Goal: Task Accomplishment & Management: Manage account settings

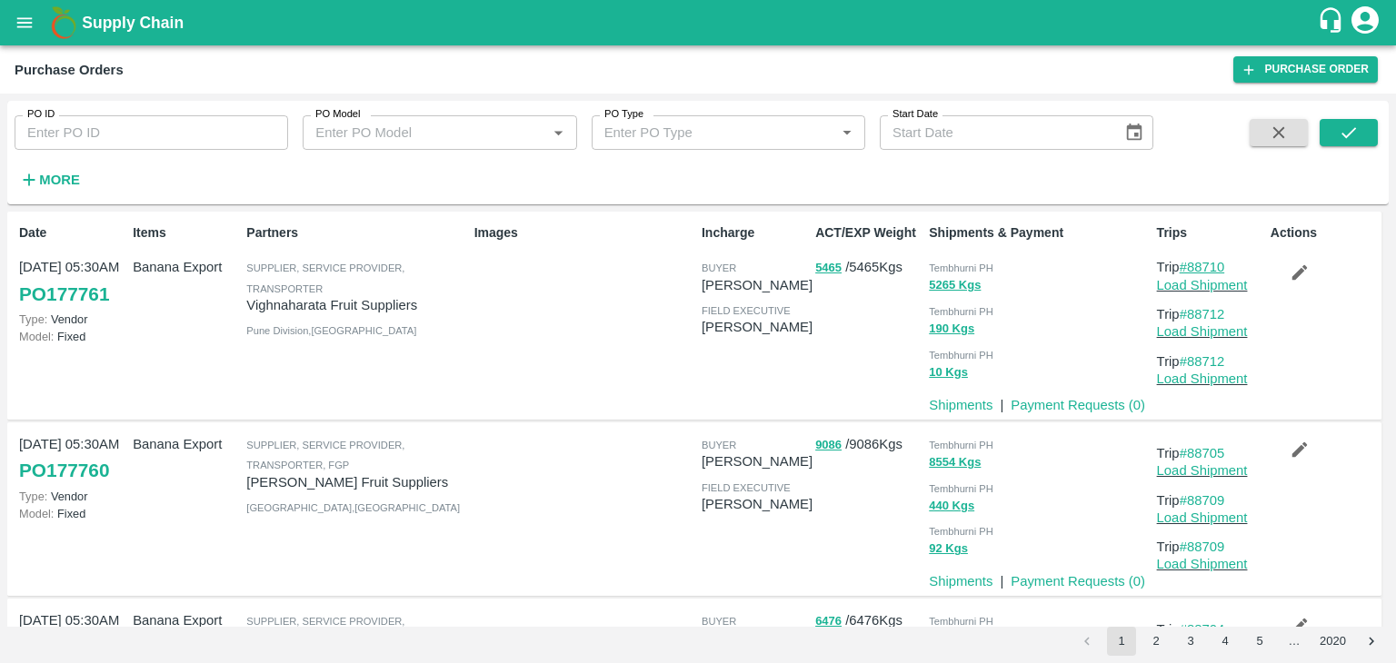
click at [1205, 270] on link "#88710" at bounding box center [1201, 267] width 45 height 15
click at [64, 186] on strong "More" at bounding box center [59, 180] width 41 height 15
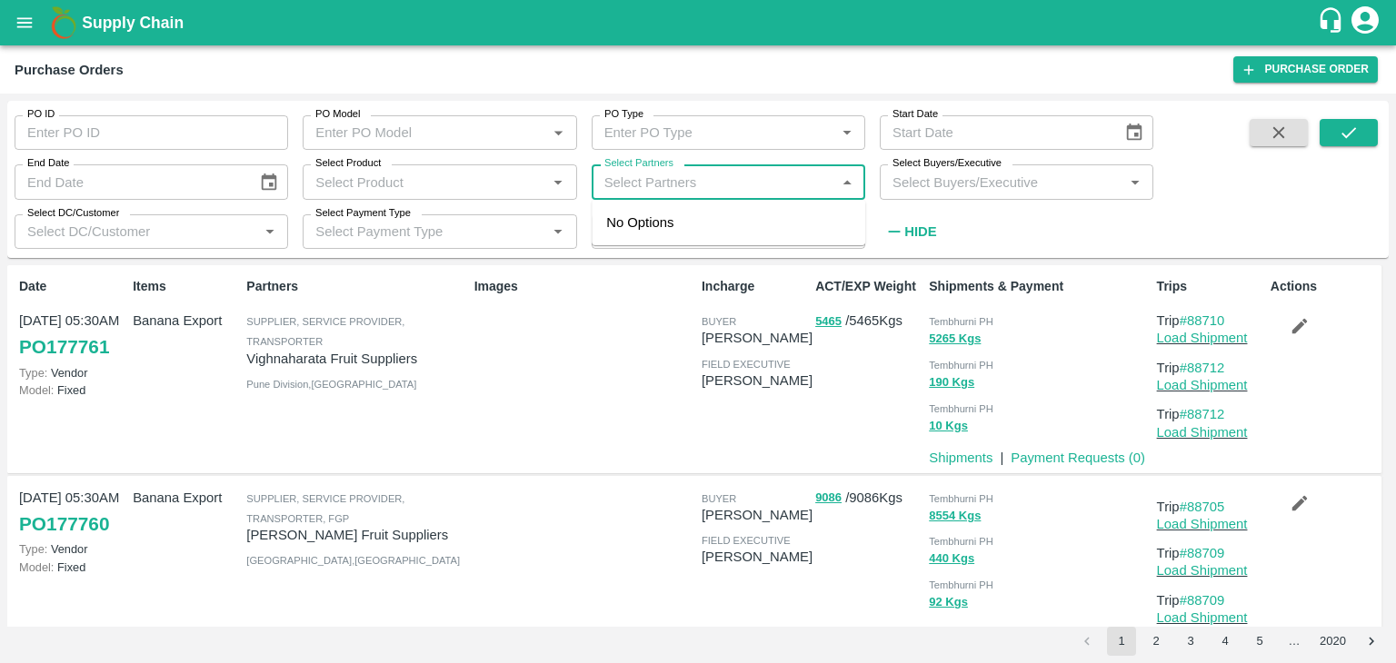
click at [661, 178] on input "Select Partners" at bounding box center [713, 182] width 233 height 24
type input "Vighna"
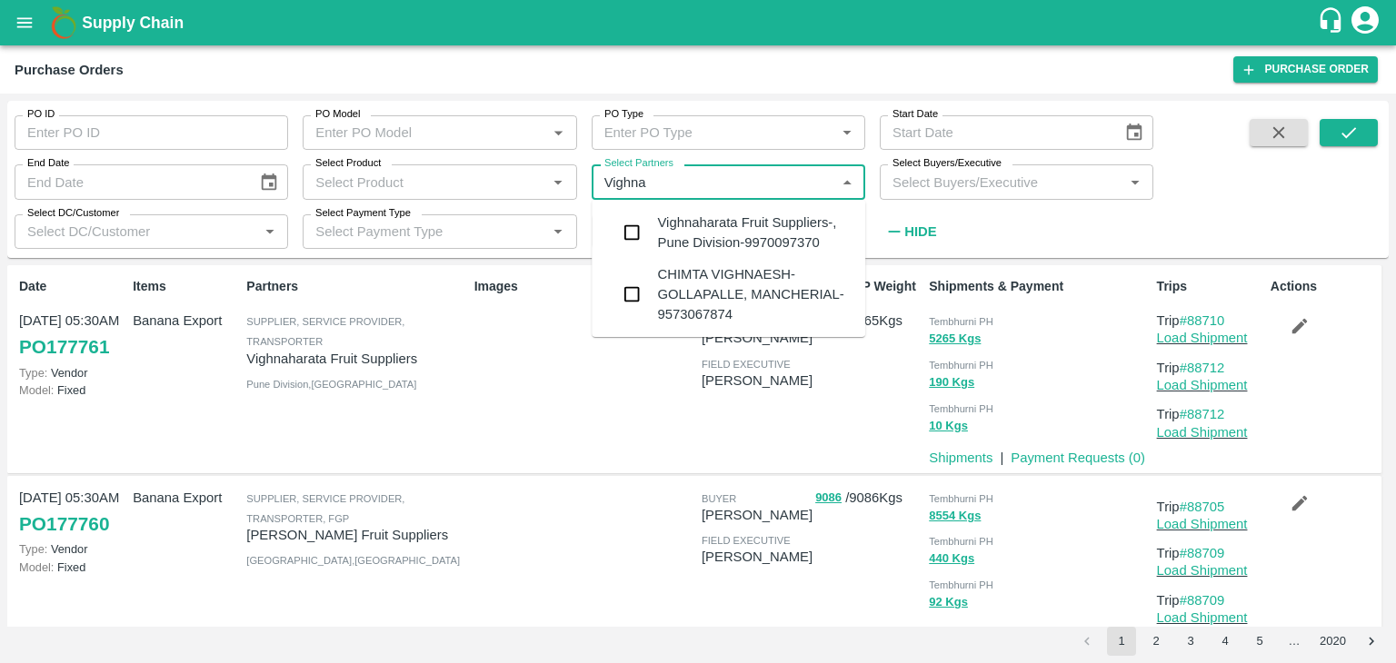
click at [706, 217] on div "Vighnaharata Fruit Suppliers-, Pune Division-9970097370" at bounding box center [754, 233] width 194 height 41
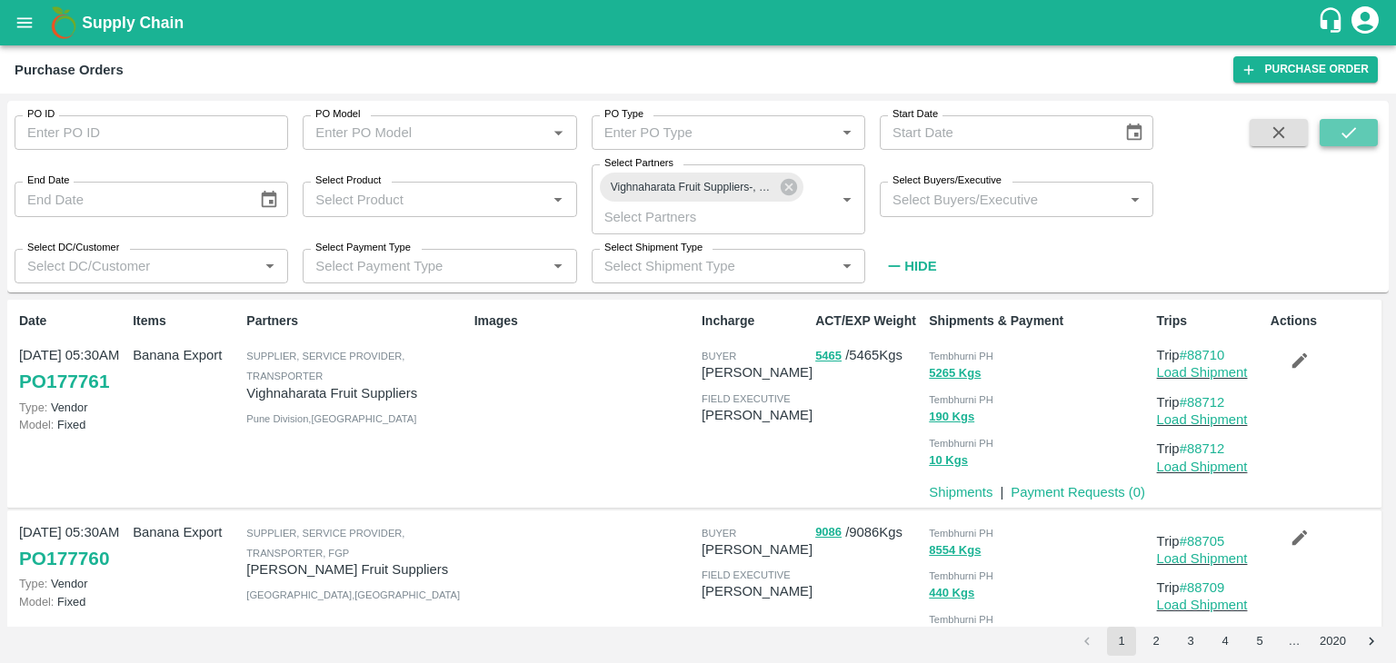
click at [1373, 124] on button "submit" at bounding box center [1348, 132] width 58 height 27
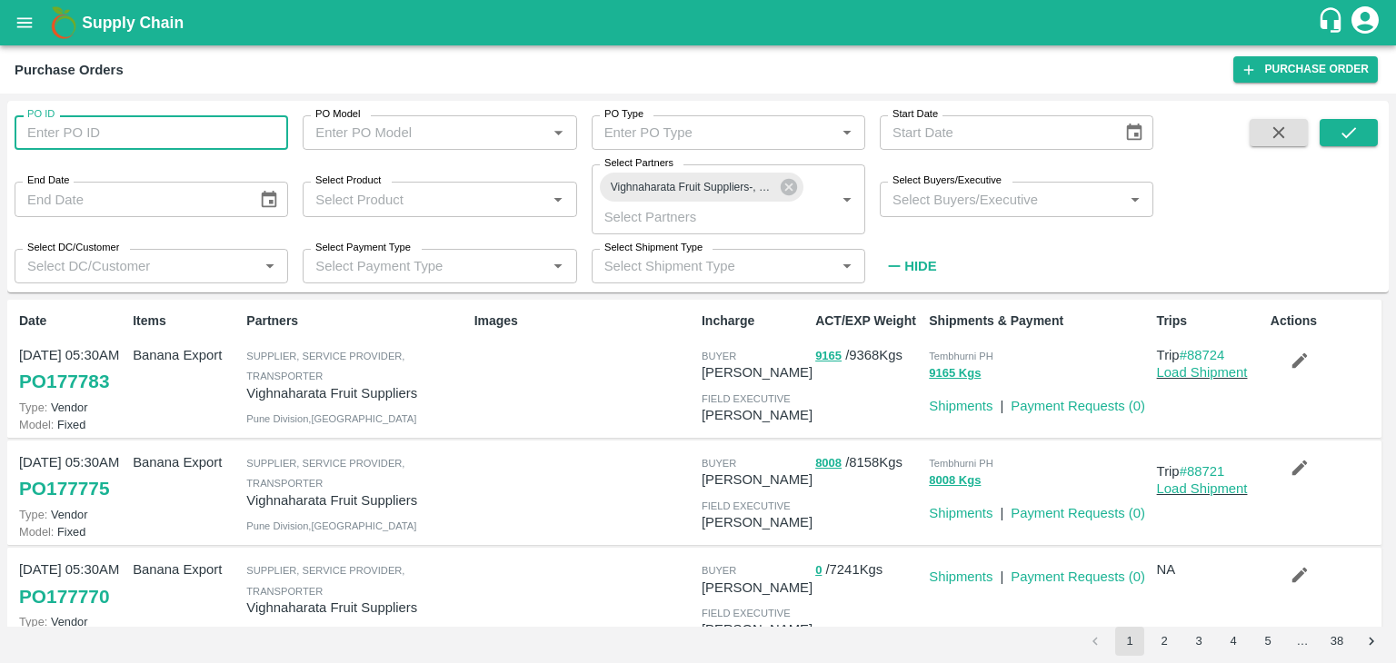
click at [137, 128] on input "PO ID" at bounding box center [151, 132] width 273 height 35
paste input "177718"
type input "177718"
click at [1335, 124] on button "submit" at bounding box center [1348, 132] width 58 height 27
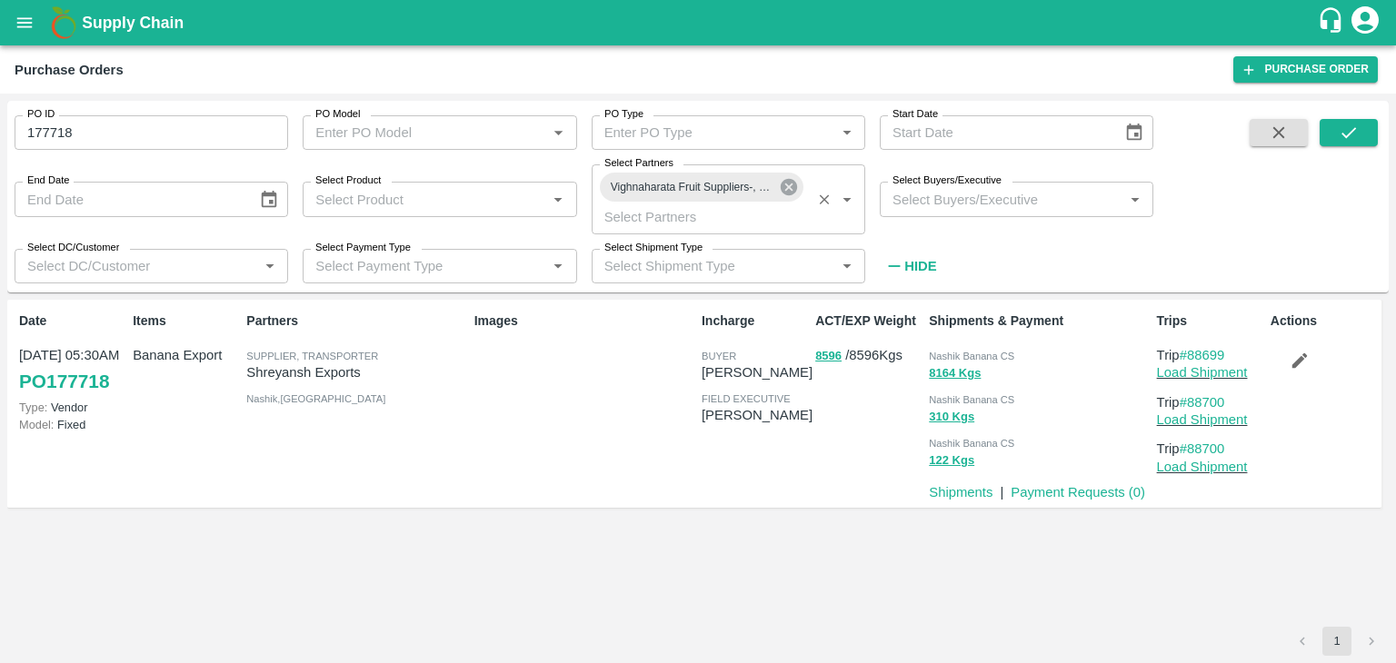
click at [792, 184] on icon at bounding box center [788, 187] width 16 height 16
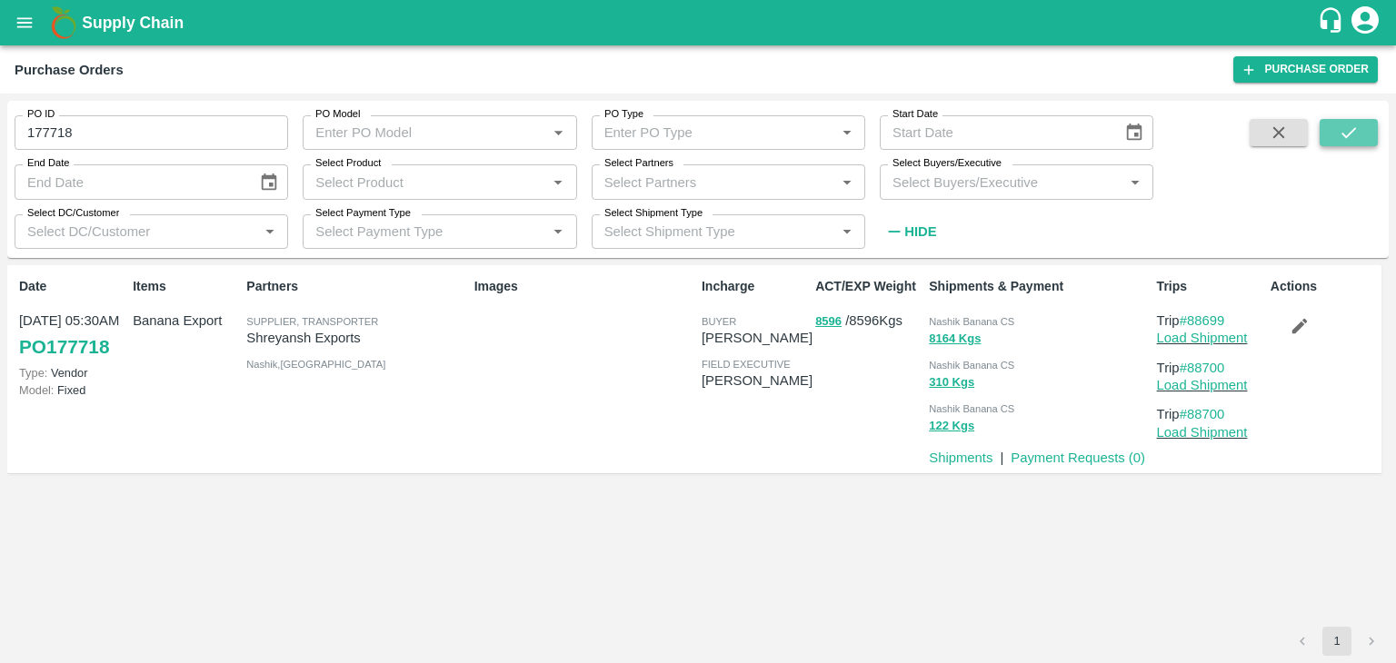
click at [1351, 131] on icon "submit" at bounding box center [1348, 132] width 15 height 11
click at [1214, 333] on link "Load Shipment" at bounding box center [1202, 338] width 91 height 15
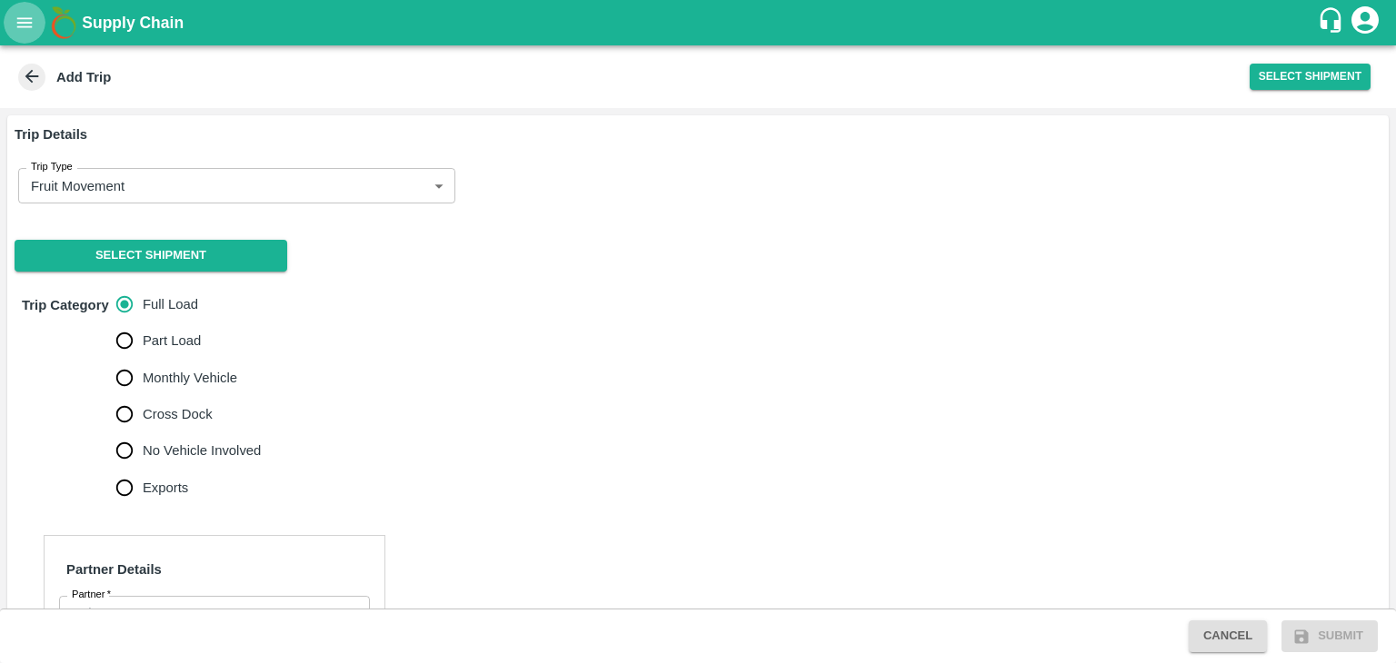
click at [25, 34] on button "open drawer" at bounding box center [25, 23] width 42 height 42
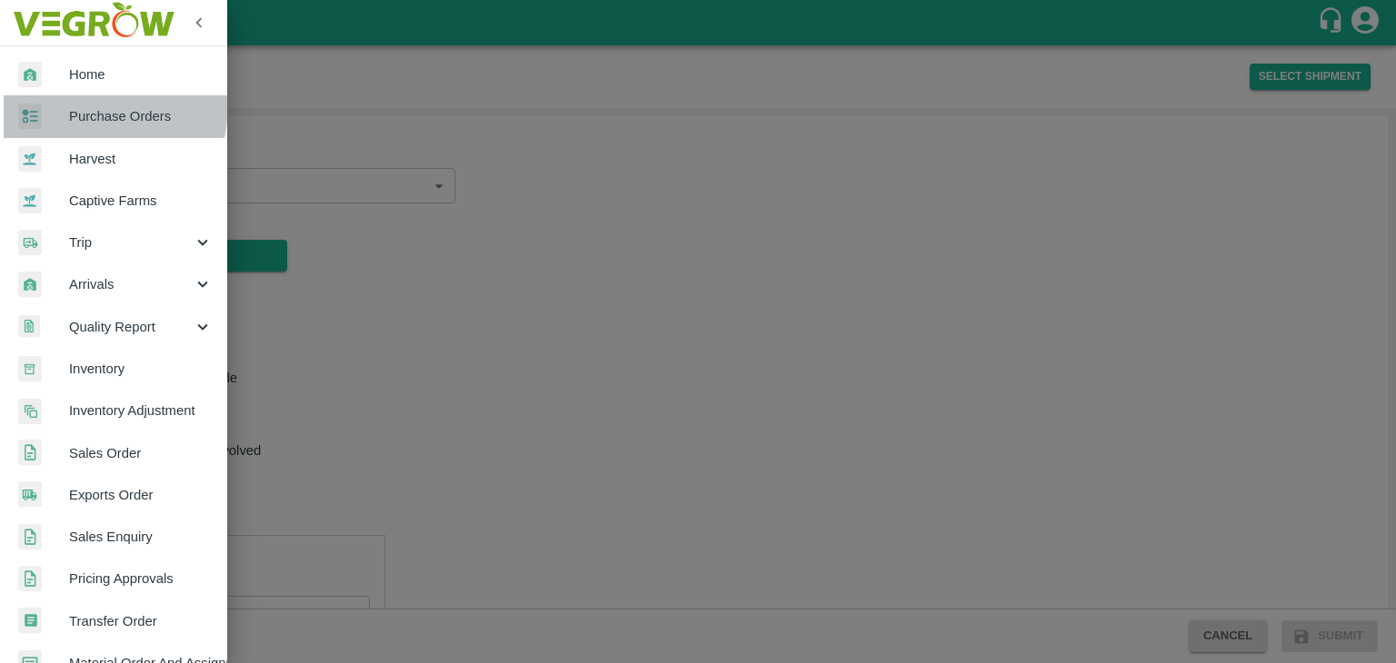
click at [91, 105] on link "Purchase Orders" at bounding box center [113, 116] width 227 height 42
click at [91, 105] on div at bounding box center [698, 331] width 1396 height 663
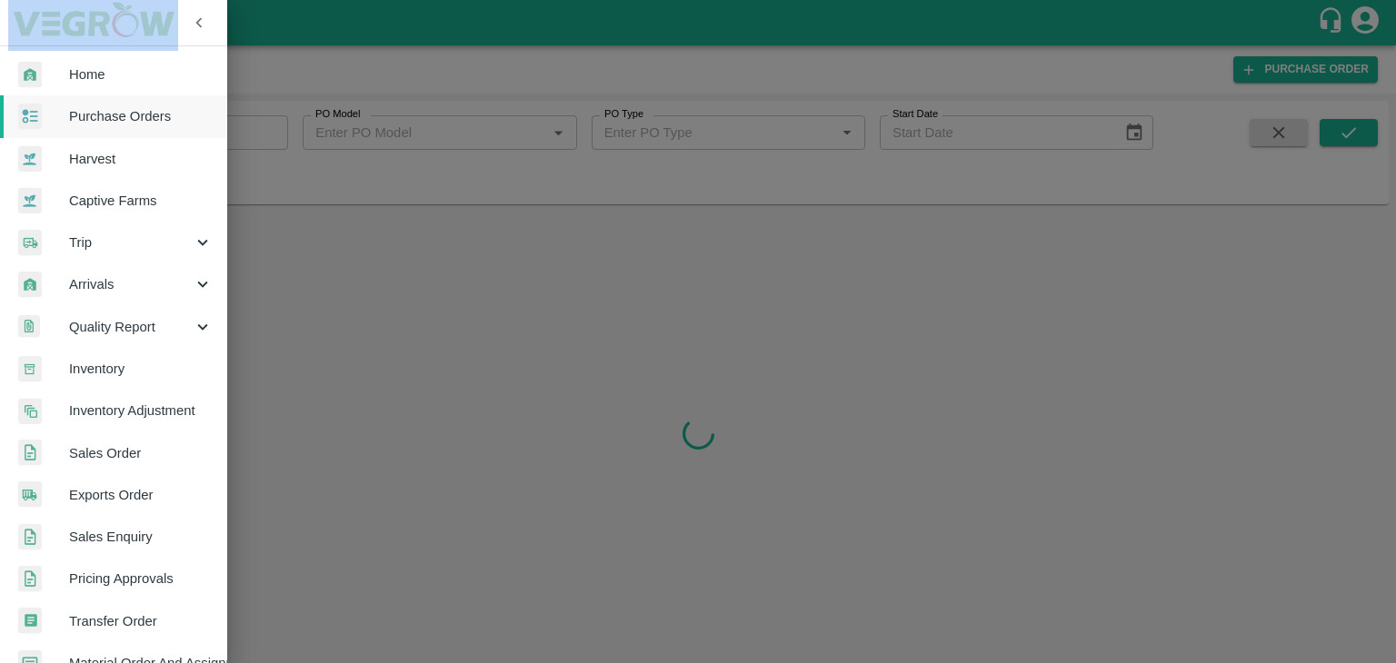
click at [123, 263] on div "Arrivals" at bounding box center [113, 284] width 227 height 42
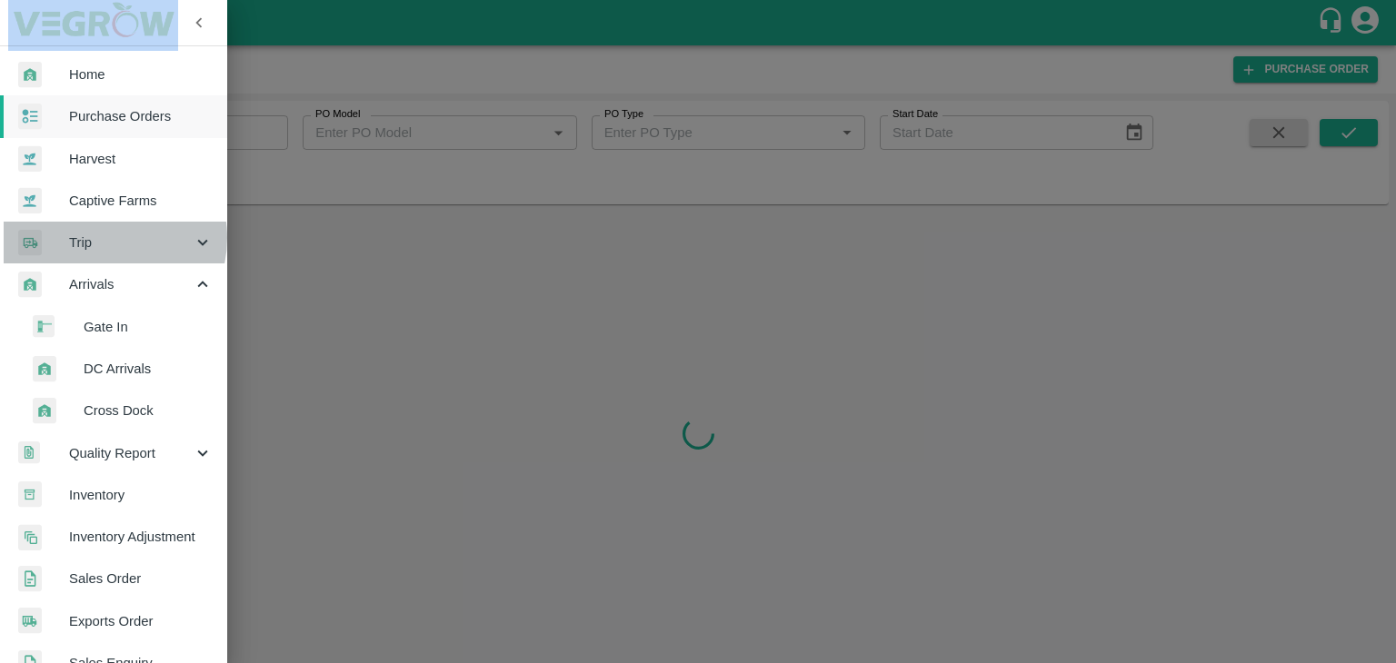
click at [101, 238] on span "Trip" at bounding box center [131, 243] width 124 height 20
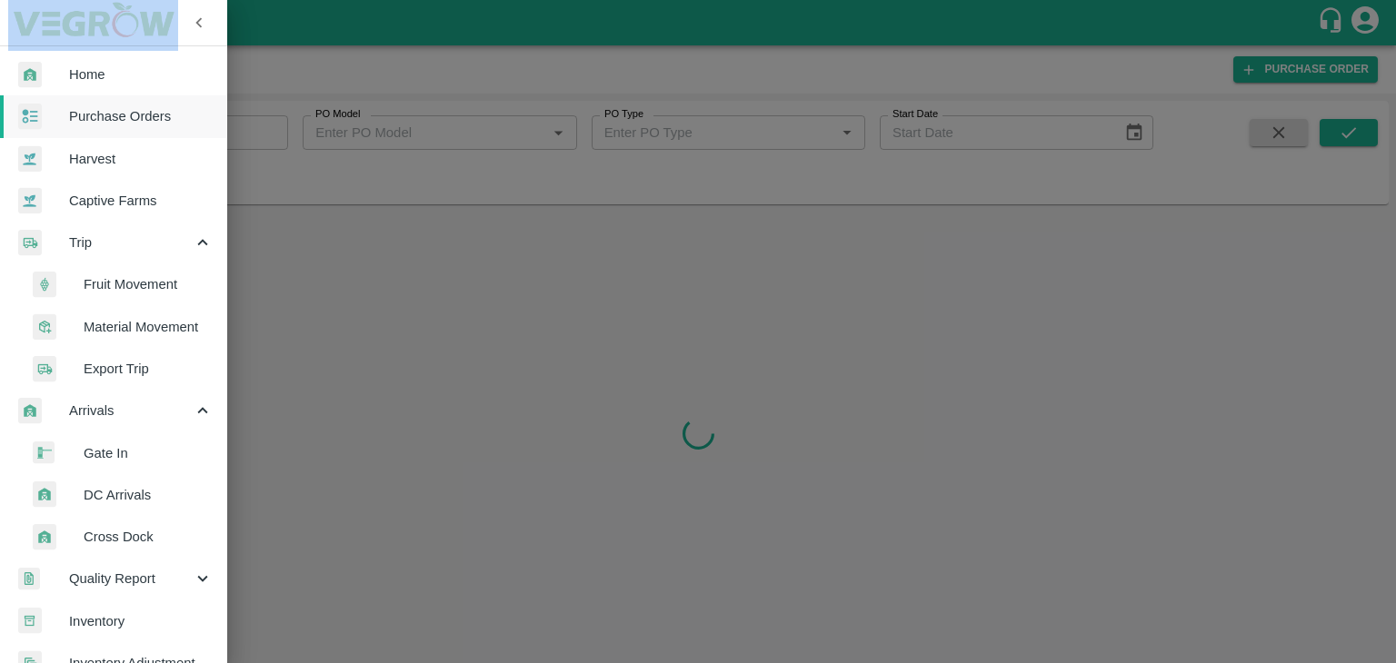
click at [135, 276] on span "Fruit Movement" at bounding box center [148, 284] width 129 height 20
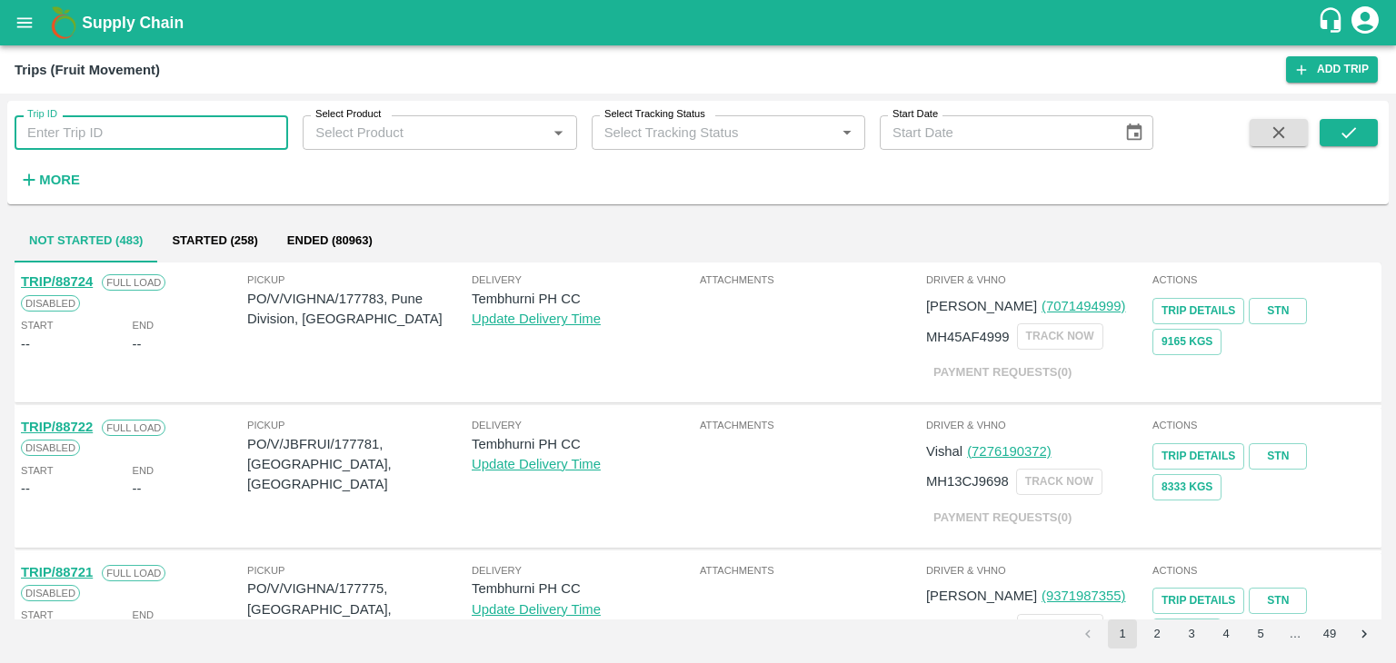
click at [145, 142] on input "Trip ID" at bounding box center [151, 132] width 273 height 35
type input "88700"
click at [1348, 123] on icon "submit" at bounding box center [1348, 133] width 20 height 20
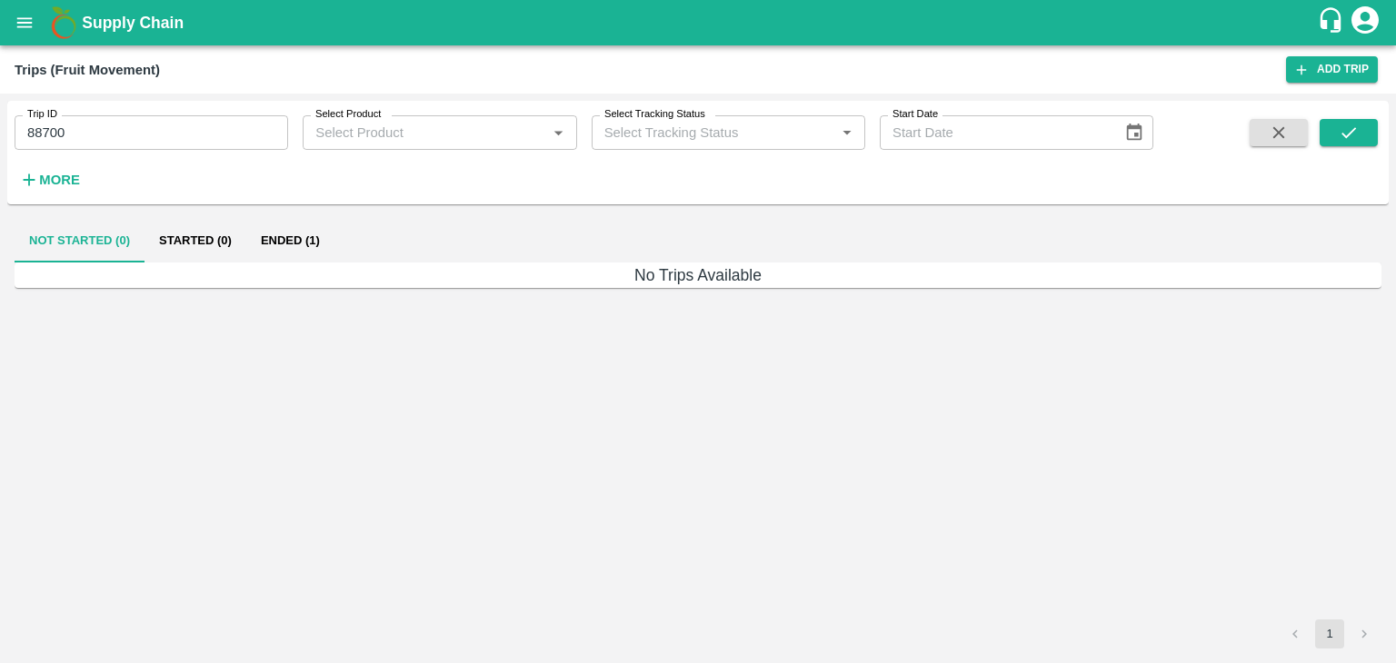
click at [303, 234] on button "Ended (1)" at bounding box center [290, 241] width 88 height 44
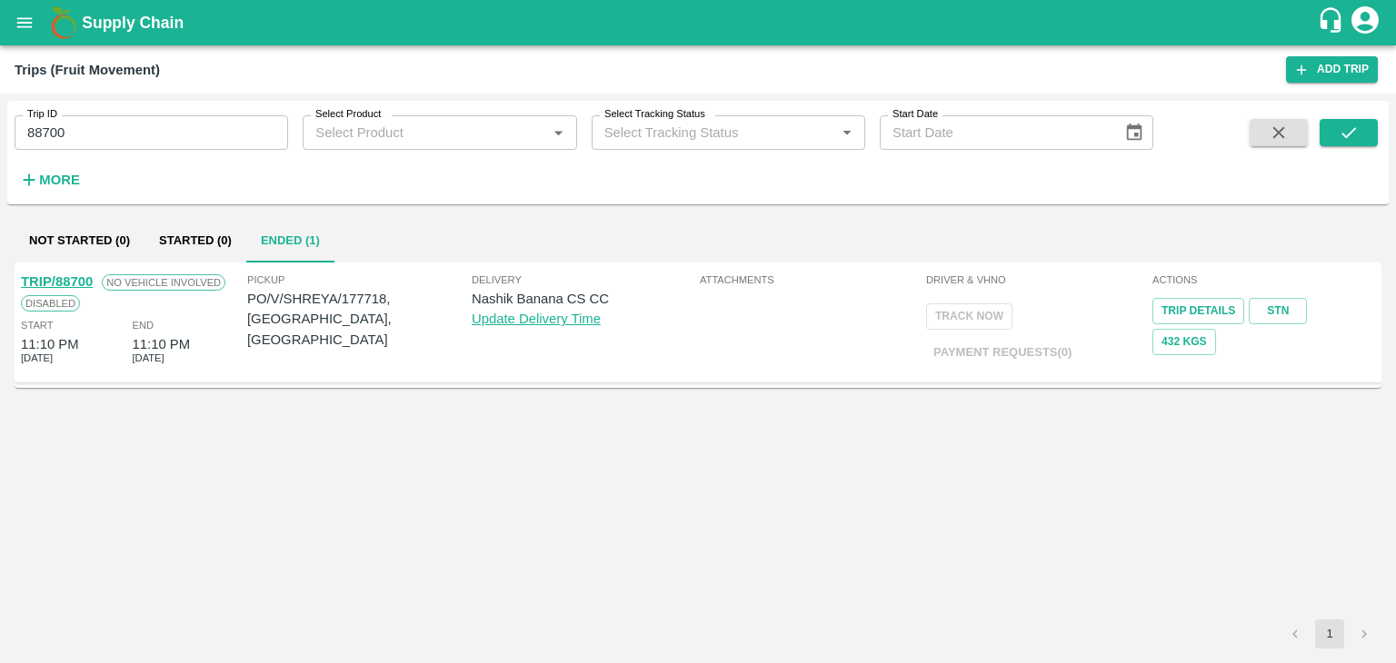
click at [61, 281] on link "TRIP/88700" at bounding box center [57, 281] width 72 height 15
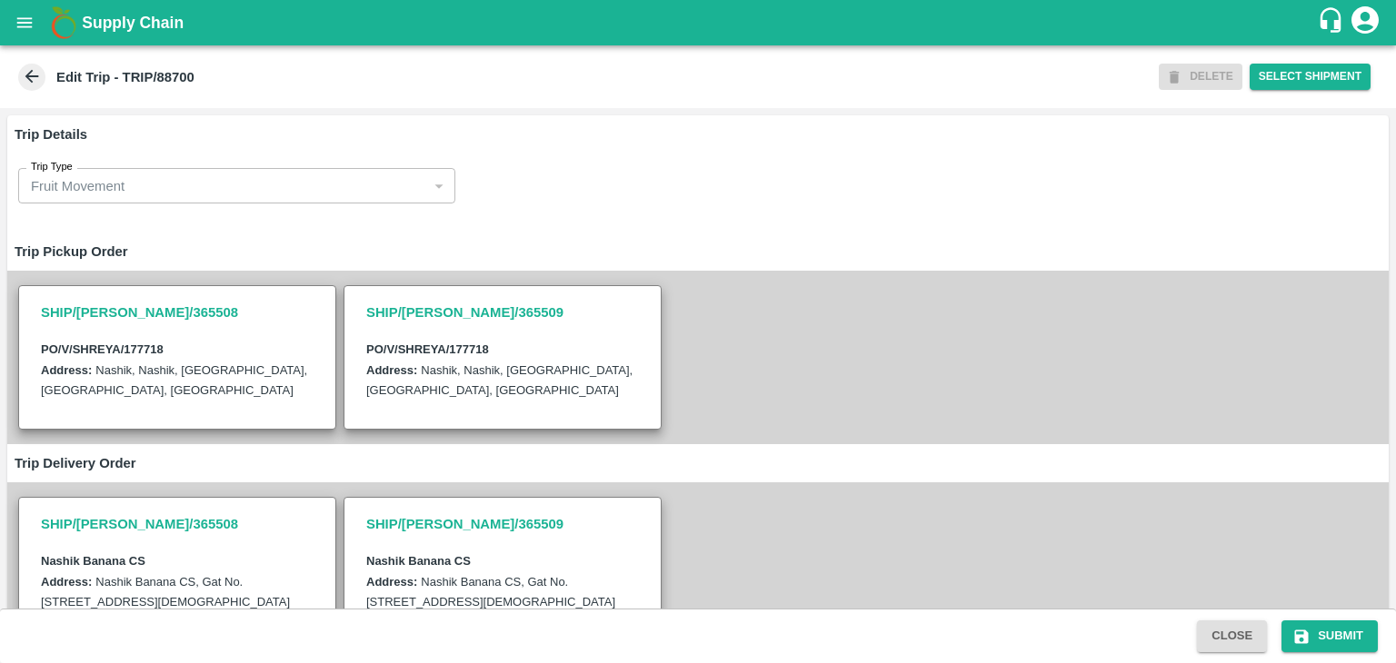
scroll to position [446, 0]
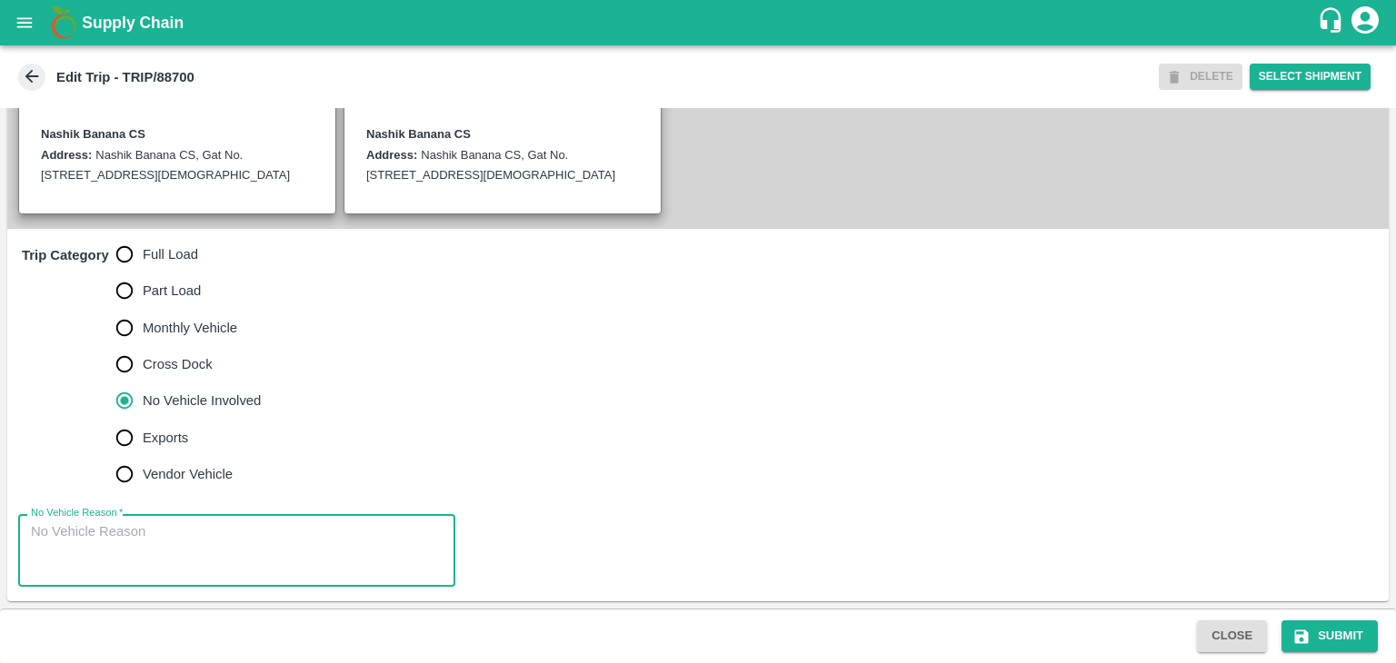
click at [212, 532] on textarea "No Vehicle Reason   *" at bounding box center [237, 550] width 412 height 57
type textarea "Field Dump"
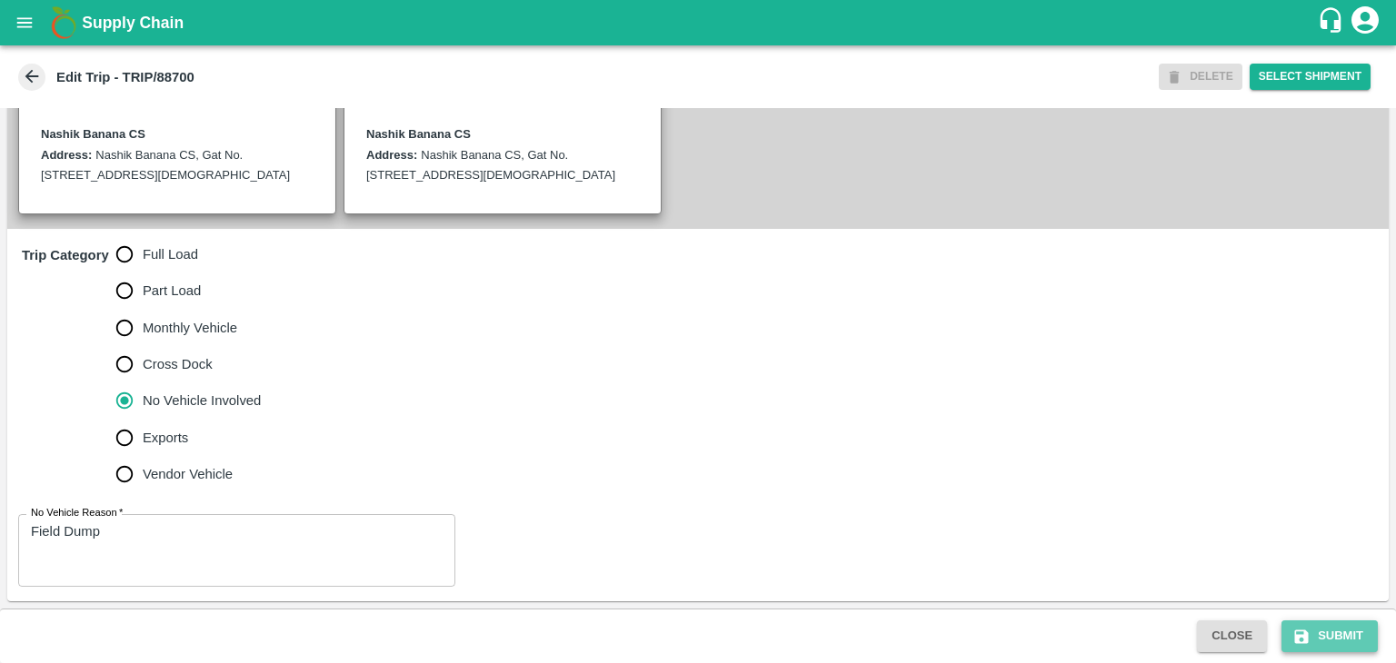
click at [1355, 645] on button "Submit" at bounding box center [1329, 637] width 96 height 32
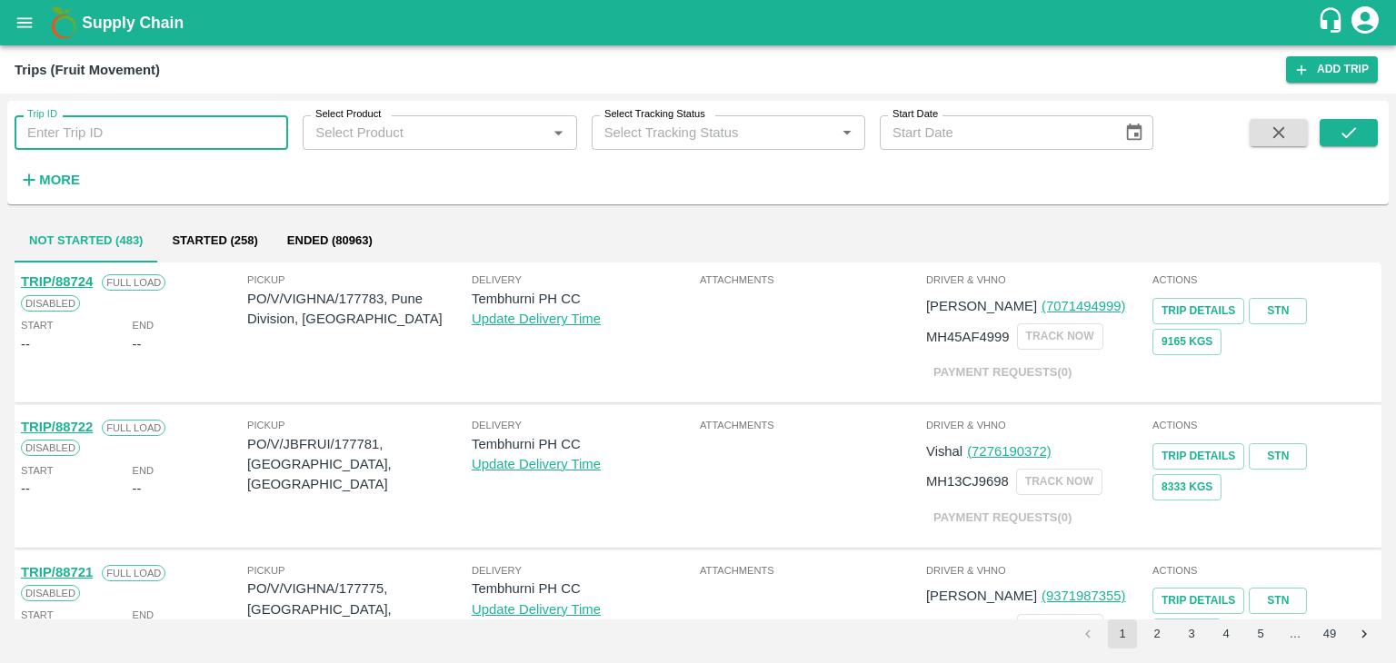
click at [156, 139] on input "Trip ID" at bounding box center [151, 132] width 273 height 35
type input "88699"
drag, startPoint x: 1352, startPoint y: 148, endPoint x: 1362, endPoint y: 127, distance: 23.2
click at [1362, 127] on span at bounding box center [1348, 156] width 58 height 75
click at [1362, 127] on button "submit" at bounding box center [1348, 132] width 58 height 27
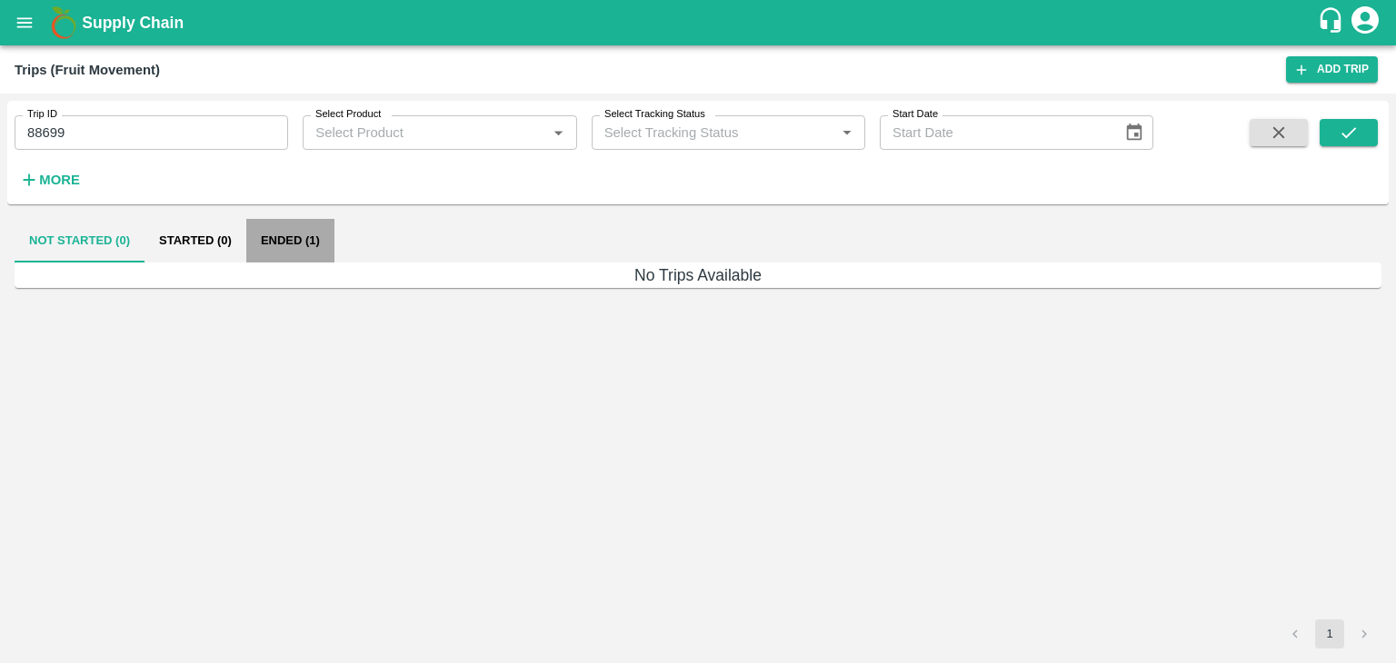
click at [283, 233] on button "Ended (1)" at bounding box center [290, 241] width 88 height 44
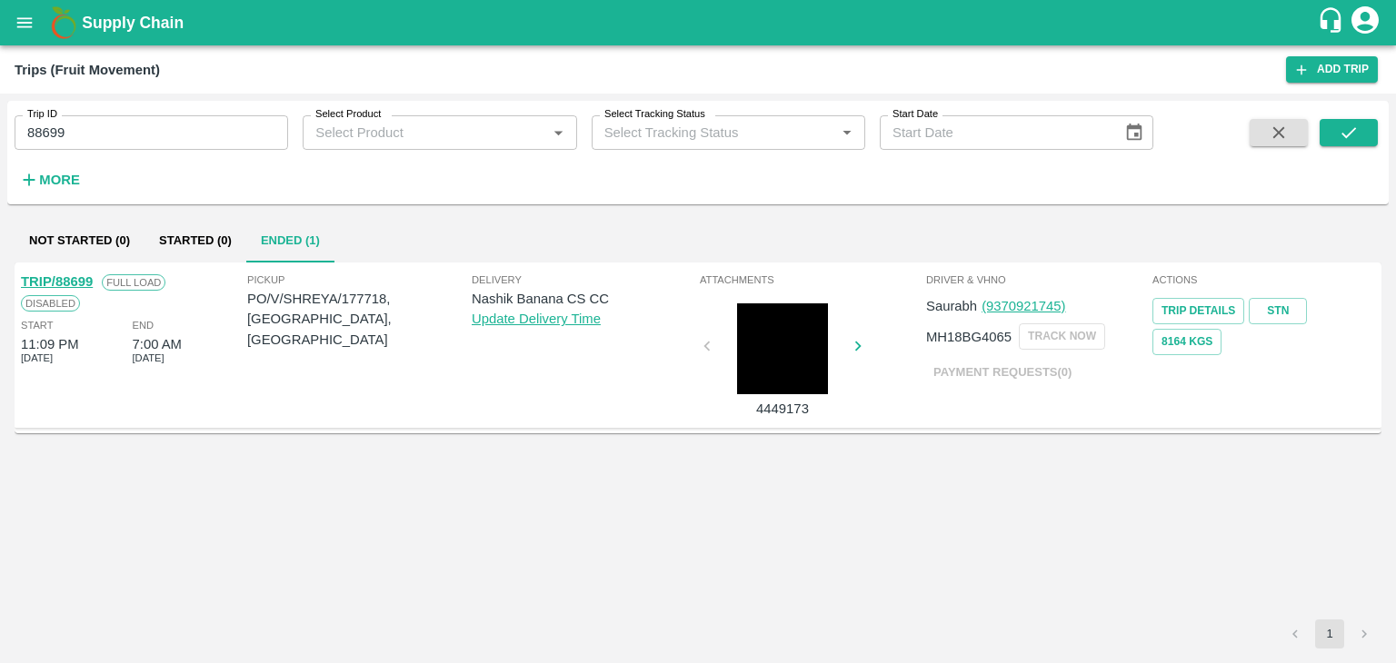
click at [67, 273] on div "TRIP/88699 Full Load Disabled Start 11:09 PM 20 Sep 2025 End 7:00 AM 21 Sep 2025" at bounding box center [132, 345] width 226 height 156
click at [67, 274] on link "TRIP/88699" at bounding box center [57, 281] width 72 height 15
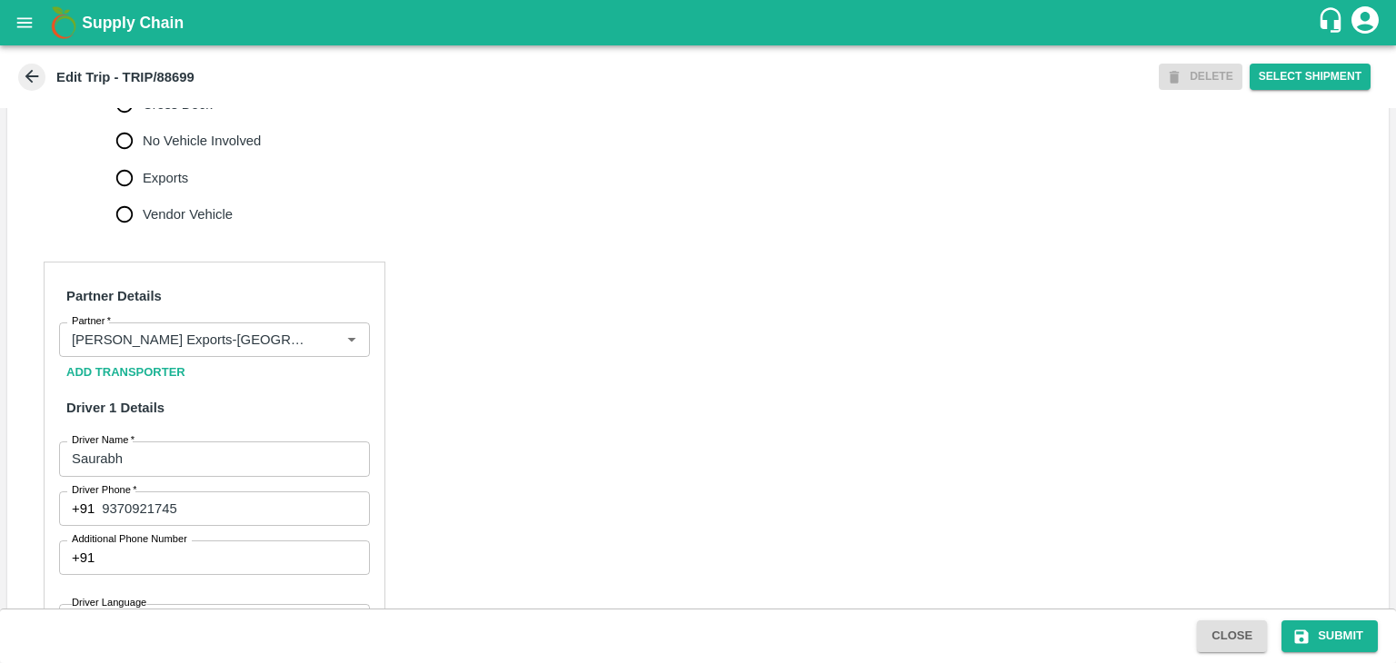
scroll to position [692, 0]
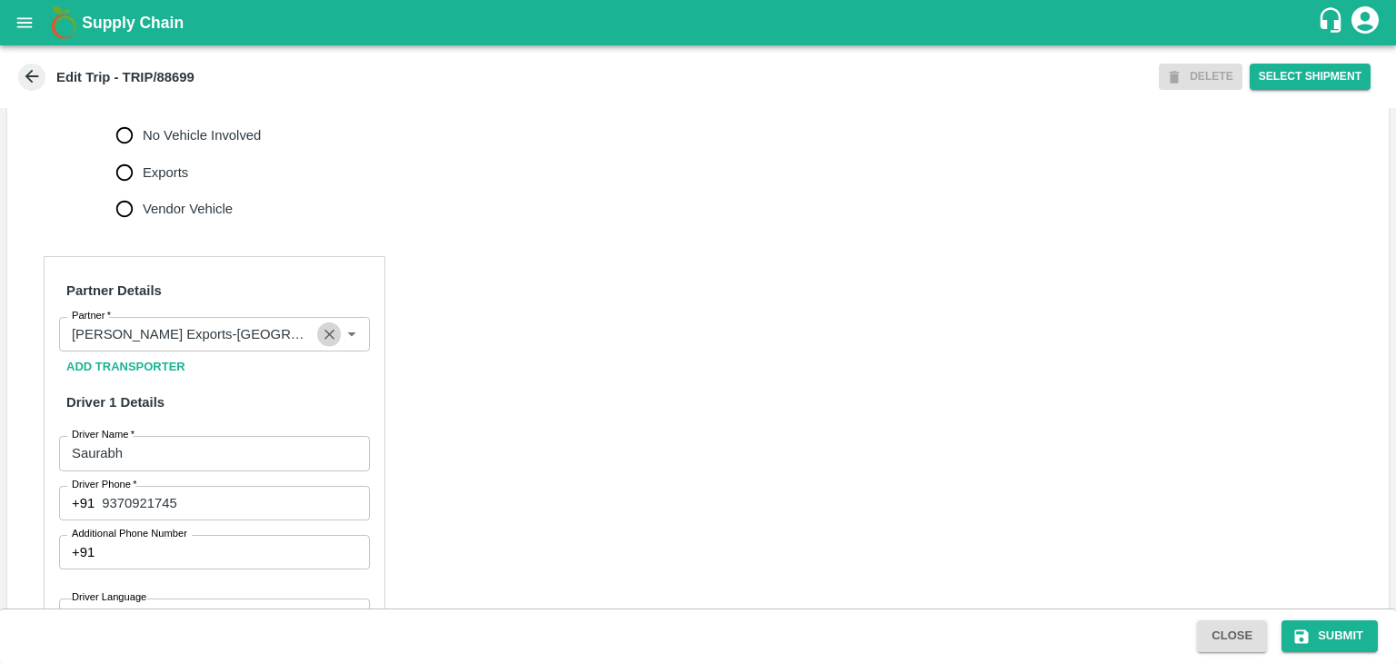
click at [321, 343] on icon "Clear" at bounding box center [329, 334] width 17 height 17
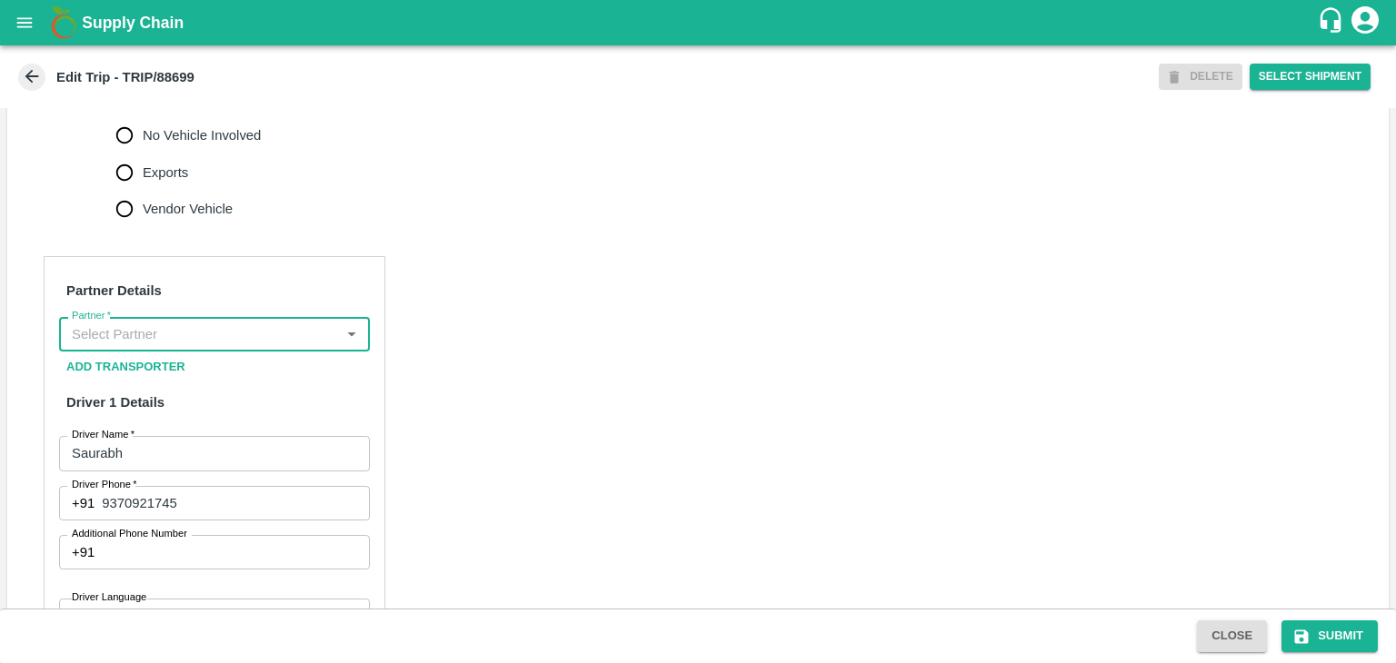
click at [302, 346] on input "Partner   *" at bounding box center [200, 335] width 270 height 24
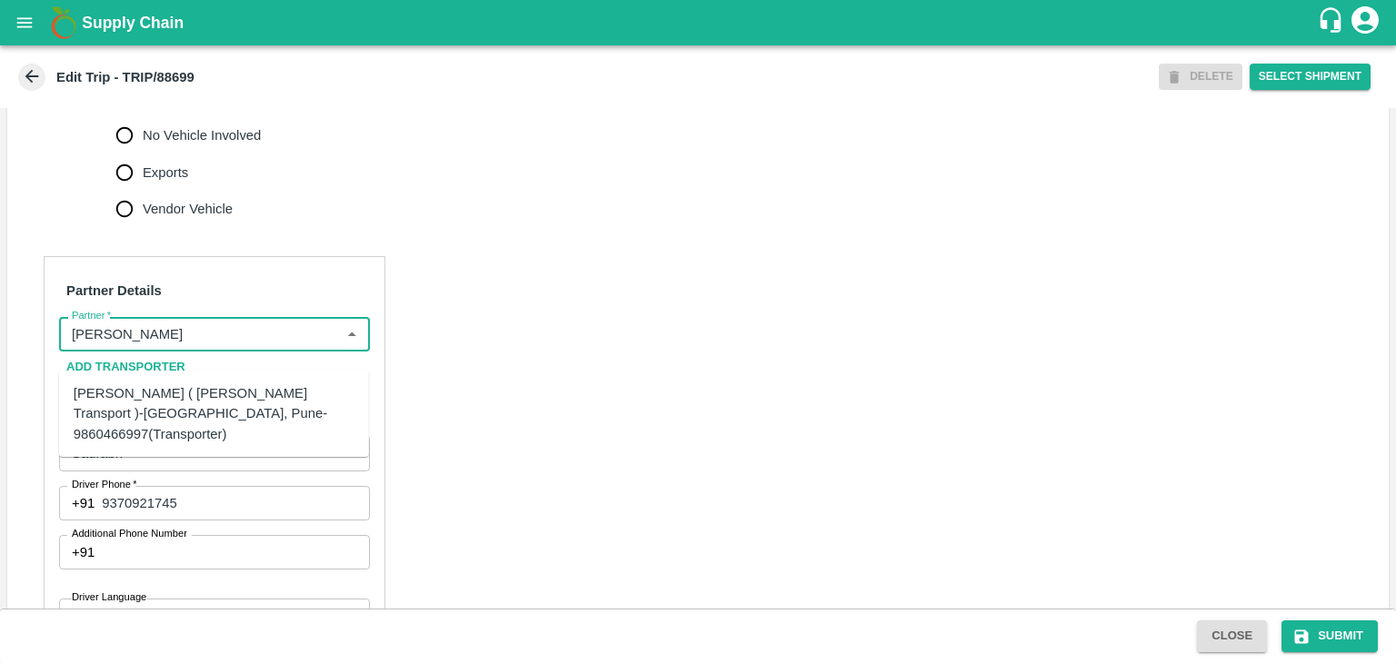
click at [252, 398] on div "[PERSON_NAME] ( [PERSON_NAME] Transport )-[GEOGRAPHIC_DATA], Pune-9860466997(Tr…" at bounding box center [214, 413] width 281 height 61
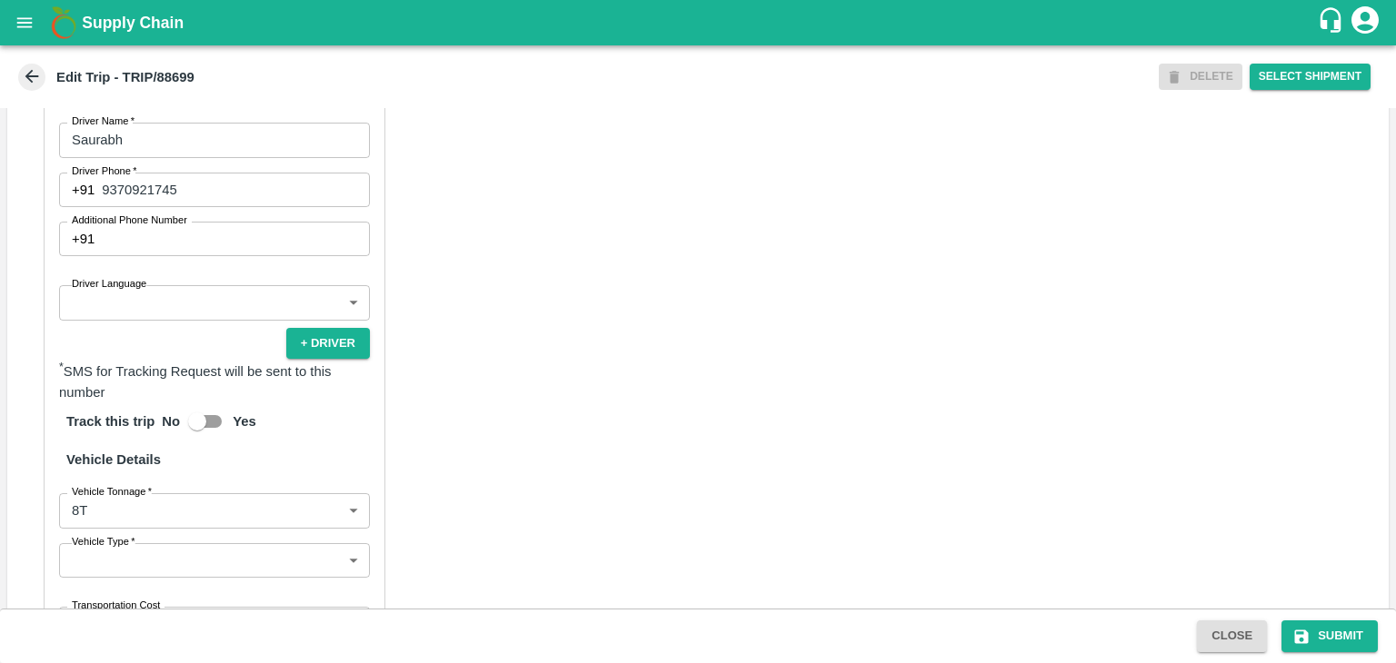
scroll to position [1274, 0]
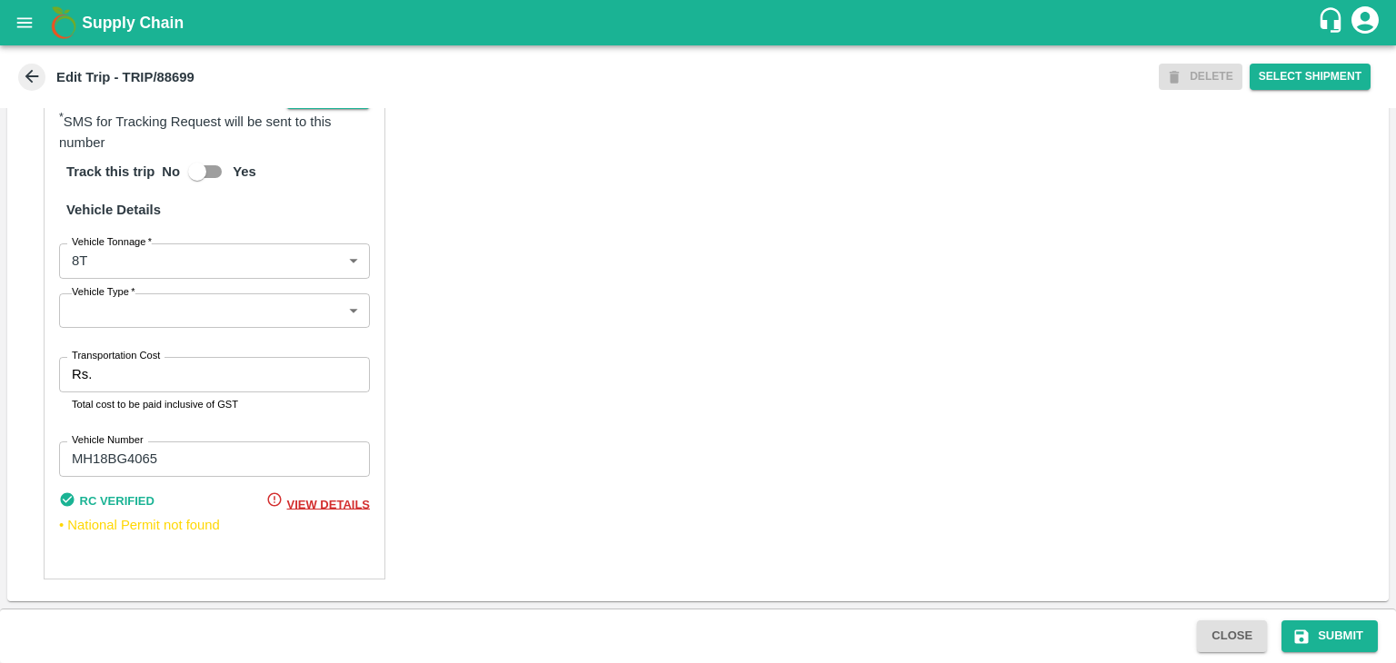
type input "Nitin Rasal ( Bhairavnath Transport )-Deulgaon, Pune-9860466997(Transporter)"
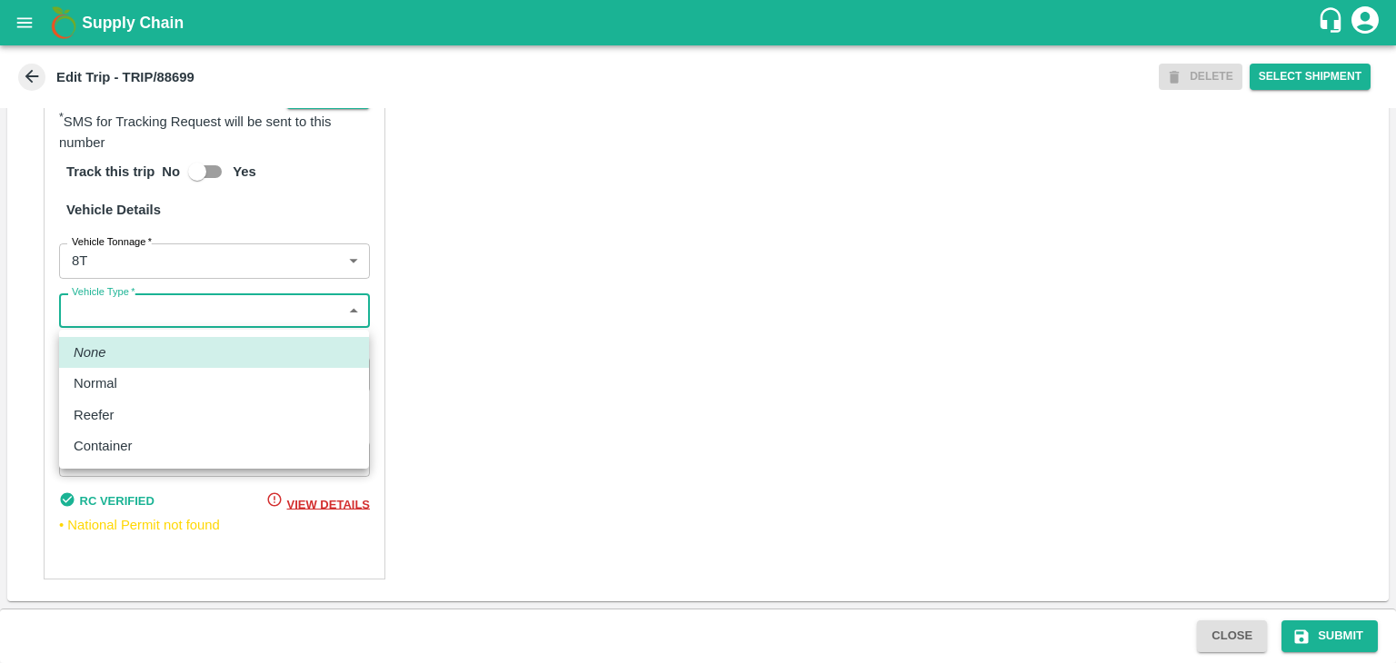
drag, startPoint x: 109, startPoint y: 306, endPoint x: 131, endPoint y: 386, distance: 82.9
click at [131, 386] on body "Supply Chain Edit Trip - TRIP/88699 DELETE Select Shipment Trip Details Trip Ty…" at bounding box center [698, 331] width 1396 height 663
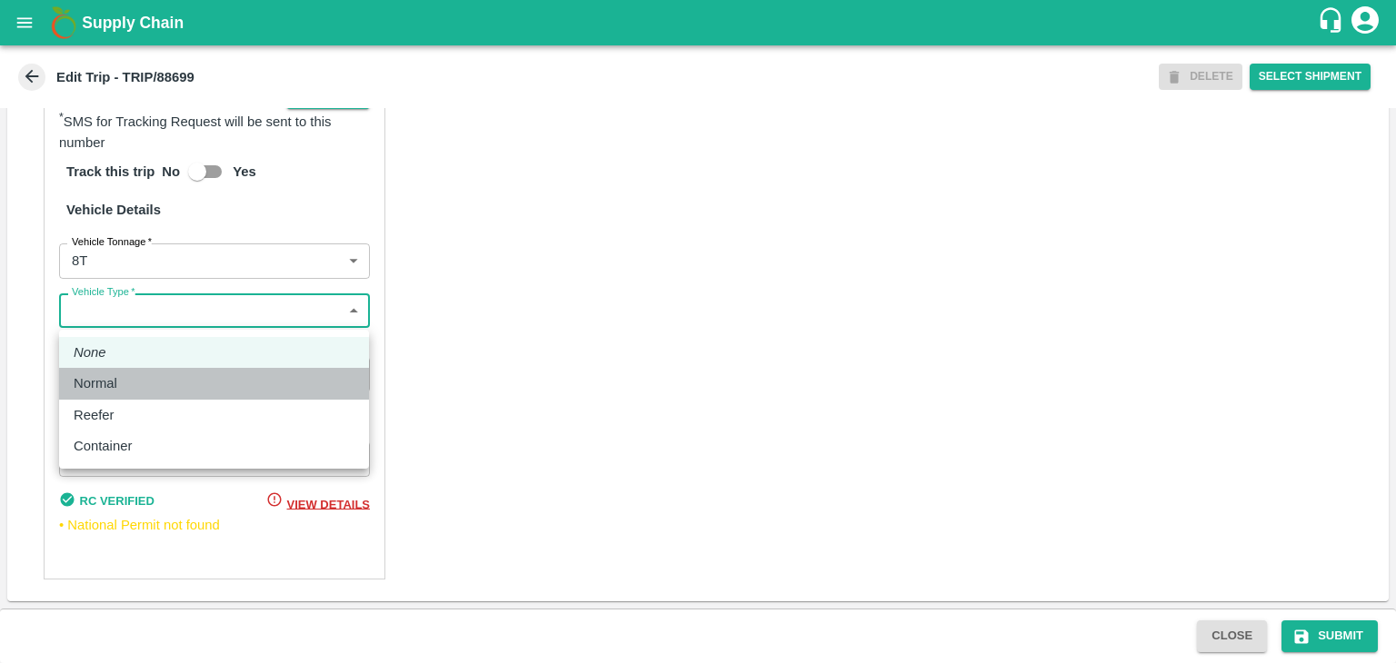
click at [131, 386] on div "Normal" at bounding box center [214, 383] width 281 height 20
type input "Normal"
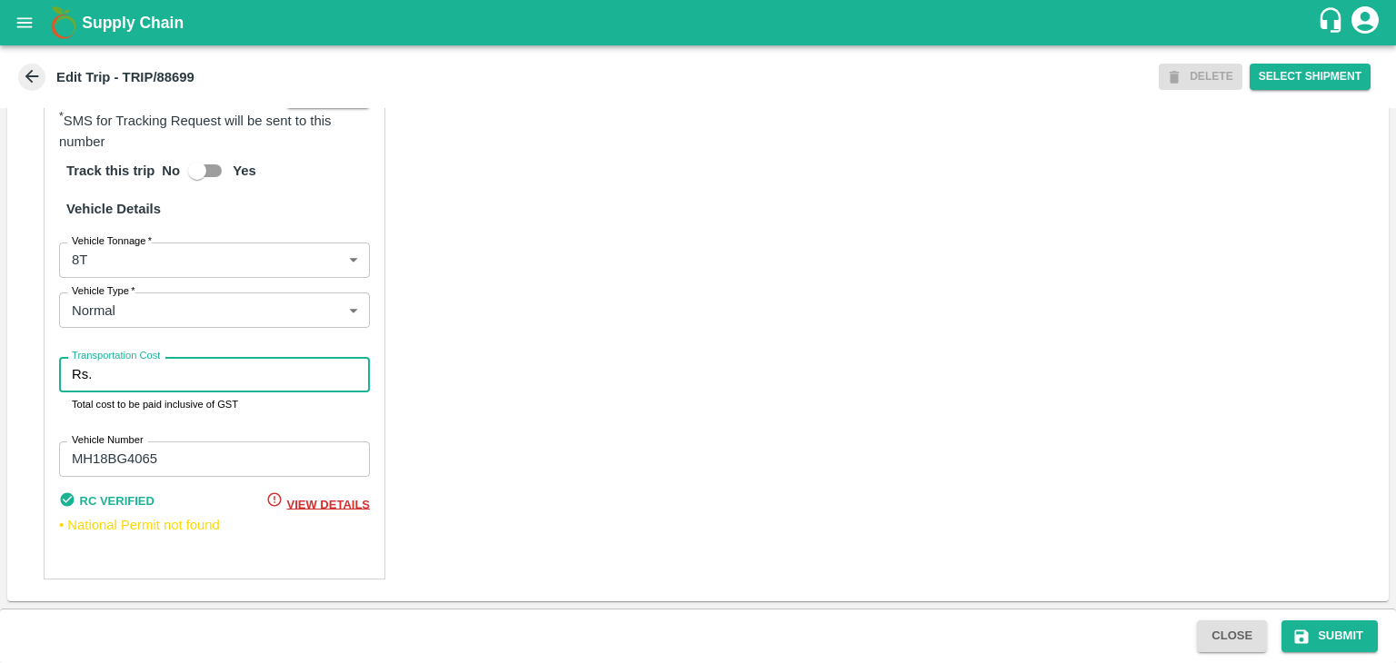
click at [164, 390] on input "Transportation Cost" at bounding box center [234, 374] width 271 height 35
type input "10000"
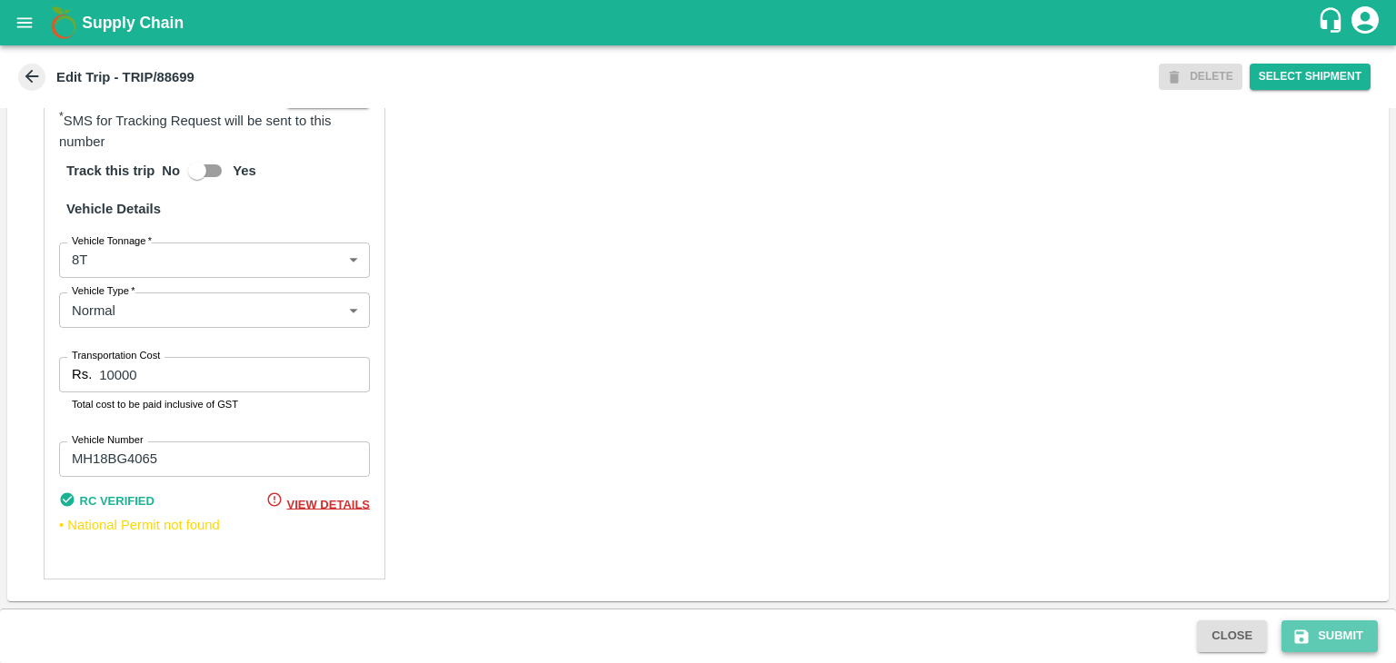
click at [1357, 641] on button "Submit" at bounding box center [1329, 637] width 96 height 32
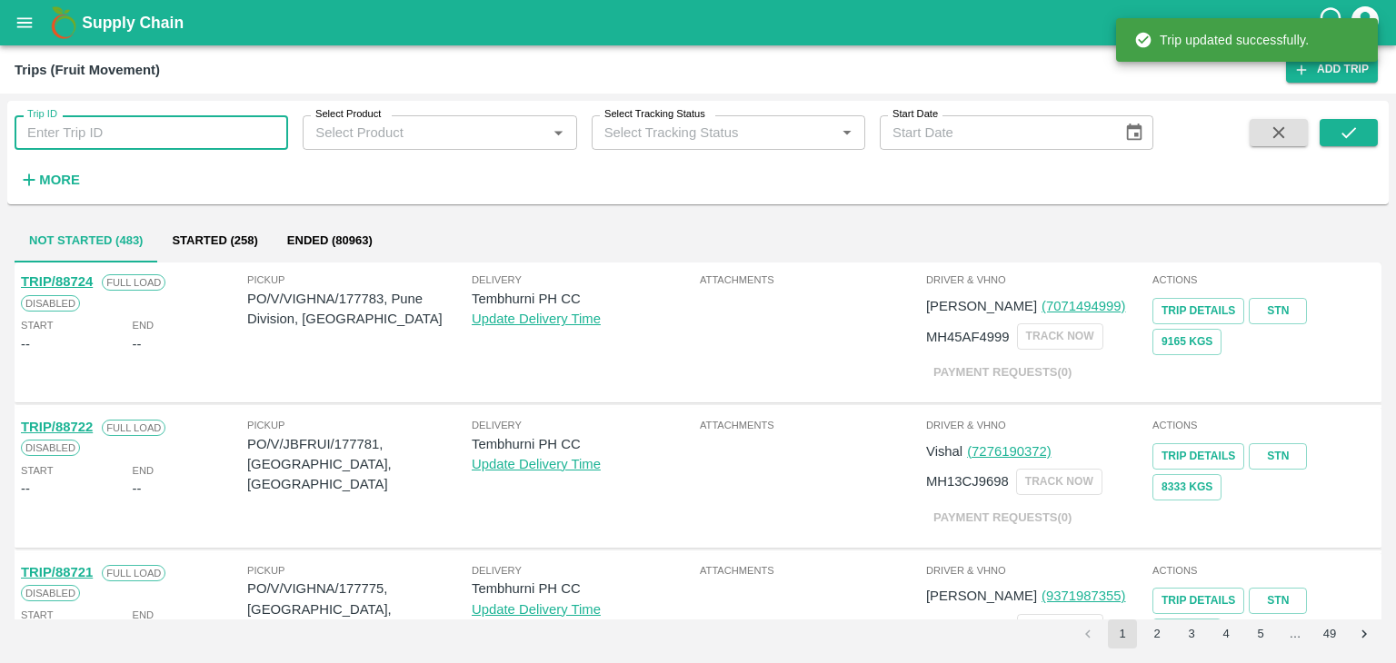
click at [153, 131] on input "Trip ID" at bounding box center [151, 132] width 273 height 35
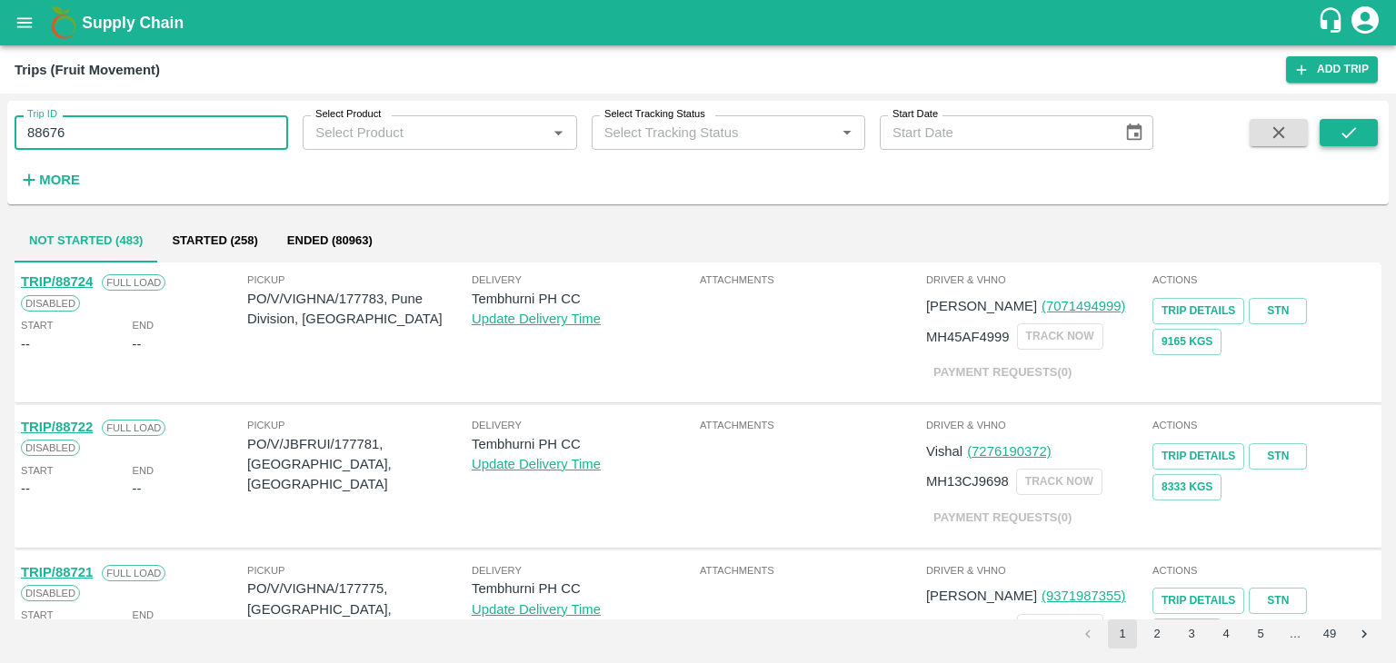
type input "88676"
click at [1339, 124] on icon "submit" at bounding box center [1348, 133] width 20 height 20
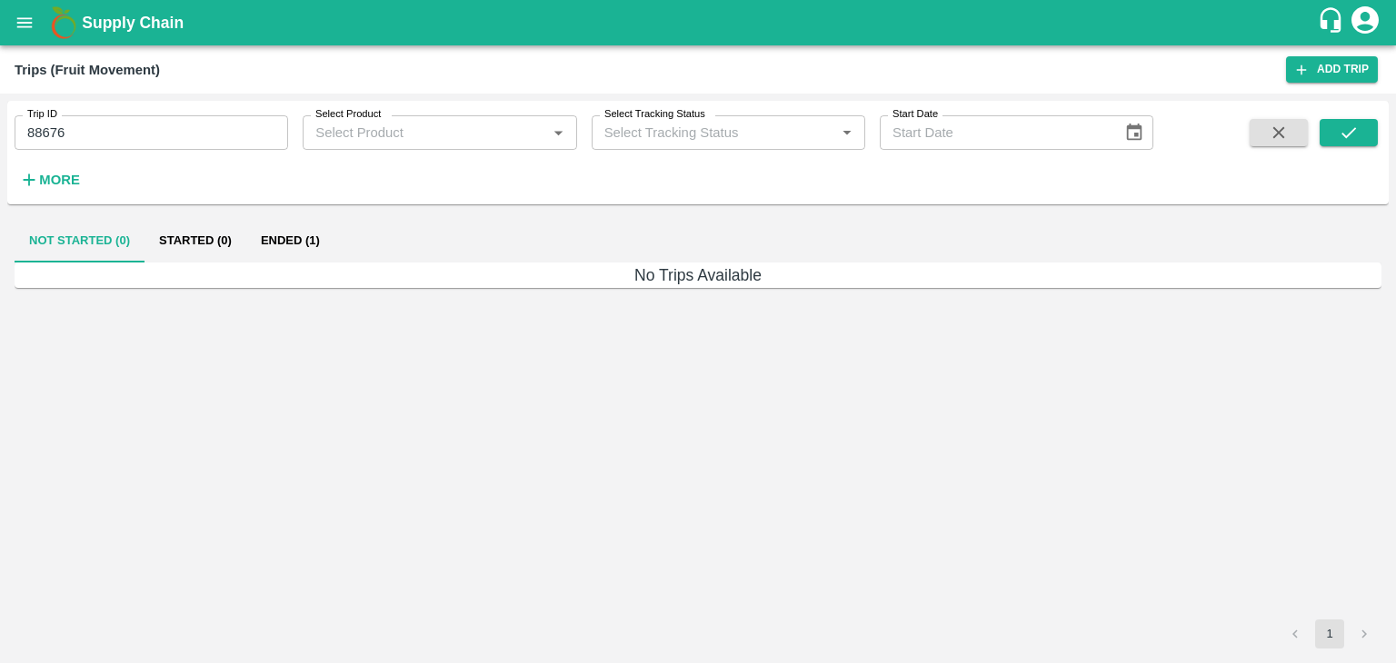
click at [293, 235] on button "Ended (1)" at bounding box center [290, 241] width 88 height 44
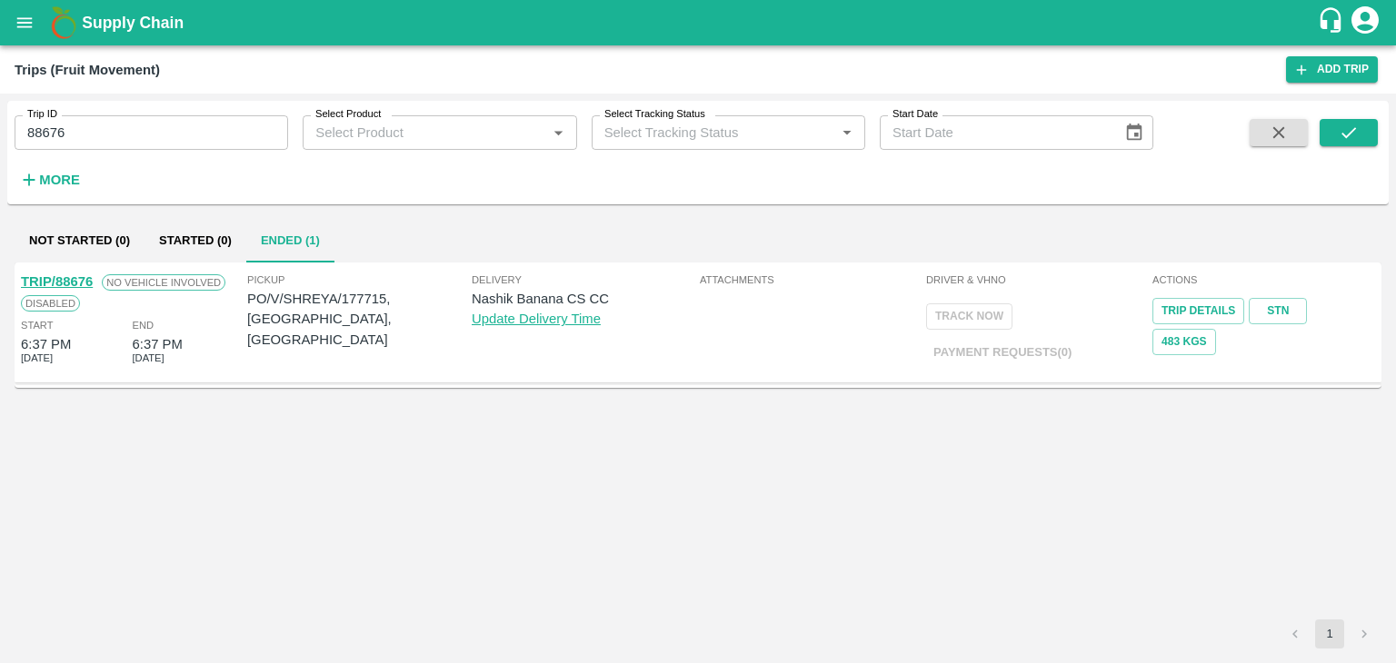
click at [68, 274] on link "TRIP/88676" at bounding box center [57, 281] width 72 height 15
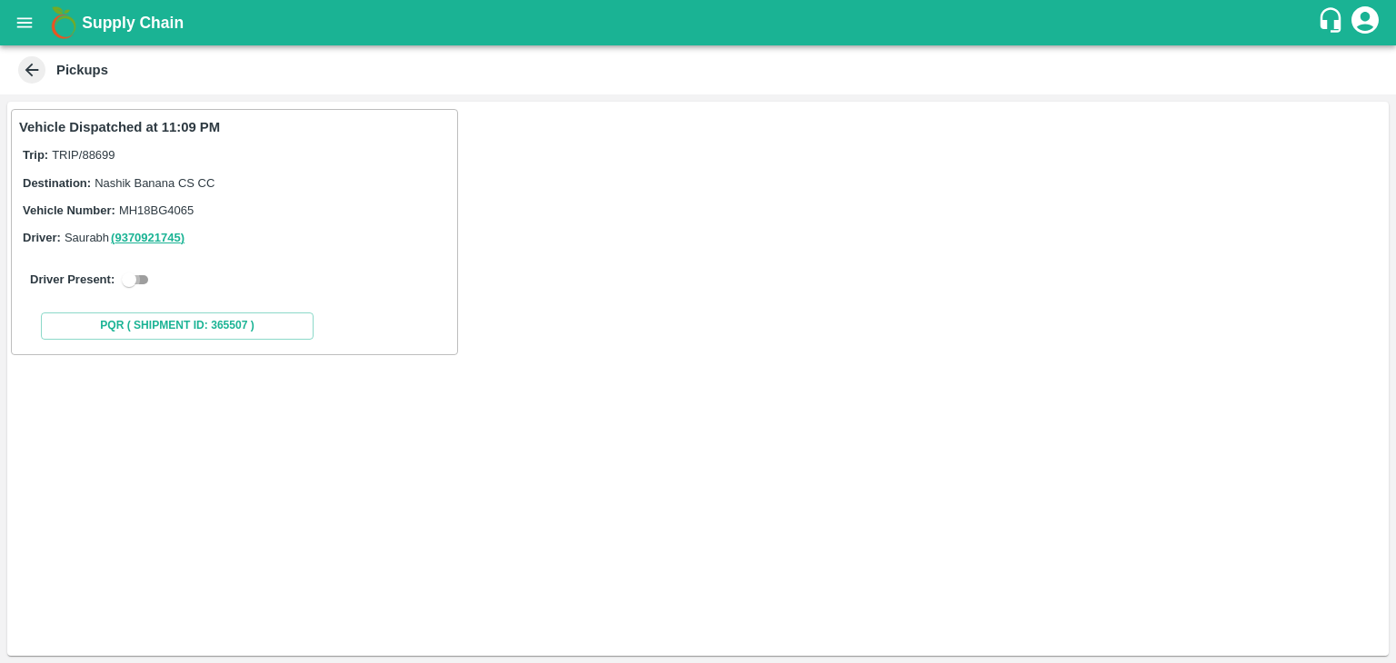
click at [130, 288] on input "checkbox" at bounding box center [128, 280] width 65 height 22
checkbox input "true"
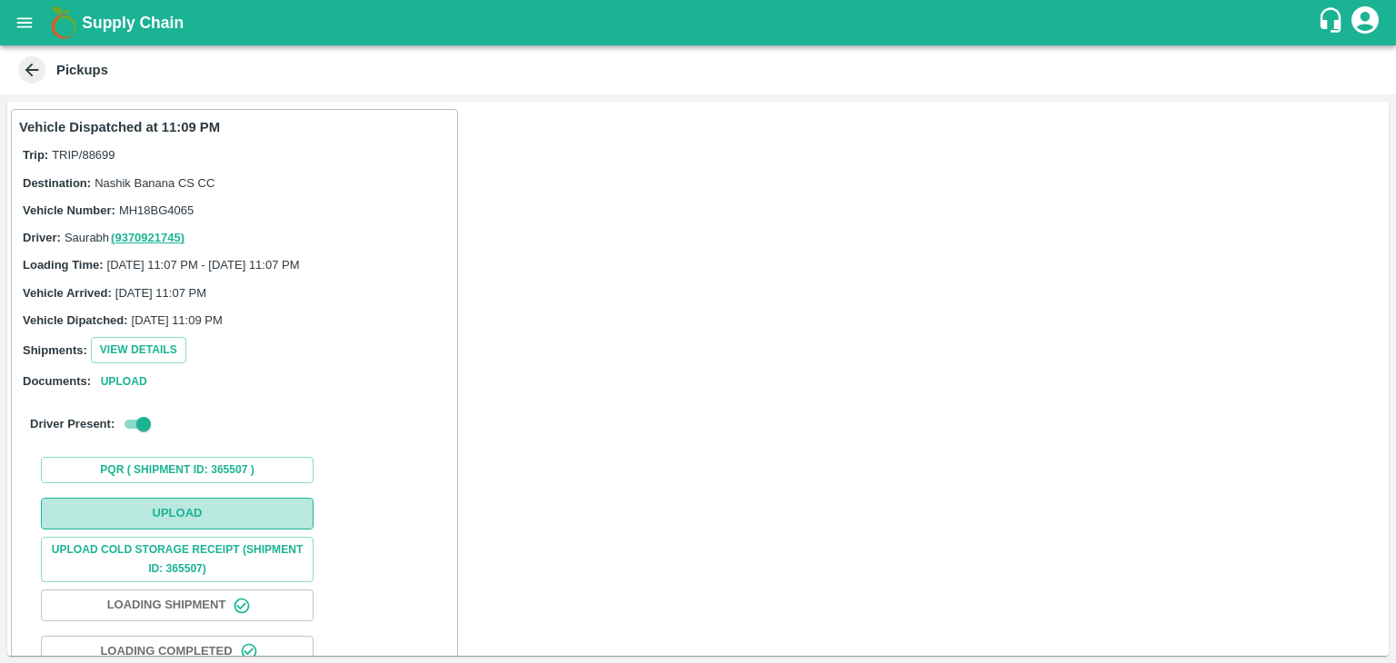
click at [218, 519] on button "Upload" at bounding box center [177, 514] width 273 height 32
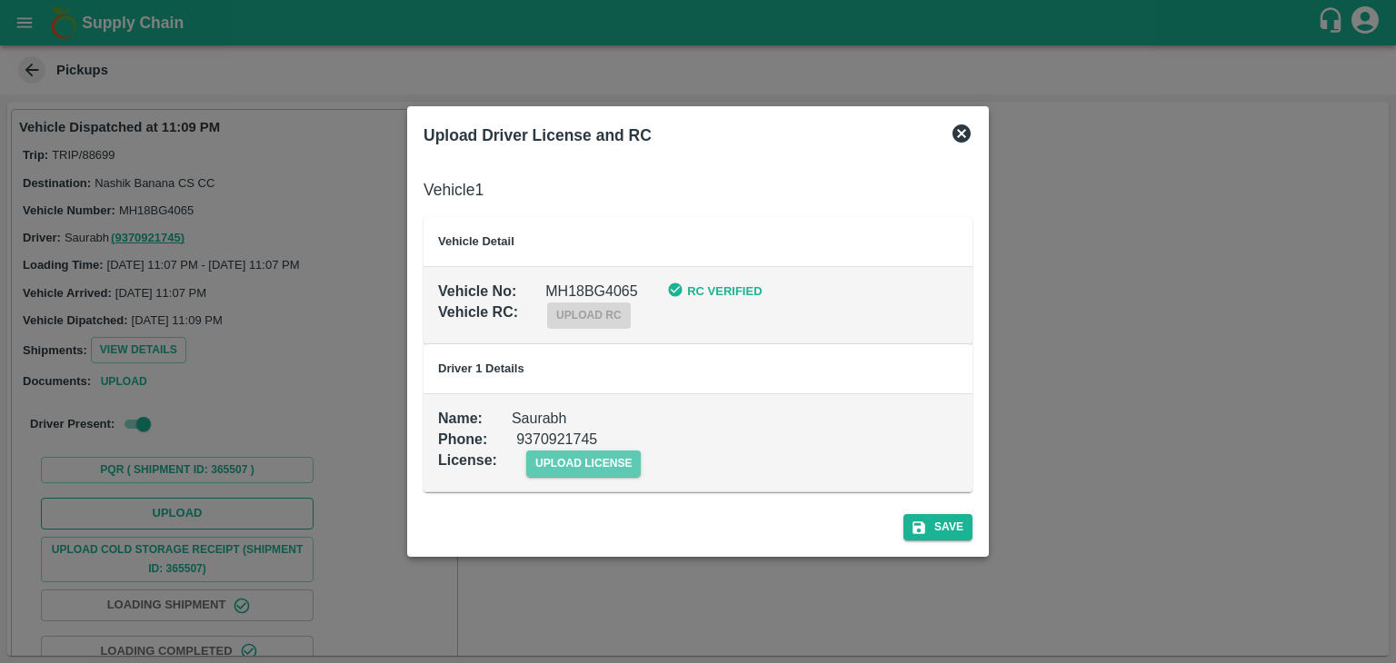
click at [583, 462] on span "upload license" at bounding box center [583, 464] width 115 height 26
click at [0, 0] on input "upload license" at bounding box center [0, 0] width 0 height 0
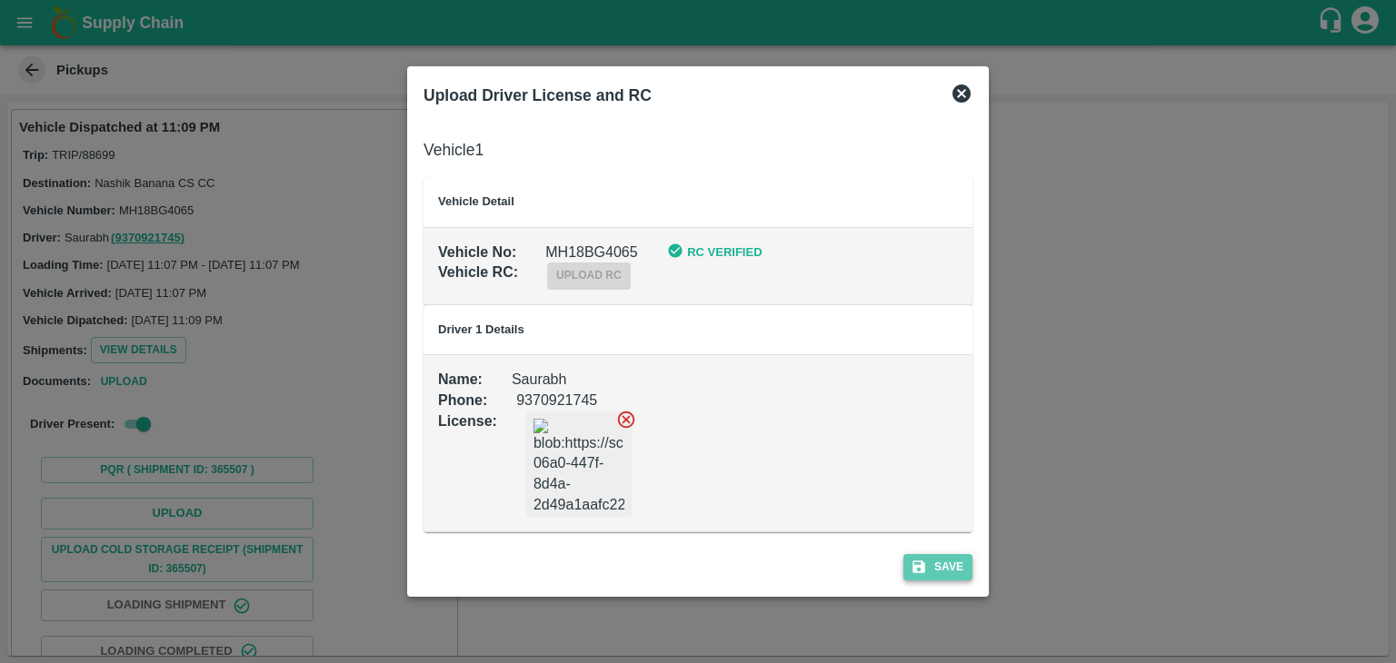
click at [905, 576] on button "Save" at bounding box center [937, 567] width 69 height 26
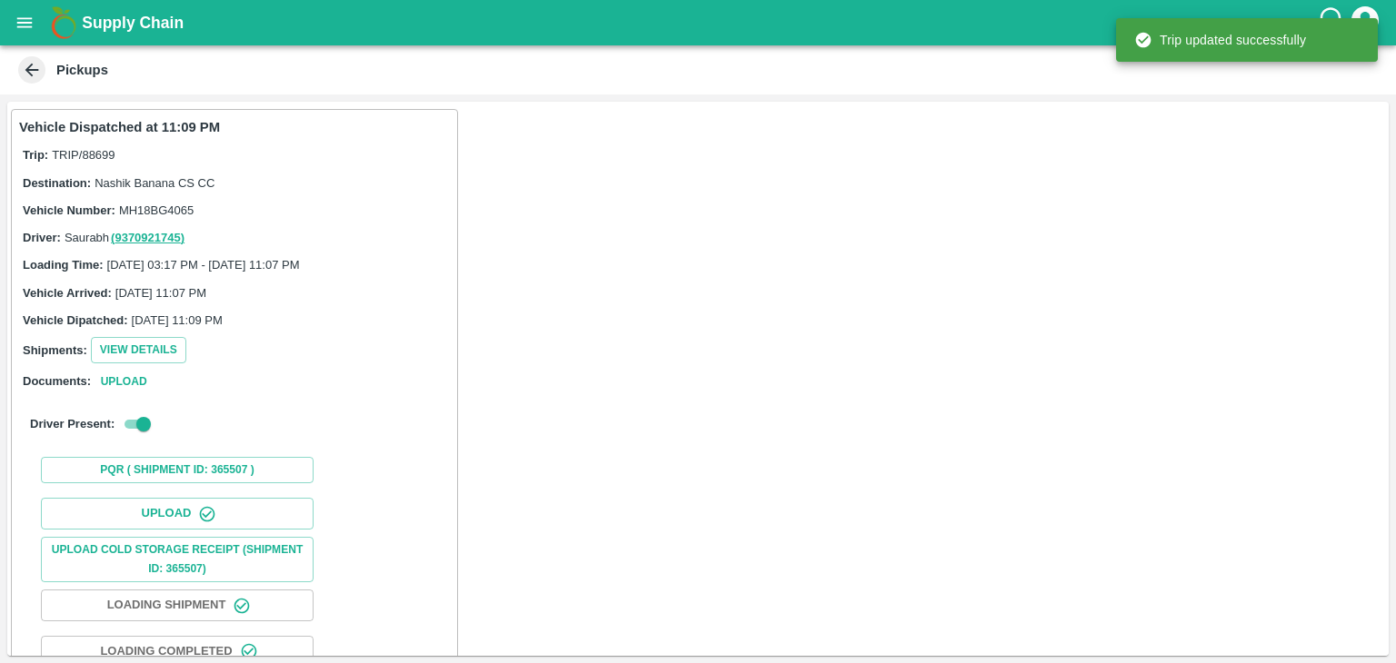
scroll to position [190, 0]
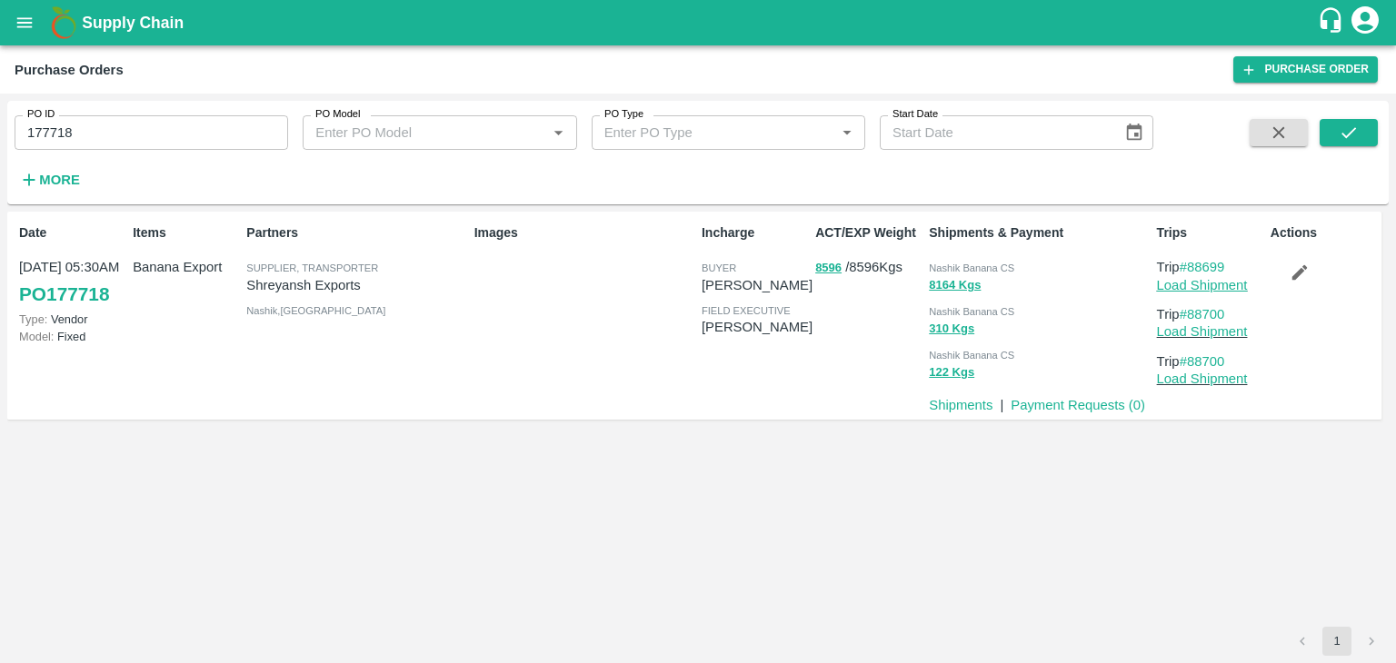
click at [1180, 281] on link "Load Shipment" at bounding box center [1202, 285] width 91 height 15
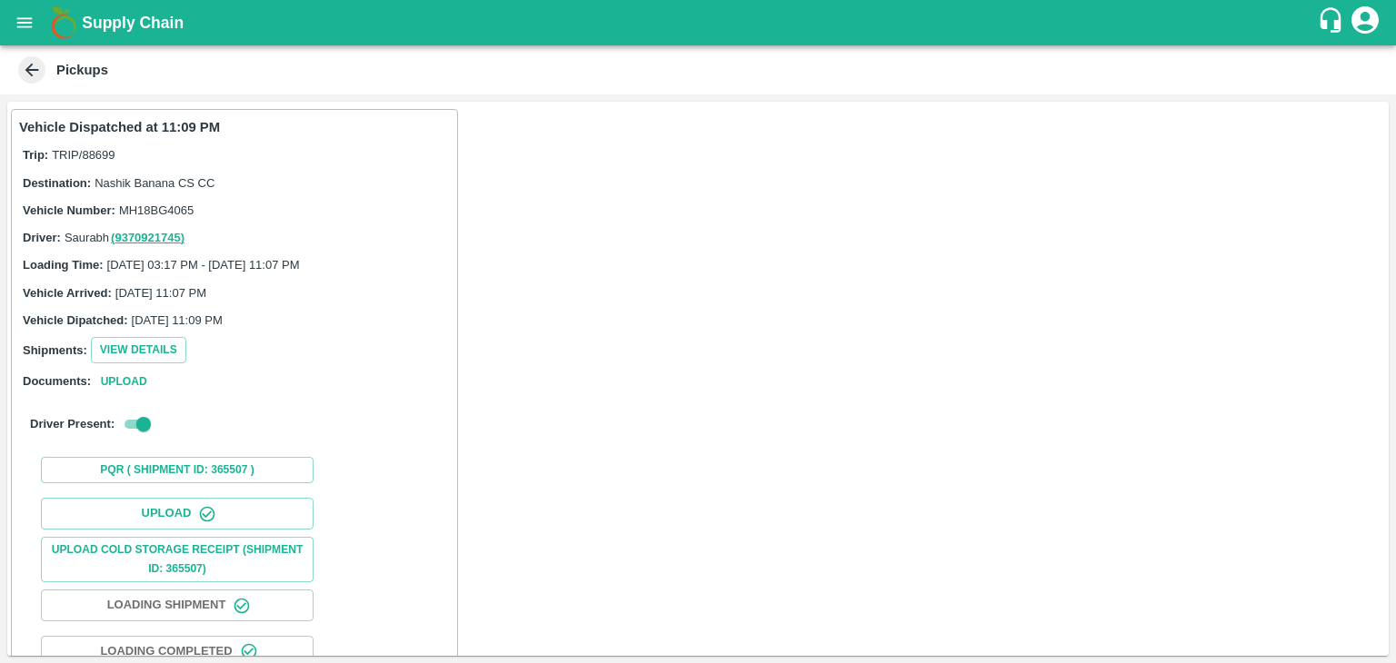
scroll to position [190, 0]
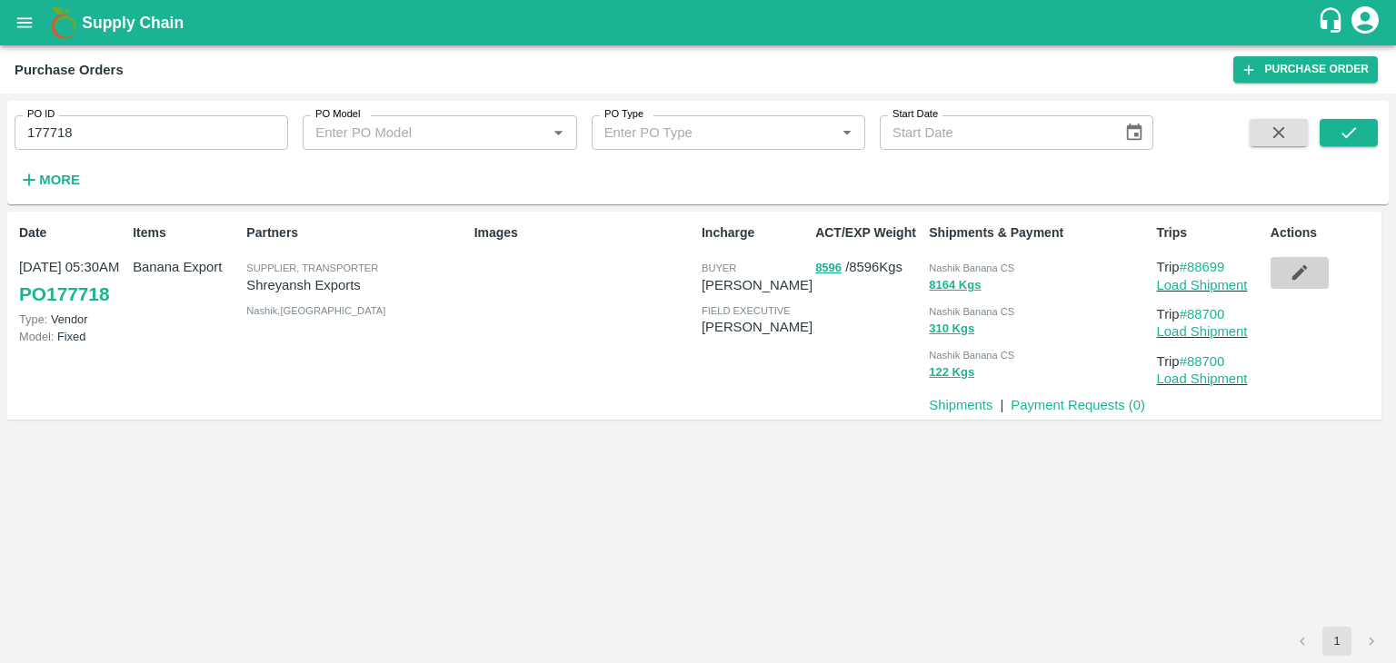
click at [1292, 257] on button "button" at bounding box center [1299, 272] width 58 height 31
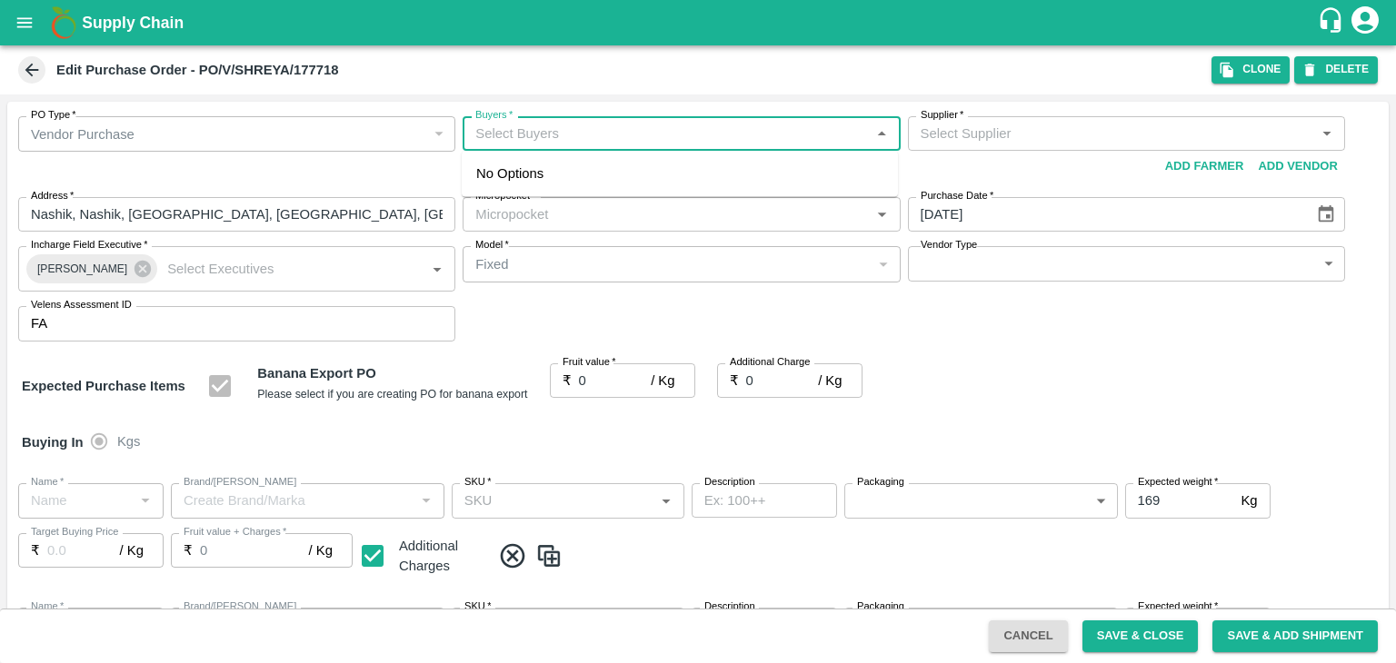
click at [571, 136] on input "Buyers   *" at bounding box center [666, 134] width 396 height 24
type input "Ajit o"
type input "Shreyansh Exports-undefined"
type input "172-Savda"
type input "Banana Export"
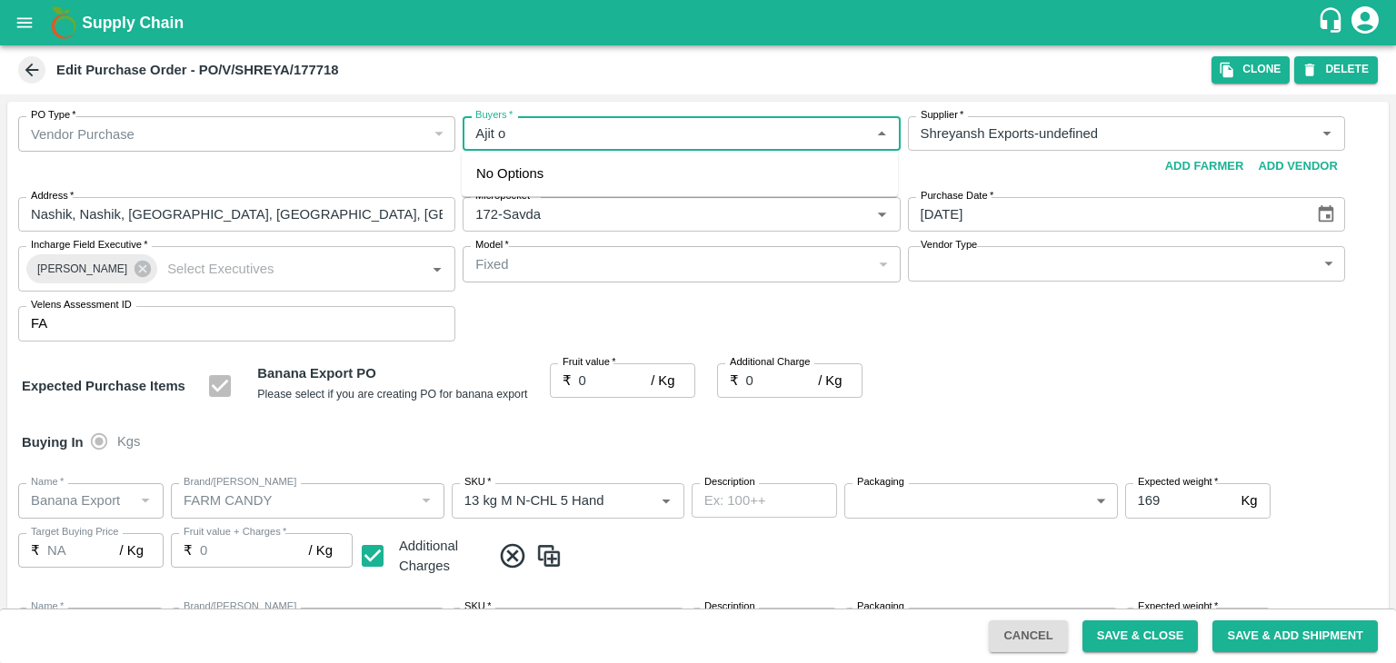
type input "FARM CANDY"
type input "13 kg M N-CHL 5 Hand"
type input "NA"
type input "Banana Export"
type input "FARM CANDY"
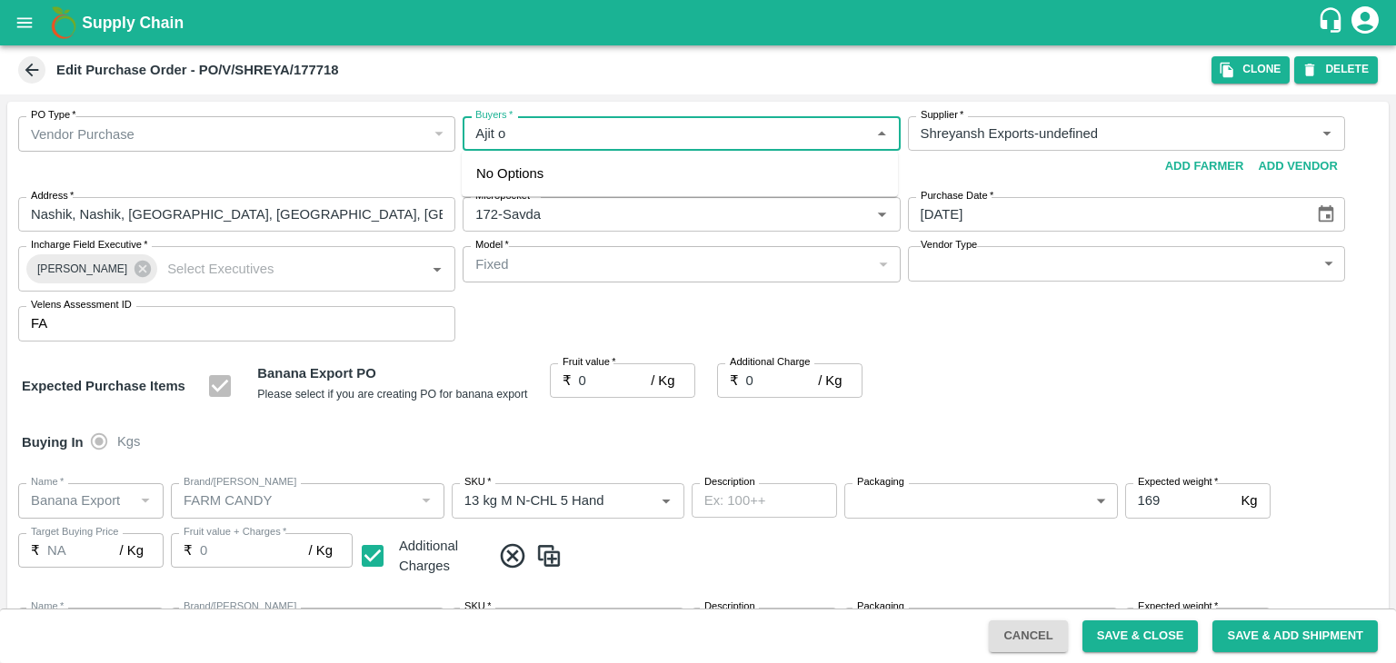
type input "13 kg M N-CHL 6 Hand"
type input "NA"
type input "Banana Export"
type input "FARM CANDY"
type input "13 kg M N-CHL 8 Hand"
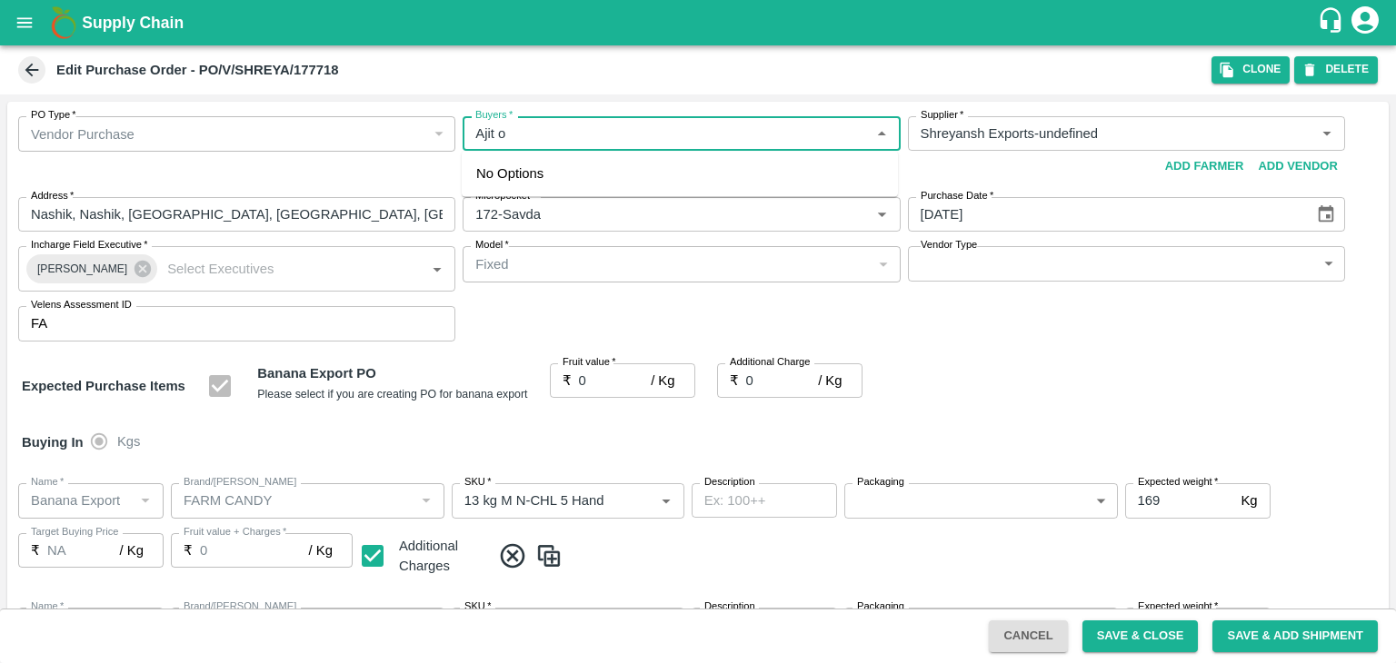
type input "NA"
type input "Banana Export"
type input "FARM CANDY"
type input "13 kg M N-CHL CL"
type input "NA"
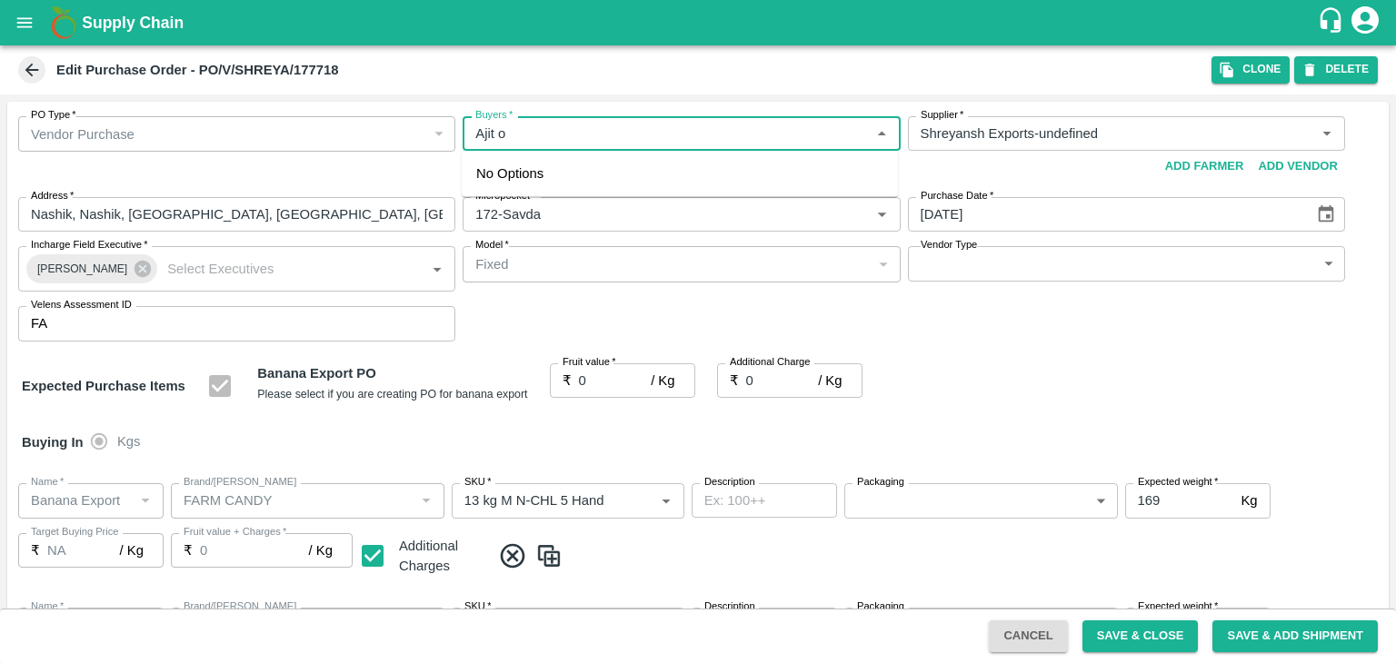
type input "Banana Export"
type input "FARM CANDY"
type input "C Class"
type input "NA"
type input "Banana Export"
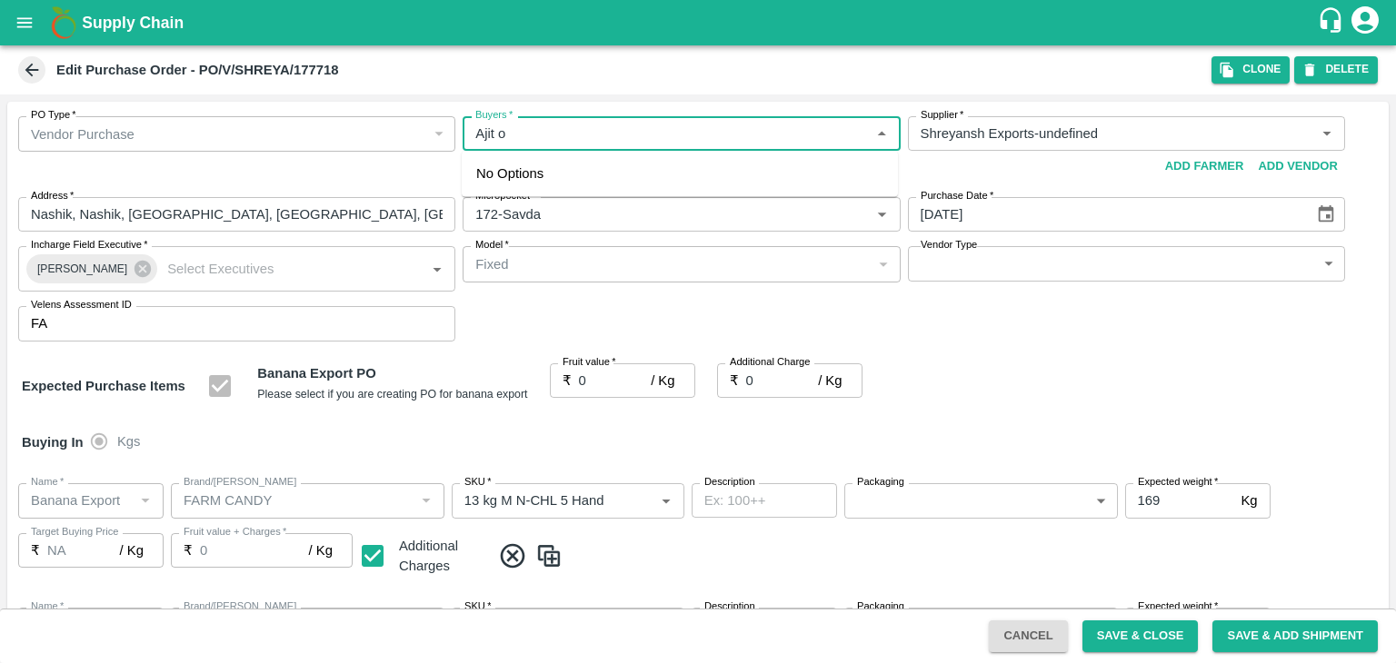
type input "FARM CANDY"
type input "PHR Kg"
type input "NA"
click at [563, 183] on div "[PERSON_NAME]" at bounding box center [575, 182] width 111 height 20
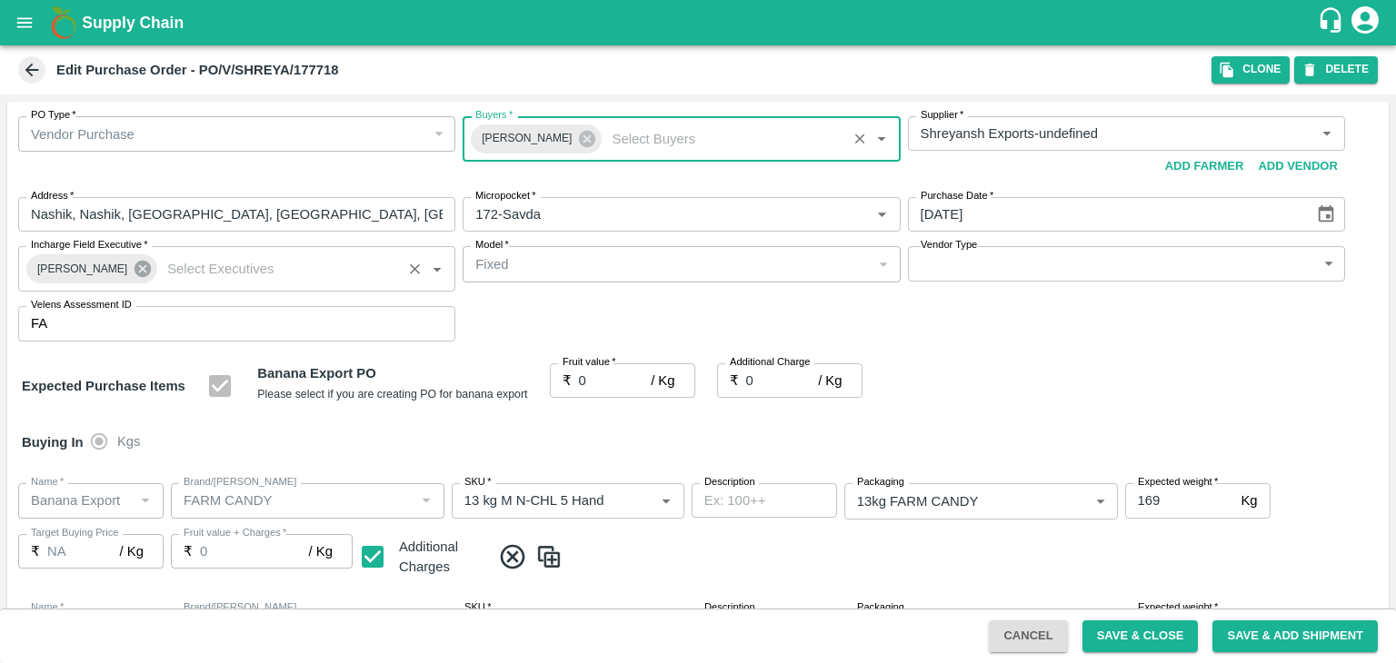
click at [137, 265] on icon at bounding box center [142, 269] width 16 height 16
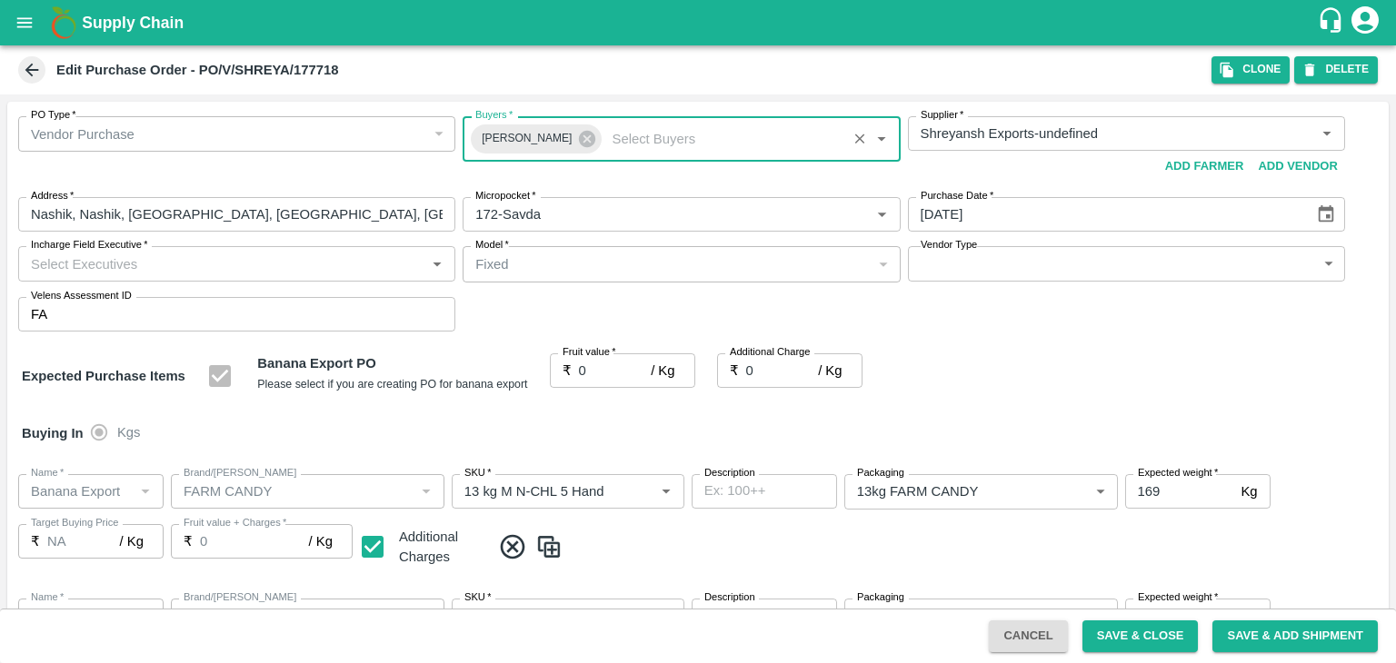
click at [214, 265] on input "Incharge Field Executive   *" at bounding box center [222, 264] width 396 height 24
type input "[PERSON_NAME]"
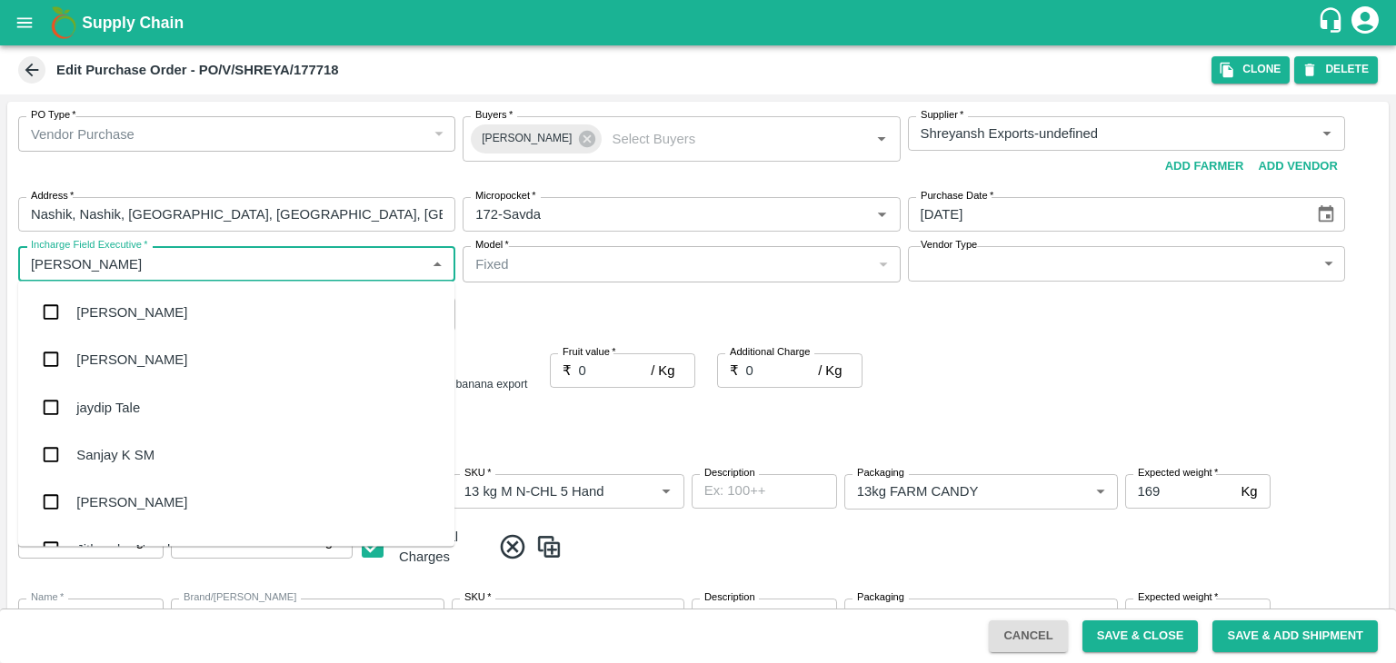
click at [140, 412] on div "jaydip Tale" at bounding box center [236, 406] width 436 height 47
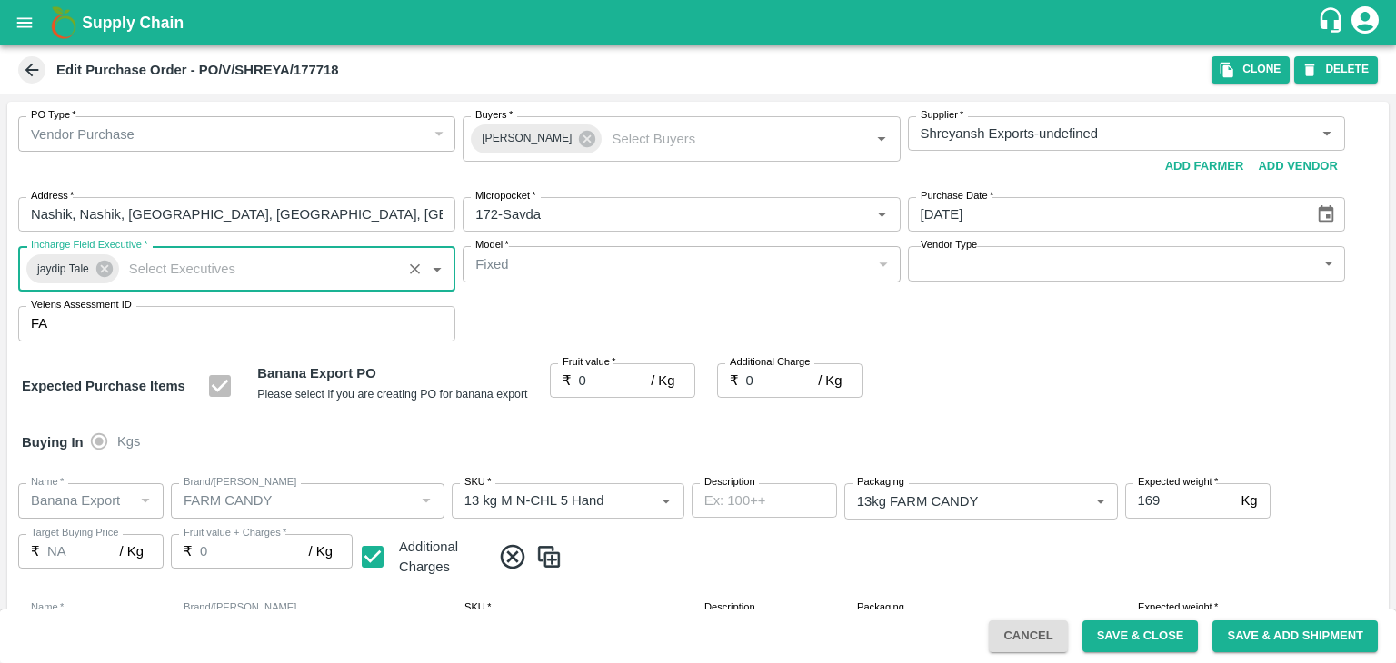
click at [991, 254] on body "Supply Chain Edit Purchase Order - PO/V/SHREYA/177718 Clone DELETE PO Type   * …" at bounding box center [698, 331] width 1396 height 663
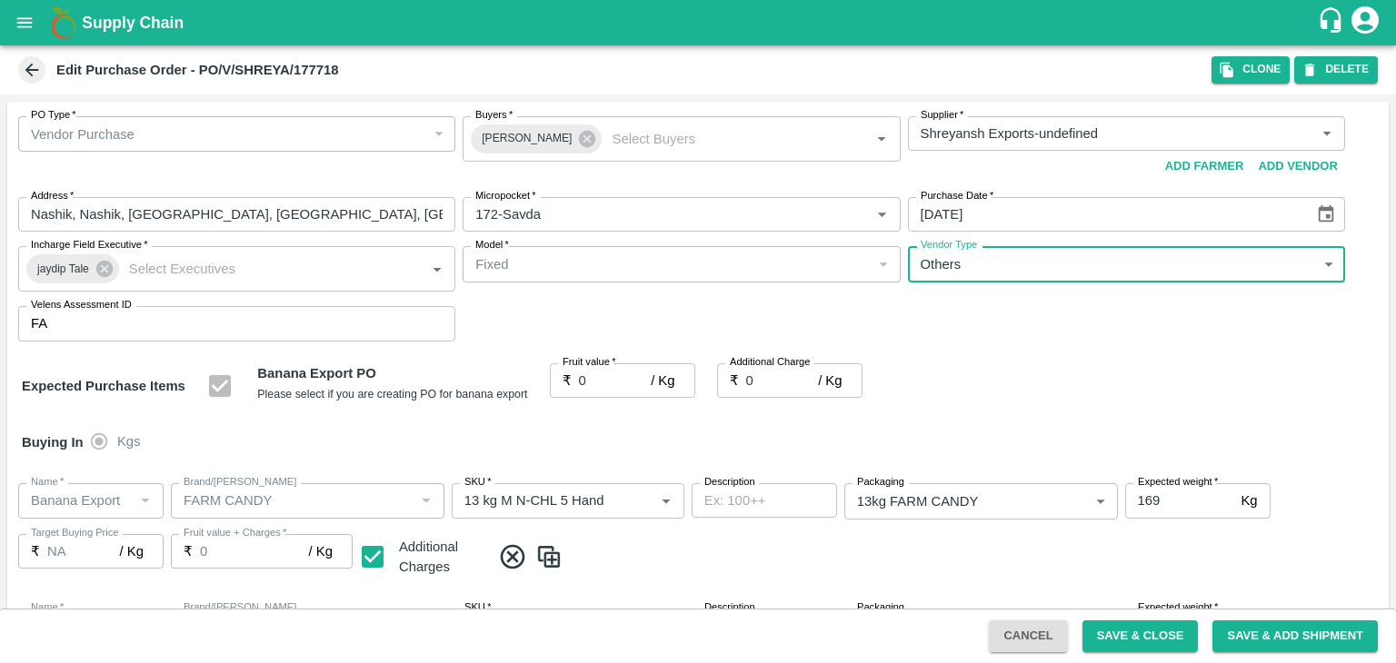
type input "OTHER"
click at [604, 386] on div at bounding box center [698, 331] width 1396 height 663
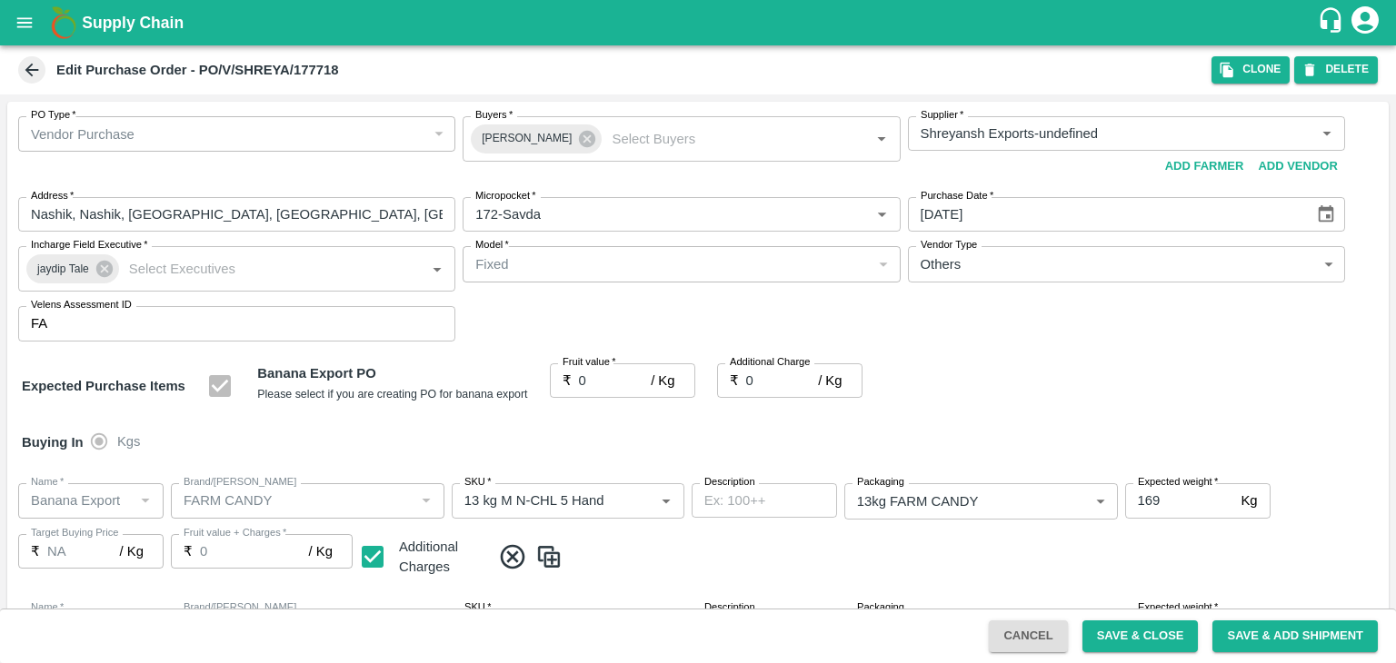
click at [604, 386] on div at bounding box center [698, 331] width 1396 height 663
click at [612, 379] on div at bounding box center [698, 331] width 1396 height 663
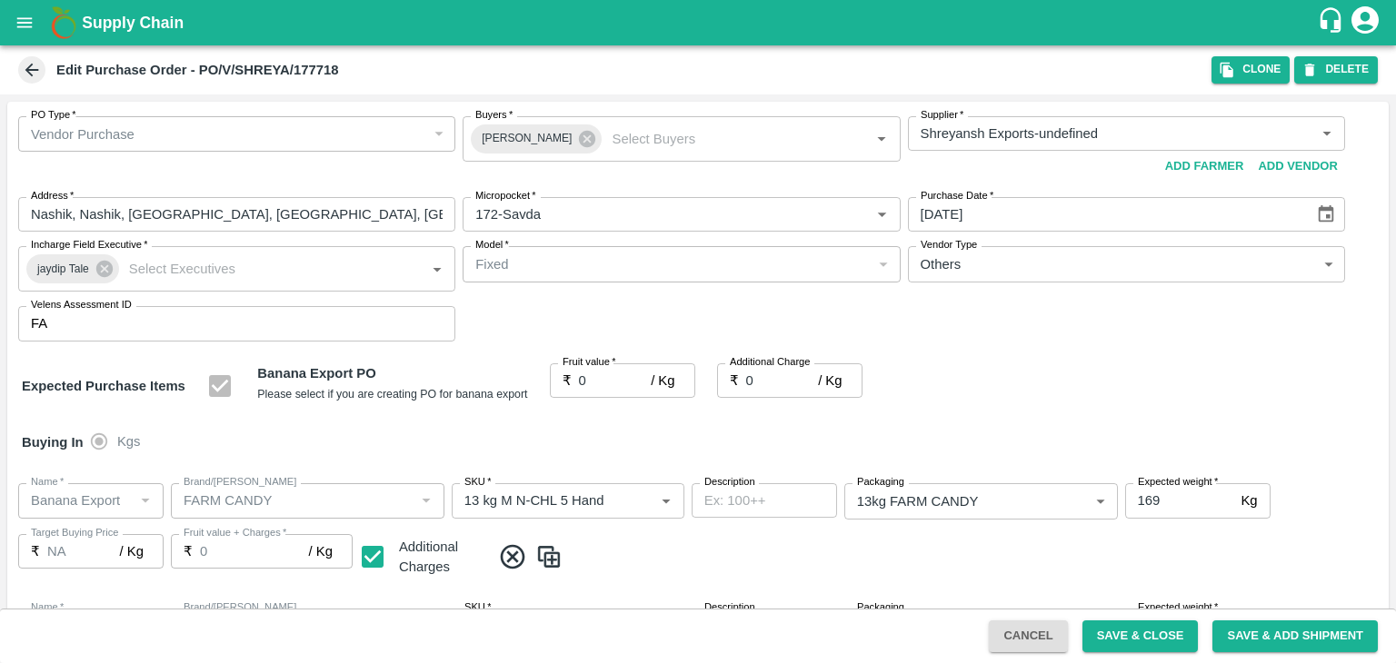
click at [612, 379] on div at bounding box center [698, 331] width 1396 height 663
click at [604, 383] on div at bounding box center [698, 331] width 1396 height 663
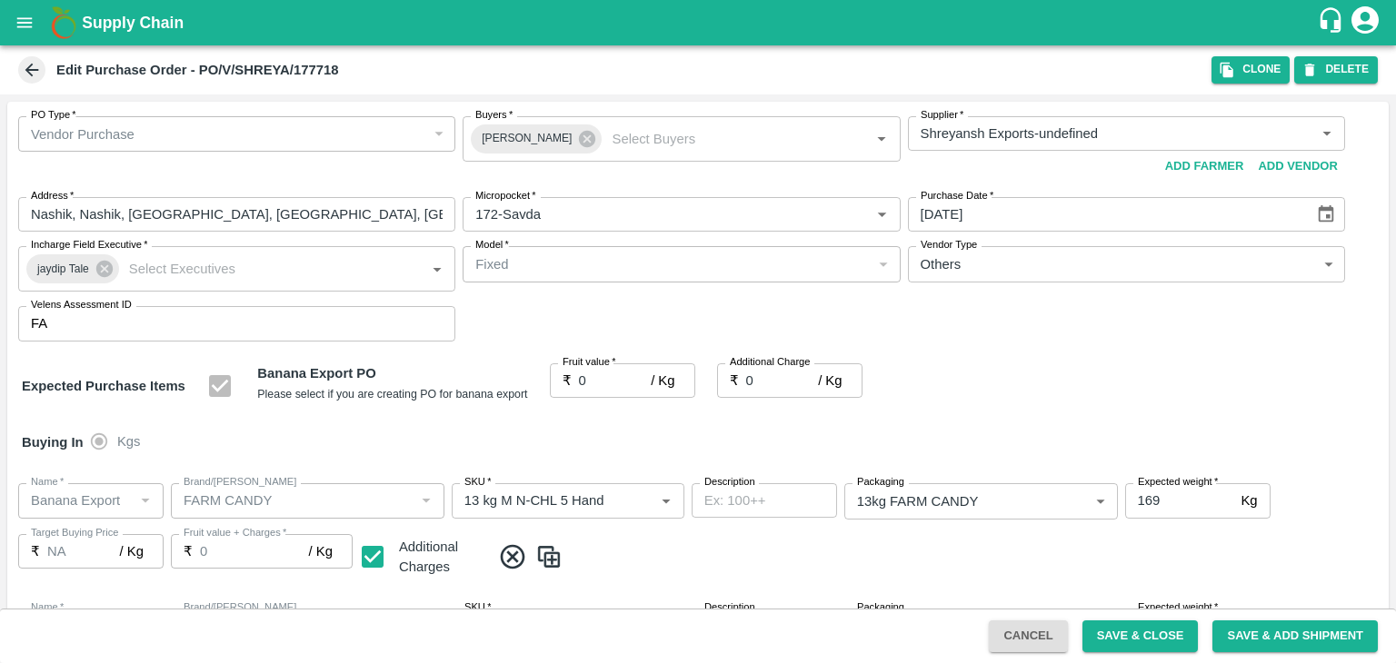
click at [604, 383] on div at bounding box center [698, 331] width 1396 height 663
click at [1069, 277] on div at bounding box center [698, 331] width 1396 height 663
click at [618, 385] on div at bounding box center [698, 331] width 1396 height 663
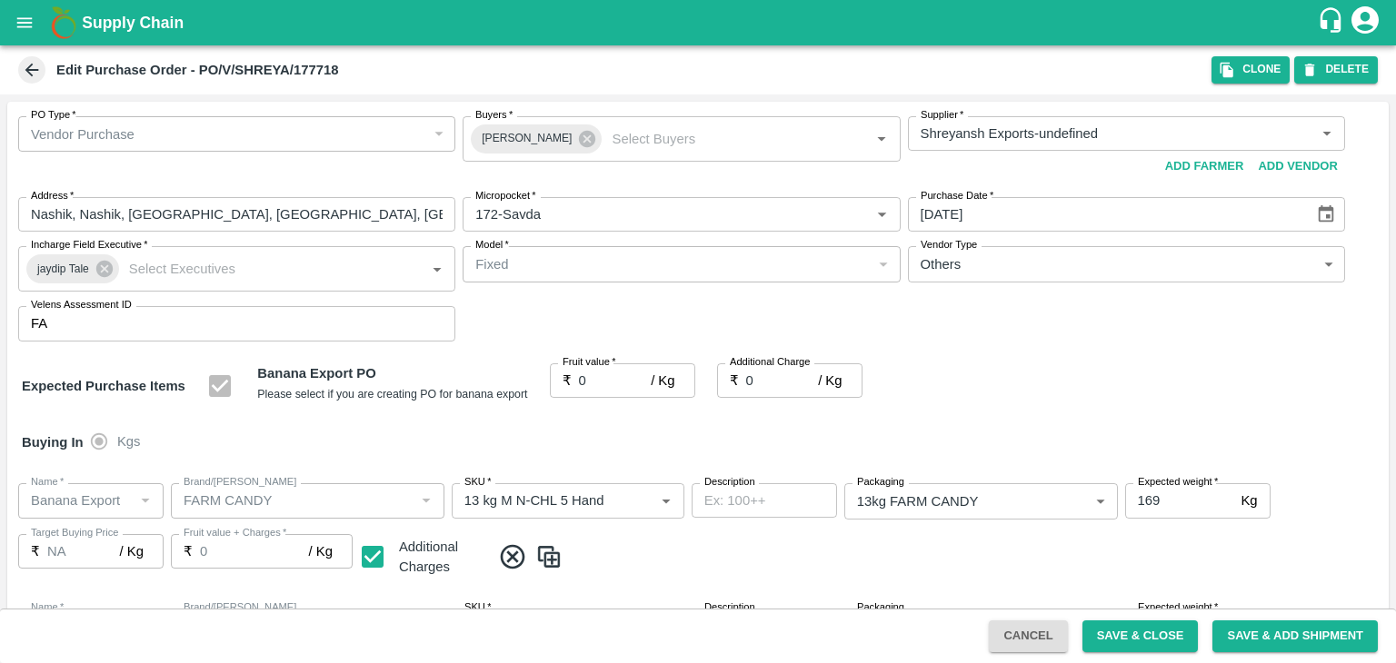
click at [618, 385] on div at bounding box center [698, 331] width 1396 height 663
click at [266, 272] on div at bounding box center [698, 331] width 1396 height 663
click at [843, 268] on div at bounding box center [698, 331] width 1396 height 663
click at [1049, 266] on div at bounding box center [698, 331] width 1396 height 663
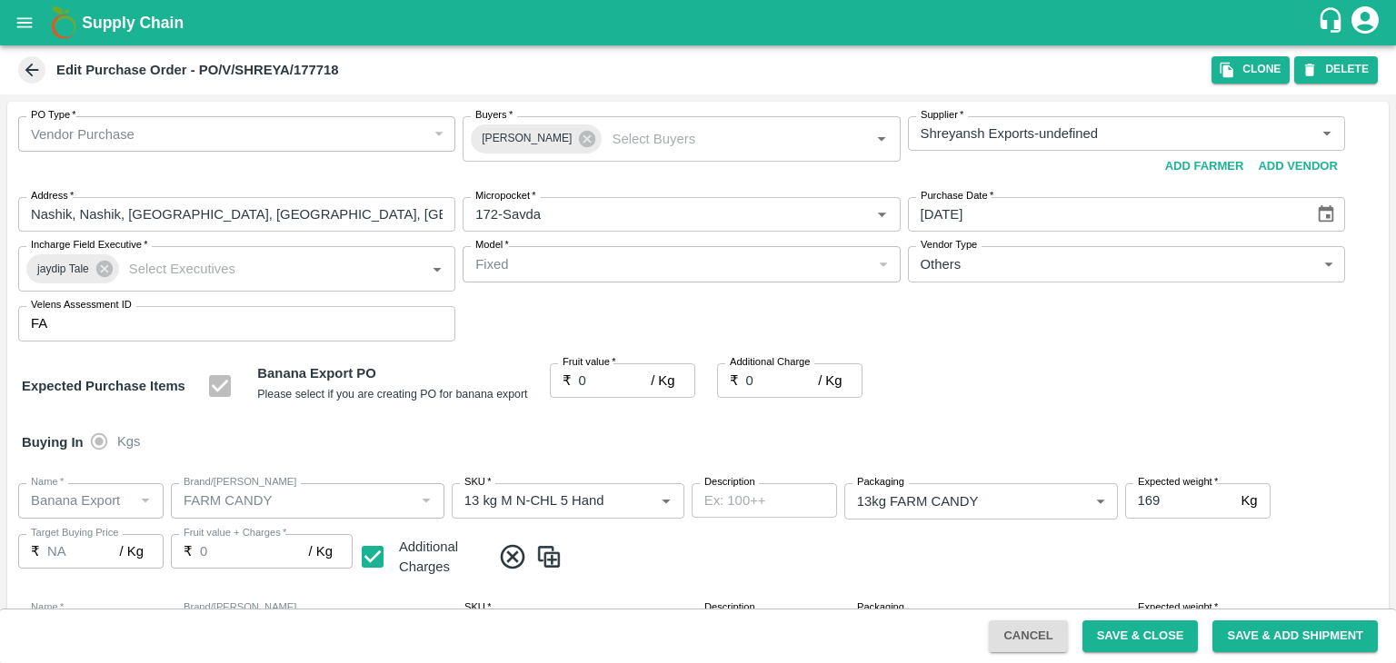
click at [614, 379] on div at bounding box center [698, 331] width 1396 height 663
click at [610, 388] on div at bounding box center [698, 331] width 1396 height 663
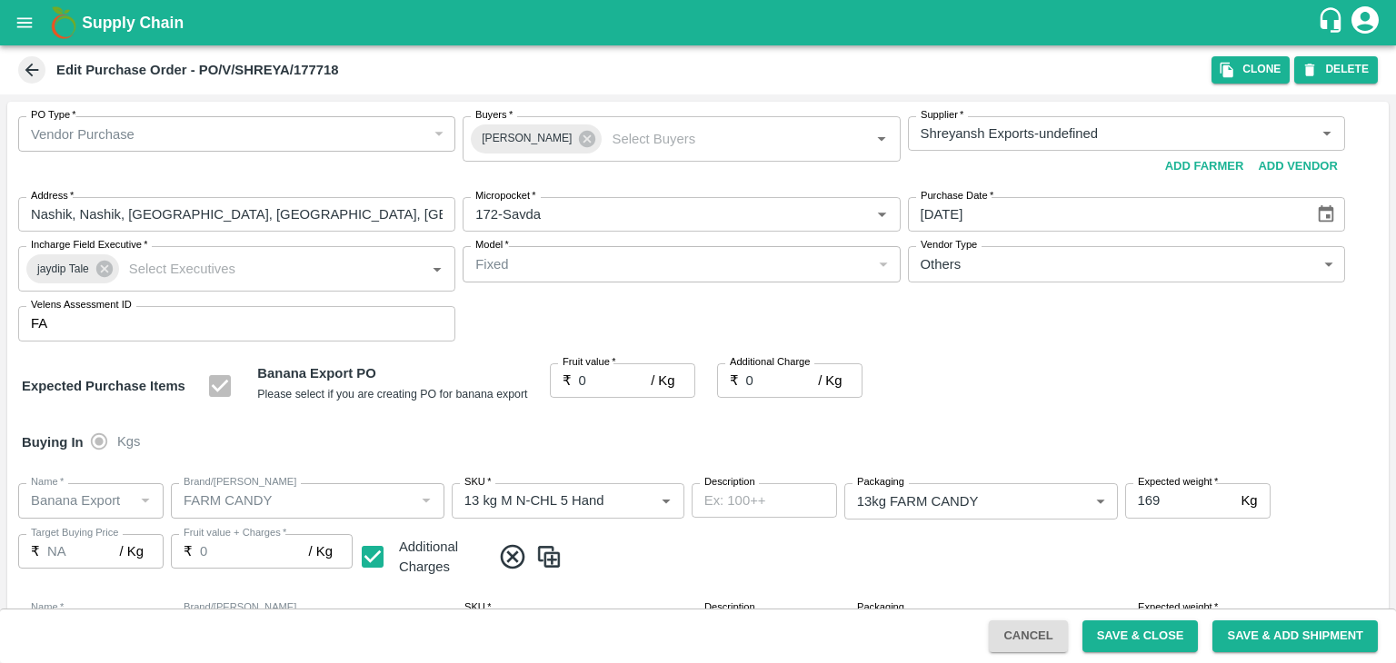
click at [610, 388] on div at bounding box center [698, 331] width 1396 height 663
click at [610, 387] on input "0" at bounding box center [615, 380] width 73 height 35
click at [618, 383] on input "0" at bounding box center [615, 380] width 73 height 35
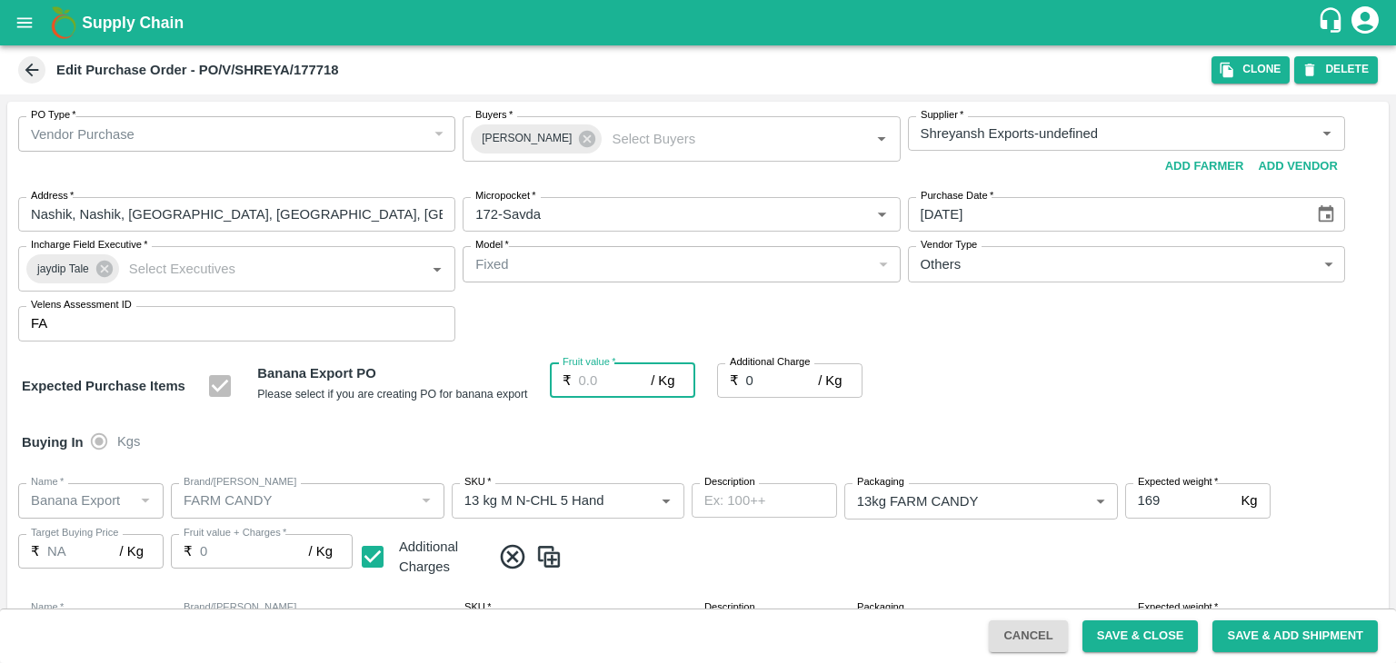
type input "1"
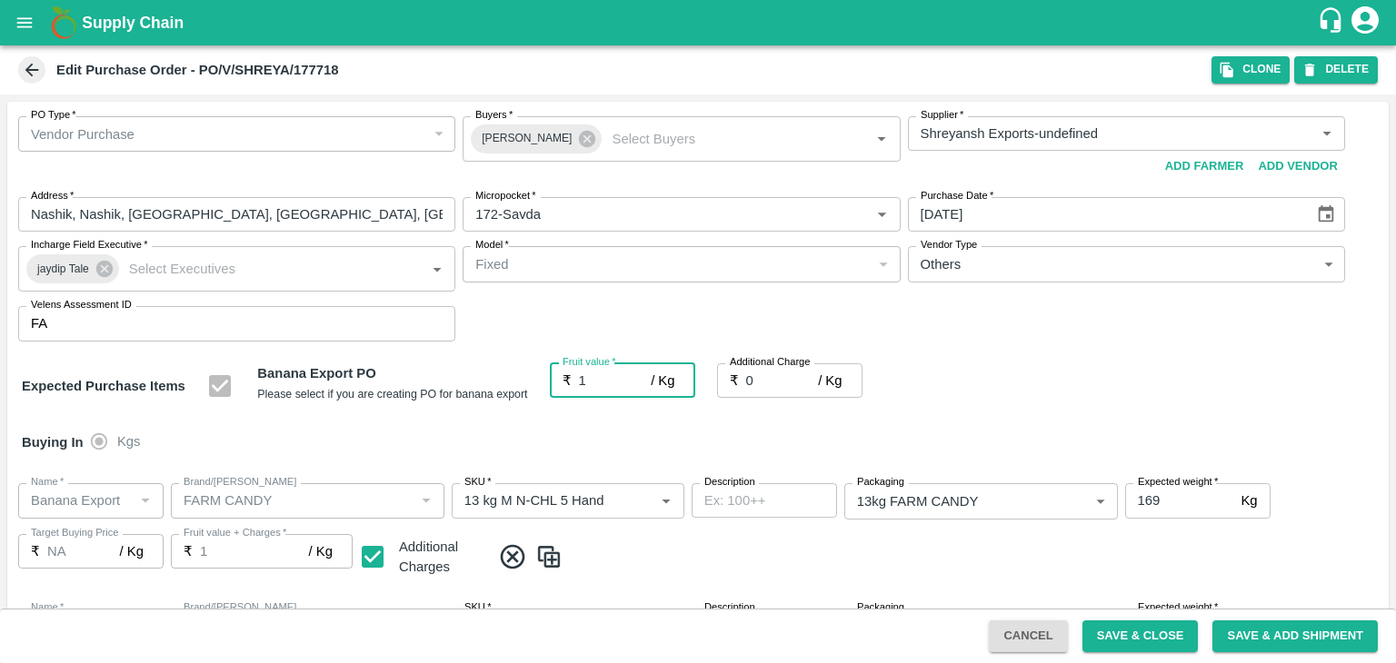
type input "1"
type input "19"
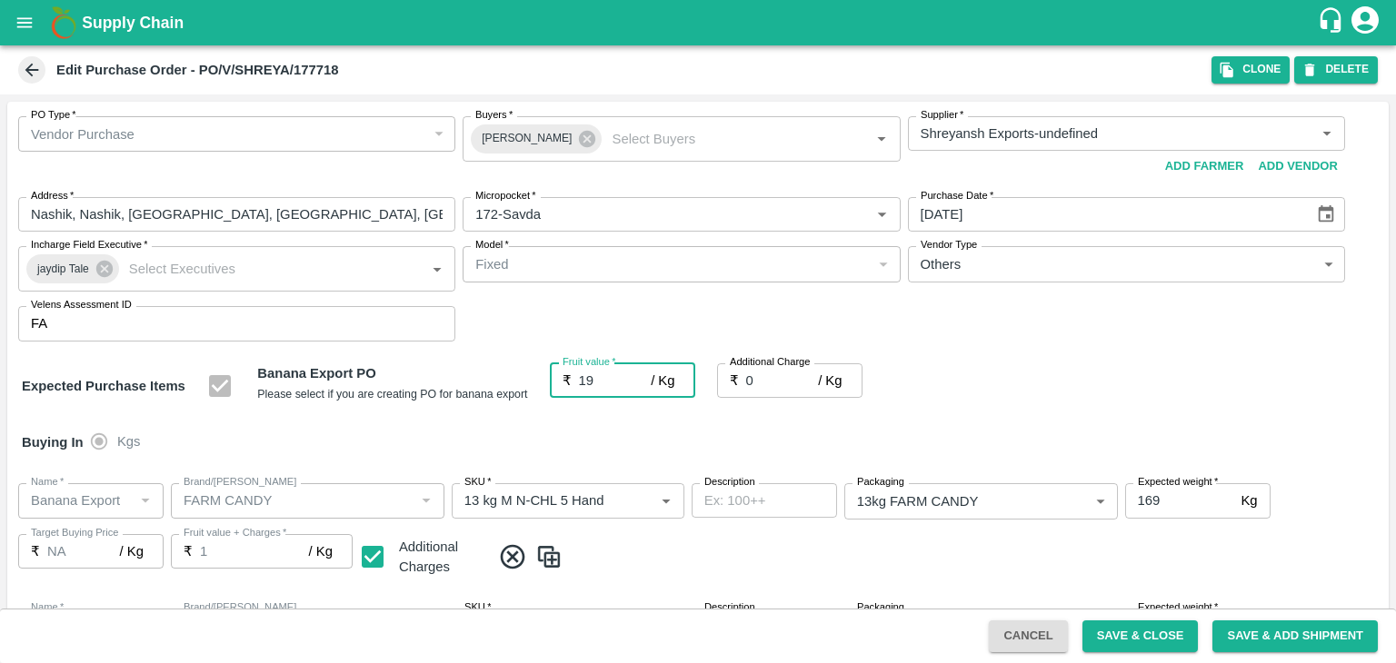
type input "19"
type input "19.5"
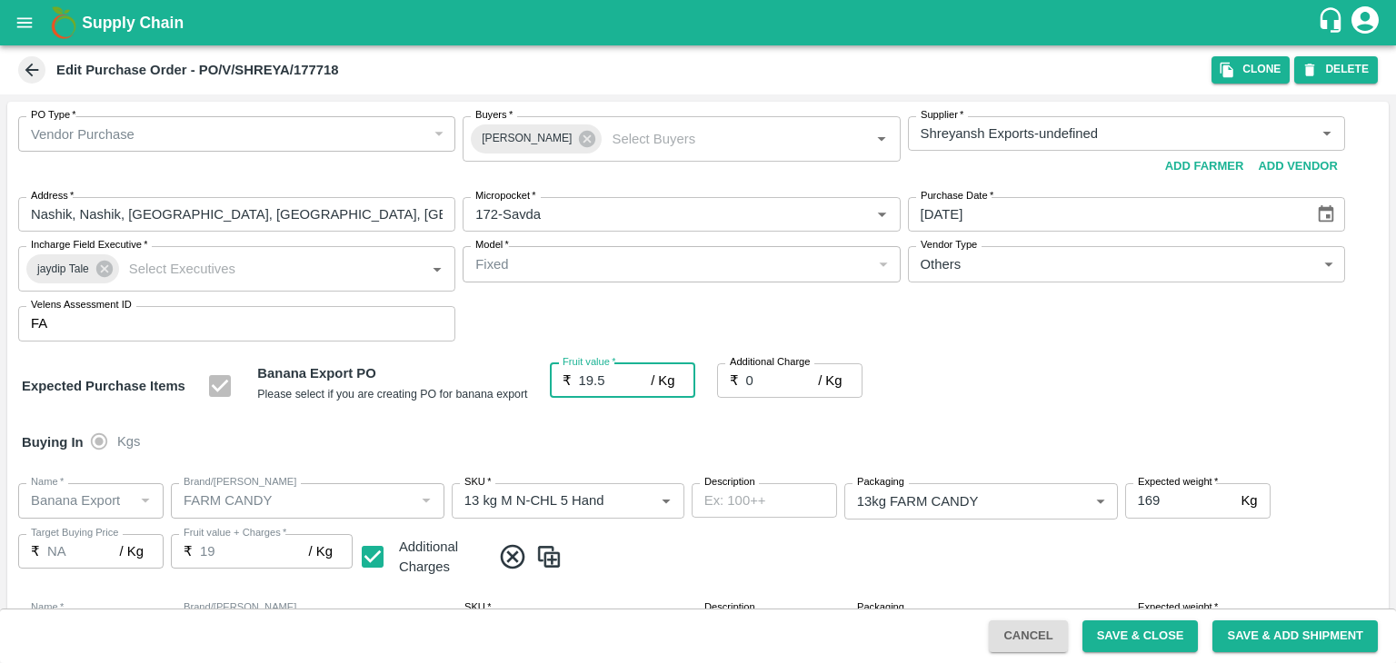
type input "19.5"
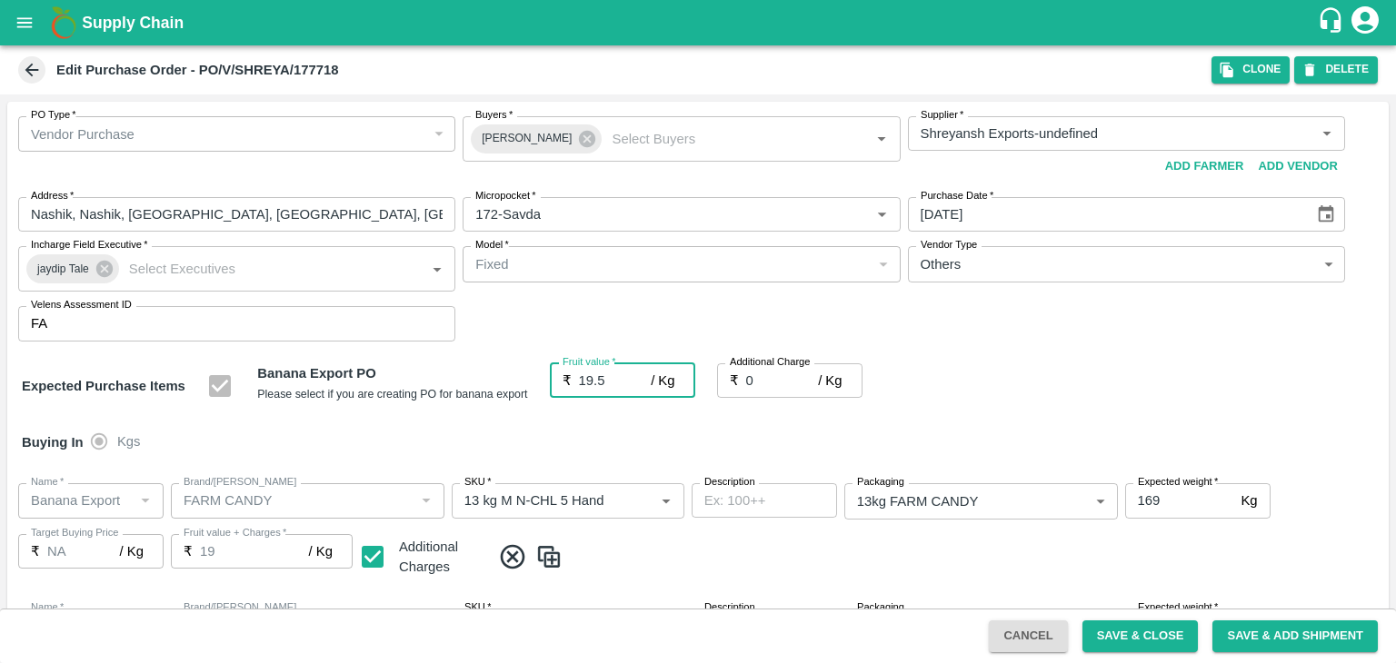
type input "19.5"
type input "2"
type input "21.5"
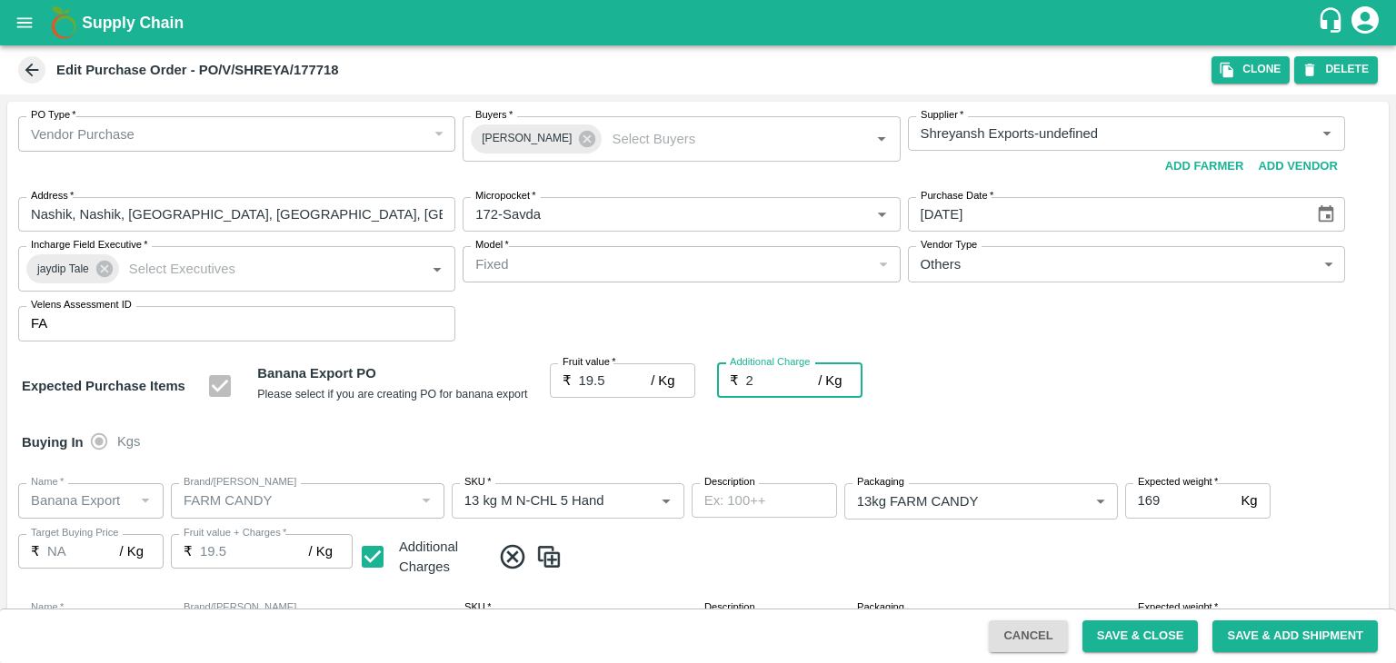
type input "21.5"
type input "2.75"
type input "22.25"
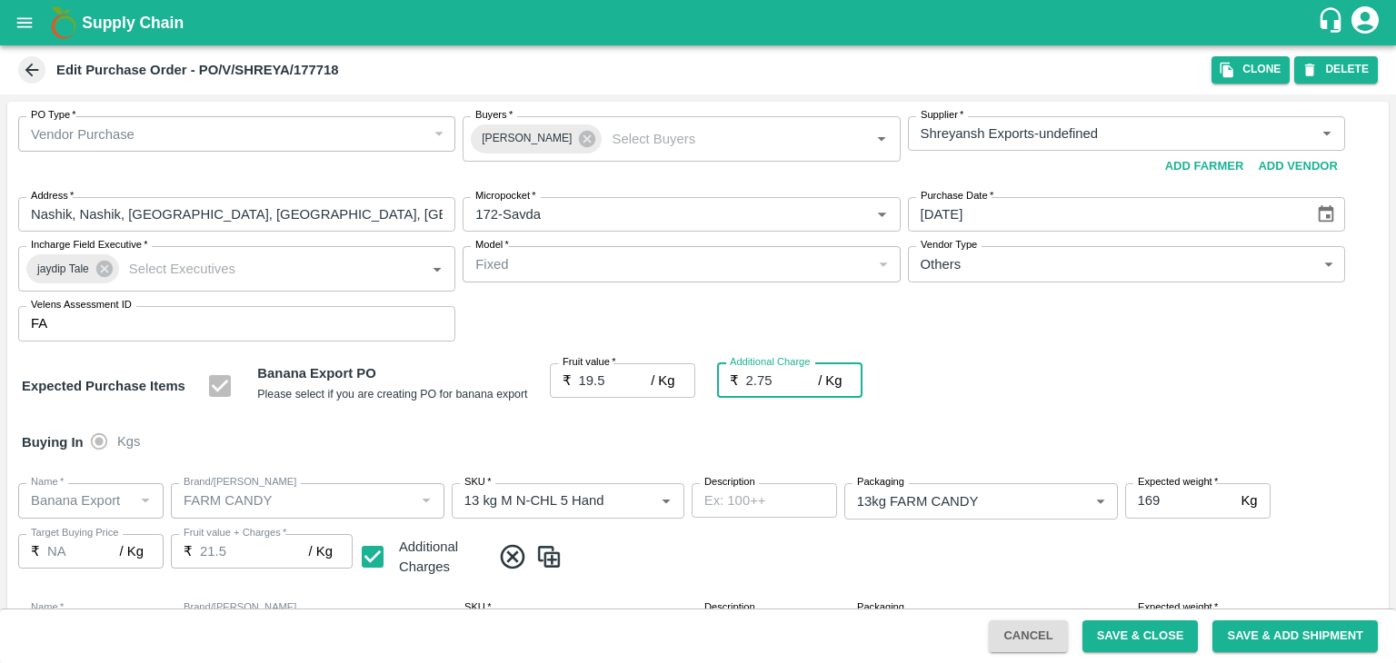
type input "22.25"
type input "2.75"
click at [676, 445] on div "Buying In Kgs" at bounding box center [697, 442] width 1381 height 53
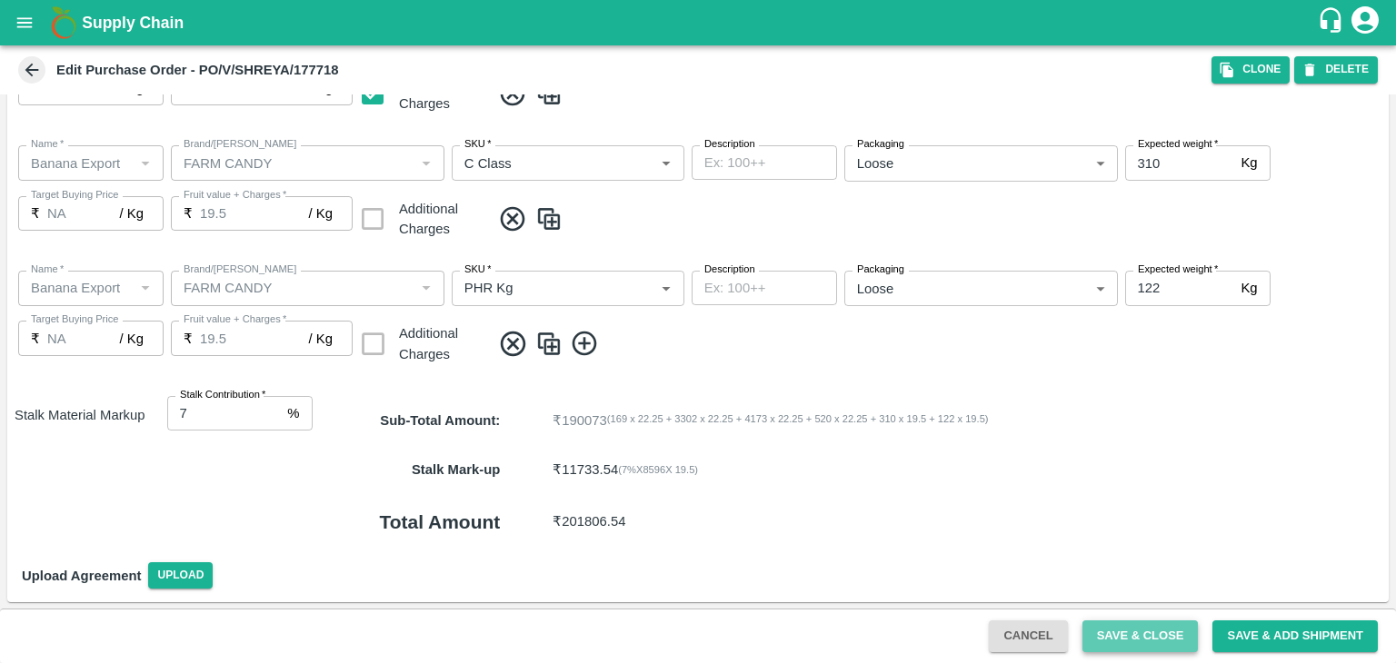
click at [1177, 630] on button "Save & Close" at bounding box center [1140, 637] width 116 height 32
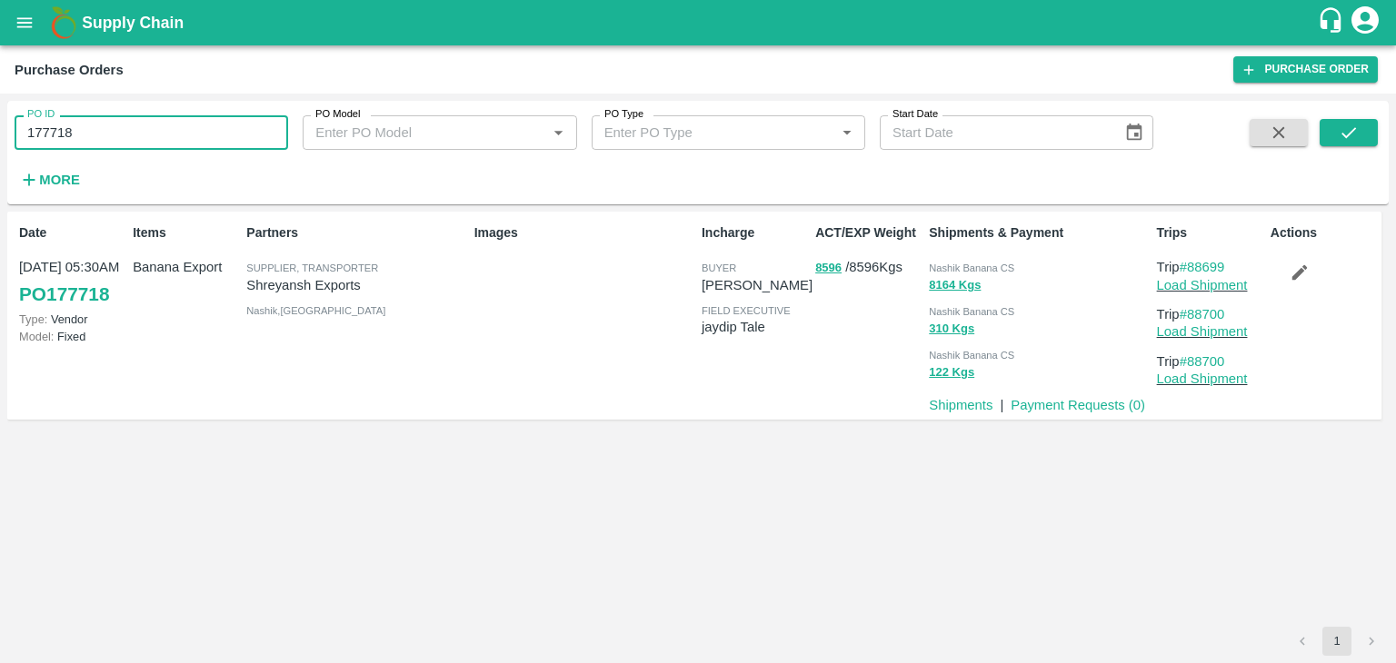
click at [147, 117] on input "177718" at bounding box center [151, 132] width 273 height 35
paste input "text"
type input "177715"
click at [1362, 133] on button "submit" at bounding box center [1348, 132] width 58 height 27
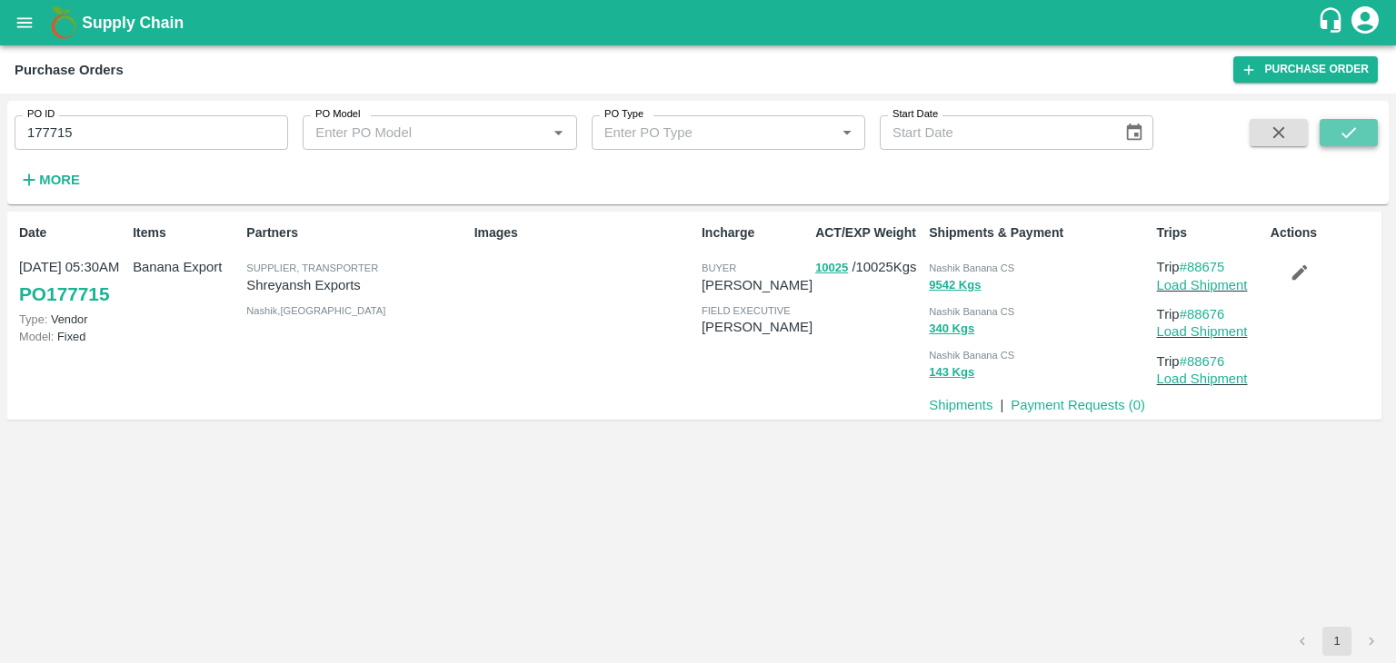
click at [1364, 124] on button "submit" at bounding box center [1348, 132] width 58 height 27
click at [1206, 280] on link "Load Shipment" at bounding box center [1202, 285] width 91 height 15
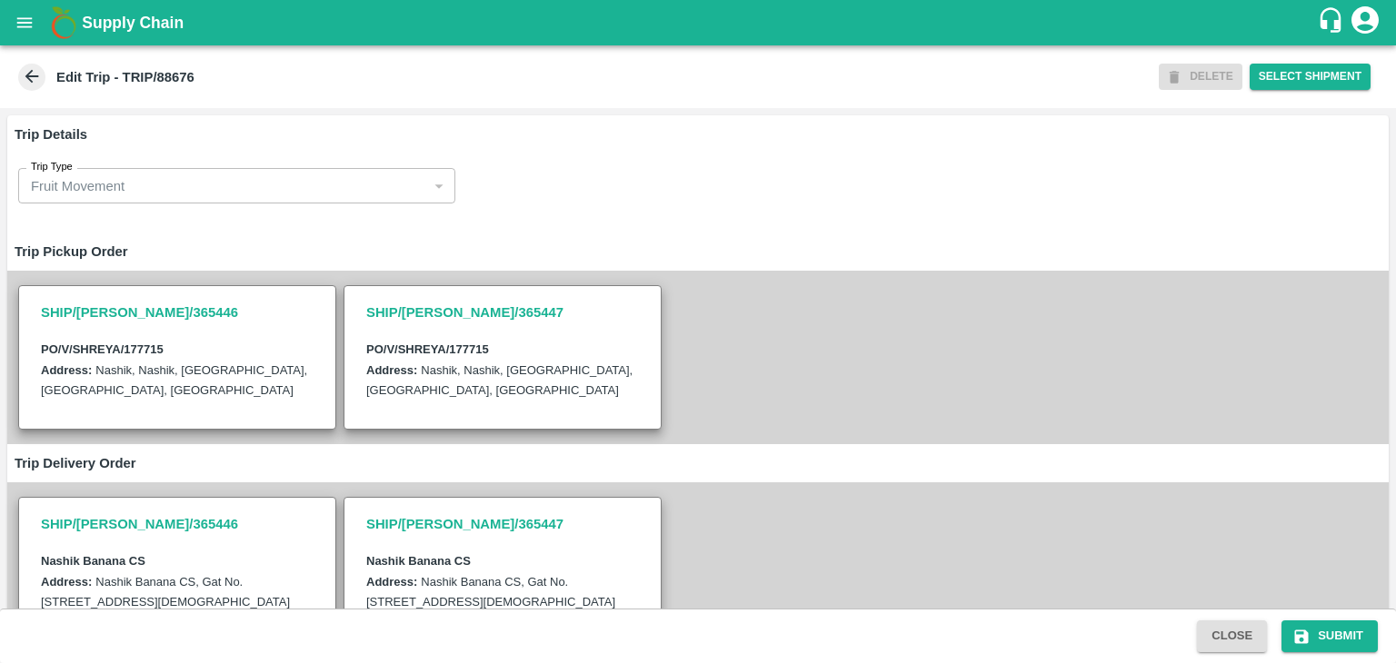
scroll to position [446, 0]
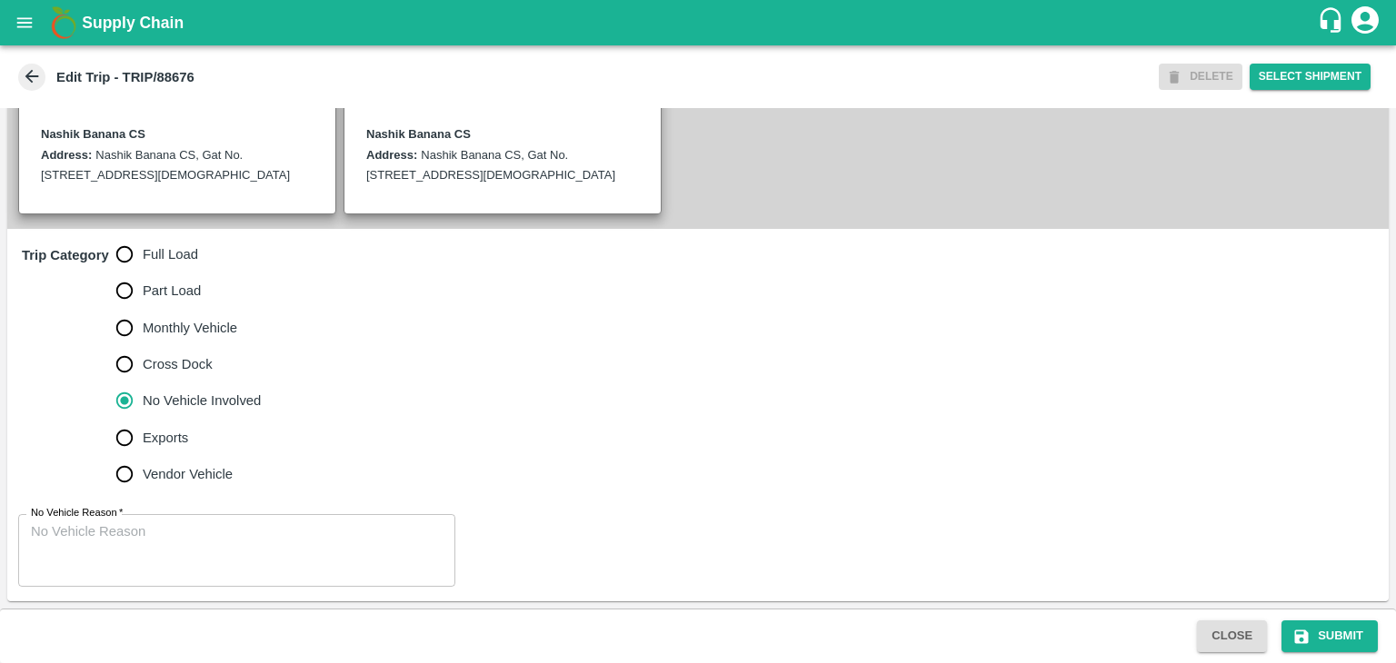
click at [164, 243] on label "Full Load" at bounding box center [183, 254] width 155 height 36
click at [143, 243] on input "Full Load" at bounding box center [124, 254] width 36 height 36
radio input "true"
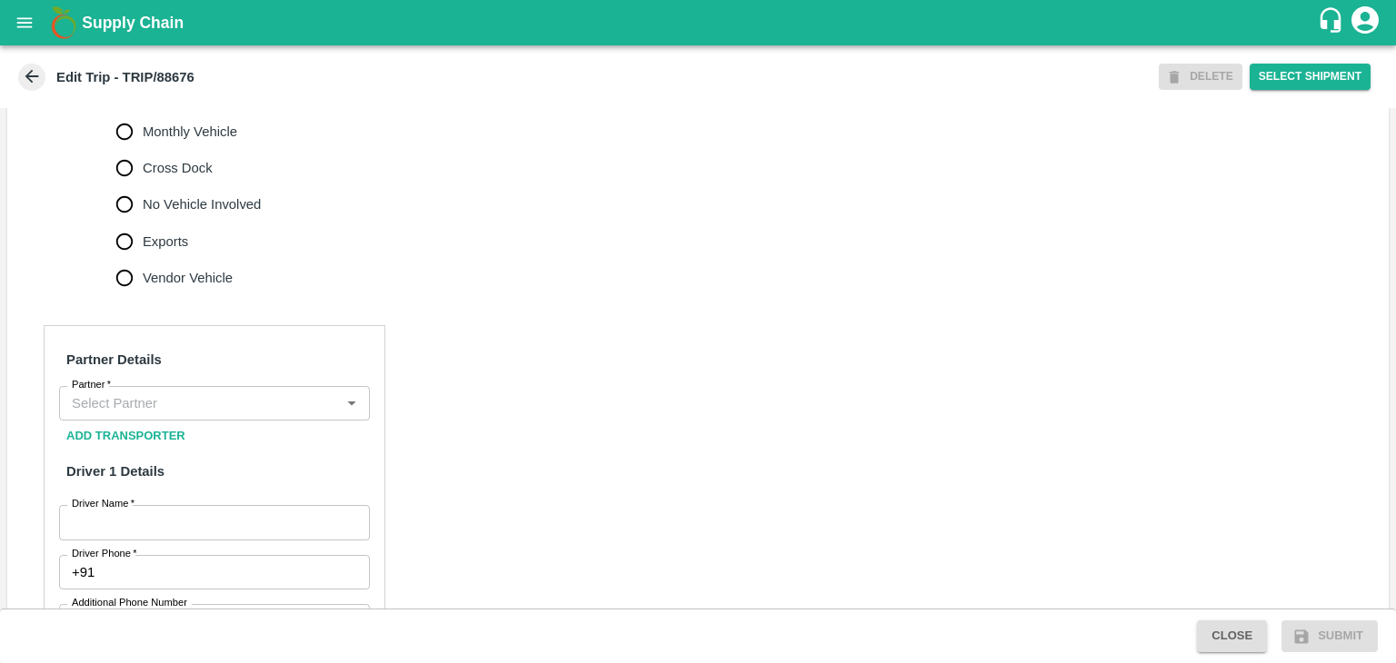
scroll to position [624, 0]
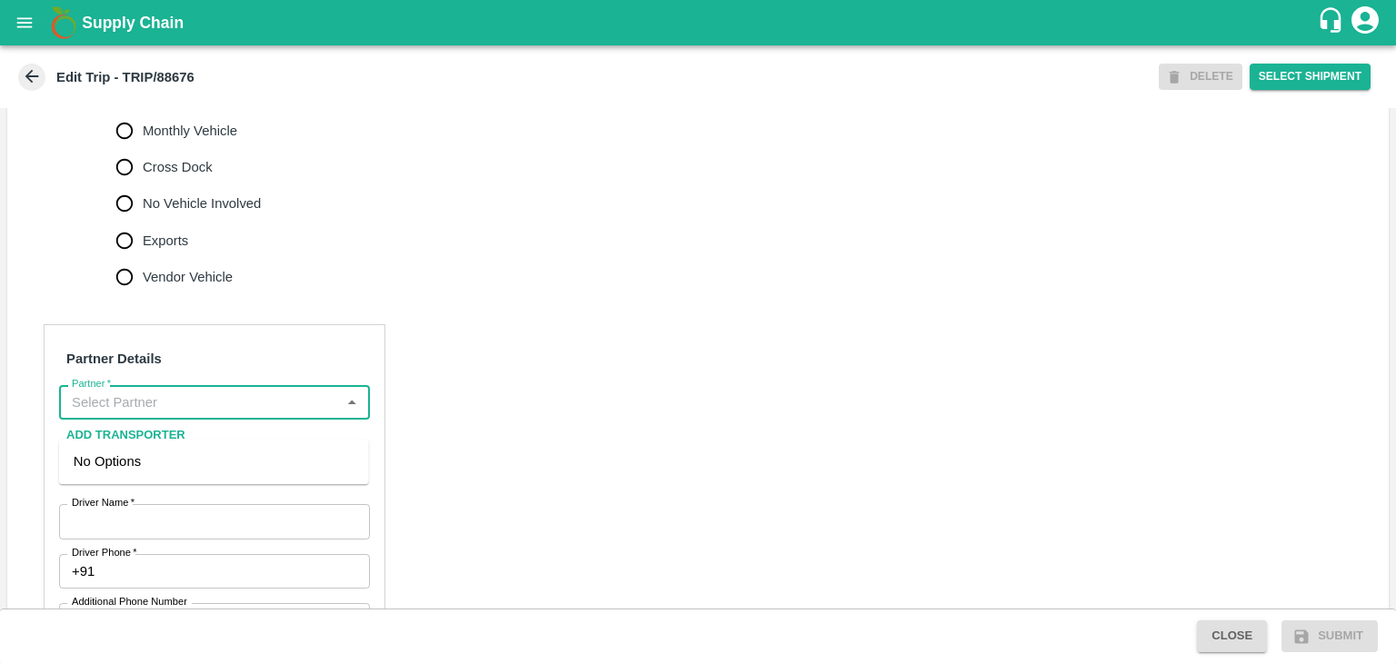
click at [214, 414] on input "Partner   *" at bounding box center [200, 403] width 270 height 24
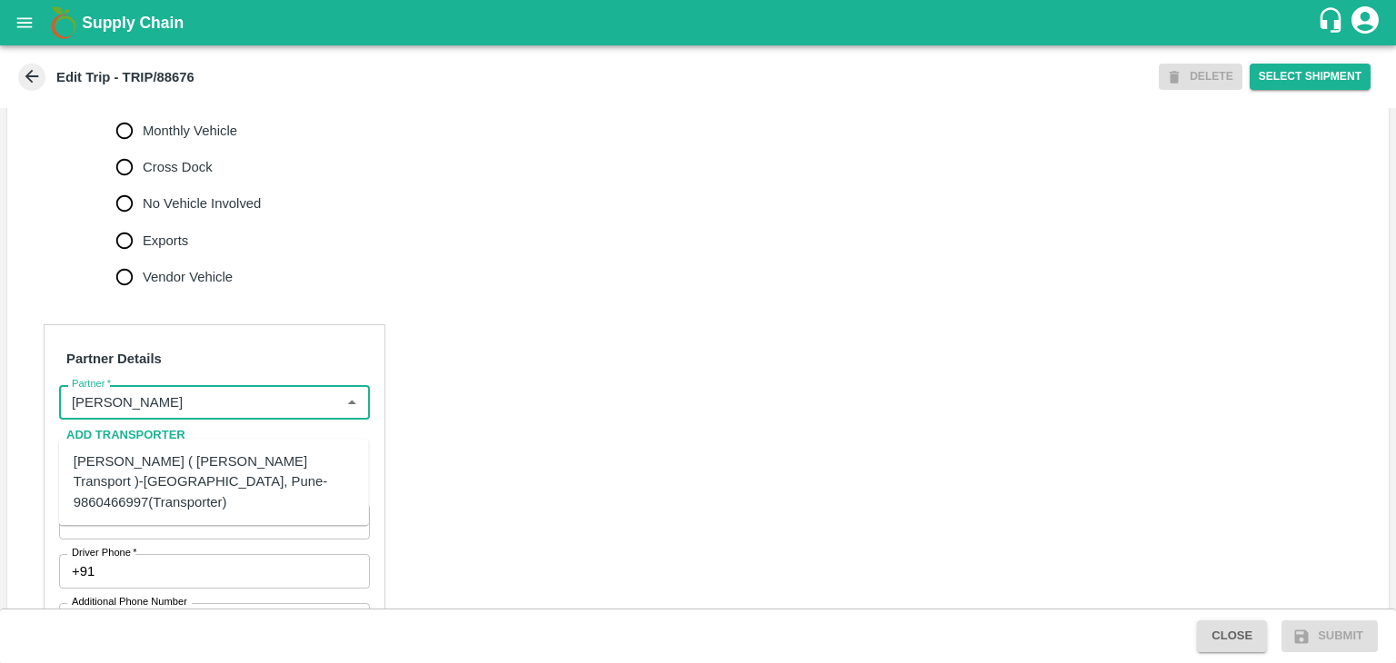
click at [183, 455] on div "[PERSON_NAME] ( [PERSON_NAME] Transport )-[GEOGRAPHIC_DATA], Pune-9860466997(Tr…" at bounding box center [214, 482] width 281 height 61
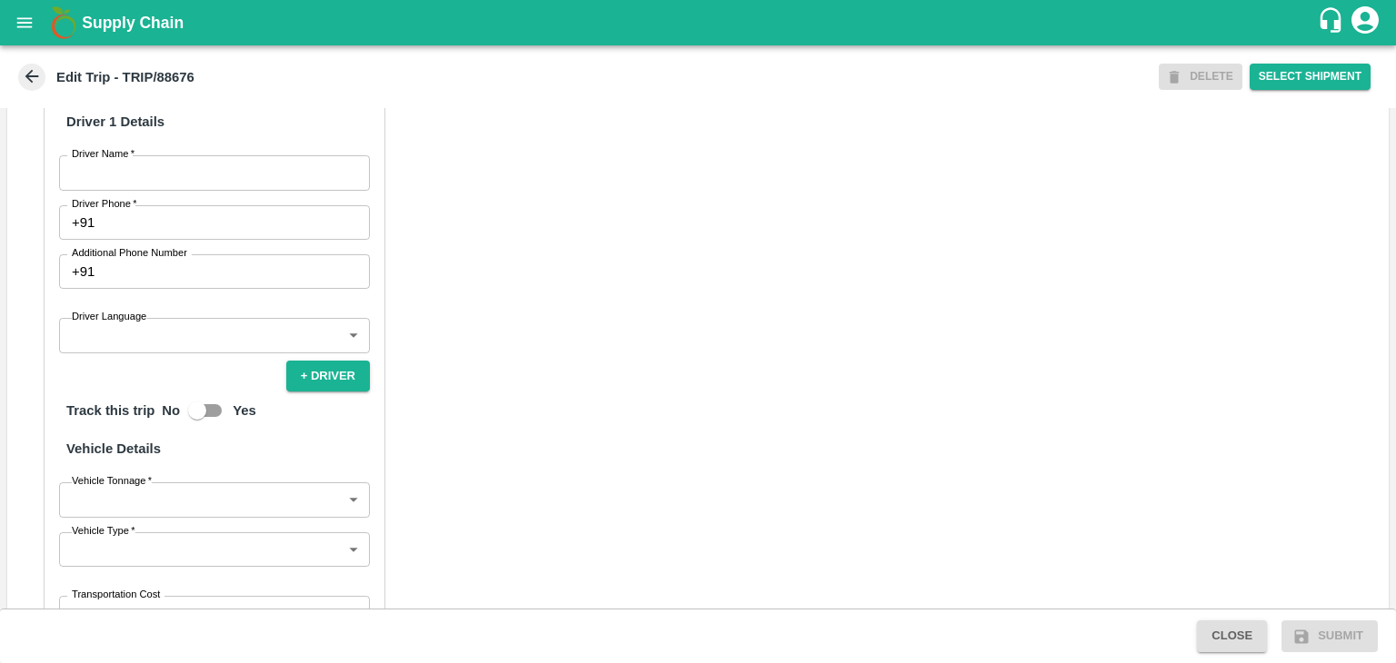
scroll to position [978, 0]
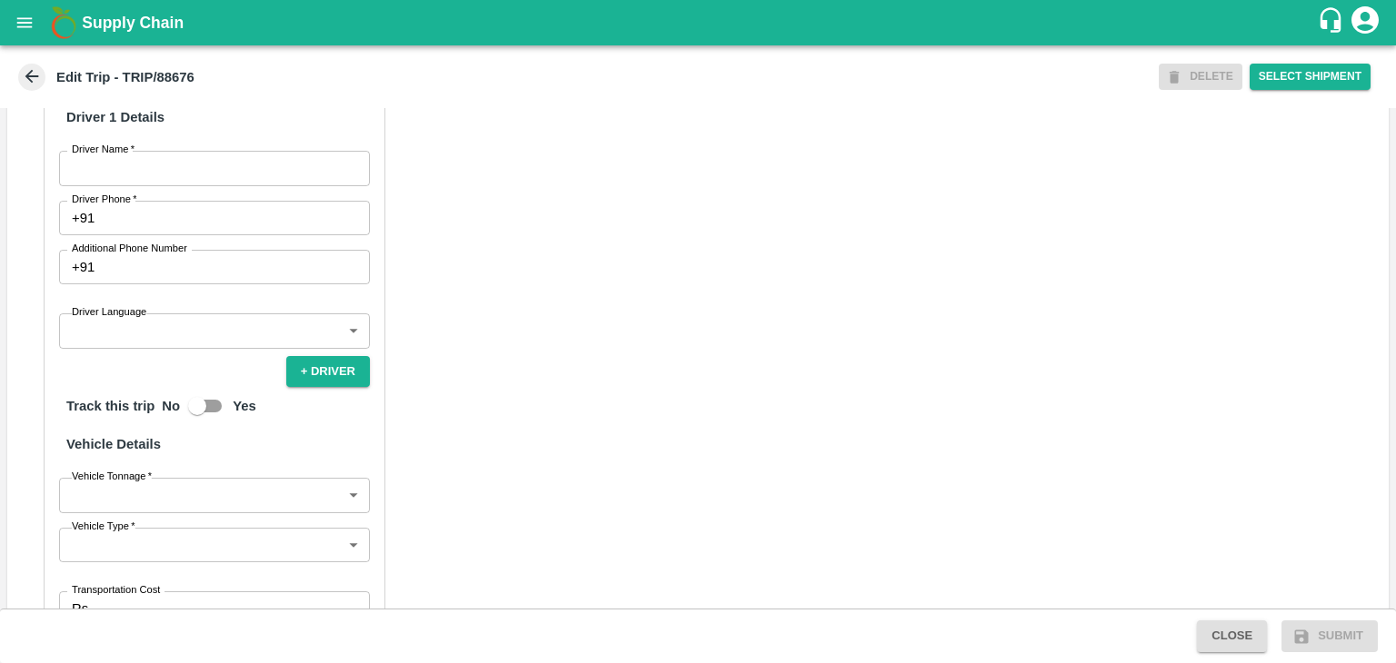
type input "[PERSON_NAME] ( [PERSON_NAME] Transport )-[GEOGRAPHIC_DATA], Pune-9860466997(Tr…"
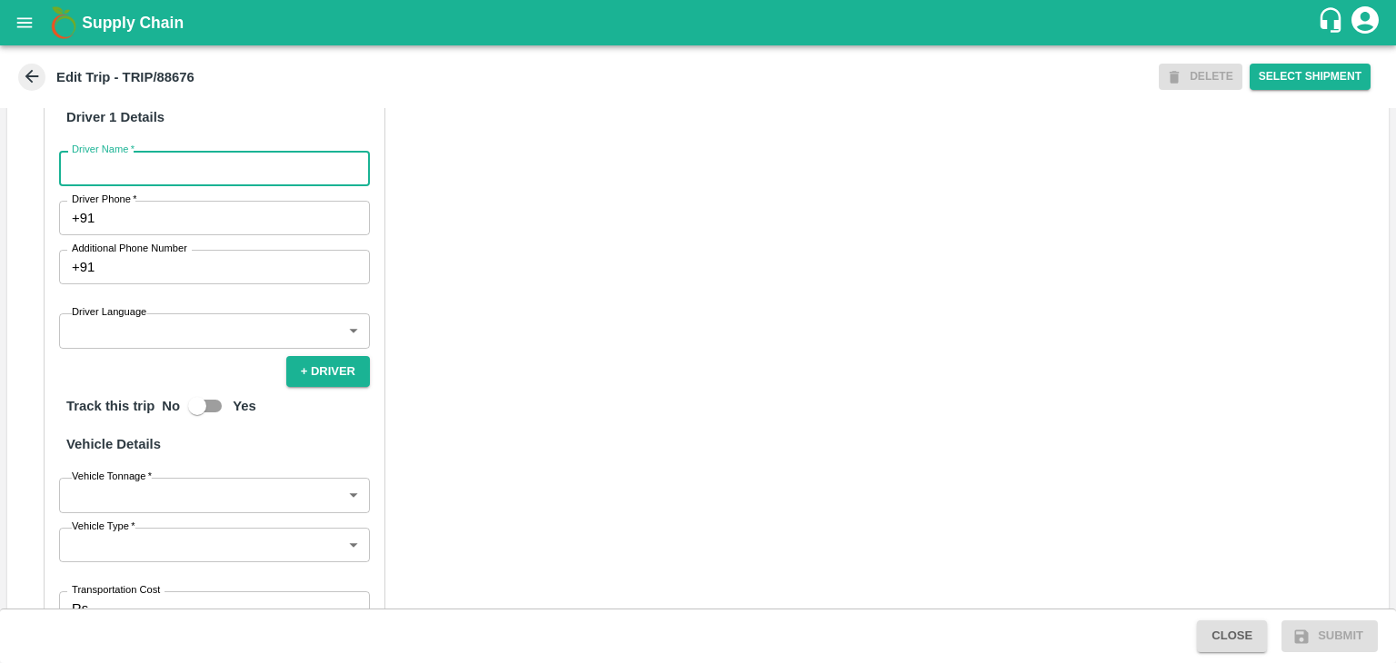
click at [95, 179] on input "Driver Name   *" at bounding box center [214, 168] width 311 height 35
type input "Godase"
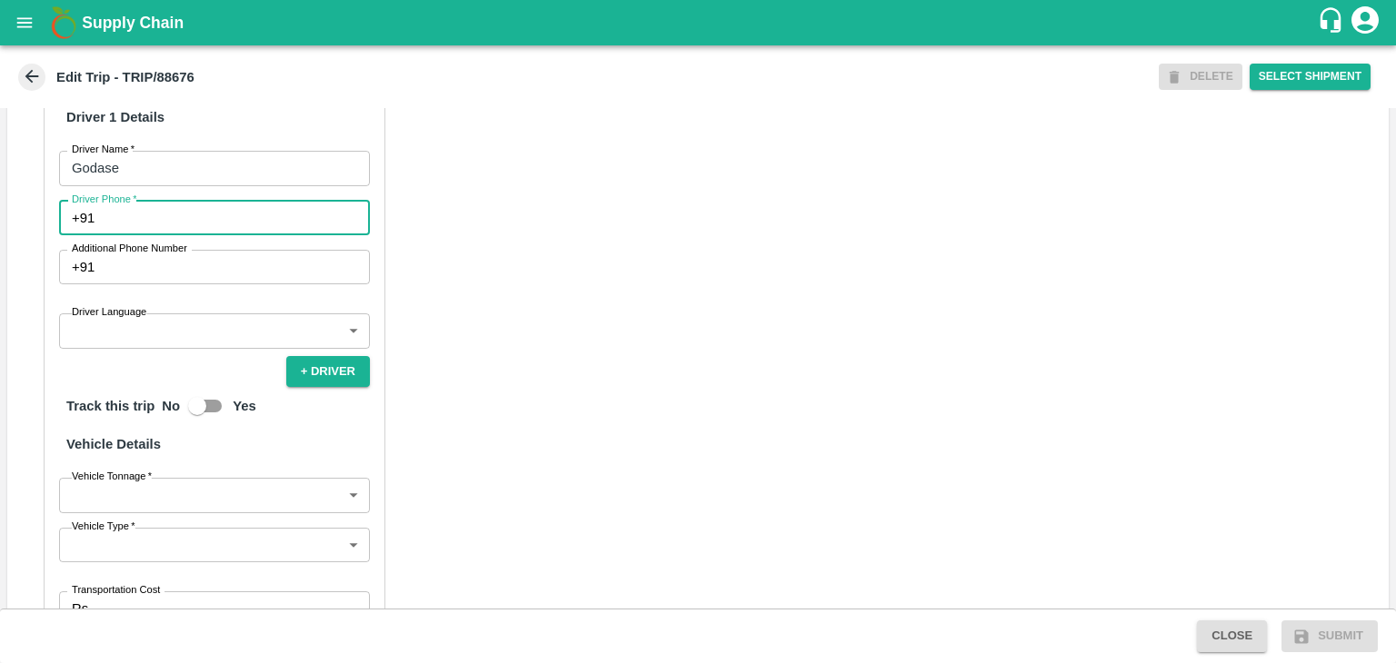
click at [178, 235] on input "Driver Phone   *" at bounding box center [236, 218] width 268 height 35
type input "9975280177"
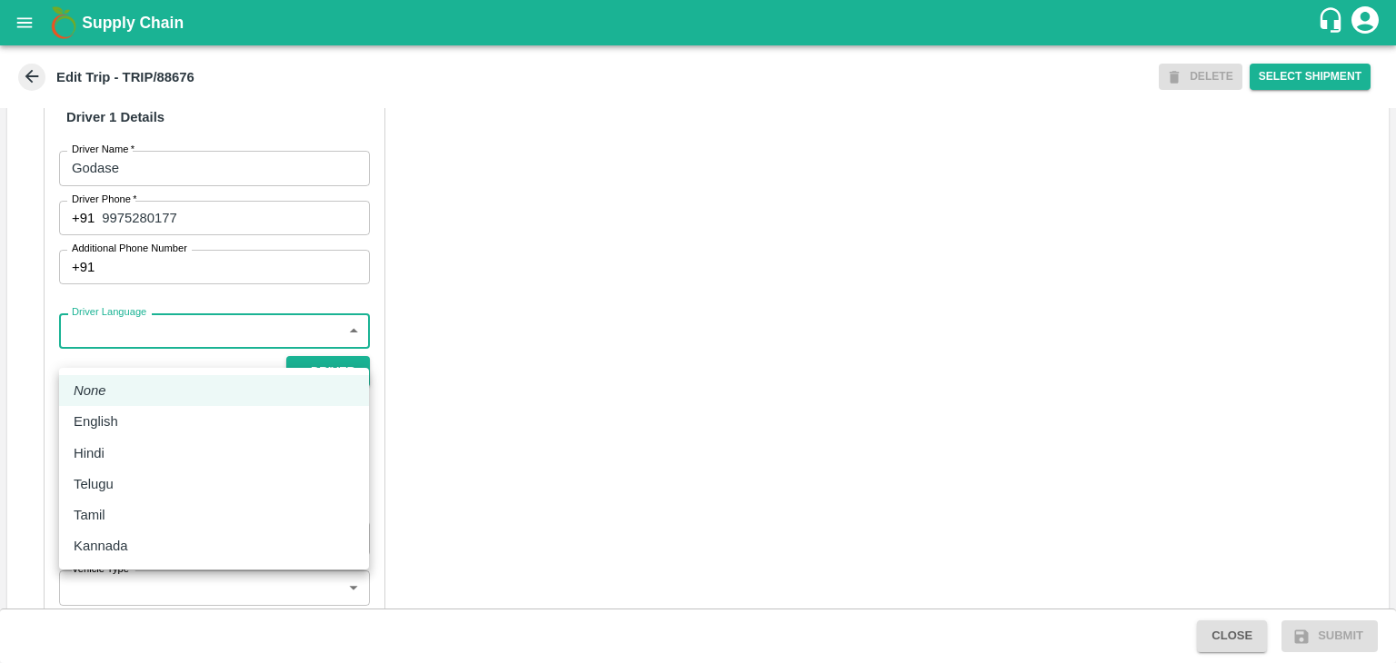
drag, startPoint x: 164, startPoint y: 341, endPoint x: 131, endPoint y: 422, distance: 87.2
click at [131, 422] on body "Supply Chain Edit Trip - TRIP/88676 DELETE Select Shipment Trip Details Trip Ty…" at bounding box center [698, 331] width 1396 height 663
click at [131, 422] on div "English" at bounding box center [214, 422] width 281 height 20
type input "en"
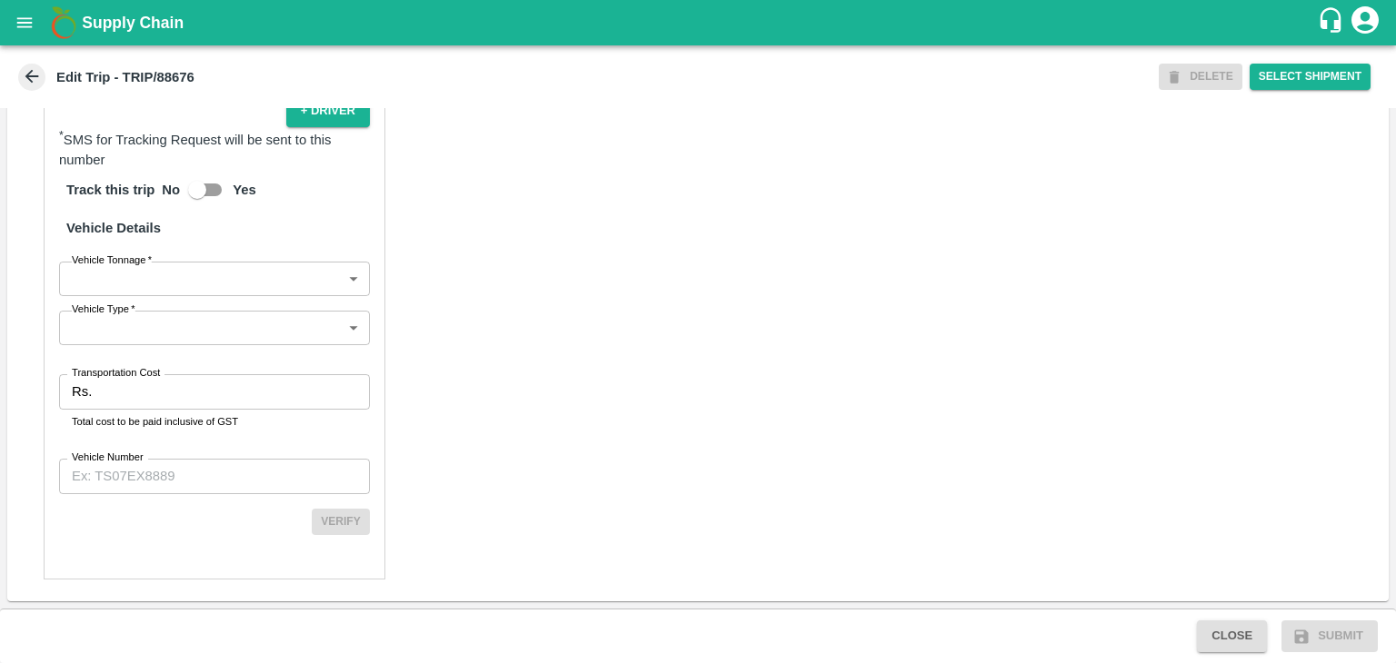
scroll to position [1257, 0]
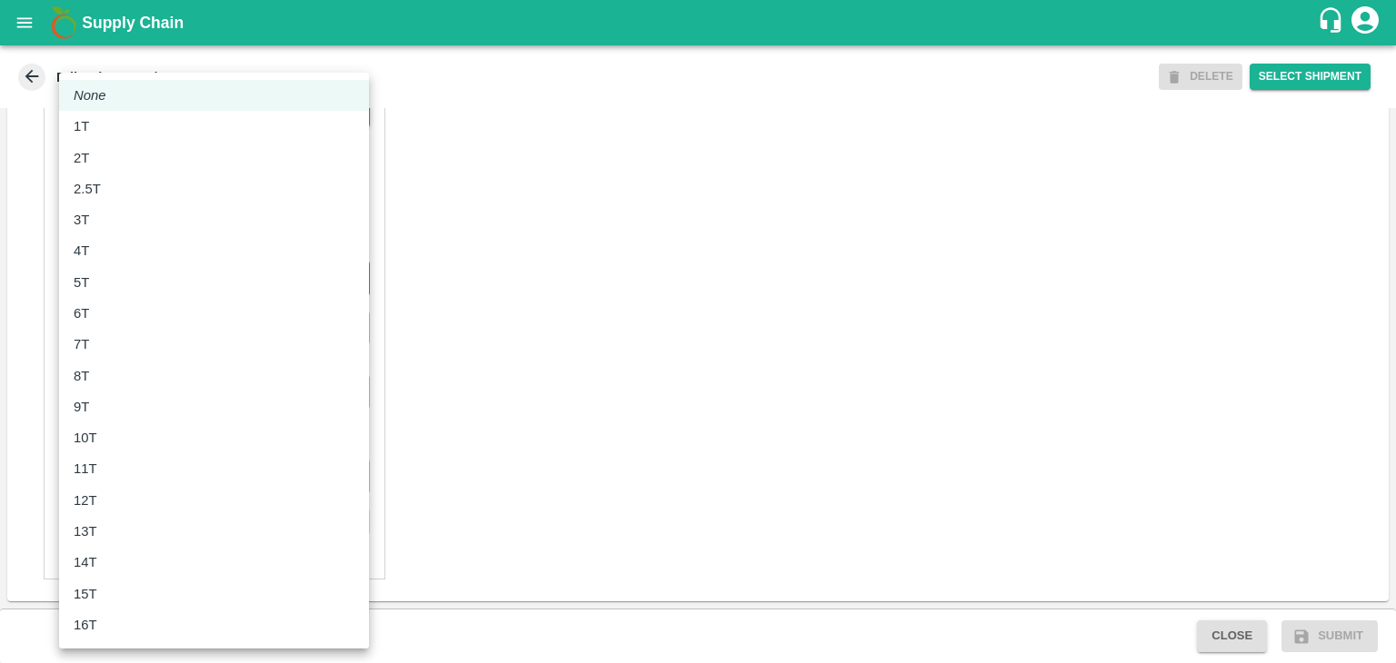
click at [109, 281] on body "Supply Chain Edit Trip - TRIP/88676 DELETE Select Shipment Trip Details Trip Ty…" at bounding box center [698, 331] width 1396 height 663
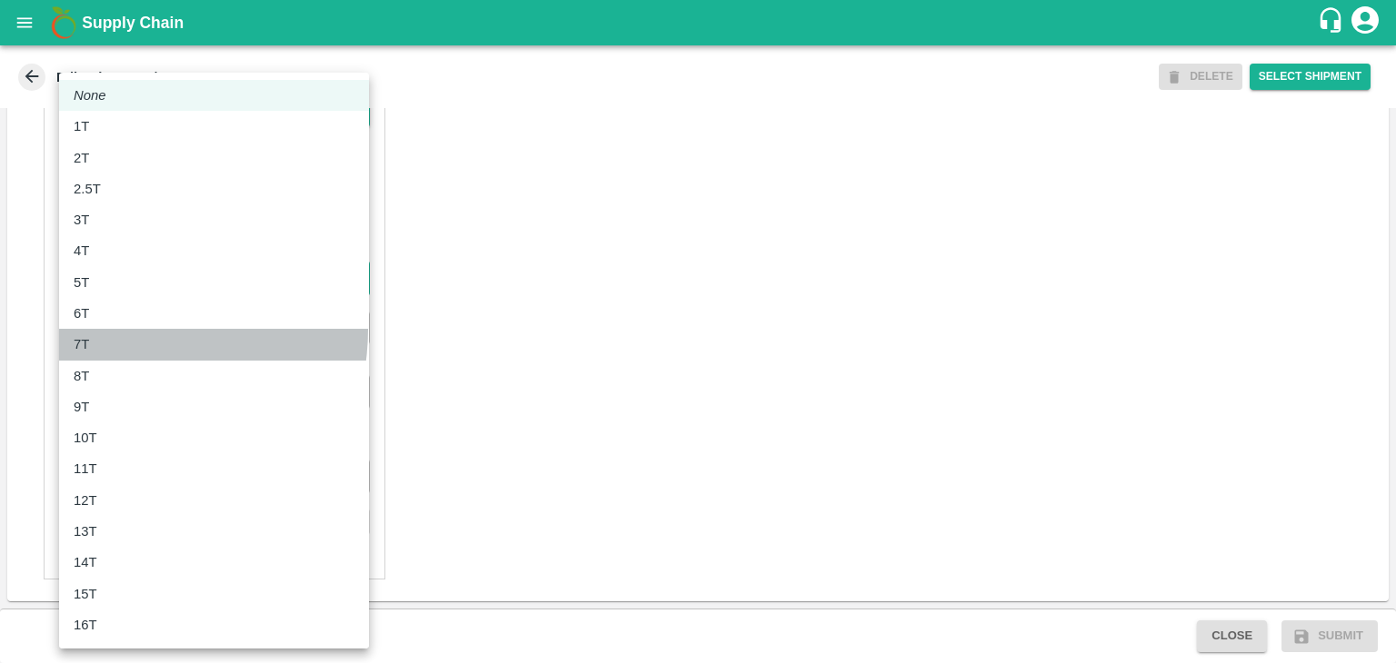
click at [114, 329] on li "7T" at bounding box center [214, 344] width 310 height 31
type input "7000"
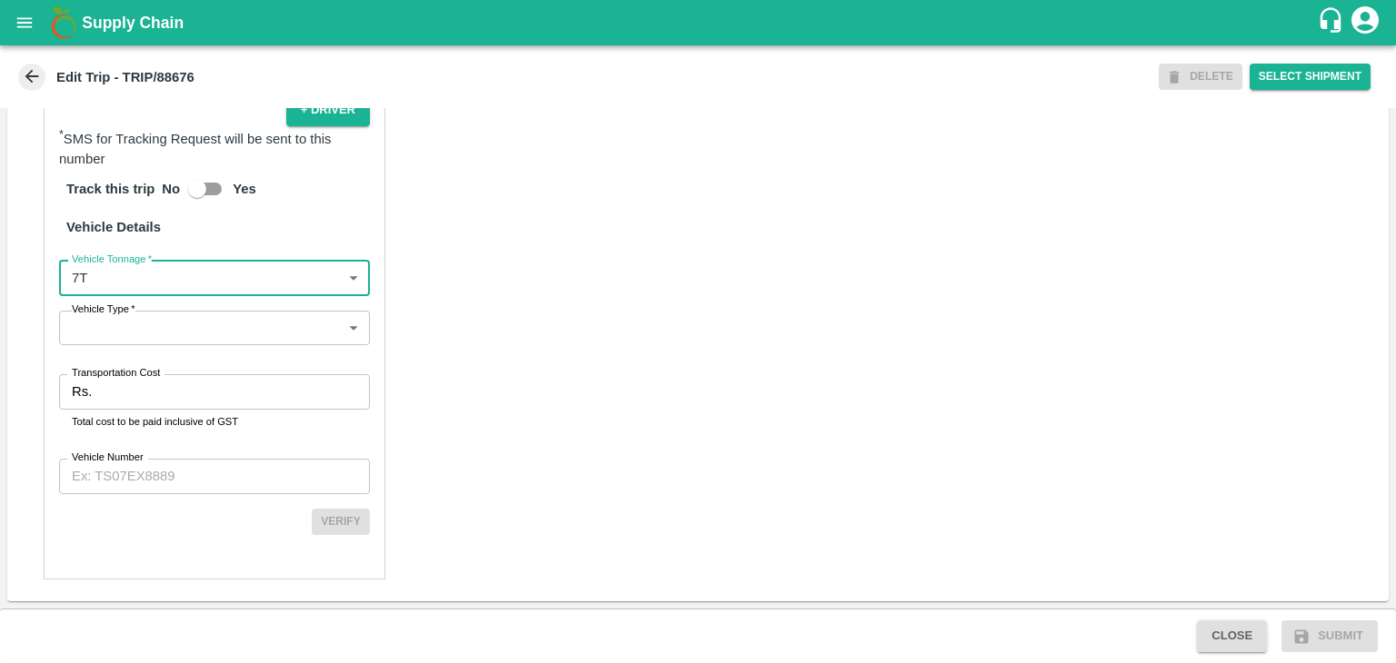
click at [134, 343] on body "Supply Chain Edit Trip - TRIP/88676 DELETE Select Shipment Trip Details Trip Ty…" at bounding box center [698, 331] width 1396 height 663
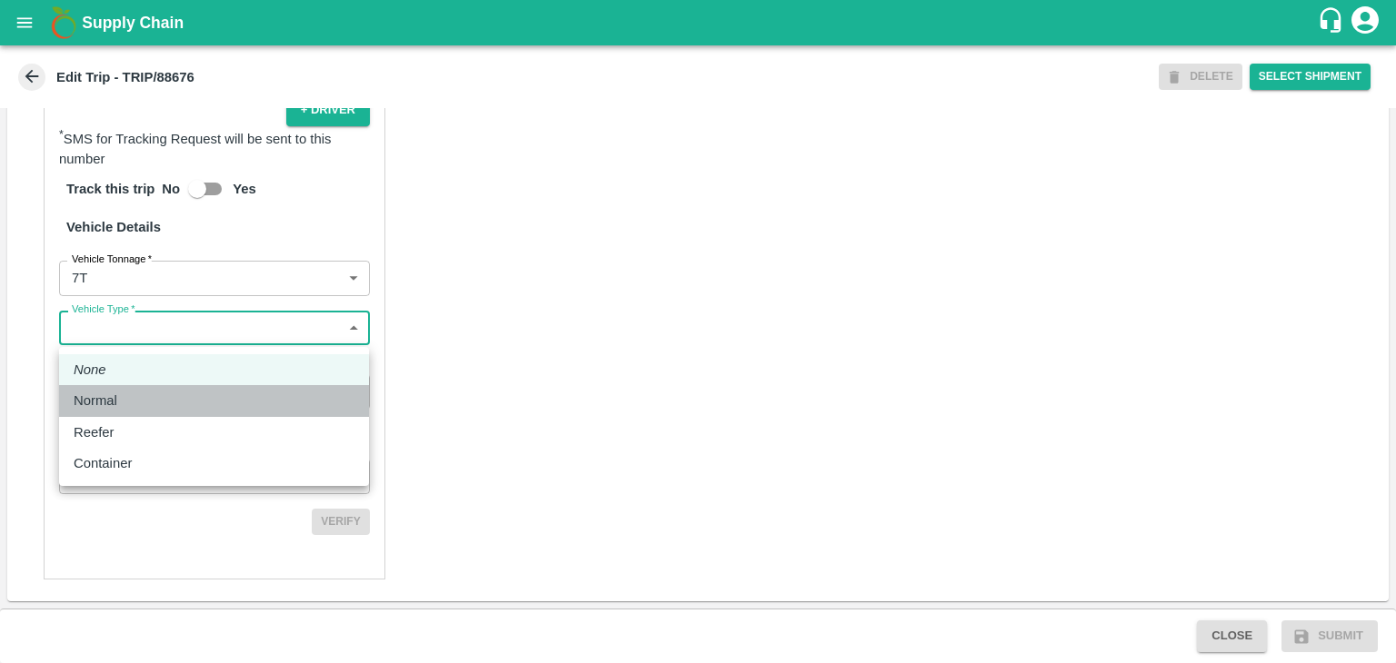
click at [133, 386] on li "Normal" at bounding box center [214, 400] width 310 height 31
type input "Normal"
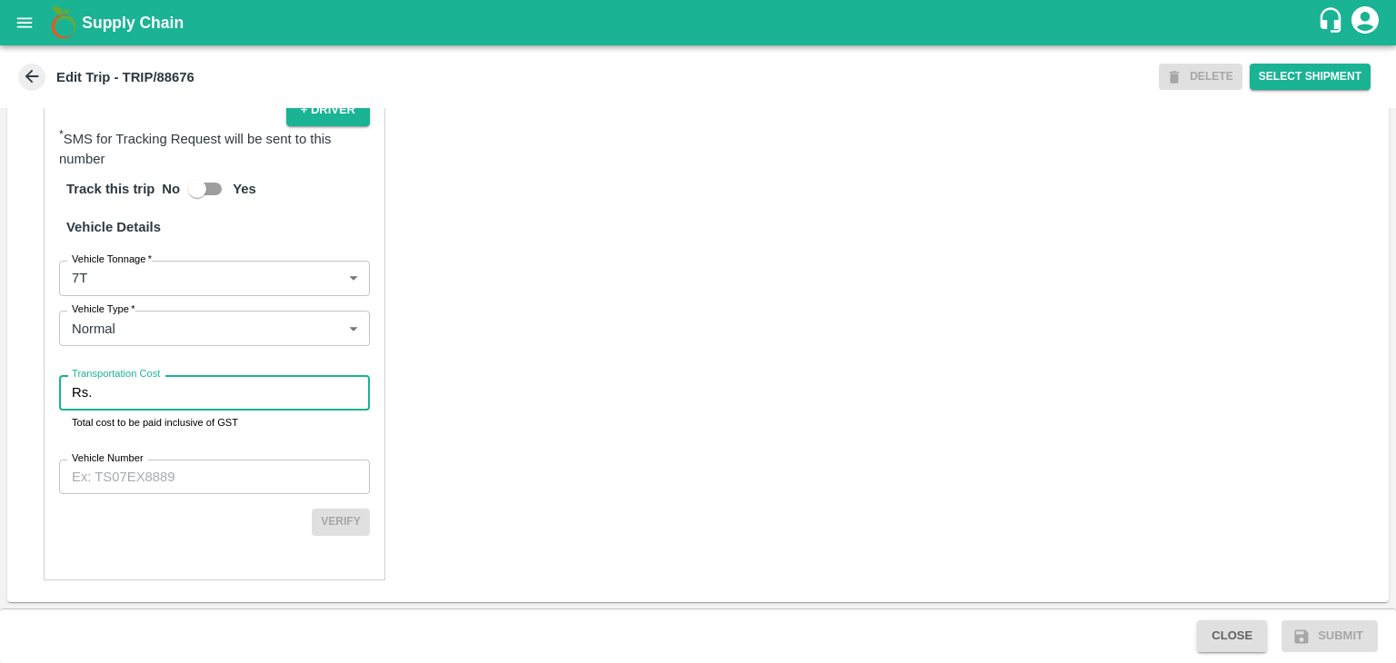
click at [159, 393] on input "Transportation Cost" at bounding box center [234, 392] width 271 height 35
type input "1"
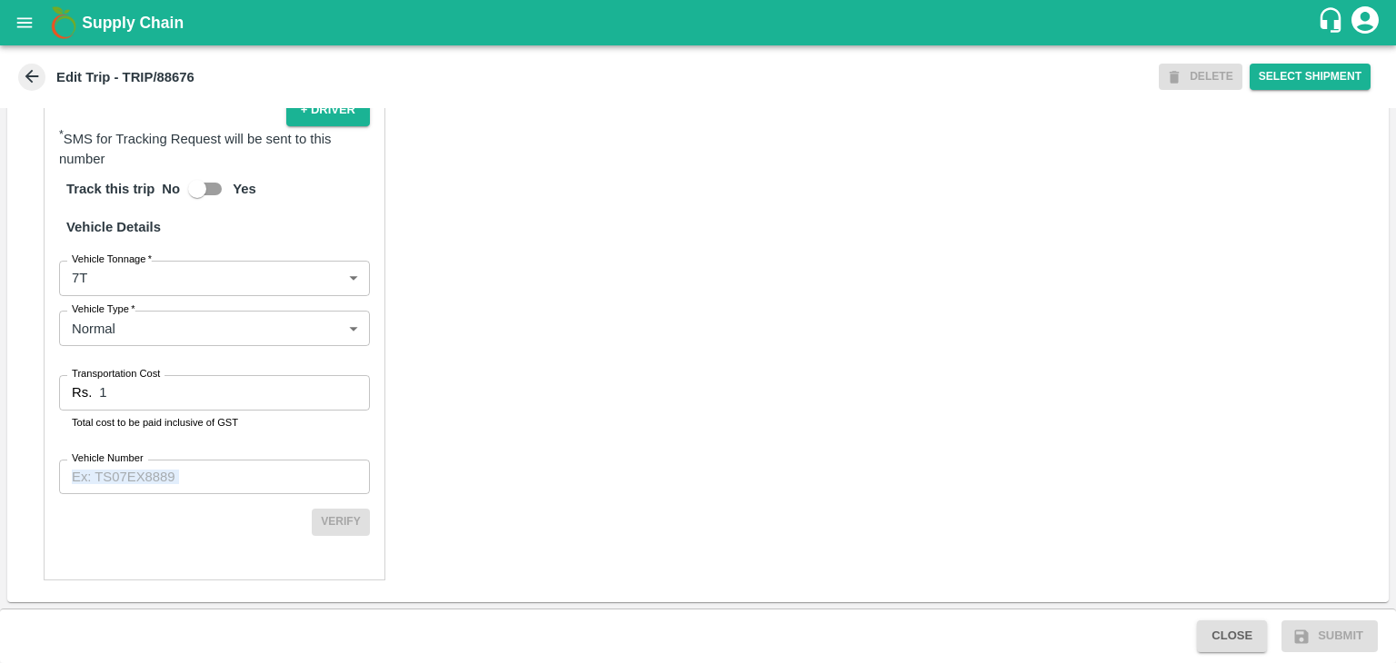
drag, startPoint x: 212, startPoint y: 500, endPoint x: 212, endPoint y: 481, distance: 19.1
click at [212, 481] on div "Partner Details Partner   * Partner Add Transporter Driver 1 Details Driver Nam…" at bounding box center [215, 144] width 342 height 871
click at [212, 481] on input "Vehicle Number" at bounding box center [214, 477] width 311 height 35
type input "MH45AE5250"
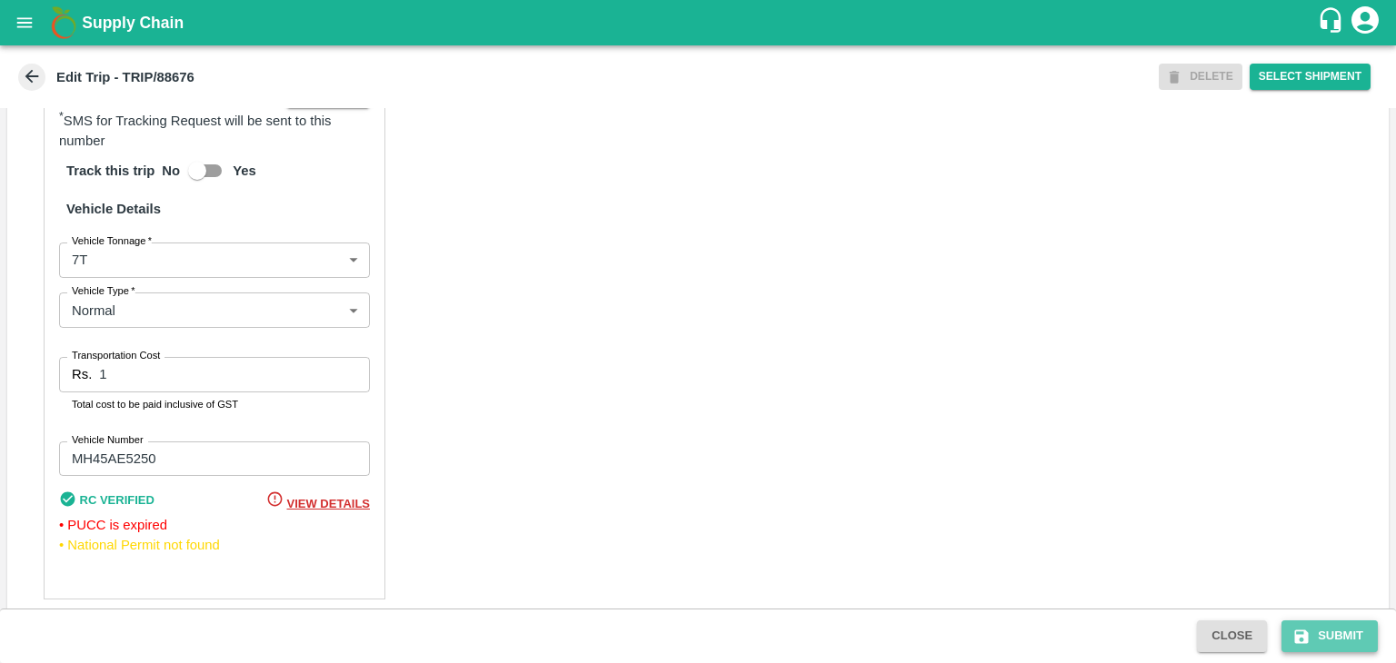
click at [1312, 631] on button "Submit" at bounding box center [1329, 637] width 96 height 32
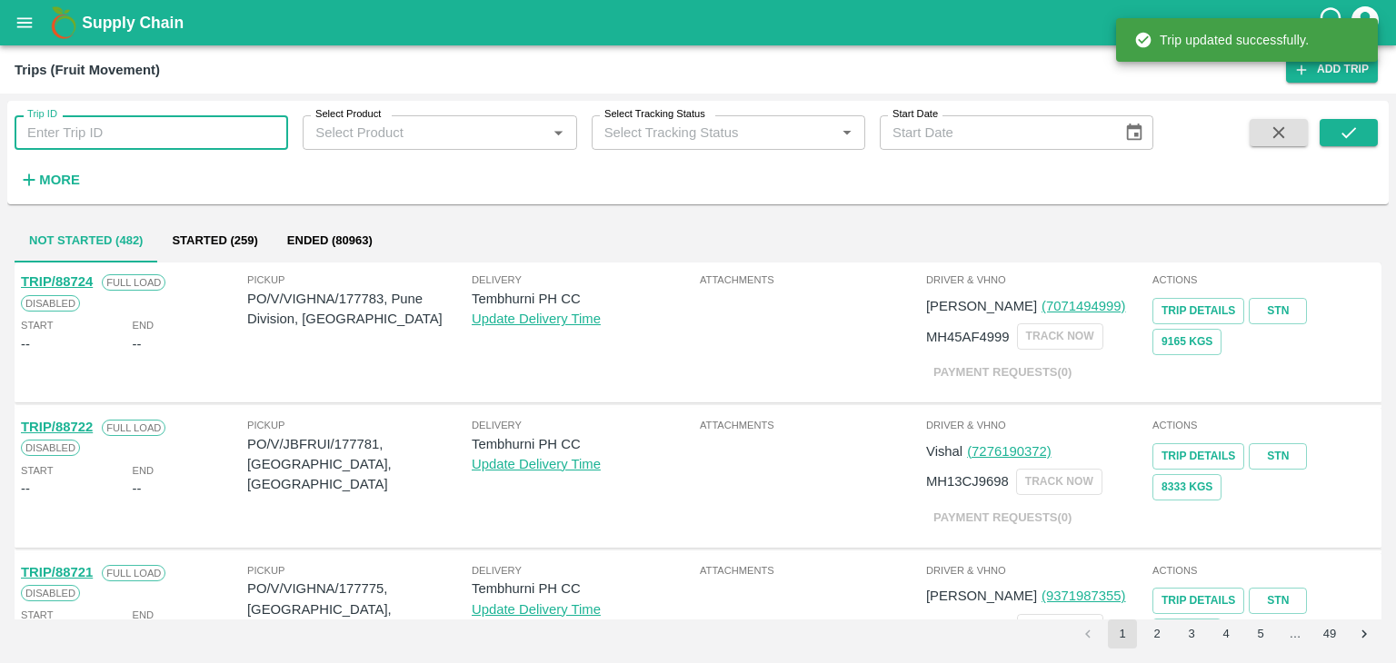
click at [184, 133] on input "Trip ID" at bounding box center [151, 132] width 273 height 35
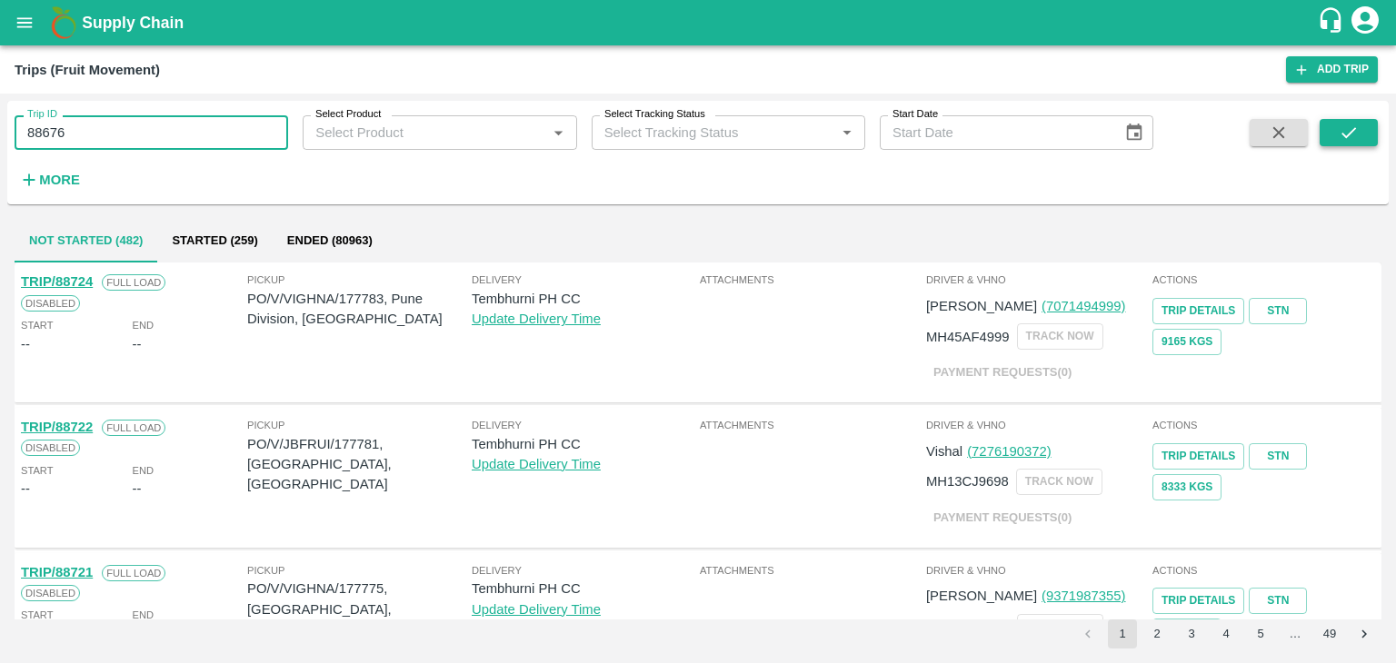
type input "88676"
click at [1326, 125] on button "submit" at bounding box center [1348, 132] width 58 height 27
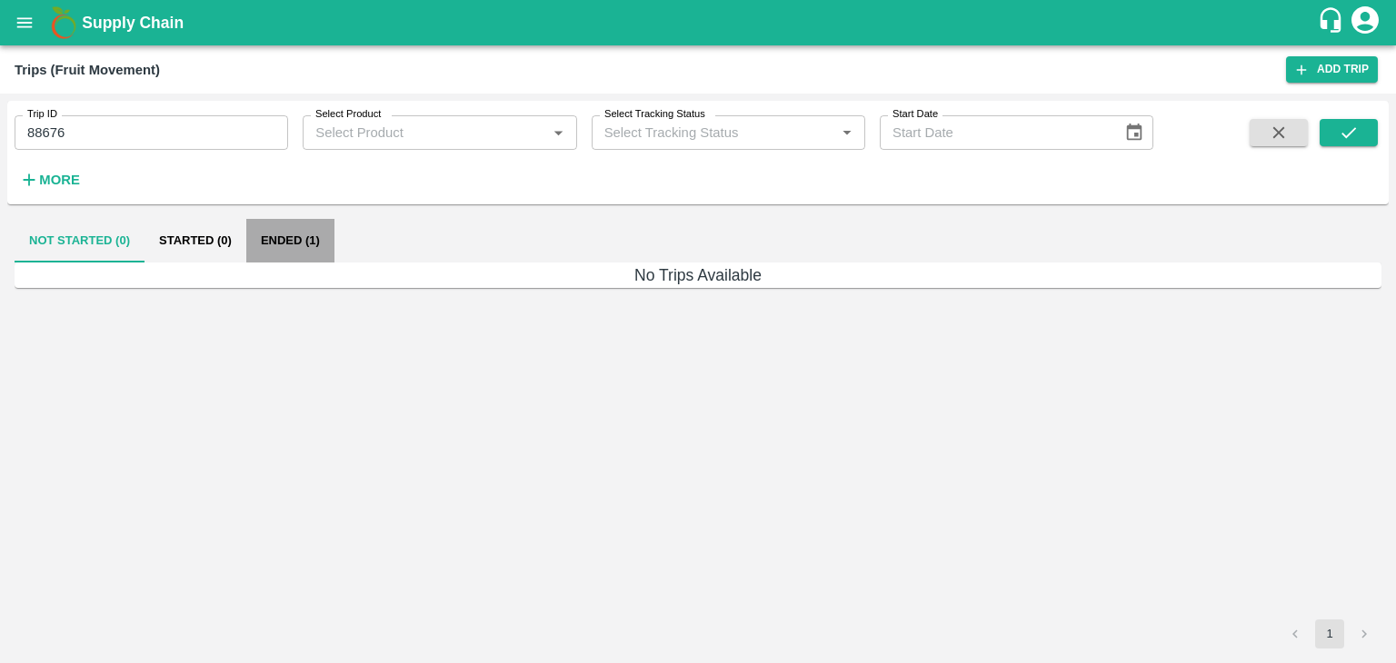
click at [294, 230] on button "Ended (1)" at bounding box center [290, 241] width 88 height 44
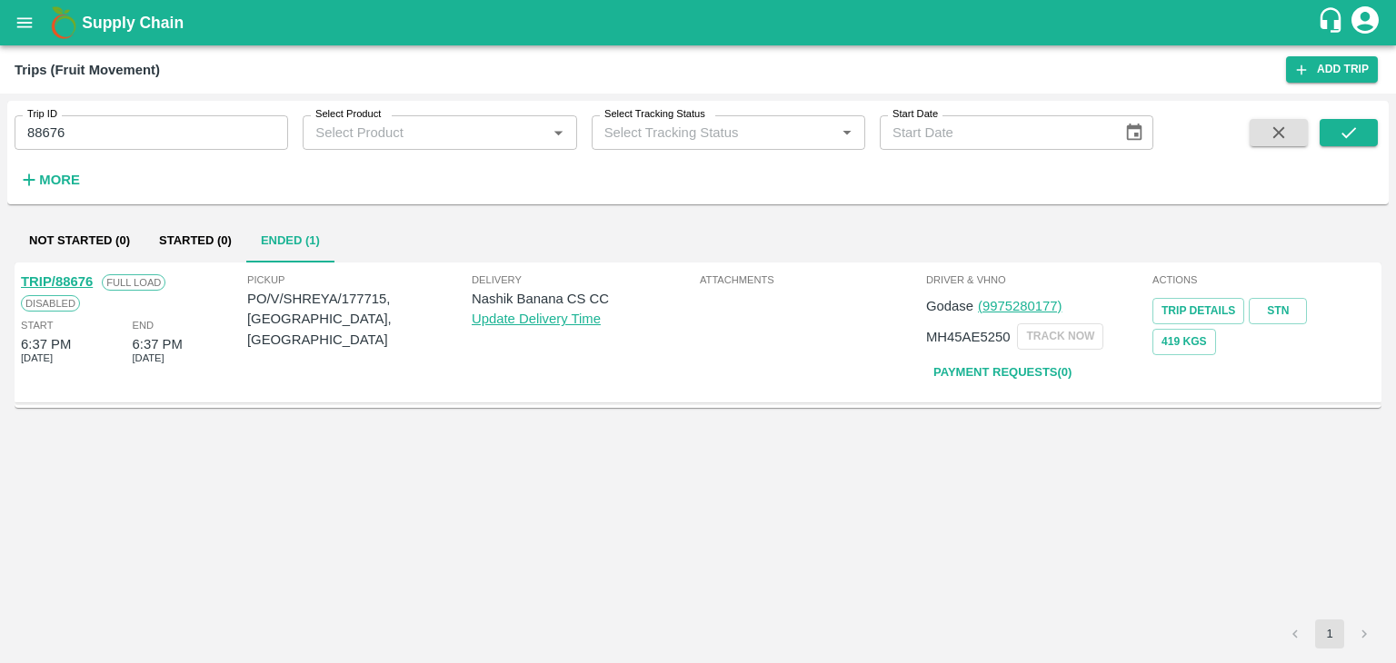
click at [63, 277] on link "TRIP/88676" at bounding box center [57, 281] width 72 height 15
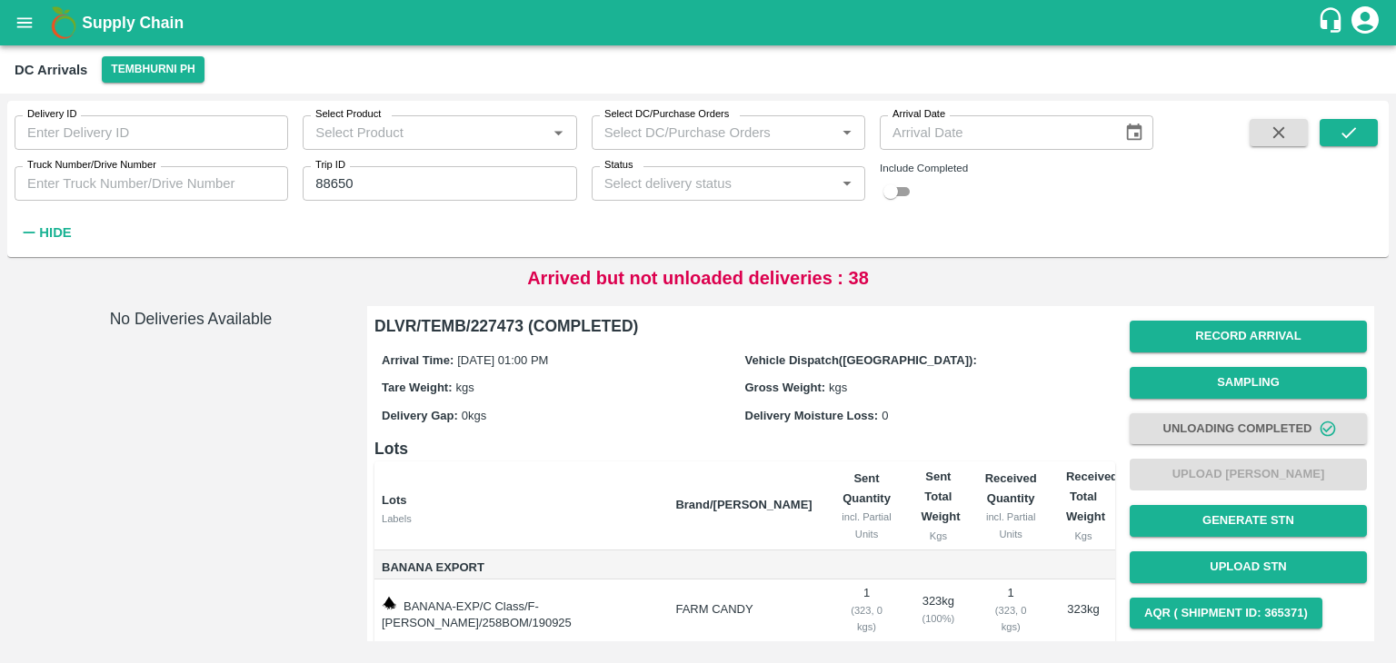
click at [407, 188] on input "88650" at bounding box center [439, 183] width 273 height 35
type input "88676"
click at [156, 65] on button "Tembhurni PH" at bounding box center [153, 69] width 102 height 26
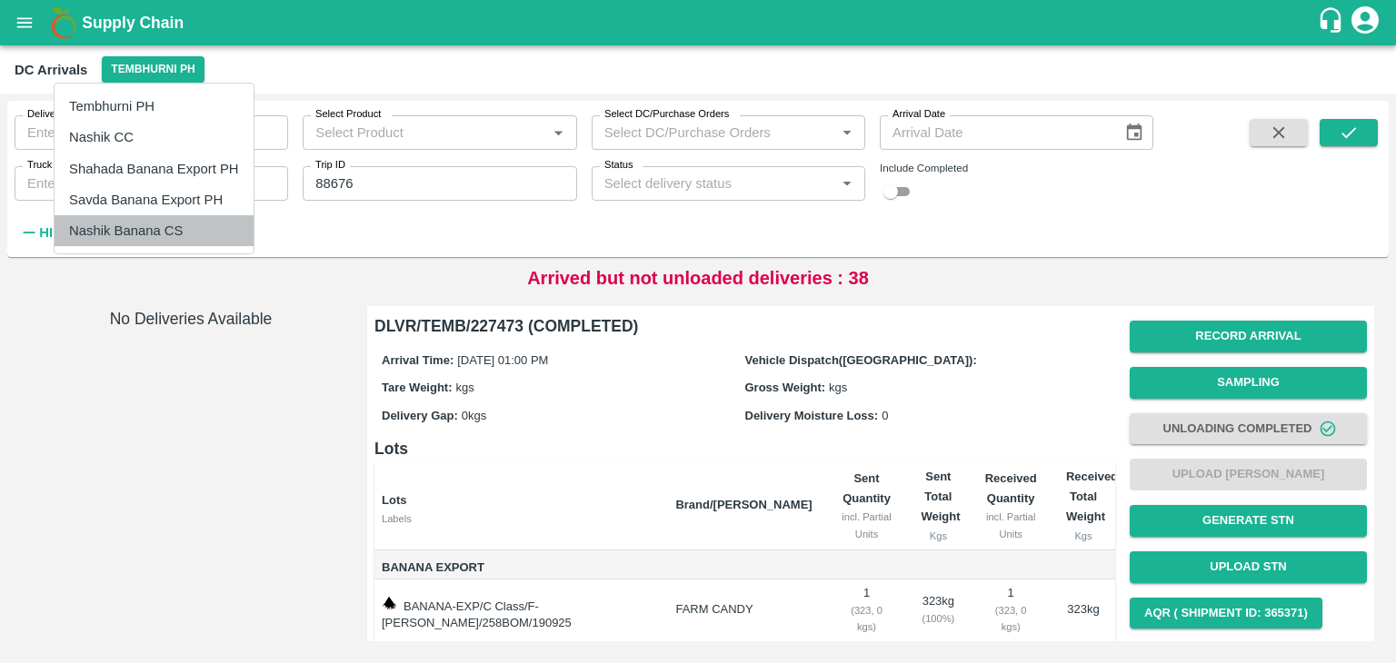
click at [139, 221] on li "Nashik Banana CS" at bounding box center [154, 230] width 199 height 31
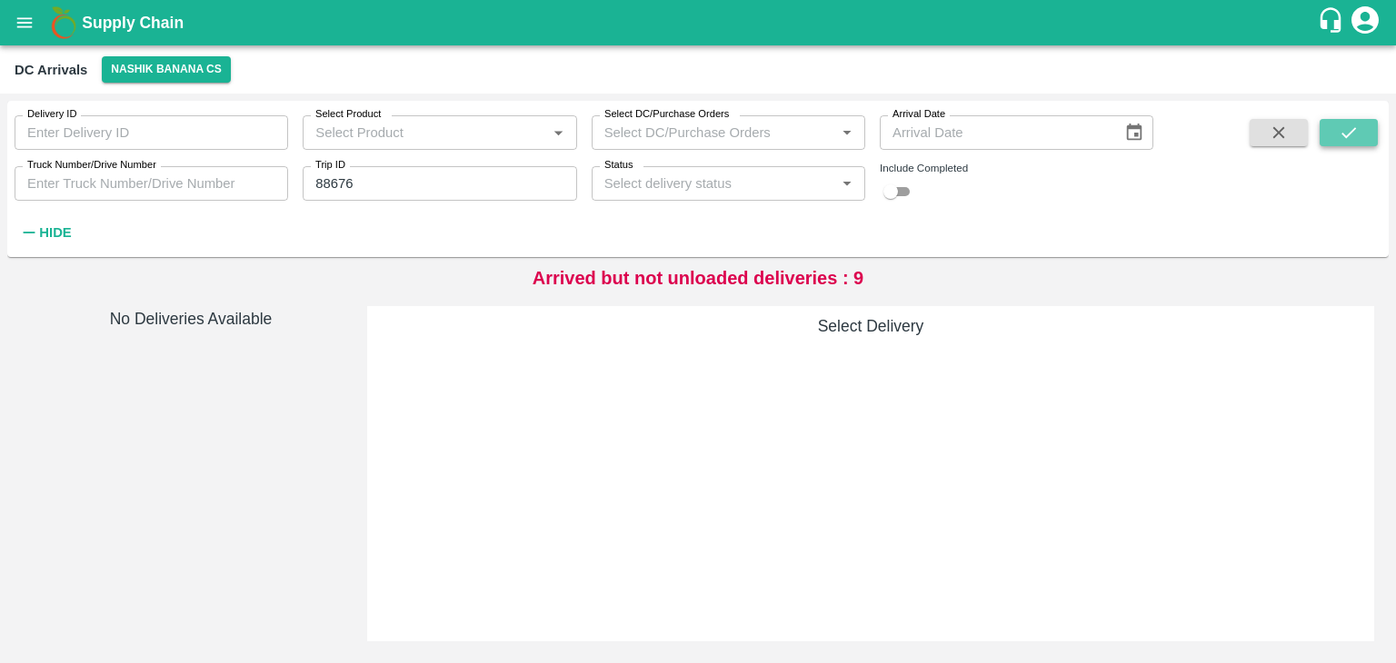
click at [1356, 140] on icon "submit" at bounding box center [1348, 133] width 20 height 20
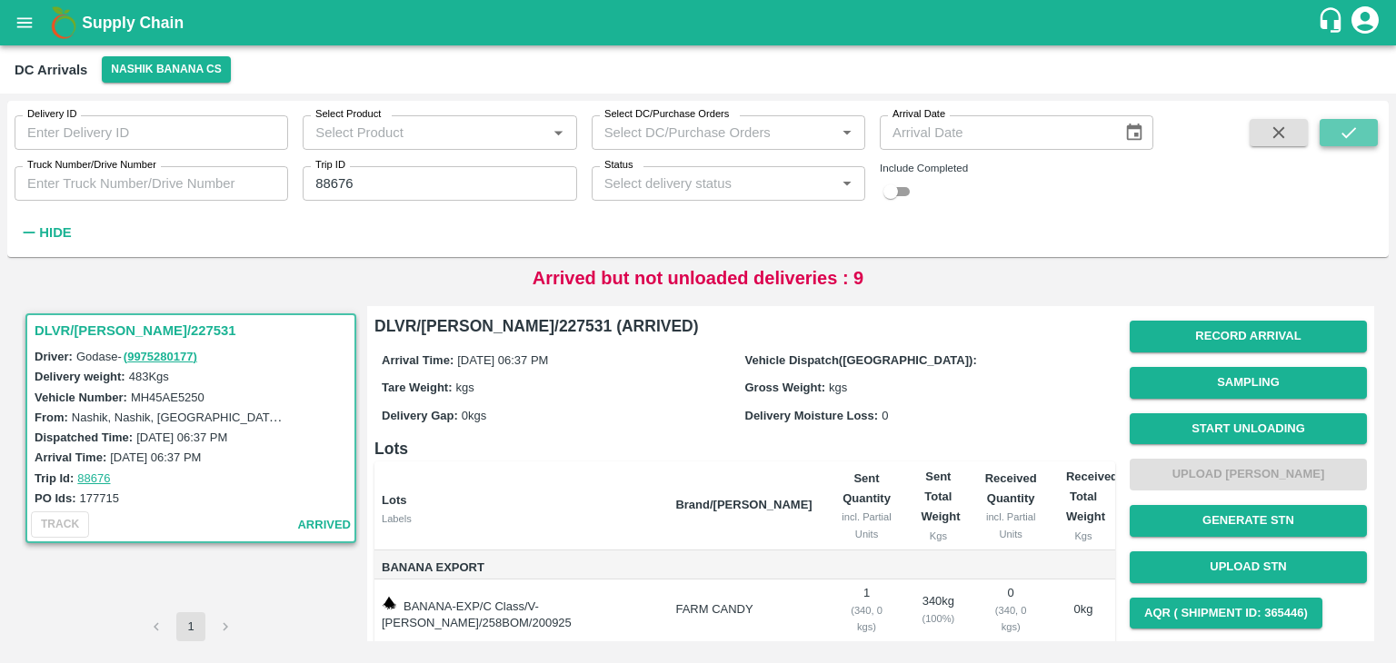
click at [1356, 140] on icon "submit" at bounding box center [1348, 133] width 20 height 20
click at [1243, 422] on button "Start Unloading" at bounding box center [1247, 429] width 237 height 32
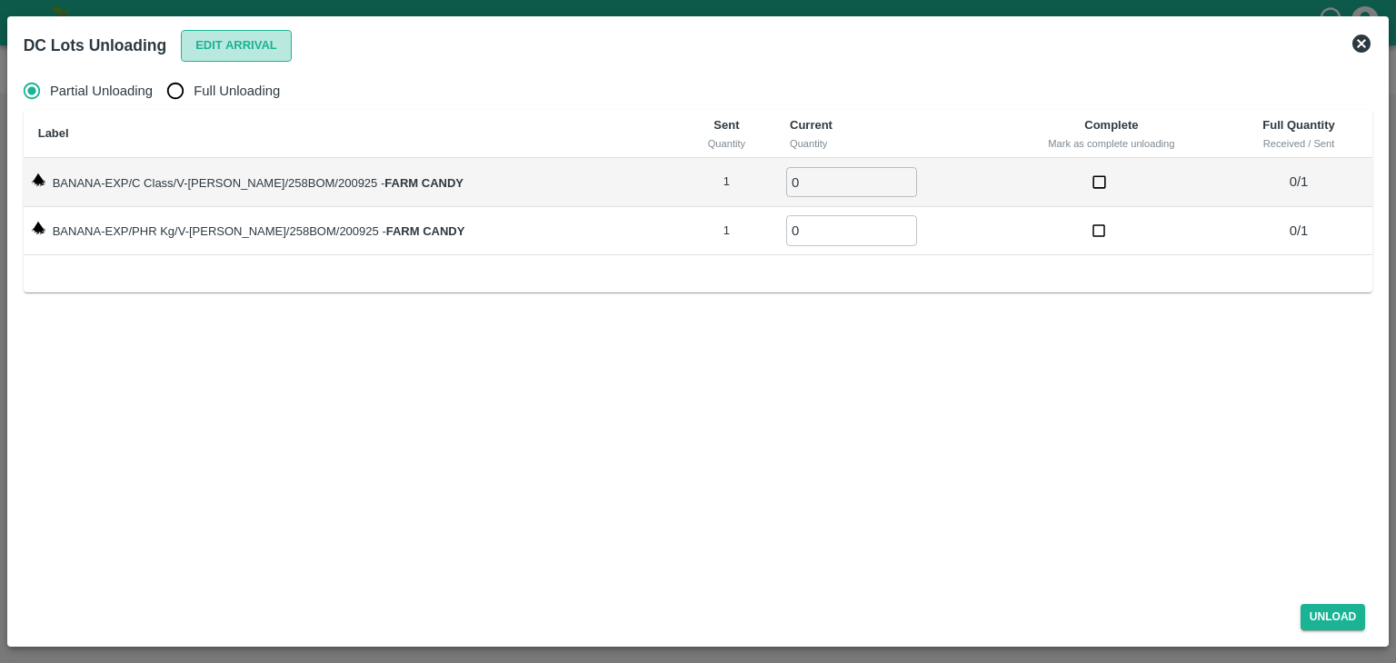
click at [251, 52] on button "Edit Arrival" at bounding box center [236, 46] width 111 height 32
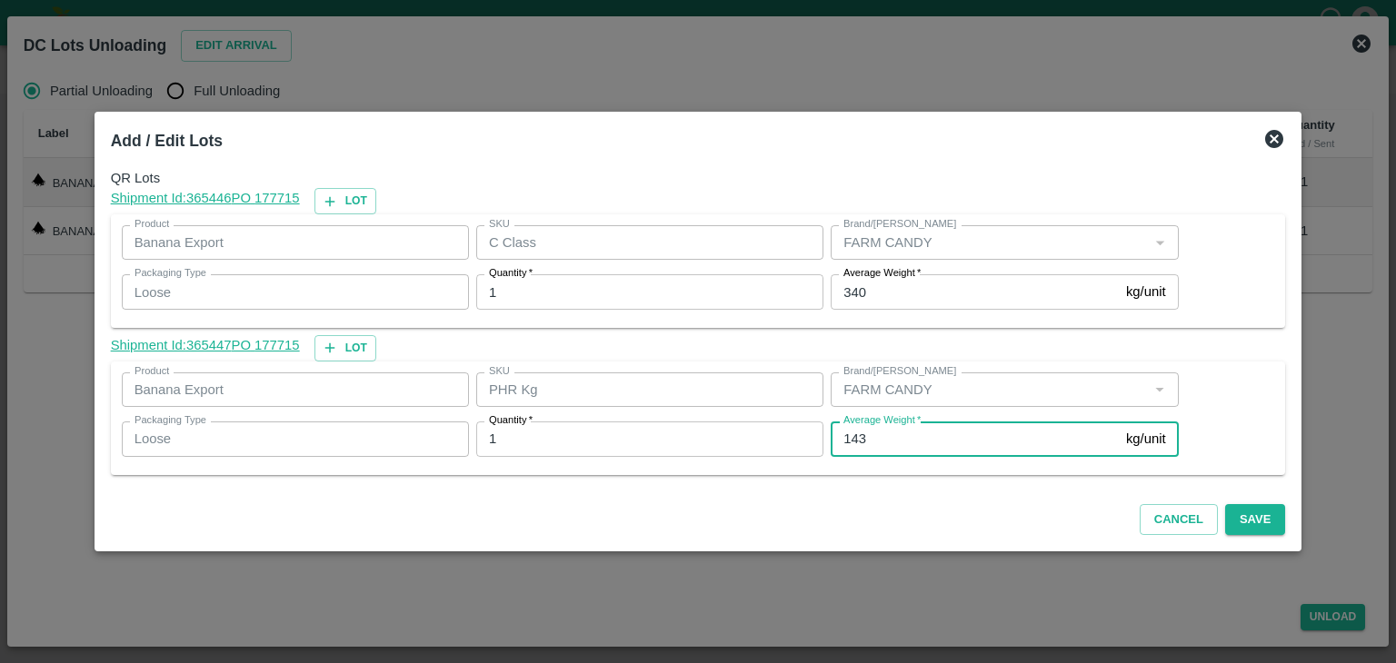
click at [876, 437] on input "143" at bounding box center [974, 439] width 288 height 35
type input "1"
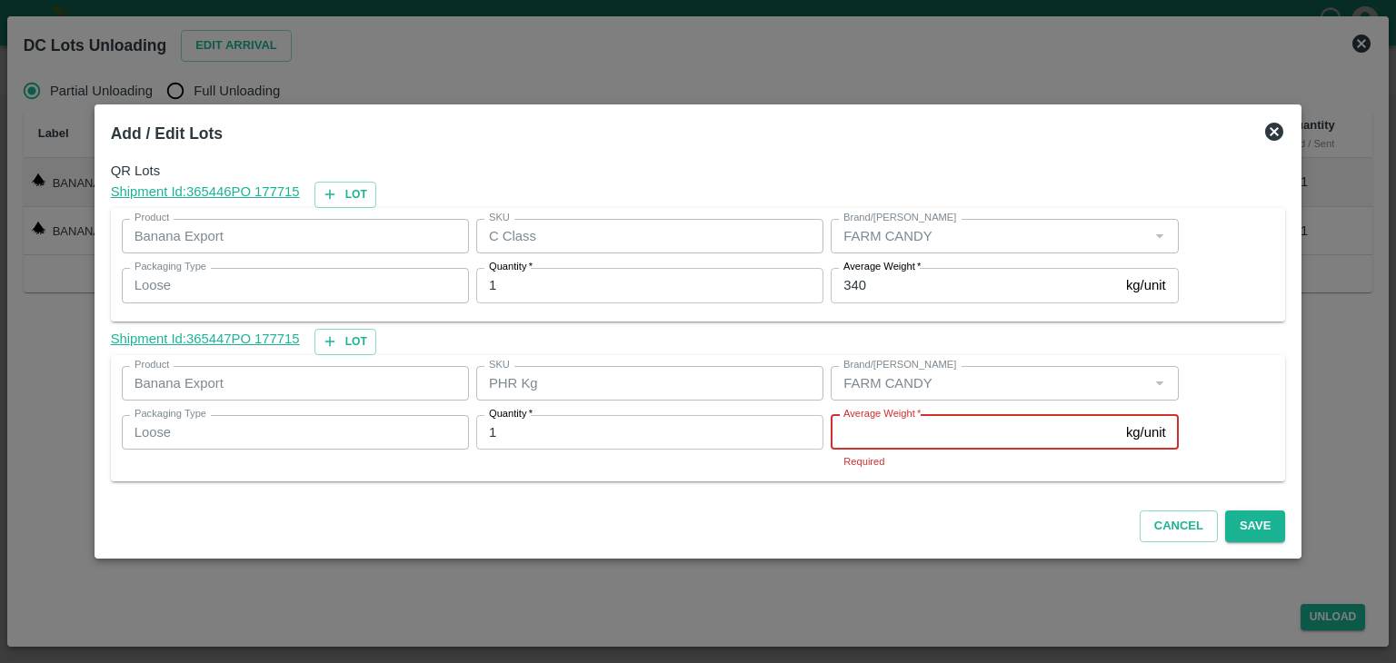
click at [883, 433] on input "Average Weight   *" at bounding box center [974, 432] width 288 height 35
type input "9"
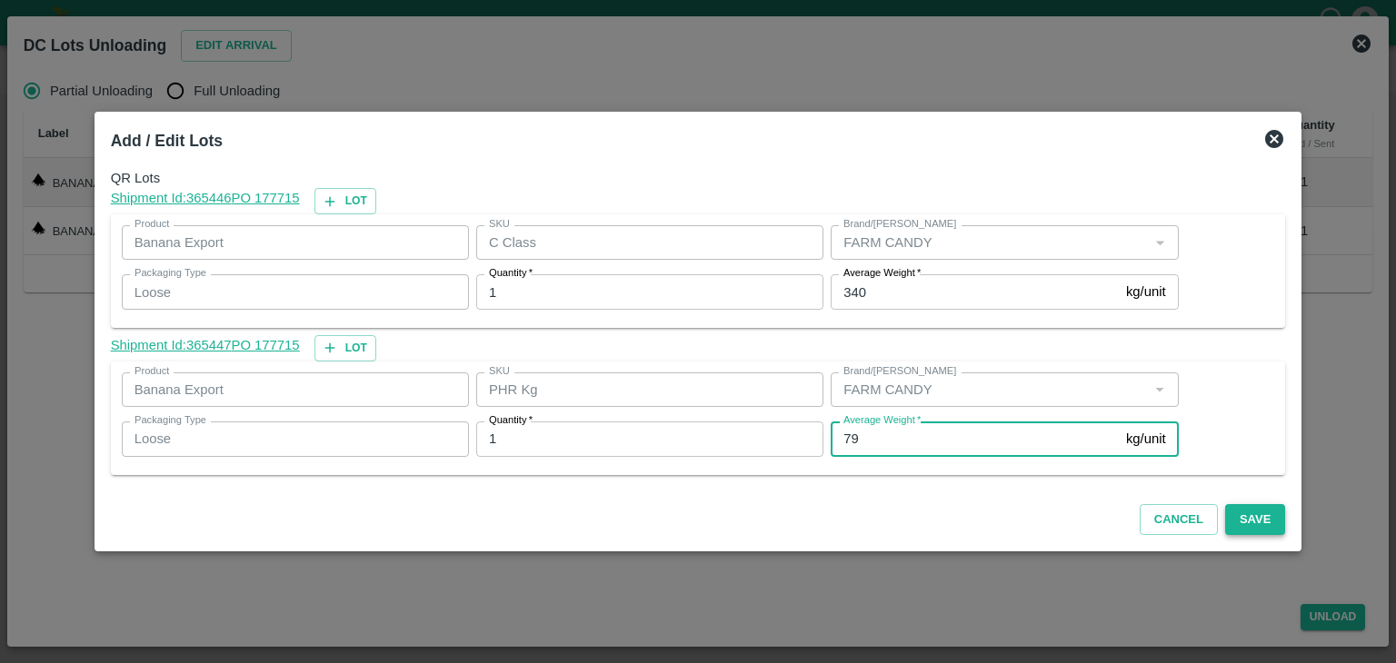
type input "79"
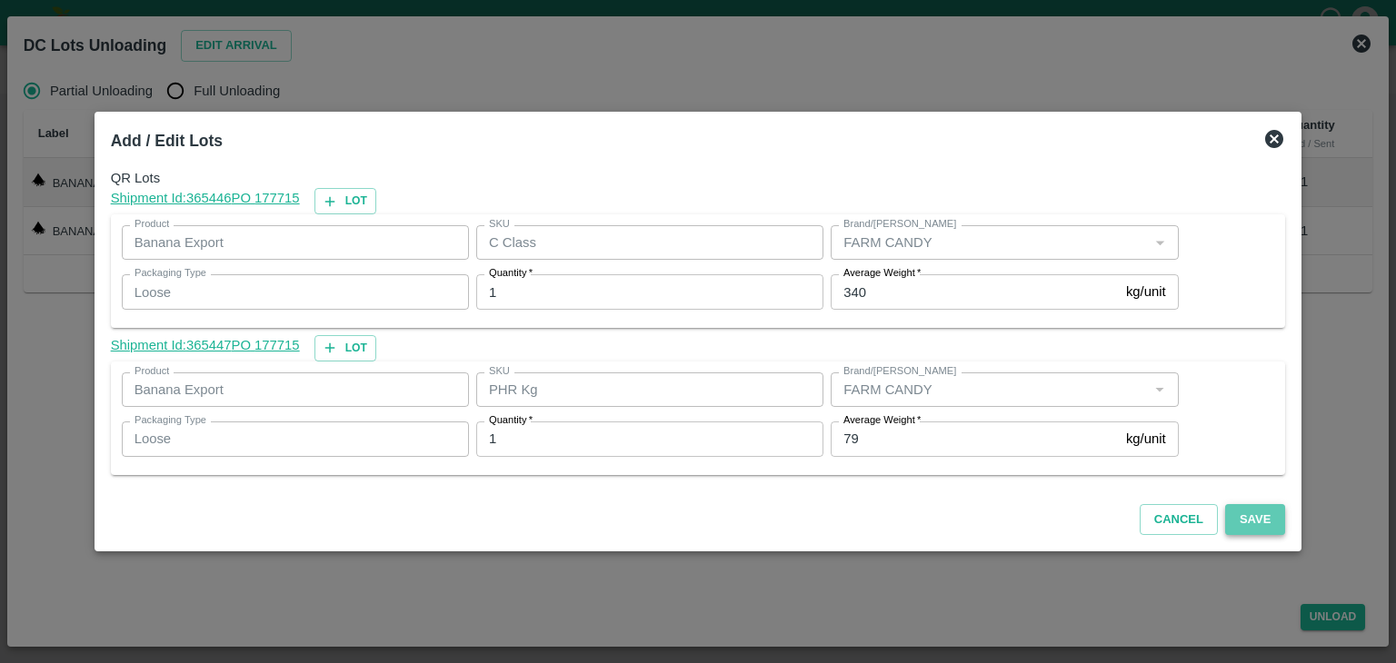
click at [1229, 522] on button "Save" at bounding box center [1255, 520] width 60 height 32
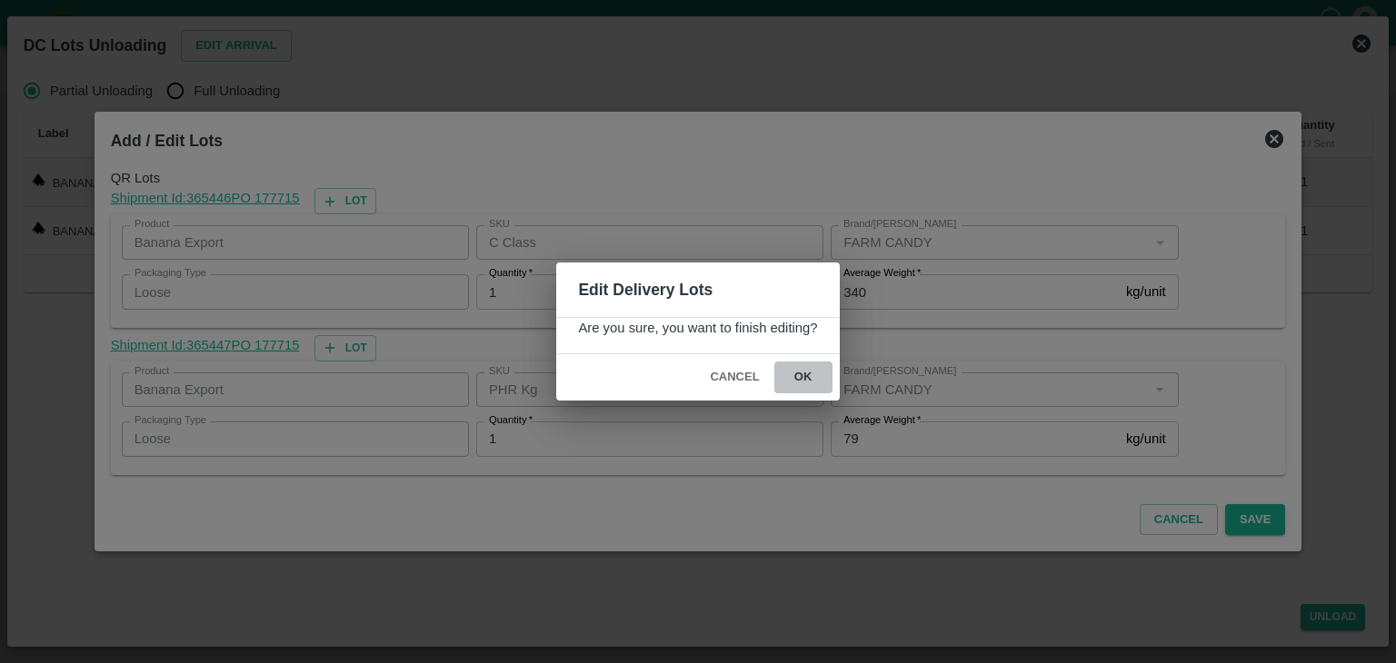
click at [810, 378] on button "ok" at bounding box center [803, 378] width 58 height 32
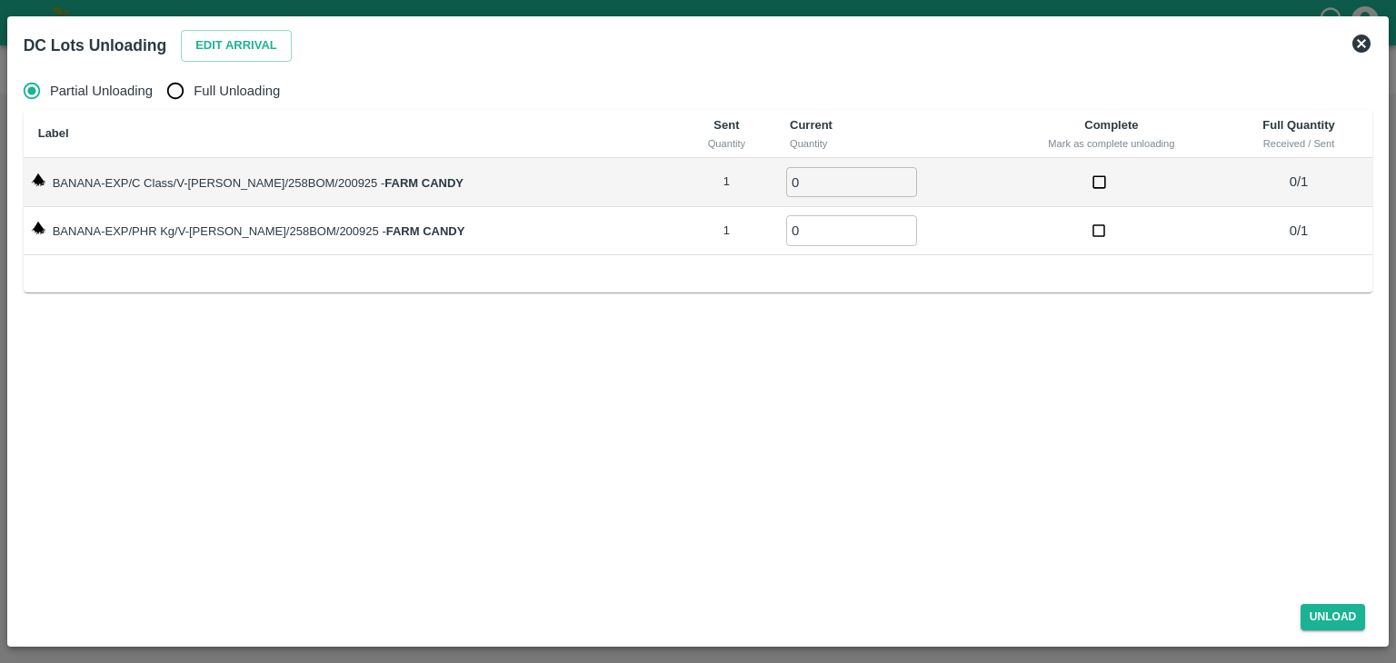
click at [256, 84] on span "Full Unloading" at bounding box center [237, 91] width 86 height 20
click at [194, 84] on input "Full Unloading" at bounding box center [175, 91] width 36 height 36
radio input "true"
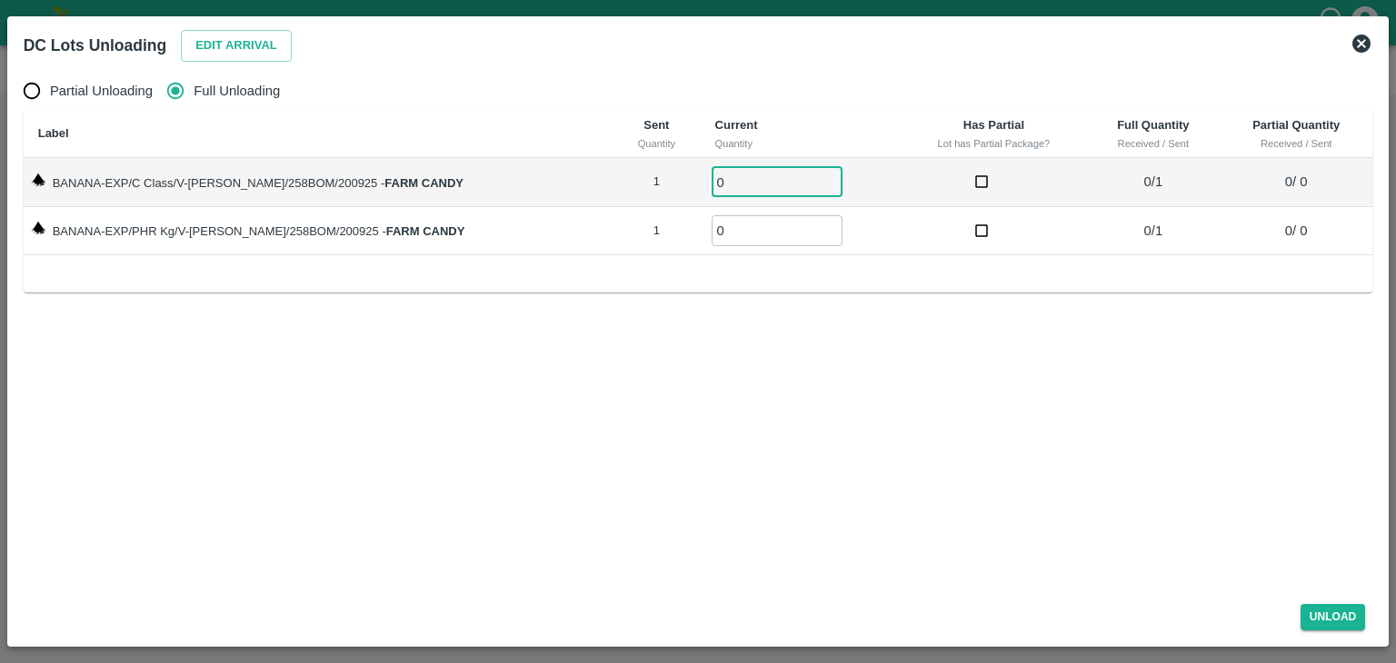
click at [723, 172] on input "0" at bounding box center [776, 182] width 131 height 30
type input "01"
click at [711, 230] on input "0" at bounding box center [776, 230] width 131 height 30
type input "01"
click at [1340, 611] on button "Unload" at bounding box center [1332, 617] width 65 height 26
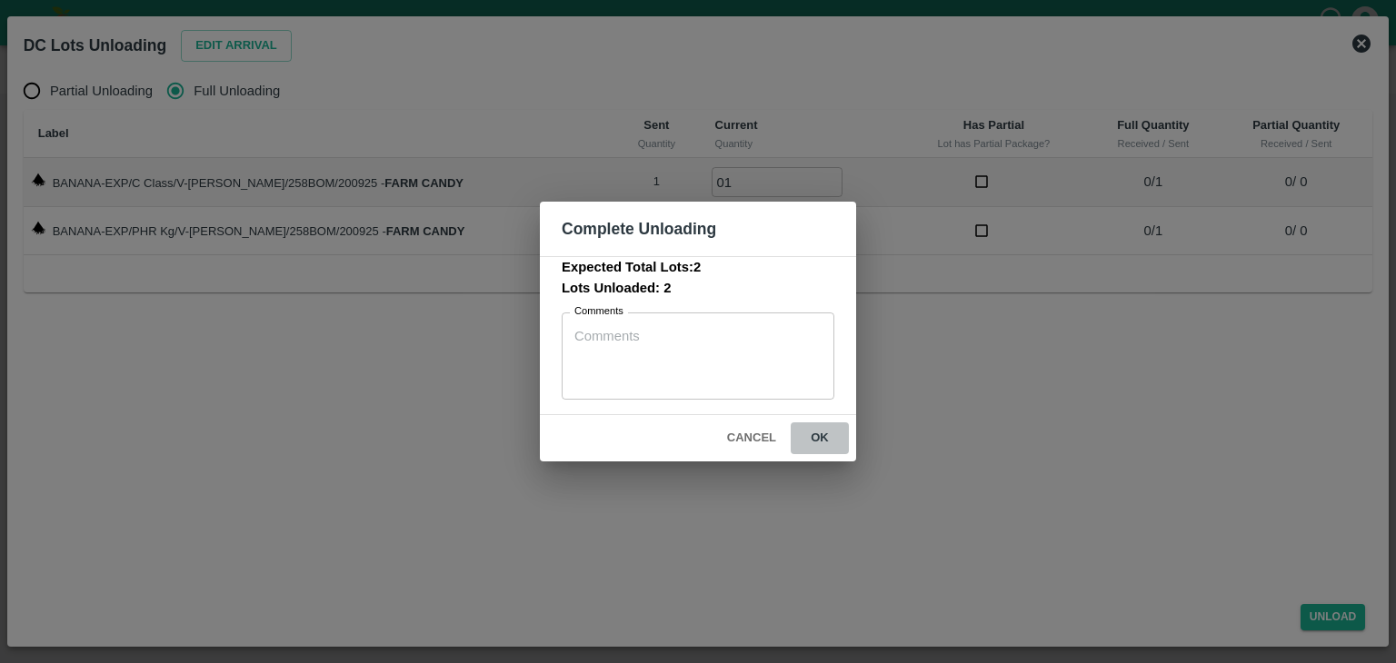
click at [821, 433] on button "ok" at bounding box center [819, 438] width 58 height 32
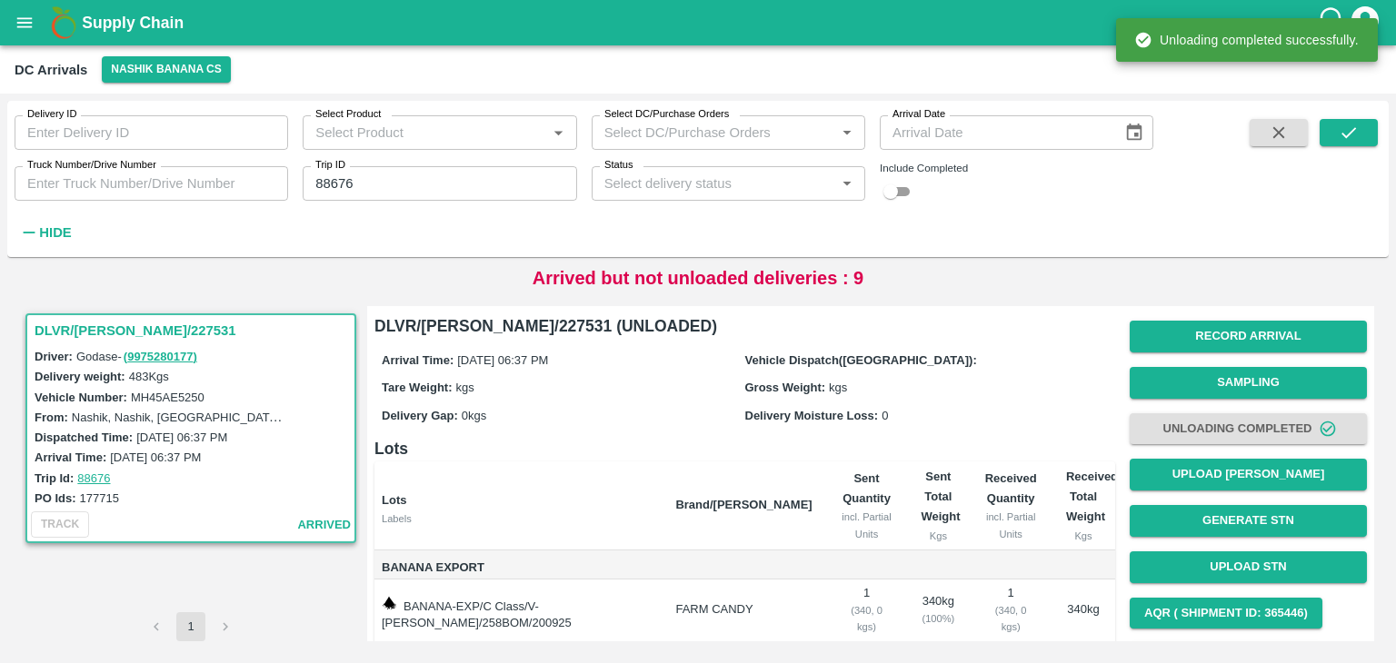
scroll to position [94, 0]
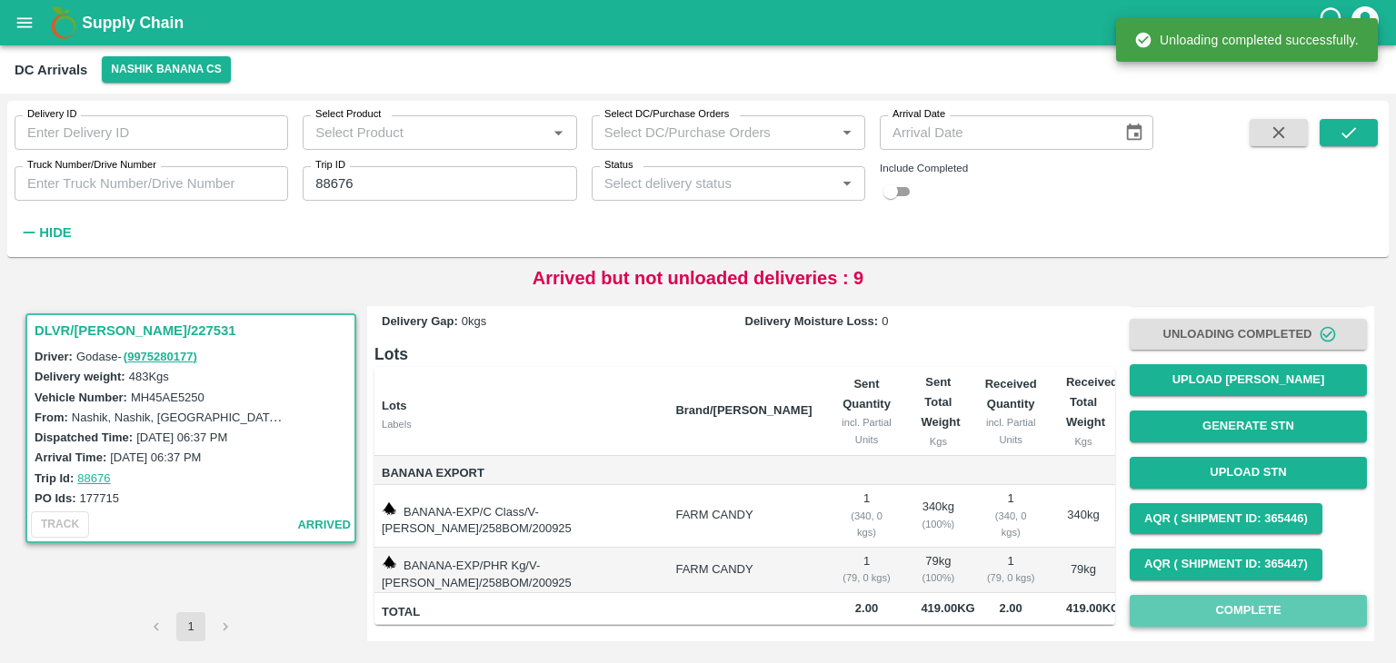
click at [1278, 616] on button "Complete" at bounding box center [1247, 611] width 237 height 32
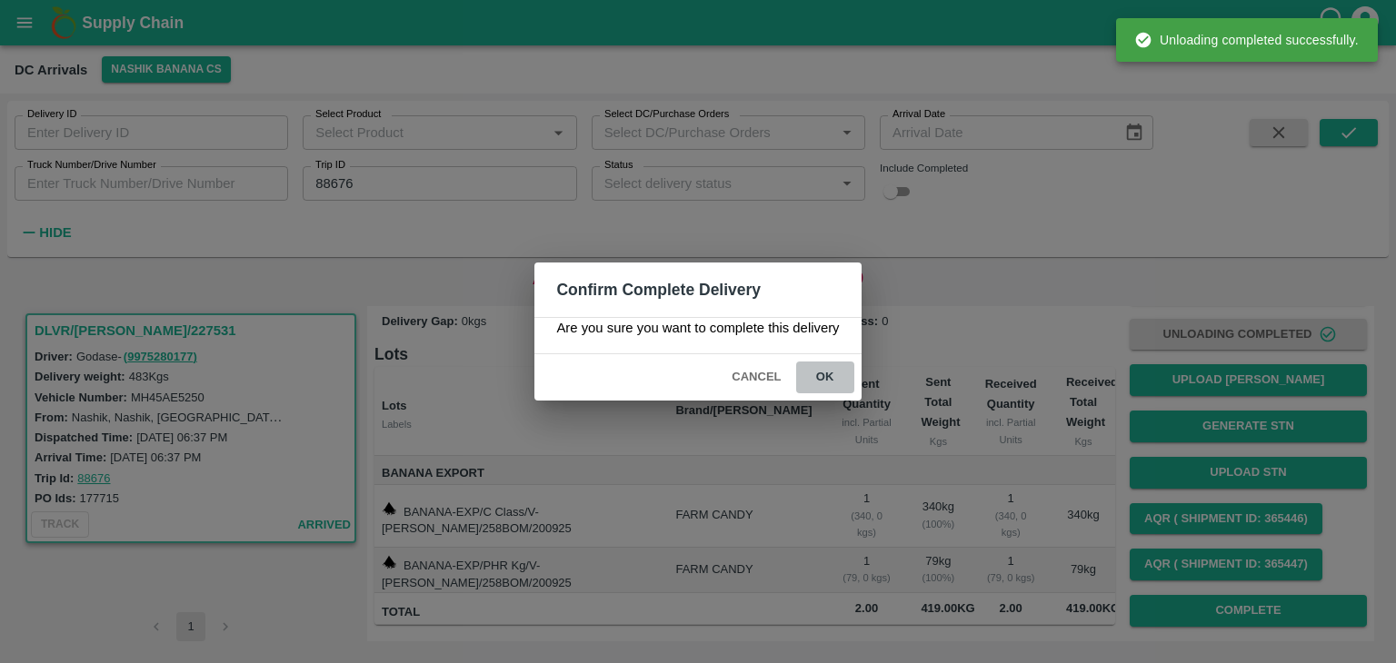
click at [810, 372] on button "ok" at bounding box center [825, 378] width 58 height 32
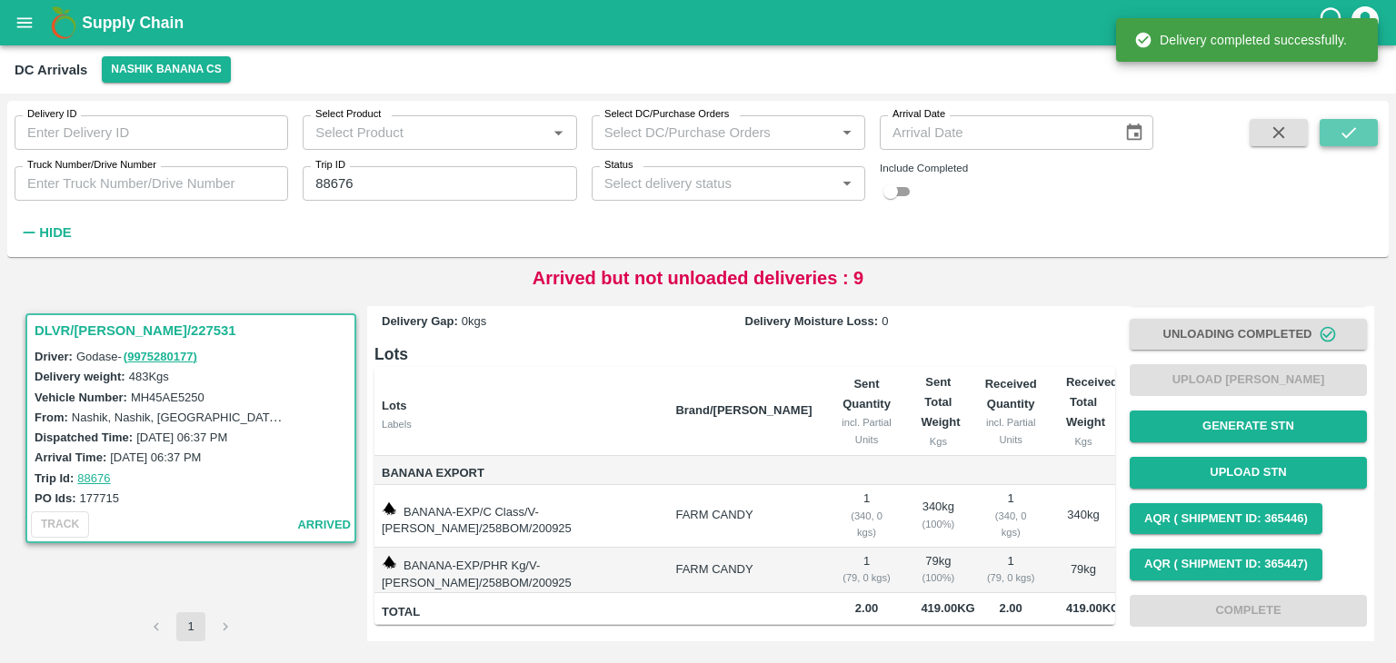
click at [1347, 119] on button "submit" at bounding box center [1348, 132] width 58 height 27
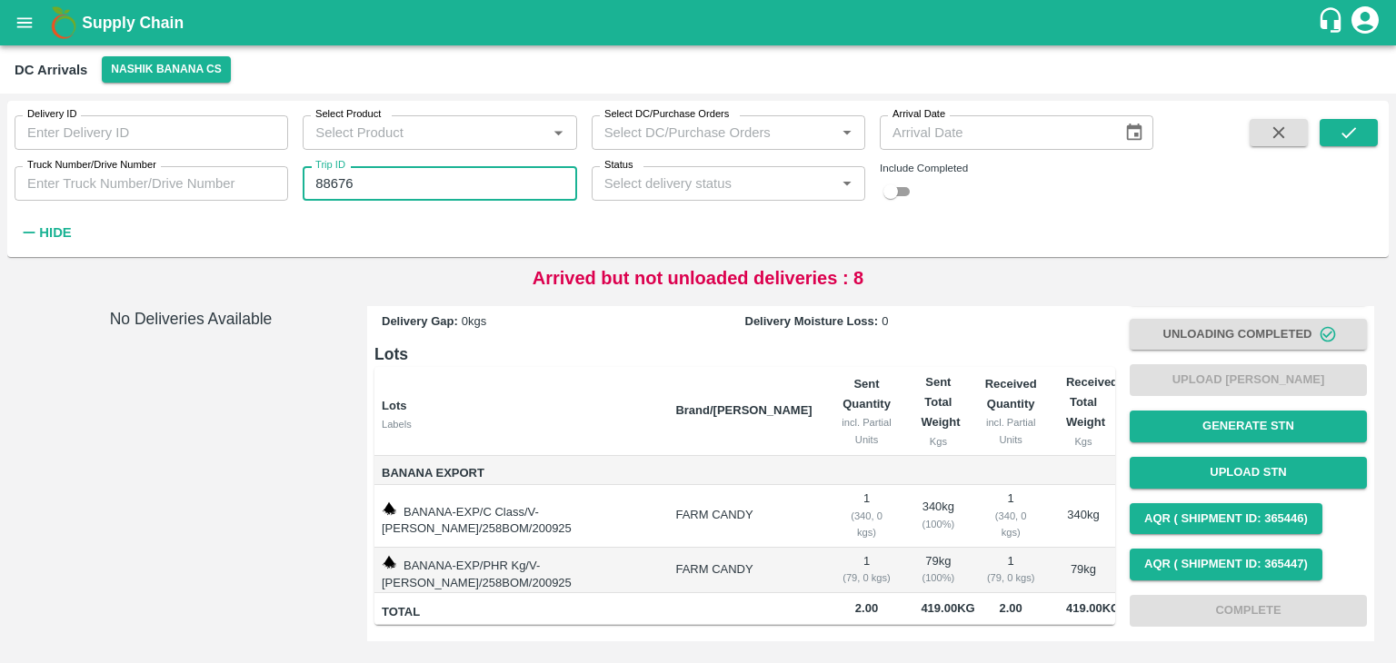
click at [391, 189] on input "88676" at bounding box center [439, 183] width 273 height 35
type input "88697"
click at [1343, 124] on icon "submit" at bounding box center [1348, 133] width 20 height 20
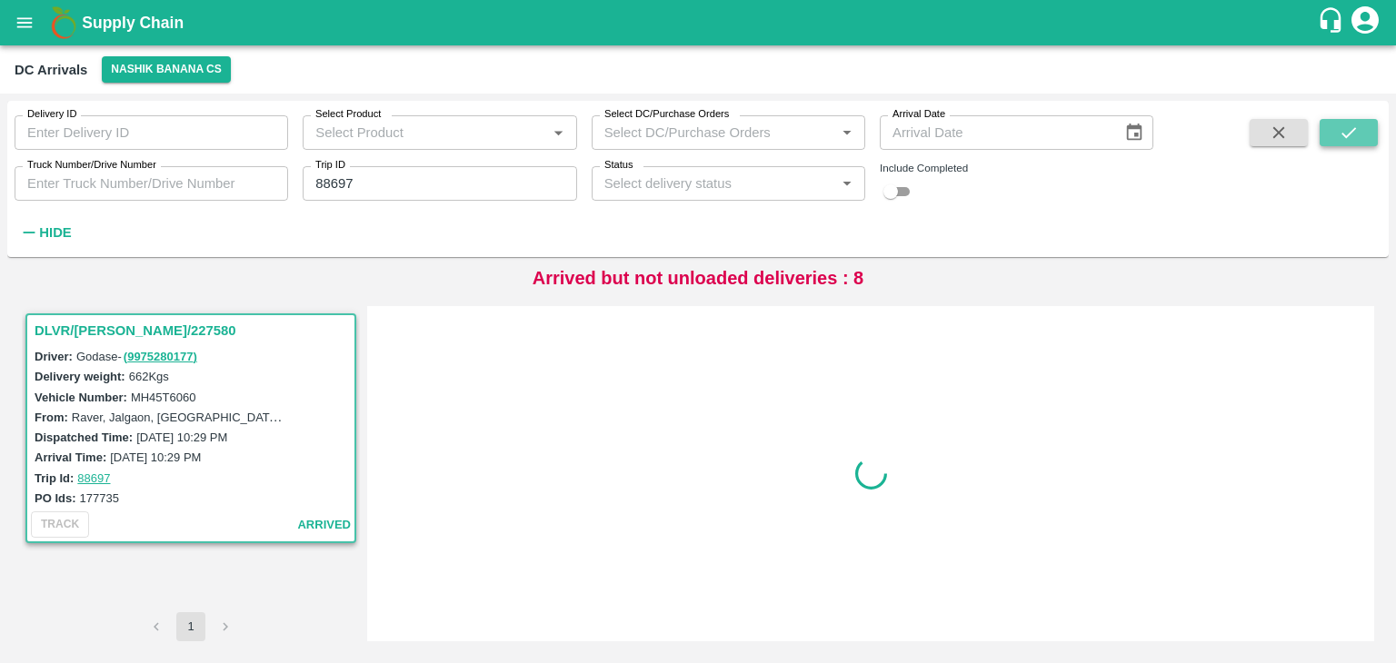
click at [1343, 124] on icon "submit" at bounding box center [1348, 133] width 20 height 20
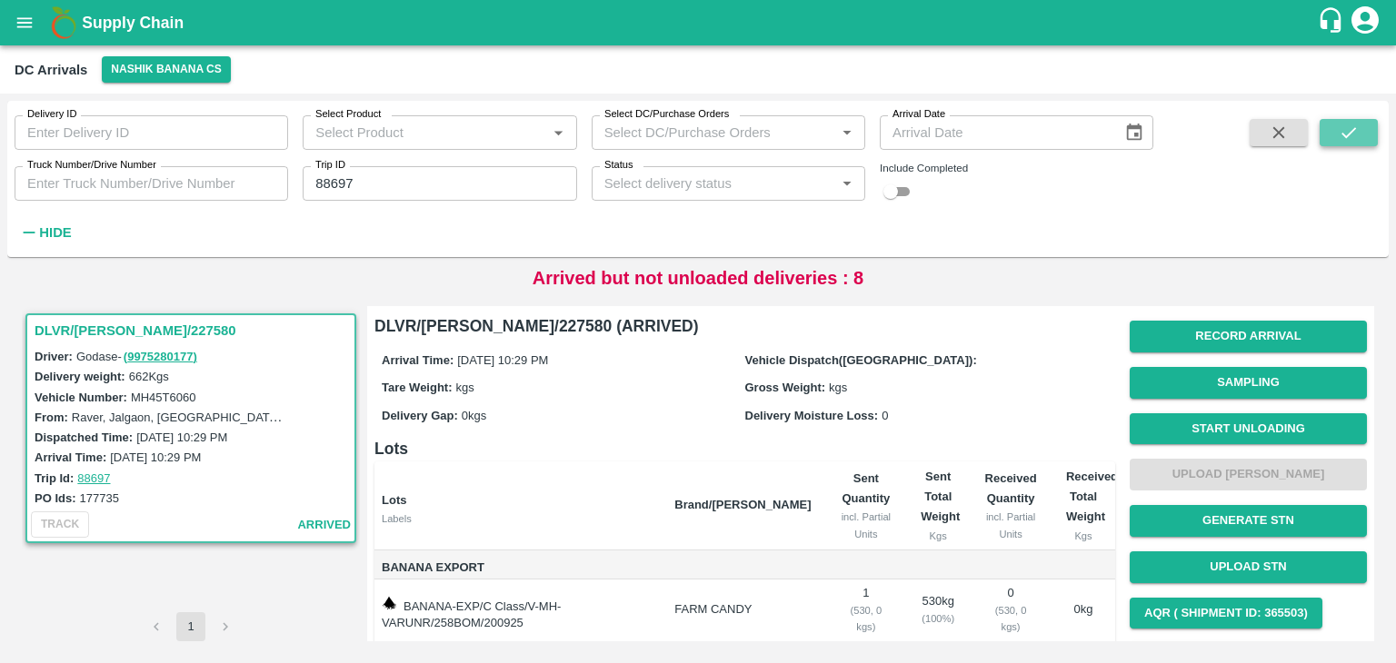
click at [1343, 124] on icon "submit" at bounding box center [1348, 133] width 20 height 20
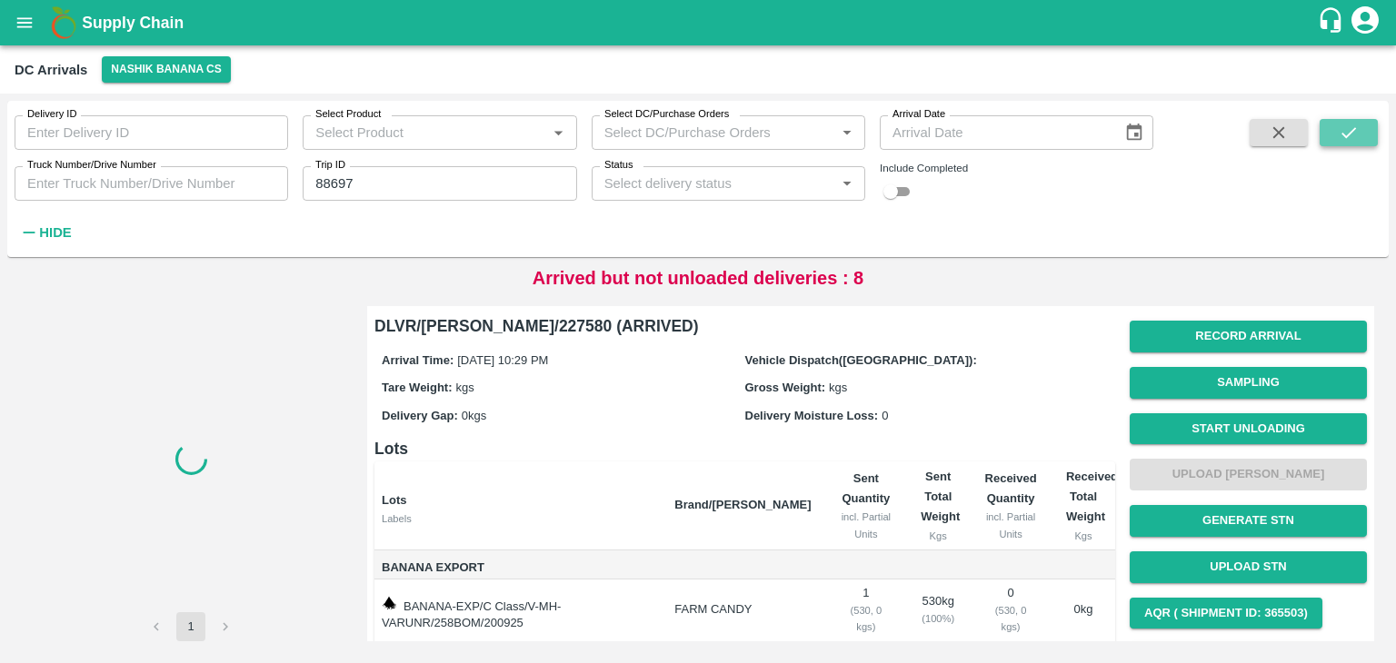
click at [1343, 124] on icon "submit" at bounding box center [1348, 133] width 20 height 20
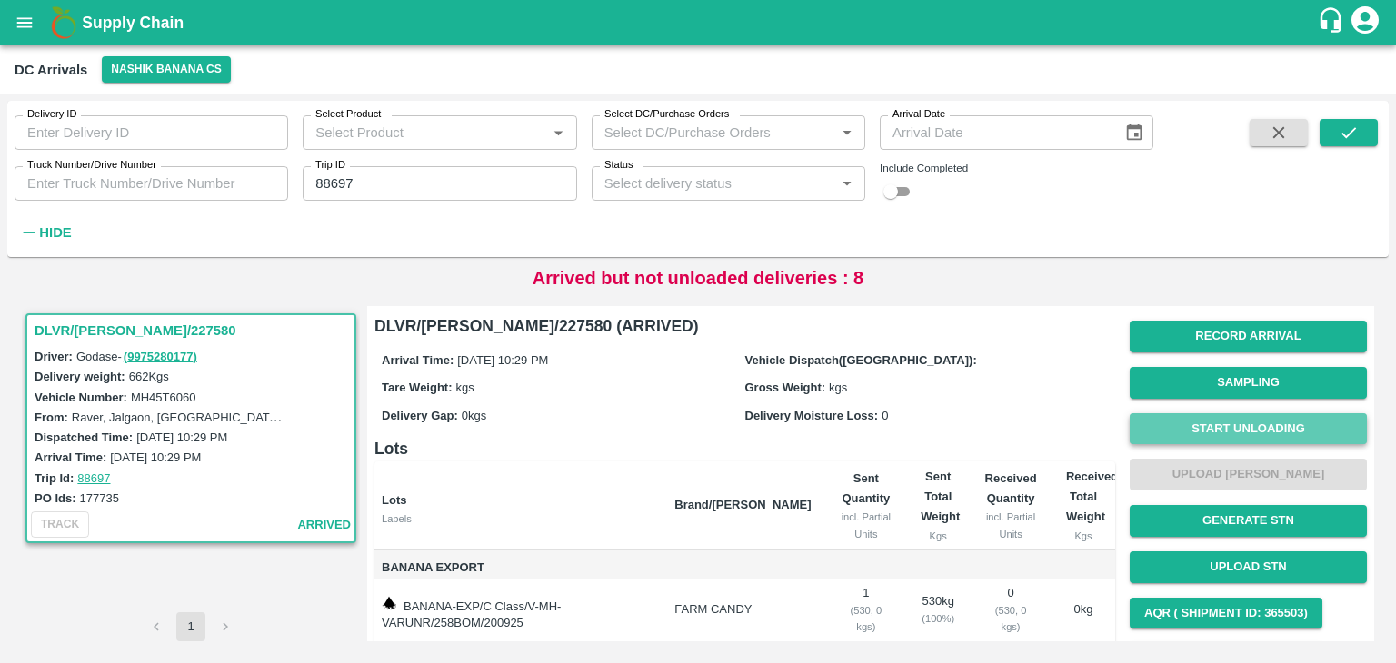
click at [1203, 432] on button "Start Unloading" at bounding box center [1247, 429] width 237 height 32
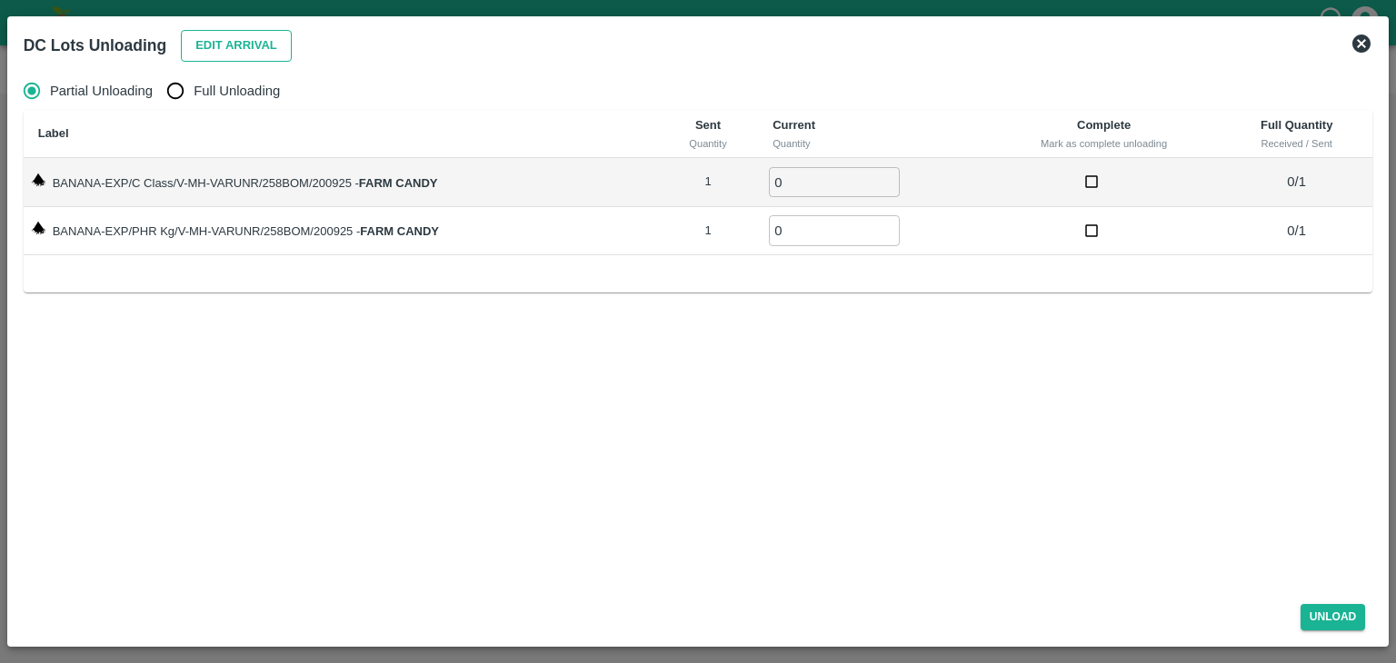
click at [218, 41] on button "Edit Arrival" at bounding box center [236, 46] width 111 height 32
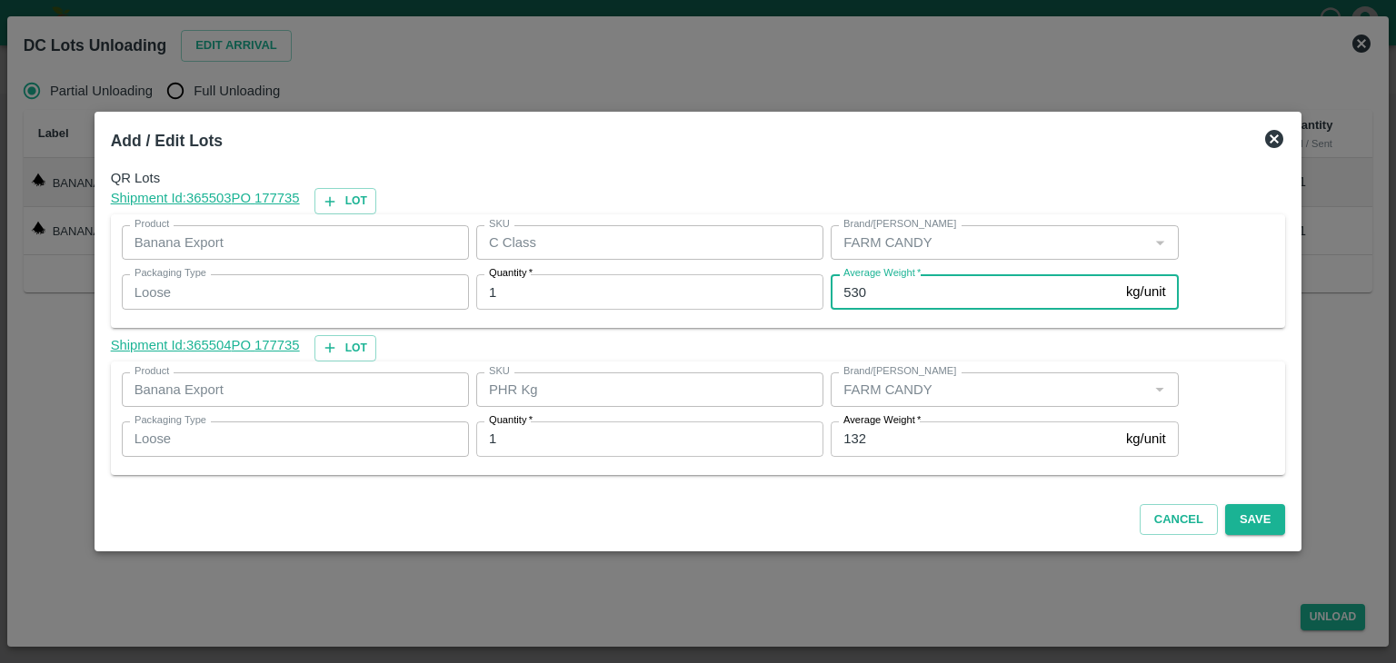
click at [905, 296] on input "530" at bounding box center [974, 291] width 288 height 35
type input "529"
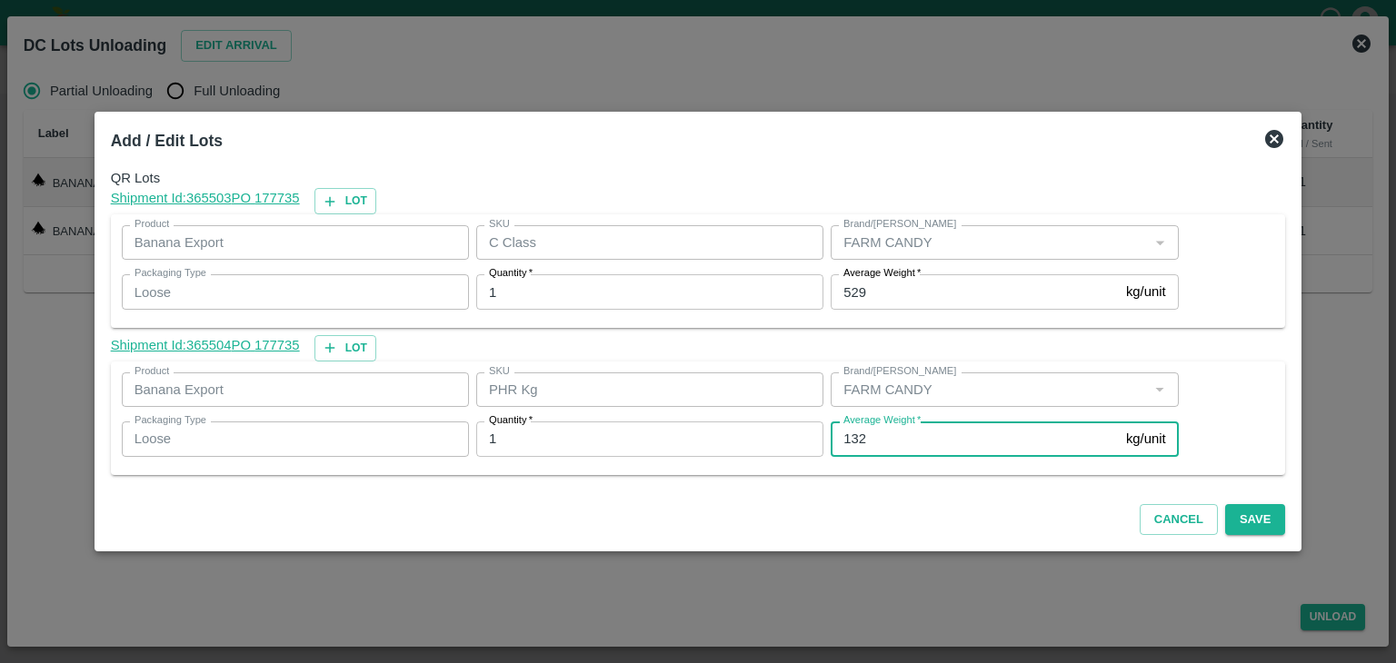
click at [897, 448] on input "132" at bounding box center [974, 439] width 288 height 35
type input "1"
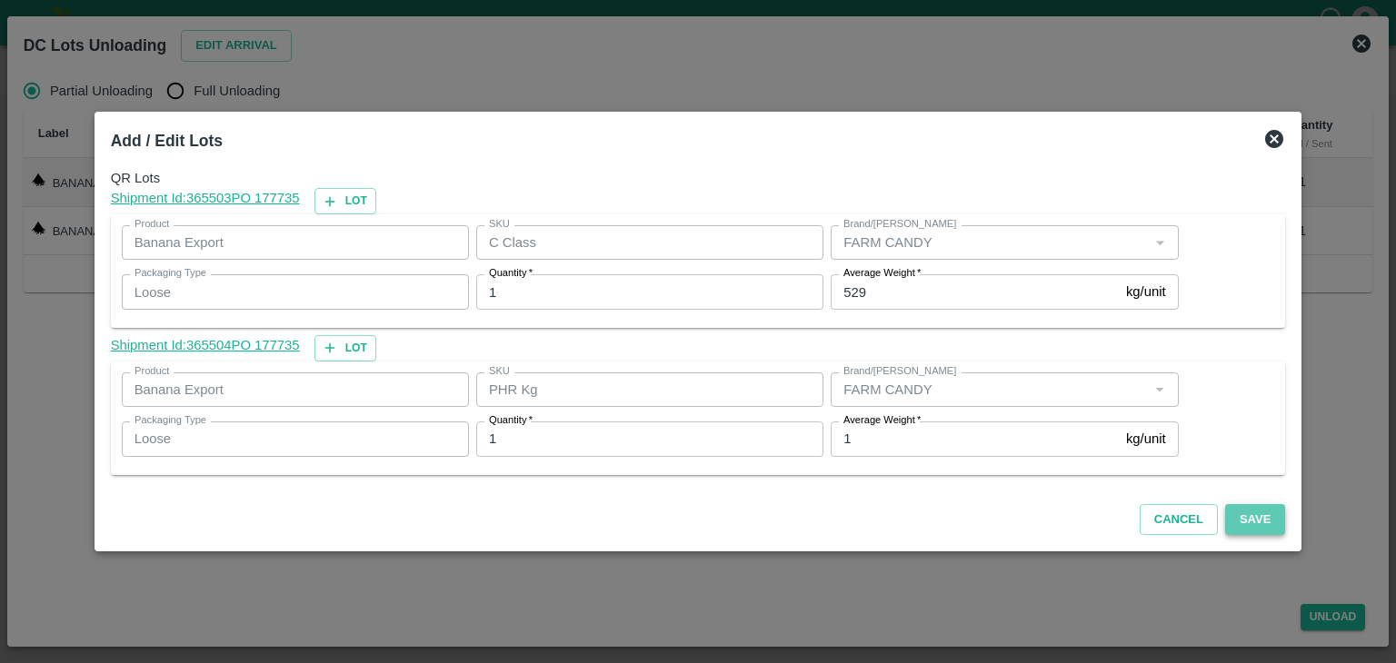
click at [1245, 524] on button "Save" at bounding box center [1255, 520] width 60 height 32
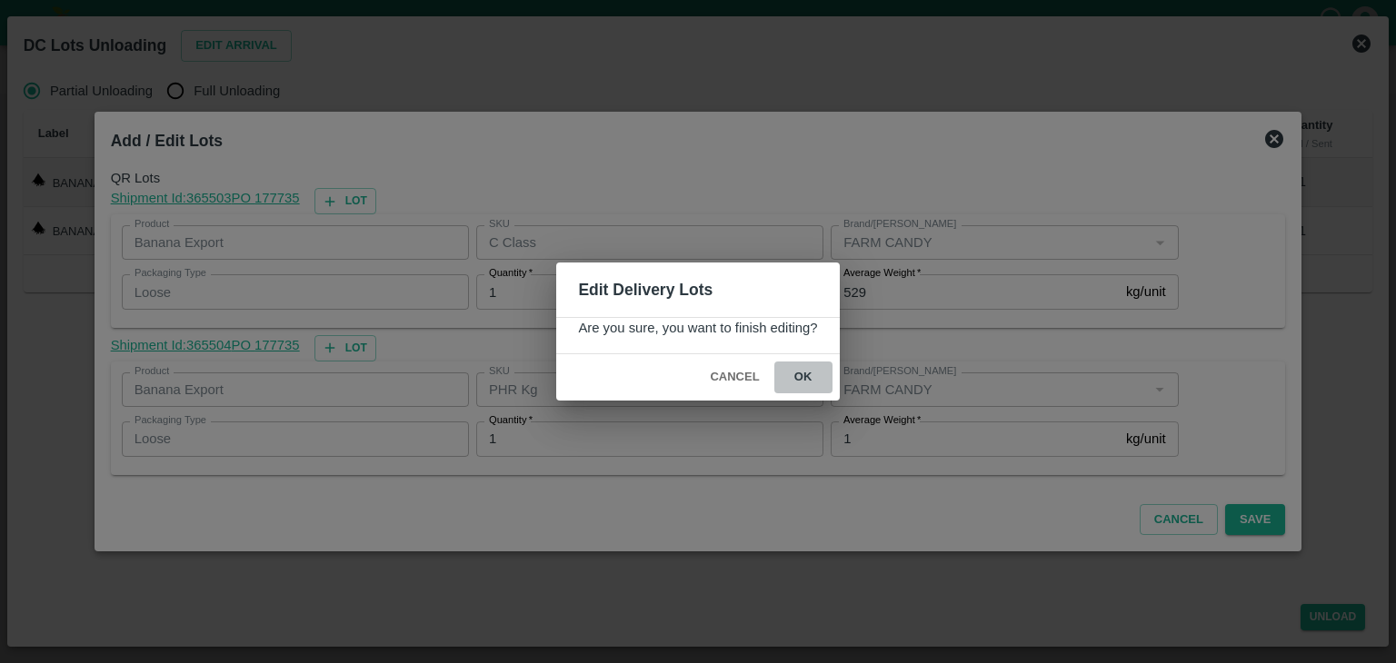
click at [803, 368] on button "ok" at bounding box center [803, 378] width 58 height 32
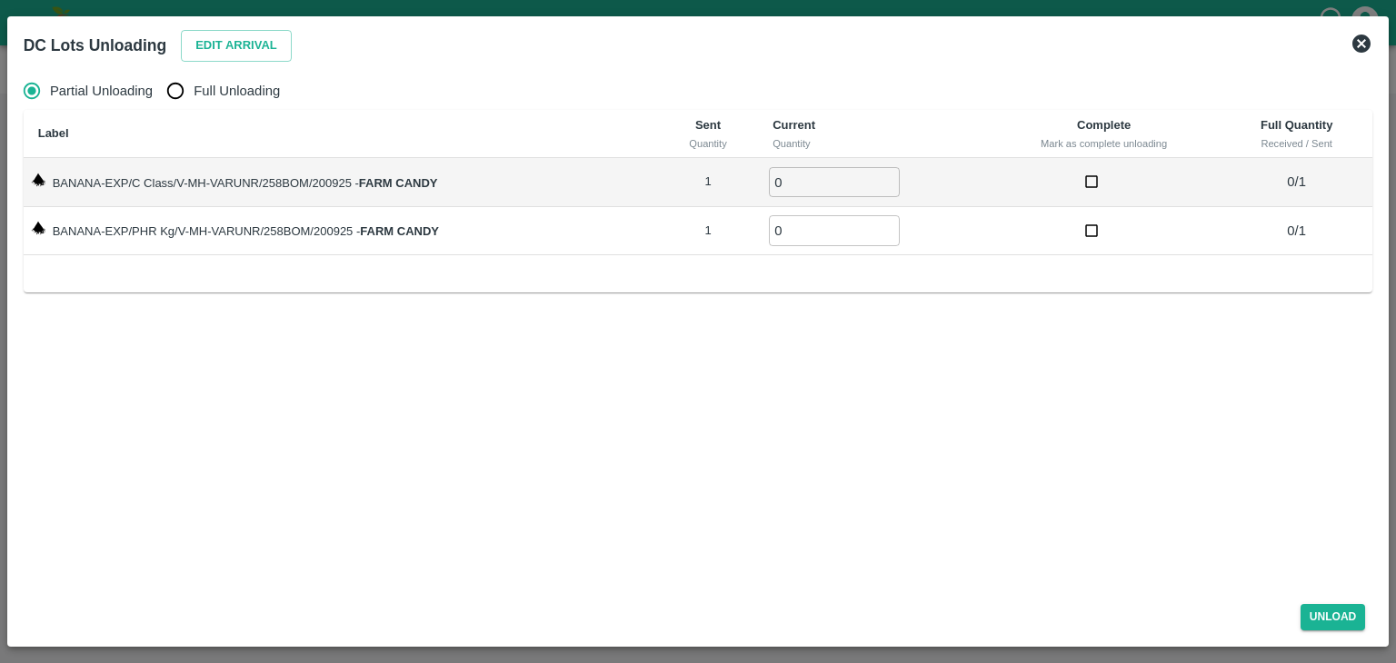
click at [220, 91] on span "Full Unloading" at bounding box center [237, 91] width 86 height 20
click at [194, 91] on input "Full Unloading" at bounding box center [175, 91] width 36 height 36
radio input "true"
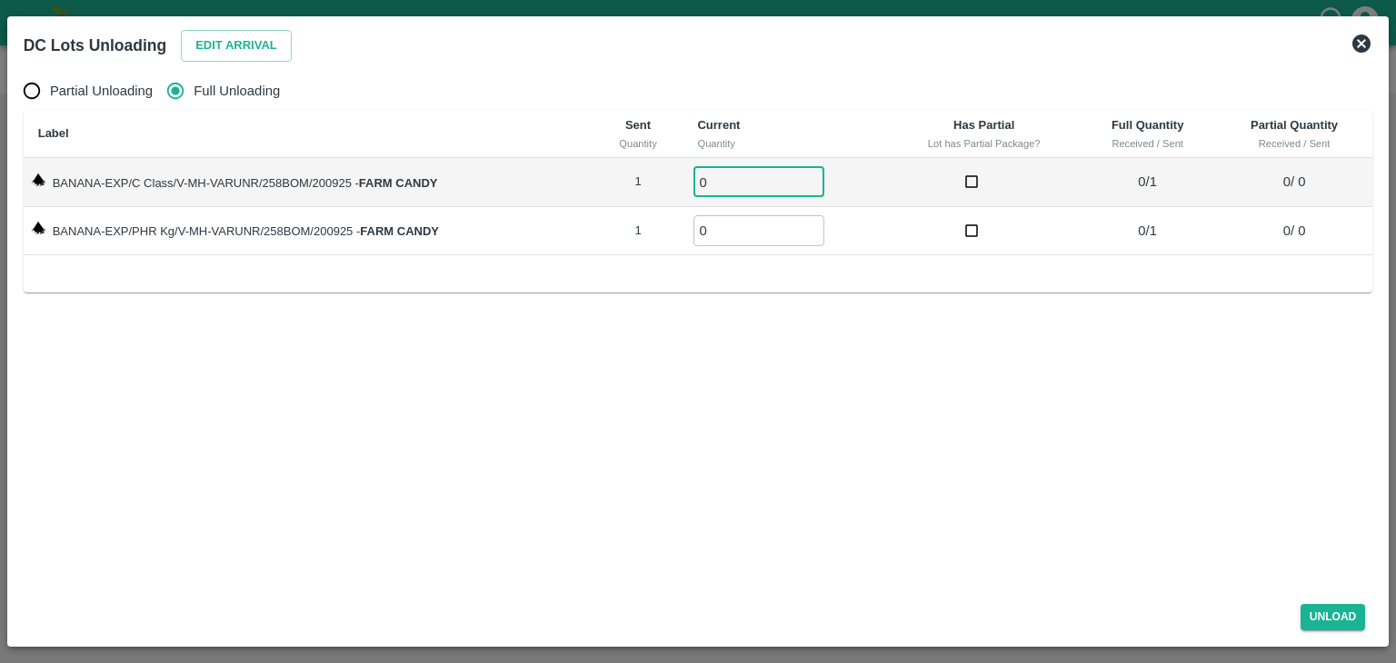
click at [714, 184] on input "0" at bounding box center [758, 182] width 131 height 30
type input "01"
click at [738, 234] on input "0" at bounding box center [758, 230] width 131 height 30
type input "01"
click at [1356, 622] on button "Unload" at bounding box center [1332, 617] width 65 height 26
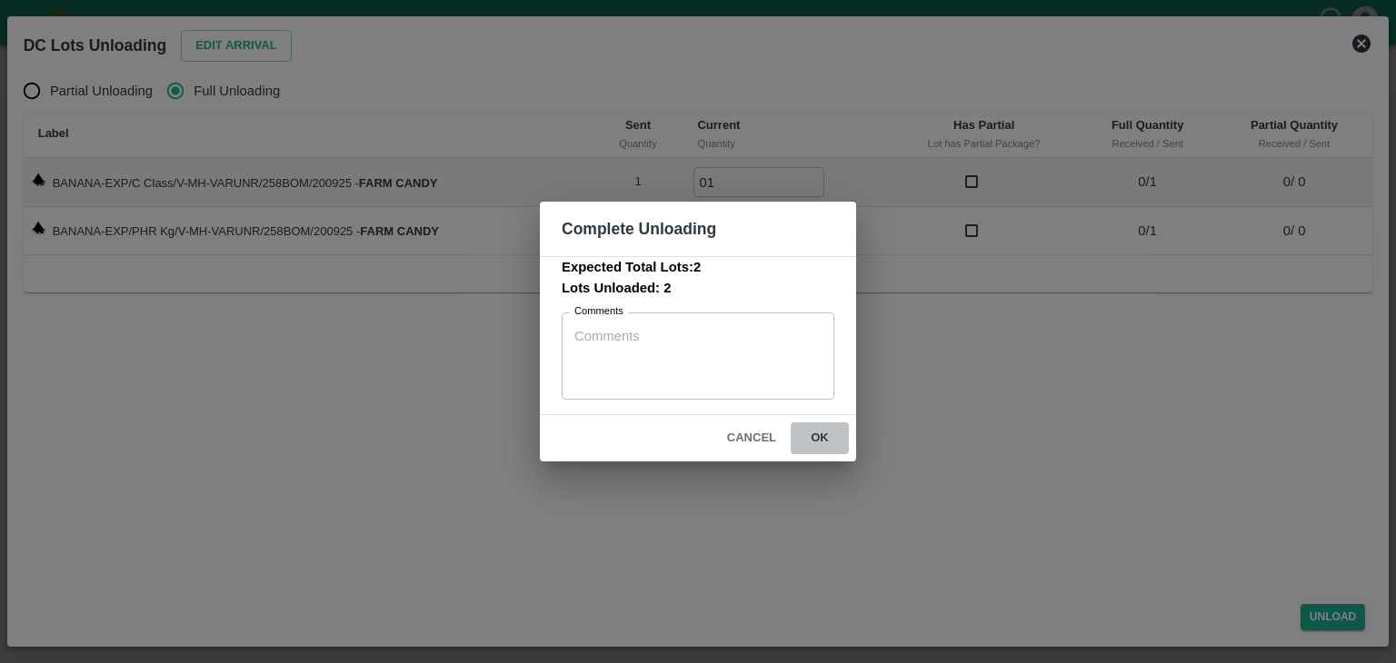
click at [814, 443] on button "ok" at bounding box center [819, 438] width 58 height 32
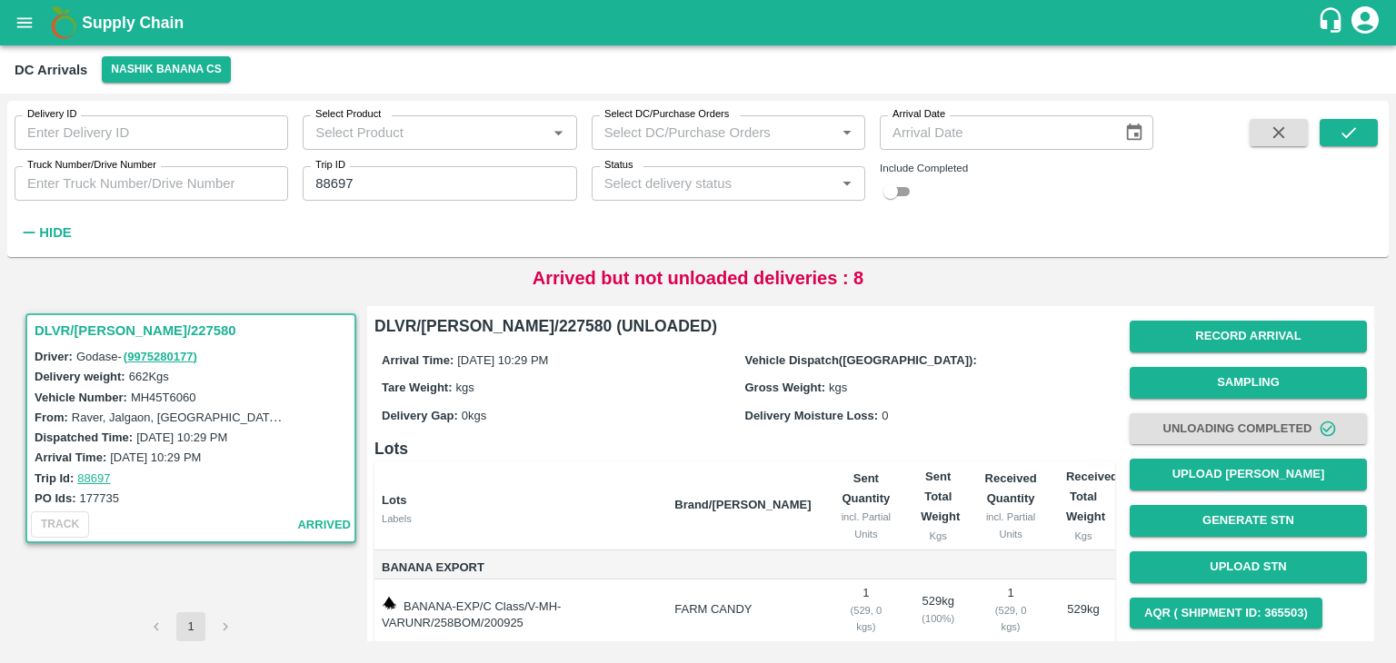
scroll to position [95, 0]
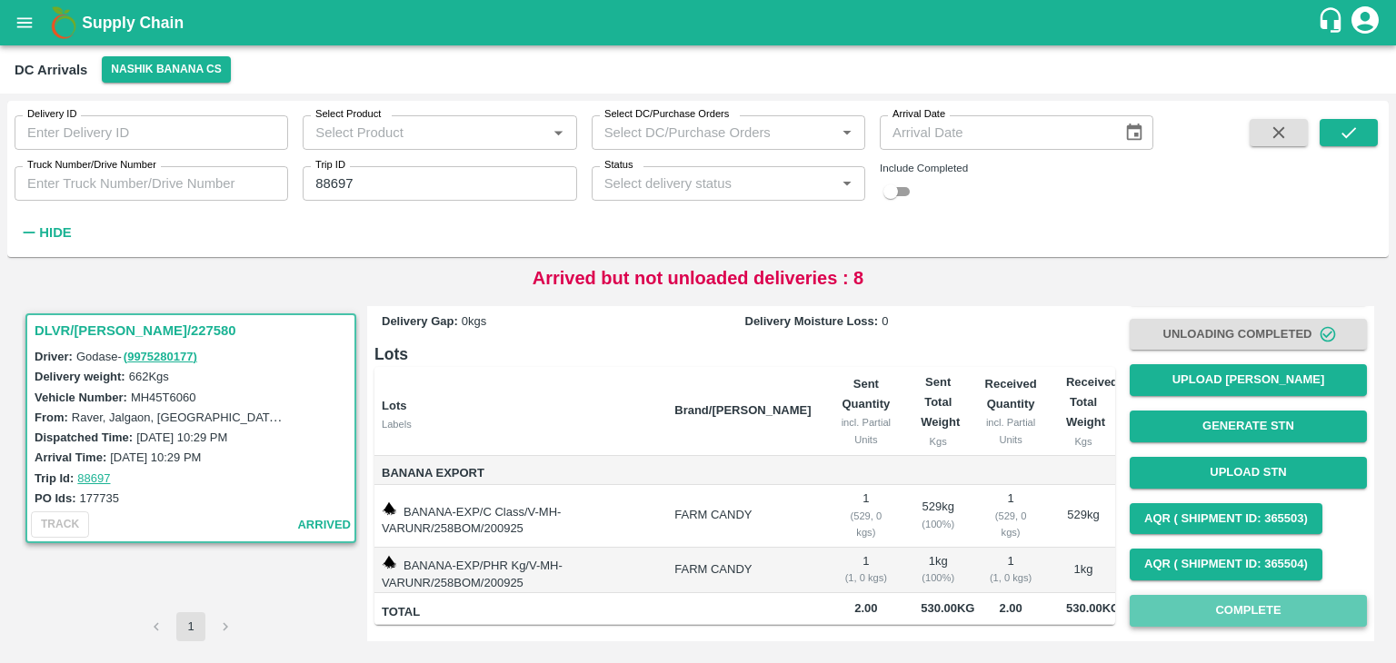
click at [1244, 615] on button "Complete" at bounding box center [1247, 611] width 237 height 32
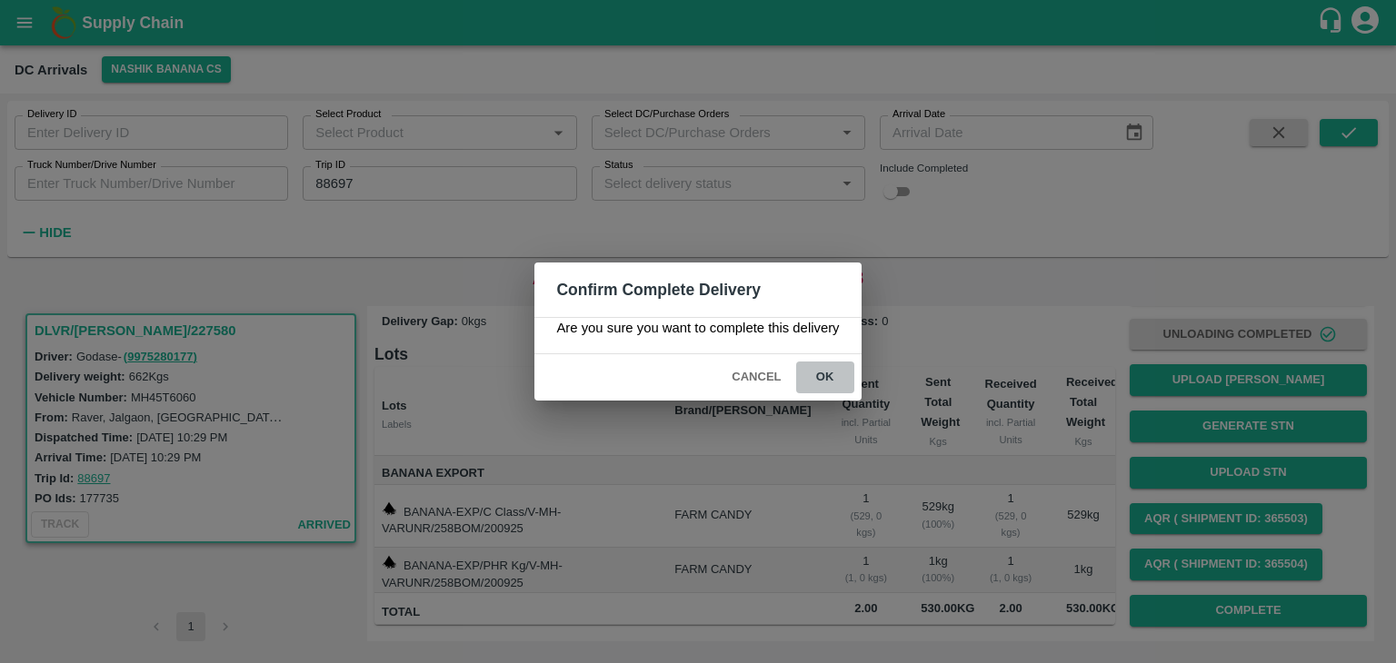
click at [819, 371] on button "ok" at bounding box center [825, 378] width 58 height 32
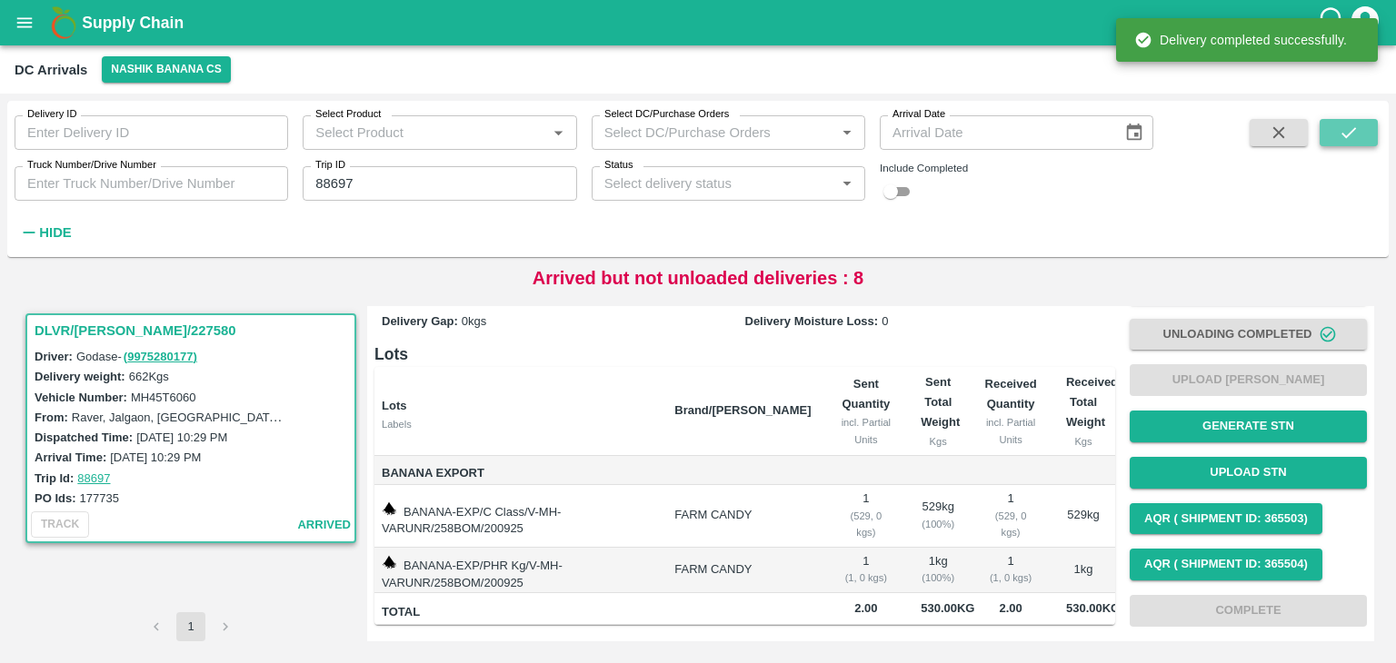
click at [1337, 129] on button "submit" at bounding box center [1348, 132] width 58 height 27
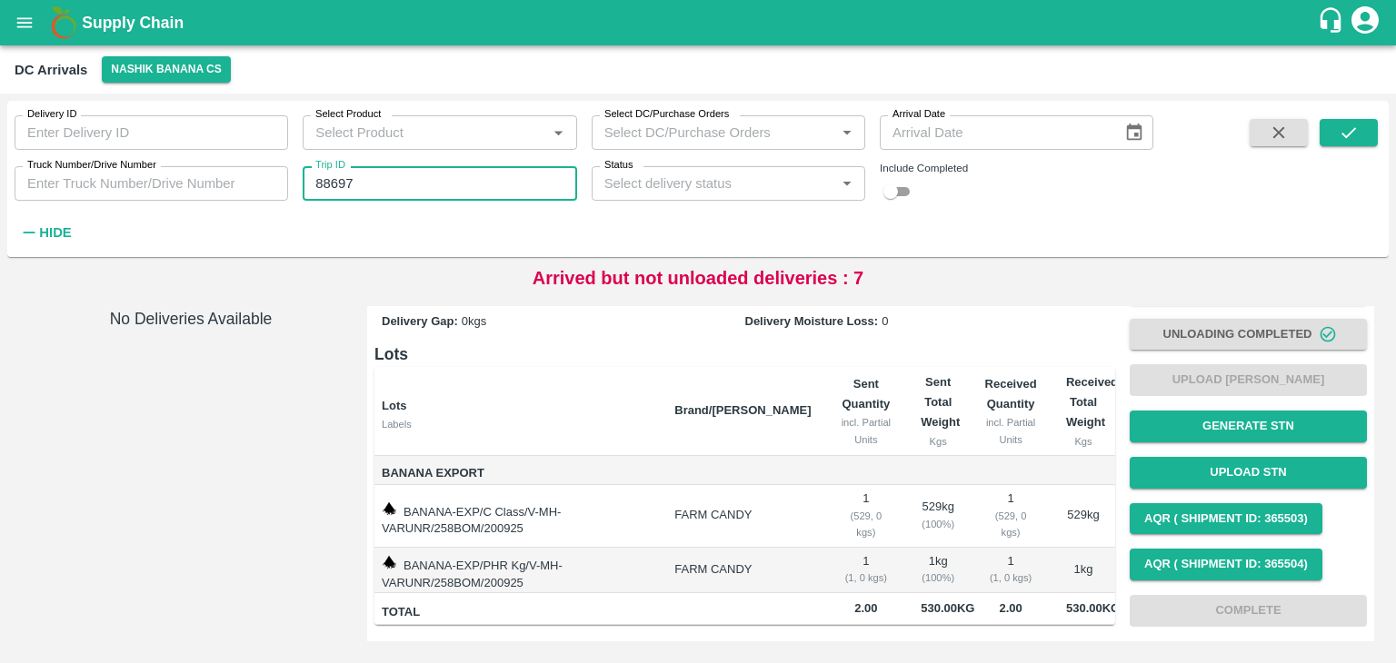
click at [412, 184] on input "88697" at bounding box center [439, 183] width 273 height 35
type input "88719"
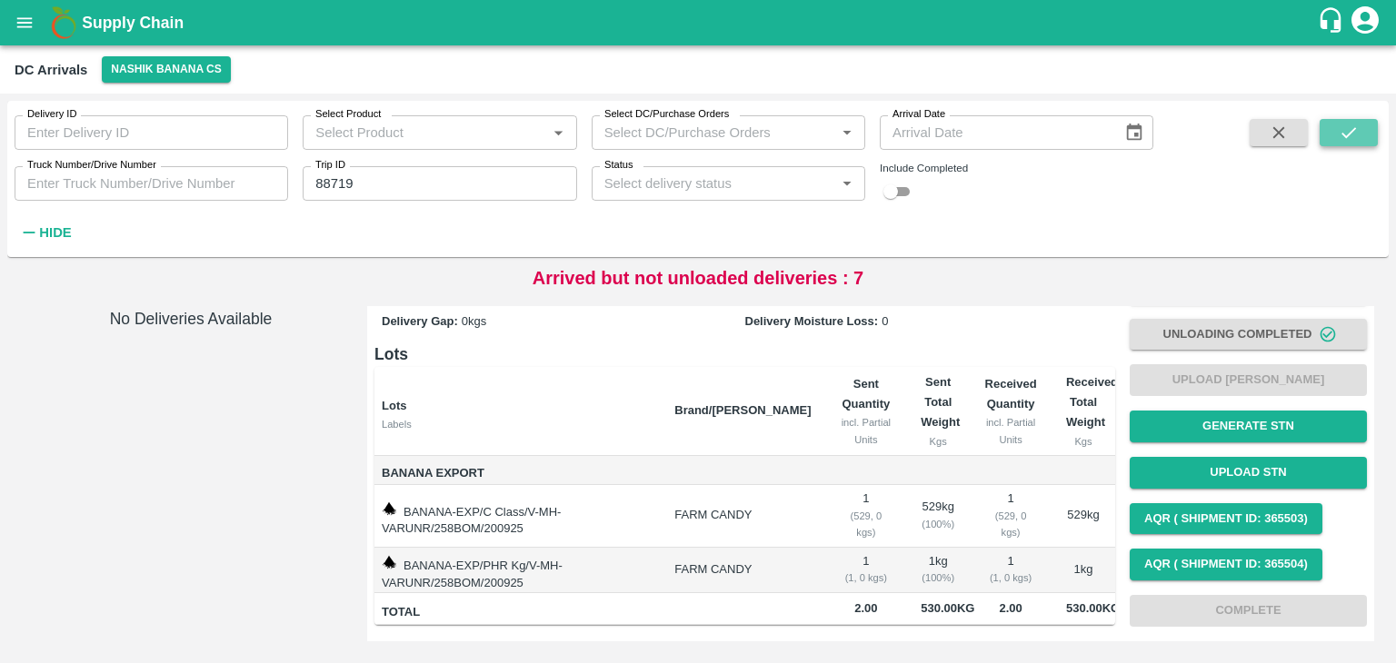
click at [1363, 124] on button "submit" at bounding box center [1348, 132] width 58 height 27
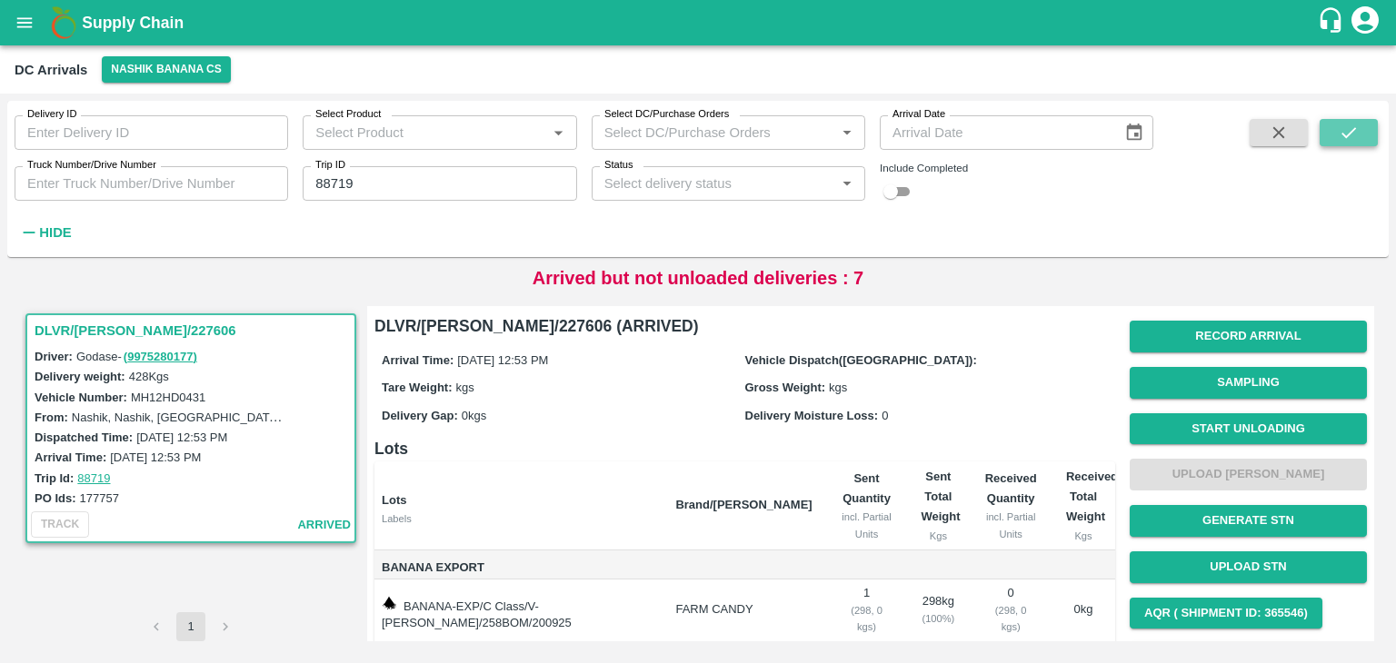
click at [1363, 124] on button "submit" at bounding box center [1348, 132] width 58 height 27
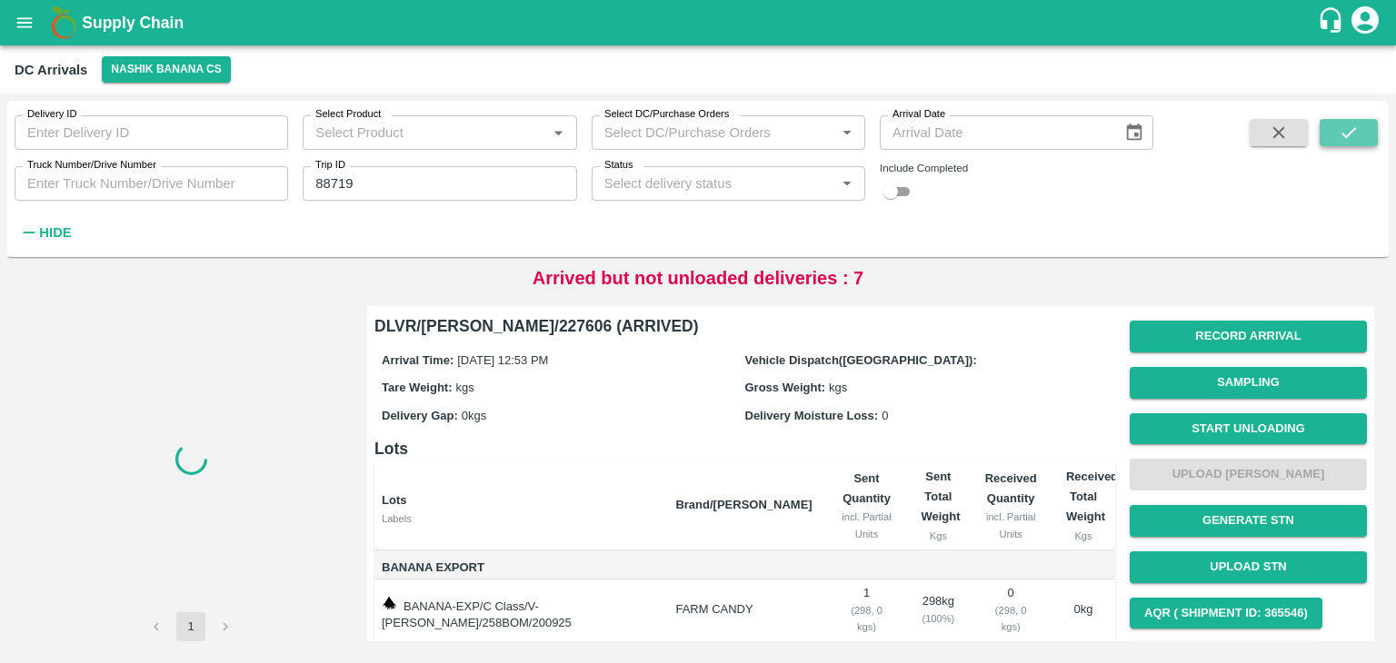
click at [1363, 124] on button "submit" at bounding box center [1348, 132] width 58 height 27
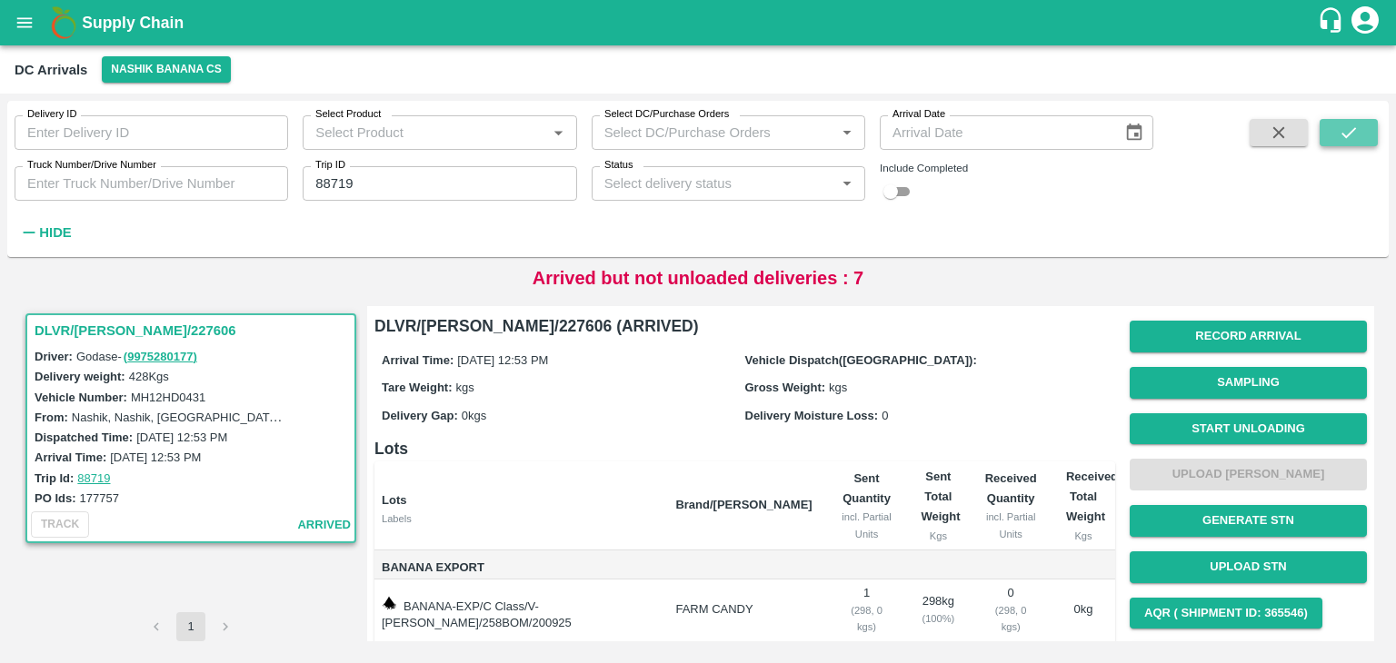
click at [1363, 124] on button "submit" at bounding box center [1348, 132] width 58 height 27
click at [1268, 422] on button "Start Unloading" at bounding box center [1247, 429] width 237 height 32
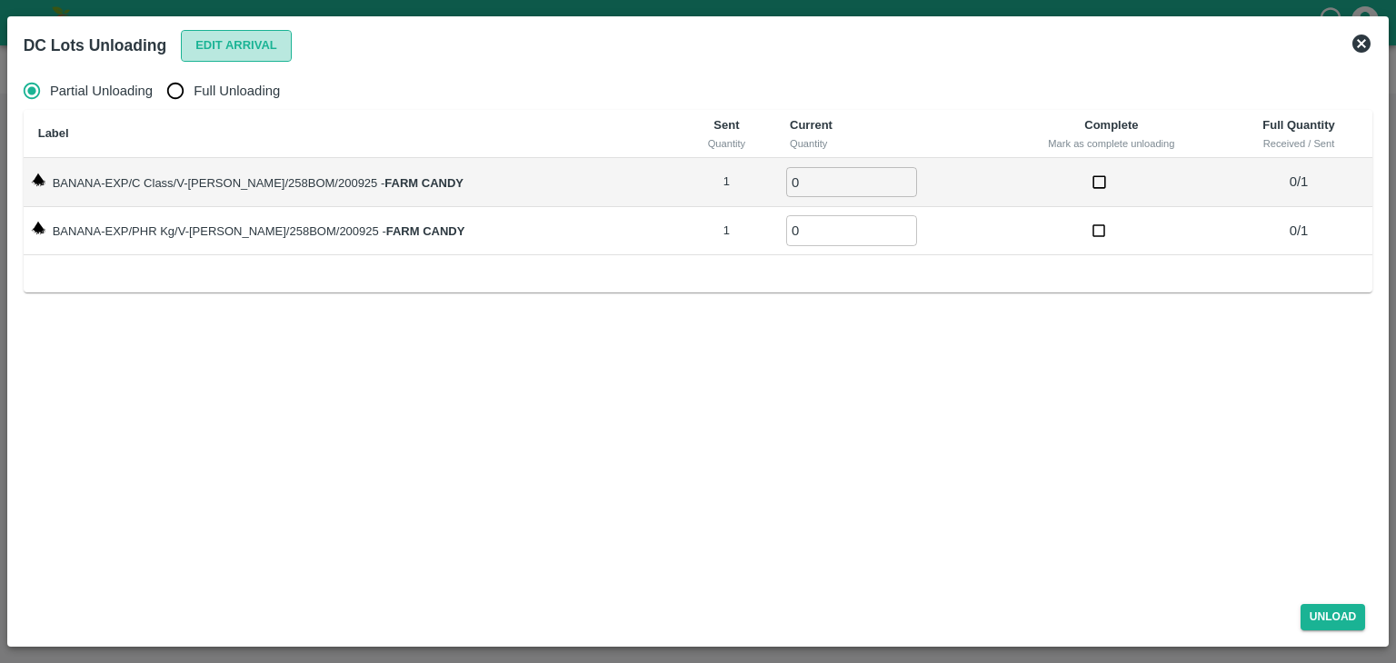
click at [216, 48] on button "Edit Arrival" at bounding box center [236, 46] width 111 height 32
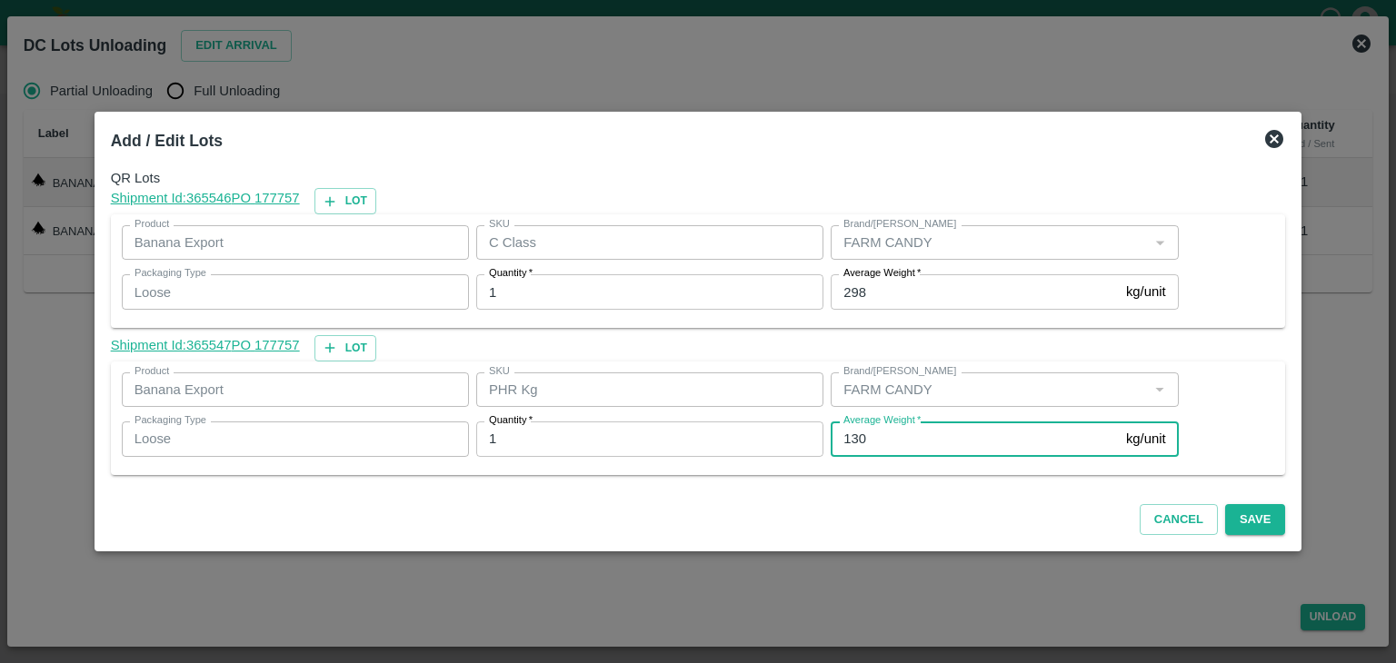
click at [891, 443] on input "130" at bounding box center [974, 439] width 288 height 35
type input "1"
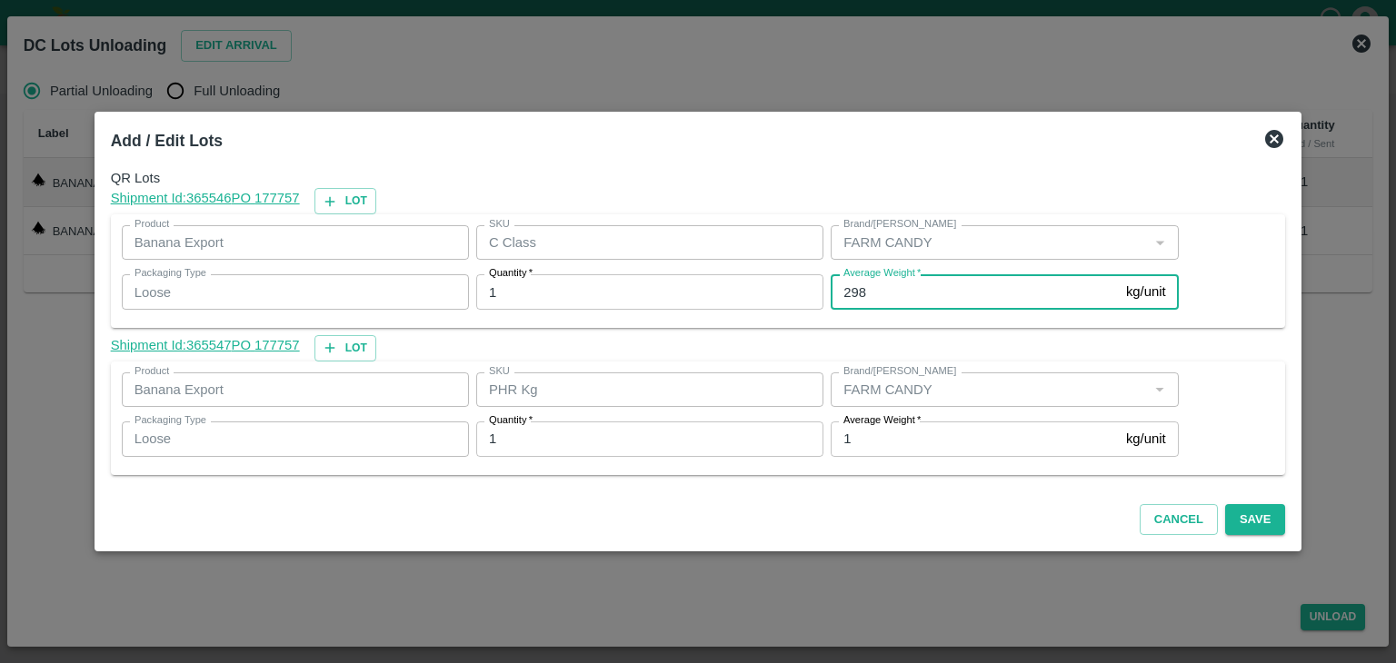
click at [898, 291] on input "298" at bounding box center [974, 291] width 288 height 35
type input "292"
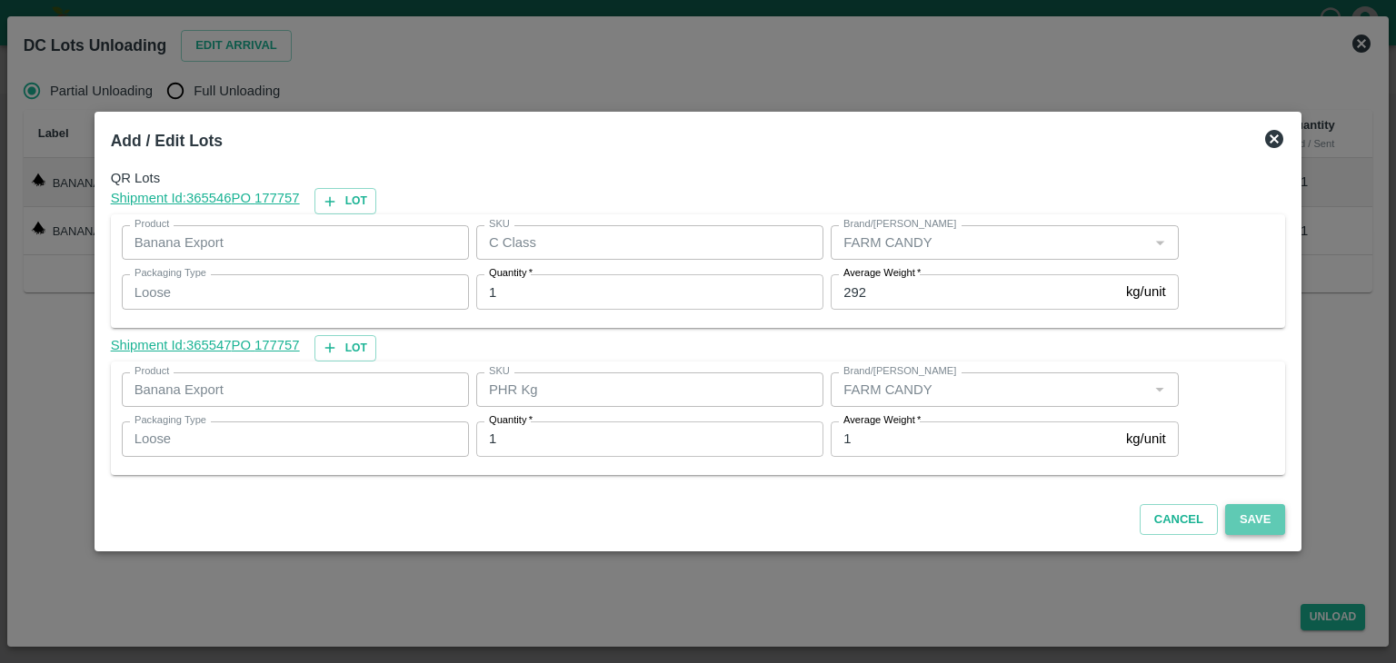
click at [1247, 526] on button "Save" at bounding box center [1255, 520] width 60 height 32
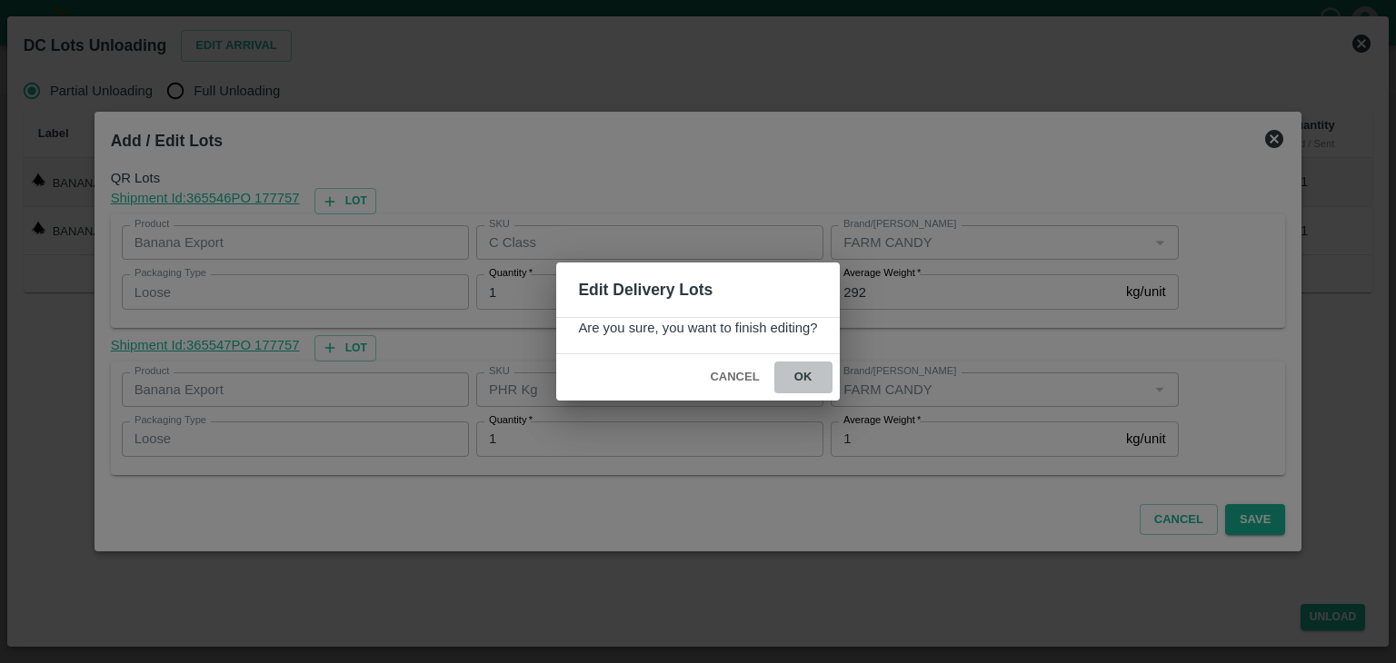
click at [799, 383] on button "ok" at bounding box center [803, 378] width 58 height 32
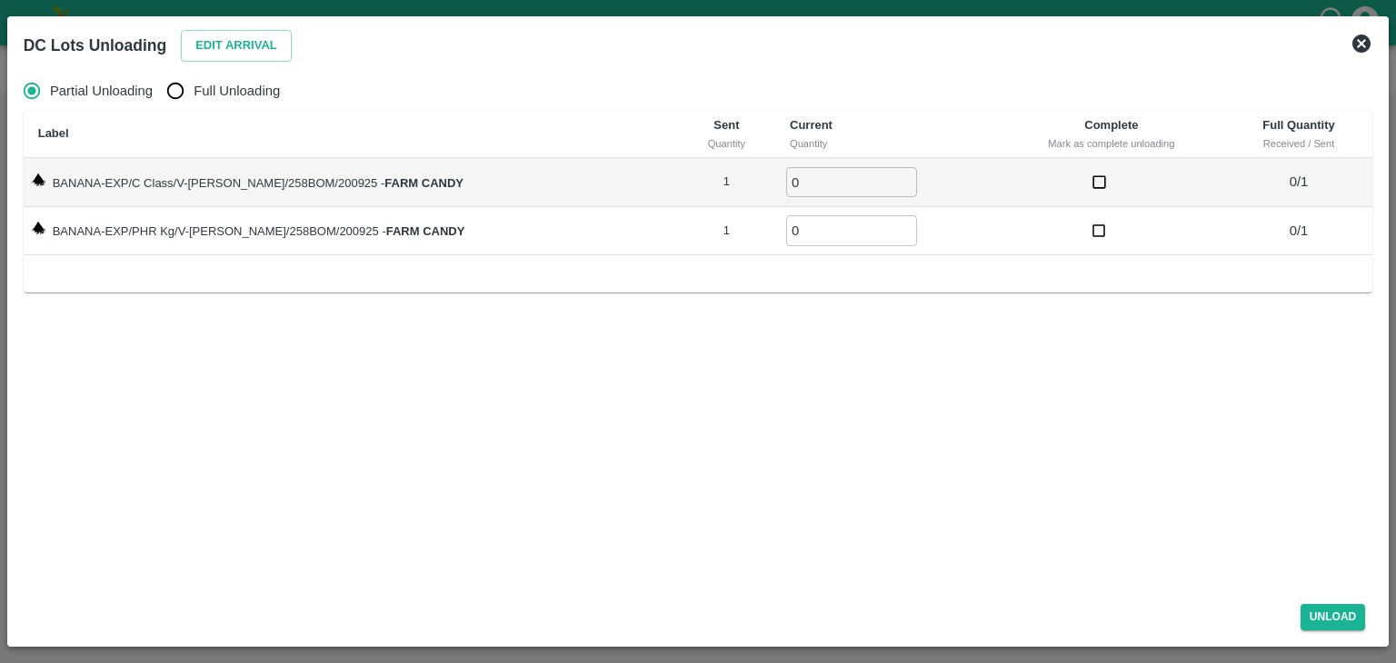
click at [243, 93] on span "Full Unloading" at bounding box center [237, 91] width 86 height 20
click at [194, 93] on input "Full Unloading" at bounding box center [175, 91] width 36 height 36
radio input "true"
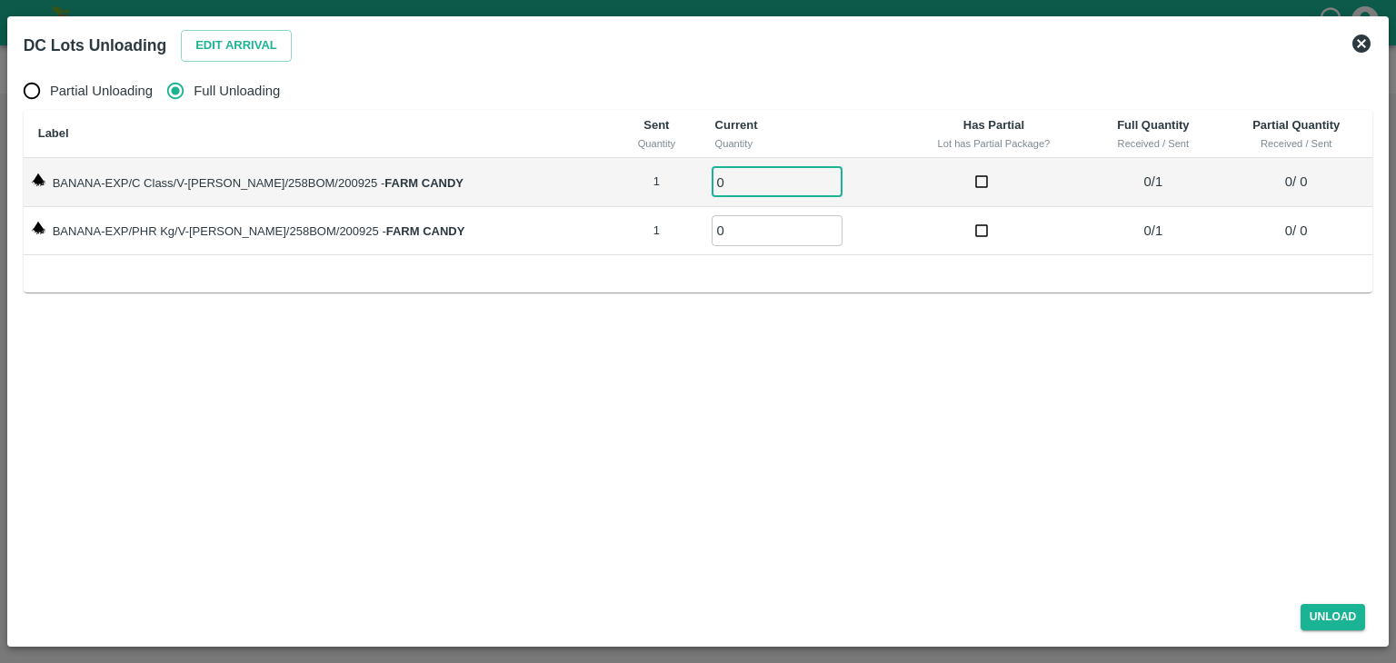
click at [760, 182] on input "0" at bounding box center [776, 182] width 131 height 30
type input "01"
click at [738, 226] on input "0" at bounding box center [776, 230] width 131 height 30
type input "01"
click at [1344, 617] on button "Unload" at bounding box center [1332, 617] width 65 height 26
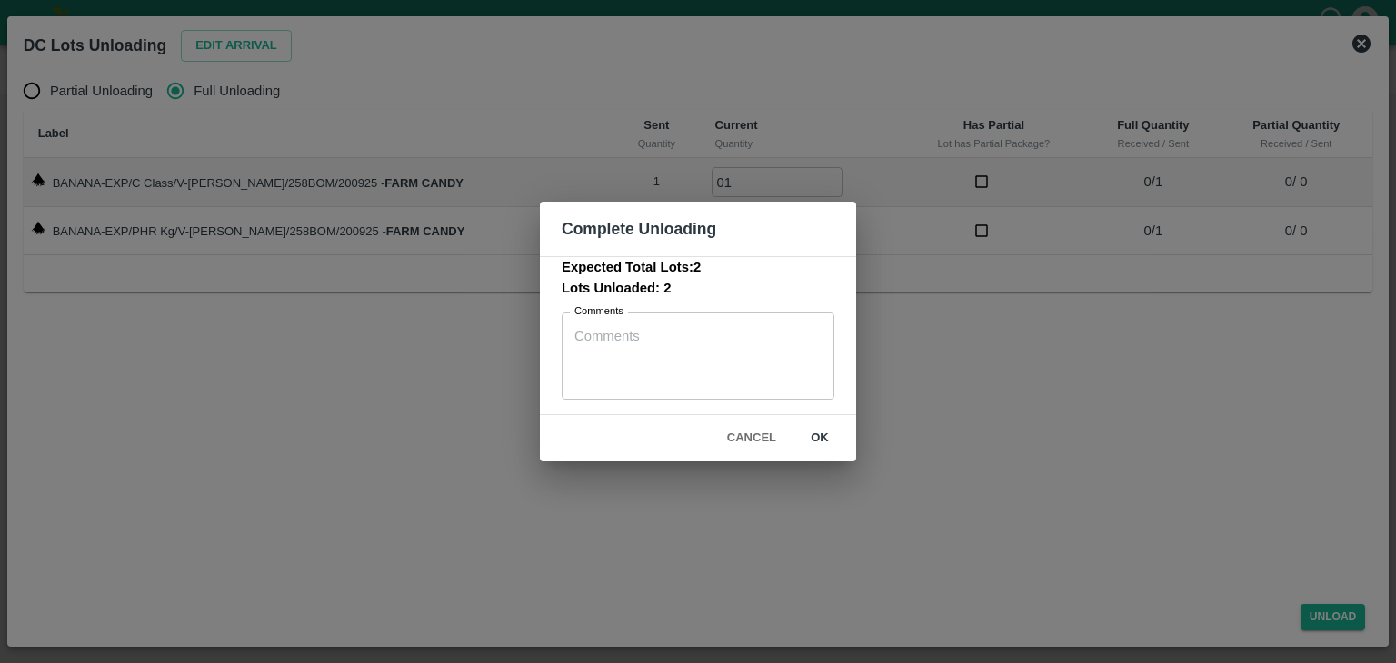
click at [829, 437] on button "ok" at bounding box center [819, 438] width 58 height 32
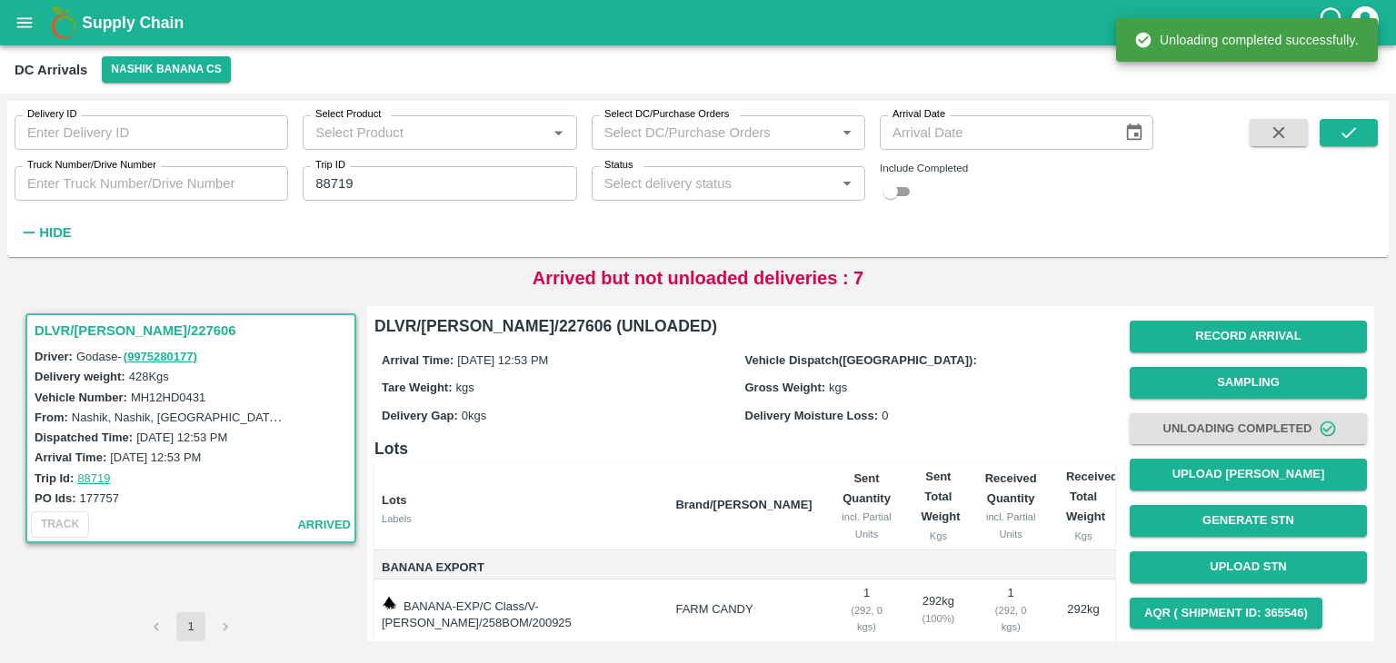
scroll to position [94, 0]
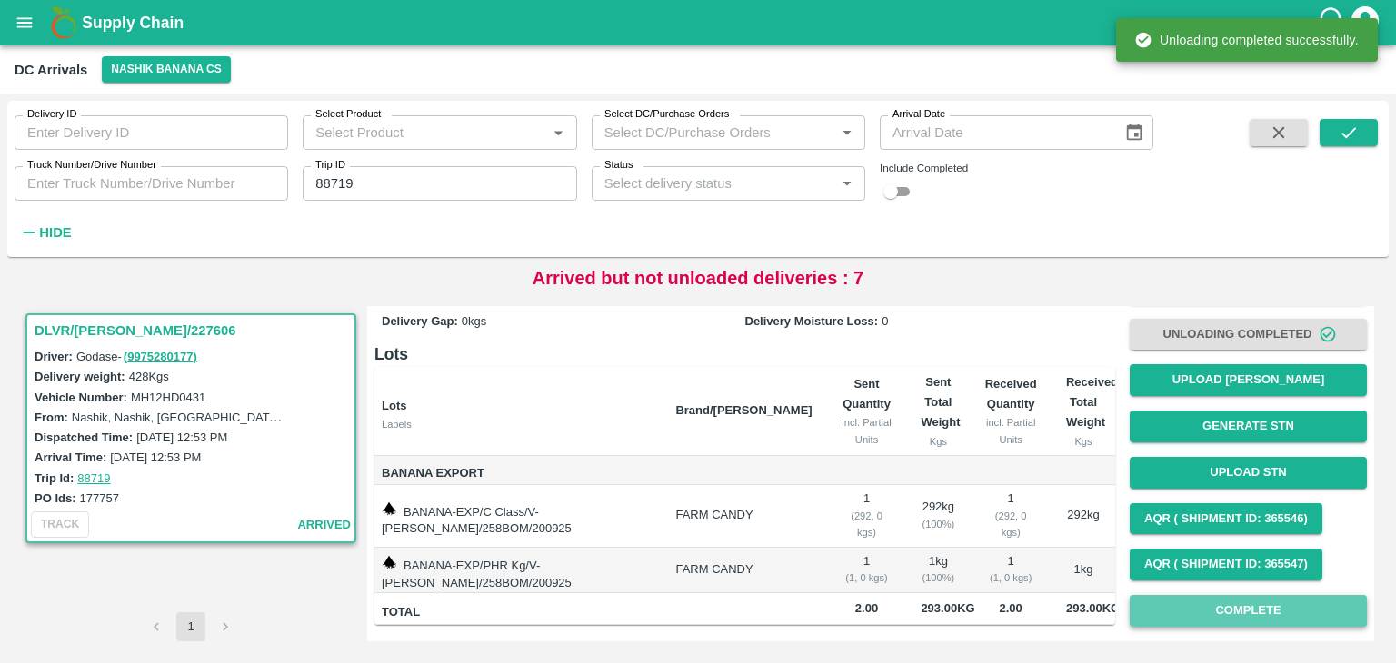
click at [1224, 611] on button "Complete" at bounding box center [1247, 611] width 237 height 32
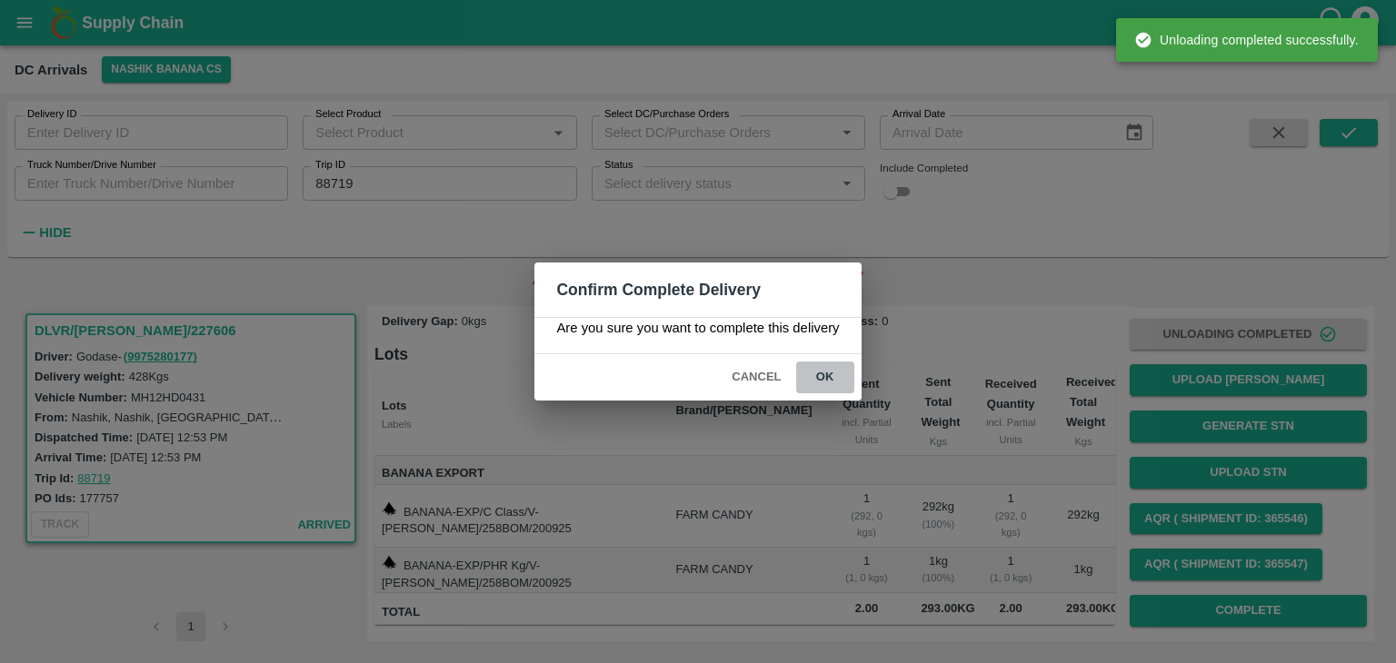
click at [825, 373] on button "ok" at bounding box center [825, 378] width 58 height 32
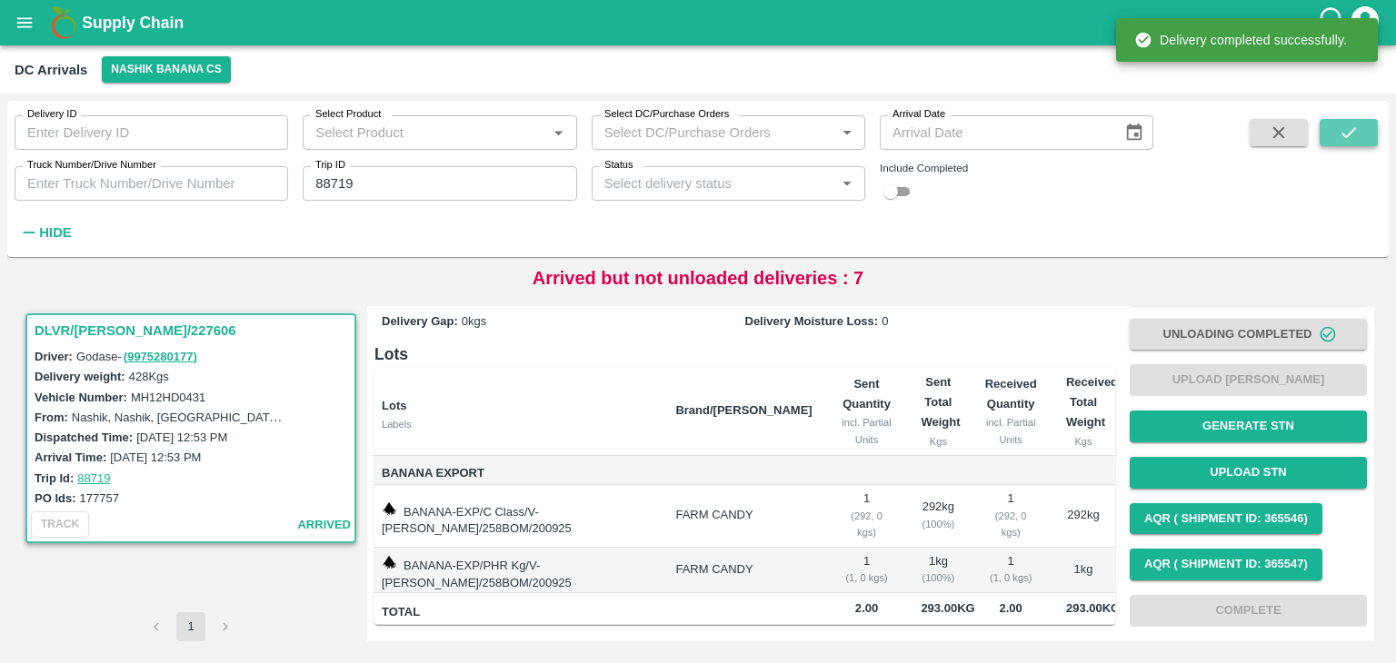
click at [1359, 134] on button "submit" at bounding box center [1348, 132] width 58 height 27
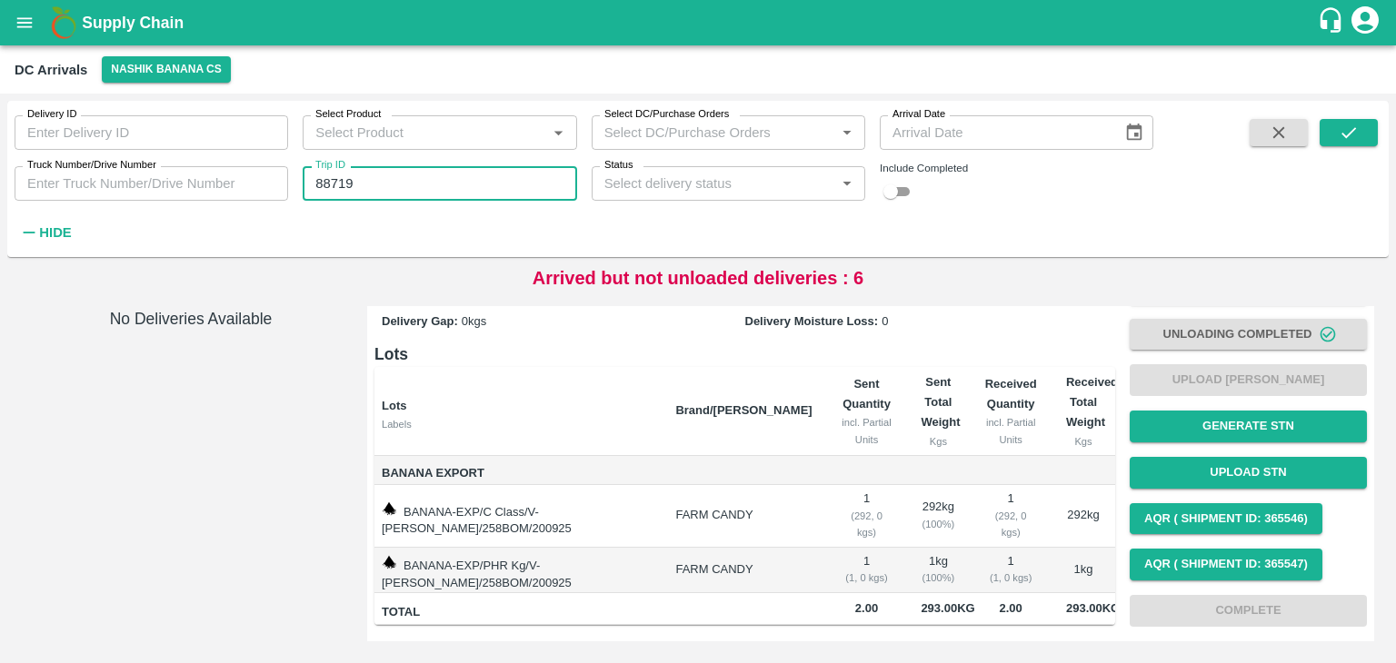
click at [391, 195] on input "88719" at bounding box center [439, 183] width 273 height 35
type input "88684"
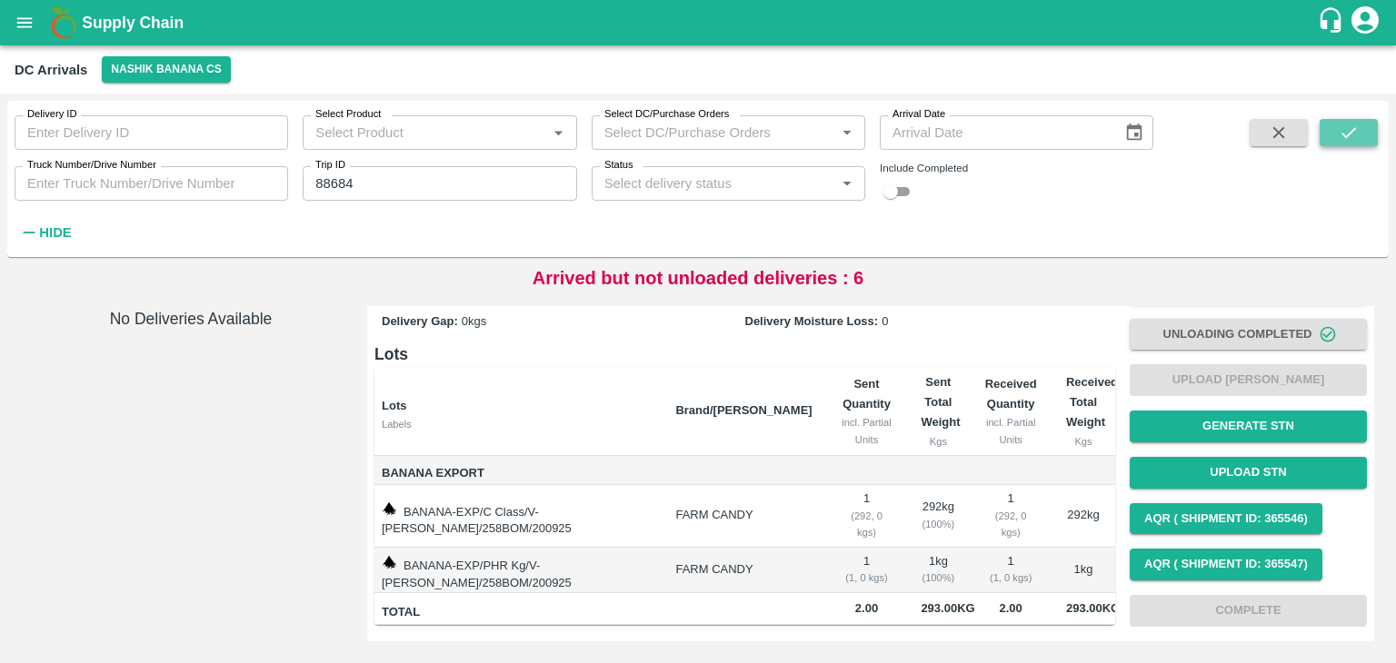
click at [1345, 146] on button "submit" at bounding box center [1348, 132] width 58 height 27
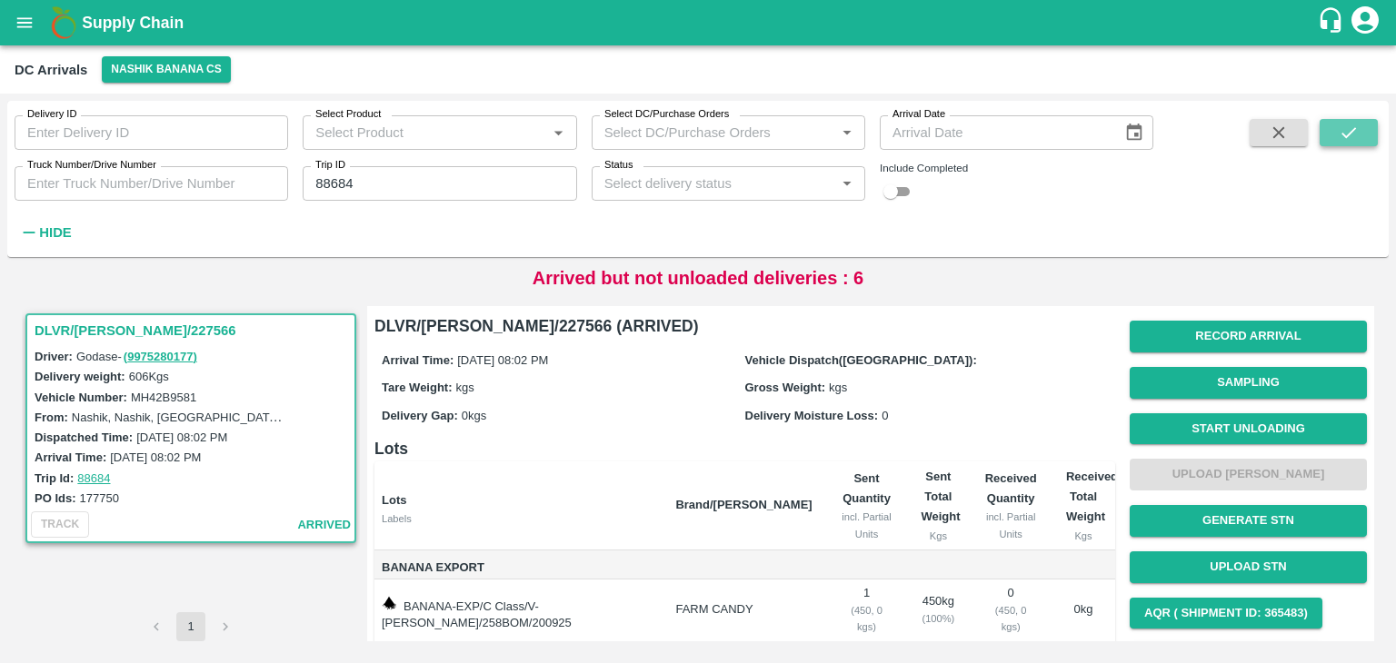
click at [1345, 146] on button "submit" at bounding box center [1348, 132] width 58 height 27
click at [1220, 431] on button "Start Unloading" at bounding box center [1247, 429] width 237 height 32
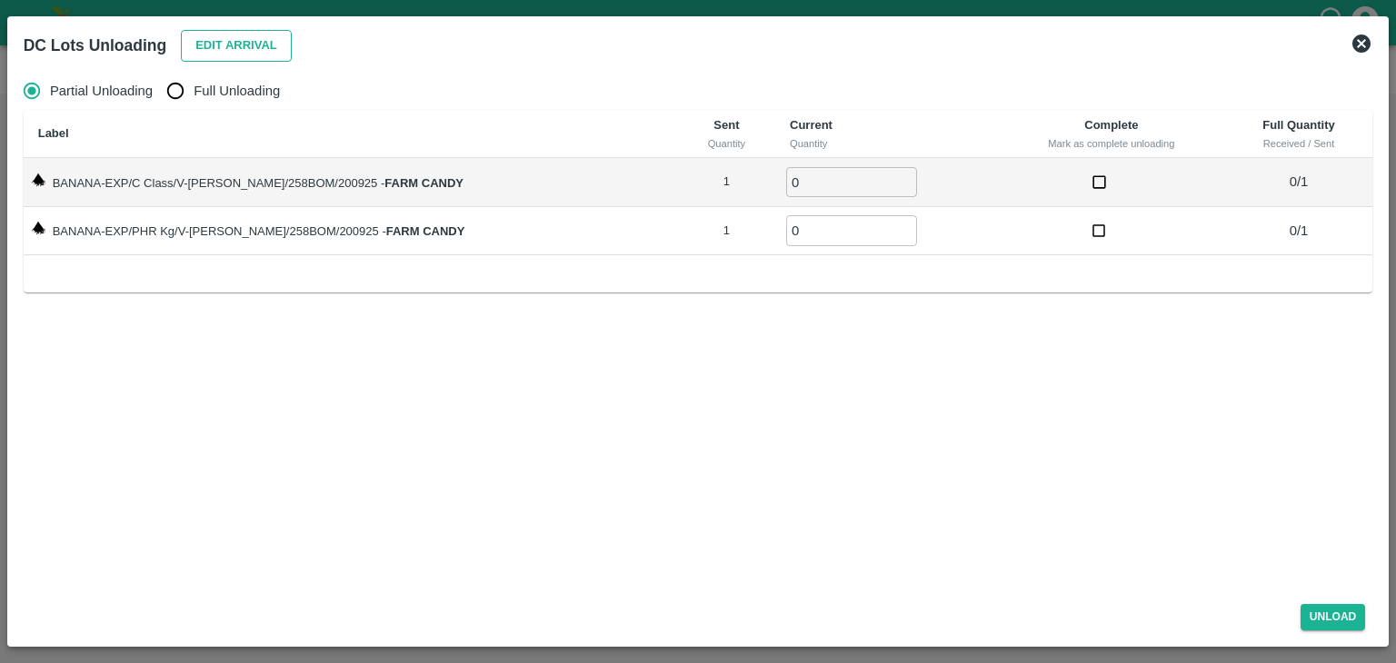
click at [234, 44] on button "Edit Arrival" at bounding box center [236, 46] width 111 height 32
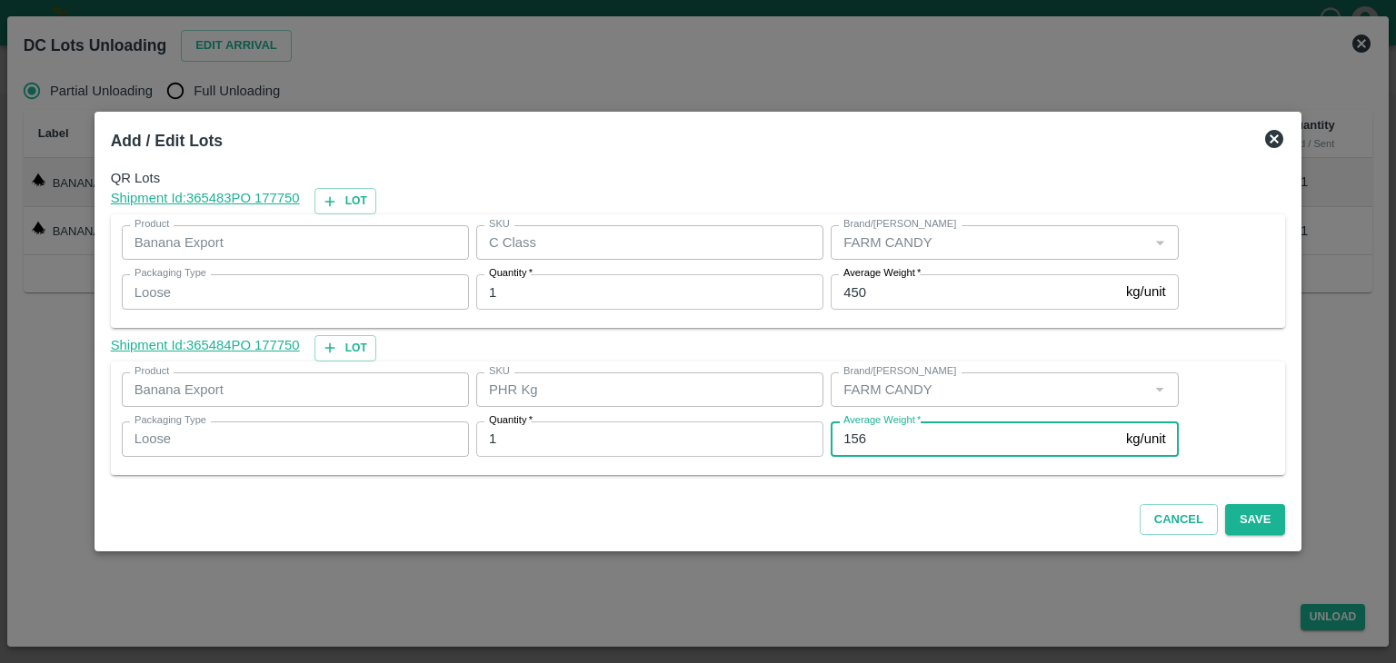
click at [869, 451] on input "156" at bounding box center [974, 439] width 288 height 35
type input "1"
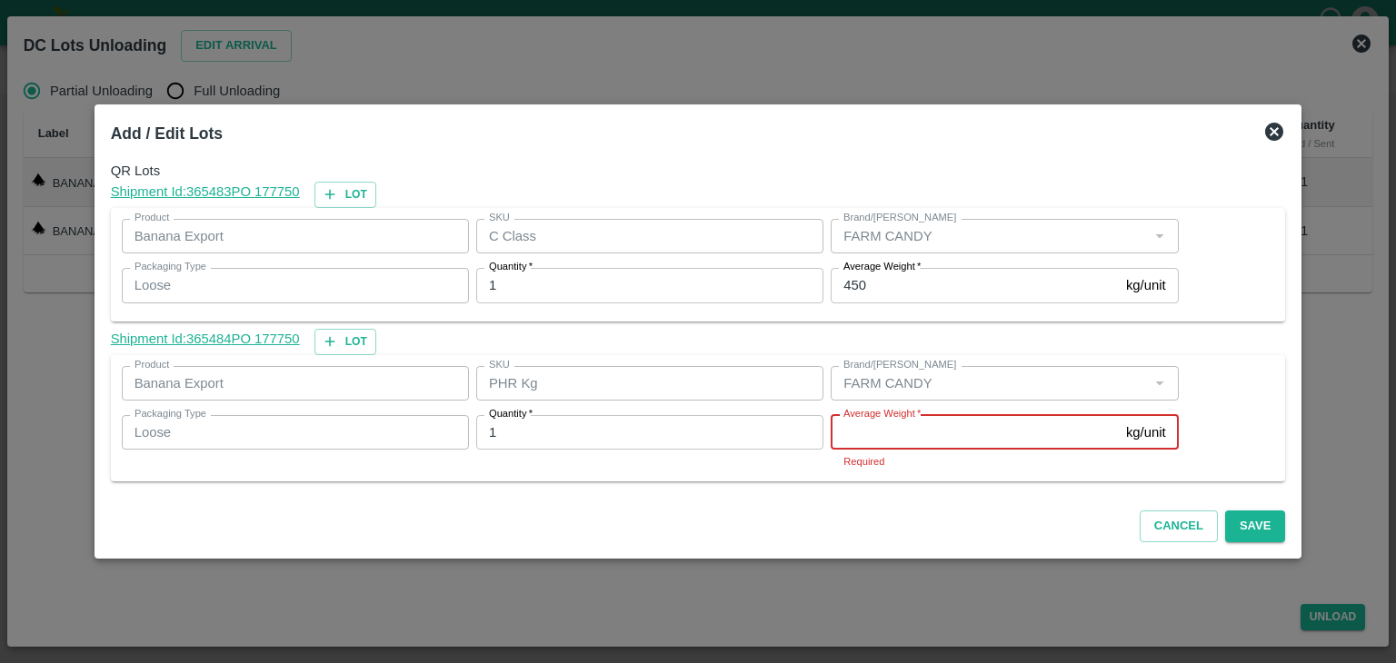
click at [886, 442] on input "Average Weight   *" at bounding box center [974, 432] width 288 height 35
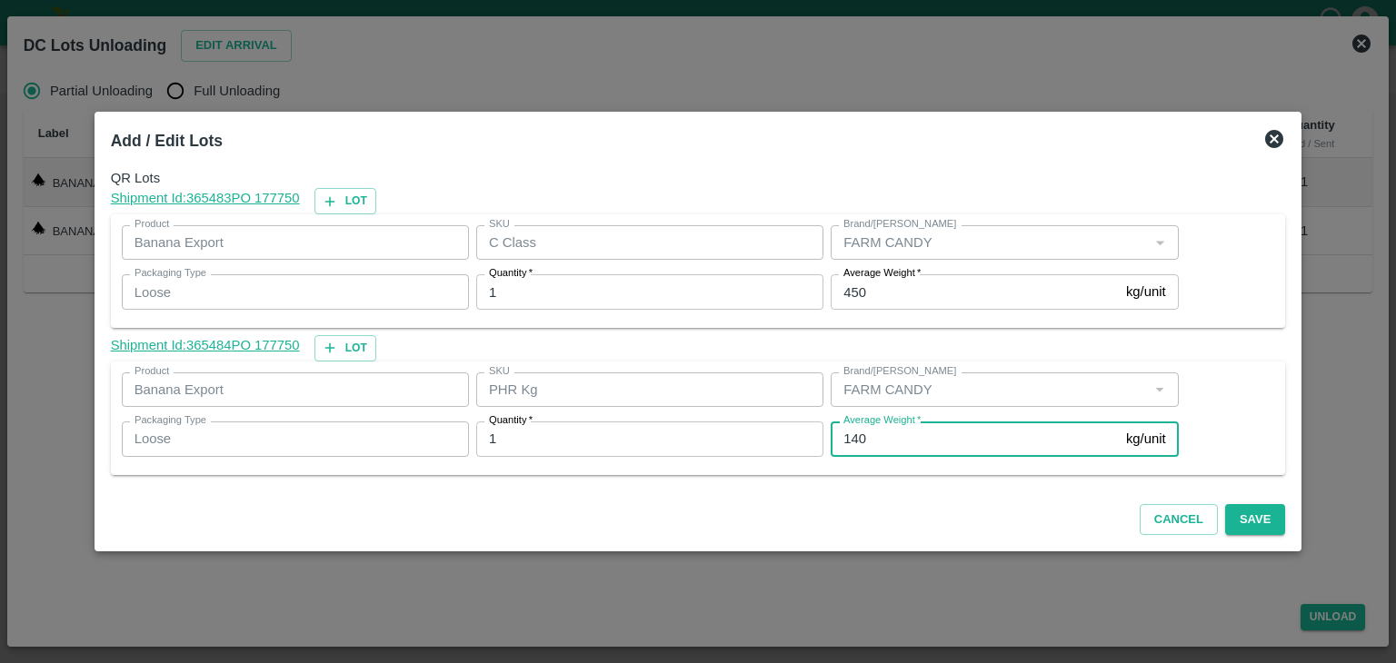
type input "140"
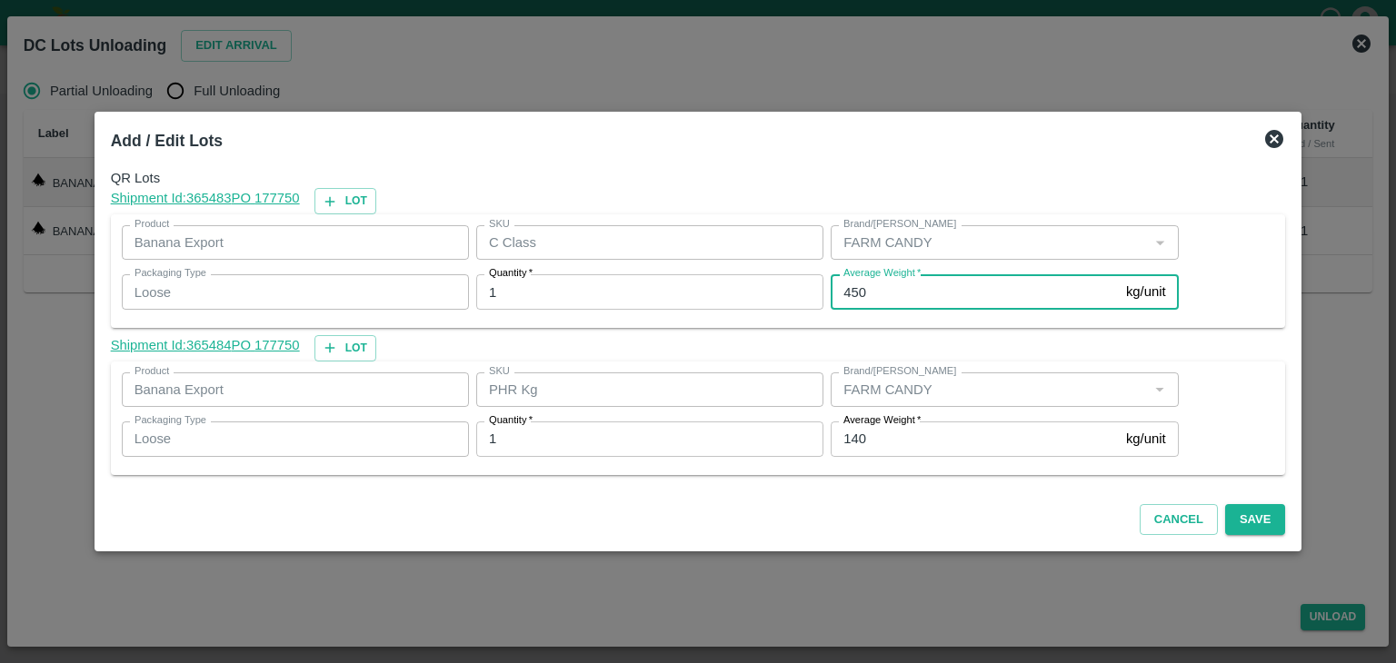
click at [889, 304] on input "450" at bounding box center [974, 291] width 288 height 35
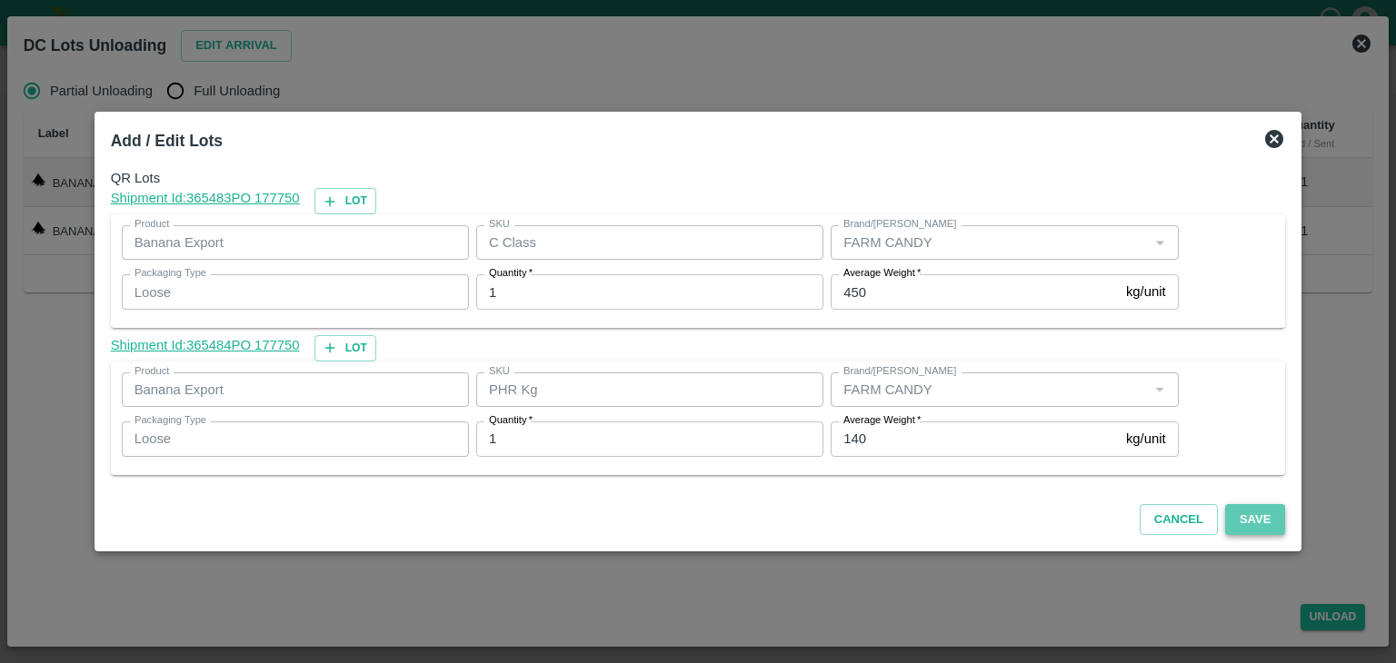
click at [1242, 521] on button "Save" at bounding box center [1255, 520] width 60 height 32
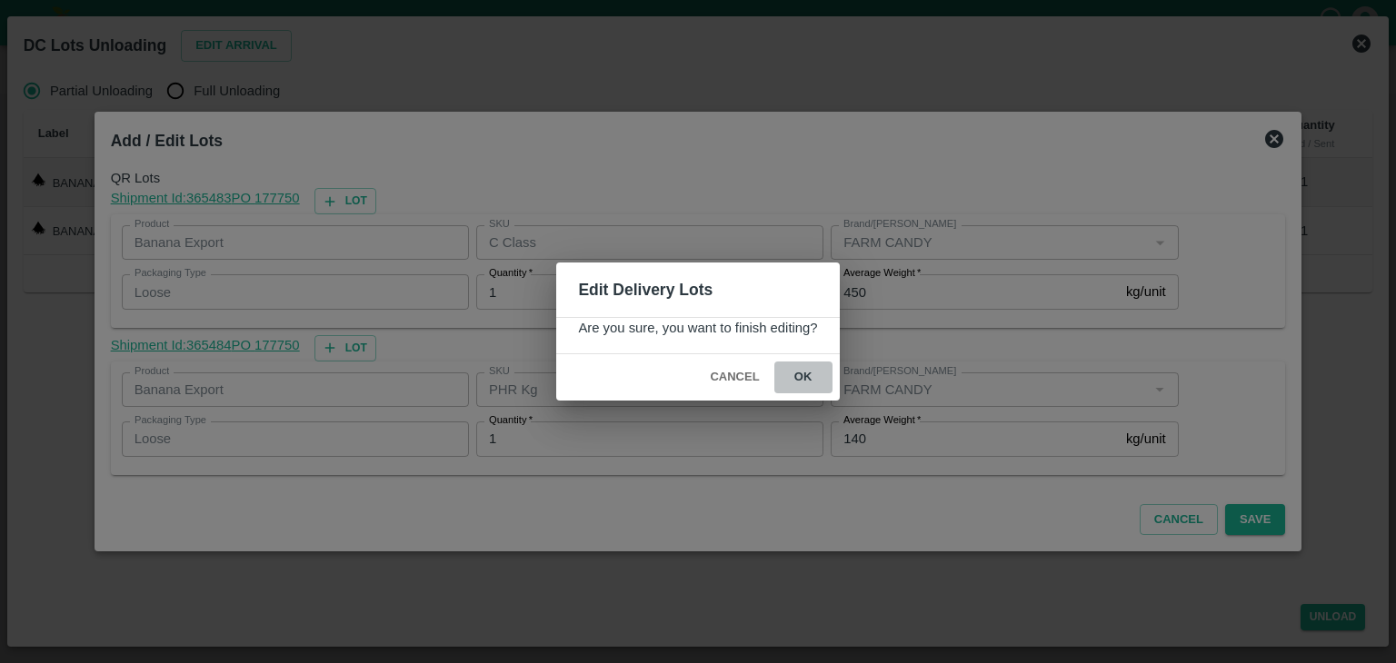
click at [797, 368] on button "ok" at bounding box center [803, 378] width 58 height 32
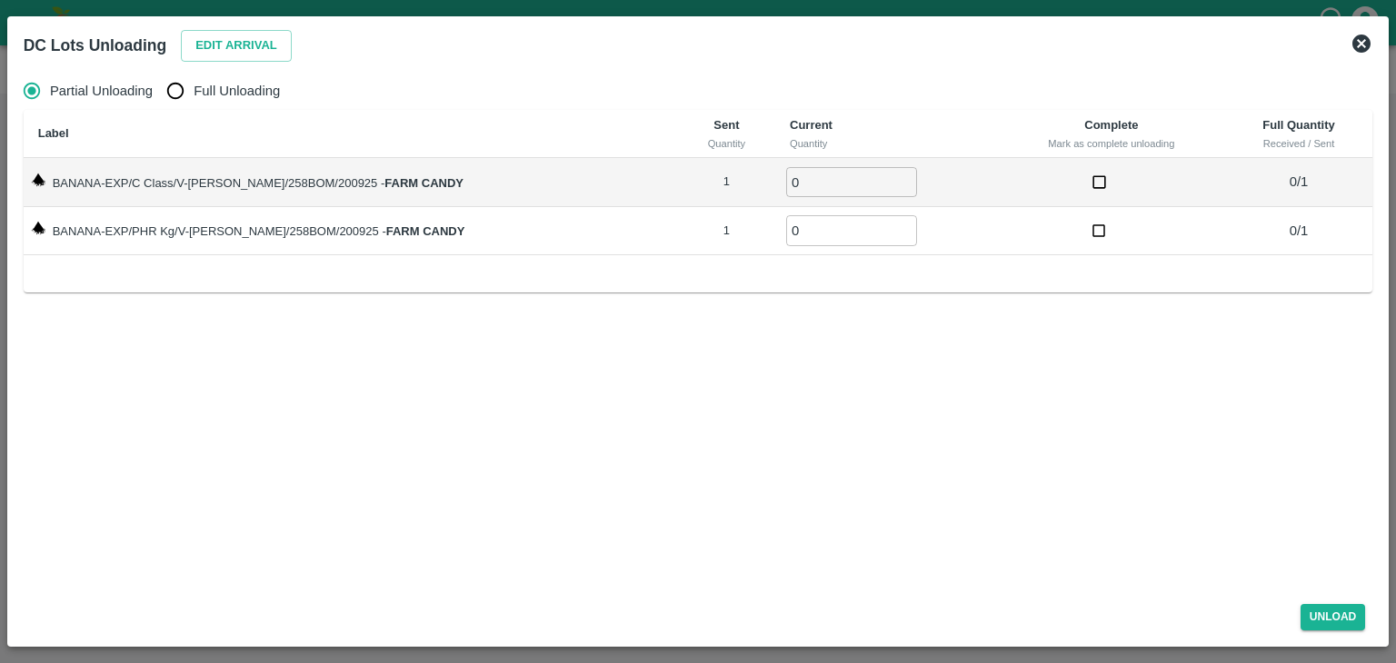
click at [229, 79] on label "Full Unloading" at bounding box center [218, 91] width 123 height 36
click at [194, 79] on input "Full Unloading" at bounding box center [175, 91] width 36 height 36
radio input "true"
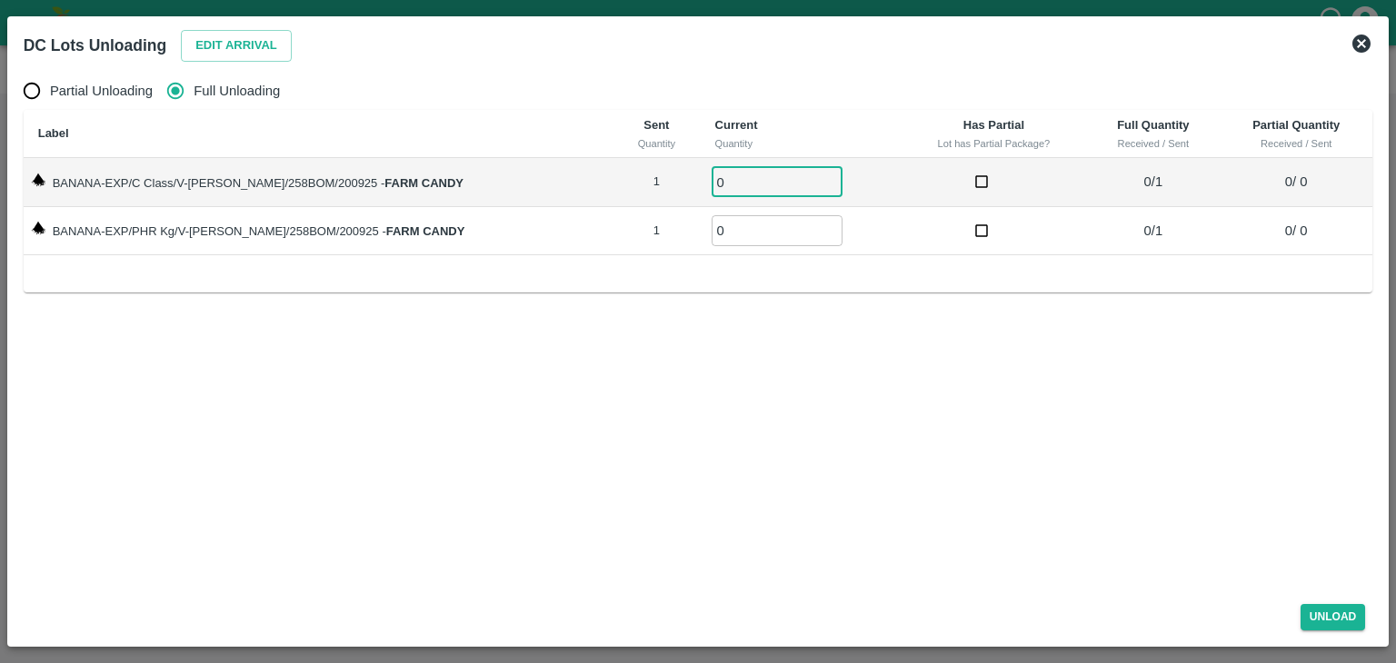
click at [727, 184] on input "0" at bounding box center [776, 182] width 131 height 30
type input "01"
click at [722, 241] on input "0" at bounding box center [776, 230] width 131 height 30
type input "01"
click at [1326, 601] on div "Unload" at bounding box center [698, 614] width 1364 height 48
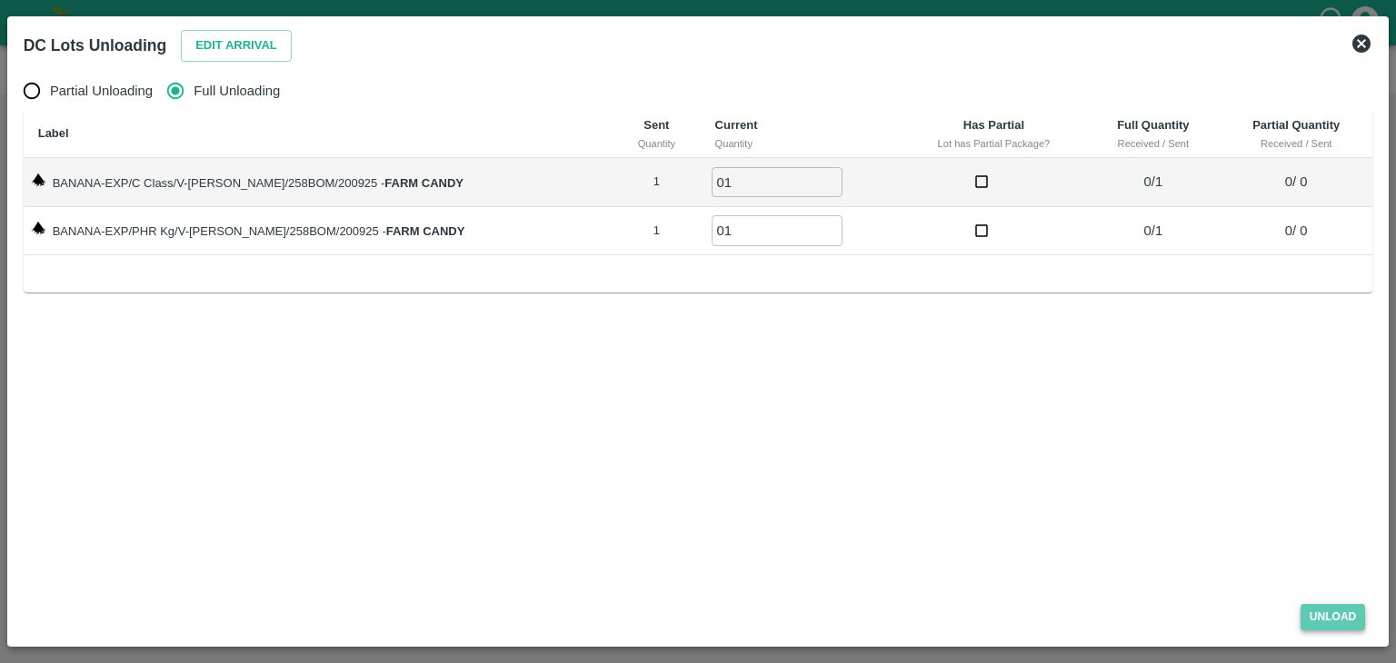
click at [1336, 611] on button "Unload" at bounding box center [1332, 617] width 65 height 26
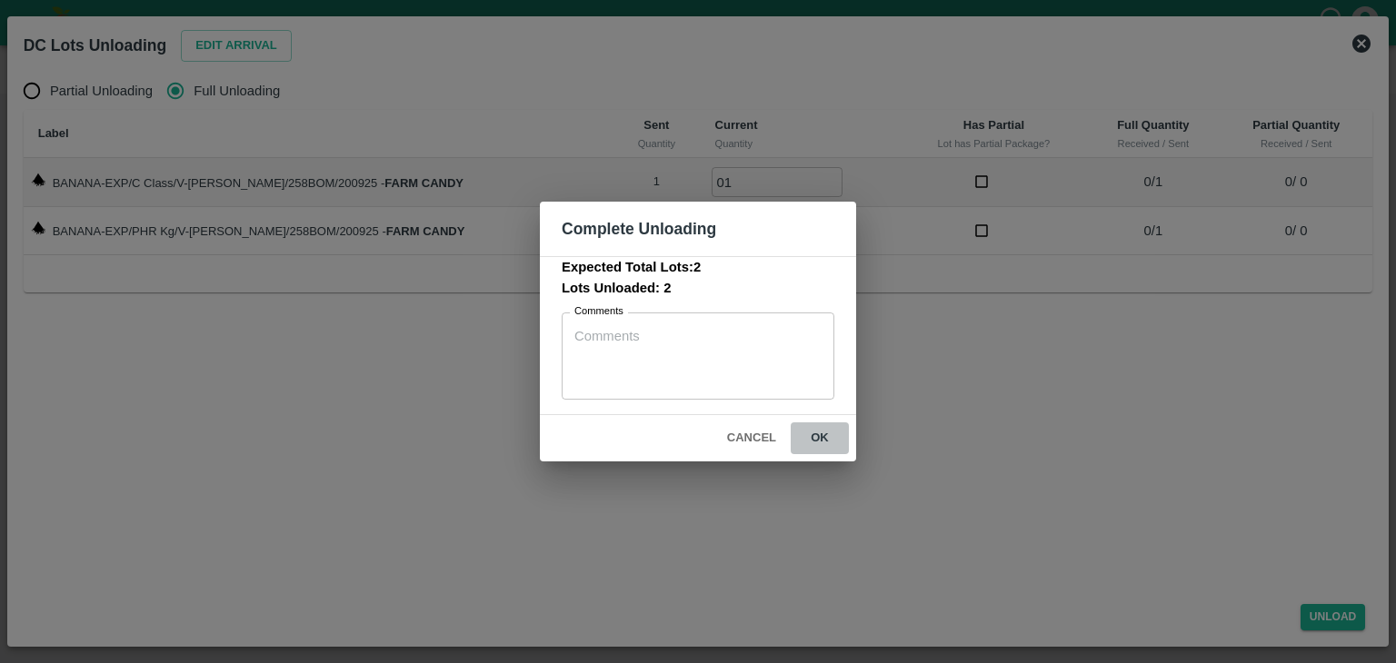
click at [823, 433] on button "ok" at bounding box center [819, 438] width 58 height 32
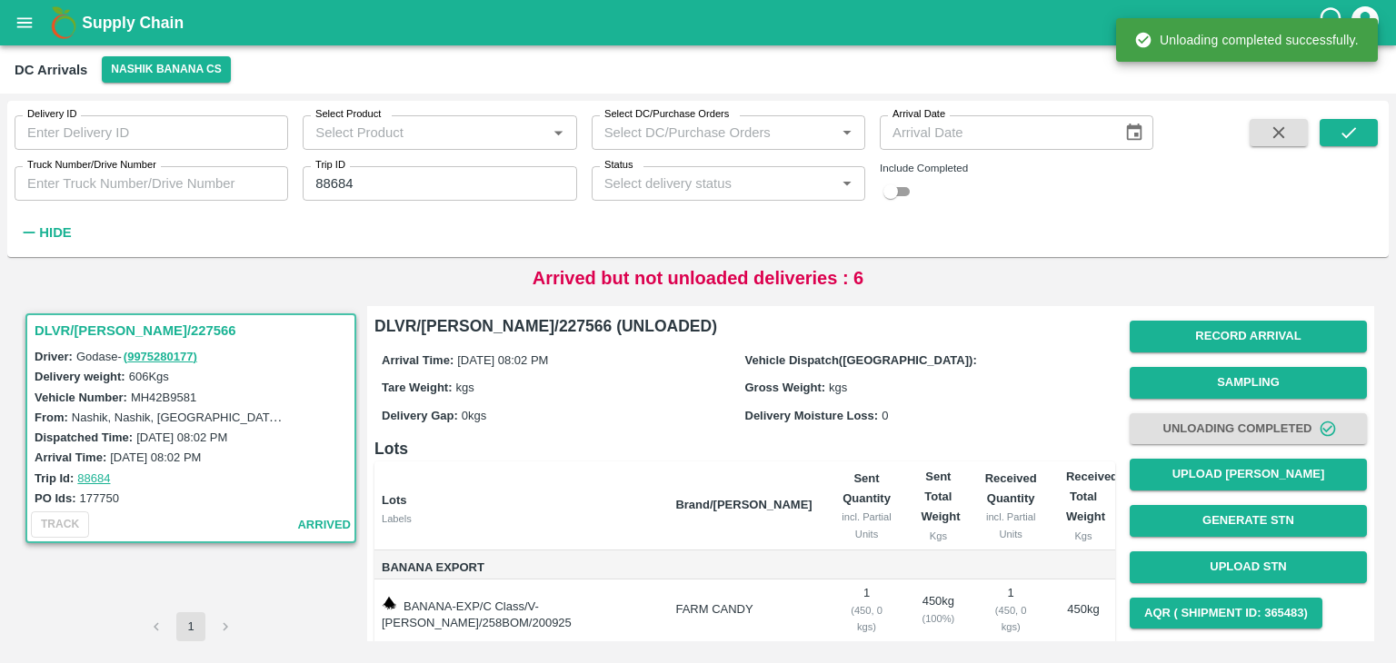
scroll to position [94, 0]
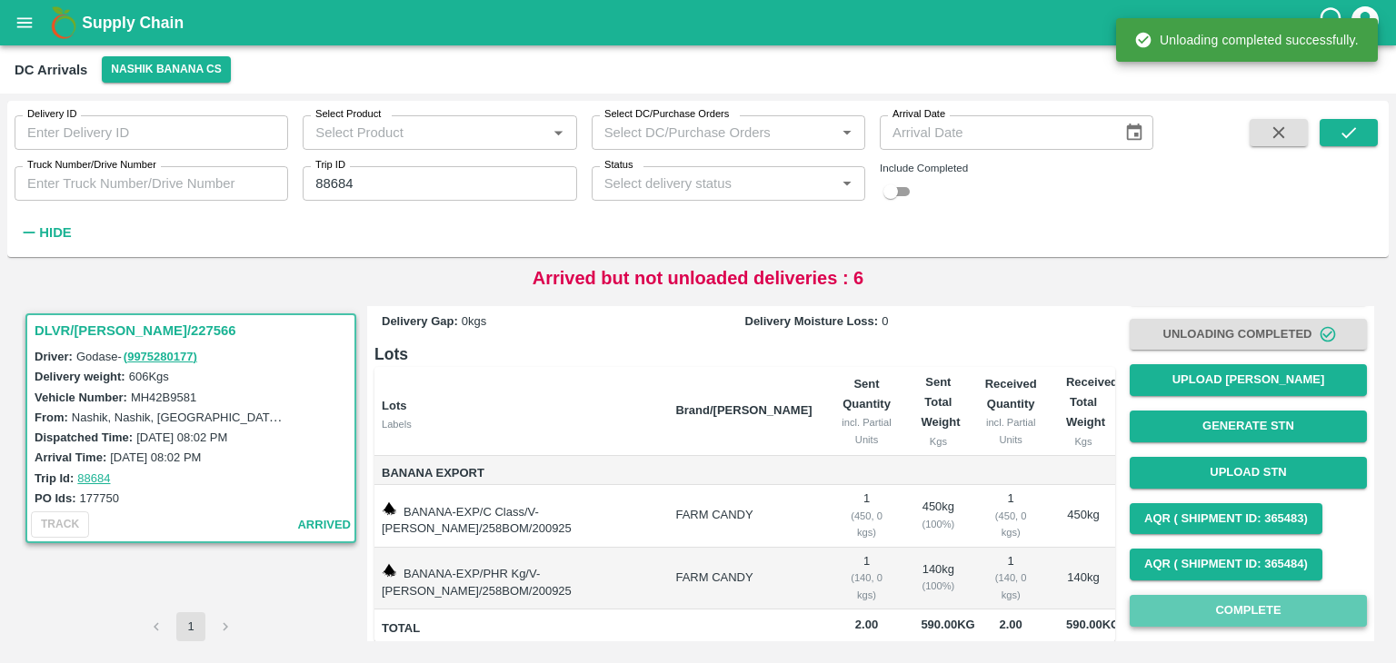
click at [1261, 611] on button "Complete" at bounding box center [1247, 611] width 237 height 32
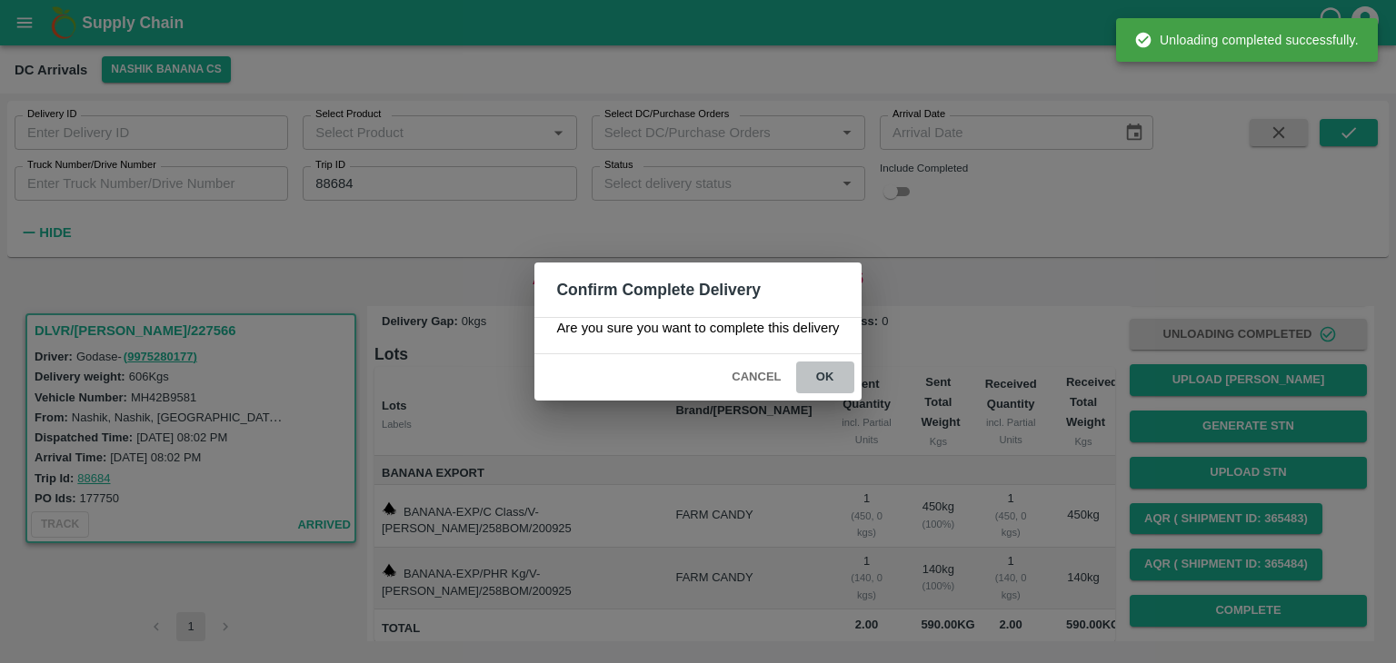
click at [824, 369] on button "ok" at bounding box center [825, 378] width 58 height 32
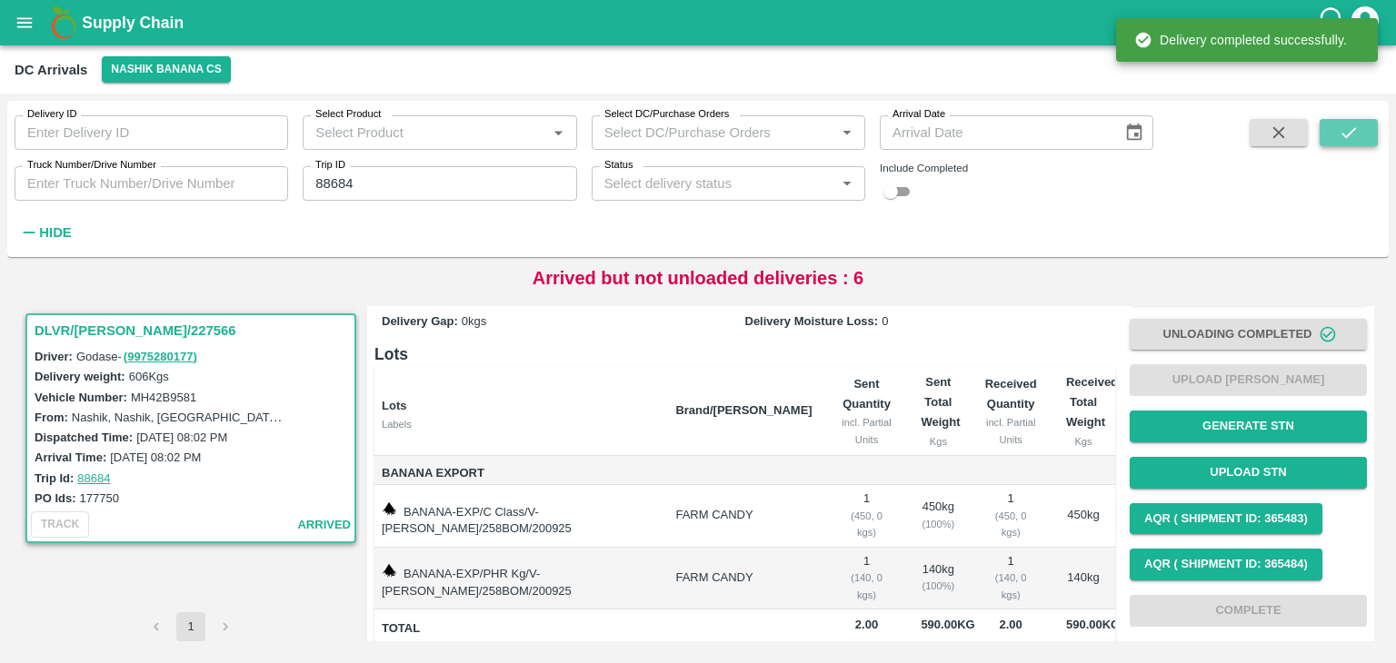
click at [1355, 121] on button "submit" at bounding box center [1348, 132] width 58 height 27
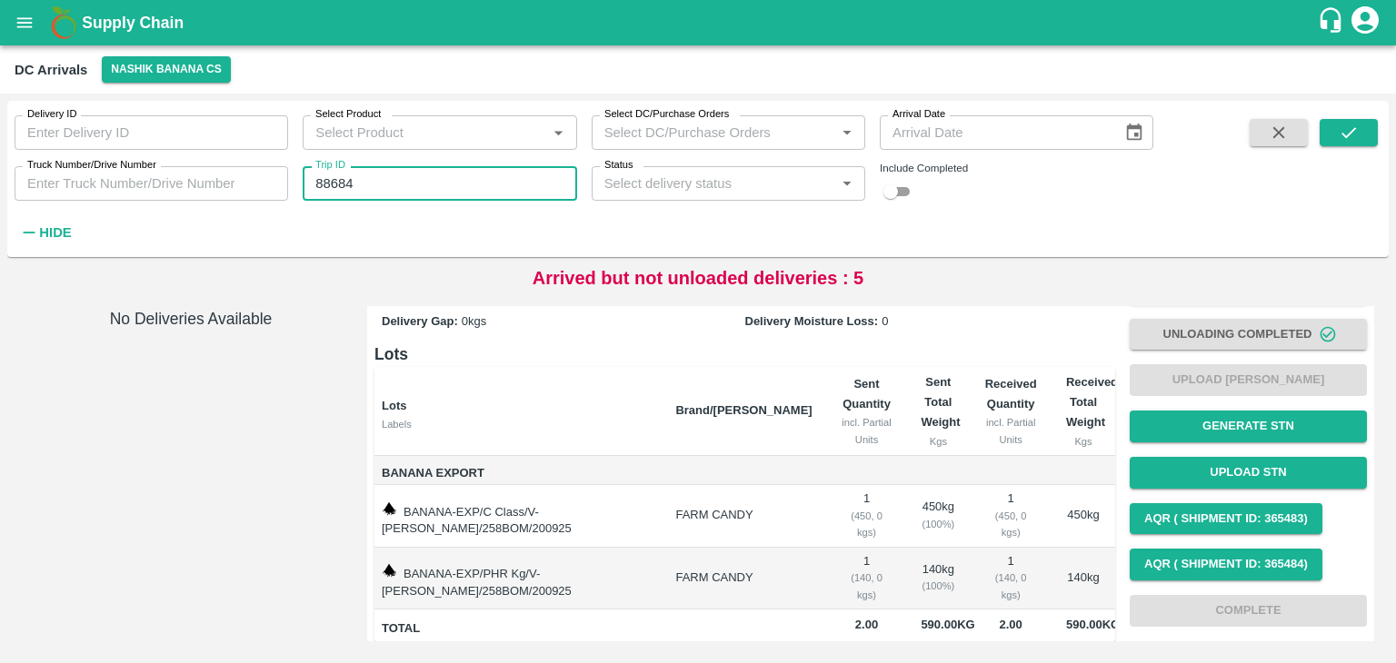
click at [407, 194] on input "88684" at bounding box center [439, 183] width 273 height 35
type input "88703"
click at [1370, 146] on span at bounding box center [1348, 182] width 58 height 127
click at [1363, 143] on button "submit" at bounding box center [1348, 132] width 58 height 27
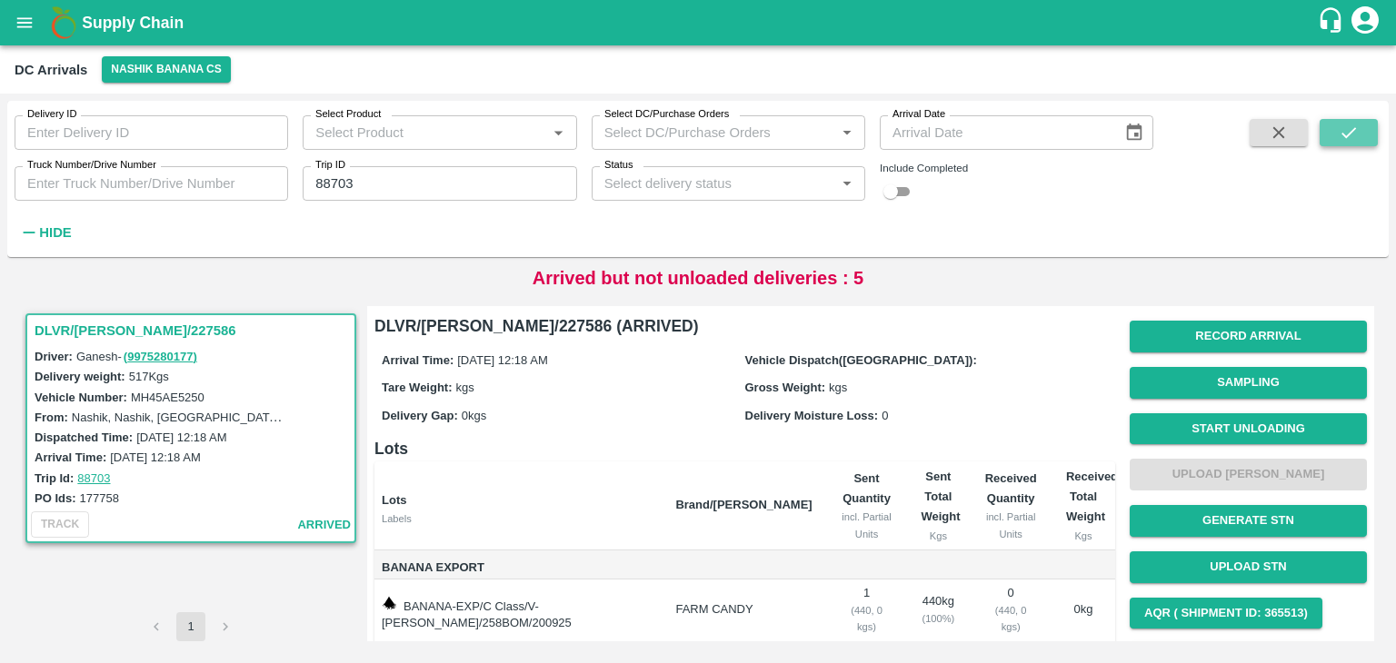
click at [1363, 143] on button "submit" at bounding box center [1348, 132] width 58 height 27
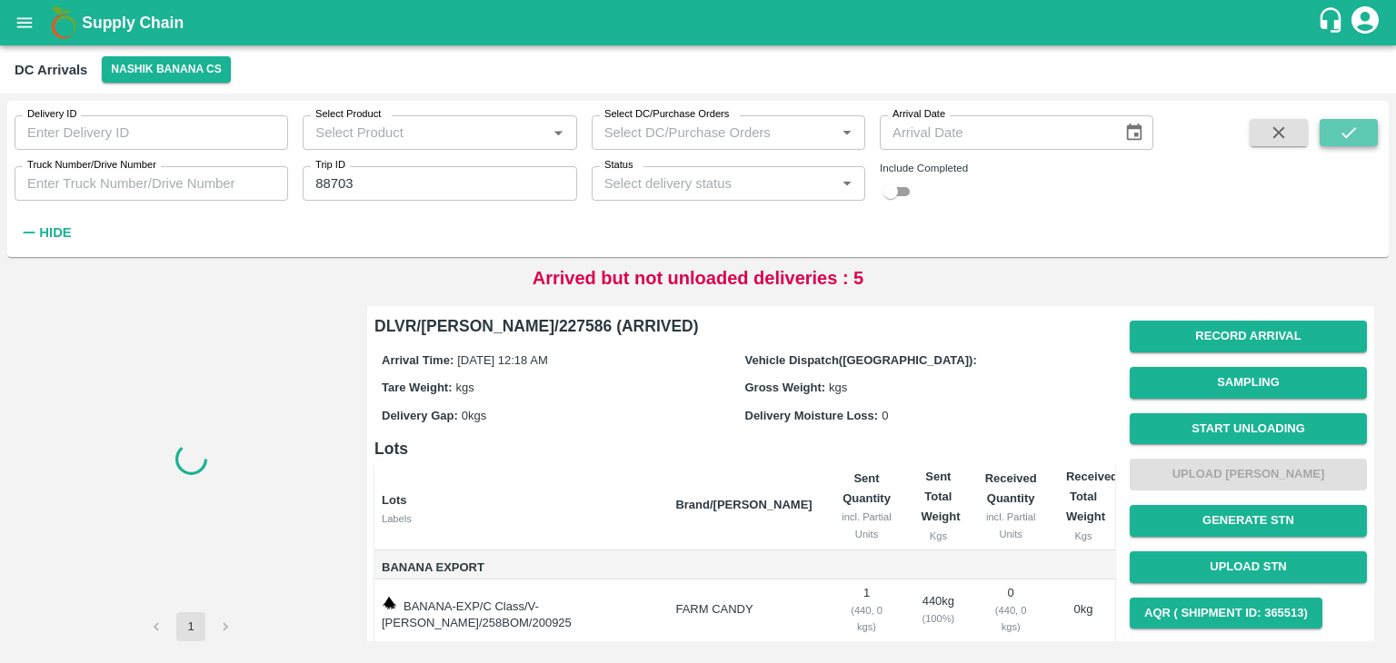
click at [1363, 143] on button "submit" at bounding box center [1348, 132] width 58 height 27
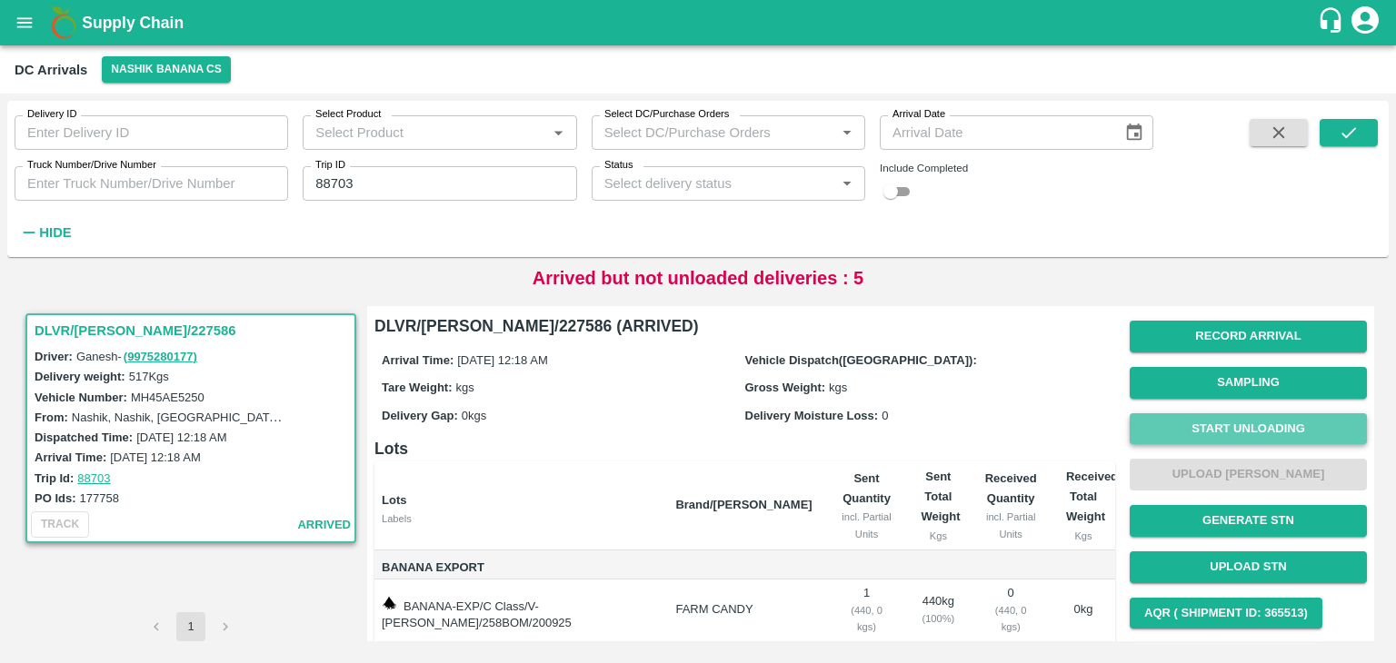
click at [1282, 430] on button "Start Unloading" at bounding box center [1247, 429] width 237 height 32
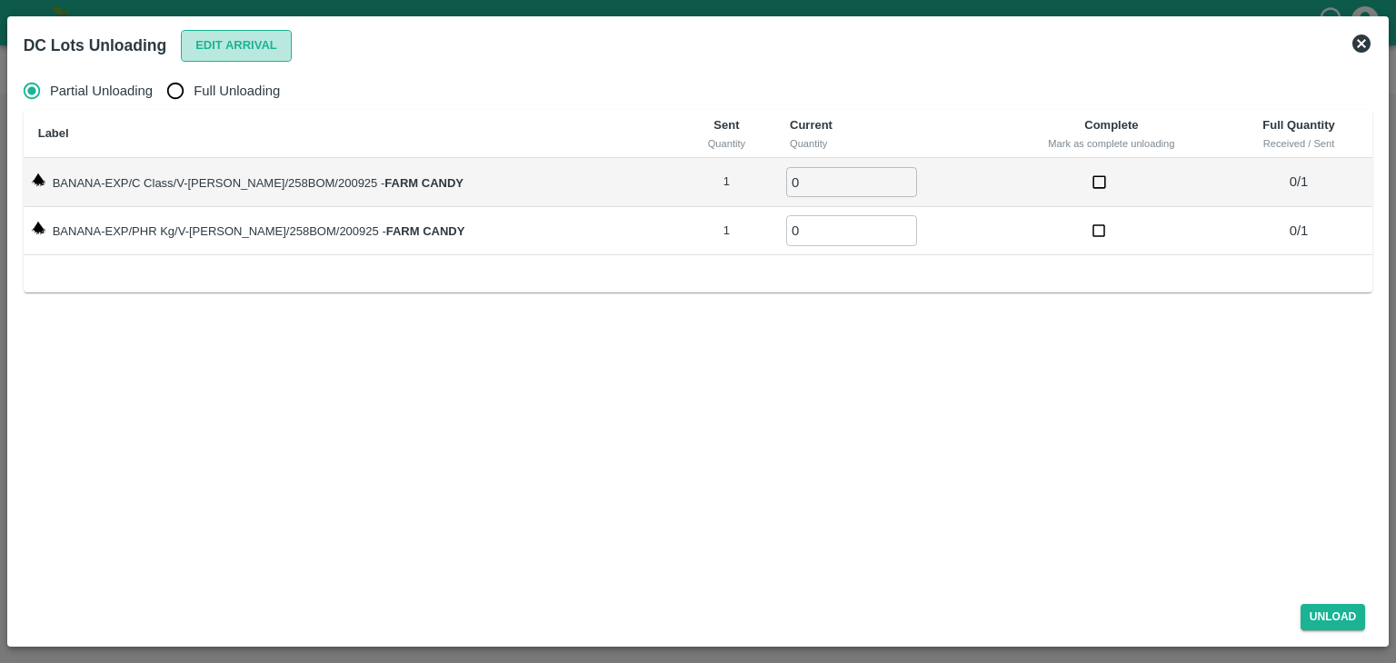
click at [251, 51] on button "Edit Arrival" at bounding box center [236, 46] width 111 height 32
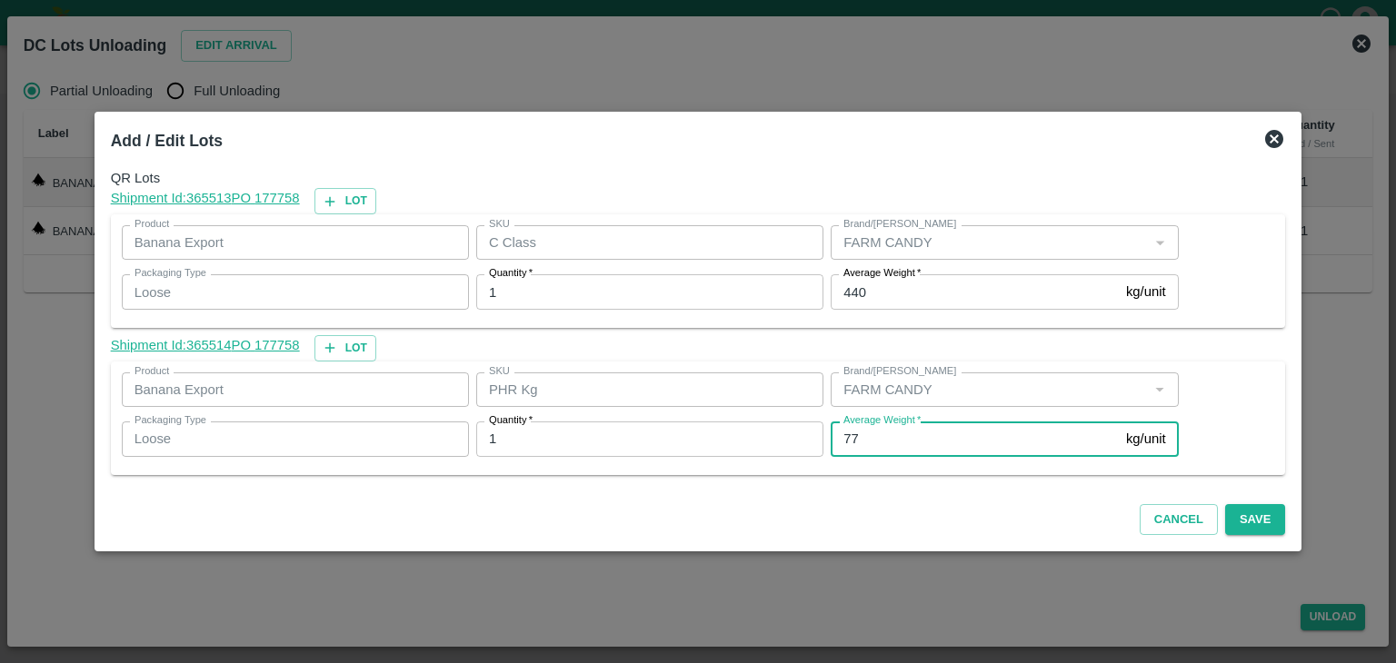
click at [883, 442] on input "77" at bounding box center [974, 439] width 288 height 35
type input "7"
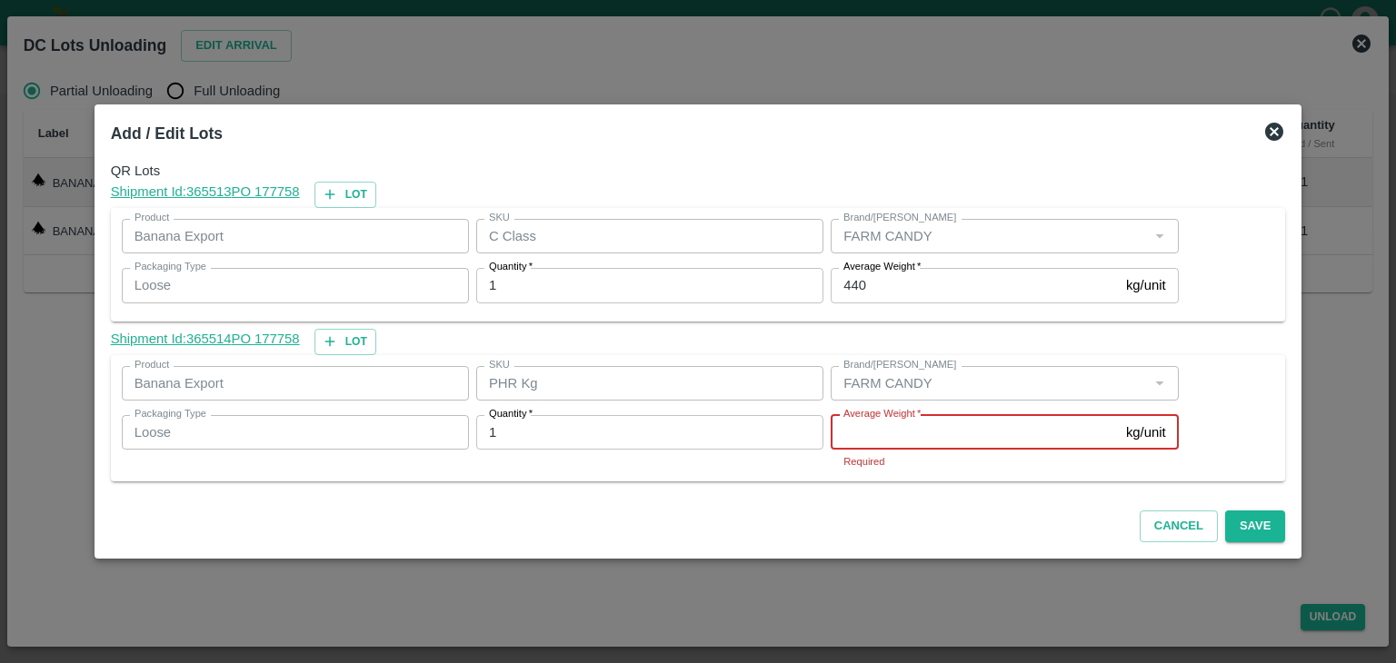
click at [910, 439] on input "Average Weight   *" at bounding box center [974, 432] width 288 height 35
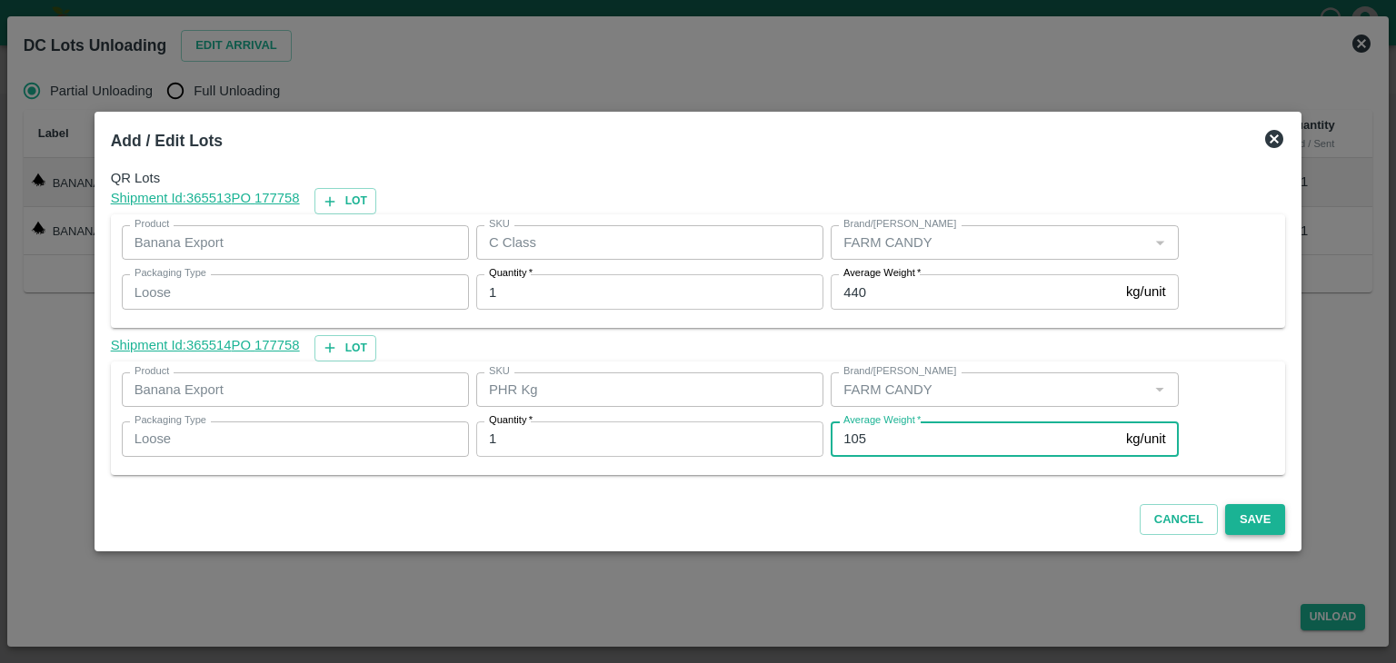
type input "105"
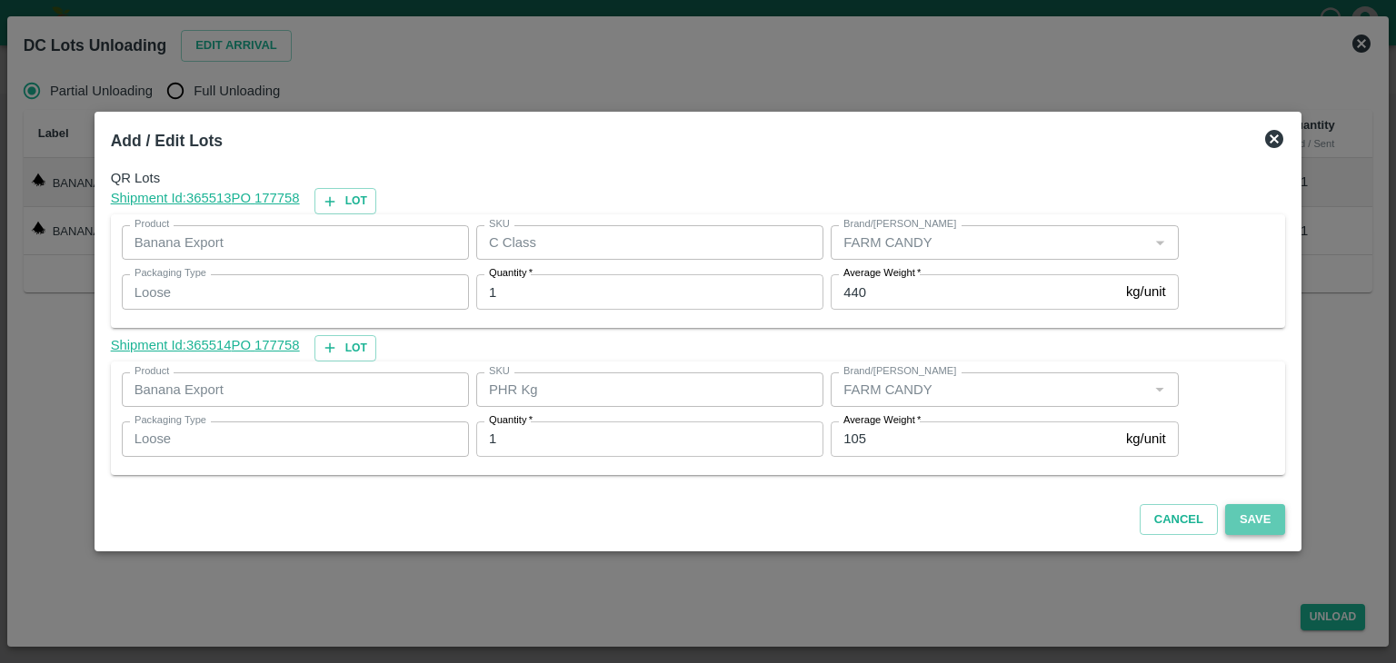
click at [1233, 512] on button "Save" at bounding box center [1255, 520] width 60 height 32
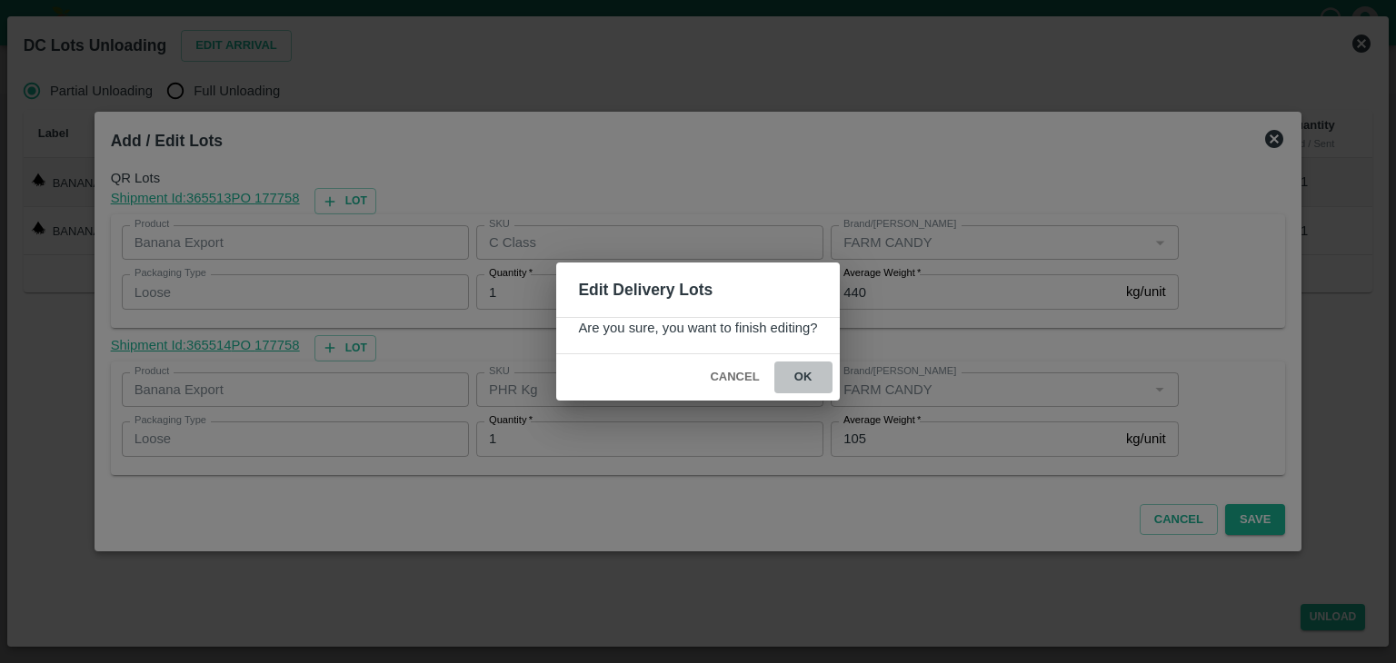
click at [808, 375] on button "ok" at bounding box center [803, 378] width 58 height 32
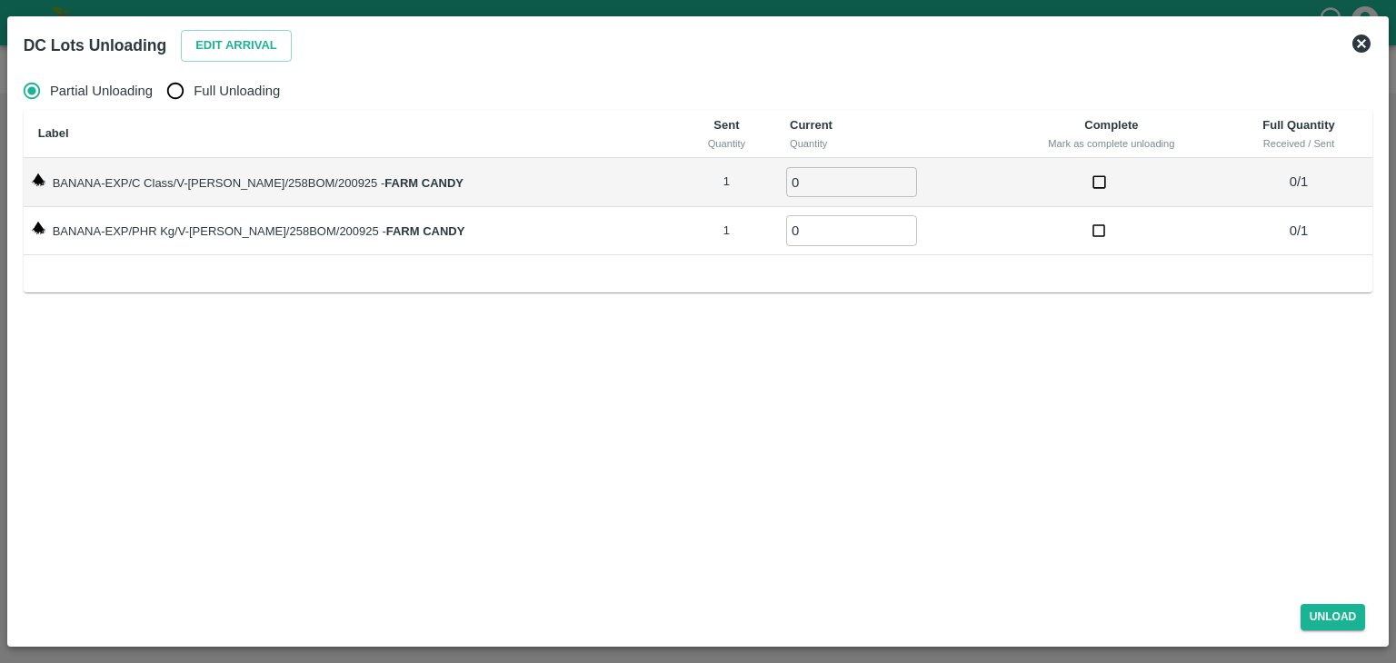
click at [228, 83] on span "Full Unloading" at bounding box center [237, 91] width 86 height 20
click at [194, 83] on input "Full Unloading" at bounding box center [175, 91] width 36 height 36
radio input "true"
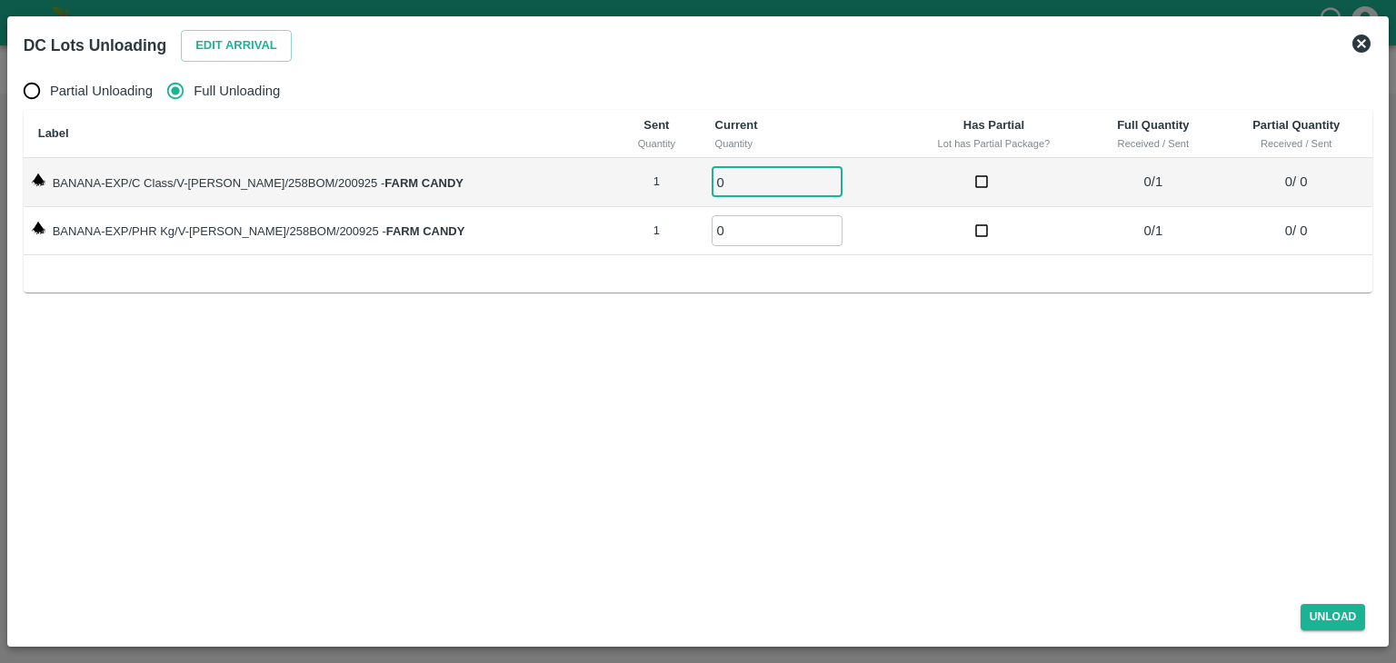
click at [724, 192] on input "0" at bounding box center [776, 182] width 131 height 30
type input "01"
click at [724, 224] on input "0" at bounding box center [776, 230] width 131 height 30
type input "01"
click at [1356, 613] on button "Unload" at bounding box center [1332, 617] width 65 height 26
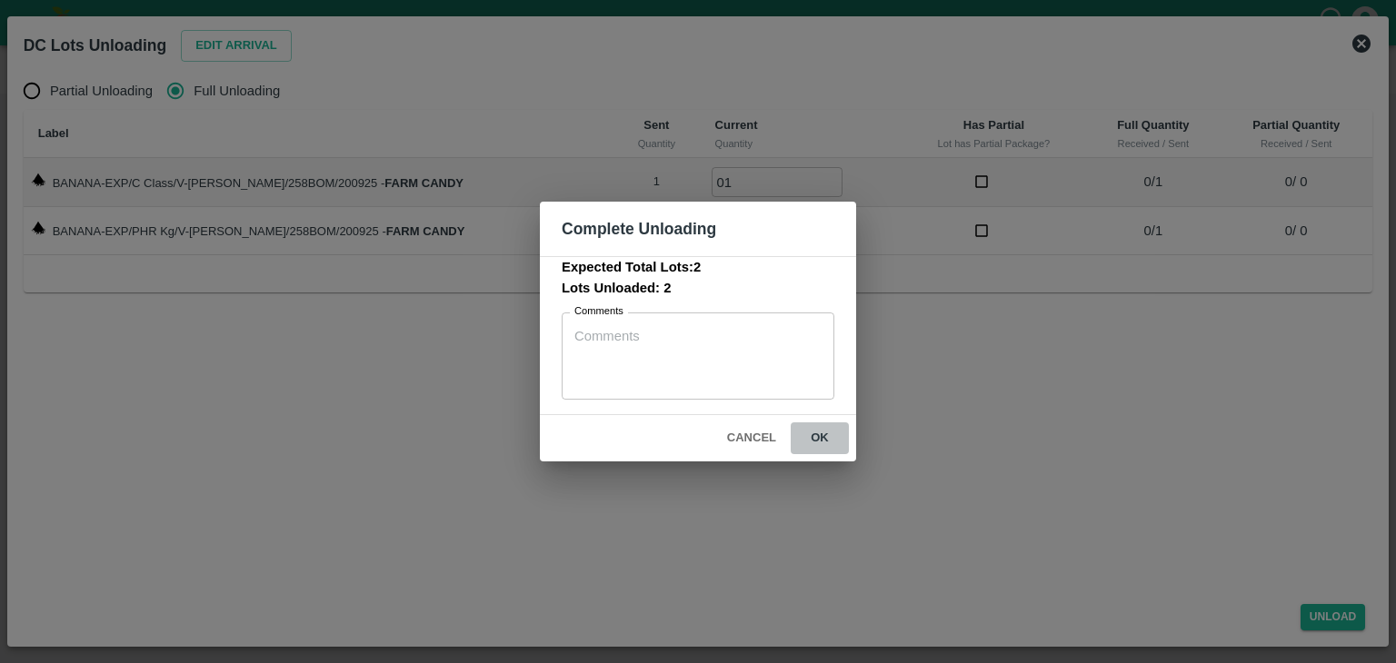
click at [814, 451] on button "ok" at bounding box center [819, 438] width 58 height 32
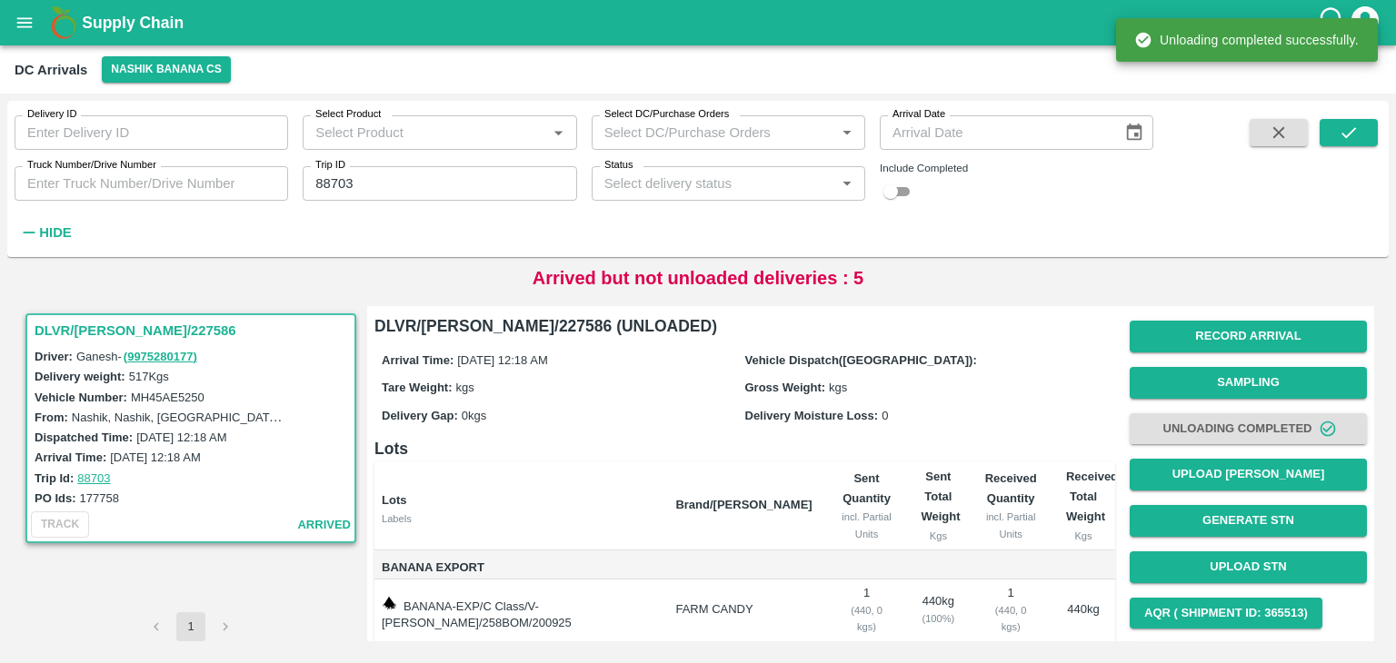
scroll to position [94, 0]
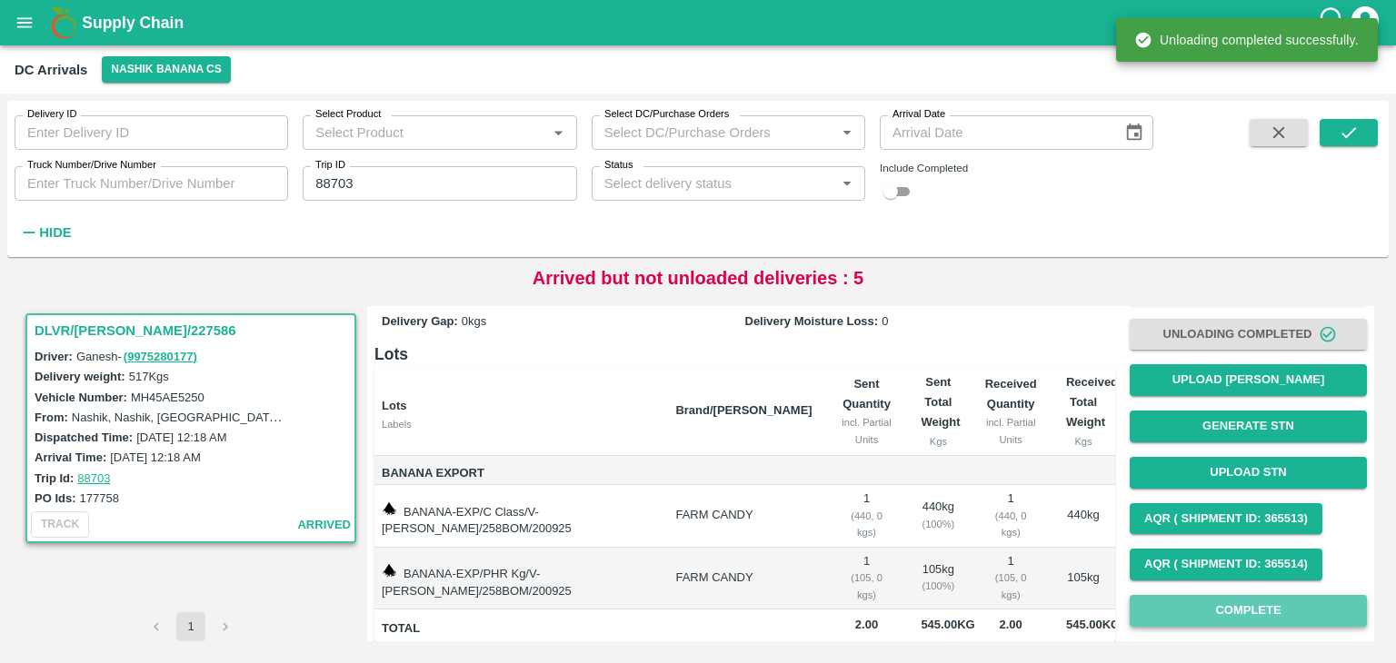
click at [1307, 607] on button "Complete" at bounding box center [1247, 611] width 237 height 32
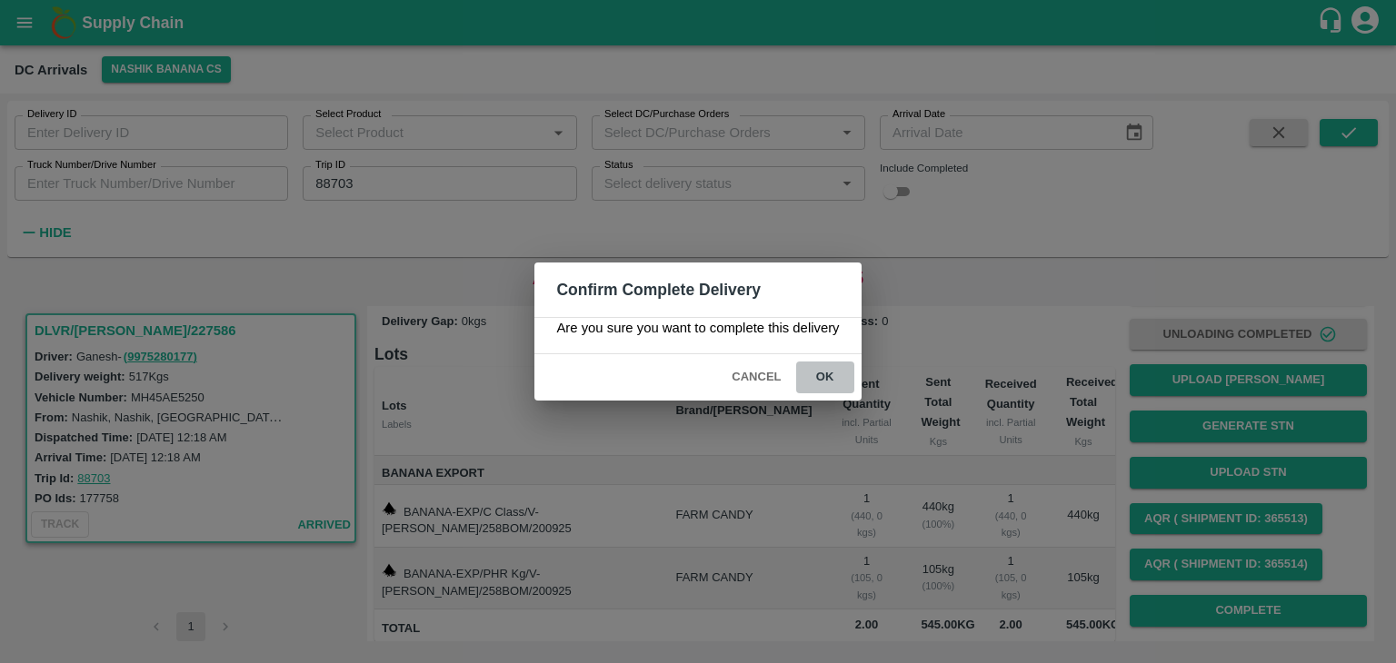
click at [821, 368] on button "ok" at bounding box center [825, 378] width 58 height 32
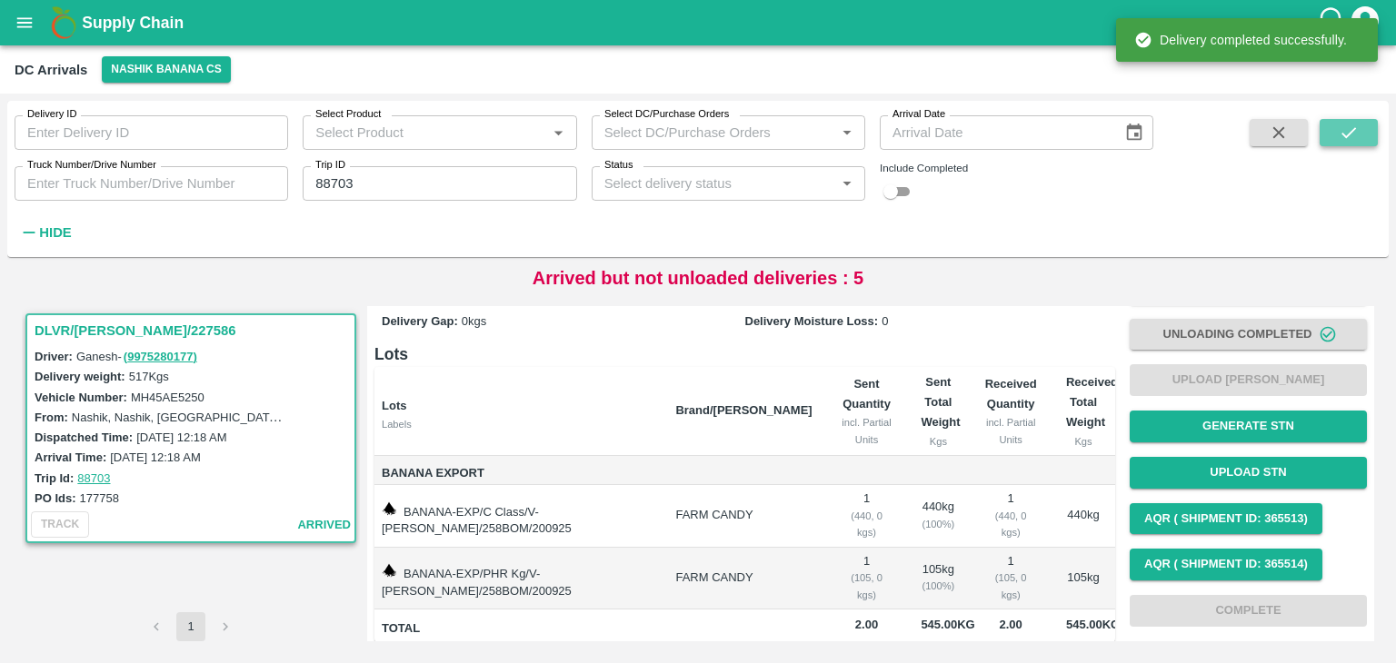
click at [1371, 138] on button "submit" at bounding box center [1348, 132] width 58 height 27
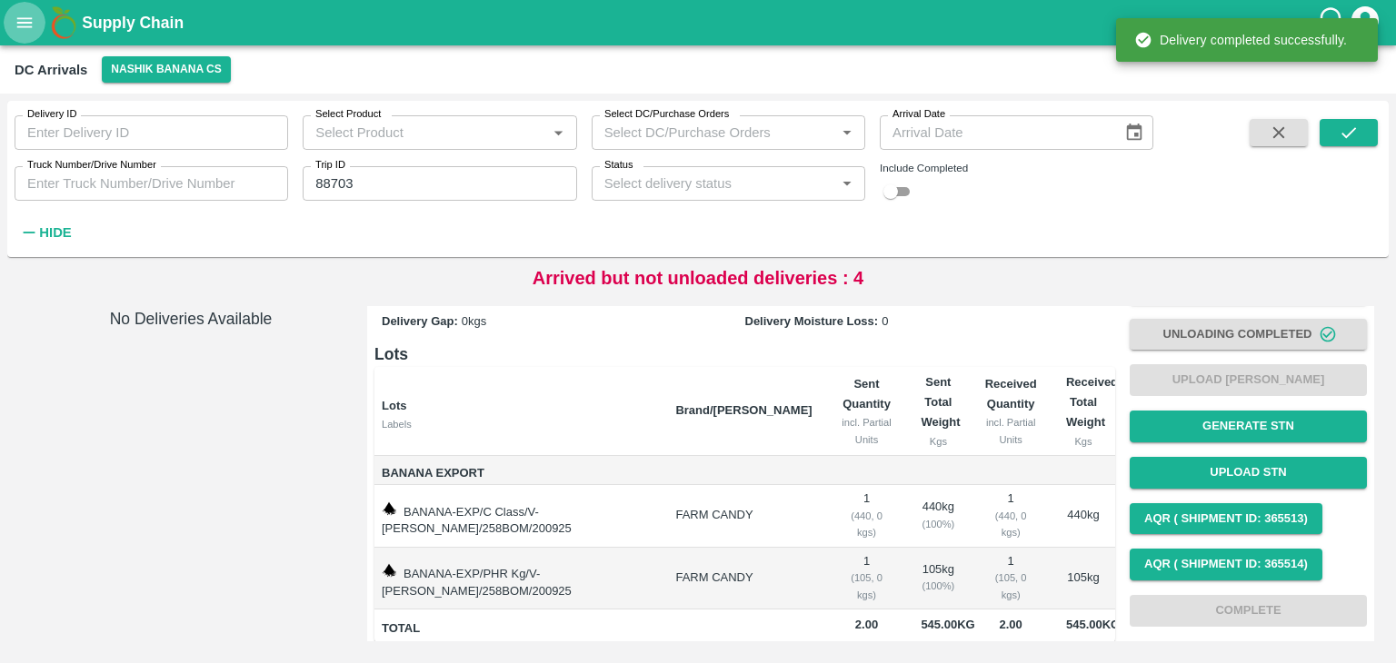
click at [25, 25] on icon "open drawer" at bounding box center [25, 23] width 20 height 20
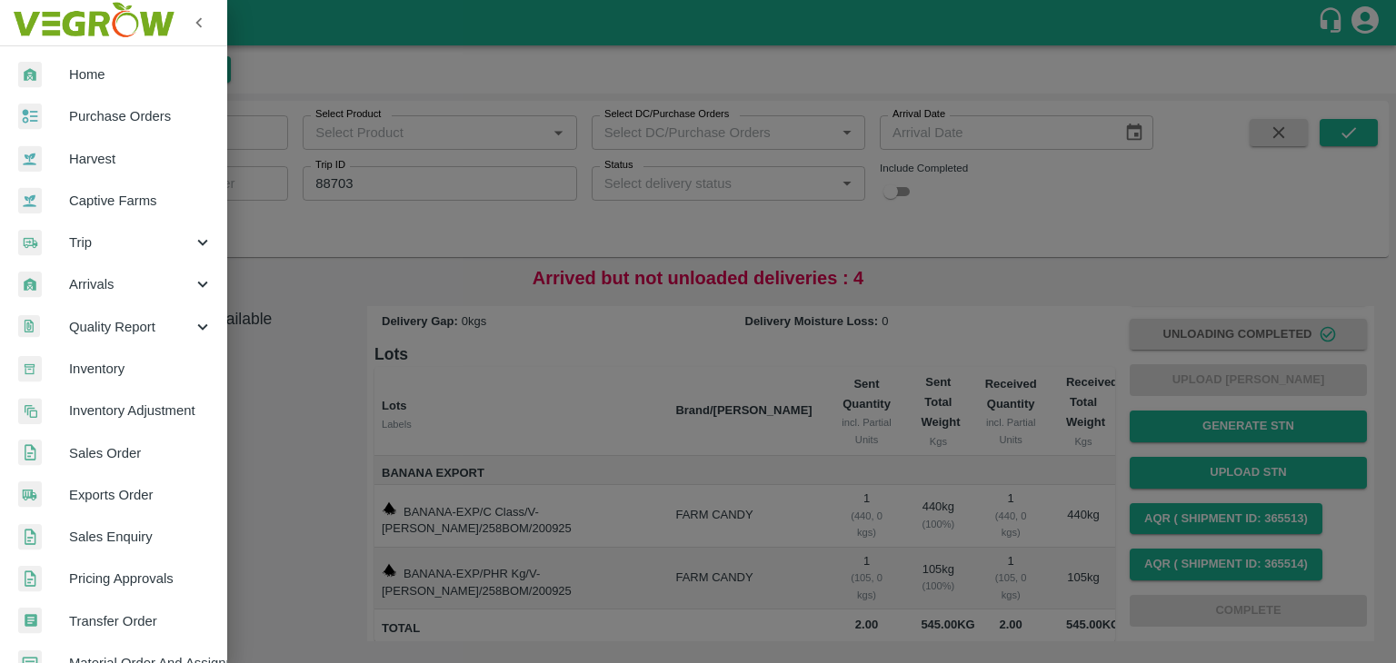
click at [603, 368] on div at bounding box center [698, 331] width 1396 height 663
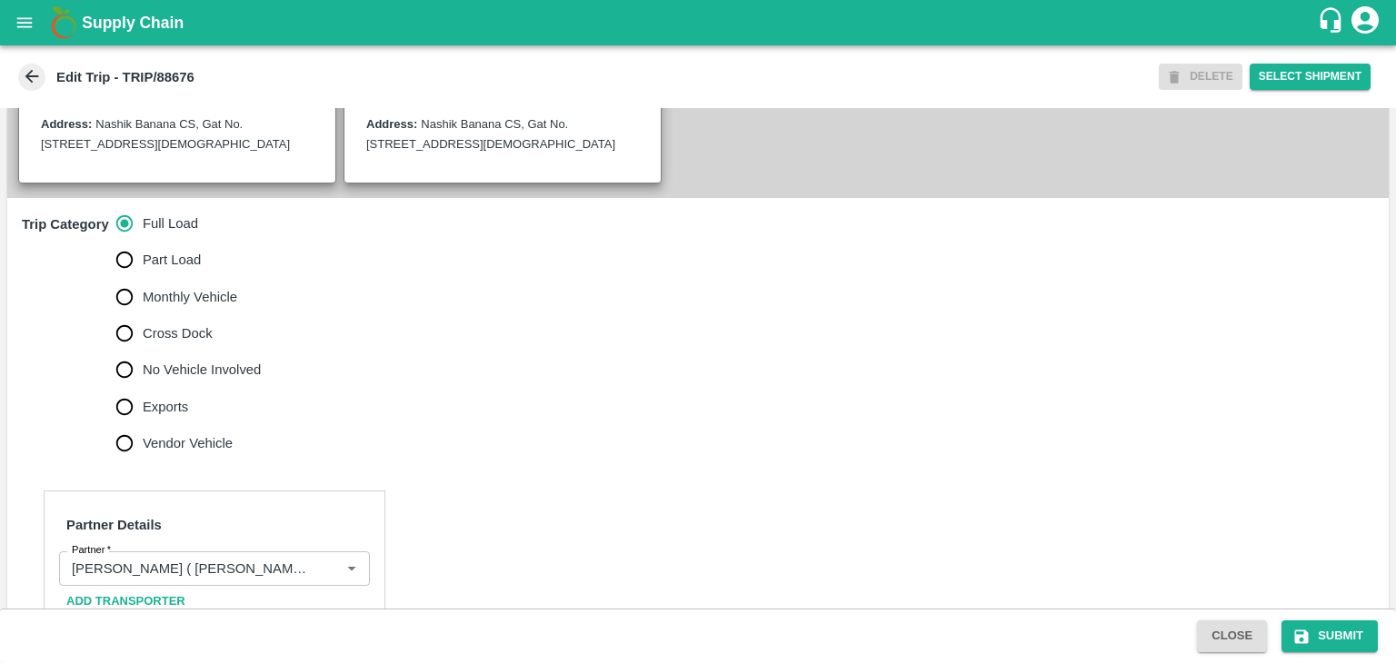
scroll to position [460, 0]
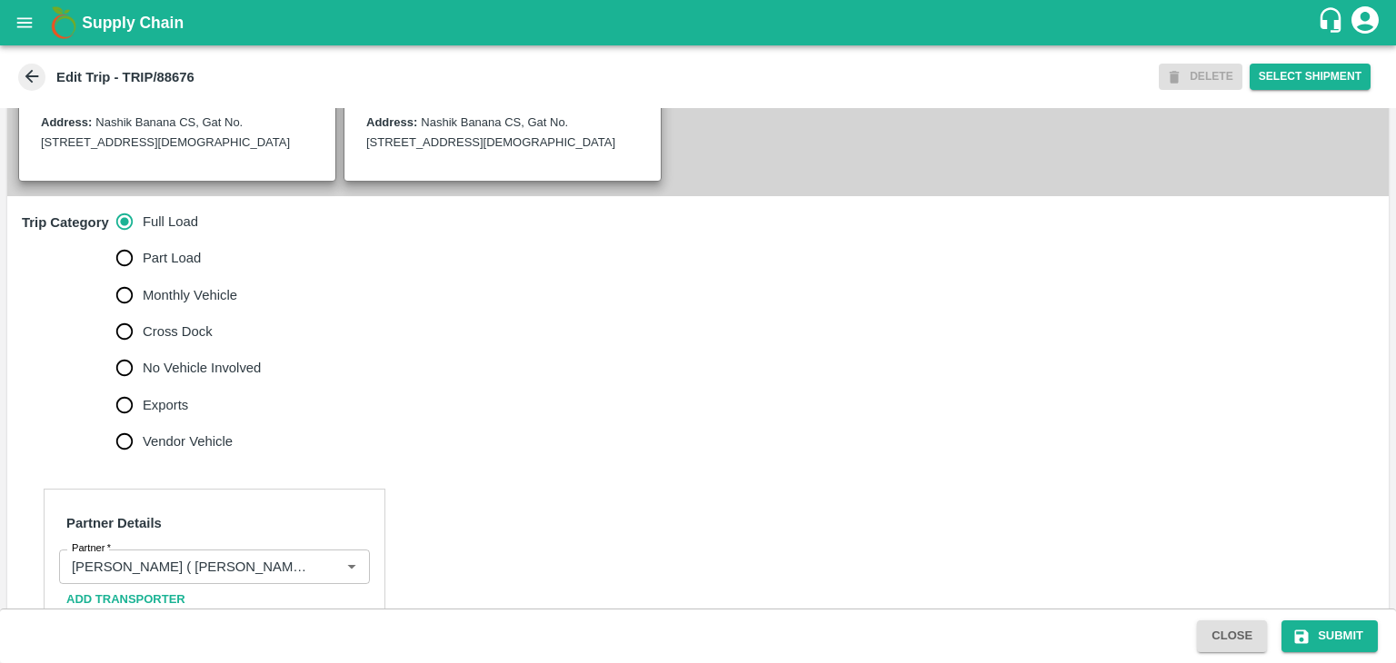
click at [214, 378] on span "No Vehicle Involved" at bounding box center [202, 368] width 118 height 20
click at [143, 383] on input "No Vehicle Involved" at bounding box center [124, 368] width 36 height 36
radio input "true"
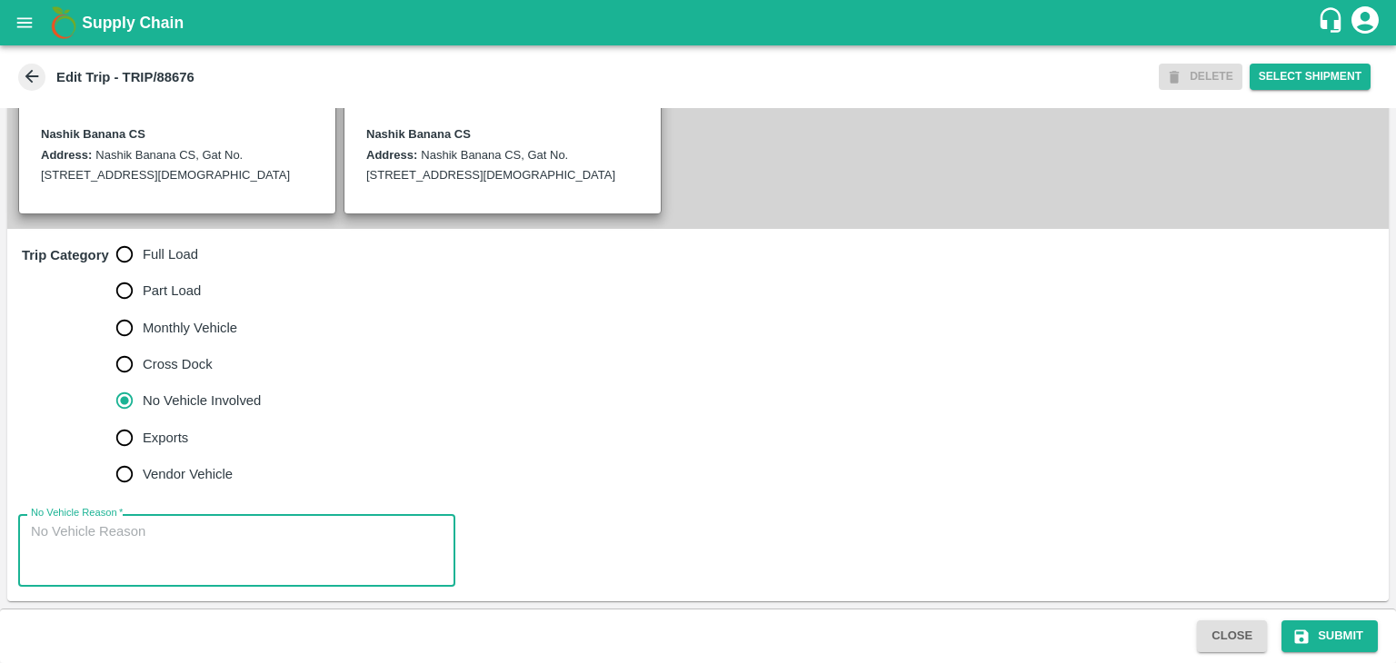
click at [203, 561] on textarea "No Vehicle Reason   *" at bounding box center [237, 550] width 412 height 57
type textarea "Field Dump"
click at [1336, 634] on button "Submit" at bounding box center [1329, 637] width 96 height 32
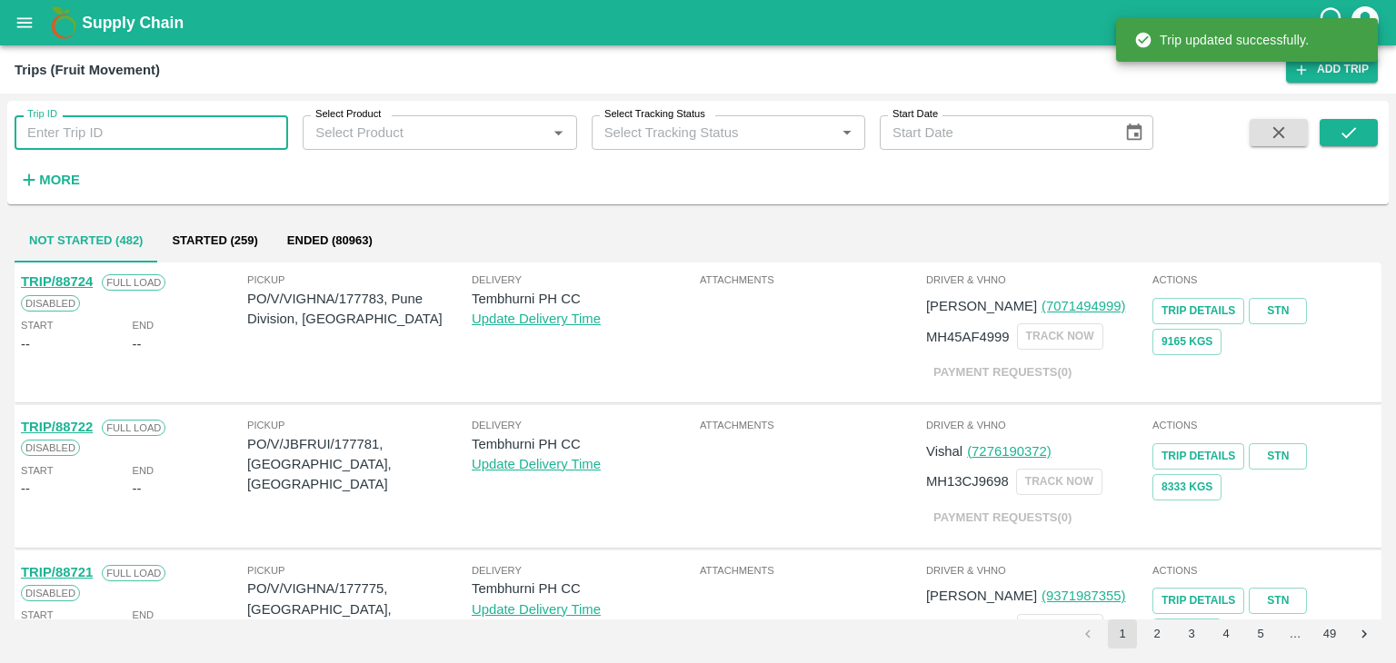
click at [174, 141] on input "Trip ID" at bounding box center [151, 132] width 273 height 35
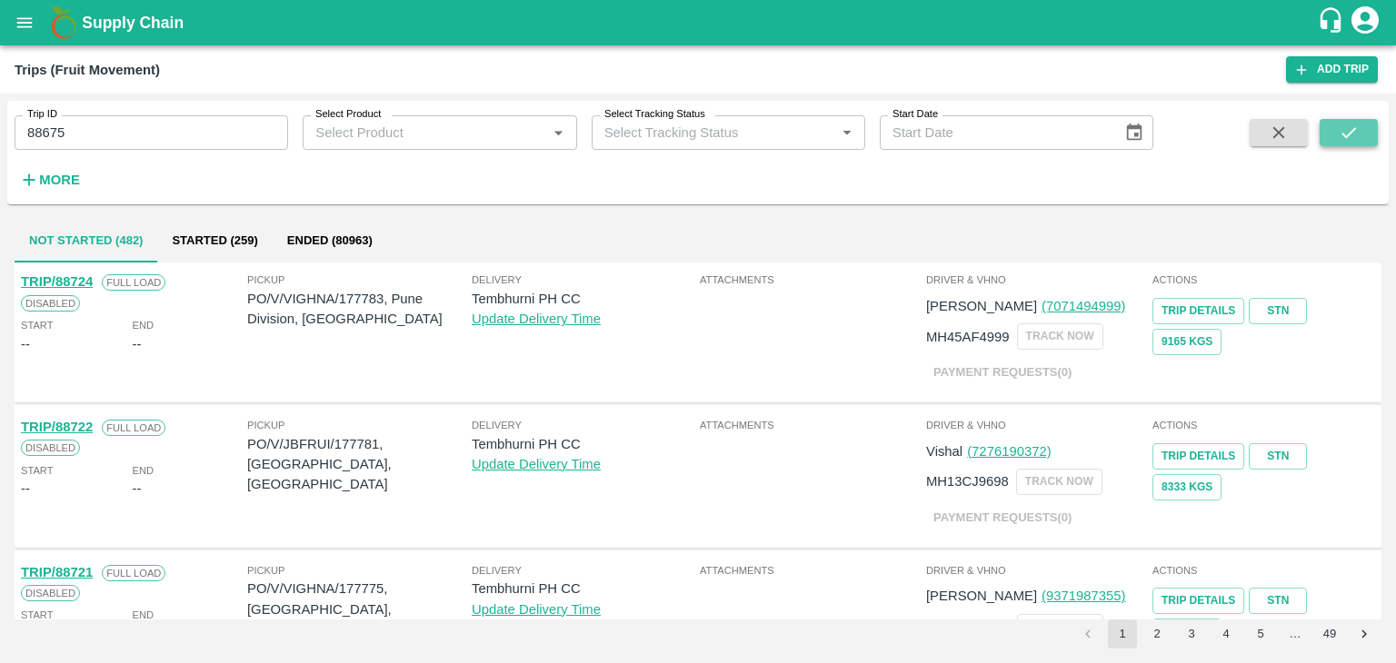
click at [1364, 128] on button "submit" at bounding box center [1348, 132] width 58 height 27
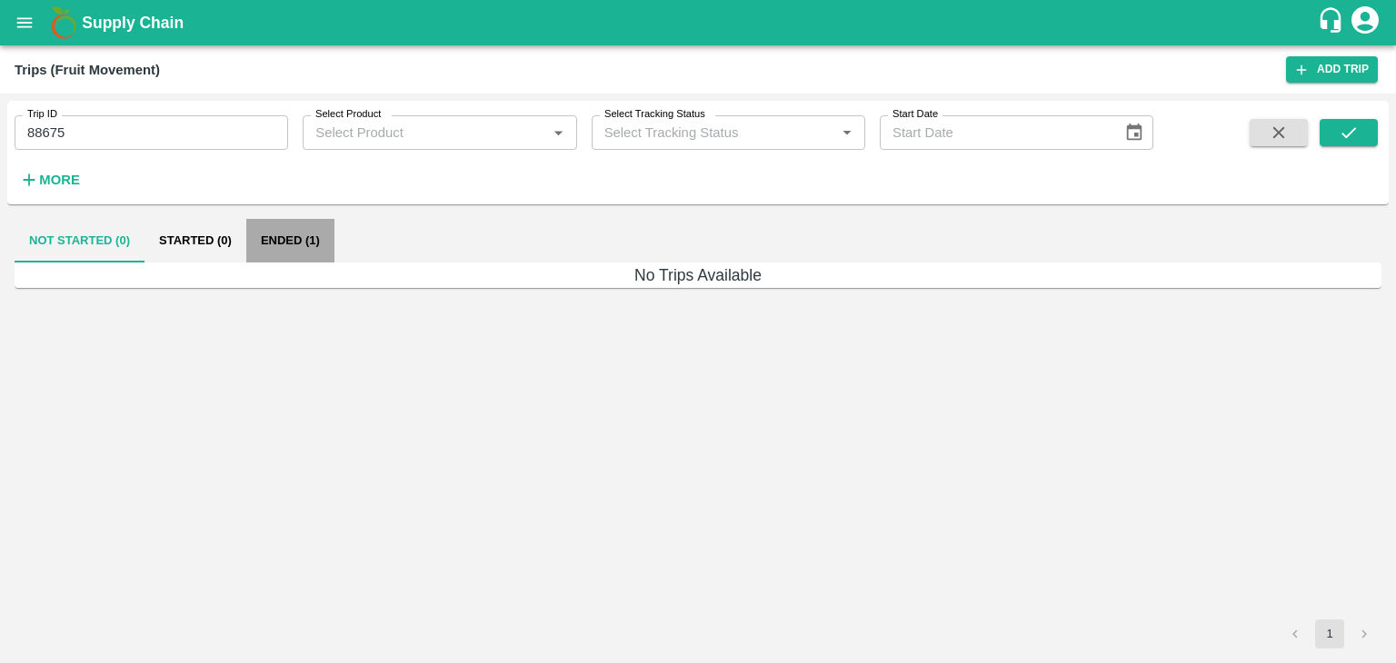
click at [309, 243] on button "Ended (1)" at bounding box center [290, 241] width 88 height 44
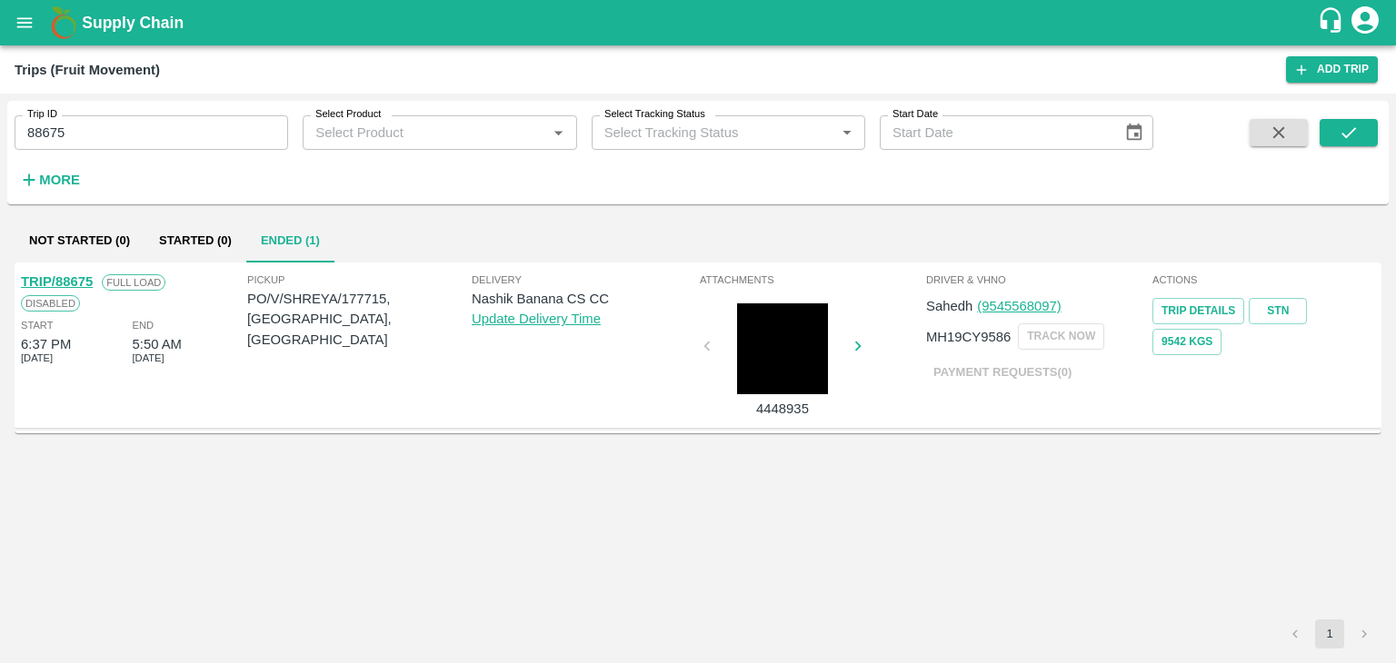
click at [73, 278] on link "TRIP/88675" at bounding box center [57, 281] width 72 height 15
click at [187, 126] on input "88675" at bounding box center [151, 132] width 273 height 35
type input "8"
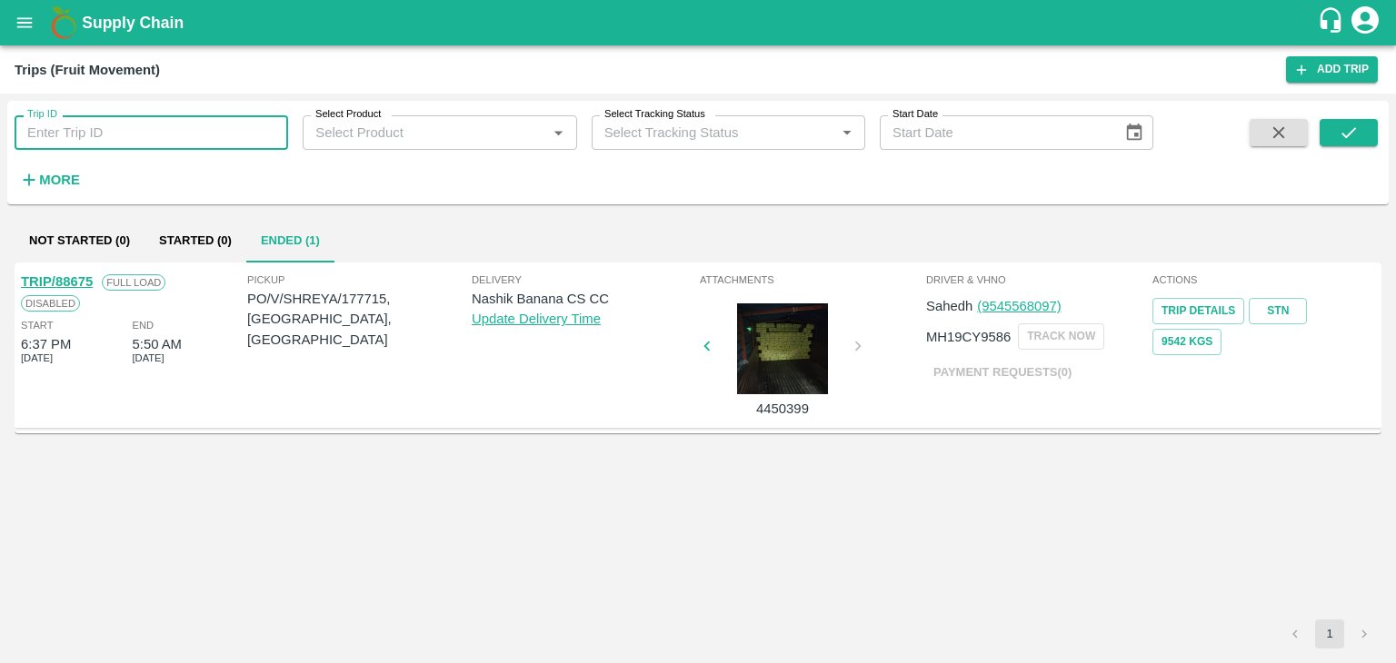
click at [128, 125] on input "Trip ID" at bounding box center [151, 132] width 273 height 35
type input "88697"
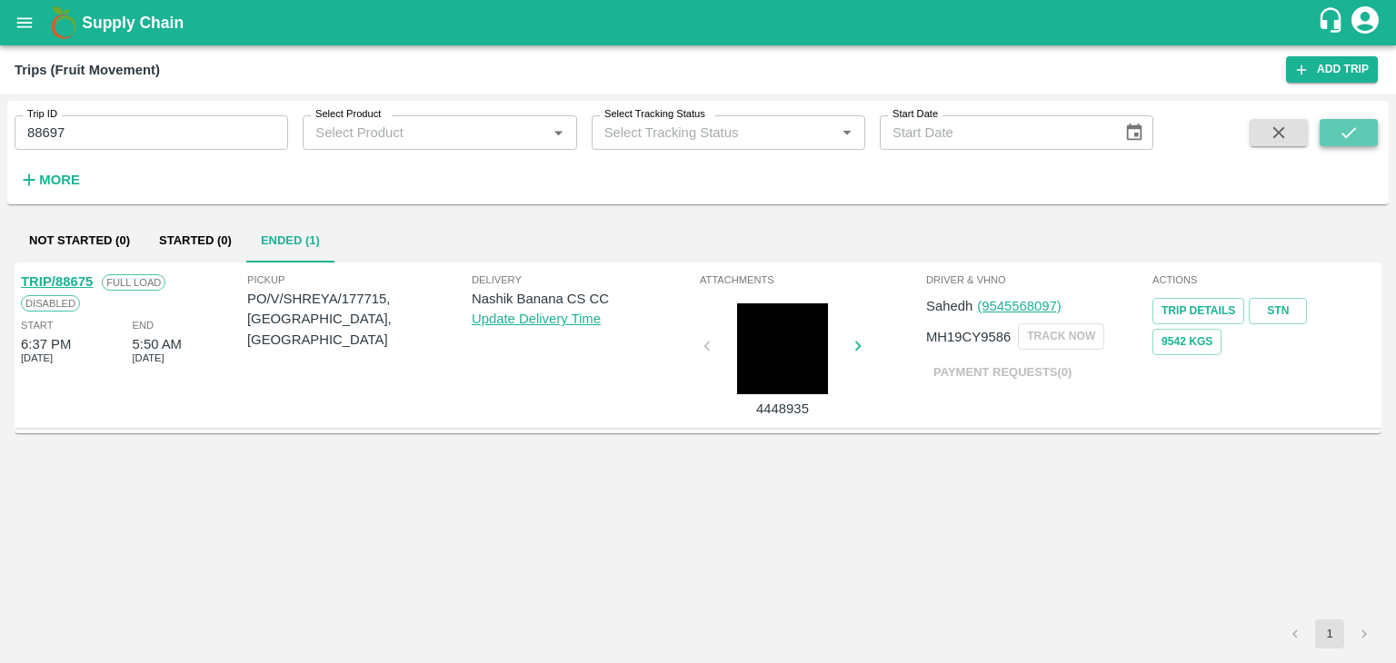
click at [1353, 135] on icon "submit" at bounding box center [1348, 133] width 20 height 20
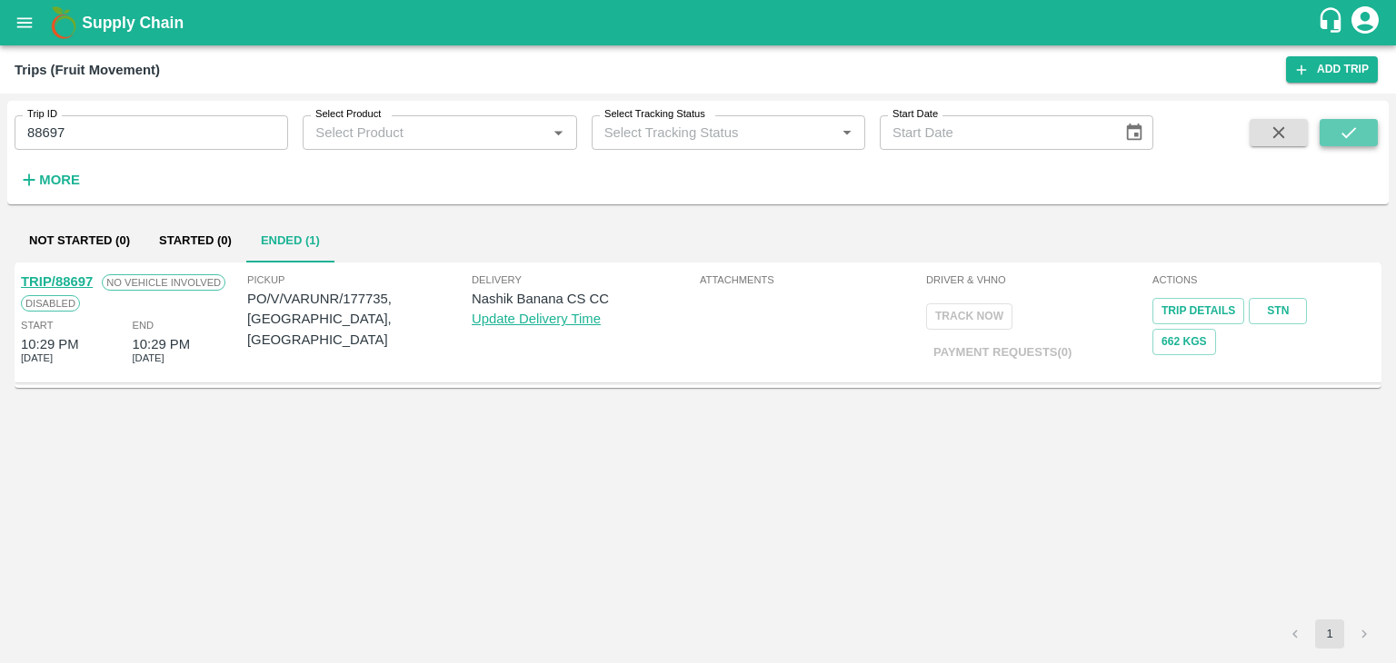
click at [1353, 135] on icon "submit" at bounding box center [1348, 133] width 20 height 20
click at [74, 275] on link "TRIP/88697" at bounding box center [57, 281] width 72 height 15
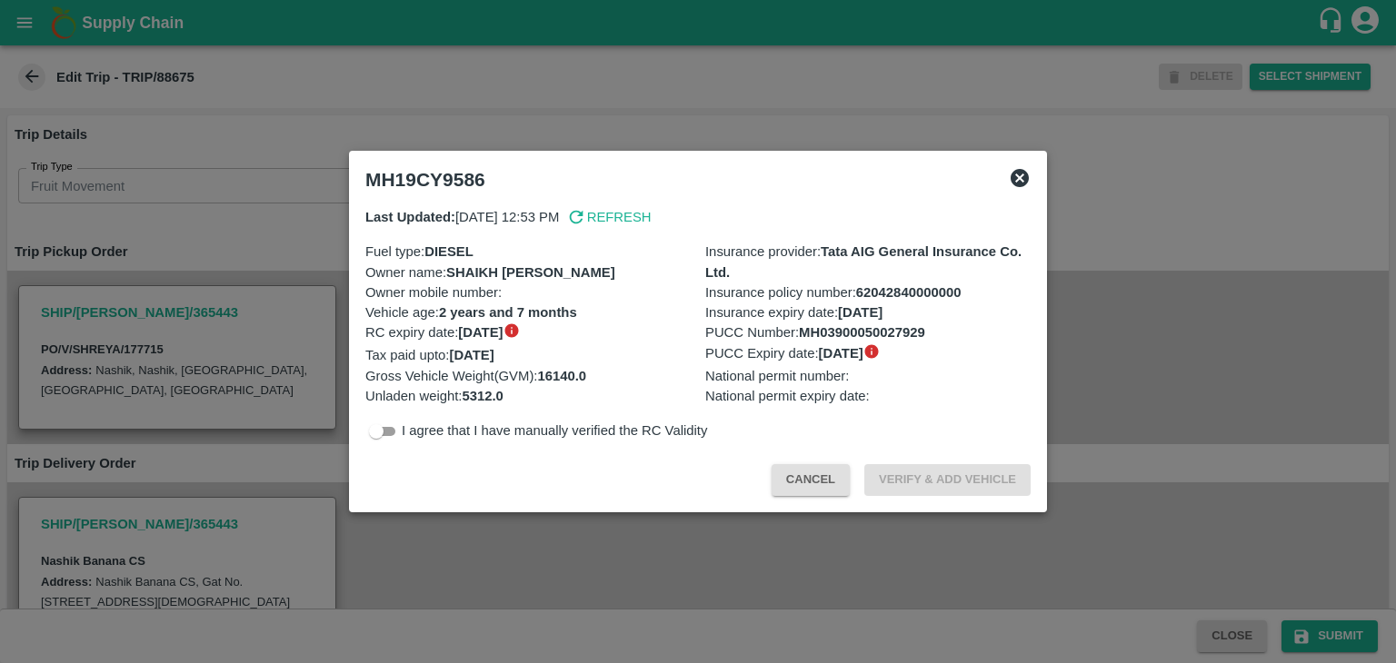
click at [560, 580] on div at bounding box center [698, 331] width 1396 height 663
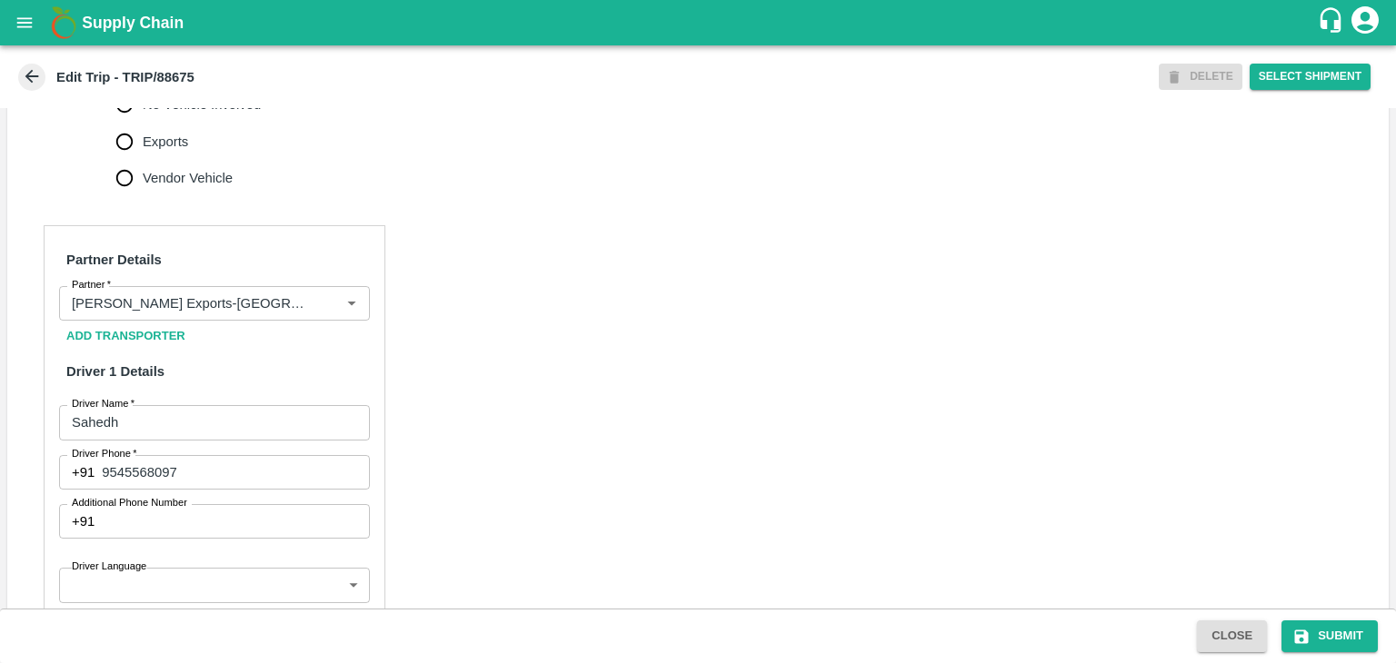
scroll to position [798, 0]
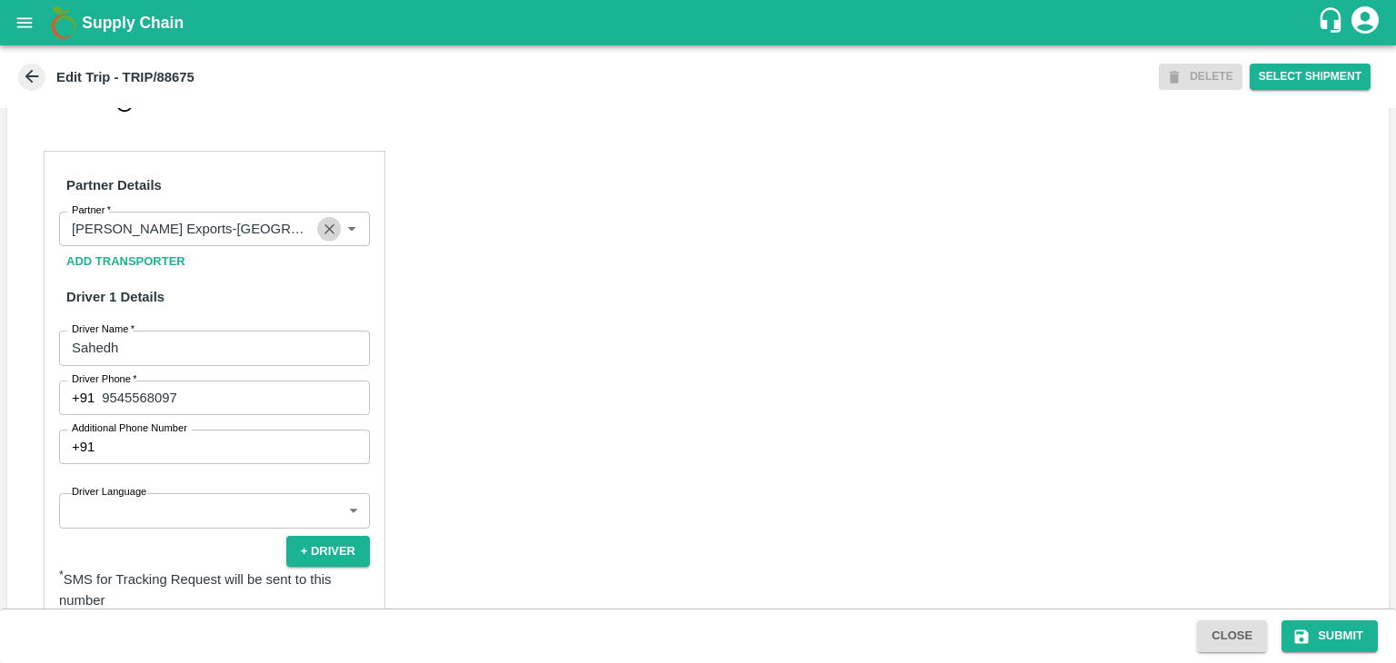
click at [325, 234] on icon "Clear" at bounding box center [329, 229] width 10 height 10
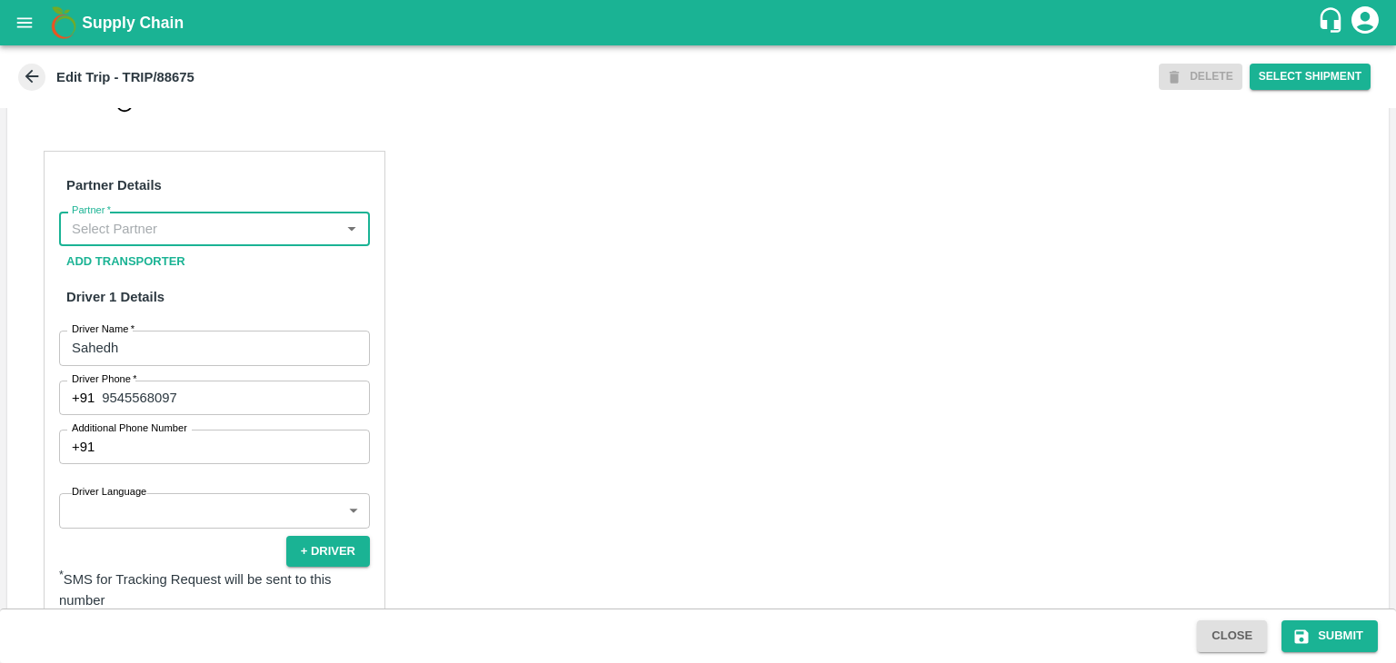
scroll to position [0, 0]
click at [307, 241] on input "Partner   *" at bounding box center [200, 229] width 270 height 24
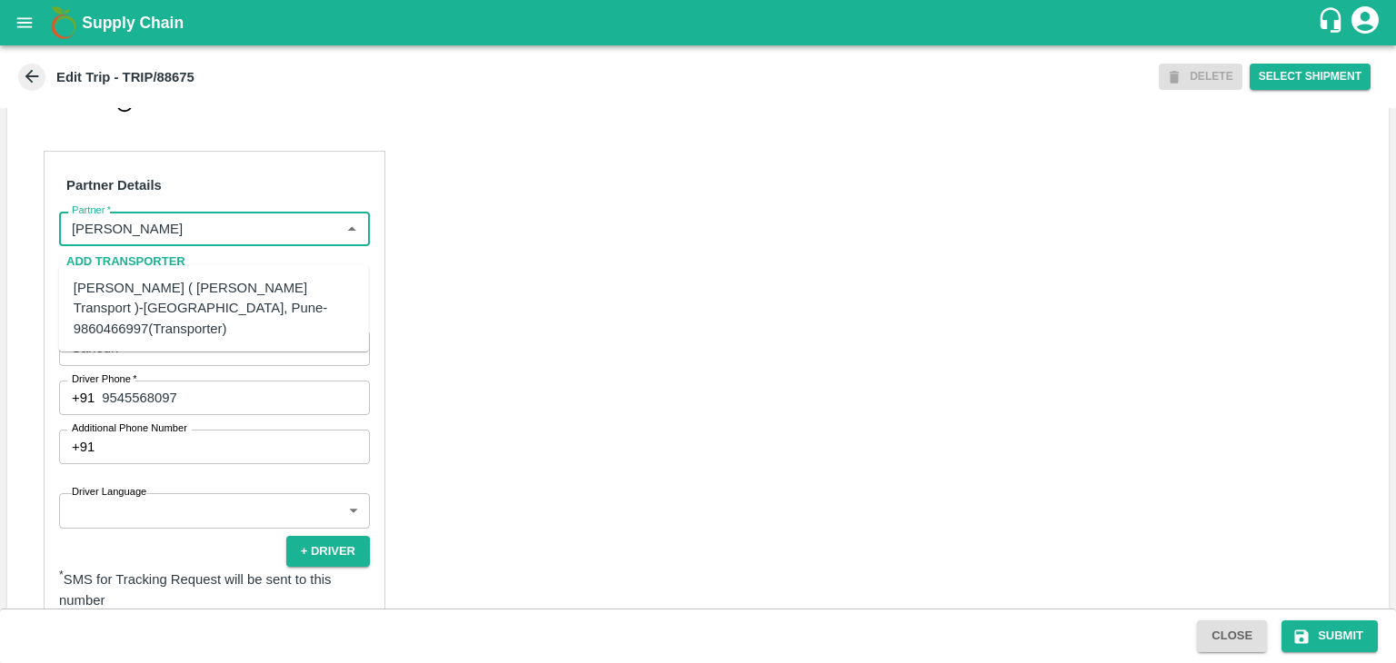
click at [280, 292] on div "[PERSON_NAME] ( [PERSON_NAME] Transport )-[GEOGRAPHIC_DATA], Pune-9860466997(Tr…" at bounding box center [214, 308] width 281 height 61
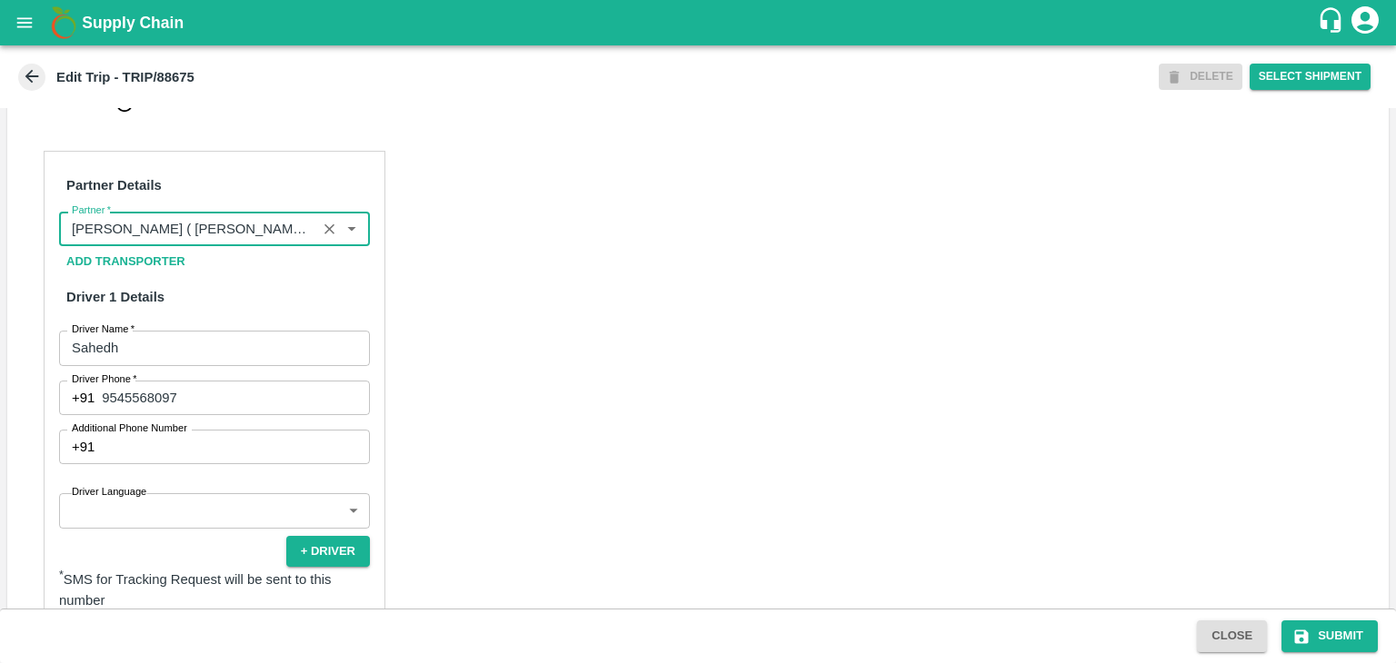
scroll to position [945, 0]
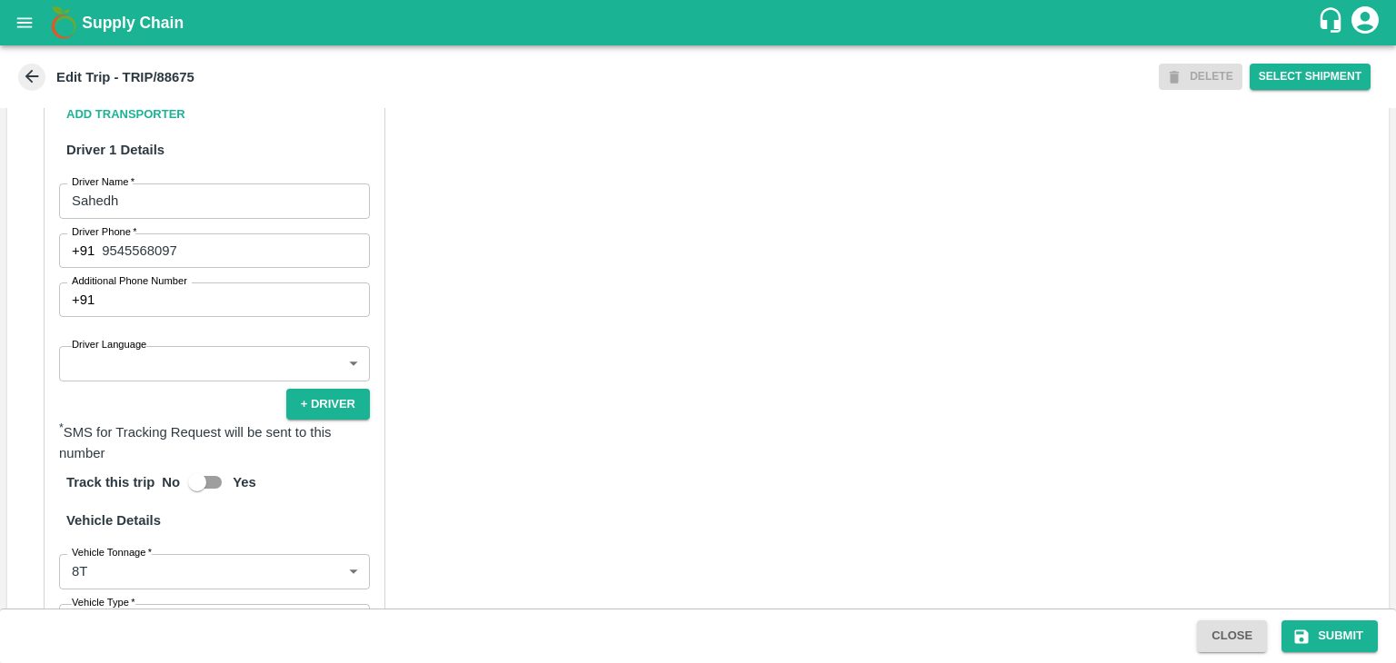
type input "[PERSON_NAME] ( [PERSON_NAME] Transport )-[GEOGRAPHIC_DATA], Pune-9860466997(Tr…"
click at [153, 382] on body "Supply Chain Edit Trip - TRIP/88675 DELETE Select Shipment Trip Details Trip Ty…" at bounding box center [698, 331] width 1396 height 663
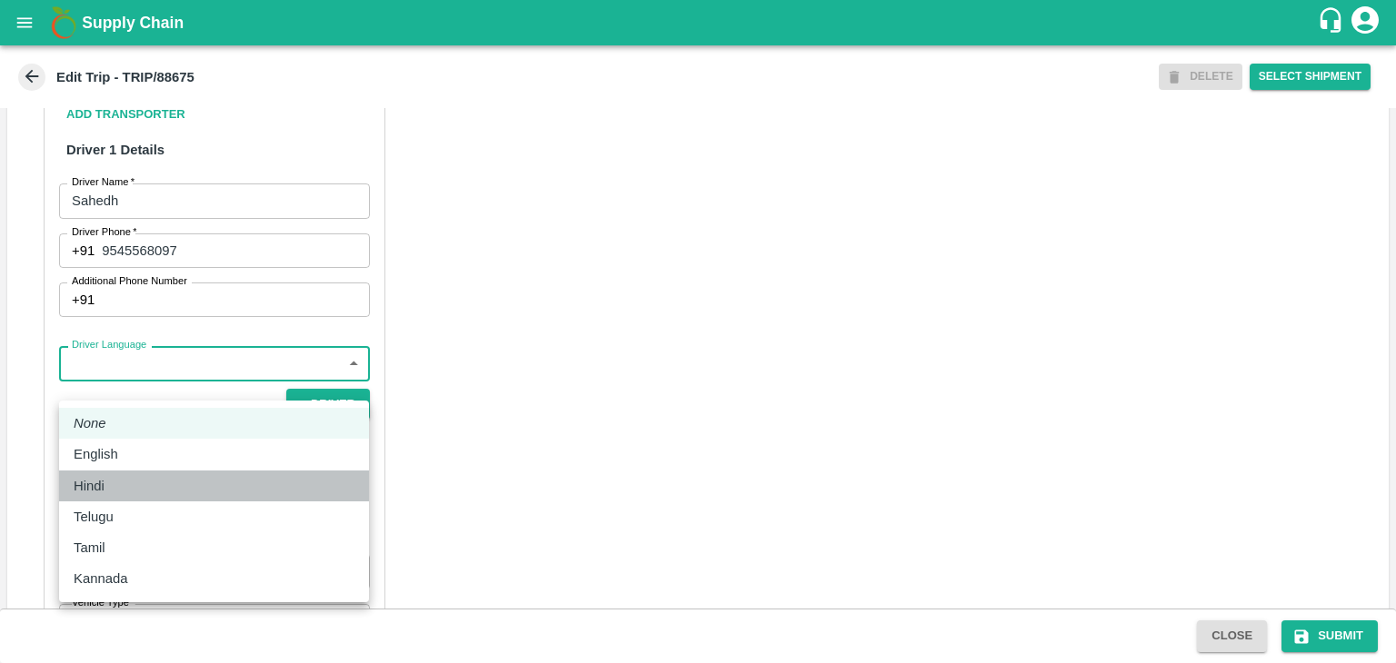
click at [114, 477] on div "Hindi" at bounding box center [214, 486] width 281 height 20
type input "hi"
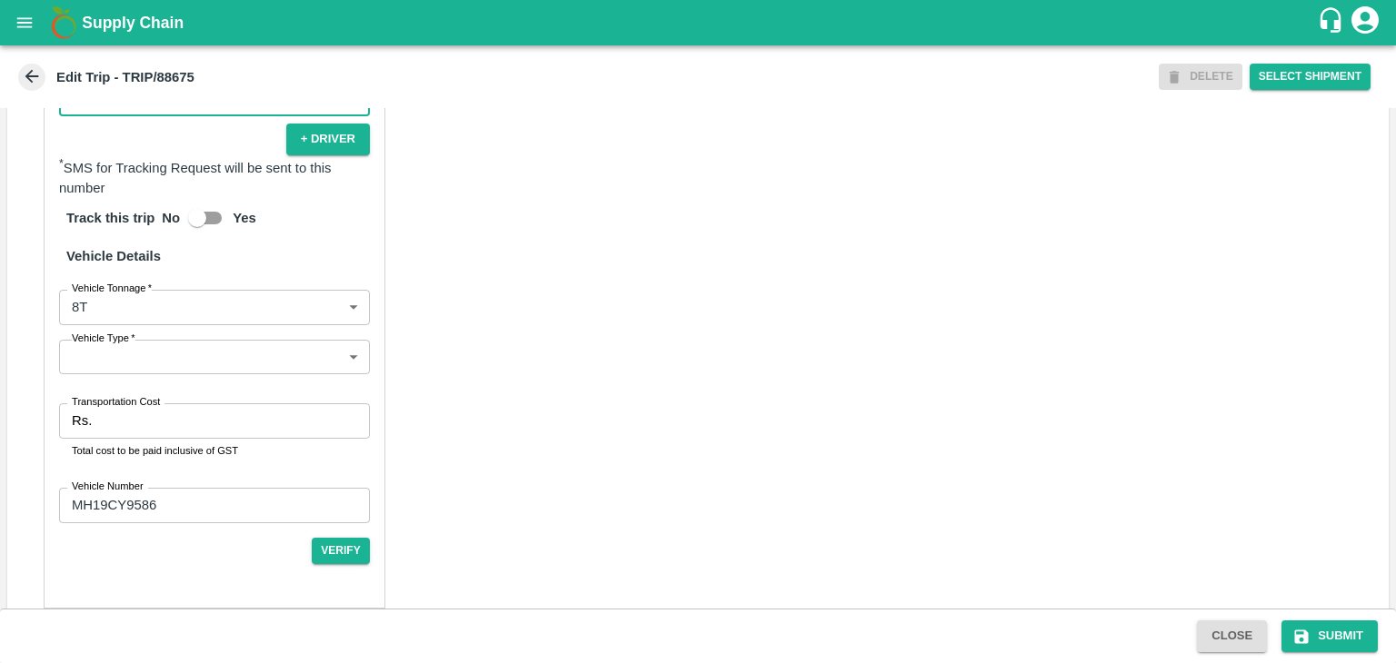
scroll to position [1225, 0]
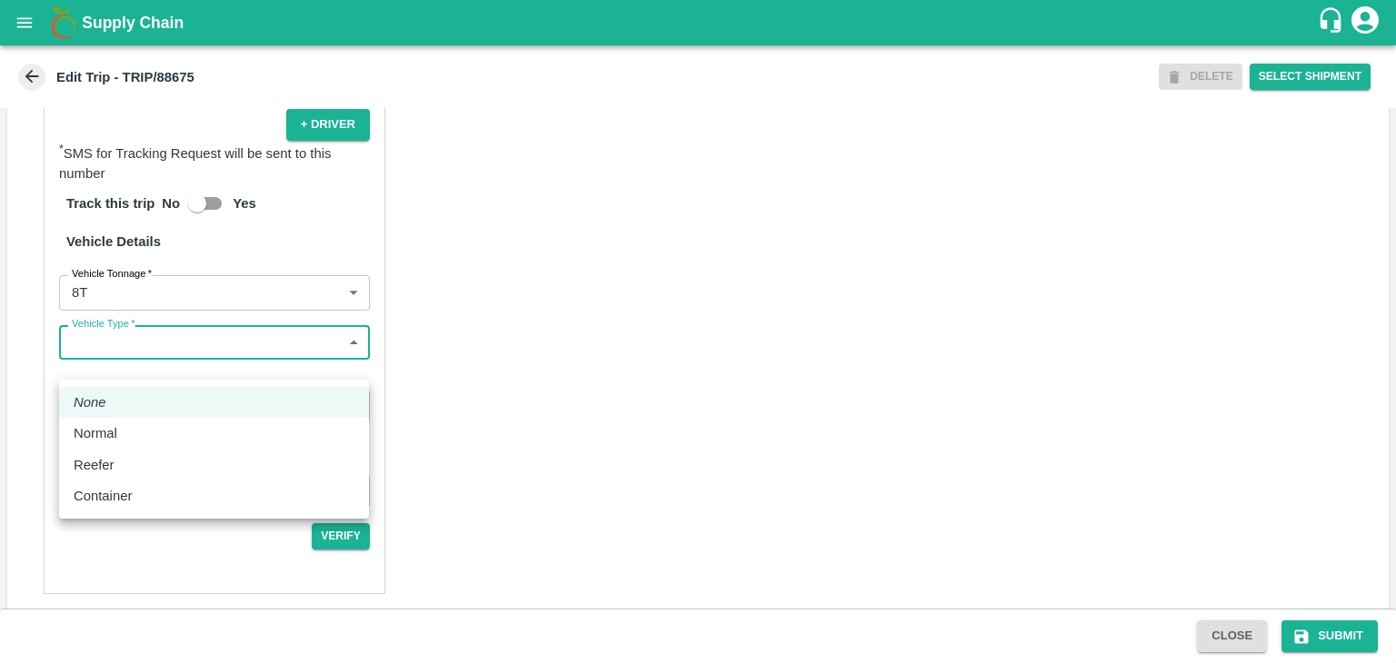
click at [131, 372] on body "Supply Chain Edit Trip - TRIP/88675 DELETE Select Shipment Trip Details Trip Ty…" at bounding box center [698, 331] width 1396 height 663
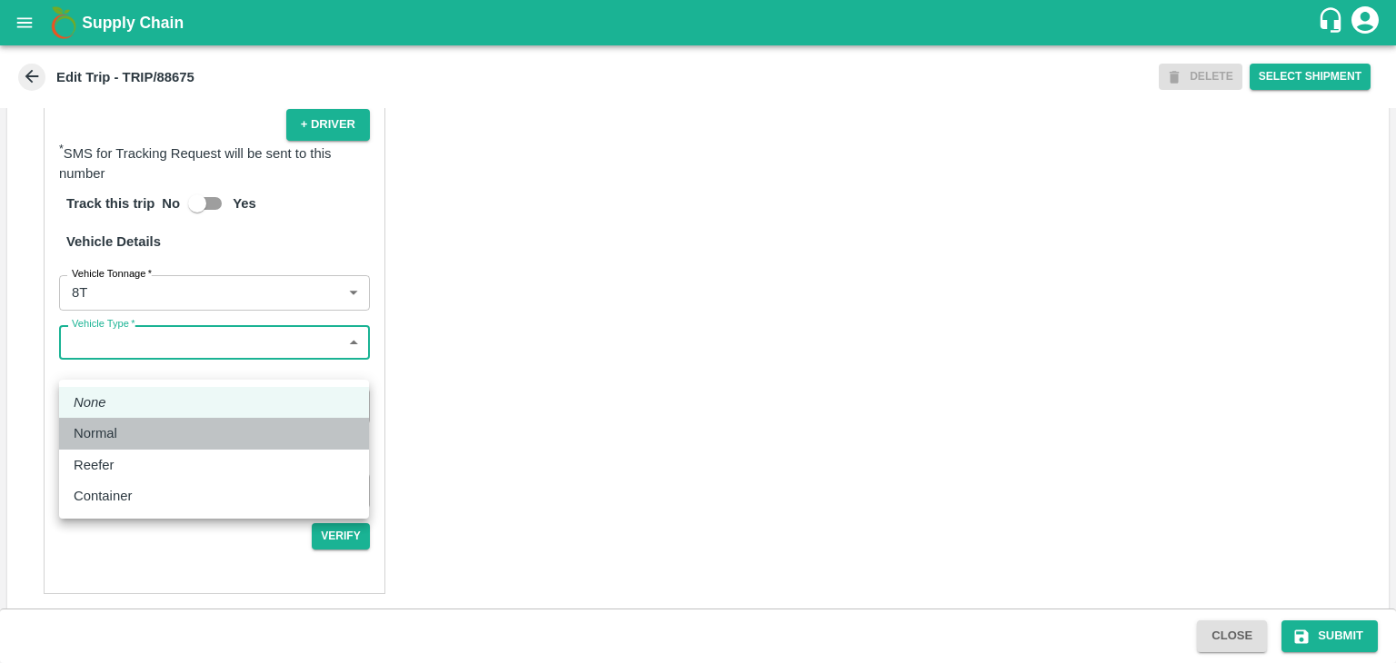
click at [117, 432] on div "Normal" at bounding box center [100, 433] width 53 height 20
type input "Normal"
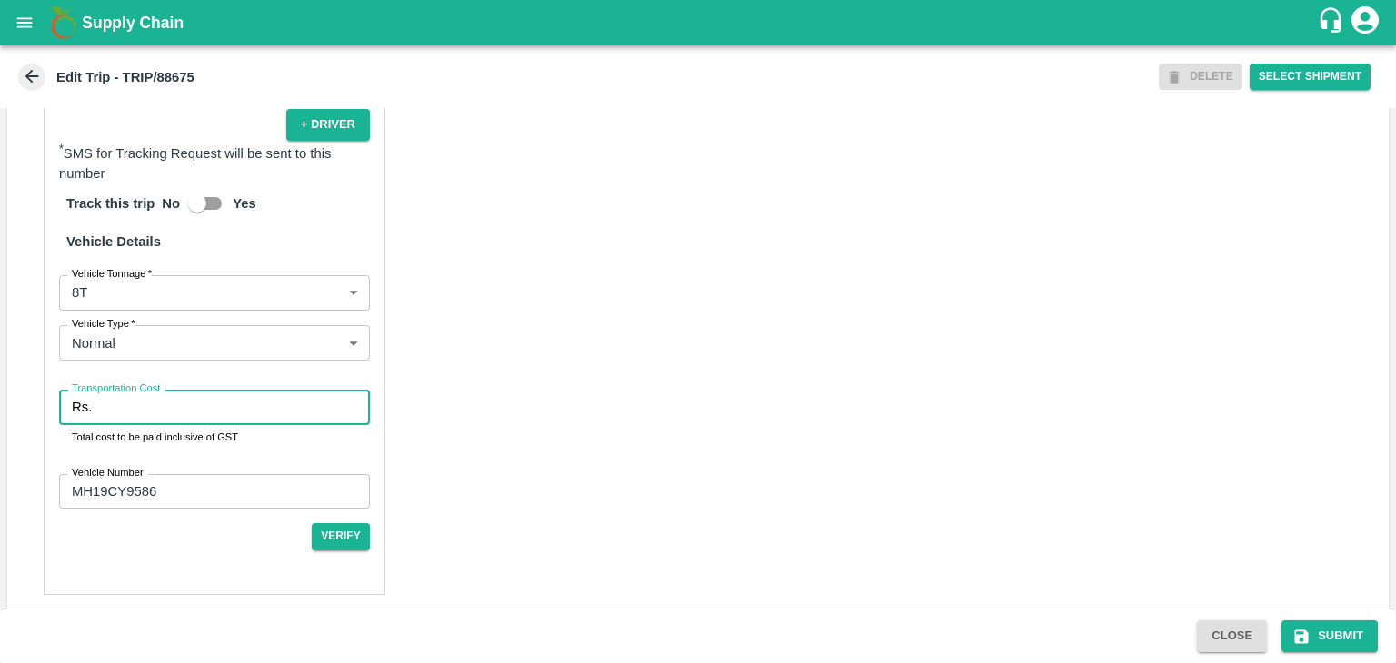
click at [127, 424] on input "Transportation Cost" at bounding box center [234, 407] width 271 height 35
type input "10000"
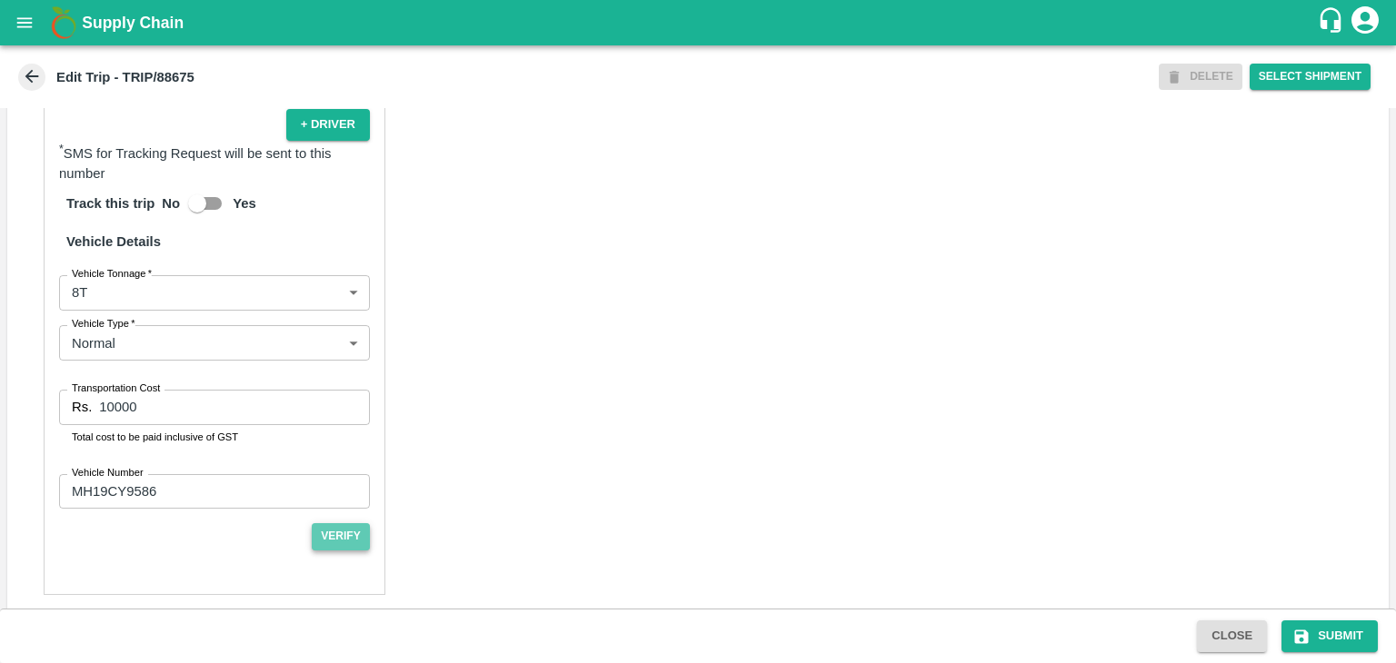
click at [356, 550] on button "Verify" at bounding box center [341, 536] width 58 height 26
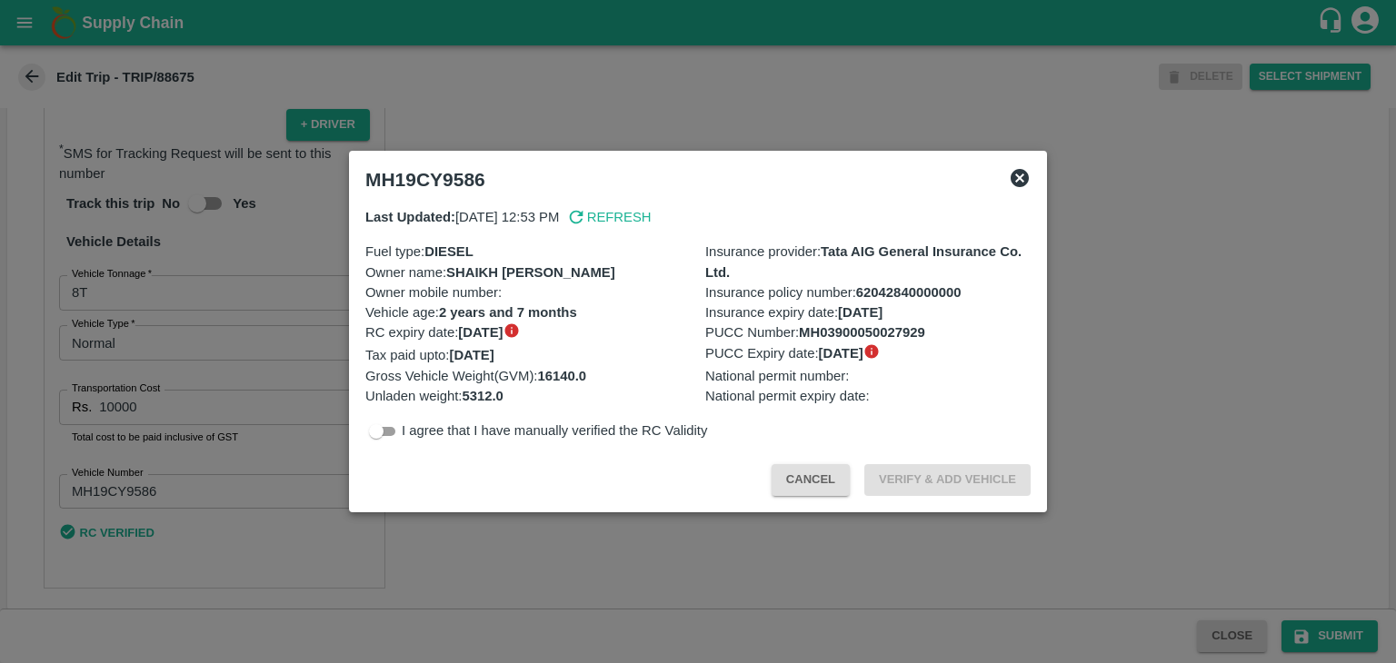
click at [1120, 587] on div at bounding box center [698, 331] width 1396 height 663
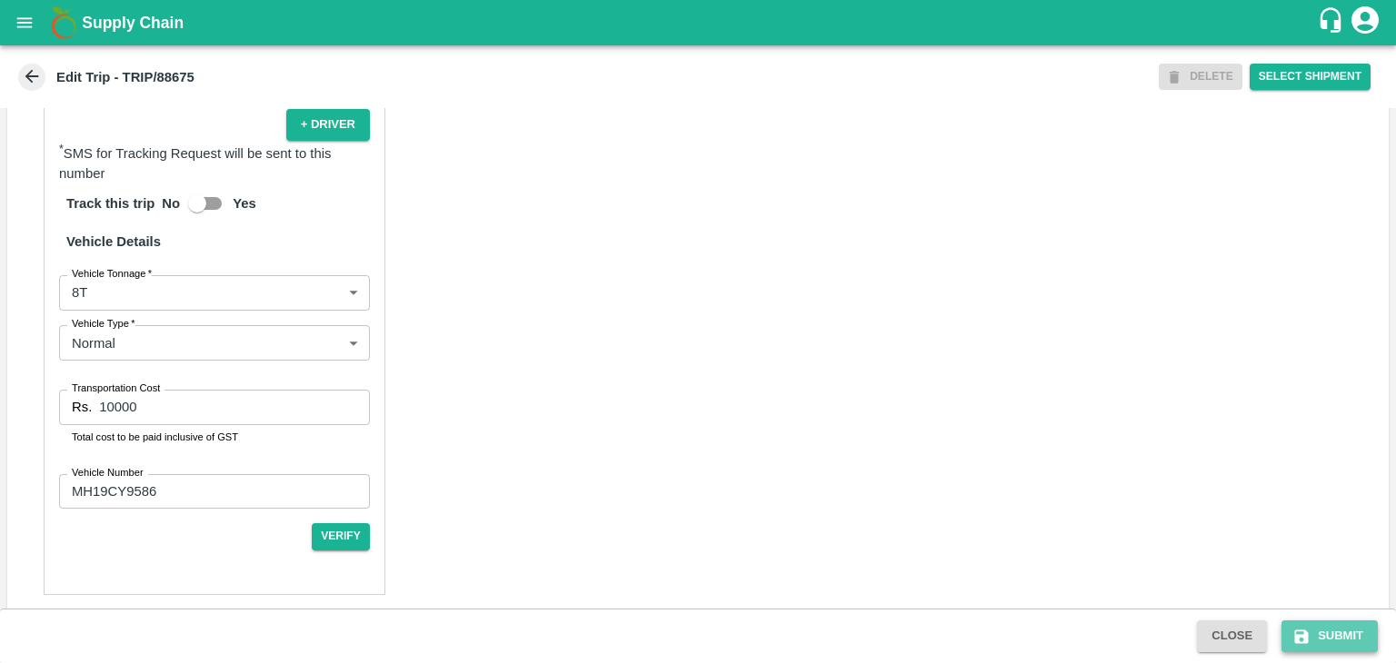
click at [1323, 645] on button "Submit" at bounding box center [1329, 637] width 96 height 32
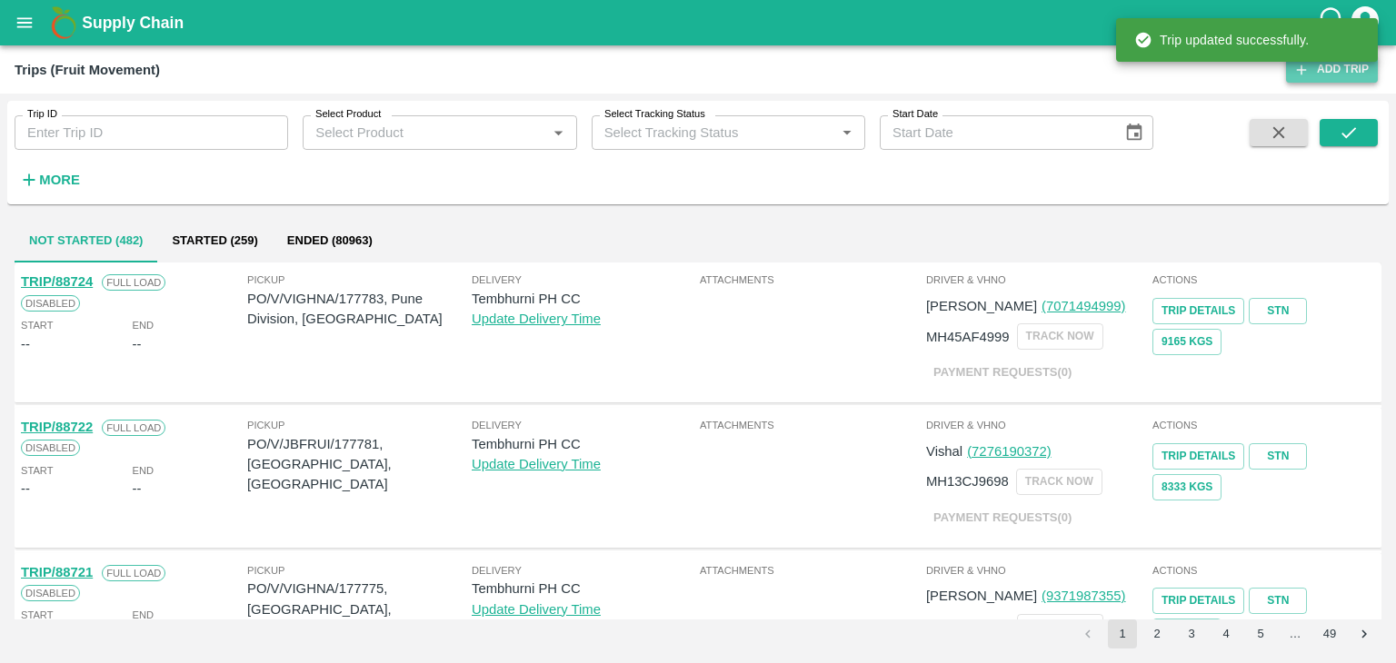
click at [1321, 74] on link "Add Trip" at bounding box center [1332, 69] width 92 height 26
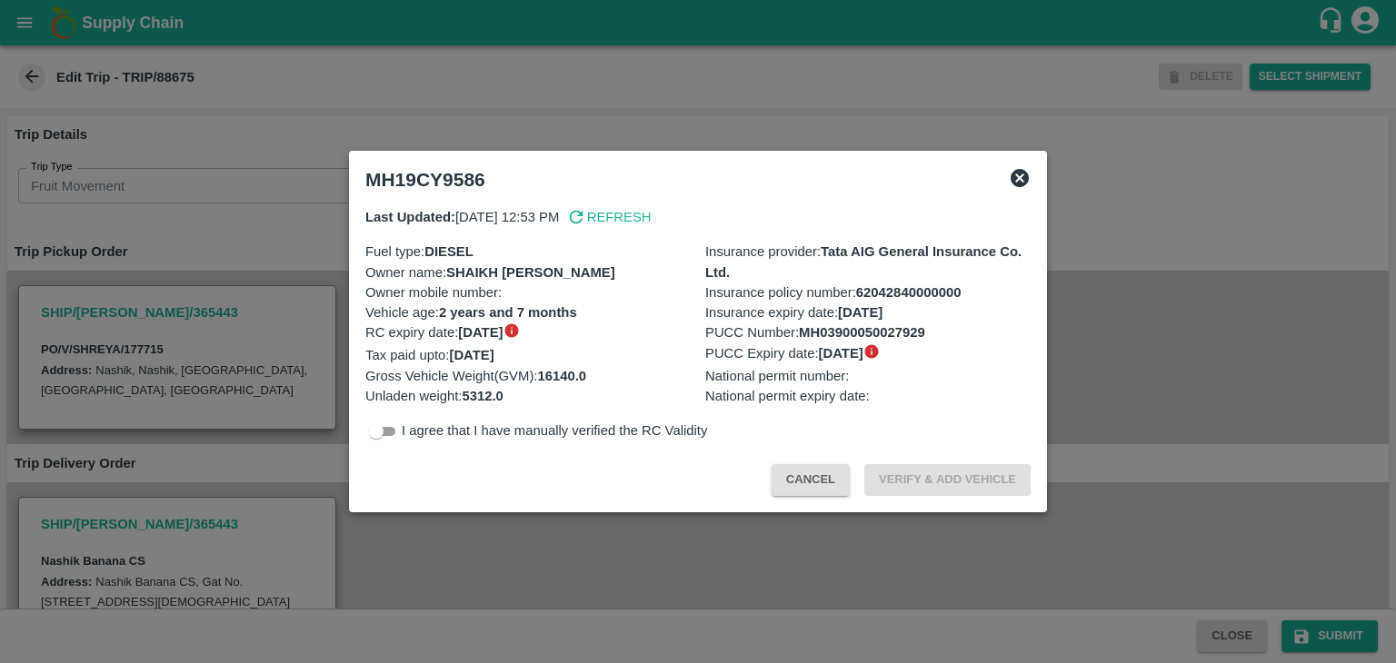
click at [1018, 168] on icon at bounding box center [1020, 178] width 22 height 22
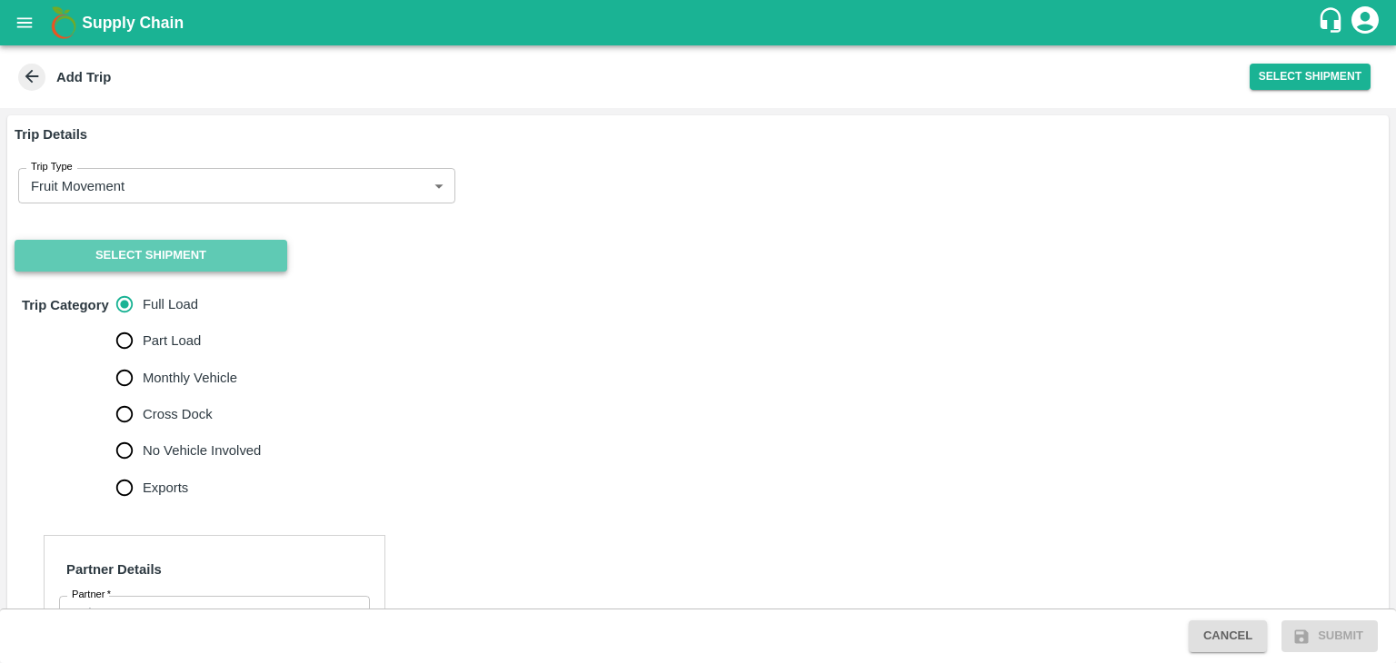
click at [131, 263] on button "Select Shipment" at bounding box center [151, 256] width 273 height 32
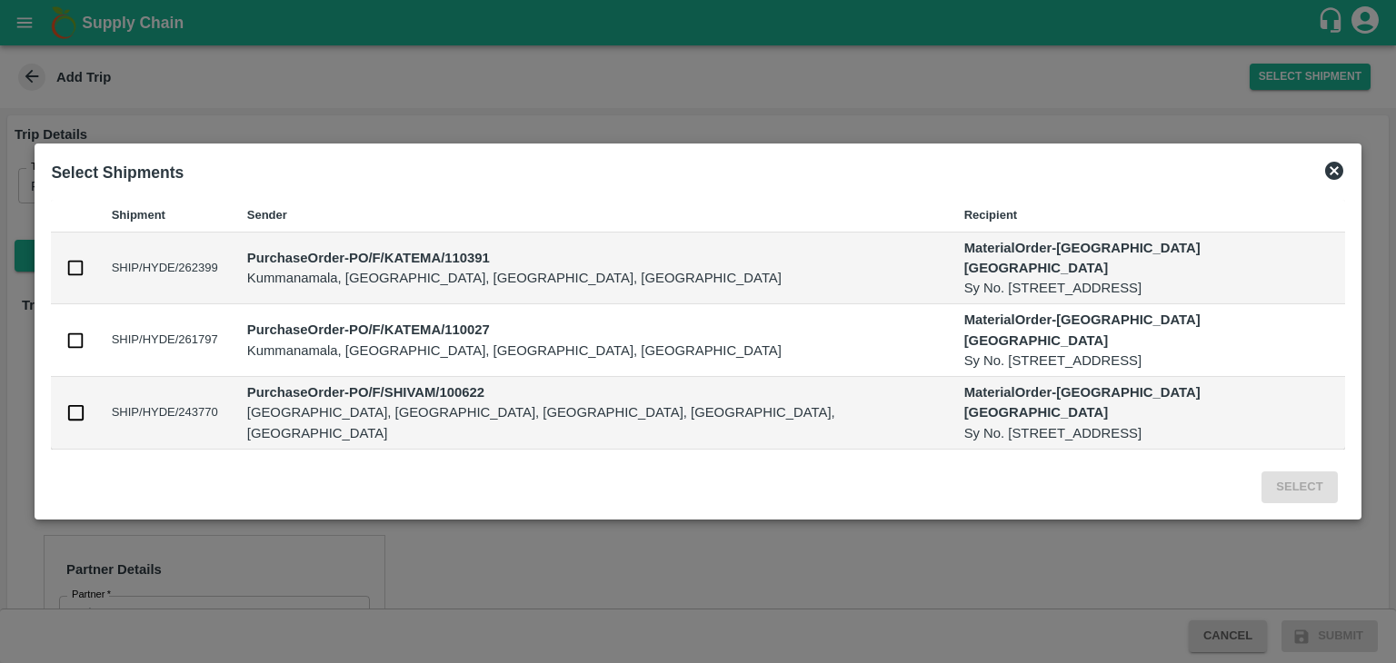
click at [1325, 180] on icon at bounding box center [1334, 171] width 18 height 18
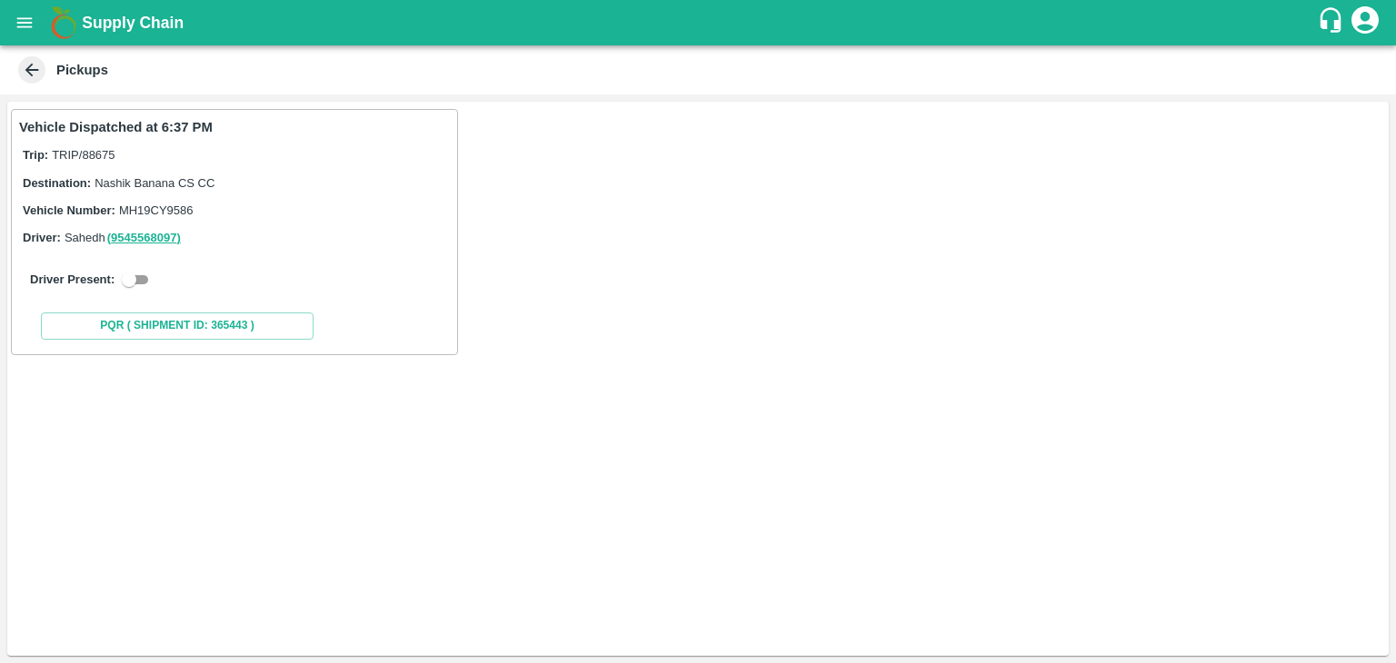
click at [138, 293] on div "Driver Present:" at bounding box center [234, 279] width 431 height 51
click at [138, 284] on input "checkbox" at bounding box center [128, 280] width 65 height 22
checkbox input "true"
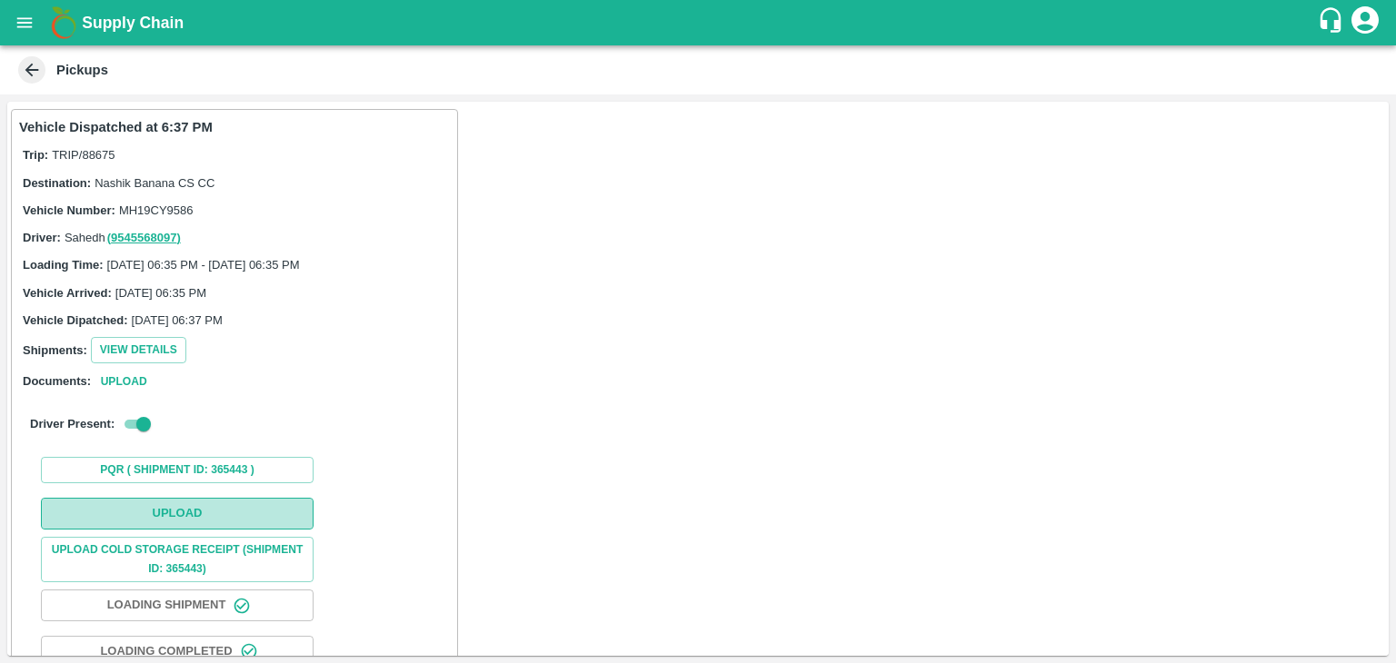
click at [188, 513] on button "Upload" at bounding box center [177, 514] width 273 height 32
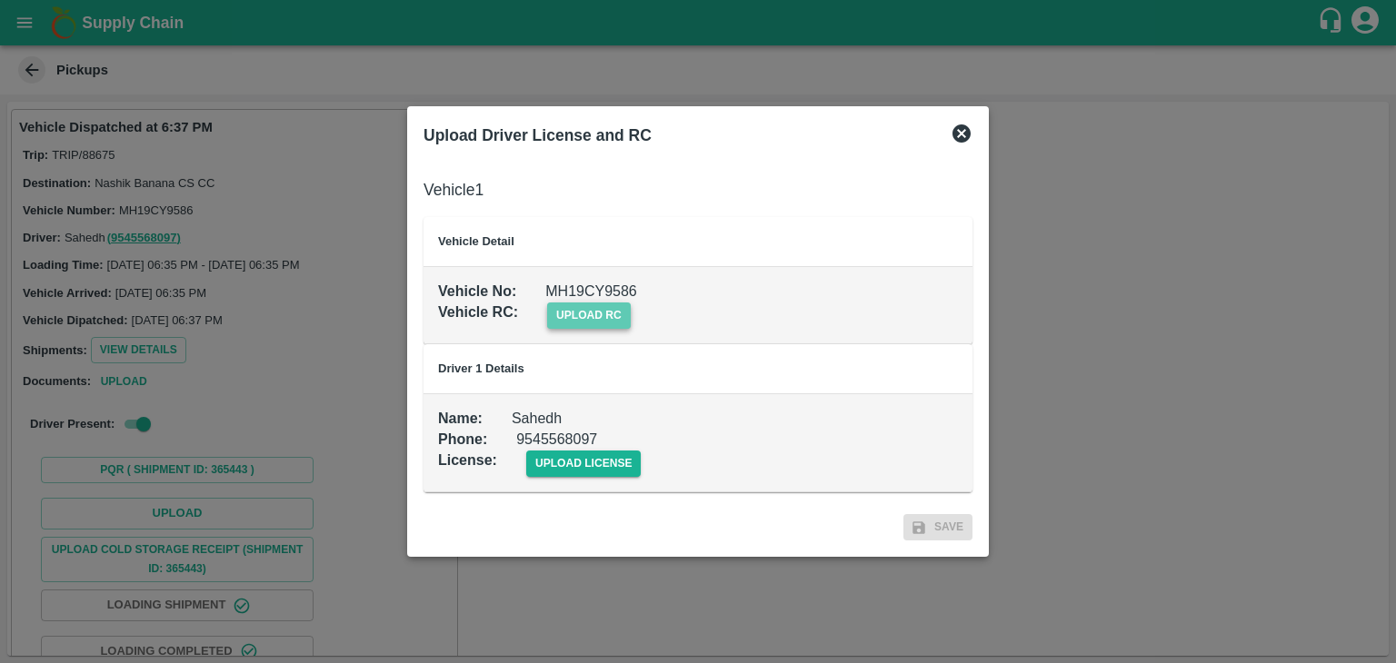
click at [611, 307] on span "upload rc" at bounding box center [589, 316] width 84 height 26
click at [0, 0] on input "upload rc" at bounding box center [0, 0] width 0 height 0
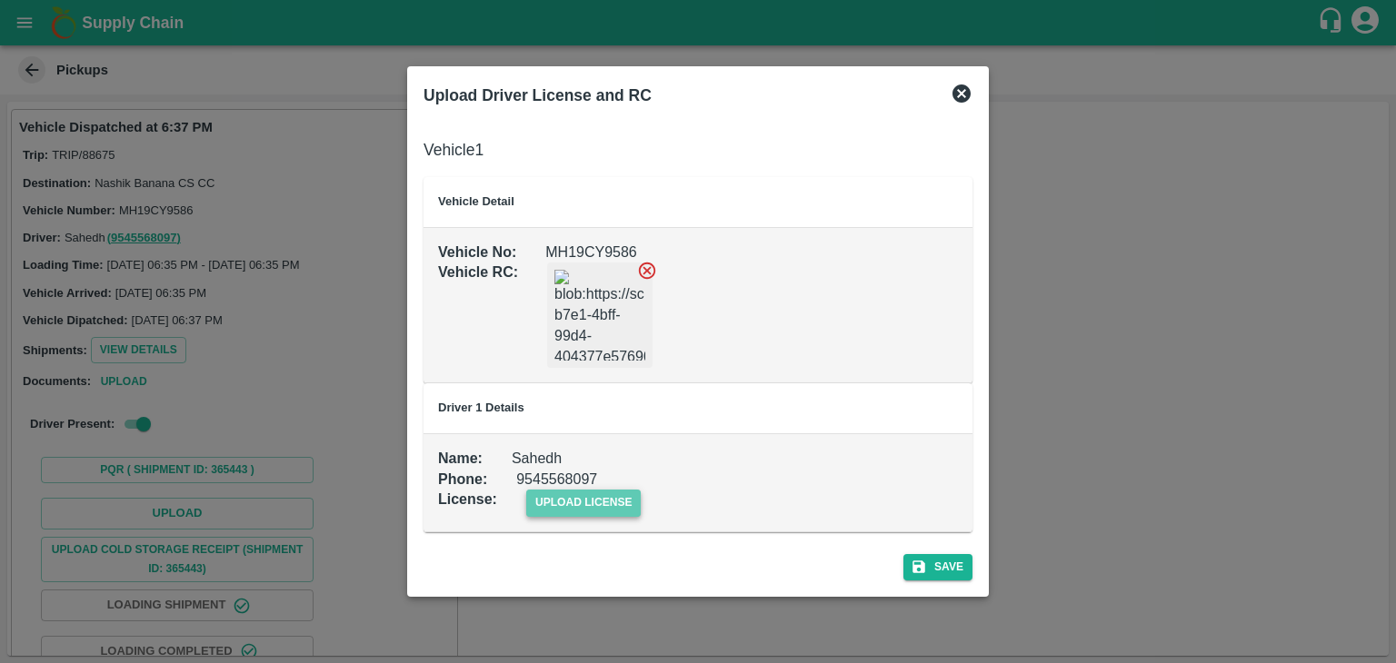
click at [617, 506] on span "upload license" at bounding box center [583, 503] width 115 height 26
click at [0, 0] on input "upload license" at bounding box center [0, 0] width 0 height 0
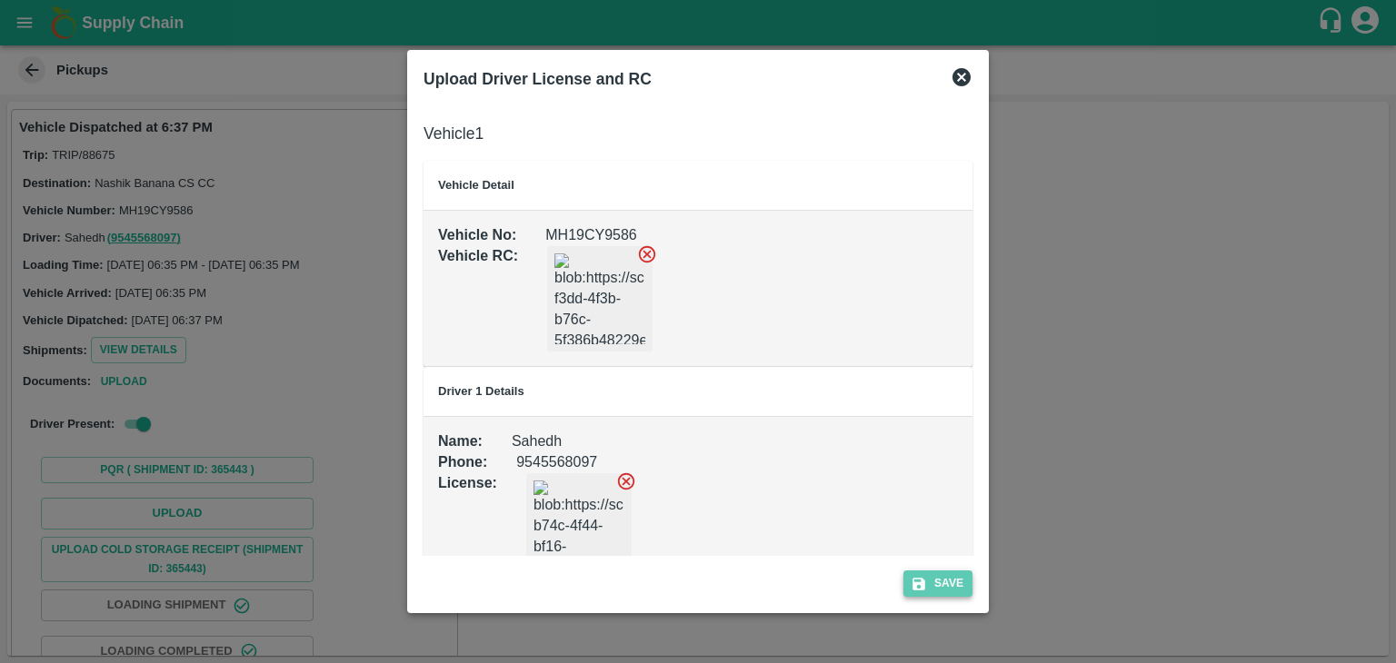
click at [939, 579] on button "Save" at bounding box center [937, 584] width 69 height 26
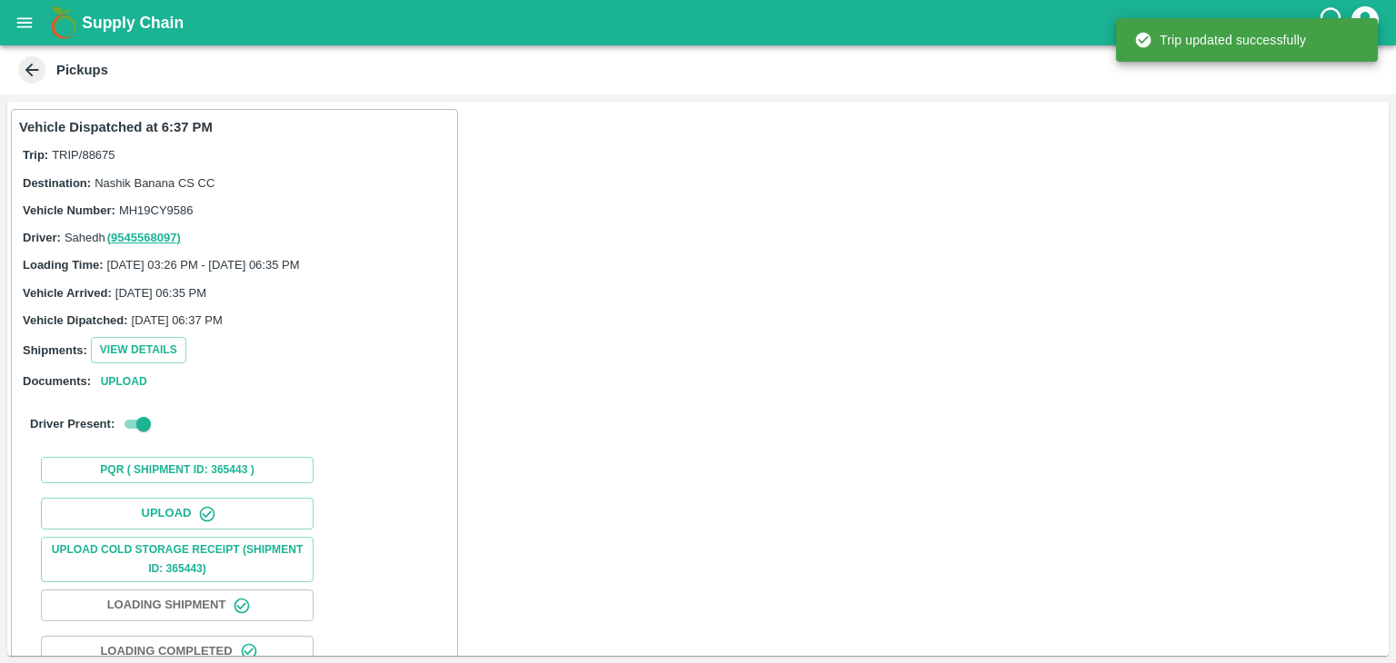
scroll to position [190, 0]
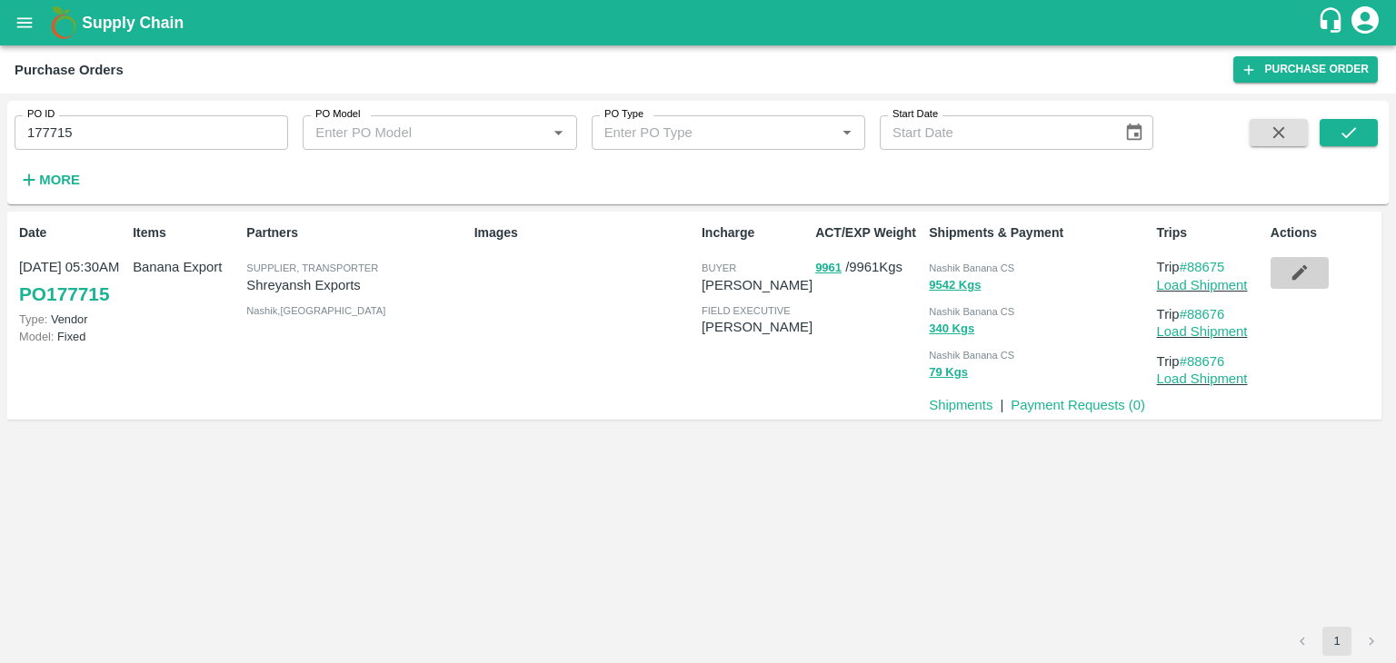
click at [1294, 273] on icon "button" at bounding box center [1299, 273] width 20 height 20
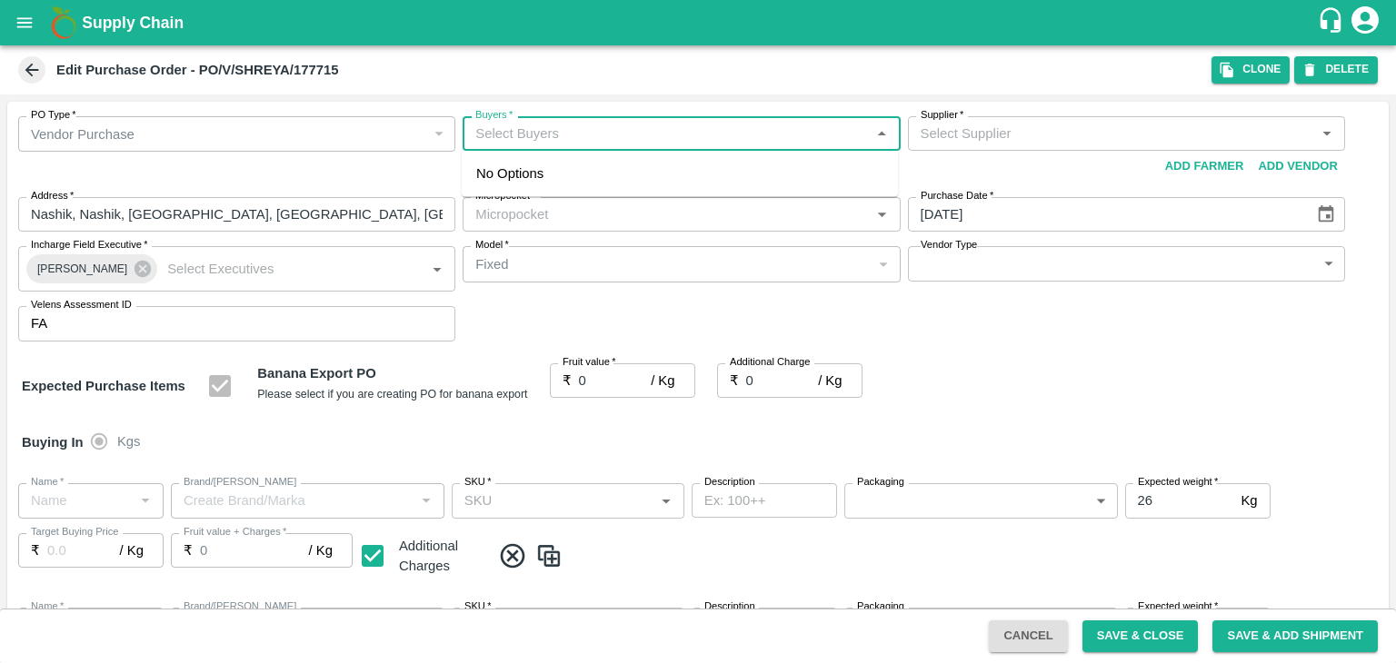
click at [573, 134] on input "Buyers   *" at bounding box center [666, 134] width 396 height 24
type input "[PERSON_NAME]"
type input "Shreyansh Exports-undefined"
type input "172-Savda"
type input "Banana Export"
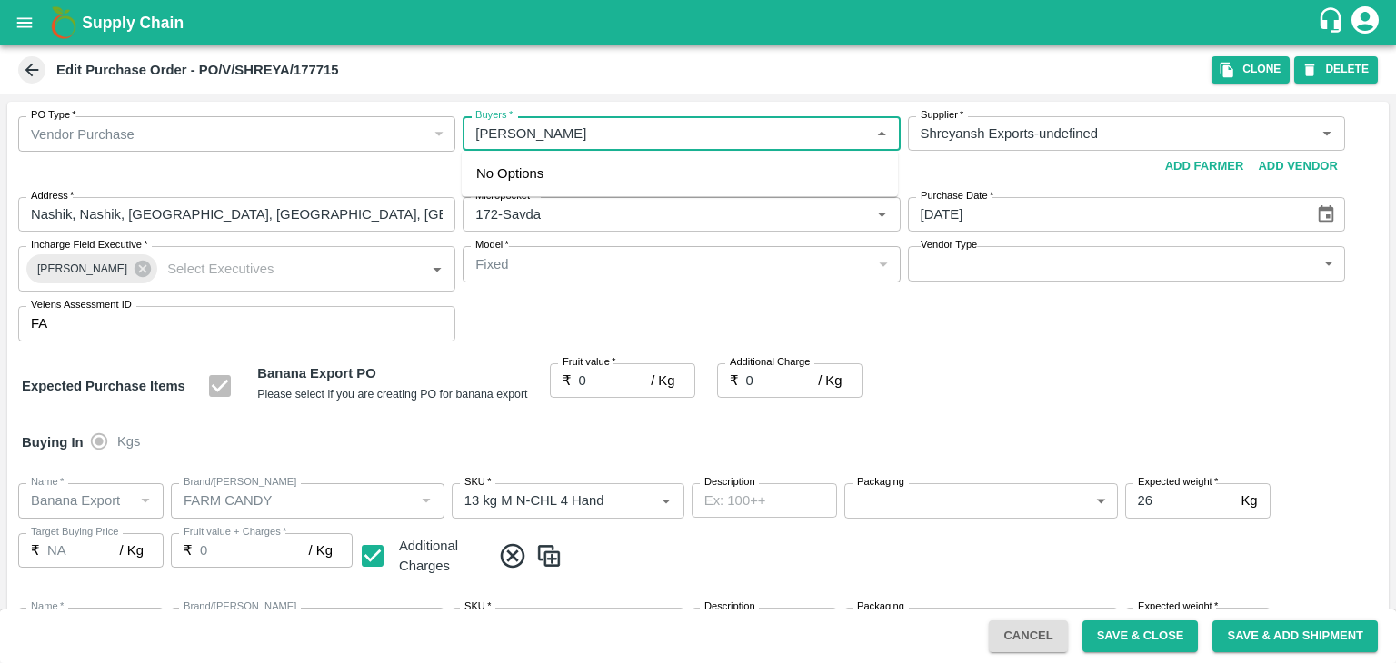
type input "FARM CANDY"
type input "13 kg M N-CHL 4 Hand"
type input "NA"
type input "Banana Export"
type input "FARM CANDY"
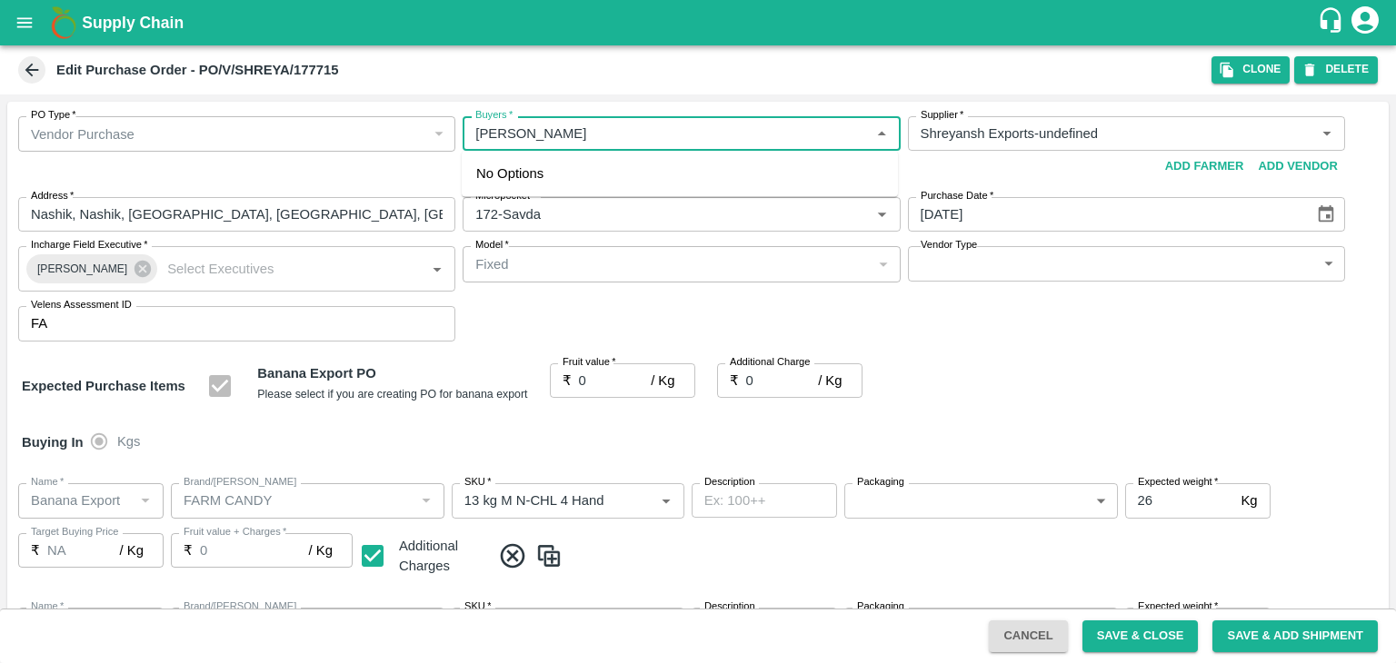
type input "13 kg M N-CHL 5 Hand"
type input "NA"
type input "Banana Export"
type input "FARM CANDY"
type input "13 kg M N-CHL 6 Hand"
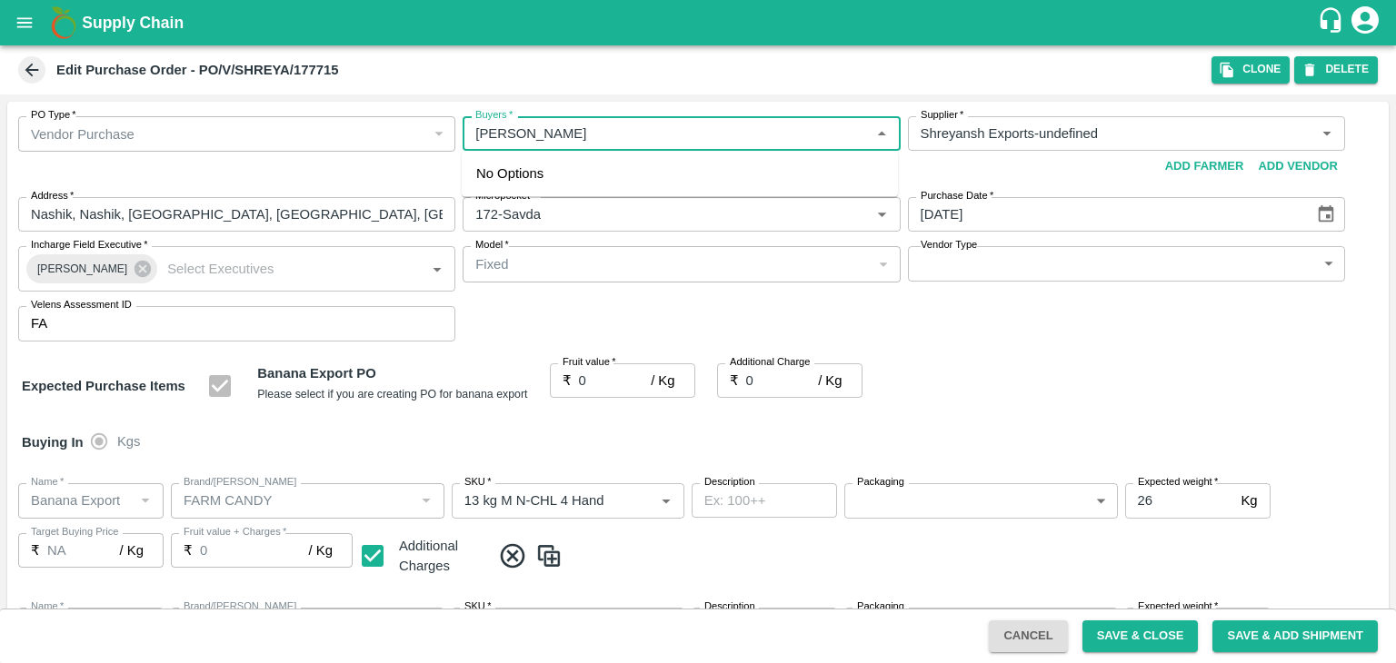
type input "NA"
type input "Banana Export"
type input "FARM CANDY"
type input "13 kg M N-CHL 8 Hand"
type input "NA"
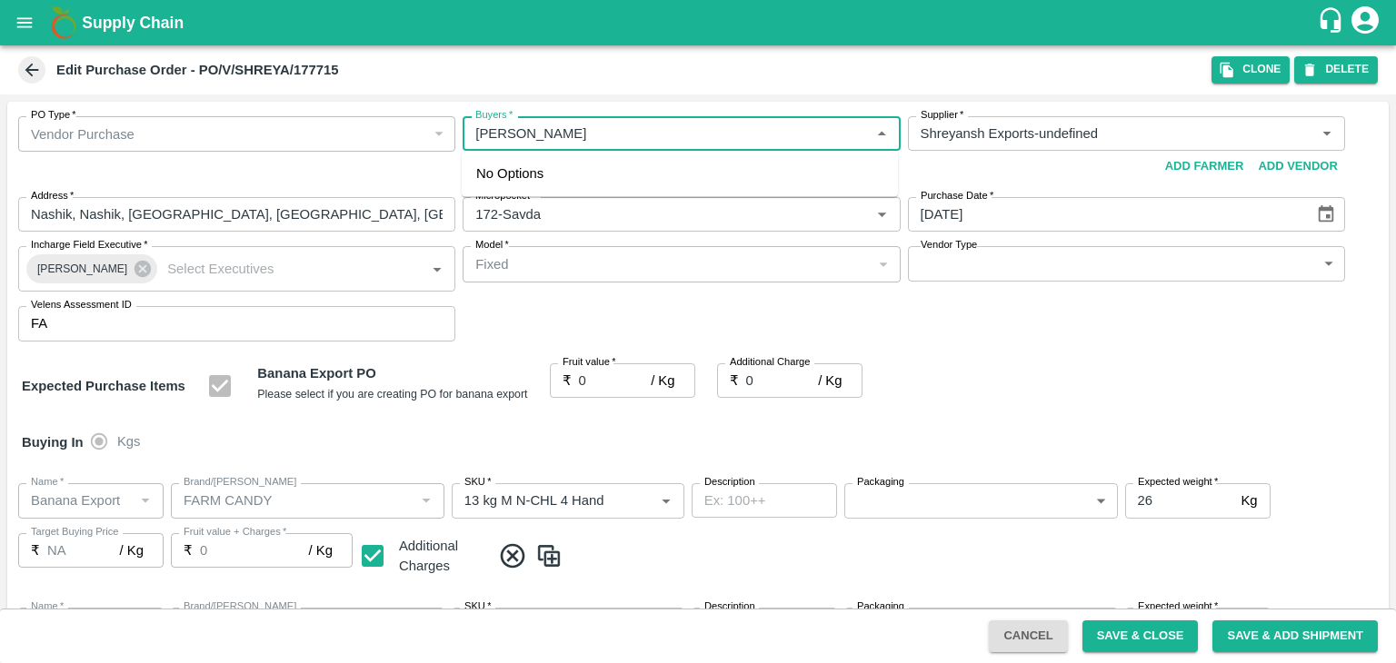
type input "Banana Export"
type input "FARM CANDY"
type input "13 kg M N-CHL CL"
type input "NA"
type input "Banana Export"
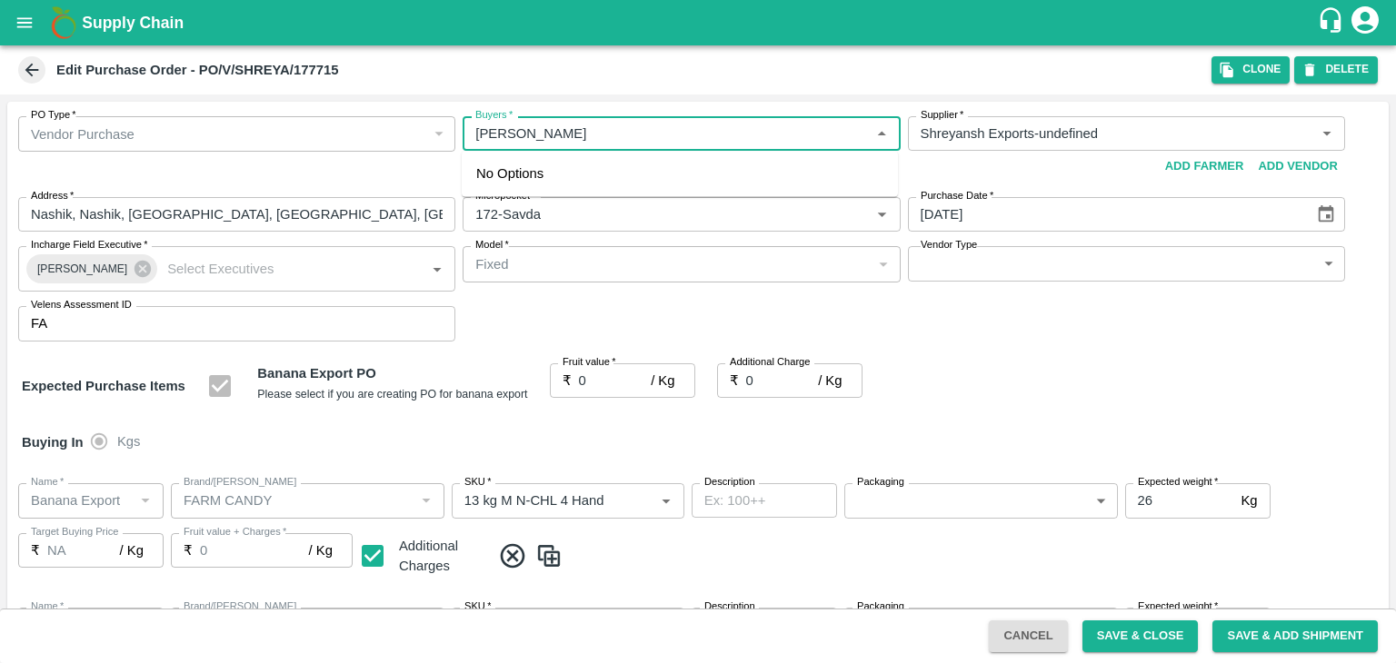
type input "FARM CANDY"
type input "C Class"
type input "NA"
type input "Banana Export"
type input "FARM CANDY"
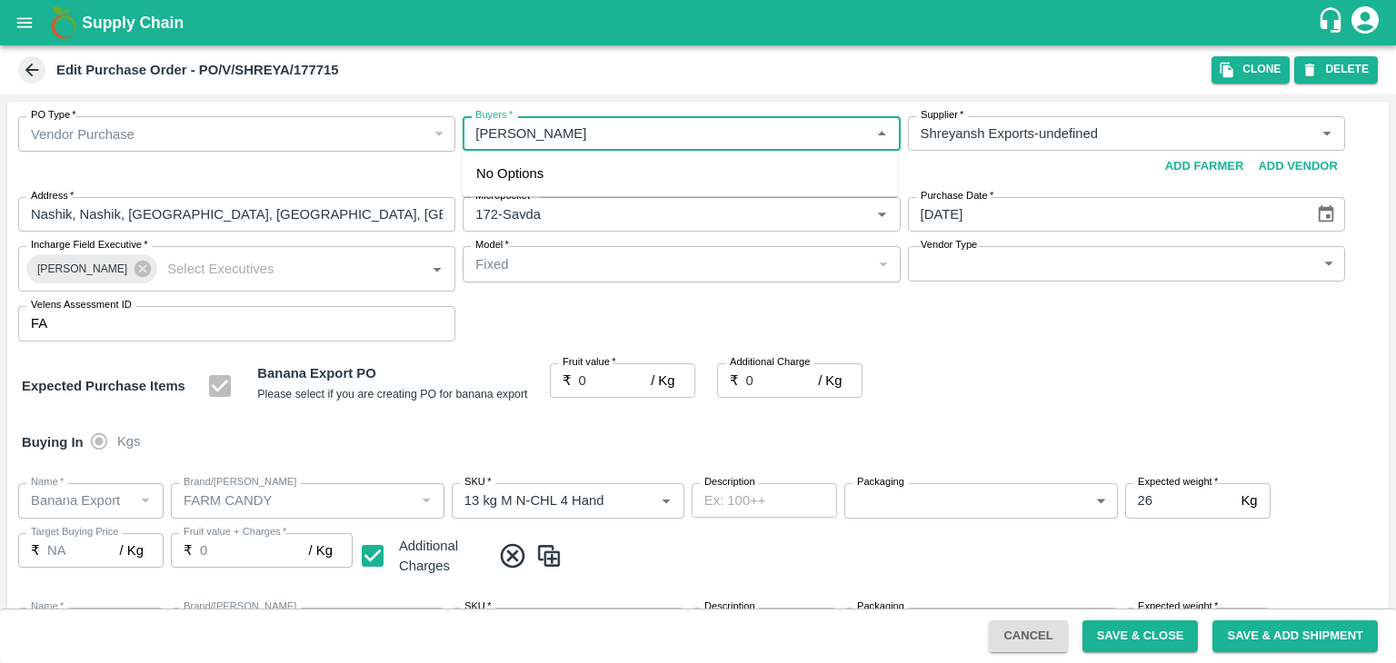
type input "PHR Kg"
type input "NA"
click at [560, 180] on div "[PERSON_NAME]" at bounding box center [575, 182] width 111 height 20
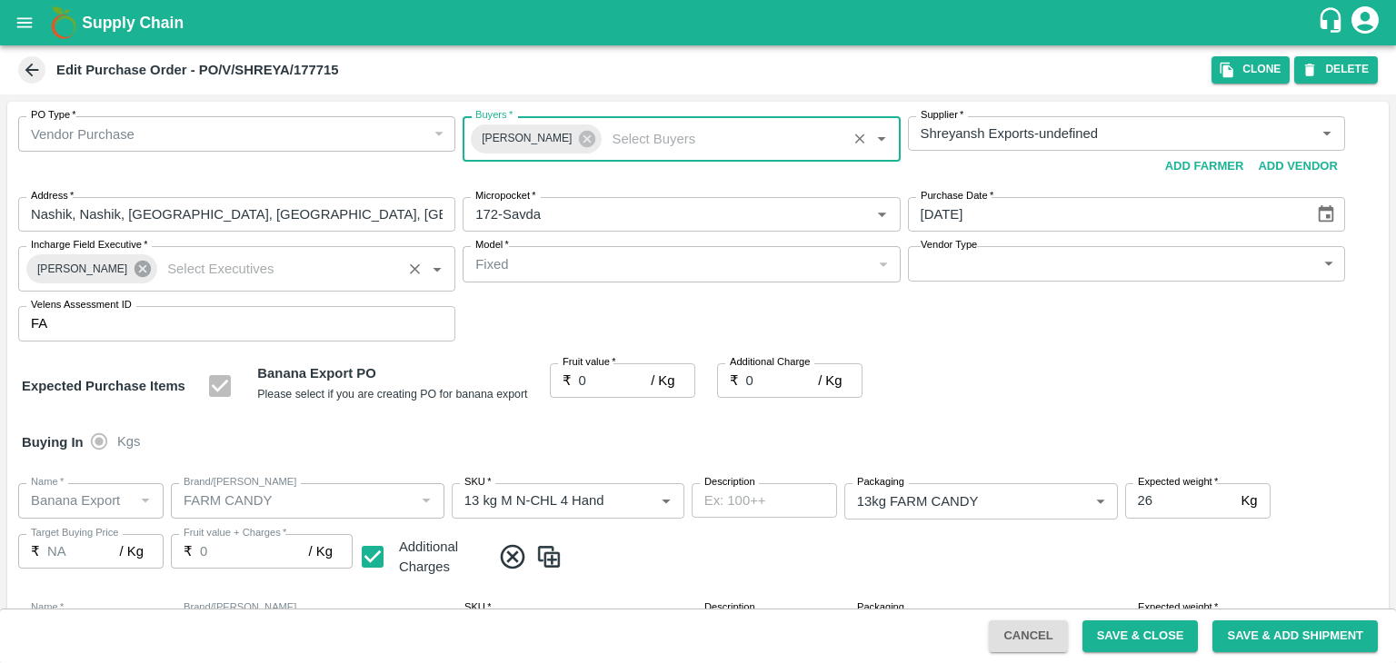
click at [138, 268] on icon at bounding box center [142, 269] width 16 height 16
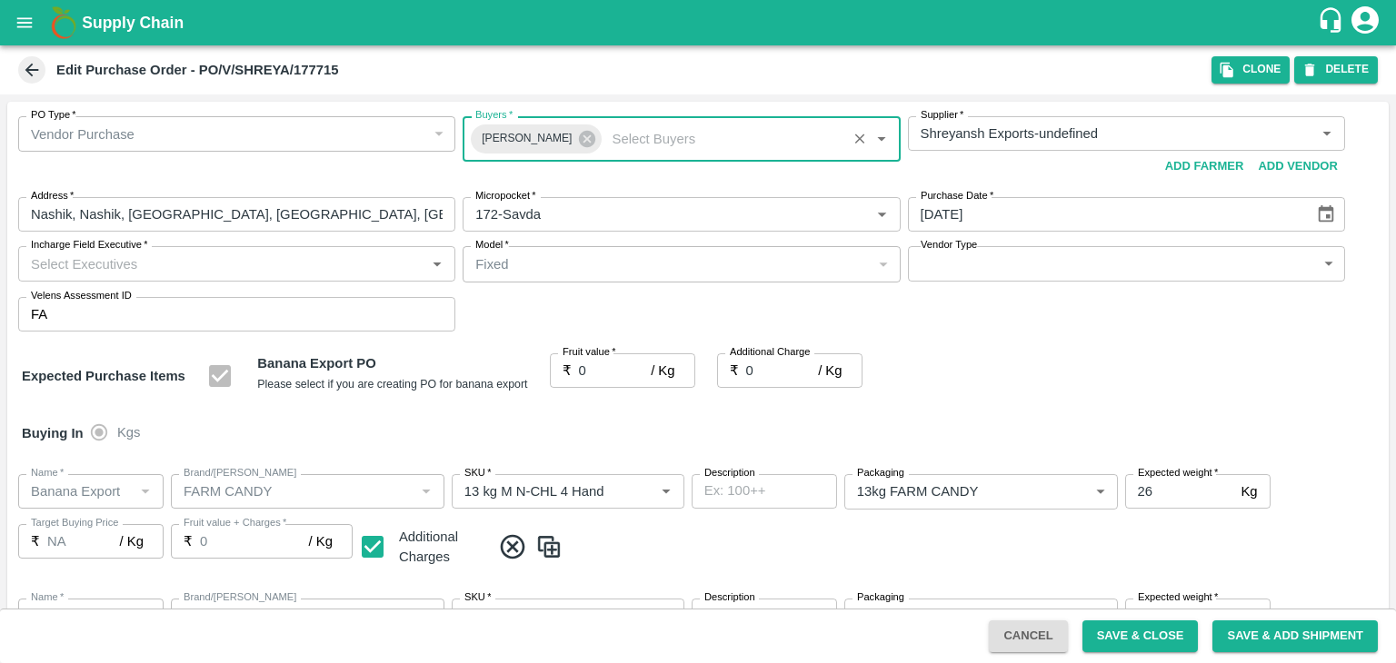
click at [188, 259] on input "Incharge Field Executive   *" at bounding box center [222, 264] width 396 height 24
type input "[PERSON_NAME]"
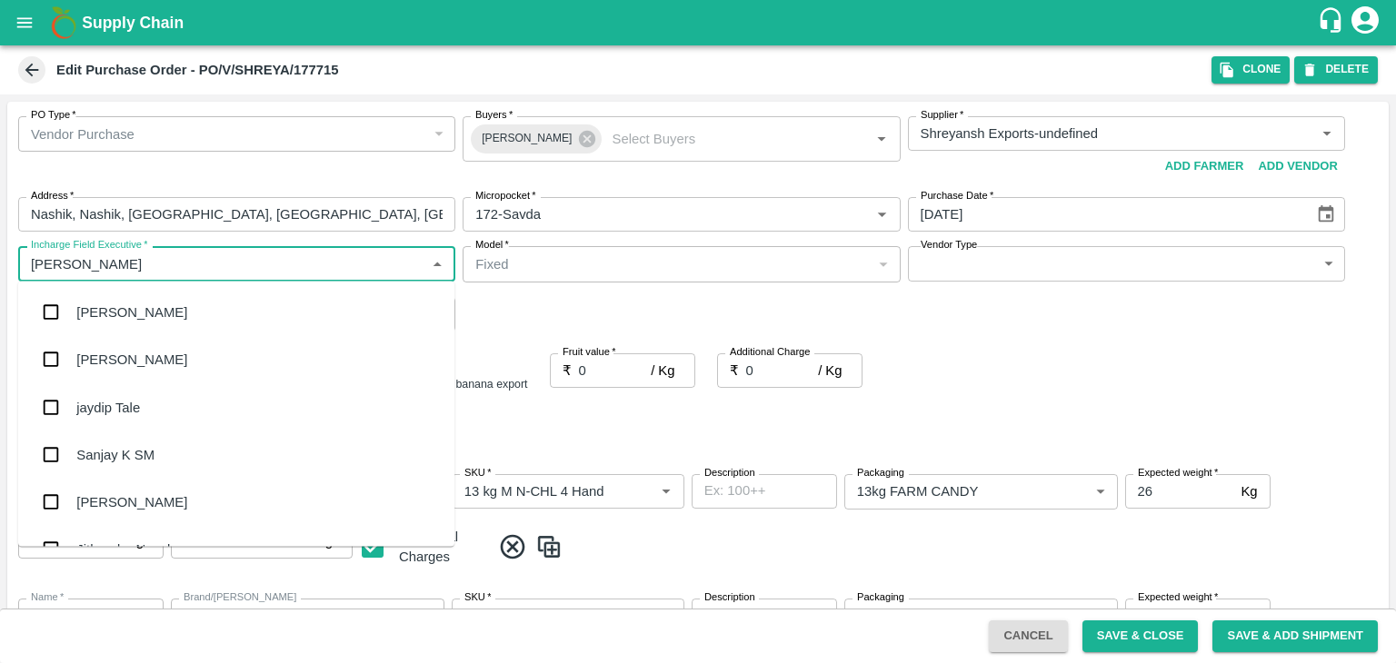
click at [135, 402] on div "jaydip Tale" at bounding box center [108, 407] width 64 height 20
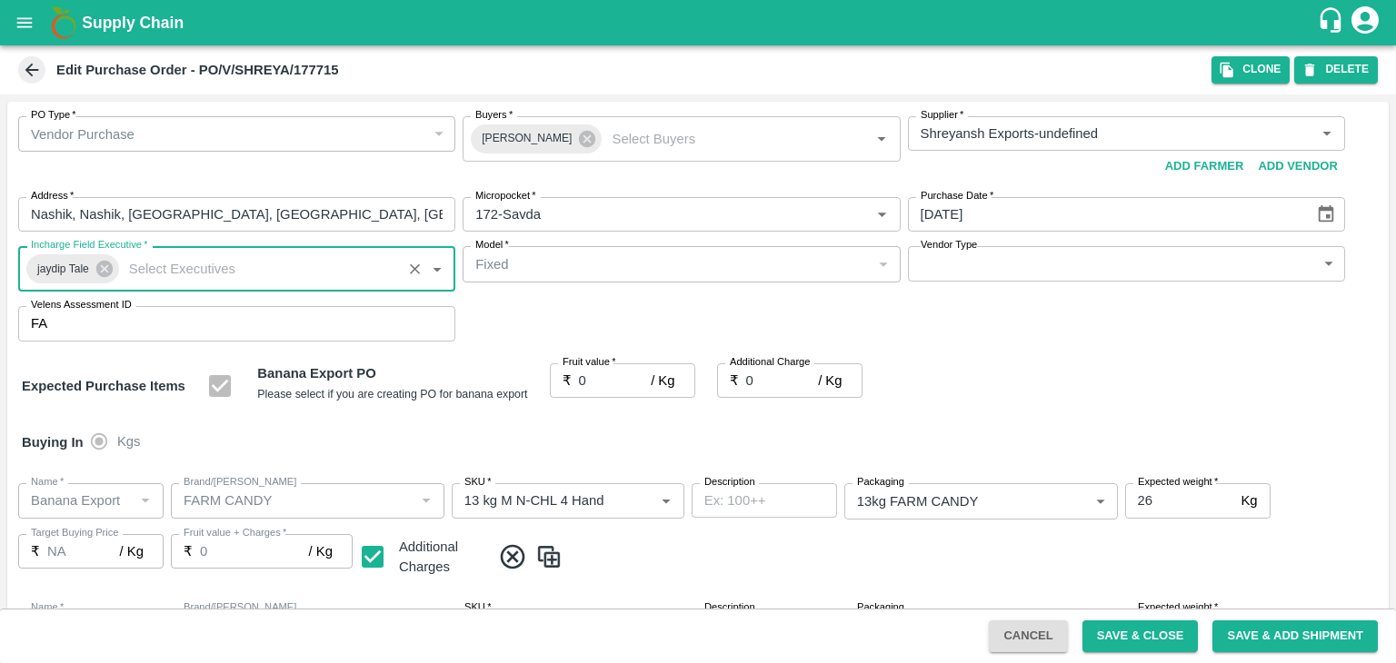
click at [947, 277] on body "Supply Chain Edit Purchase Order - PO/V/SHREYA/177715 Clone DELETE PO Type   * …" at bounding box center [698, 331] width 1396 height 663
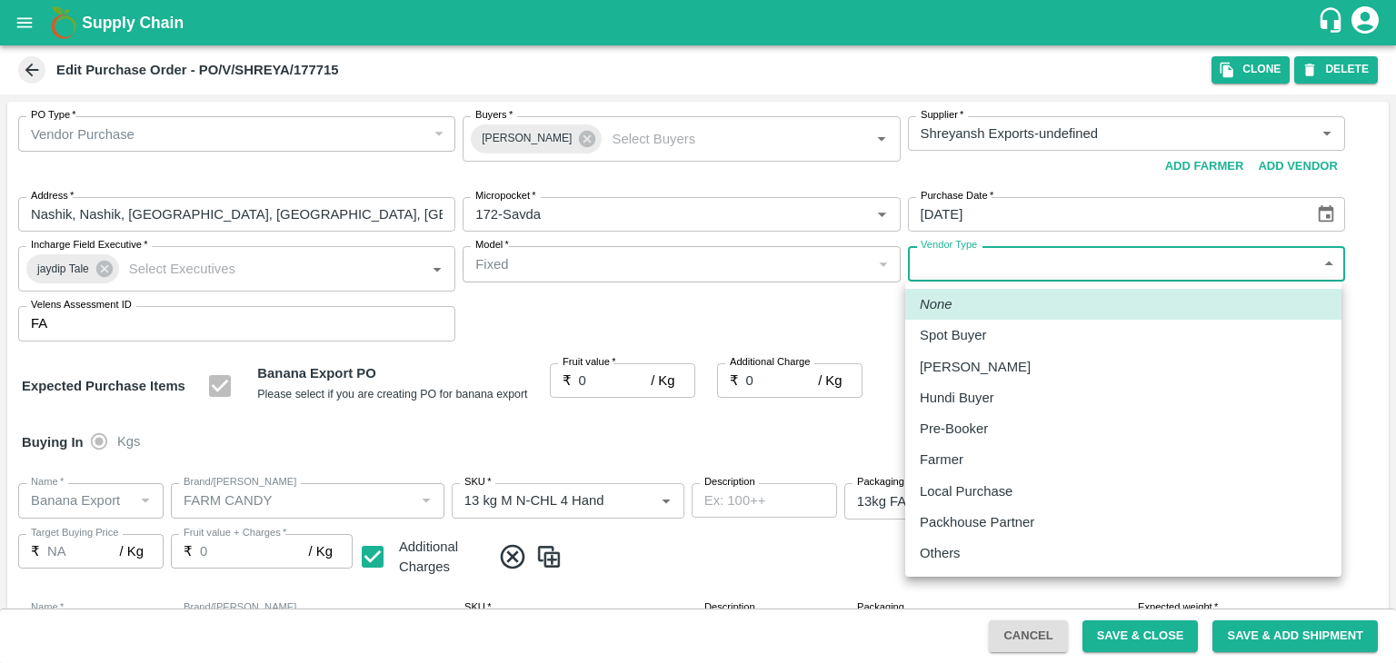
click at [934, 557] on p "Others" at bounding box center [939, 553] width 41 height 20
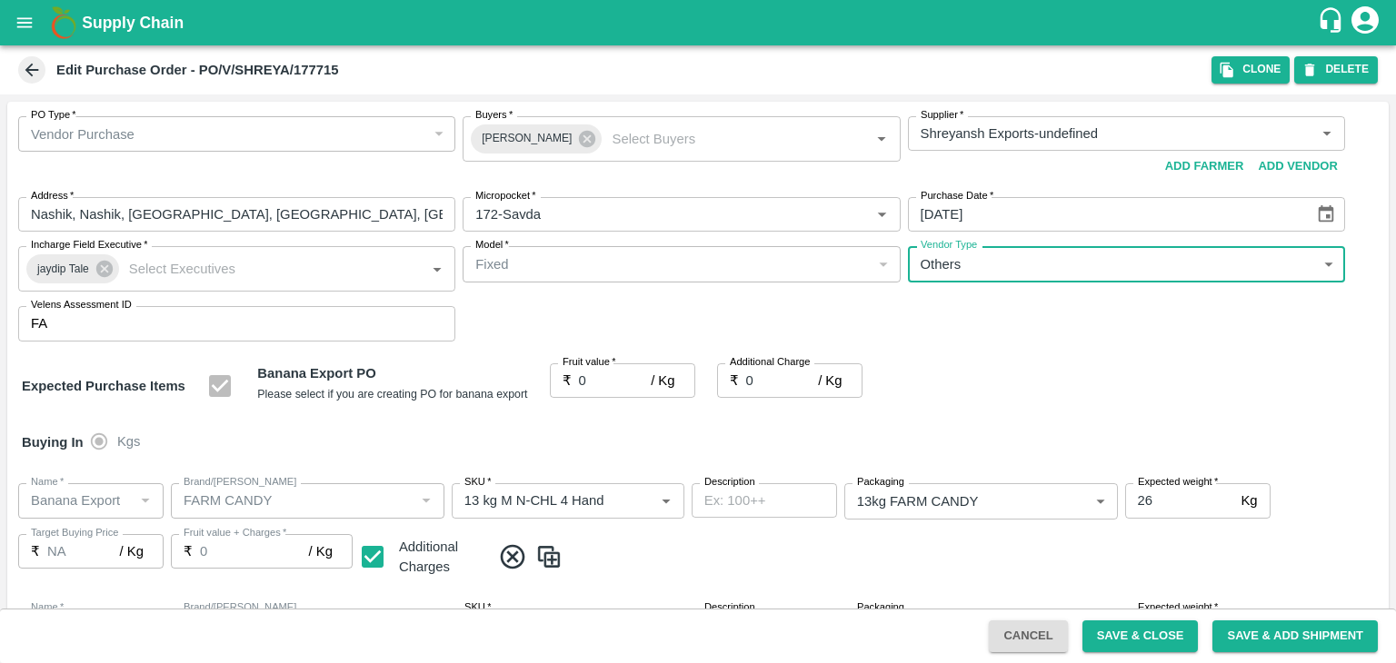
type input "OTHER"
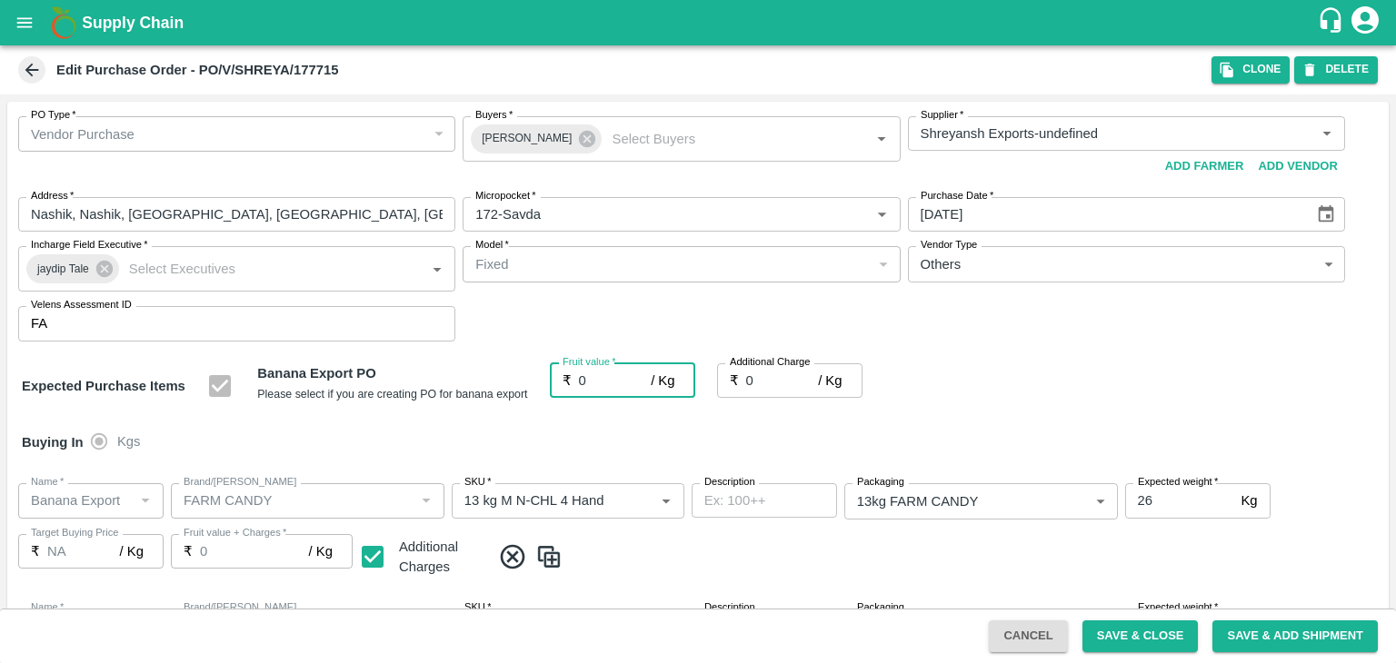
type input "2"
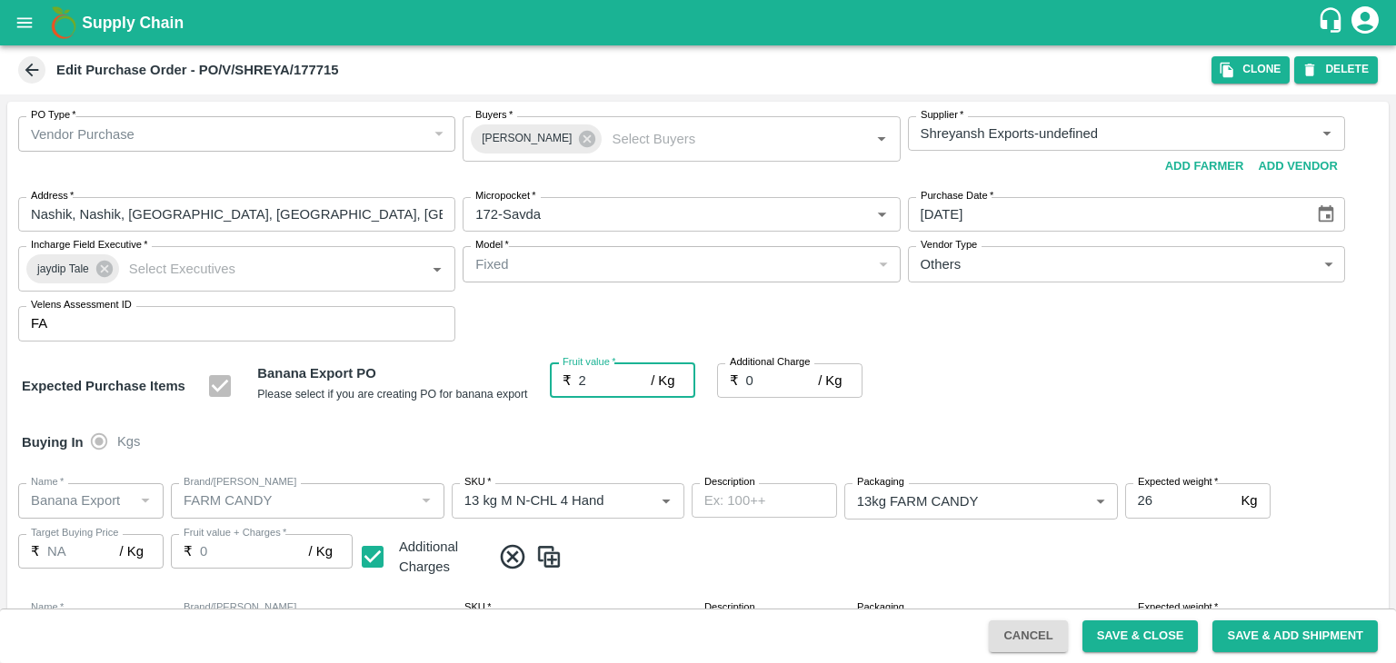
type input "2"
type input "20"
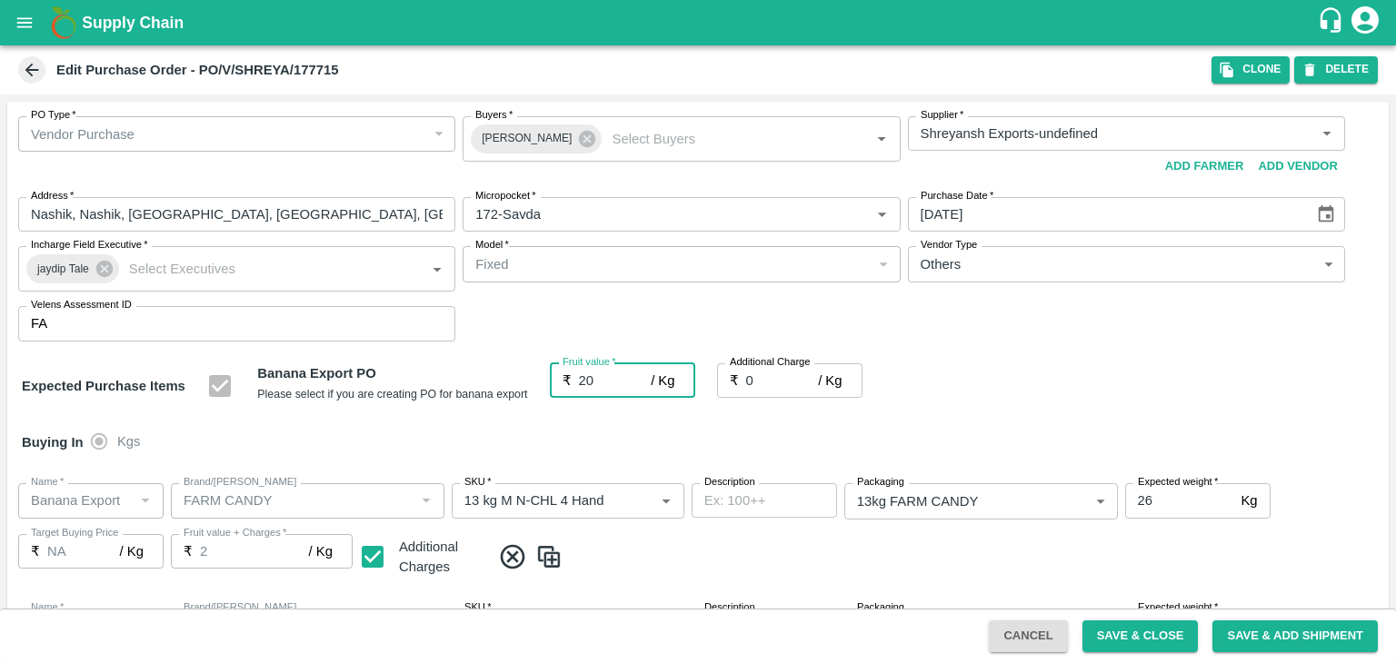
type input "20"
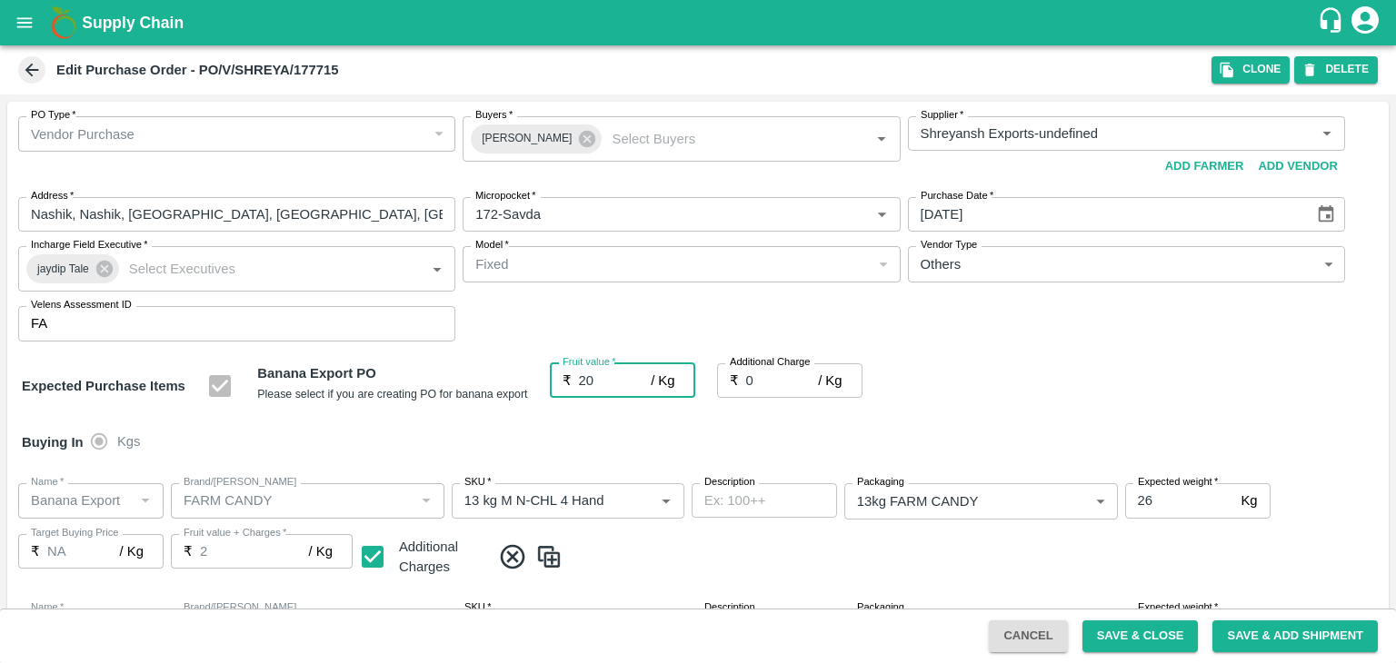
type input "20"
type input "2"
type input "22"
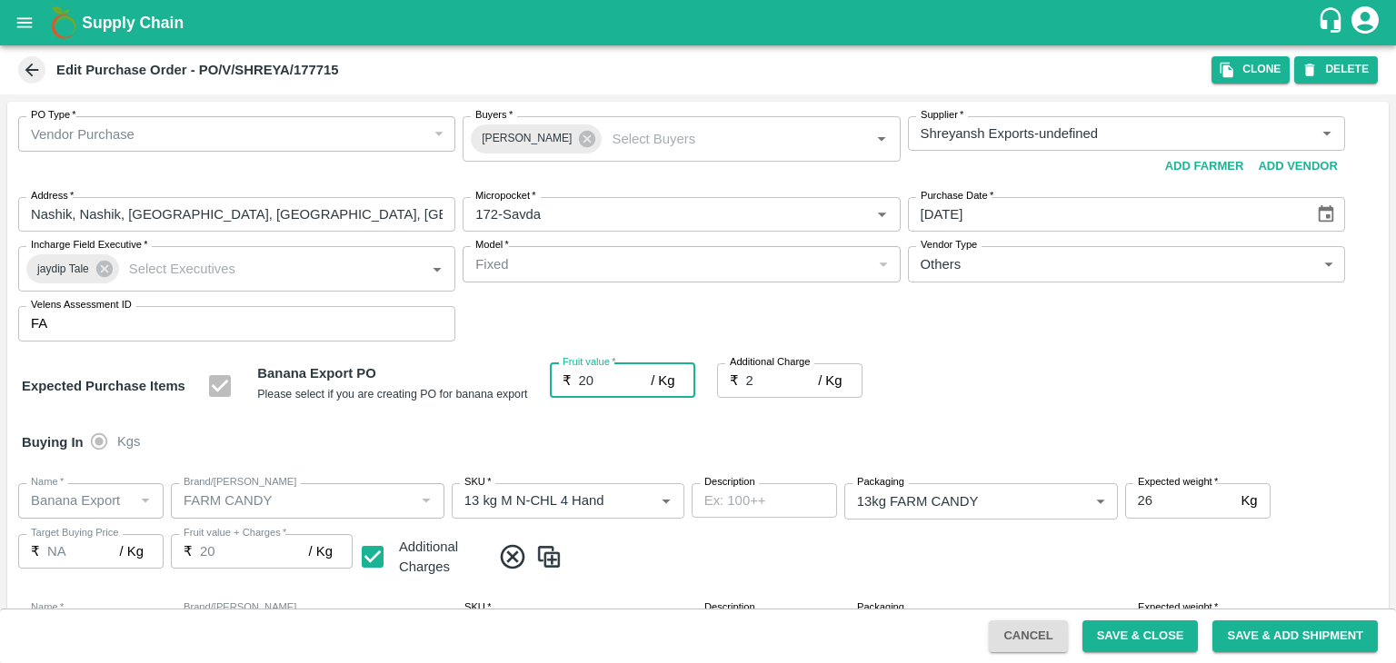
type input "22"
type input "2.75"
type input "22.75"
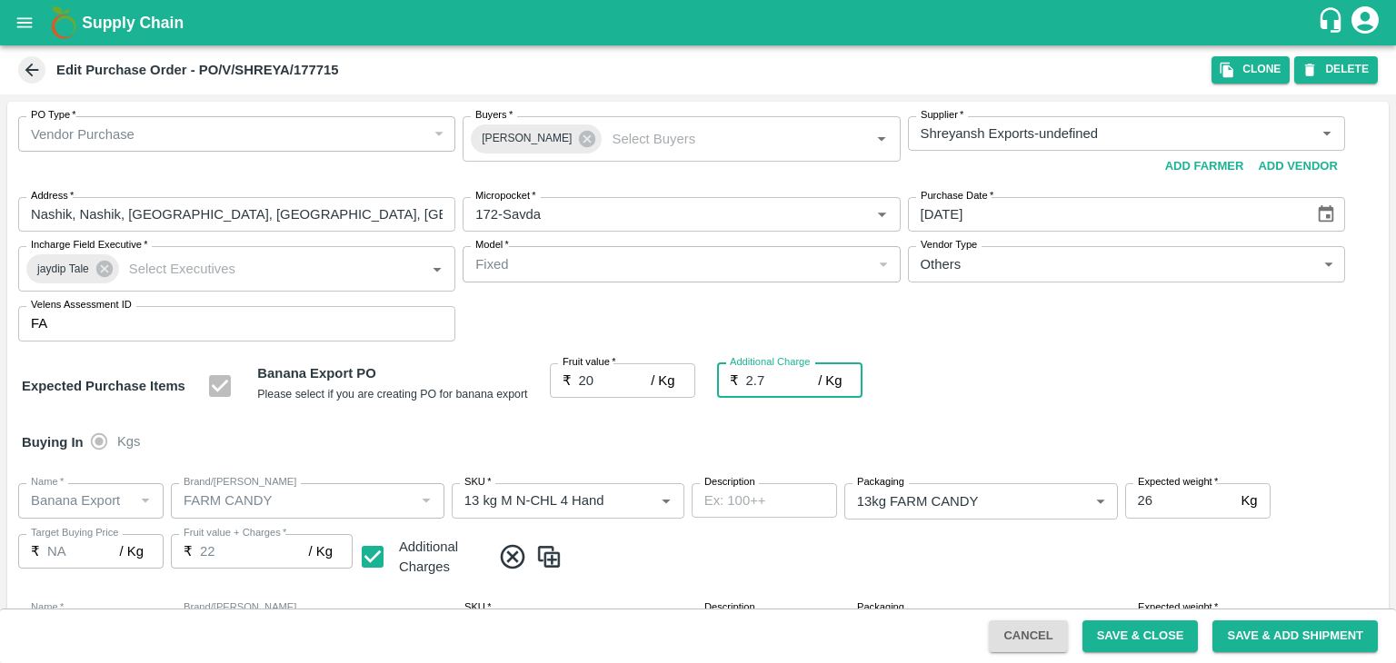
type input "22.75"
type input "2.75"
click at [584, 438] on div at bounding box center [698, 331] width 1396 height 663
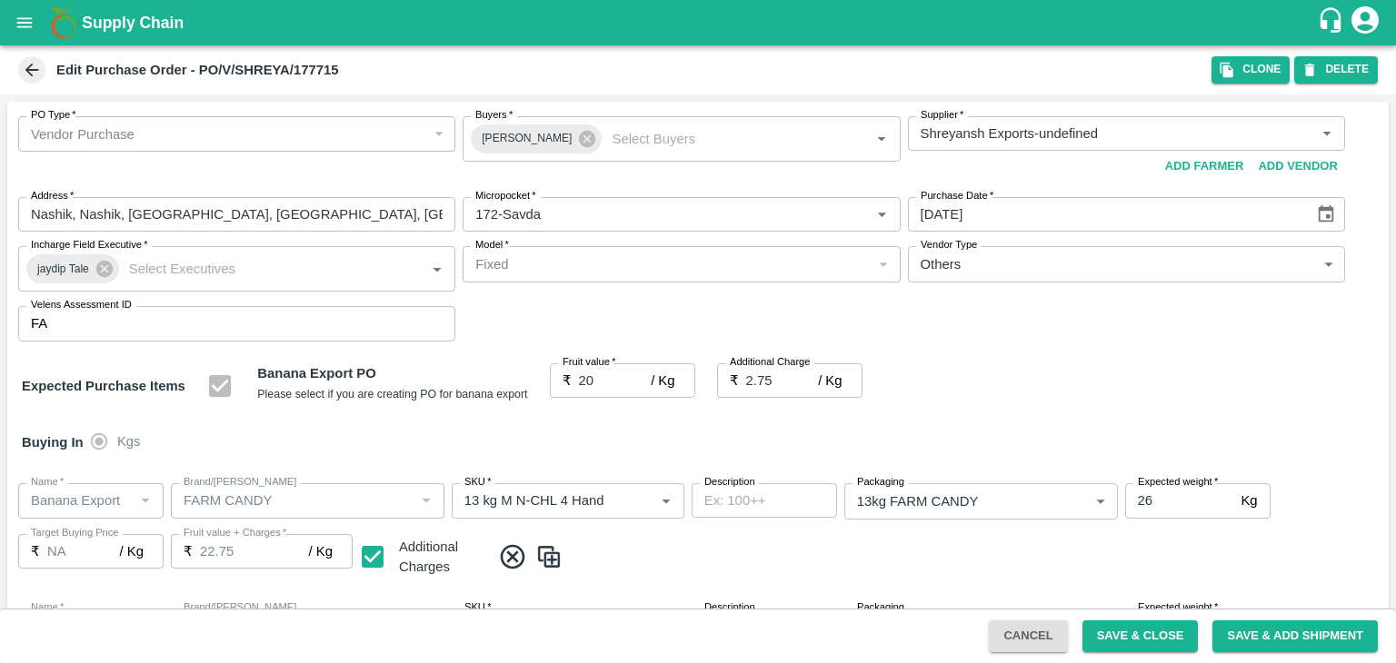
click at [1150, 641] on div at bounding box center [698, 331] width 1396 height 663
click at [1136, 641] on div at bounding box center [698, 331] width 1396 height 663
click at [1150, 637] on div at bounding box center [698, 331] width 1396 height 663
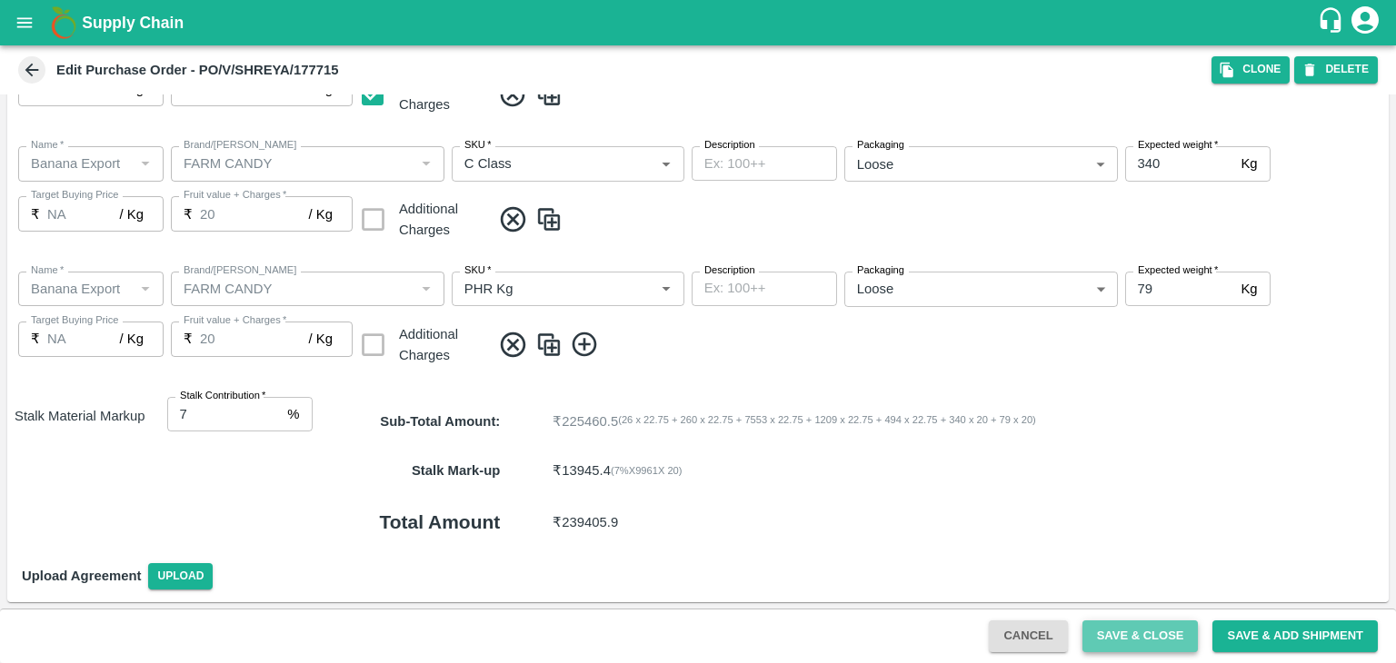
click at [1150, 633] on button "Save & Close" at bounding box center [1140, 637] width 116 height 32
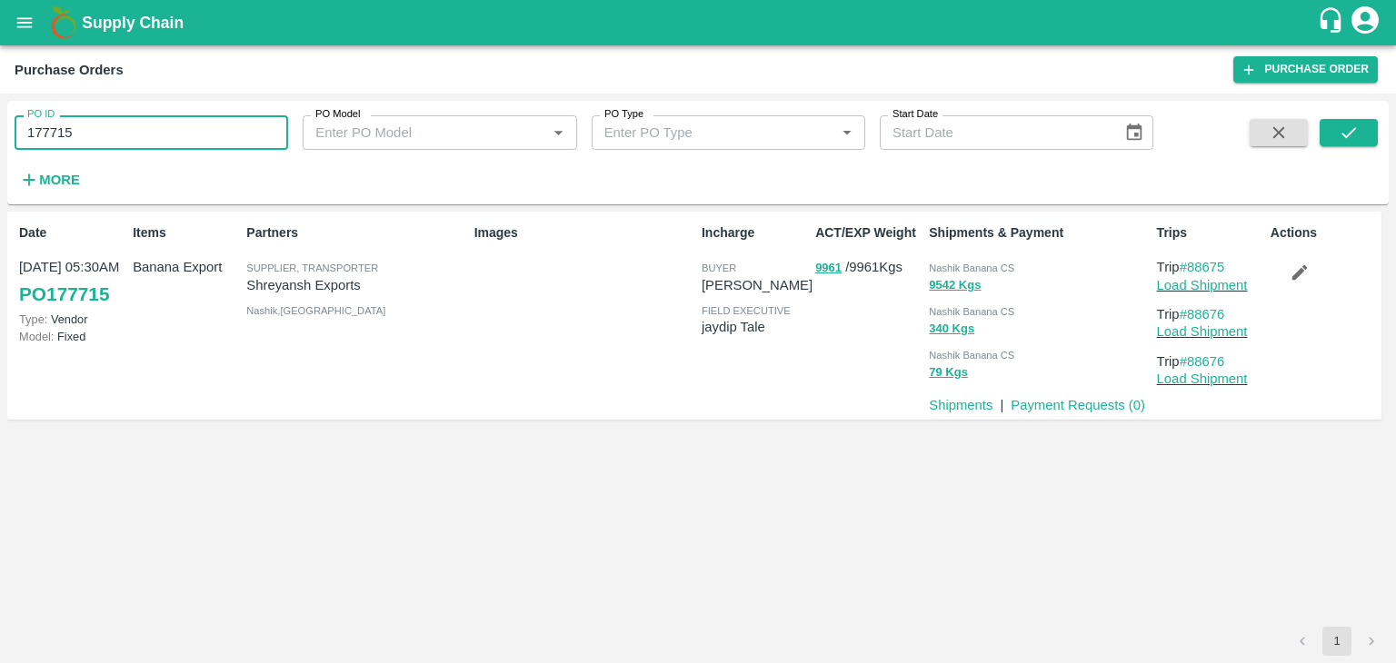
click at [121, 126] on input "177715" at bounding box center [151, 132] width 273 height 35
paste input "text"
type input "177735"
click at [1363, 126] on button "submit" at bounding box center [1348, 132] width 58 height 27
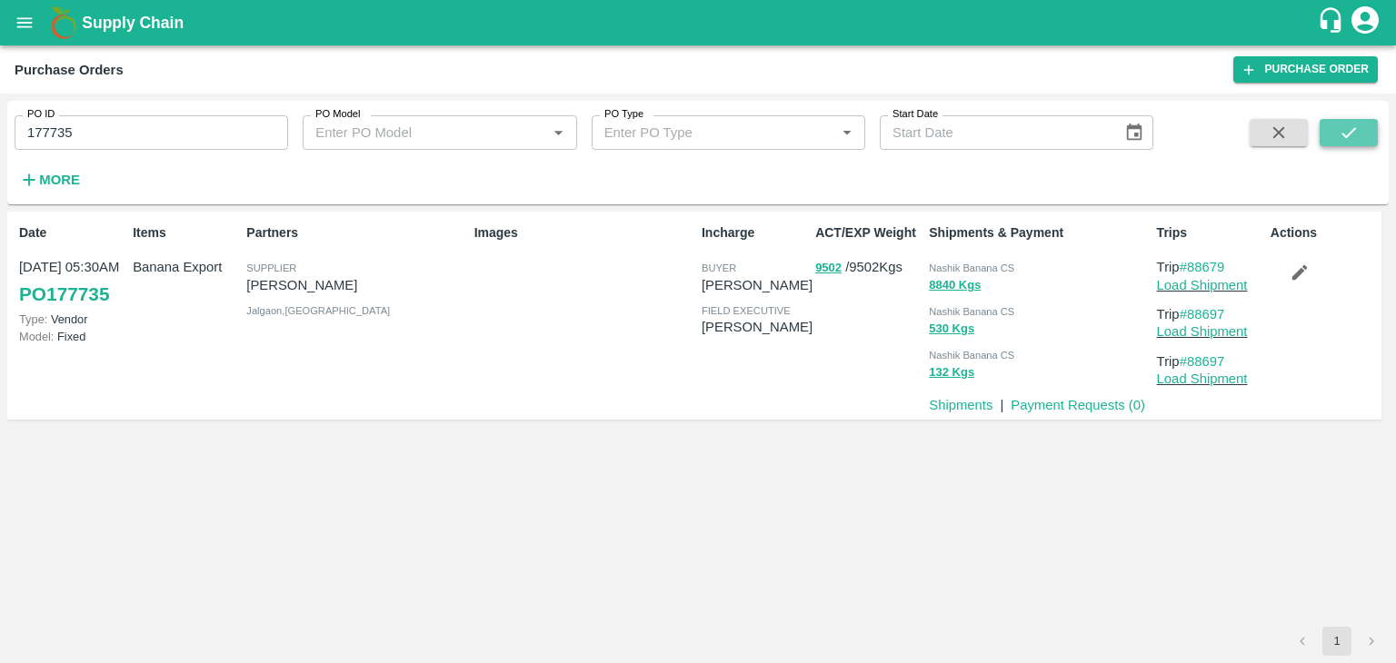
click at [1350, 141] on icon "submit" at bounding box center [1348, 133] width 20 height 20
click at [1237, 287] on link "Load Shipment" at bounding box center [1202, 285] width 91 height 15
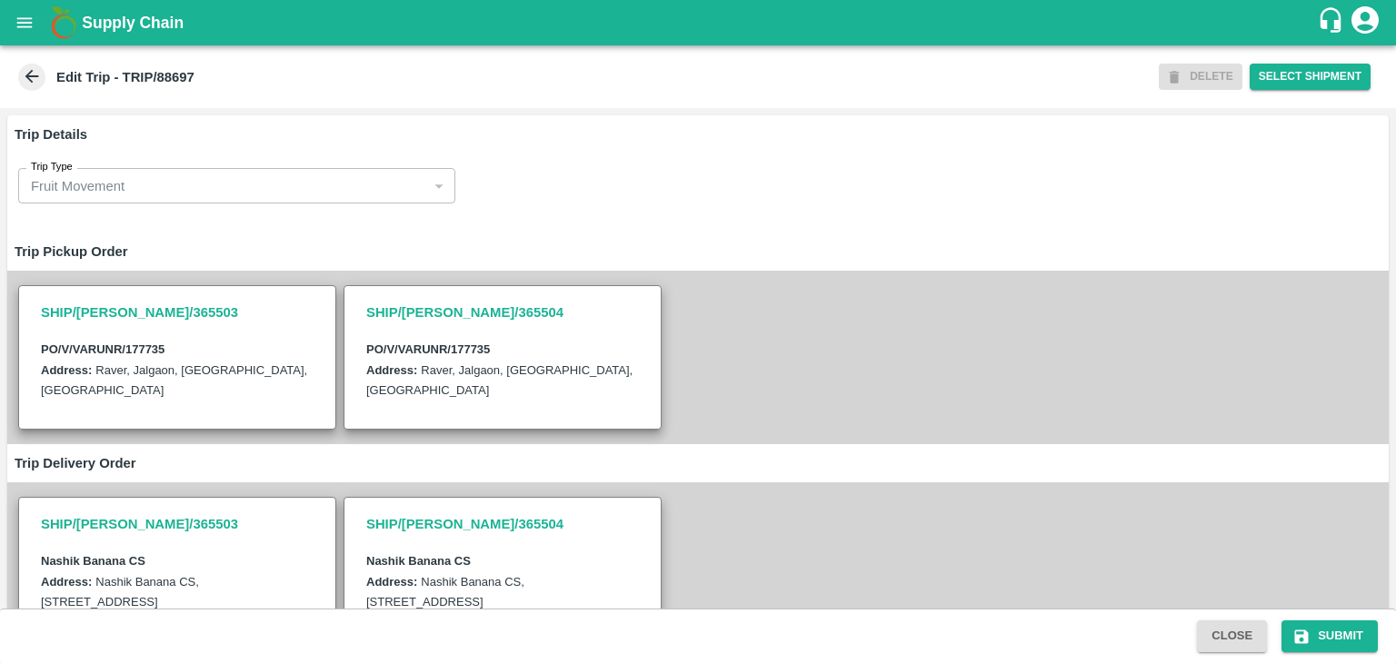
scroll to position [425, 0]
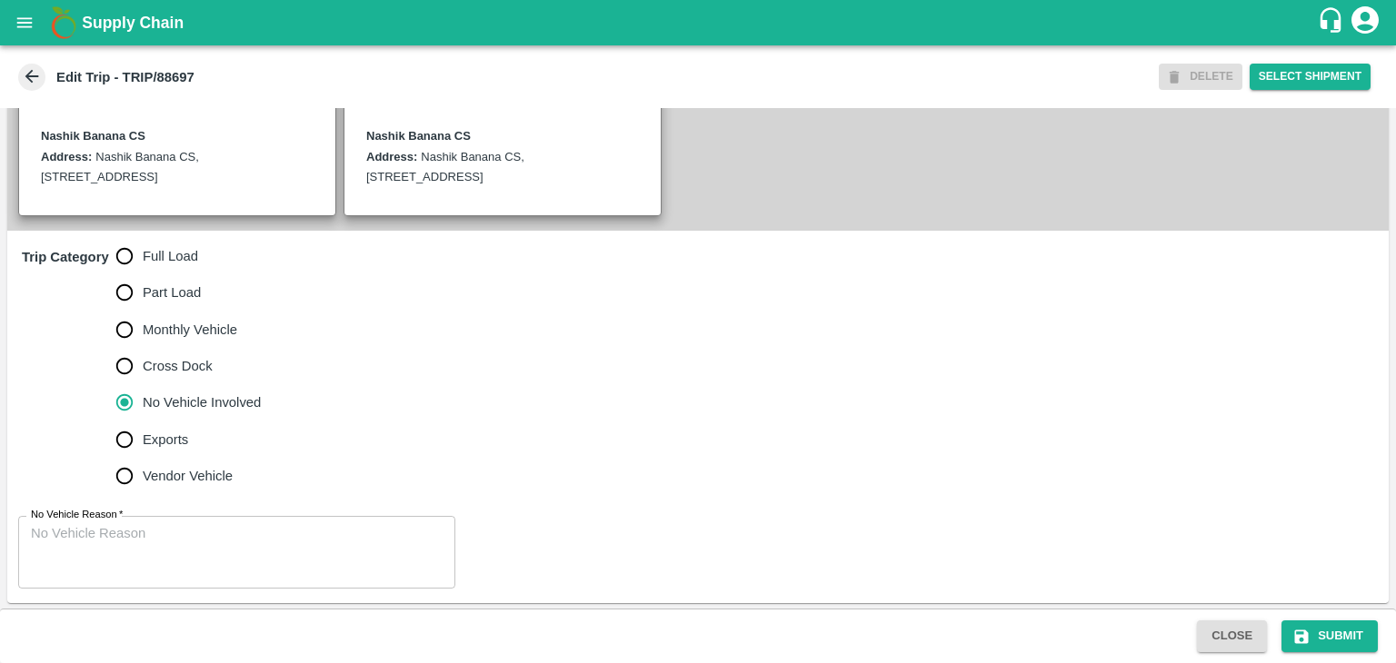
click at [160, 263] on span "Full Load" at bounding box center [170, 256] width 55 height 20
click at [143, 263] on input "Full Load" at bounding box center [124, 256] width 36 height 36
radio input "true"
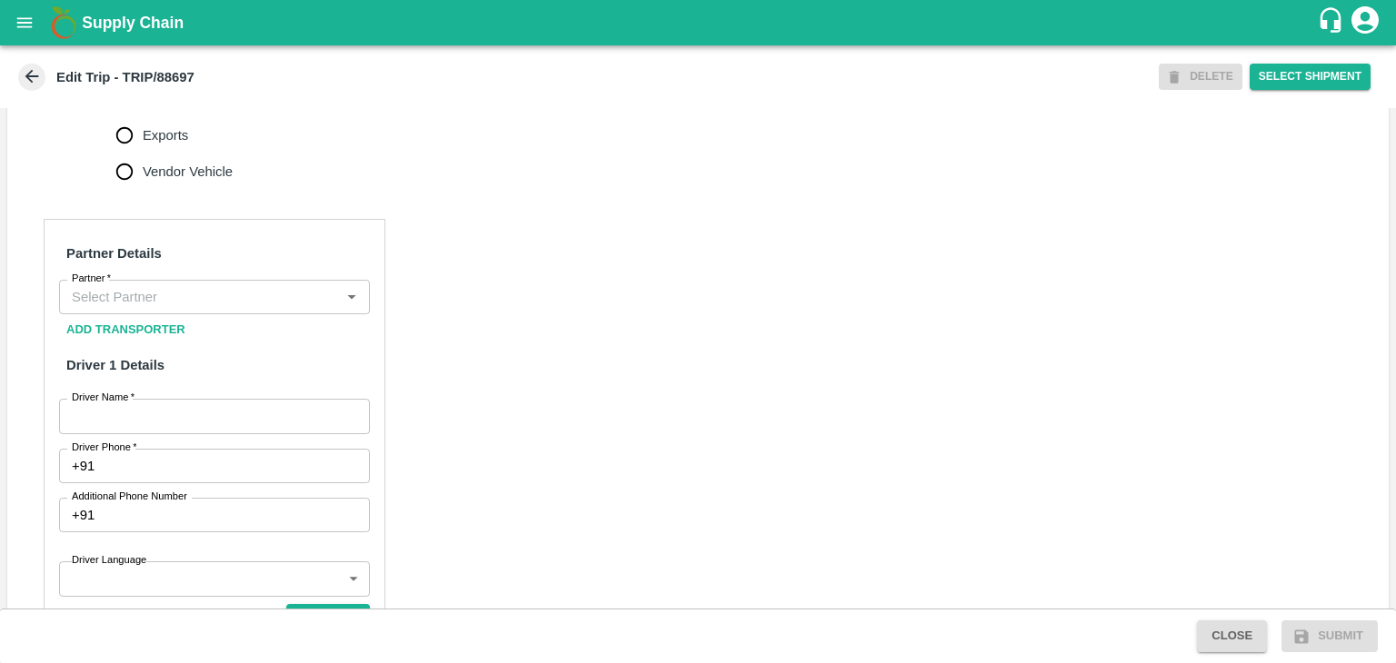
scroll to position [730, 0]
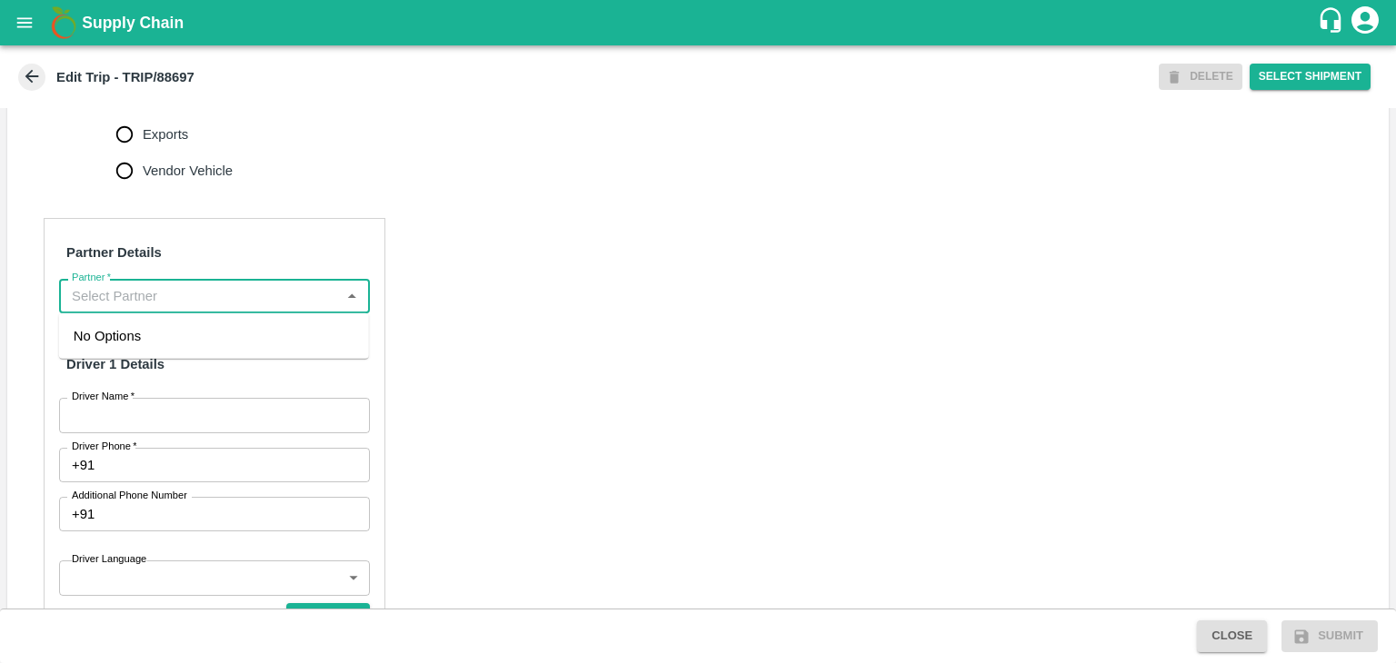
click at [171, 306] on input "Partner   *" at bounding box center [200, 296] width 270 height 24
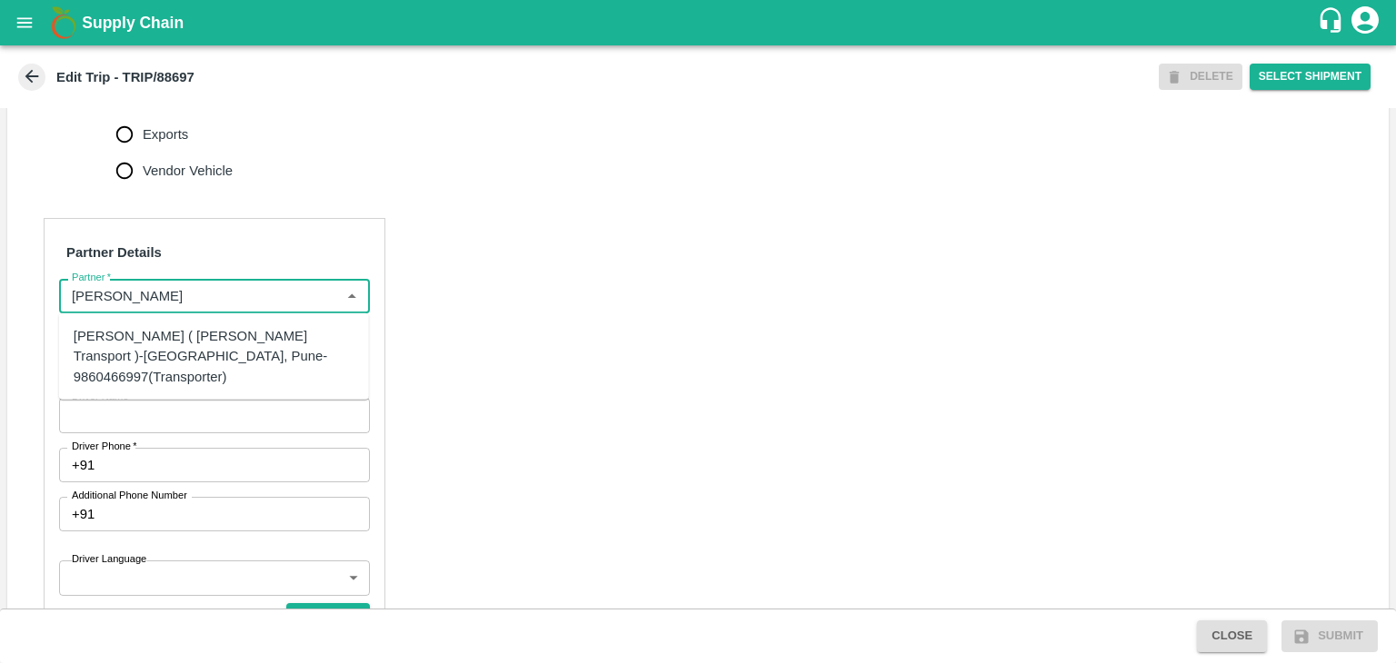
click at [178, 344] on div "[PERSON_NAME] ( [PERSON_NAME] Transport )-[GEOGRAPHIC_DATA], Pune-9860466997(Tr…" at bounding box center [214, 356] width 281 height 61
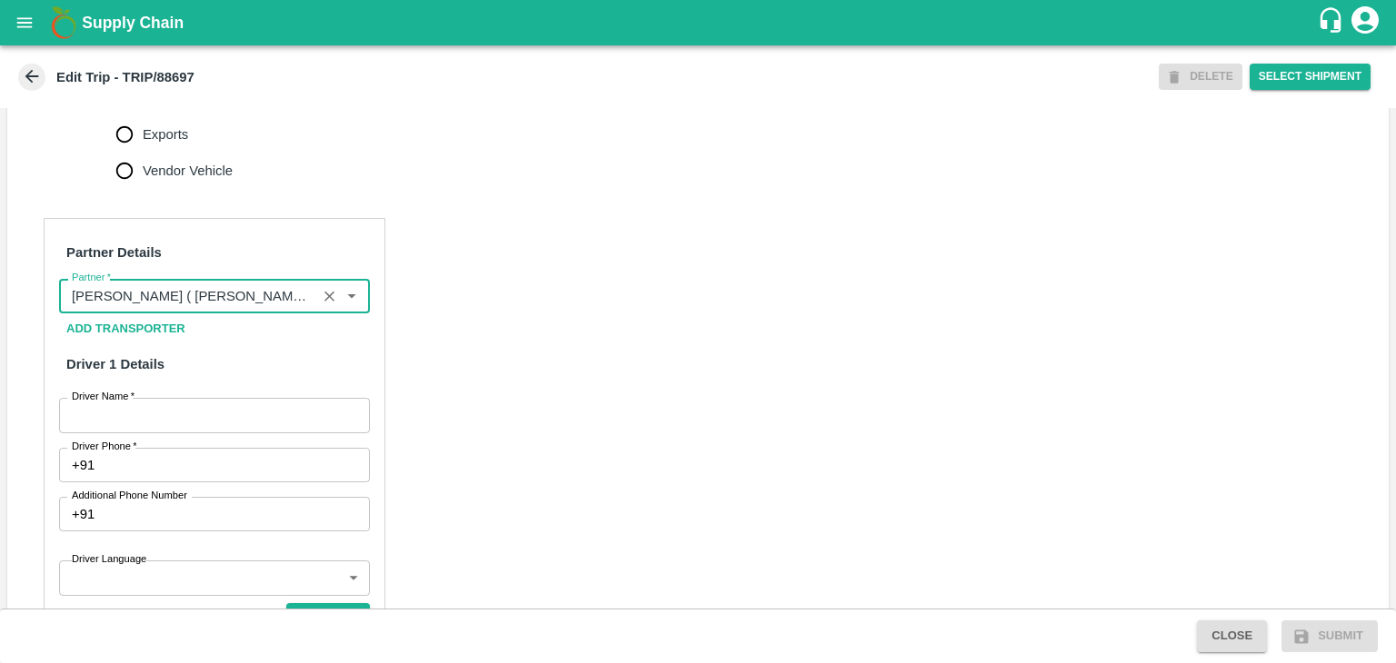
scroll to position [853, 0]
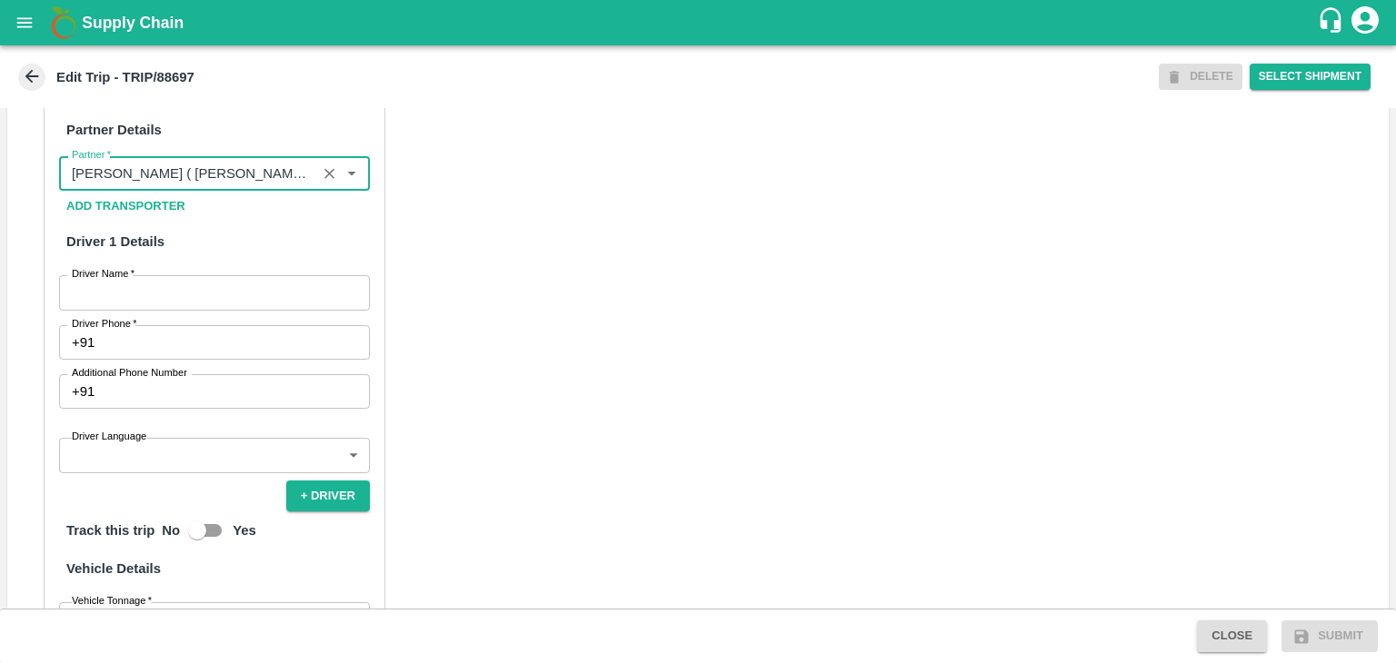
type input "Nitin Rasal ( Bhairavnath Transport )-Deulgaon, Pune-9860466997(Transporter)"
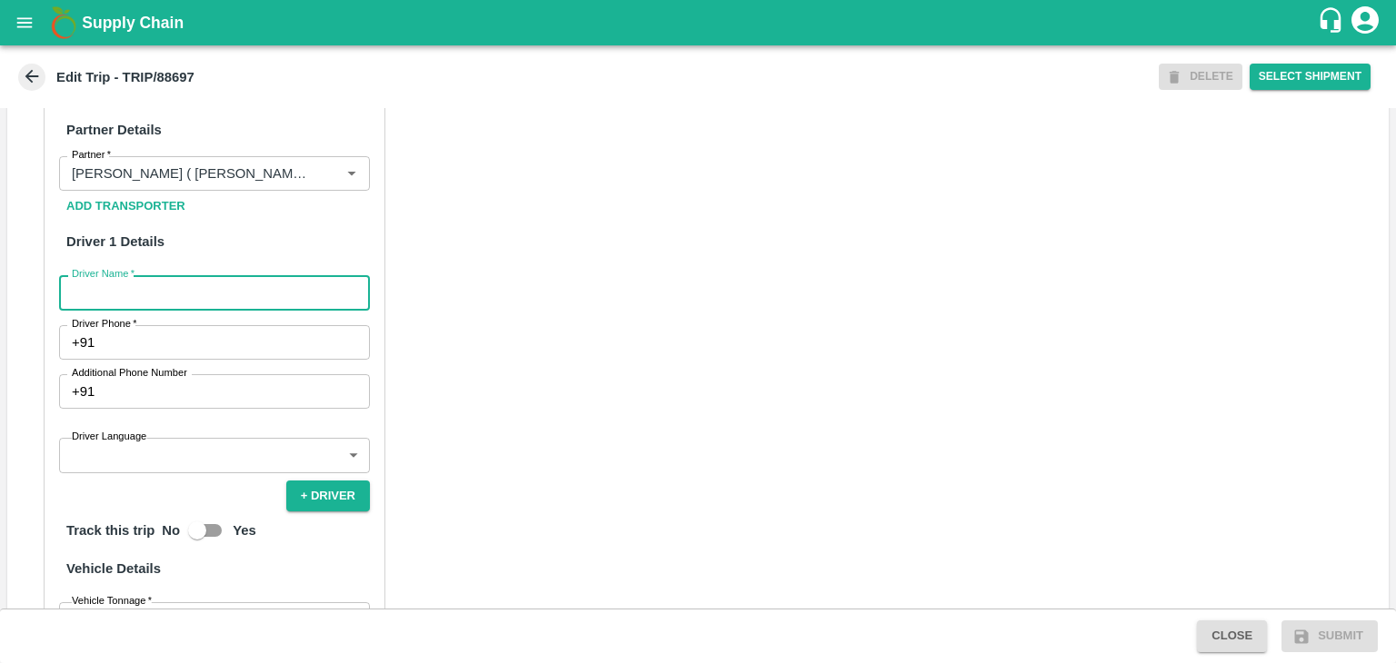
click at [170, 294] on input "Driver Name   *" at bounding box center [214, 292] width 311 height 35
type input "Godase"
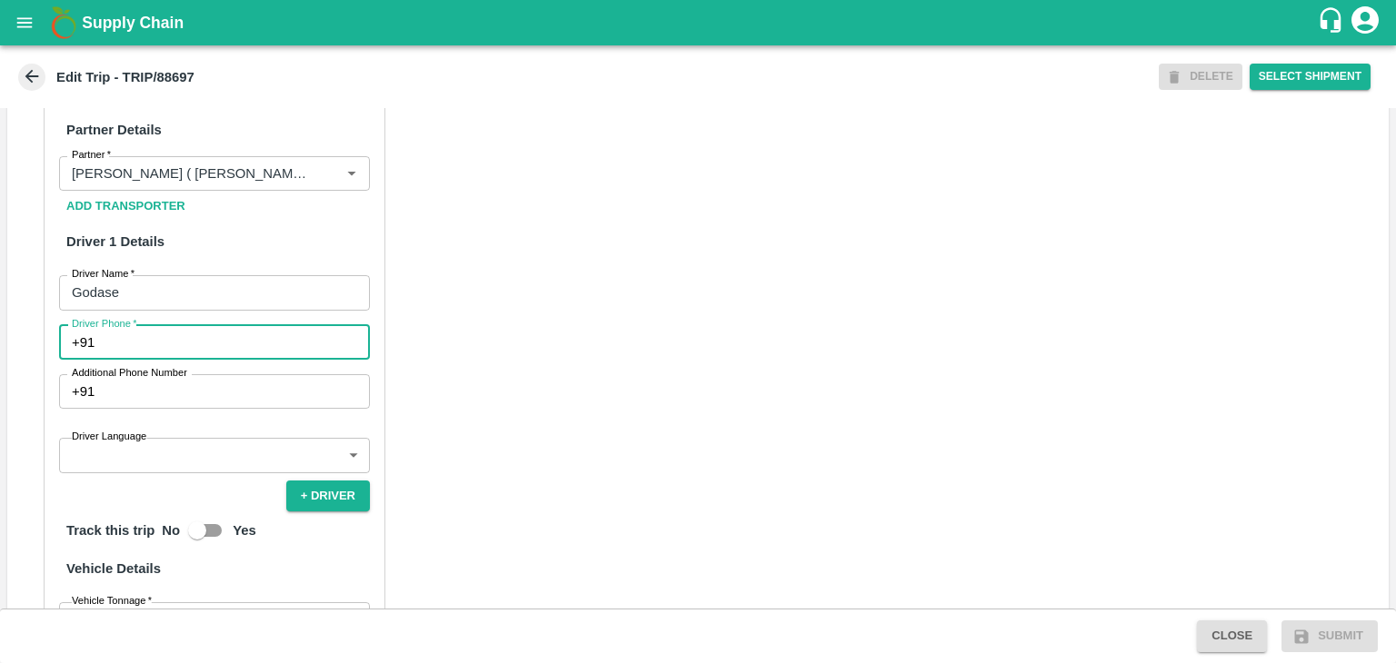
click at [176, 343] on input "Driver Phone   *" at bounding box center [236, 342] width 268 height 35
type input "9975280177"
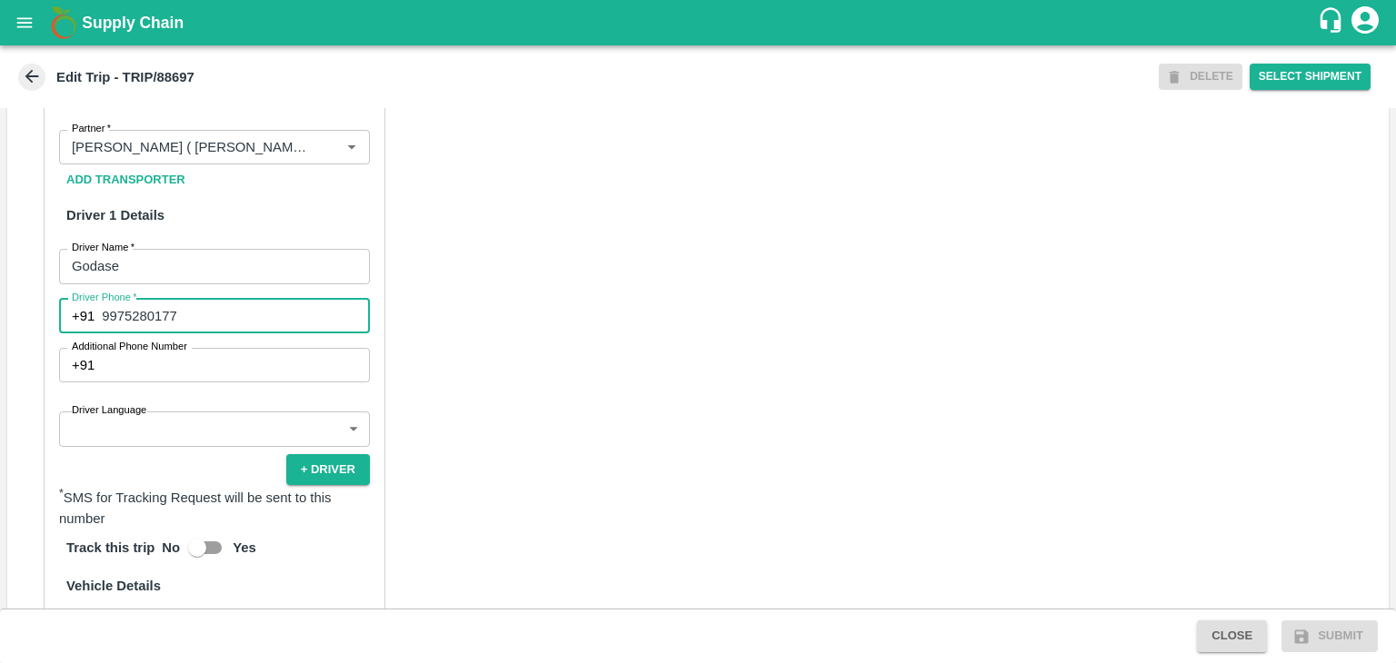
scroll to position [884, 0]
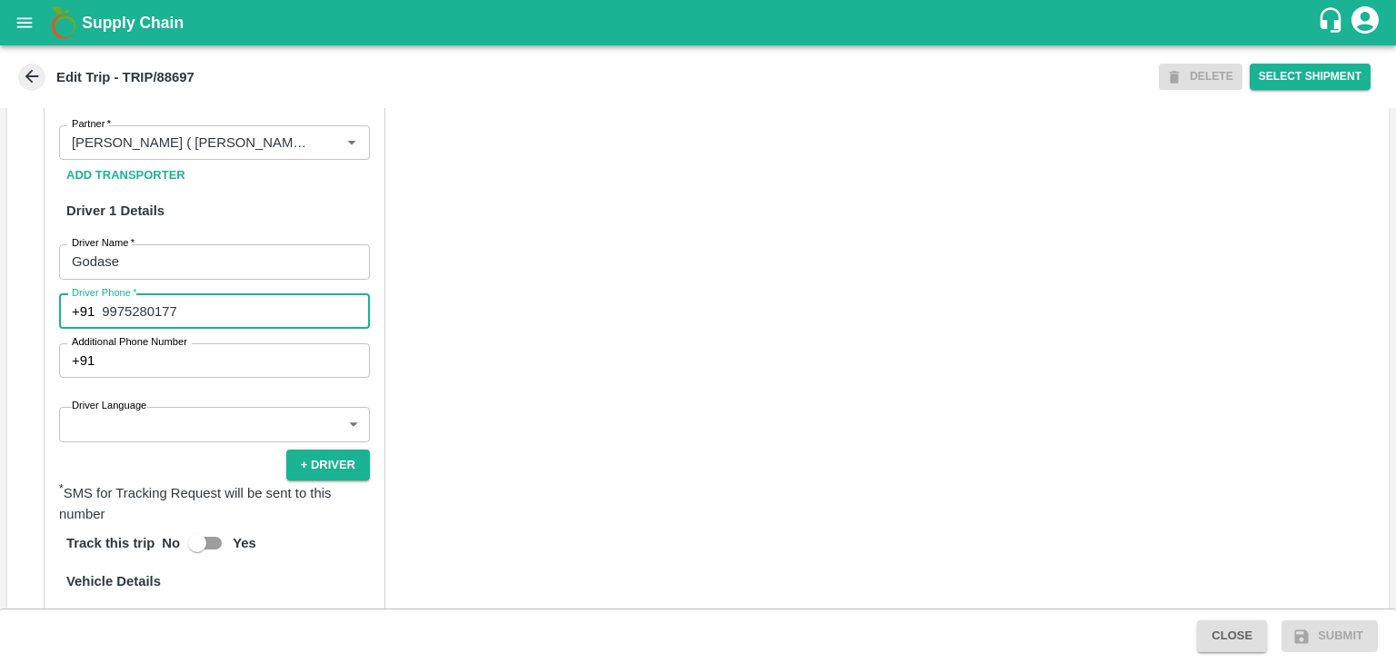
click at [125, 426] on body "Supply Chain Edit Trip - TRIP/88697 DELETE Select Shipment Trip Details Trip Ty…" at bounding box center [698, 331] width 1396 height 663
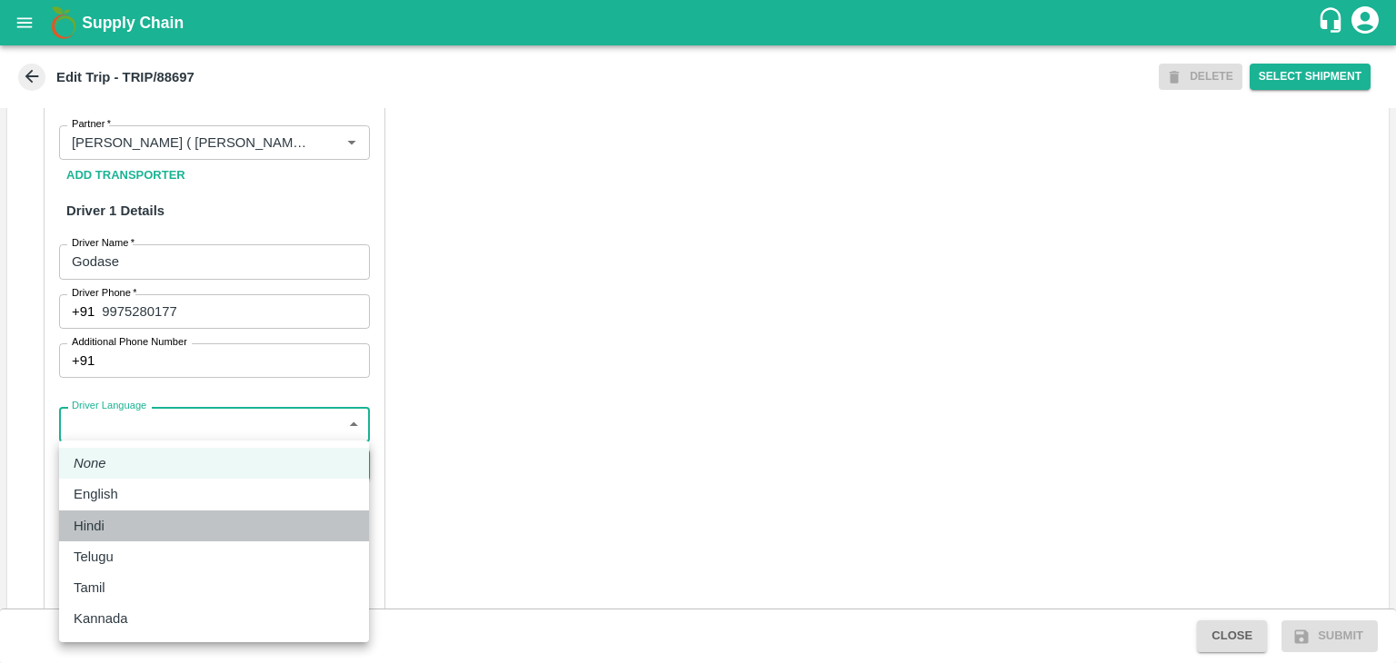
click at [124, 528] on div "Hindi" at bounding box center [214, 526] width 281 height 20
type input "hi"
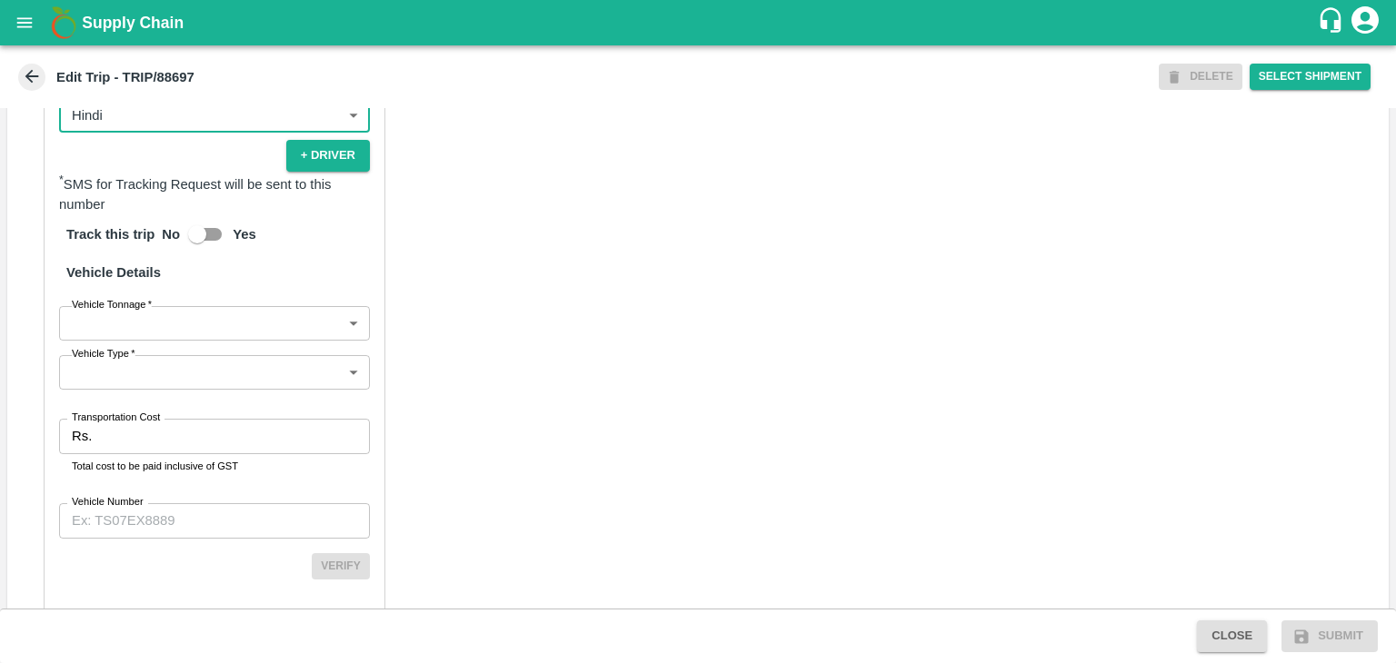
scroll to position [1237, 0]
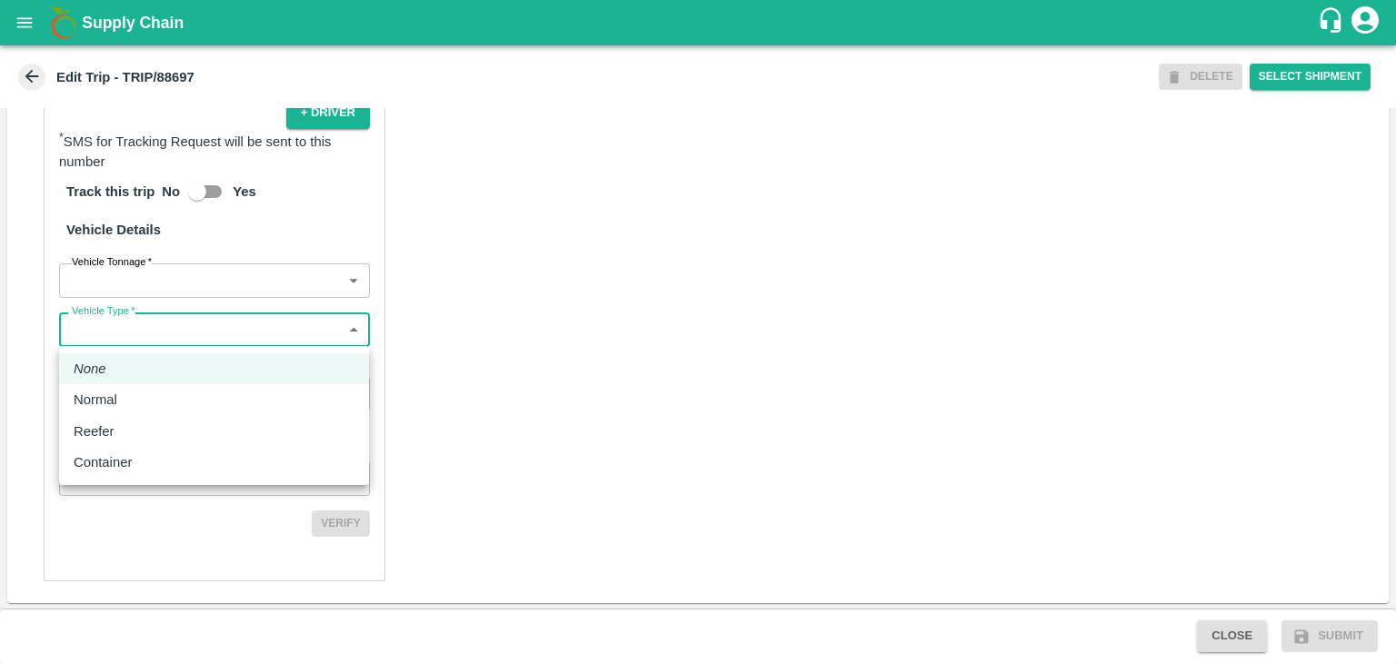
click at [145, 342] on body "Supply Chain Edit Trip - TRIP/88697 DELETE Select Shipment Trip Details Trip Ty…" at bounding box center [698, 331] width 1396 height 663
click at [130, 396] on div "Normal" at bounding box center [214, 400] width 281 height 20
type input "Normal"
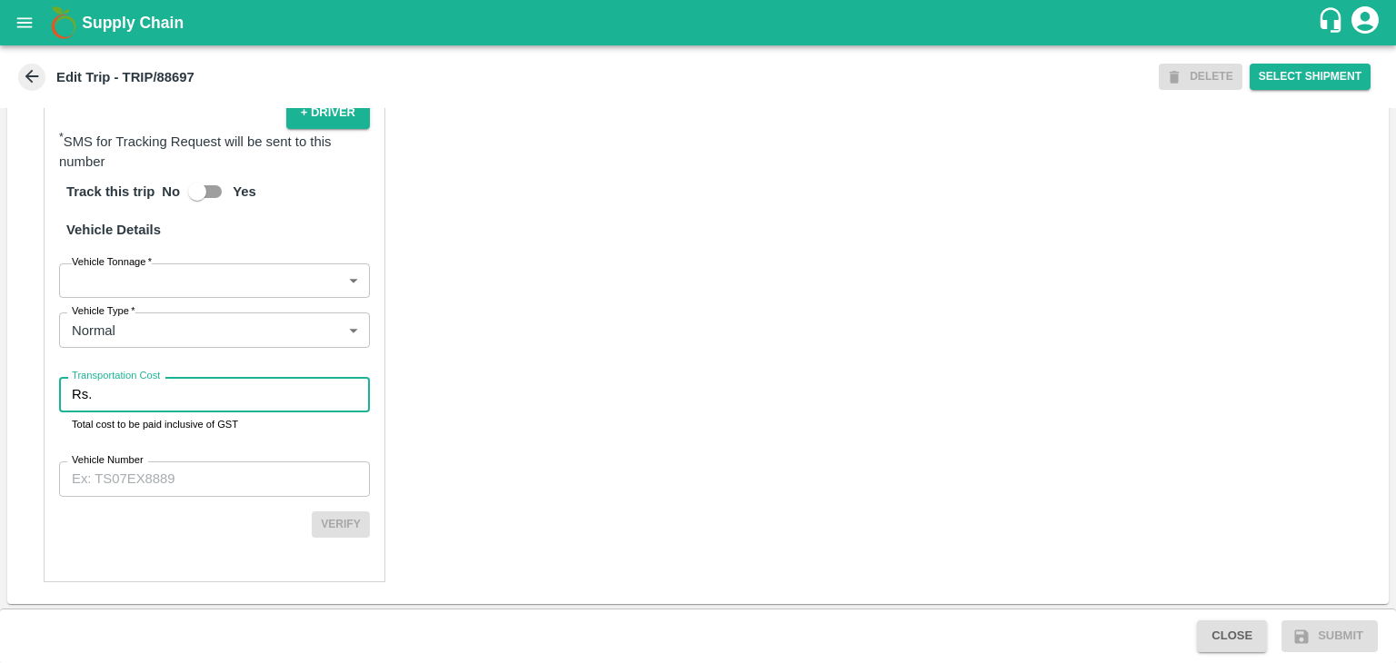
click at [154, 392] on input "Transportation Cost" at bounding box center [234, 394] width 271 height 35
type input "1"
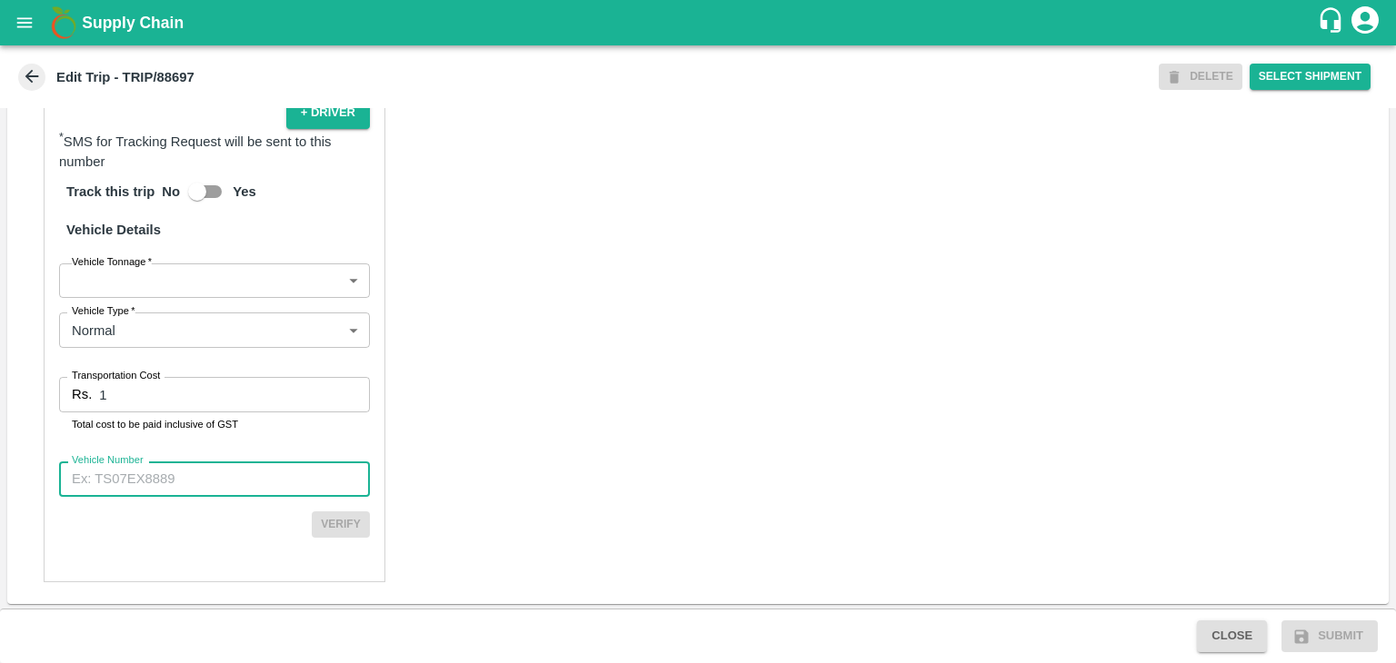
click at [206, 462] on input "Vehicle Number" at bounding box center [214, 479] width 311 height 35
type input "MH45T6060"
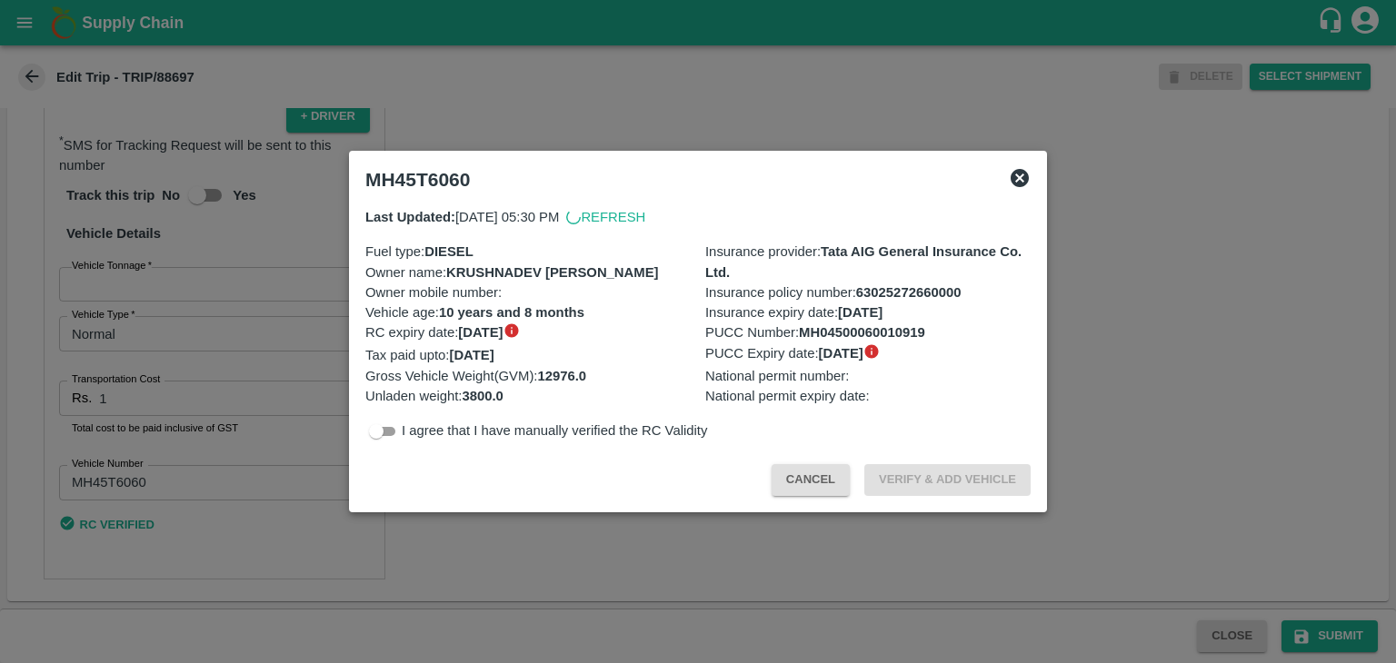
scroll to position [1232, 0]
click at [1313, 634] on div at bounding box center [698, 331] width 1396 height 663
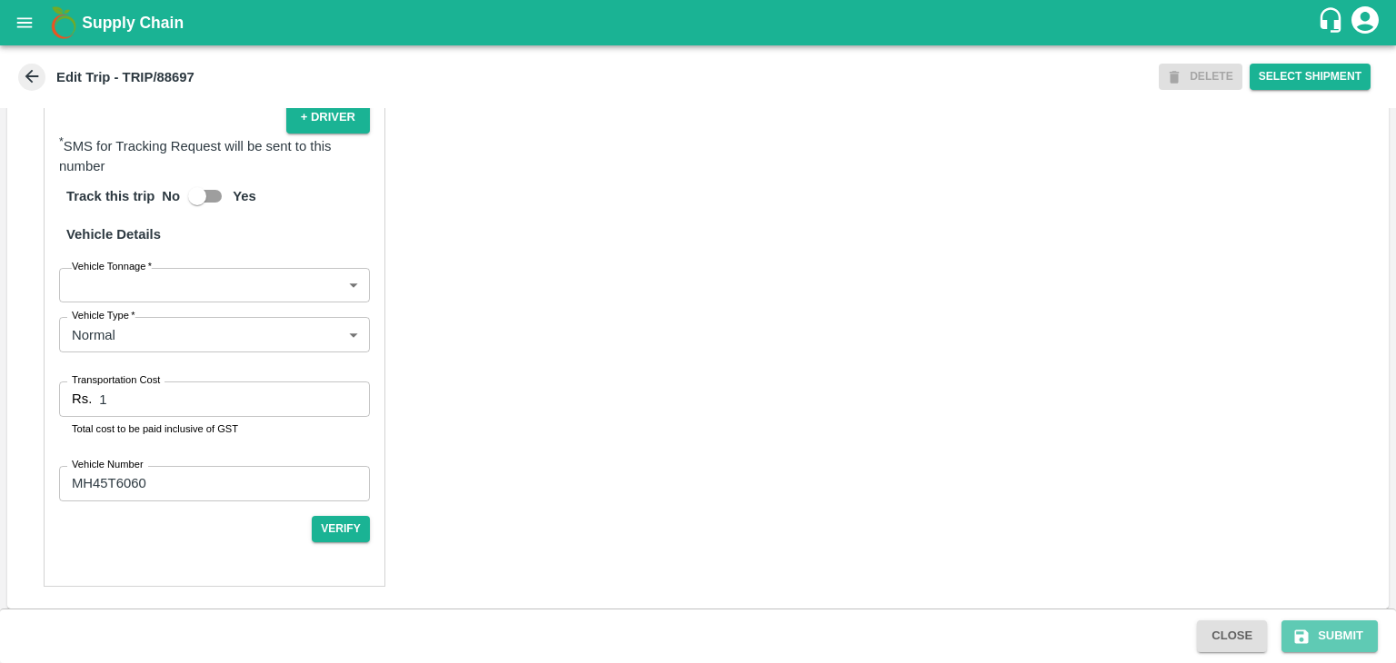
click at [1313, 634] on button "Submit" at bounding box center [1329, 637] width 96 height 32
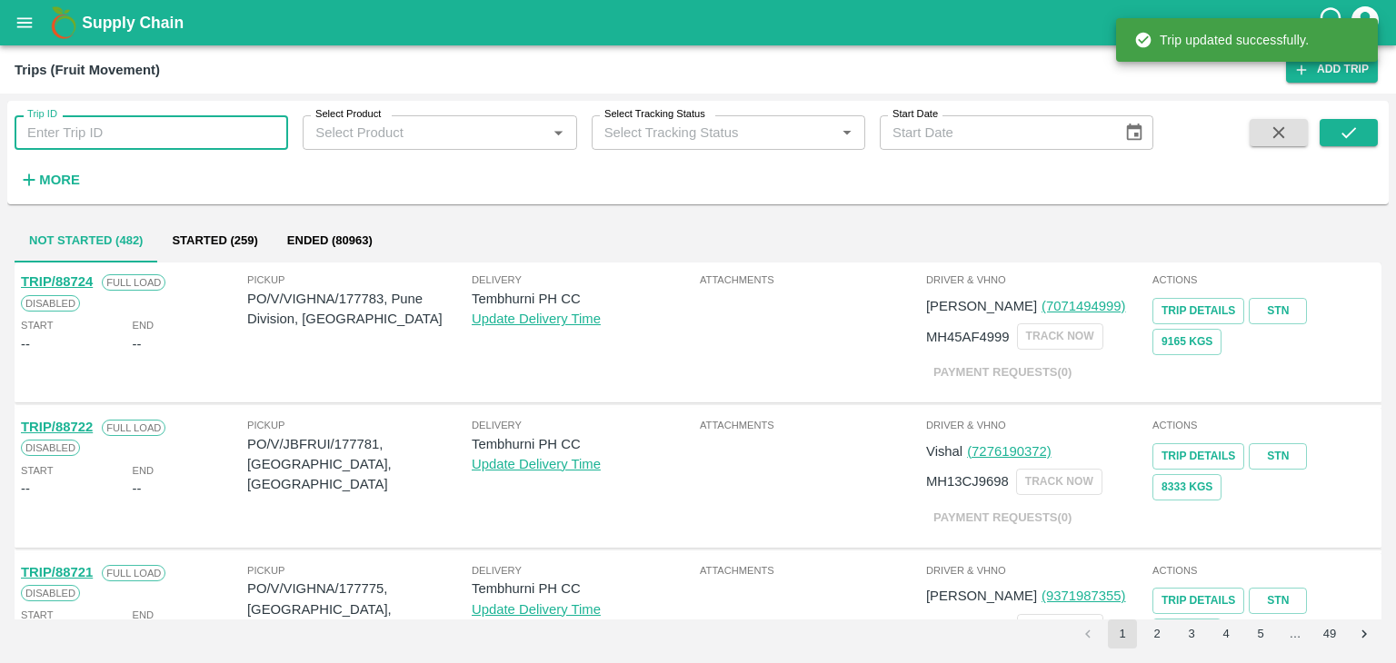
click at [142, 134] on input "Trip ID" at bounding box center [151, 132] width 273 height 35
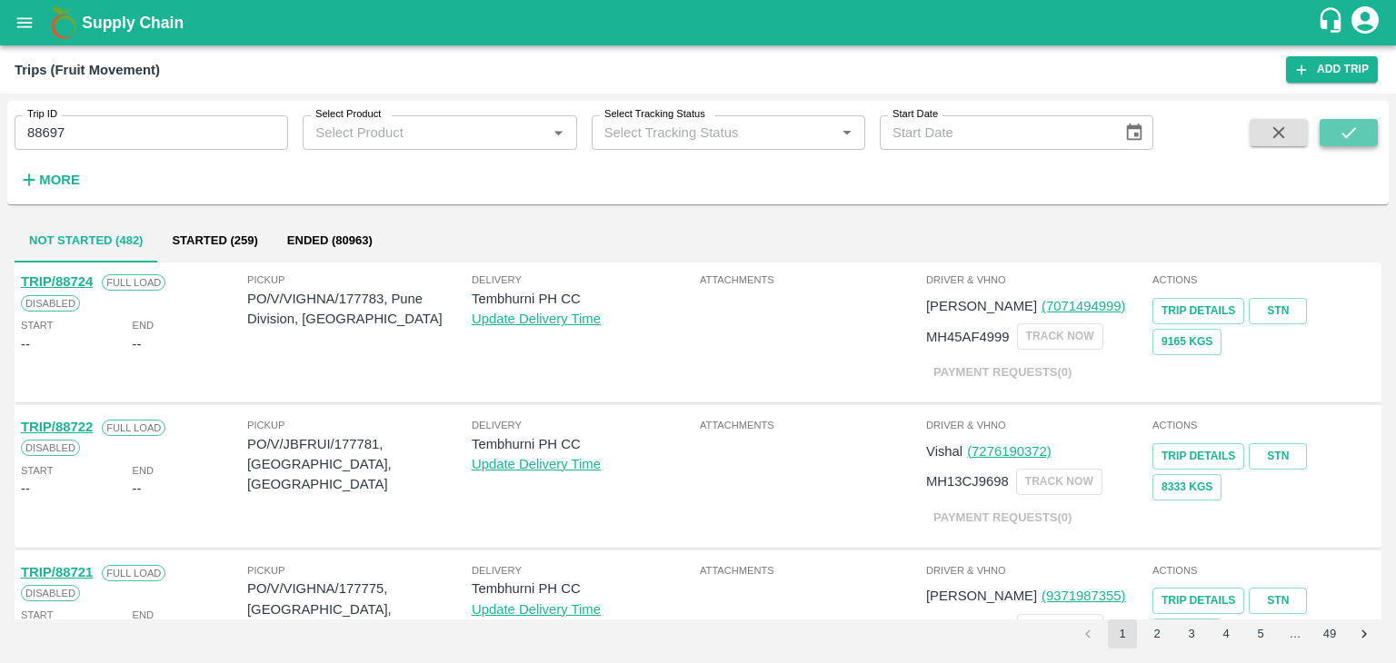
click at [1357, 132] on icon "submit" at bounding box center [1348, 133] width 20 height 20
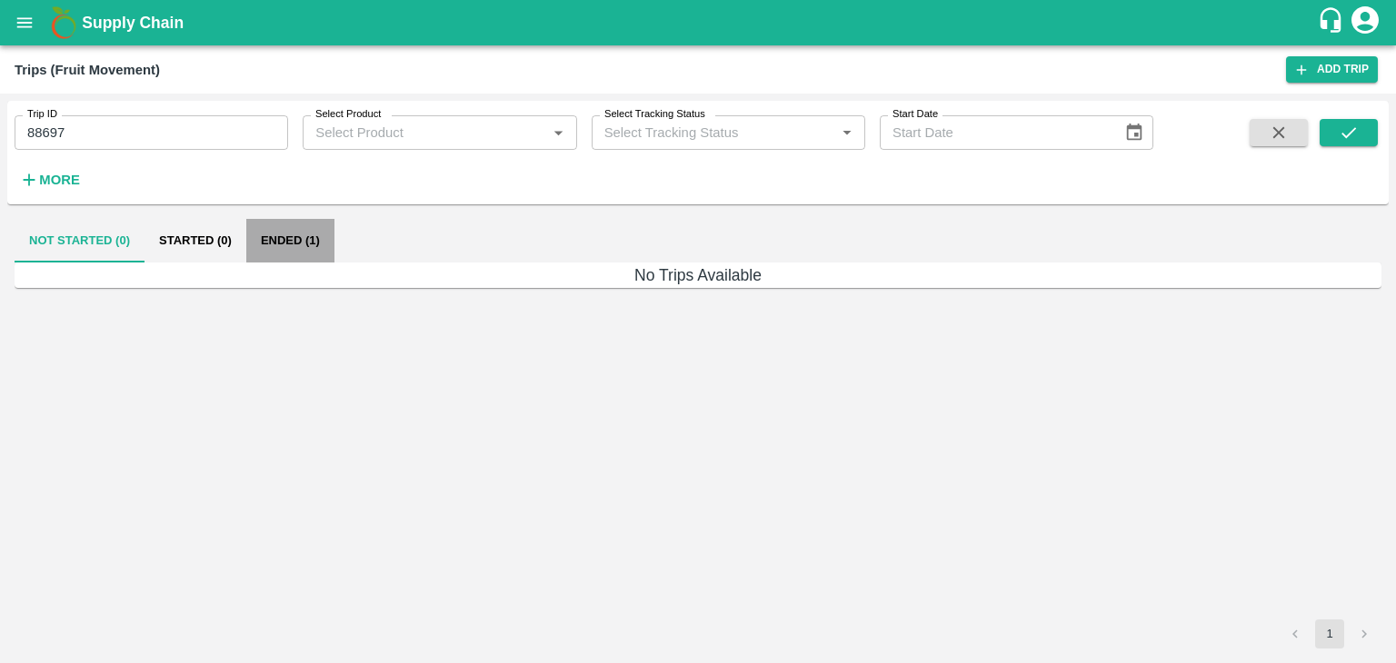
click at [285, 234] on button "Ended (1)" at bounding box center [290, 241] width 88 height 44
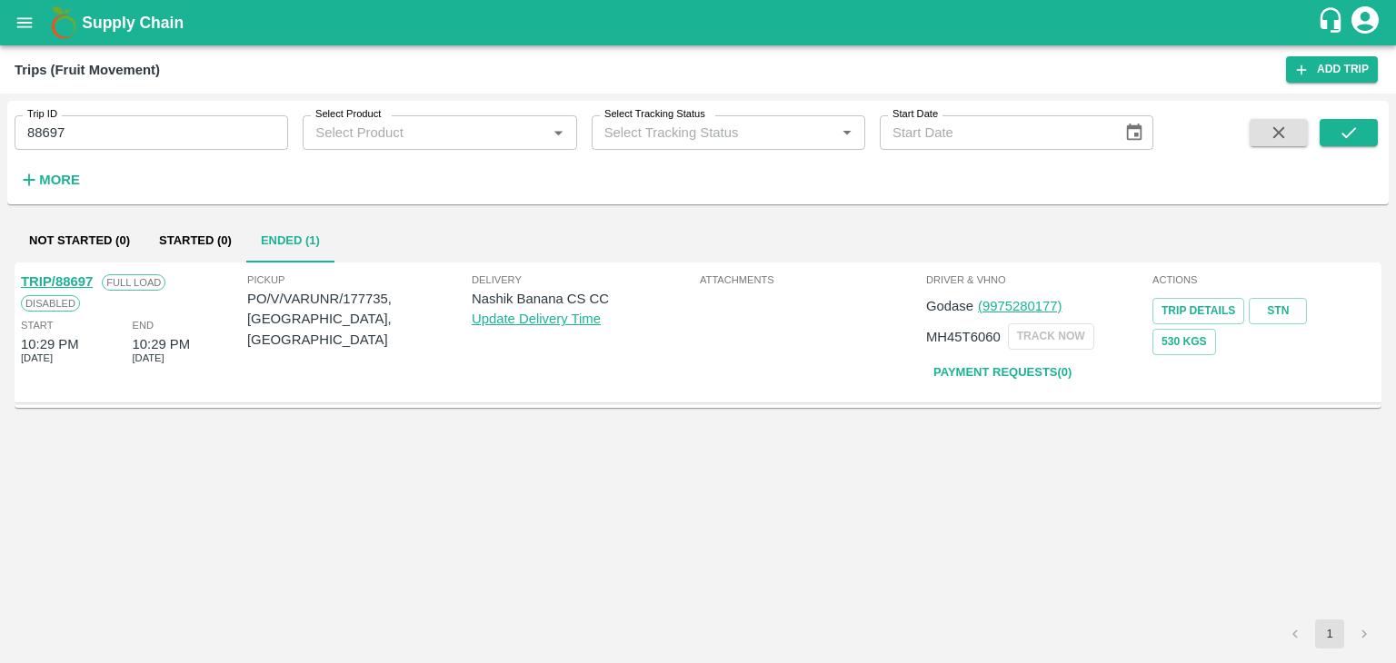
click at [61, 276] on link "TRIP/88697" at bounding box center [57, 281] width 72 height 15
click at [127, 132] on input "88697" at bounding box center [151, 132] width 273 height 35
type input "88679"
click at [1356, 133] on icon "submit" at bounding box center [1348, 133] width 20 height 20
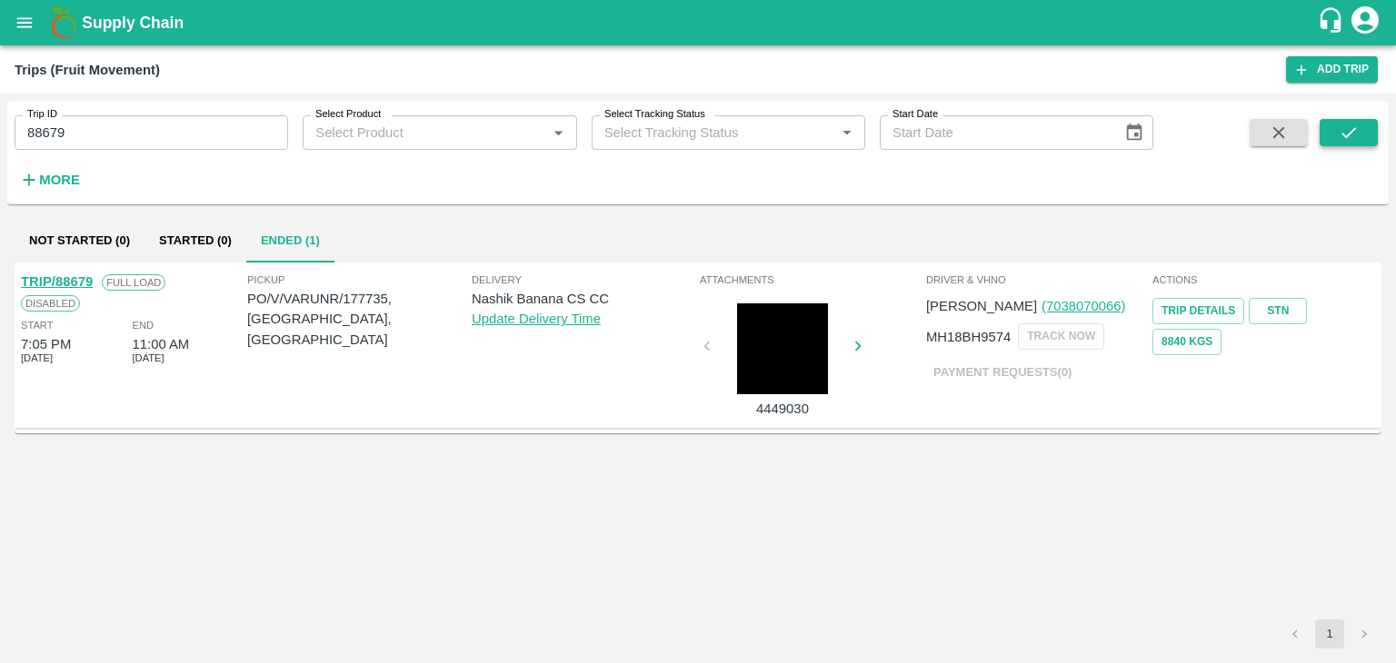
click at [1356, 133] on icon "submit" at bounding box center [1348, 133] width 20 height 20
click at [73, 279] on link "TRIP/88679" at bounding box center [57, 281] width 72 height 15
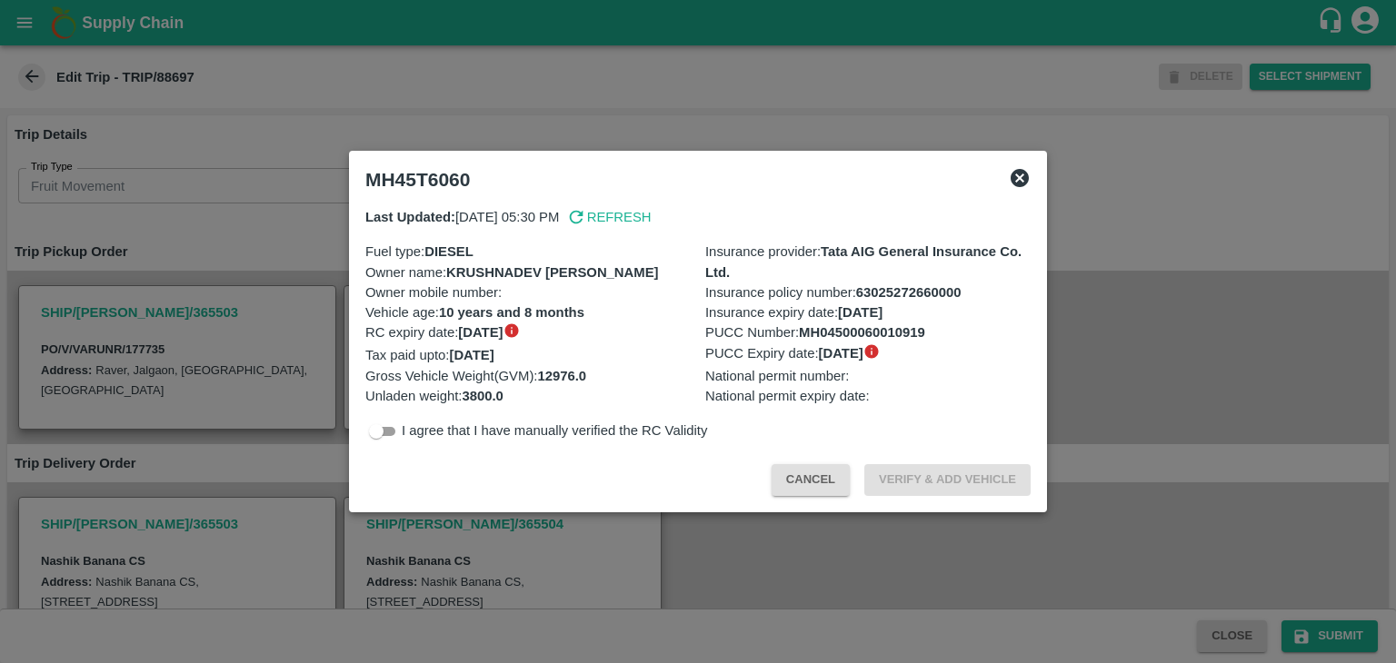
click at [434, 550] on div at bounding box center [698, 331] width 1396 height 663
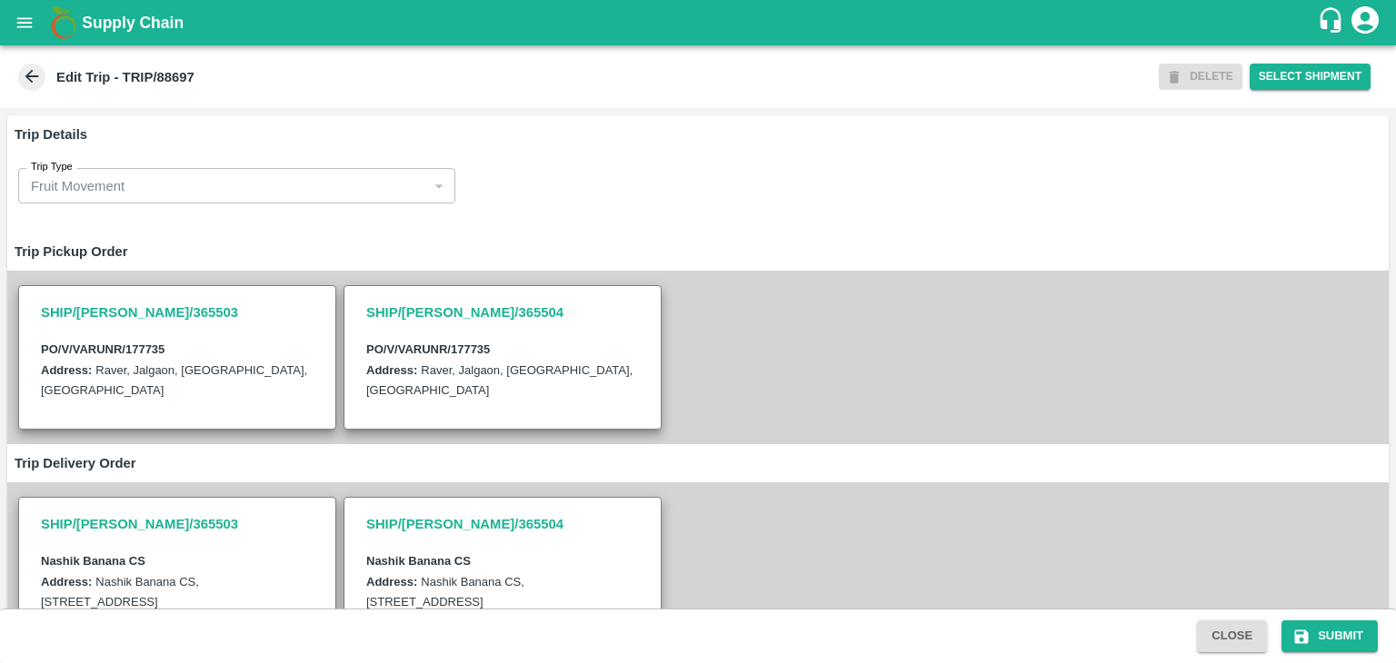
scroll to position [454, 0]
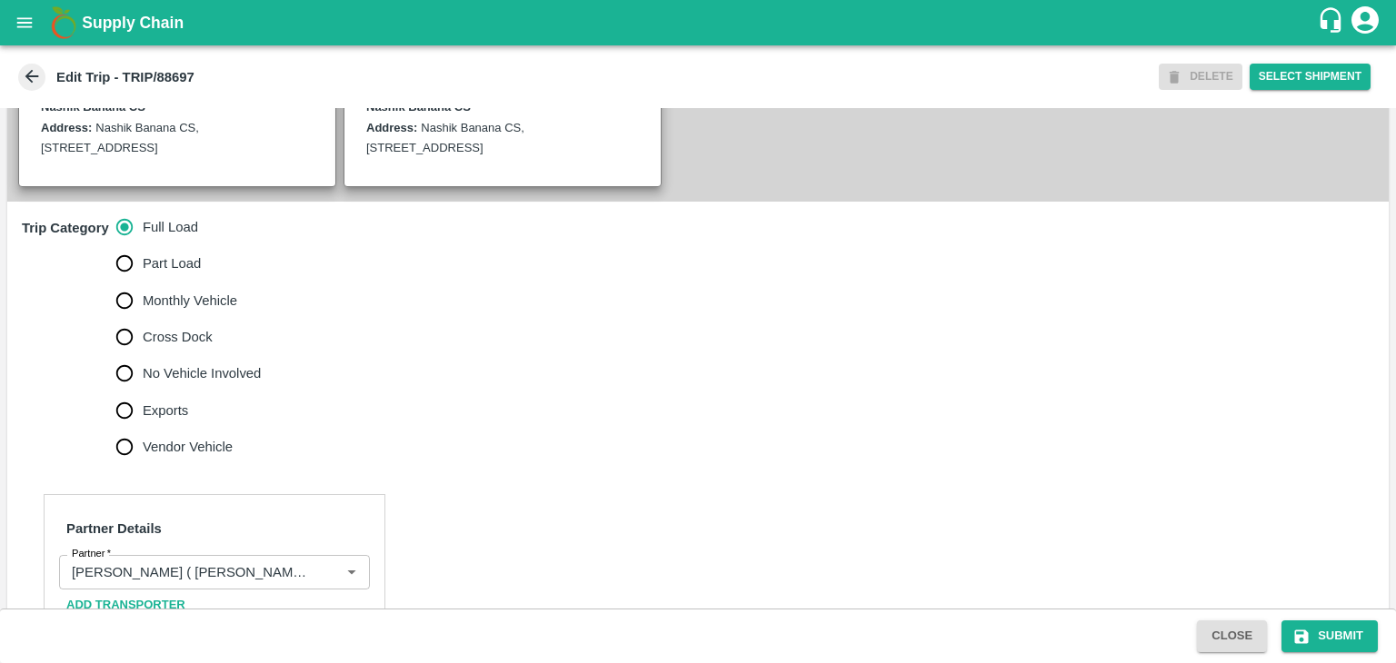
click at [161, 377] on span "No Vehicle Involved" at bounding box center [202, 373] width 118 height 20
click at [143, 377] on input "No Vehicle Involved" at bounding box center [124, 373] width 36 height 36
radio input "true"
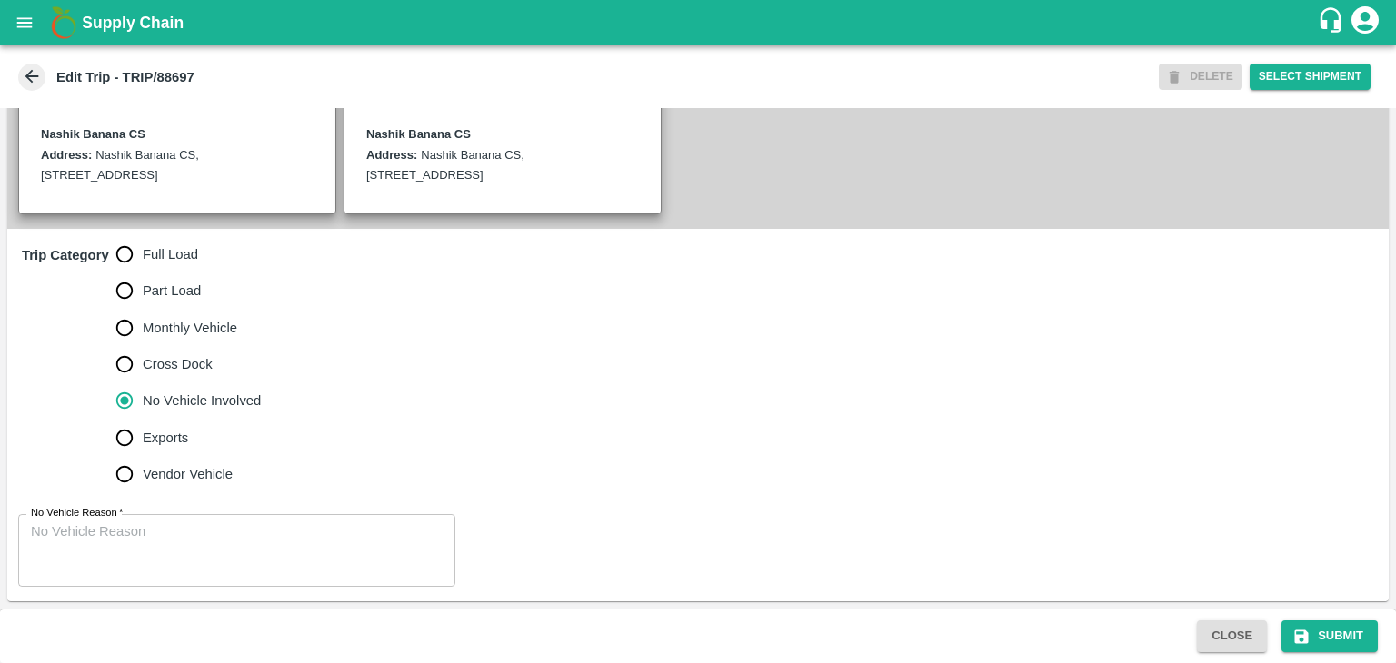
scroll to position [425, 0]
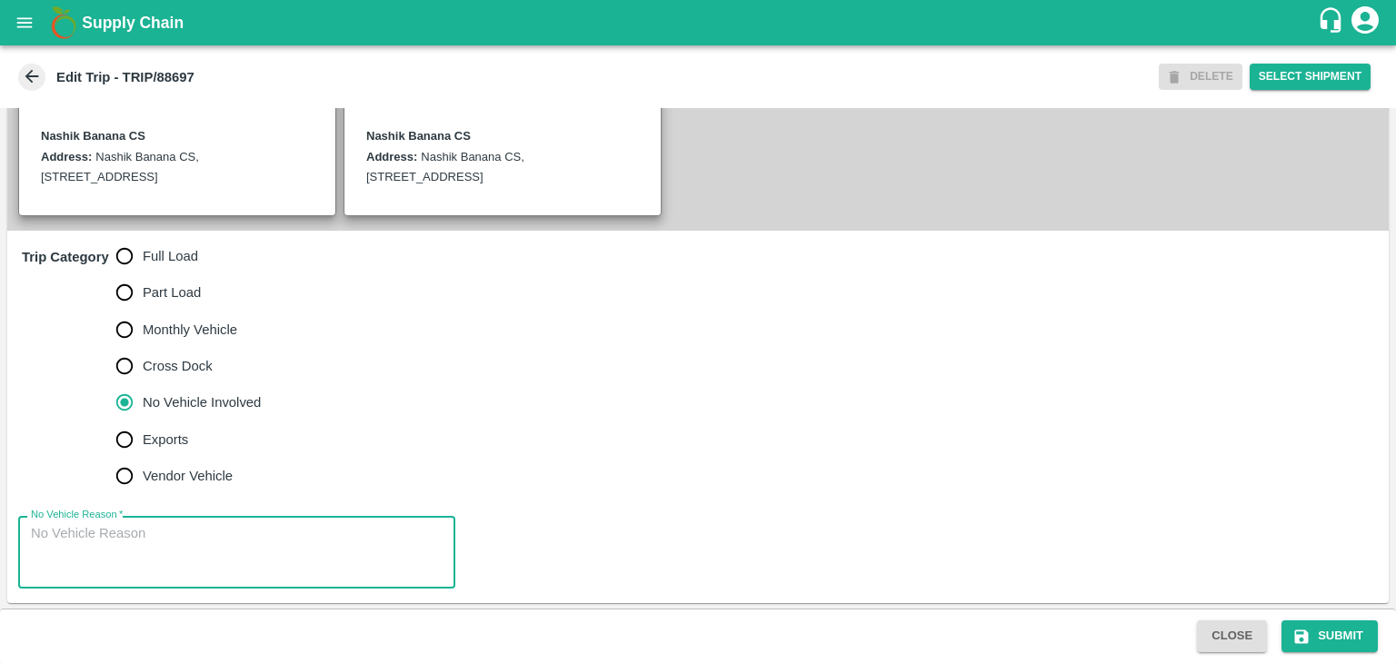
click at [212, 564] on textarea "No Vehicle Reason   *" at bounding box center [237, 552] width 412 height 57
type textarea "Field Dump"
click at [1346, 642] on button "Submit" at bounding box center [1329, 637] width 96 height 32
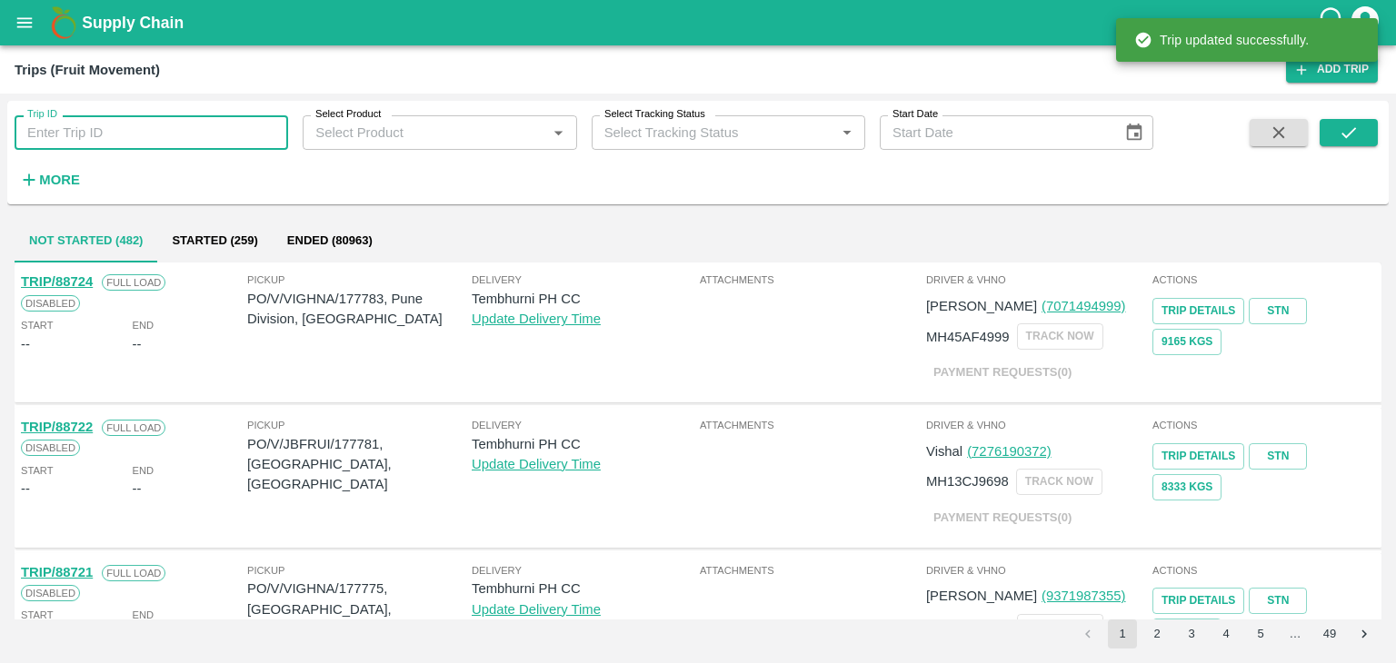
click at [216, 128] on input "Trip ID" at bounding box center [151, 132] width 273 height 35
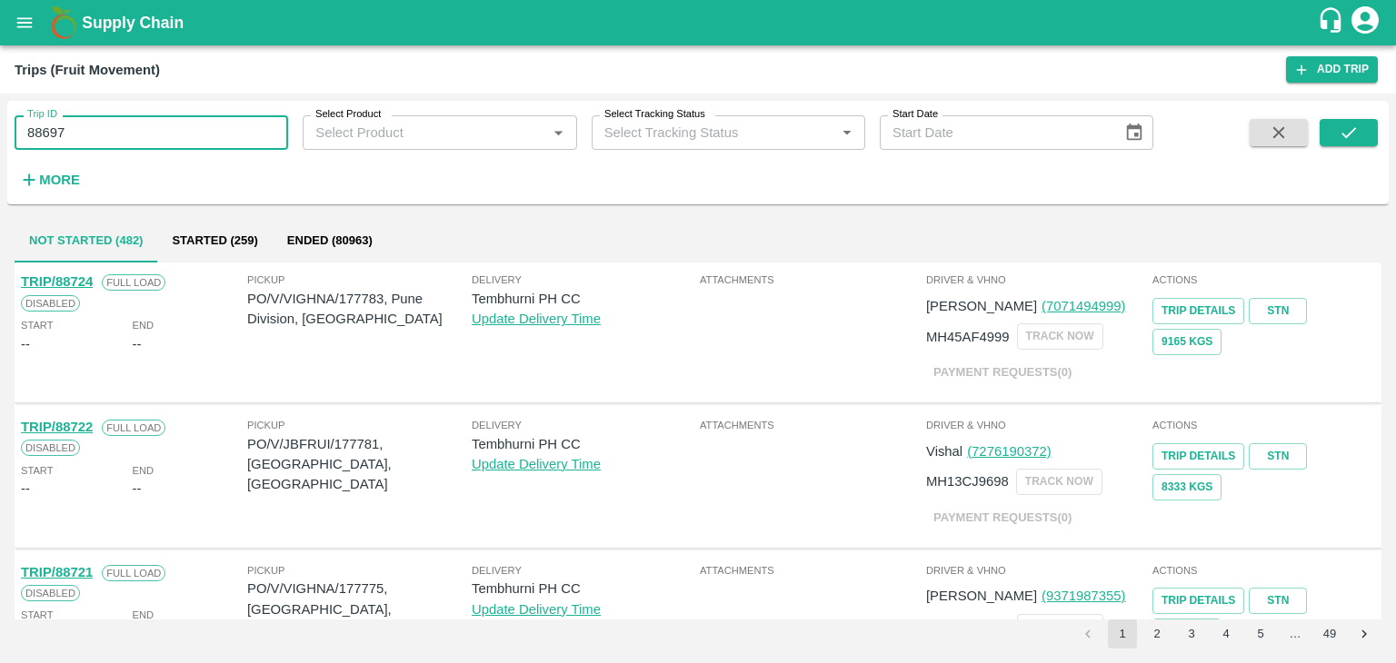
type input "88697"
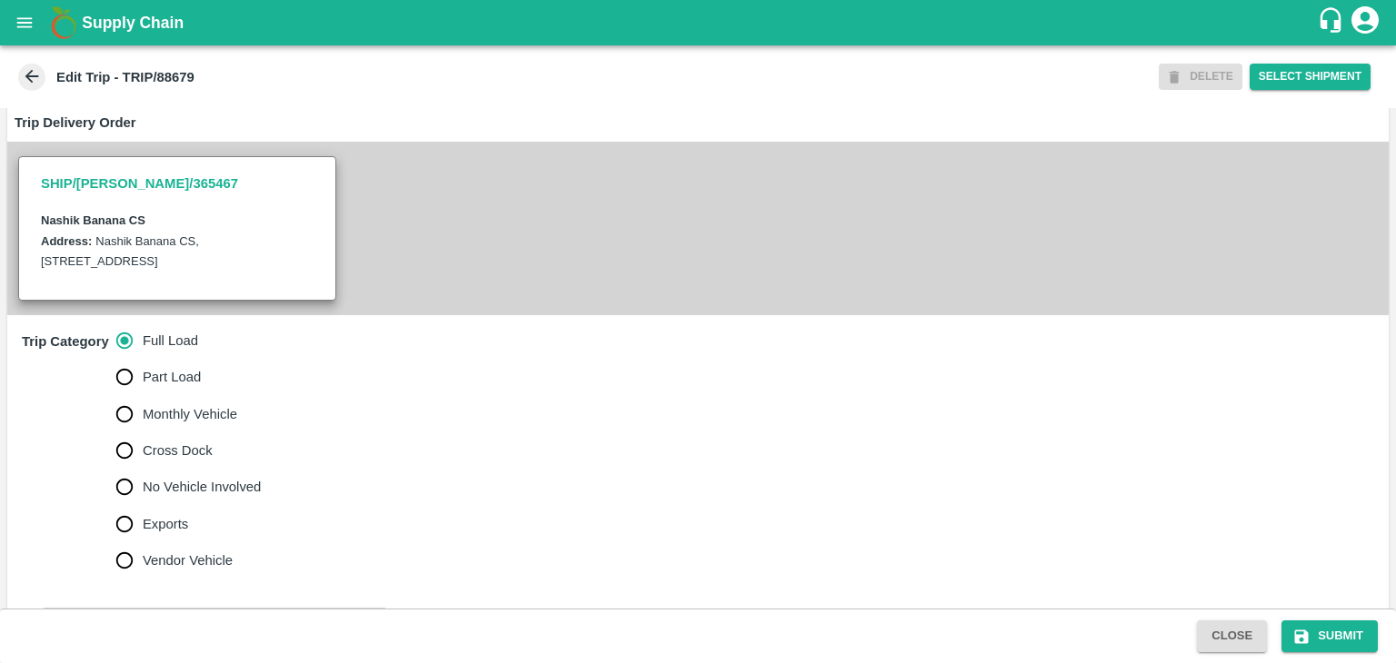
scroll to position [761, 0]
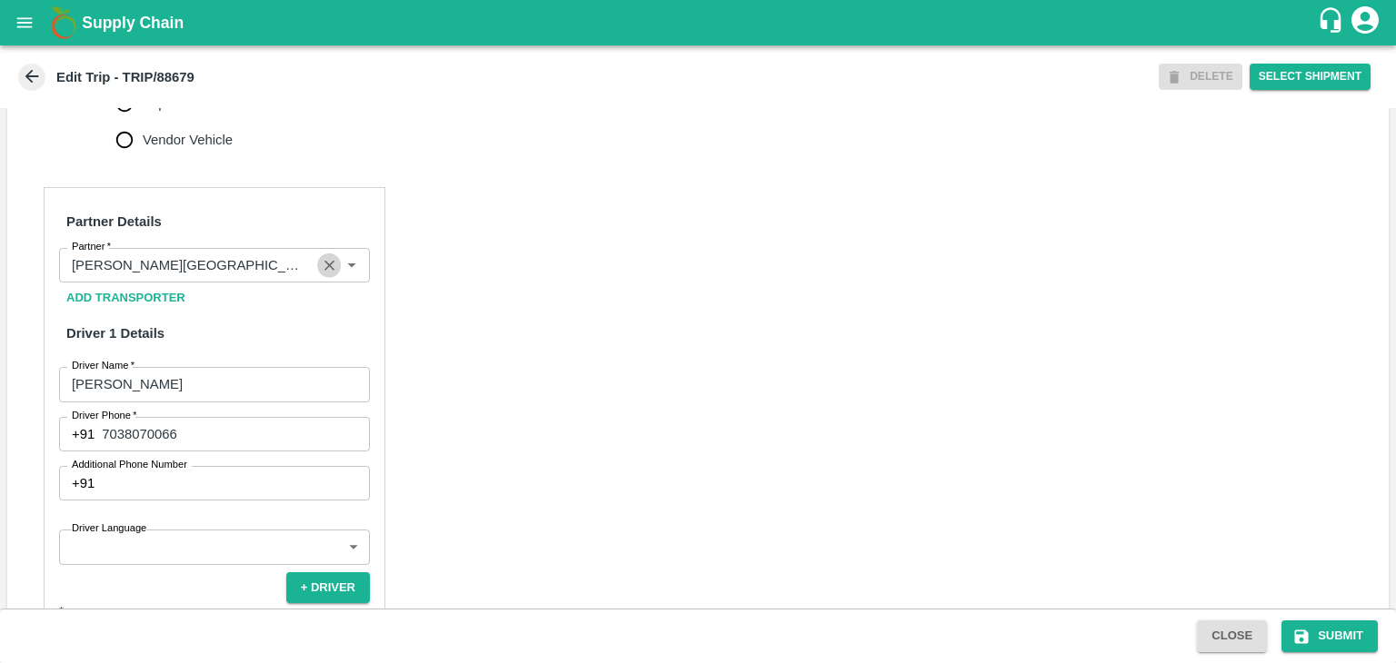
click at [323, 263] on icon "Clear" at bounding box center [329, 265] width 17 height 17
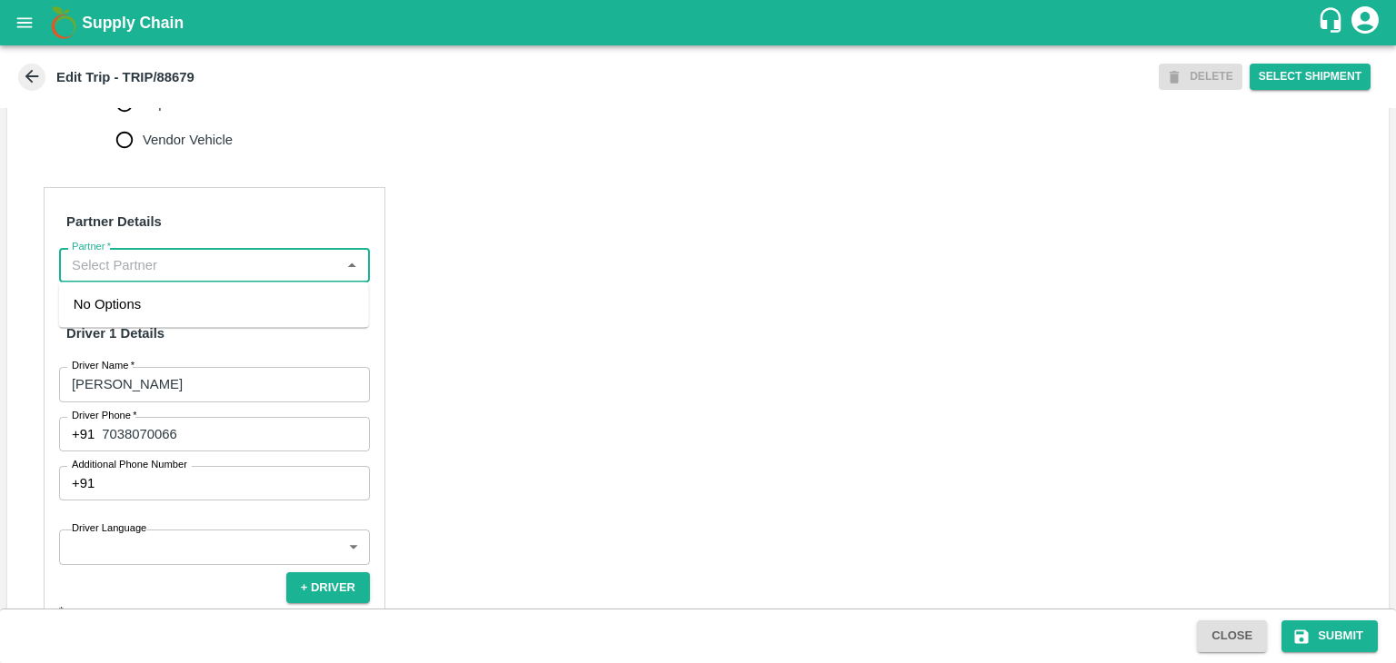
click at [305, 262] on input "Partner   *" at bounding box center [200, 265] width 270 height 24
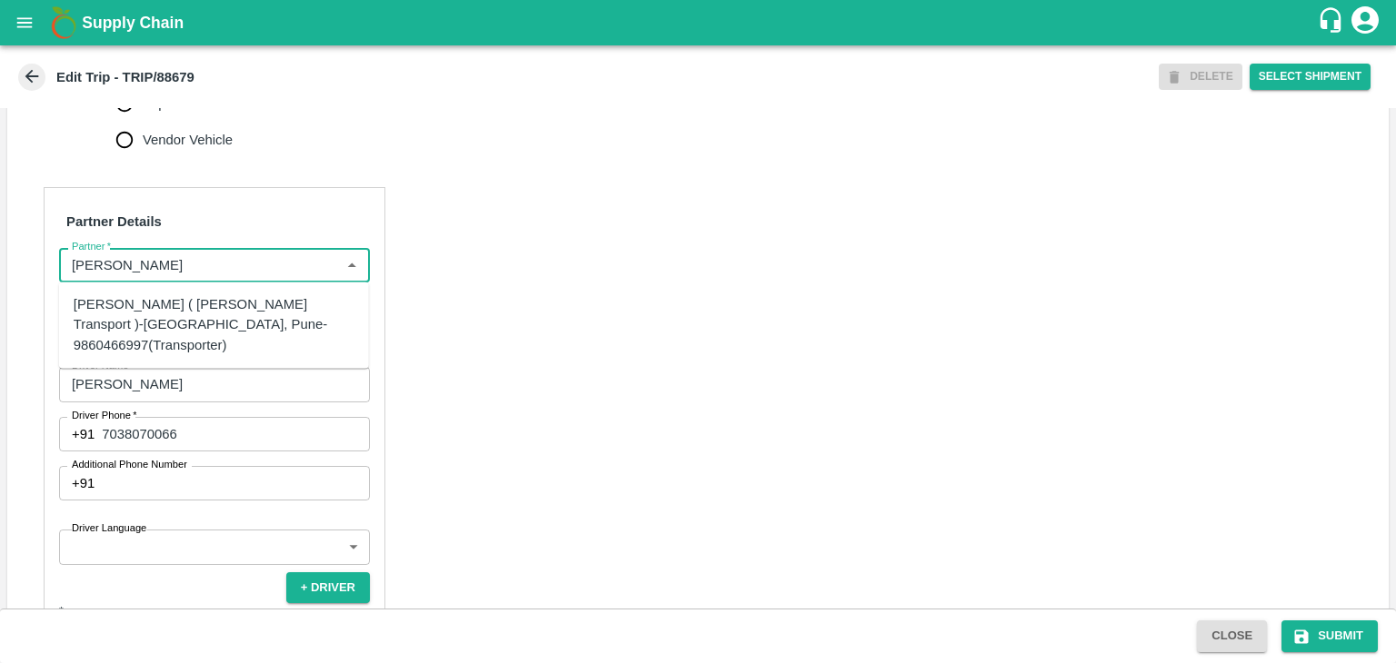
click at [205, 310] on div "[PERSON_NAME] ( [PERSON_NAME] Transport )-[GEOGRAPHIC_DATA], Pune-9860466997(Tr…" at bounding box center [214, 324] width 281 height 61
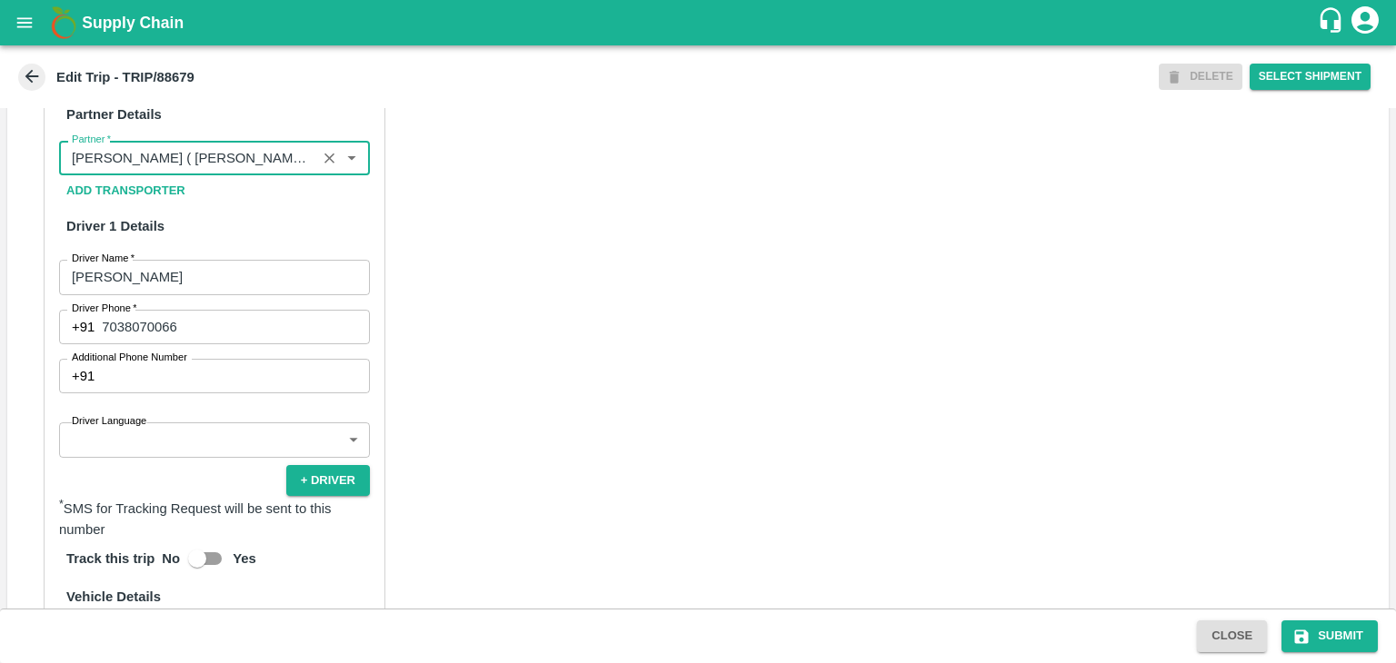
scroll to position [870, 0]
type input "[PERSON_NAME] ( [PERSON_NAME] Transport )-[GEOGRAPHIC_DATA], Pune-9860466997(Tr…"
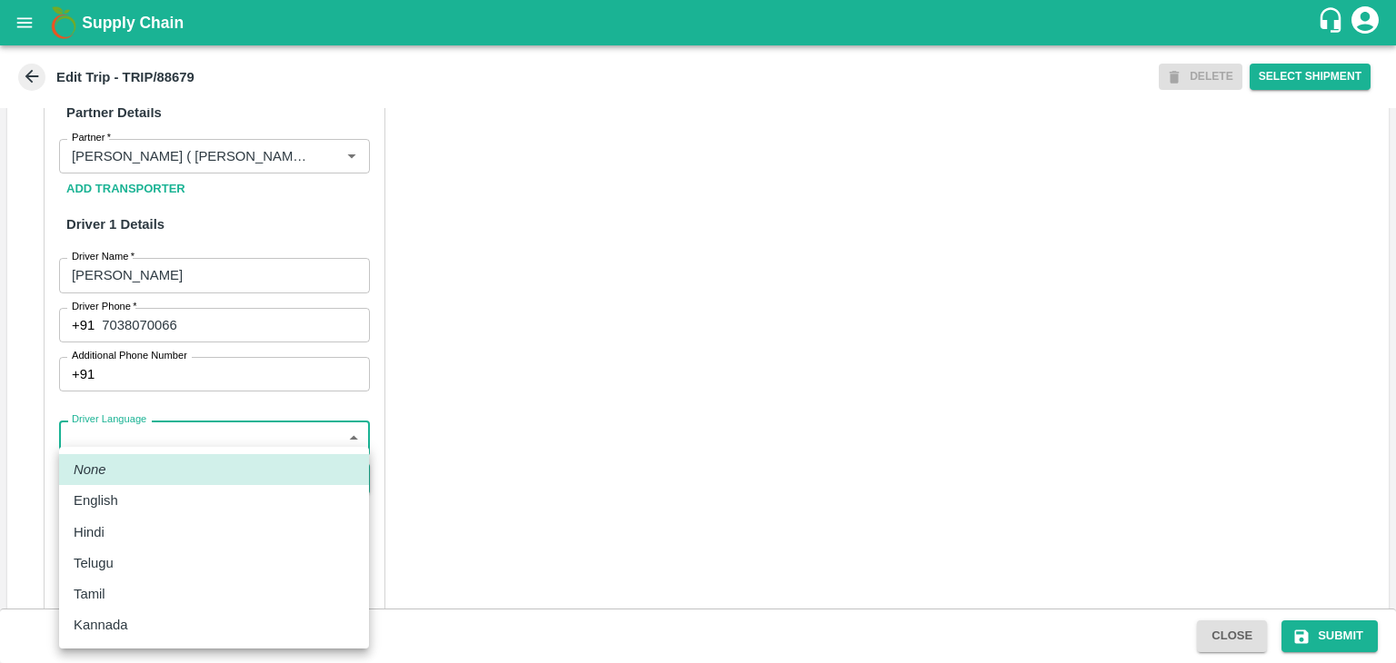
click at [153, 437] on body "Supply Chain Edit Trip - TRIP/88679 DELETE Select Shipment Trip Details Trip Ty…" at bounding box center [698, 331] width 1396 height 663
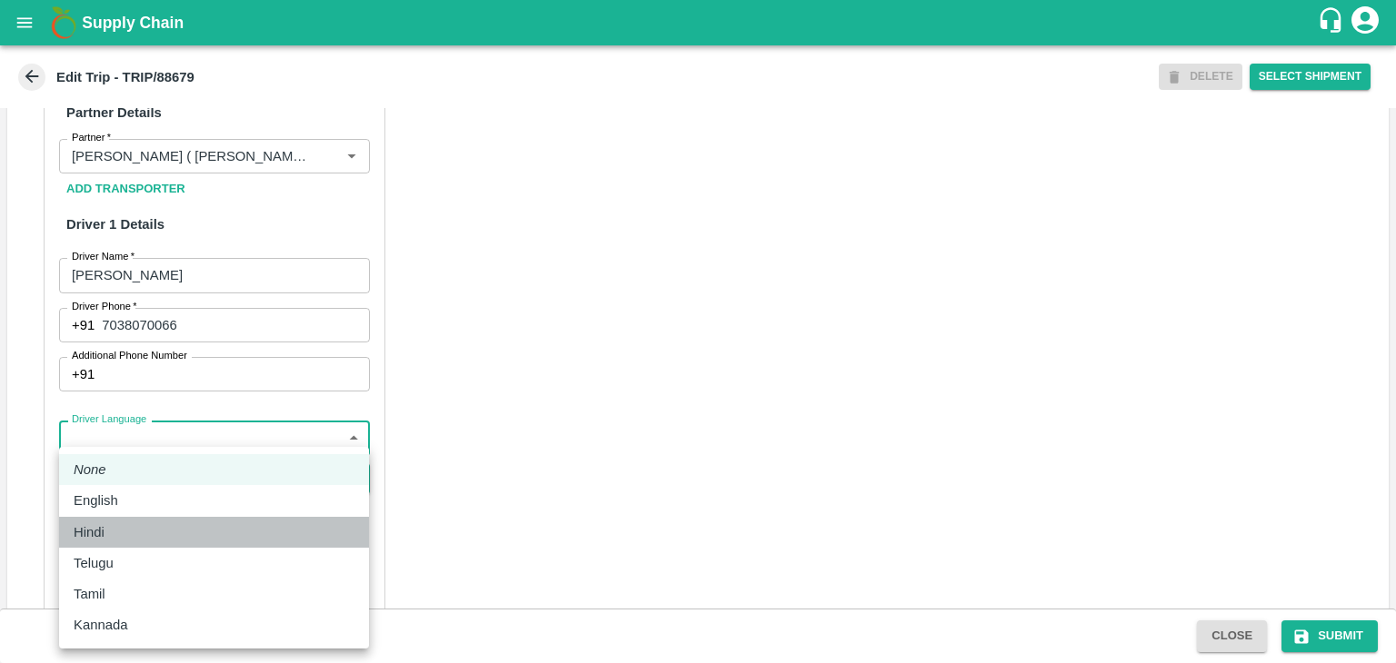
click at [102, 534] on p "Hindi" at bounding box center [89, 532] width 31 height 20
type input "hi"
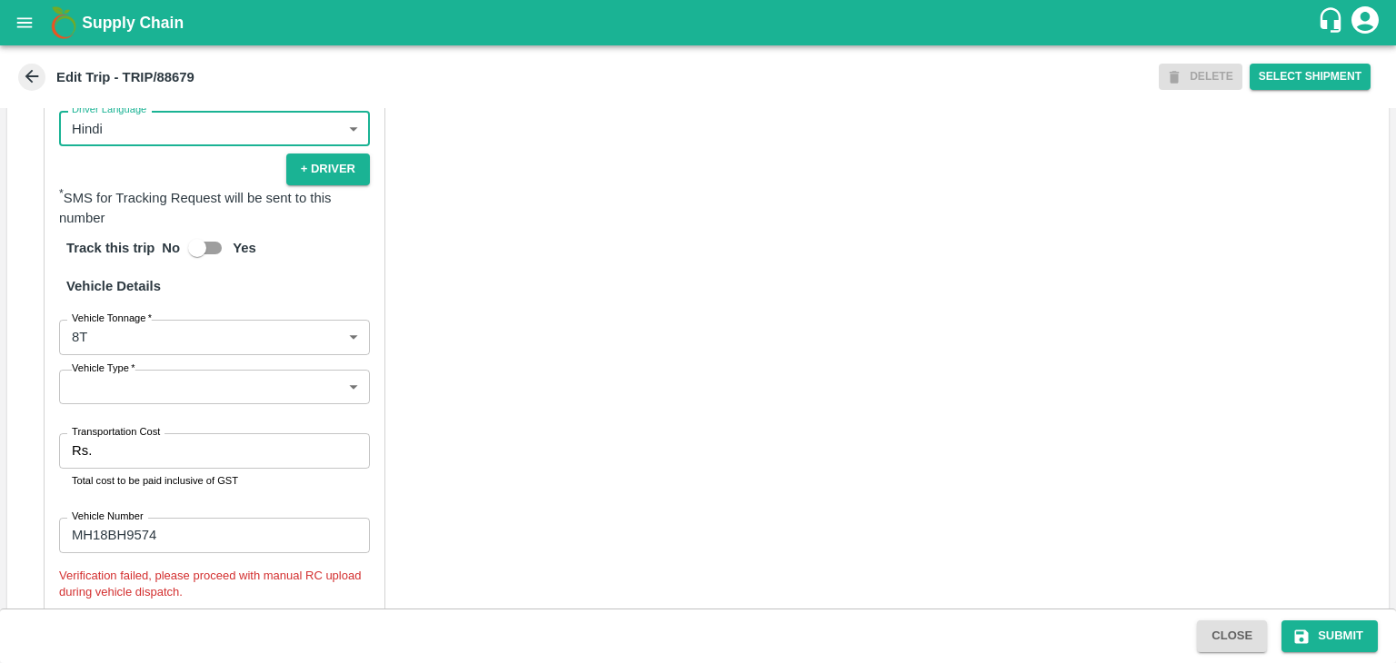
scroll to position [1181, 0]
click at [124, 377] on body "Supply Chain Edit Trip - TRIP/88679 DELETE Select Shipment Trip Details Trip Ty…" at bounding box center [698, 331] width 1396 height 663
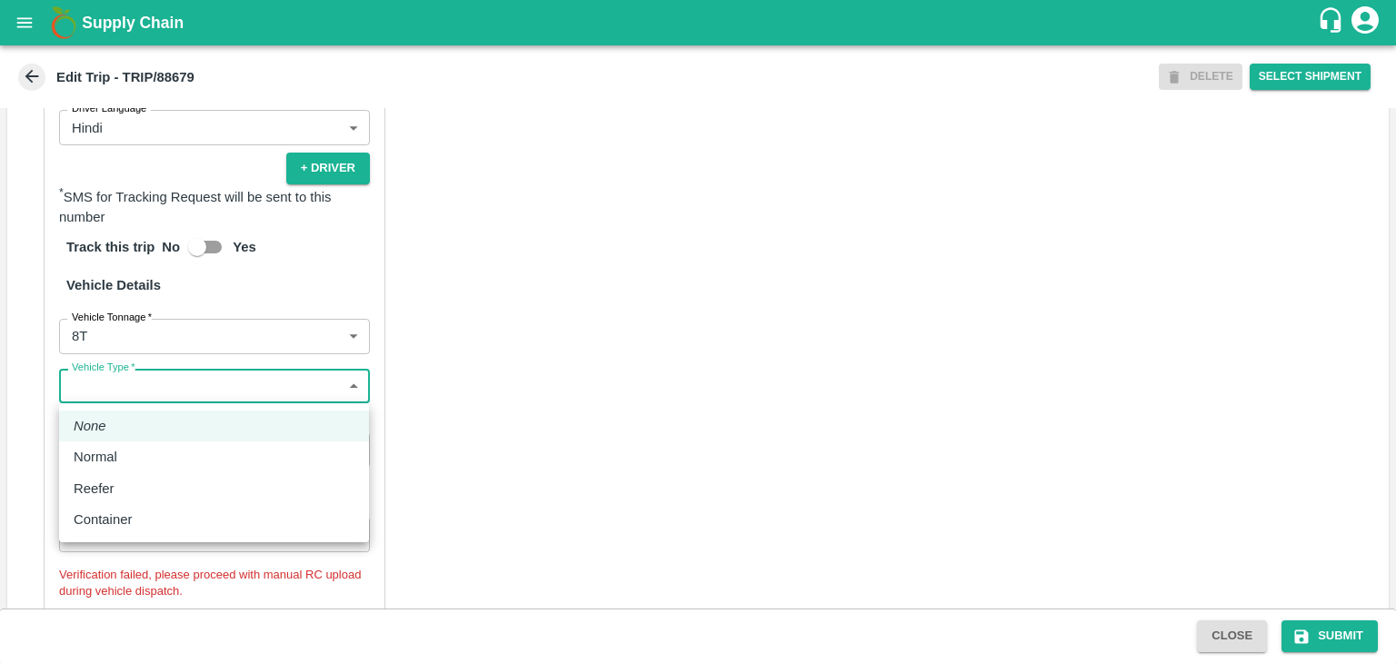
click at [114, 448] on p "Normal" at bounding box center [96, 457] width 44 height 20
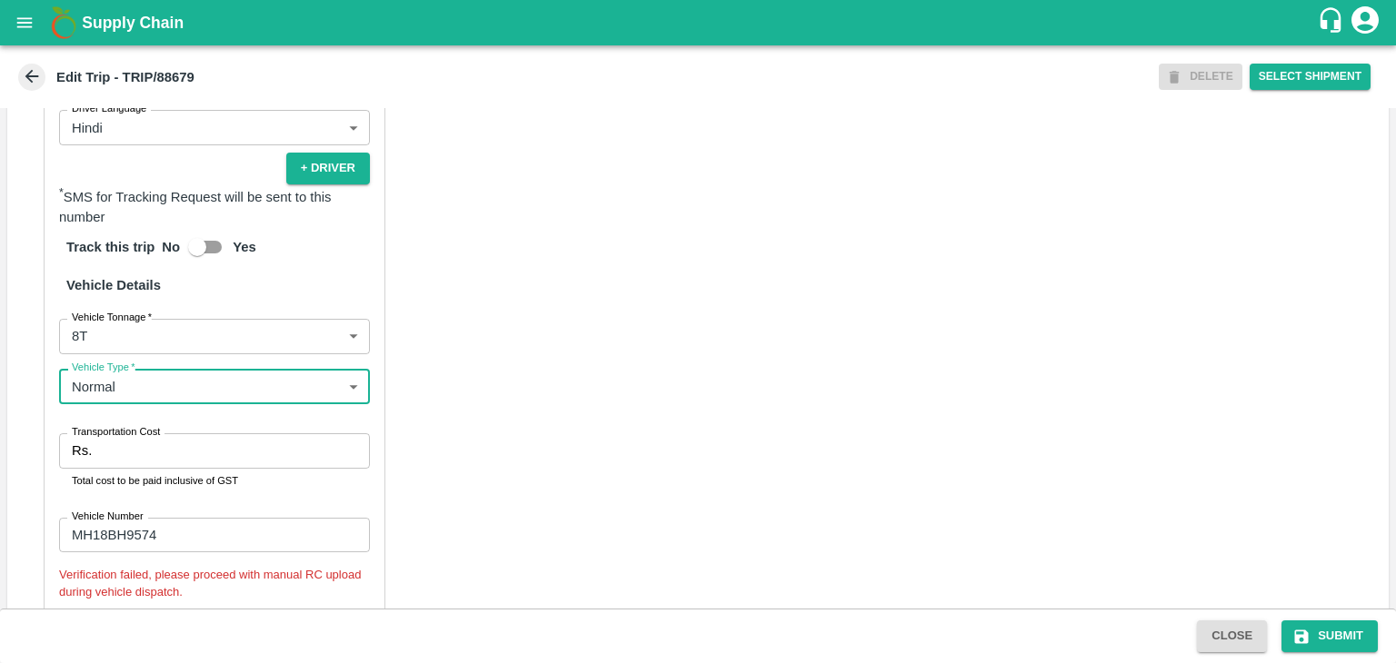
type input "Normal"
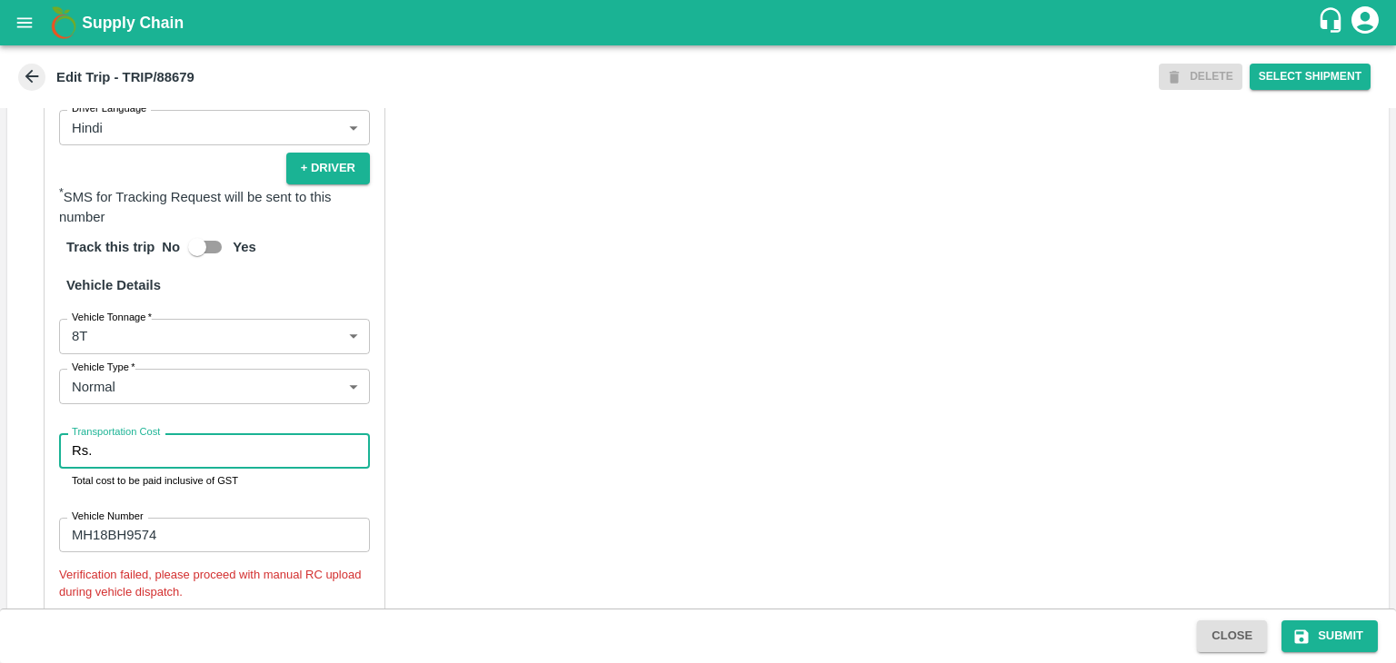
click at [141, 448] on input "Transportation Cost" at bounding box center [234, 450] width 271 height 35
type input "10000"
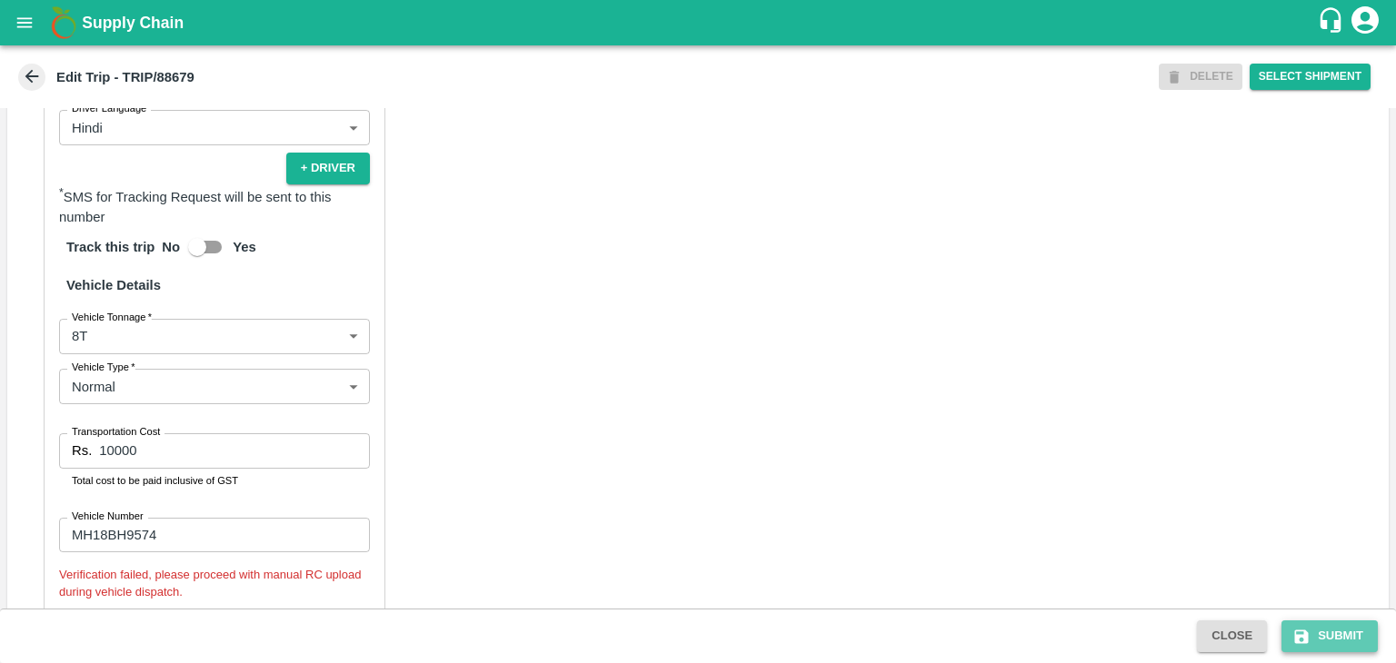
click at [1337, 641] on button "Submit" at bounding box center [1329, 637] width 96 height 32
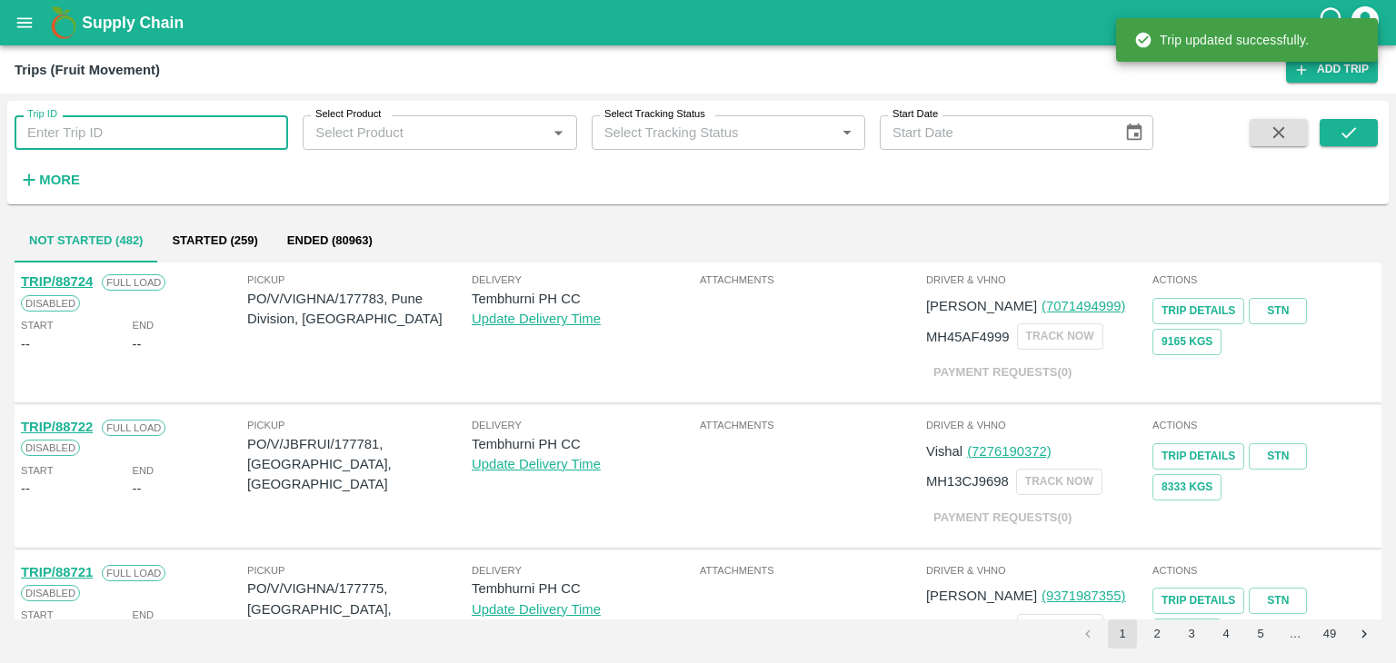
click at [198, 131] on input "Trip ID" at bounding box center [151, 132] width 273 height 35
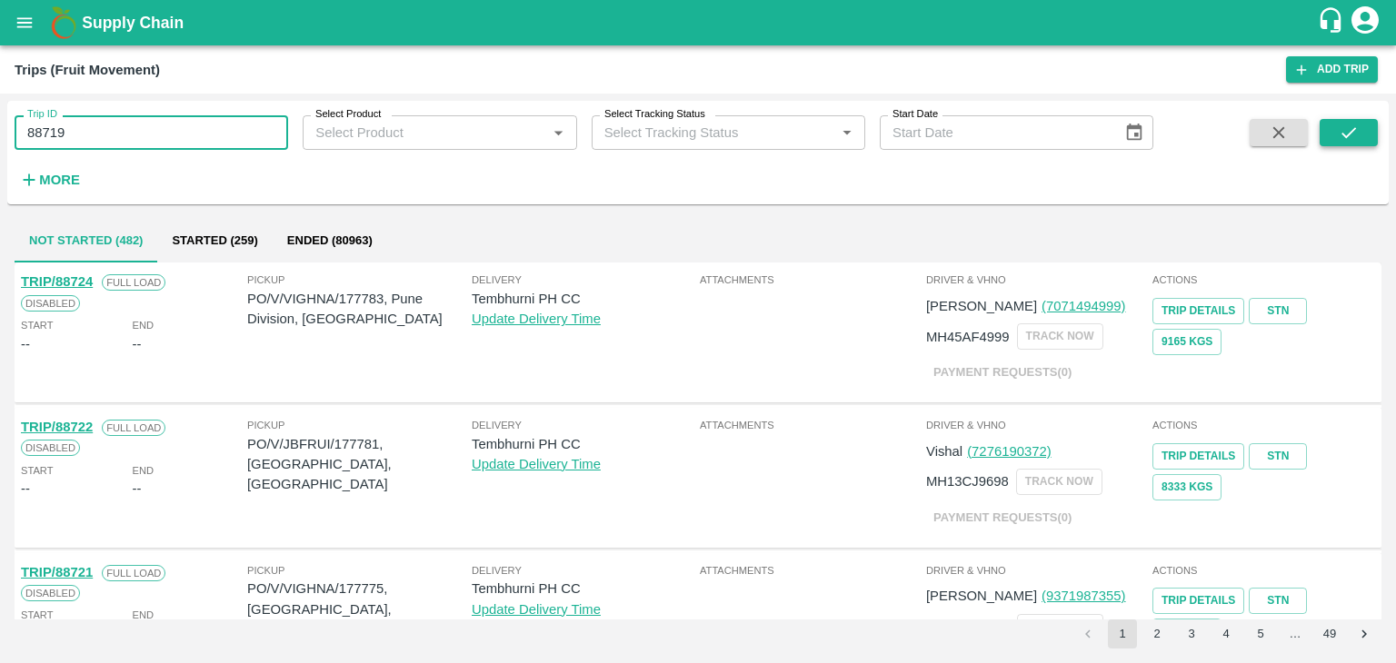
type input "88719"
click at [1347, 124] on icon "submit" at bounding box center [1348, 133] width 20 height 20
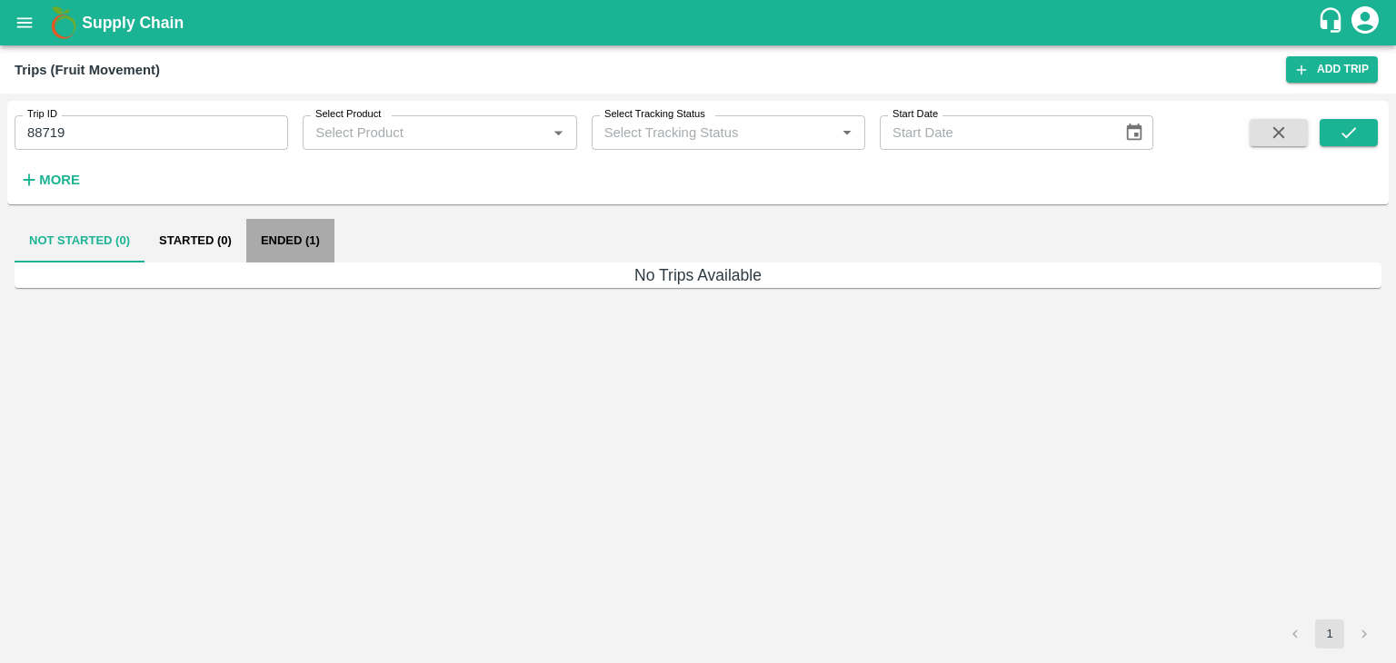
click at [290, 236] on button "Ended (1)" at bounding box center [290, 241] width 88 height 44
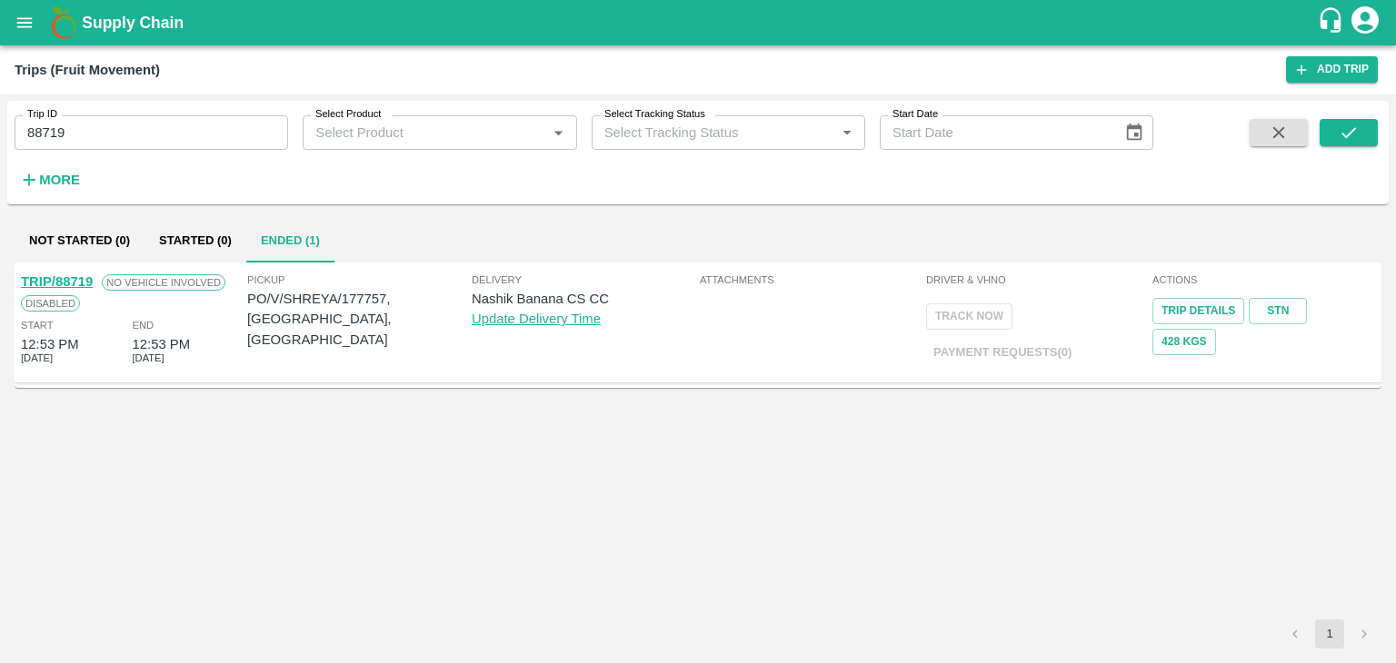
click at [55, 281] on link "TRIP/88719" at bounding box center [57, 281] width 72 height 15
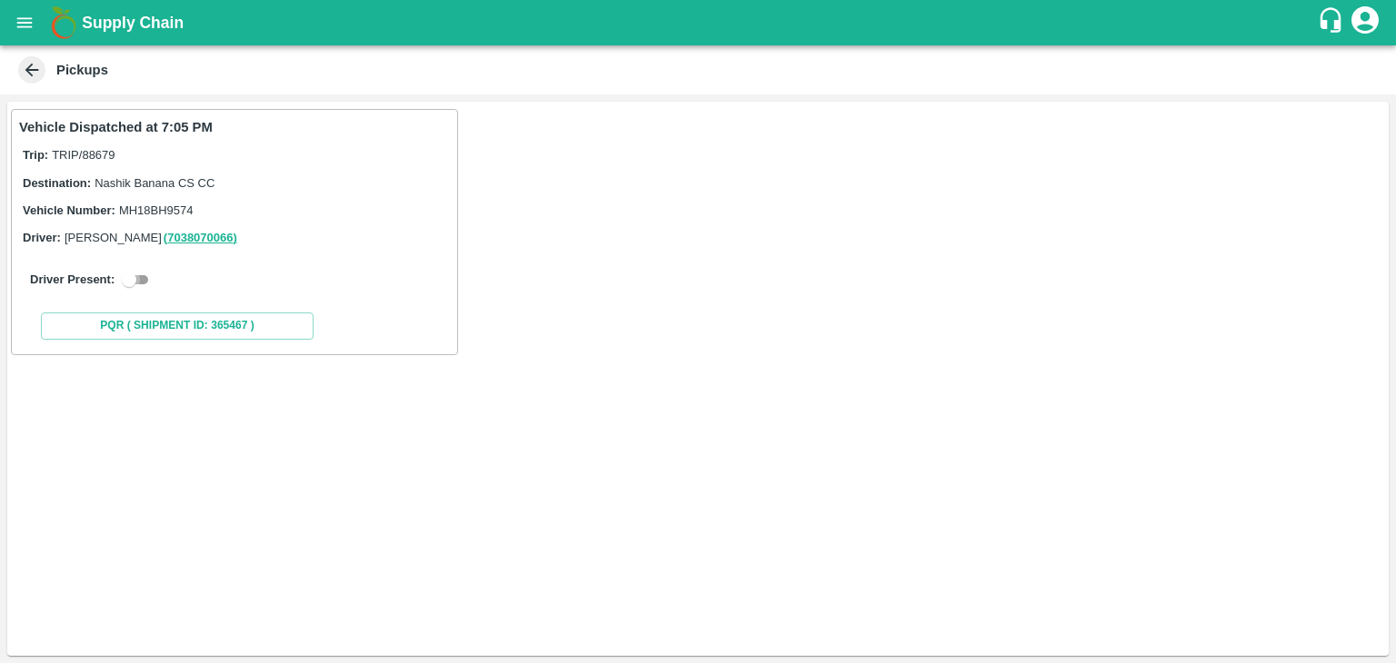
click at [142, 279] on input "checkbox" at bounding box center [128, 280] width 65 height 22
checkbox input "true"
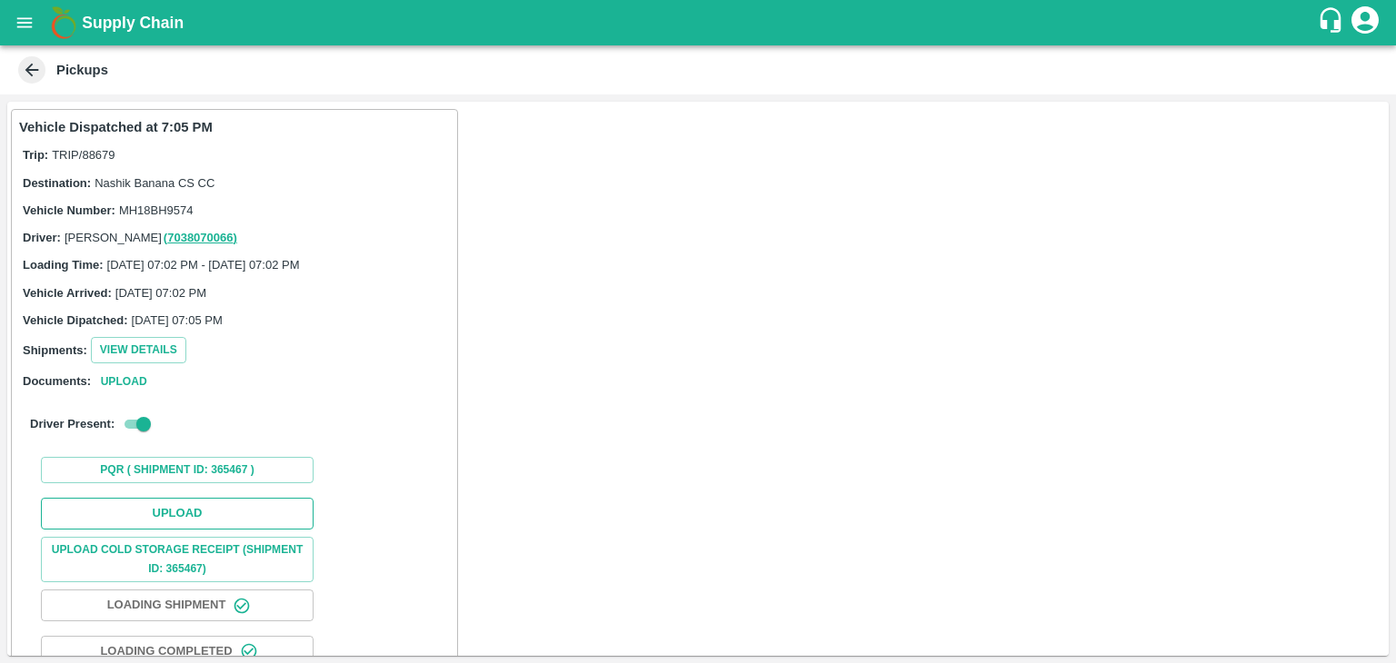
click at [204, 502] on button "Upload" at bounding box center [177, 514] width 273 height 32
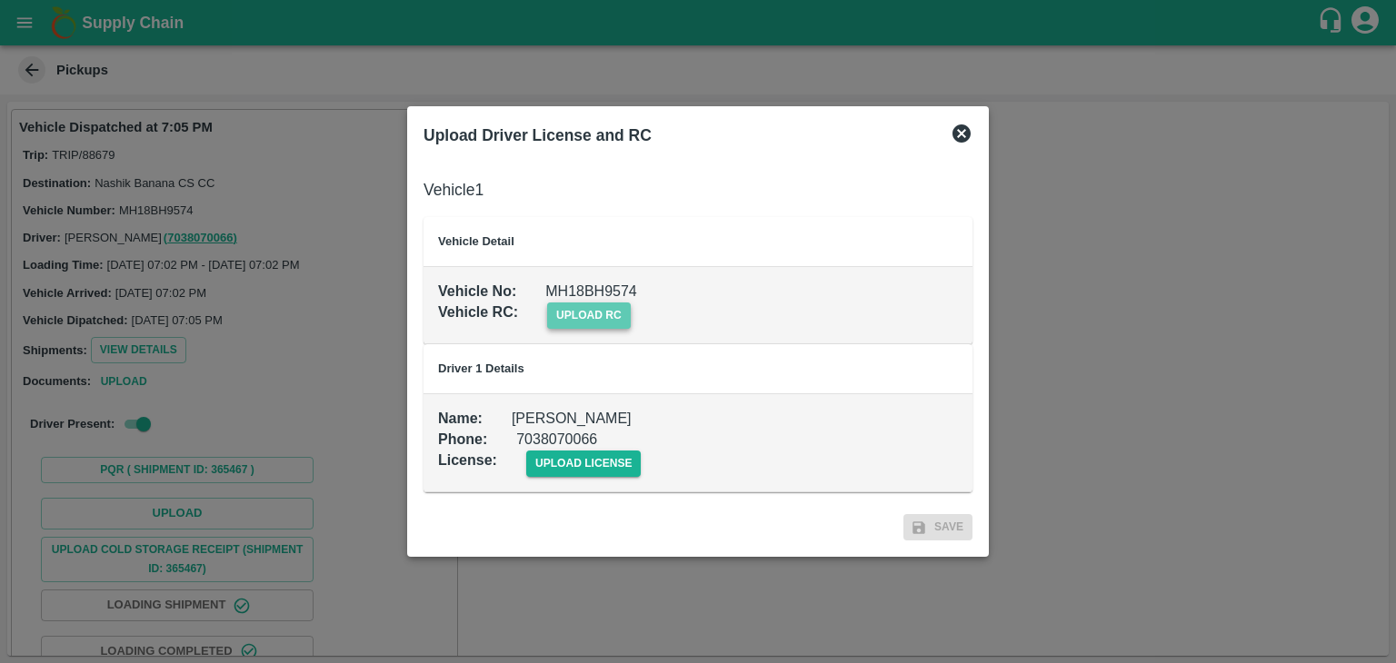
click at [612, 316] on span "upload rc" at bounding box center [589, 316] width 84 height 26
click at [0, 0] on input "upload rc" at bounding box center [0, 0] width 0 height 0
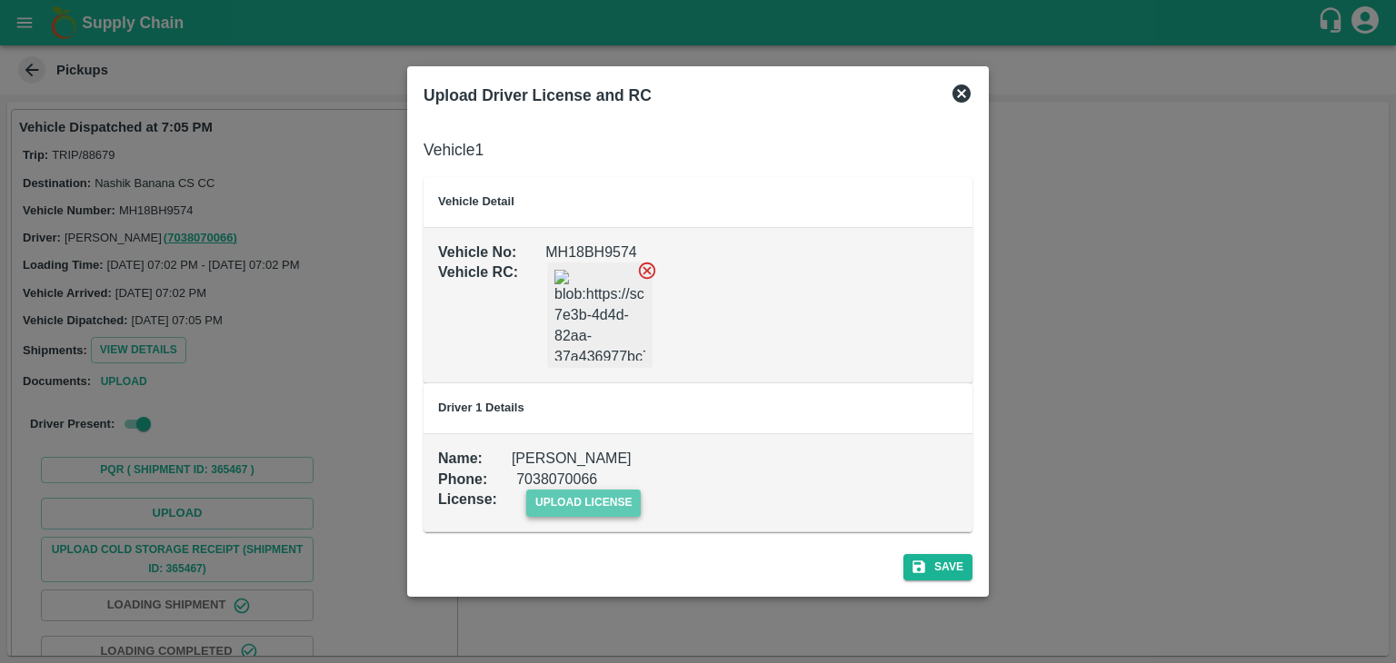
click at [608, 513] on span "upload license" at bounding box center [583, 503] width 115 height 26
click at [0, 0] on input "upload license" at bounding box center [0, 0] width 0 height 0
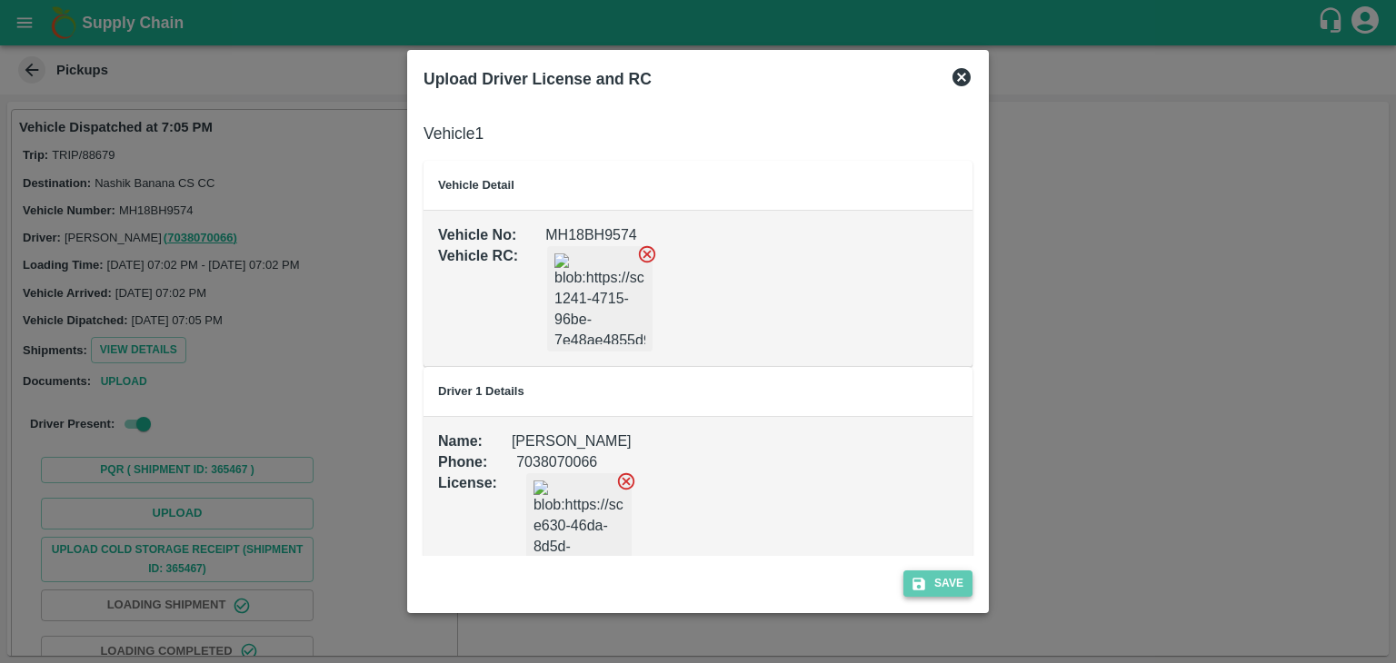
click at [939, 579] on button "Save" at bounding box center [937, 584] width 69 height 26
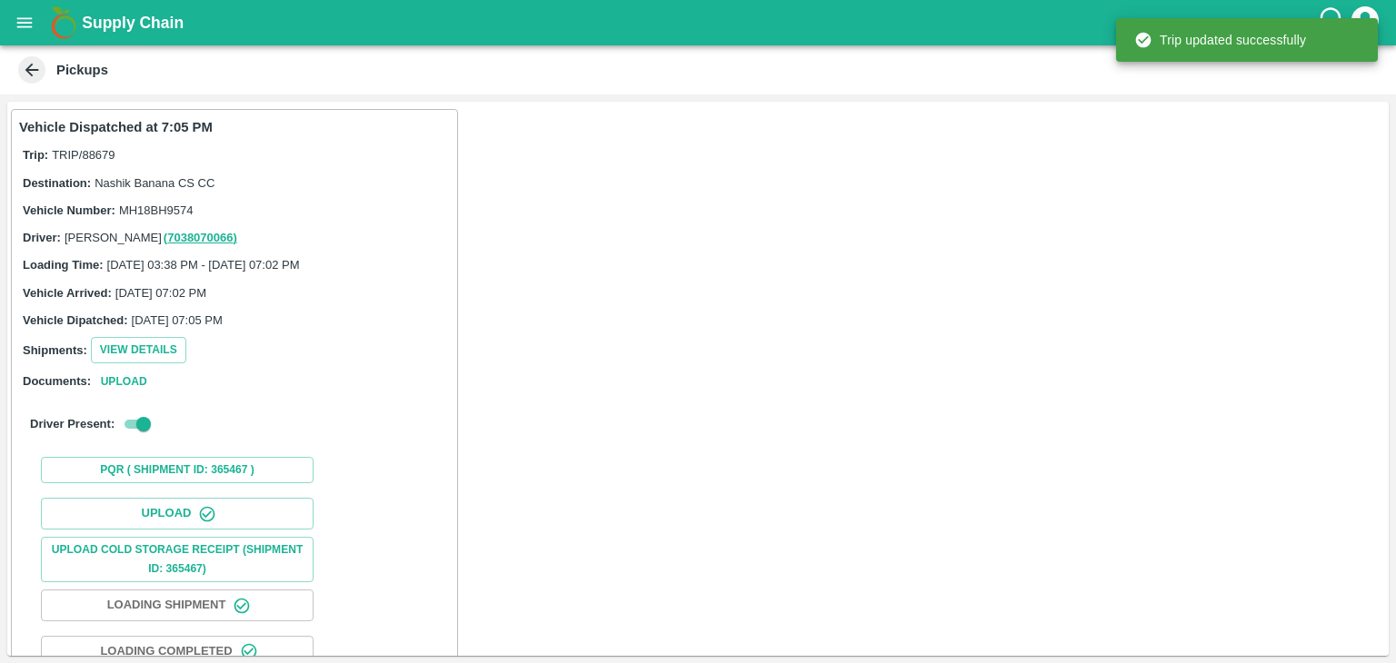
scroll to position [190, 0]
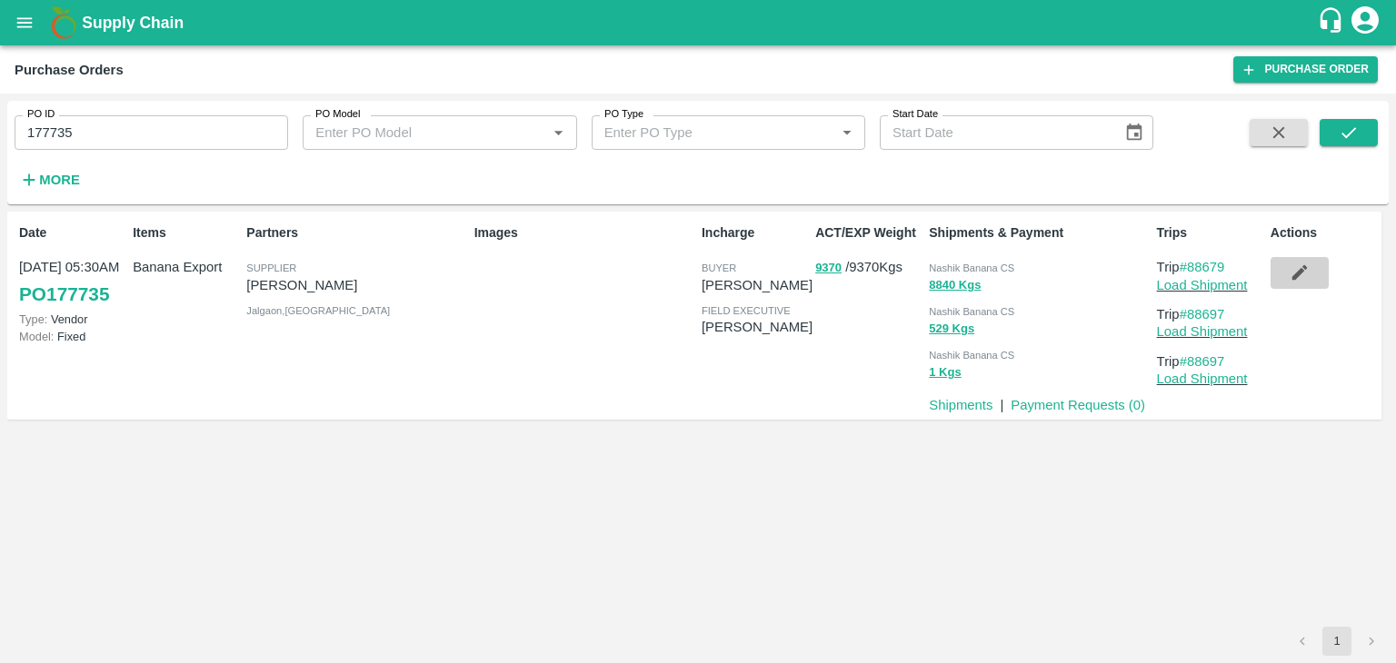
click at [1305, 269] on icon "button" at bounding box center [1298, 272] width 15 height 15
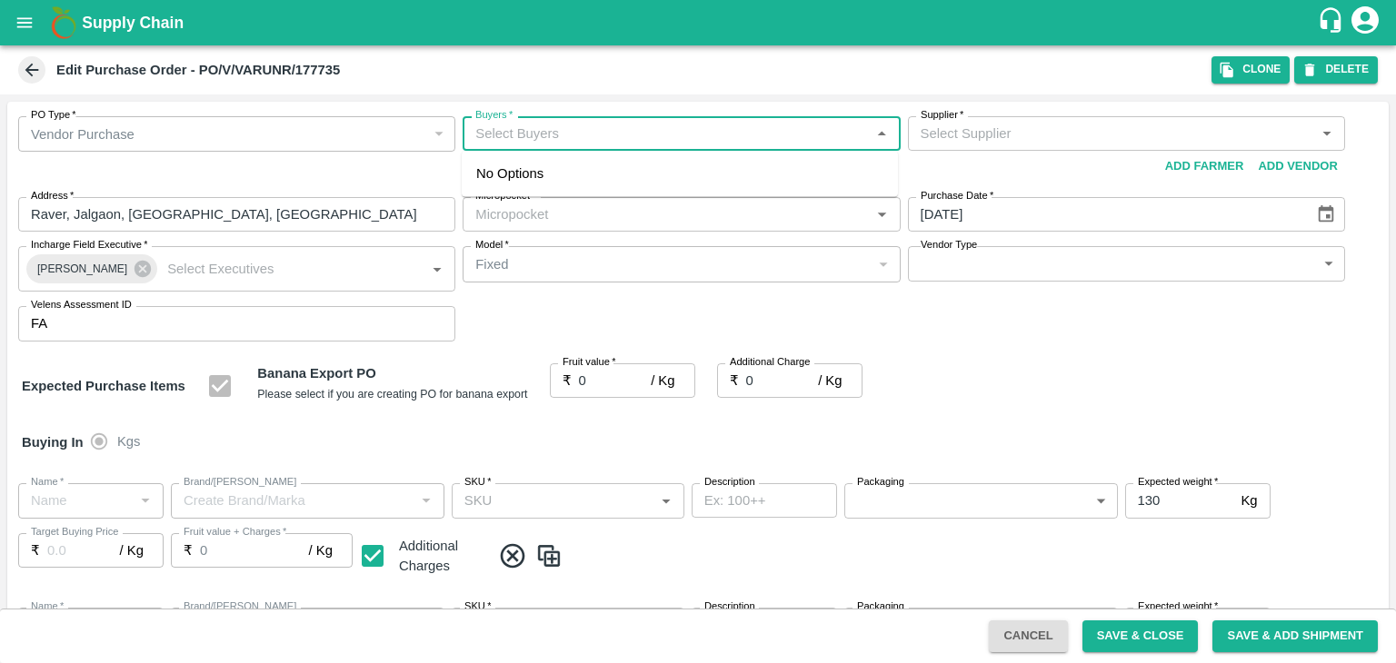
click at [596, 135] on input "Buyers   *" at bounding box center [666, 134] width 396 height 24
type input "Ajit O"
type input "[PERSON_NAME]-undefined"
type input "172-Savda"
type input "Banana Export"
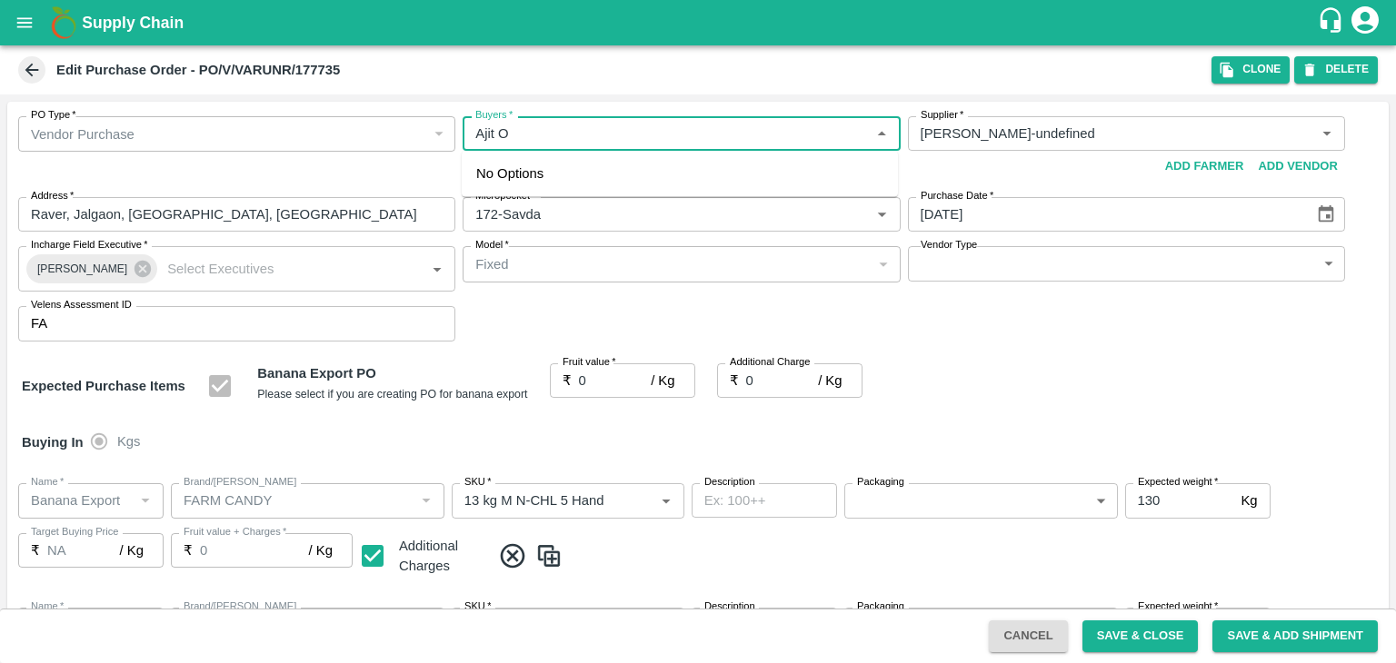
type input "FARM CANDY"
type input "13 kg M N-CHL 5 Hand"
type input "NA"
type input "Banana Export"
type input "FARM CANDY"
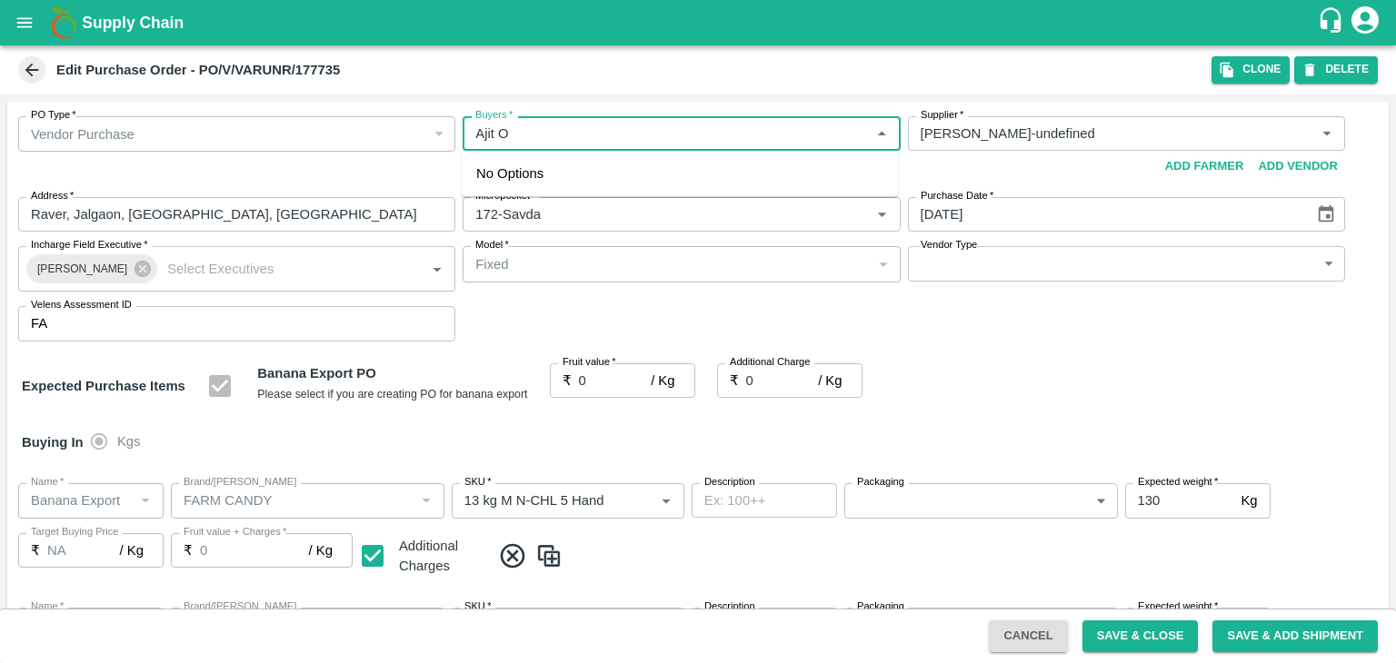
type input "13 kg M N-CHL 6 Hand"
type input "NA"
type input "Banana Export"
type input "FARM CANDY"
type input "13 kg M N-CHL 8 Hand"
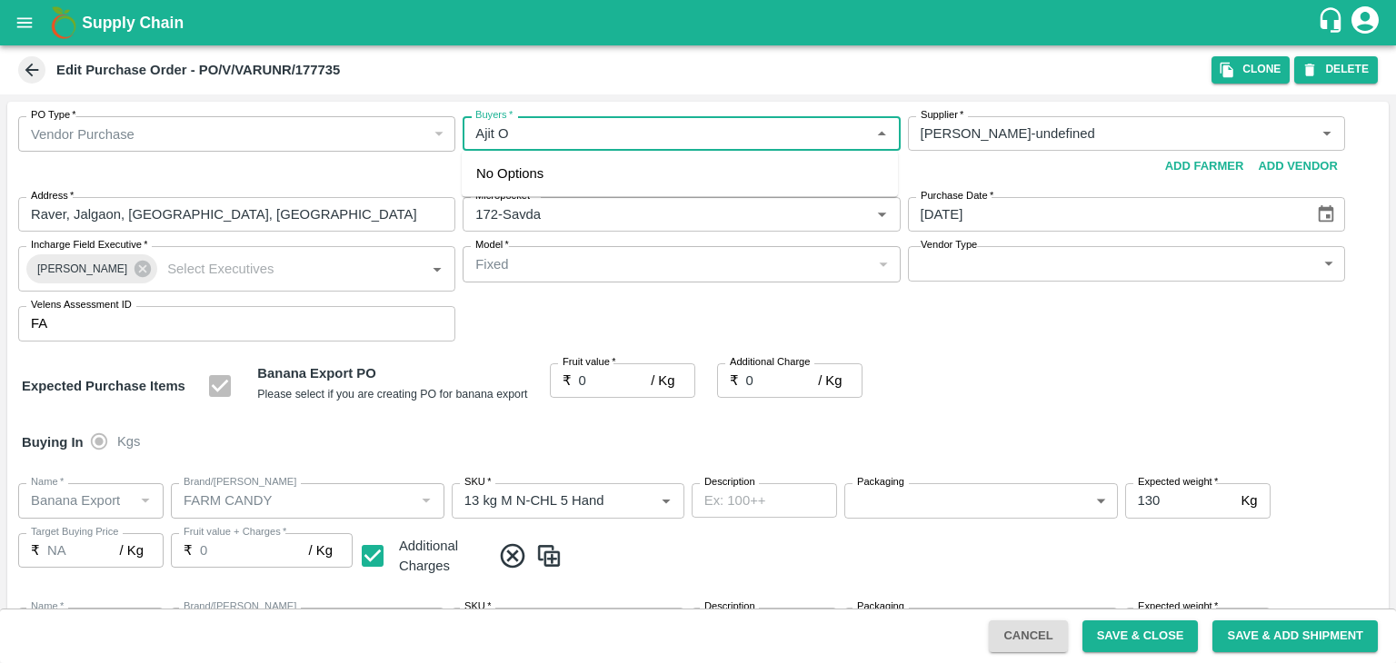
type input "NA"
type input "Banana Export"
type input "FARM CANDY"
type input "13 kg M N-CHL CL"
type input "NA"
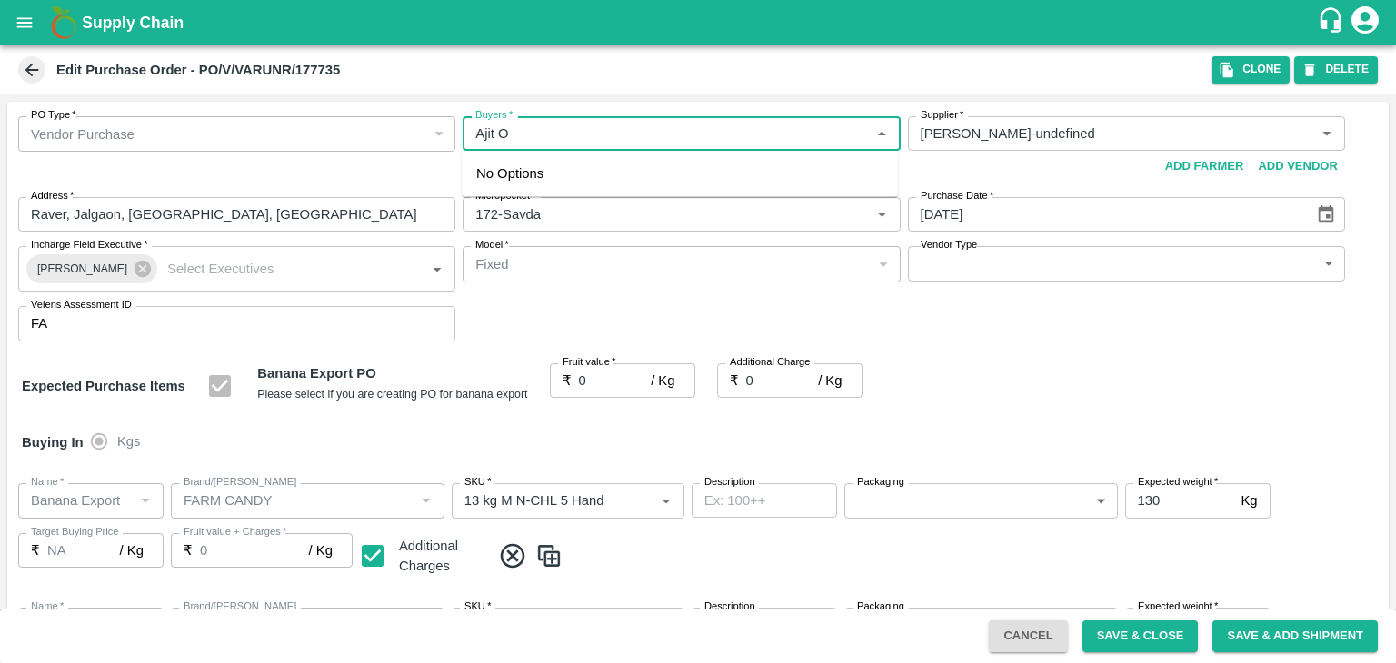
type input "Banana Export"
type input "FARM CANDY"
type input "C Class"
type input "NA"
type input "Banana Export"
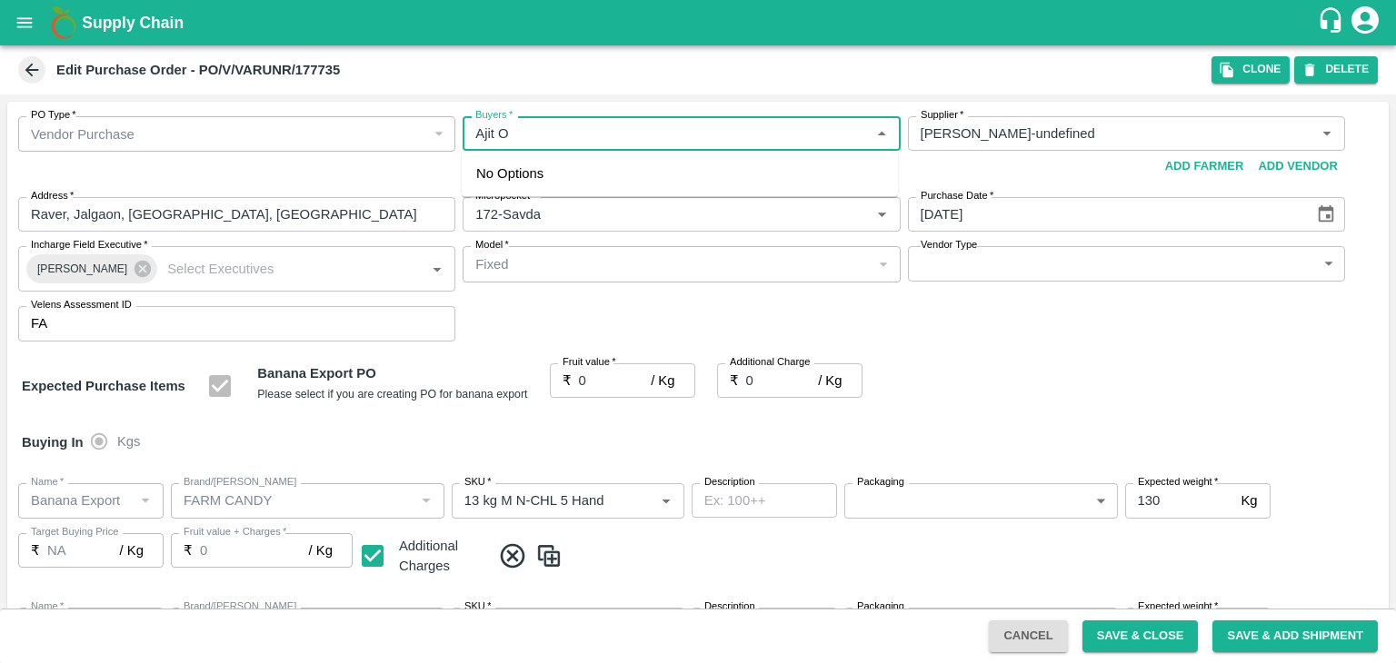
type input "FARM CANDY"
type input "PHR Kg"
type input "NA"
click at [552, 177] on div "Ajit Otari" at bounding box center [575, 182] width 111 height 20
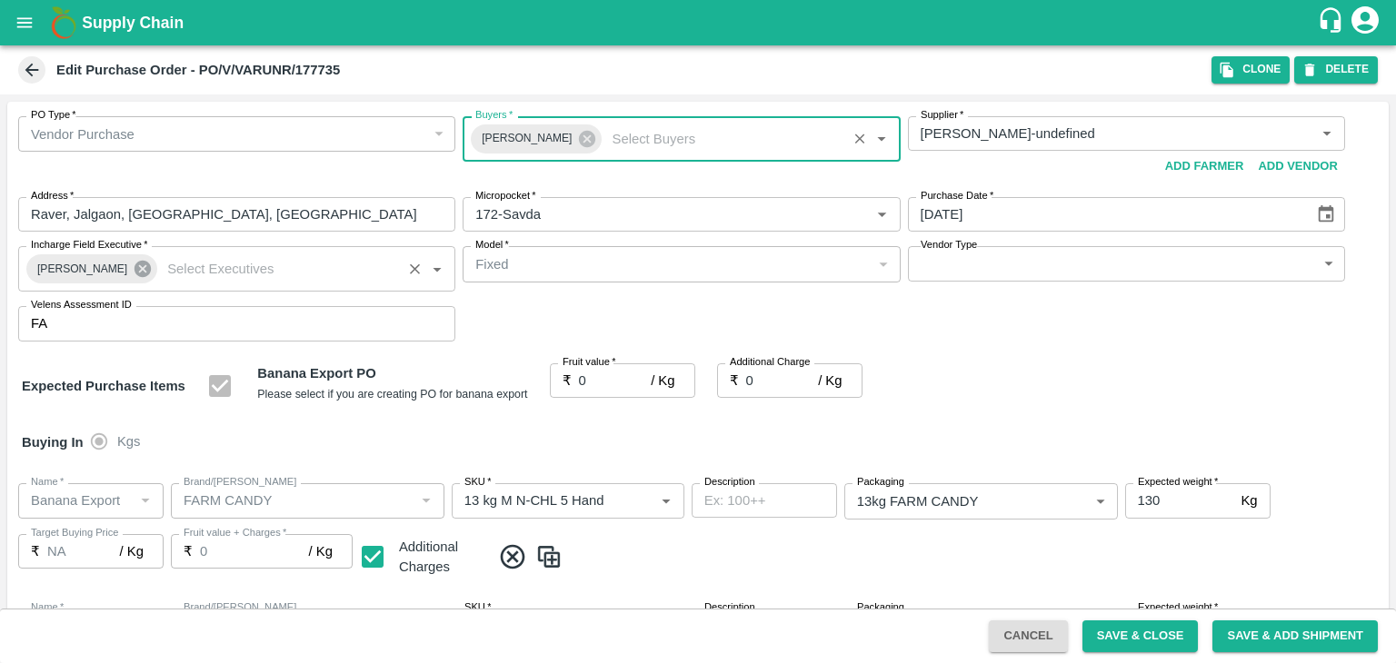
click at [134, 263] on icon at bounding box center [142, 269] width 16 height 16
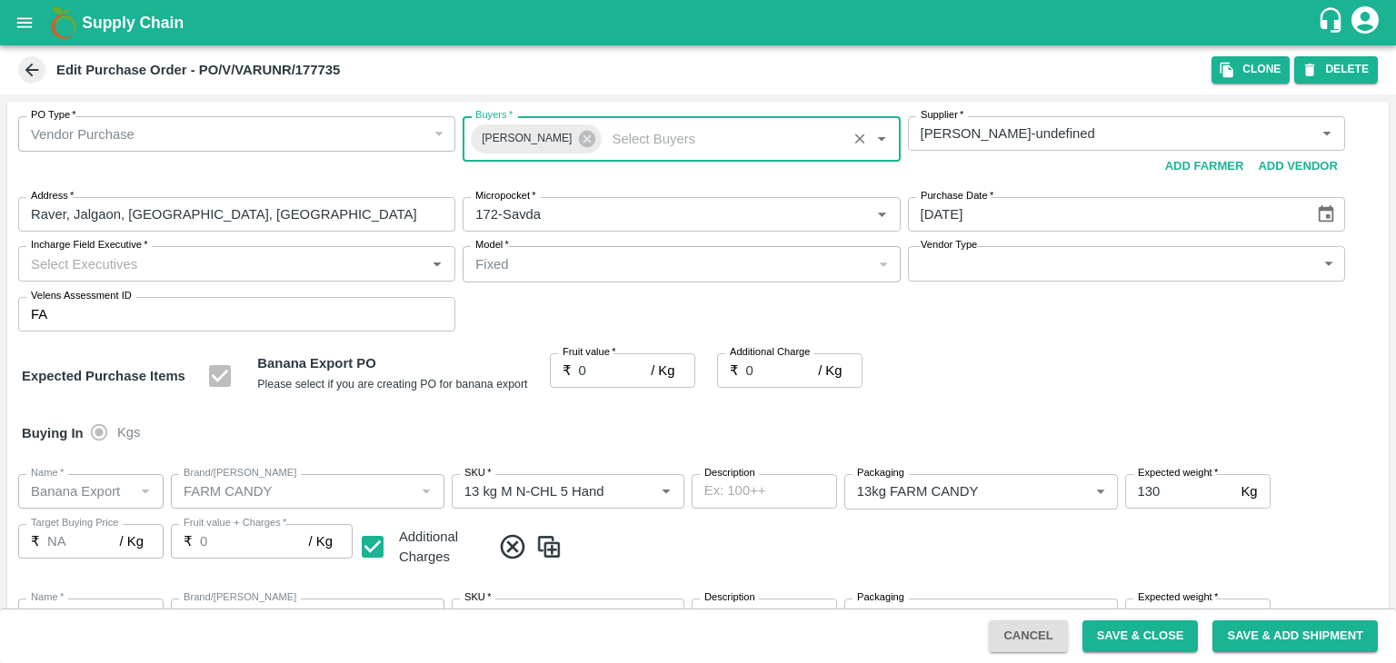
click at [184, 268] on input "Incharge Field Executive   *" at bounding box center [222, 264] width 396 height 24
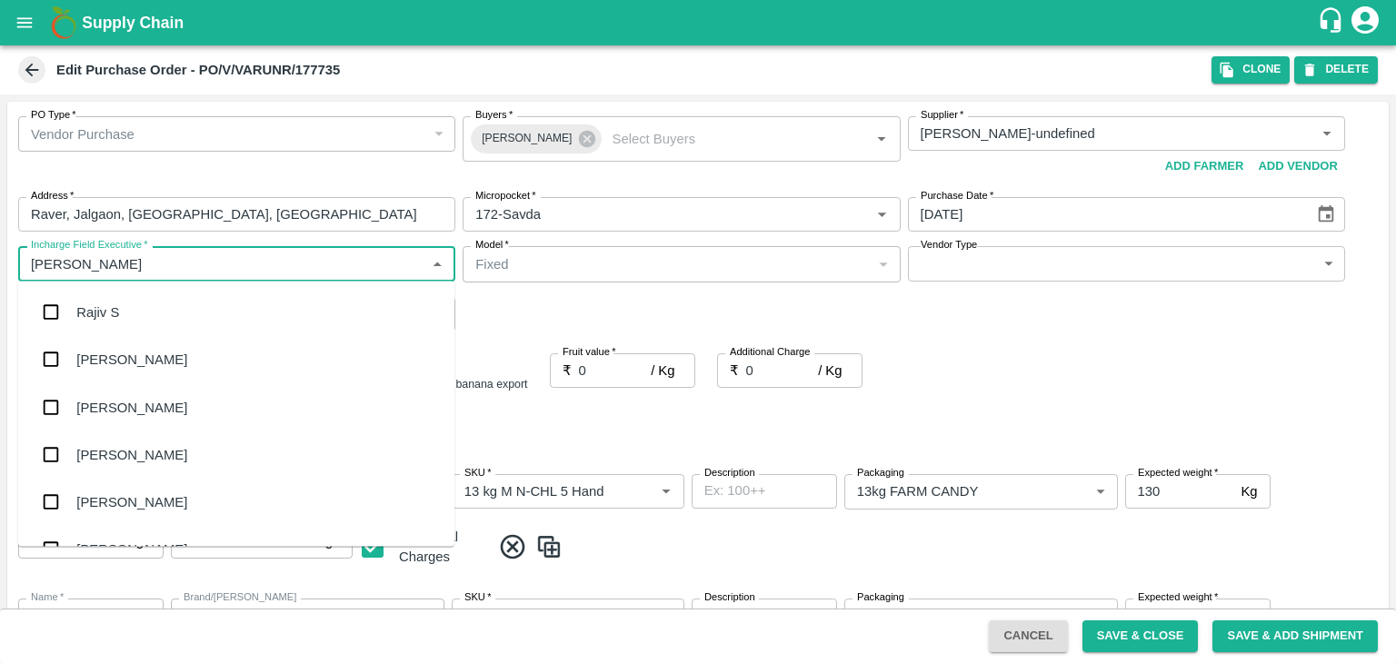
type input "Jay"
click at [144, 403] on div "jaydip Tale" at bounding box center [236, 406] width 436 height 47
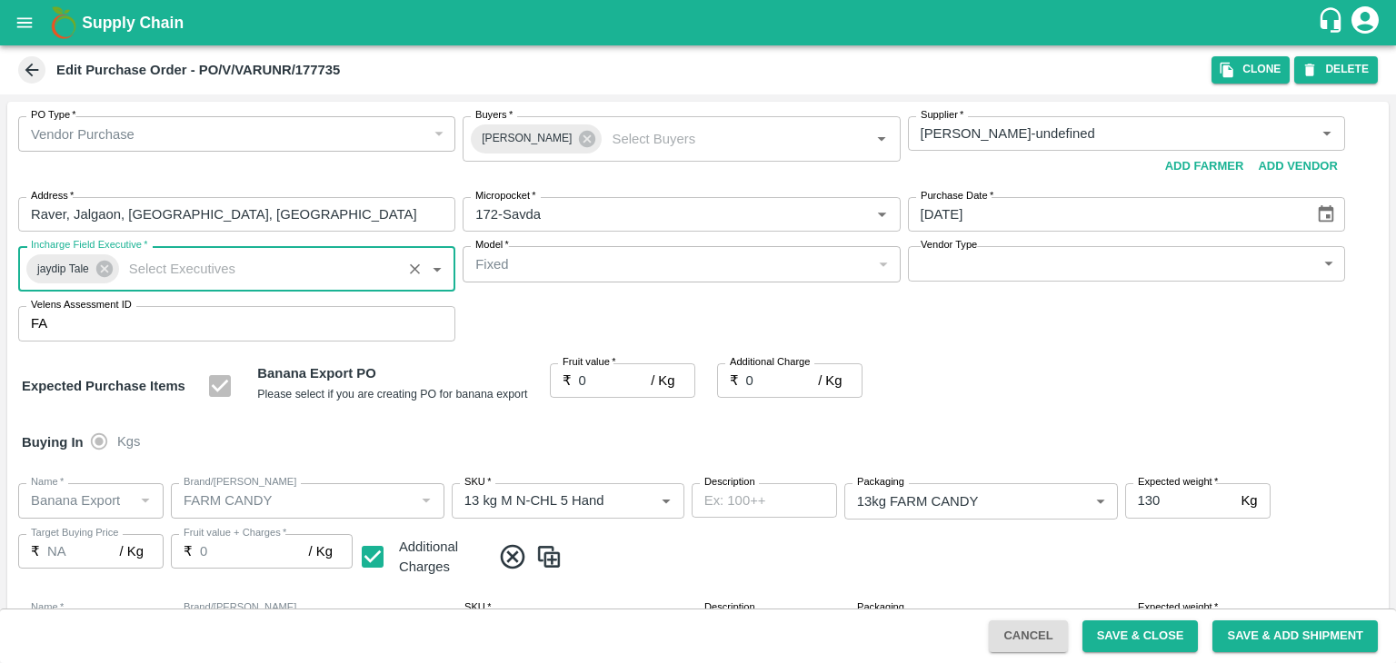
click at [947, 268] on body "Supply Chain Edit Purchase Order - PO/V/VARUNR/177735 Clone DELETE PO Type   * …" at bounding box center [698, 331] width 1396 height 663
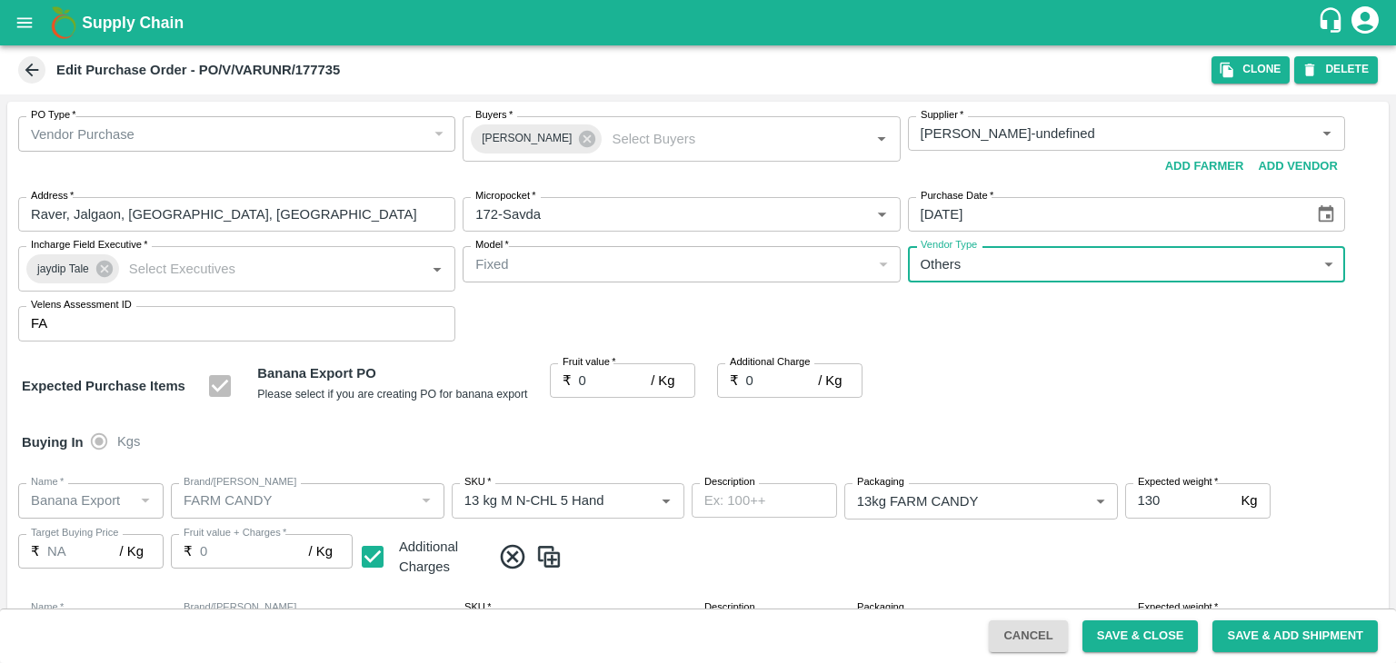
type input "OTHER"
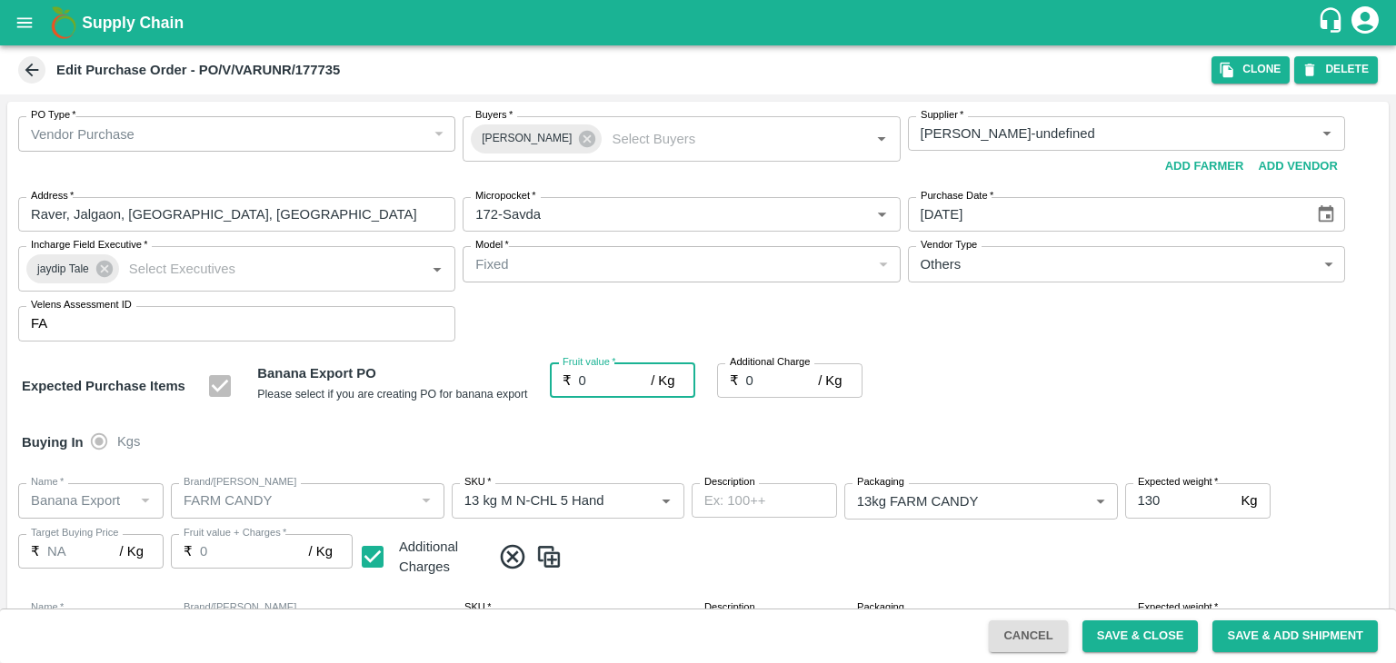
type input "1"
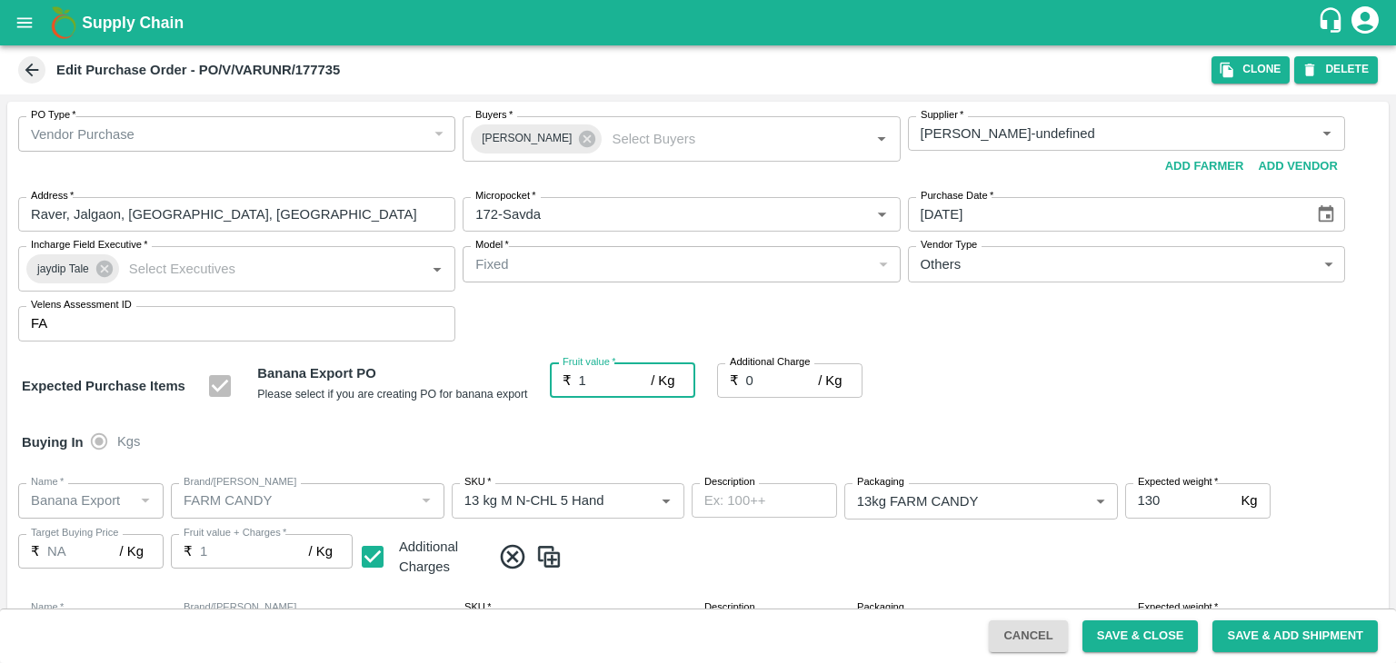
type input "1"
type input "18.5"
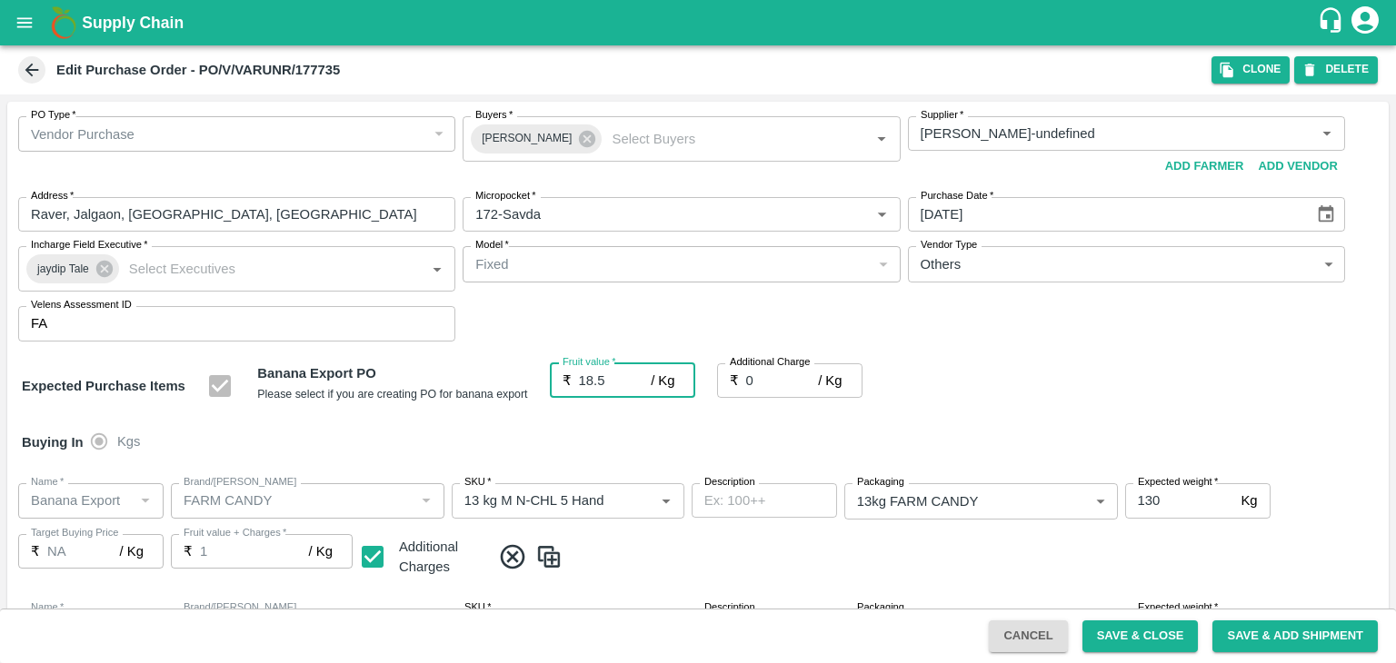
type input "18.5"
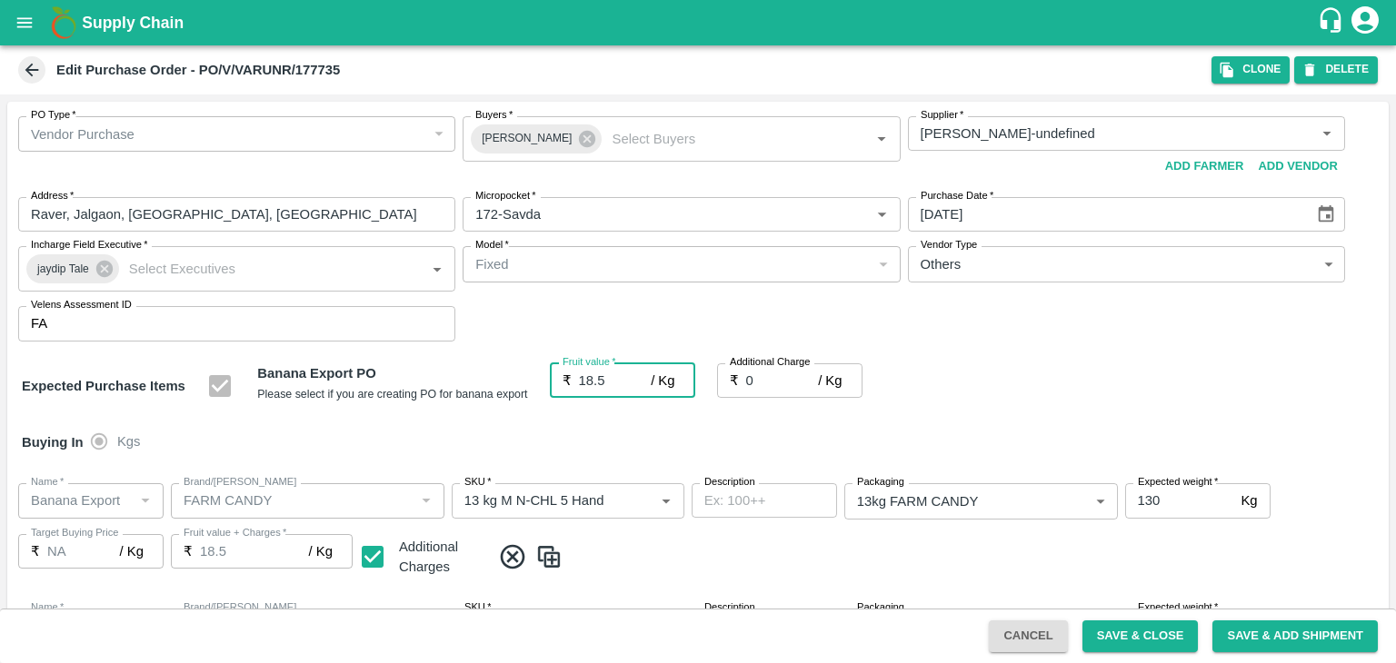
type input "2"
type input "20.5"
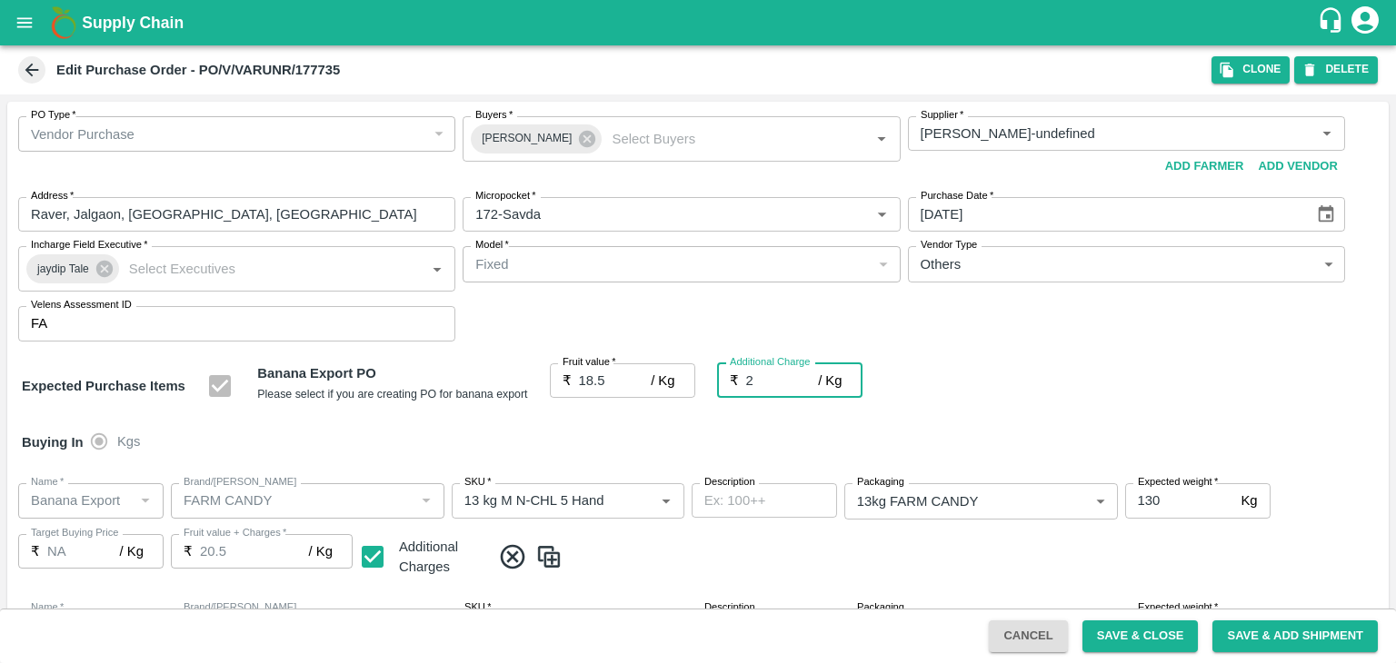
type input "2.7"
type input "21.2"
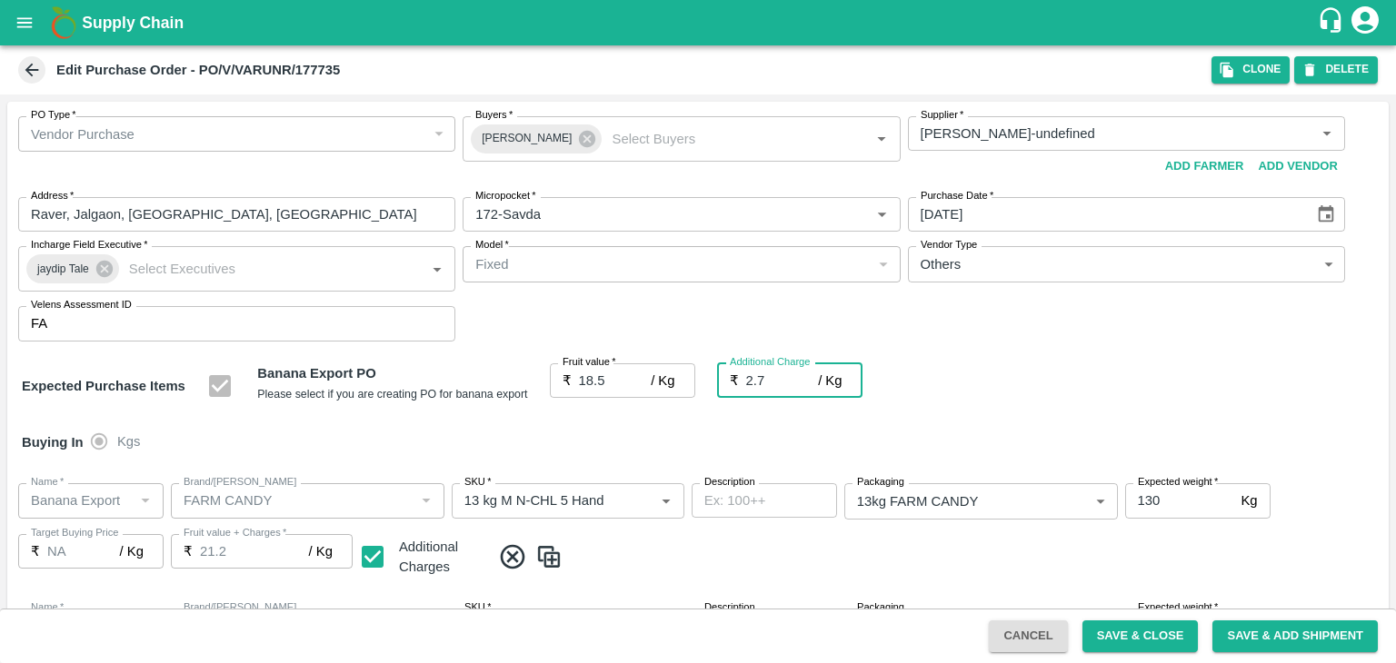
type input "2.75"
type input "21.25"
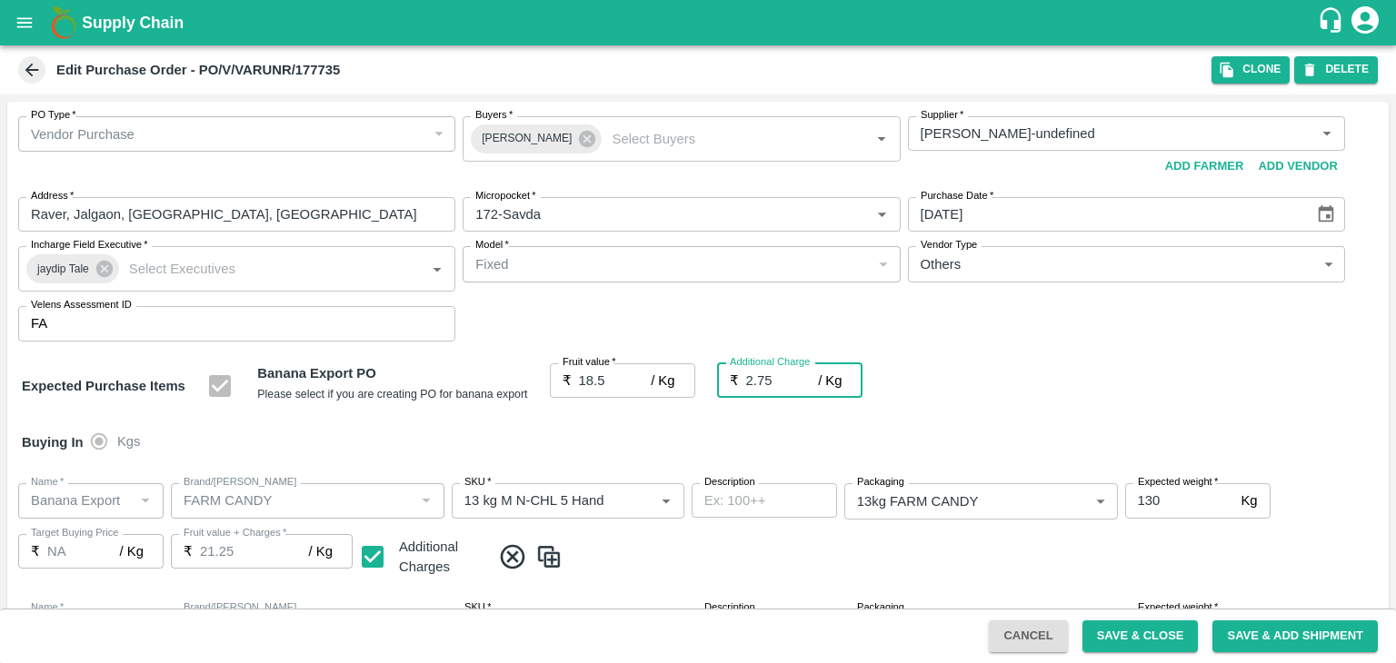
type input "2.75"
click at [681, 445] on div at bounding box center [698, 331] width 1396 height 663
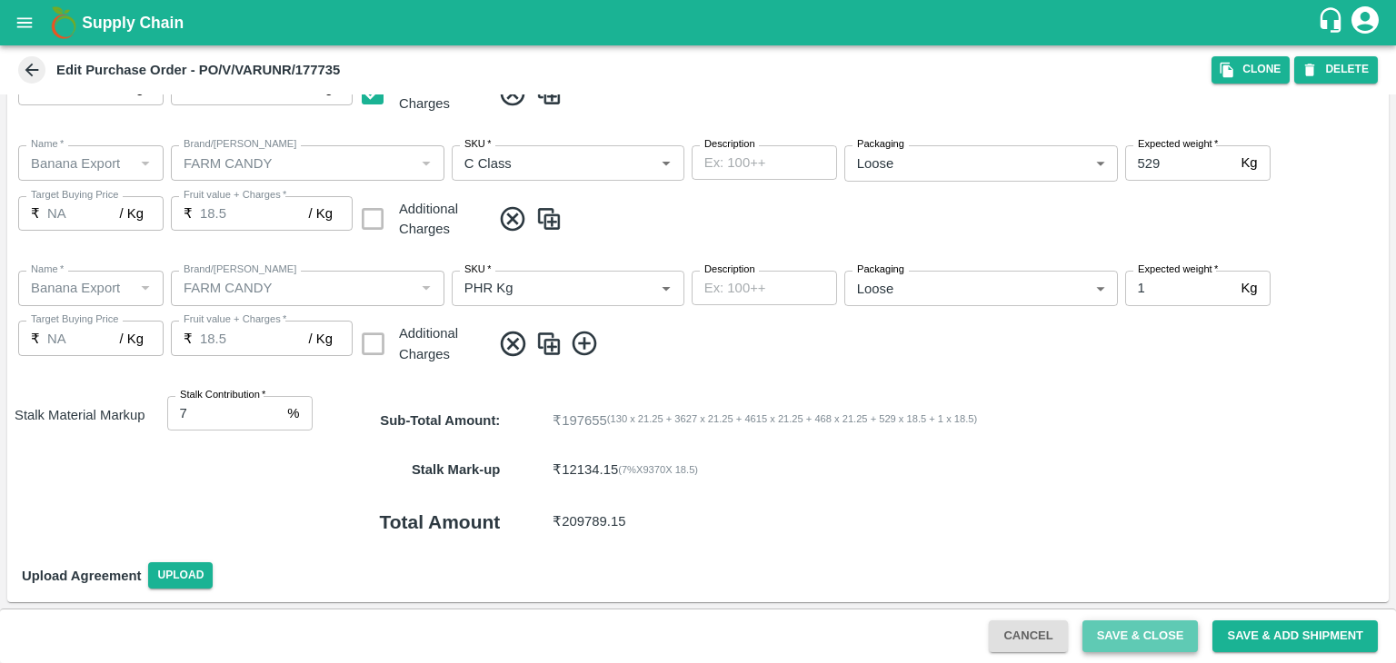
click at [1141, 626] on button "Save & Close" at bounding box center [1140, 637] width 116 height 32
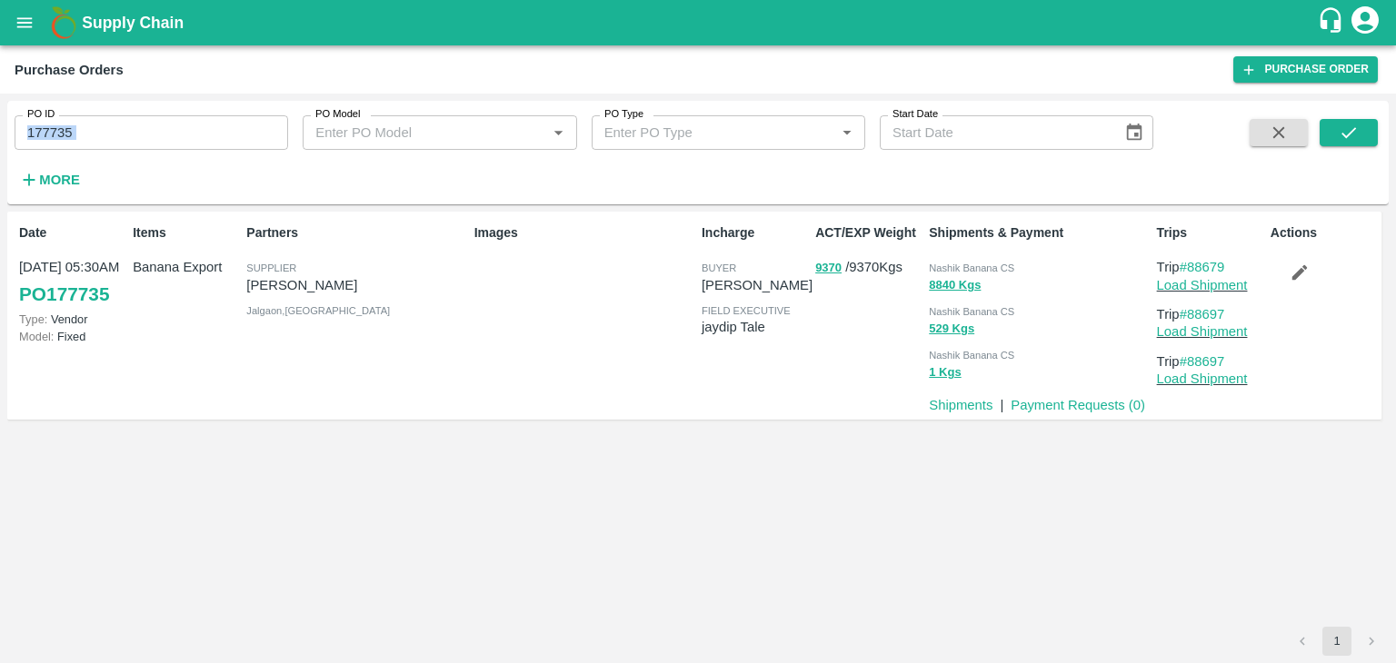
drag, startPoint x: 117, startPoint y: 154, endPoint x: 134, endPoint y: 141, distance: 21.4
click at [134, 141] on div "PO ID 177735 PO ID PO Model PO Model   * PO Type PO Type   * Start Date Start D…" at bounding box center [576, 148] width 1153 height 94
click at [134, 141] on input "177735" at bounding box center [151, 132] width 273 height 35
paste input "text"
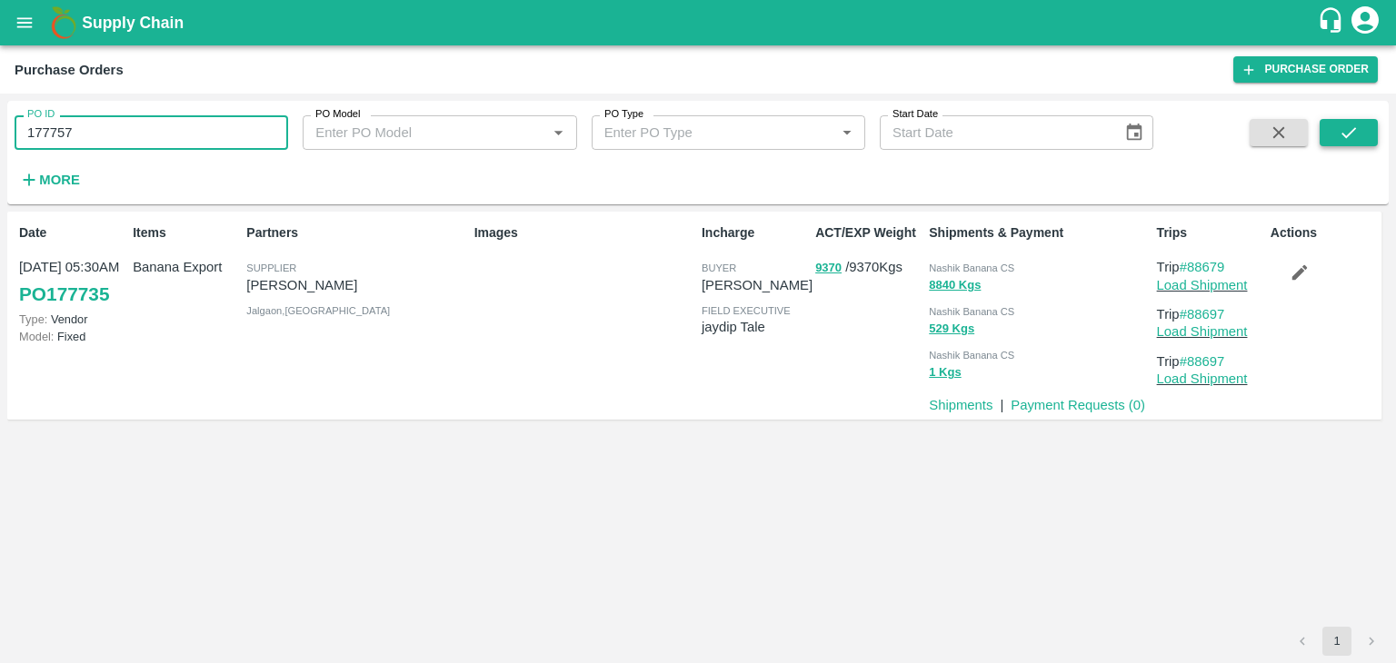
type input "177757"
click at [1351, 127] on icon "submit" at bounding box center [1348, 133] width 20 height 20
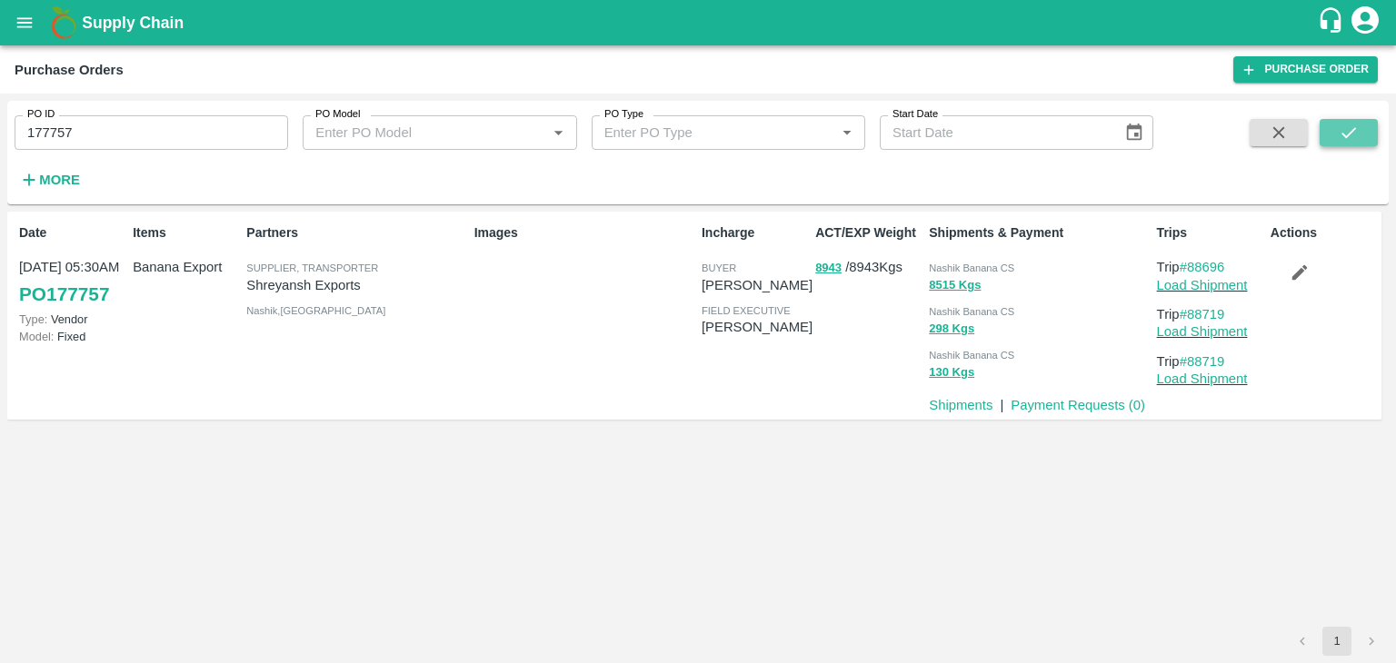
click at [1359, 135] on button "submit" at bounding box center [1348, 132] width 58 height 27
click at [1201, 286] on link "Load Shipment" at bounding box center [1202, 285] width 91 height 15
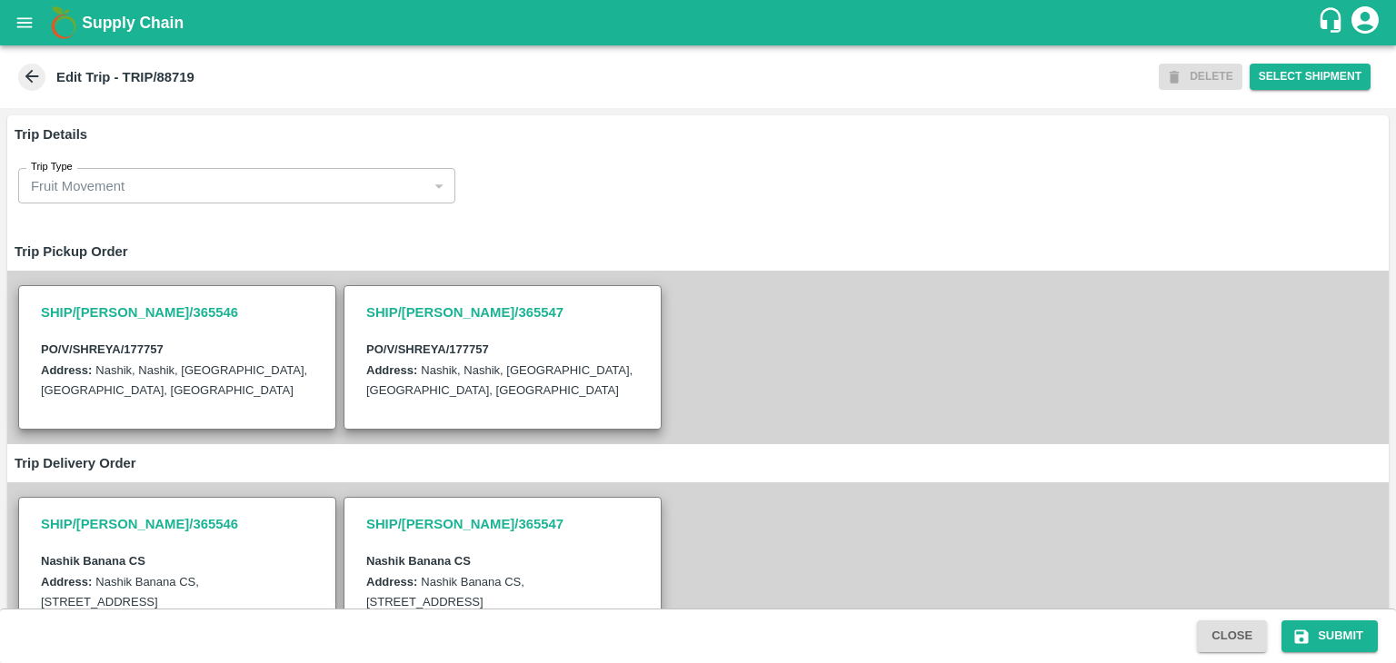
scroll to position [446, 0]
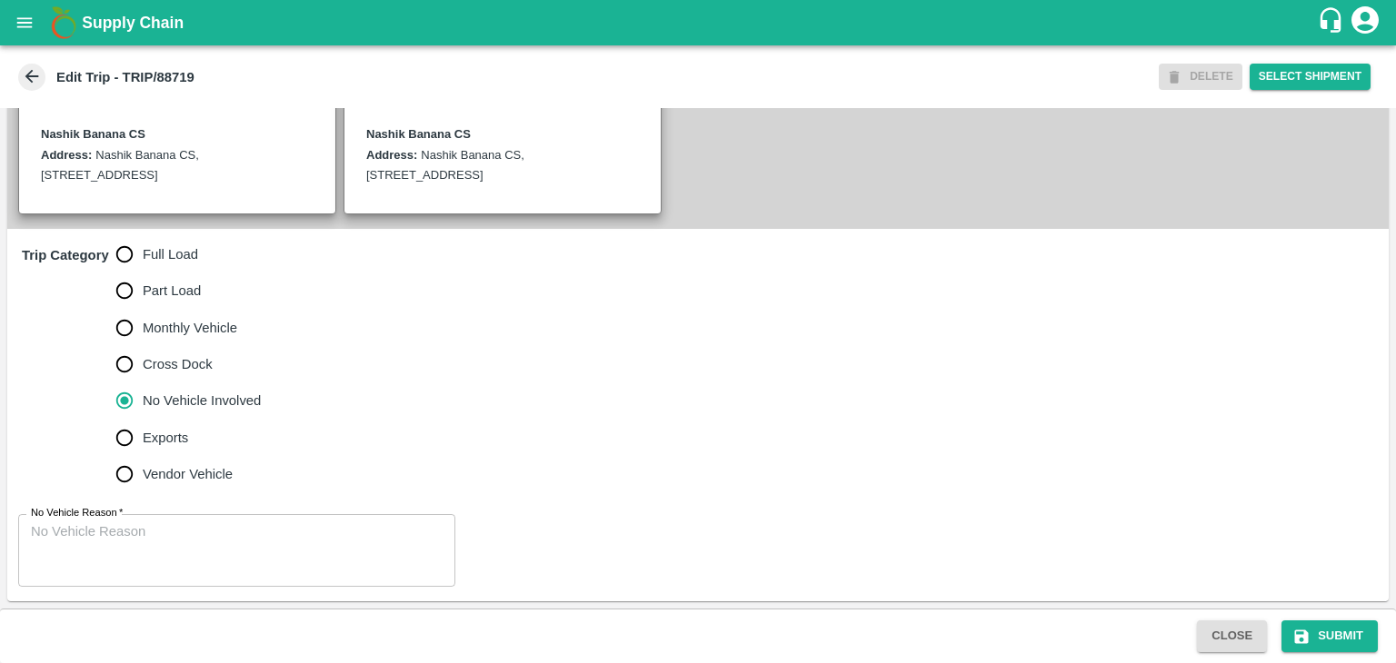
click at [182, 260] on span "Full Load" at bounding box center [170, 254] width 55 height 20
click at [143, 260] on input "Full Load" at bounding box center [124, 254] width 36 height 36
radio input "true"
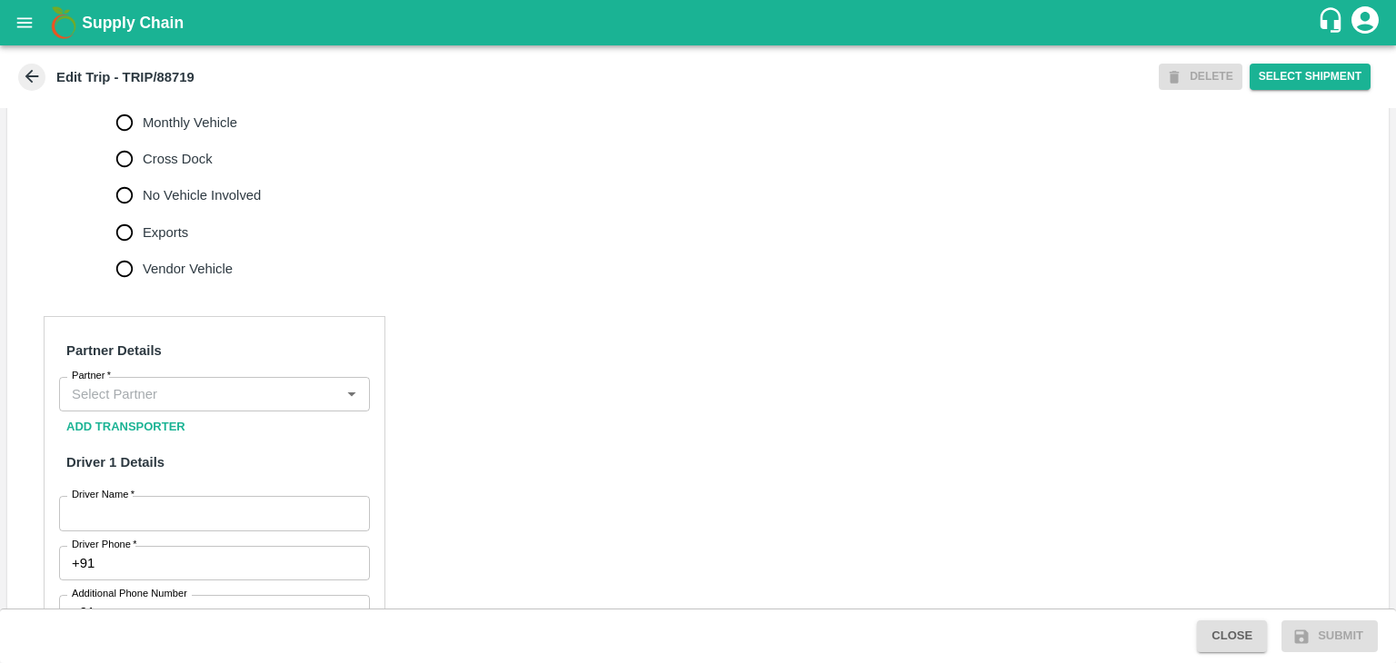
scroll to position [635, 0]
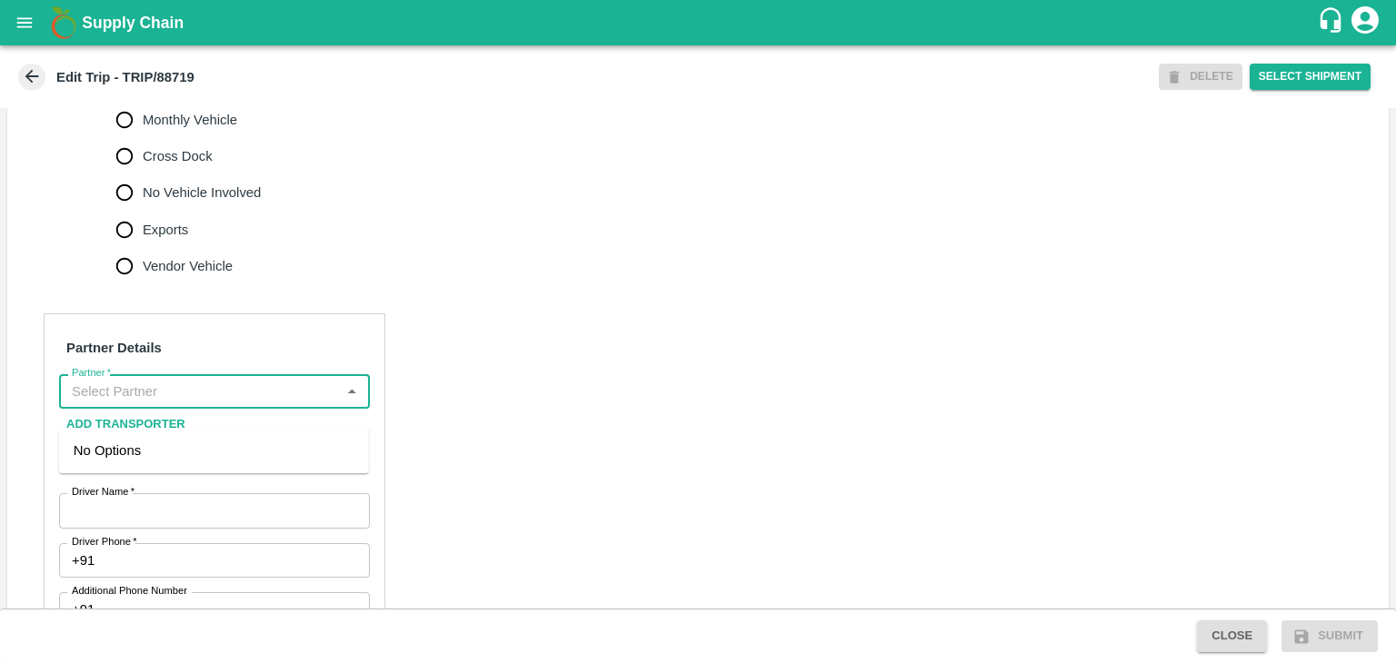
click at [180, 403] on input "Partner   *" at bounding box center [200, 392] width 270 height 24
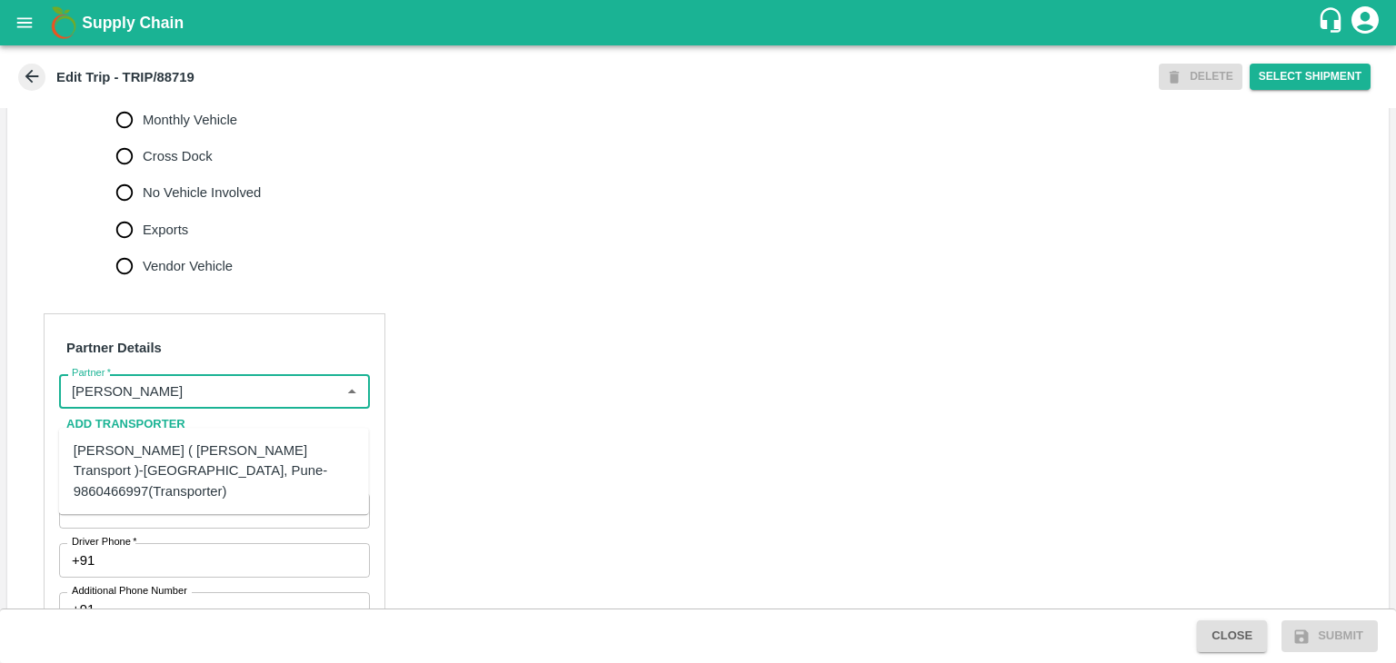
click at [262, 467] on div "Nitin Rasal ( Bhairavnath Transport )-Deulgaon, Pune-9860466997(Transporter)" at bounding box center [214, 471] width 281 height 61
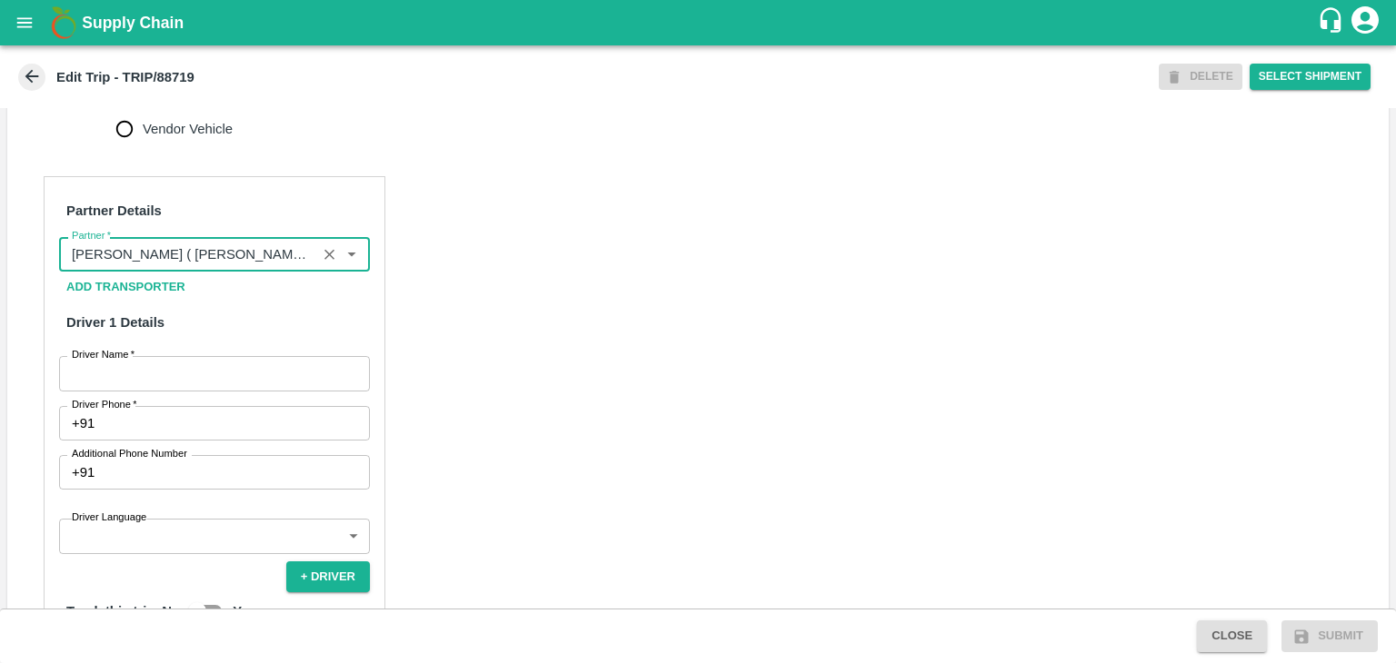
scroll to position [781, 0]
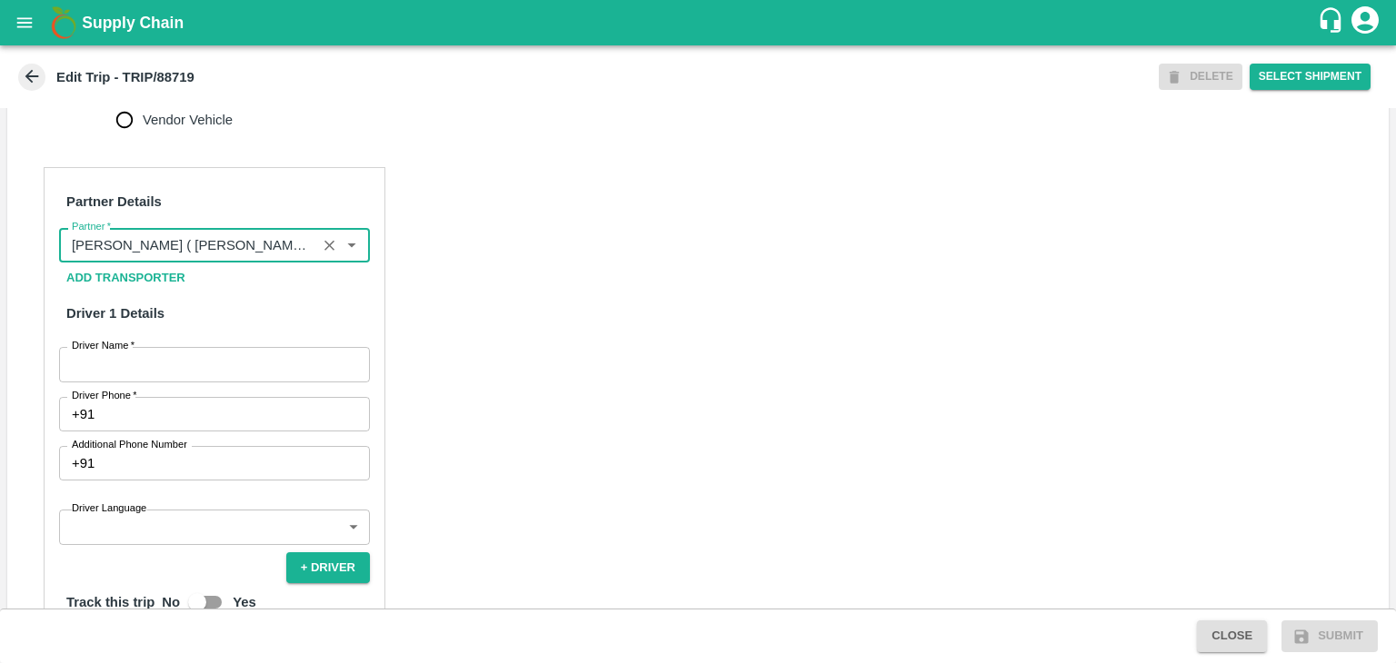
type input "Nitin Rasal ( Bhairavnath Transport )-Deulgaon, Pune-9860466997(Transporter)"
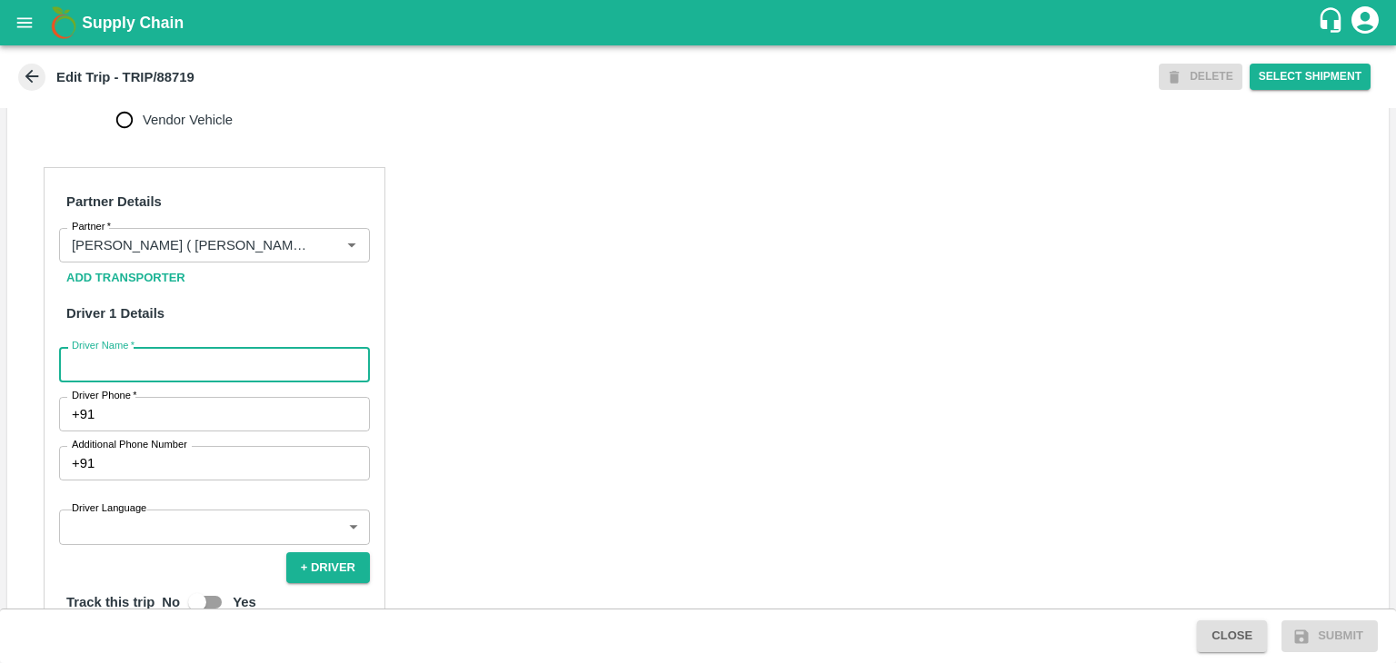
click at [138, 376] on input "Driver Name   *" at bounding box center [214, 364] width 311 height 35
type input "Godase"
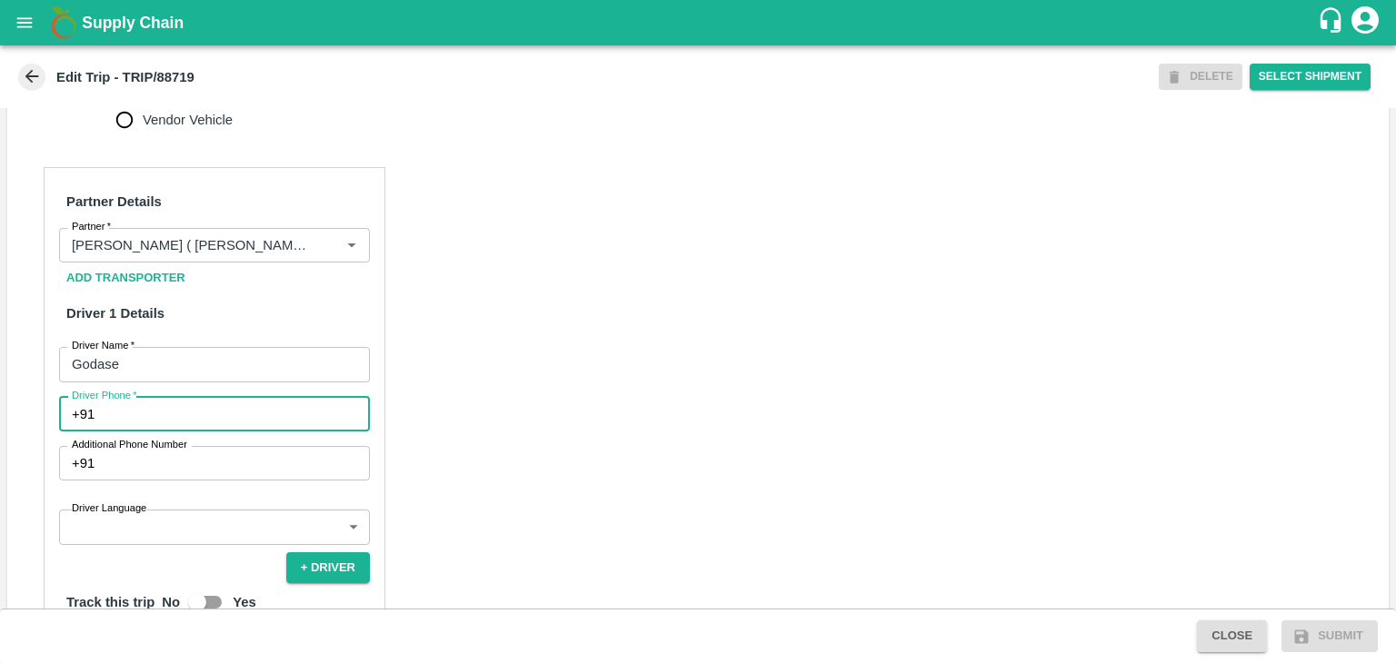
click at [164, 430] on input "Driver Phone   *" at bounding box center [236, 414] width 268 height 35
type input "9975280177"
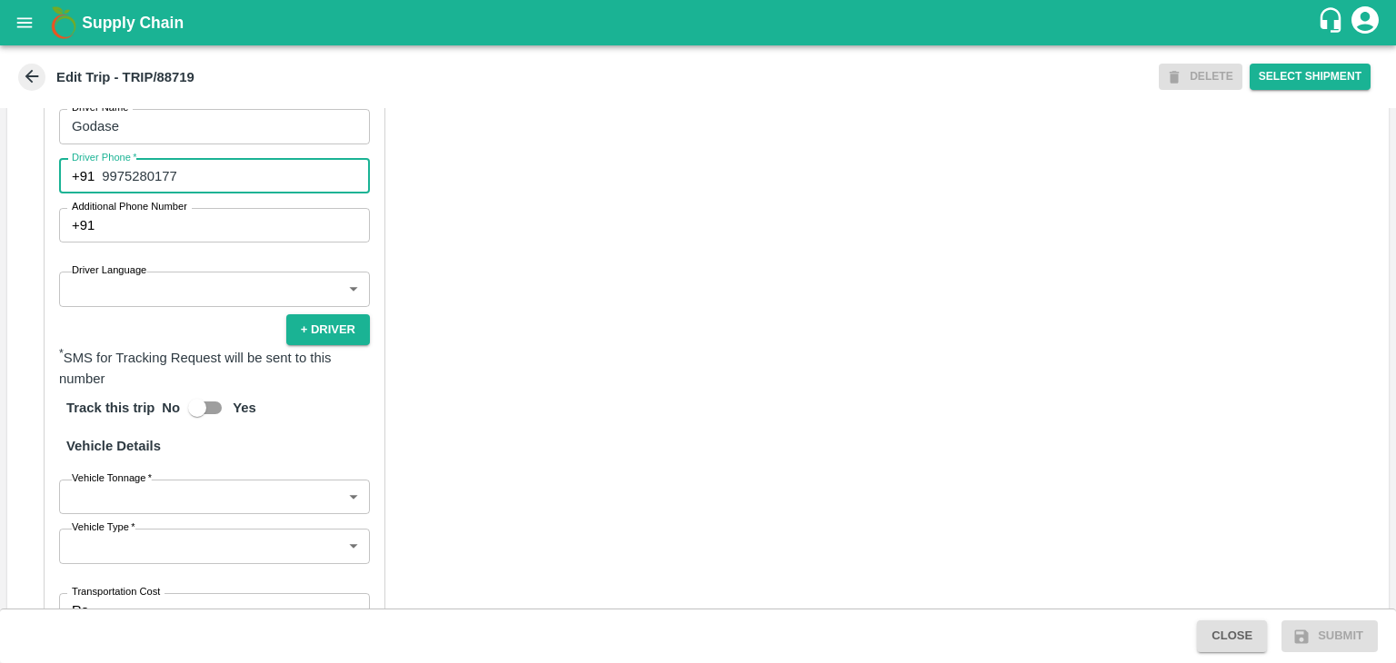
scroll to position [1021, 0]
click at [163, 321] on body "Supply Chain Edit Trip - TRIP/88719 DELETE Select Shipment Trip Details Trip Ty…" at bounding box center [698, 331] width 1396 height 663
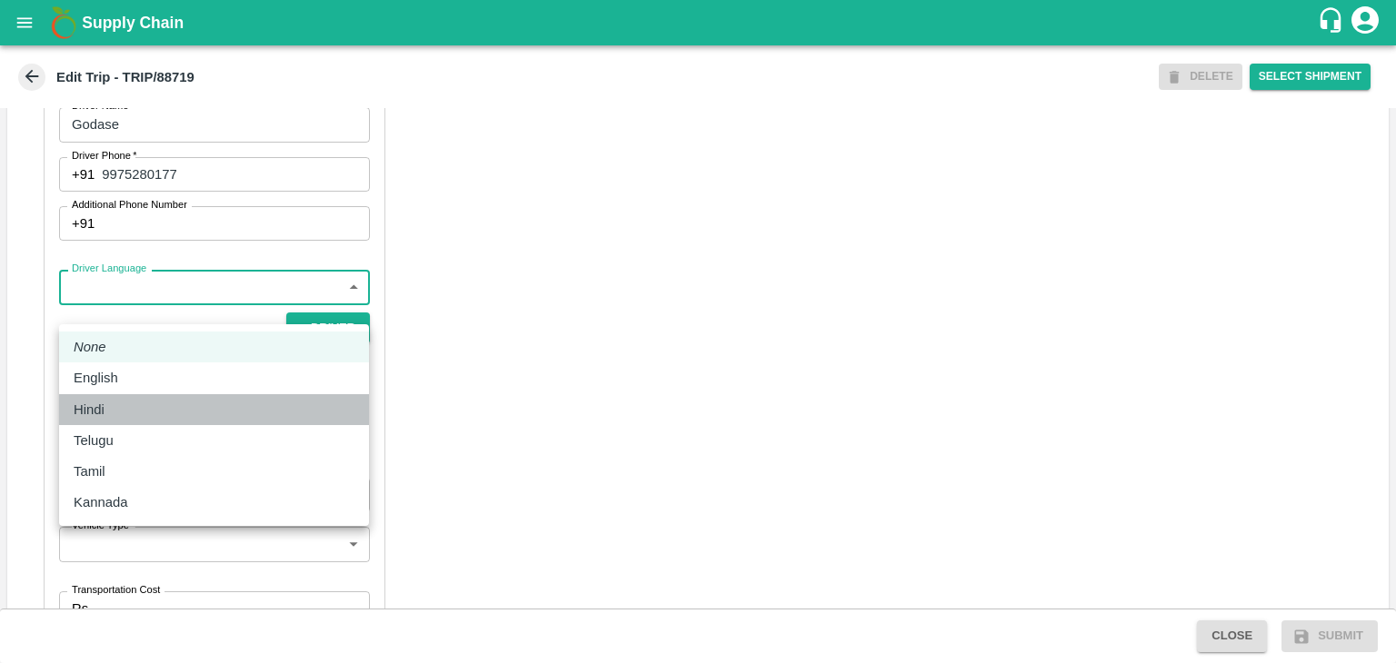
click at [120, 411] on div "Hindi" at bounding box center [214, 410] width 281 height 20
type input "hi"
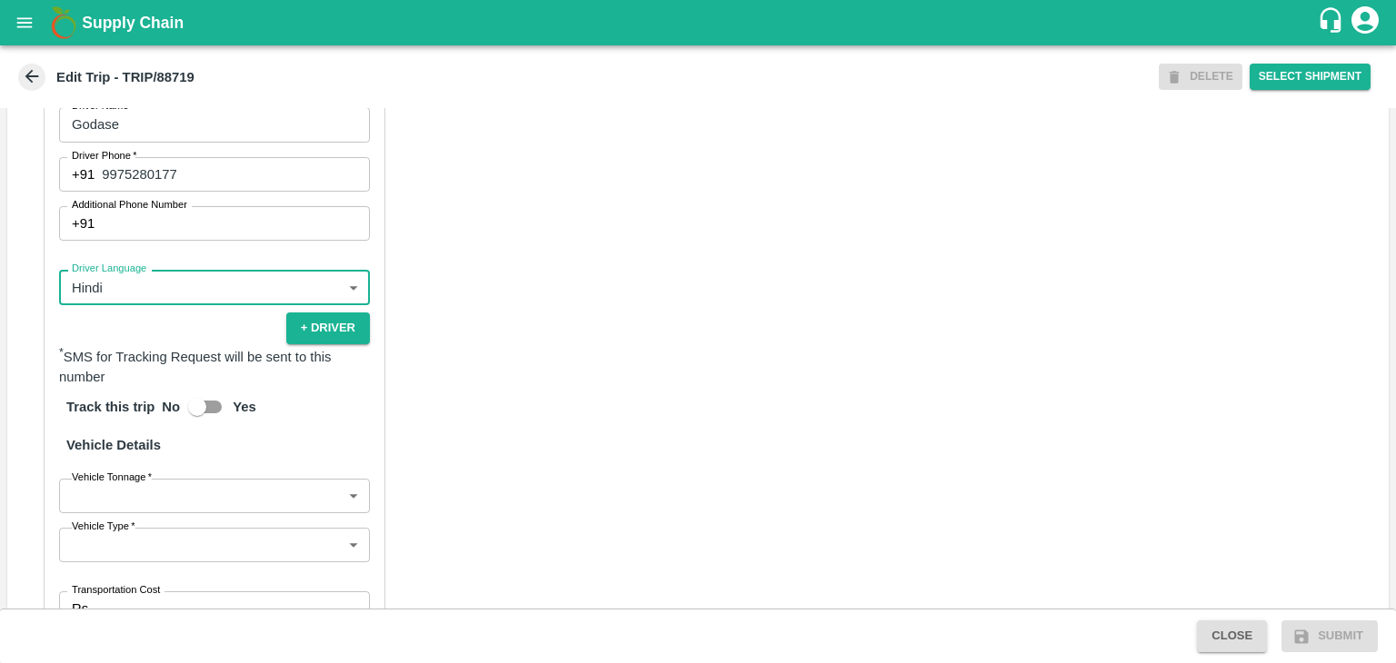
scroll to position [1257, 0]
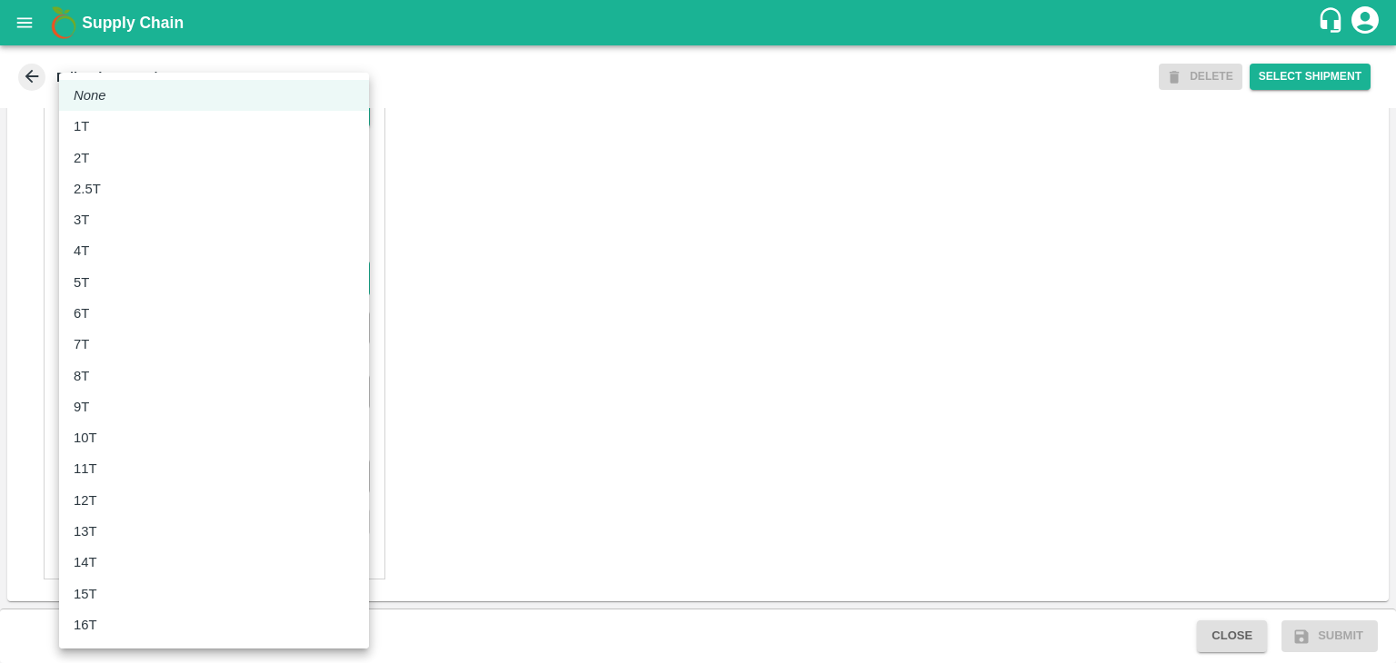
click at [69, 285] on body "Supply Chain Edit Trip - TRIP/88719 DELETE Select Shipment Trip Details Trip Ty…" at bounding box center [698, 331] width 1396 height 663
click at [124, 316] on div "6T" at bounding box center [214, 313] width 281 height 20
type input "6000"
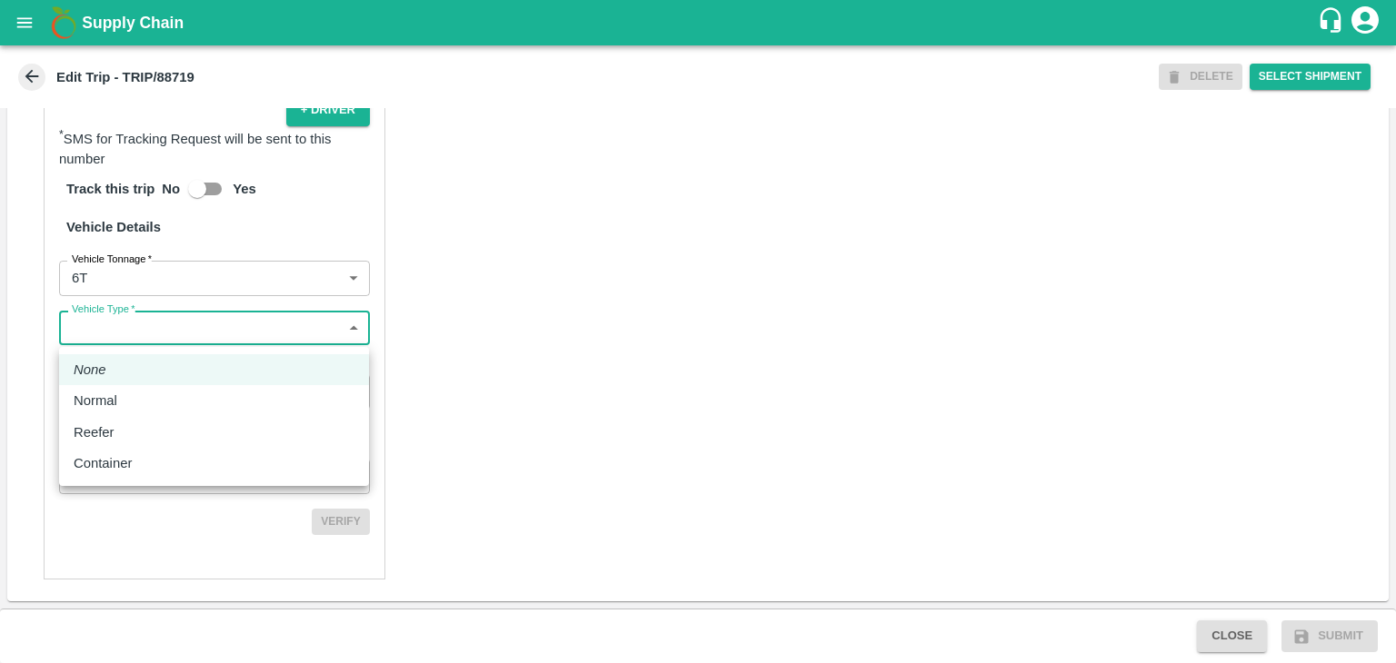
click at [157, 333] on body "Supply Chain Edit Trip - TRIP/88719 DELETE Select Shipment Trip Details Trip Ty…" at bounding box center [698, 331] width 1396 height 663
click at [134, 386] on li "Normal" at bounding box center [214, 400] width 310 height 31
type input "Normal"
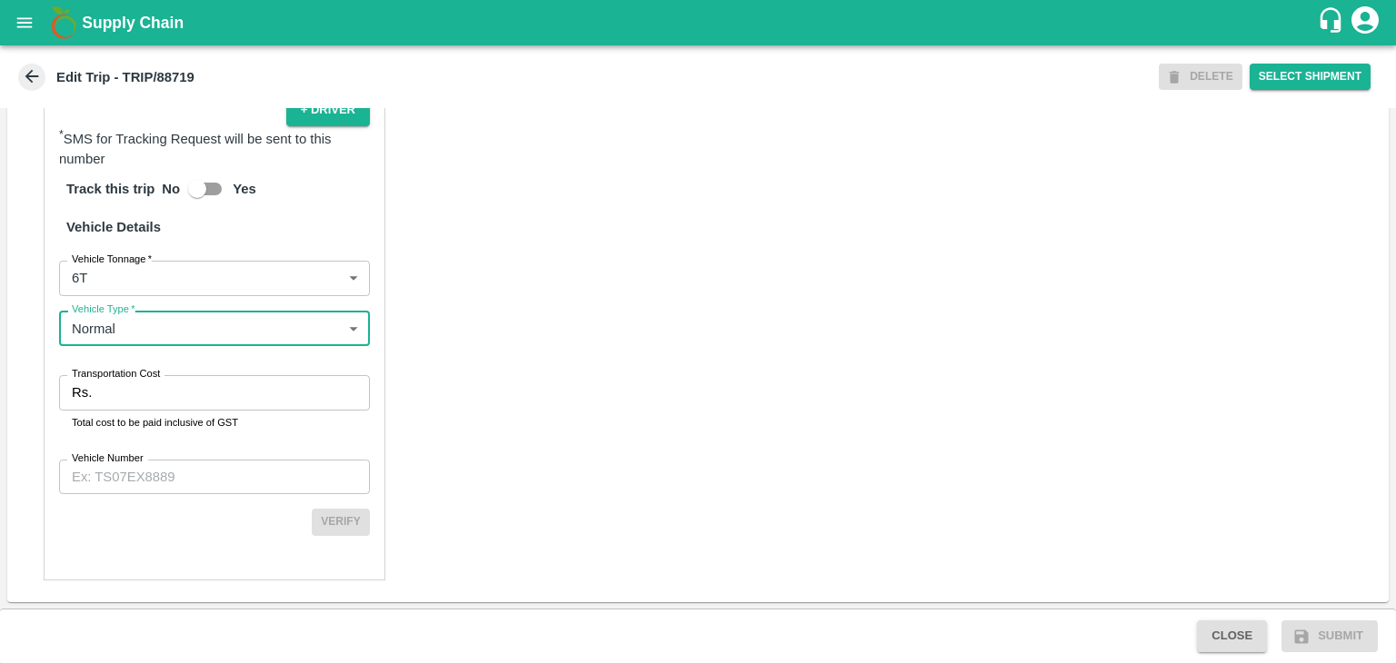
scroll to position [1258, 0]
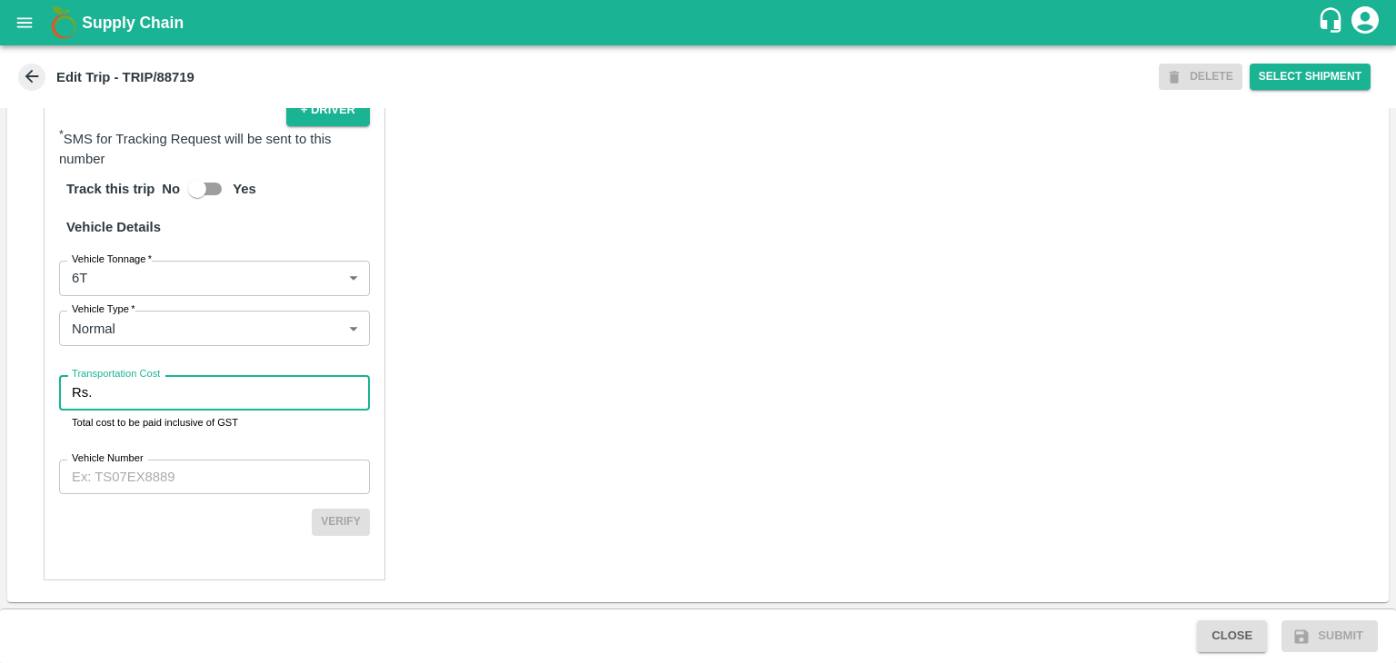
click at [196, 406] on input "Transportation Cost" at bounding box center [234, 392] width 271 height 35
type input "1"
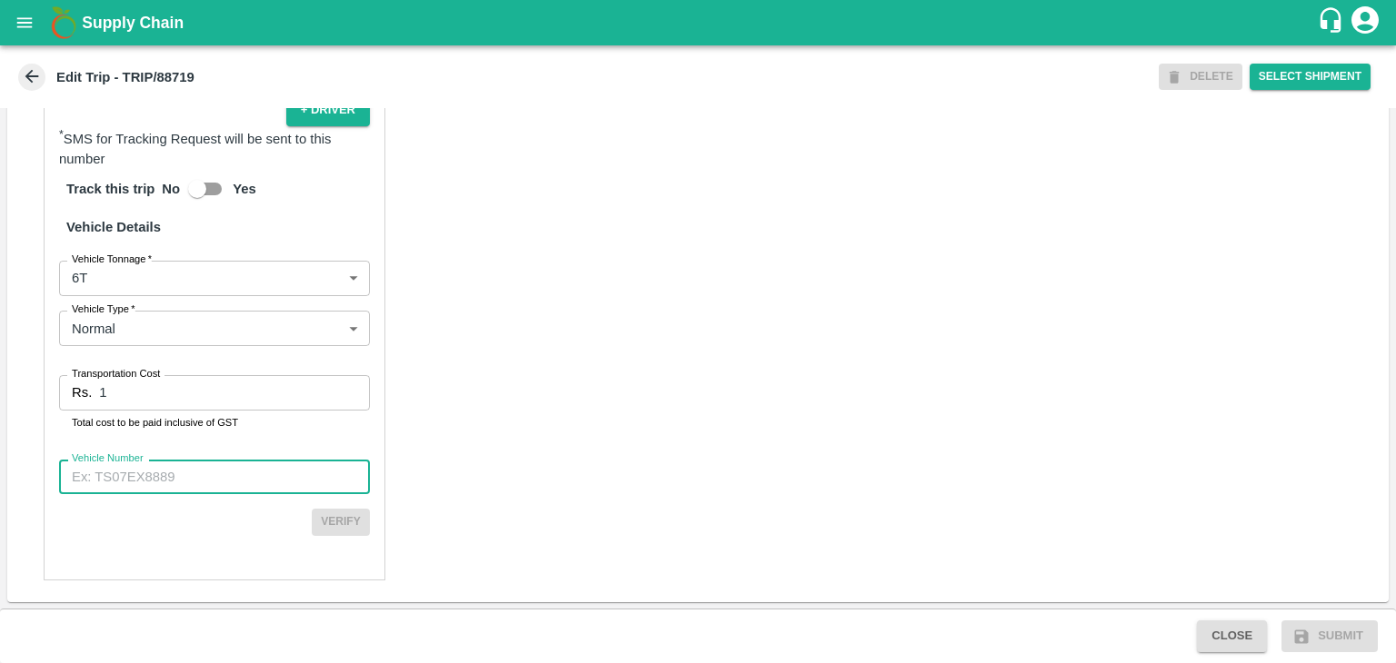
click at [212, 460] on input "Vehicle Number" at bounding box center [214, 477] width 311 height 35
type input "MH12HD0431"
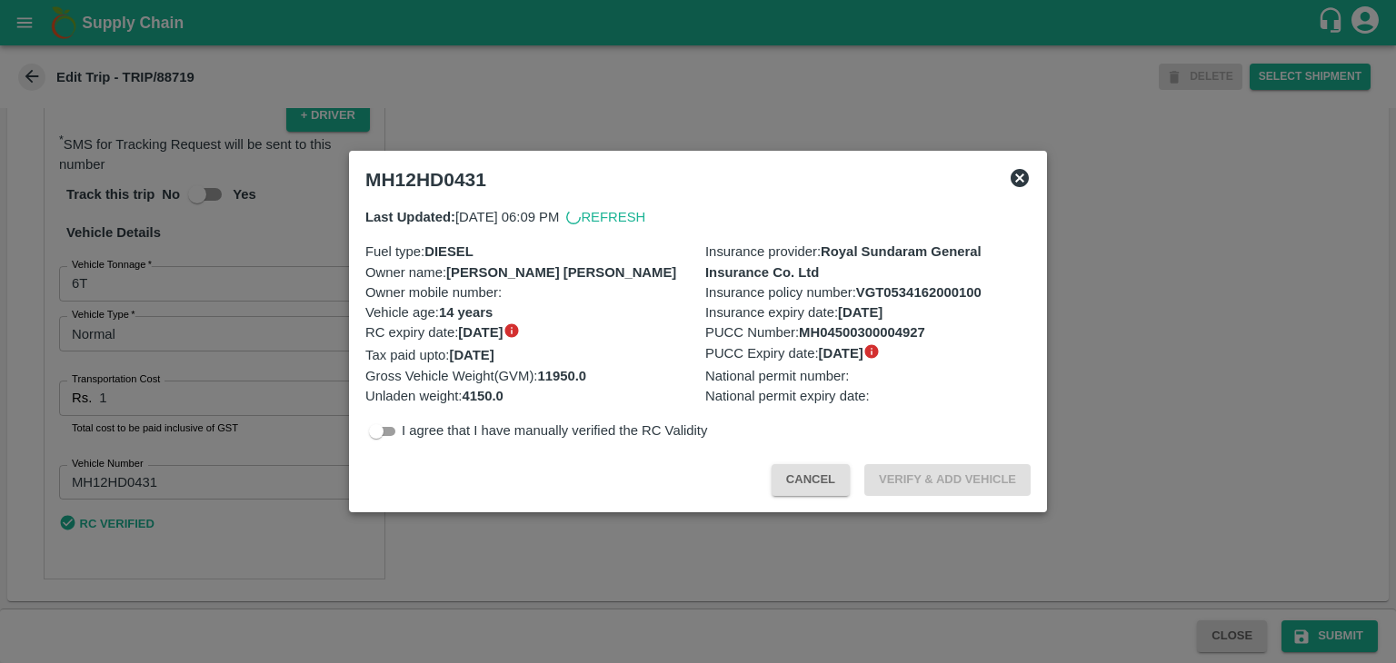
scroll to position [1253, 0]
click at [1323, 631] on div at bounding box center [698, 331] width 1396 height 663
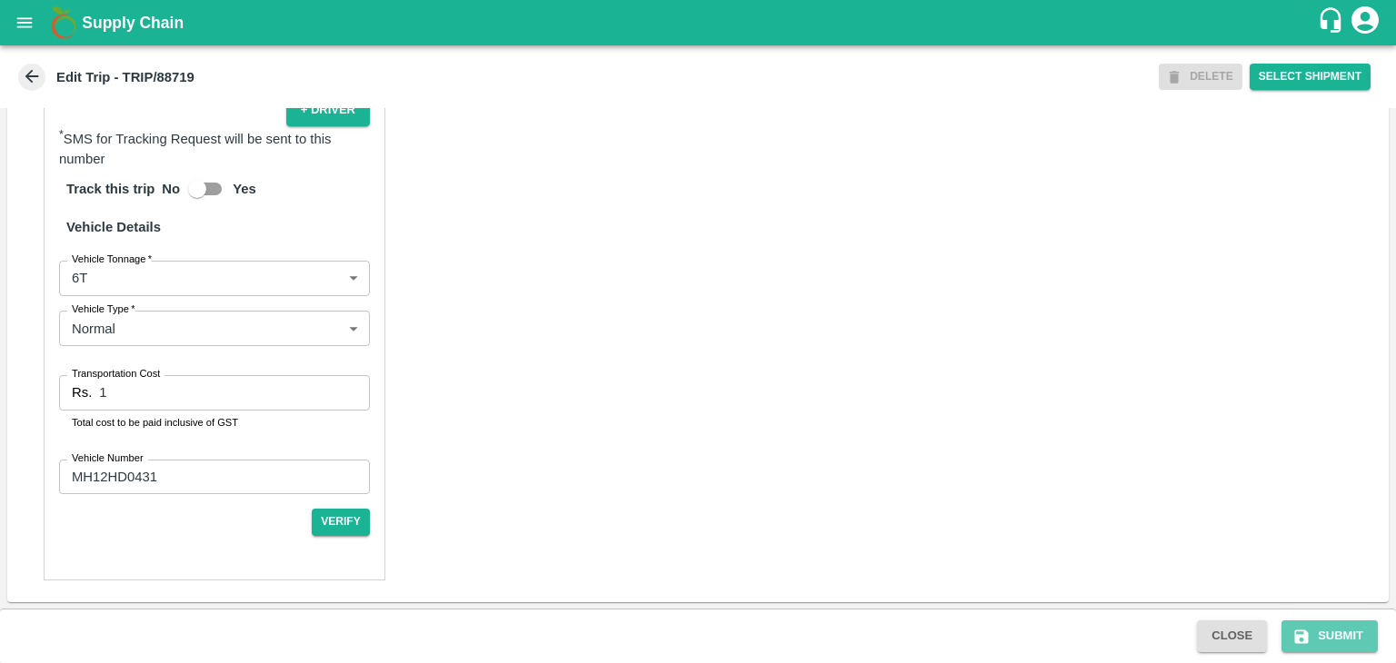
click at [1323, 631] on button "Submit" at bounding box center [1329, 637] width 96 height 32
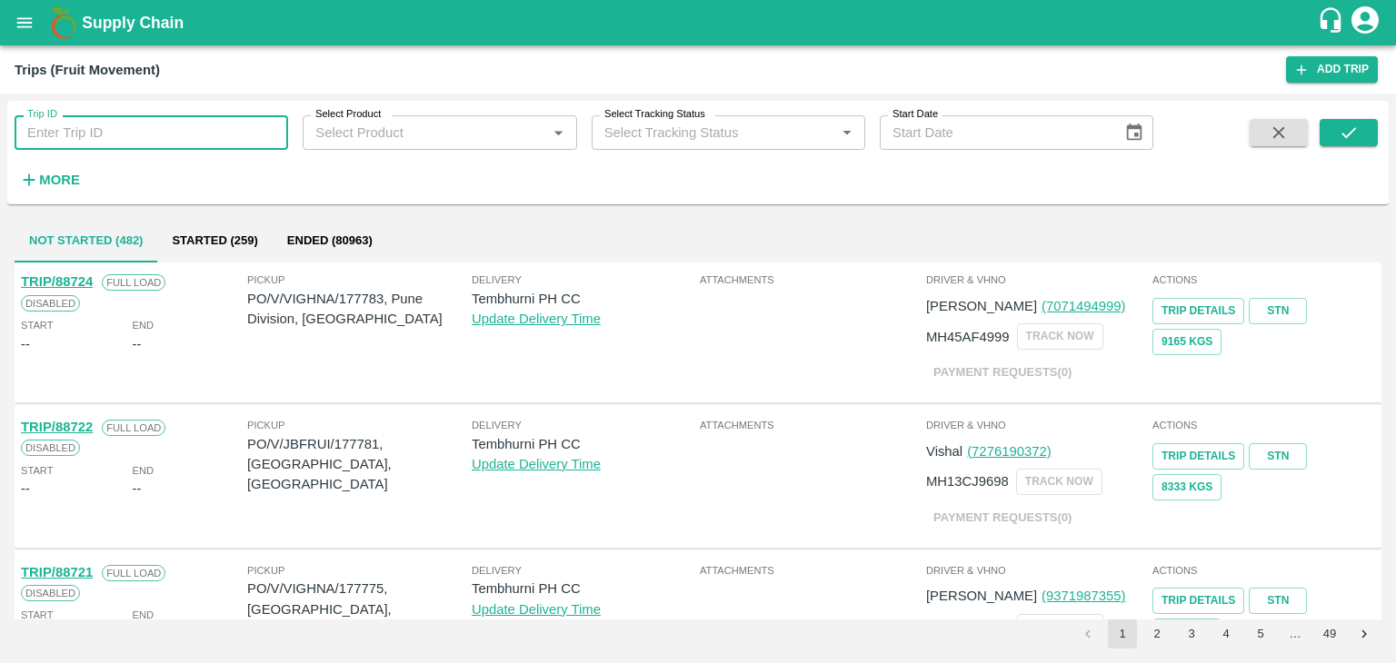
click at [94, 144] on input "Trip ID" at bounding box center [151, 132] width 273 height 35
type input "88719"
click at [1349, 128] on icon "submit" at bounding box center [1348, 133] width 20 height 20
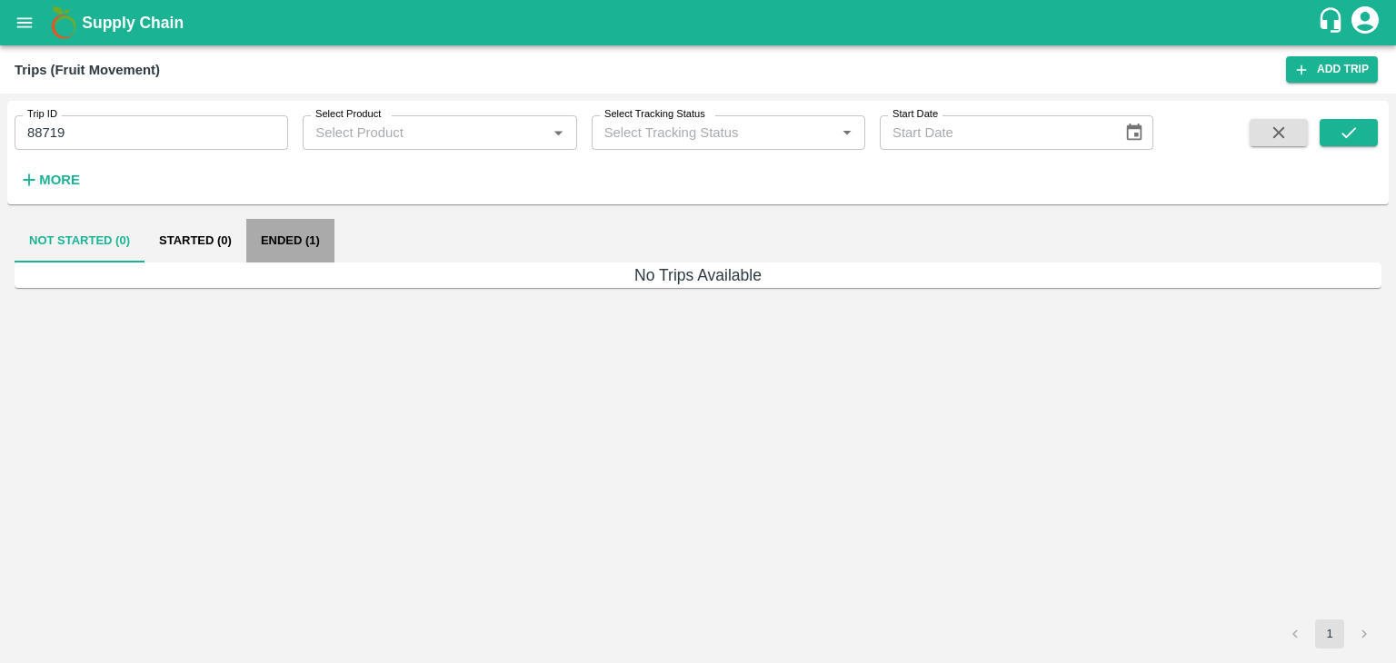
click at [297, 227] on button "Ended (1)" at bounding box center [290, 241] width 88 height 44
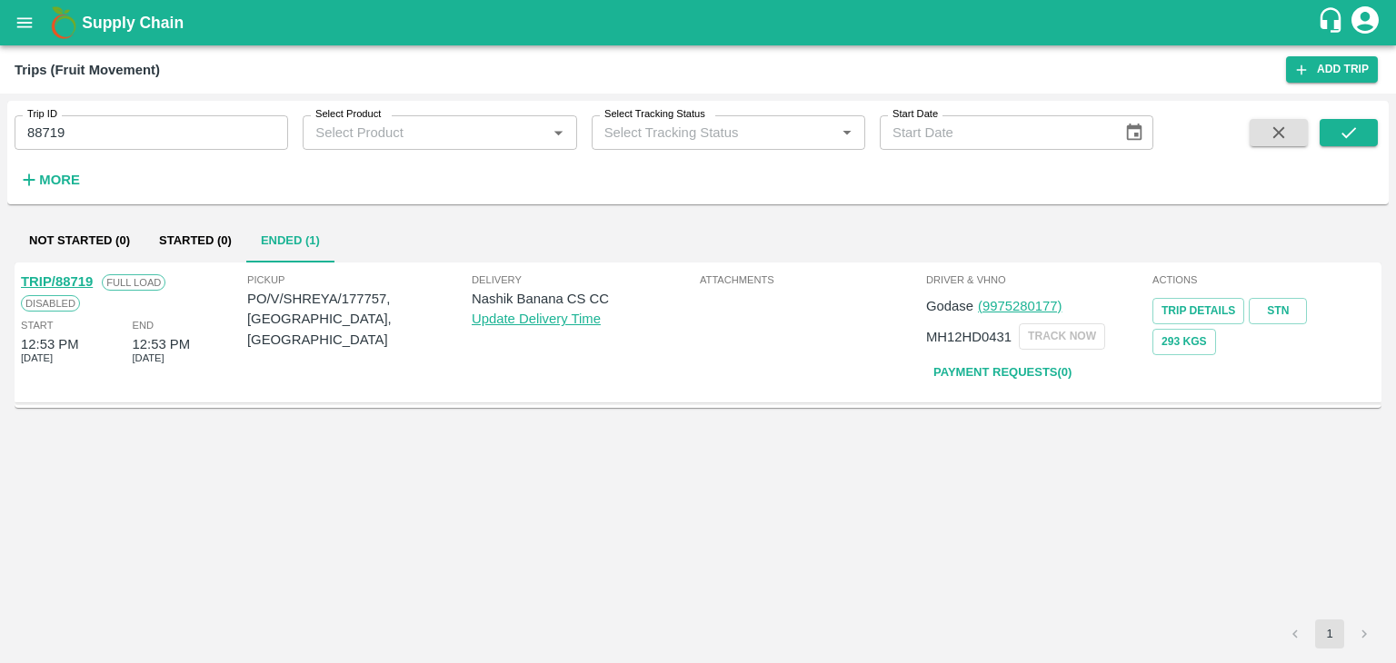
click at [69, 279] on link "TRIP/88719" at bounding box center [57, 281] width 72 height 15
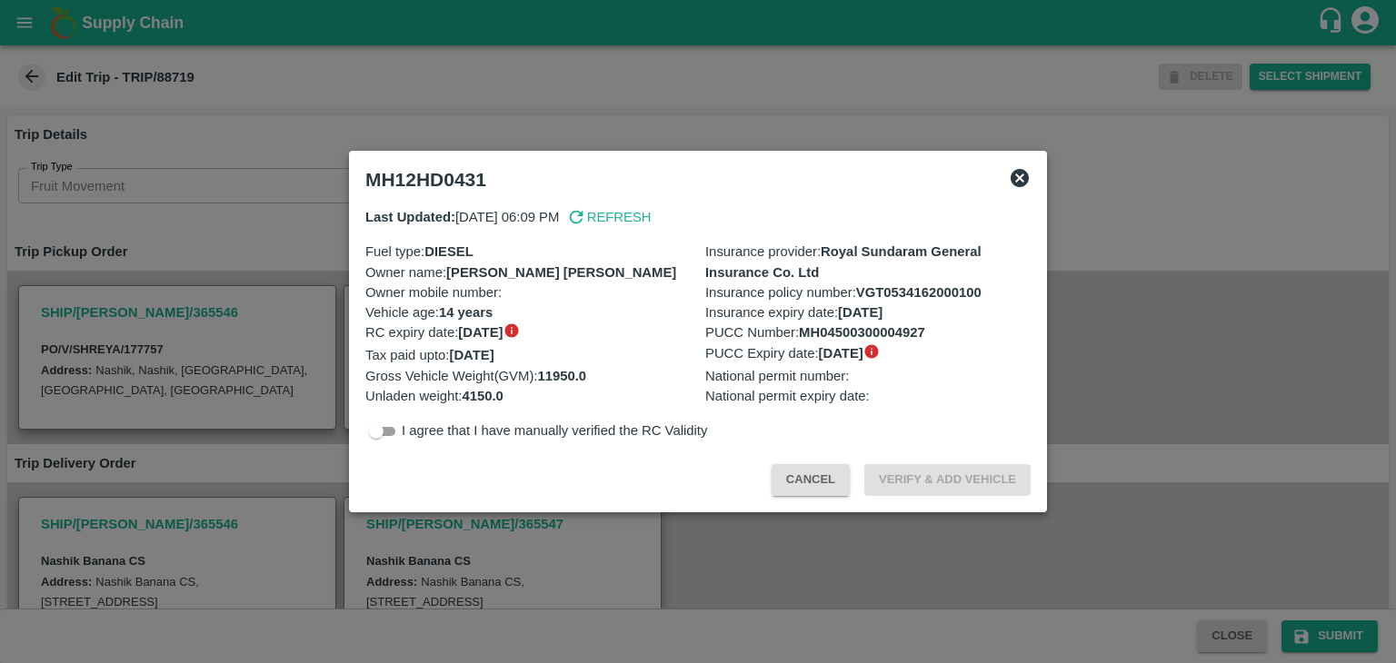
click at [767, 571] on div at bounding box center [698, 331] width 1396 height 663
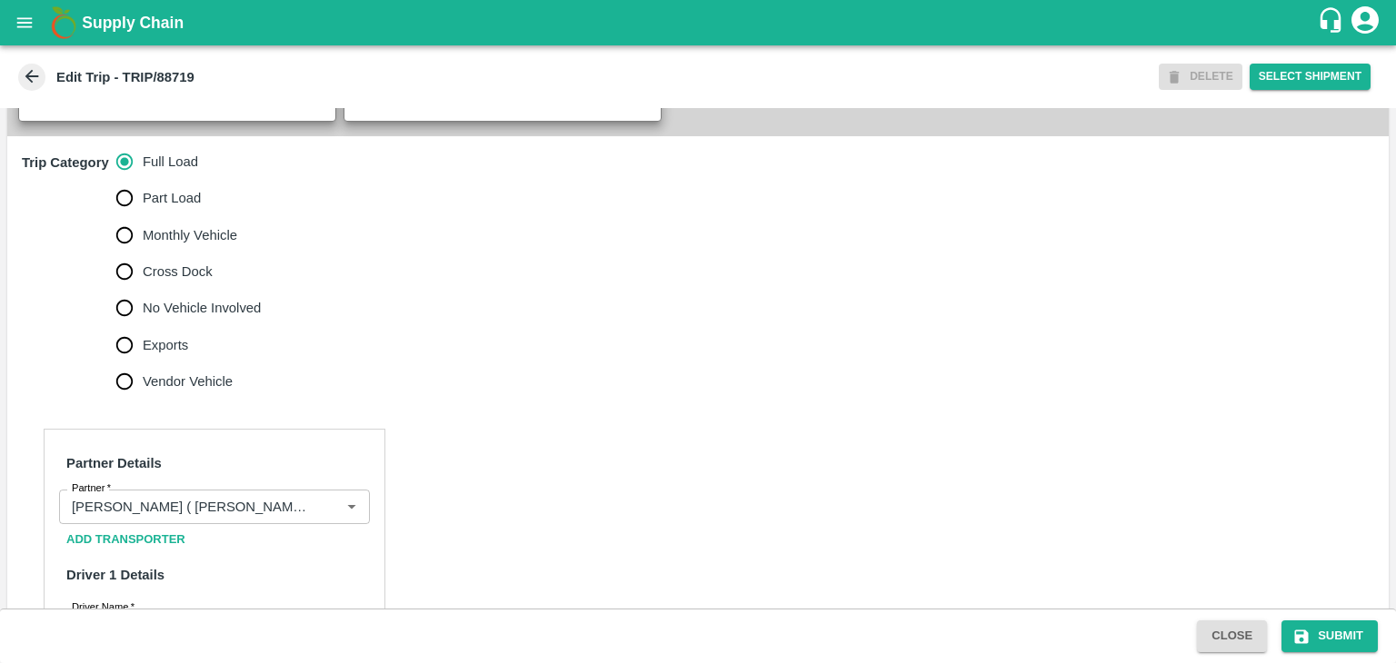
click at [218, 318] on span "No Vehicle Involved" at bounding box center [202, 308] width 118 height 20
click at [143, 326] on input "No Vehicle Involved" at bounding box center [124, 308] width 36 height 36
radio input "true"
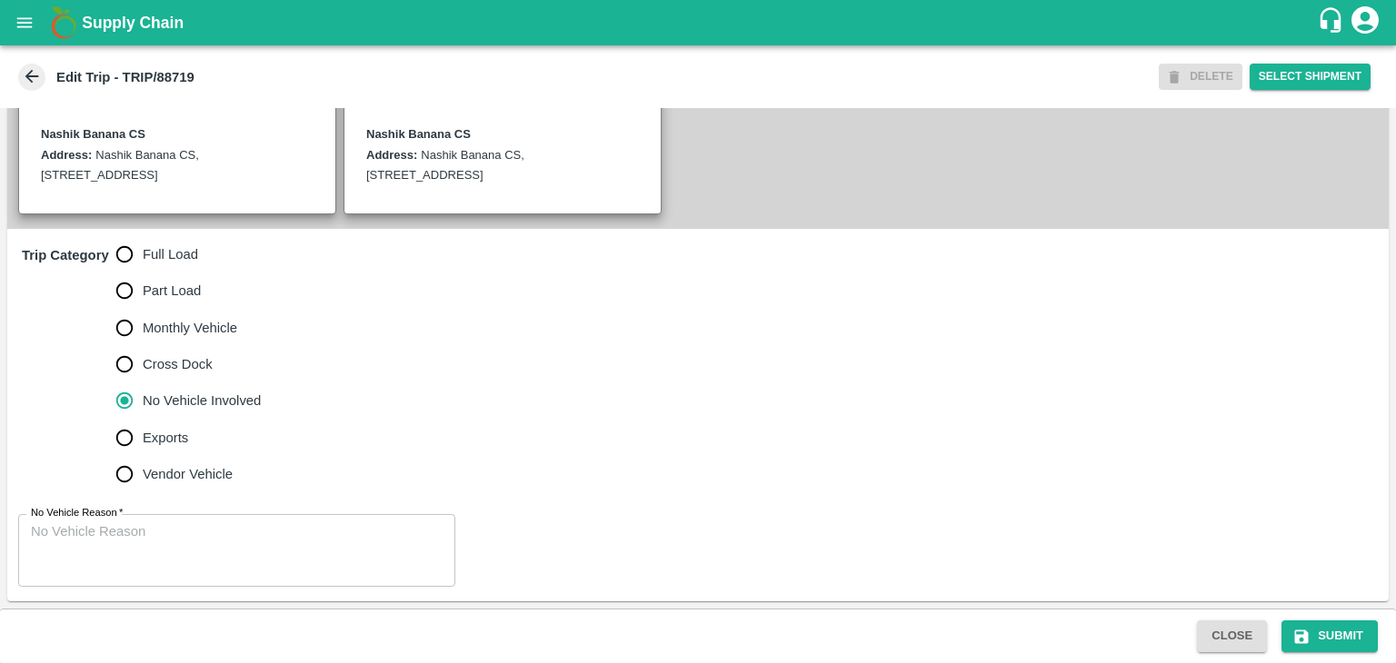
scroll to position [446, 0]
click at [174, 542] on textarea "No Vehicle Reason   *" at bounding box center [237, 550] width 412 height 57
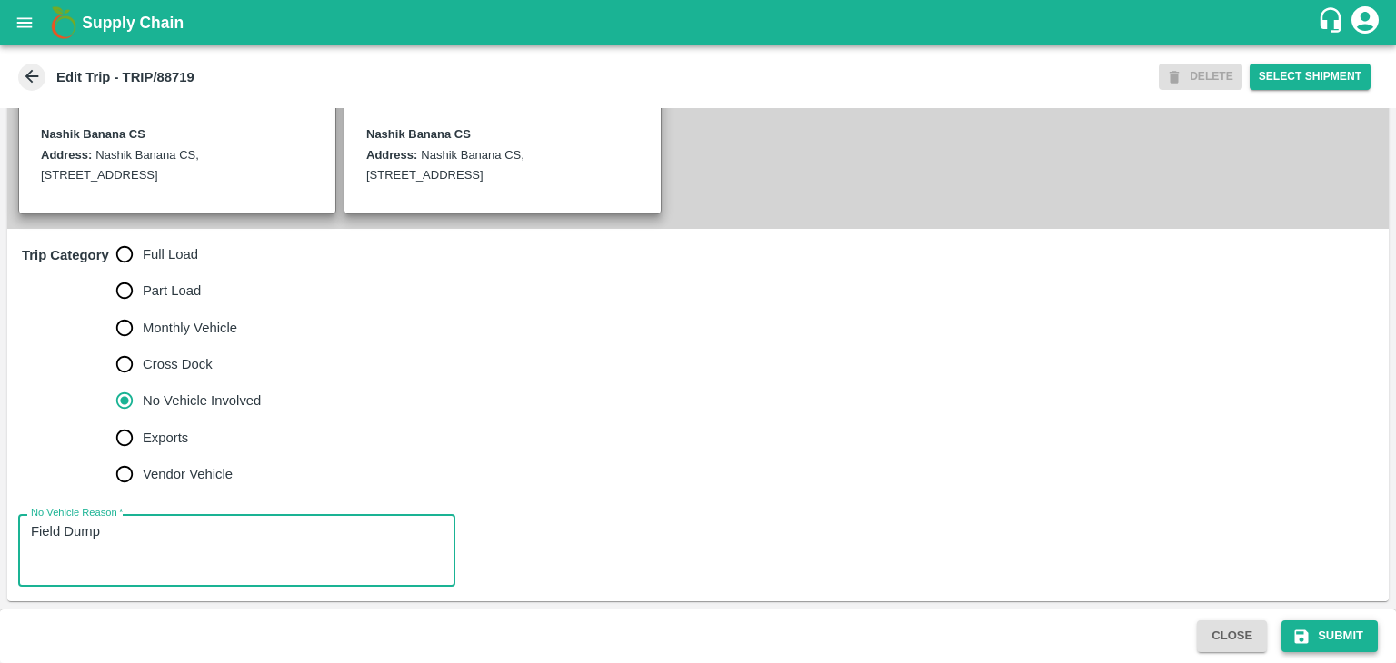
type textarea "Field Dump"
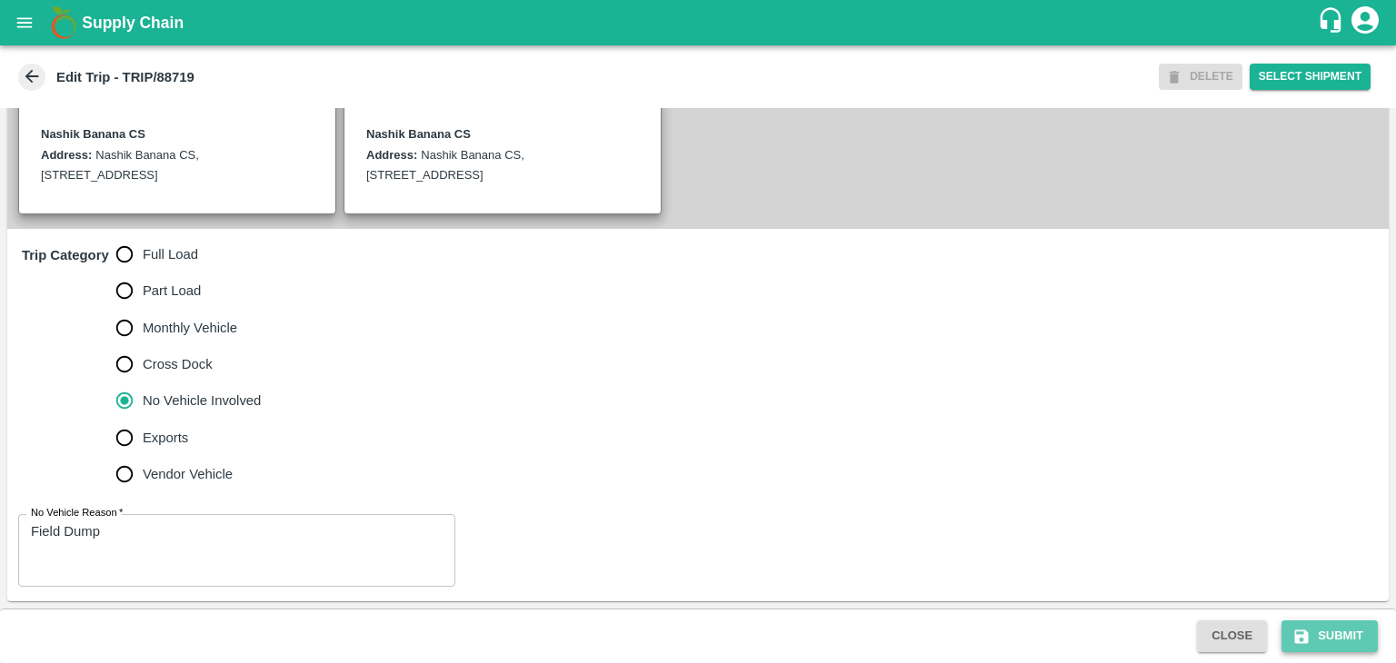
click at [1317, 631] on button "Submit" at bounding box center [1329, 637] width 96 height 32
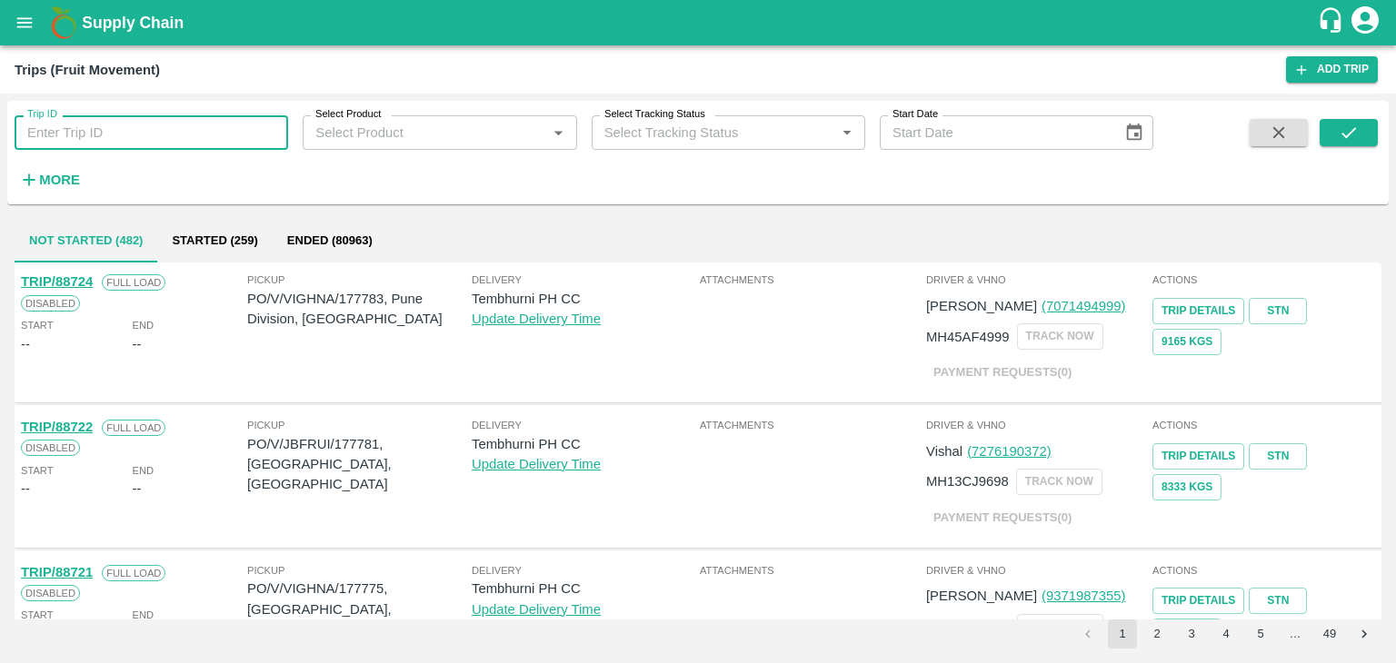
click at [160, 132] on input "Trip ID" at bounding box center [151, 132] width 273 height 35
type input "88696"
click at [1336, 134] on button "submit" at bounding box center [1348, 132] width 58 height 27
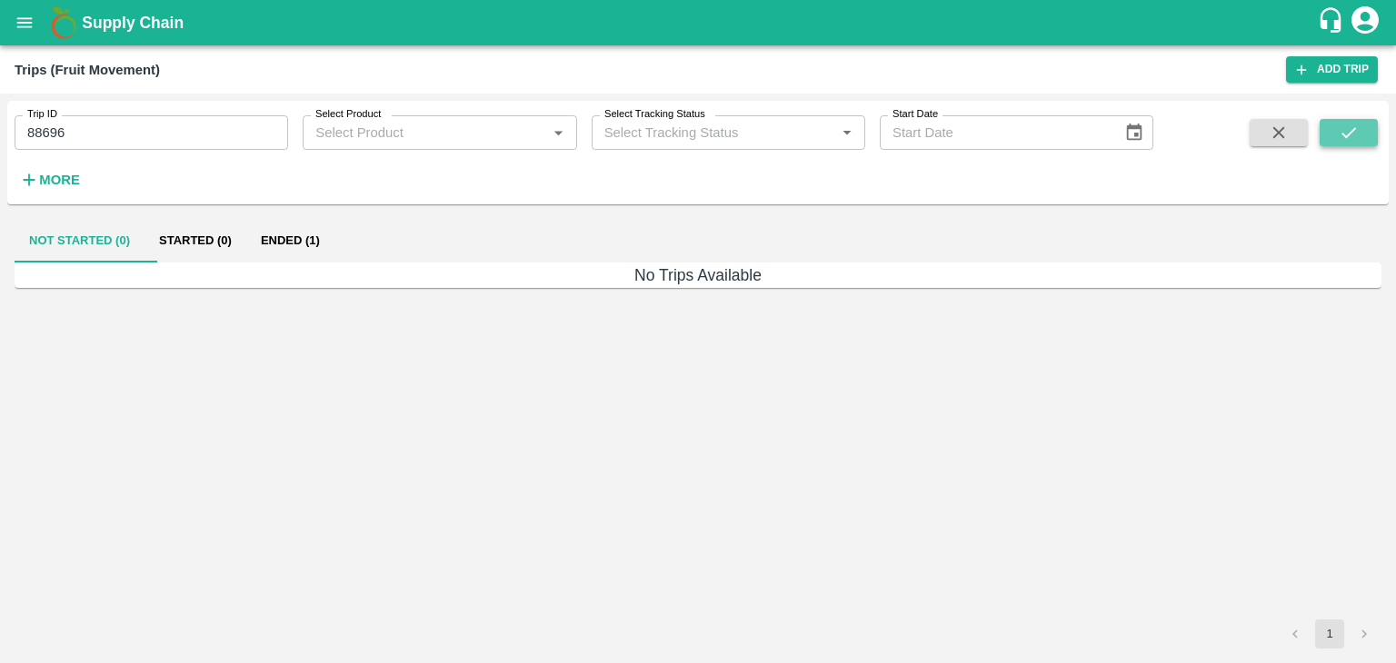
click at [1336, 134] on button "submit" at bounding box center [1348, 132] width 58 height 27
click at [319, 249] on button "Ended (1)" at bounding box center [290, 241] width 88 height 44
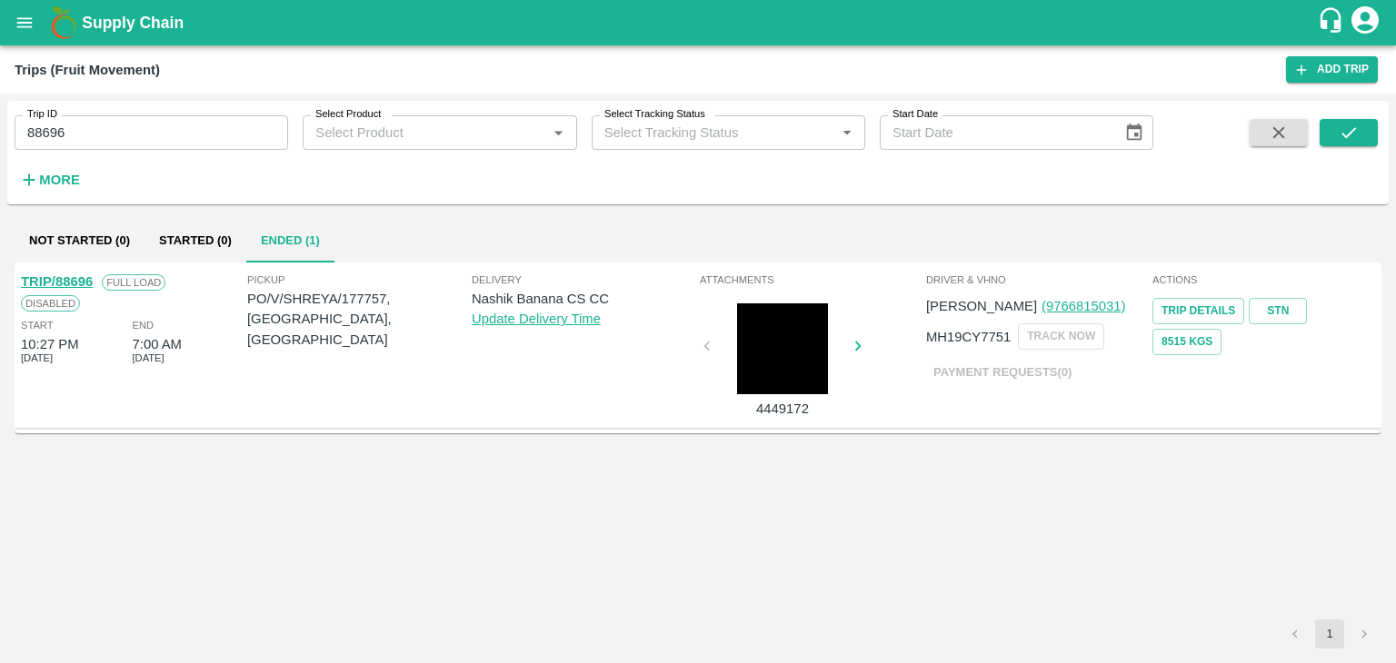
click at [58, 277] on link "TRIP/88696" at bounding box center [57, 281] width 72 height 15
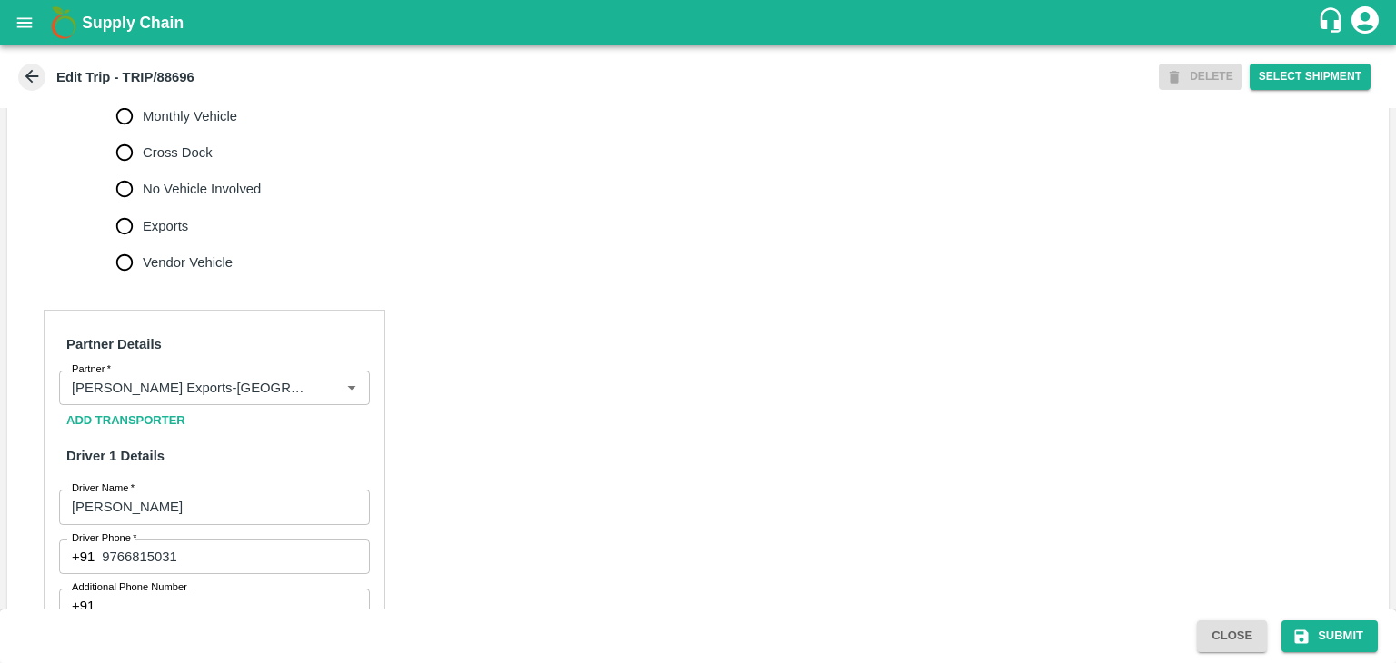
scroll to position [661, 0]
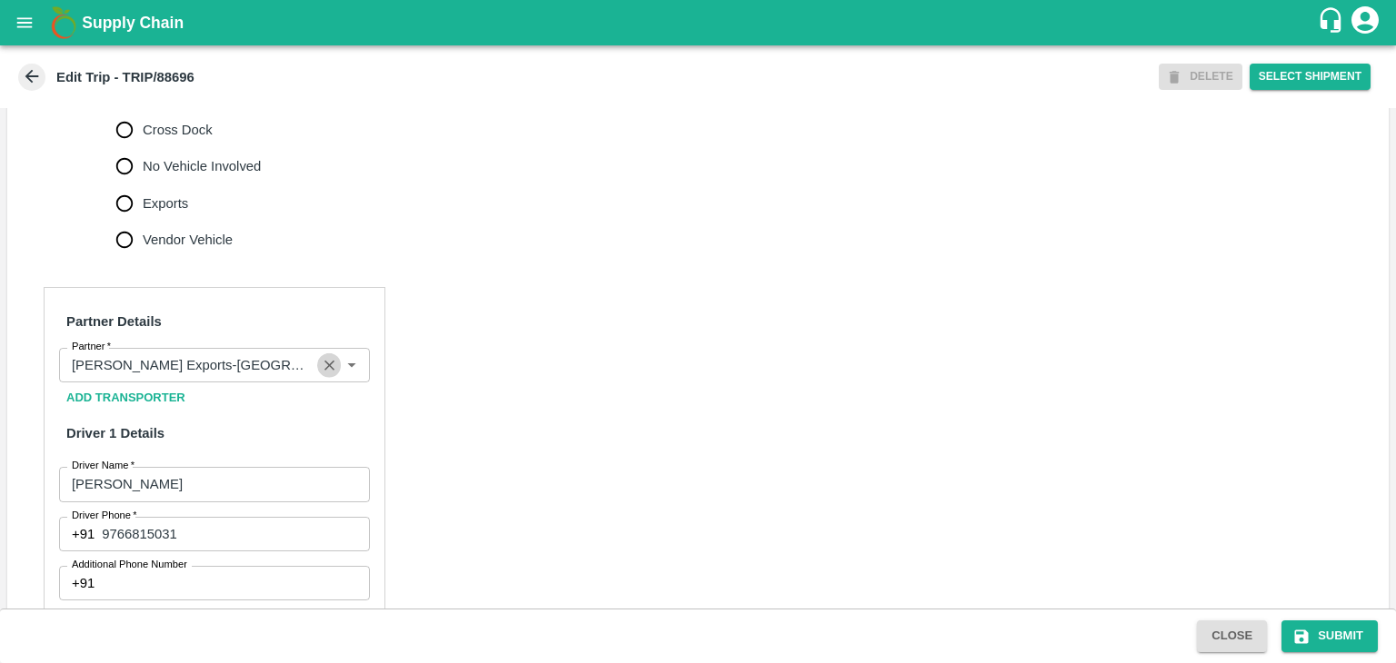
click at [322, 374] on icon "Clear" at bounding box center [329, 365] width 17 height 17
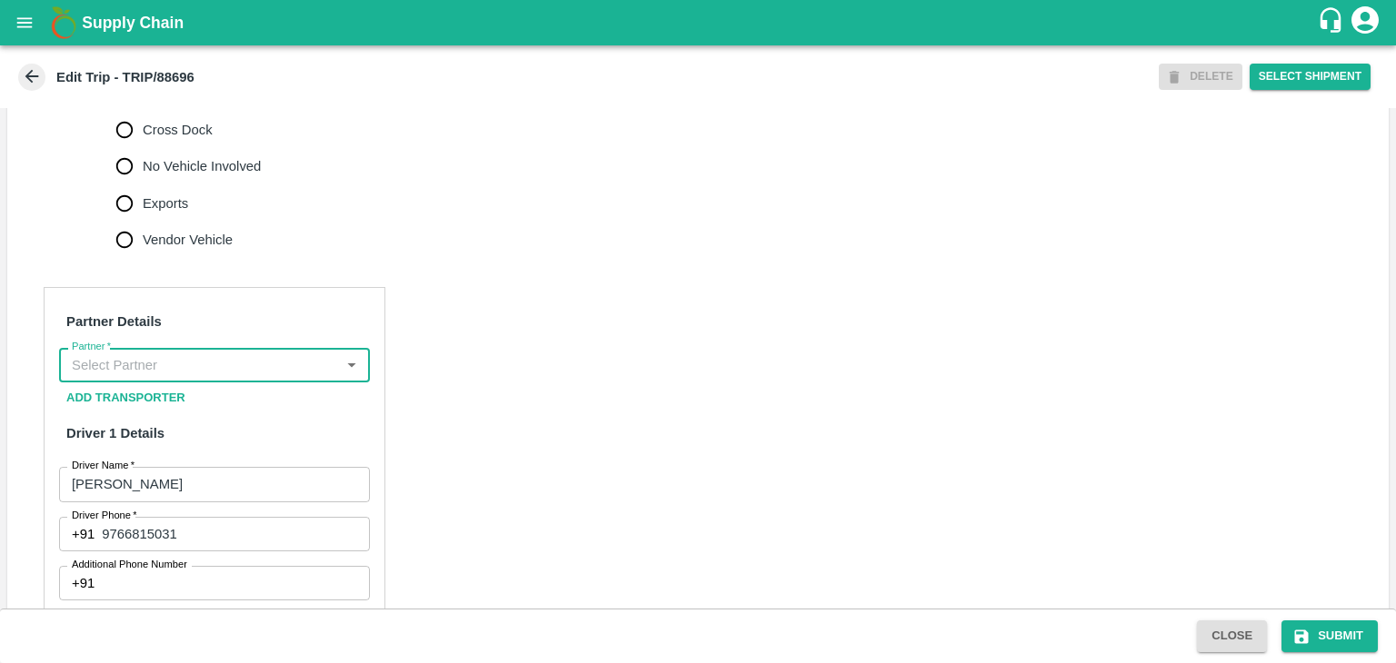
scroll to position [0, 0]
click at [290, 377] on input "Partner   *" at bounding box center [200, 365] width 270 height 24
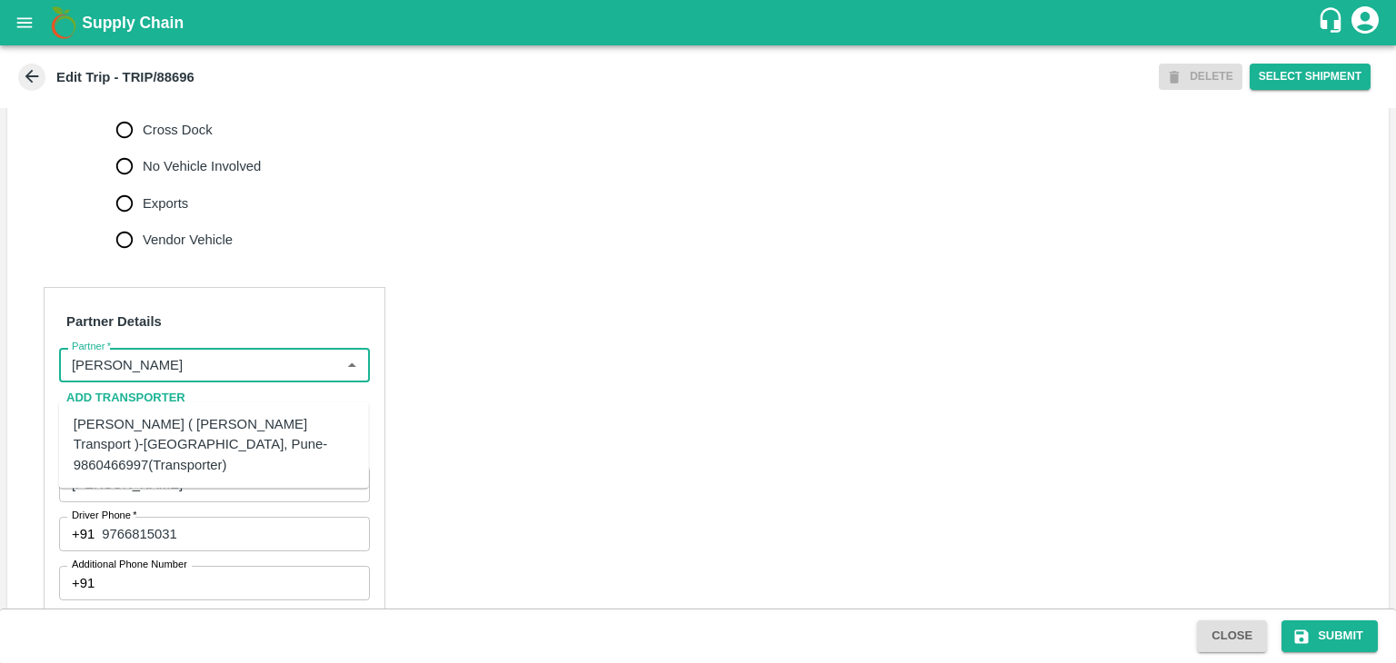
click at [236, 413] on div "[PERSON_NAME] ( [PERSON_NAME] Transport )-[GEOGRAPHIC_DATA], Pune-9860466997(Tr…" at bounding box center [214, 445] width 310 height 72
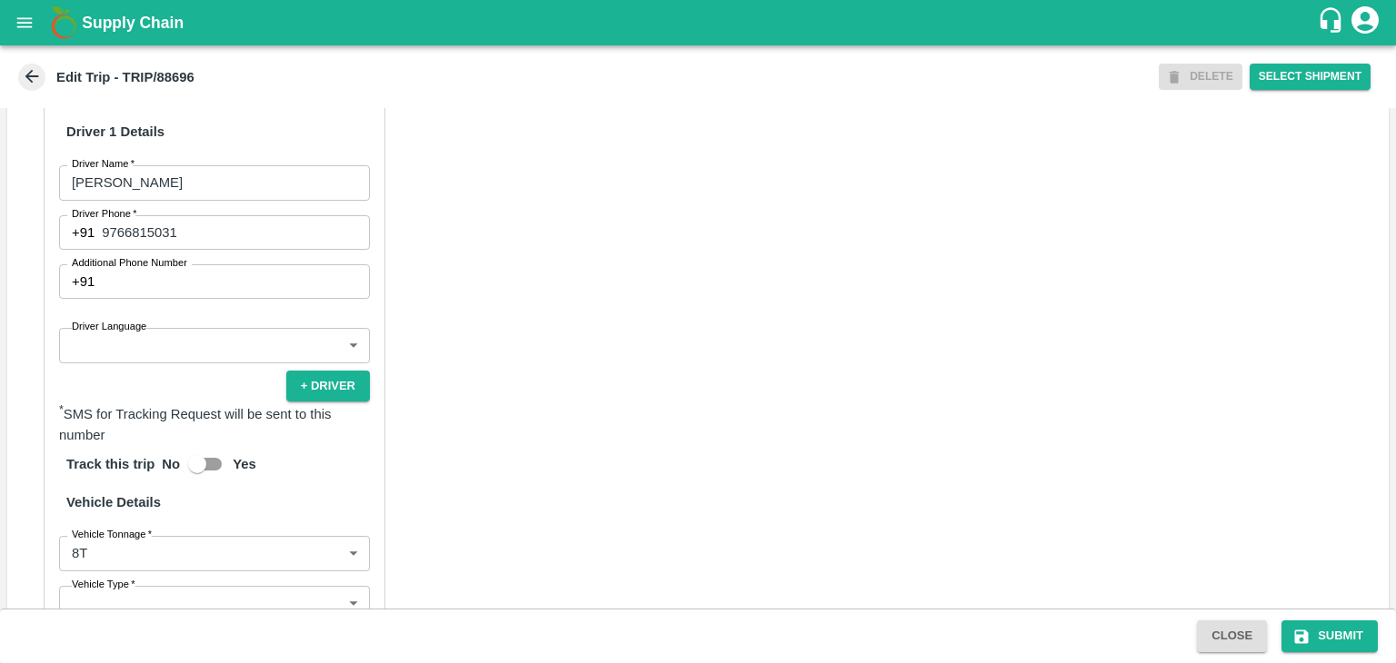
scroll to position [970, 0]
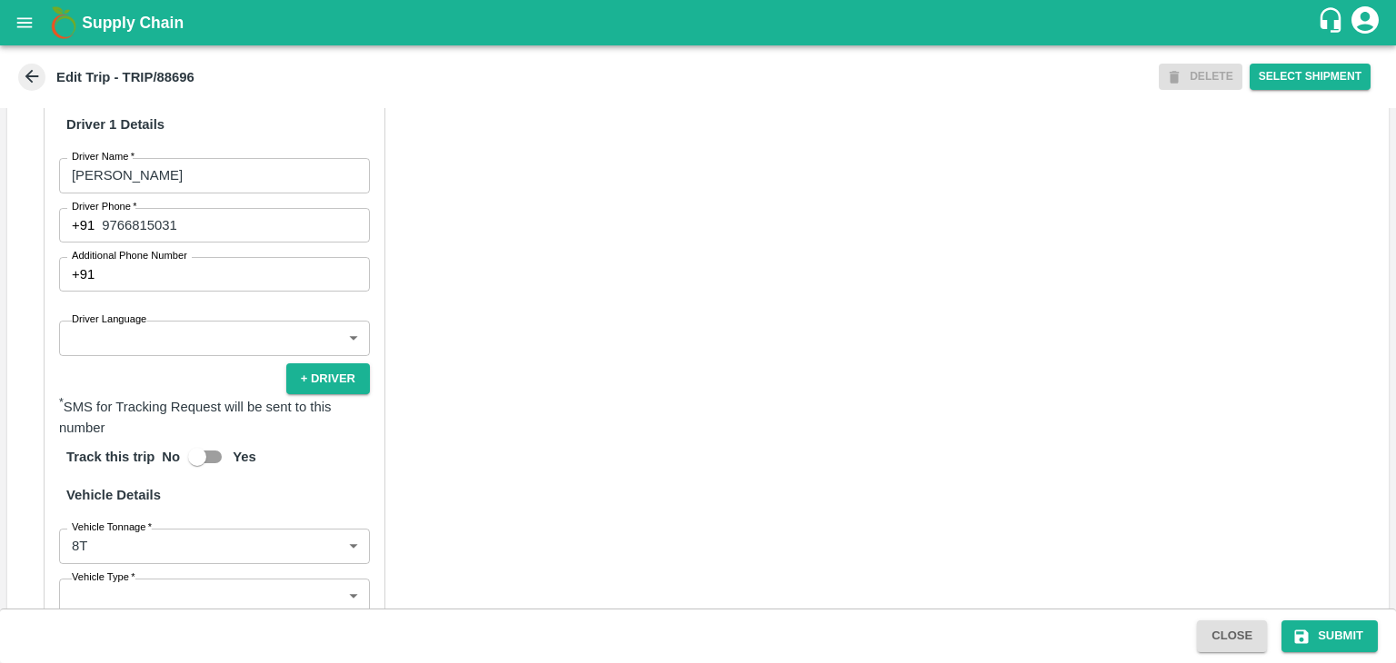
type input "[PERSON_NAME] ( [PERSON_NAME] Transport )-[GEOGRAPHIC_DATA], Pune-9860466997(Tr…"
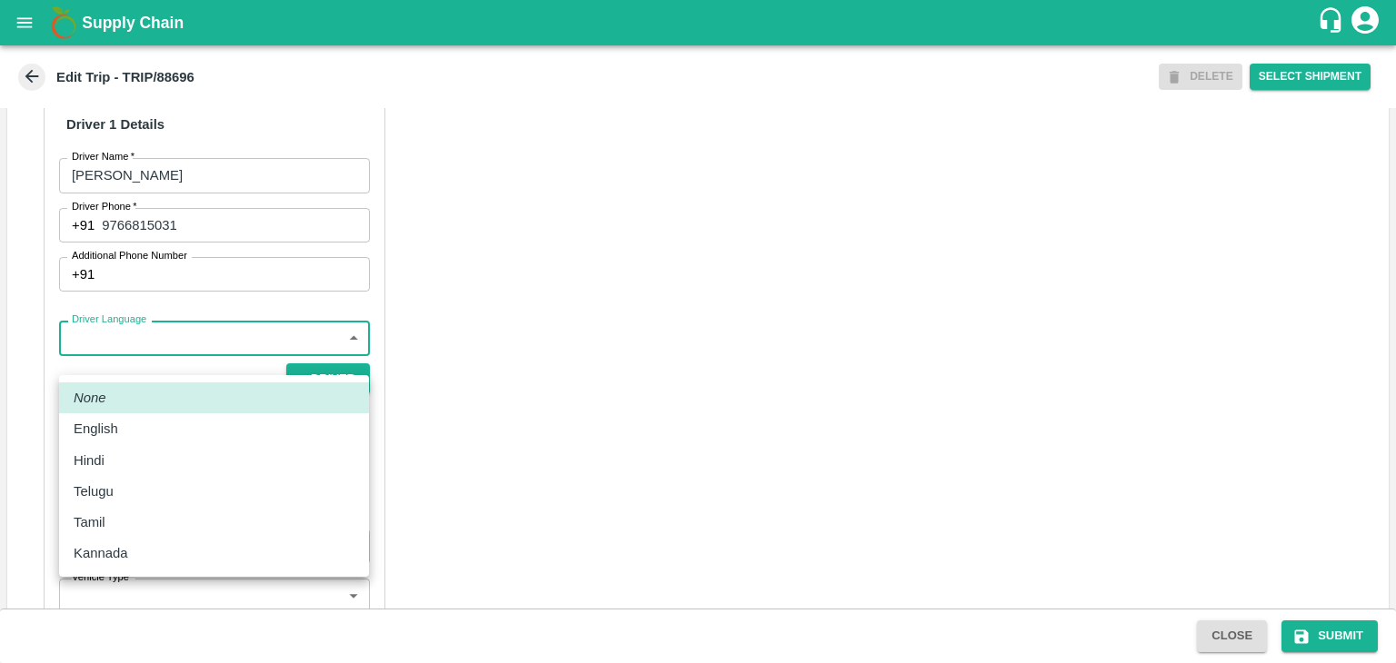
click at [202, 362] on body "Supply Chain Edit Trip - TRIP/88696 DELETE Select Shipment Trip Details Trip Ty…" at bounding box center [698, 331] width 1396 height 663
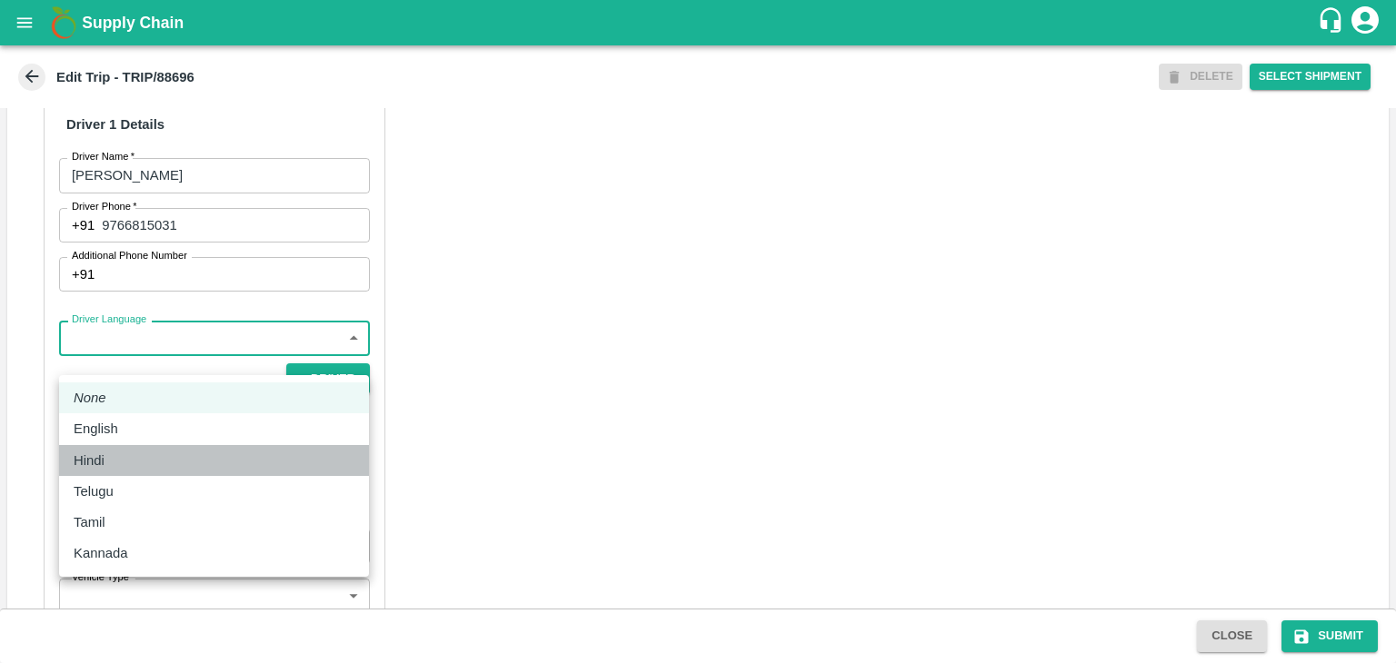
click at [142, 454] on div "Hindi" at bounding box center [214, 461] width 281 height 20
type input "hi"
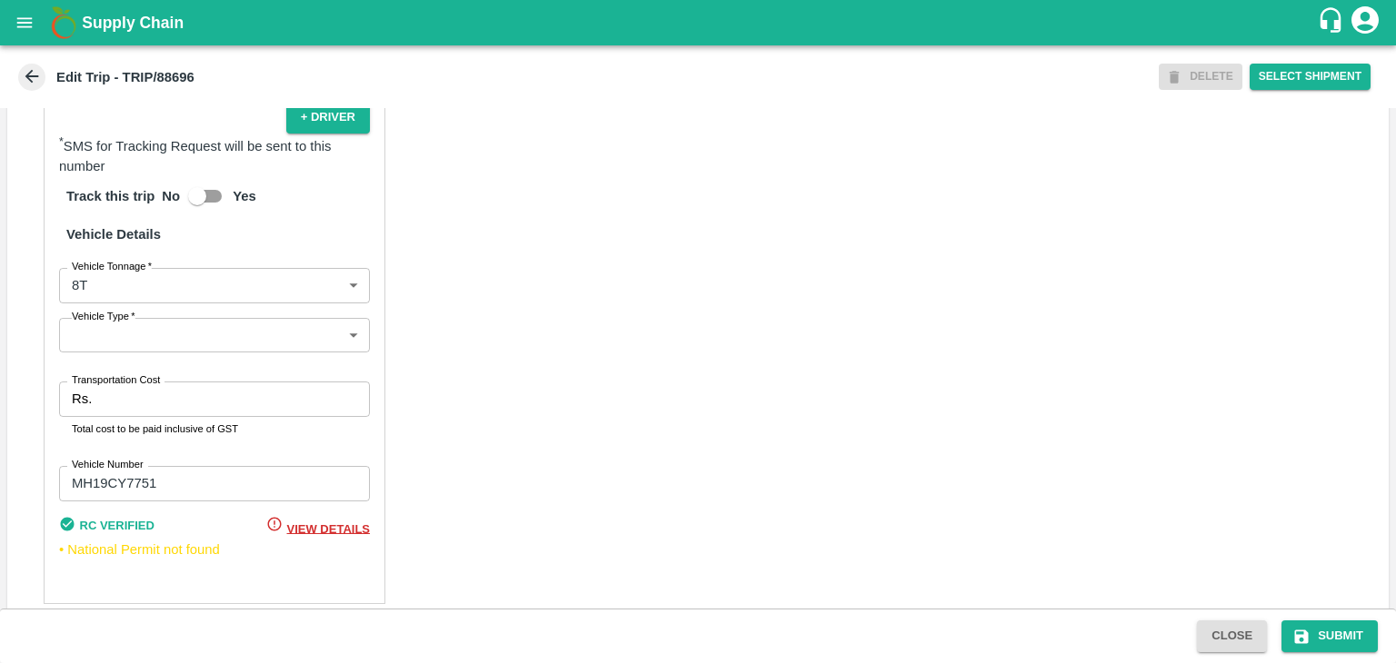
scroll to position [1232, 0]
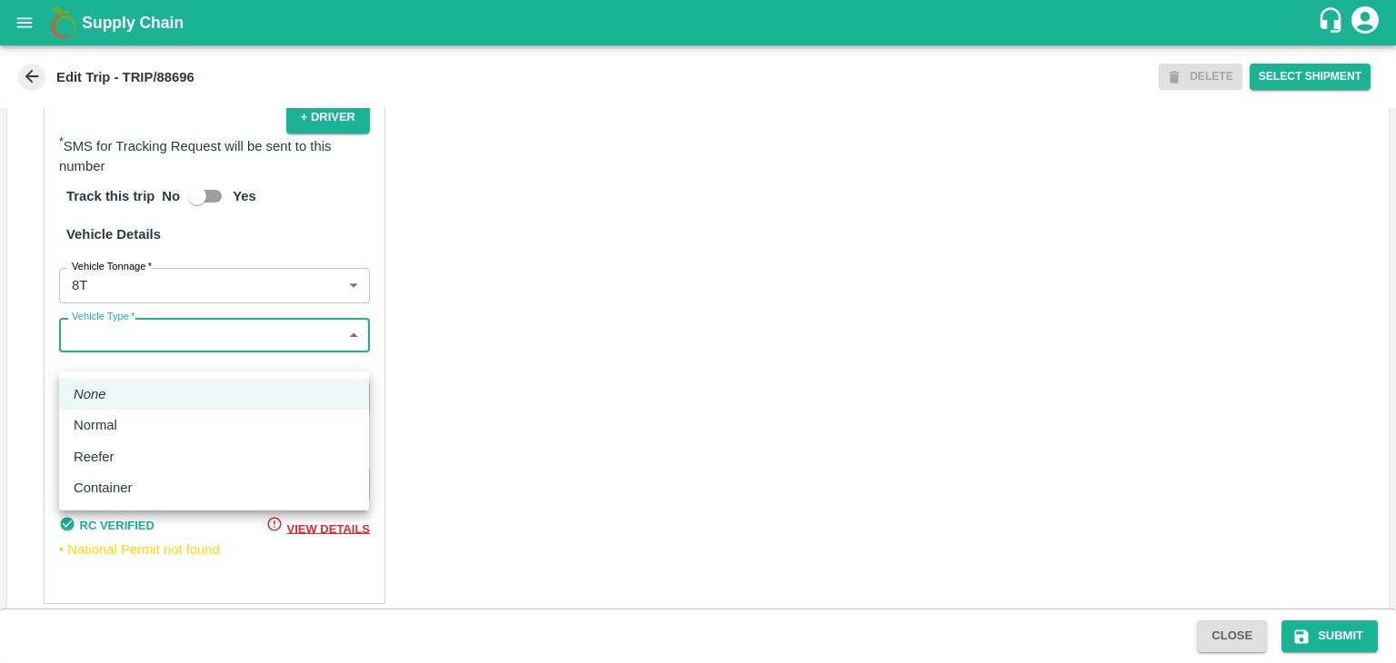
click at [142, 353] on body "Supply Chain Edit Trip - TRIP/88696 DELETE Select Shipment Trip Details Trip Ty…" at bounding box center [698, 331] width 1396 height 663
click at [134, 425] on div "Normal" at bounding box center [214, 425] width 281 height 20
type input "Normal"
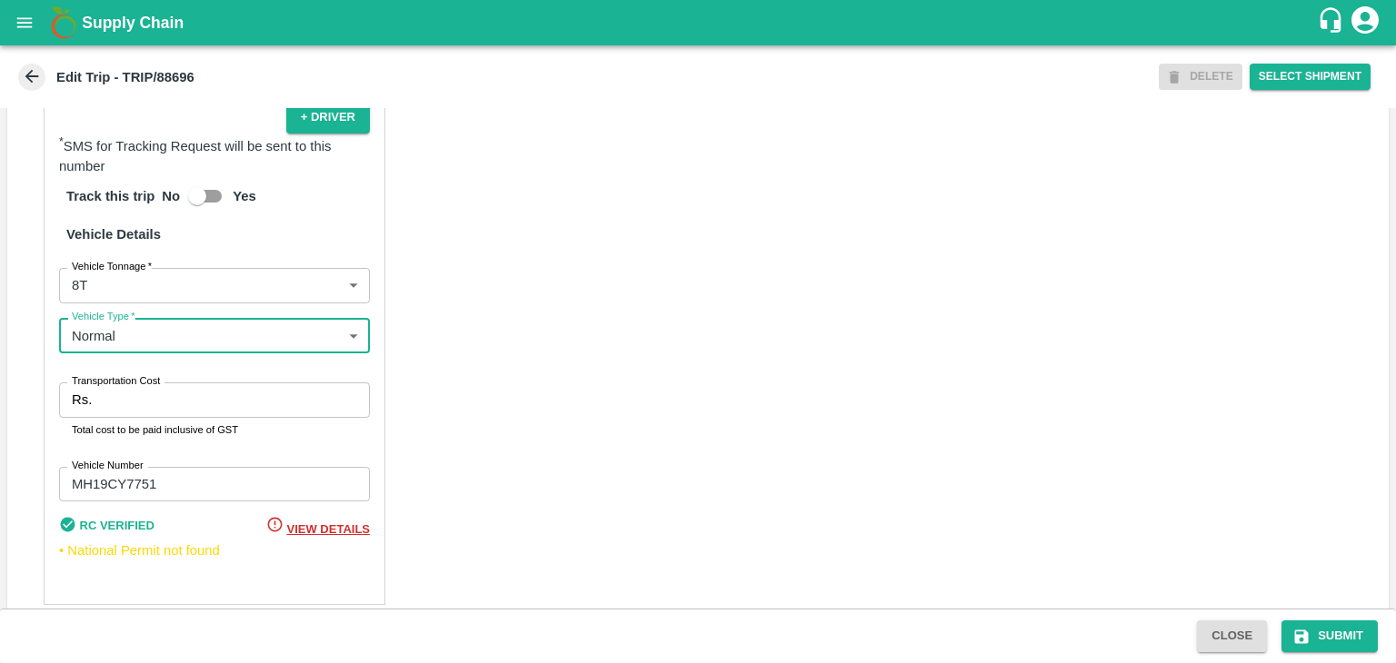
scroll to position [1276, 0]
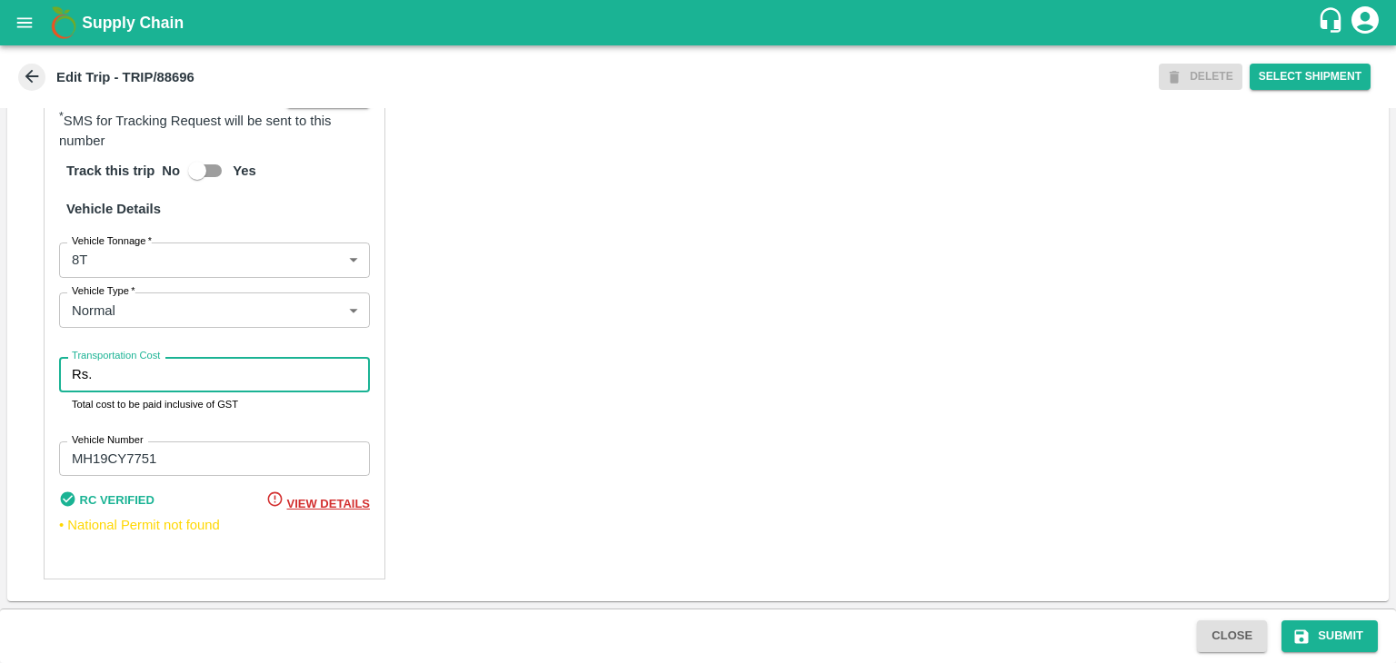
click at [204, 372] on input "Transportation Cost" at bounding box center [234, 374] width 271 height 35
type input "10000"
click at [1341, 624] on button "Submit" at bounding box center [1329, 637] width 96 height 32
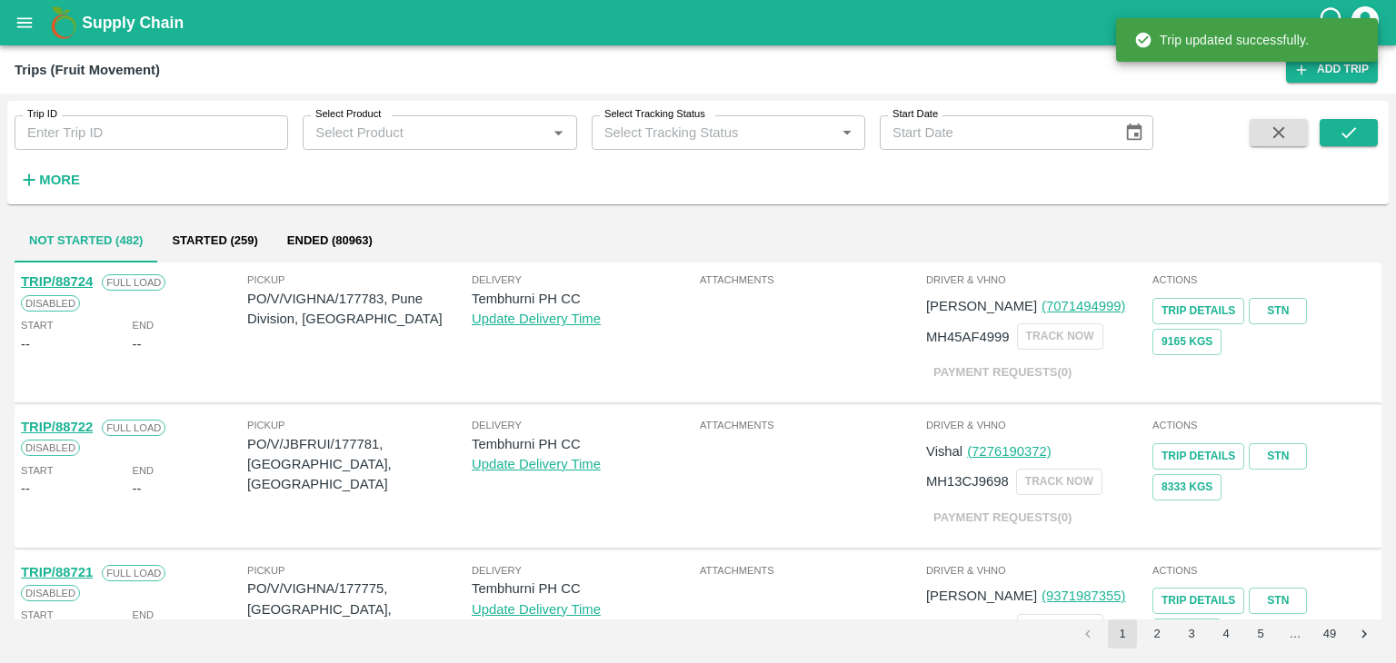
click at [201, 144] on input "Trip ID" at bounding box center [151, 132] width 273 height 35
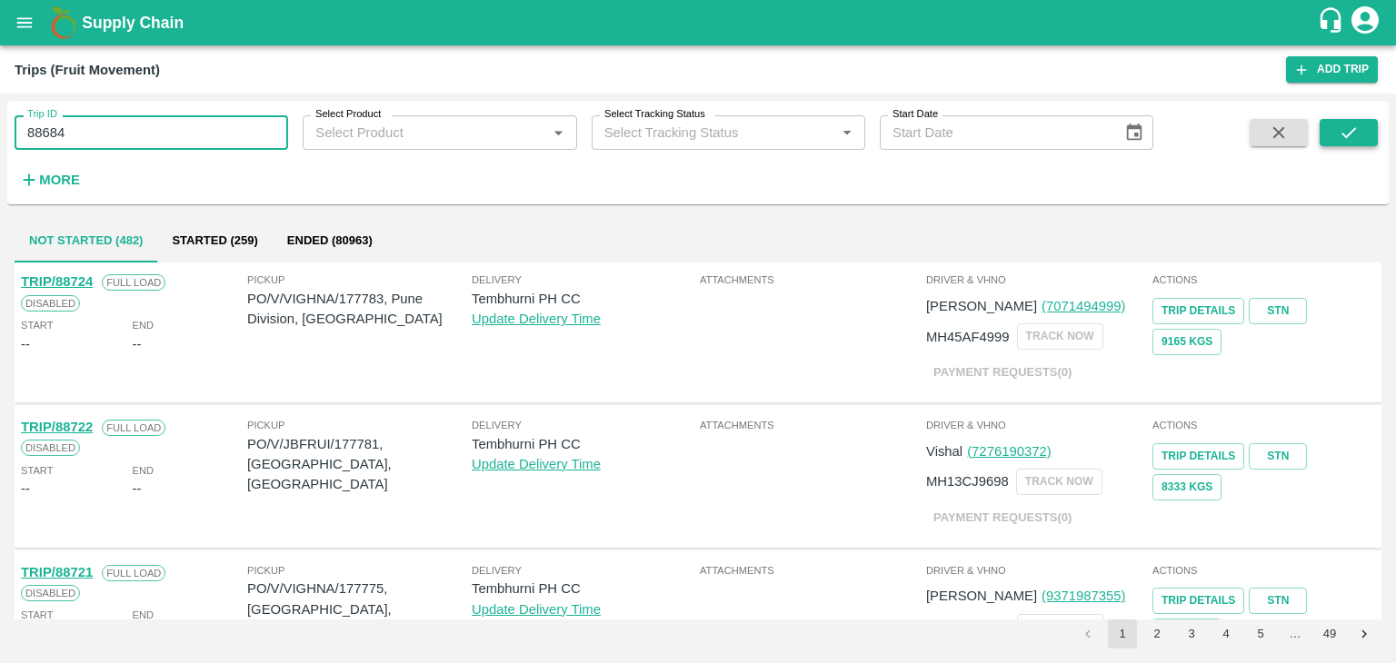
type input "88684"
click at [1361, 127] on button "submit" at bounding box center [1348, 132] width 58 height 27
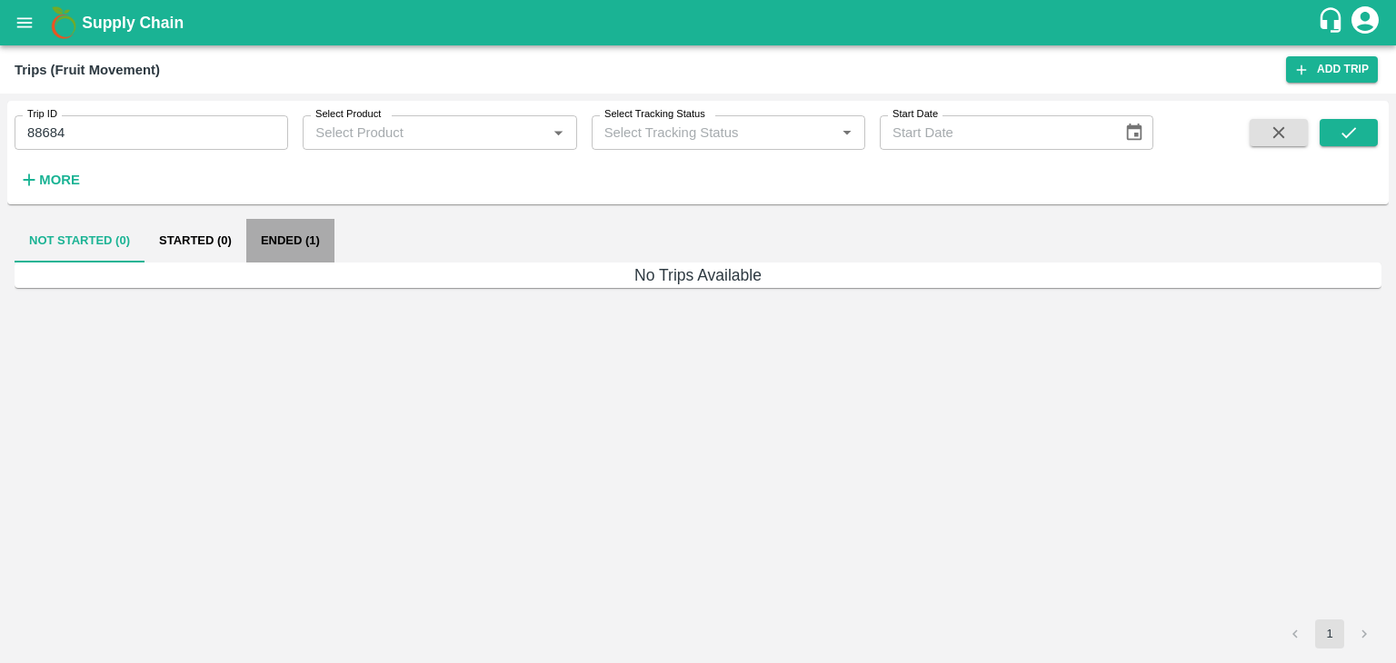
click at [294, 232] on button "Ended (1)" at bounding box center [290, 241] width 88 height 44
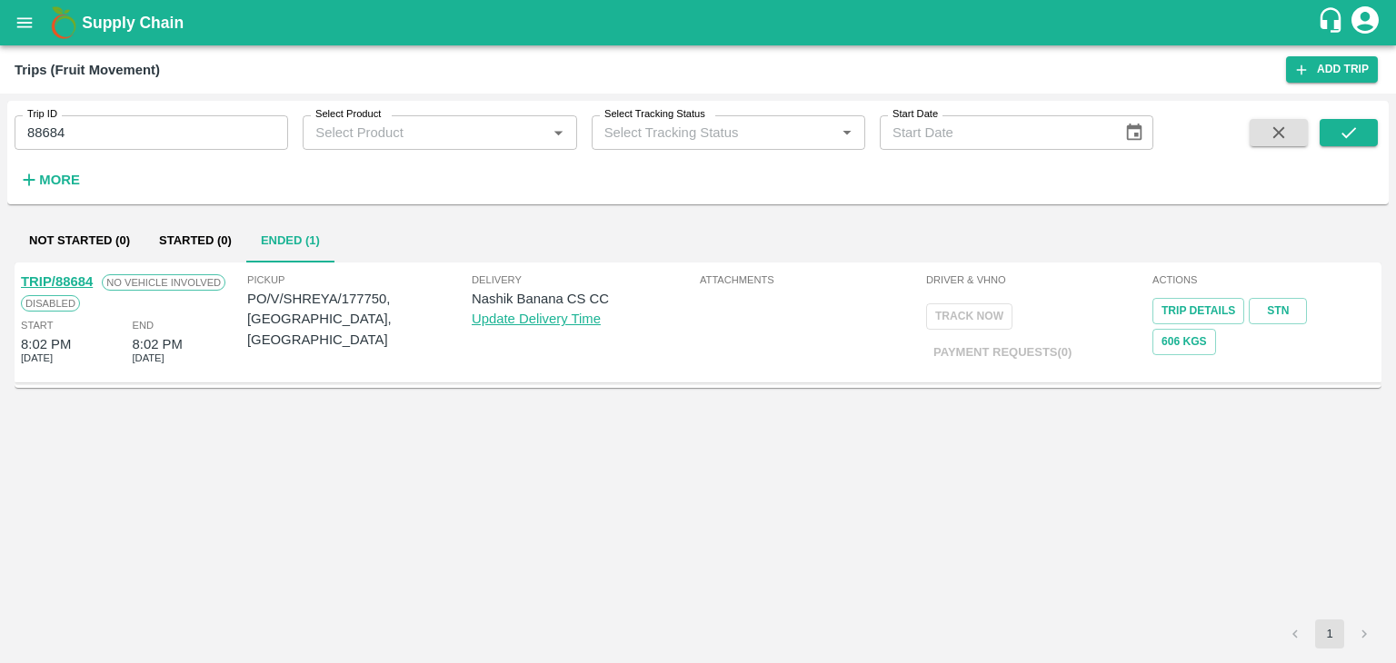
click at [64, 274] on link "TRIP/88684" at bounding box center [57, 281] width 72 height 15
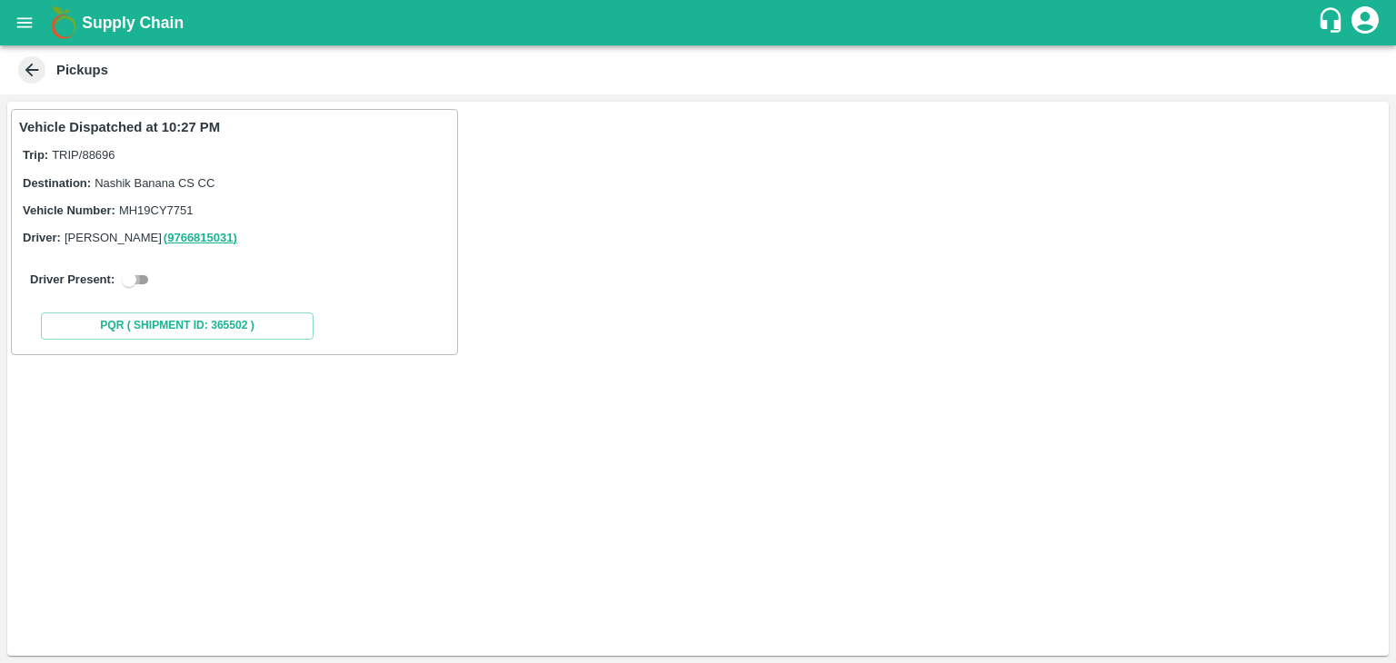
click at [142, 283] on input "checkbox" at bounding box center [128, 280] width 65 height 22
checkbox input "true"
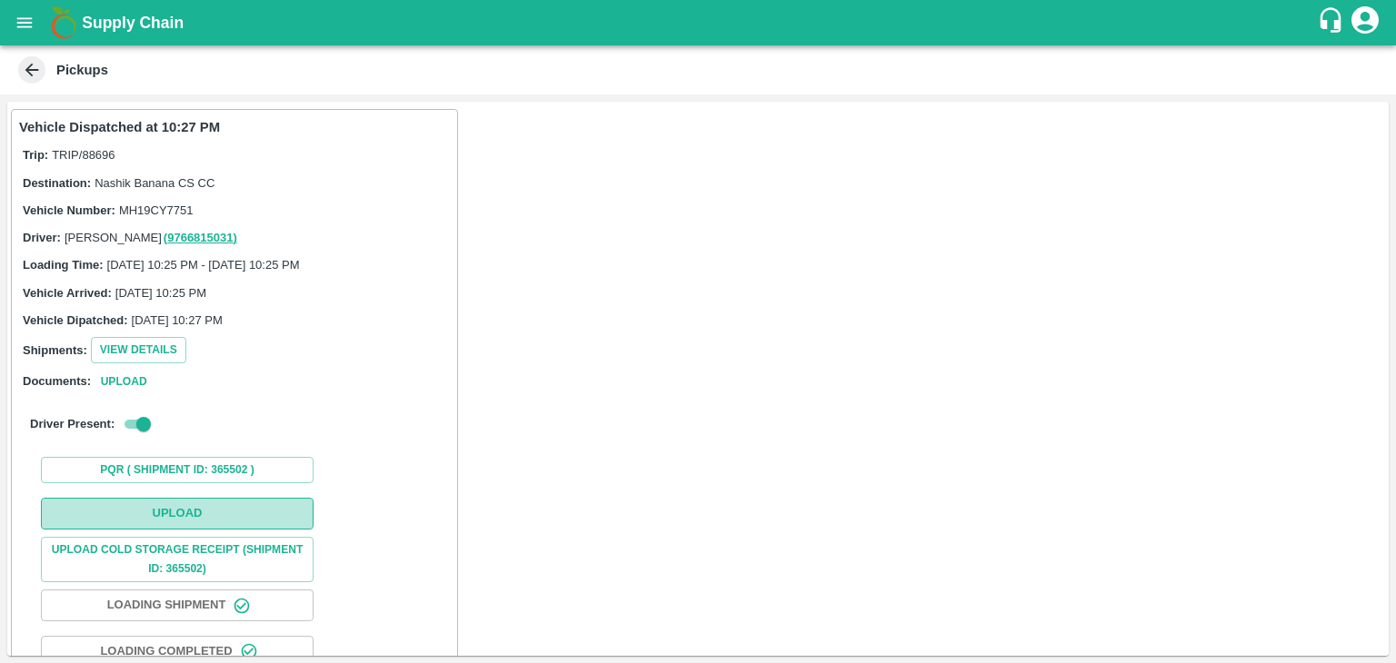
click at [208, 498] on button "Upload" at bounding box center [177, 514] width 273 height 32
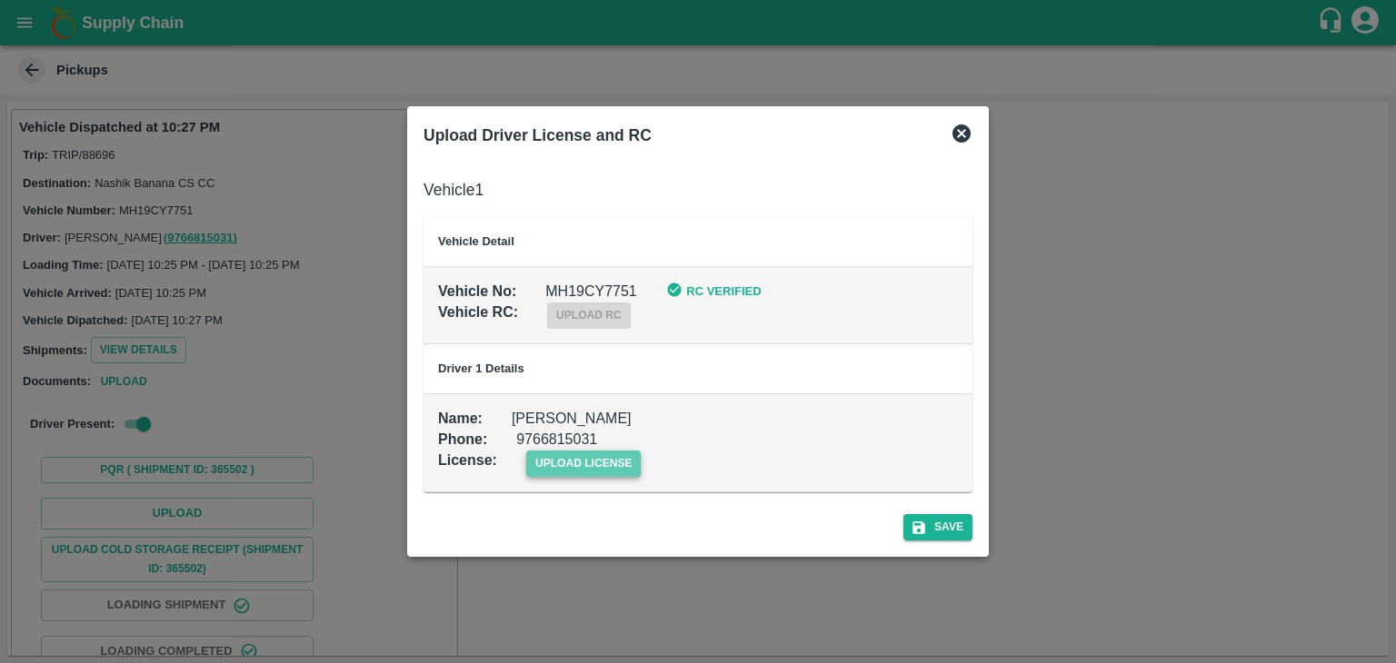
click at [589, 462] on span "upload license" at bounding box center [583, 464] width 115 height 26
click at [0, 0] on input "upload license" at bounding box center [0, 0] width 0 height 0
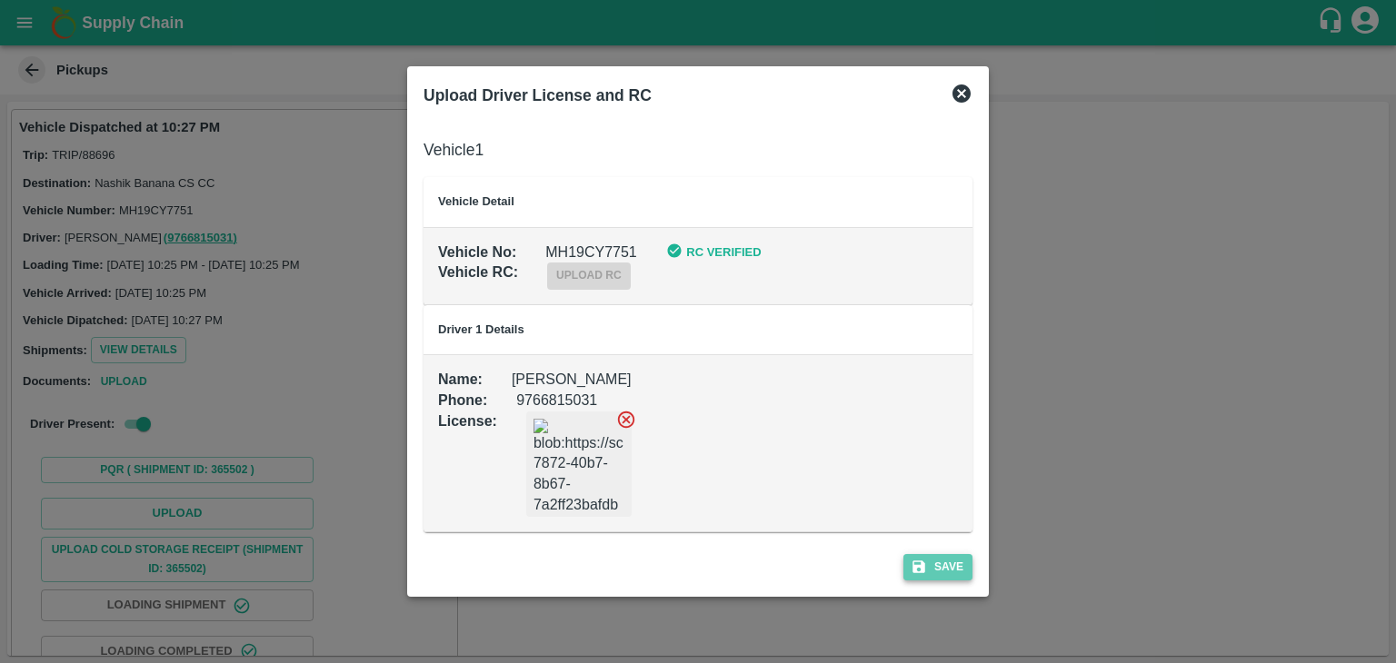
click at [938, 571] on button "Save" at bounding box center [937, 567] width 69 height 26
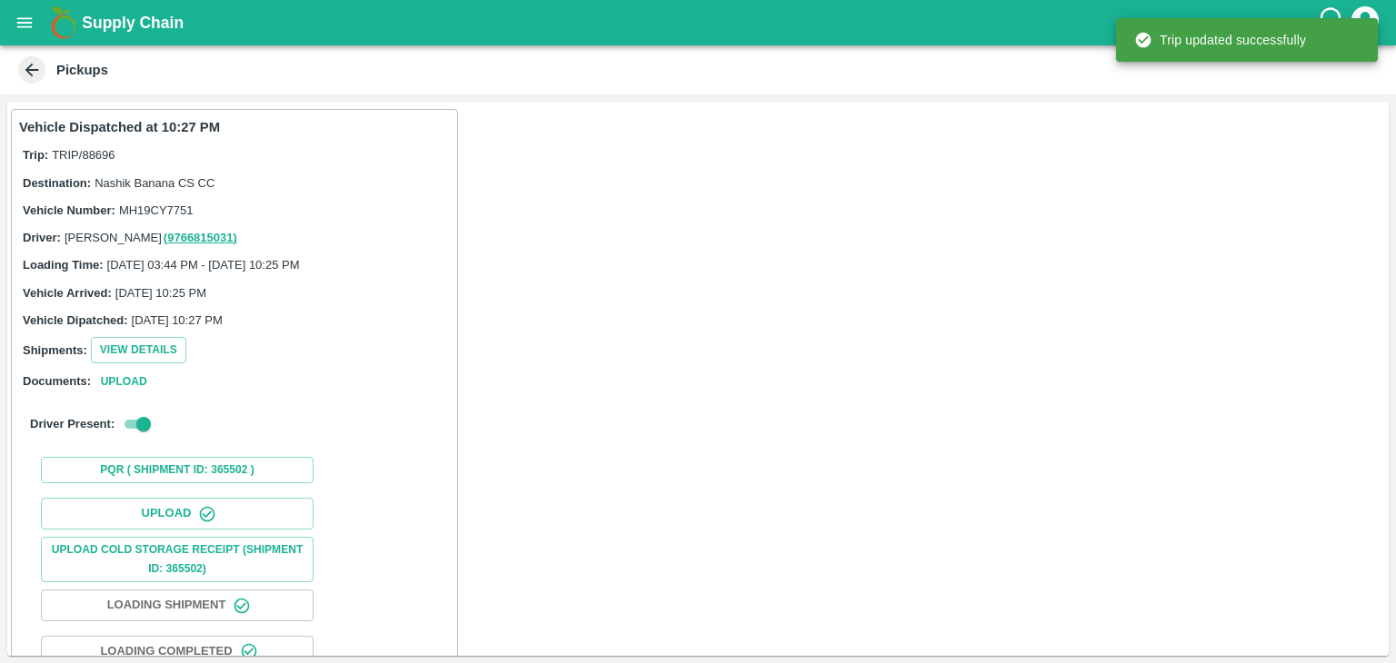
scroll to position [190, 0]
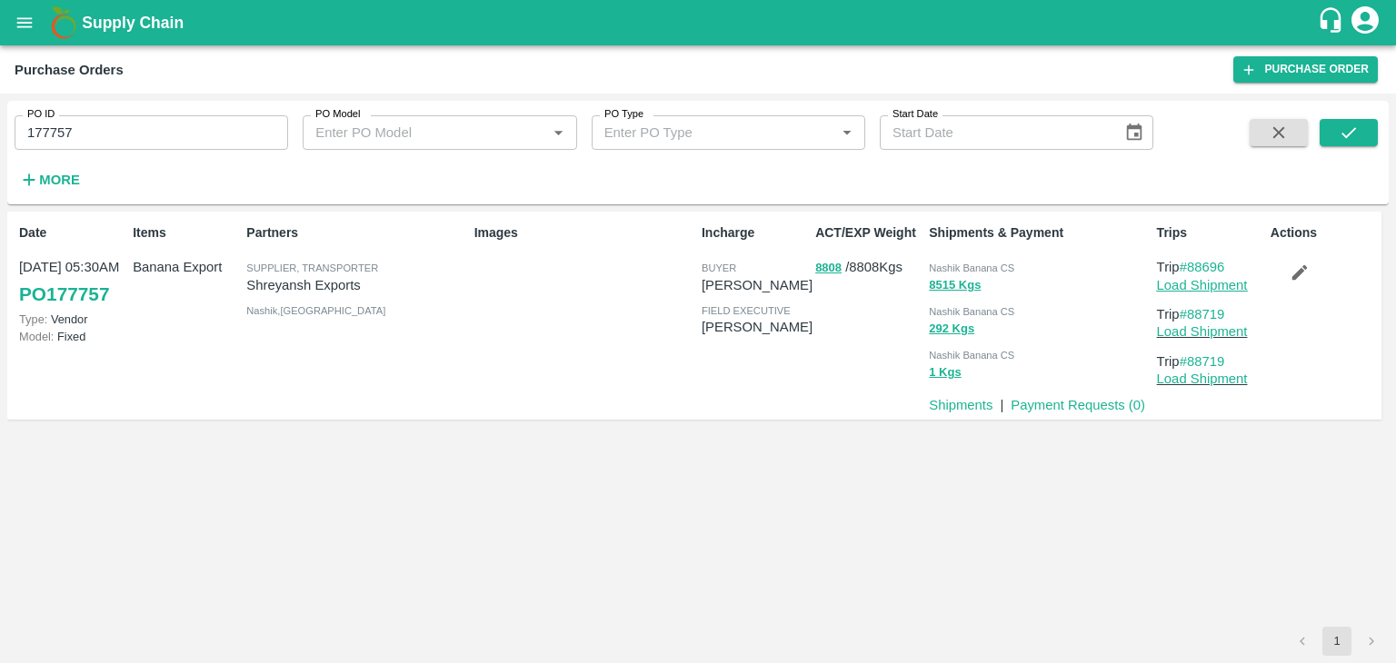
click at [1220, 285] on link "Load Shipment" at bounding box center [1202, 285] width 91 height 15
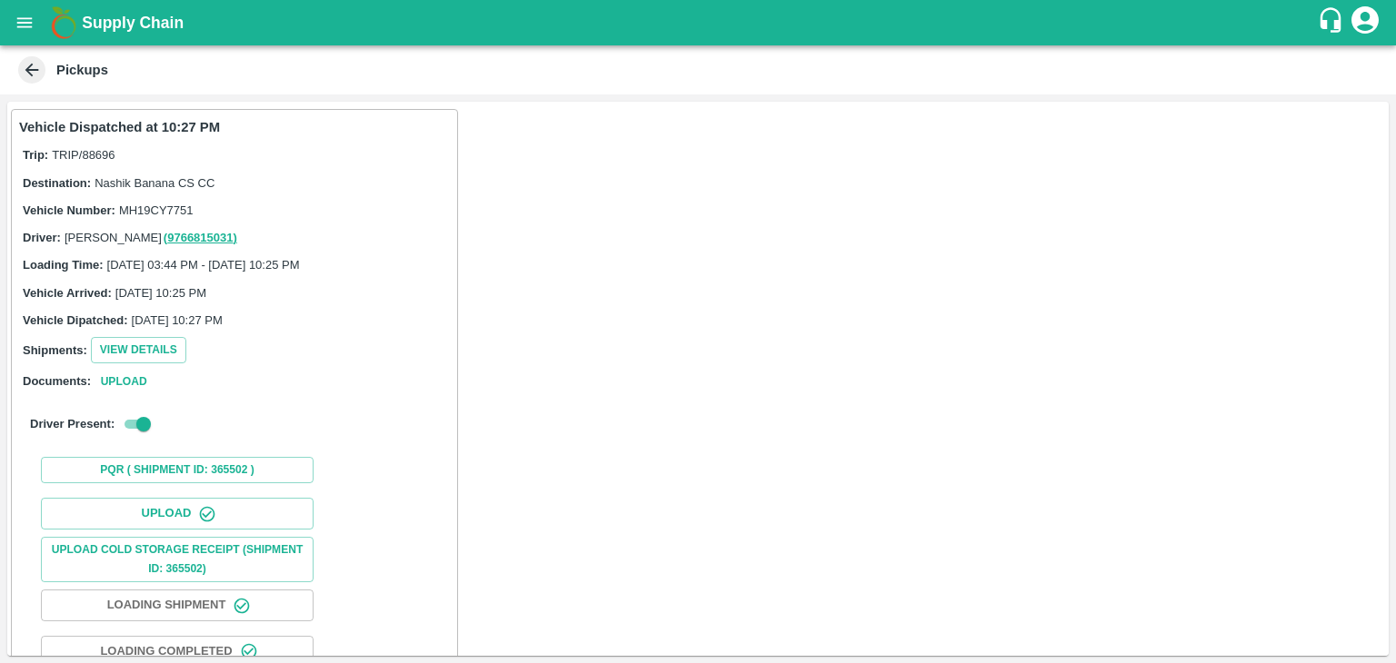
scroll to position [190, 0]
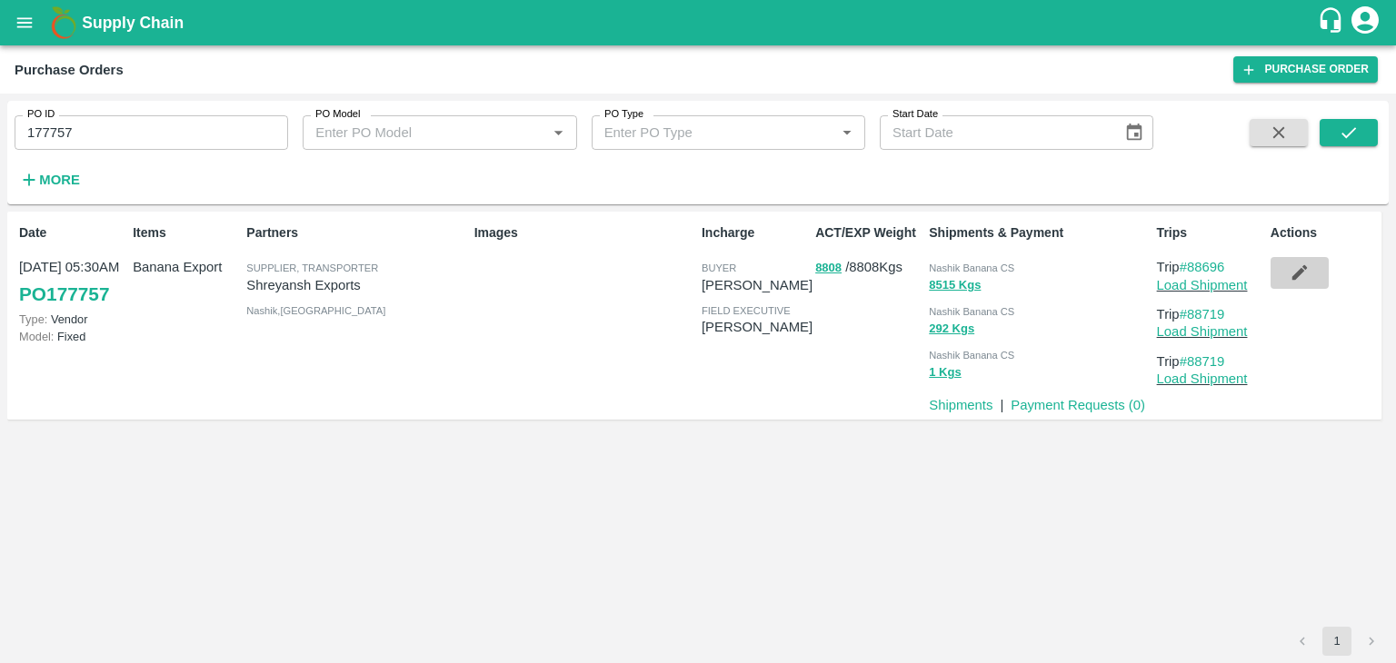
click at [1297, 278] on icon "button" at bounding box center [1298, 272] width 15 height 15
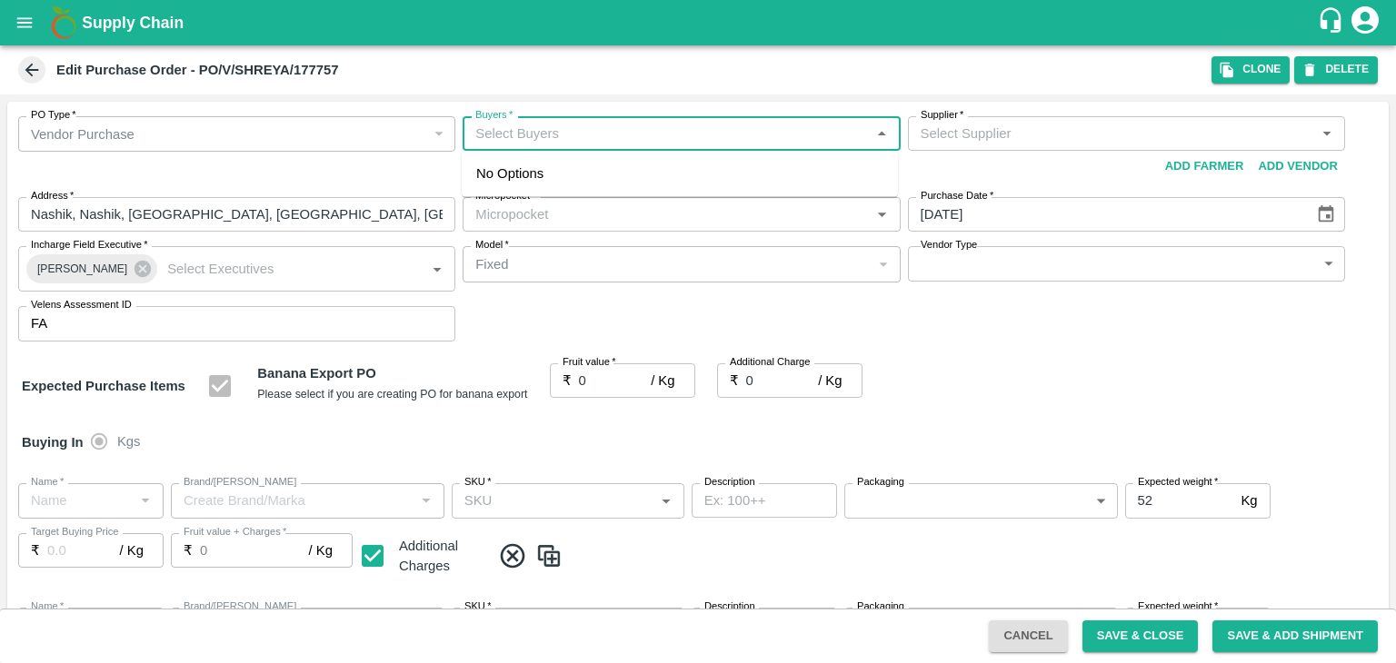
click at [578, 130] on input "Buyers   *" at bounding box center [666, 134] width 396 height 24
type input "Ajit O"
type input "Shreyansh Exports-undefined"
type input "172-Savda"
type input "Banana Export"
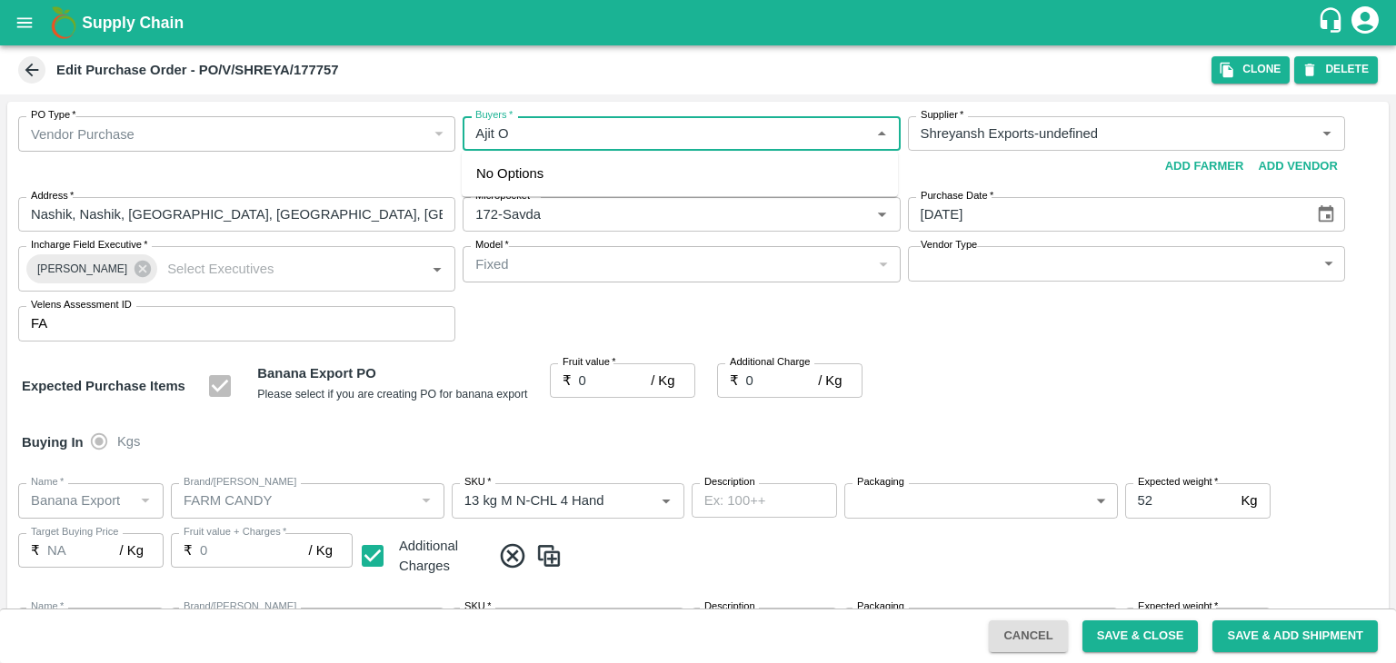
type input "FARM CANDY"
type input "13 kg M N-CHL 4 Hand"
type input "NA"
type input "Banana Export"
type input "FARM CANDY"
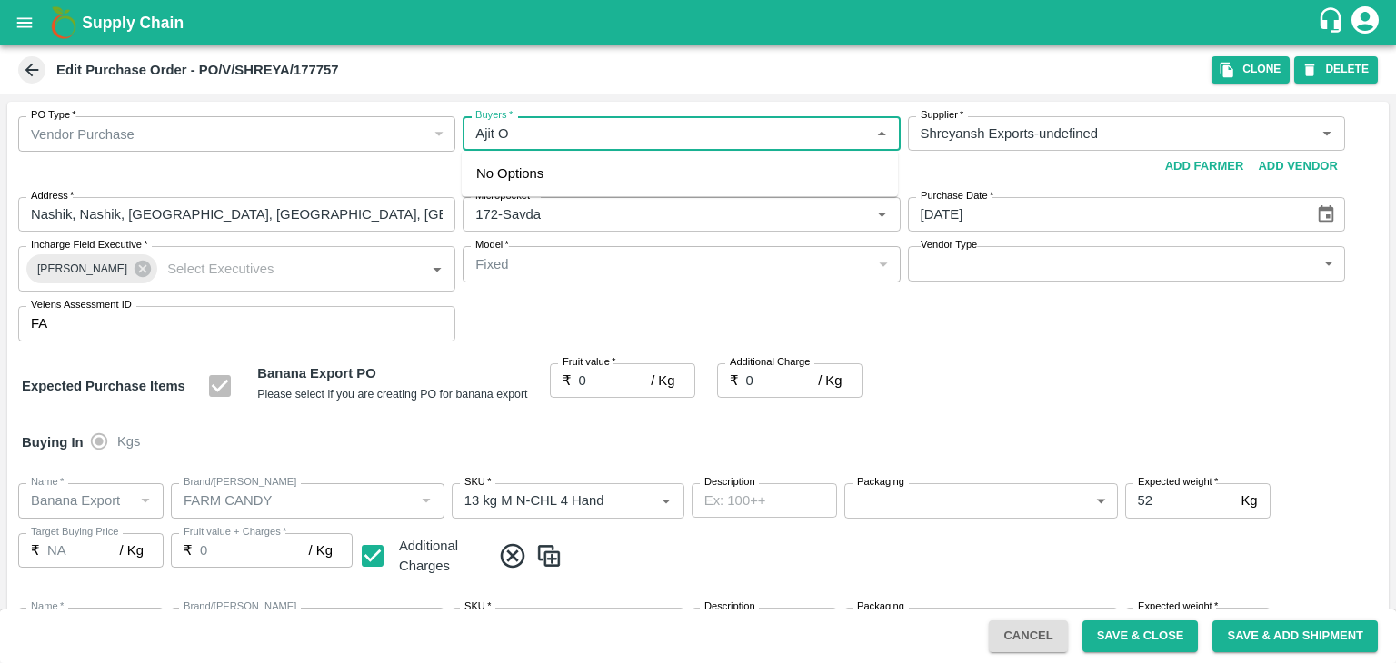
type input "13 kg M N-CHL 5 Hand"
type input "NA"
type input "Banana Export"
type input "FARM CANDY"
type input "13 kg M N-CHL 6 Hand"
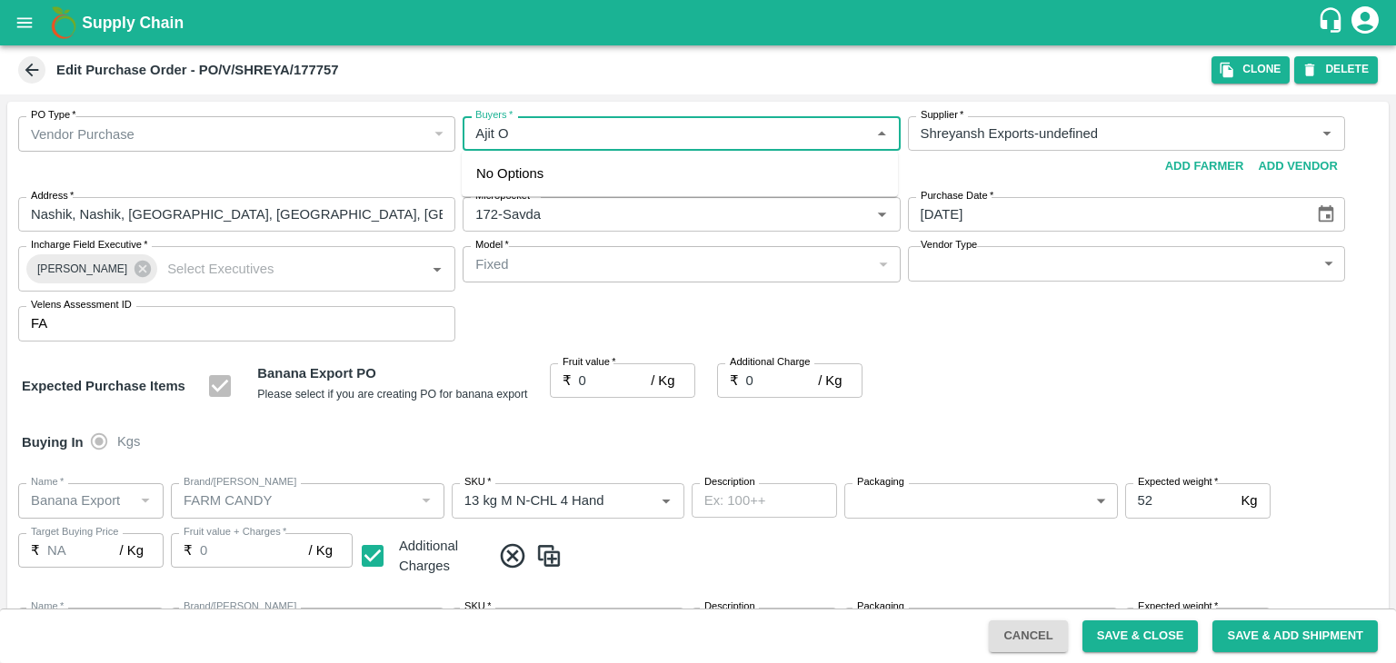
type input "NA"
type input "Banana Export"
type input "FARM CANDY"
type input "13 kg M N-CHL 8 Hand"
type input "NA"
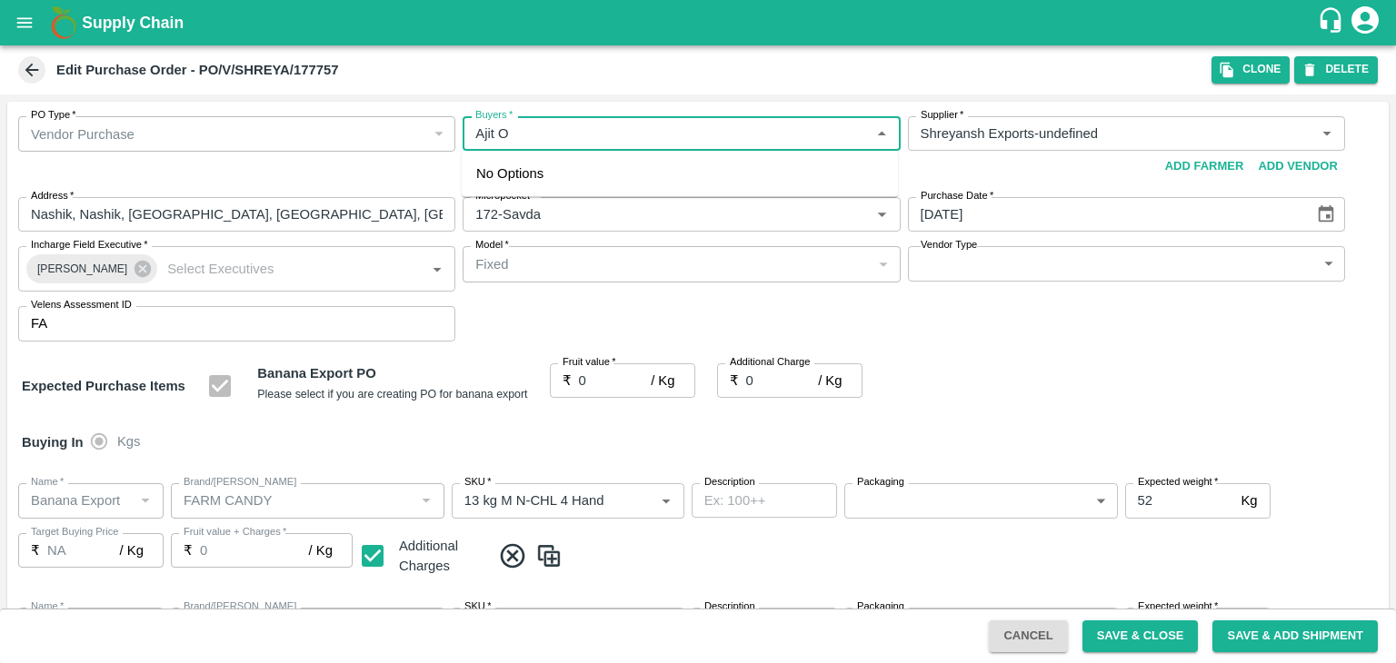
type input "Banana Export"
type input "FARM CANDY"
type input "13 kg M N-CHL CL"
type input "NA"
type input "Banana Export"
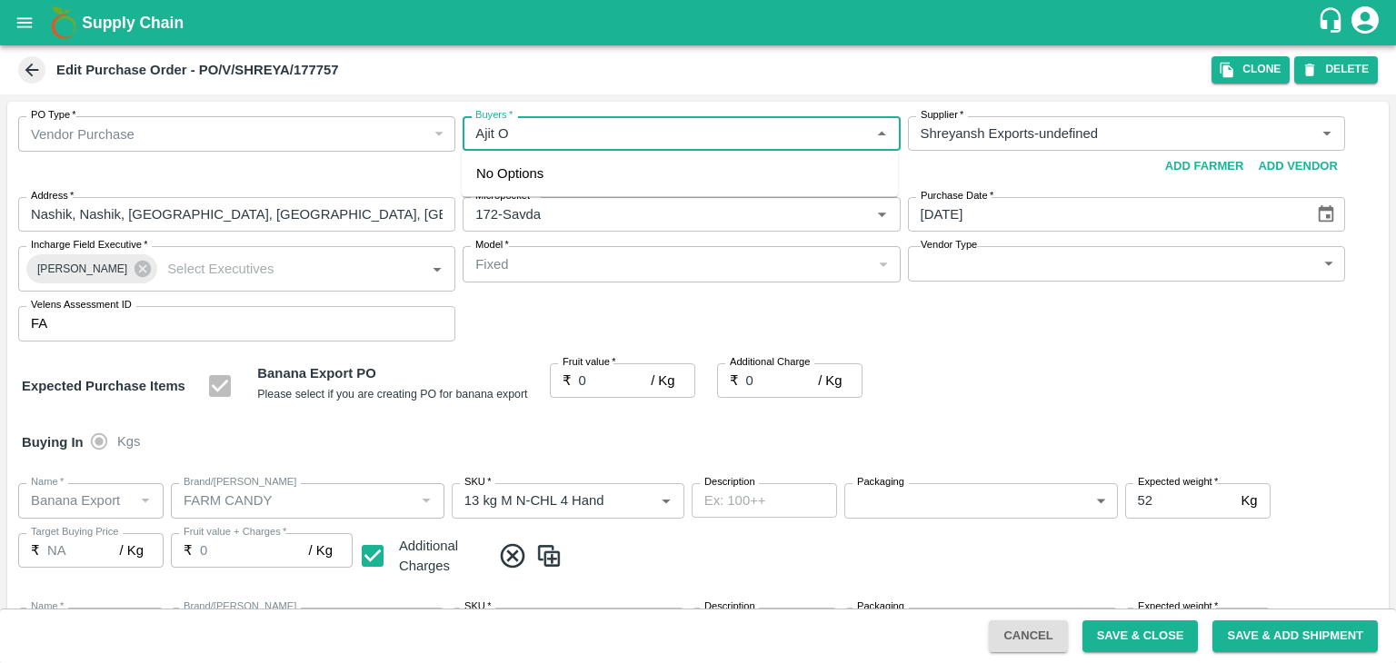
type input "FARM CANDY"
type input "C Class"
type input "NA"
type input "Banana Export"
type input "FARM CANDY"
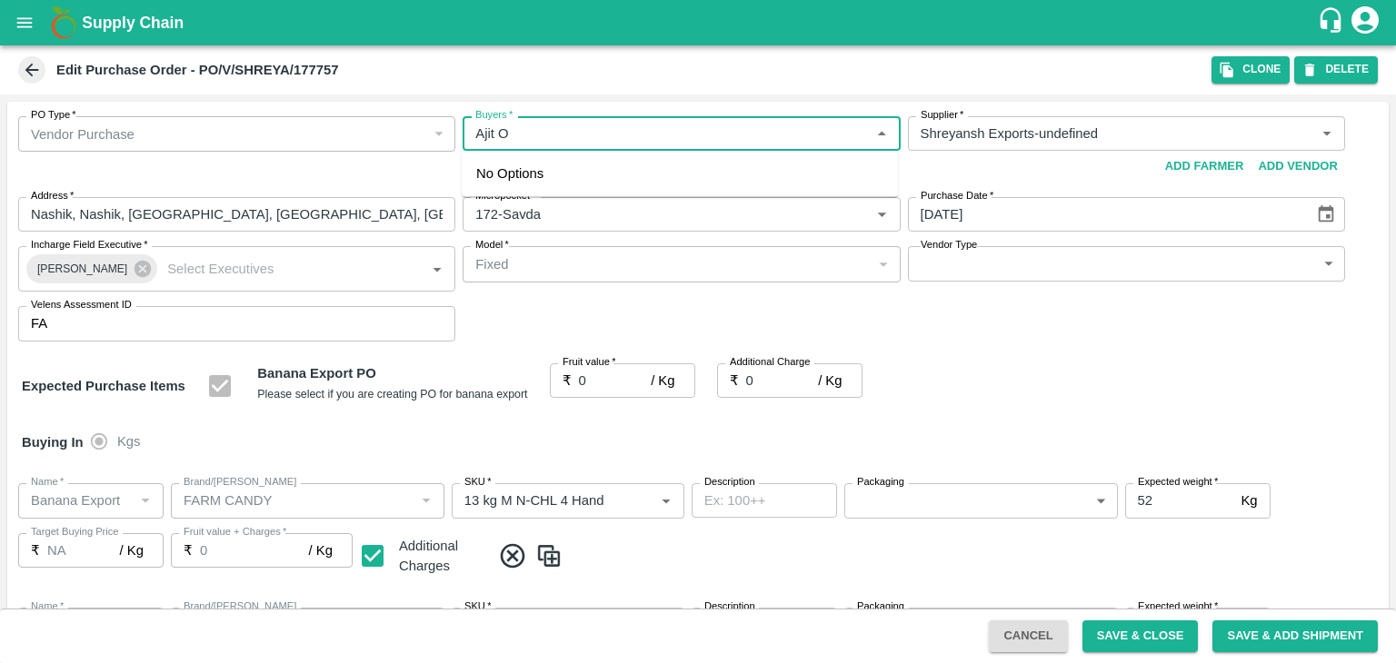
type input "PHR Kg"
type input "NA"
click at [561, 185] on div "Ajit Otari" at bounding box center [575, 182] width 111 height 20
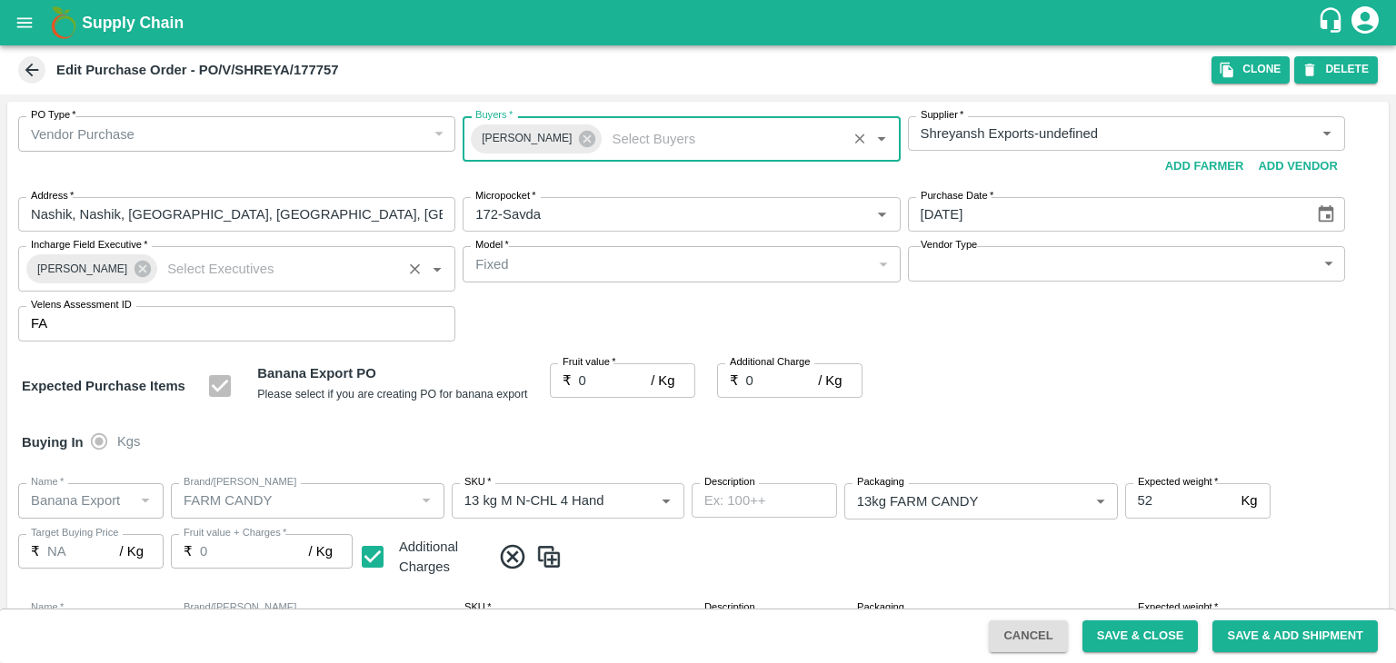
click at [145, 267] on div "Praneeth Kumar" at bounding box center [91, 268] width 131 height 29
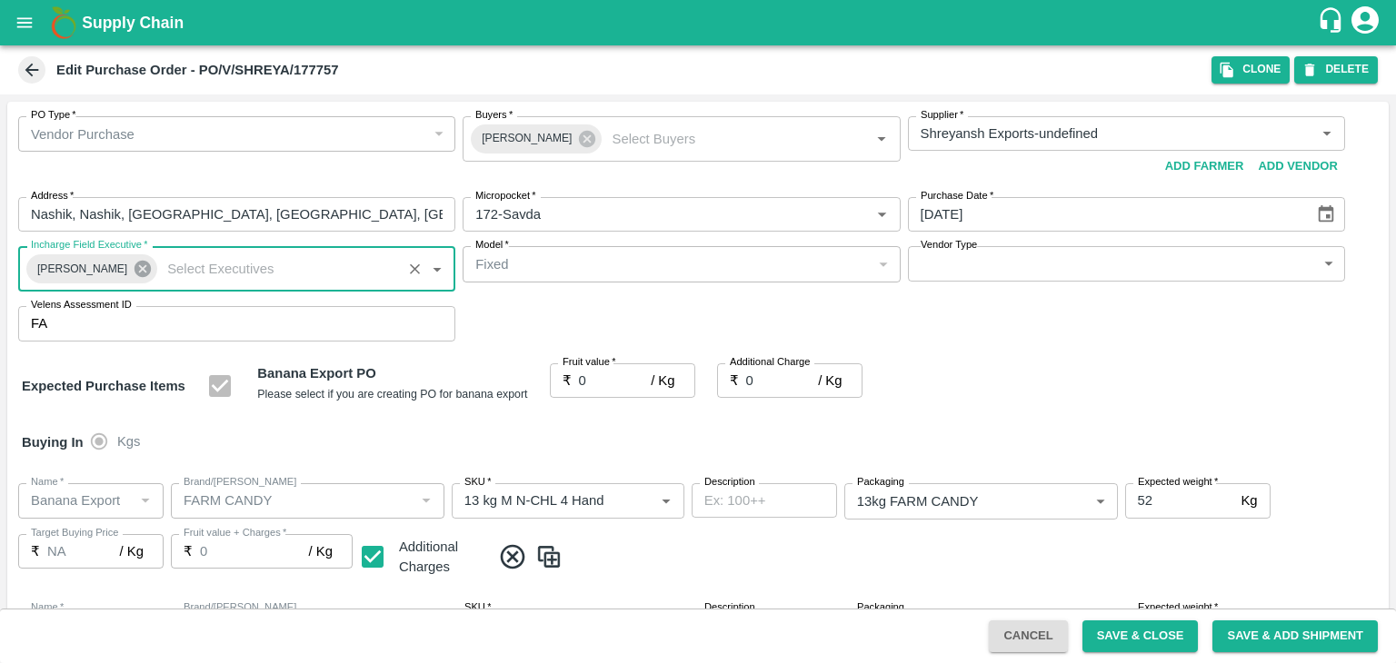
click at [133, 267] on icon at bounding box center [143, 269] width 20 height 20
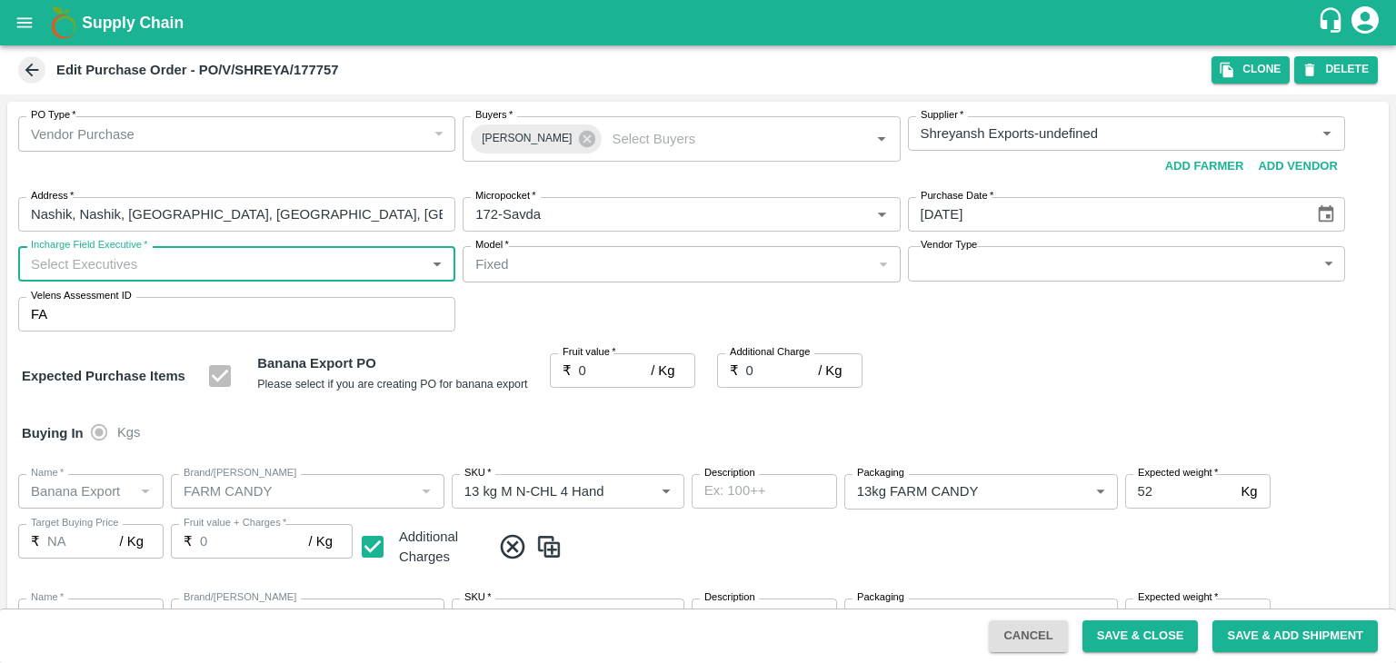
click at [160, 265] on input "Incharge Field Executive   *" at bounding box center [222, 264] width 396 height 24
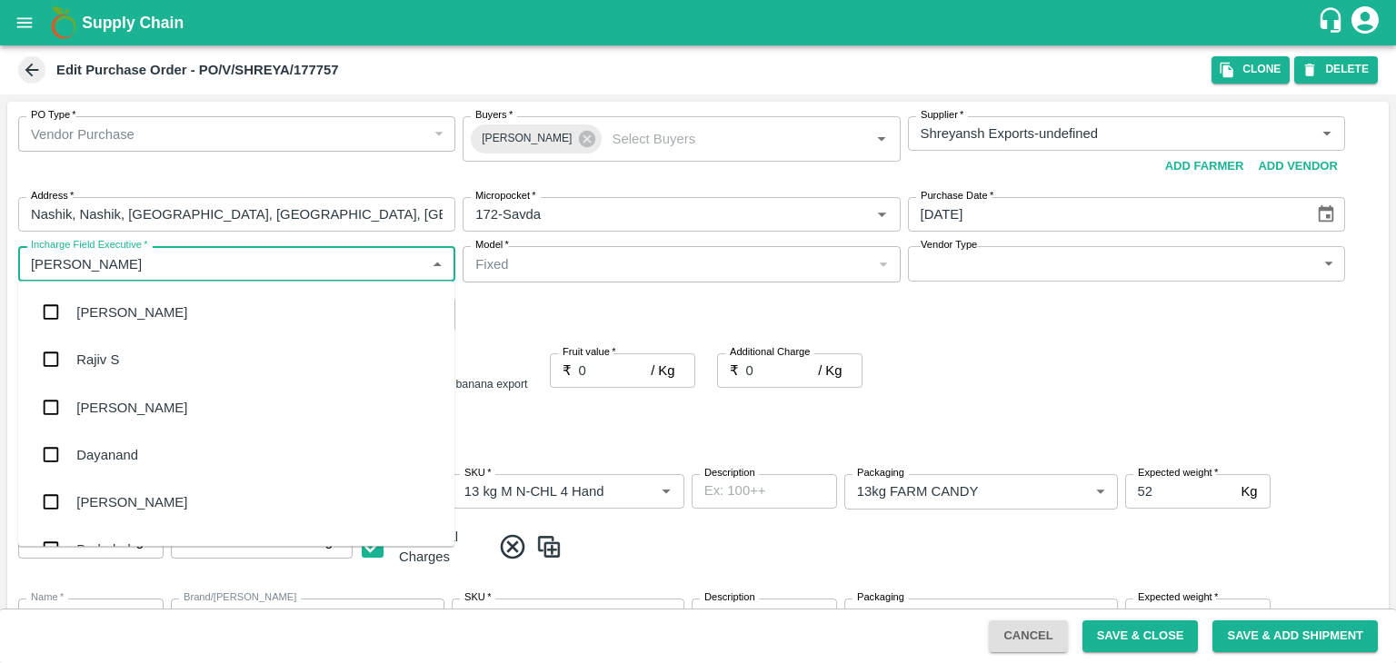
type input "Jay"
click at [116, 419] on div "jaydip Tale" at bounding box center [236, 406] width 436 height 47
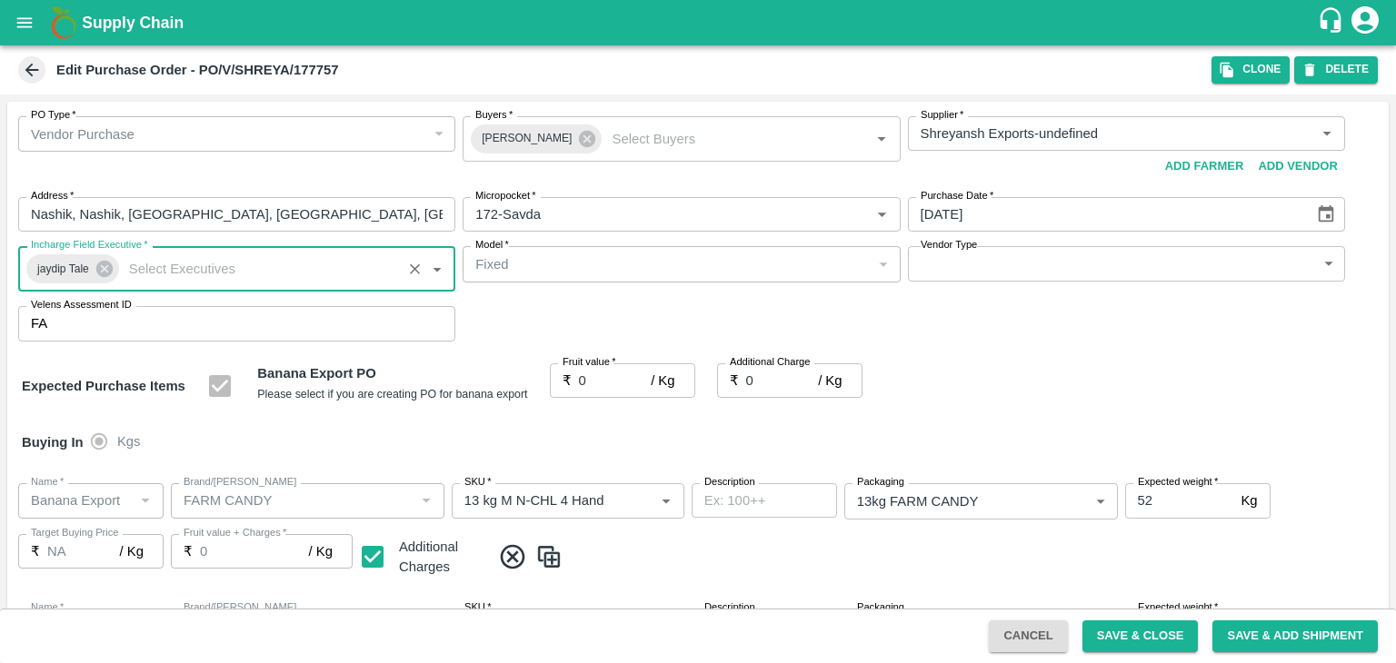
click at [981, 267] on body "Supply Chain Edit Purchase Order - PO/V/SHREYA/177757 Clone DELETE PO Type   * …" at bounding box center [698, 331] width 1396 height 663
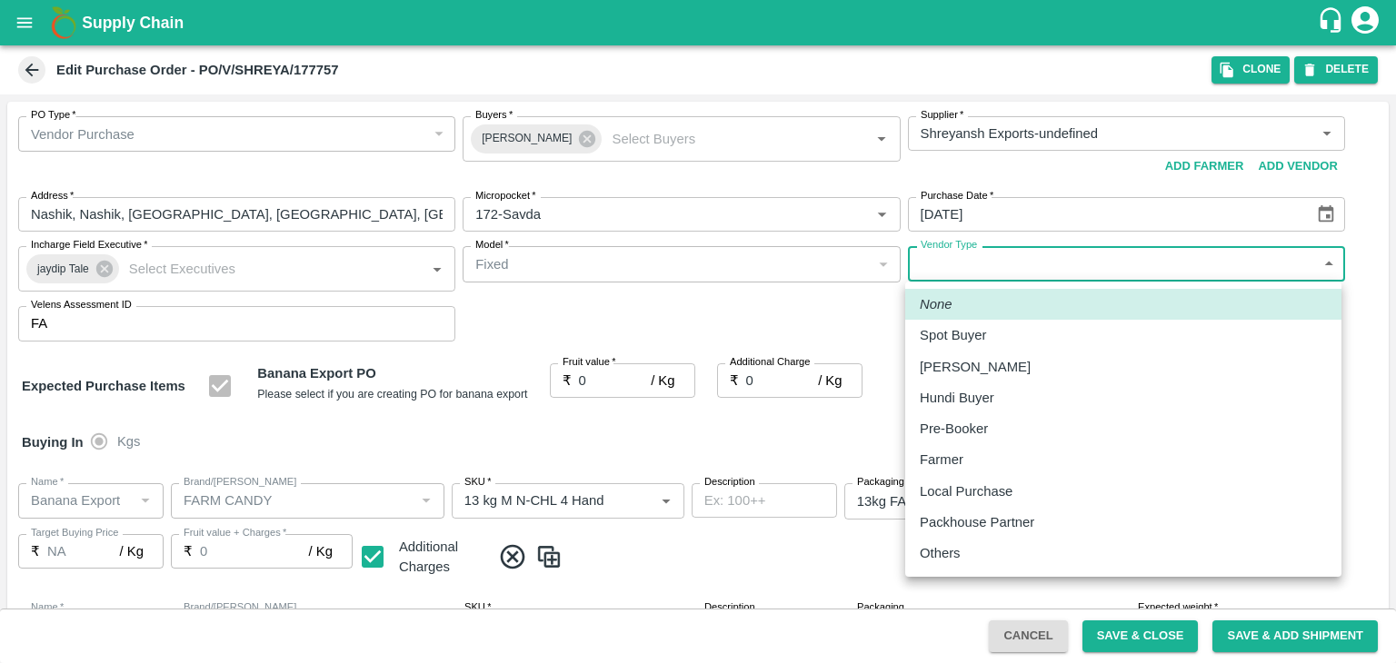
click at [938, 555] on p "Others" at bounding box center [939, 553] width 41 height 20
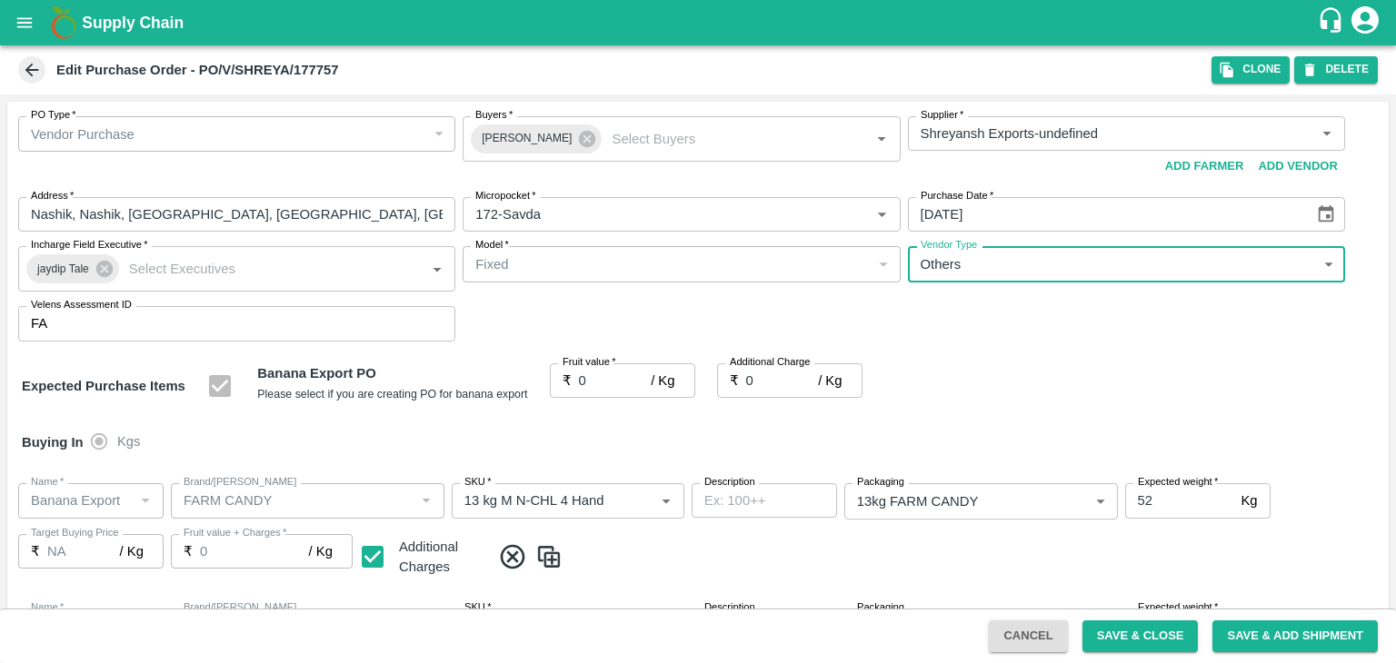
type input "OTHER"
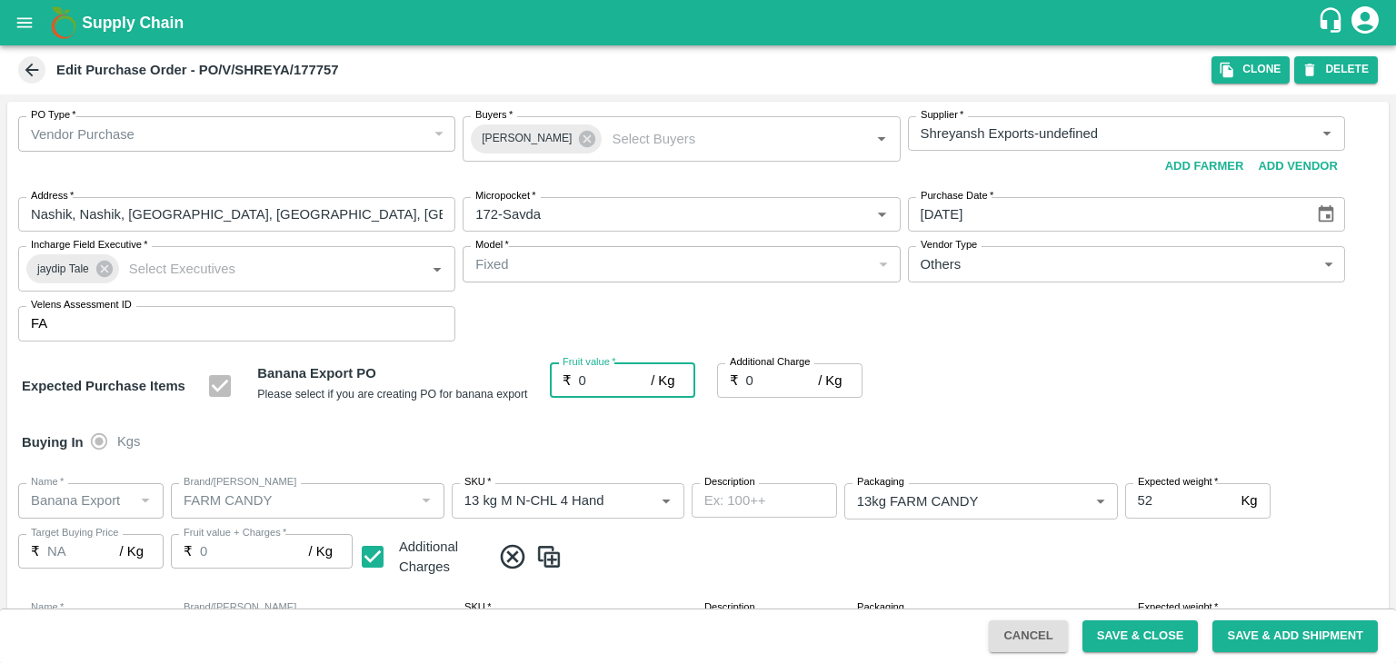
type input "2"
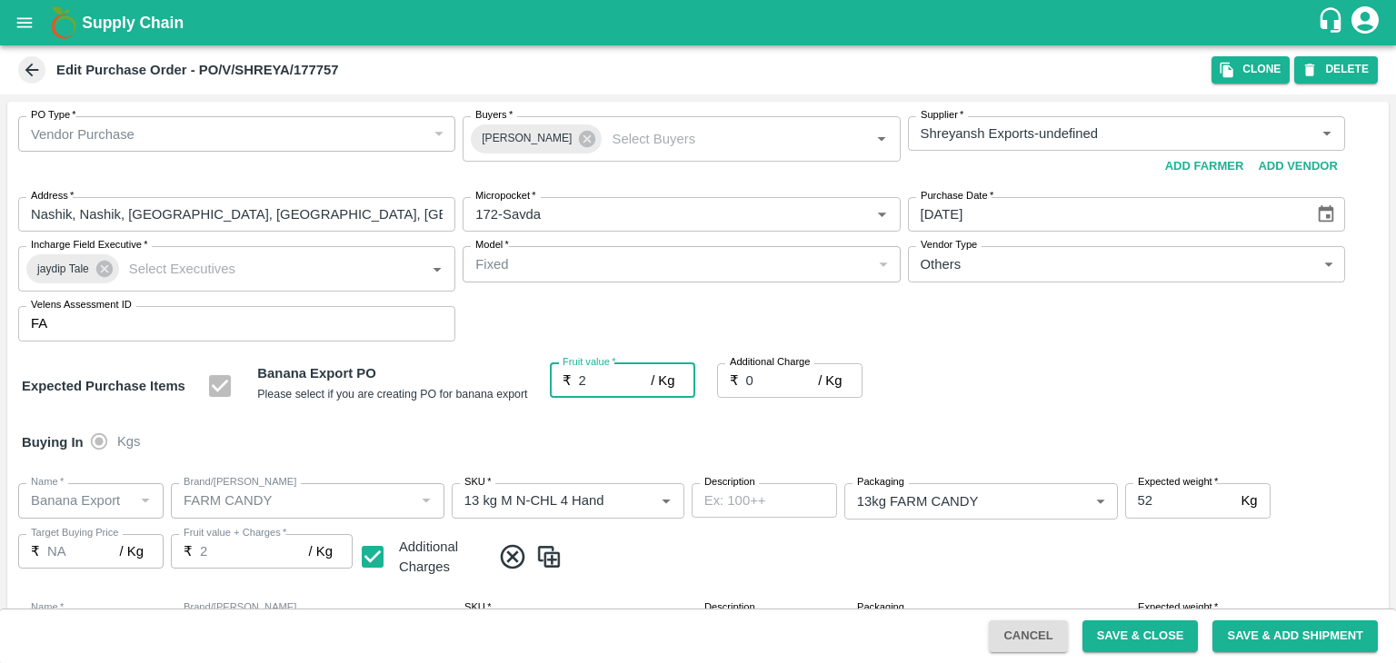
type input "2"
type input "20"
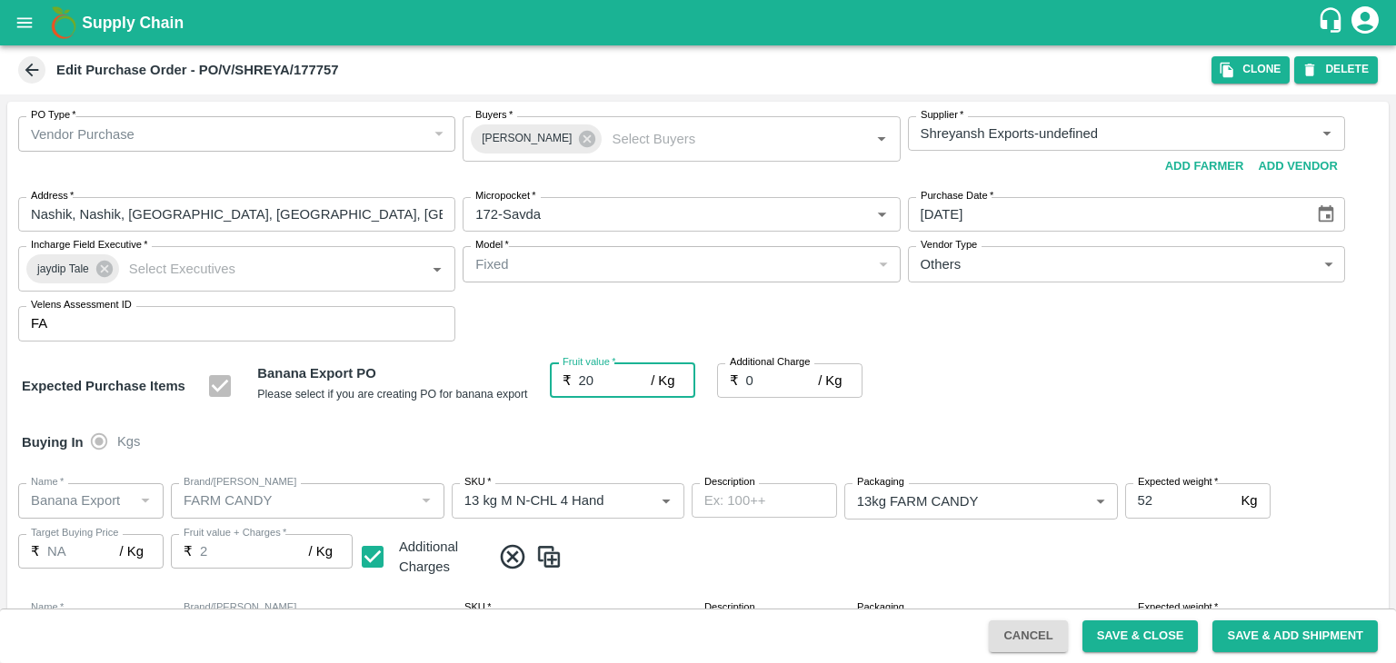
type input "20"
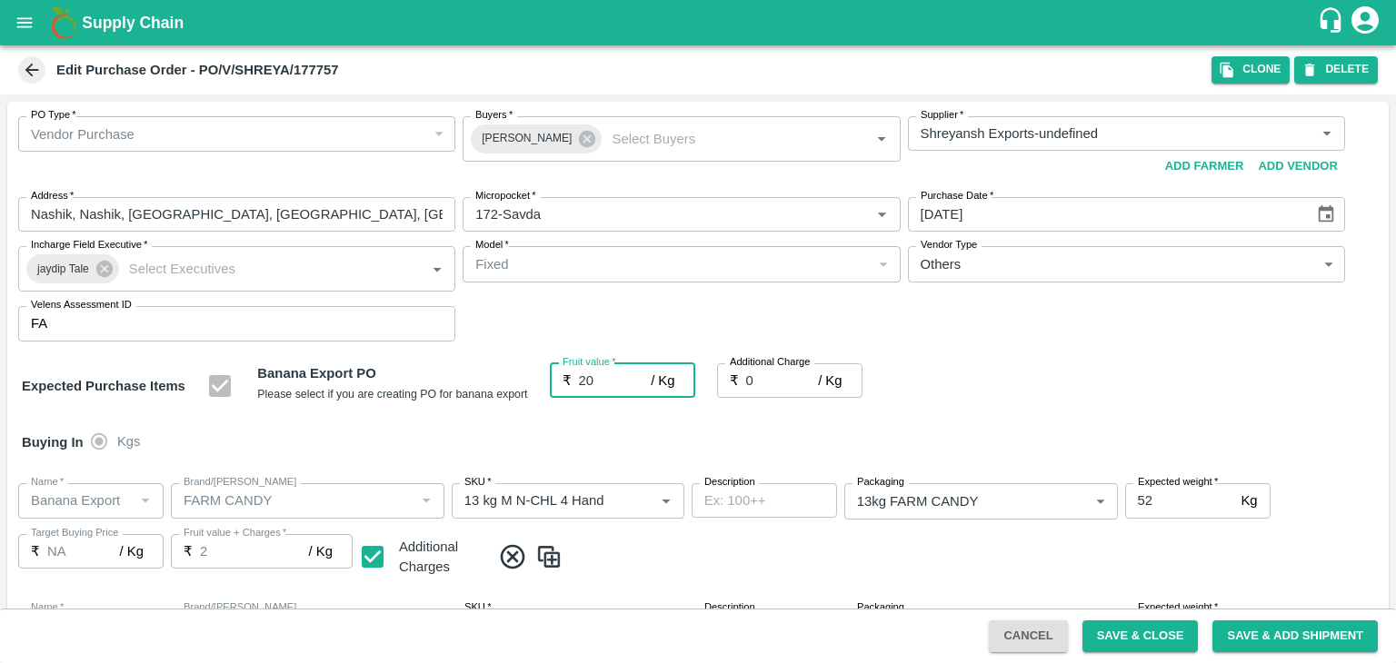
type input "20"
type input "2"
type input "22"
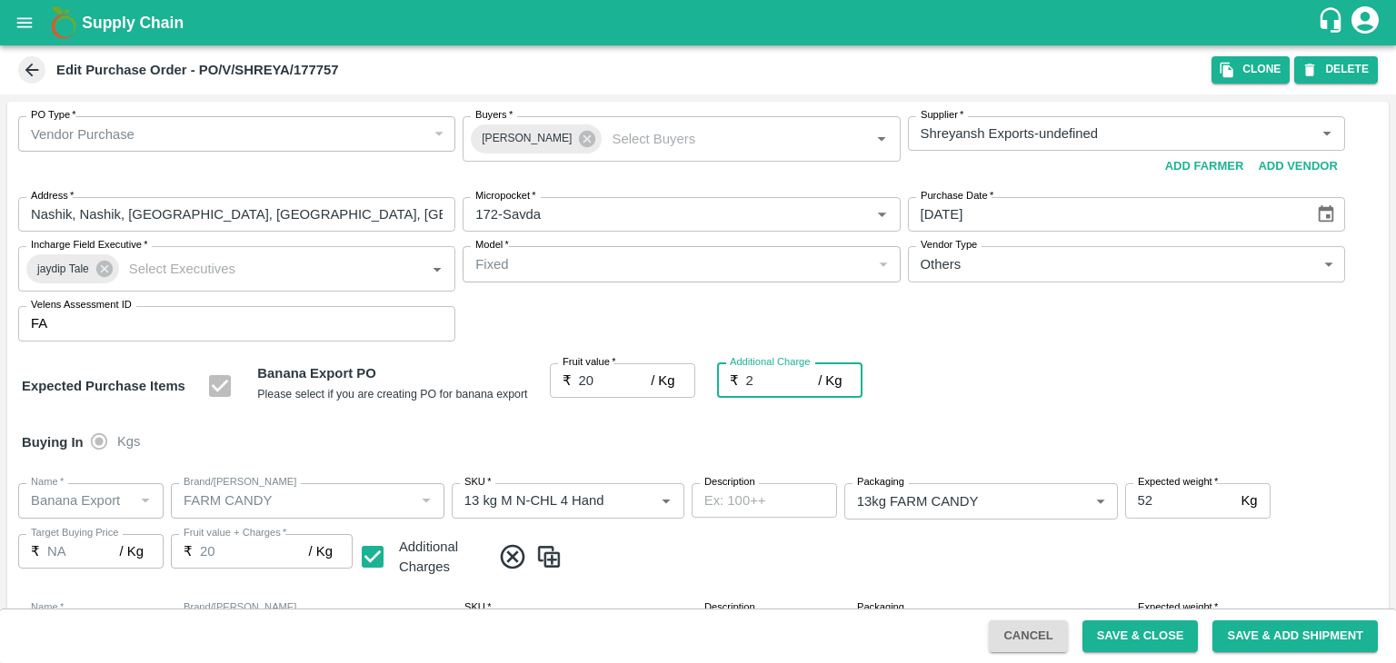
type input "22"
type input "2.7"
type input "22.7"
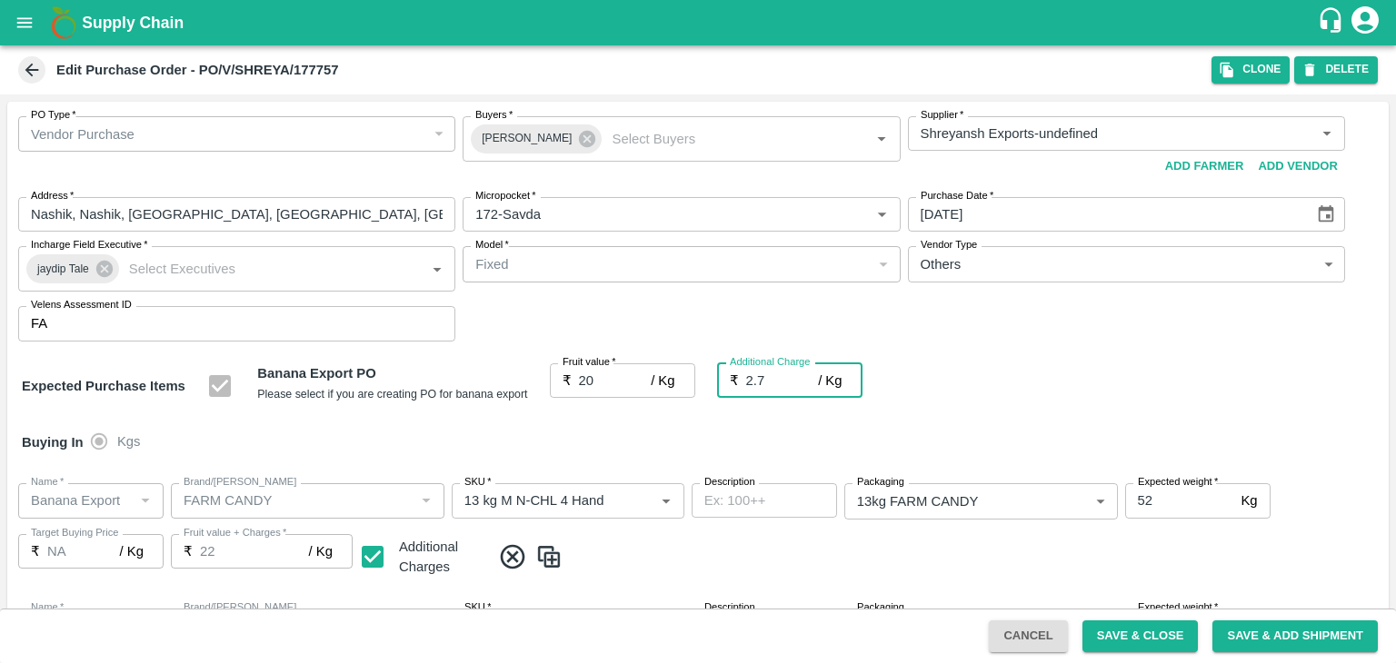
type input "22.7"
type input "2.75"
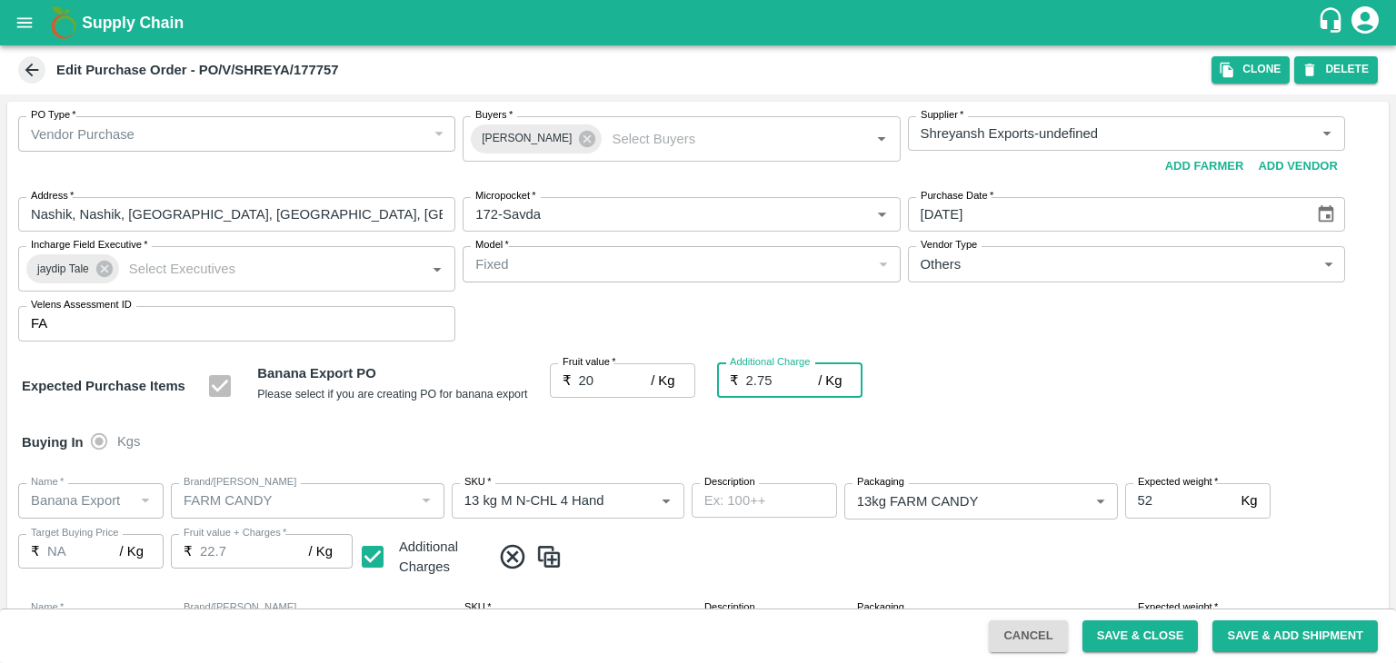
type input "22.75"
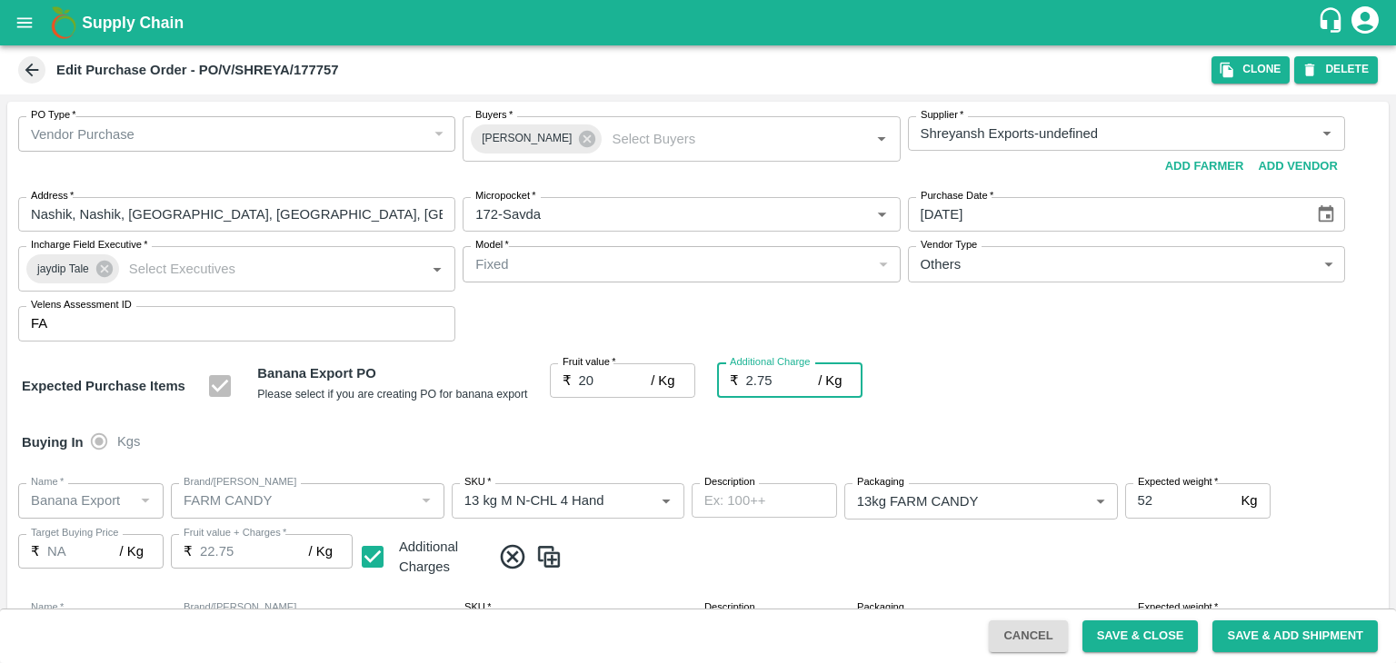
type input "2.75"
click at [688, 426] on div "Buying In Kgs" at bounding box center [697, 442] width 1381 height 53
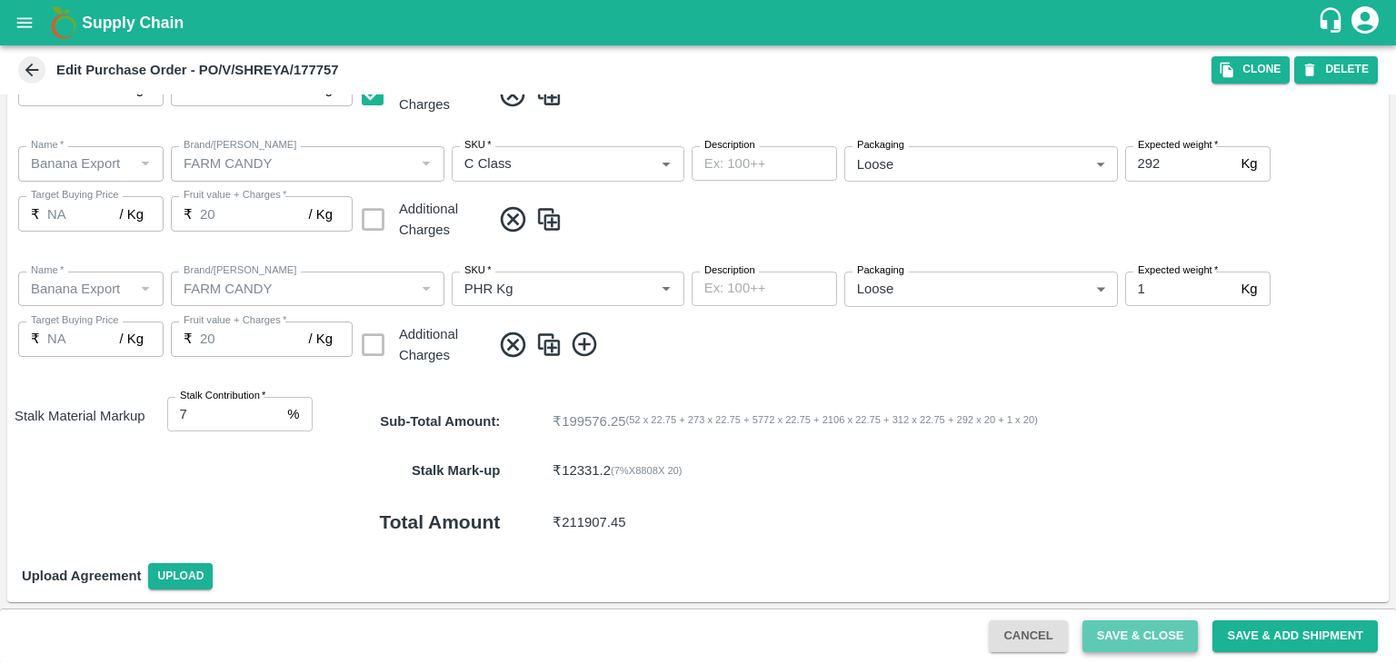
click at [1127, 626] on button "Save & Close" at bounding box center [1140, 637] width 116 height 32
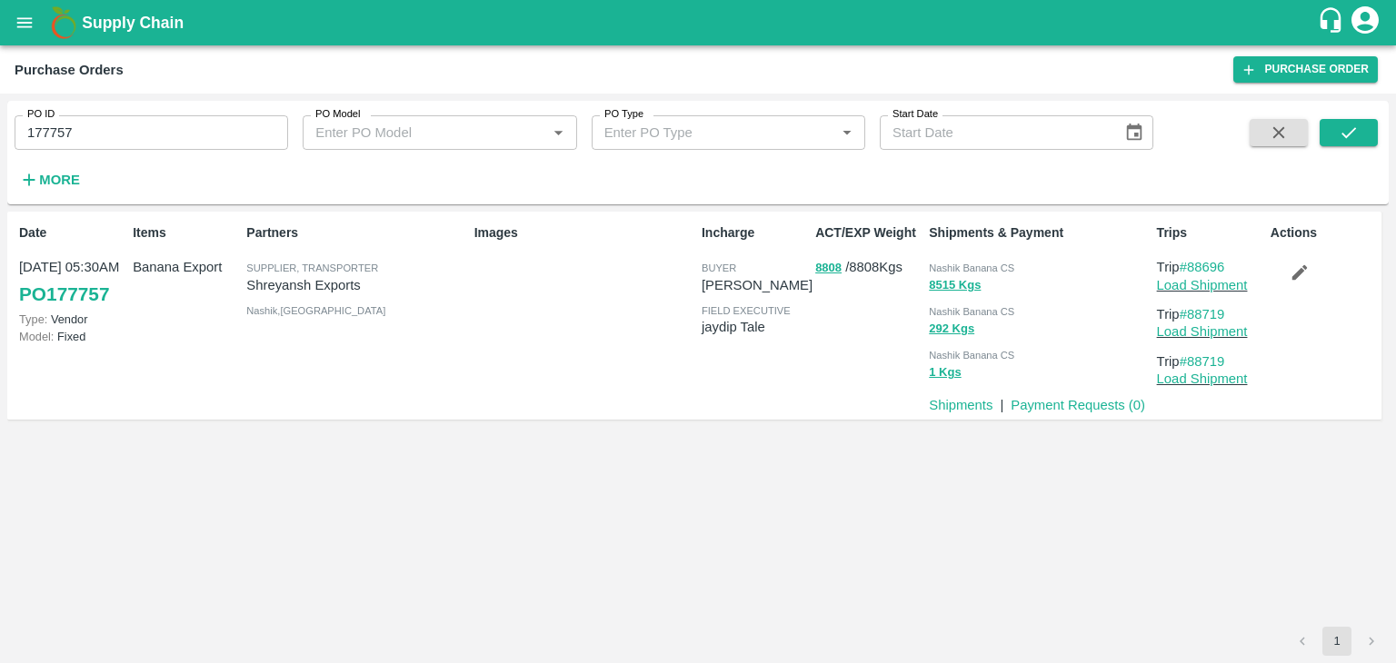
click at [110, 134] on input "177757" at bounding box center [151, 132] width 273 height 35
paste input "text"
type input "177750"
click at [1338, 123] on icon "submit" at bounding box center [1348, 133] width 20 height 20
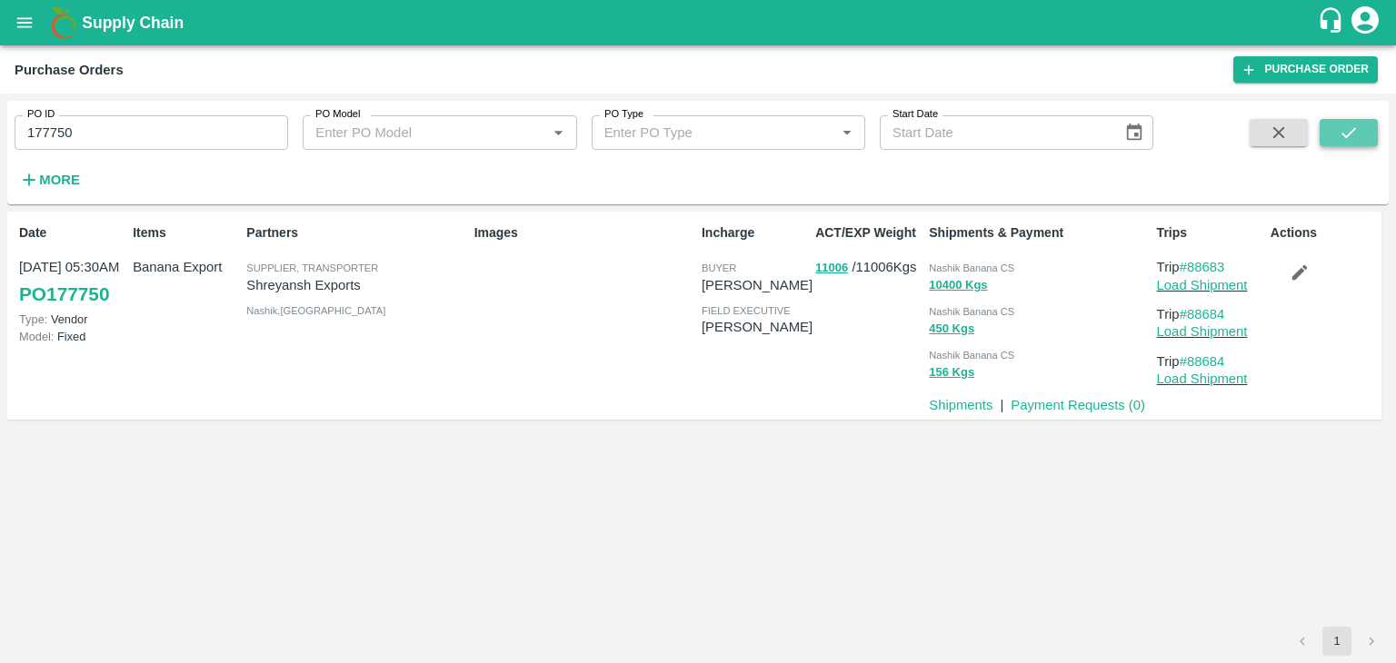
click at [1364, 128] on button "submit" at bounding box center [1348, 132] width 58 height 27
click at [1207, 278] on link "Load Shipment" at bounding box center [1202, 285] width 91 height 15
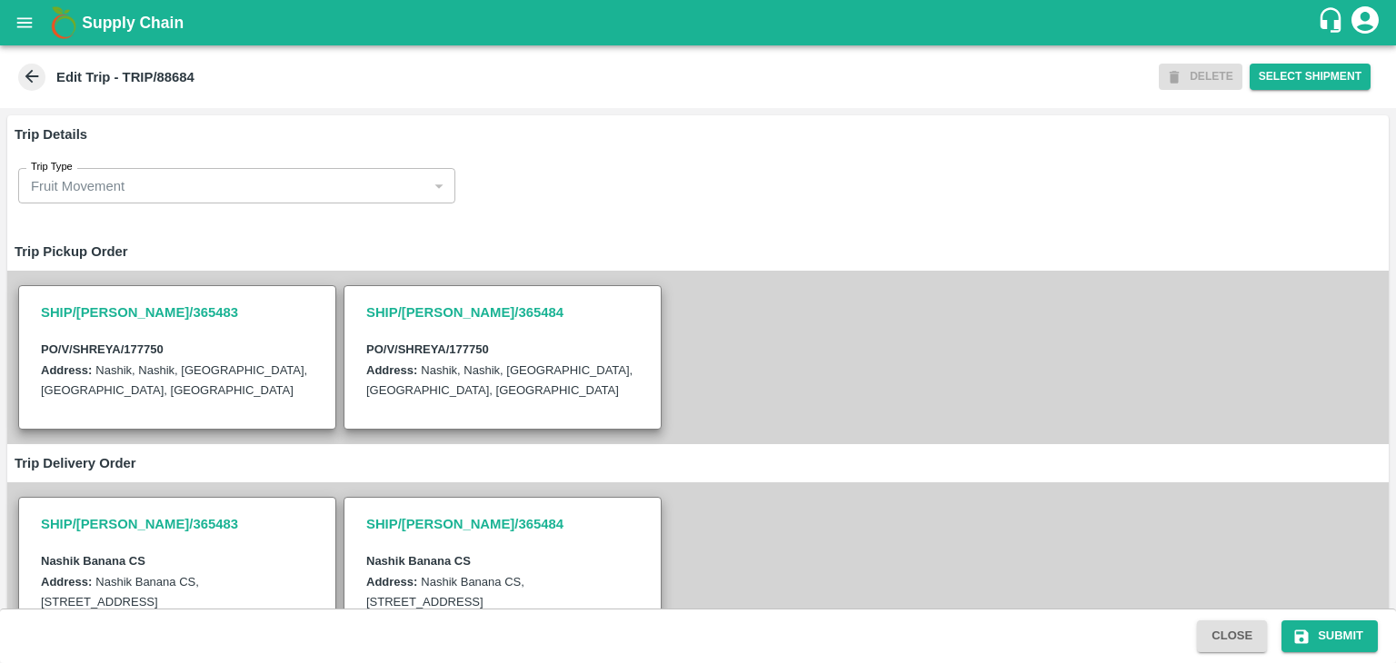
scroll to position [424, 0]
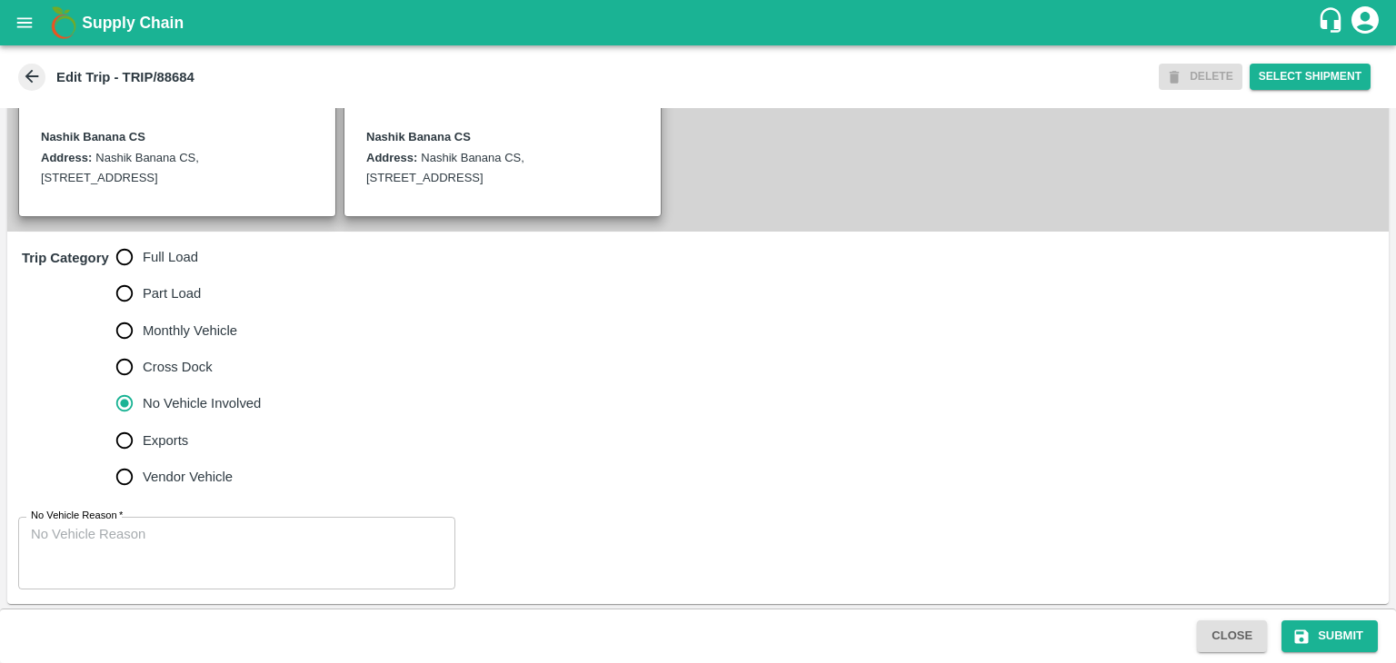
click at [171, 267] on span "Full Load" at bounding box center [170, 257] width 55 height 20
click at [143, 274] on input "Full Load" at bounding box center [124, 257] width 36 height 36
radio input "true"
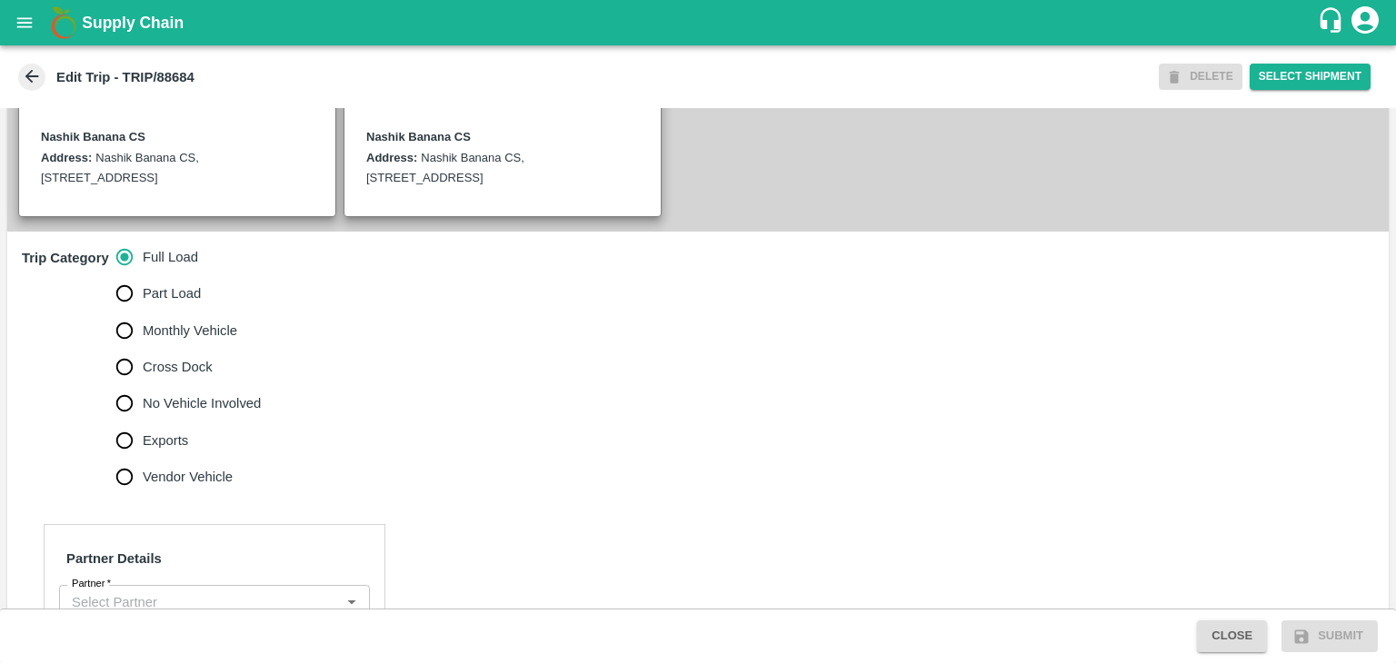
scroll to position [600, 0]
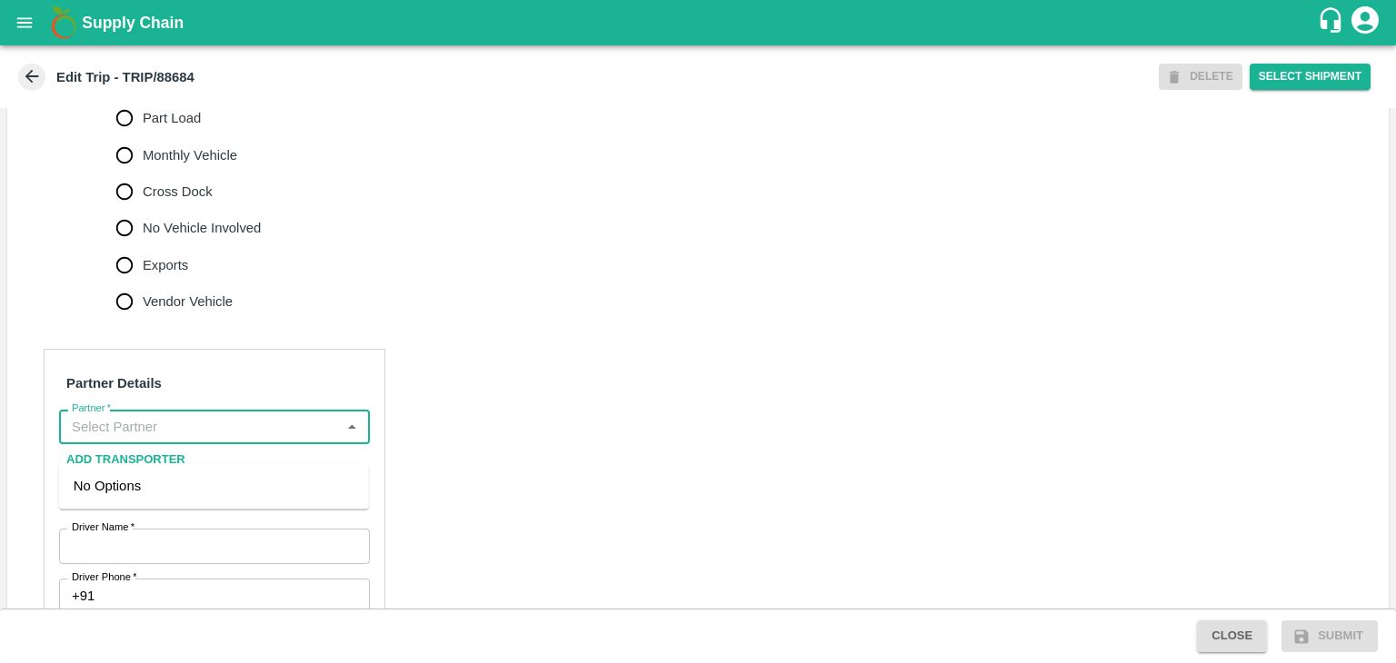
click at [169, 439] on input "Partner   *" at bounding box center [200, 427] width 270 height 24
click at [201, 485] on div "Nitin Rasal ( Bhairavnath Transport )-Deulgaon, Pune-9860466997(Transporter)" at bounding box center [214, 506] width 281 height 61
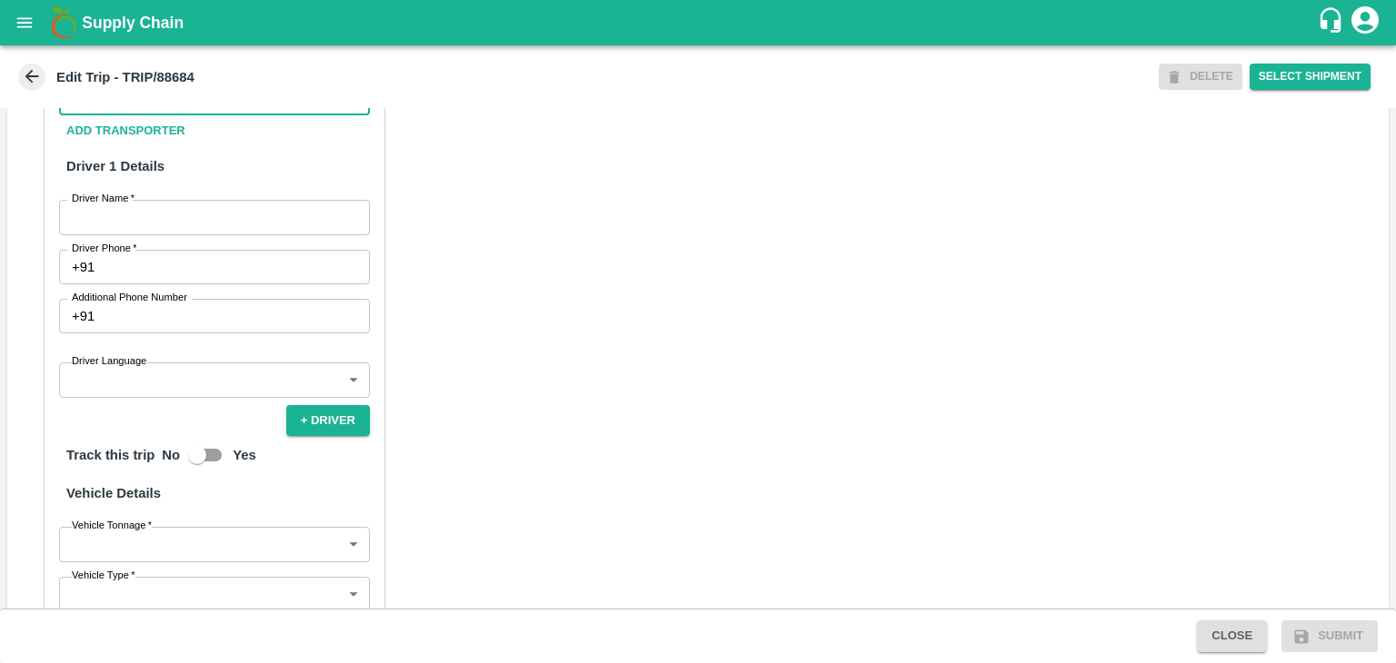
scroll to position [929, 0]
type input "Nitin Rasal ( Bhairavnath Transport )-Deulgaon, Pune-9860466997(Transporter)"
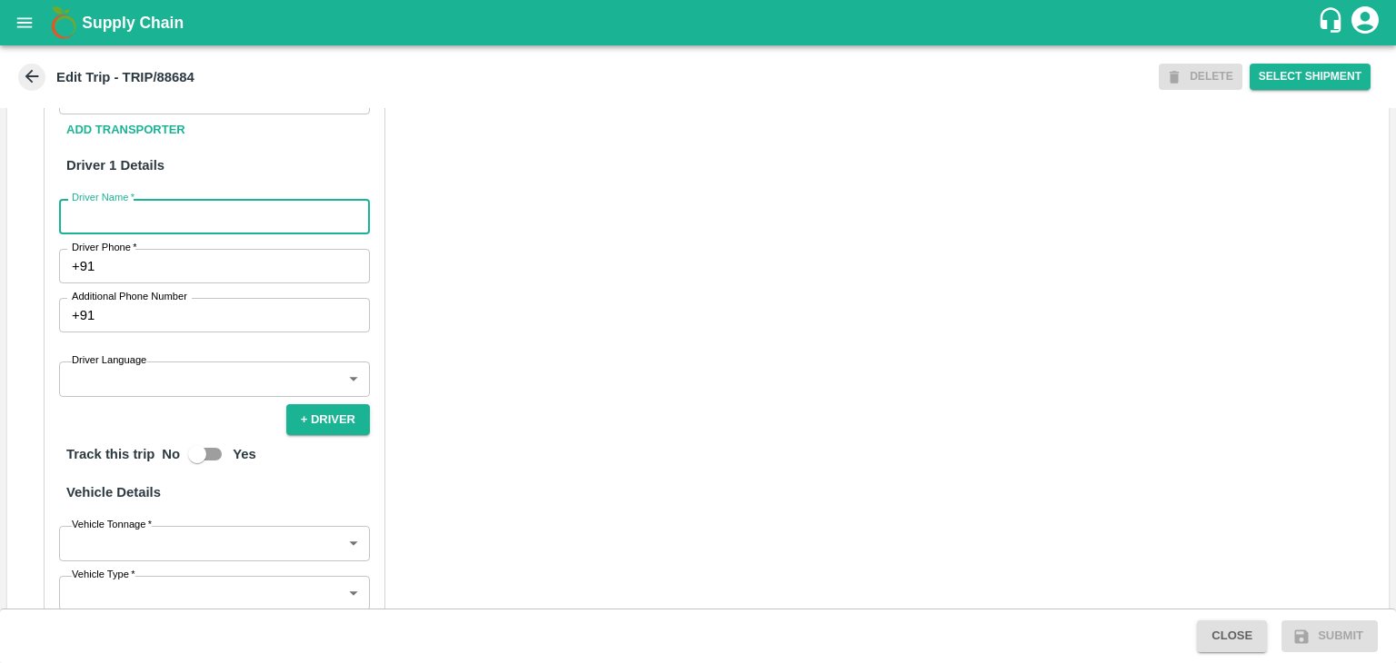
click at [126, 233] on input "Driver Name   *" at bounding box center [214, 216] width 311 height 35
type input "Godase"
click at [174, 282] on input "Driver Phone   *" at bounding box center [236, 266] width 268 height 35
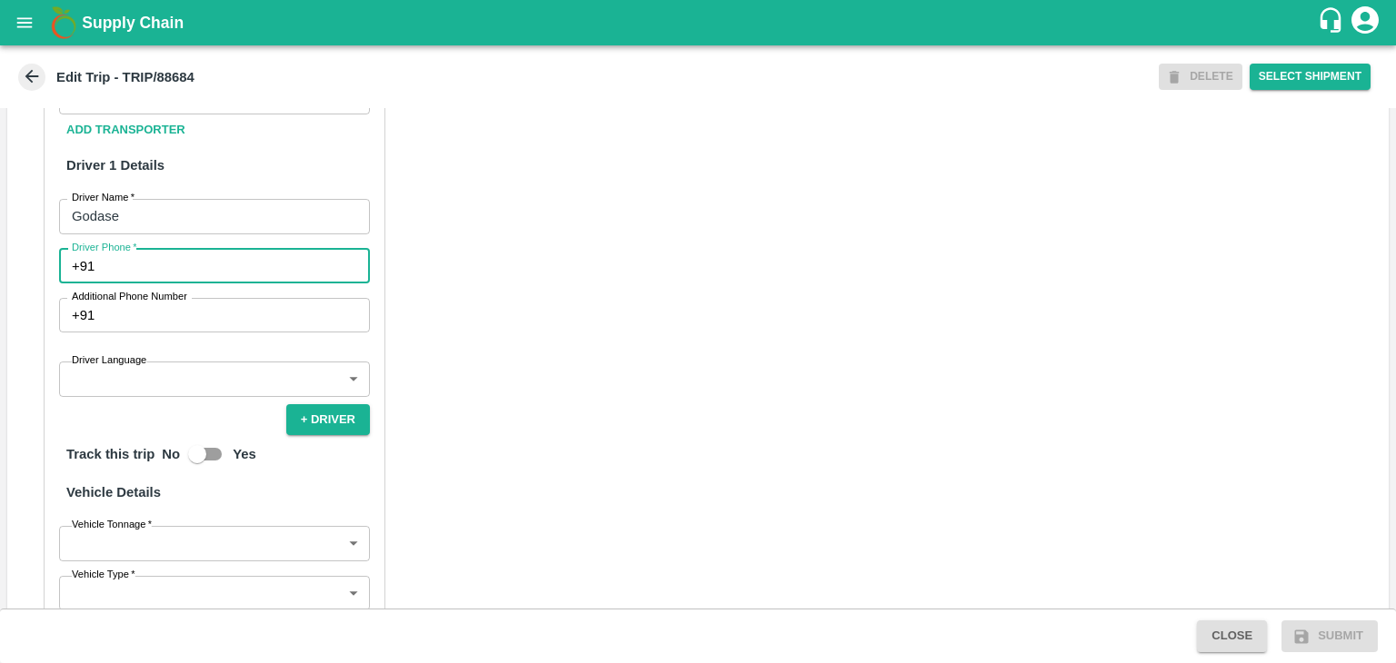
type input "9975280177"
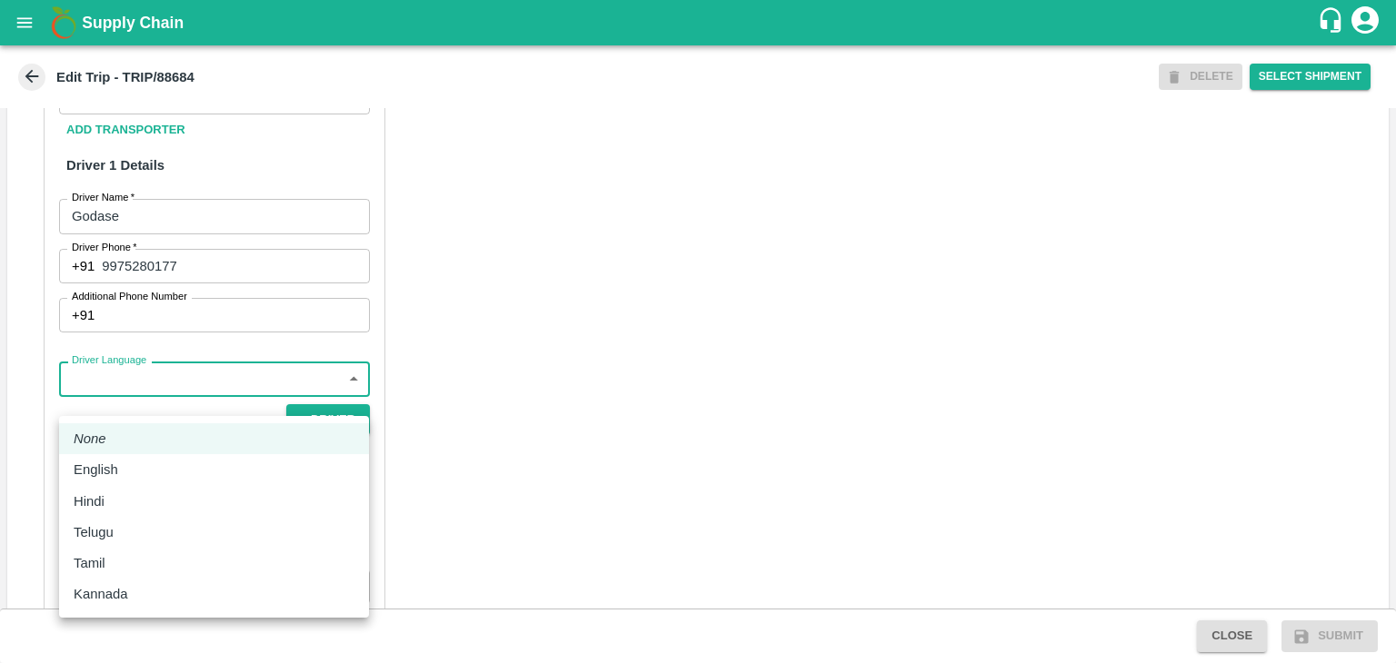
click at [153, 405] on body "Supply Chain Edit Trip - TRIP/88684 DELETE Select Shipment Trip Details Trip Ty…" at bounding box center [698, 331] width 1396 height 663
click at [127, 492] on div "Hindi" at bounding box center [214, 502] width 281 height 20
type input "hi"
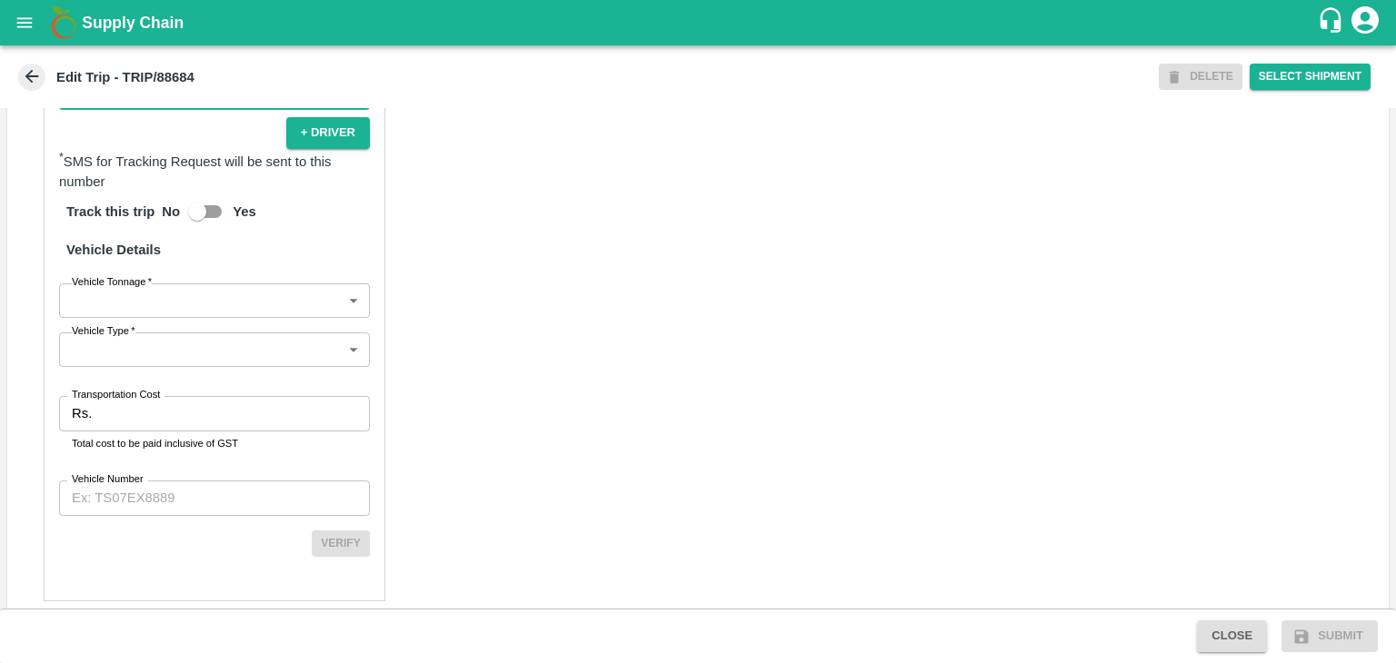
scroll to position [1220, 0]
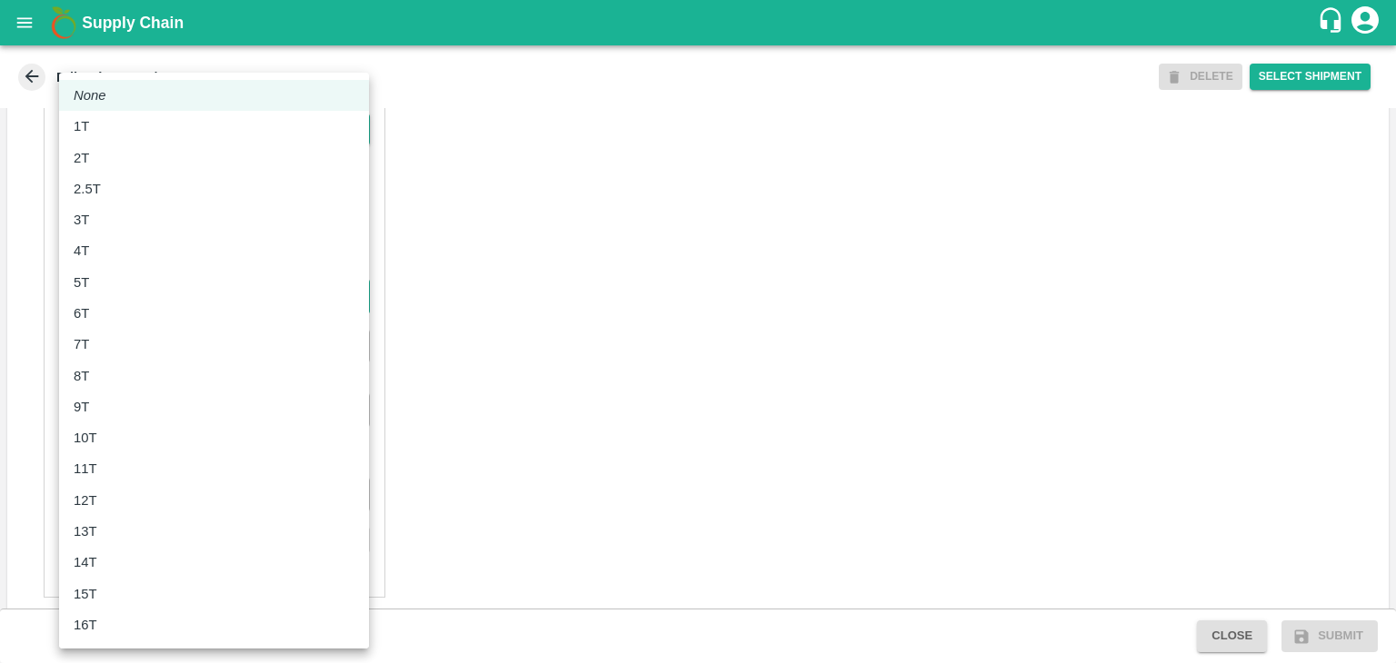
click at [102, 325] on body "Supply Chain Edit Trip - TRIP/88684 DELETE Select Shipment Trip Details Trip Ty…" at bounding box center [698, 331] width 1396 height 663
click at [137, 361] on li "8T" at bounding box center [214, 376] width 310 height 31
type input "8000"
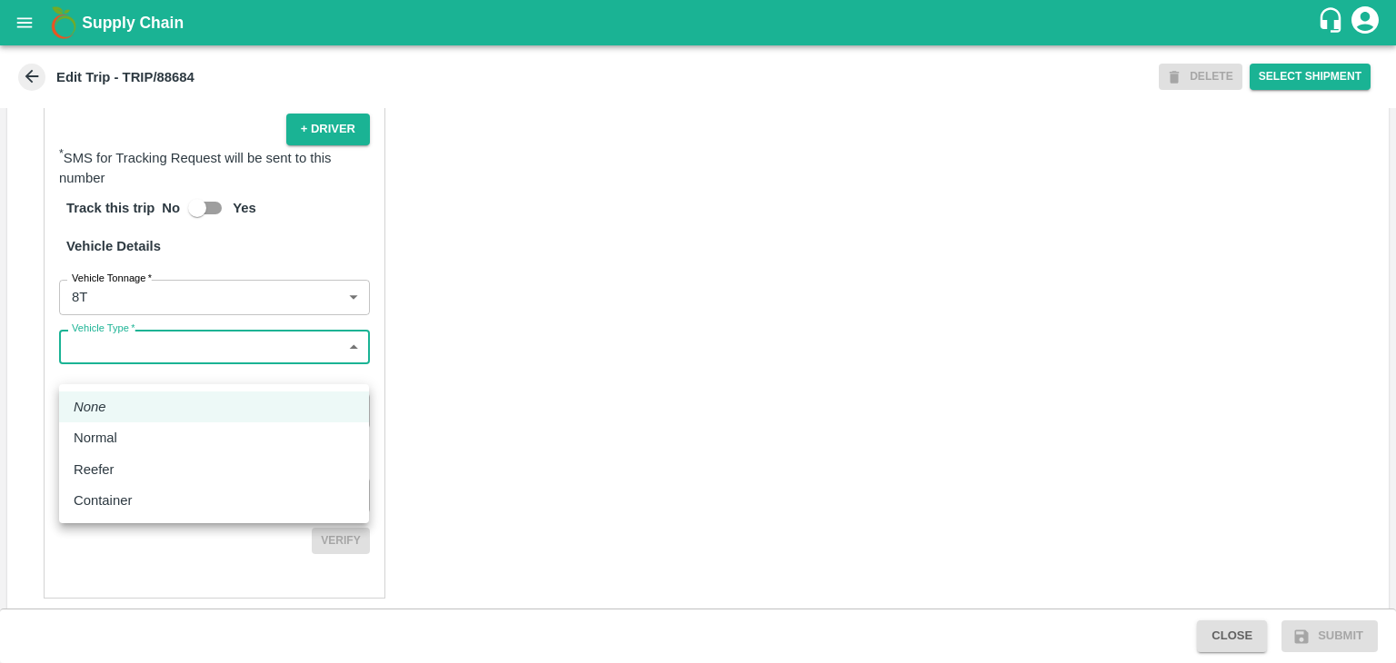
click at [174, 365] on body "Supply Chain Edit Trip - TRIP/88684 DELETE Select Shipment Trip Details Trip Ty…" at bounding box center [698, 331] width 1396 height 663
click at [139, 433] on div "Normal" at bounding box center [214, 438] width 281 height 20
type input "Normal"
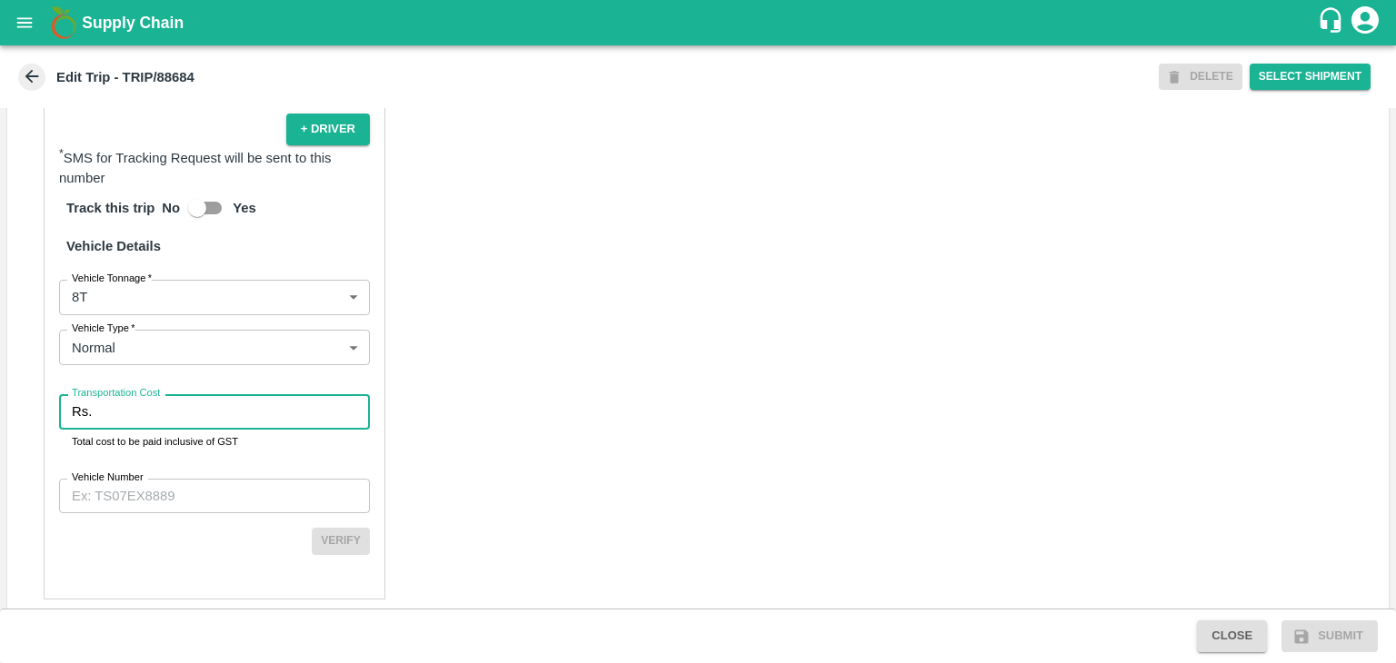
click at [162, 429] on input "Transportation Cost" at bounding box center [234, 411] width 271 height 35
type input "1"
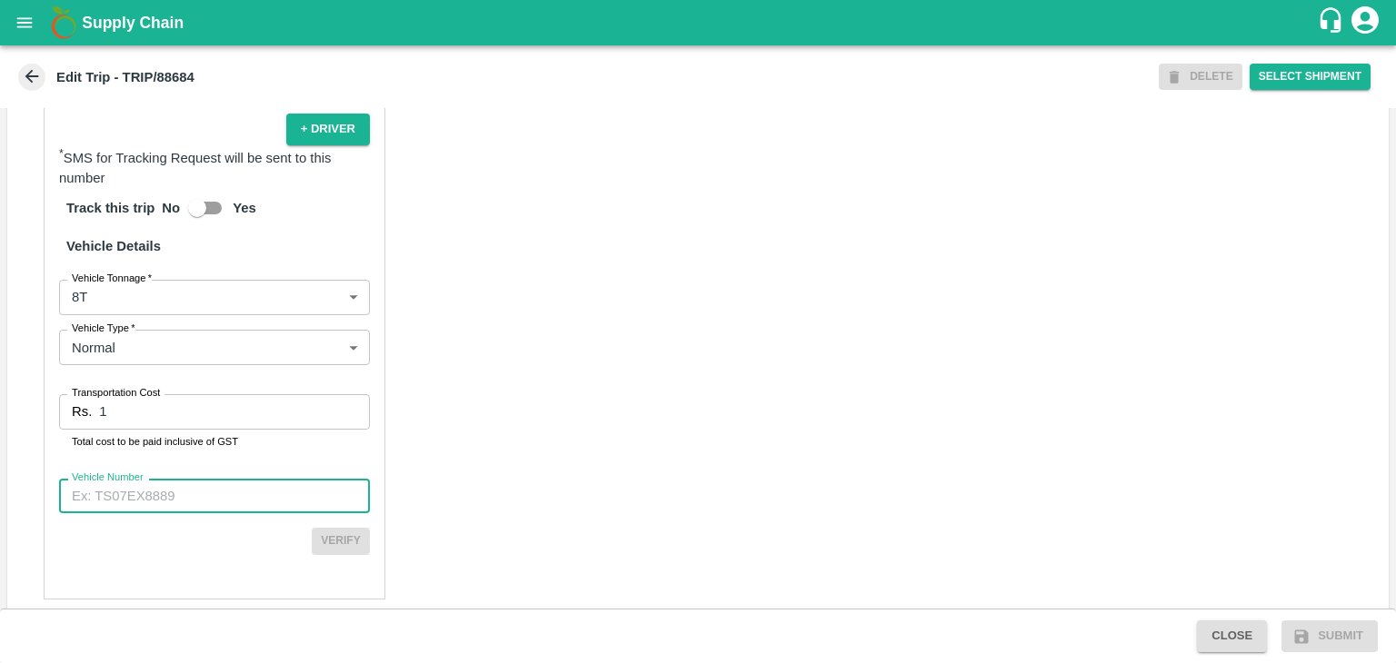
click at [221, 513] on input "Vehicle Number" at bounding box center [214, 496] width 311 height 35
type input "MH42B9581"
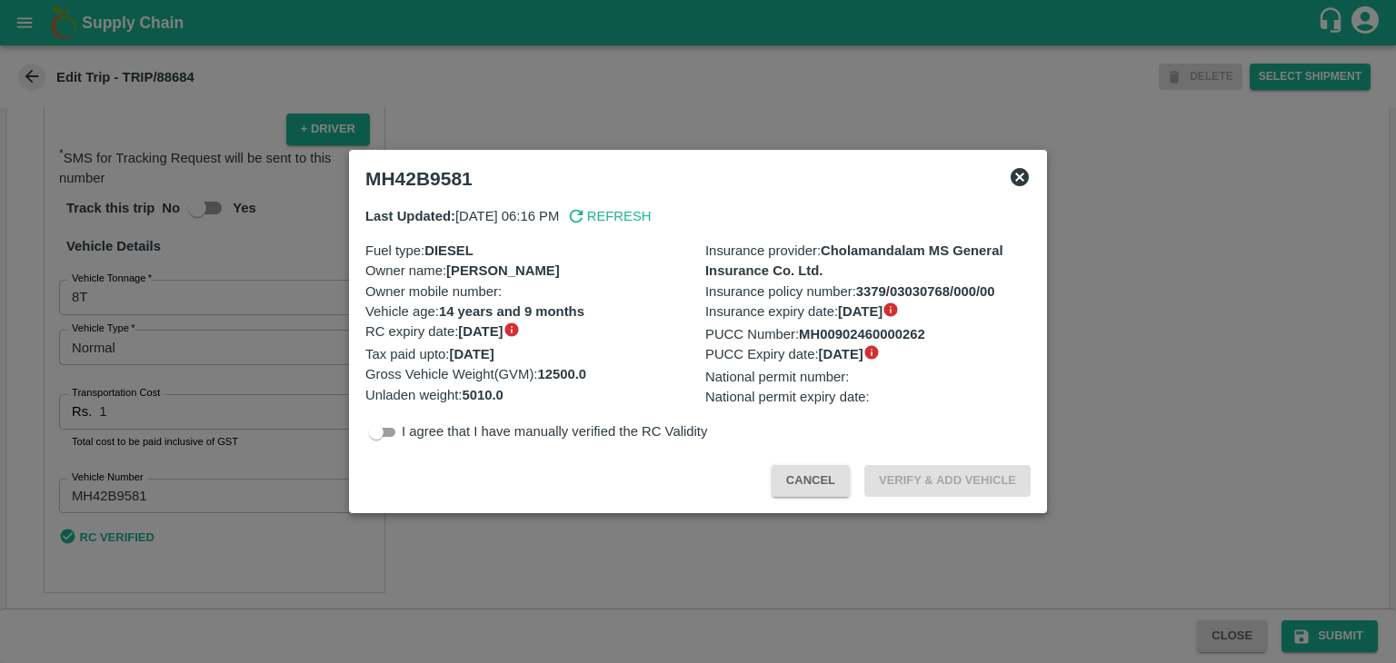
click at [1308, 623] on div at bounding box center [698, 331] width 1396 height 663
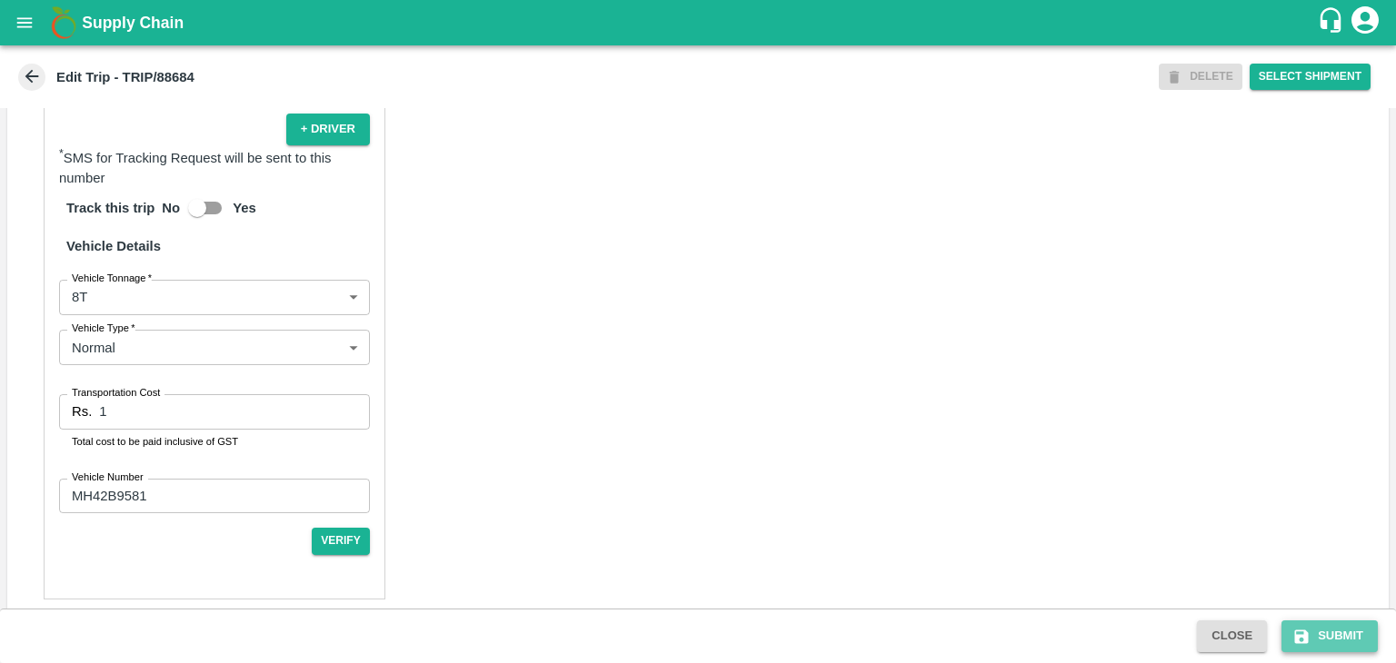
click at [1326, 630] on button "Submit" at bounding box center [1329, 637] width 96 height 32
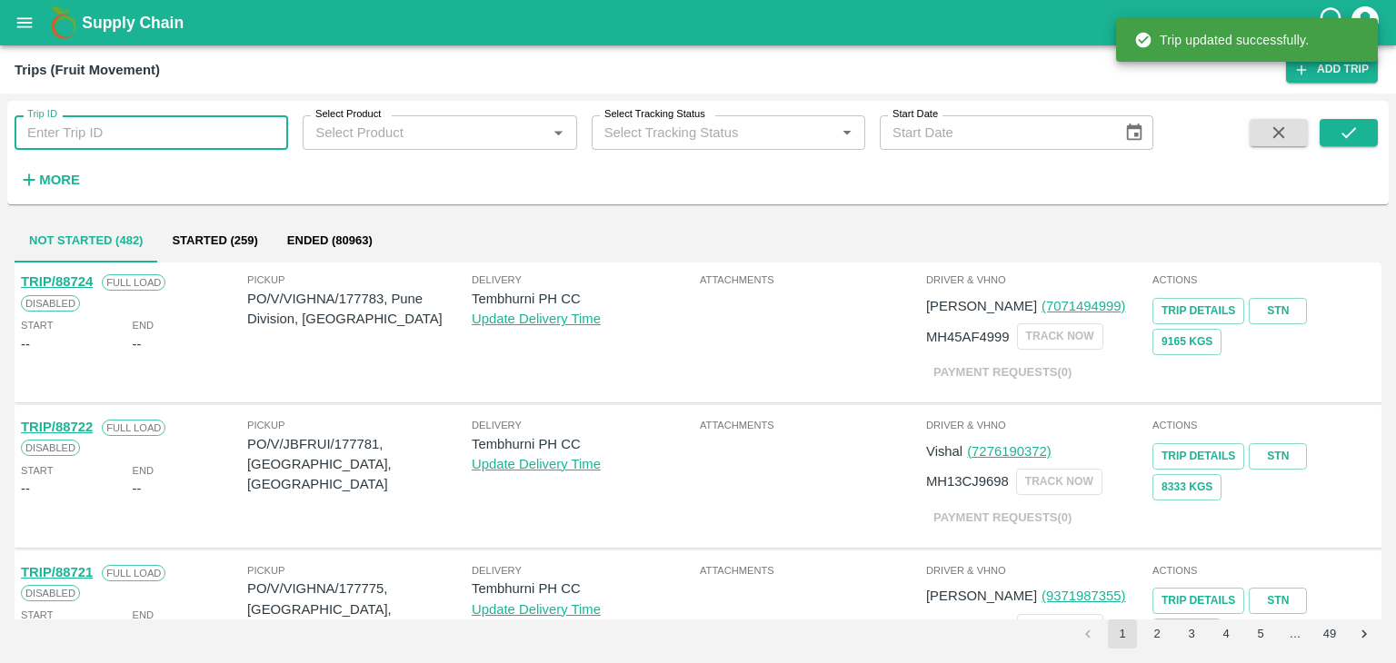
click at [102, 136] on input "Trip ID" at bounding box center [151, 132] width 273 height 35
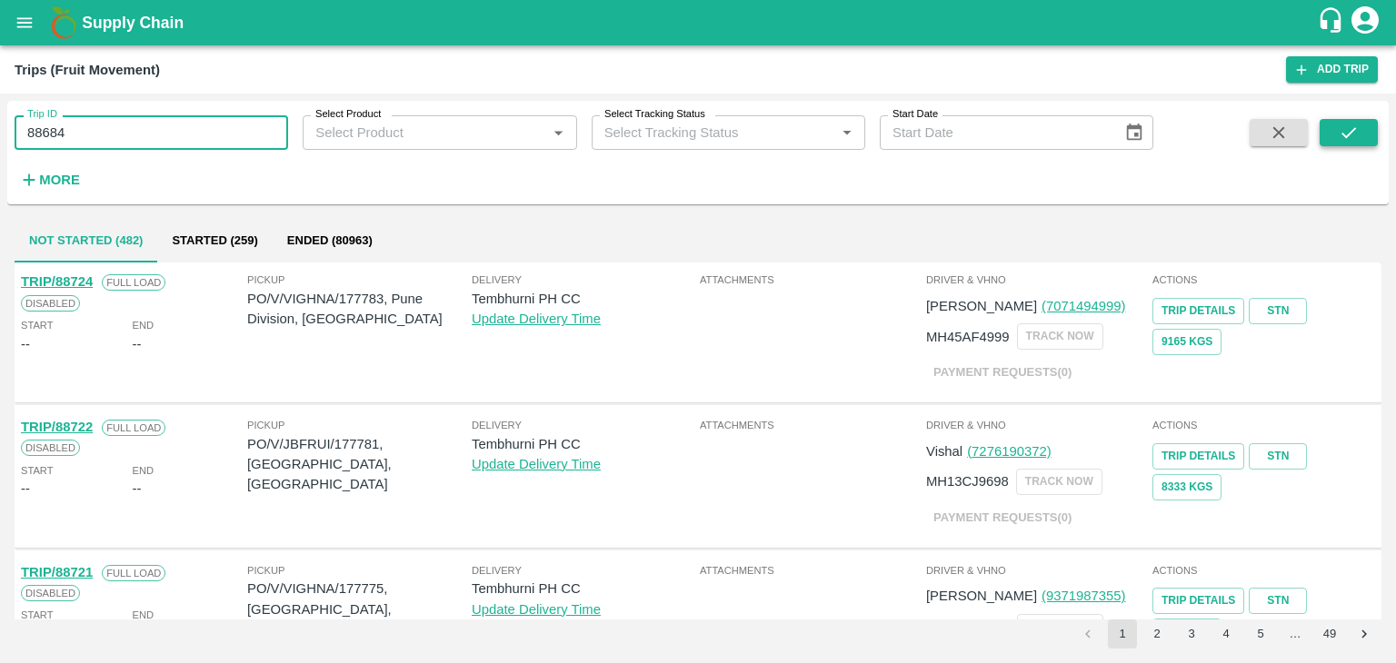
type input "88684"
click at [1354, 131] on icon "submit" at bounding box center [1348, 133] width 20 height 20
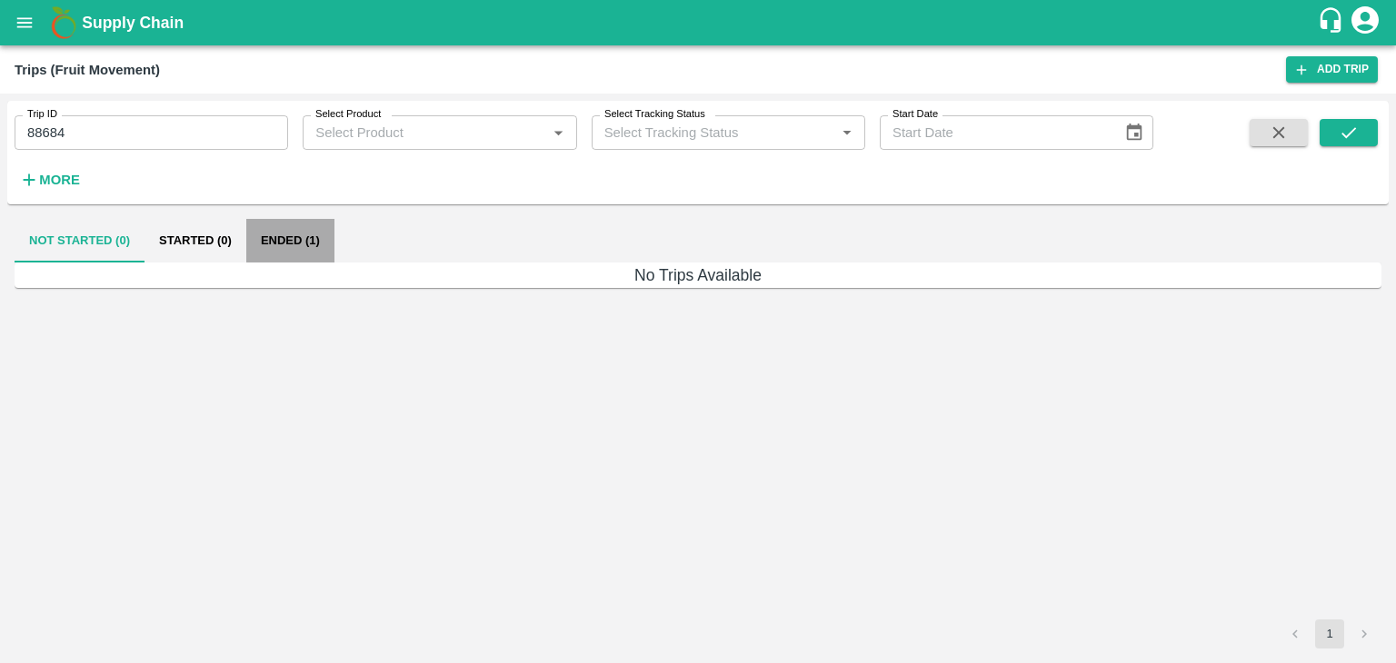
click at [283, 243] on button "Ended (1)" at bounding box center [290, 241] width 88 height 44
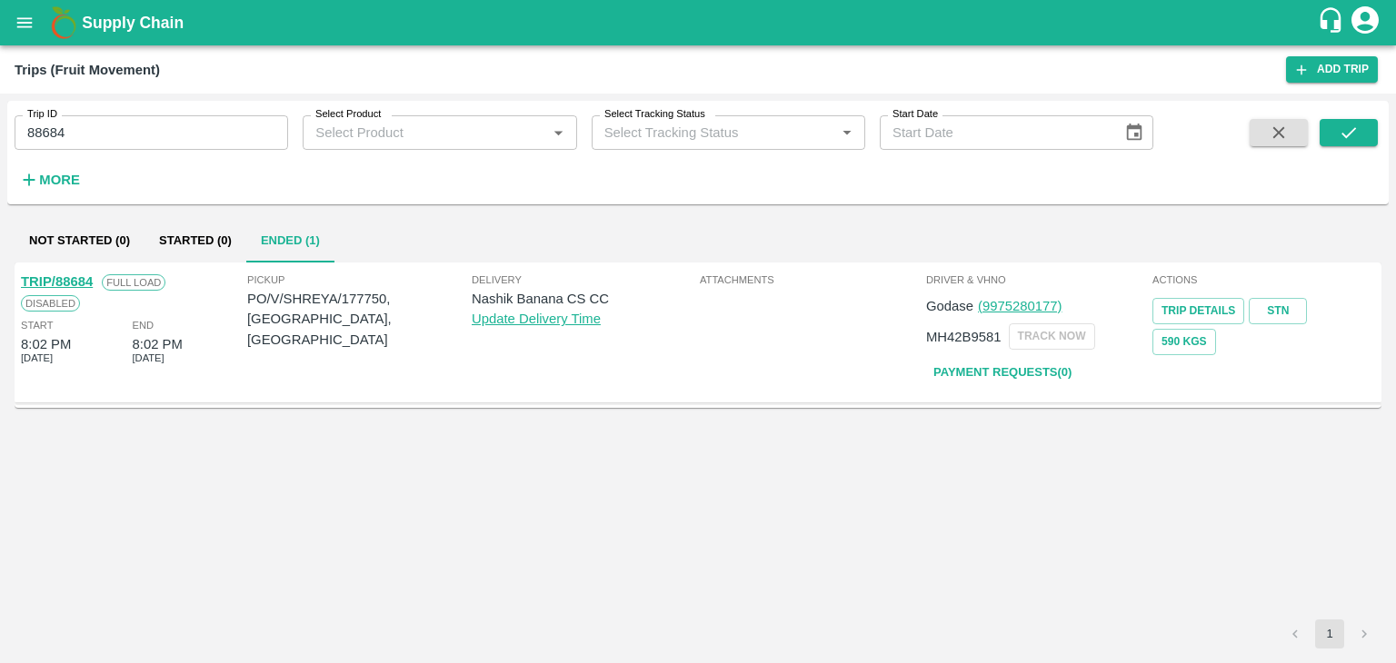
click at [51, 281] on link "TRIP/88684" at bounding box center [57, 281] width 72 height 15
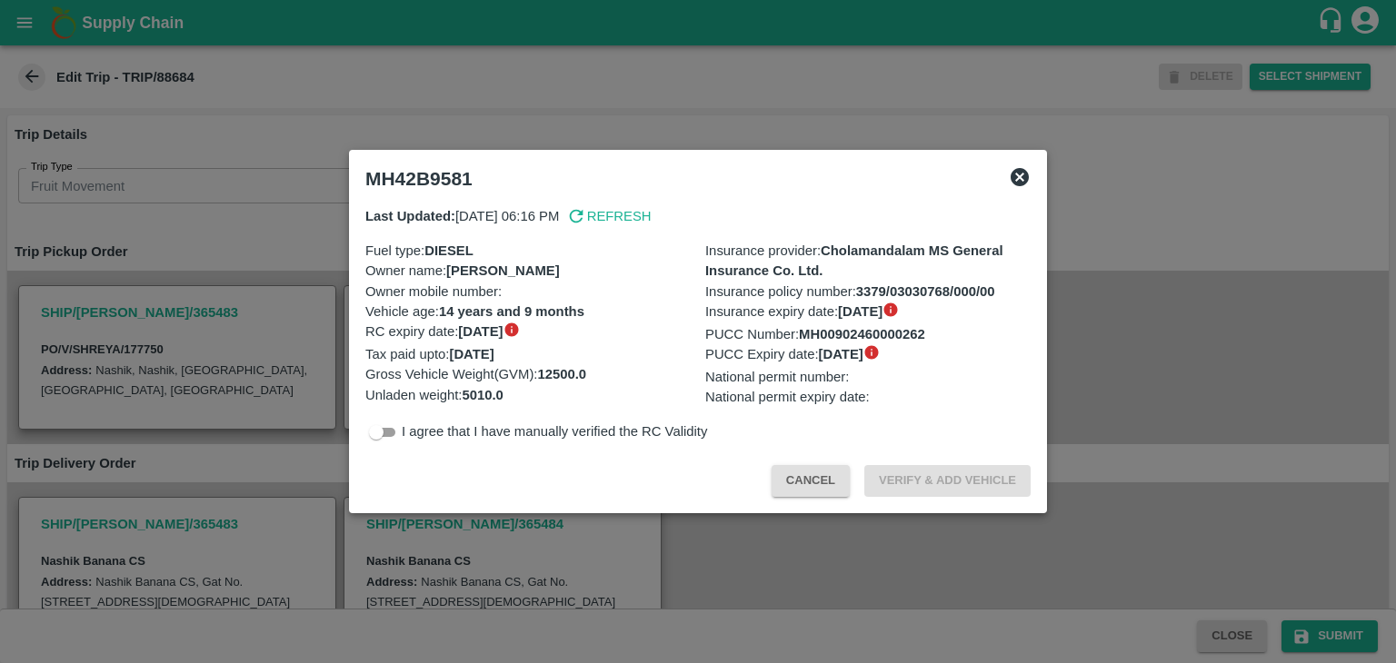
click at [472, 542] on div at bounding box center [698, 331] width 1396 height 663
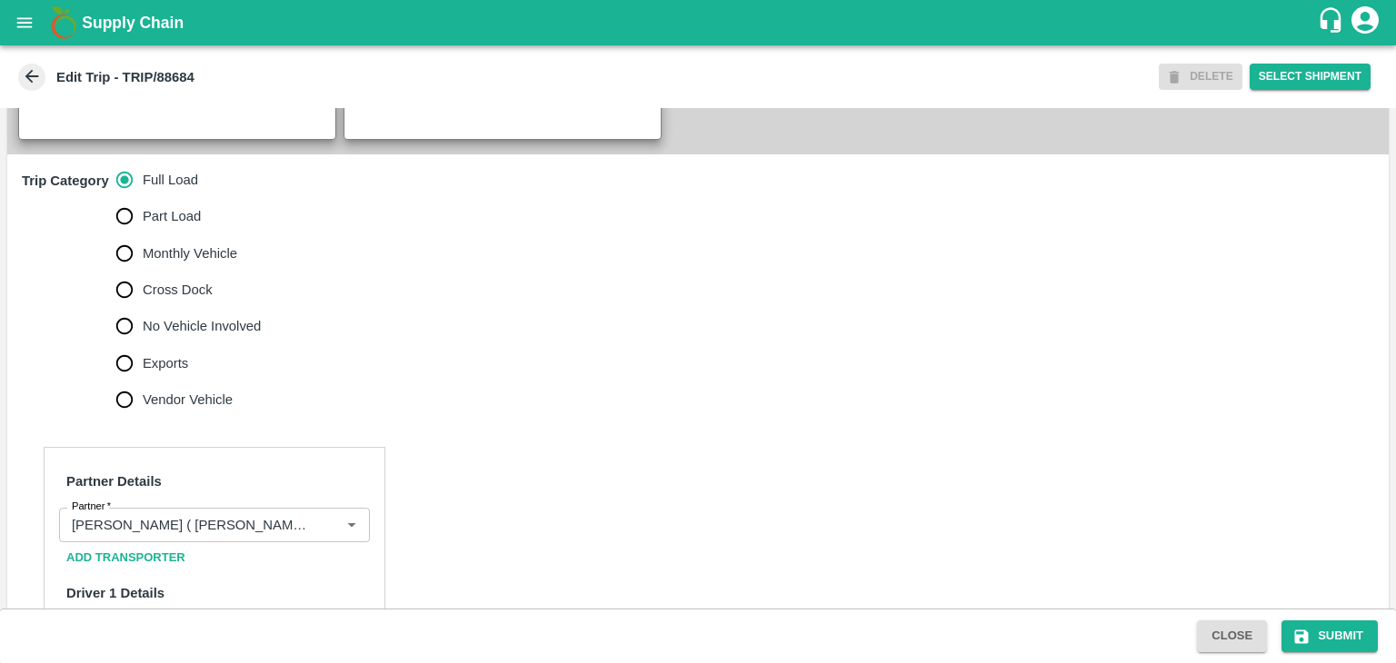
click at [144, 336] on span "No Vehicle Involved" at bounding box center [202, 326] width 118 height 20
click at [143, 343] on input "No Vehicle Involved" at bounding box center [124, 326] width 36 height 36
radio input "true"
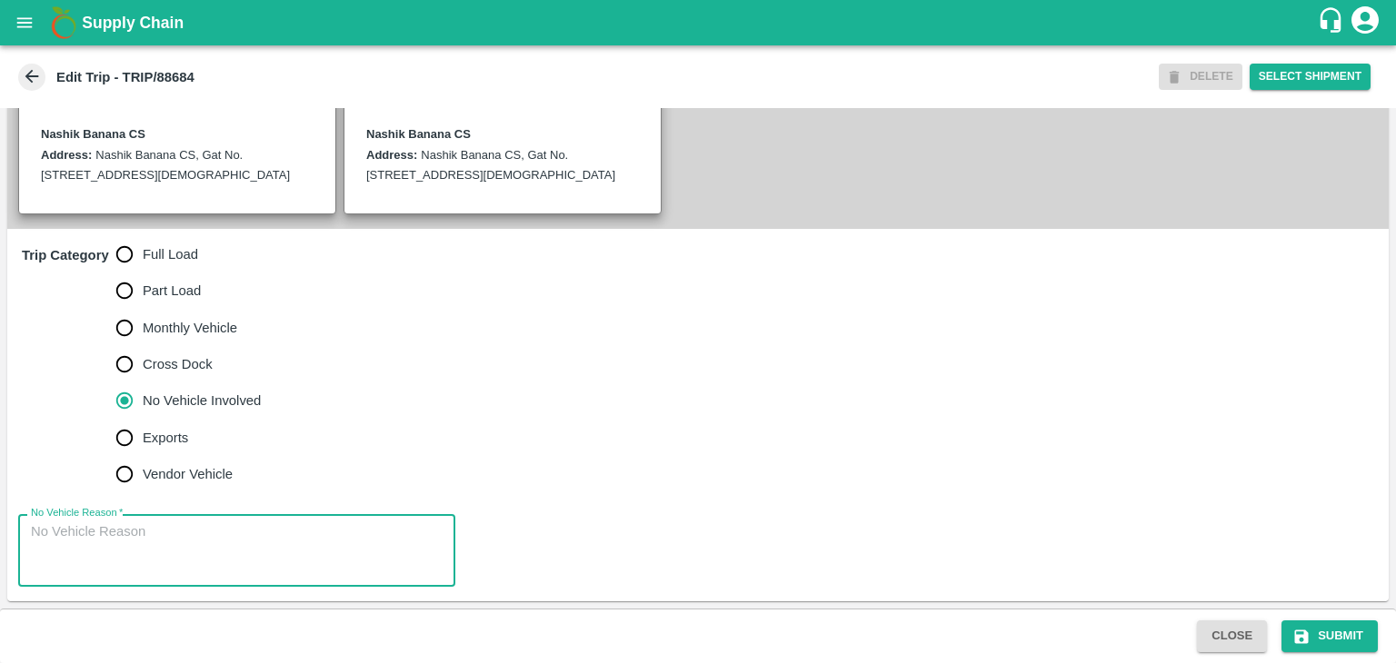
click at [214, 561] on textarea "No Vehicle Reason   *" at bounding box center [237, 550] width 412 height 57
type textarea "Field Dump"
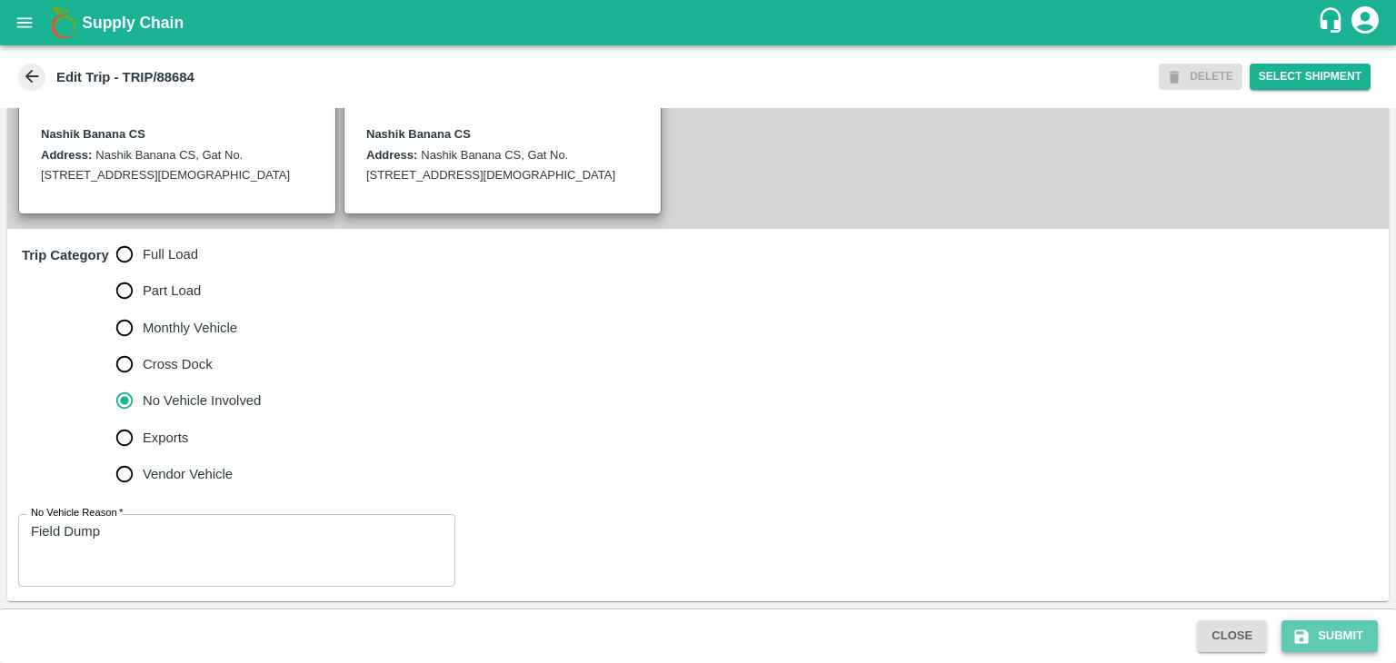
click at [1330, 641] on button "Submit" at bounding box center [1329, 637] width 96 height 32
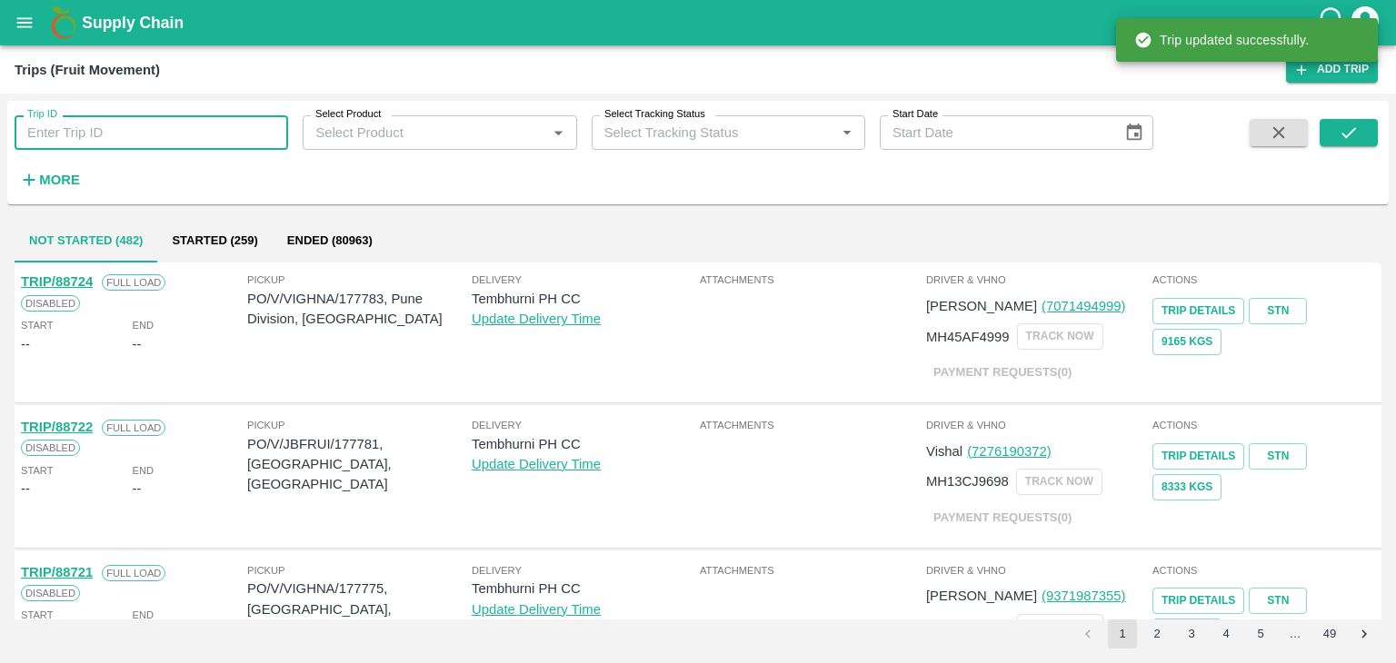
click at [204, 128] on input "Trip ID" at bounding box center [151, 132] width 273 height 35
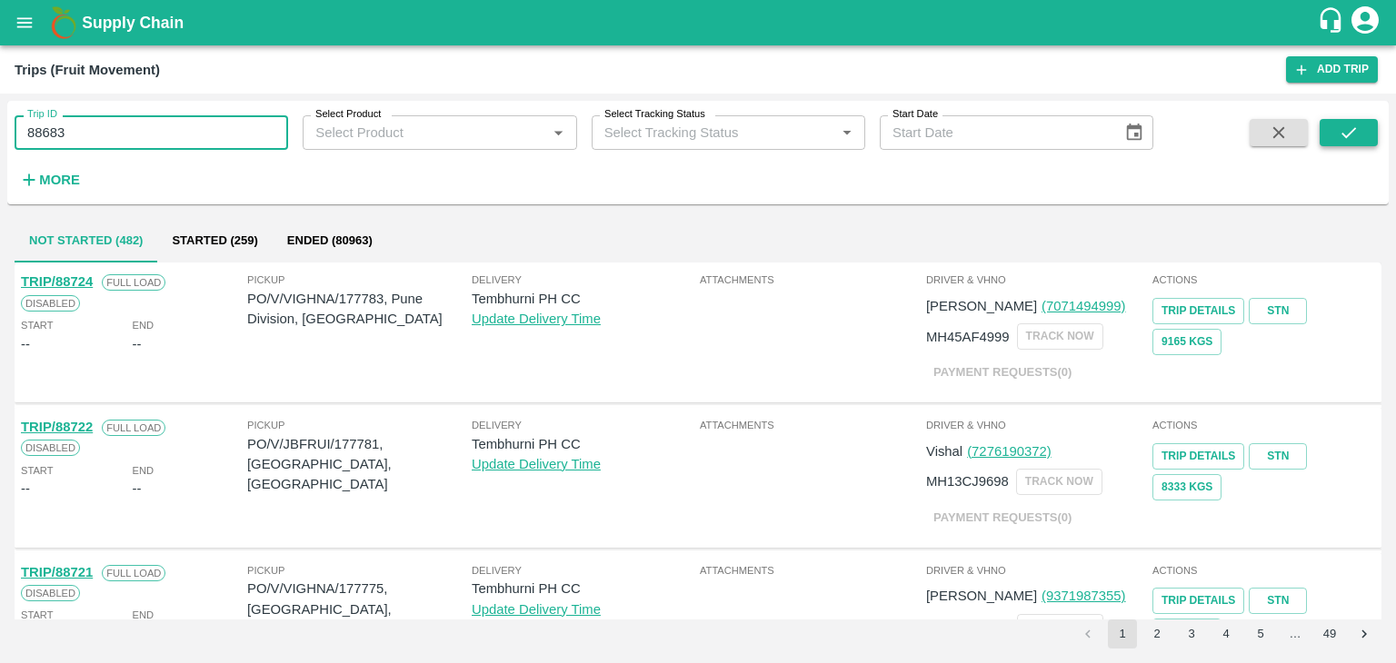
type input "88683"
click at [1356, 136] on icon "submit" at bounding box center [1348, 133] width 20 height 20
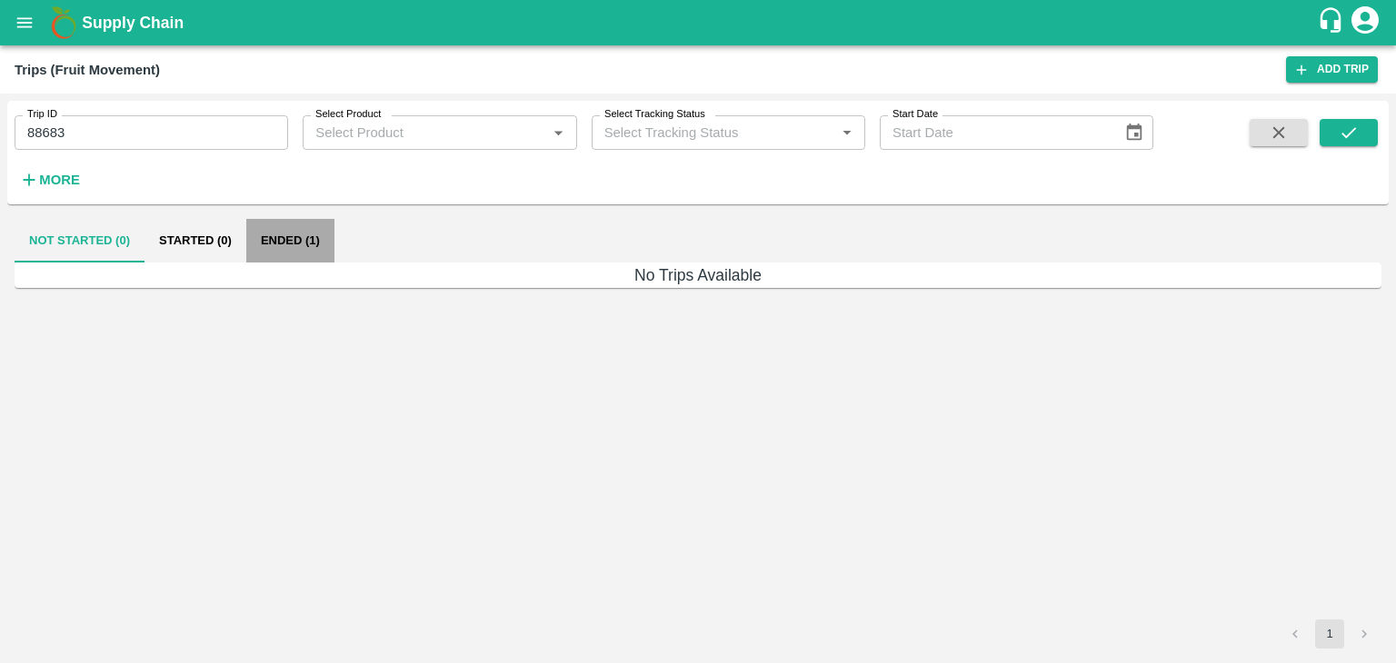
click at [293, 241] on button "Ended (1)" at bounding box center [290, 241] width 88 height 44
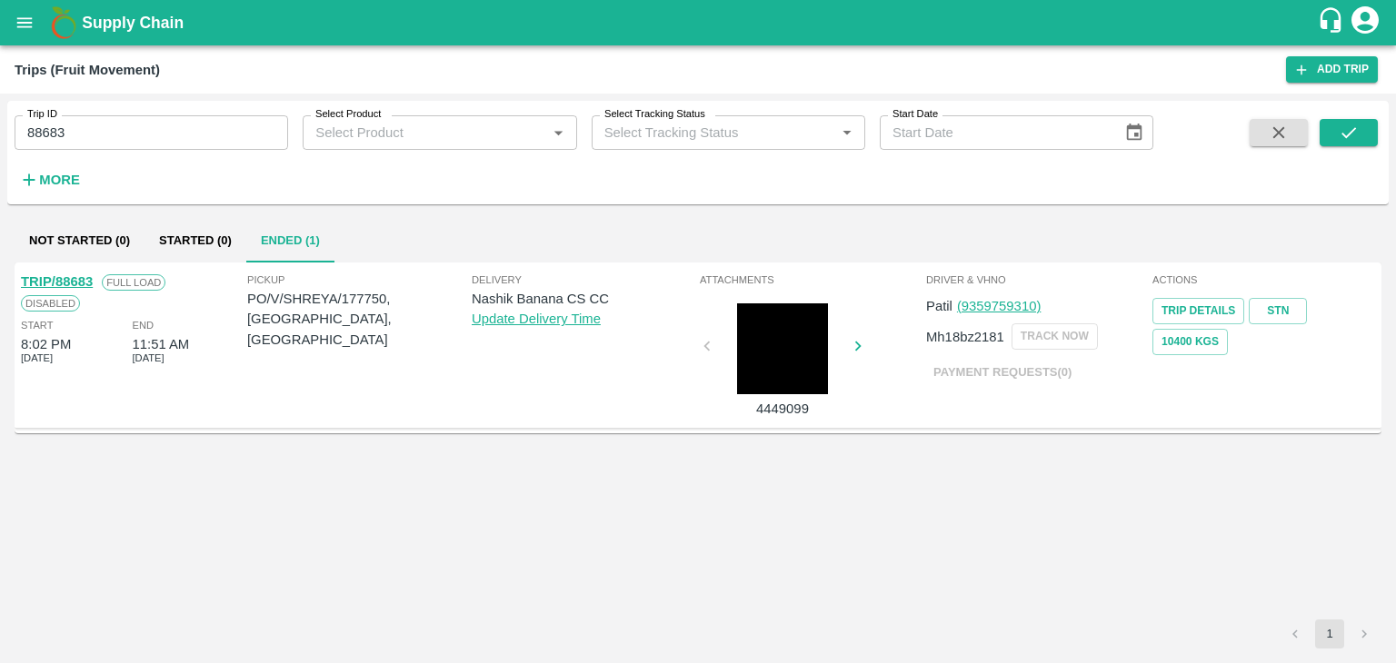
click at [62, 274] on link "TRIP/88683" at bounding box center [57, 281] width 72 height 15
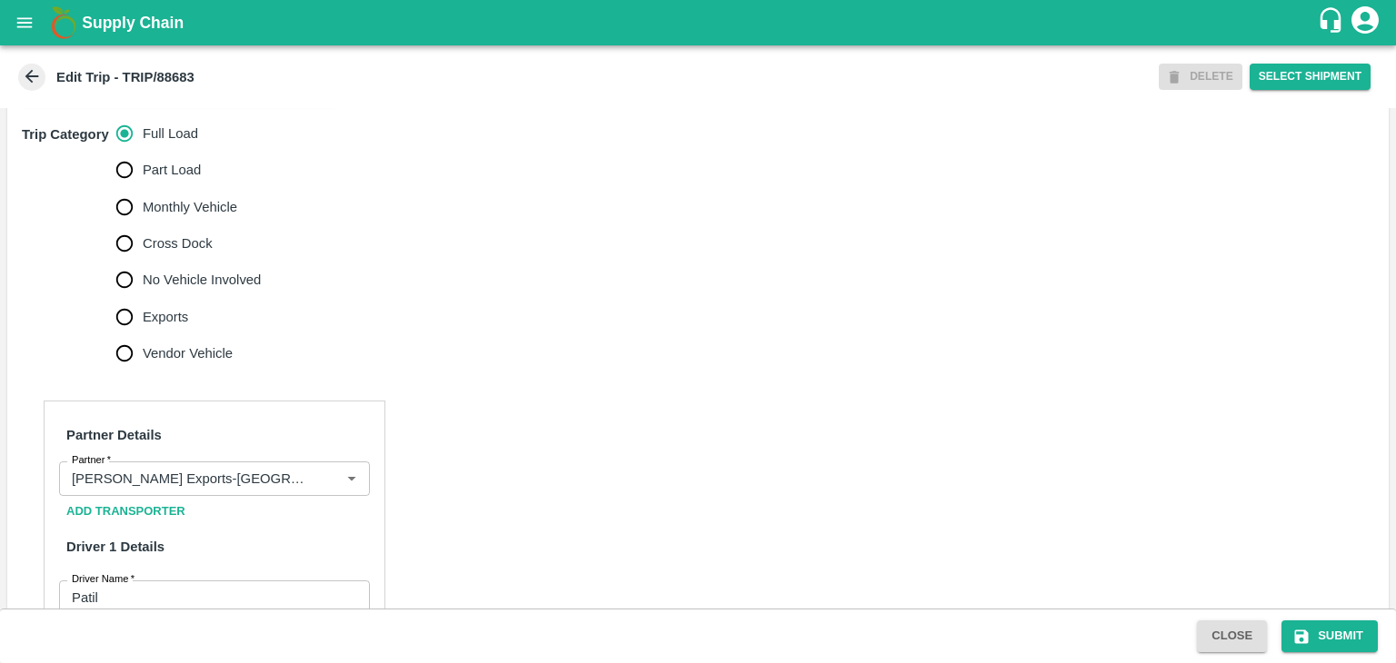
scroll to position [558, 0]
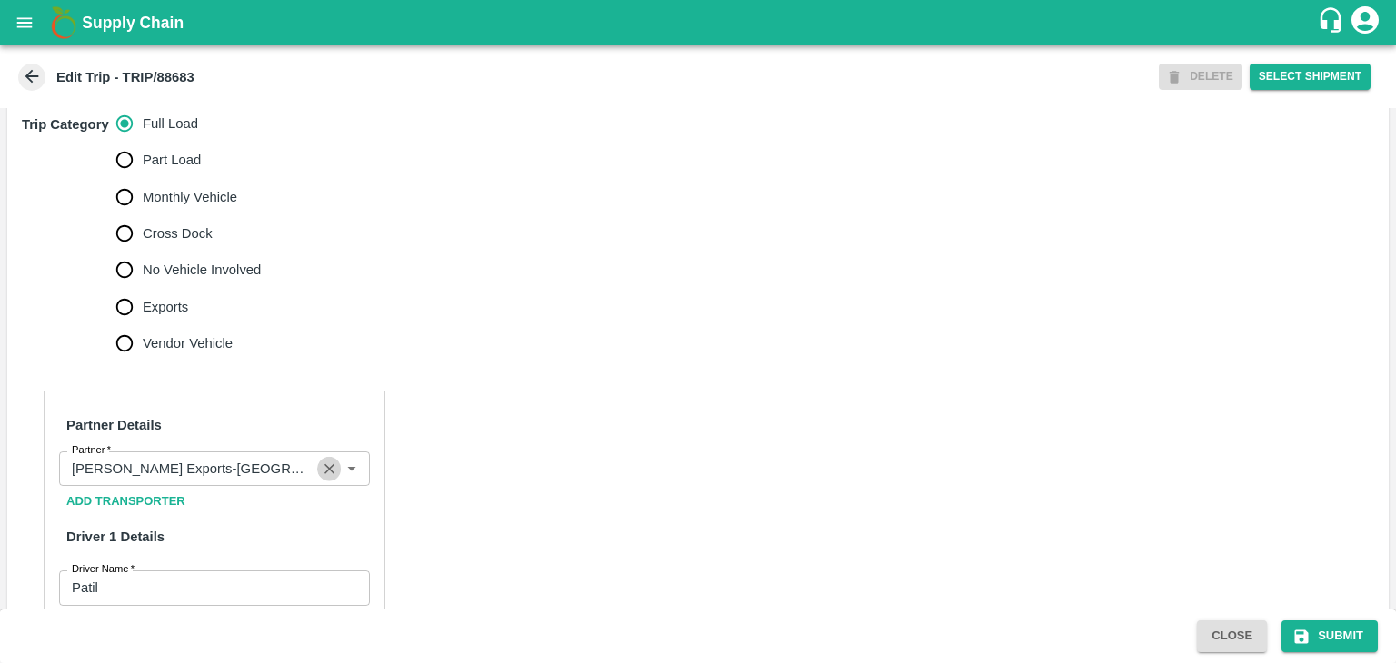
click at [324, 474] on icon "Clear" at bounding box center [329, 469] width 10 height 10
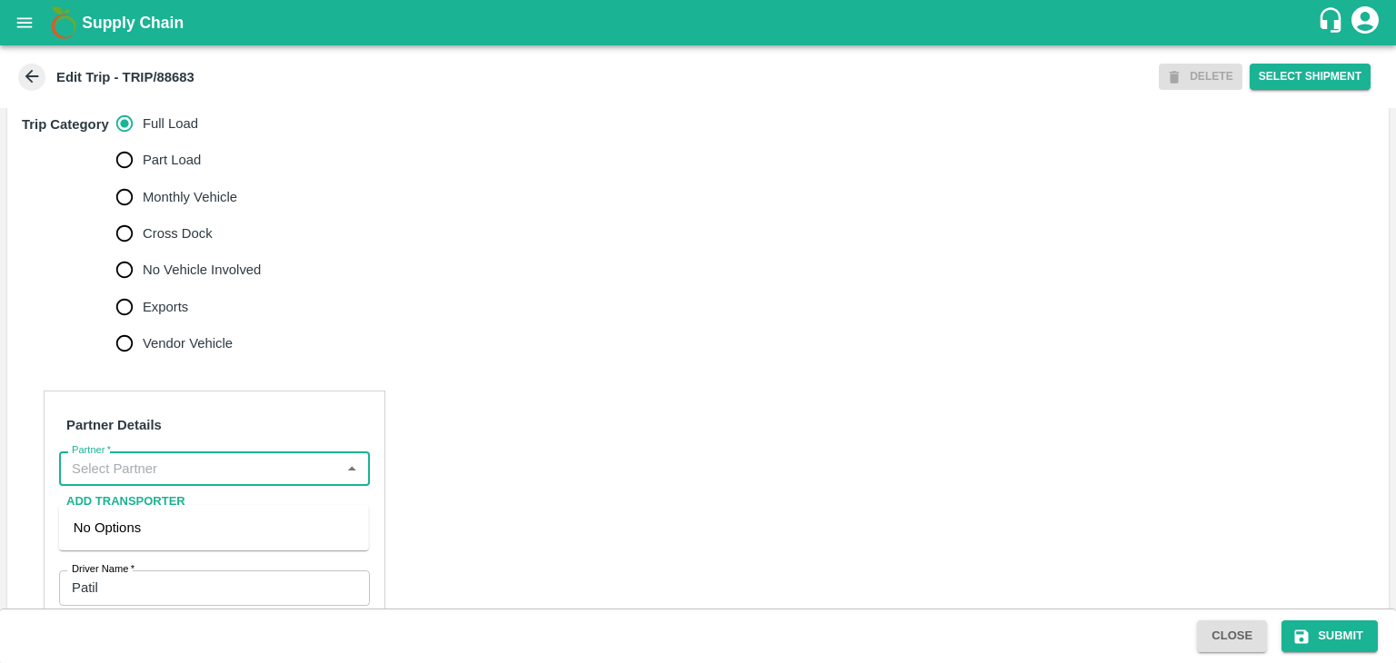
click at [309, 481] on input "Partner   *" at bounding box center [200, 469] width 270 height 24
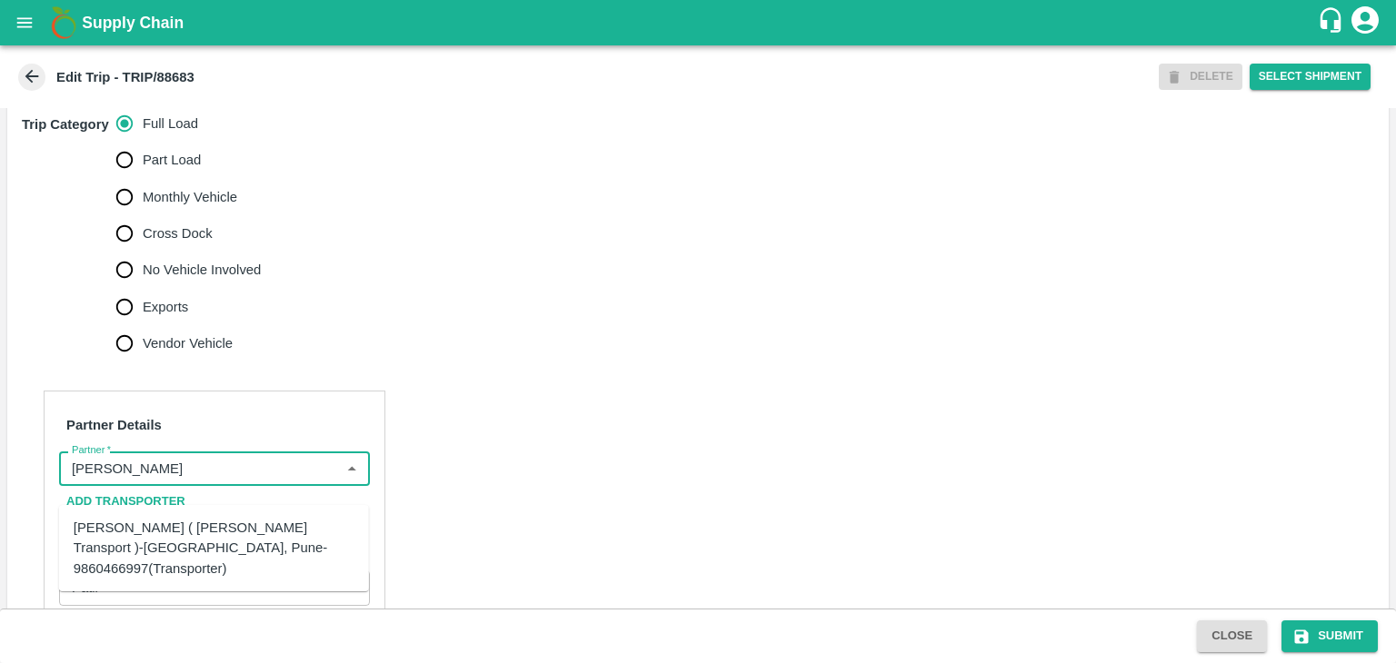
scroll to position [560, 0]
click at [282, 532] on div "[PERSON_NAME] ( [PERSON_NAME] Transport )-[GEOGRAPHIC_DATA], Pune-9860466997(Tr…" at bounding box center [214, 546] width 281 height 61
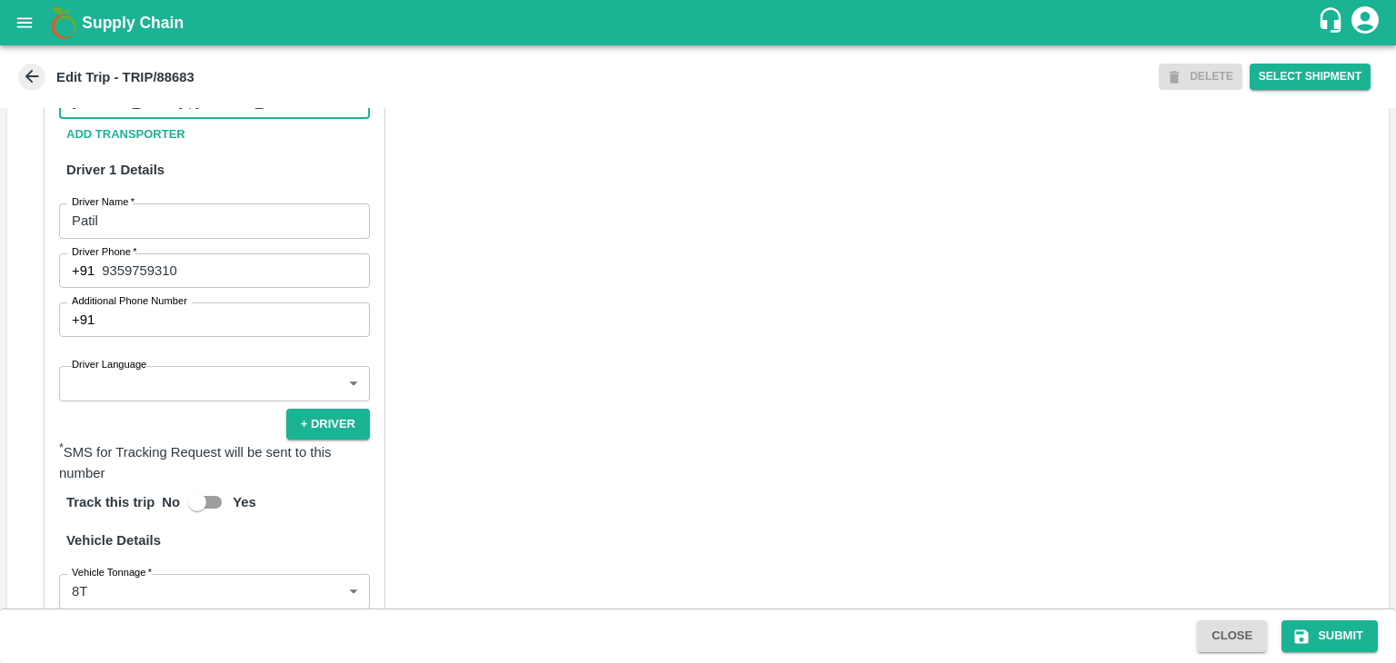
scroll to position [927, 0]
type input "[PERSON_NAME] ( [PERSON_NAME] Transport )-[GEOGRAPHIC_DATA], Pune-9860466997(Tr…"
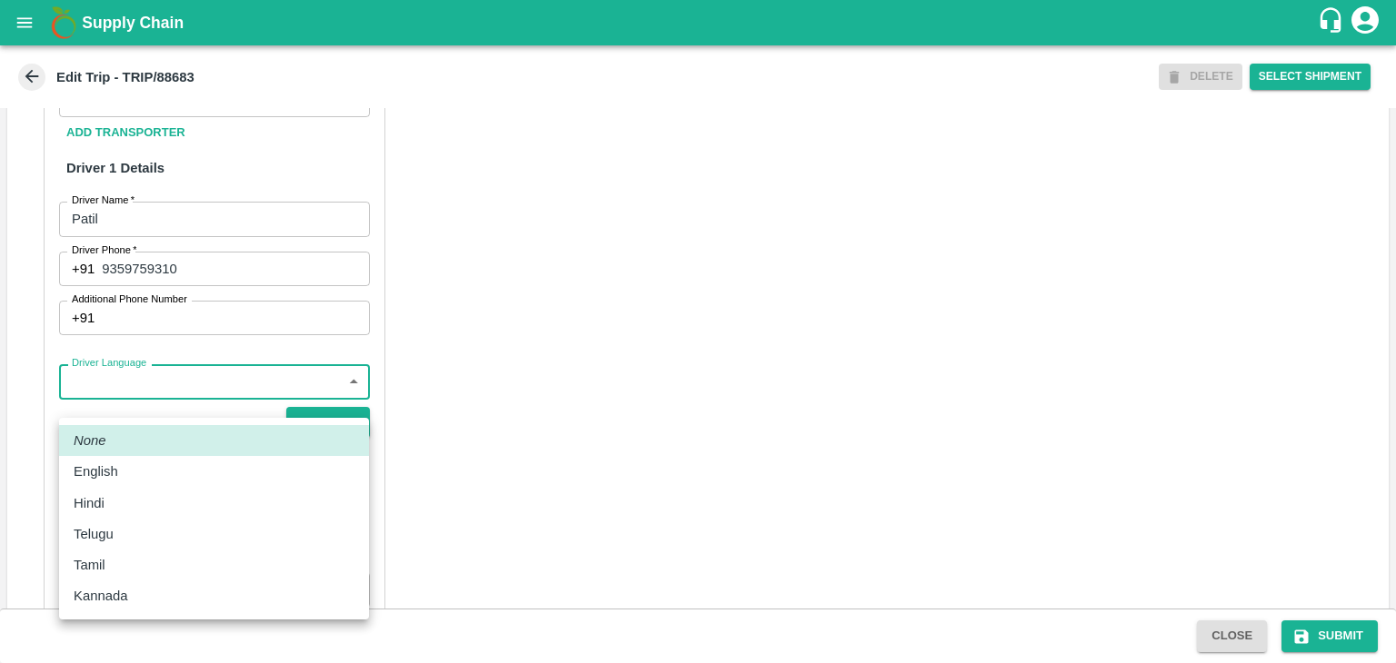
click at [150, 402] on body "Supply Chain Edit Trip - TRIP/88683 DELETE Select Shipment Trip Details Trip Ty…" at bounding box center [698, 331] width 1396 height 663
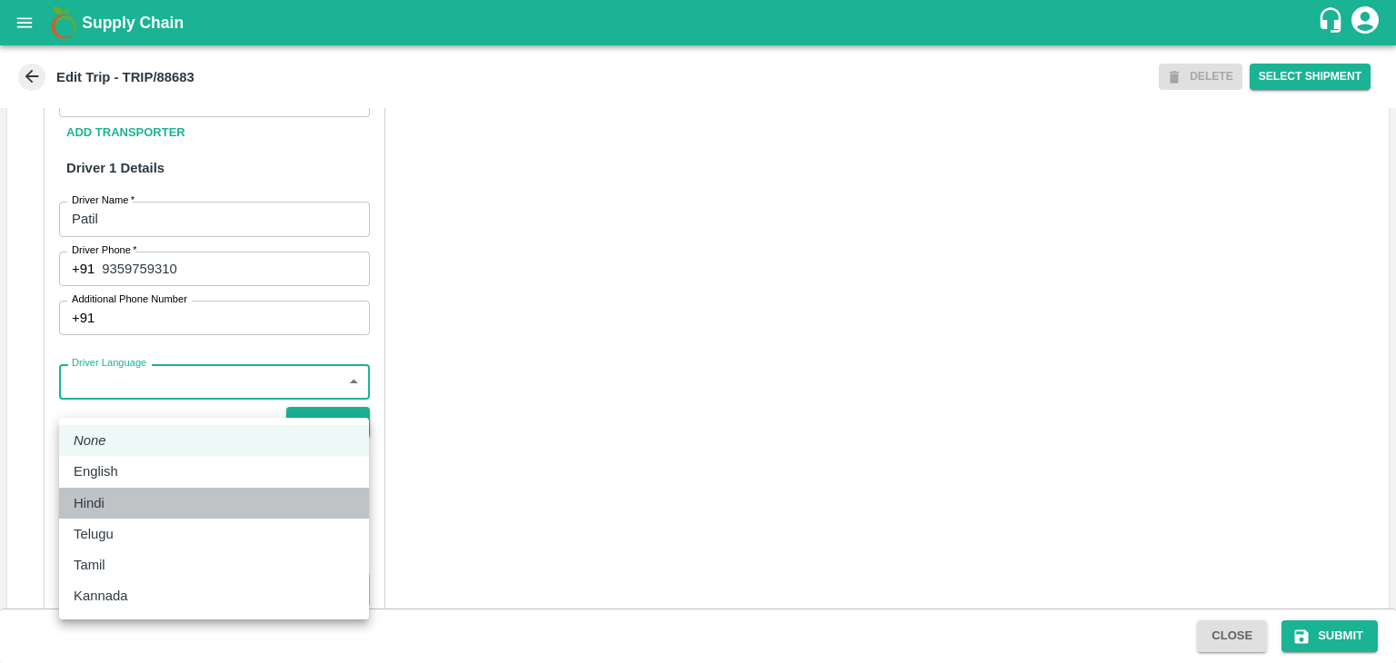
click at [134, 500] on div "Hindi" at bounding box center [214, 503] width 281 height 20
type input "hi"
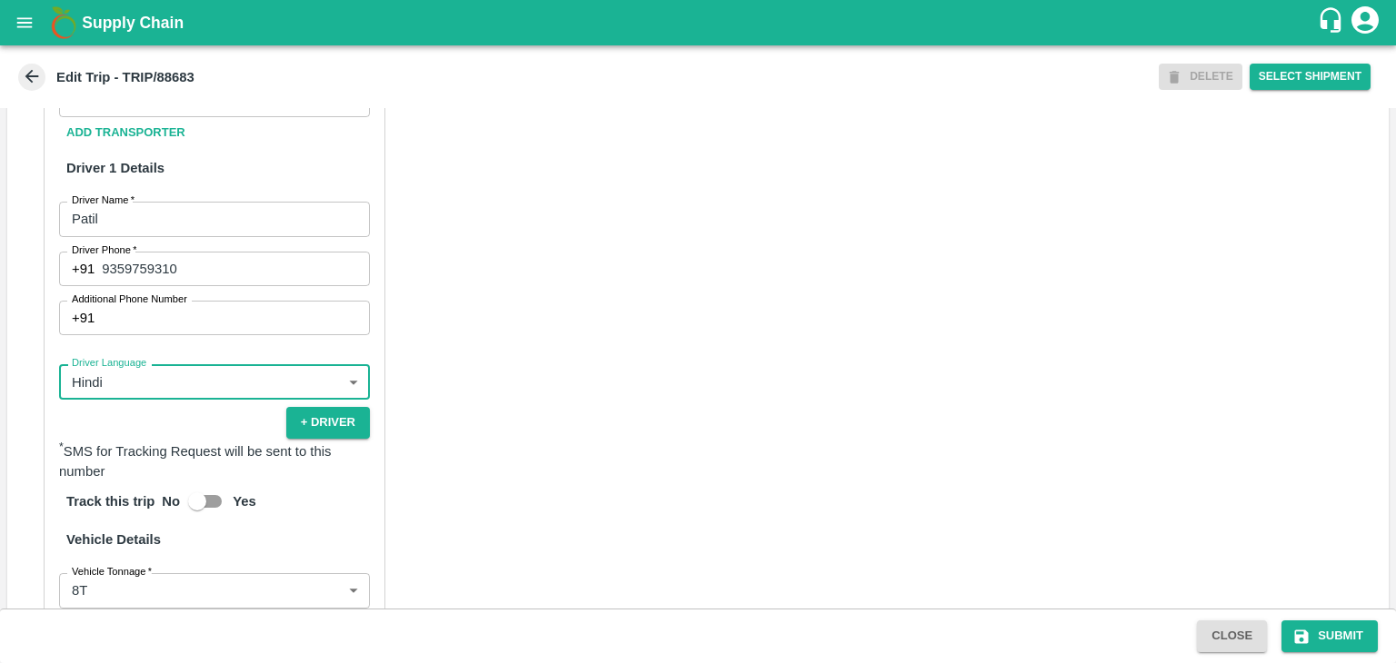
scroll to position [1275, 0]
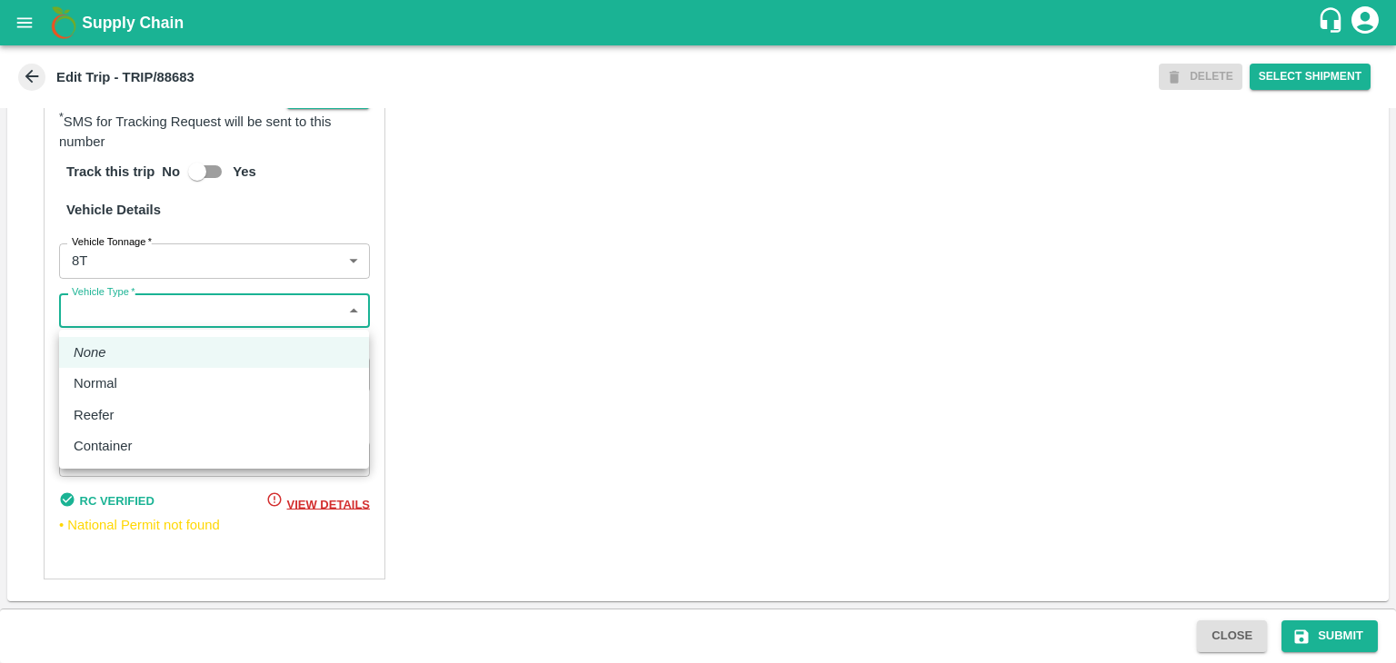
click at [173, 324] on body "Supply Chain Edit Trip - TRIP/88683 DELETE Select Shipment Trip Details Trip Ty…" at bounding box center [698, 331] width 1396 height 663
click at [131, 382] on div "Normal" at bounding box center [214, 383] width 281 height 20
type input "Normal"
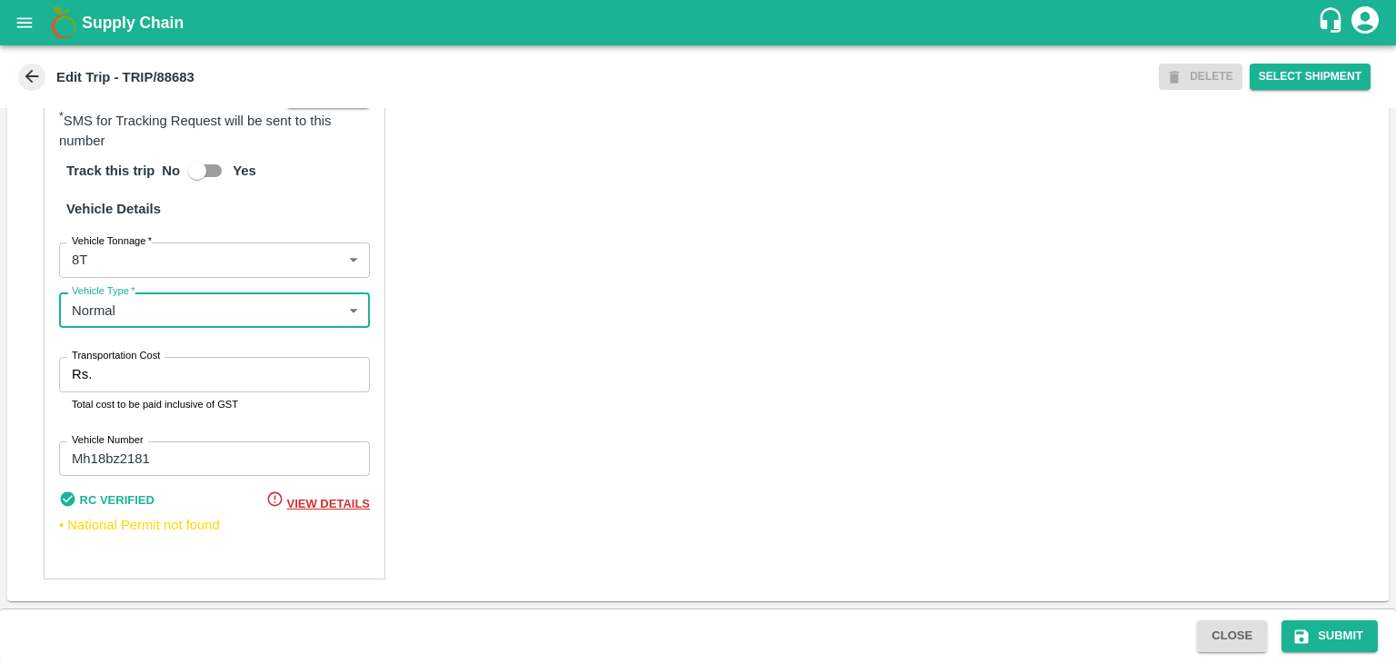
scroll to position [1276, 0]
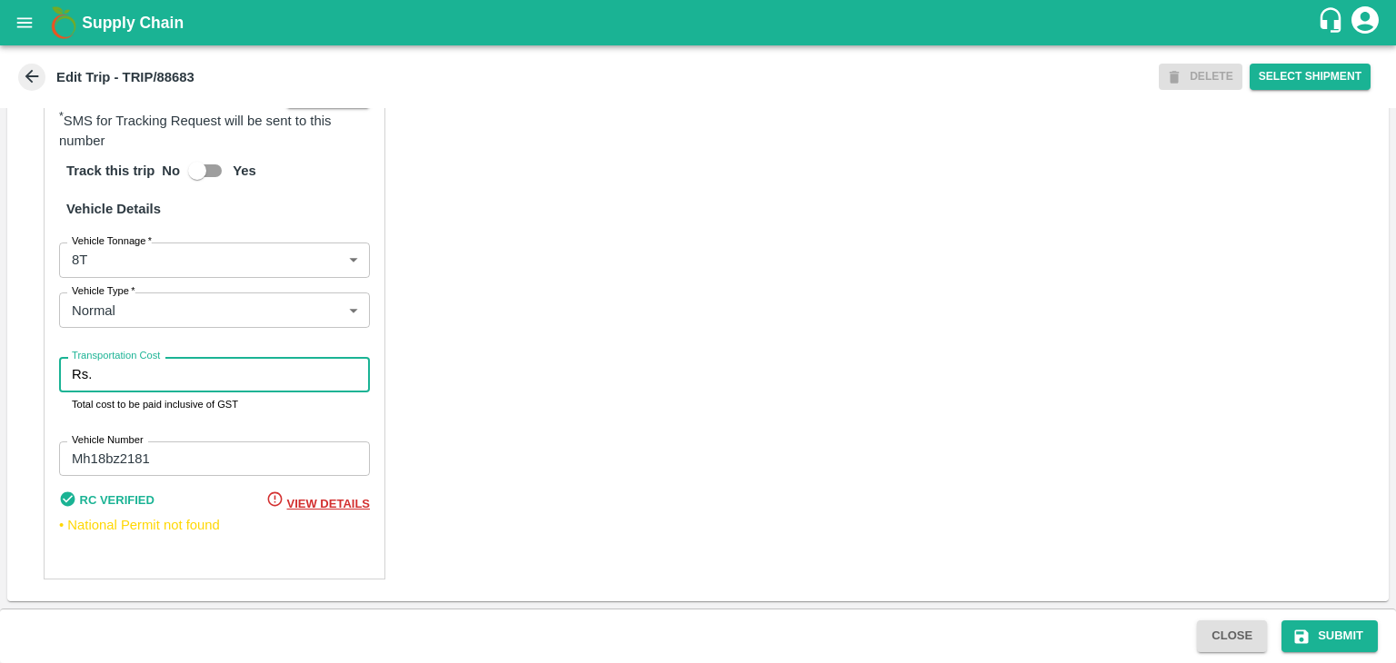
click at [169, 371] on input "Transportation Cost" at bounding box center [234, 374] width 271 height 35
type input "10000"
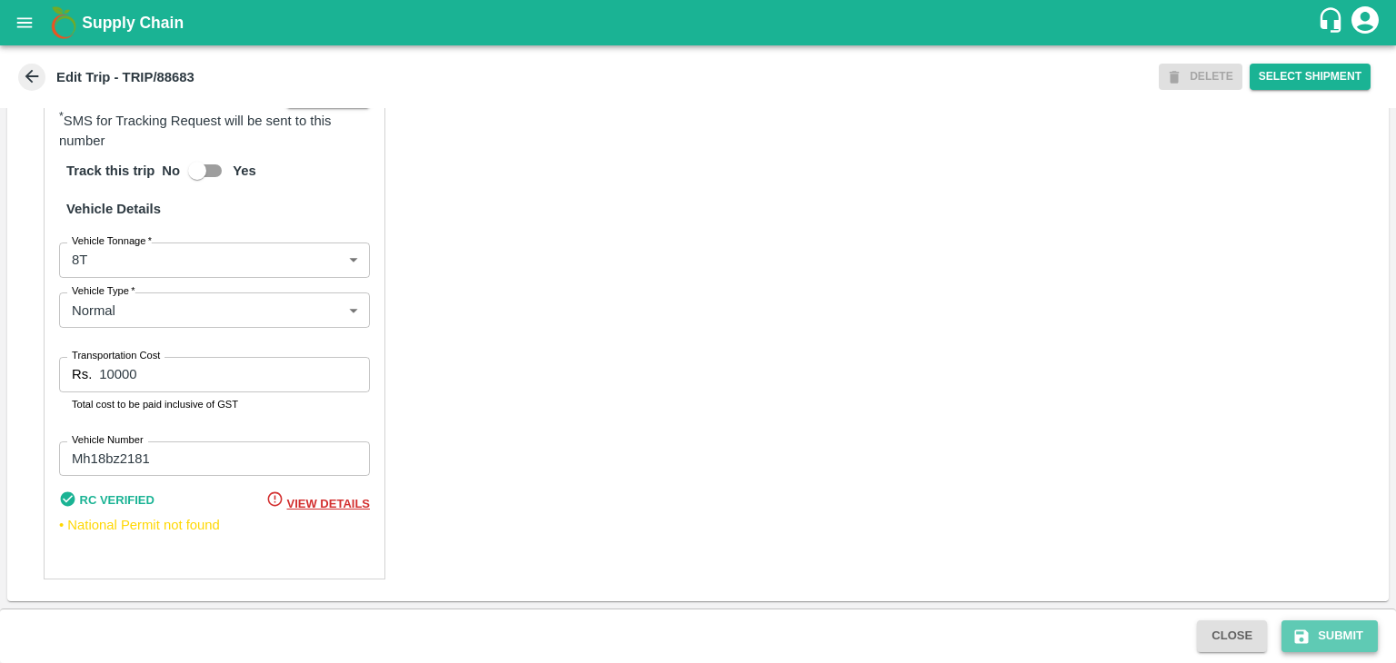
click at [1329, 644] on button "Submit" at bounding box center [1329, 637] width 96 height 32
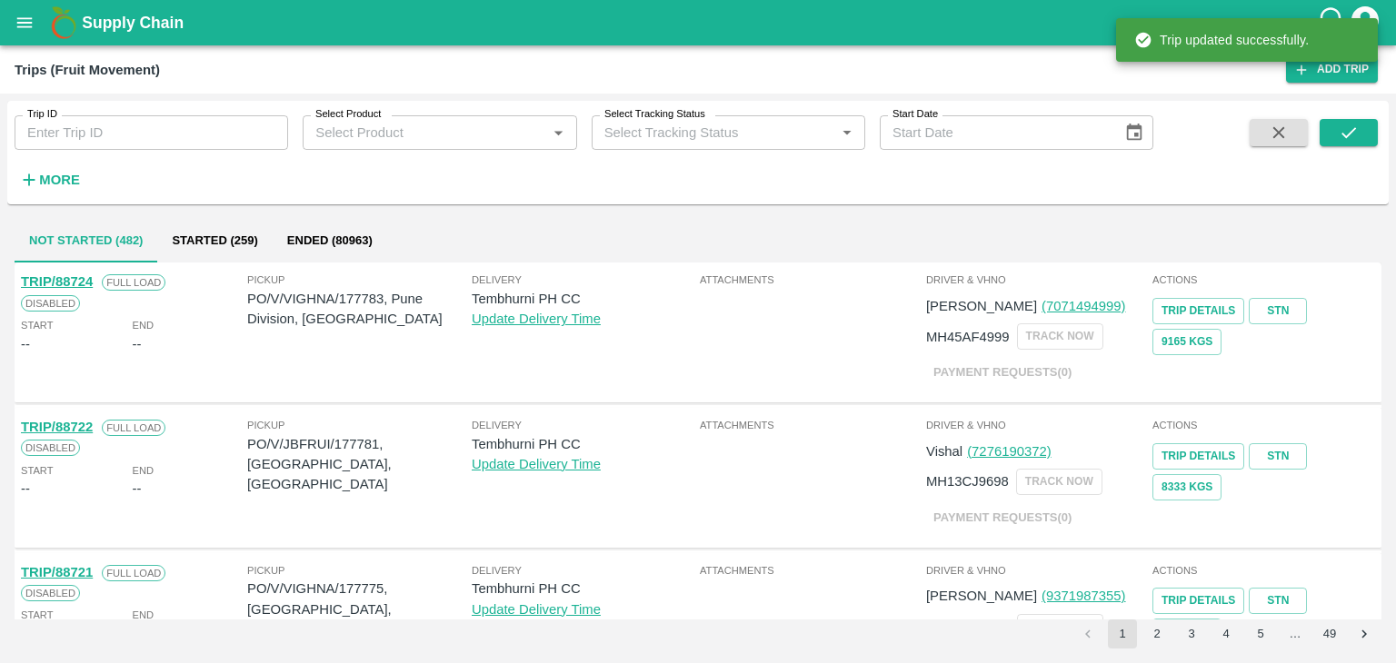
click at [167, 153] on div "Trip ID Trip ID Select Product Select Product   * Select Tracking Status Select…" at bounding box center [576, 148] width 1153 height 94
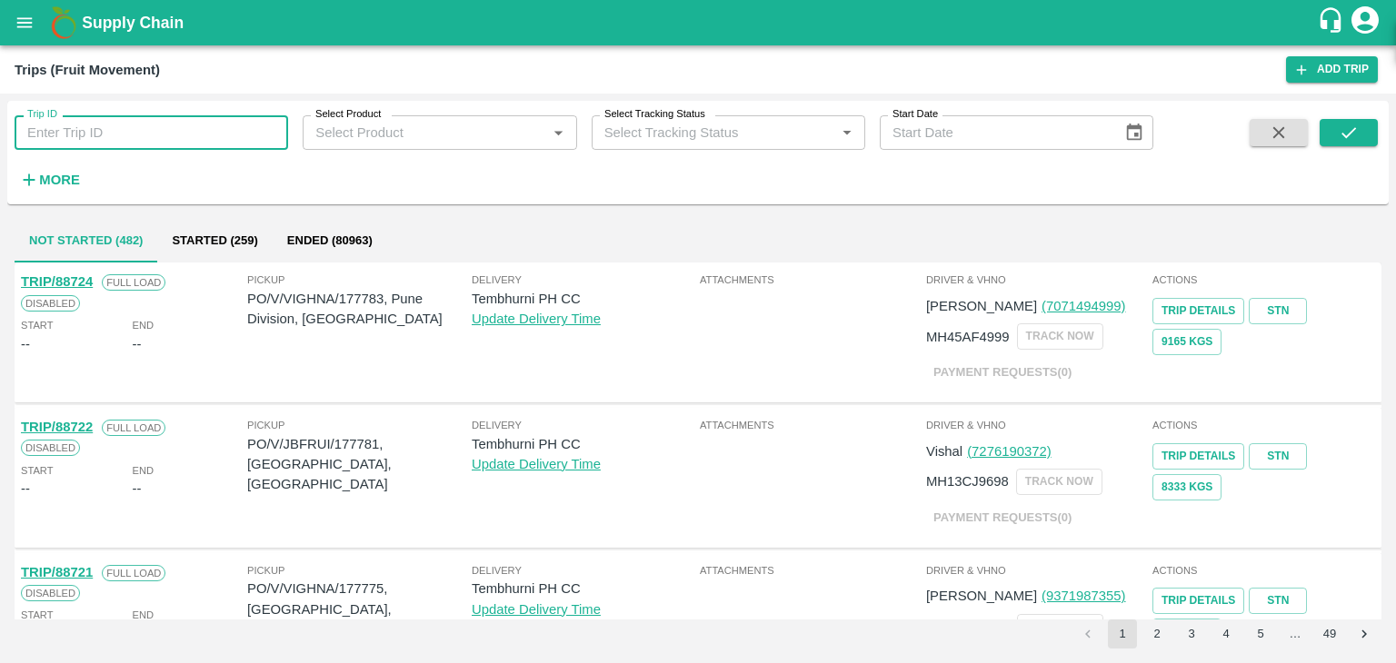
click at [162, 143] on input "Trip ID" at bounding box center [151, 132] width 273 height 35
click at [1351, 134] on icon "submit" at bounding box center [1348, 133] width 20 height 20
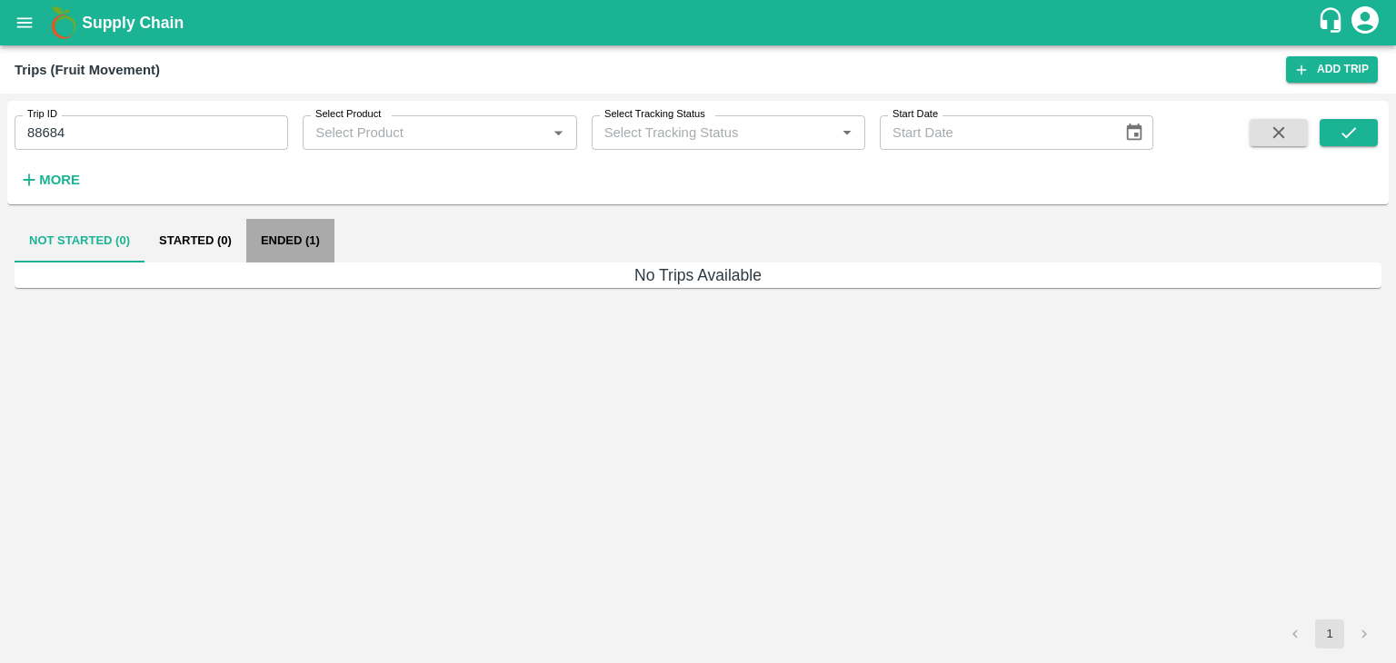
drag, startPoint x: 266, startPoint y: 255, endPoint x: 298, endPoint y: 243, distance: 33.9
click at [298, 243] on button "Ended (1)" at bounding box center [290, 241] width 88 height 44
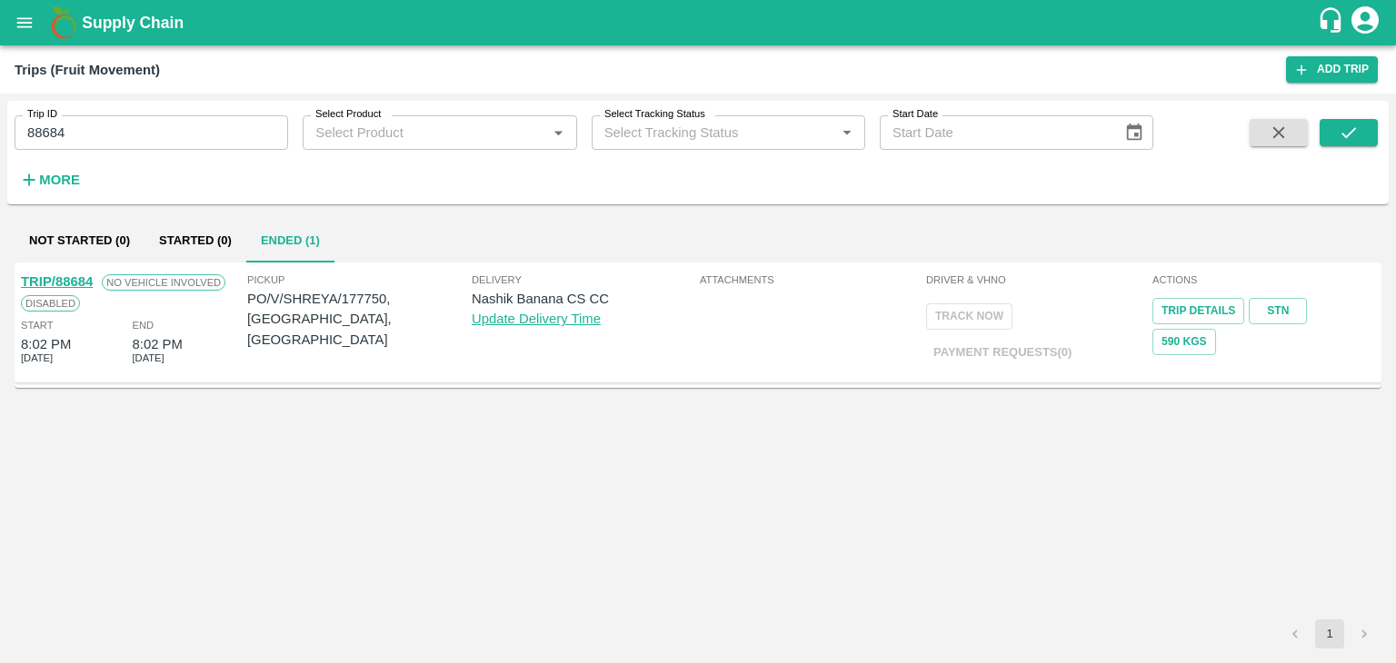
click at [70, 282] on link "TRIP/88684" at bounding box center [57, 281] width 72 height 15
click at [116, 129] on input "88684" at bounding box center [151, 132] width 273 height 35
type input "88703"
click at [1359, 140] on button "submit" at bounding box center [1348, 132] width 58 height 27
click at [66, 281] on link "TRIP/88703" at bounding box center [57, 281] width 72 height 15
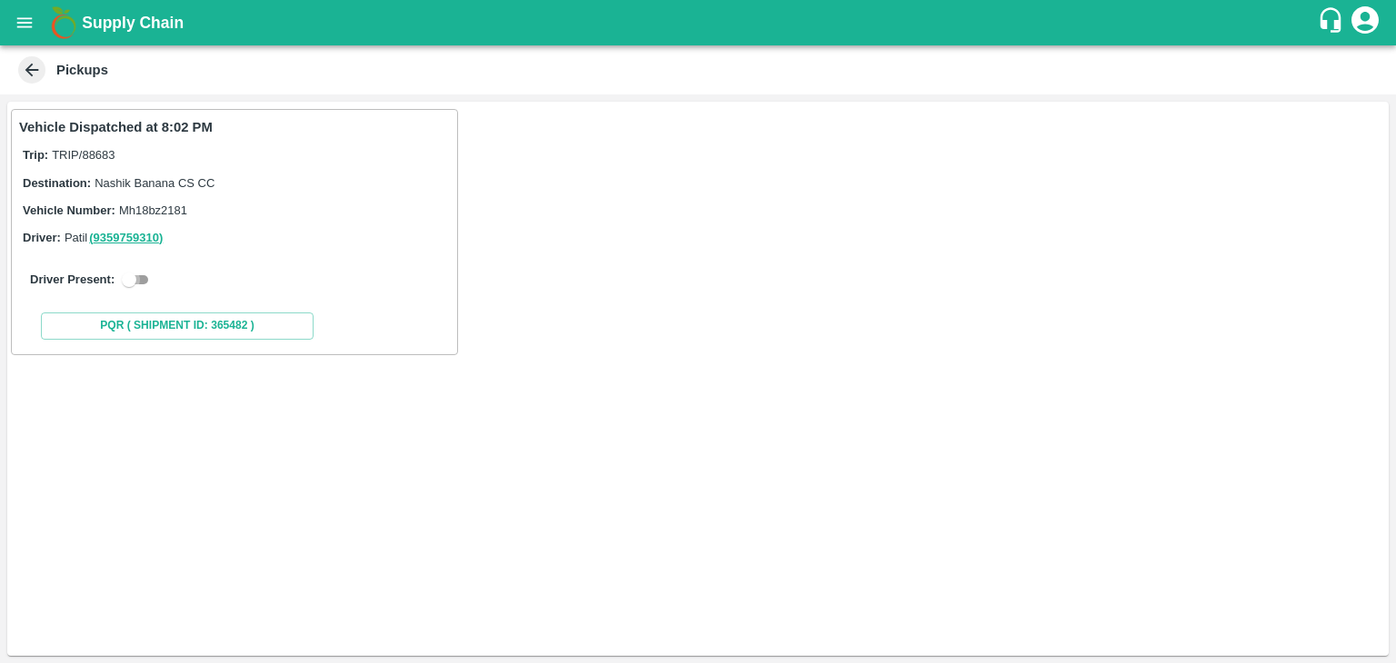
click at [145, 282] on input "checkbox" at bounding box center [128, 280] width 65 height 22
checkbox input "true"
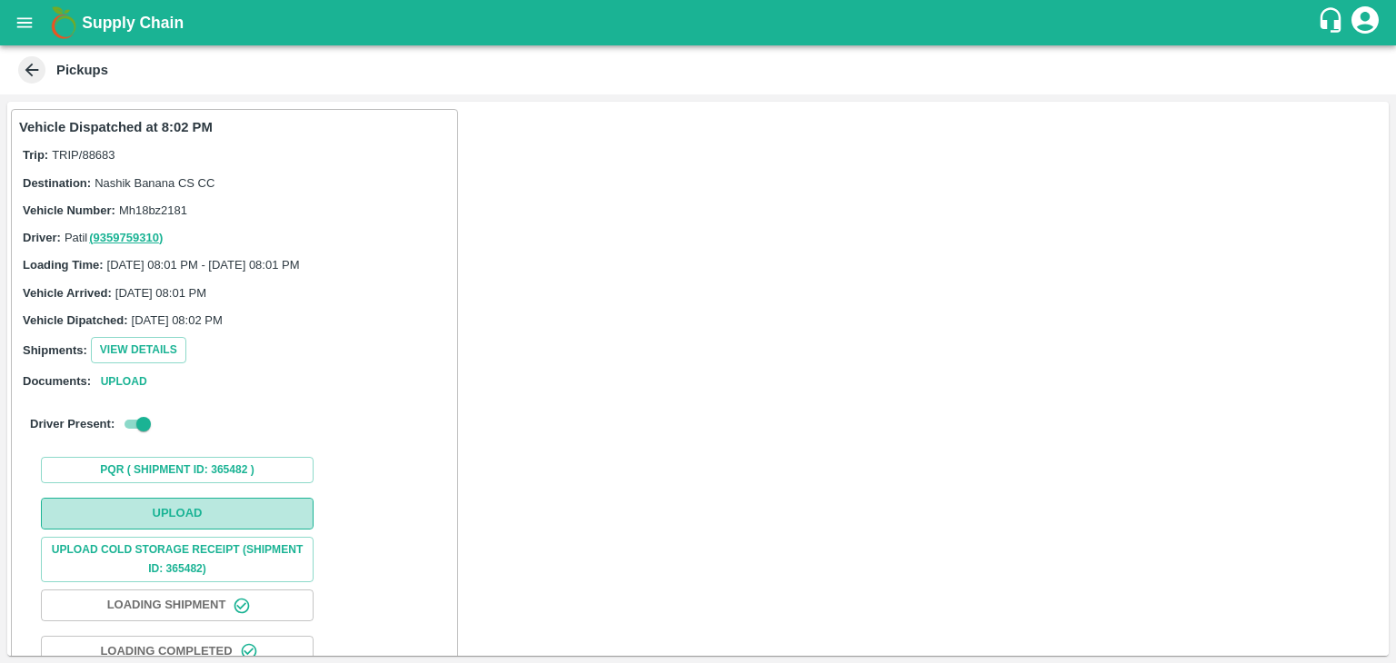
click at [202, 498] on button "Upload" at bounding box center [177, 514] width 273 height 32
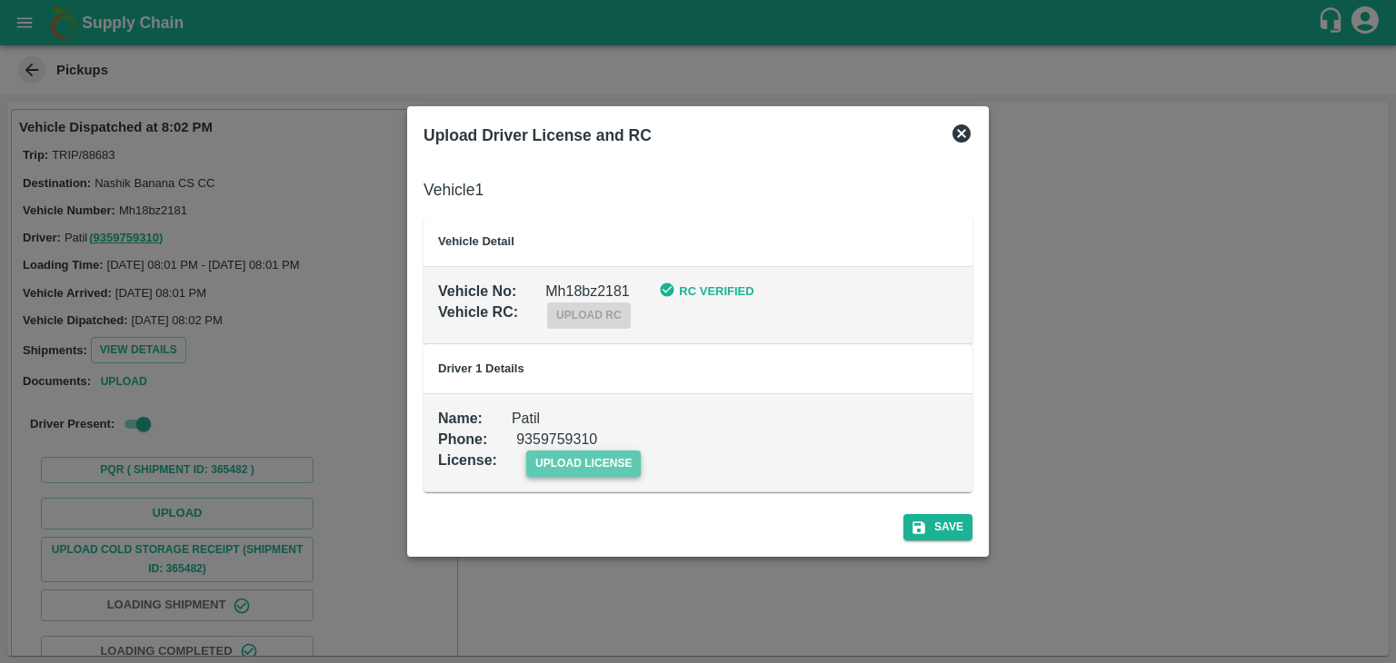
click at [575, 457] on span "upload license" at bounding box center [583, 464] width 115 height 26
click at [0, 0] on input "upload license" at bounding box center [0, 0] width 0 height 0
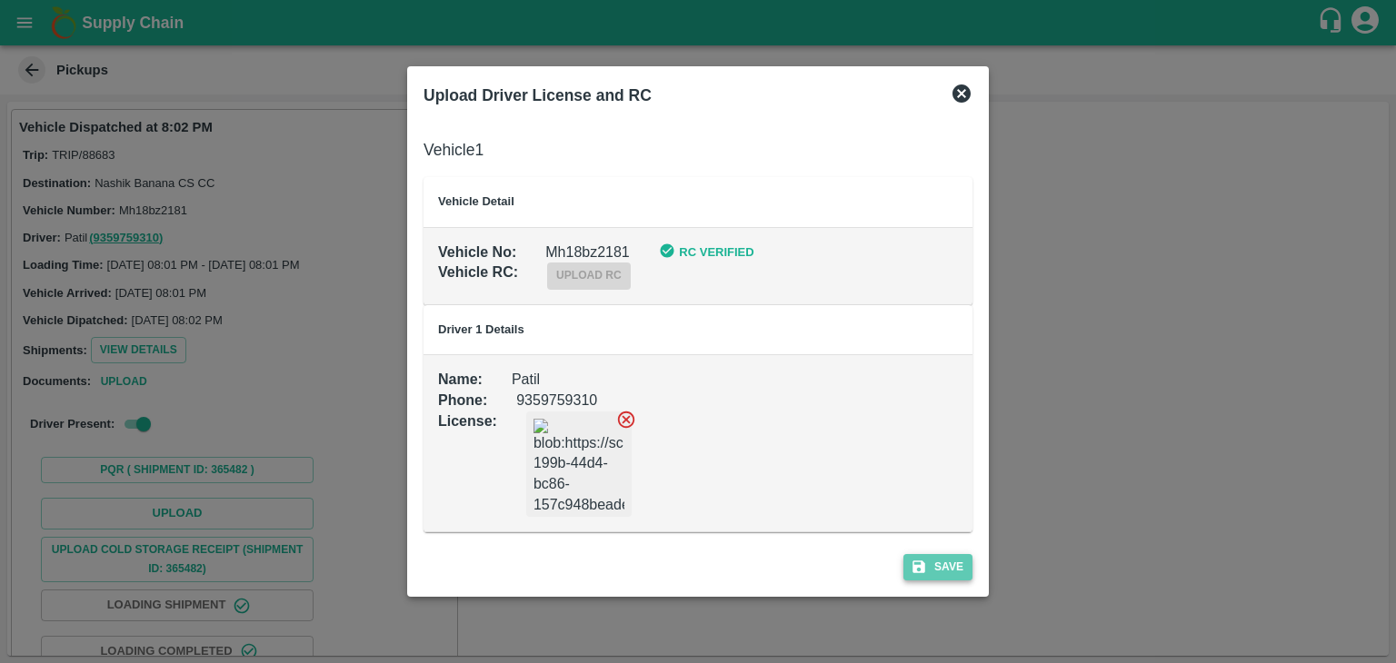
click at [951, 554] on button "Save" at bounding box center [937, 567] width 69 height 26
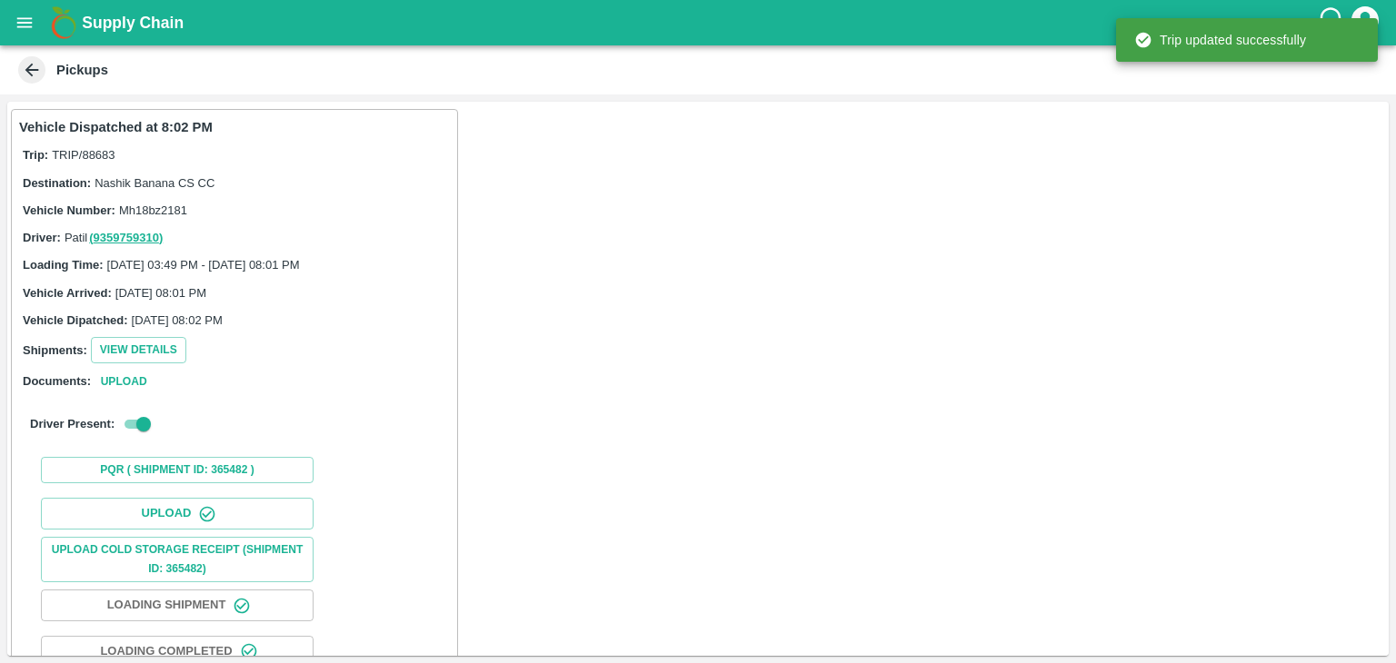
scroll to position [190, 0]
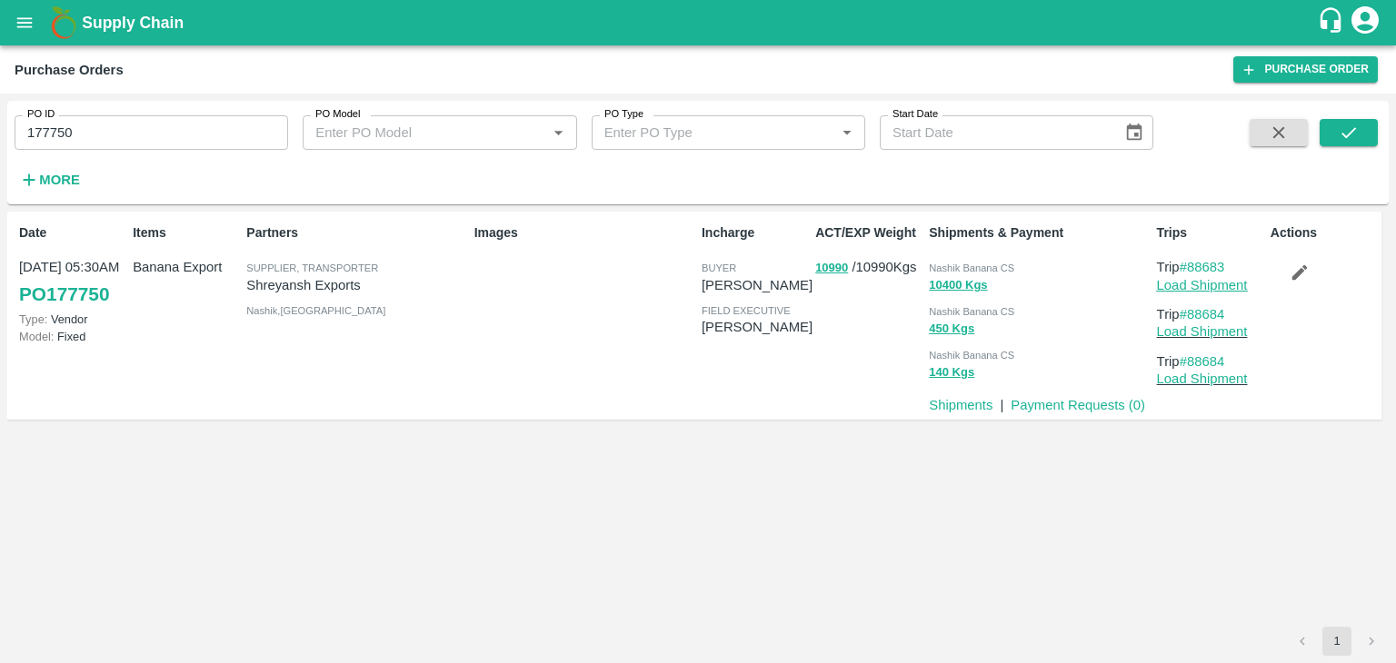
click at [1216, 278] on link "Load Shipment" at bounding box center [1202, 285] width 91 height 15
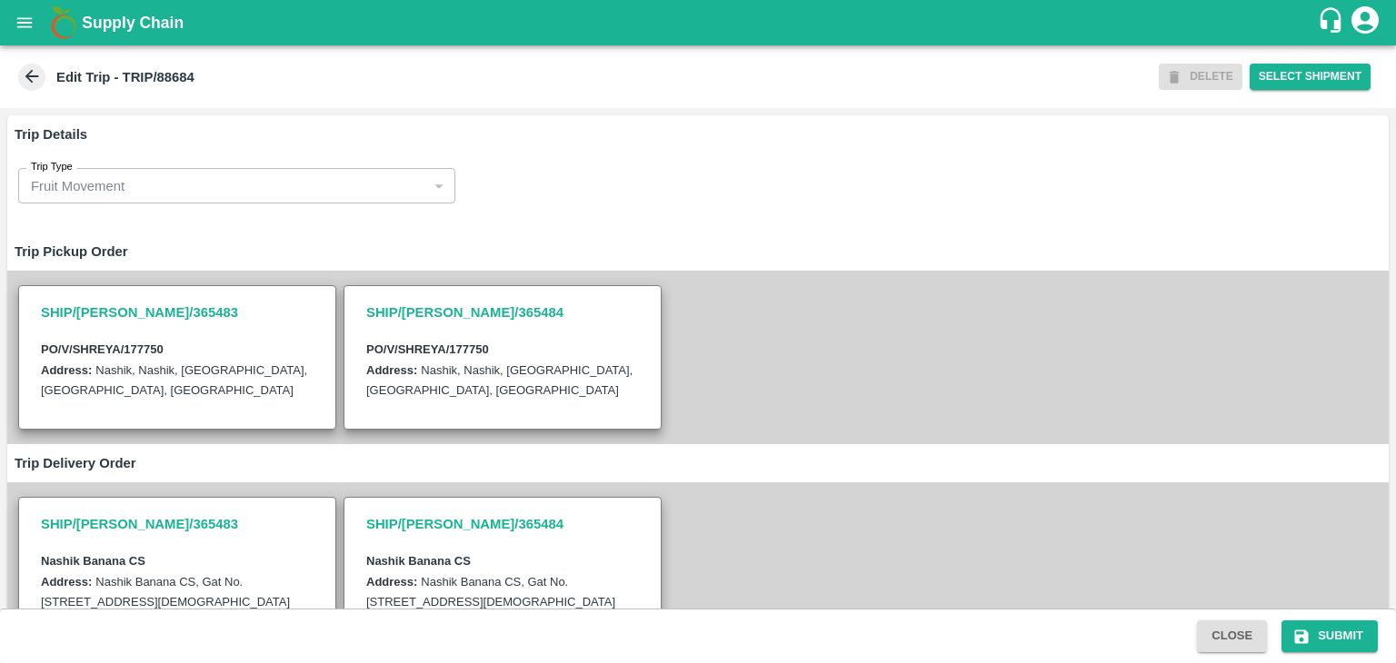
scroll to position [446, 0]
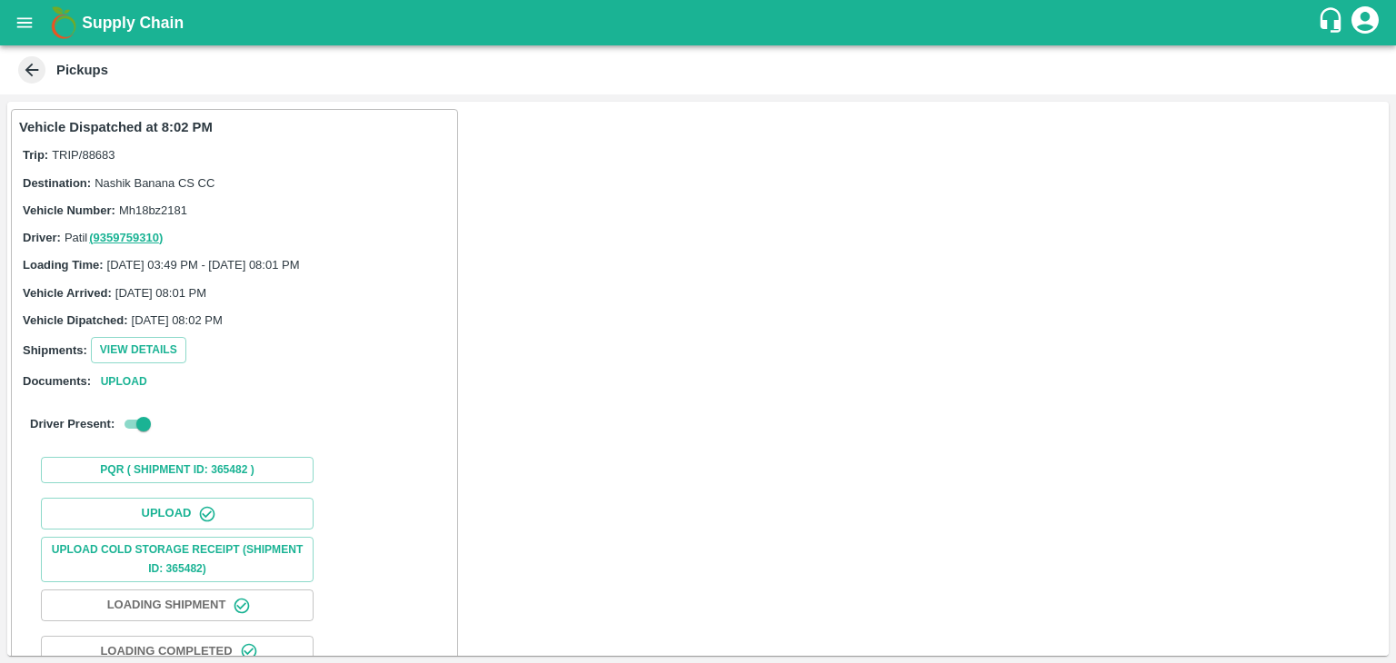
scroll to position [190, 0]
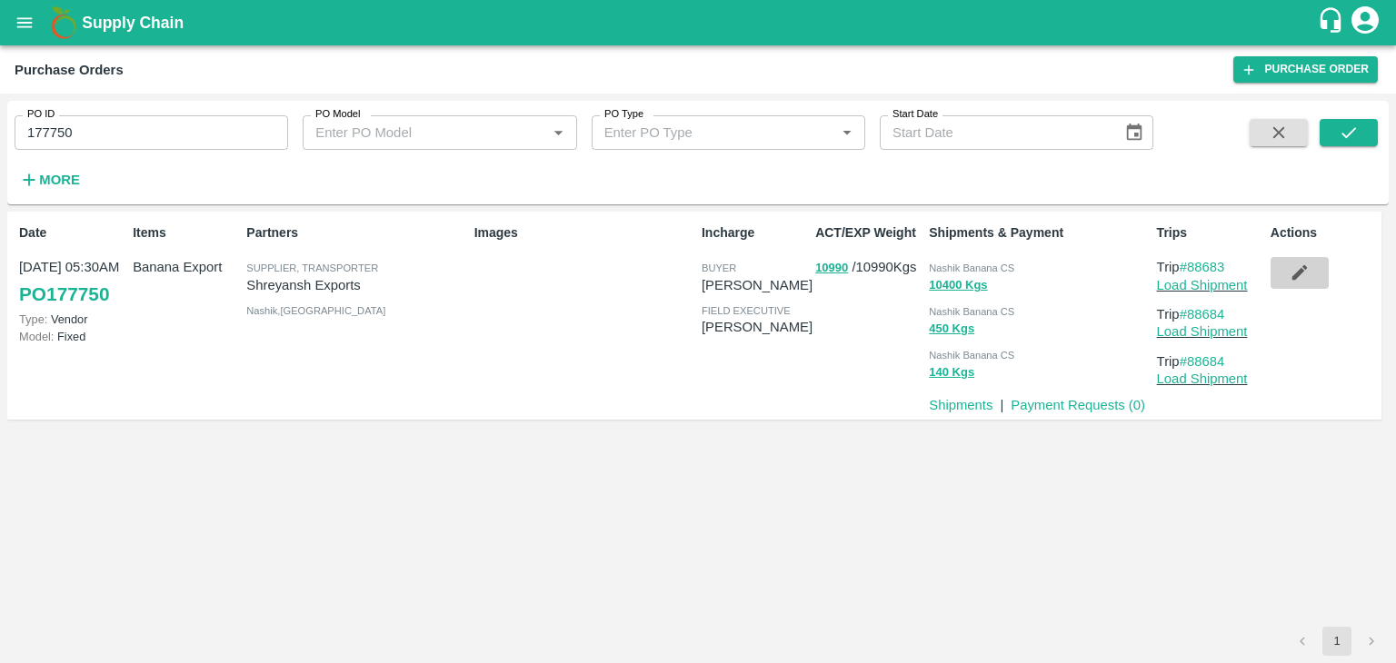
click at [1299, 274] on icon "button" at bounding box center [1298, 272] width 15 height 15
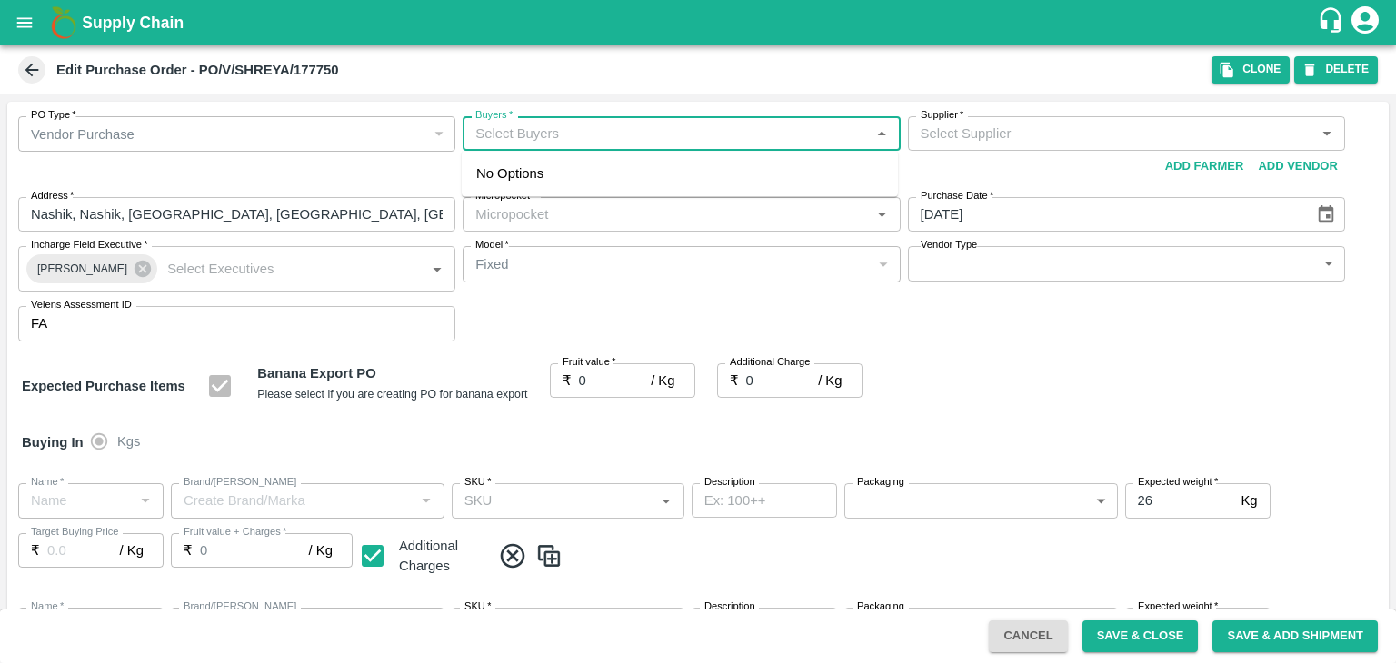
click at [589, 135] on input "Buyers   *" at bounding box center [666, 134] width 396 height 24
type input "Ajit O"
type input "Shreyansh Exports-undefined"
type input "172-Savda"
type input "Banana Export"
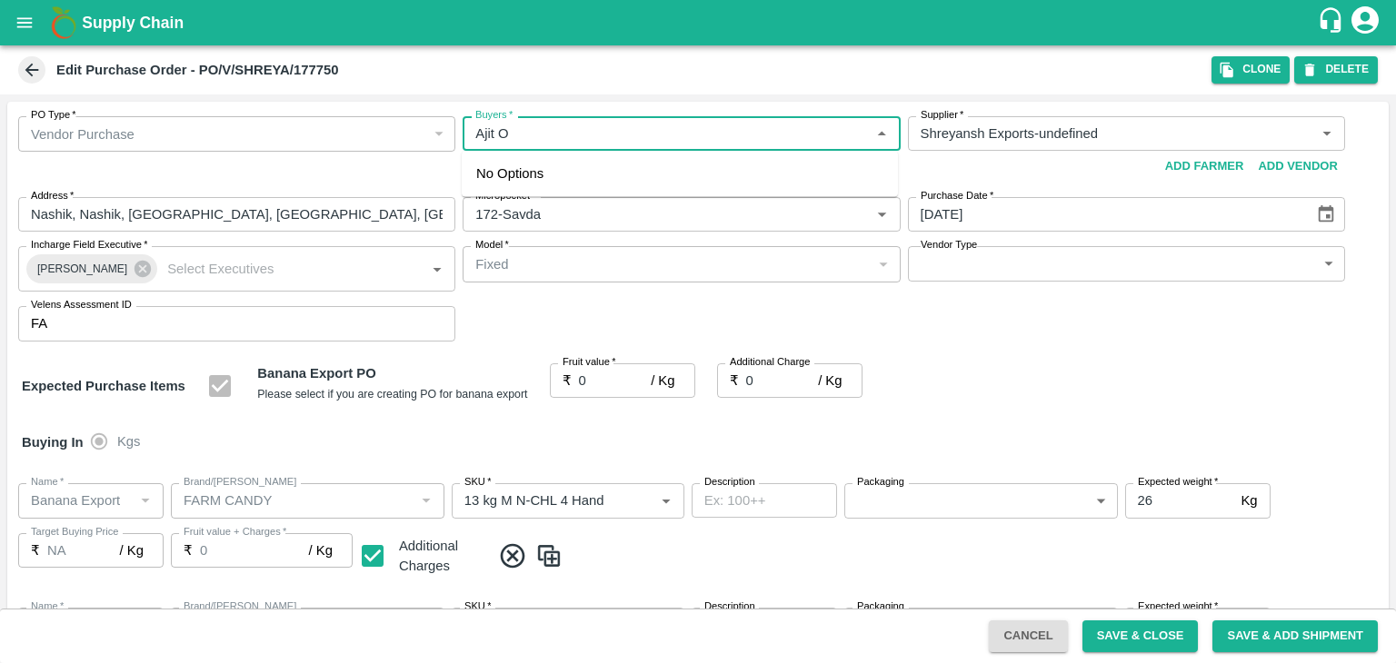
type input "FARM CANDY"
type input "13 kg M N-CHL 4 Hand"
type input "NA"
type input "Banana Export"
type input "FARM CANDY"
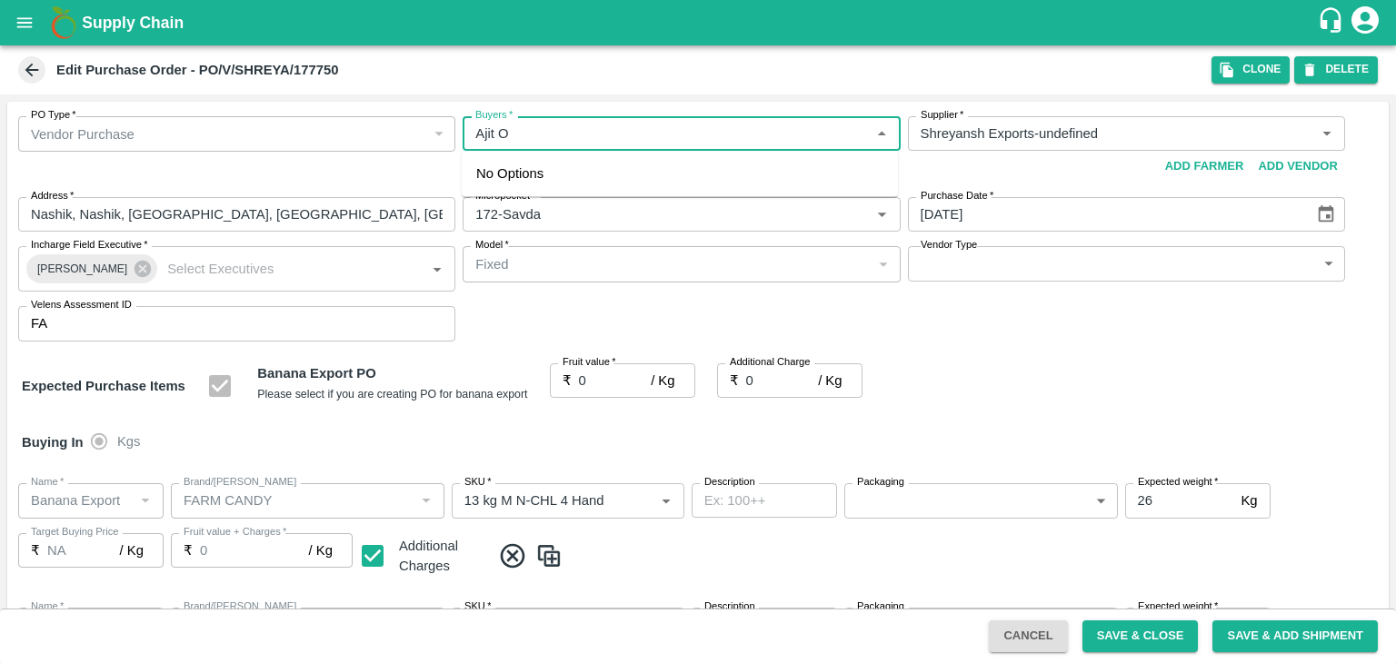
type input "13 kg M N-CHL 5 Hand"
type input "NA"
type input "Banana Export"
type input "FARM CANDY"
type input "13 kg M N-CHL 6 Hand"
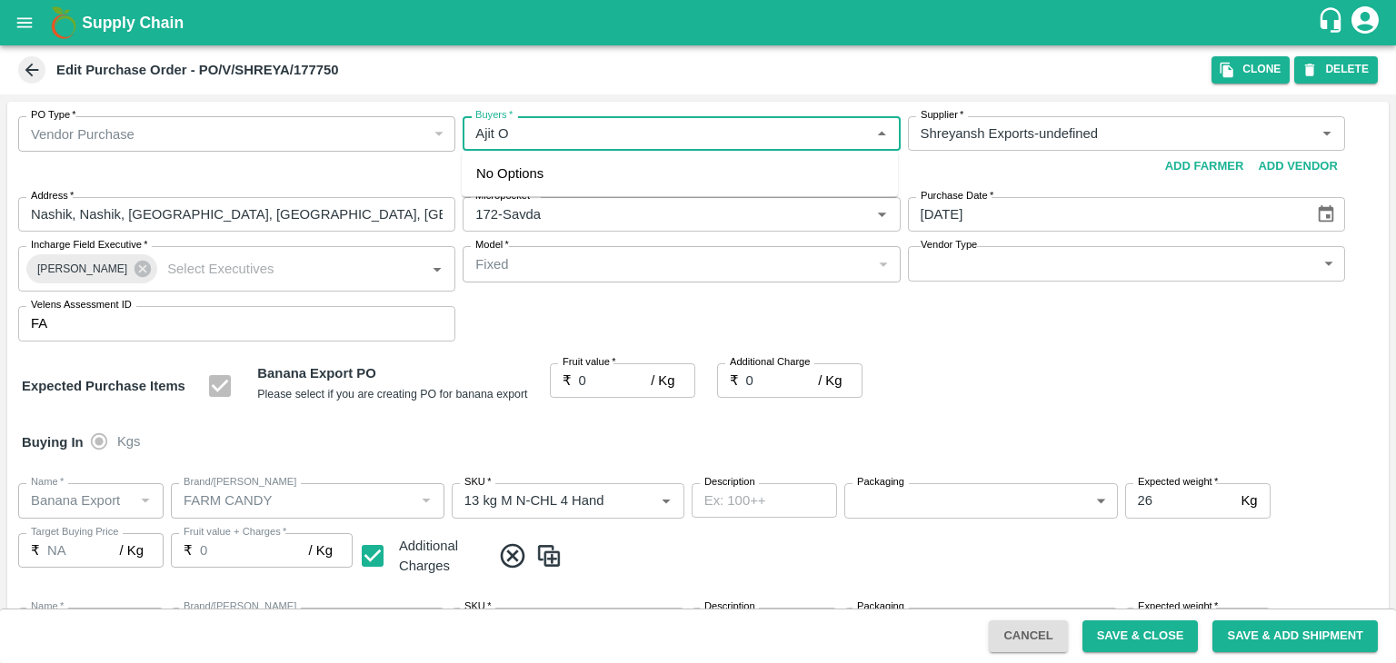
type input "NA"
type input "Banana Export"
type input "FARM CANDY"
type input "13 kg M N-CHL 8 Hand"
type input "NA"
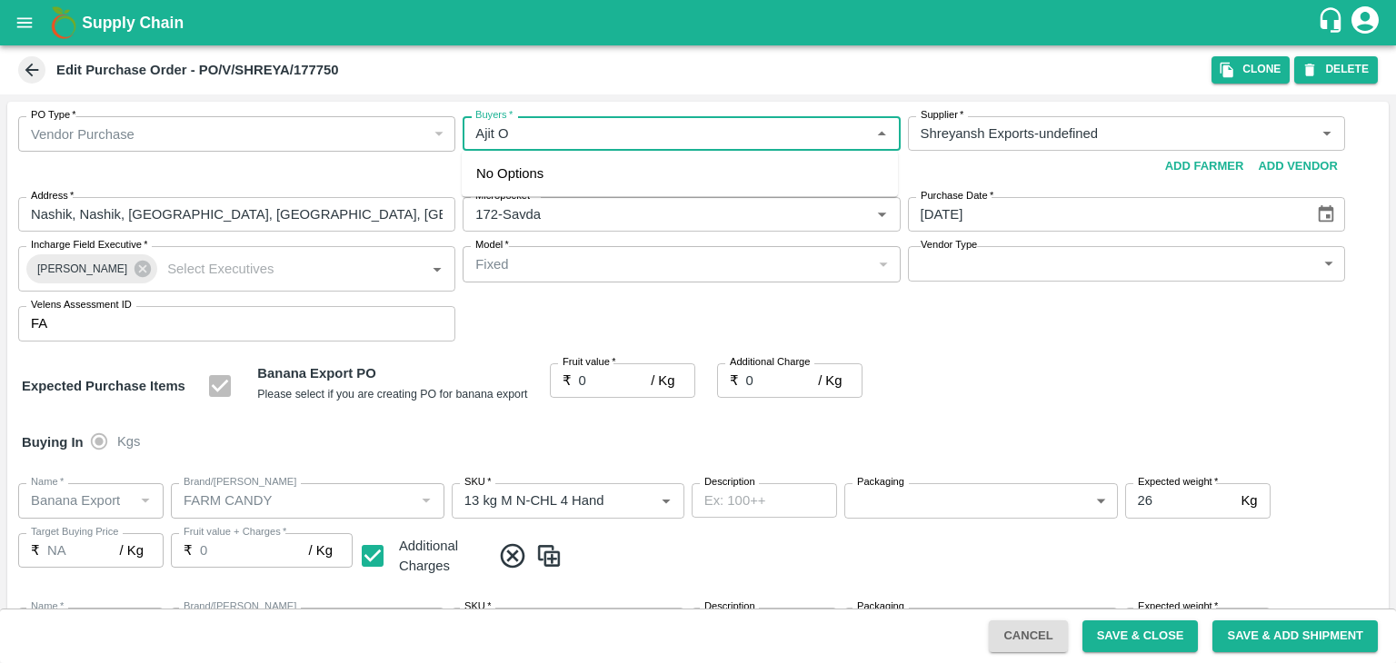
type input "Banana Export"
type input "FARM CANDY"
type input "13 kg M N-CHL CL"
type input "NA"
type input "Banana Export"
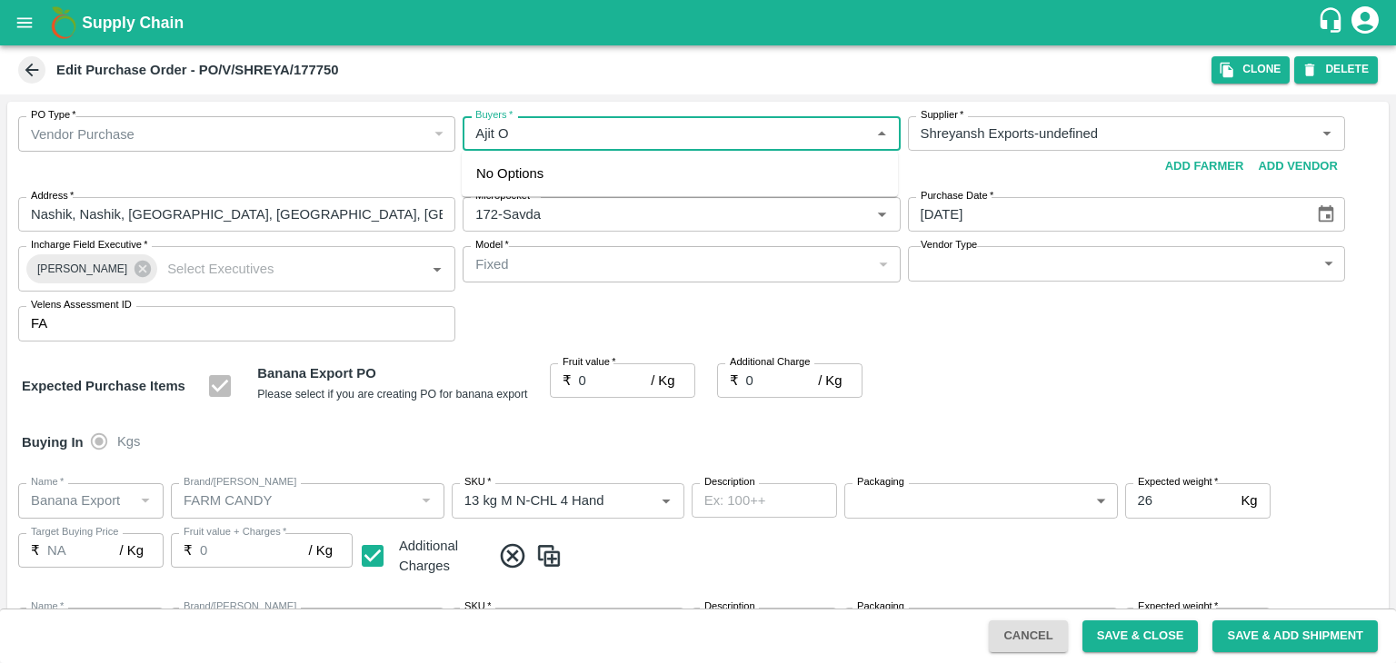
type input "FARM CANDY"
type input "C Class"
type input "NA"
type input "Banana Export"
type input "FARM CANDY"
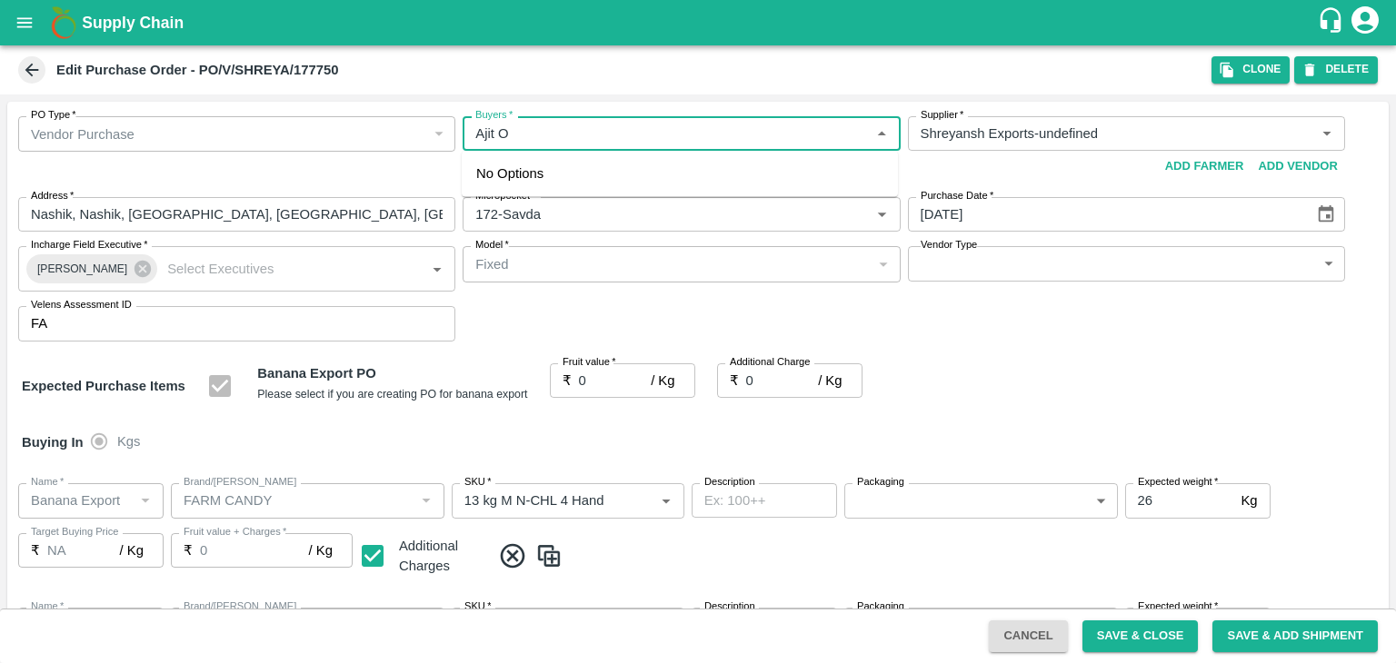
type input "PHR Kg"
type input "NA"
click at [572, 171] on div "[PERSON_NAME]" at bounding box center [680, 181] width 436 height 47
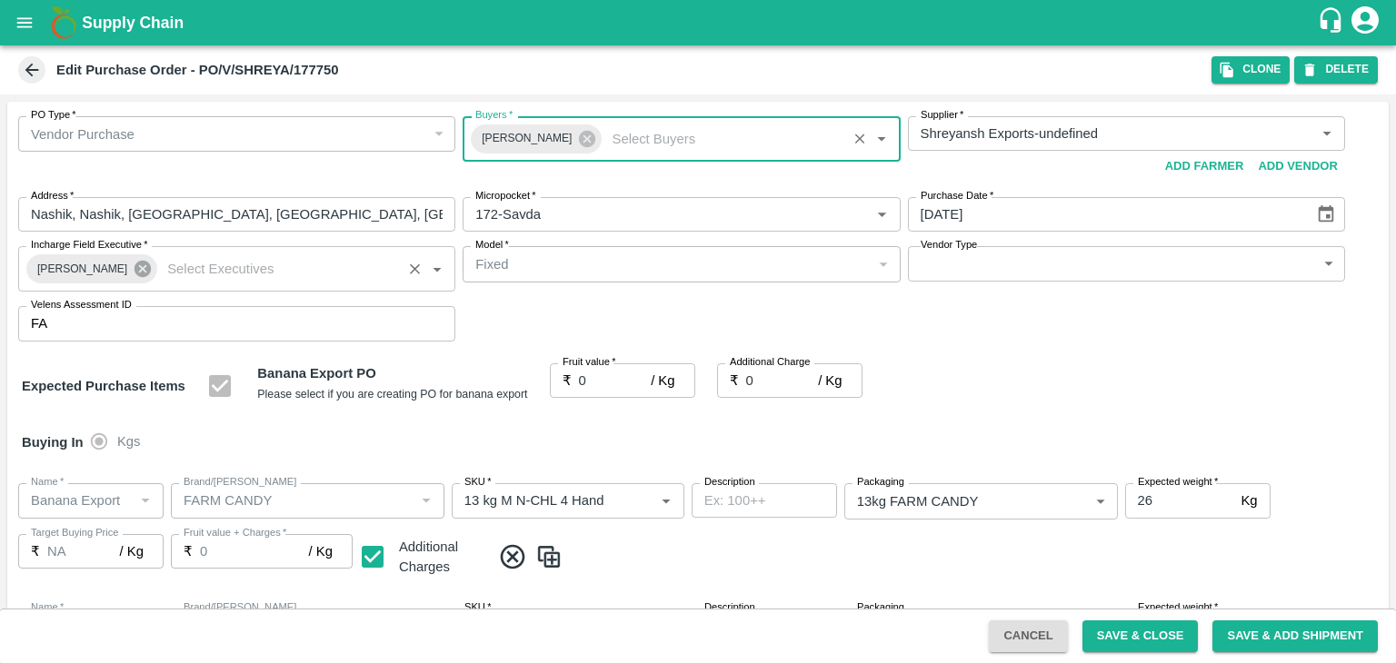
click at [134, 272] on icon at bounding box center [142, 269] width 16 height 16
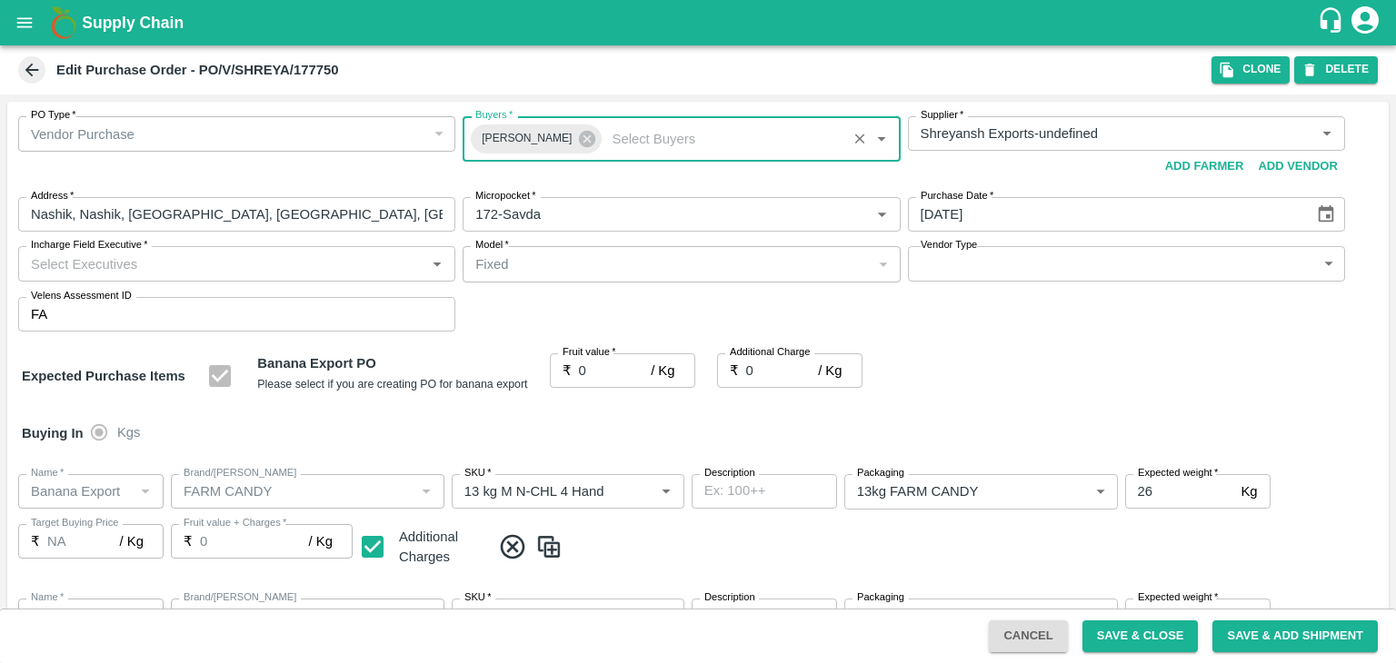
click at [171, 264] on input "Incharge Field Executive   *" at bounding box center [222, 264] width 396 height 24
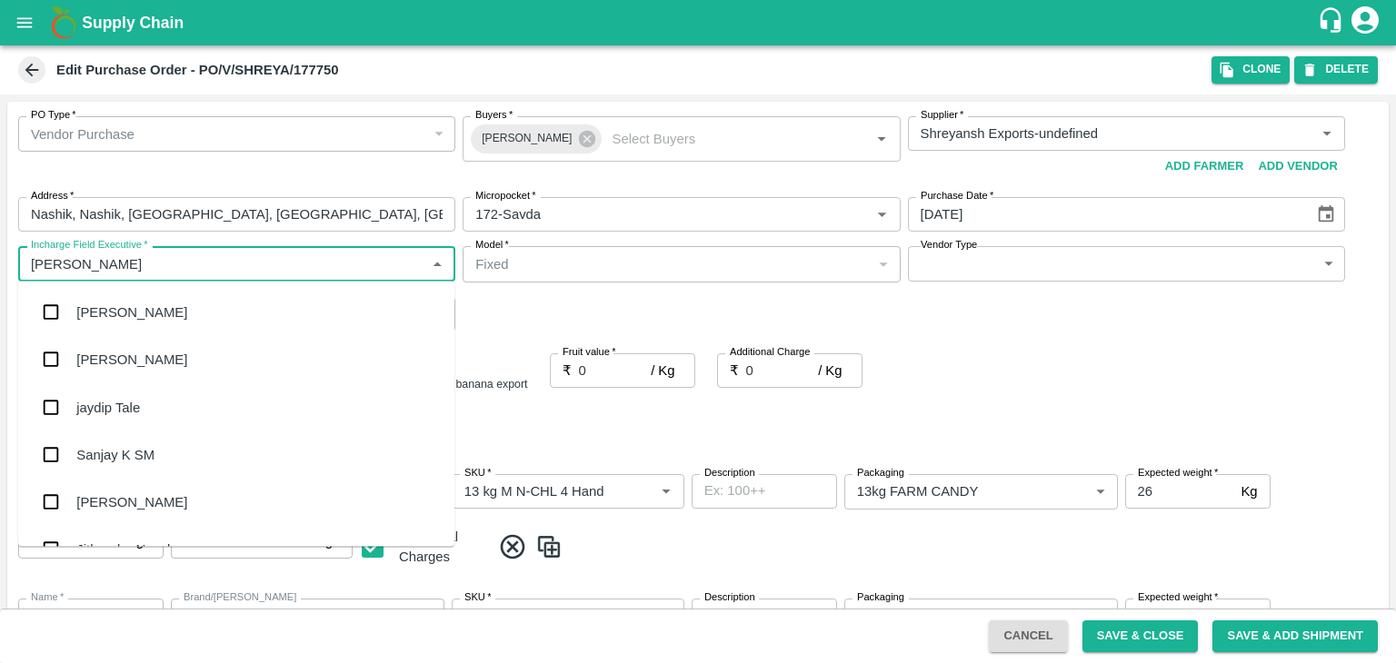
type input "Jay"
click at [135, 390] on div "jaydip Tale" at bounding box center [236, 406] width 436 height 47
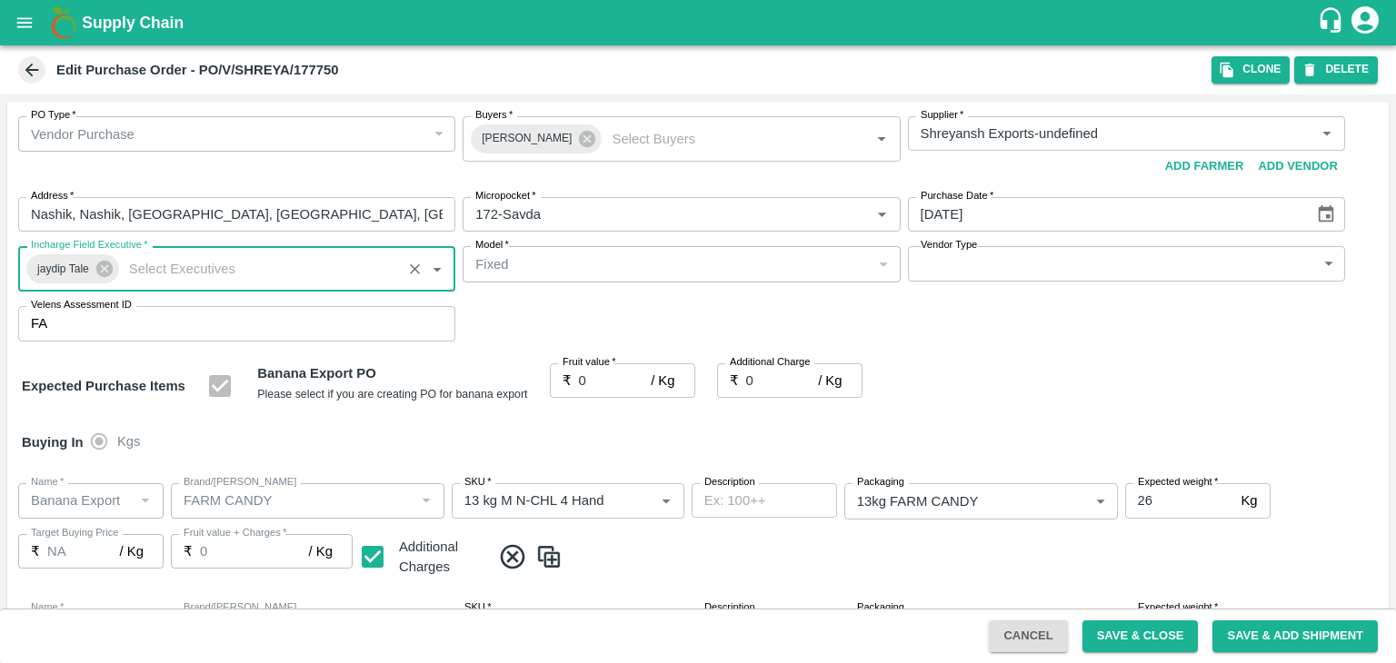
click at [933, 265] on body "Supply Chain Edit Purchase Order - PO/V/SHREYA/177750 Clone DELETE PO Type   * …" at bounding box center [698, 331] width 1396 height 663
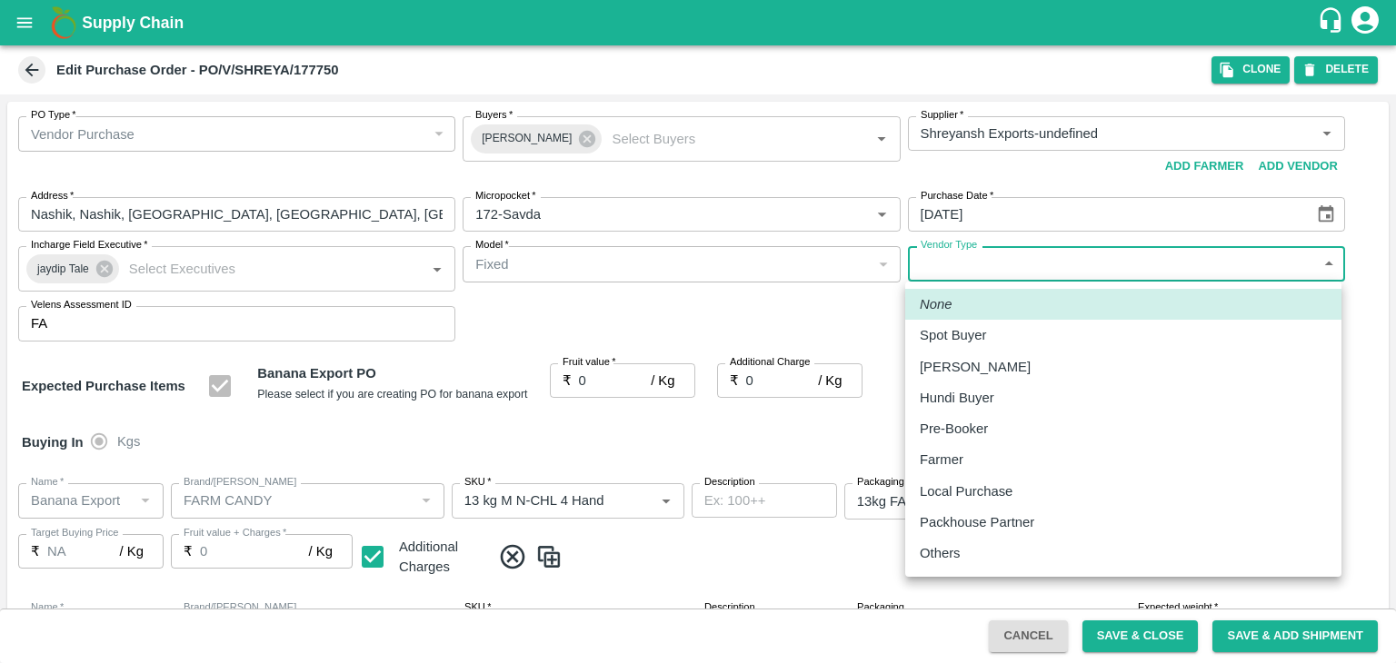
click at [938, 550] on p "Others" at bounding box center [939, 553] width 41 height 20
type input "OTHER"
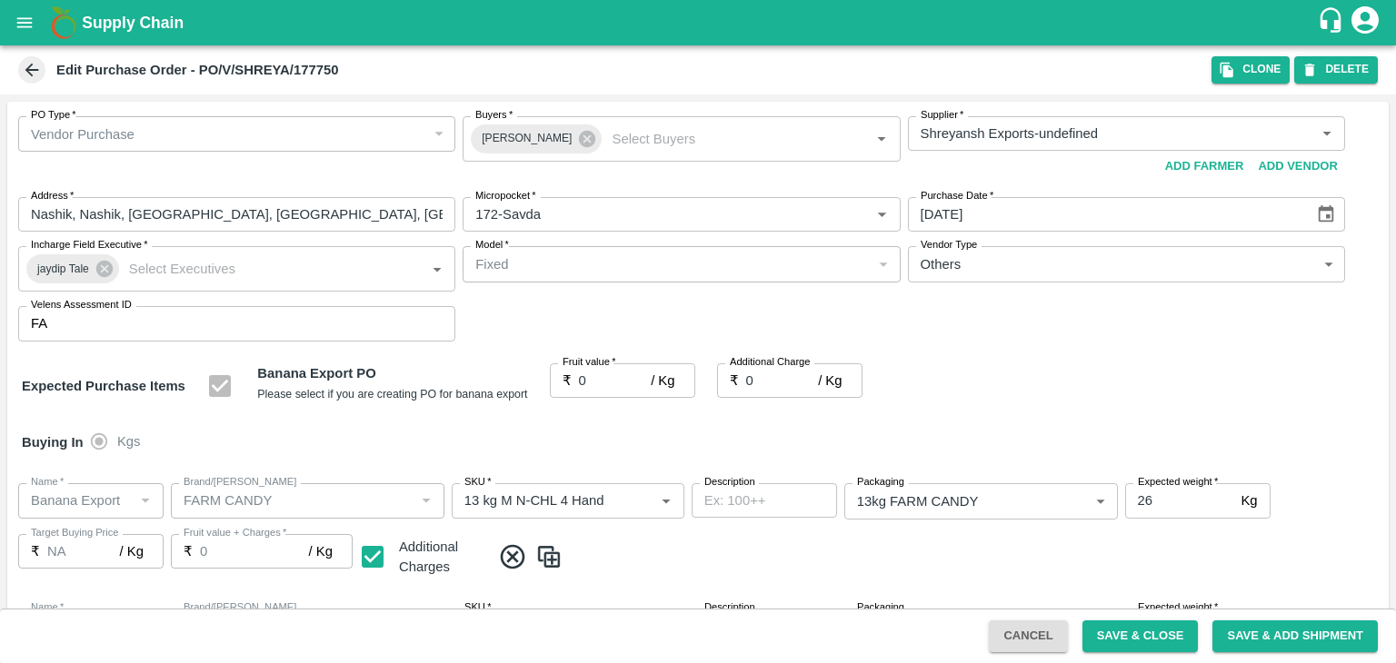
click at [599, 382] on div at bounding box center [698, 331] width 1396 height 663
click at [617, 380] on div at bounding box center [698, 331] width 1396 height 663
click at [601, 396] on div at bounding box center [698, 331] width 1396 height 663
click at [603, 385] on div at bounding box center [698, 331] width 1396 height 663
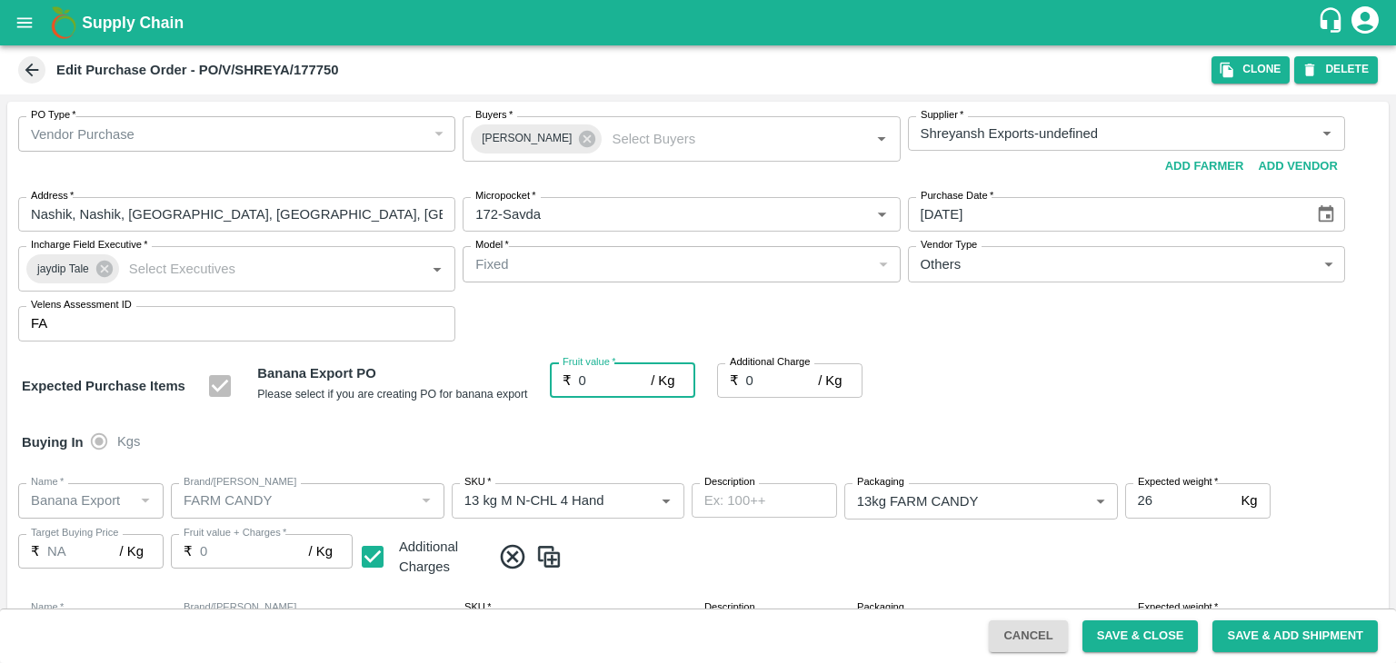
drag, startPoint x: 585, startPoint y: 375, endPoint x: 597, endPoint y: 379, distance: 12.4
click at [597, 379] on input "0" at bounding box center [615, 380] width 73 height 35
type input "20"
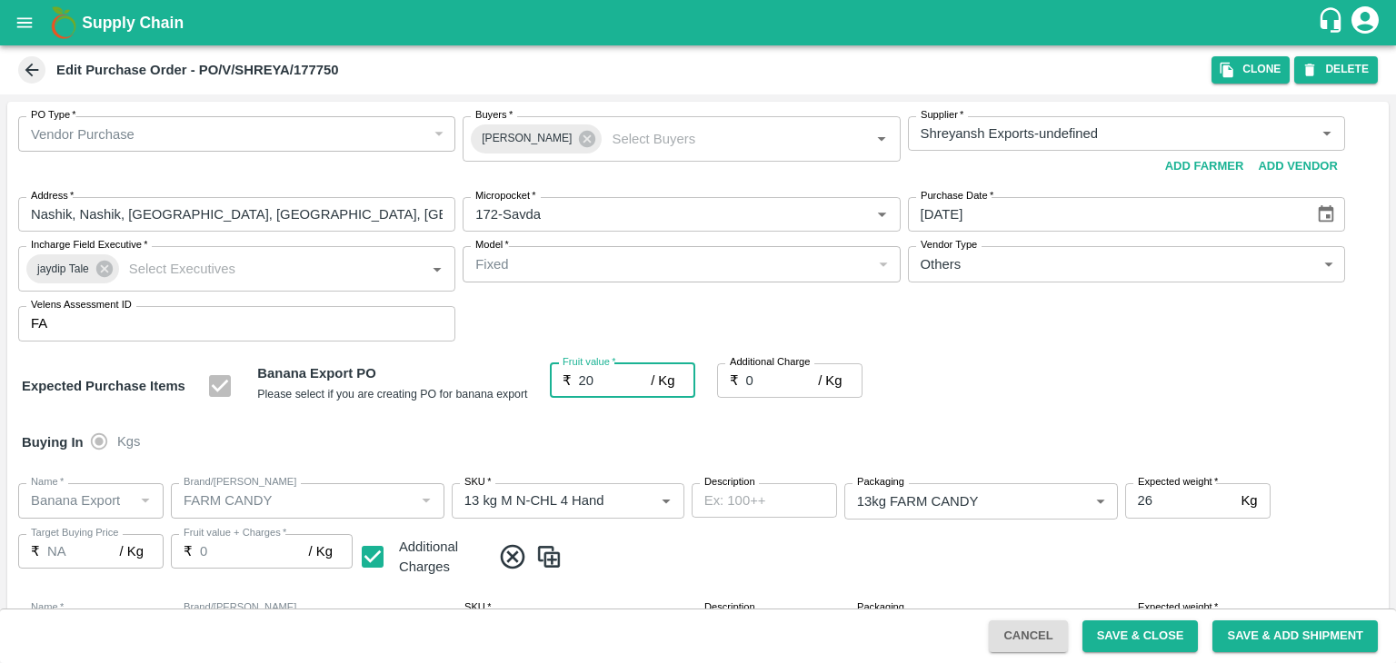
type input "20"
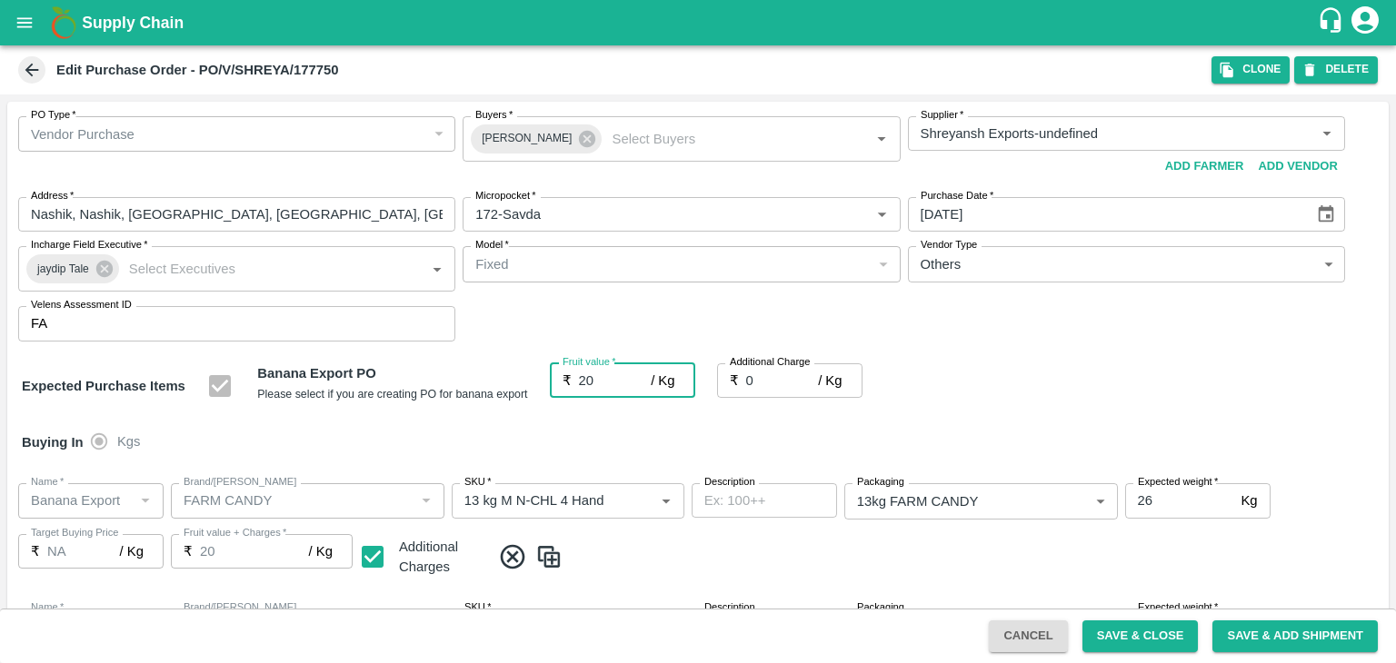
type input "20"
type input "2"
type input "22"
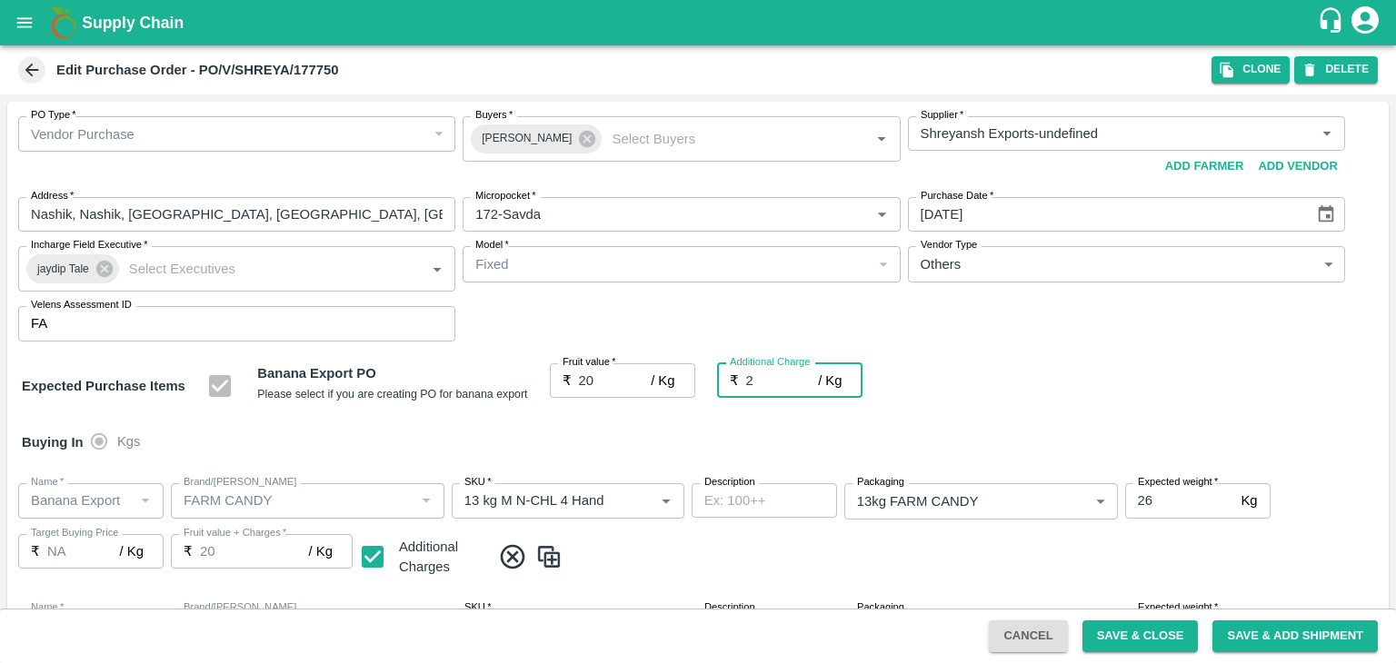
type input "22"
type input "2.7"
type input "22.7"
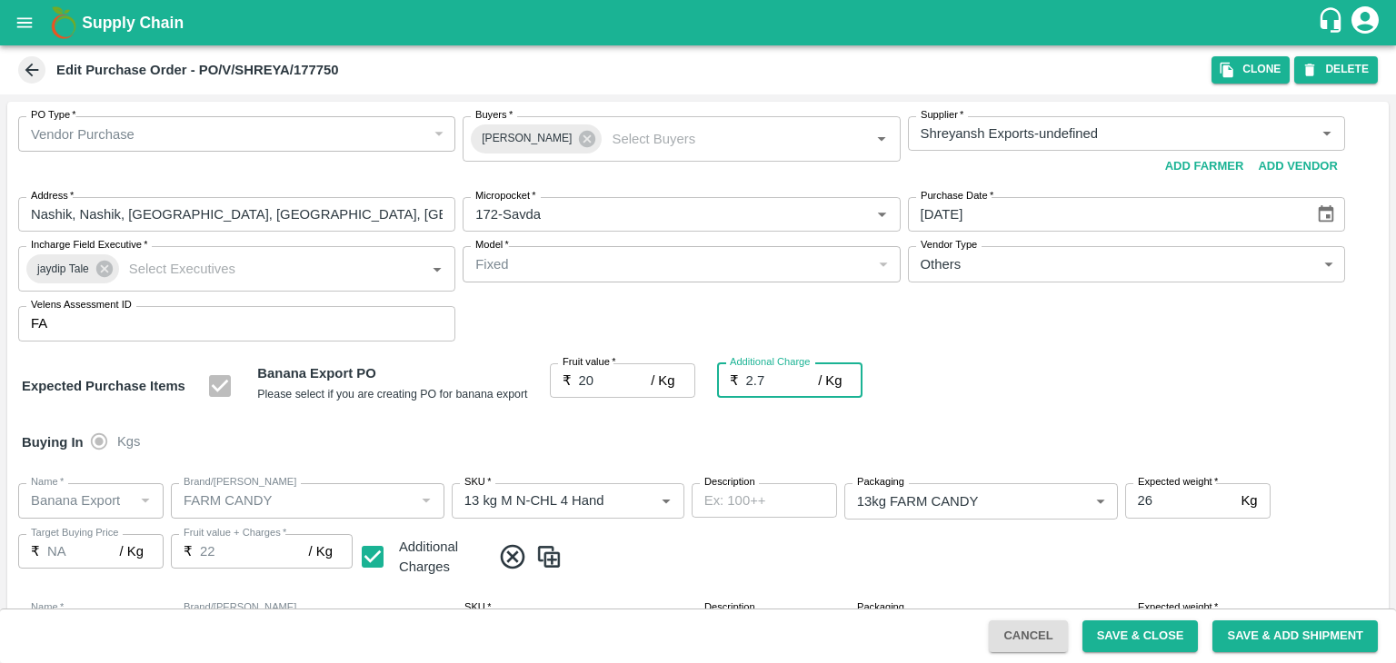
type input "22.7"
type input "2.75"
type input "22.75"
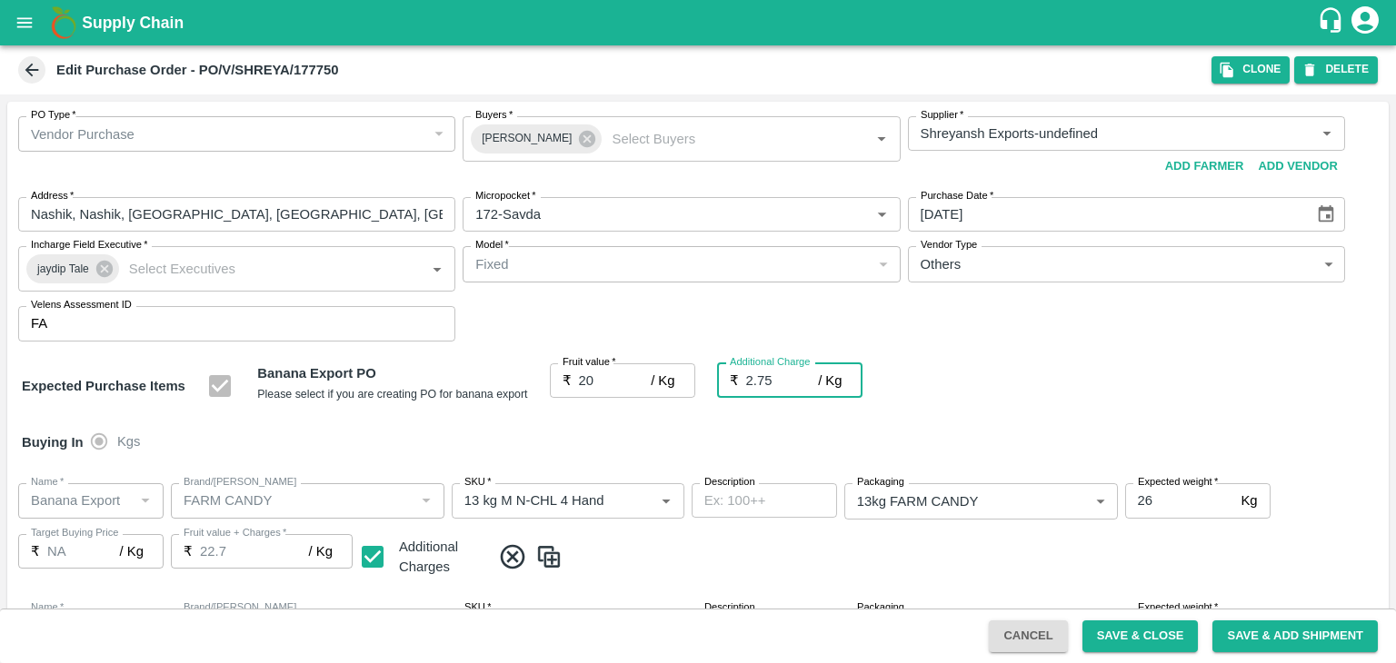
type input "22.75"
type input "2.75"
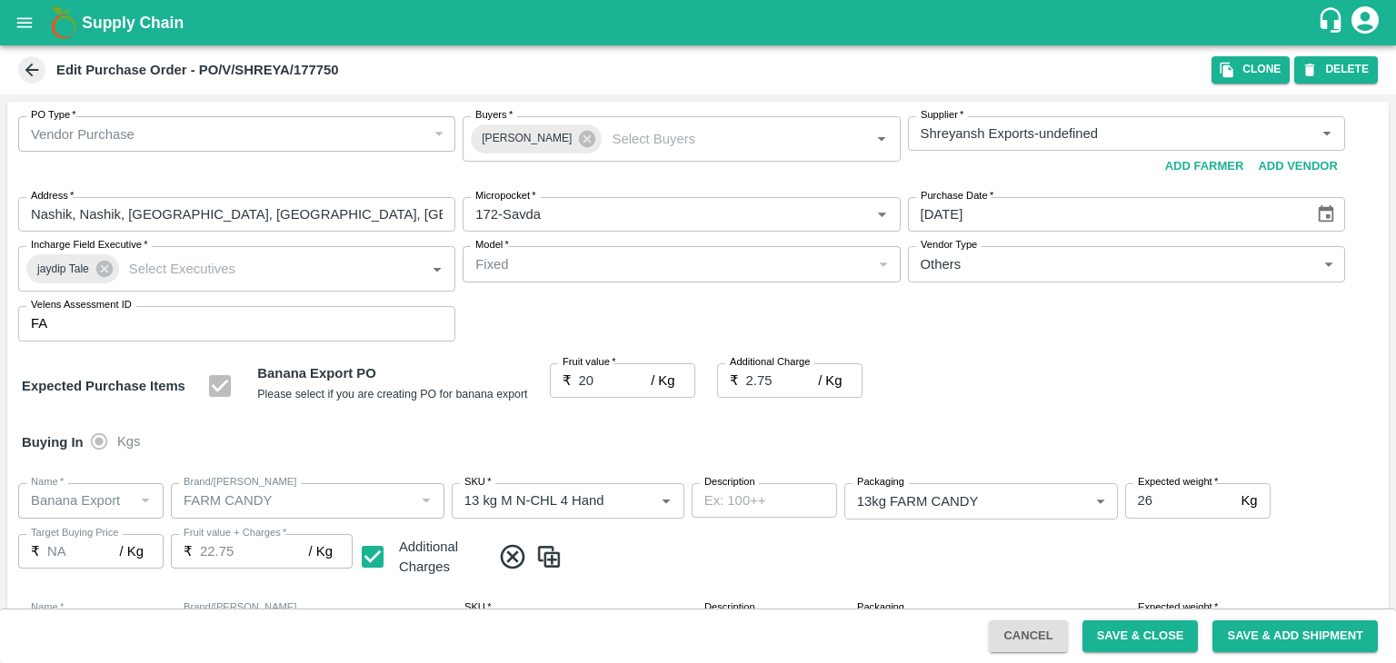
click at [672, 459] on div "Buying In Kgs" at bounding box center [697, 442] width 1381 height 53
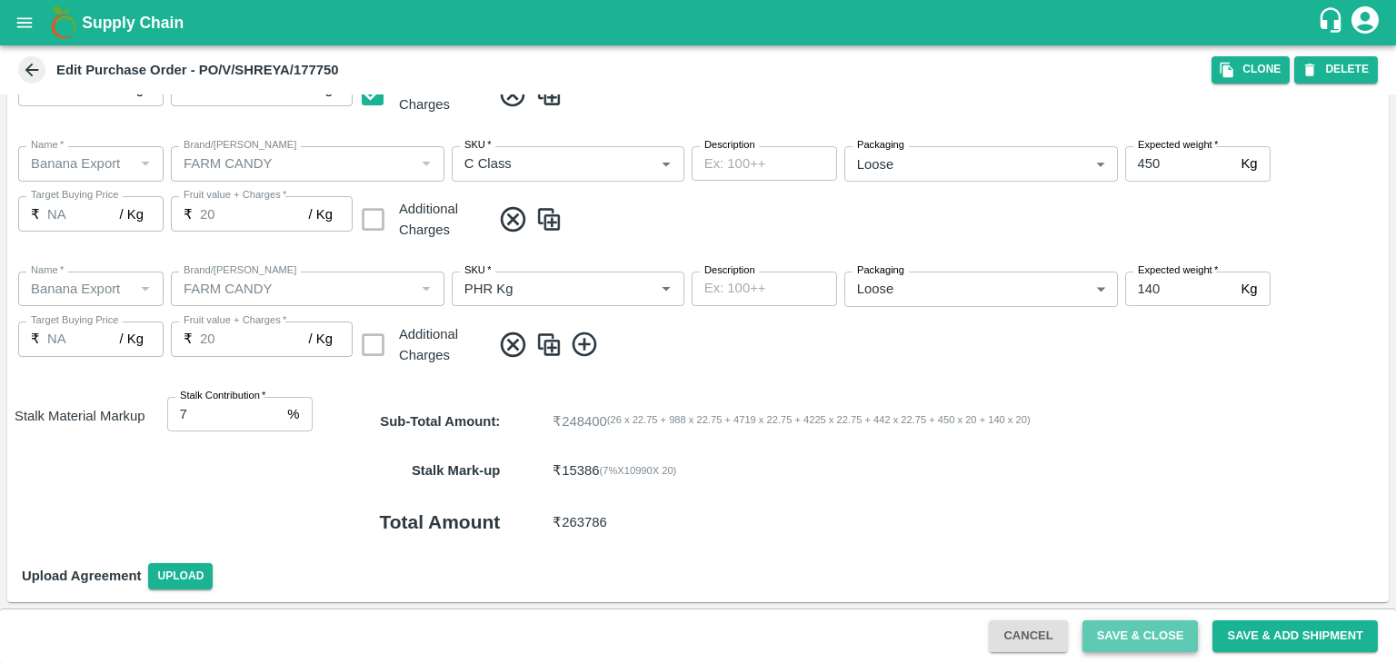
click at [1170, 634] on button "Save & Close" at bounding box center [1140, 637] width 116 height 32
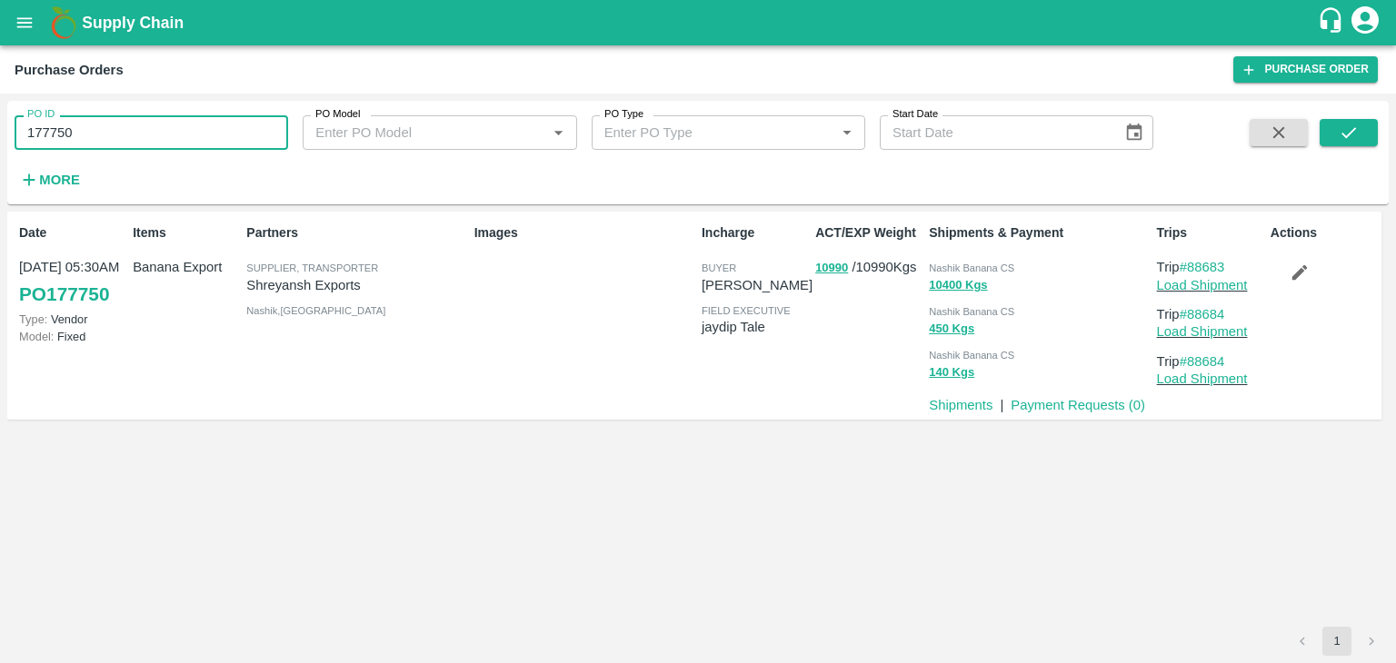
click at [86, 144] on input "177750" at bounding box center [151, 132] width 273 height 35
paste input "text"
type input "177758"
click at [1324, 142] on button "submit" at bounding box center [1348, 132] width 58 height 27
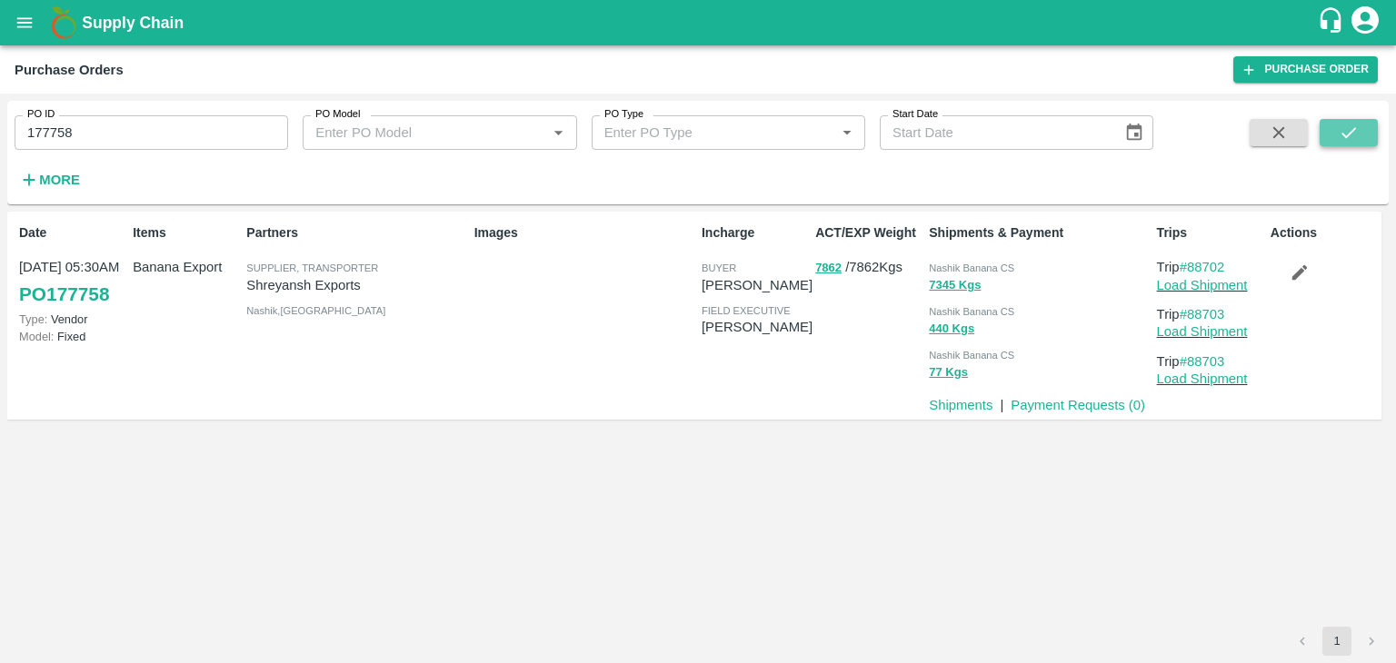
click at [1355, 135] on icon "submit" at bounding box center [1348, 133] width 20 height 20
click at [1209, 281] on link "Load Shipment" at bounding box center [1202, 285] width 91 height 15
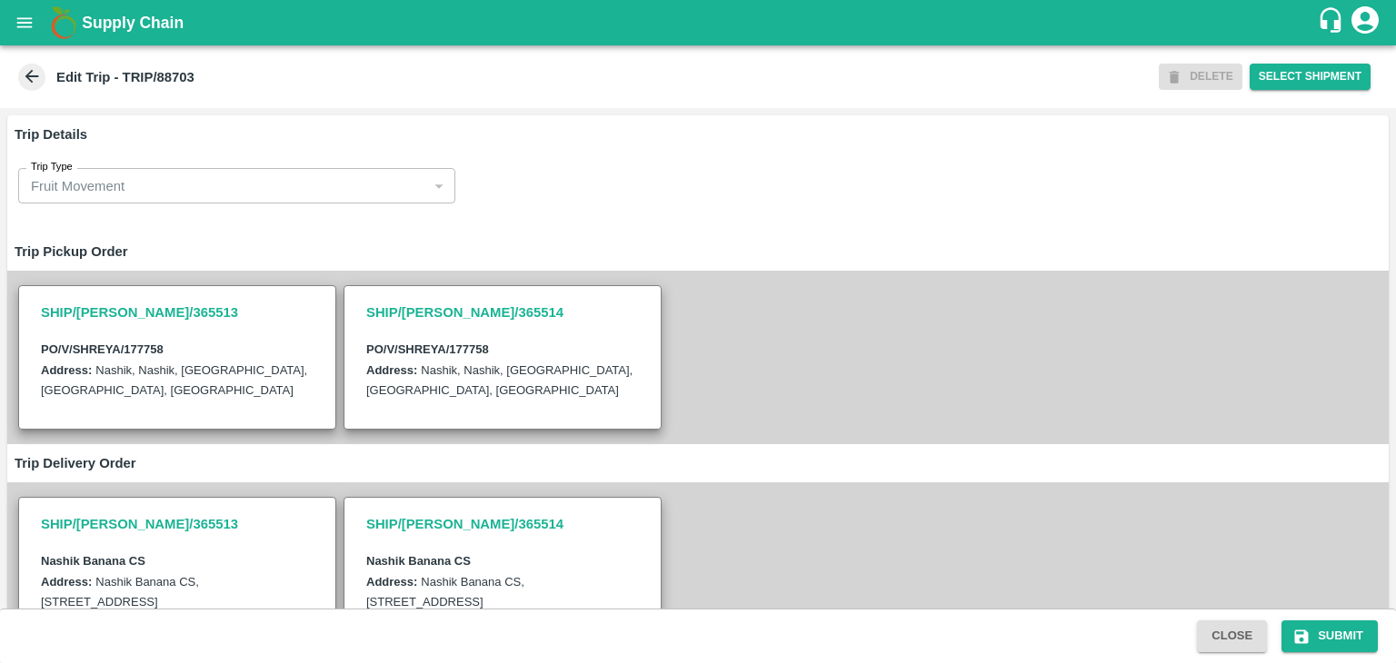
scroll to position [446, 0]
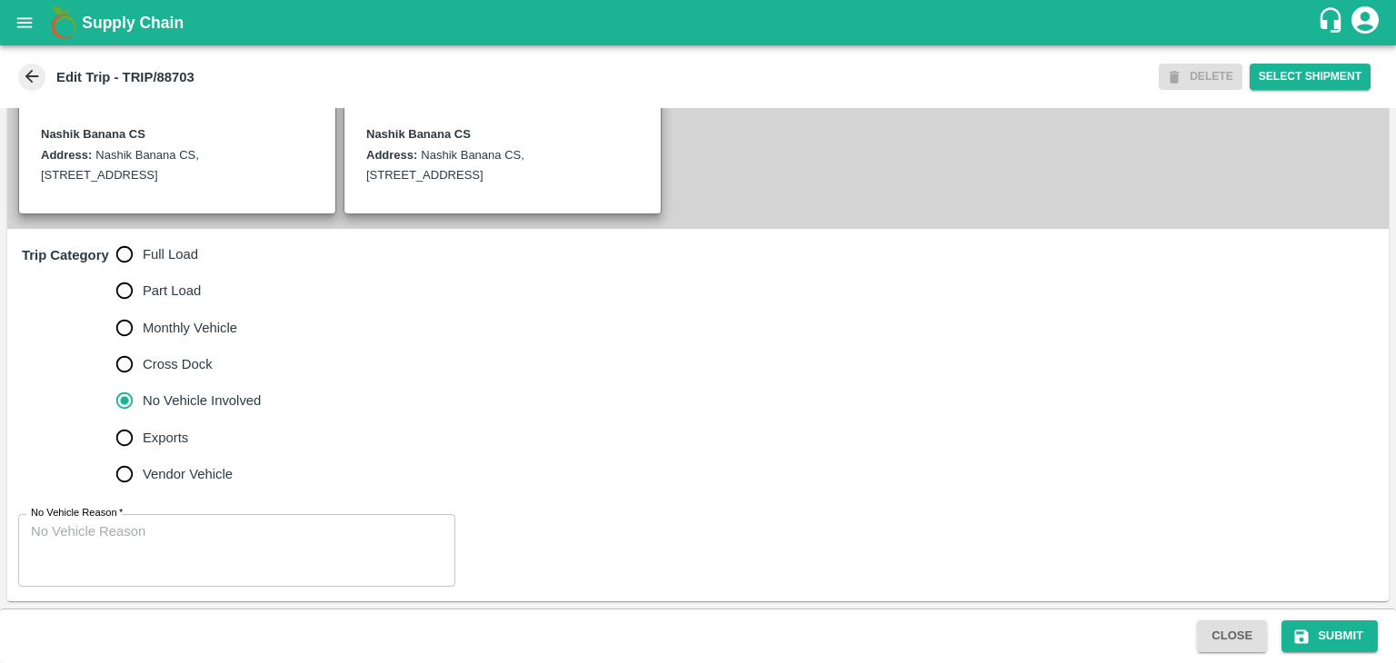
click at [143, 252] on span "Full Load" at bounding box center [170, 254] width 55 height 20
click at [143, 252] on input "Full Load" at bounding box center [124, 254] width 36 height 36
radio input "true"
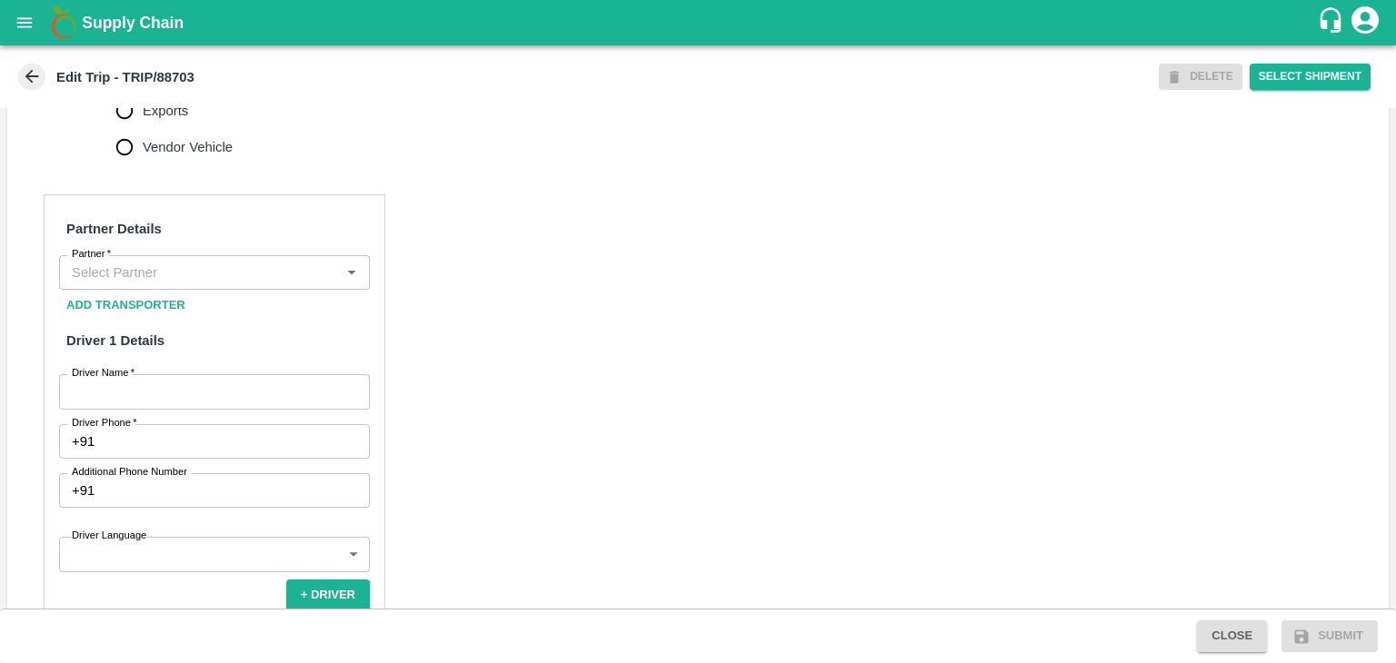
scroll to position [760, 0]
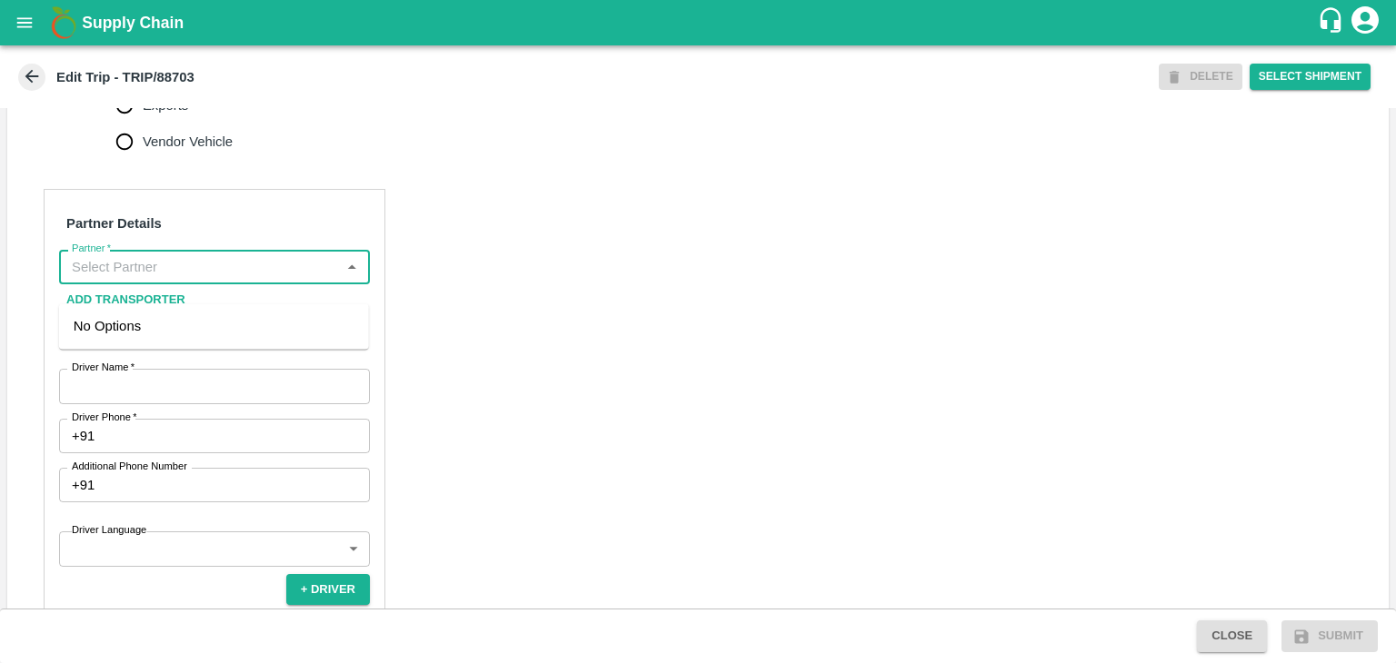
click at [182, 279] on input "Partner   *" at bounding box center [200, 267] width 270 height 24
click at [214, 335] on div "[PERSON_NAME] ( [PERSON_NAME] Transport )-[GEOGRAPHIC_DATA], Pune-9860466997(Tr…" at bounding box center [214, 346] width 281 height 61
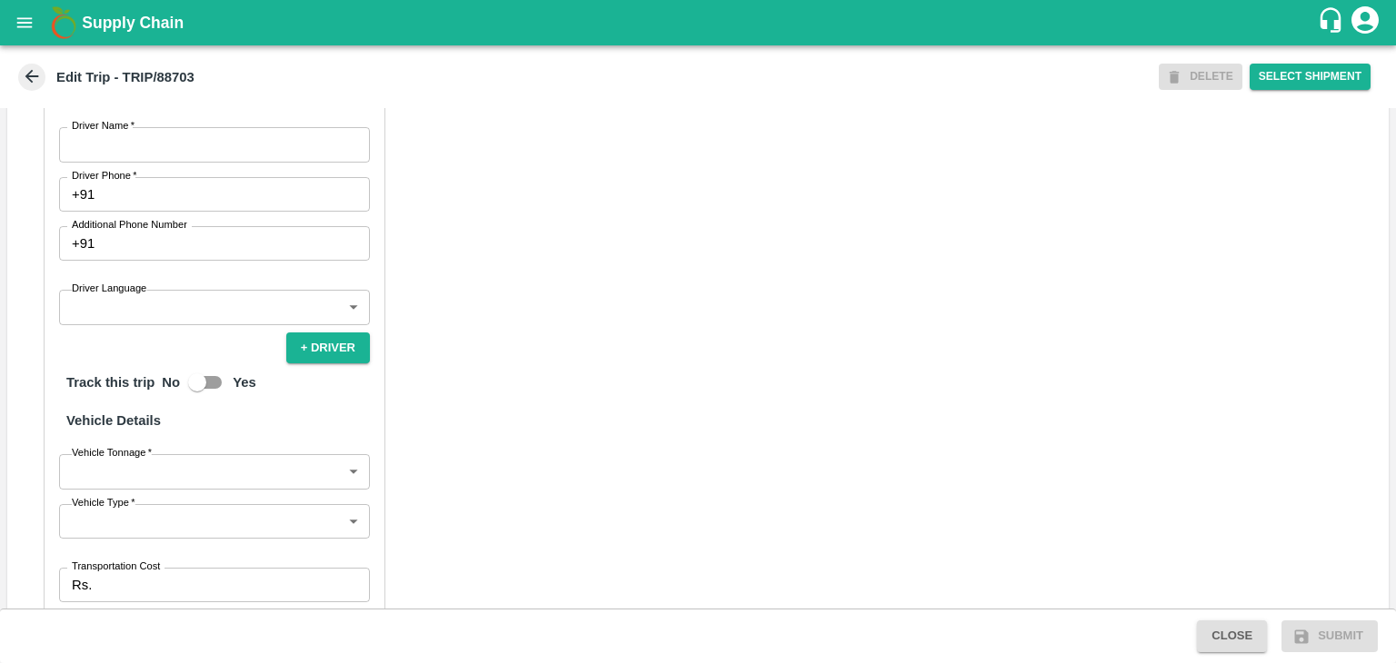
scroll to position [999, 0]
type input "[PERSON_NAME] ( [PERSON_NAME] Transport )-[GEOGRAPHIC_DATA], Pune-9860466997(Tr…"
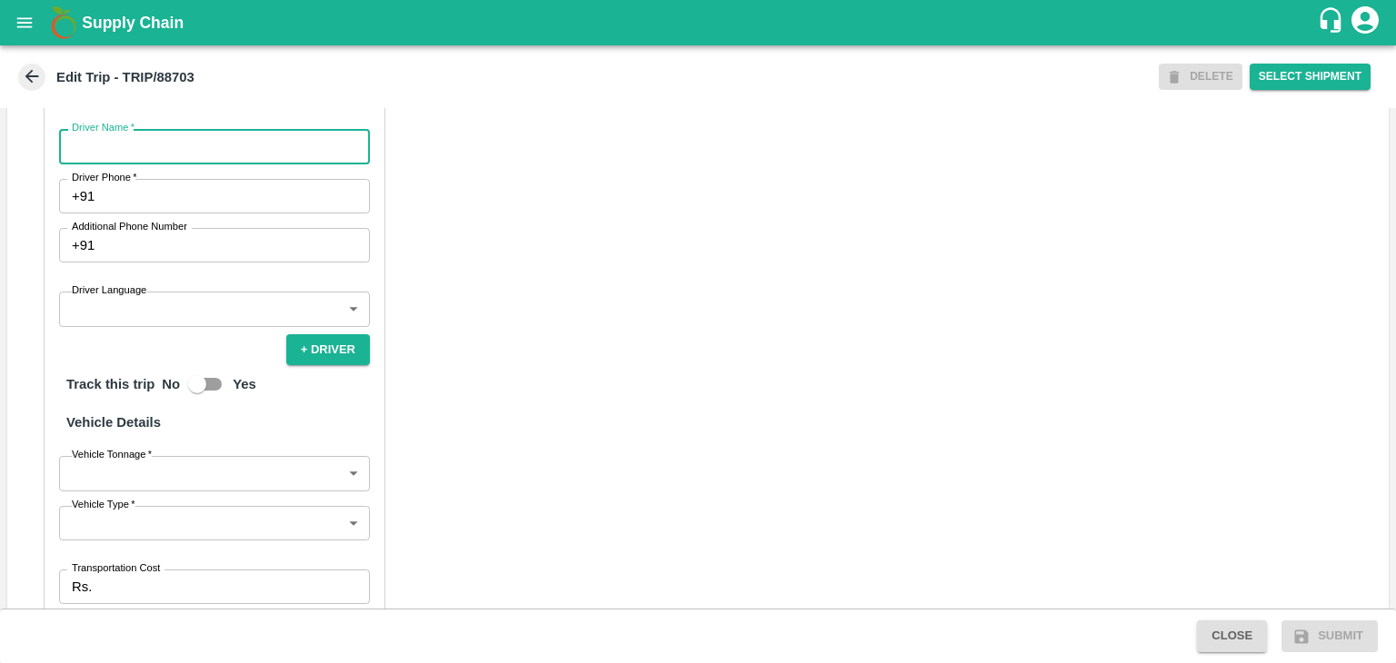
click at [170, 157] on input "Driver Name   *" at bounding box center [214, 146] width 311 height 35
type input "Ganesh"
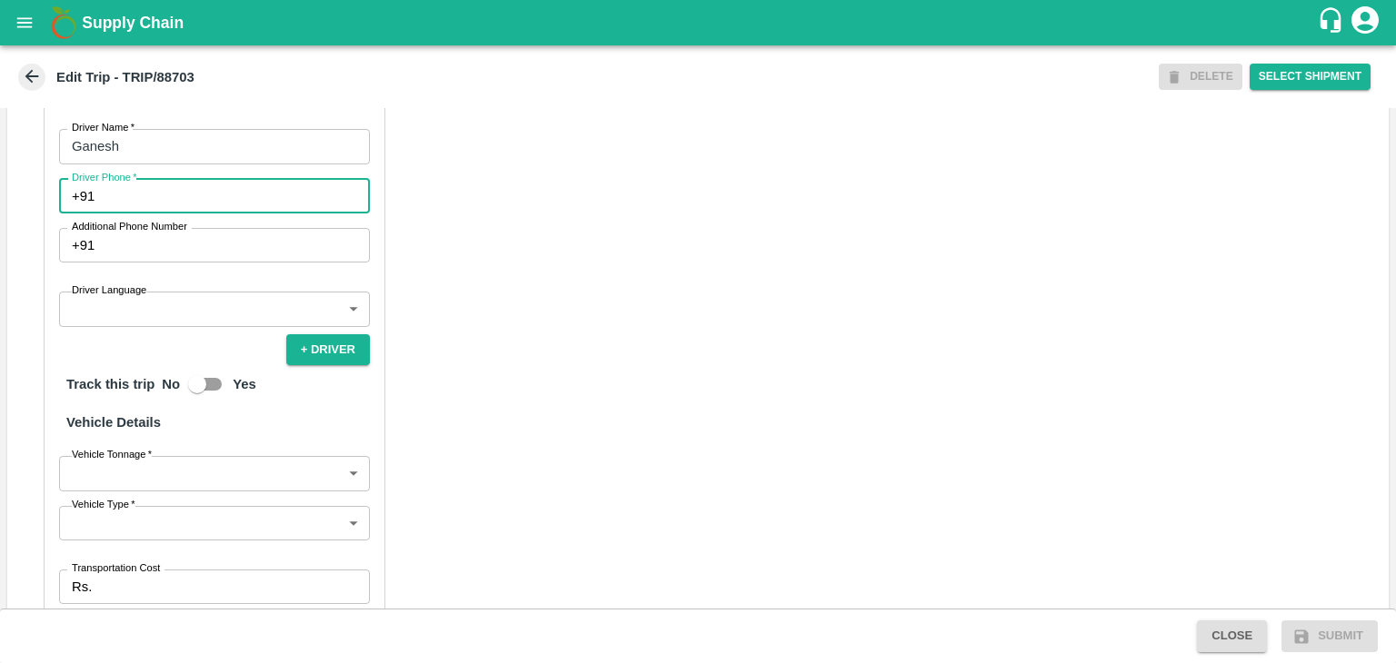
click at [161, 214] on input "Driver Phone   *" at bounding box center [236, 196] width 268 height 35
type input "9975280177"
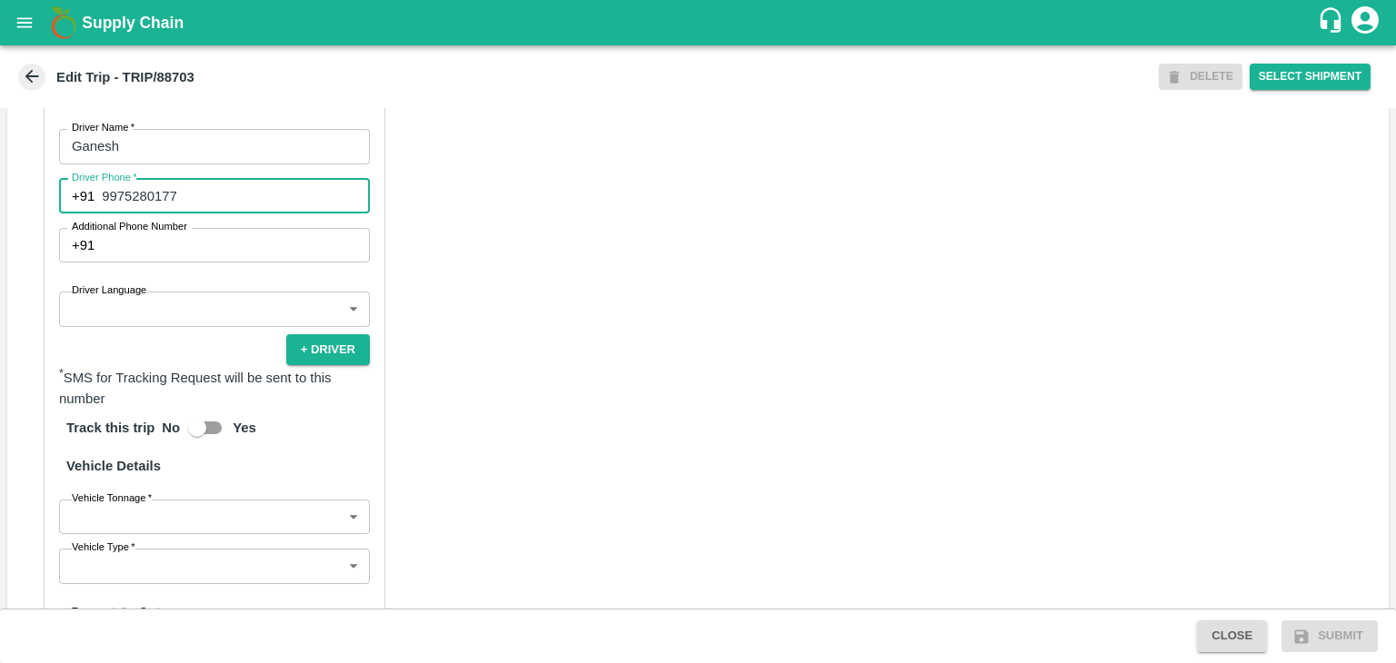
click at [168, 323] on body "Supply Chain Edit Trip - TRIP/88703 DELETE Select Shipment Trip Details Trip Ty…" at bounding box center [698, 331] width 1396 height 663
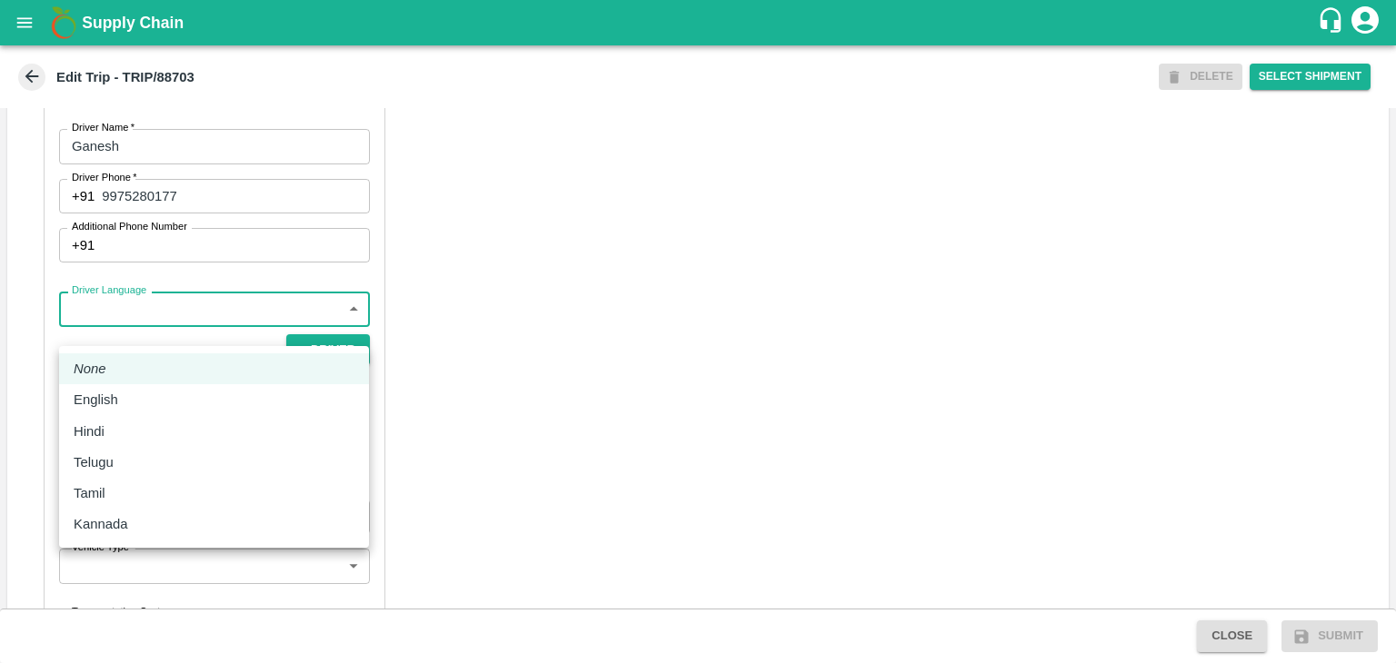
click at [138, 409] on div "English" at bounding box center [214, 400] width 281 height 20
type input "en"
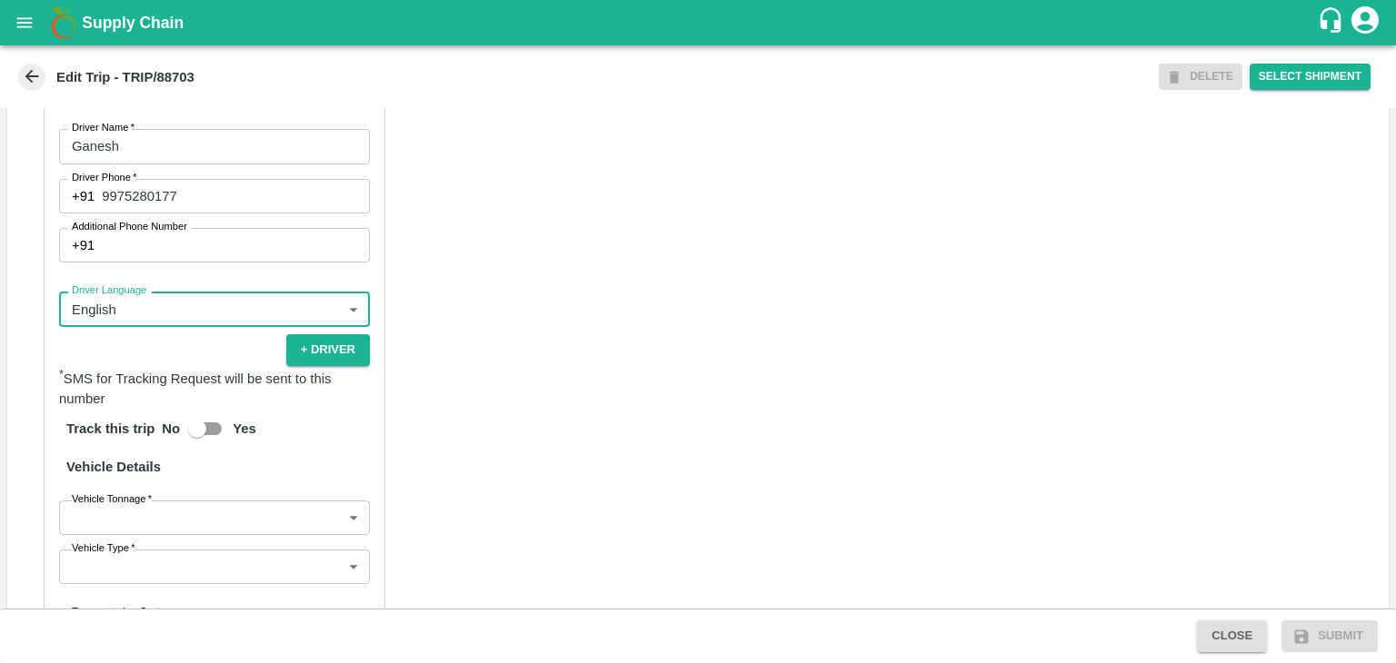
scroll to position [1257, 0]
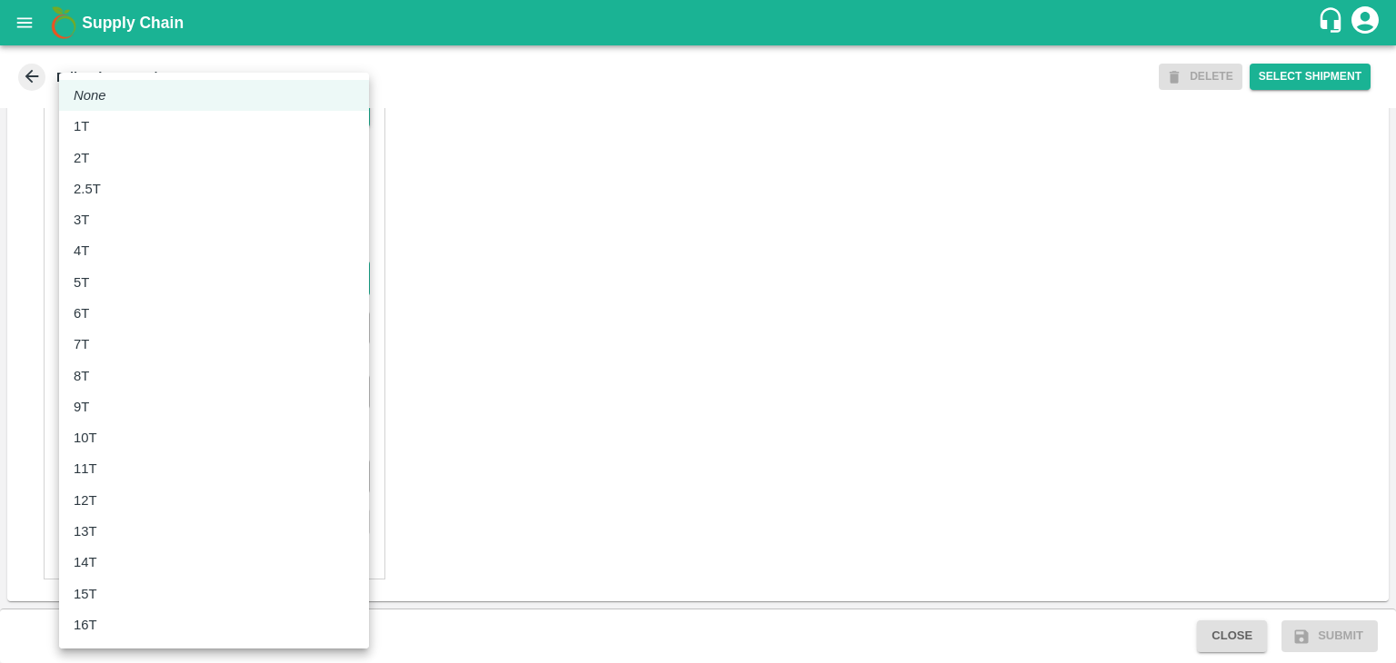
click at [134, 295] on body "Supply Chain Edit Trip - TRIP/88703 DELETE Select Shipment Trip Details Trip Ty…" at bounding box center [698, 331] width 1396 height 663
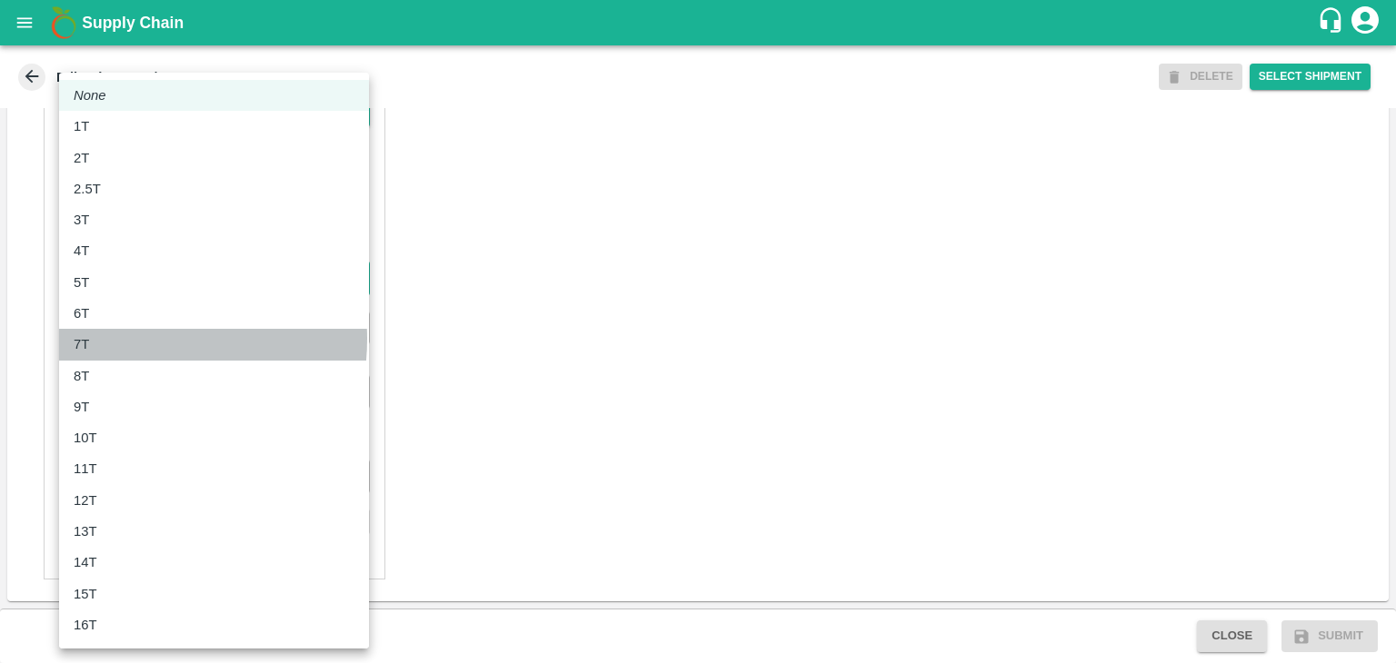
click at [122, 339] on div "7T" at bounding box center [214, 344] width 281 height 20
type input "7000"
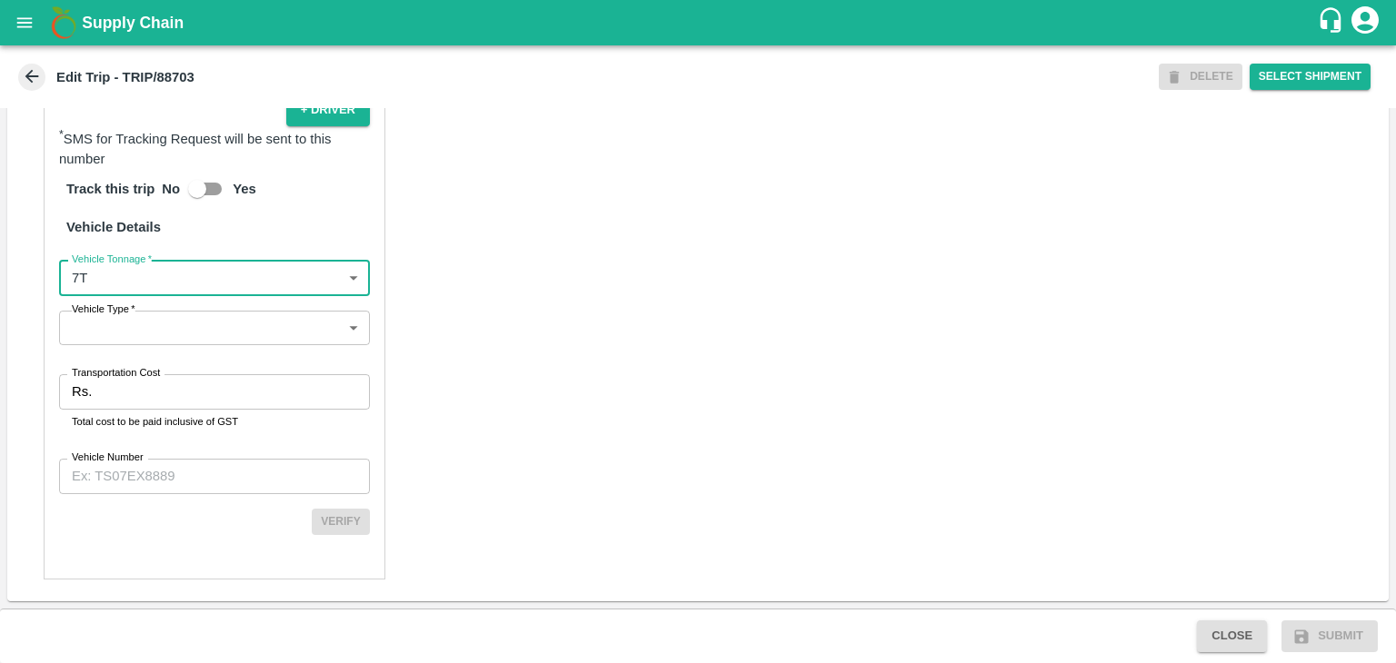
click at [187, 338] on body "Supply Chain Edit Trip - TRIP/88703 DELETE Select Shipment Trip Details Trip Ty…" at bounding box center [698, 331] width 1396 height 663
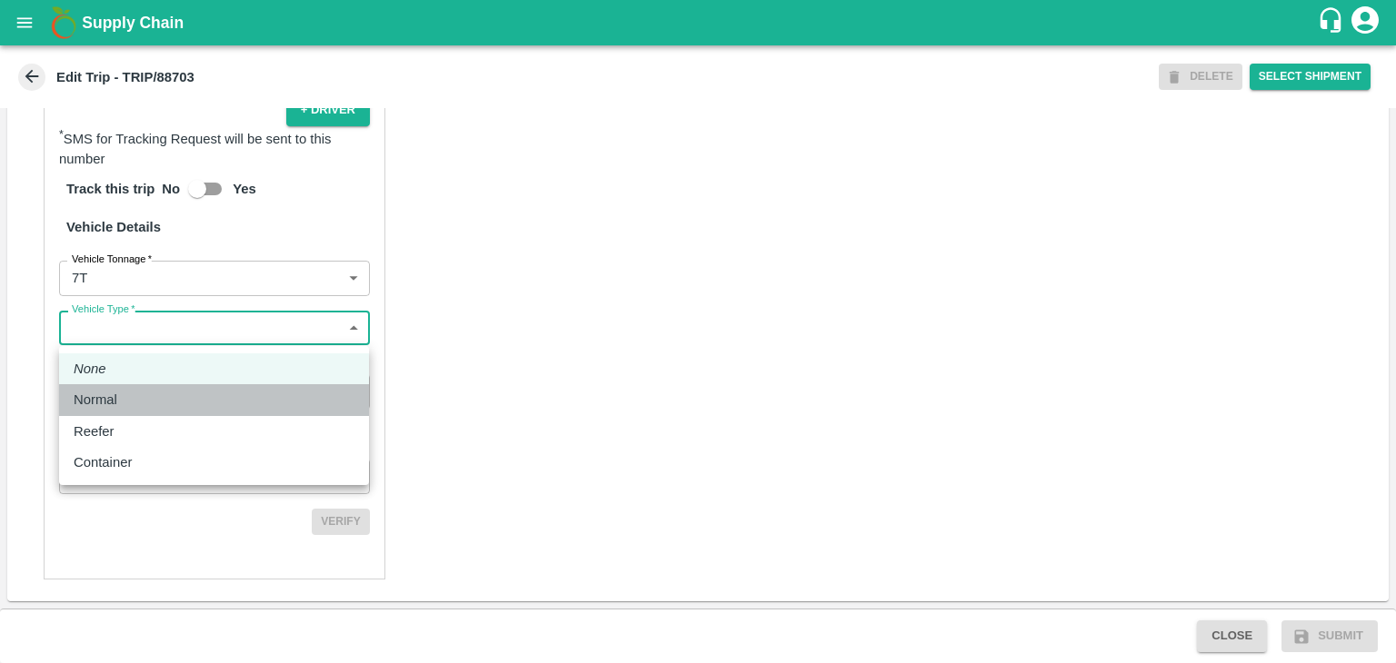
click at [109, 401] on p "Normal" at bounding box center [96, 400] width 44 height 20
type input "Normal"
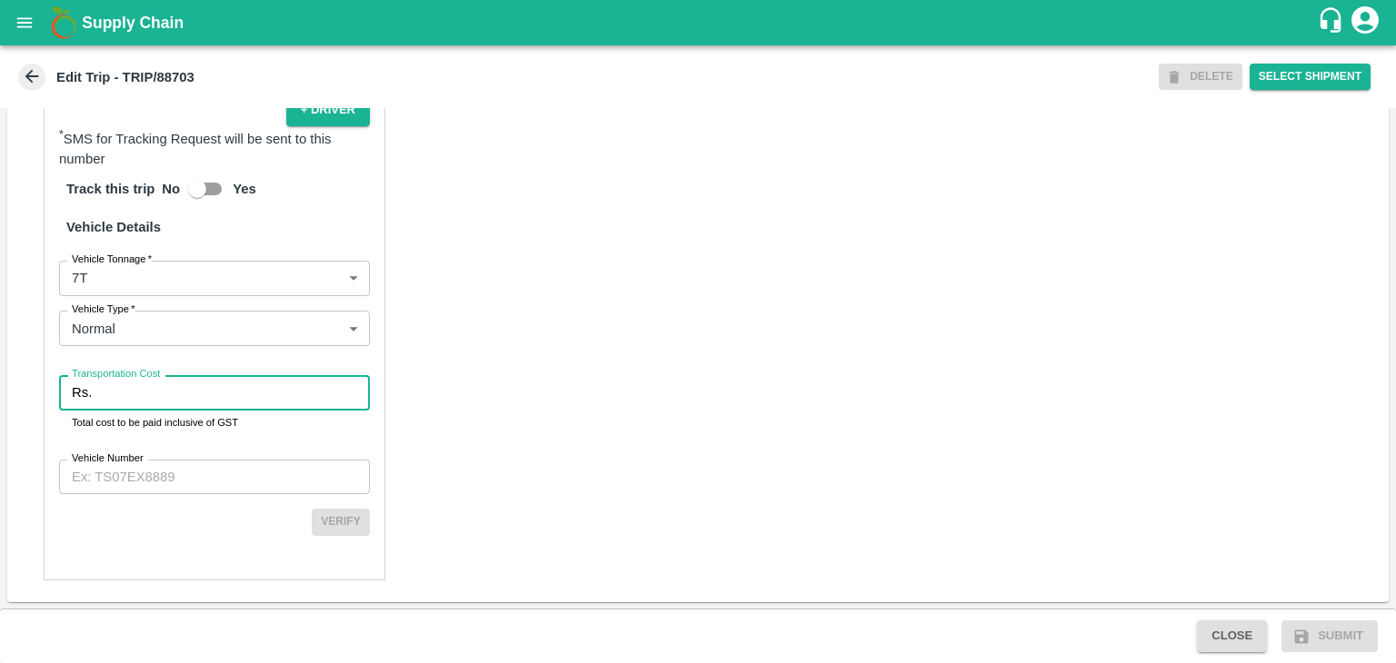
click at [138, 396] on input "Transportation Cost" at bounding box center [234, 392] width 271 height 35
type input "1"
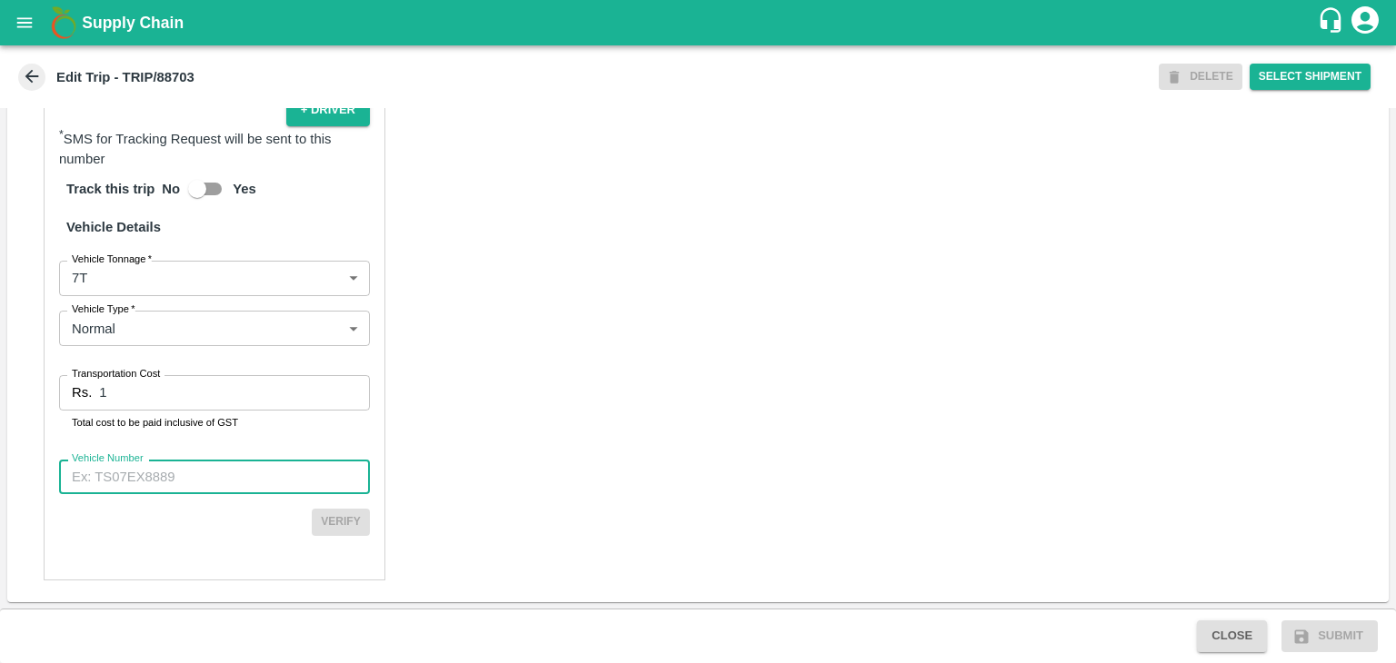
click at [210, 467] on input "Vehicle Number" at bounding box center [214, 477] width 311 height 35
type input "MH45AE5250"
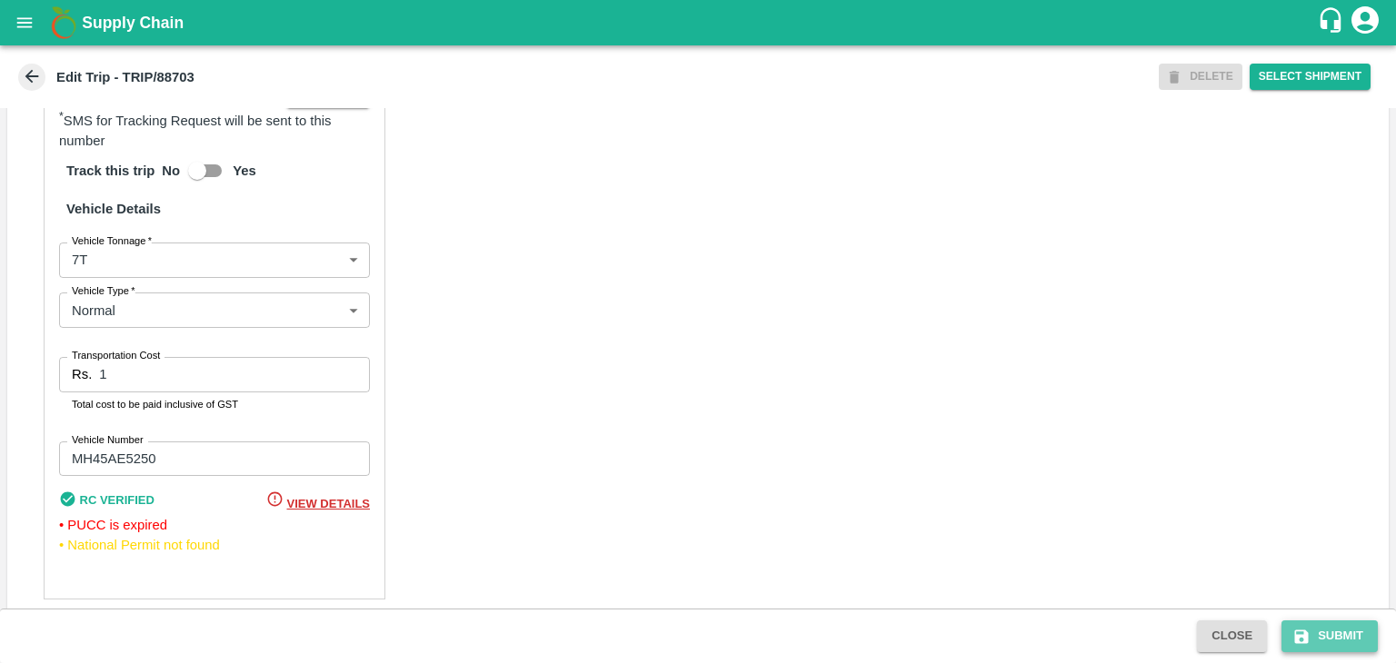
click at [1335, 641] on button "Submit" at bounding box center [1329, 637] width 96 height 32
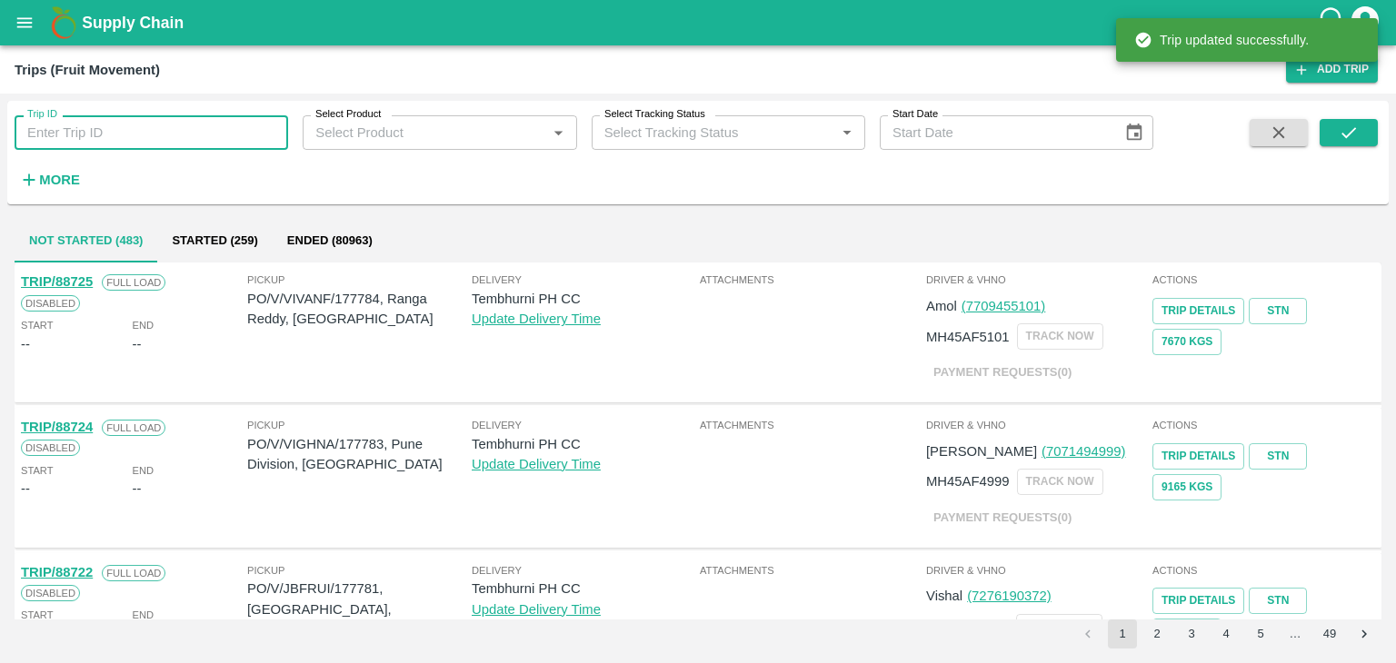
click at [160, 134] on input "Trip ID" at bounding box center [151, 132] width 273 height 35
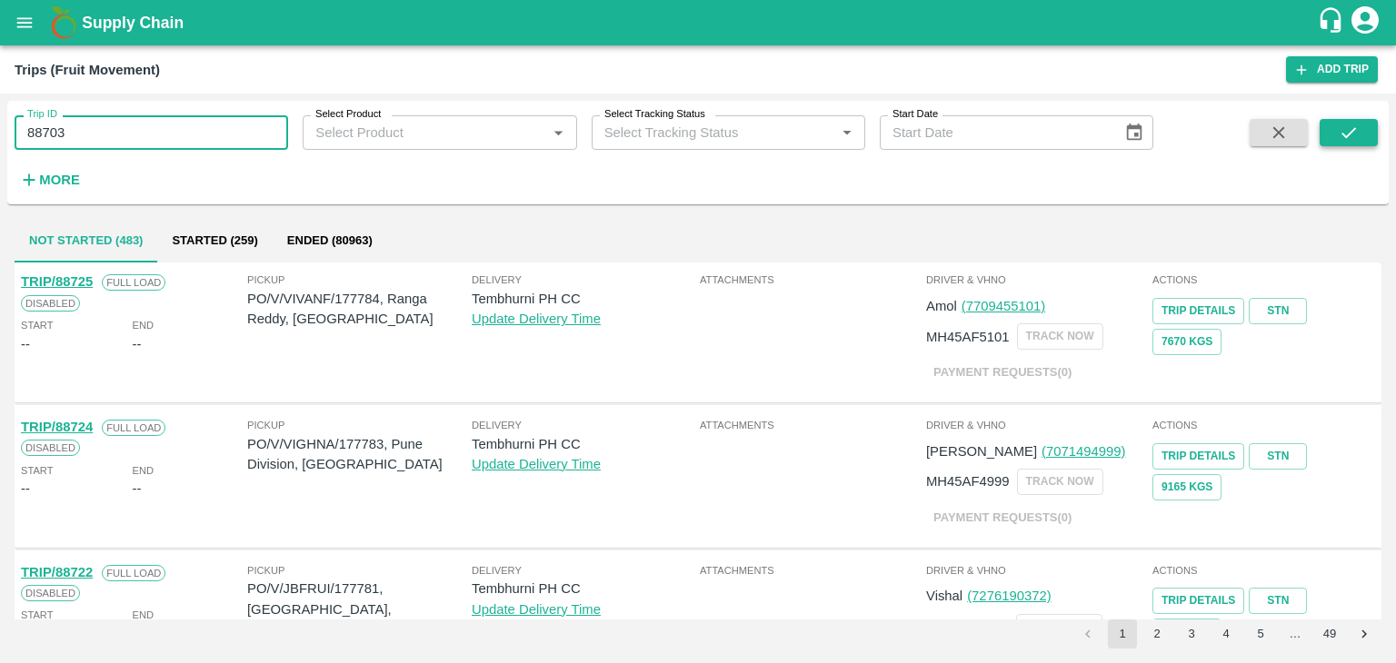
type input "88703"
click at [1372, 122] on button "submit" at bounding box center [1348, 132] width 58 height 27
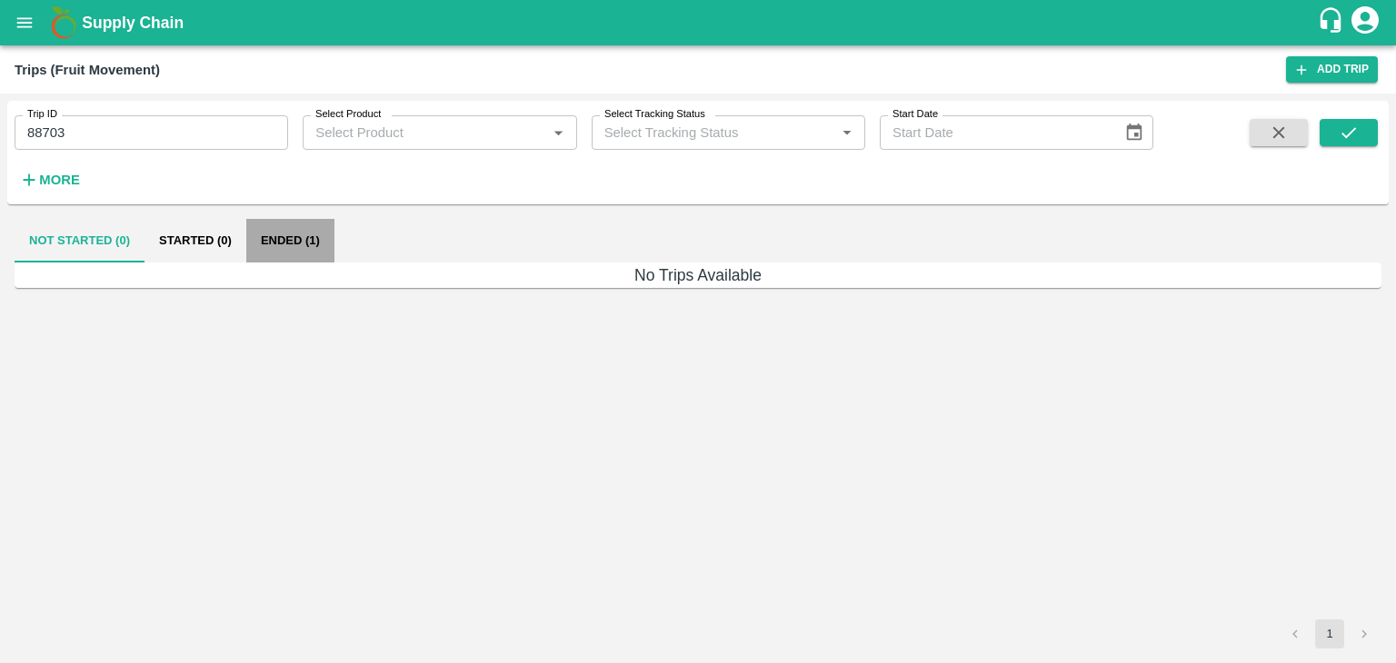
click at [298, 226] on button "Ended (1)" at bounding box center [290, 241] width 88 height 44
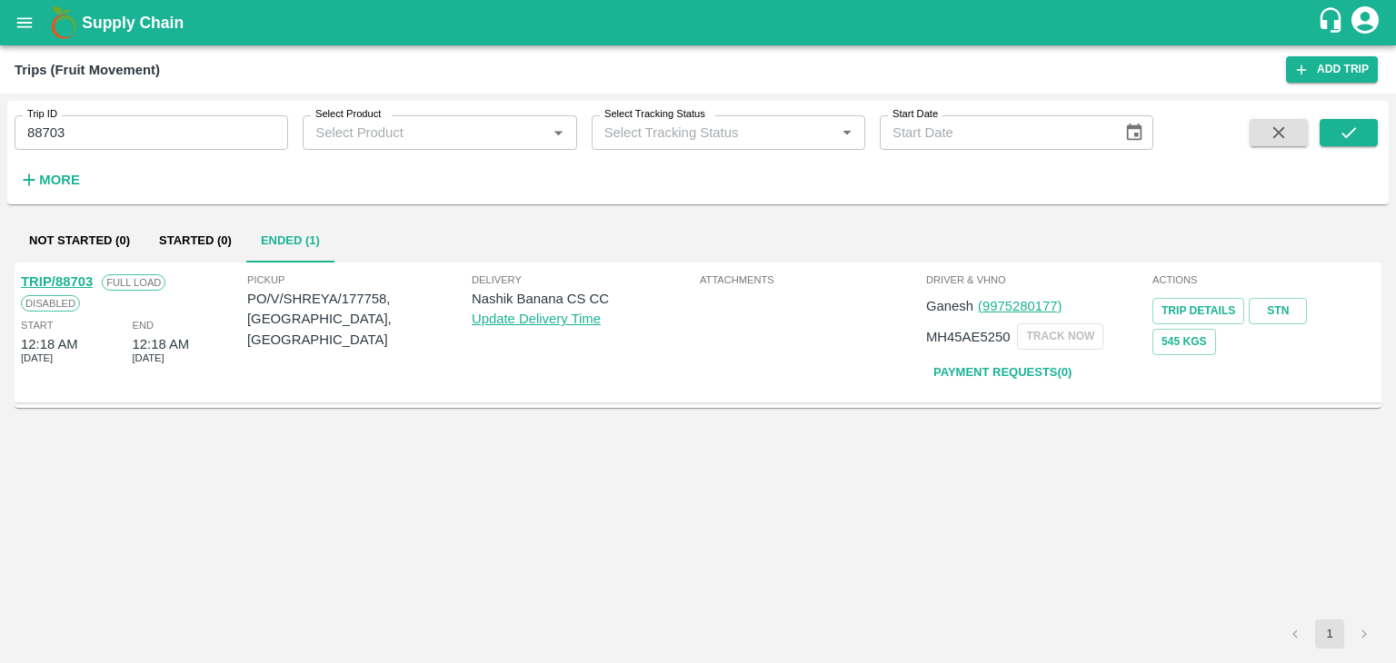
click at [54, 275] on link "TRIP/88703" at bounding box center [57, 281] width 72 height 15
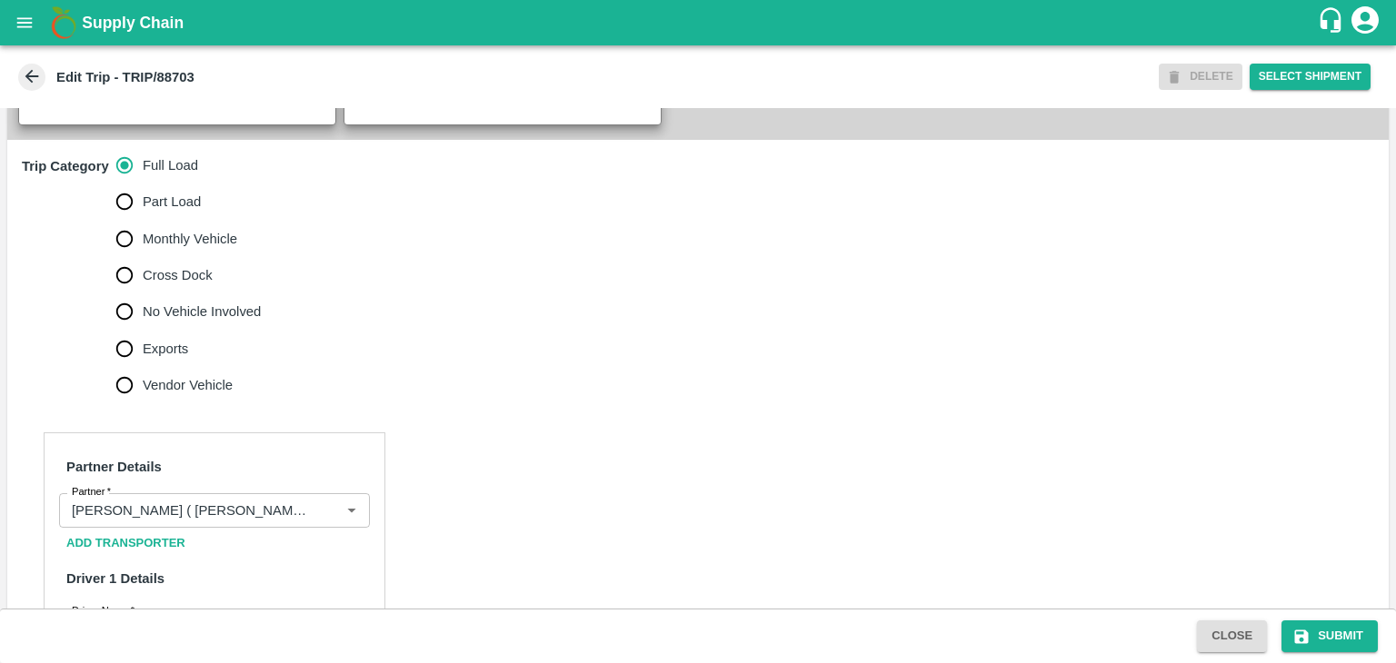
click at [177, 322] on span "No Vehicle Involved" at bounding box center [202, 312] width 118 height 20
click at [143, 330] on input "No Vehicle Involved" at bounding box center [124, 311] width 36 height 36
radio input "true"
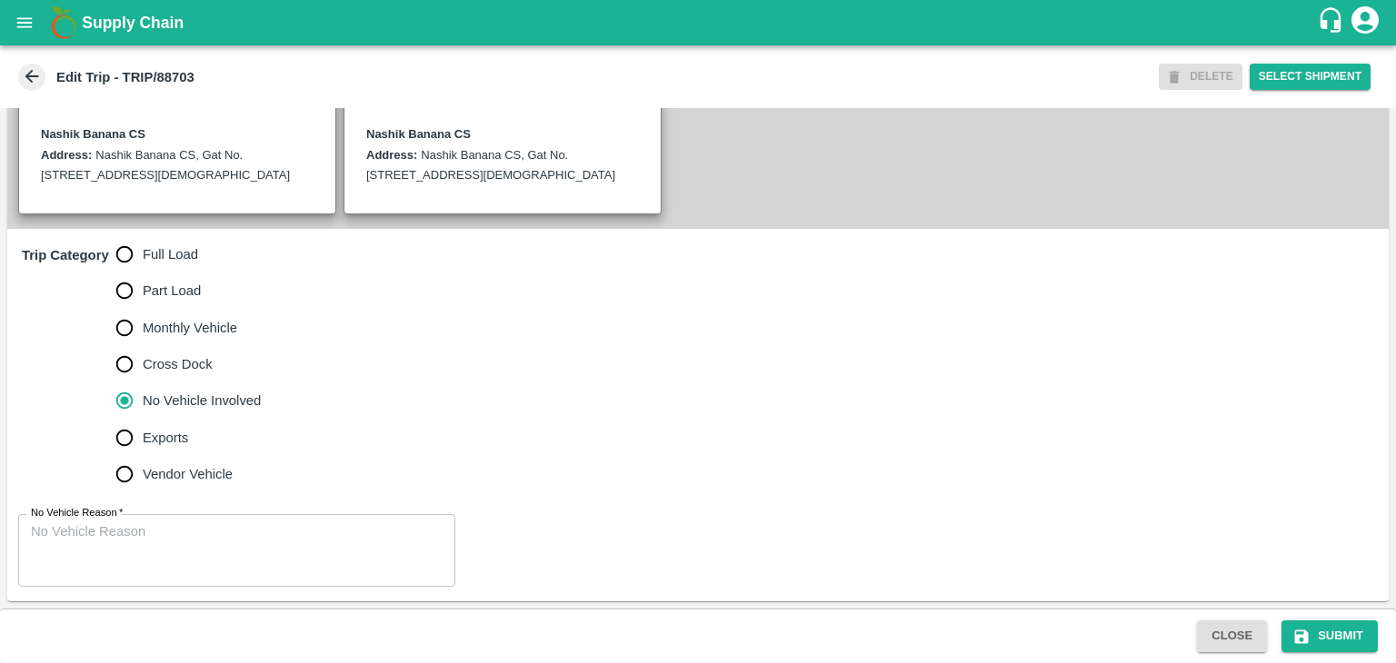
drag, startPoint x: 190, startPoint y: 516, endPoint x: 197, endPoint y: 532, distance: 17.9
click at [197, 532] on div "x No Vehicle Reason" at bounding box center [236, 550] width 437 height 73
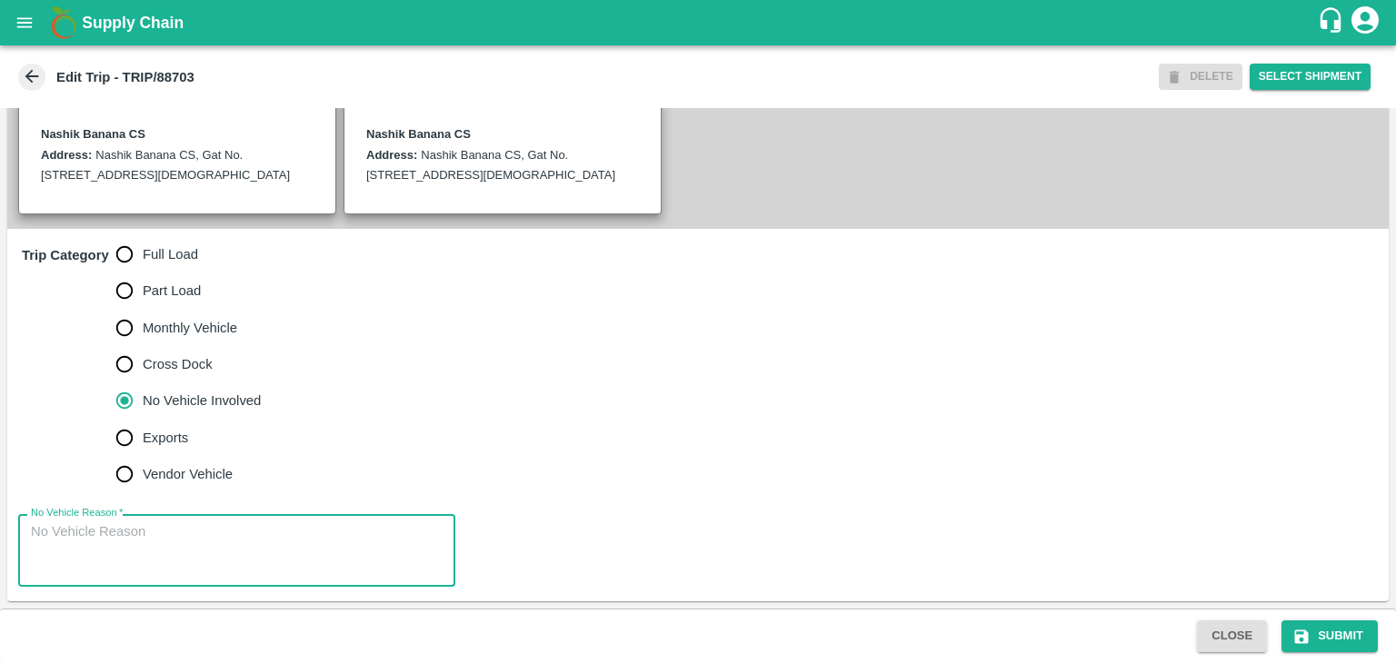
click at [197, 532] on textarea "No Vehicle Reason   *" at bounding box center [237, 550] width 412 height 57
type textarea "Field Dump"
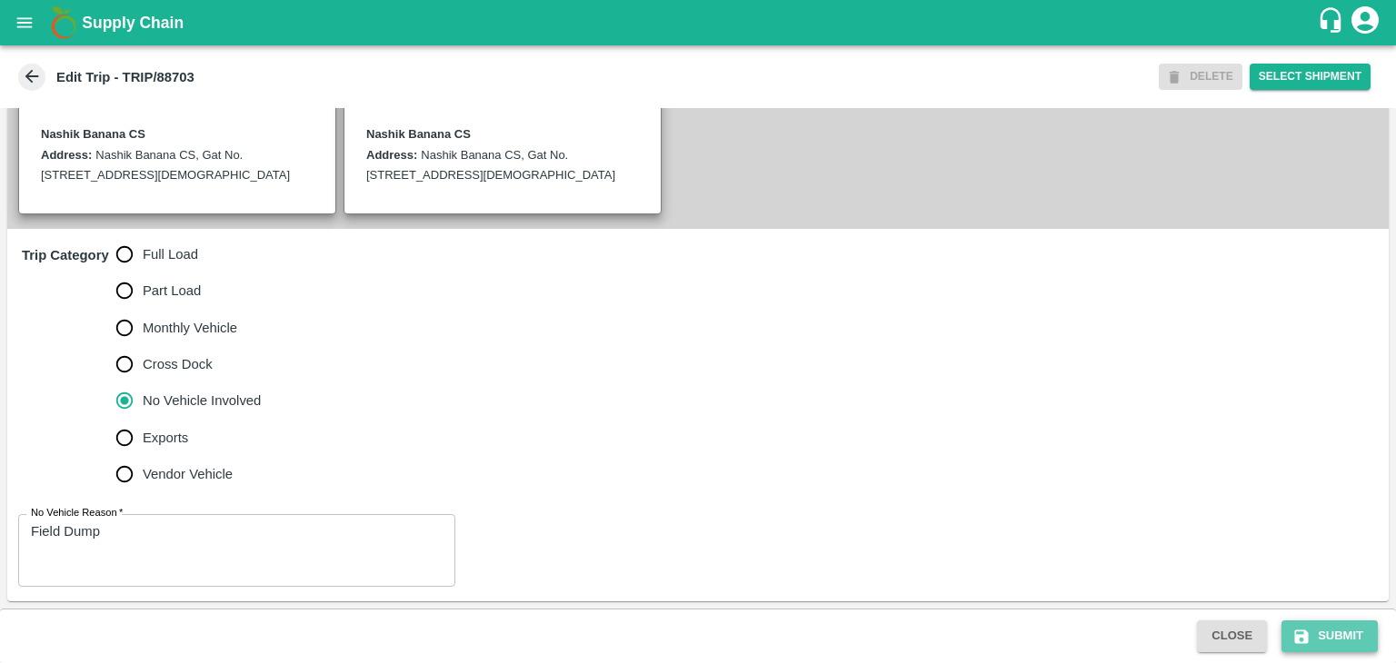
click at [1346, 647] on button "Submit" at bounding box center [1329, 637] width 96 height 32
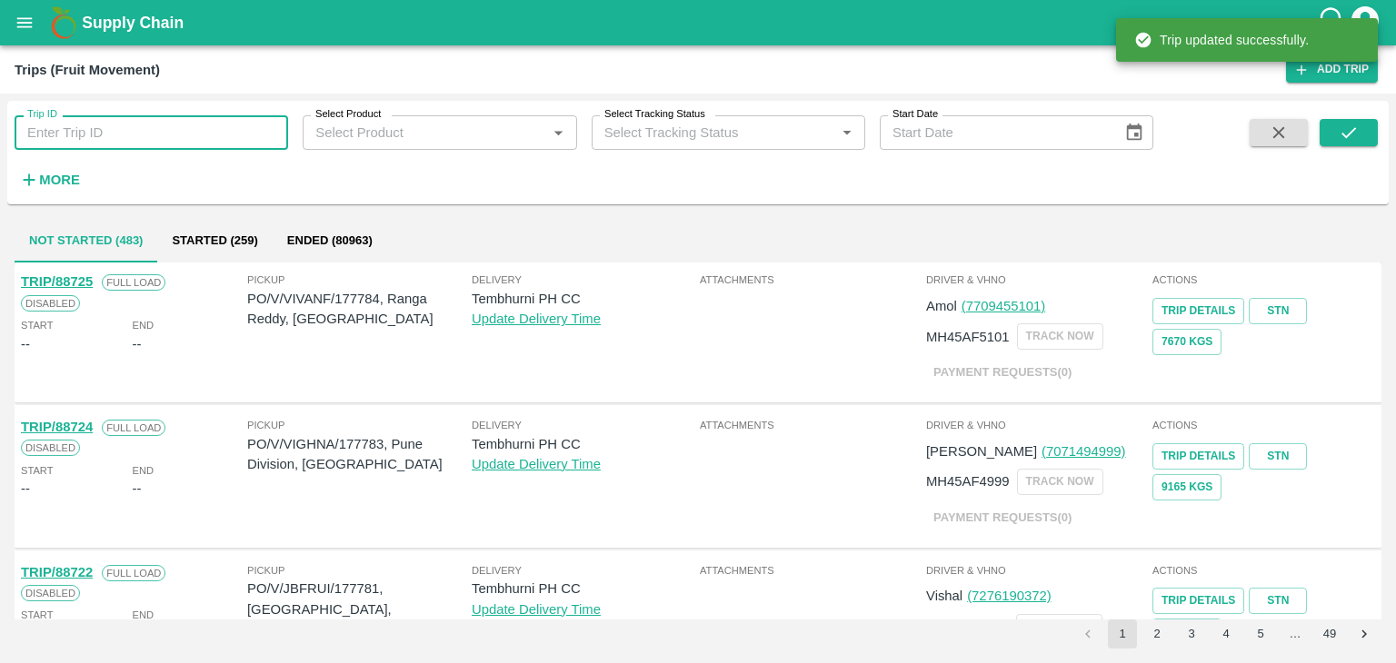
click at [166, 137] on input "Trip ID" at bounding box center [151, 132] width 273 height 35
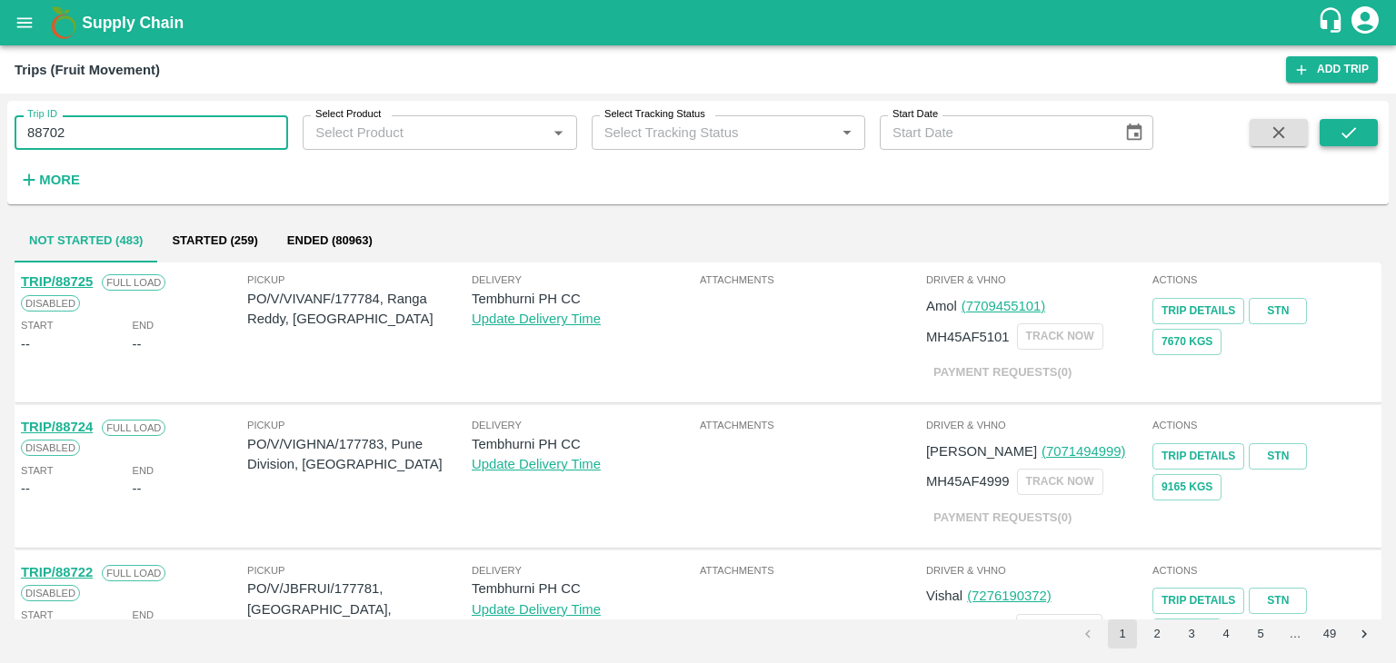
type input "88702"
click at [1344, 132] on icon "submit" at bounding box center [1348, 133] width 20 height 20
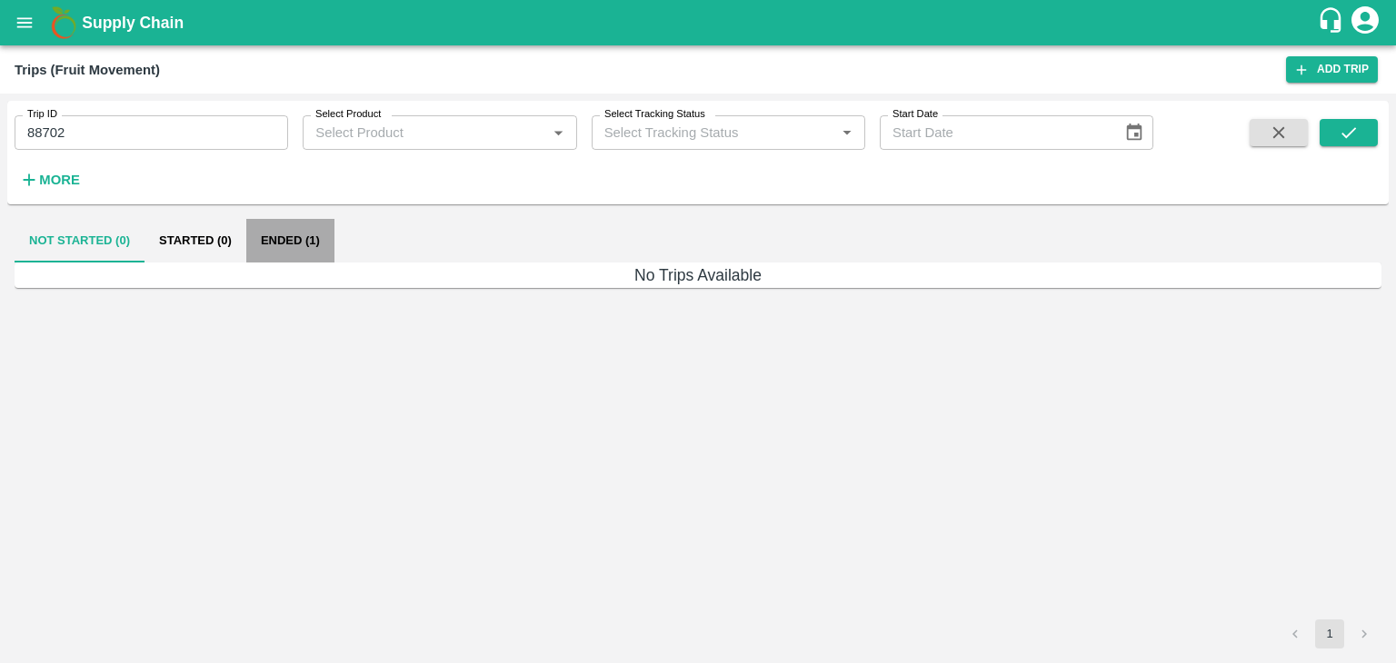
click at [308, 231] on button "Ended (1)" at bounding box center [290, 241] width 88 height 44
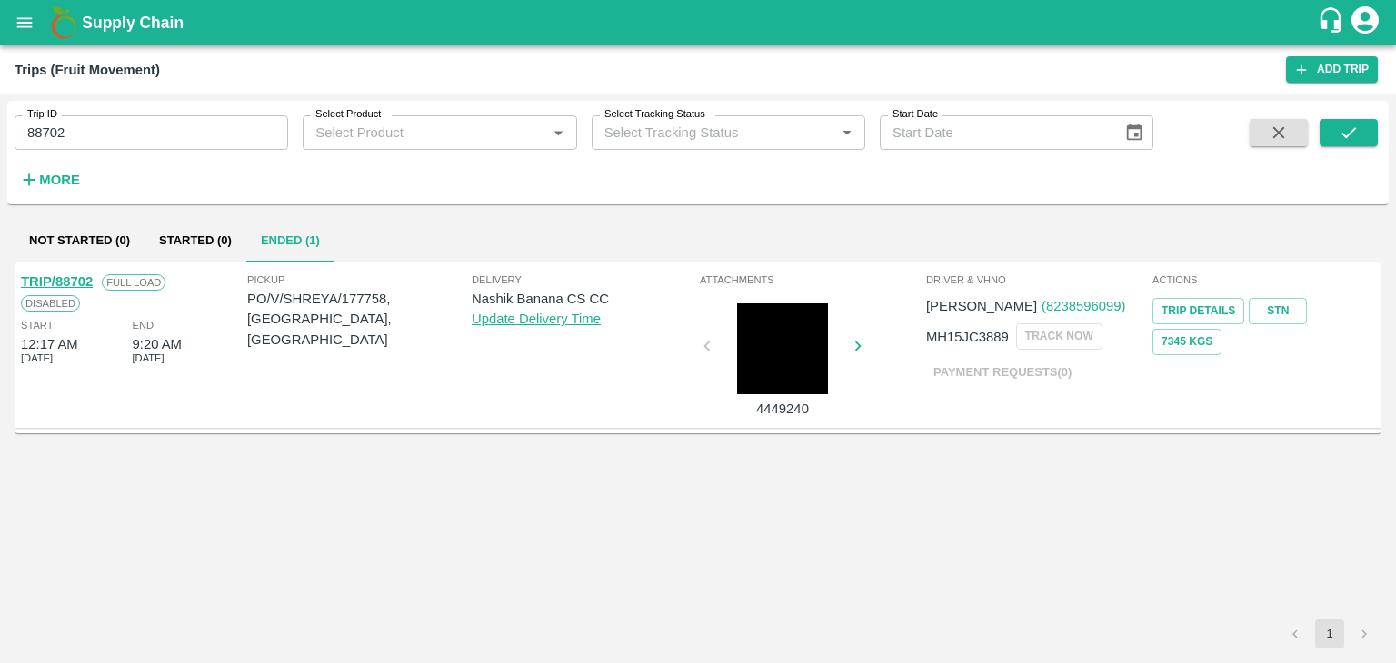
click at [67, 277] on link "TRIP/88702" at bounding box center [57, 281] width 72 height 15
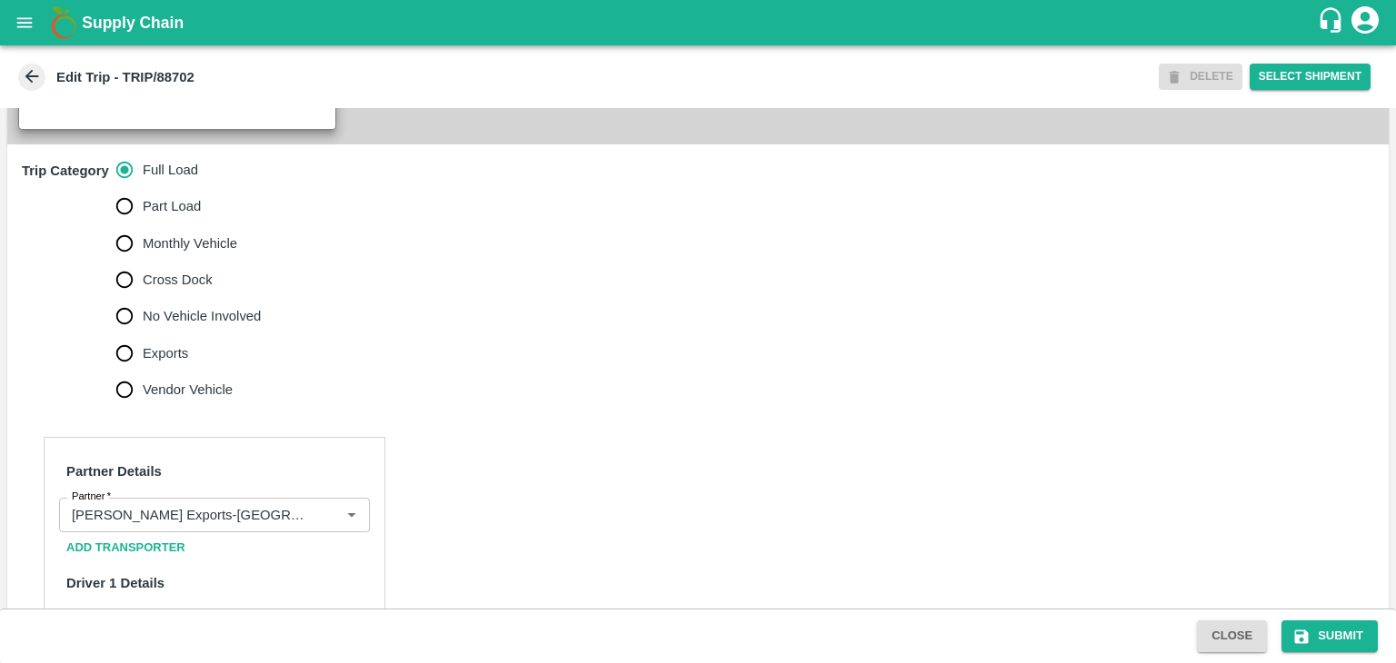
scroll to position [512, 0]
click at [331, 523] on icon "Clear" at bounding box center [329, 514] width 17 height 17
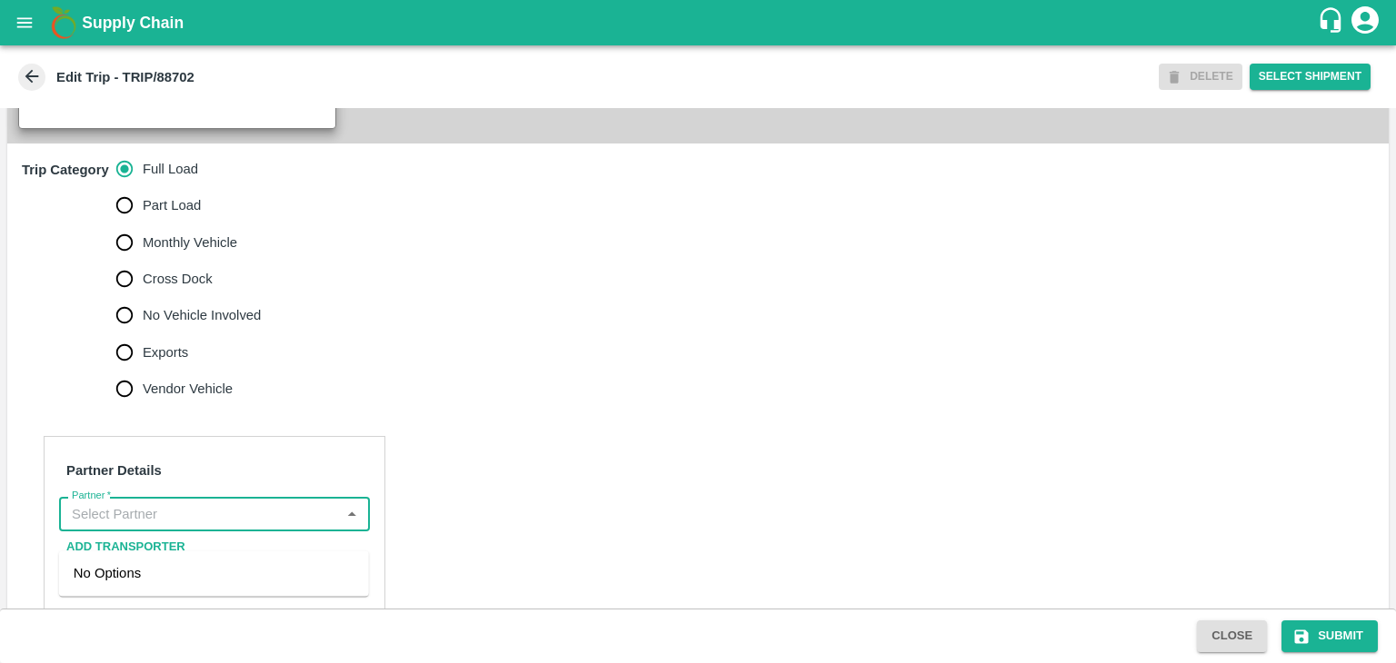
click at [313, 526] on input "Partner   *" at bounding box center [200, 514] width 270 height 24
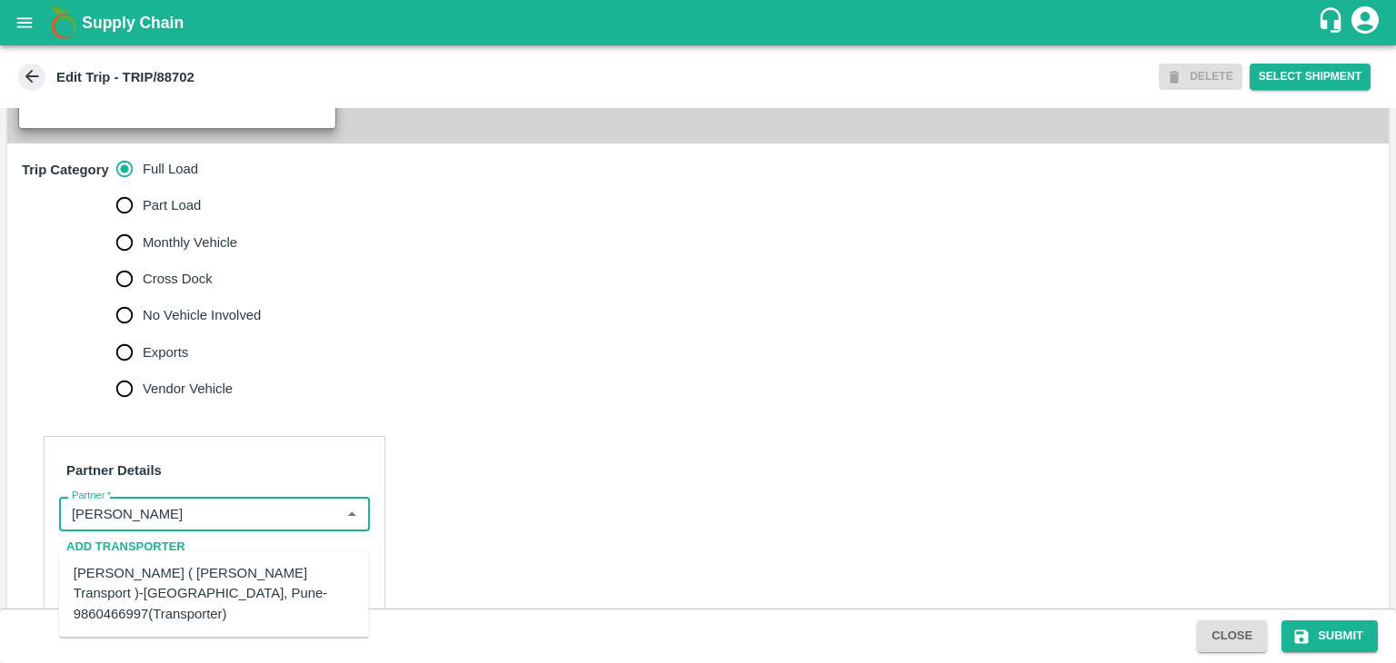
click at [246, 584] on div "[PERSON_NAME] ( [PERSON_NAME] Transport )-[GEOGRAPHIC_DATA], Pune-9860466997(Tr…" at bounding box center [214, 593] width 281 height 61
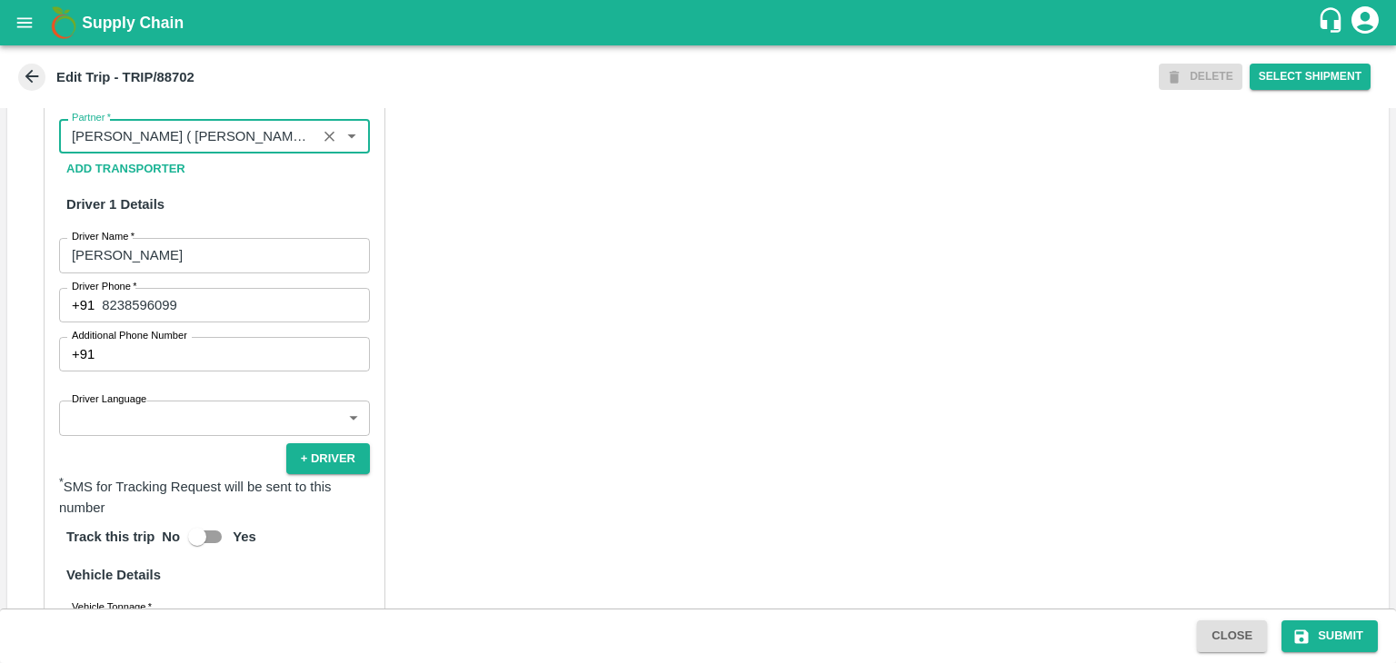
scroll to position [896, 0]
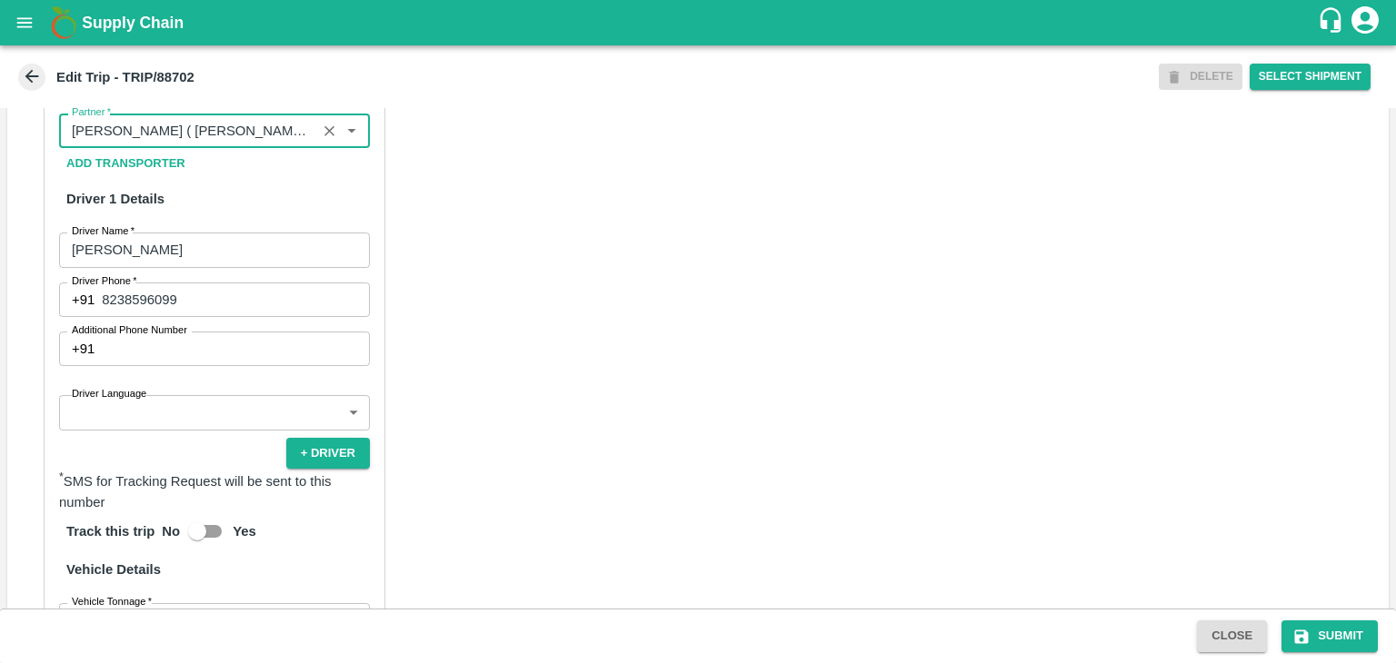
type input "[PERSON_NAME] ( [PERSON_NAME] Transport )-[GEOGRAPHIC_DATA], Pune-9860466997(Tr…"
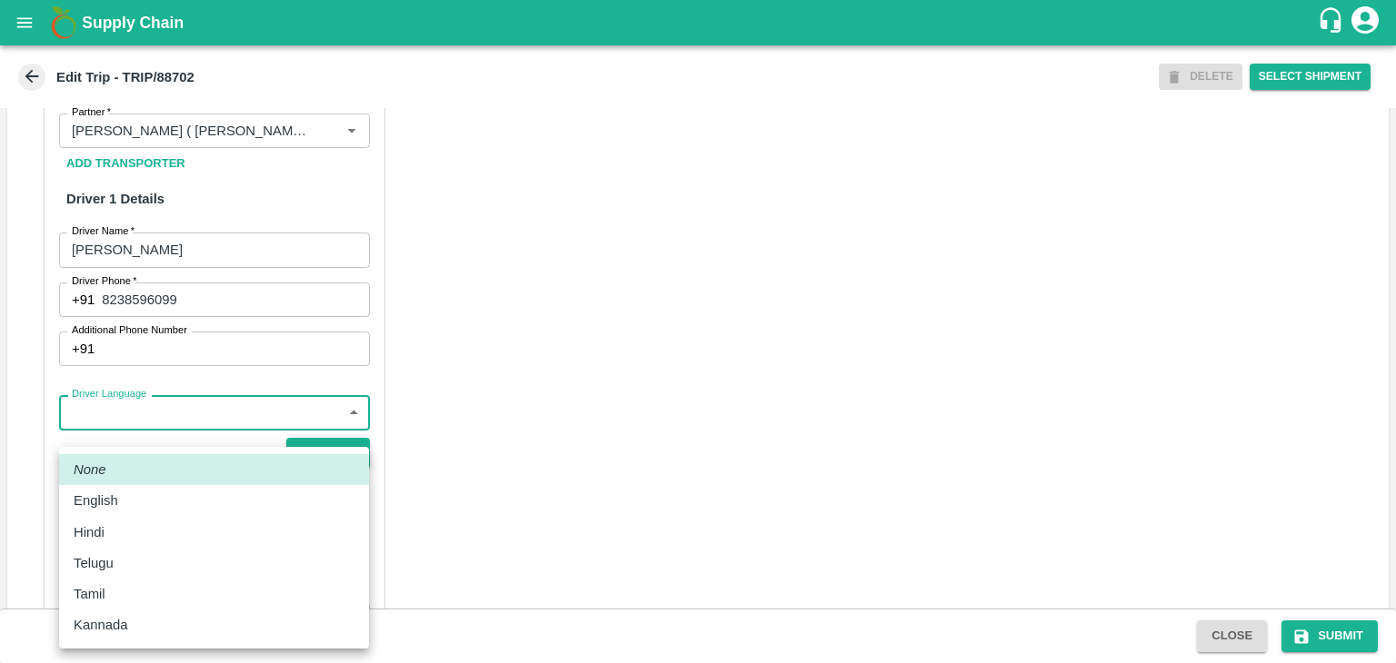
click at [144, 422] on body "Supply Chain Edit Trip - TRIP/88702 DELETE Select Shipment Trip Details Trip Ty…" at bounding box center [698, 331] width 1396 height 663
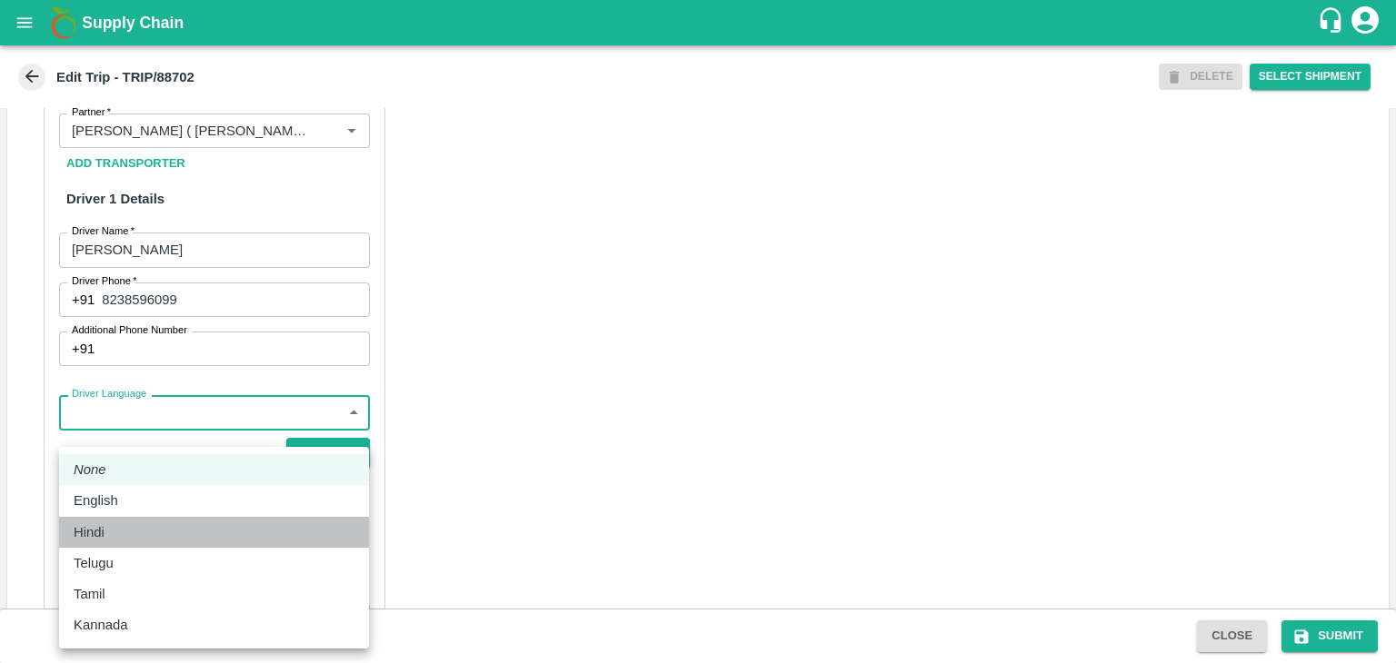
click at [109, 518] on li "Hindi" at bounding box center [214, 532] width 310 height 31
type input "hi"
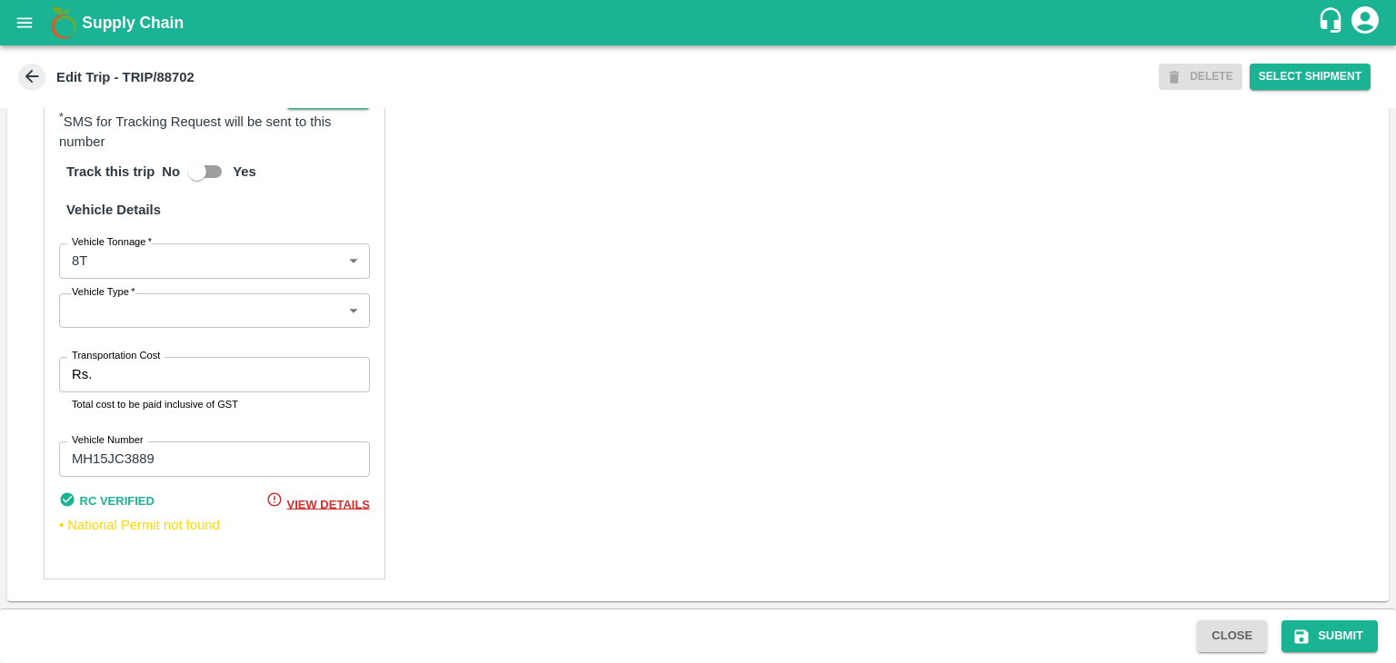
scroll to position [1275, 0]
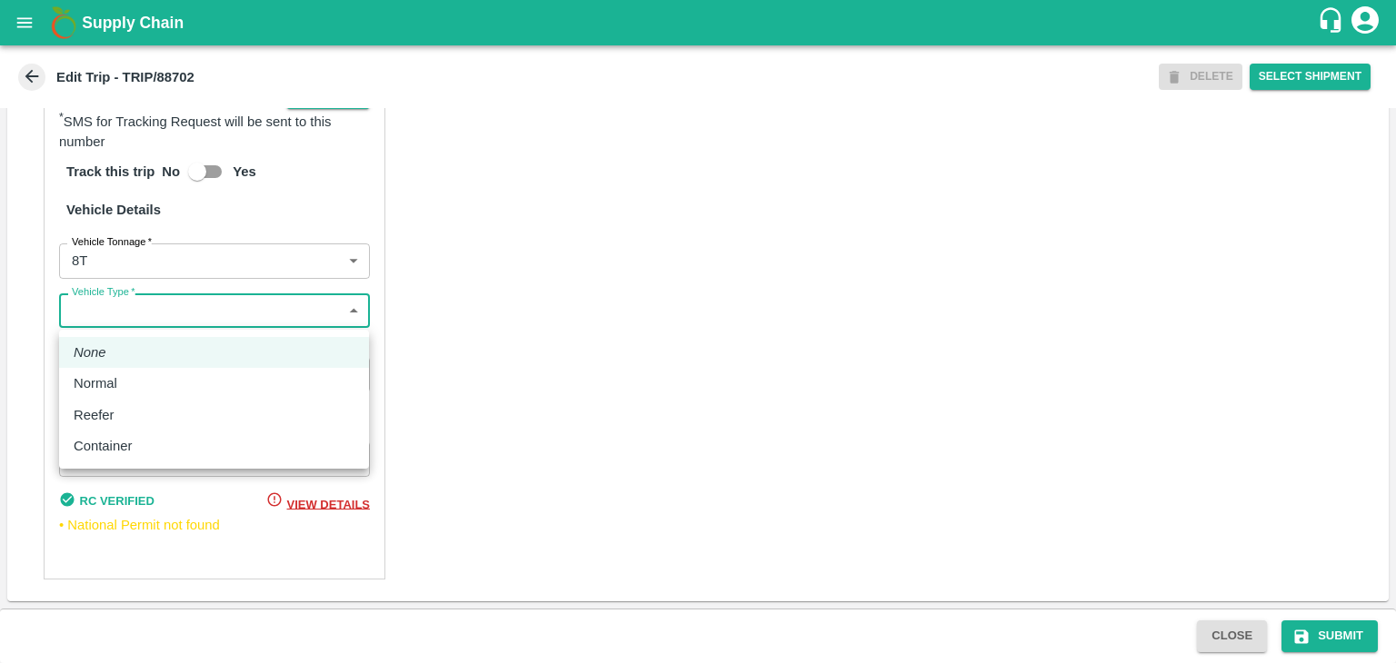
click at [133, 318] on body "Supply Chain Edit Trip - TRIP/88702 DELETE Select Shipment Trip Details Trip Ty…" at bounding box center [698, 331] width 1396 height 663
click at [104, 397] on li "Normal" at bounding box center [214, 383] width 310 height 31
type input "Normal"
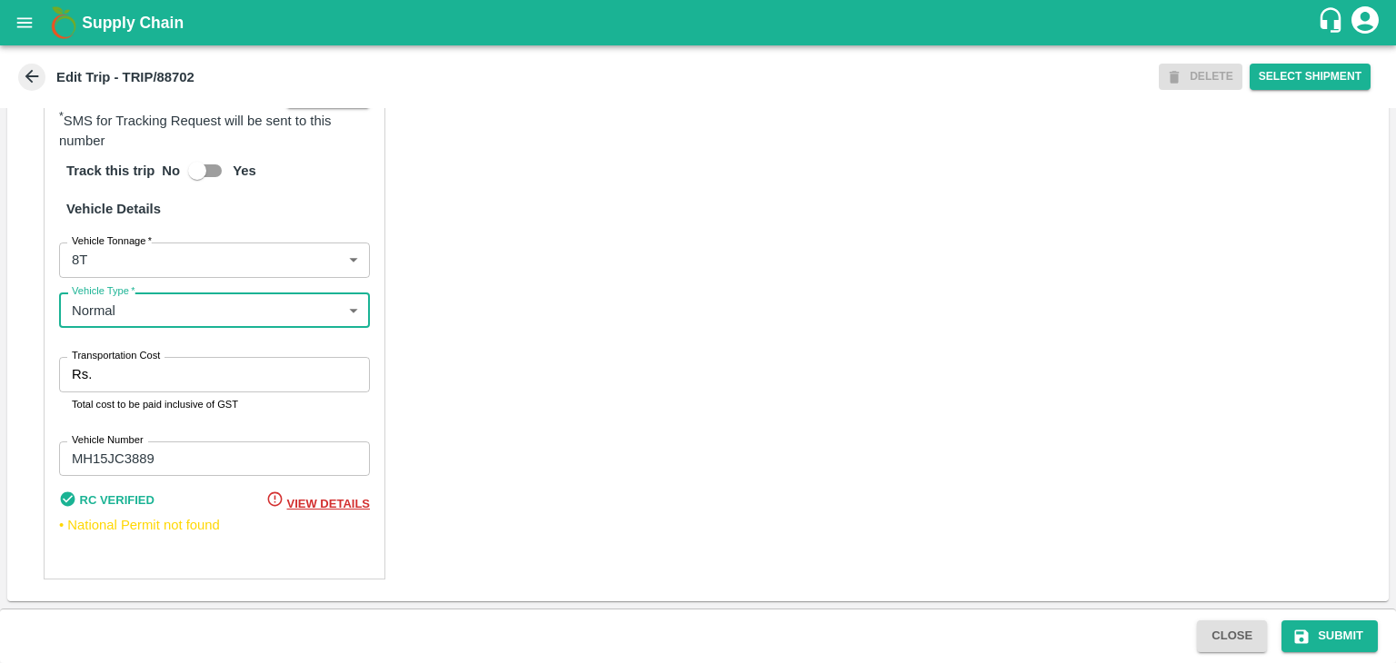
scroll to position [1276, 0]
click at [153, 360] on label "Transportation Cost" at bounding box center [116, 356] width 88 height 15
click at [153, 360] on input "Transportation Cost" at bounding box center [234, 374] width 271 height 35
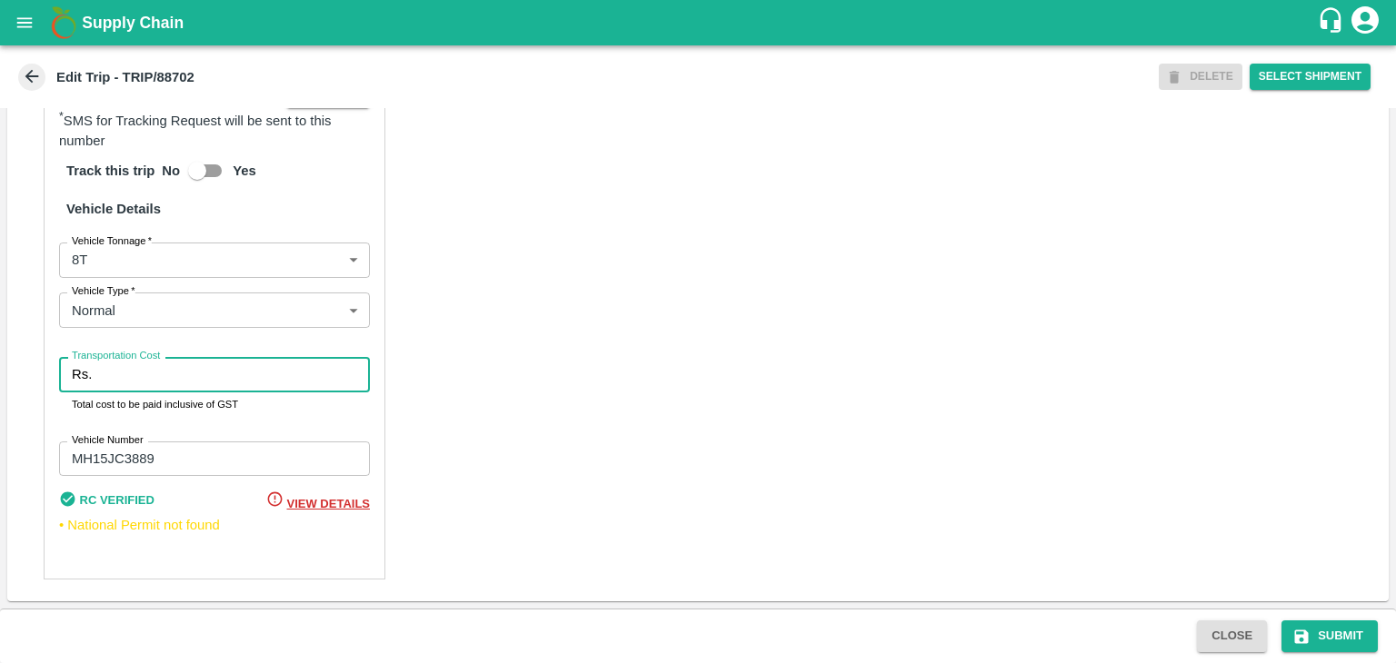
click at [164, 388] on input "Transportation Cost" at bounding box center [234, 374] width 271 height 35
type input "10000"
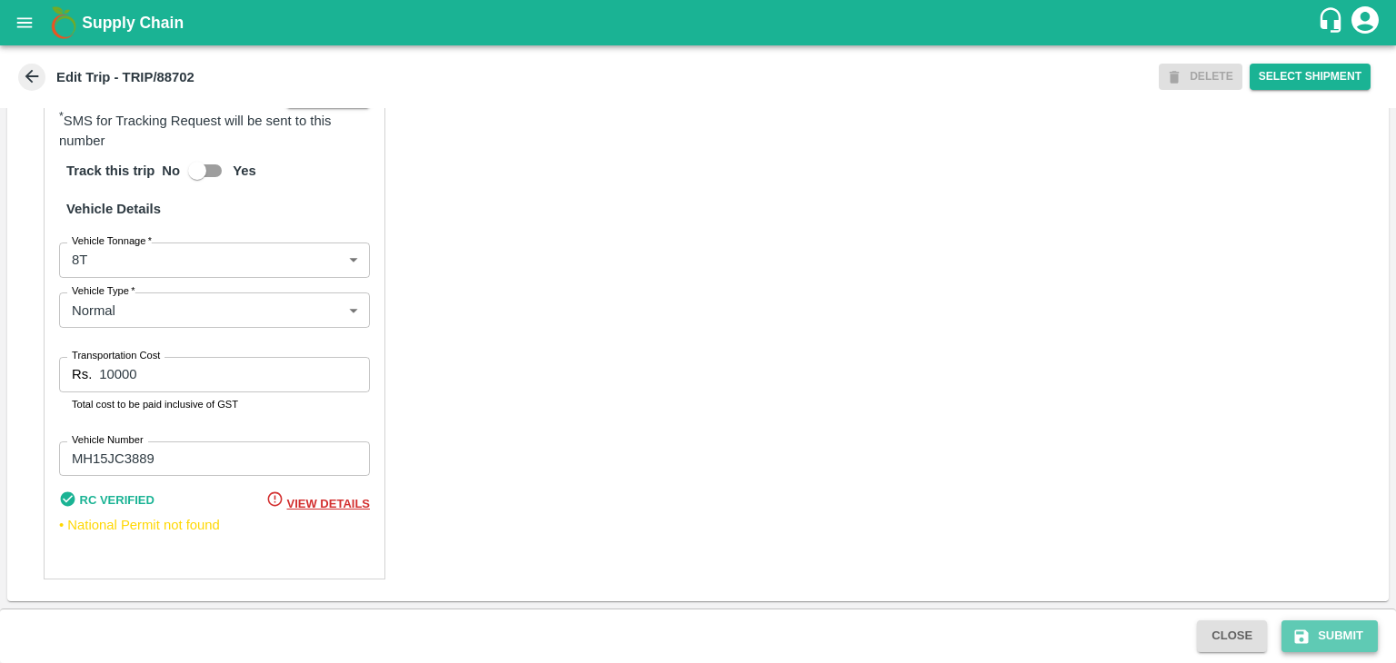
click at [1329, 633] on button "Submit" at bounding box center [1329, 637] width 96 height 32
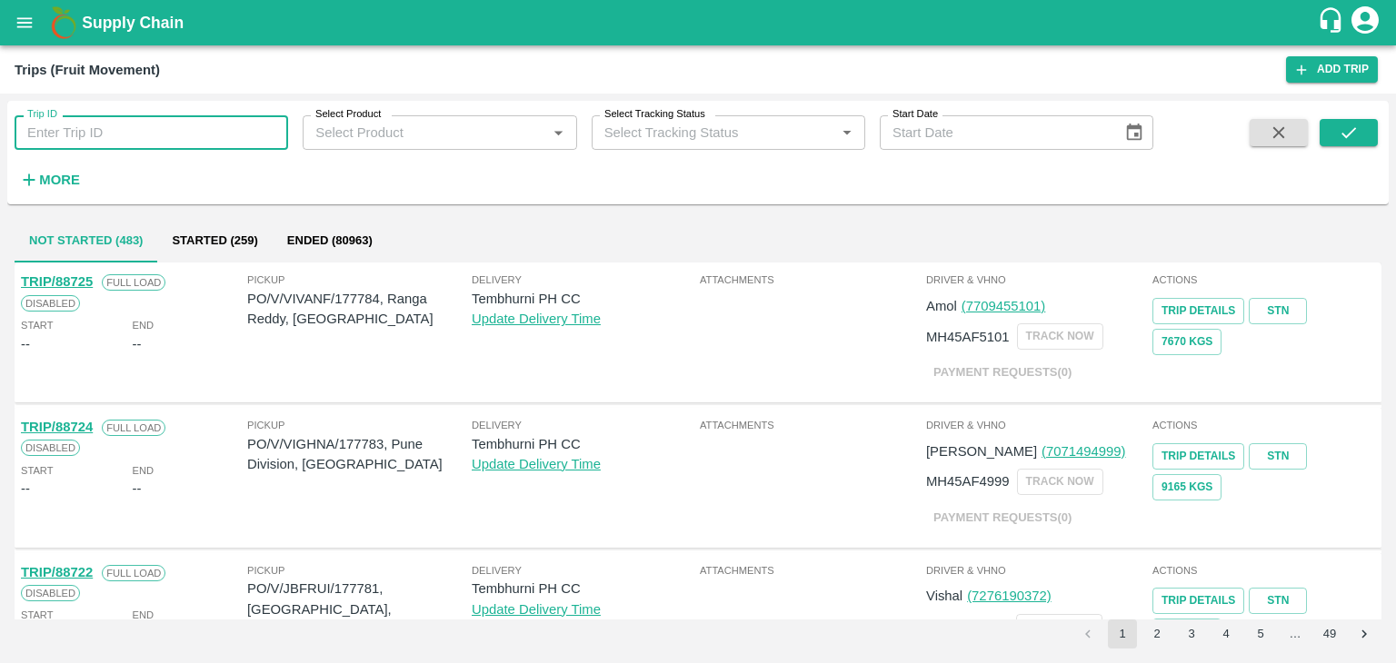
click at [197, 124] on input "Trip ID" at bounding box center [151, 132] width 273 height 35
click at [15, 34] on button "open drawer" at bounding box center [25, 23] width 42 height 42
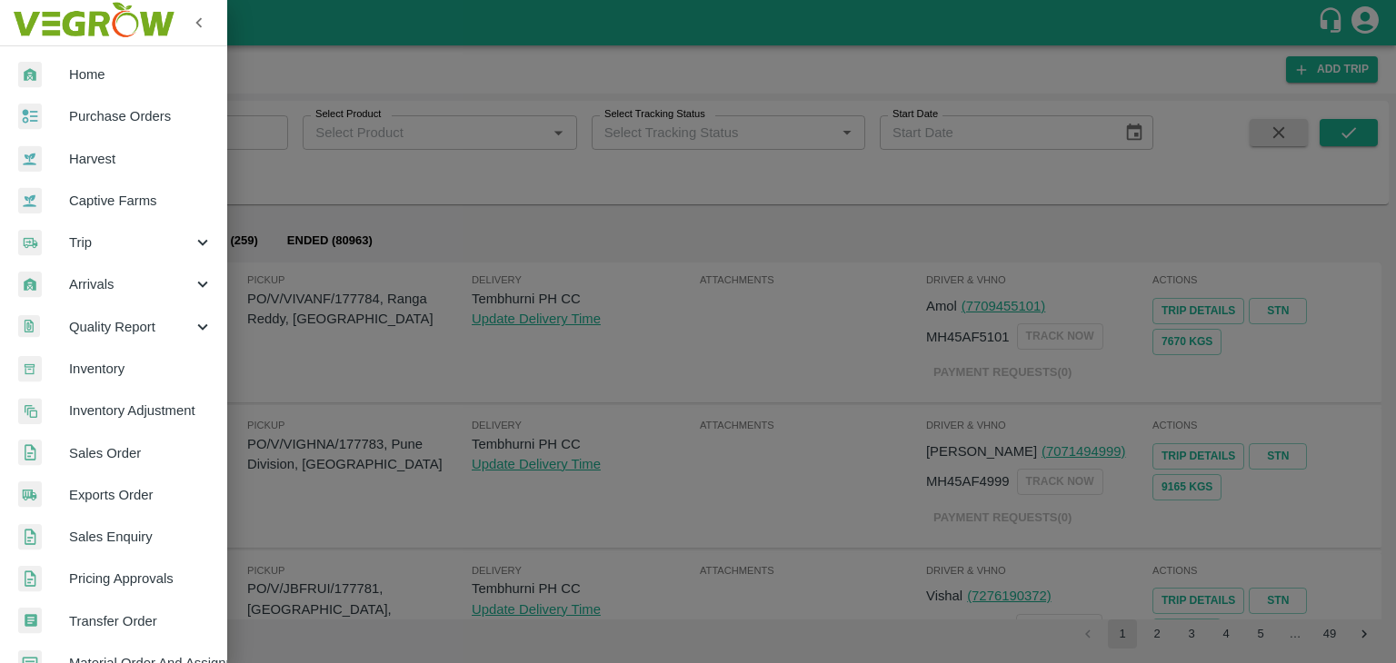
scroll to position [372, 0]
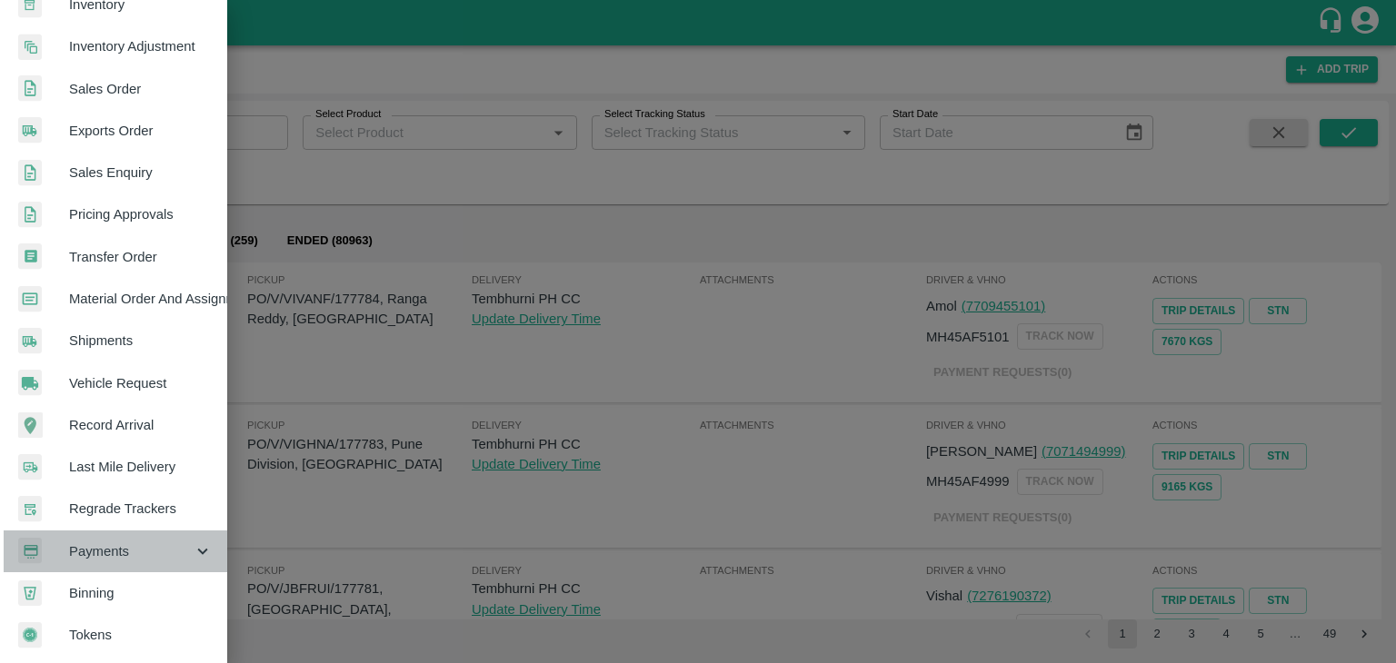
click at [115, 545] on span "Payments" at bounding box center [131, 552] width 124 height 20
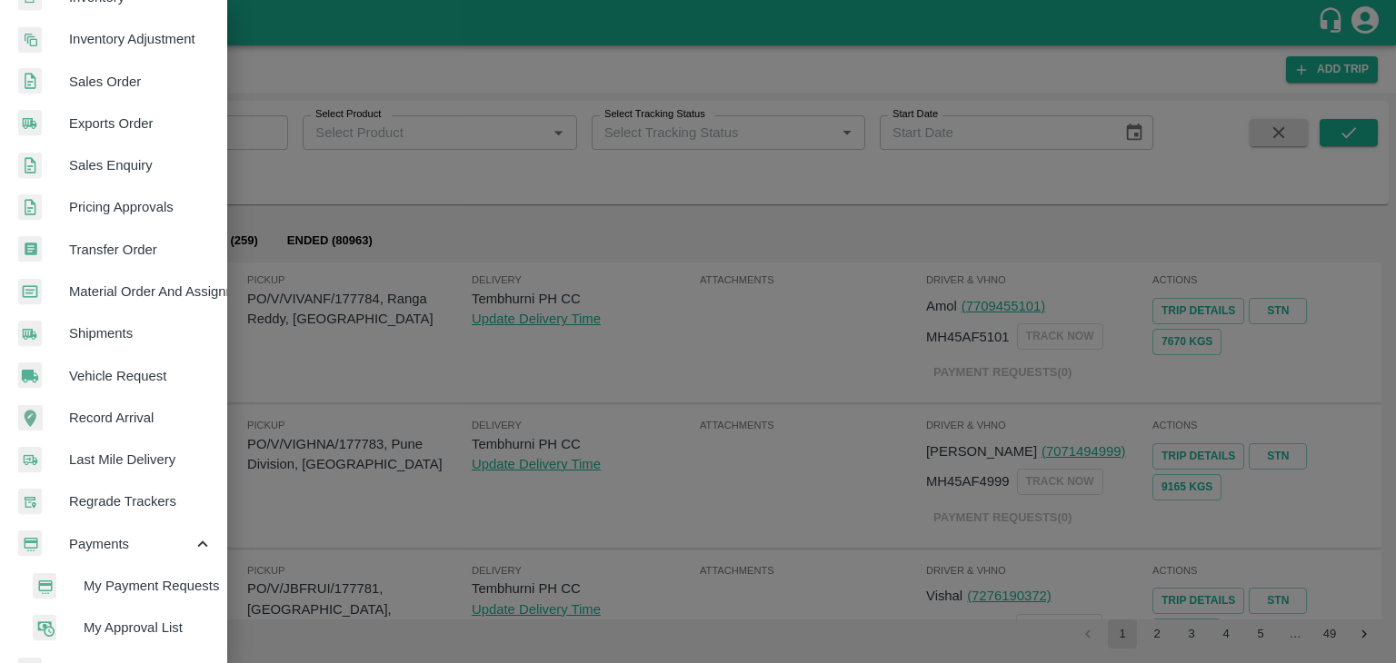
click at [167, 588] on span "My Payment Requests" at bounding box center [148, 586] width 129 height 20
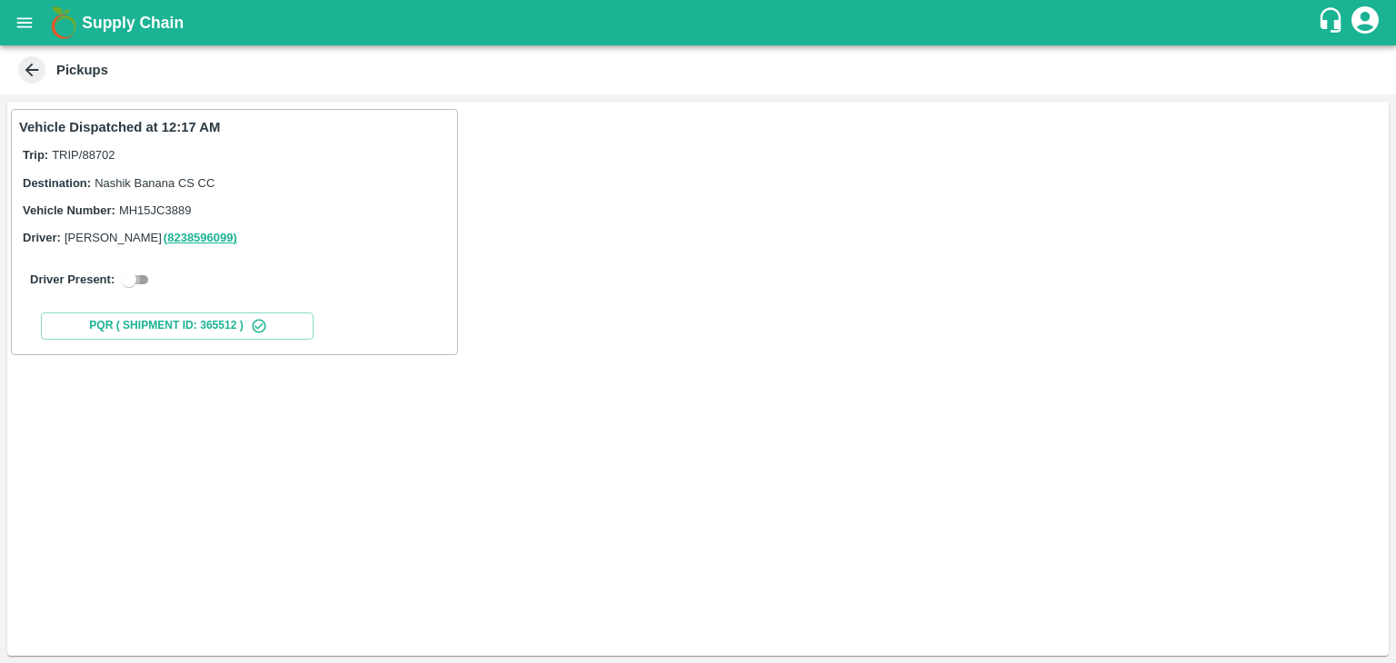
click at [122, 282] on input "checkbox" at bounding box center [128, 280] width 65 height 22
checkbox input "true"
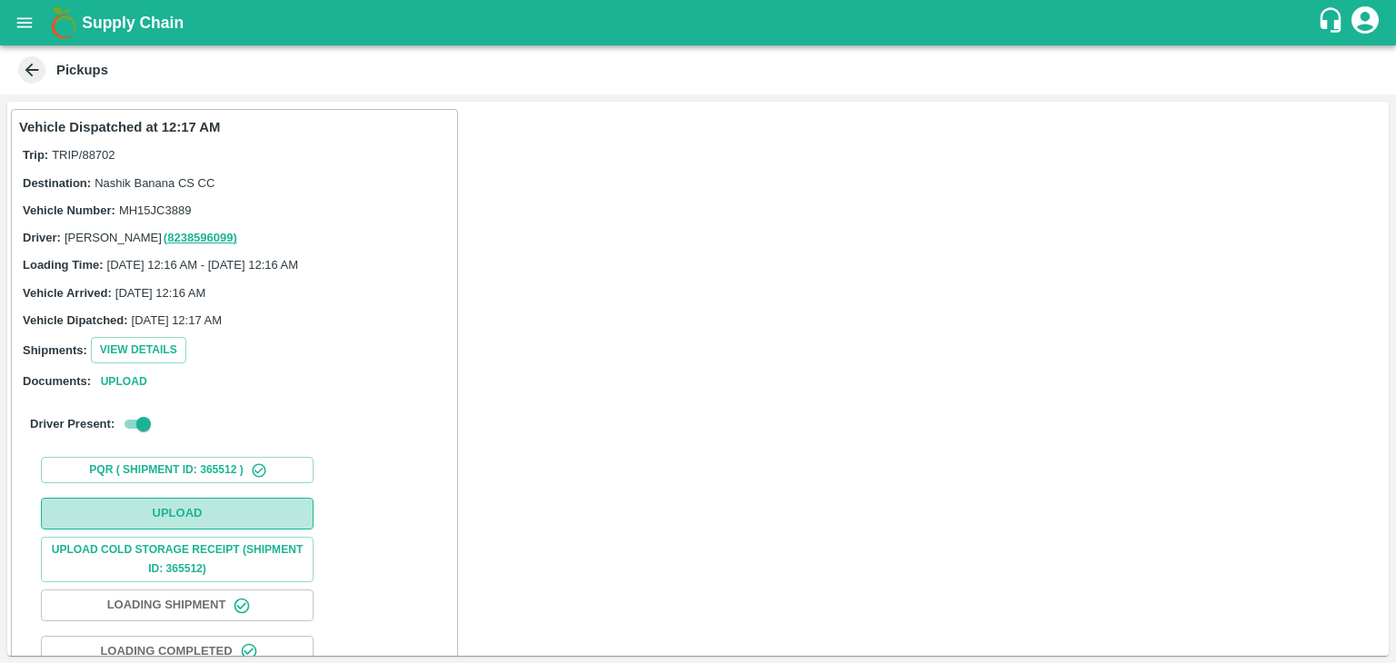
click at [211, 525] on button "Upload" at bounding box center [177, 514] width 273 height 32
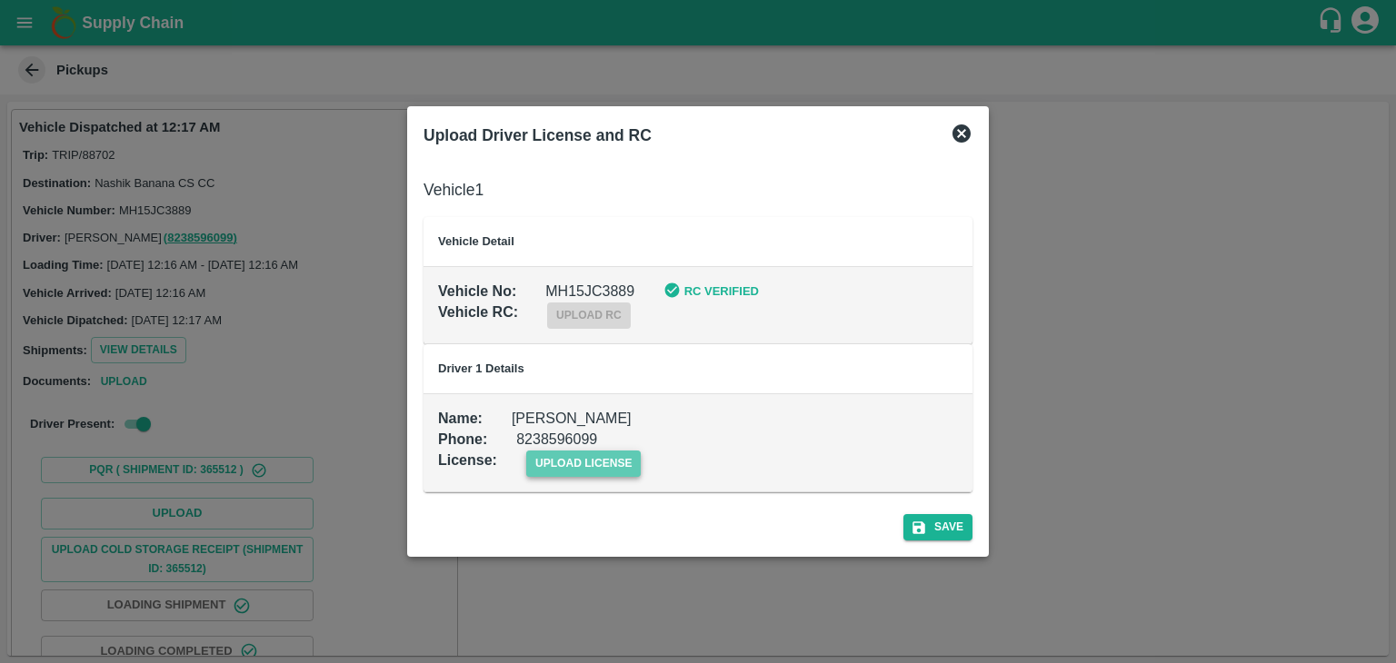
click at [612, 452] on span "upload license" at bounding box center [583, 464] width 115 height 26
click at [0, 0] on input "upload license" at bounding box center [0, 0] width 0 height 0
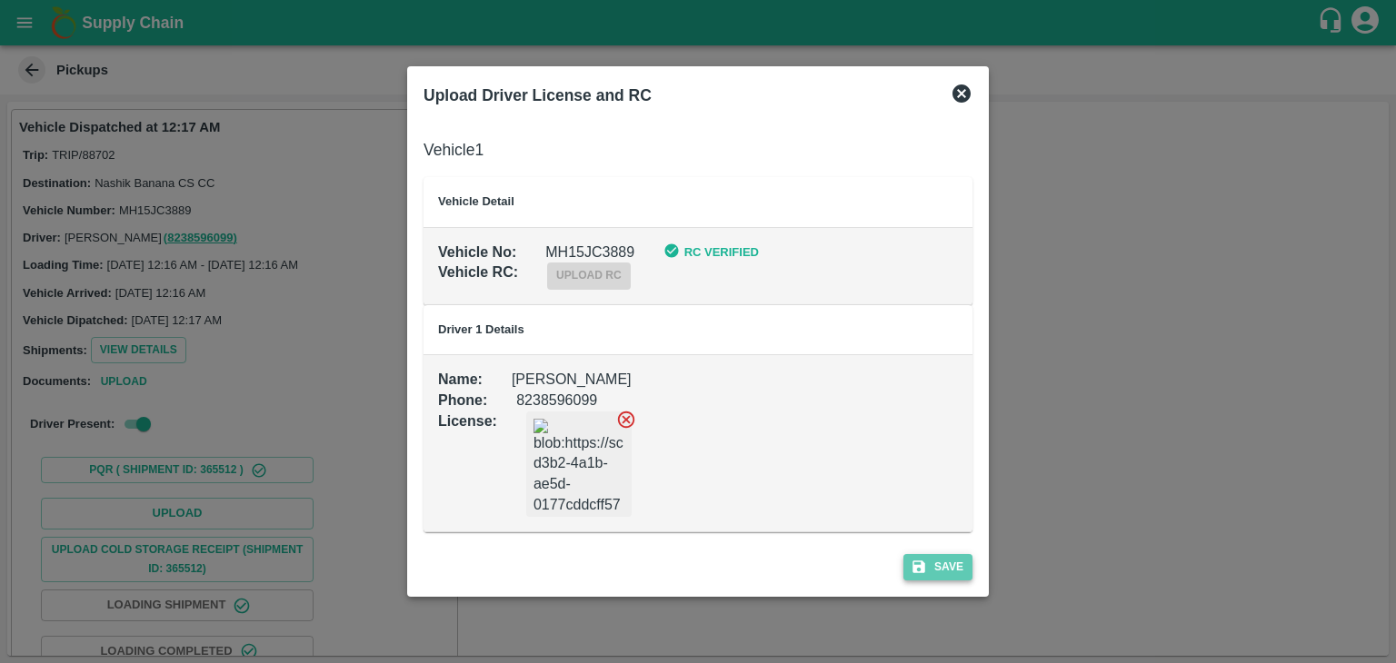
click at [942, 557] on button "Save" at bounding box center [937, 567] width 69 height 26
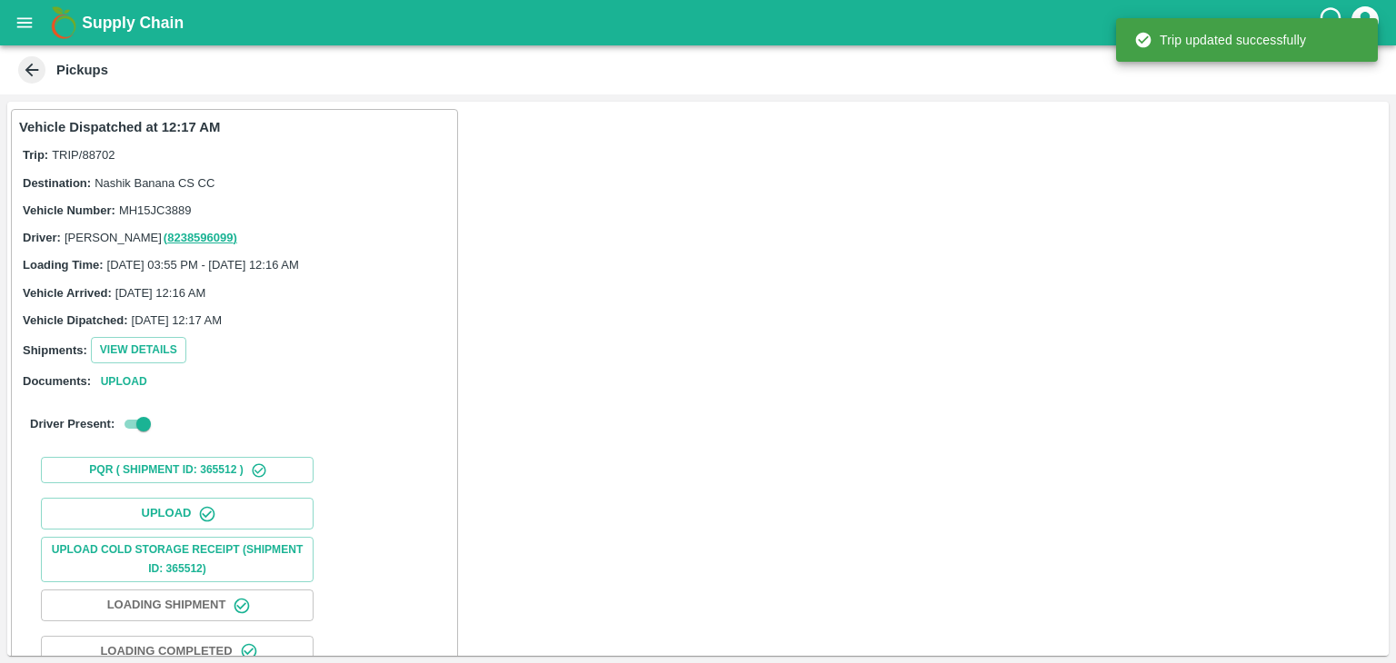
scroll to position [190, 0]
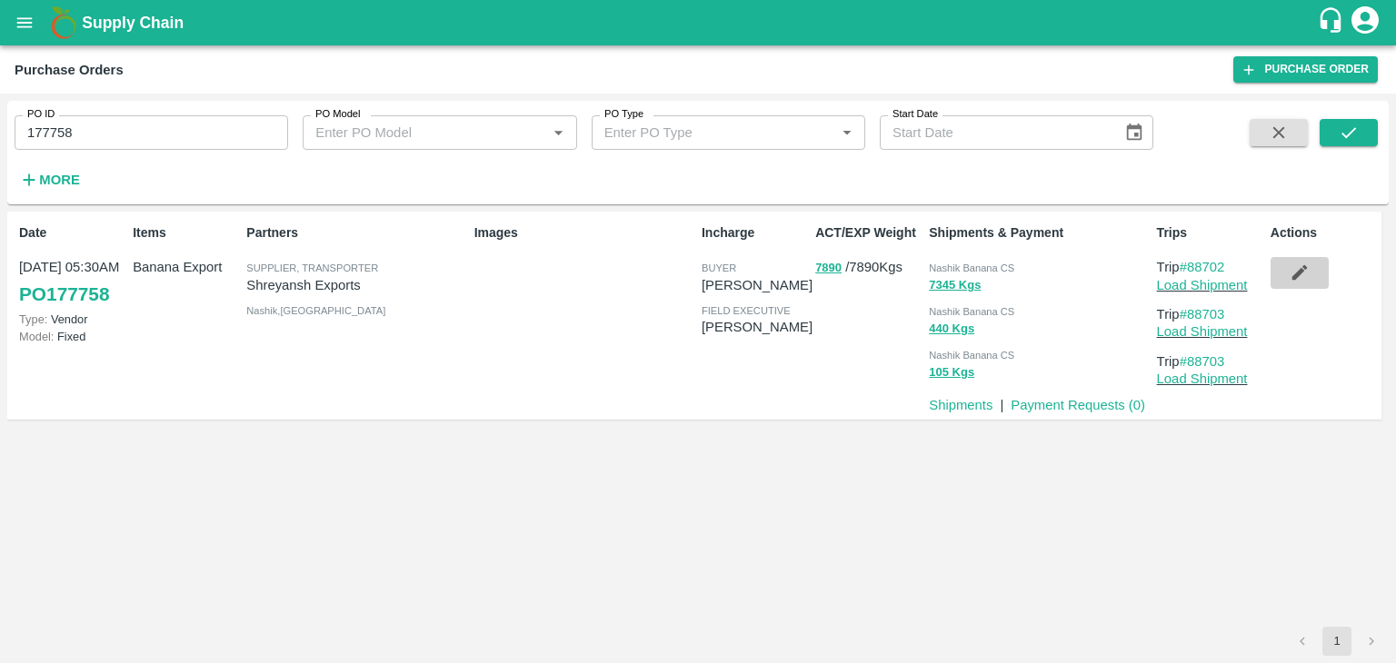
click at [1325, 267] on button "button" at bounding box center [1299, 272] width 58 height 31
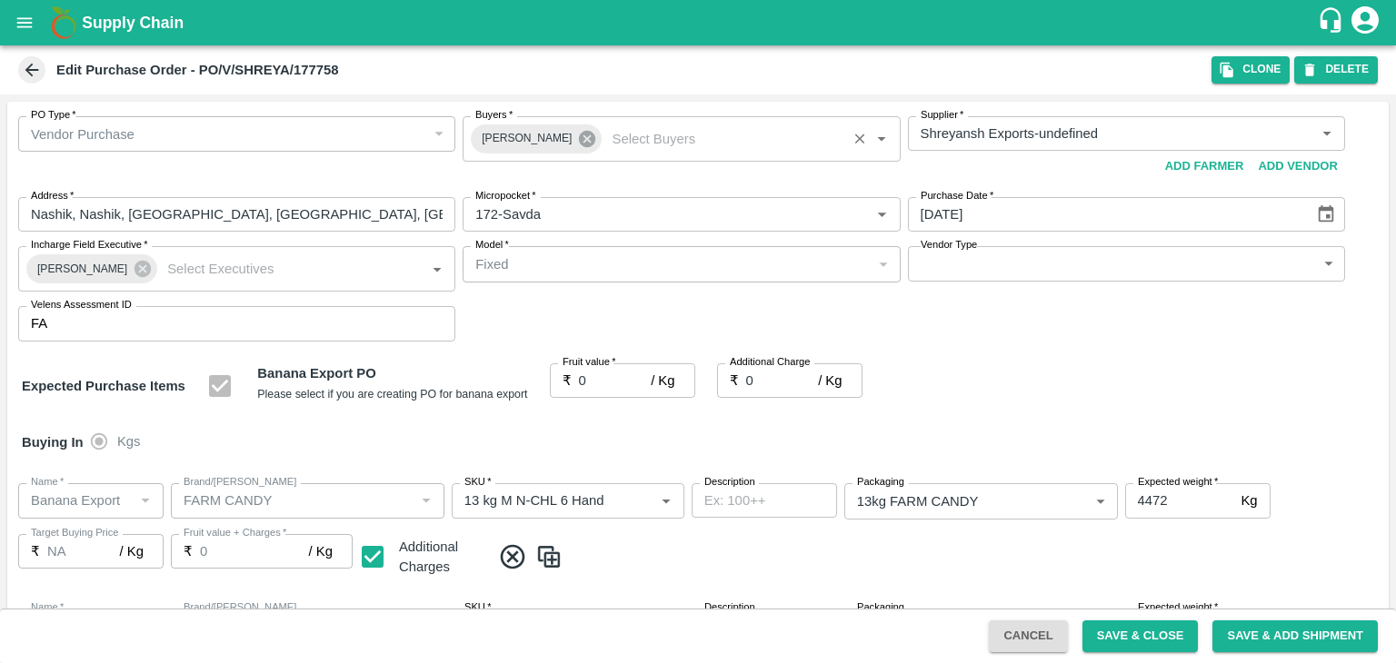
click at [577, 141] on icon at bounding box center [587, 139] width 20 height 20
click at [565, 141] on input "Buyers   *" at bounding box center [666, 134] width 396 height 24
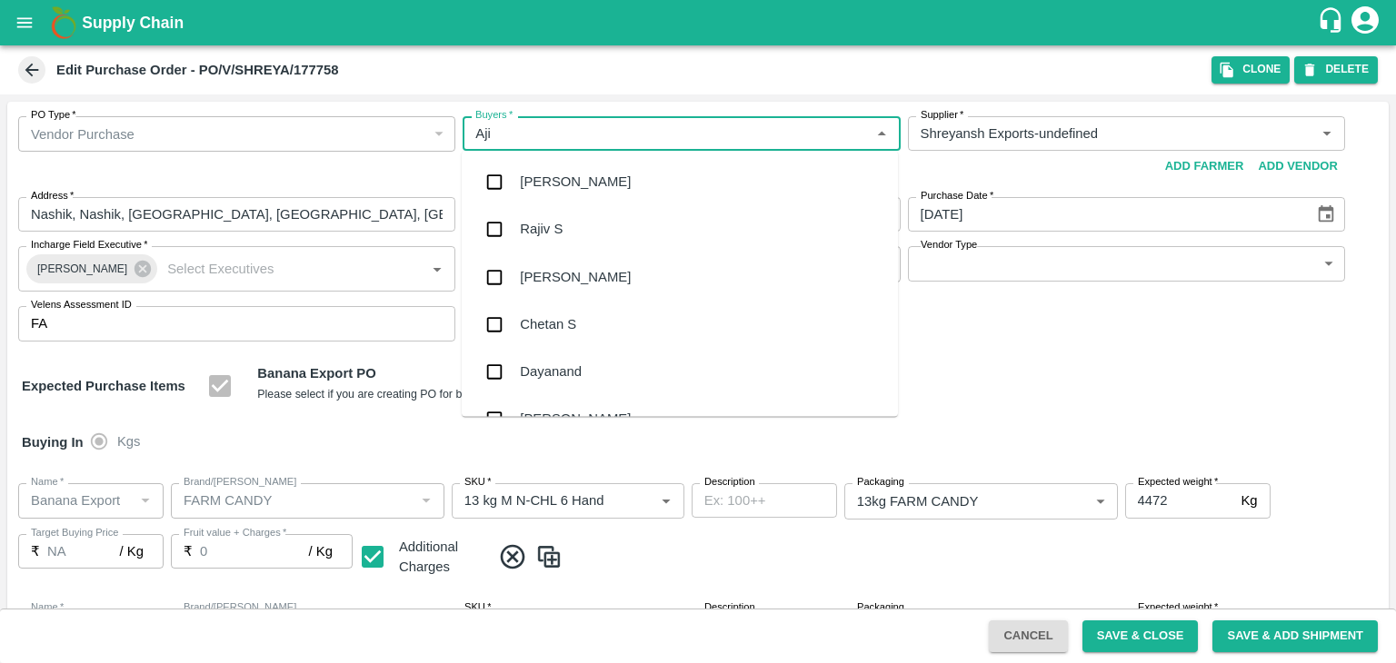
type input "Ajit"
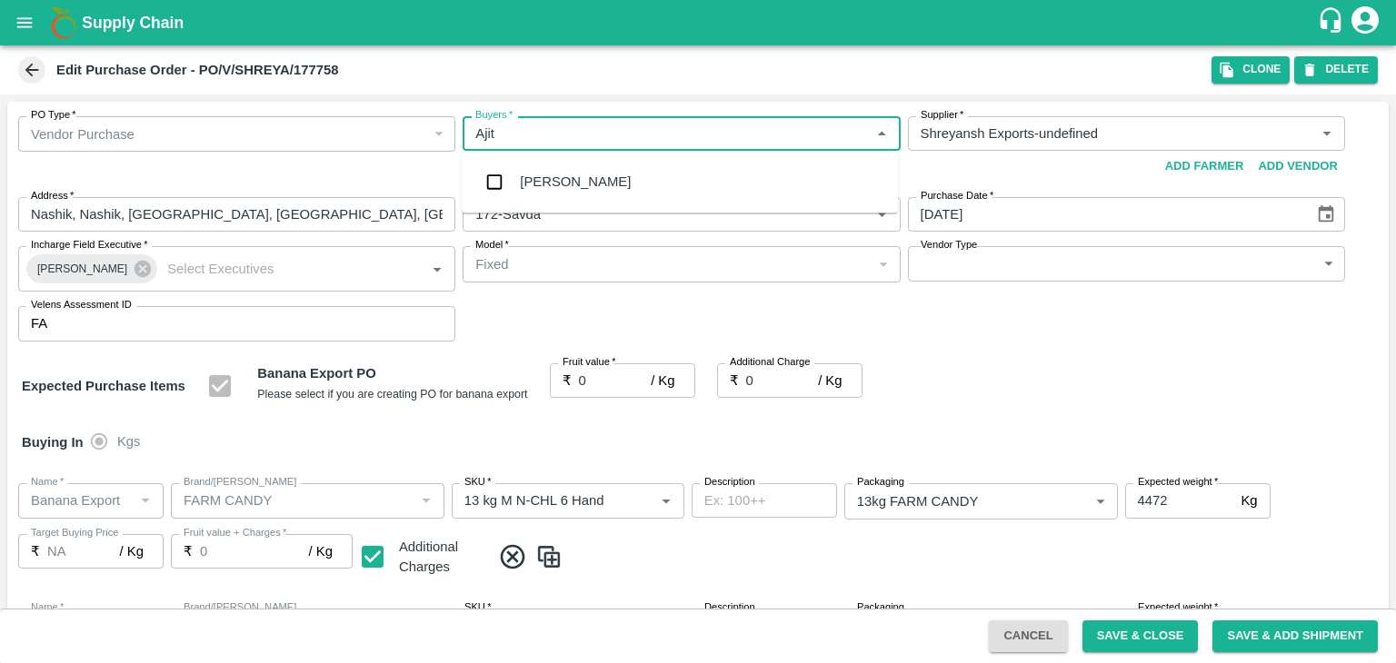
click at [562, 165] on div "[PERSON_NAME]" at bounding box center [680, 181] width 436 height 47
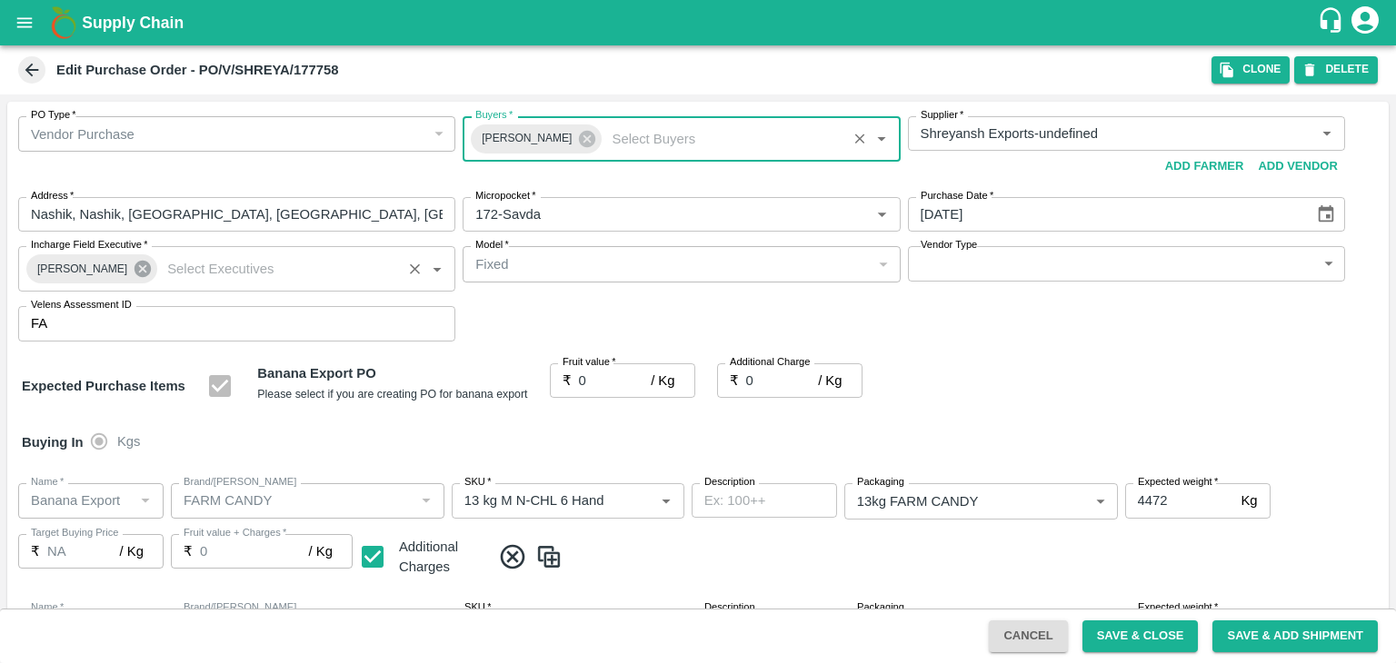
click at [133, 263] on icon at bounding box center [143, 269] width 20 height 20
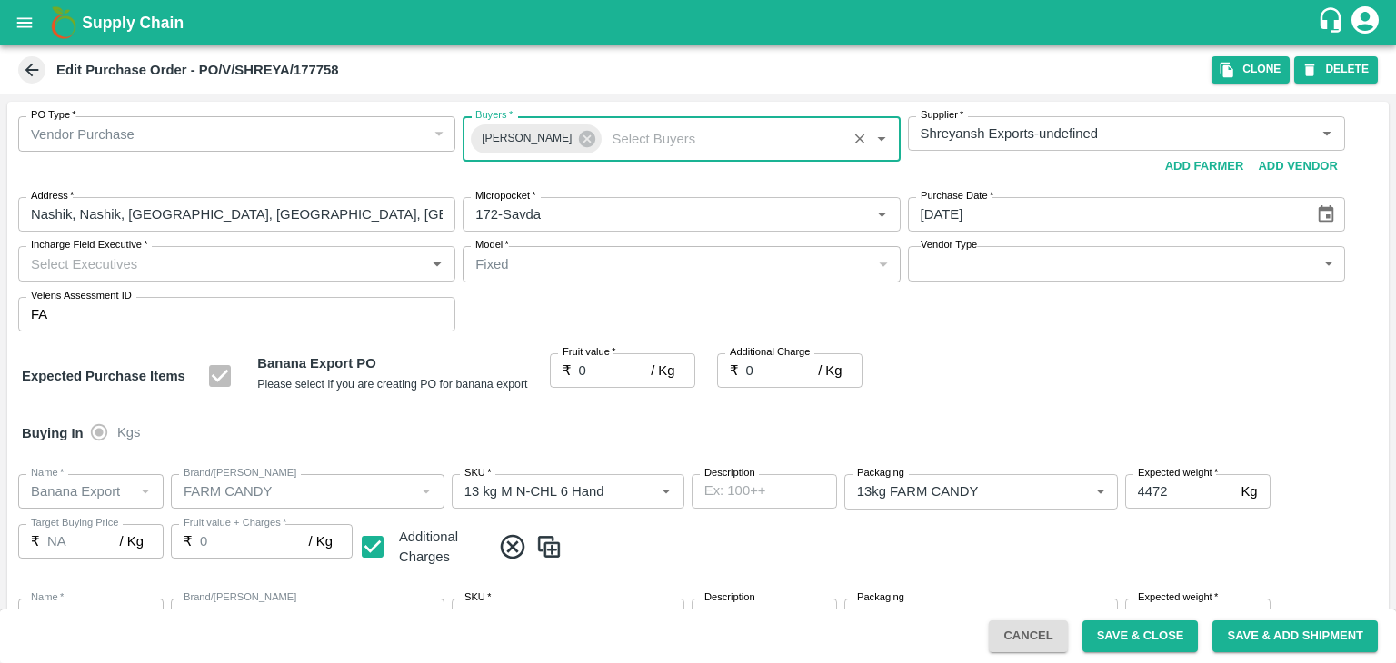
click at [186, 260] on input "Incharge Field Executive   *" at bounding box center [222, 264] width 396 height 24
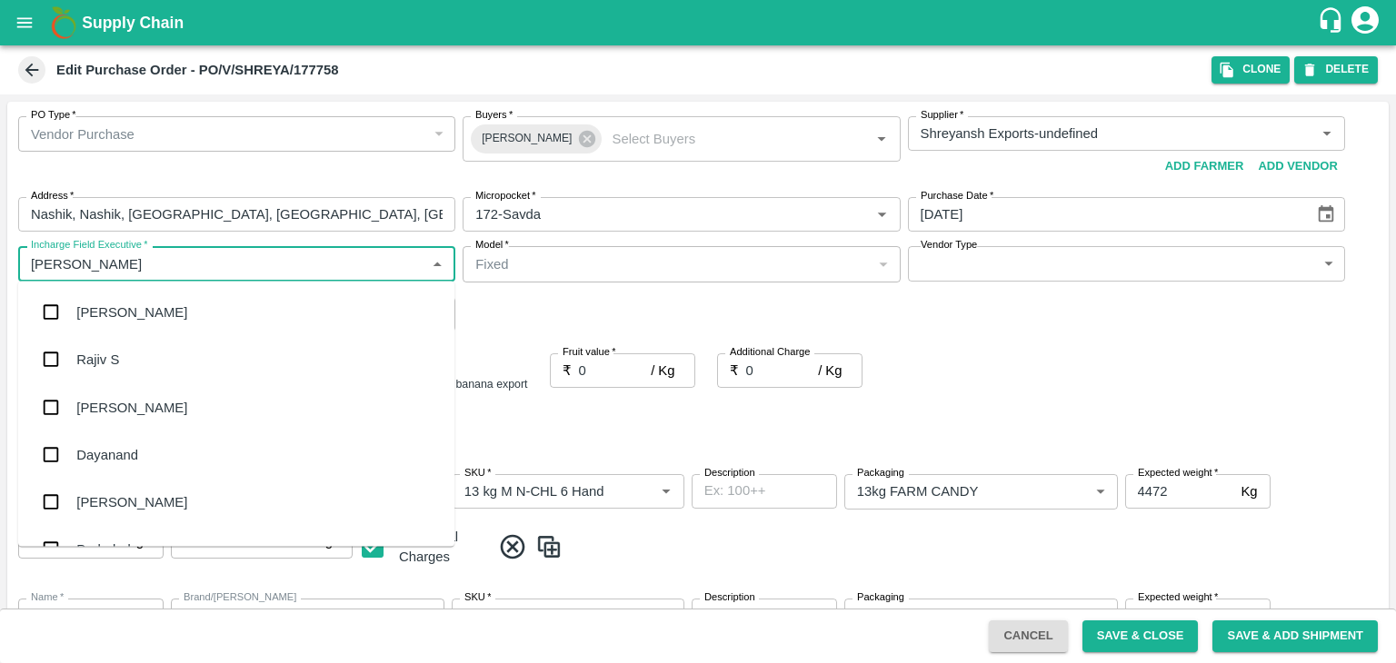
type input "Jay"
click at [162, 397] on div "jaydip Tale" at bounding box center [236, 406] width 436 height 47
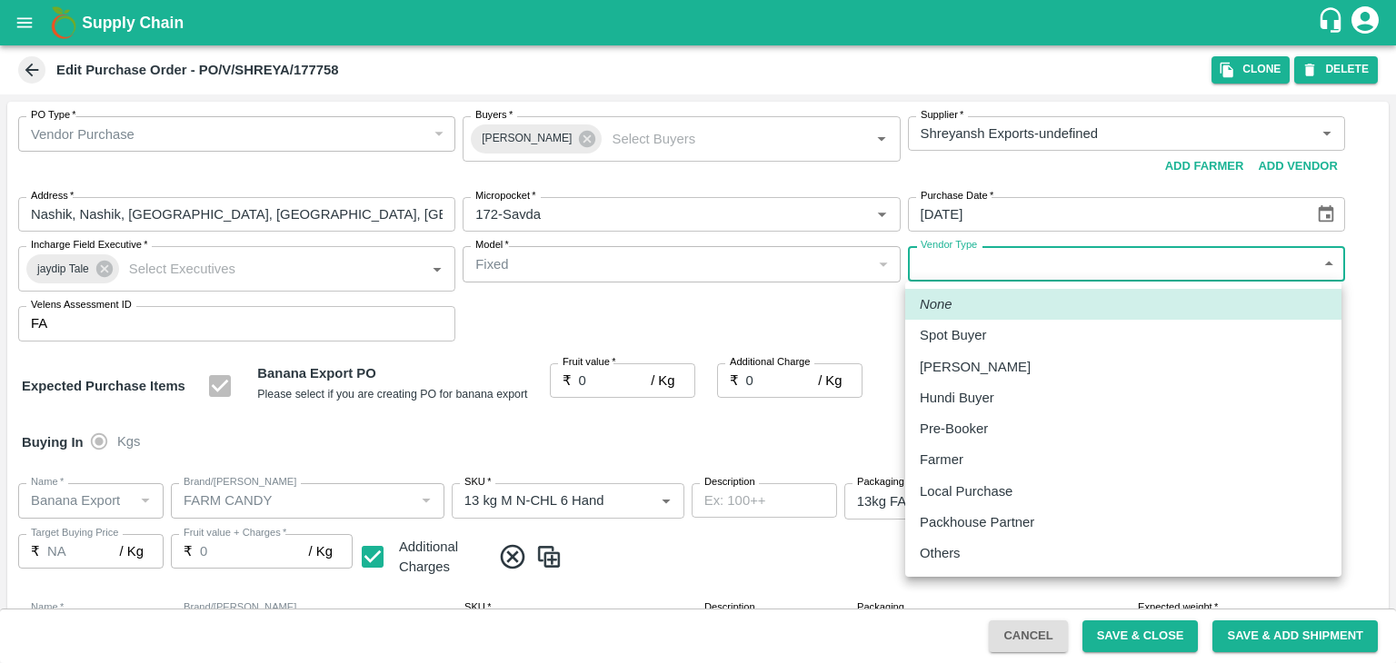
click at [1039, 263] on body "Supply Chain Edit Purchase Order - PO/V/SHREYA/177758 Clone DELETE PO Type   * …" at bounding box center [698, 331] width 1396 height 663
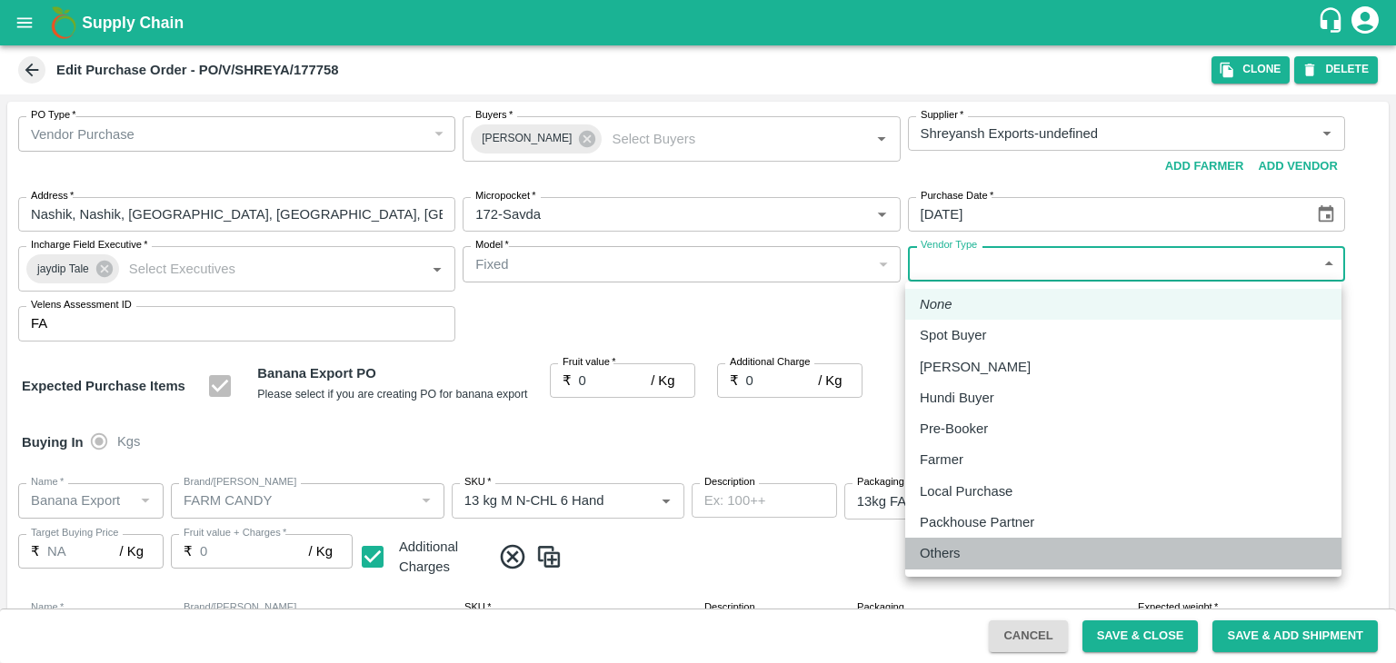
click at [937, 554] on p "Others" at bounding box center [939, 553] width 41 height 20
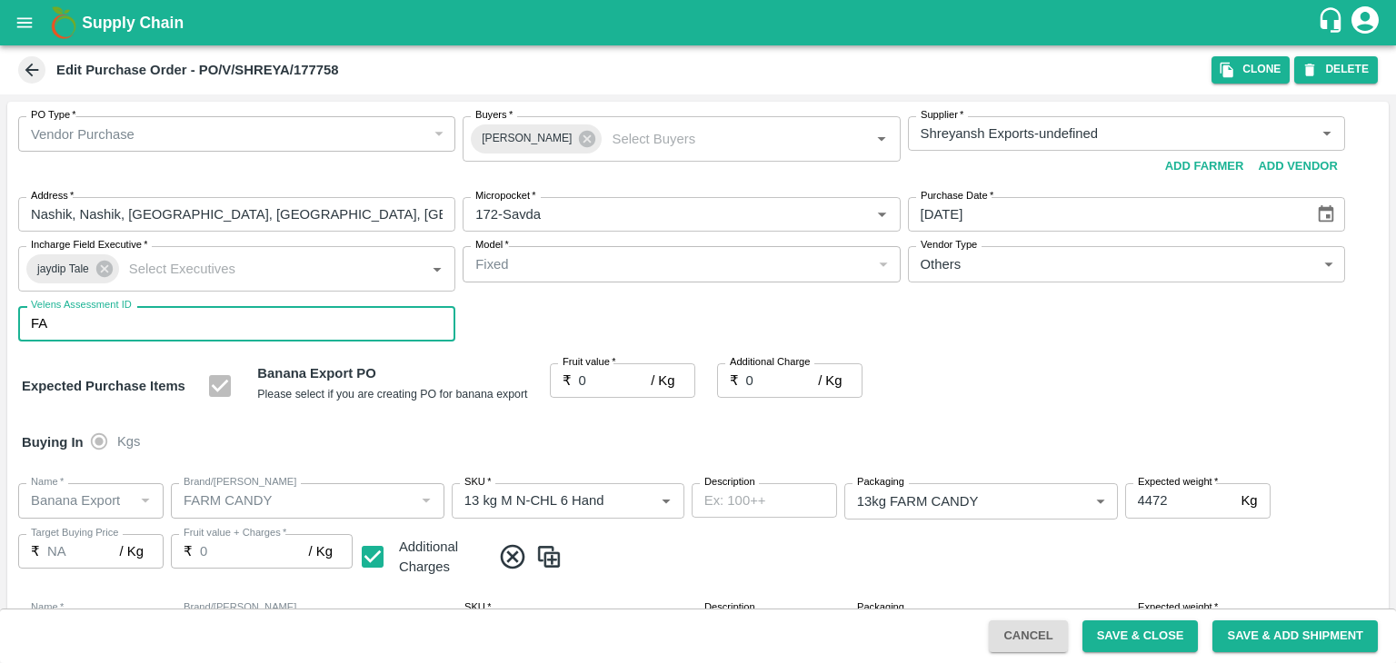
type input "OTHER"
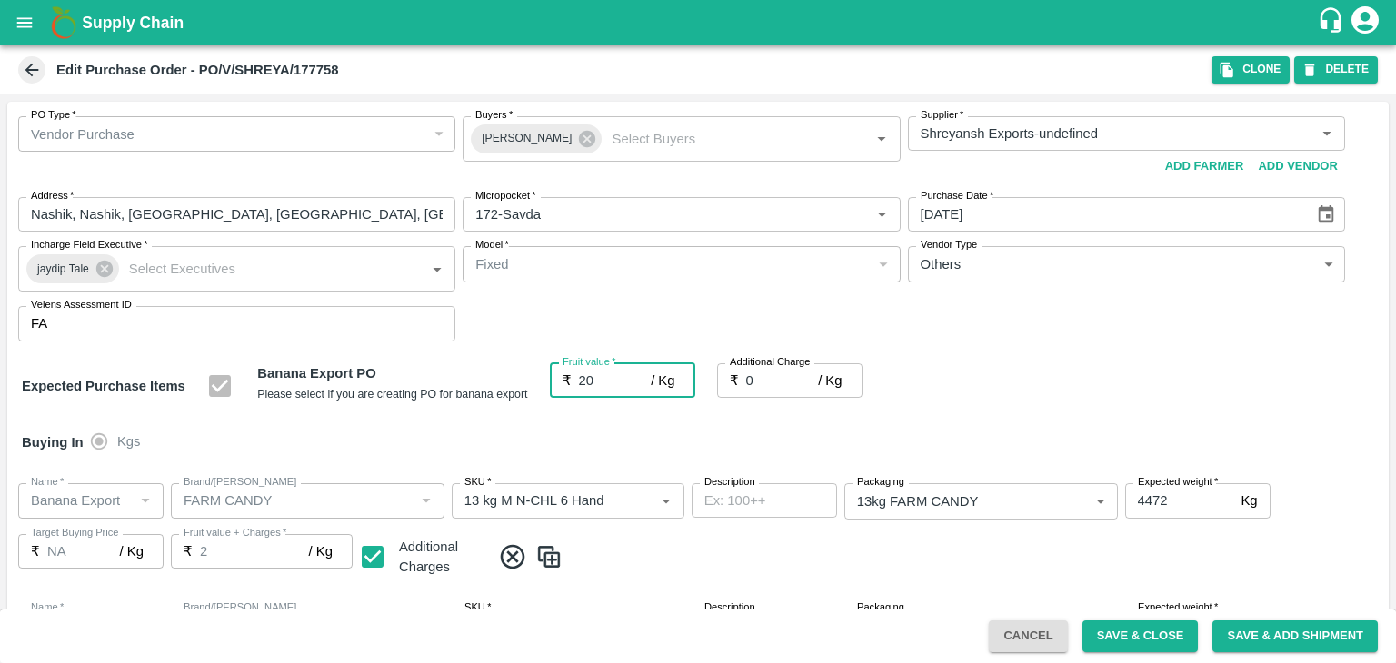
type input "20"
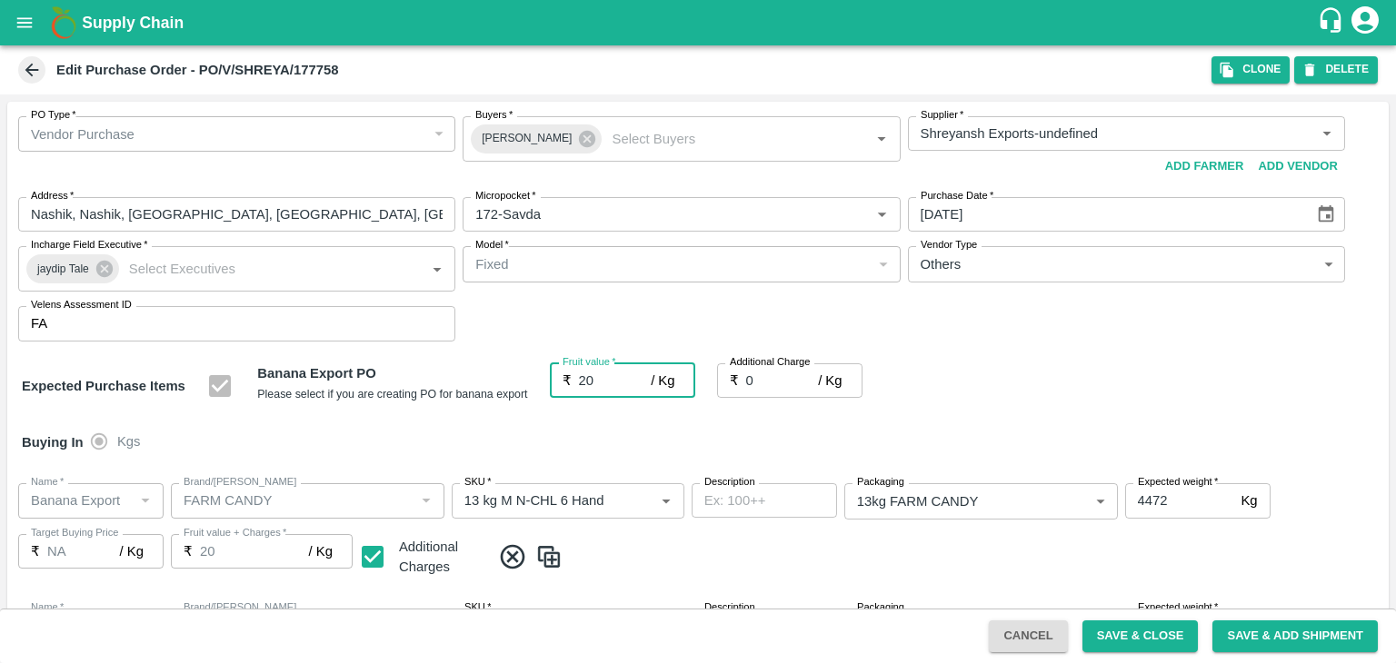
type input "20"
type input "2.7"
type input "22.7"
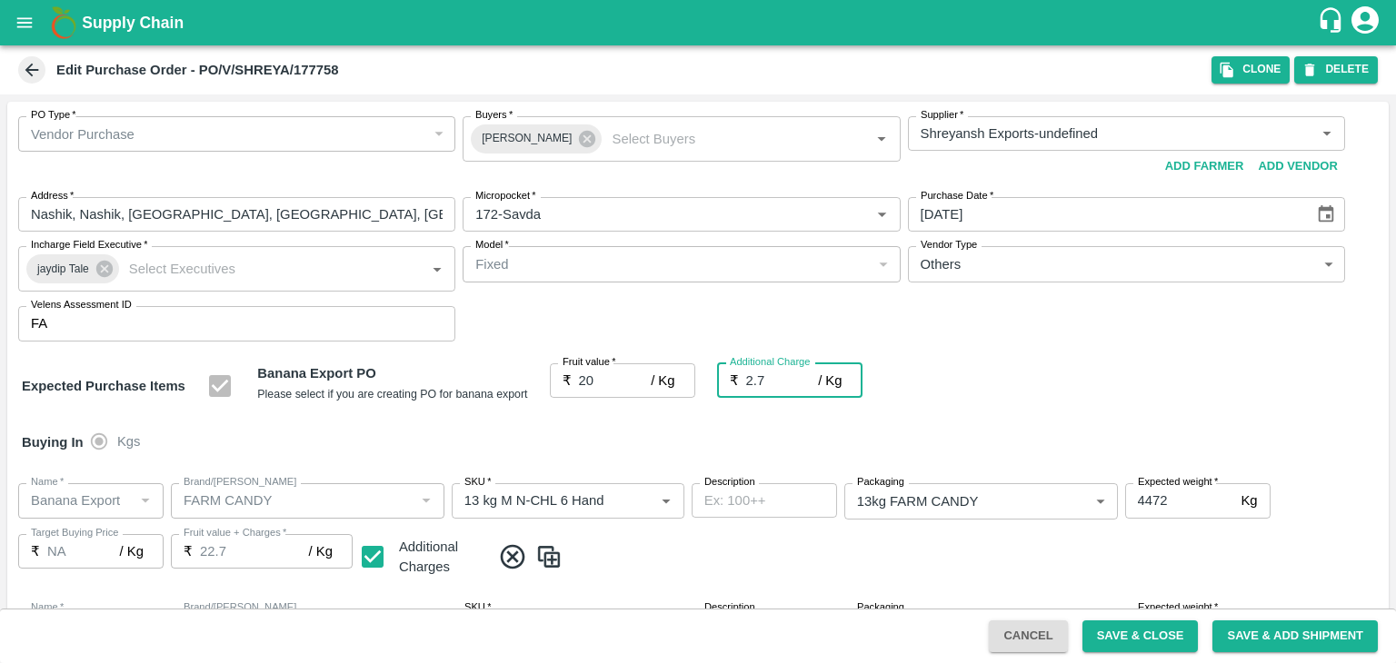
type input "2.75"
type input "22.75"
type input "2.75"
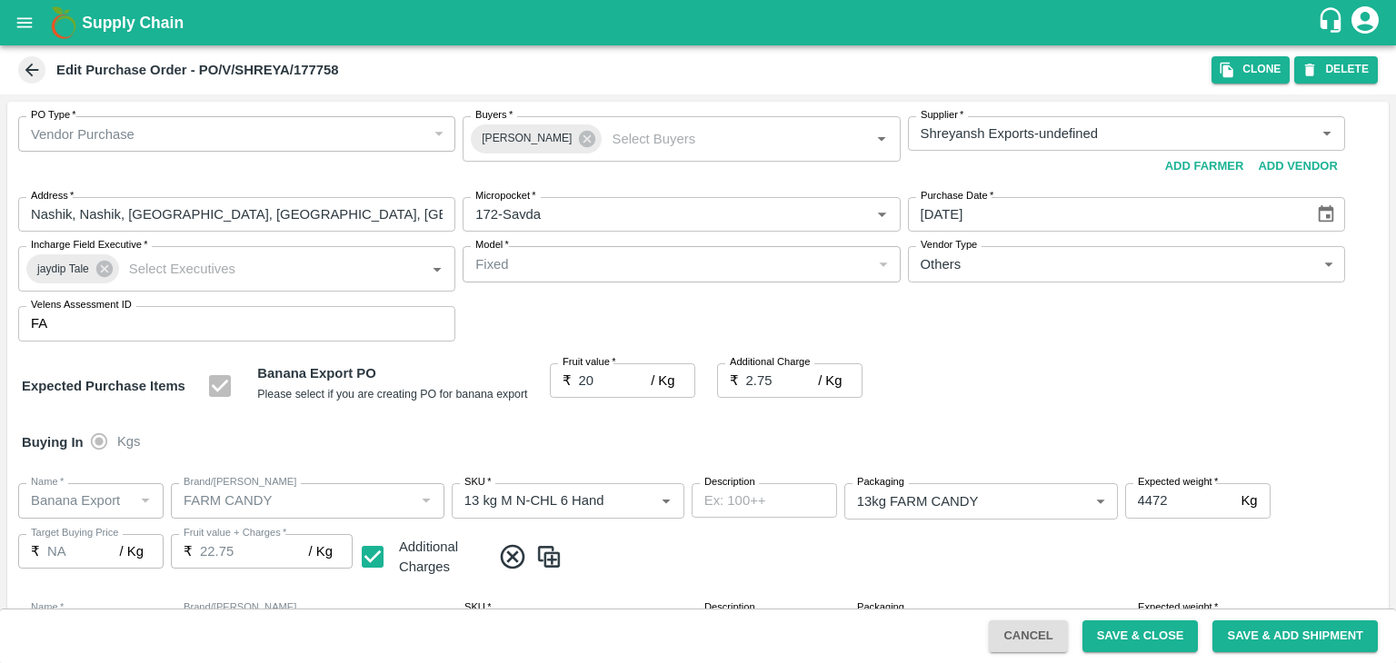
click at [862, 456] on div at bounding box center [698, 331] width 1396 height 663
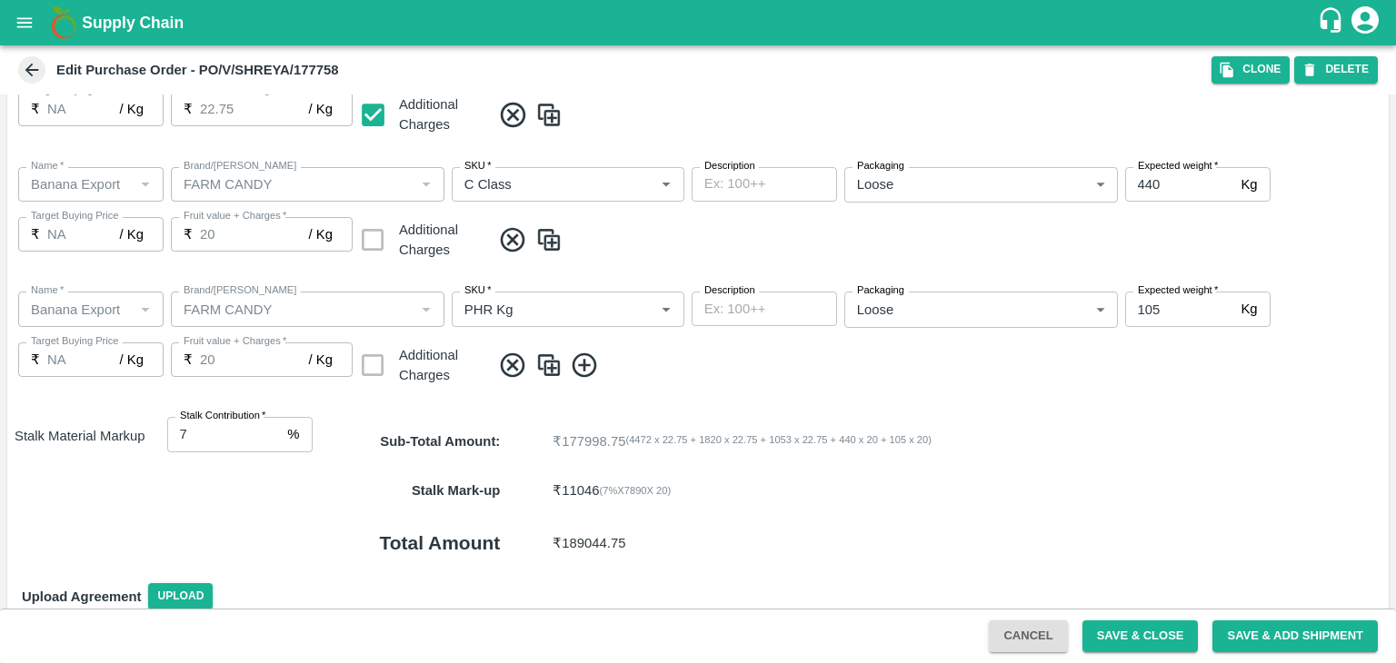
scroll to position [713, 0]
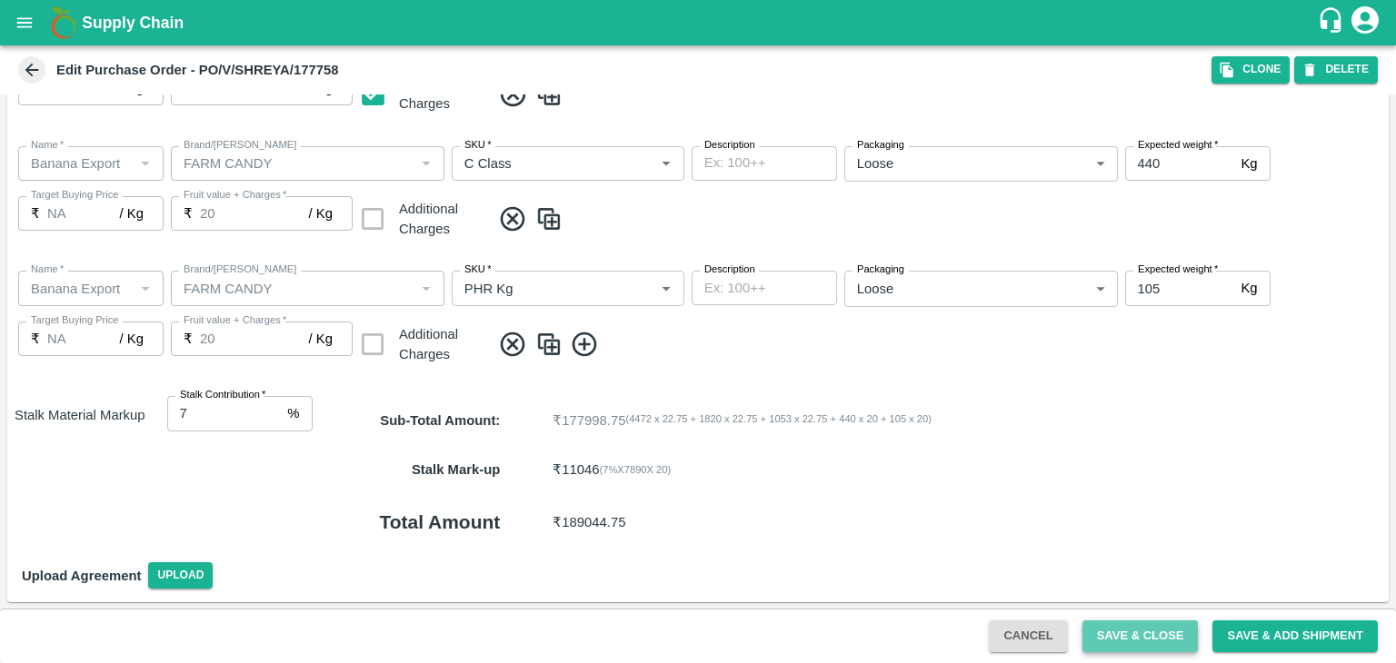
click at [1130, 633] on button "Save & Close" at bounding box center [1140, 637] width 116 height 32
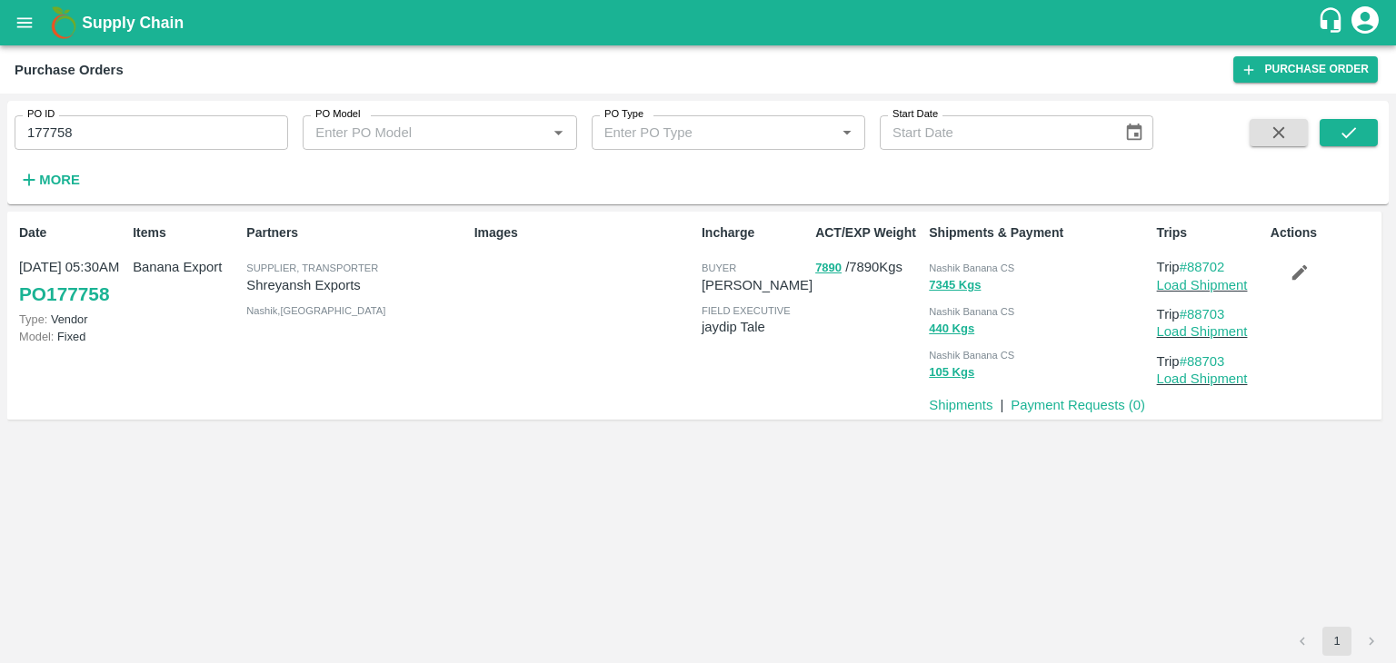
click at [91, 132] on input "177758" at bounding box center [151, 132] width 273 height 35
type input "1"
click at [146, 130] on input "PO ID" at bounding box center [151, 132] width 273 height 35
type input "177001"
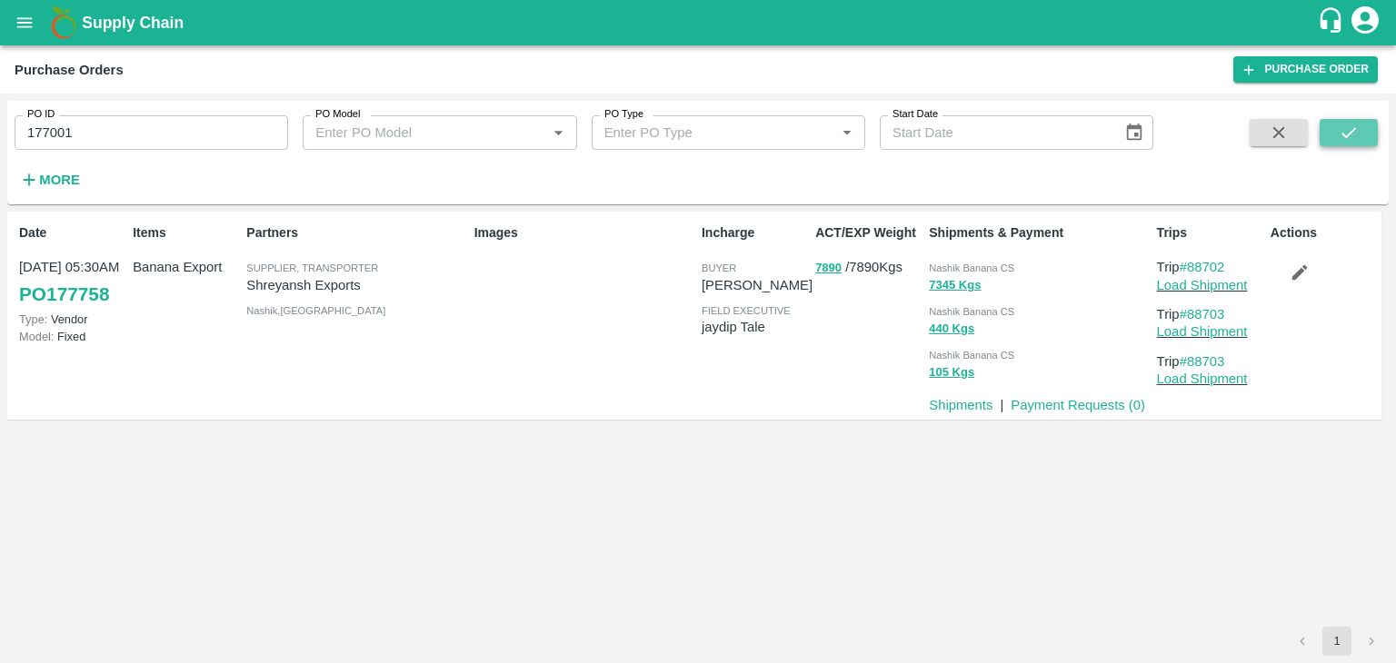
click at [1356, 135] on icon "submit" at bounding box center [1348, 133] width 20 height 20
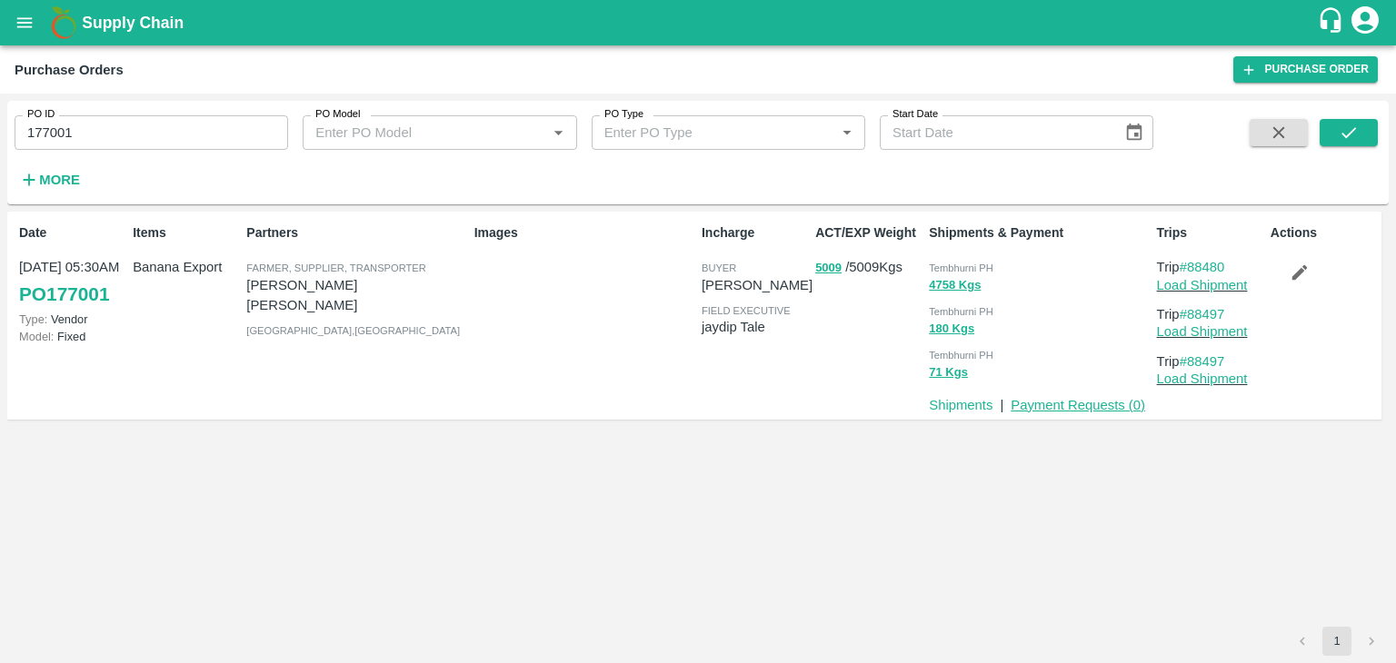
click at [1076, 405] on link "Payment Requests ( 0 )" at bounding box center [1077, 405] width 134 height 15
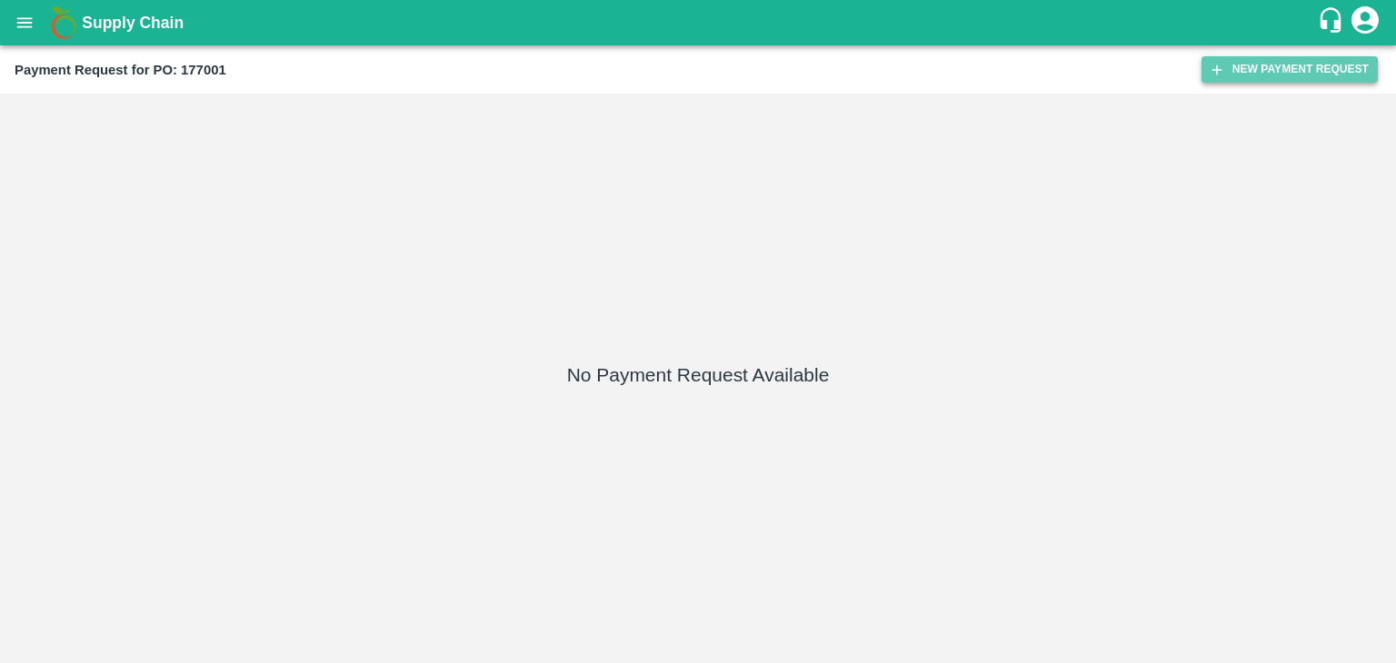
click at [1306, 65] on button "New Payment Request" at bounding box center [1289, 69] width 176 height 26
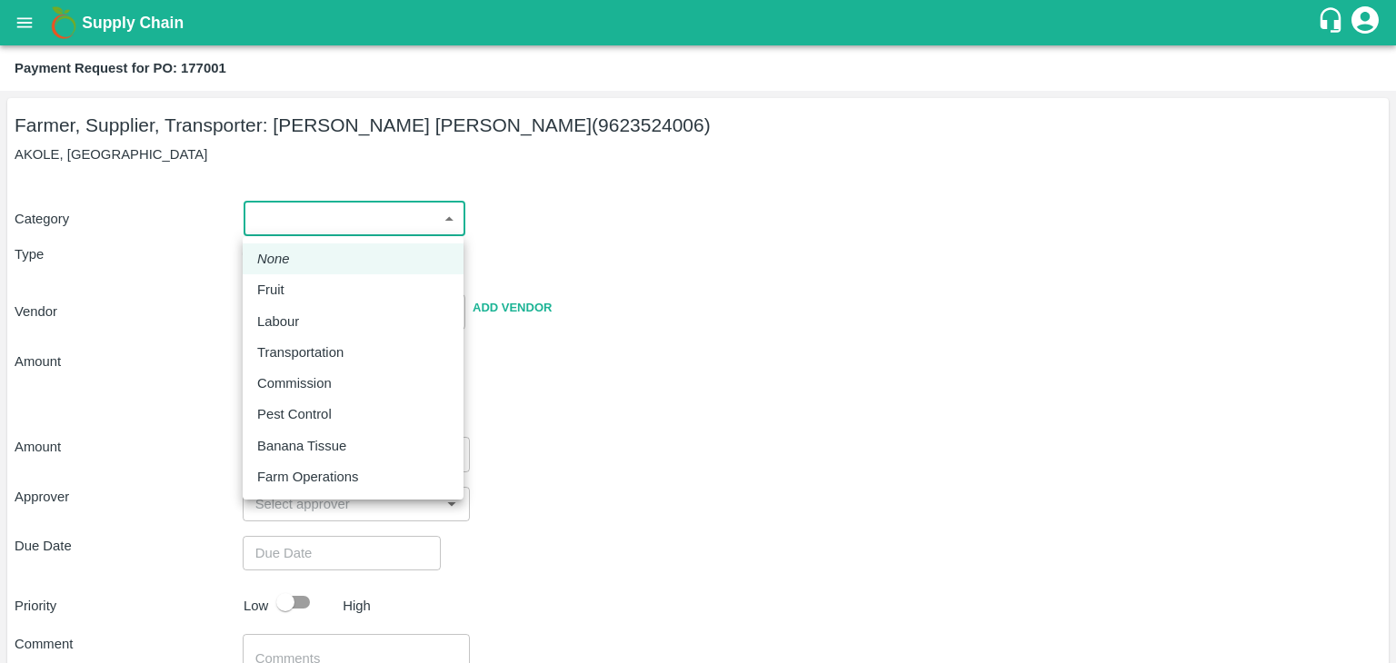
drag, startPoint x: 259, startPoint y: 216, endPoint x: 278, endPoint y: 296, distance: 82.2
click at [278, 296] on body "Supply Chain Payment Request for PO: 177001 Farmer, Supplier, Transporter: [PER…" at bounding box center [698, 331] width 1396 height 663
click at [278, 296] on p "Fruit" at bounding box center [270, 290] width 27 height 20
type input "1"
type input "[PERSON_NAME] [PERSON_NAME] - 9623524006(Farmer, Supplier, Transporter)"
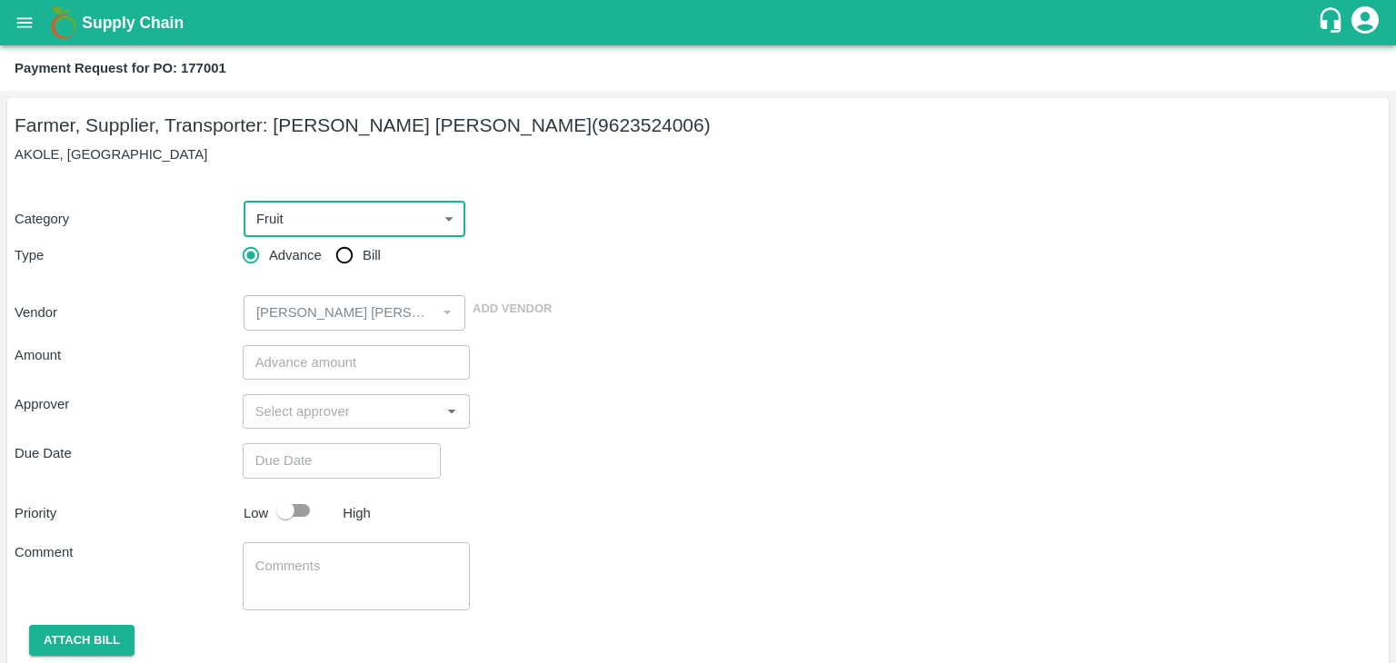
click at [338, 256] on input "Bill" at bounding box center [344, 255] width 36 height 36
radio input "true"
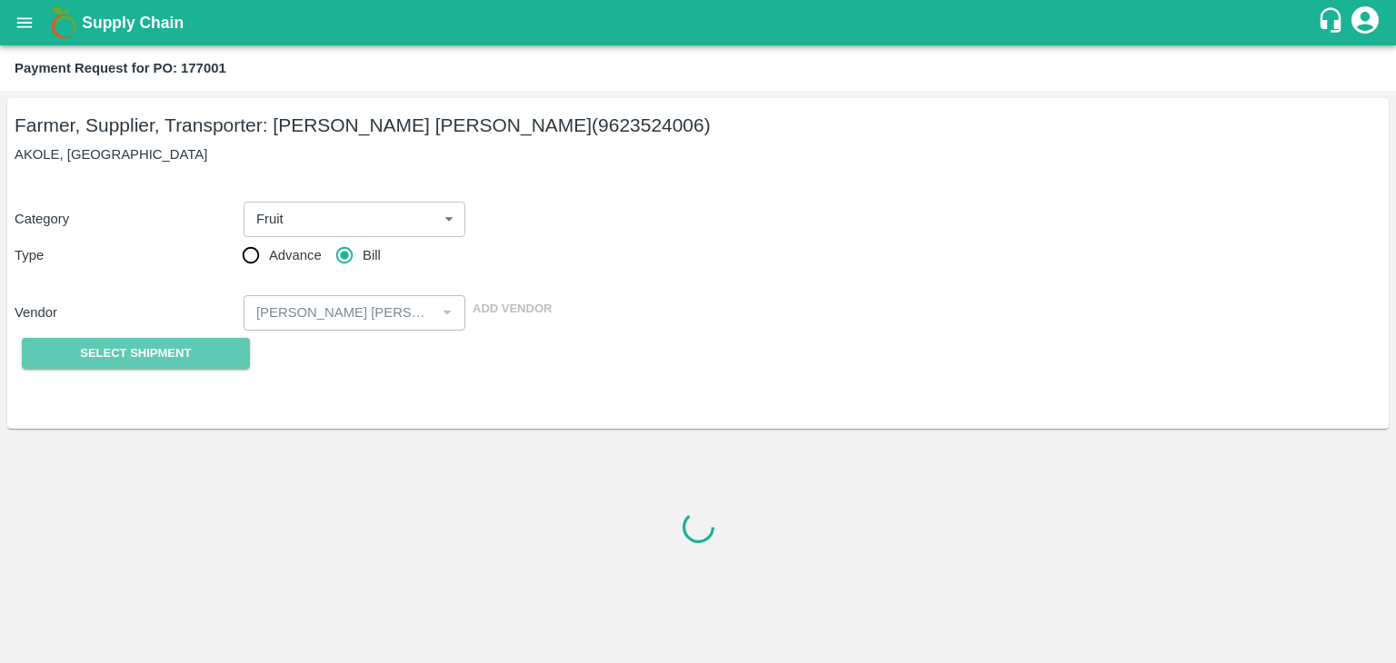
click at [116, 351] on span "Select Shipment" at bounding box center [135, 353] width 111 height 21
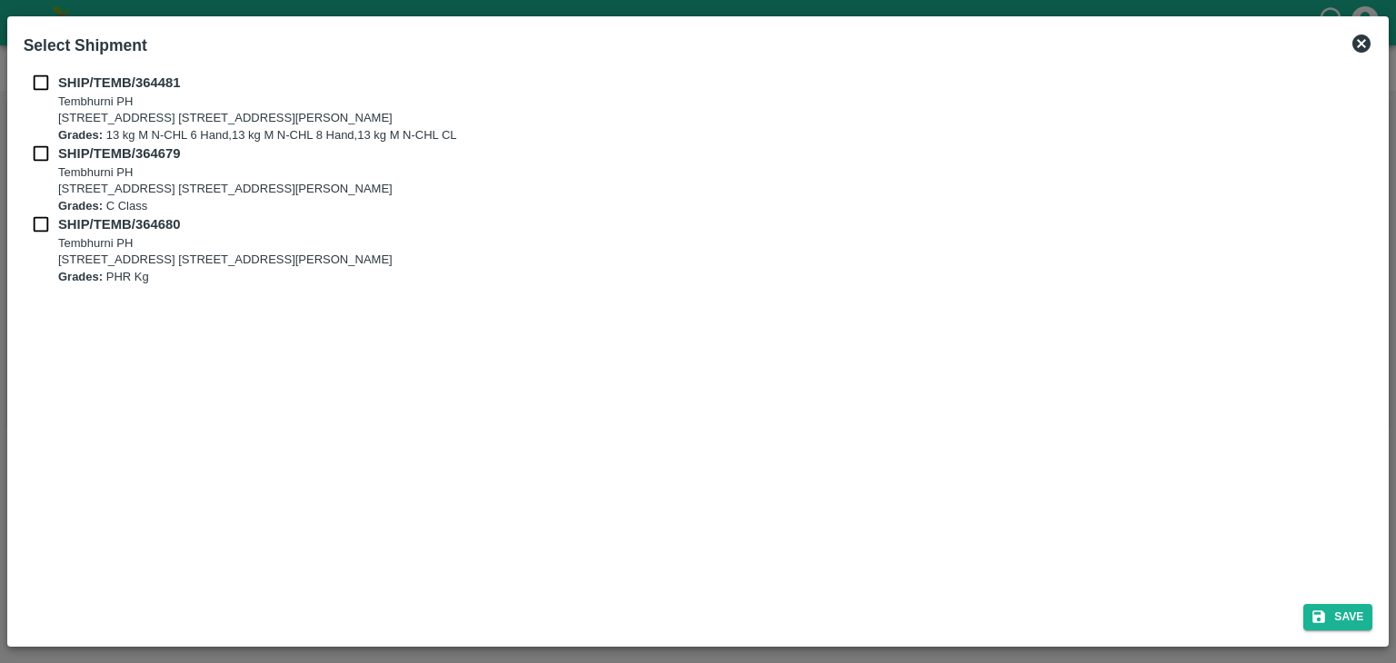
click at [32, 83] on input "checkbox" at bounding box center [41, 83] width 35 height 20
checkbox input "true"
drag, startPoint x: 31, startPoint y: 141, endPoint x: 36, endPoint y: 153, distance: 13.0
click at [36, 153] on div "SHIP/TEMB/364481 [STREET_ADDRESS] E-5, YASHSHREE INDUSTRIES, M.I.D.C., A/P TEMB…" at bounding box center [698, 179] width 1349 height 213
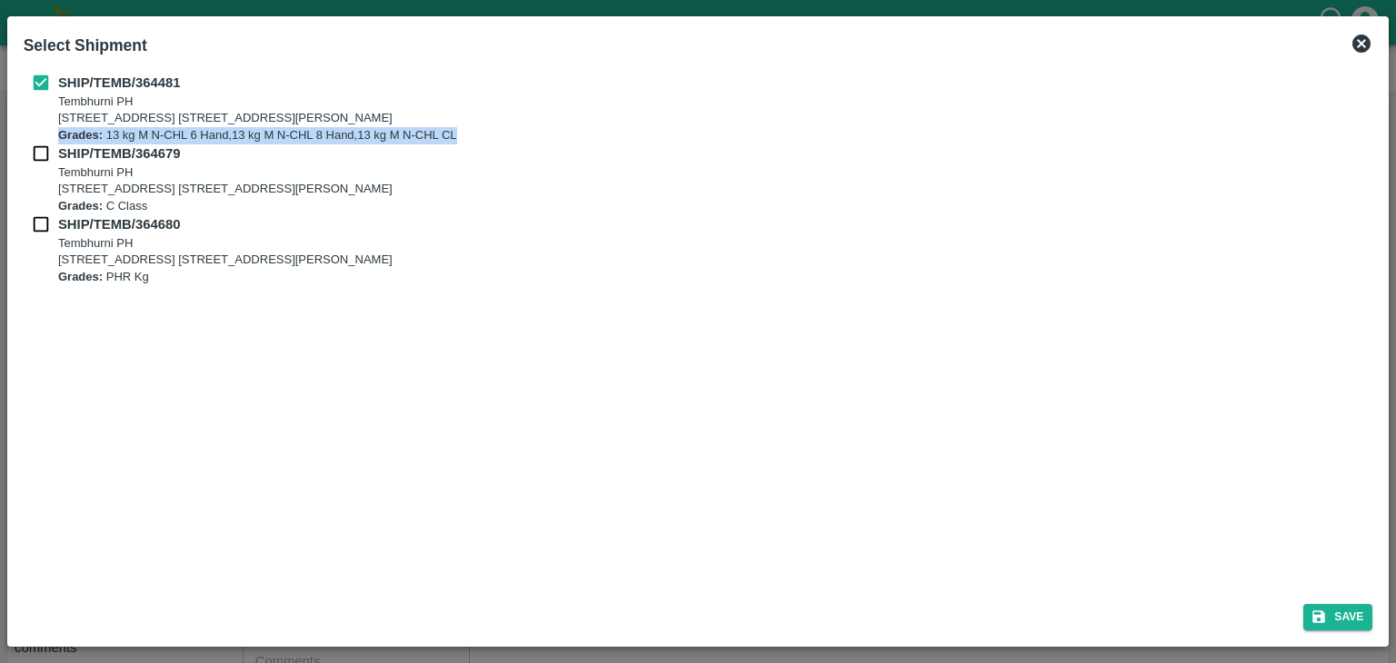
click at [36, 153] on input "checkbox" at bounding box center [41, 154] width 35 height 20
checkbox input "true"
click at [41, 224] on input "checkbox" at bounding box center [41, 224] width 35 height 20
checkbox input "true"
click at [1366, 608] on button "Save" at bounding box center [1337, 617] width 69 height 26
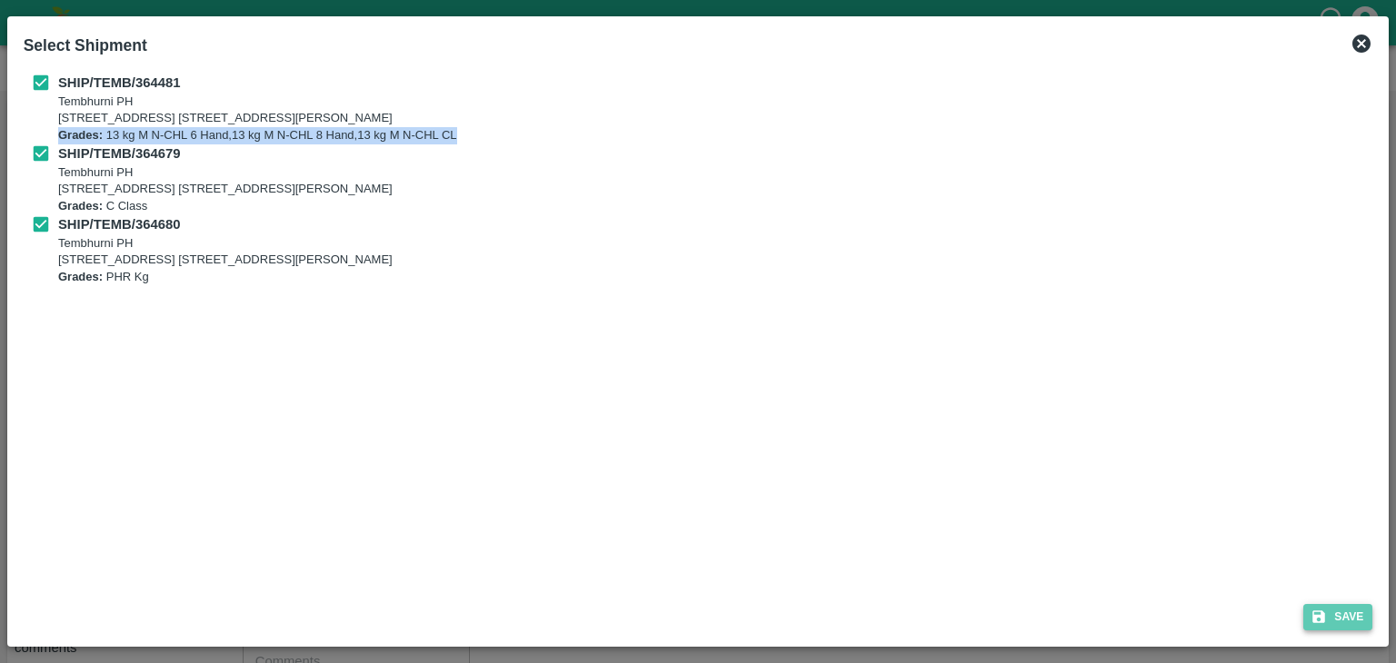
type input "[DATE]"
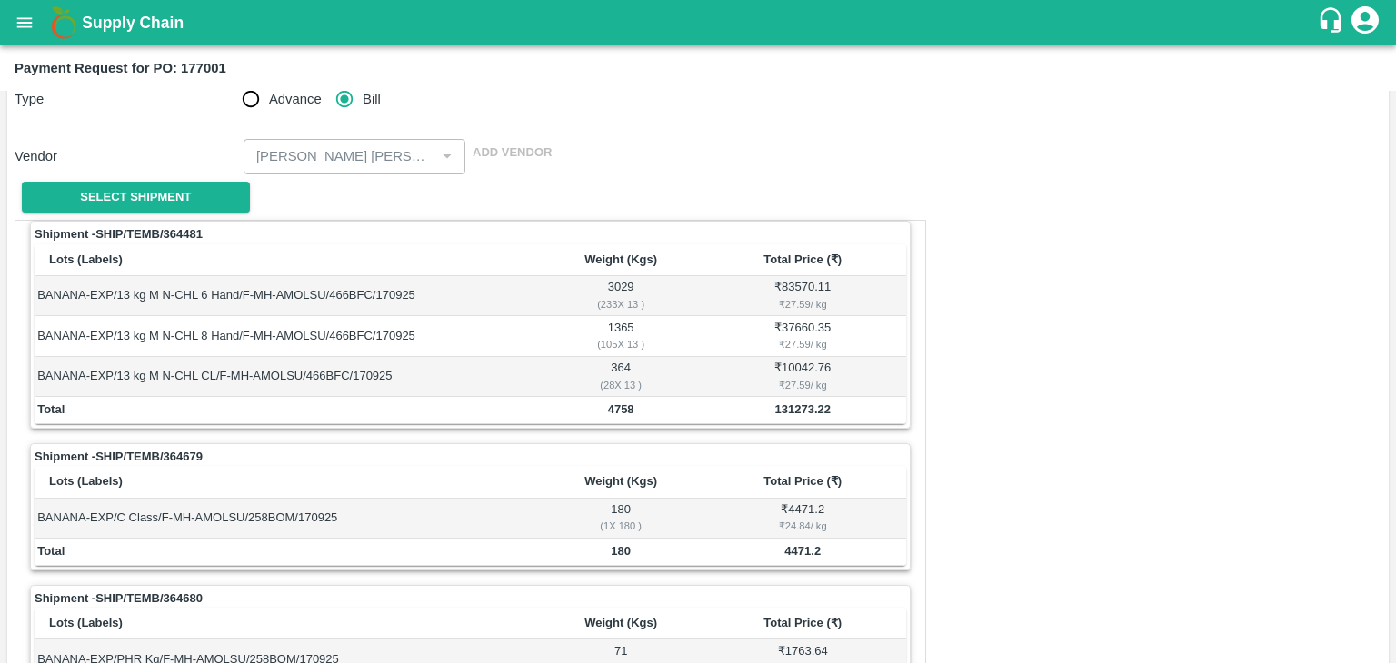
scroll to position [810, 0]
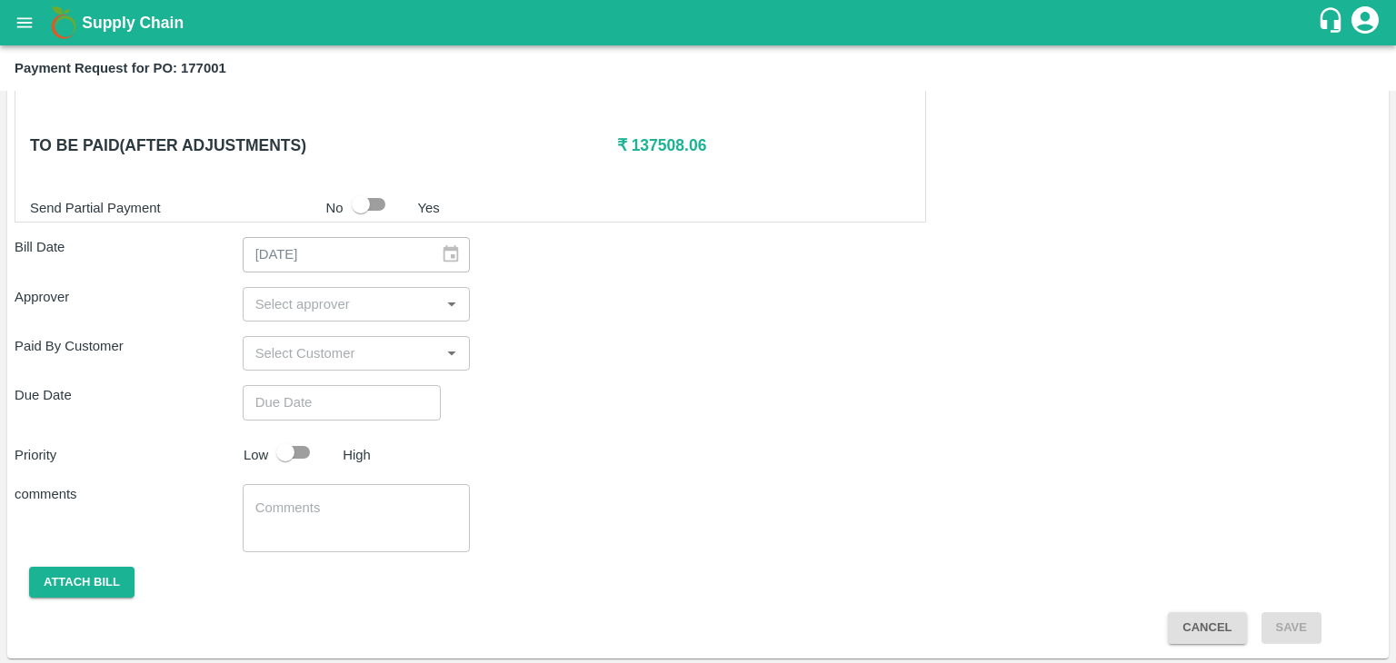
click at [302, 295] on input "input" at bounding box center [341, 305] width 187 height 24
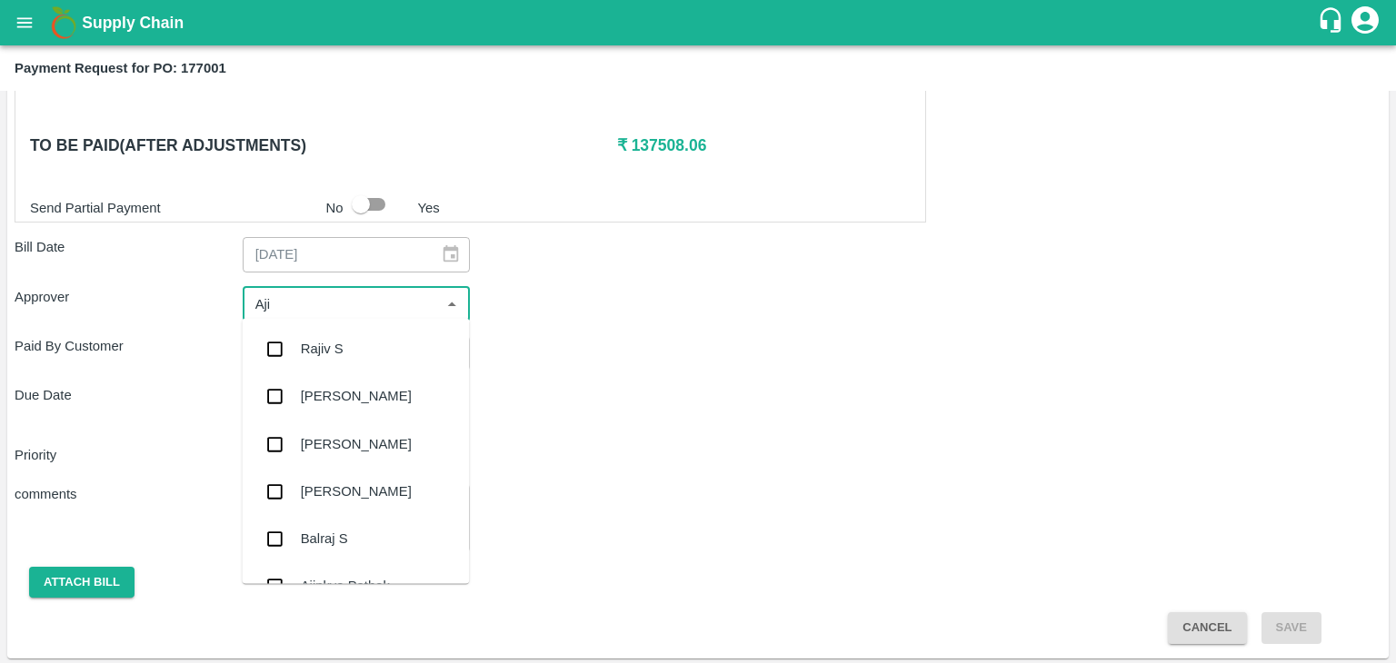
type input "Ajit"
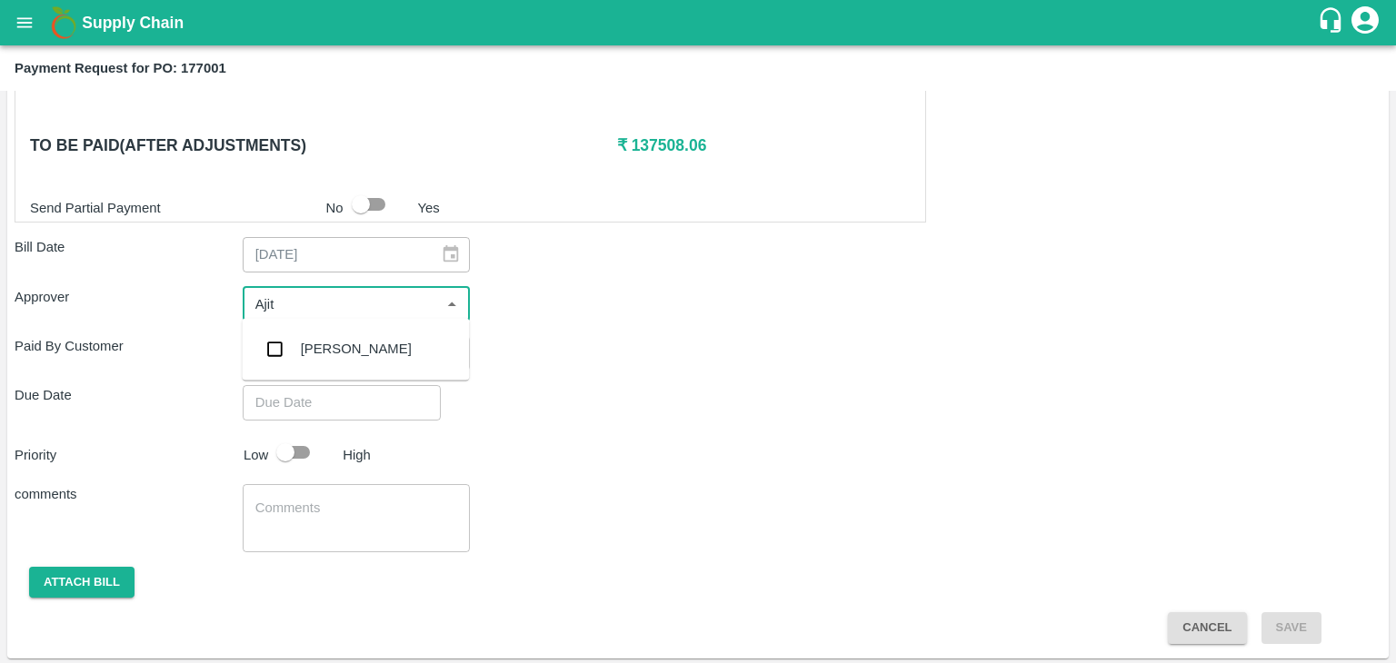
click at [326, 357] on div "[PERSON_NAME]" at bounding box center [356, 349] width 111 height 20
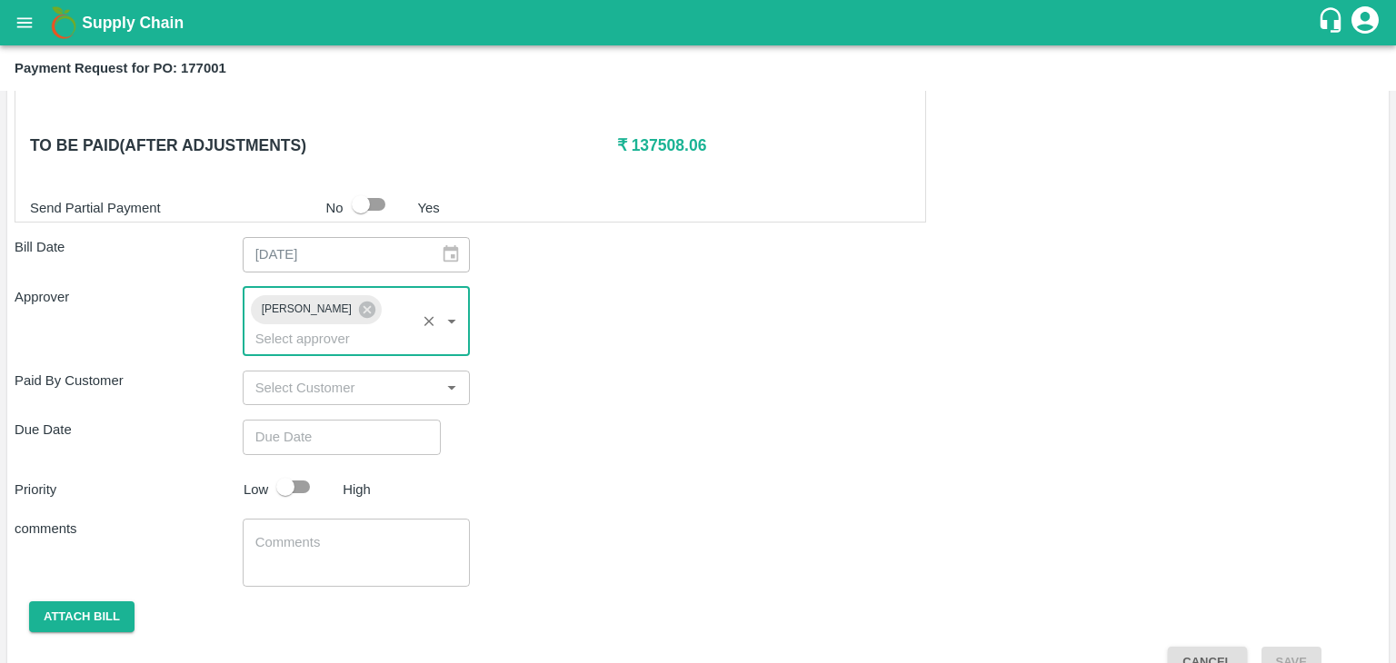
type input "DD/MM/YYYY hh:mm aa"
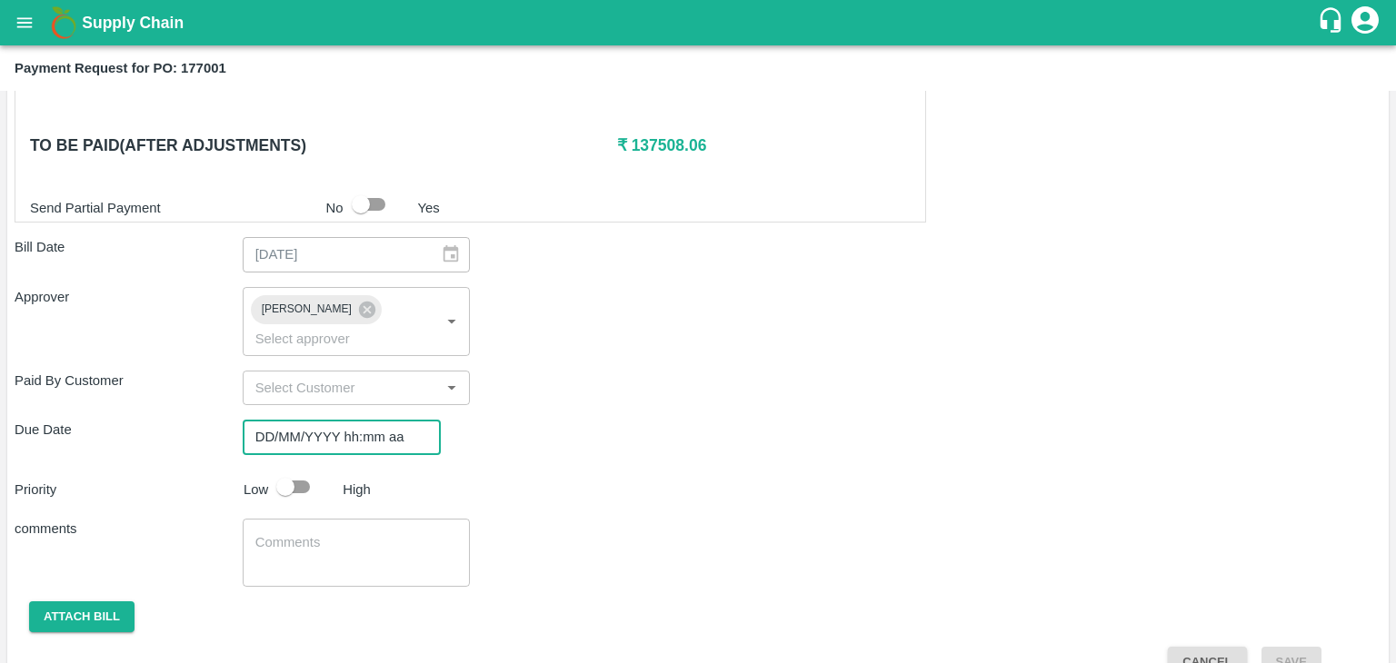
click at [418, 420] on input "DD/MM/YYYY hh:mm aa" at bounding box center [335, 437] width 185 height 35
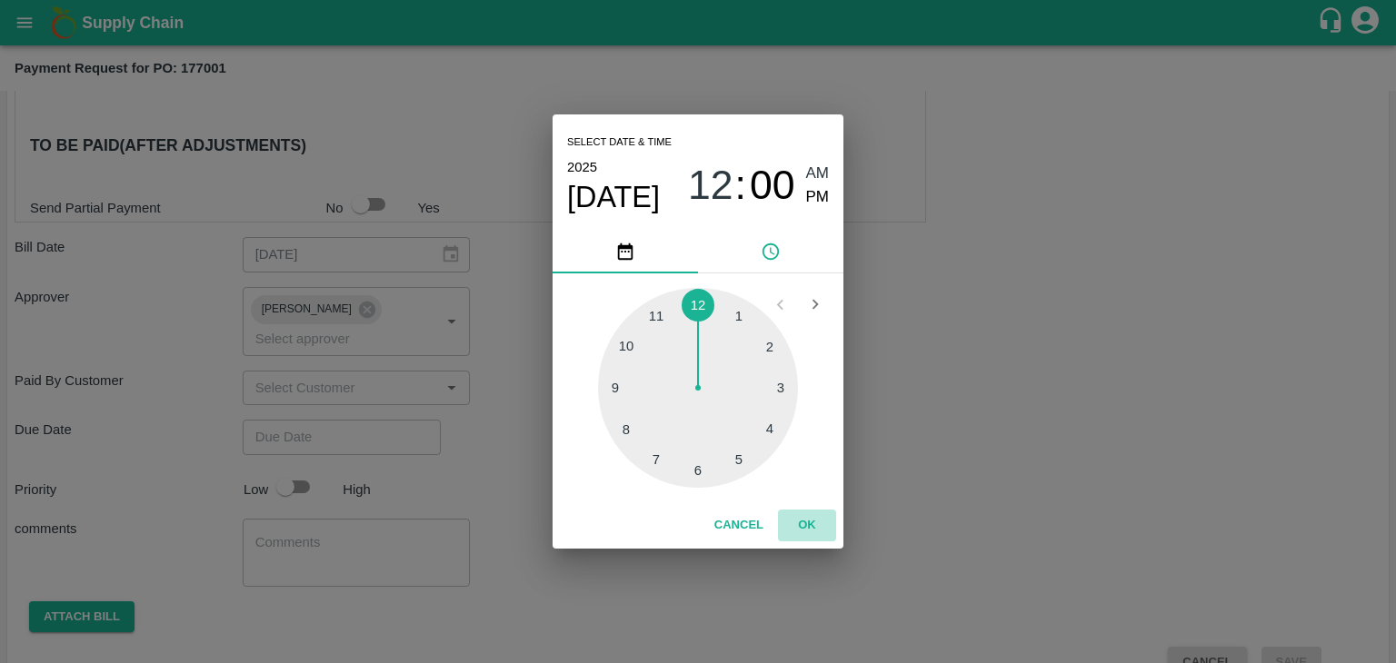
click at [811, 524] on button "OK" at bounding box center [807, 526] width 58 height 32
type input "[DATE] 12:00 AM"
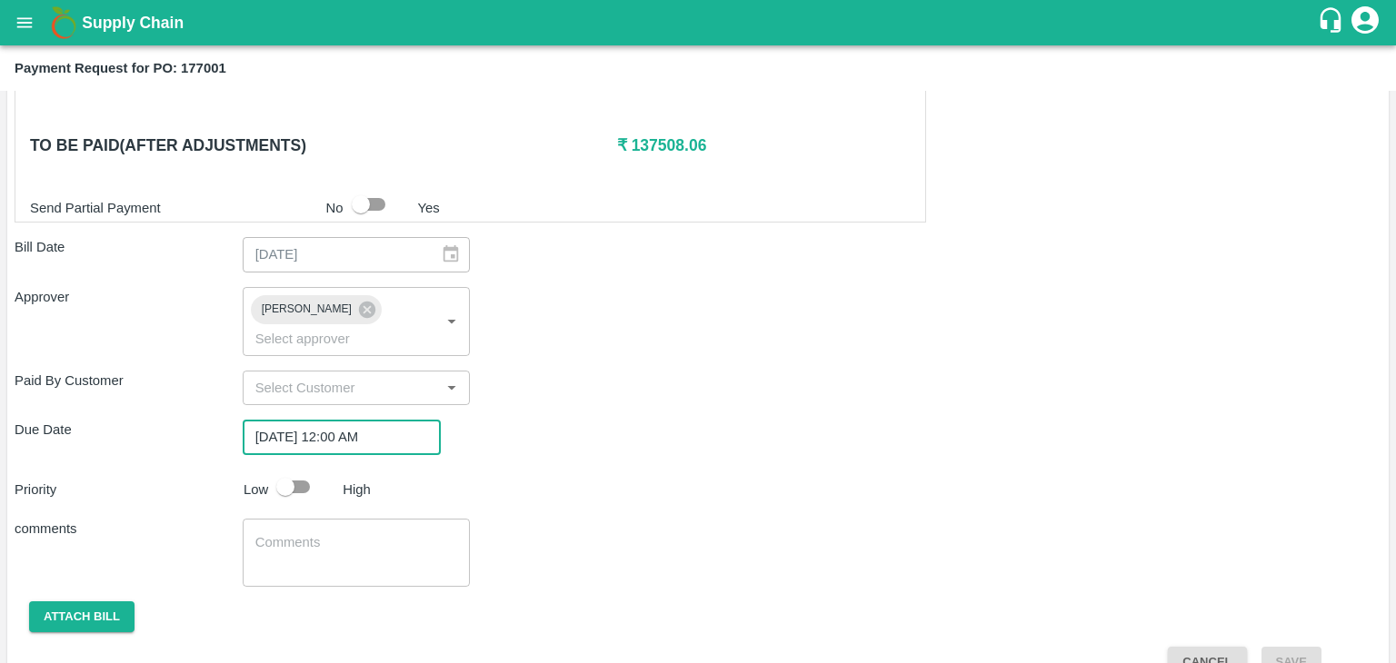
click at [293, 470] on input "checkbox" at bounding box center [286, 487] width 104 height 35
checkbox input "true"
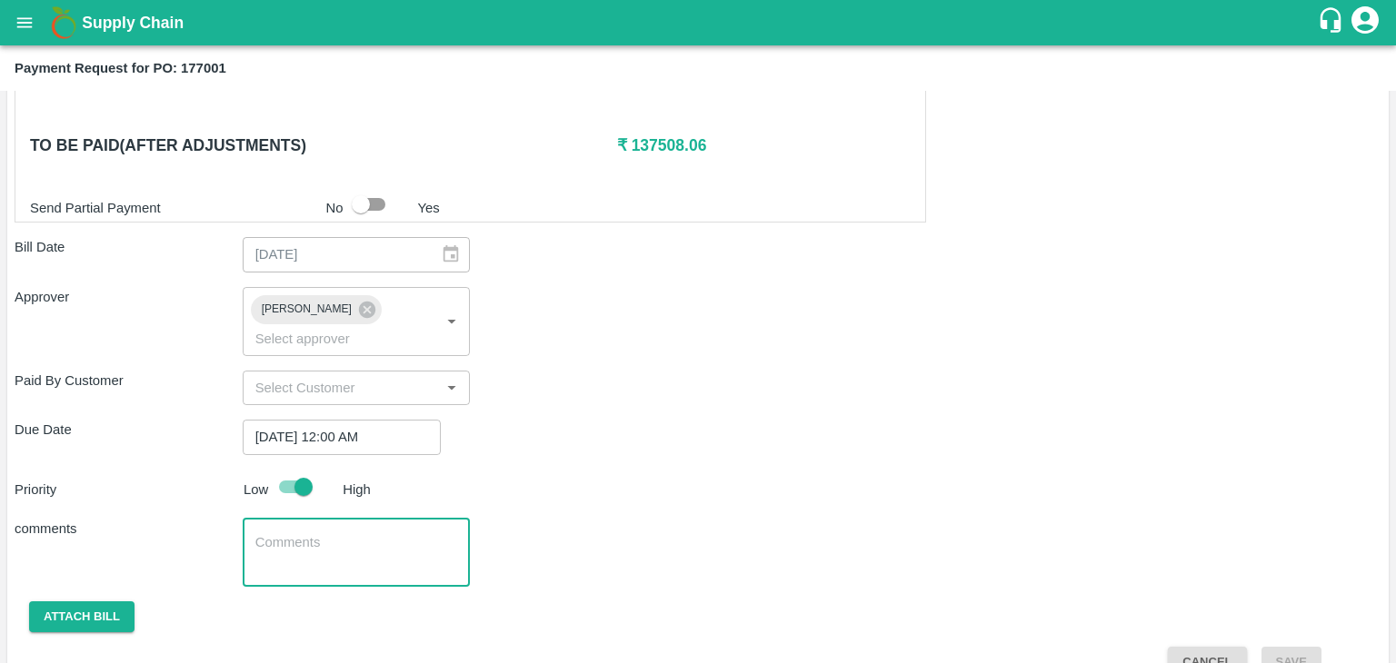
click at [349, 533] on textarea at bounding box center [356, 552] width 203 height 38
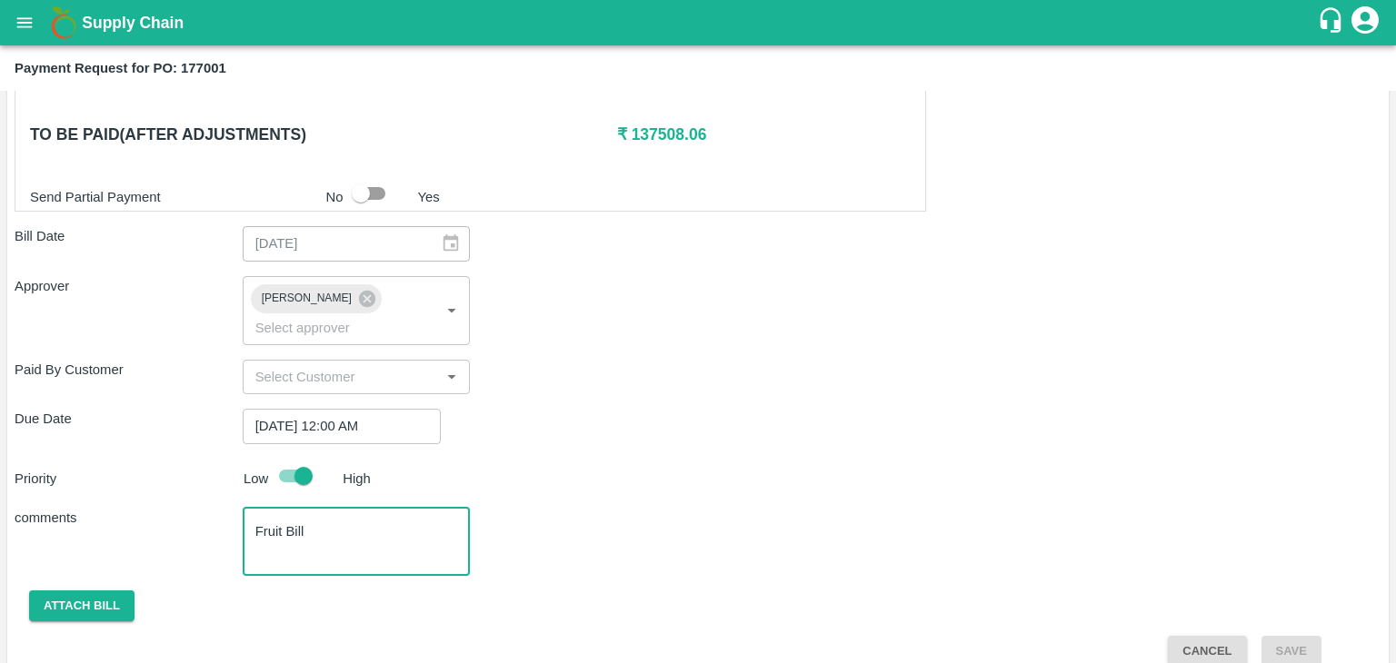
type textarea "Fruit Bill"
click at [95, 591] on button "Attach bill" at bounding box center [81, 607] width 105 height 32
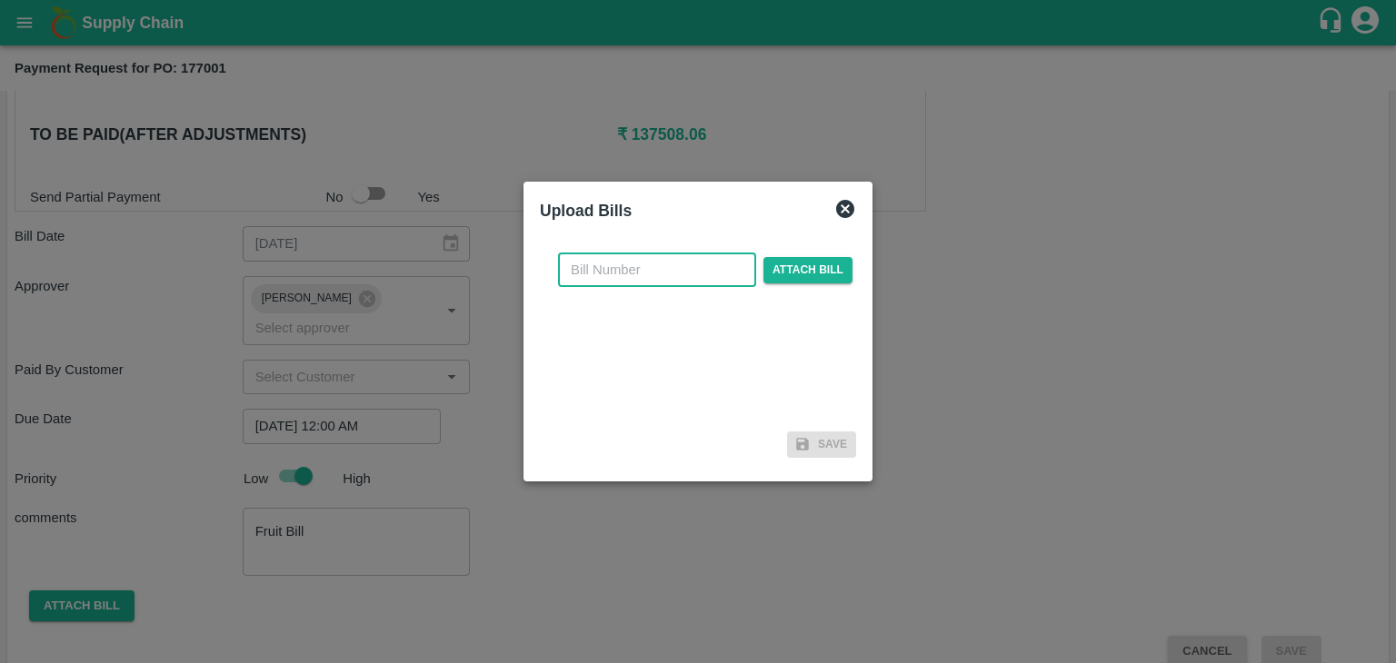
click at [672, 263] on input "text" at bounding box center [657, 270] width 198 height 35
type input "19"
click at [800, 270] on span "Attach bill" at bounding box center [807, 270] width 89 height 26
click at [0, 0] on input "Attach bill" at bounding box center [0, 0] width 0 height 0
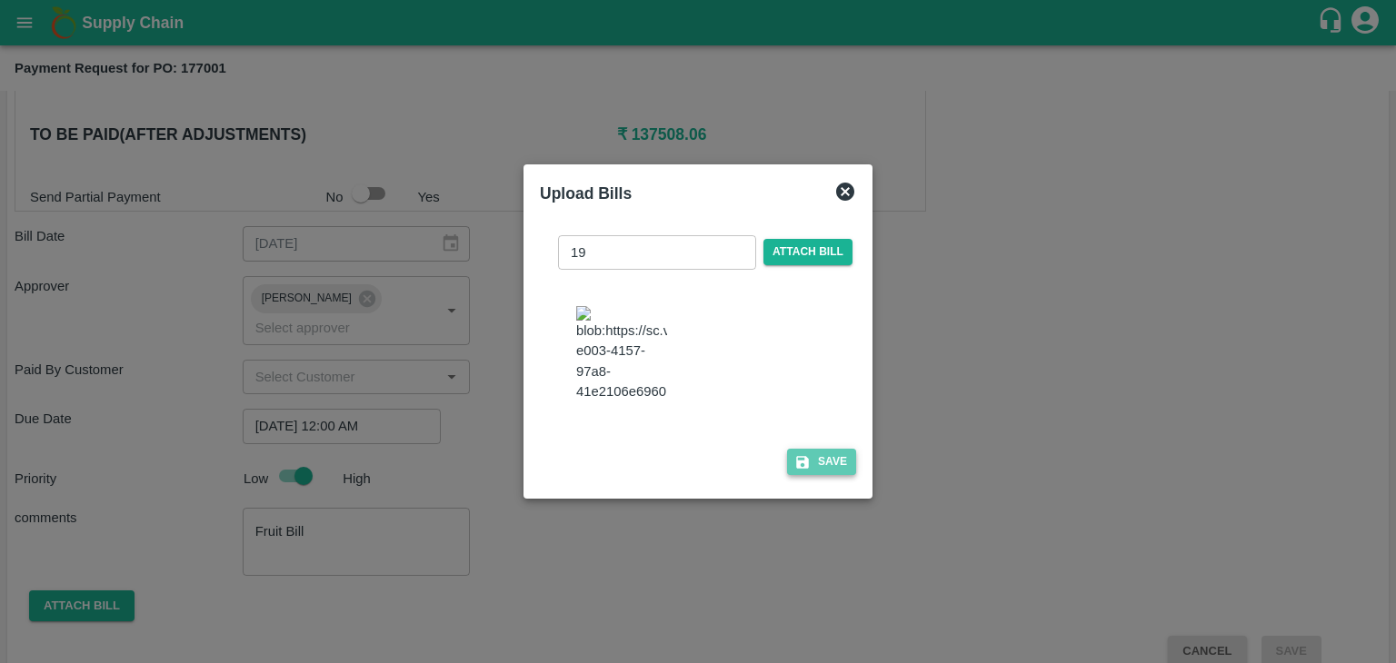
click at [787, 470] on button "Save" at bounding box center [821, 462] width 69 height 26
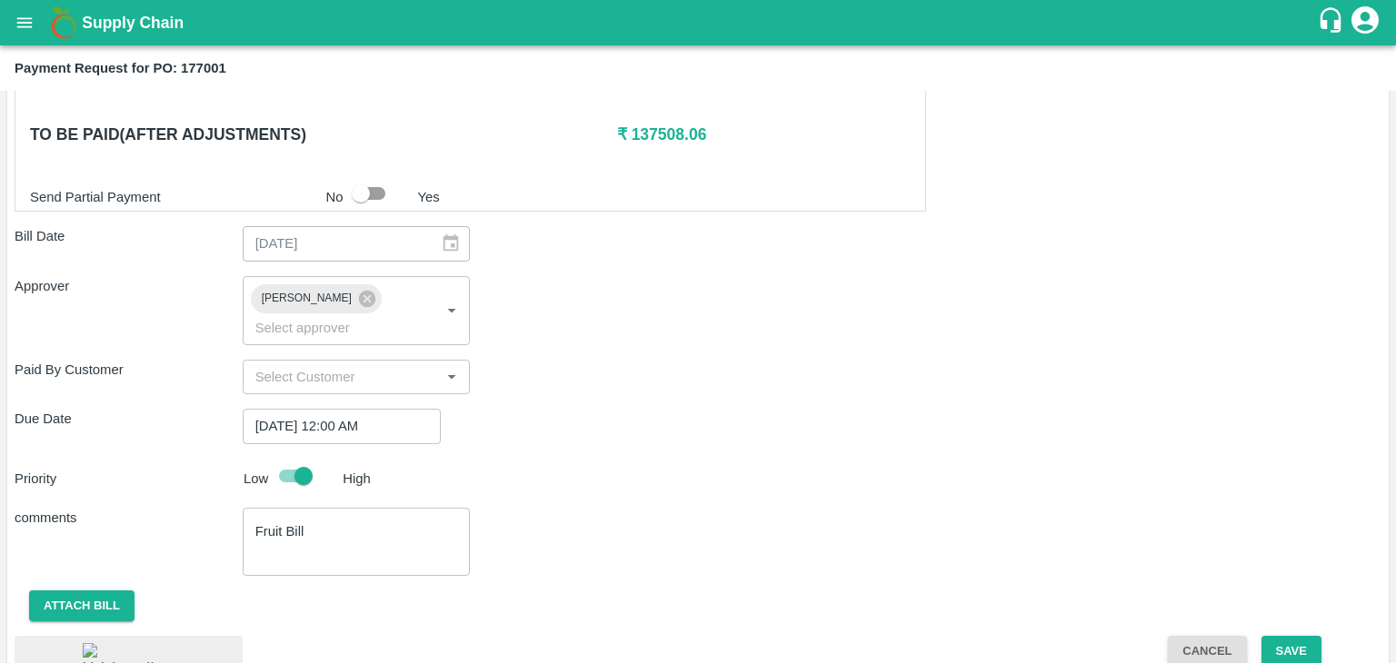
scroll to position [933, 0]
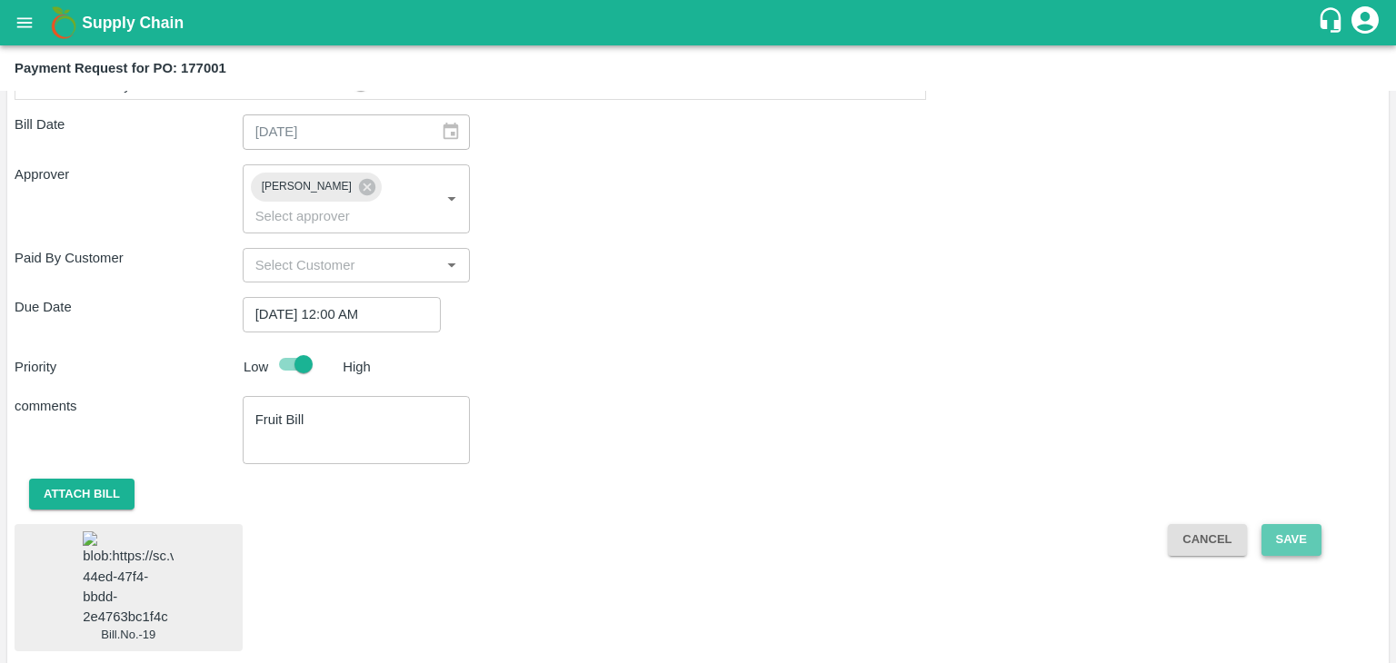
click at [1274, 524] on button "Save" at bounding box center [1291, 540] width 60 height 32
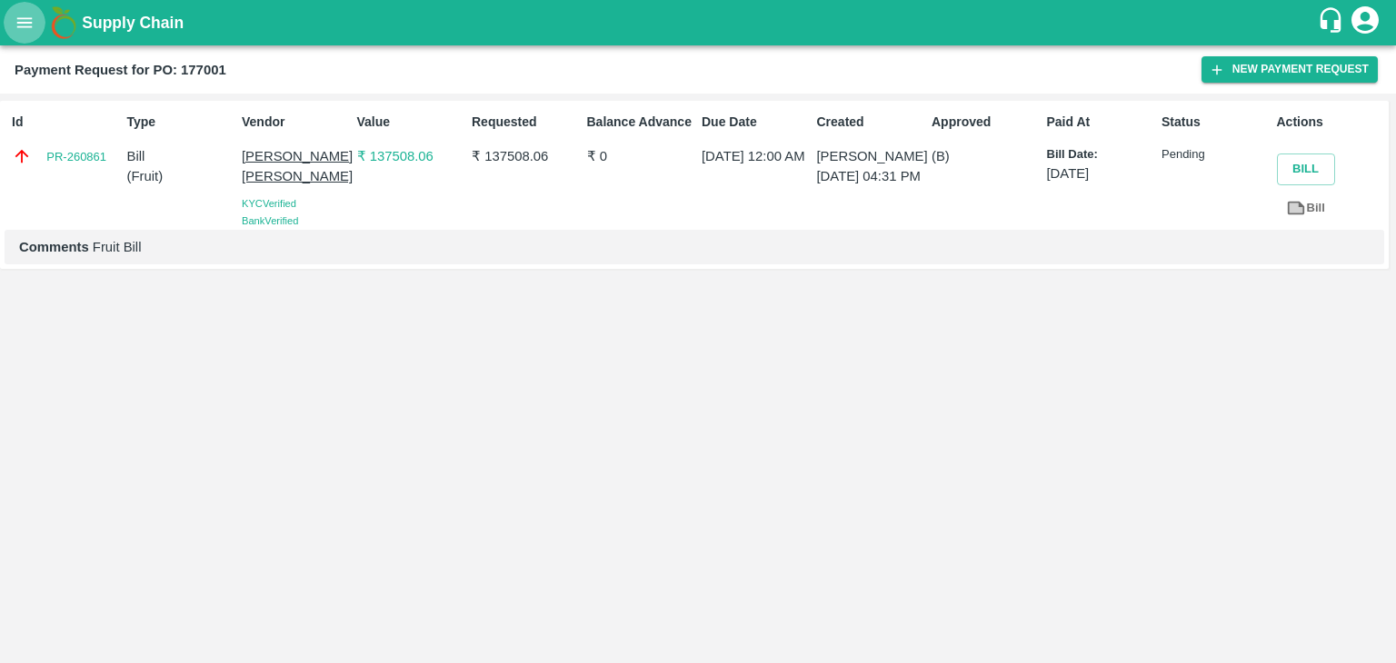
click at [4, 27] on button "open drawer" at bounding box center [25, 23] width 42 height 42
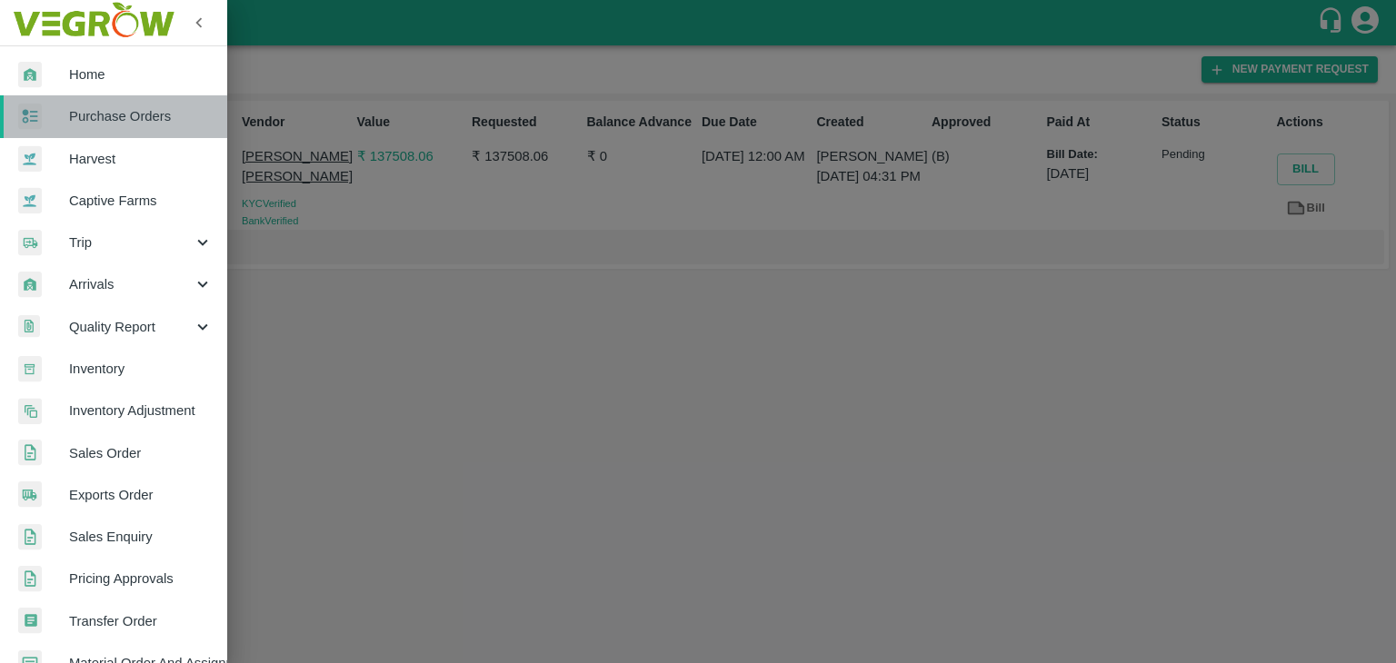
click at [138, 114] on span "Purchase Orders" at bounding box center [141, 116] width 144 height 20
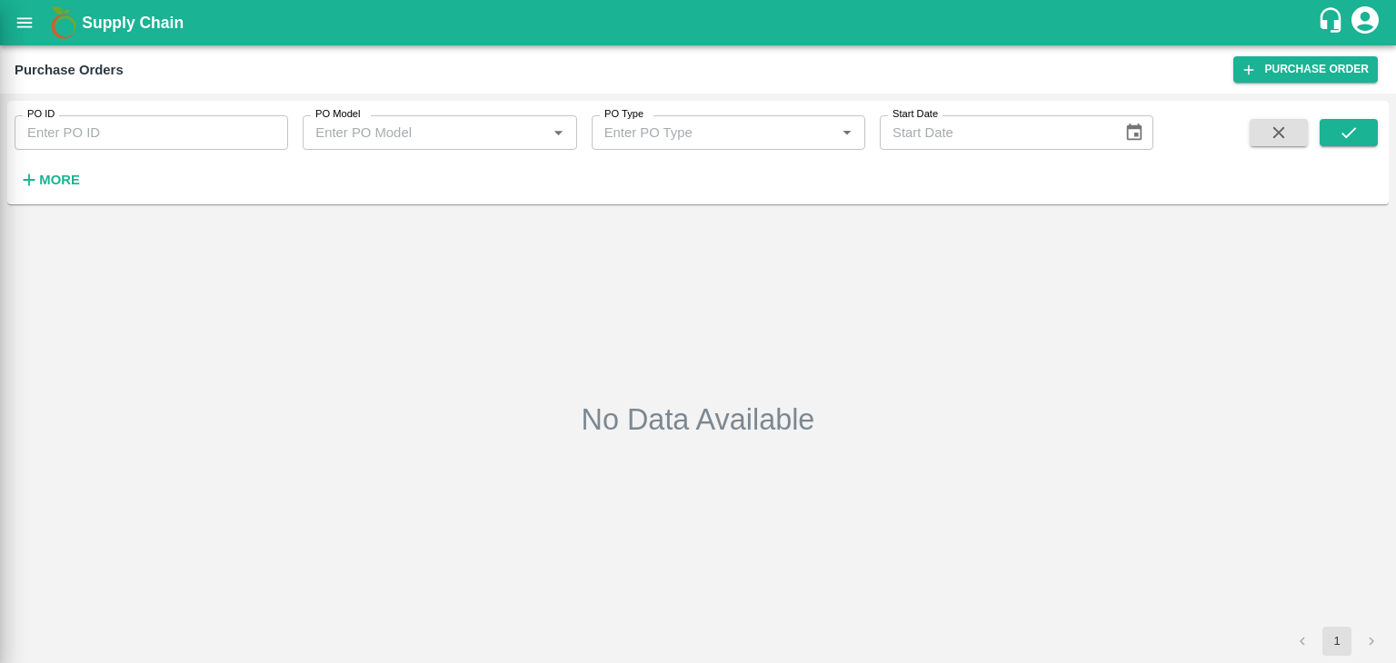
click at [265, 132] on div at bounding box center [698, 331] width 1396 height 663
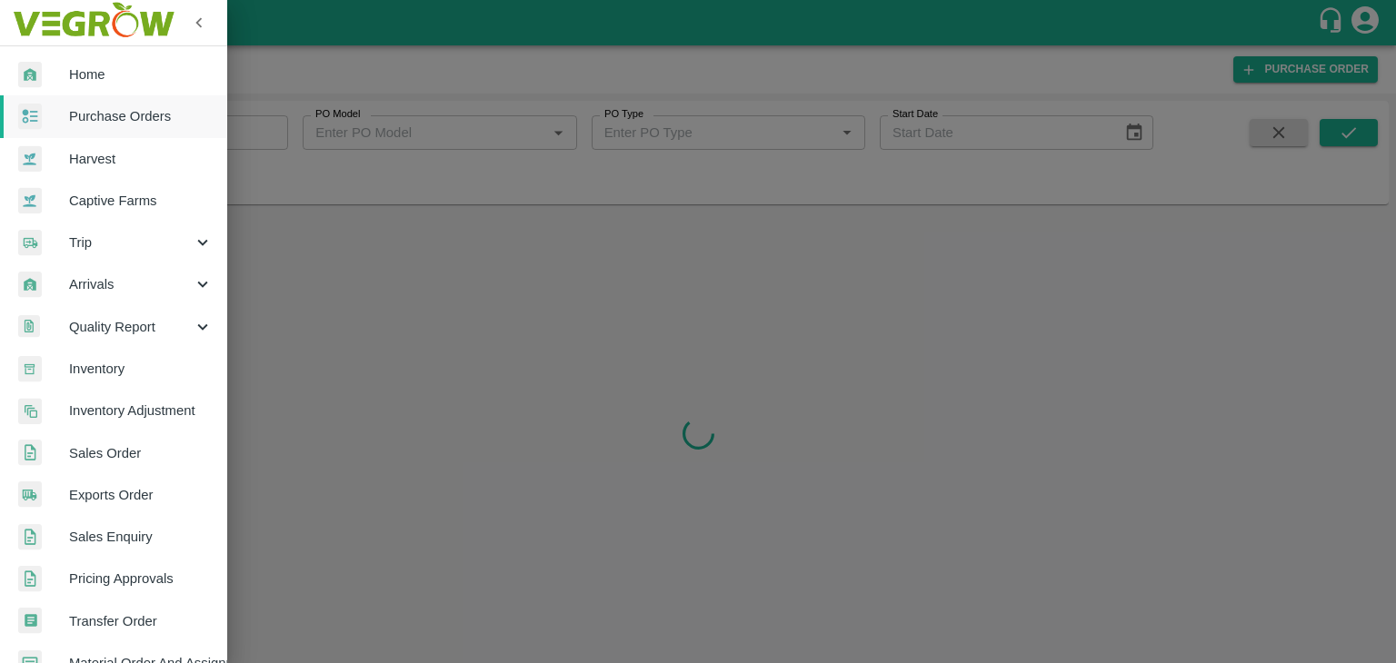
click at [265, 132] on div at bounding box center [698, 331] width 1396 height 663
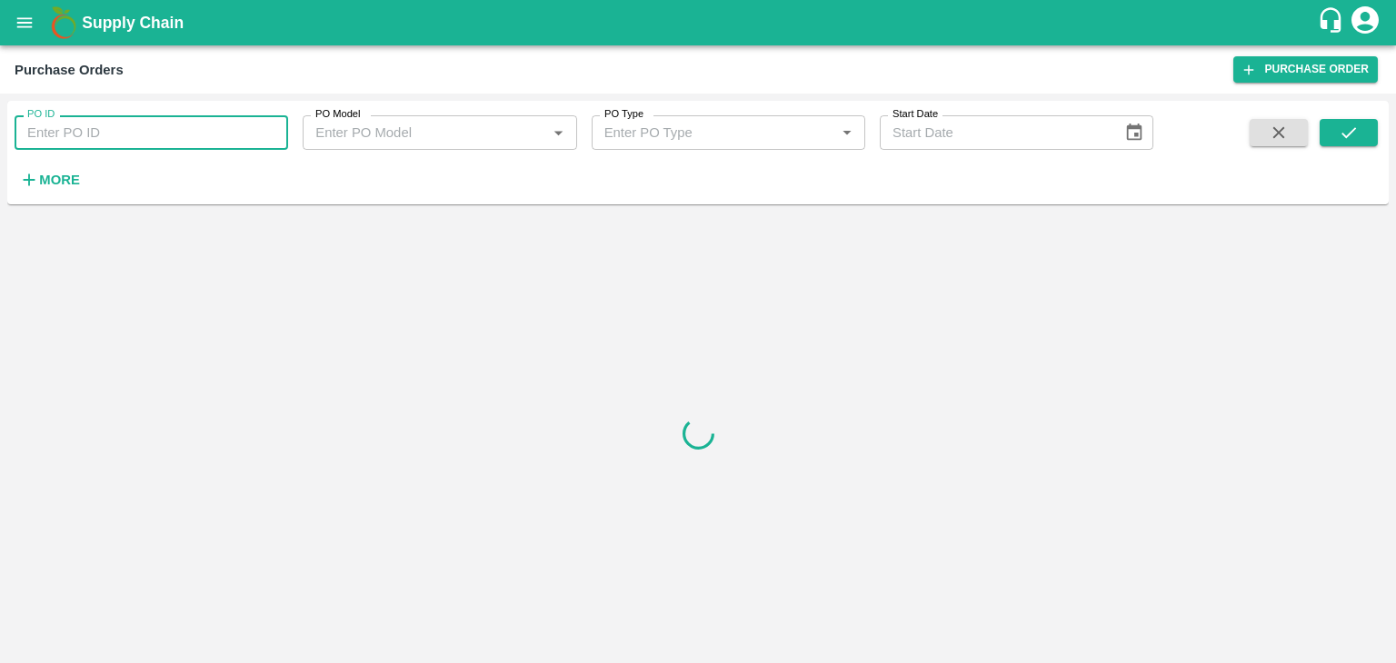
click at [266, 136] on input "PO ID" at bounding box center [151, 132] width 273 height 35
paste input "176714"
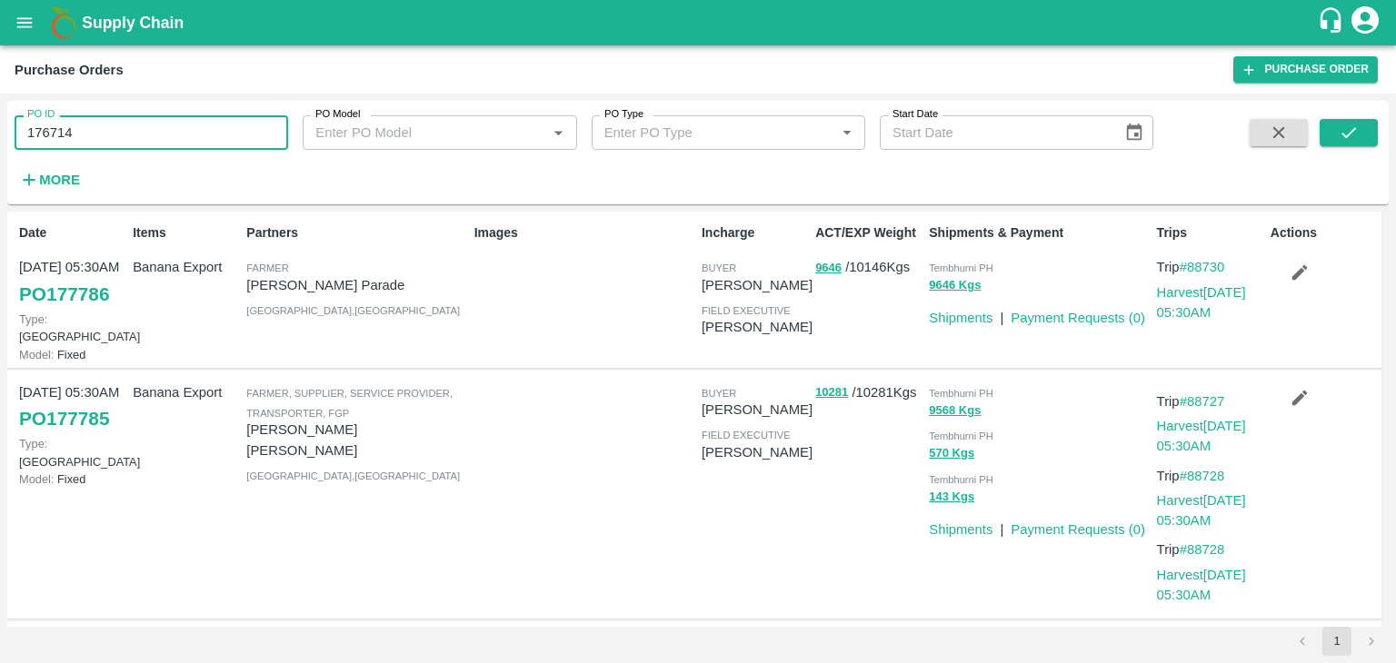
type input "176714"
drag, startPoint x: 1356, startPoint y: 117, endPoint x: 1359, endPoint y: 131, distance: 14.1
click at [1359, 131] on div "PO ID 176714 PO ID PO Model PO Model   * PO Type PO Type   * Start Date Start D…" at bounding box center [697, 152] width 1381 height 89
click at [1359, 131] on button "submit" at bounding box center [1348, 132] width 58 height 27
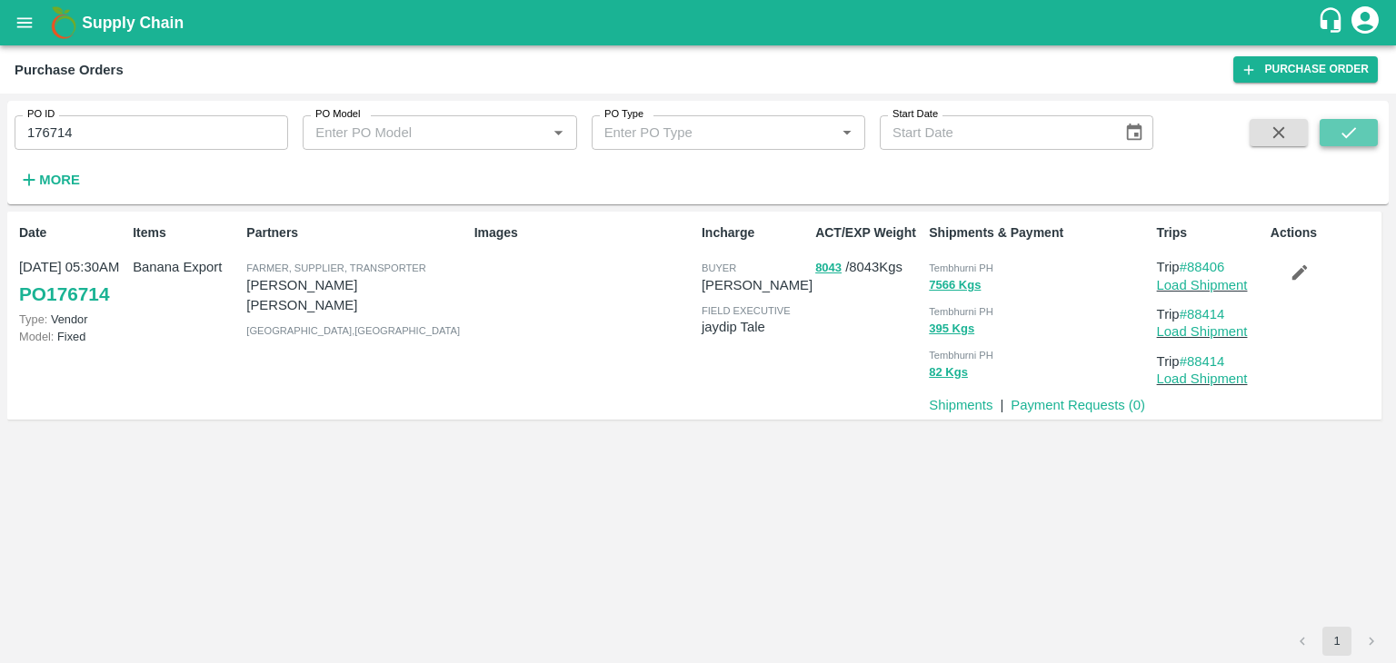
click at [1359, 131] on button "submit" at bounding box center [1348, 132] width 58 height 27
click at [1054, 408] on link "Payment Requests ( 0 )" at bounding box center [1077, 405] width 134 height 15
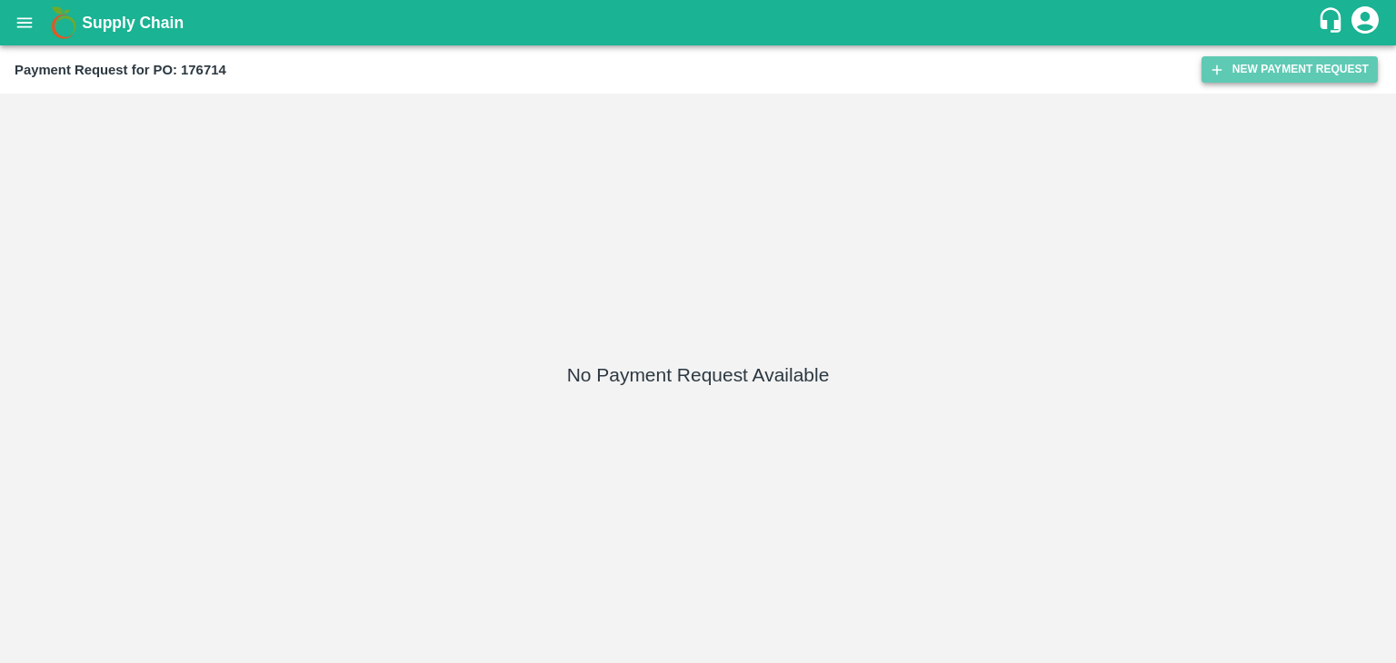
click at [1272, 77] on button "New Payment Request" at bounding box center [1289, 69] width 176 height 26
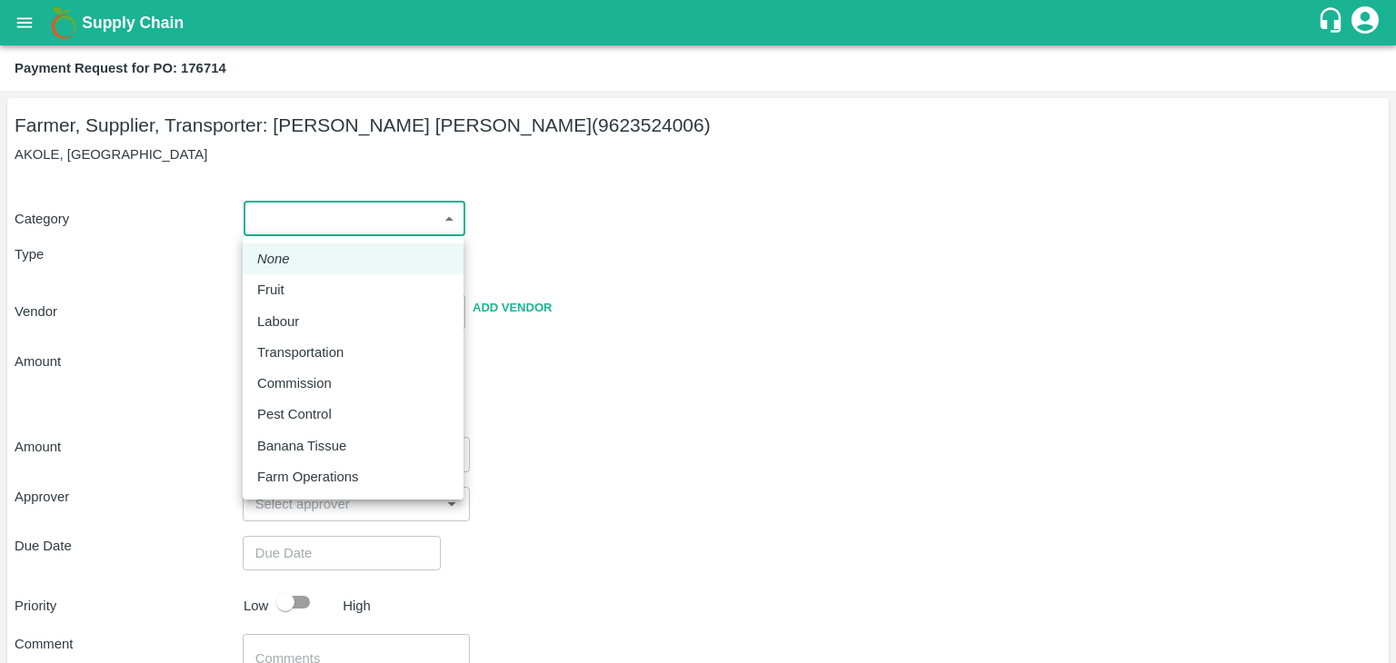
drag, startPoint x: 273, startPoint y: 230, endPoint x: 274, endPoint y: 282, distance: 51.8
click at [274, 282] on body "Supply Chain Payment Request for PO: 176714 Farmer, Supplier, Transporter: [PER…" at bounding box center [698, 331] width 1396 height 663
click at [274, 282] on p "Fruit" at bounding box center [270, 290] width 27 height 20
type input "1"
type input "AMOL SUBHASH CHINTAMAN - 9623524006(Farmer, Supplier, Transporter)"
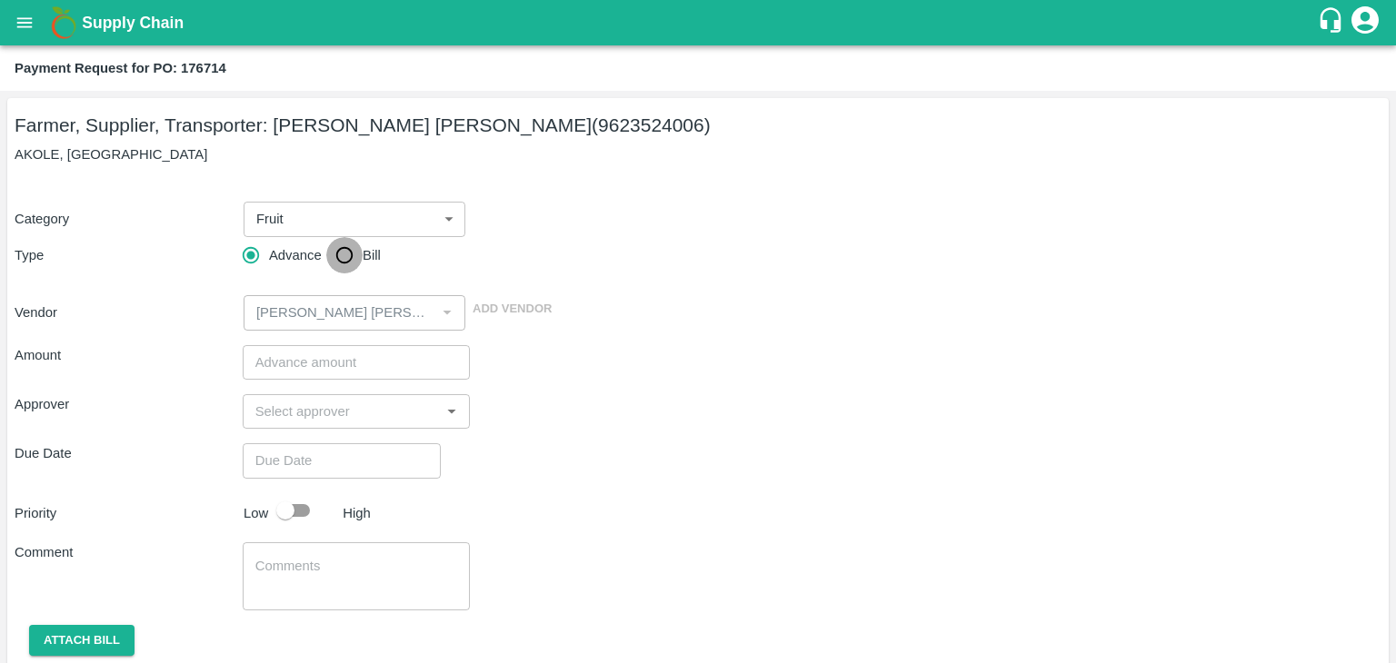
click at [333, 247] on input "Bill" at bounding box center [344, 255] width 36 height 36
radio input "true"
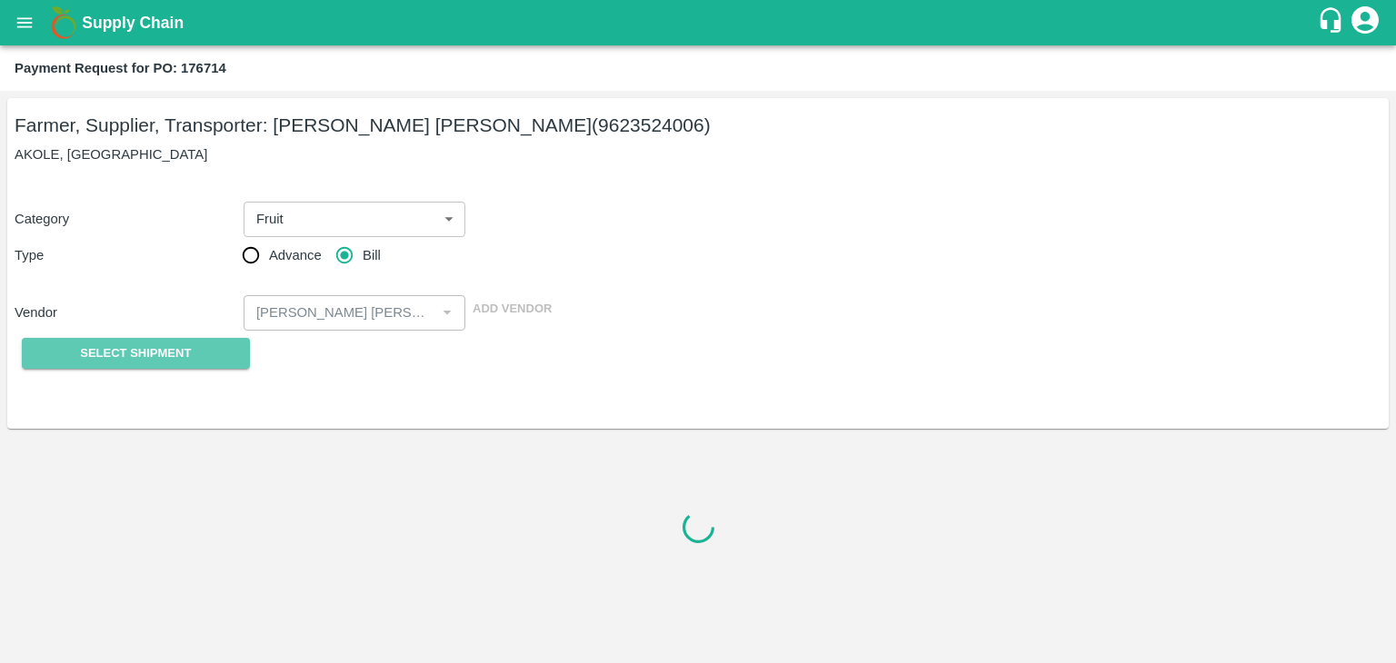
click at [174, 367] on button "Select Shipment" at bounding box center [136, 354] width 228 height 32
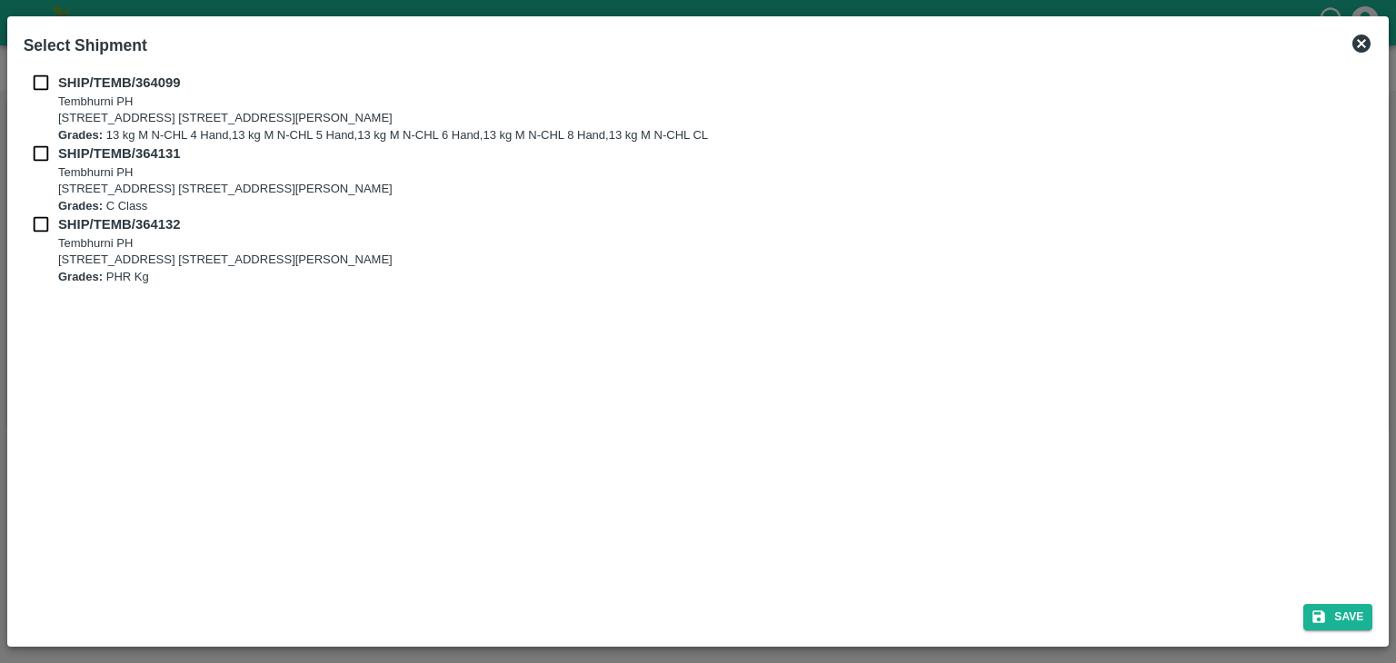
click at [39, 83] on input "checkbox" at bounding box center [41, 83] width 35 height 20
checkbox input "true"
click at [38, 144] on input "checkbox" at bounding box center [41, 154] width 35 height 20
checkbox input "true"
click at [38, 224] on input "checkbox" at bounding box center [41, 224] width 35 height 20
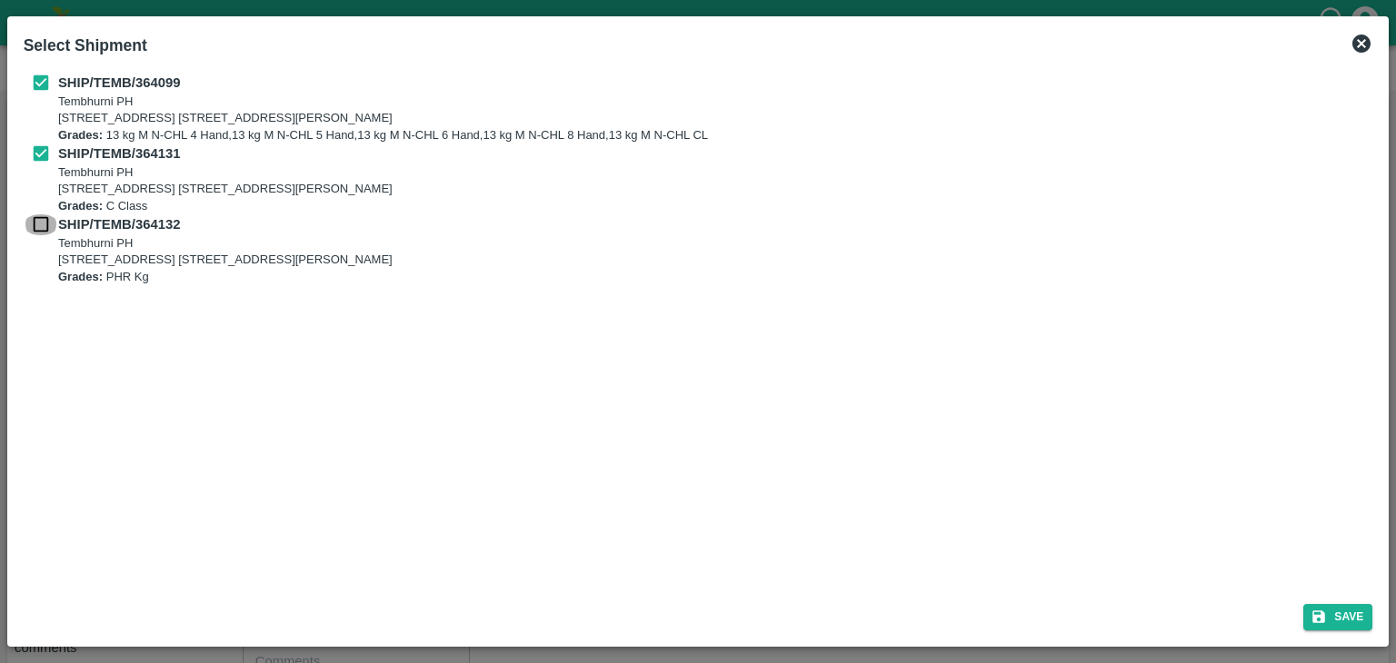
checkbox input "true"
click at [1328, 618] on button "Save" at bounding box center [1337, 617] width 69 height 26
type input "17/09/2025"
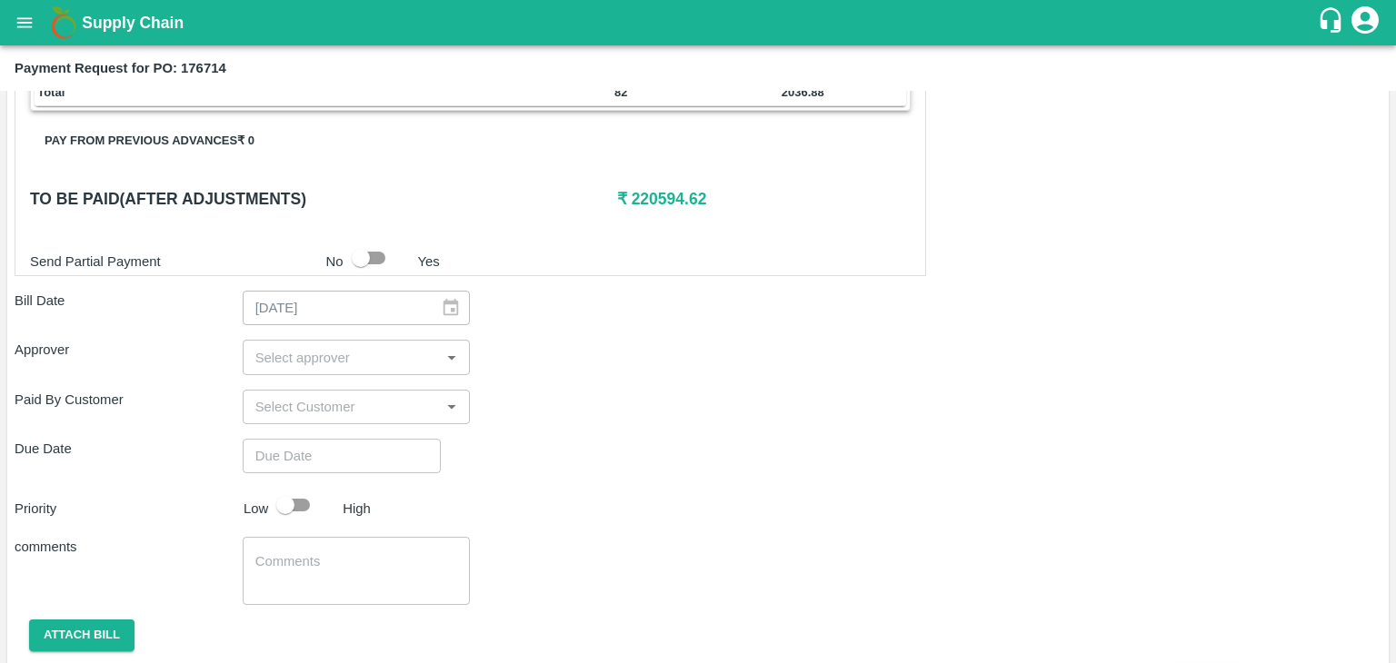
scroll to position [890, 0]
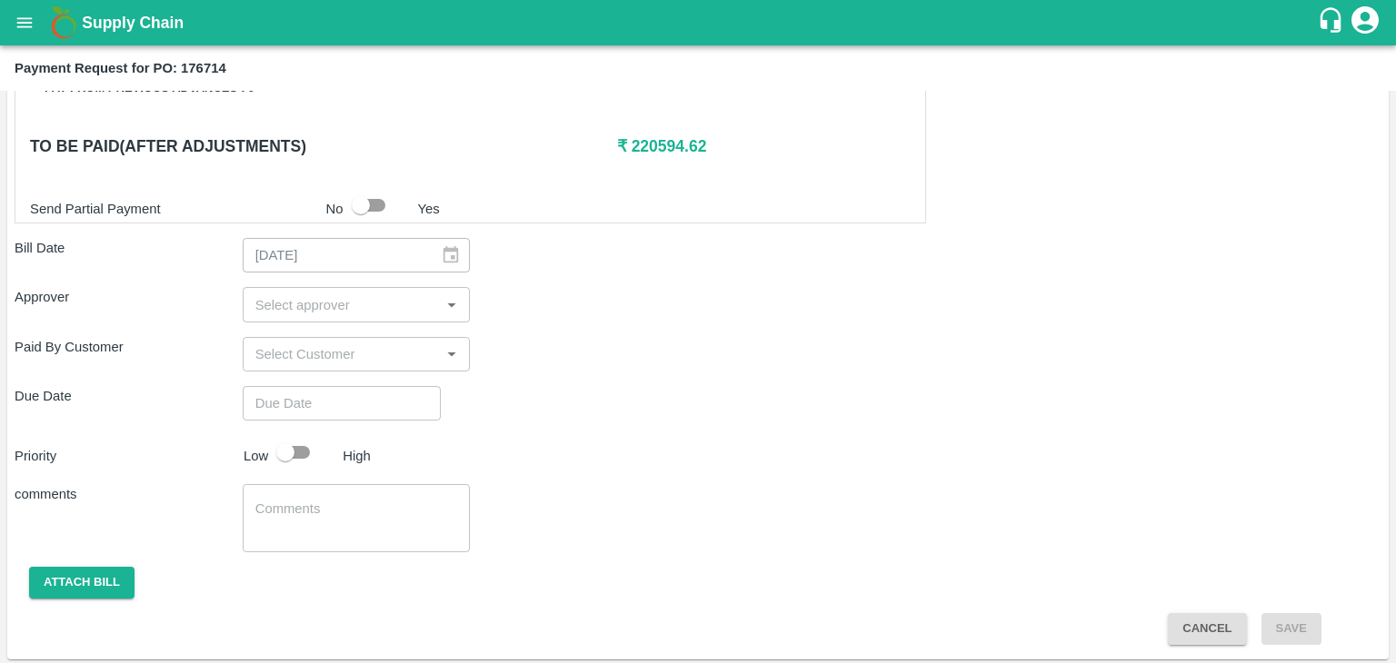
click at [346, 303] on input "input" at bounding box center [341, 305] width 187 height 24
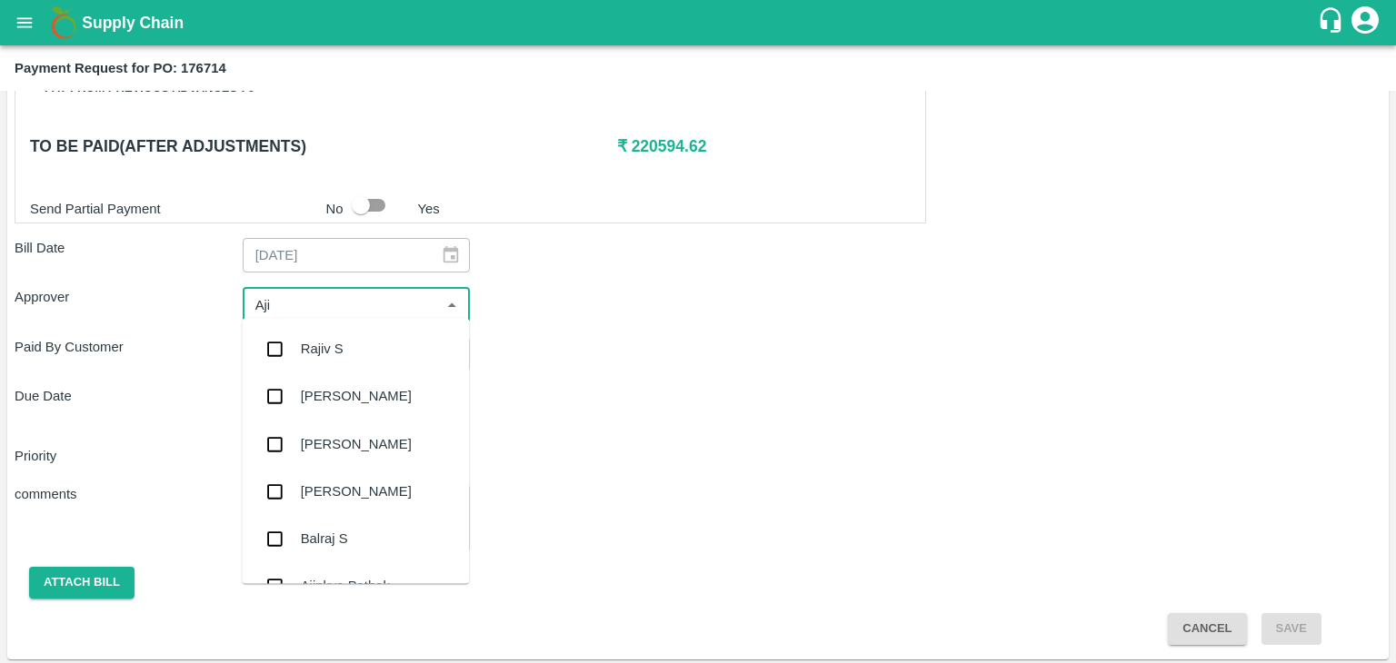
type input "Ajit"
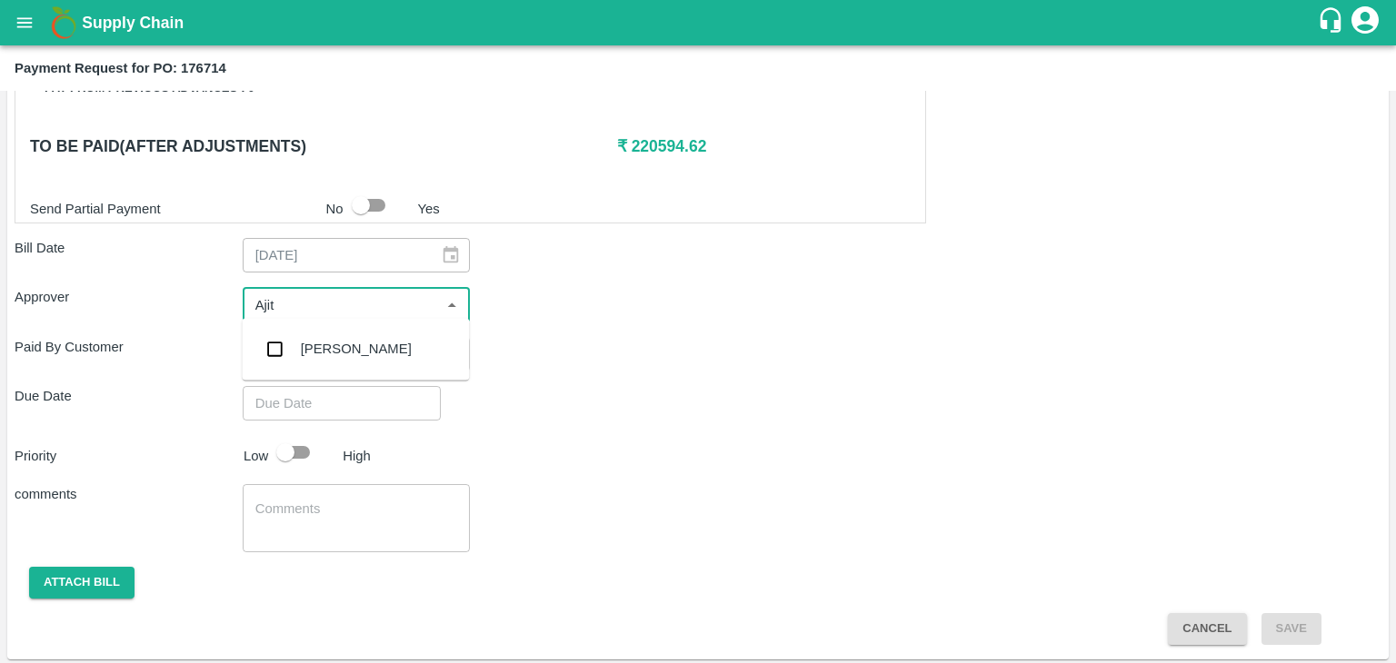
click at [328, 337] on div "[PERSON_NAME]" at bounding box center [355, 348] width 227 height 47
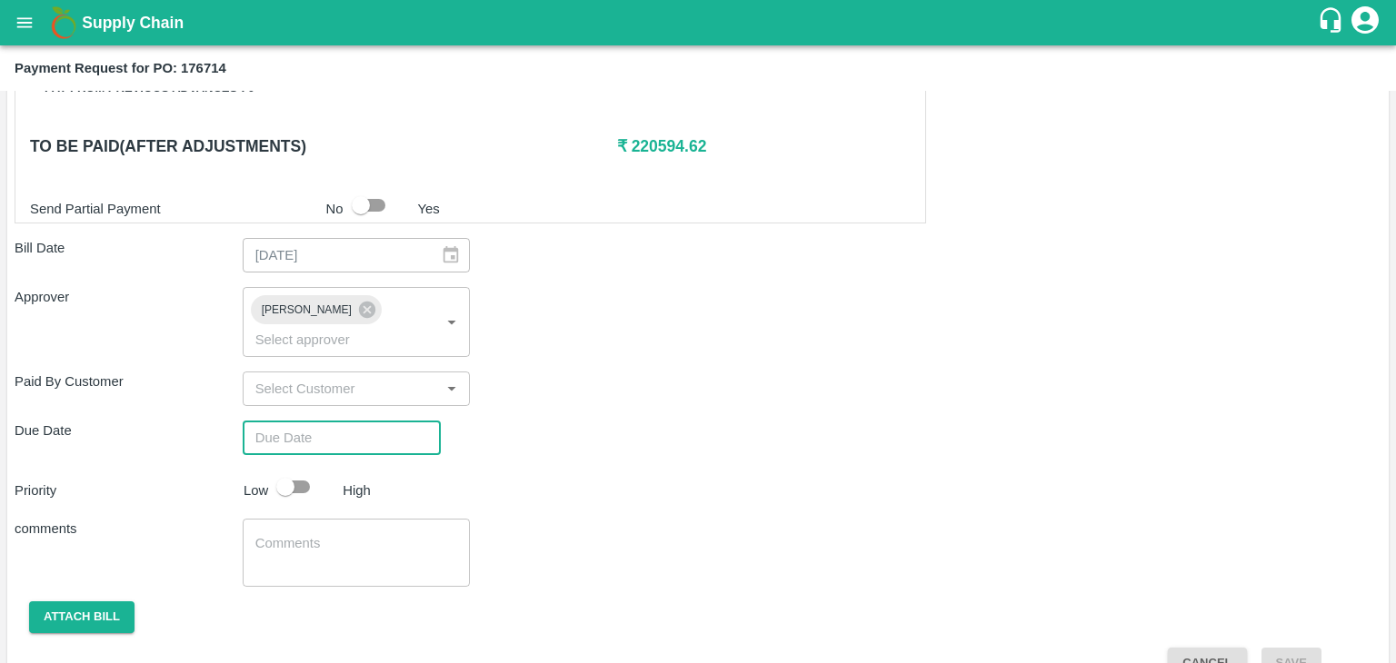
type input "DD/MM/YYYY hh:mm aa"
click at [355, 421] on input "DD/MM/YYYY hh:mm aa" at bounding box center [335, 438] width 185 height 35
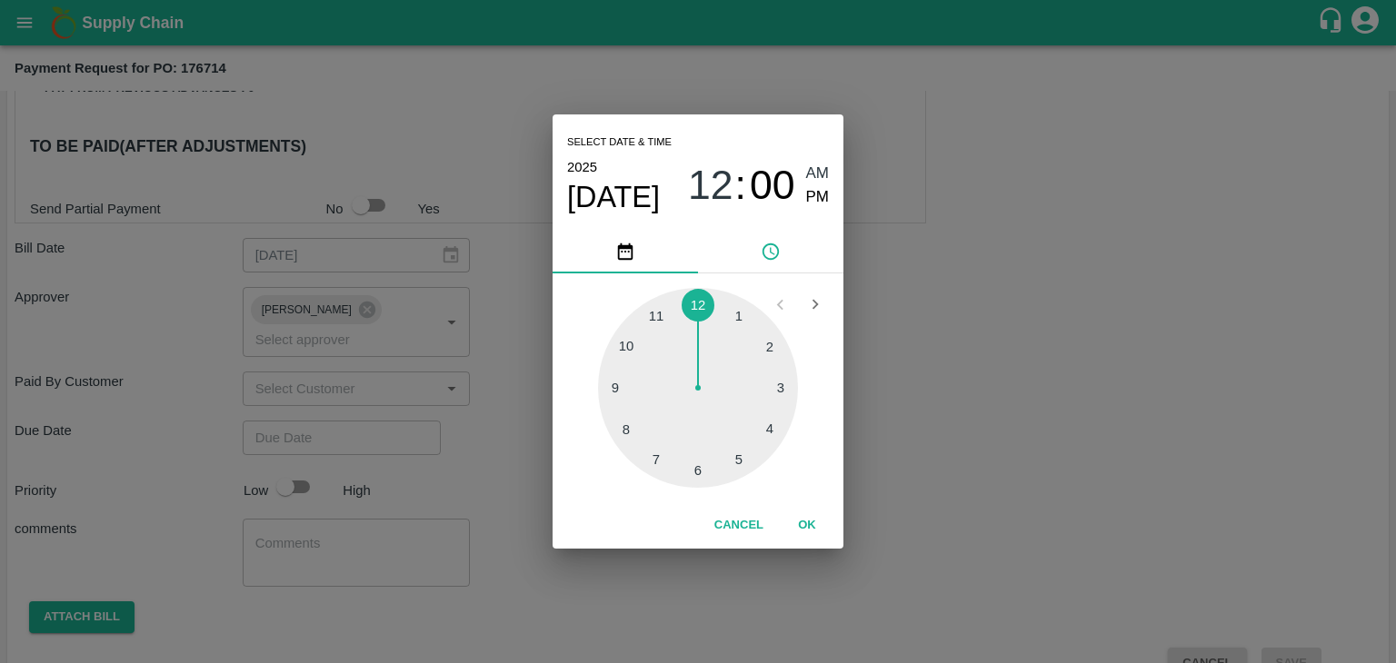
click at [797, 522] on button "OK" at bounding box center [807, 526] width 58 height 32
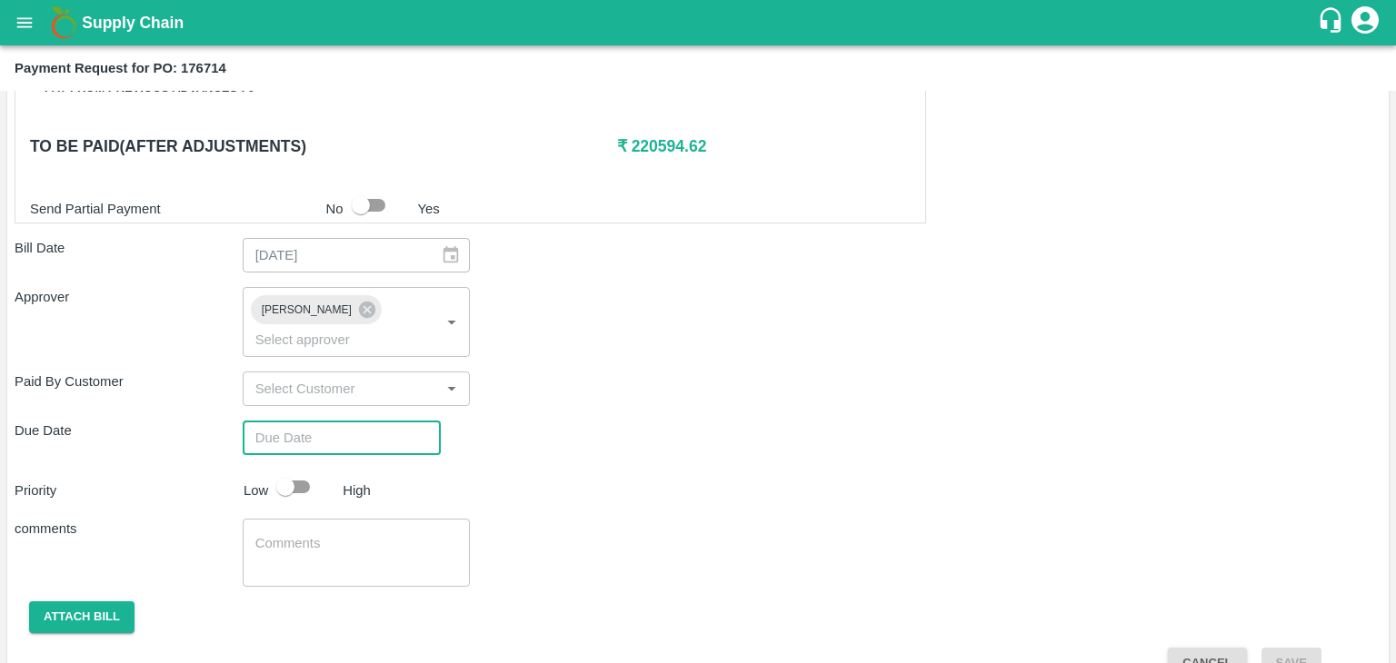
type input "22/09/2025 12:00 AM"
click at [303, 470] on input "checkbox" at bounding box center [286, 487] width 104 height 35
checkbox input "true"
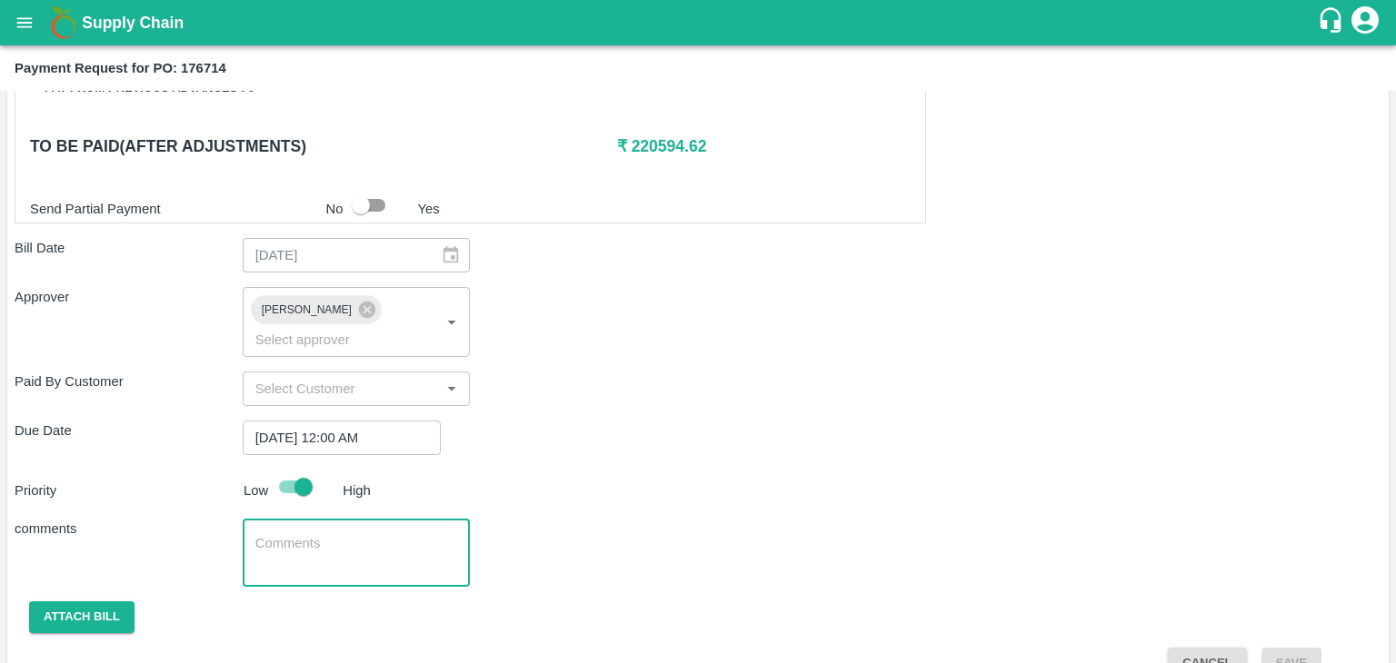
click at [338, 534] on textarea at bounding box center [356, 553] width 203 height 38
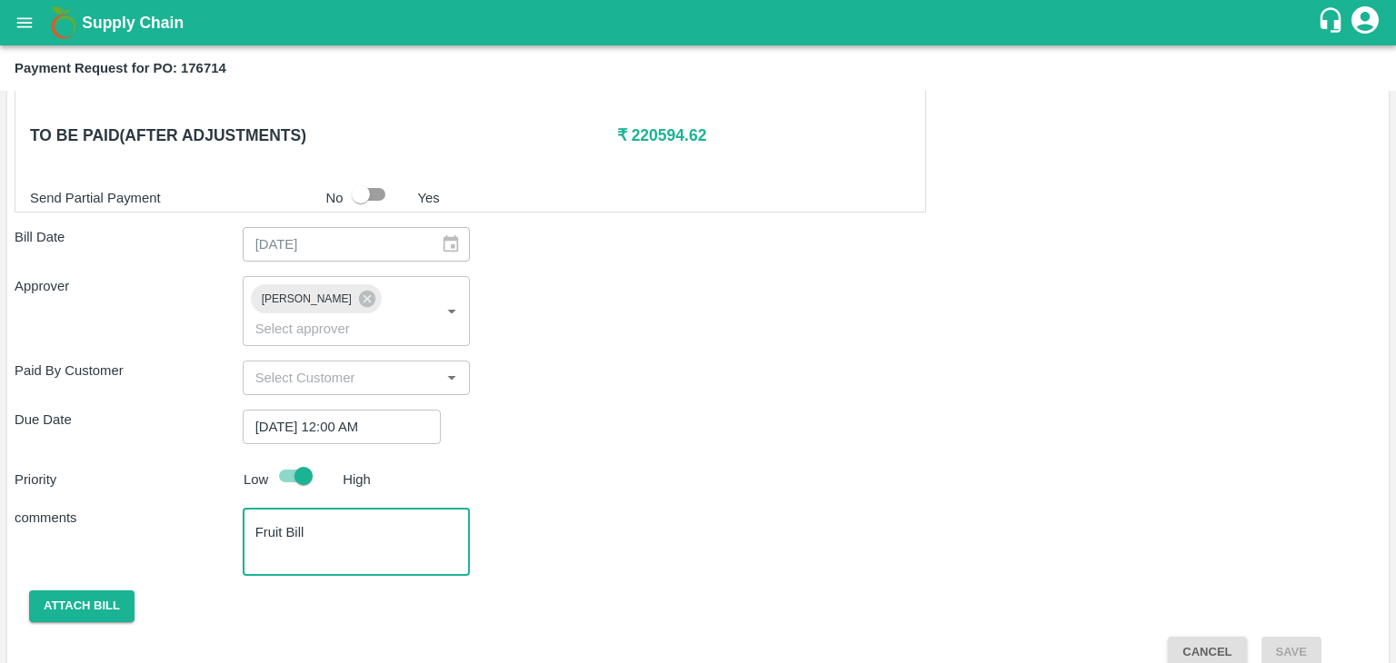
type textarea "Fruit Bill"
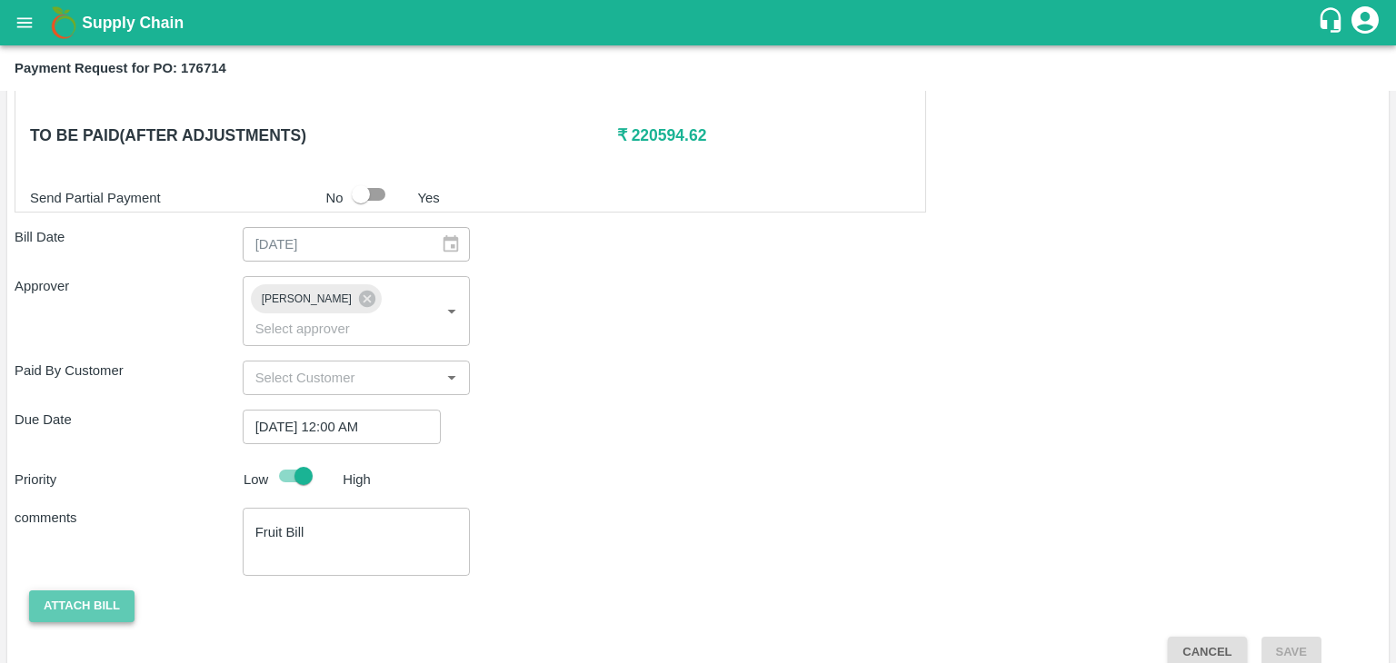
click at [114, 591] on button "Attach bill" at bounding box center [81, 607] width 105 height 32
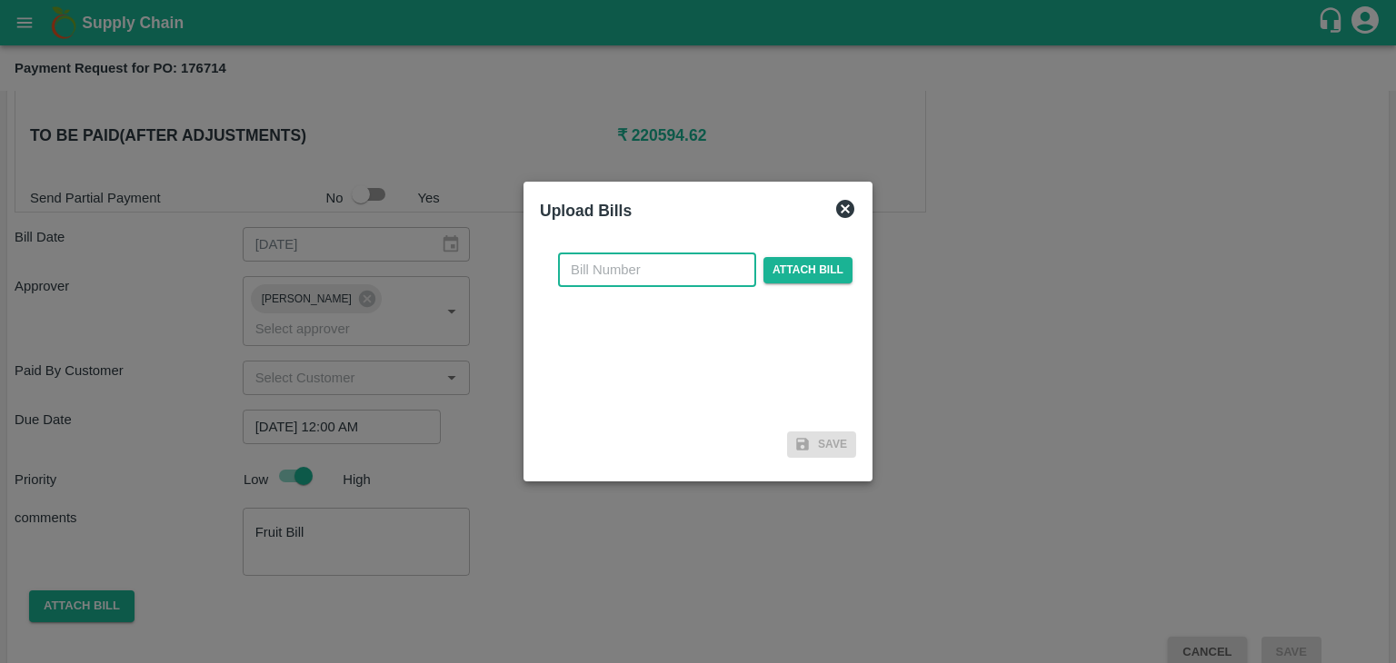
click at [654, 257] on input "text" at bounding box center [657, 270] width 198 height 35
type input "17"
click at [805, 273] on span "Attach bill" at bounding box center [807, 270] width 89 height 26
click at [0, 0] on input "Attach bill" at bounding box center [0, 0] width 0 height 0
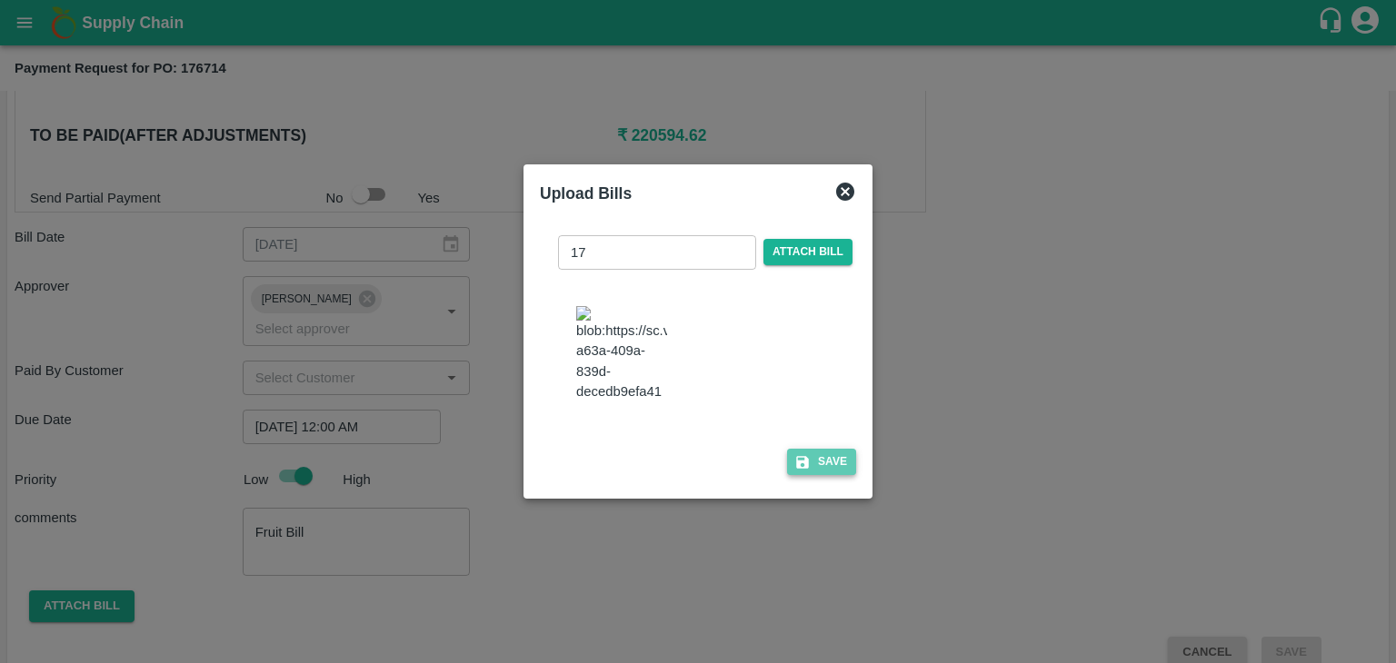
click at [810, 462] on button "Save" at bounding box center [821, 462] width 69 height 26
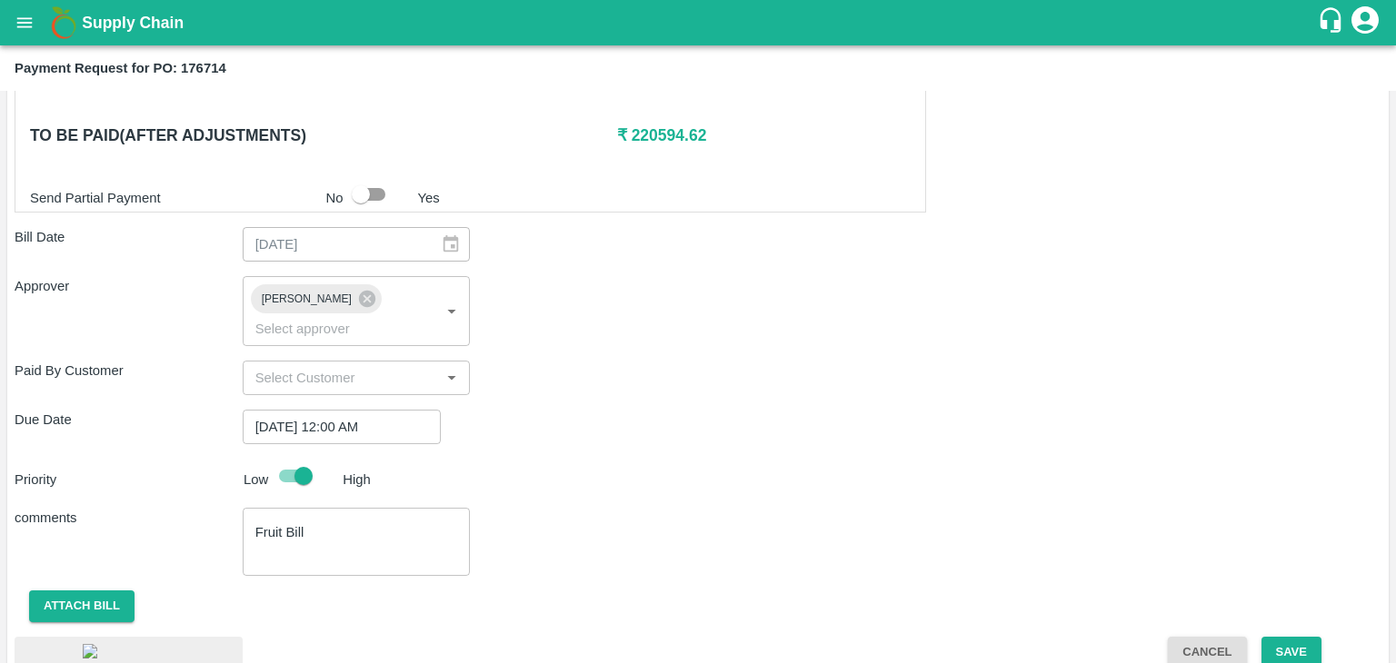
scroll to position [1003, 0]
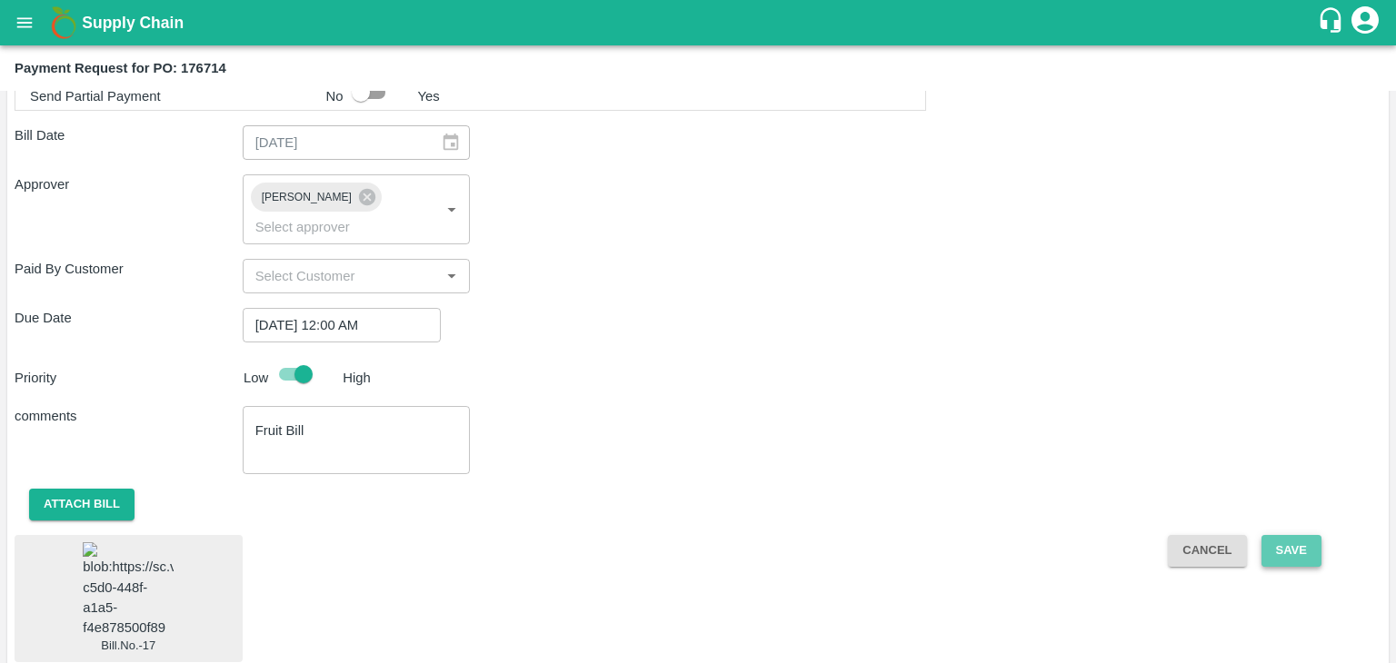
click at [1276, 535] on button "Save" at bounding box center [1291, 551] width 60 height 32
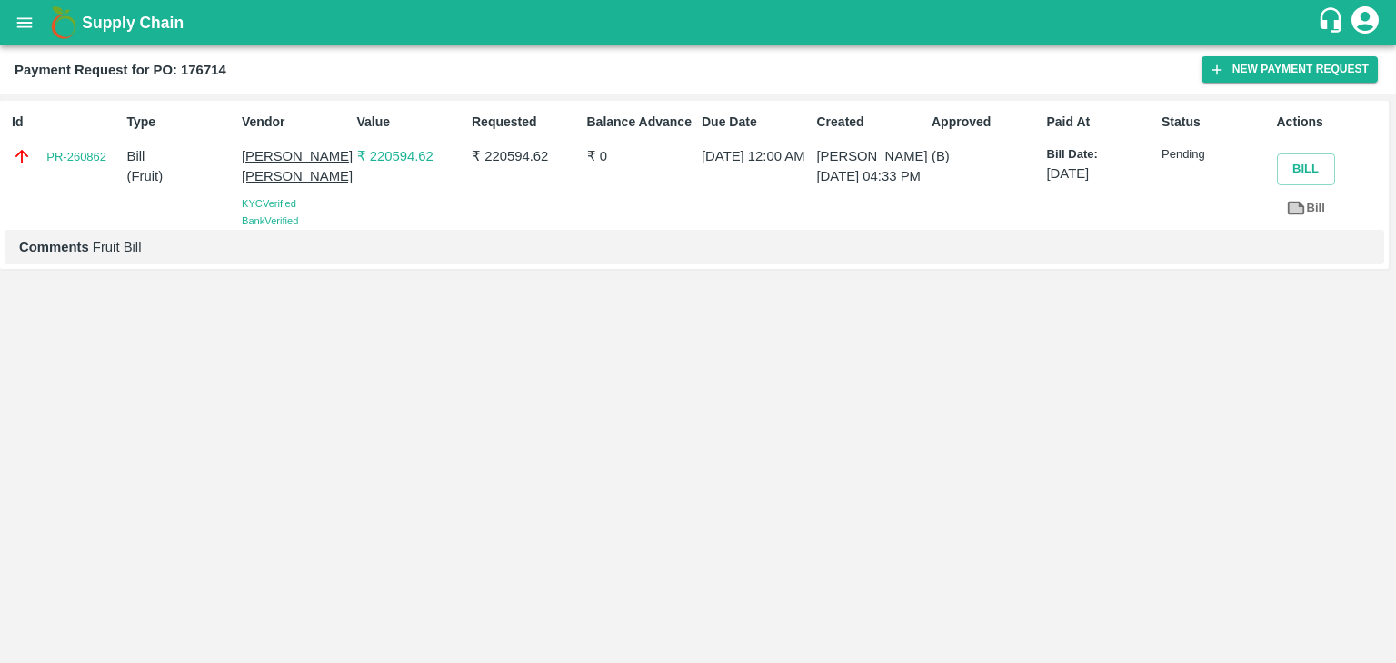
click at [15, 20] on icon "open drawer" at bounding box center [25, 23] width 20 height 20
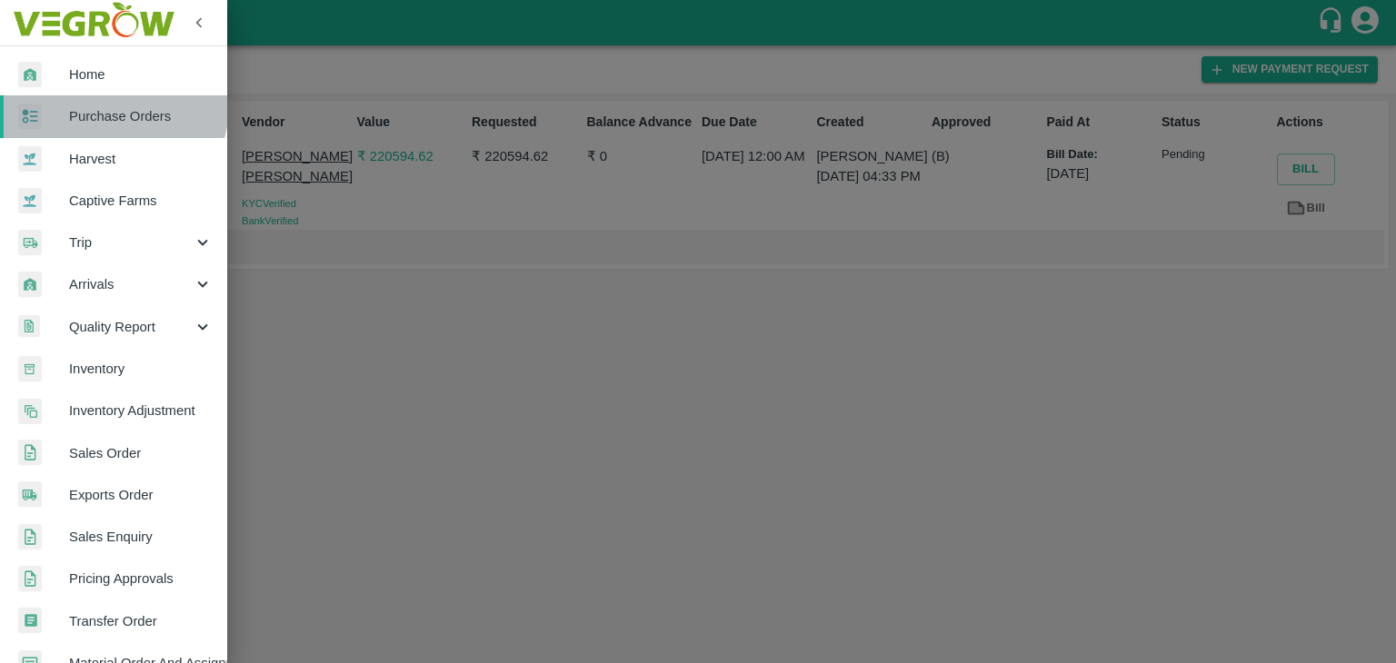
click at [112, 105] on link "Purchase Orders" at bounding box center [113, 116] width 227 height 42
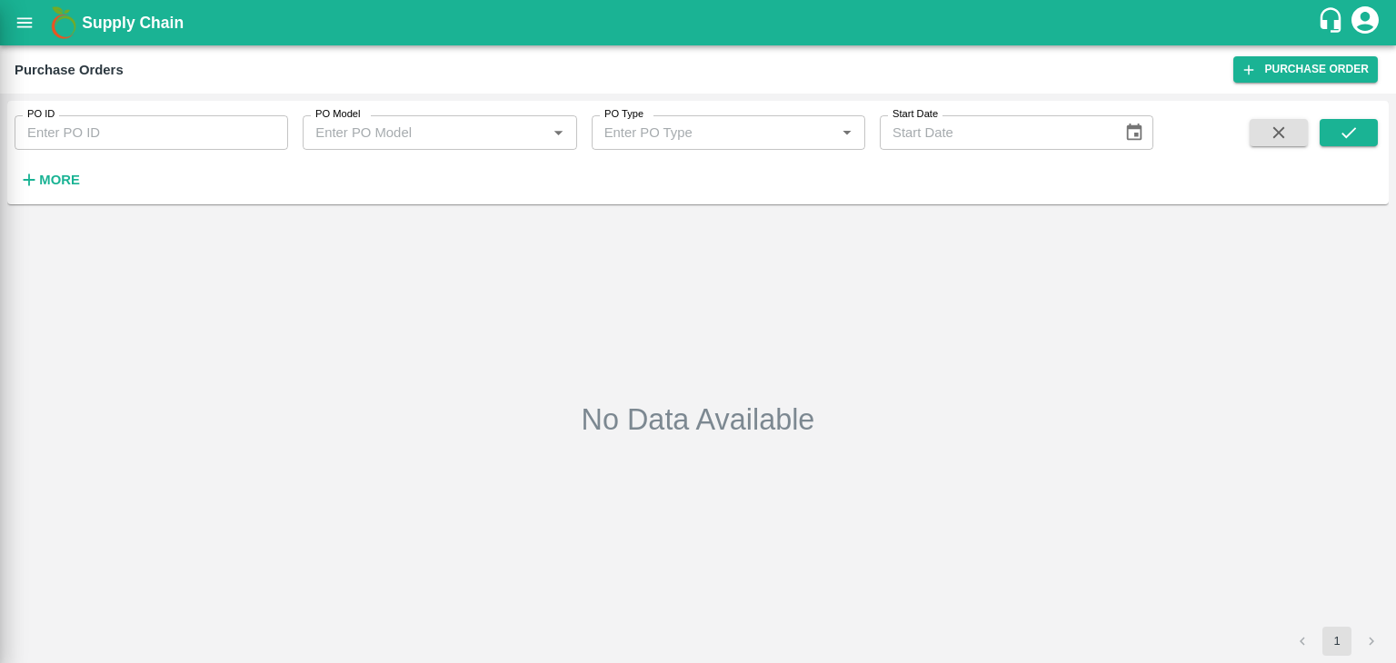
click at [262, 136] on div at bounding box center [698, 331] width 1396 height 663
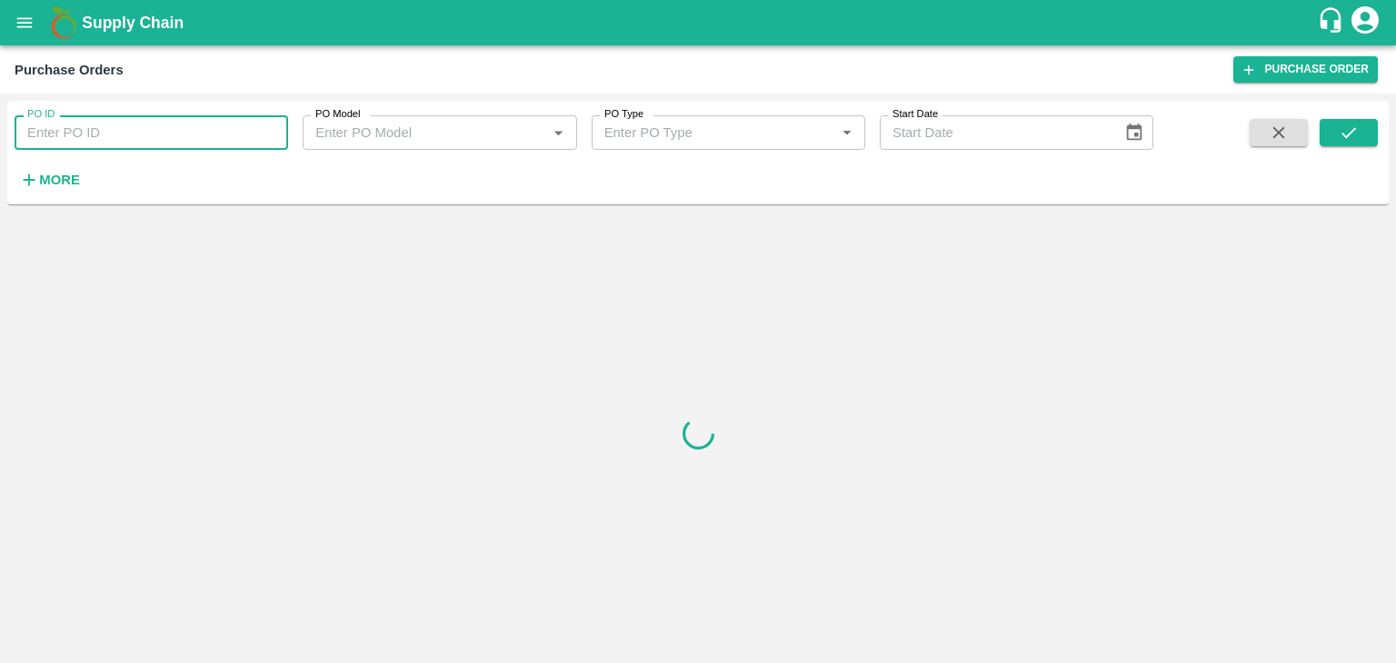
click at [222, 128] on input "PO ID" at bounding box center [151, 132] width 273 height 35
paste input "176354"
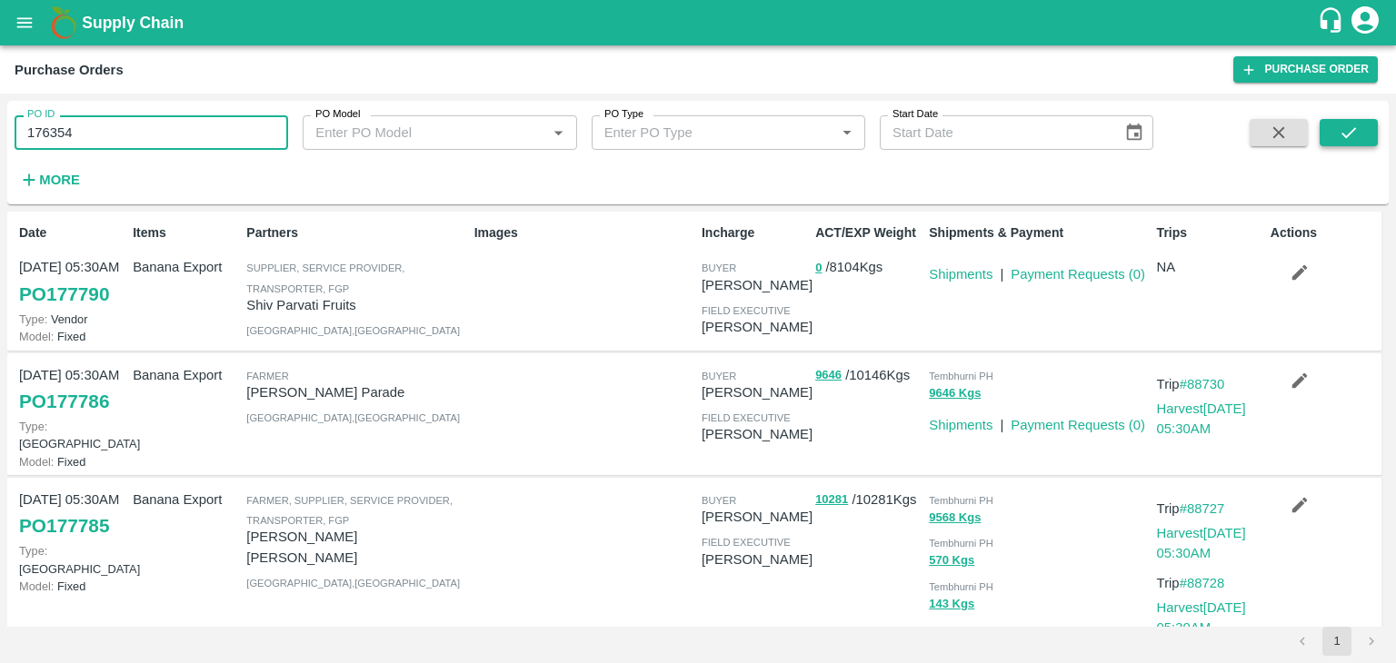
type input "176354"
click at [1353, 127] on icon "submit" at bounding box center [1348, 133] width 20 height 20
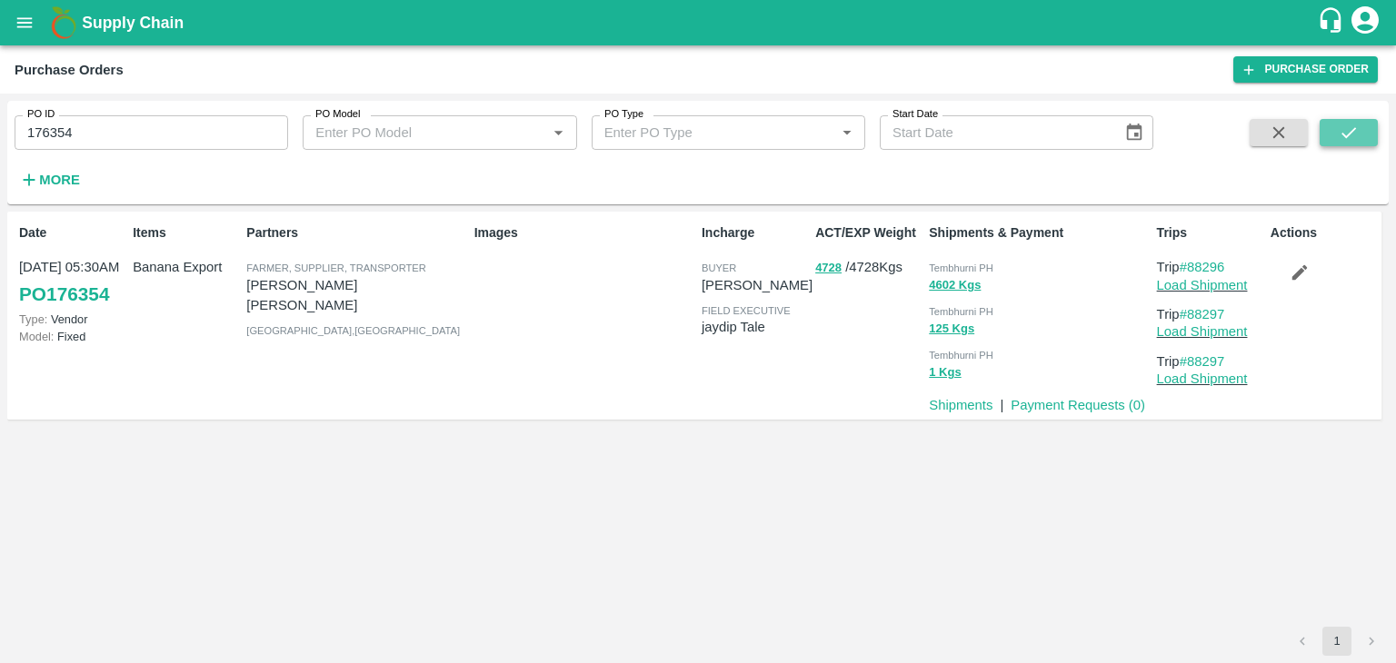
click at [1353, 127] on icon "submit" at bounding box center [1348, 133] width 20 height 20
click at [1079, 402] on link "Payment Requests ( 0 )" at bounding box center [1077, 405] width 134 height 15
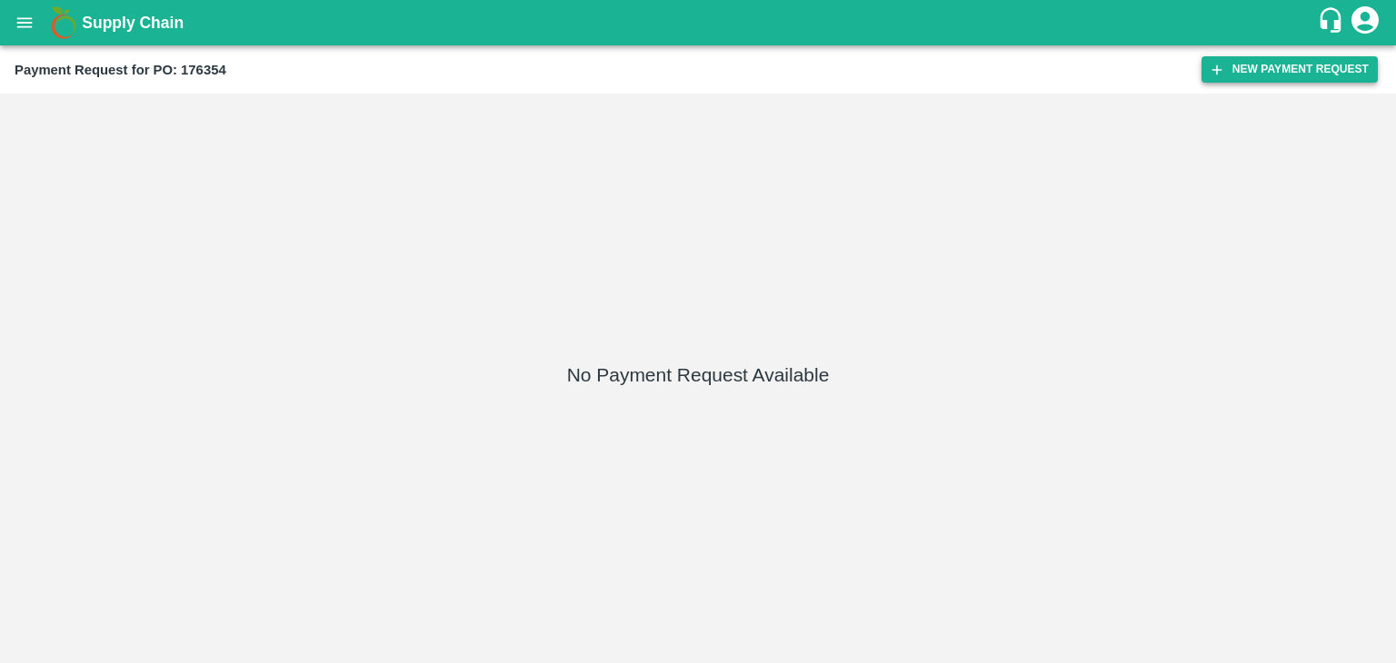
drag, startPoint x: 1258, startPoint y: 55, endPoint x: 1275, endPoint y: 71, distance: 23.1
click at [1275, 71] on div "Payment Request for PO: 176354 New Payment Request" at bounding box center [698, 69] width 1396 height 48
click at [1275, 71] on button "New Payment Request" at bounding box center [1289, 69] width 176 height 26
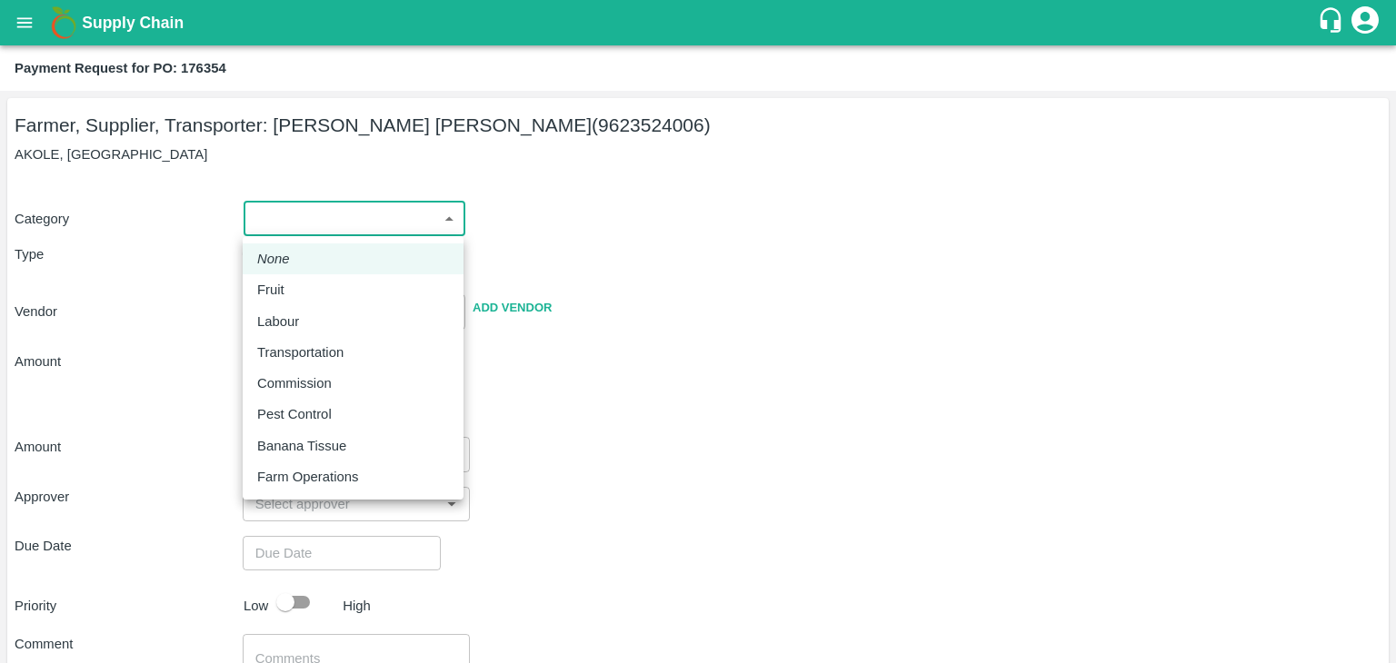
drag, startPoint x: 282, startPoint y: 223, endPoint x: 295, endPoint y: 301, distance: 79.3
click at [295, 301] on body "Supply Chain Payment Request for PO: 176354 Farmer, Supplier, Transporter: AMOL…" at bounding box center [698, 331] width 1396 height 663
click at [295, 301] on li "Fruit" at bounding box center [353, 289] width 221 height 31
type input "1"
type input "[PERSON_NAME] [PERSON_NAME] - 9623524006(Farmer, Supplier, Transporter)"
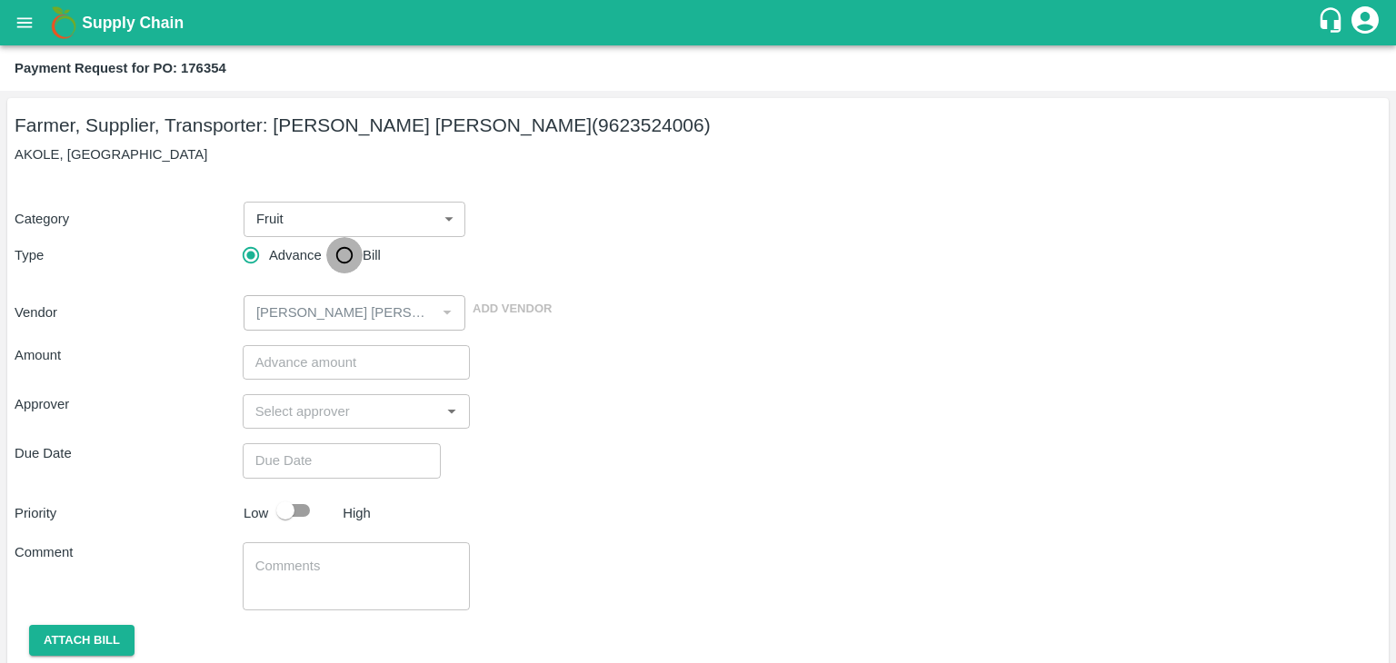
click at [338, 253] on input "Bill" at bounding box center [344, 255] width 36 height 36
radio input "true"
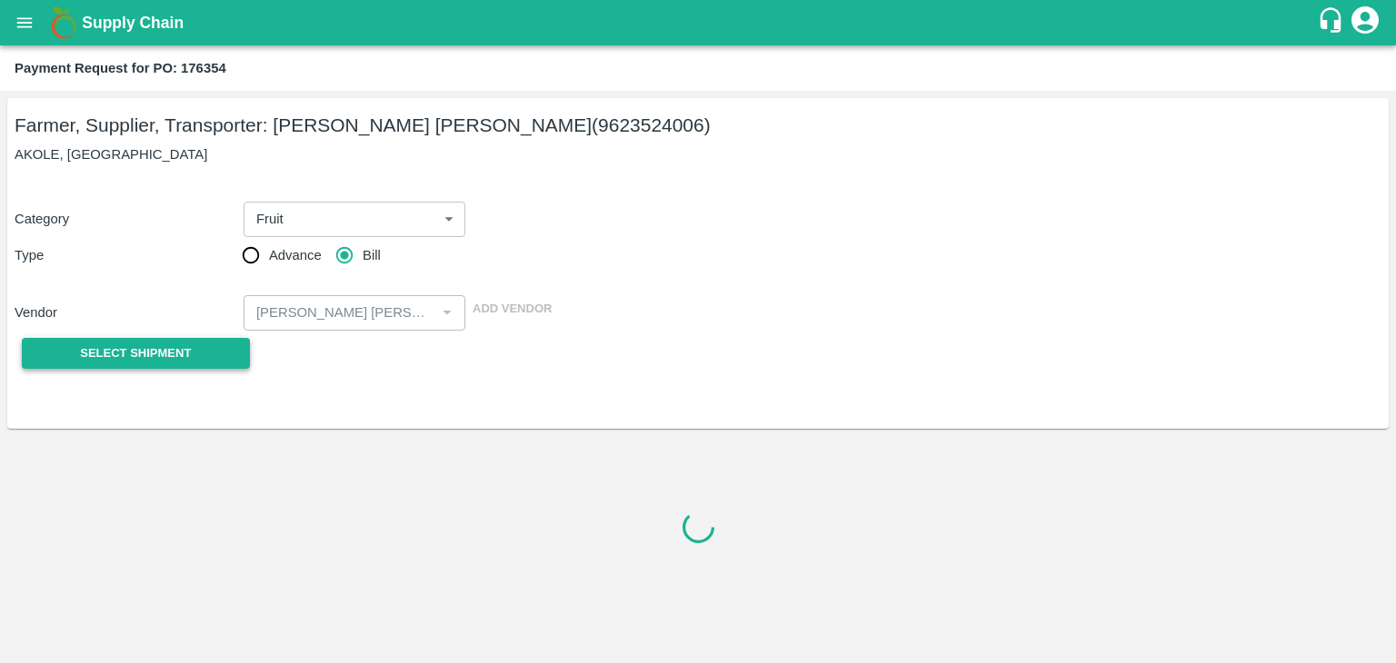
click at [138, 365] on button "Select Shipment" at bounding box center [136, 354] width 228 height 32
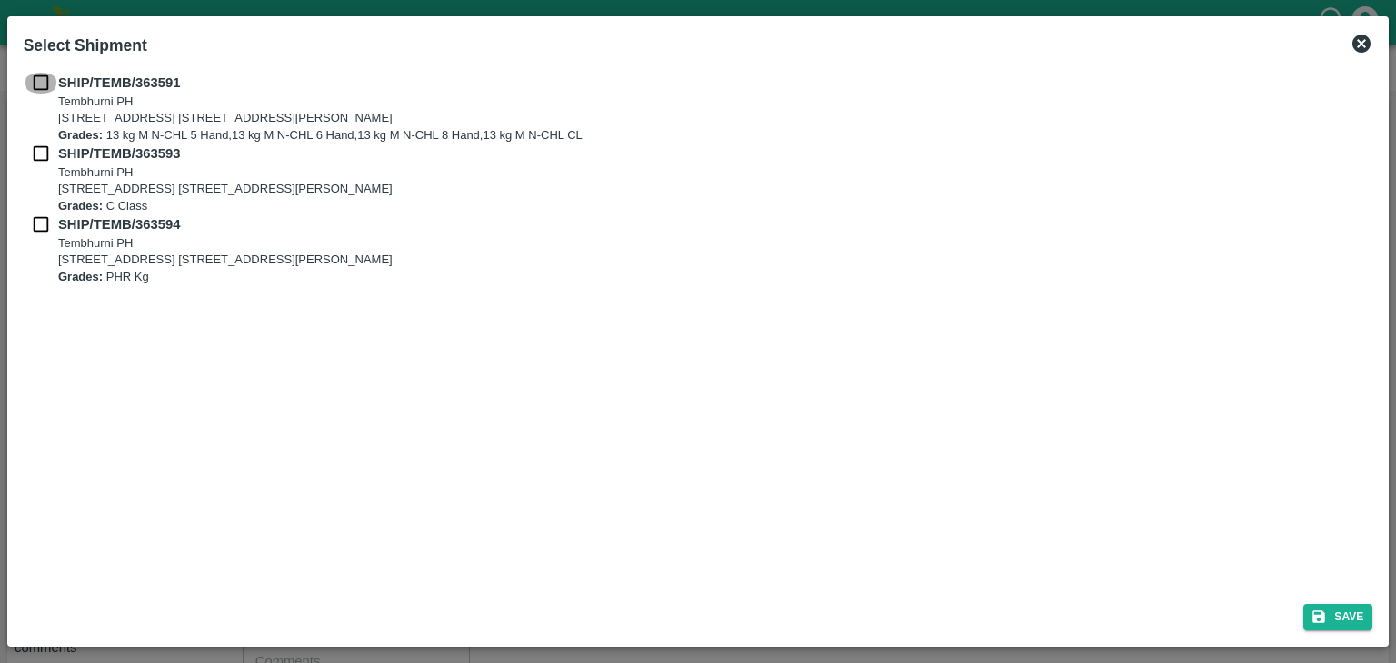
click at [39, 81] on input "checkbox" at bounding box center [41, 83] width 35 height 20
checkbox input "true"
click at [38, 161] on input "checkbox" at bounding box center [41, 154] width 35 height 20
checkbox input "true"
click at [38, 223] on input "checkbox" at bounding box center [41, 224] width 35 height 20
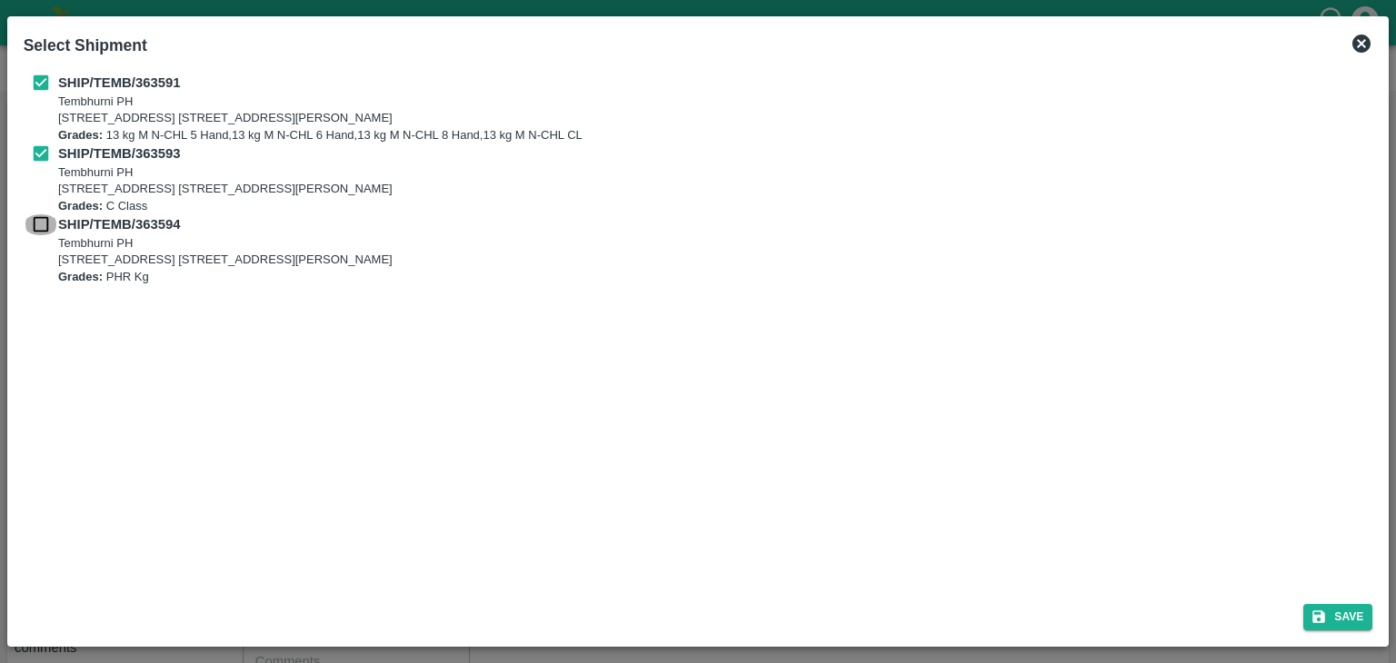
checkbox input "true"
click at [1337, 610] on button "Save" at bounding box center [1337, 617] width 69 height 26
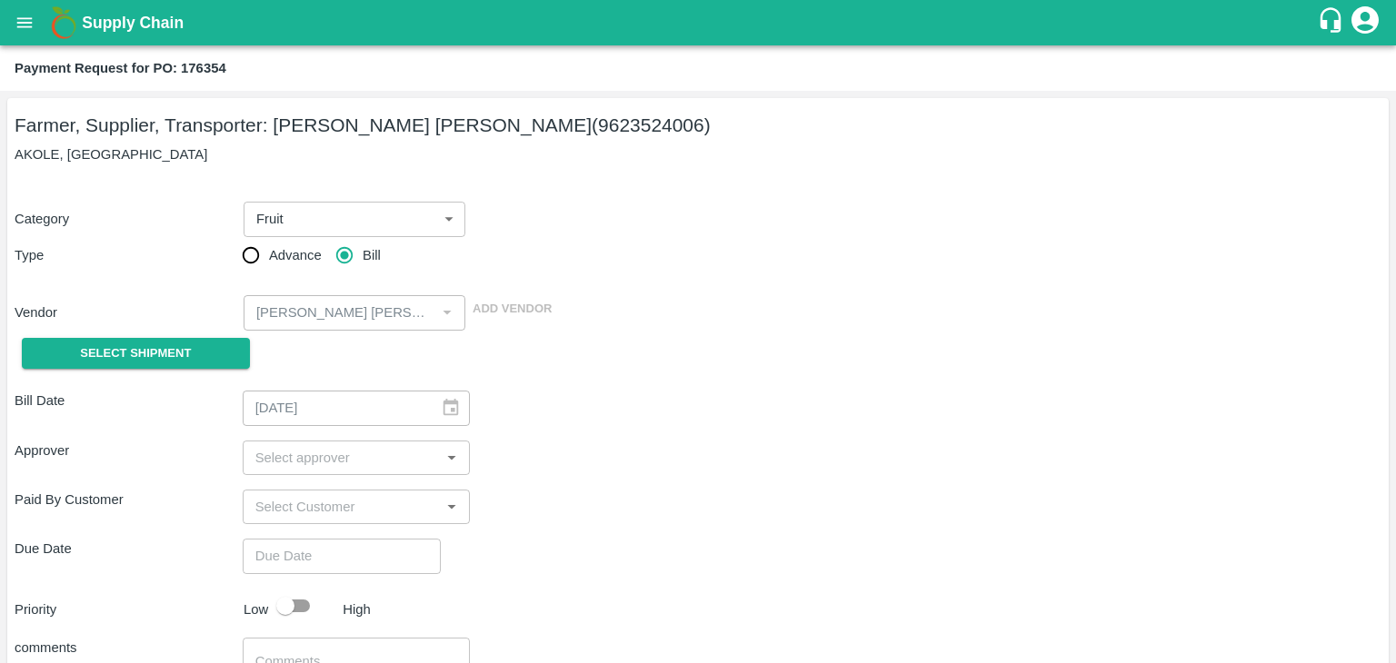
type input "15/09/2025"
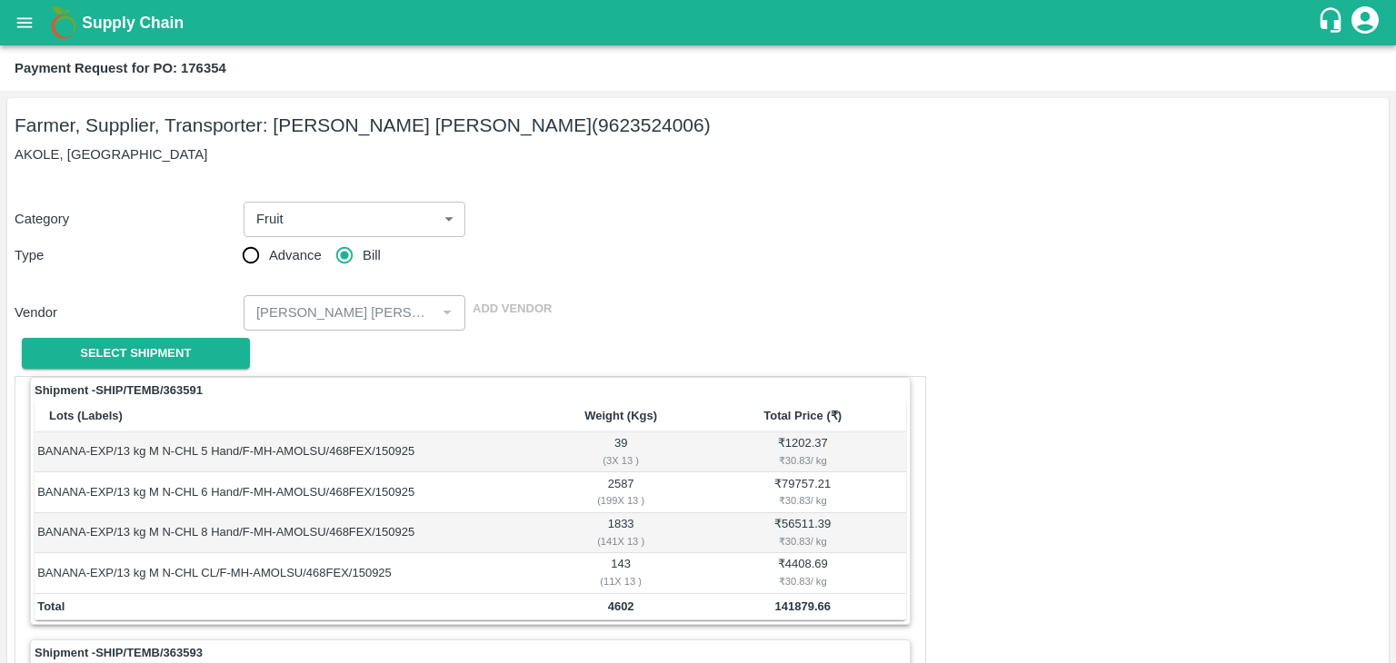
scroll to position [850, 0]
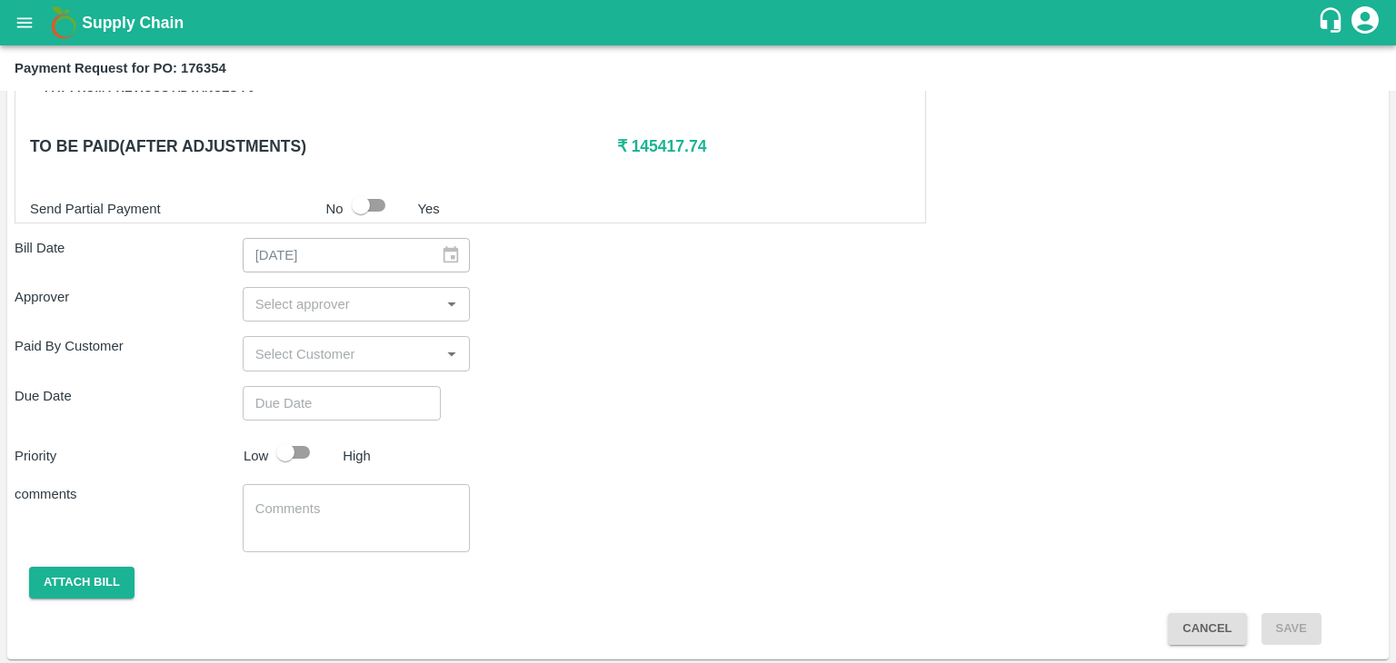
click at [372, 313] on div "​" at bounding box center [357, 304] width 228 height 35
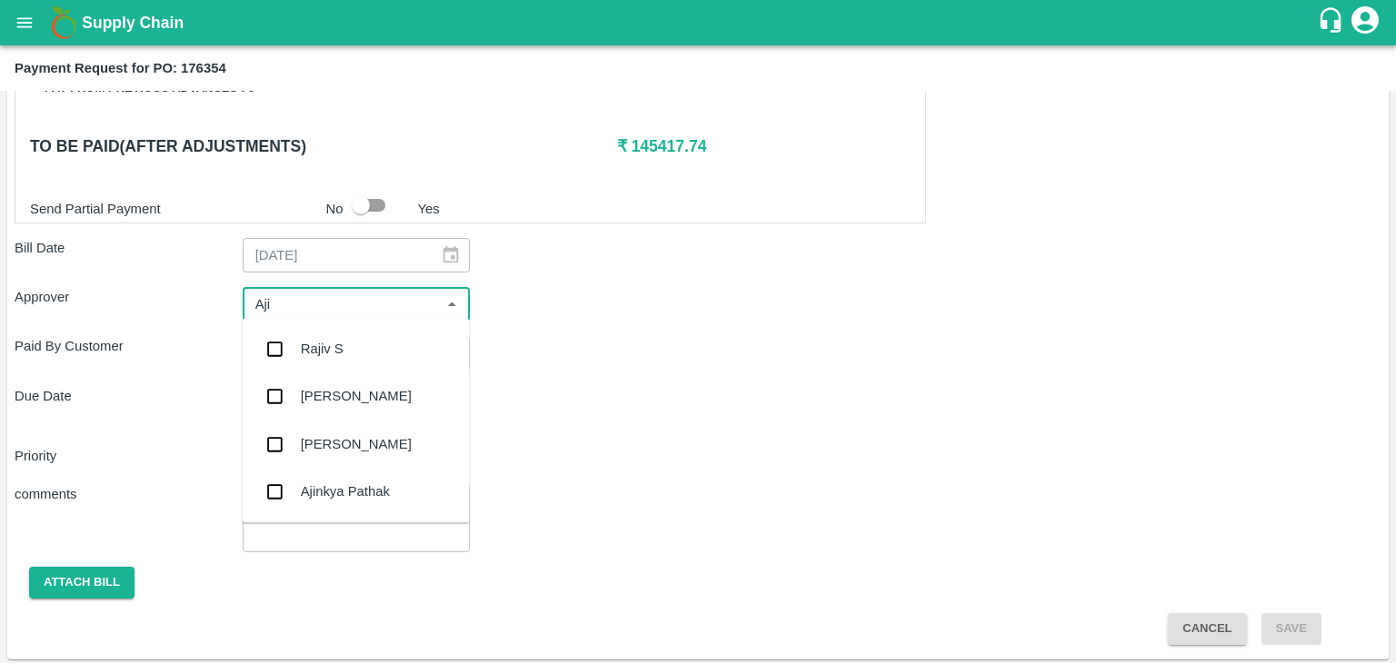
type input "Ajit"
click at [348, 357] on div "[PERSON_NAME]" at bounding box center [356, 349] width 111 height 20
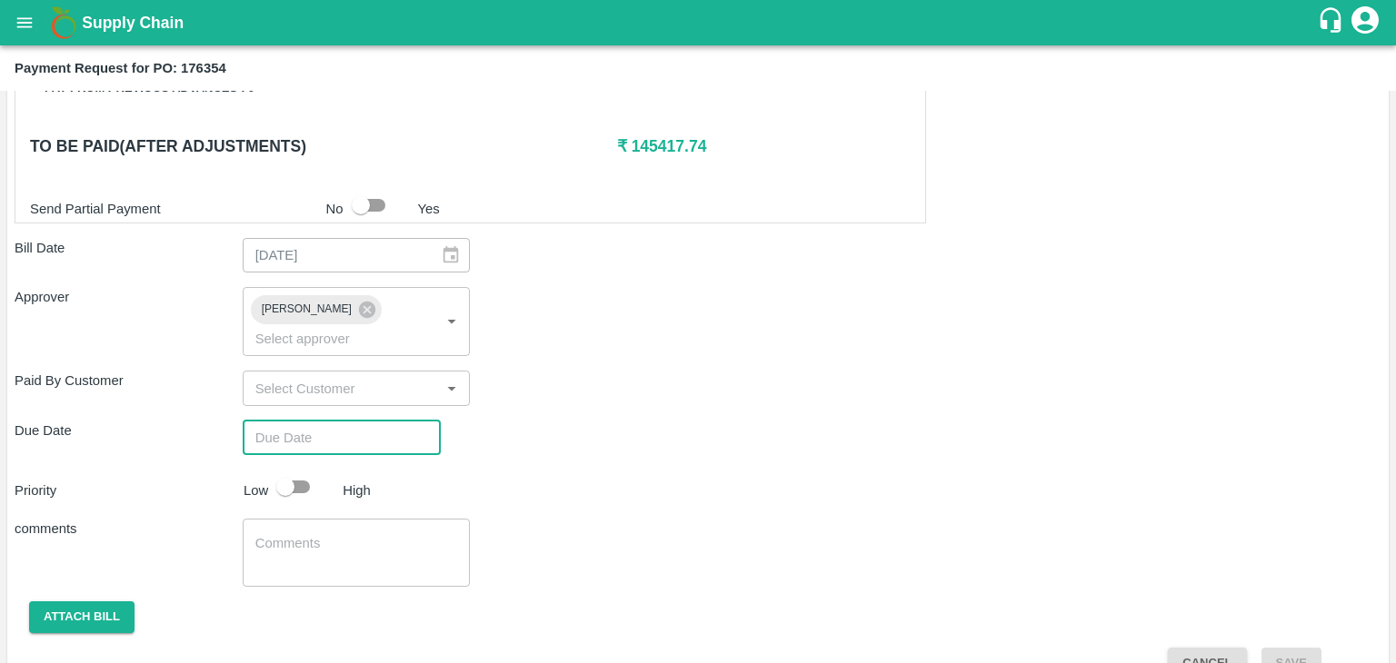
type input "DD/MM/YYYY hh:mm aa"
click at [371, 421] on input "DD/MM/YYYY hh:mm aa" at bounding box center [335, 438] width 185 height 35
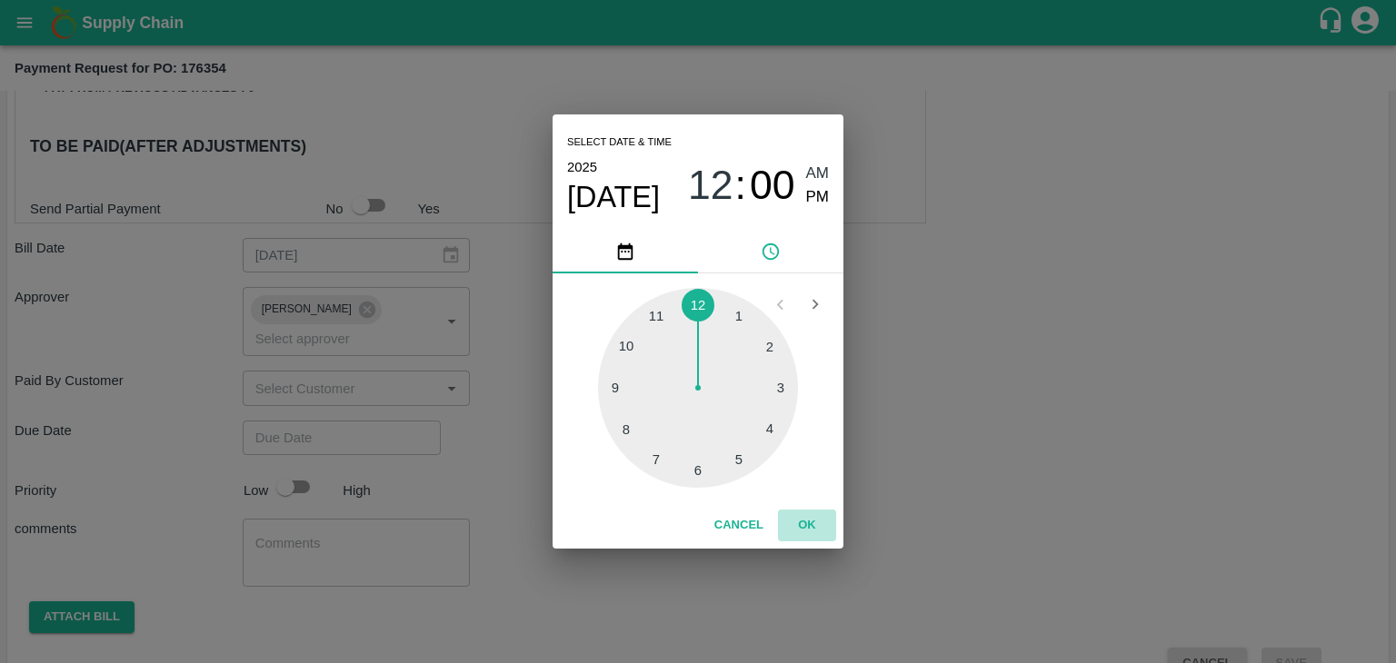
click at [820, 539] on button "OK" at bounding box center [807, 526] width 58 height 32
type input "[DATE] 12:00 AM"
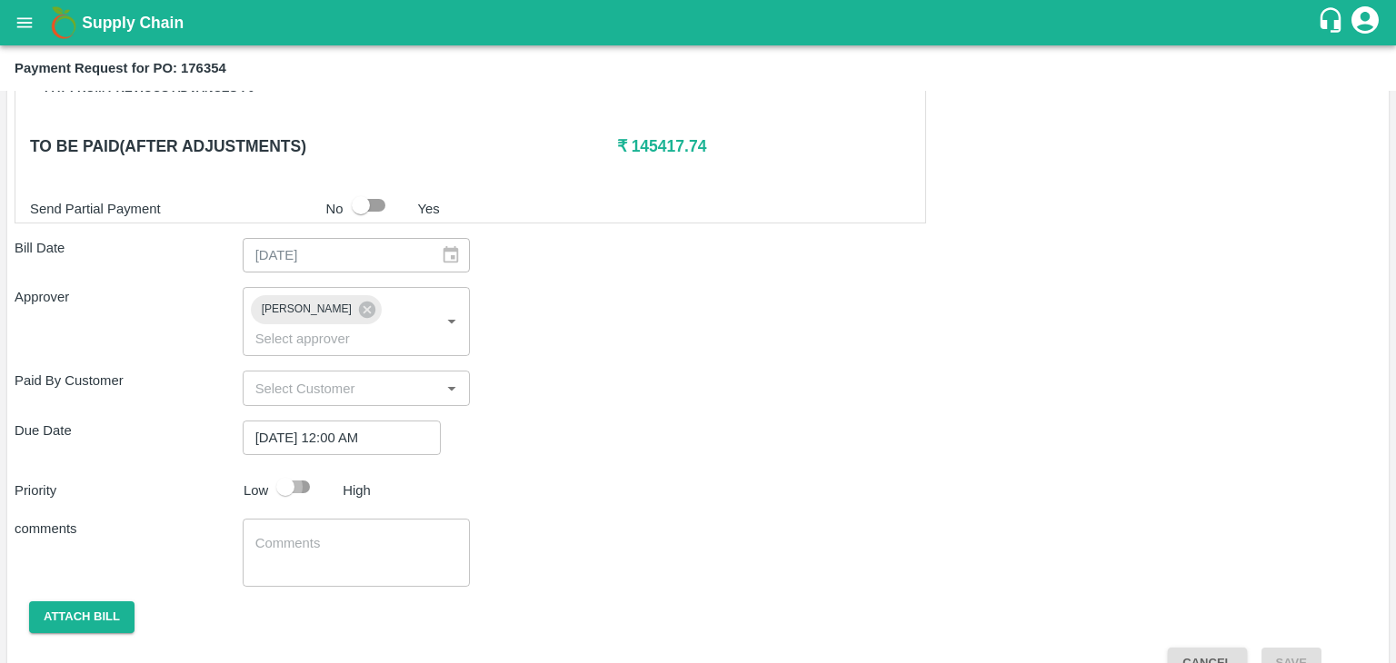
click at [311, 470] on input "checkbox" at bounding box center [286, 487] width 104 height 35
checkbox input "true"
click at [353, 537] on textarea at bounding box center [356, 553] width 203 height 38
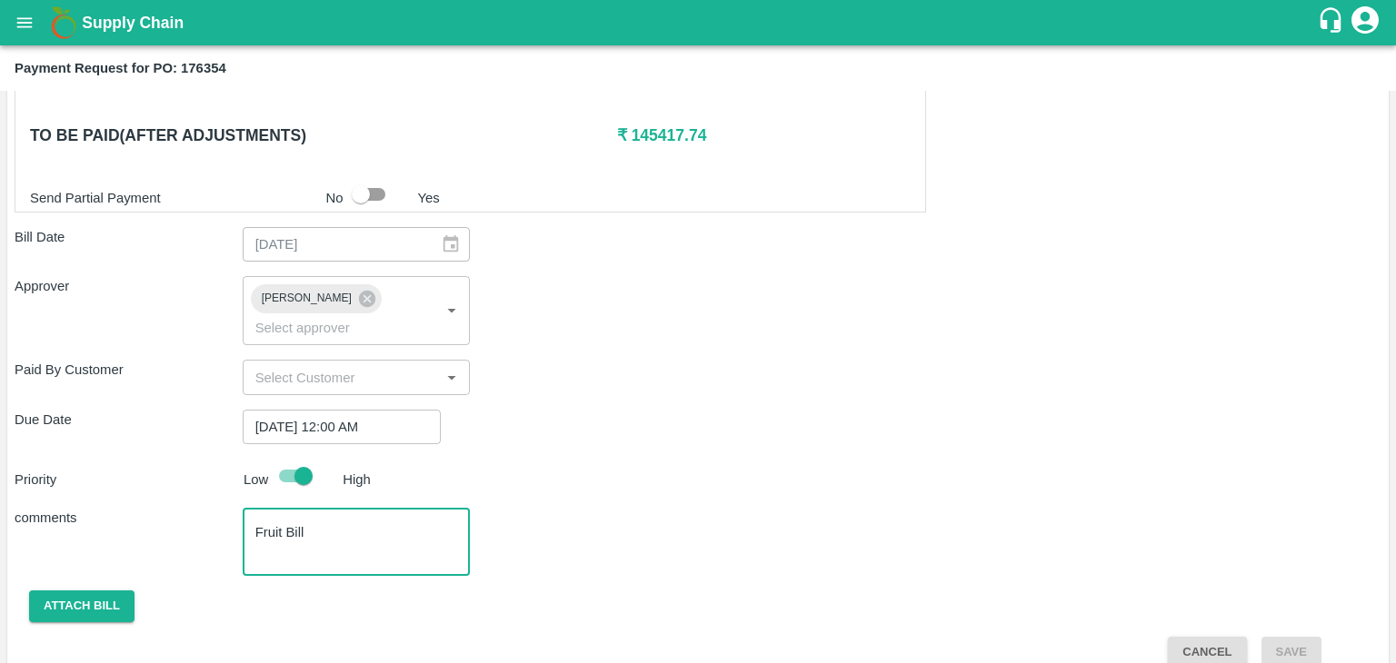
type textarea "Fruit Bill"
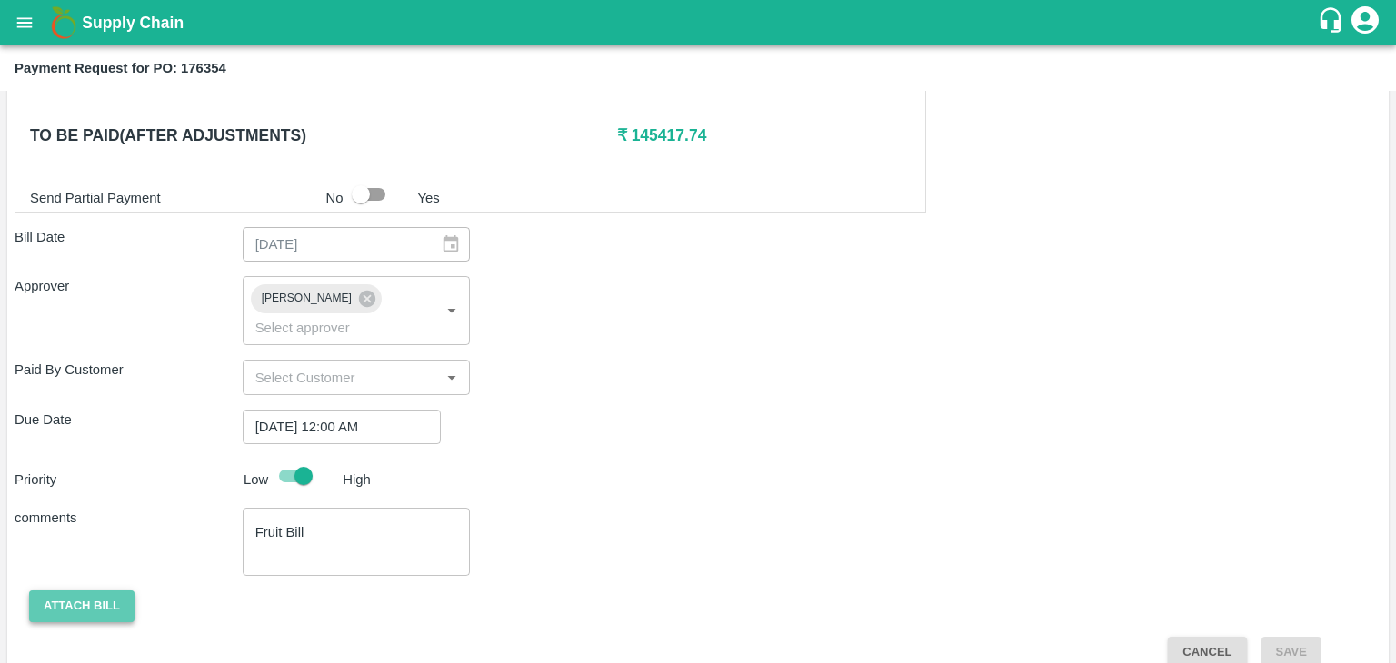
click at [96, 591] on button "Attach bill" at bounding box center [81, 607] width 105 height 32
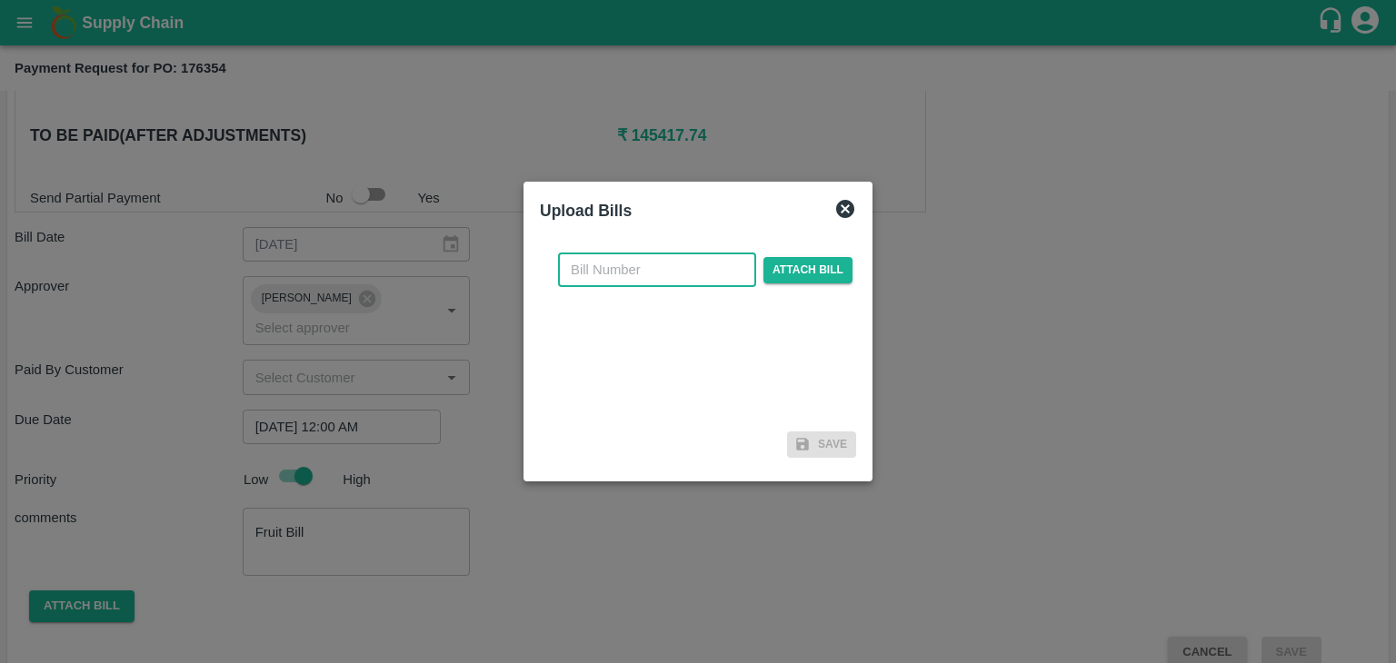
click at [622, 255] on input "text" at bounding box center [657, 270] width 198 height 35
type input "15"
click at [818, 281] on span "Attach bill" at bounding box center [807, 270] width 89 height 26
click at [0, 0] on input "Attach bill" at bounding box center [0, 0] width 0 height 0
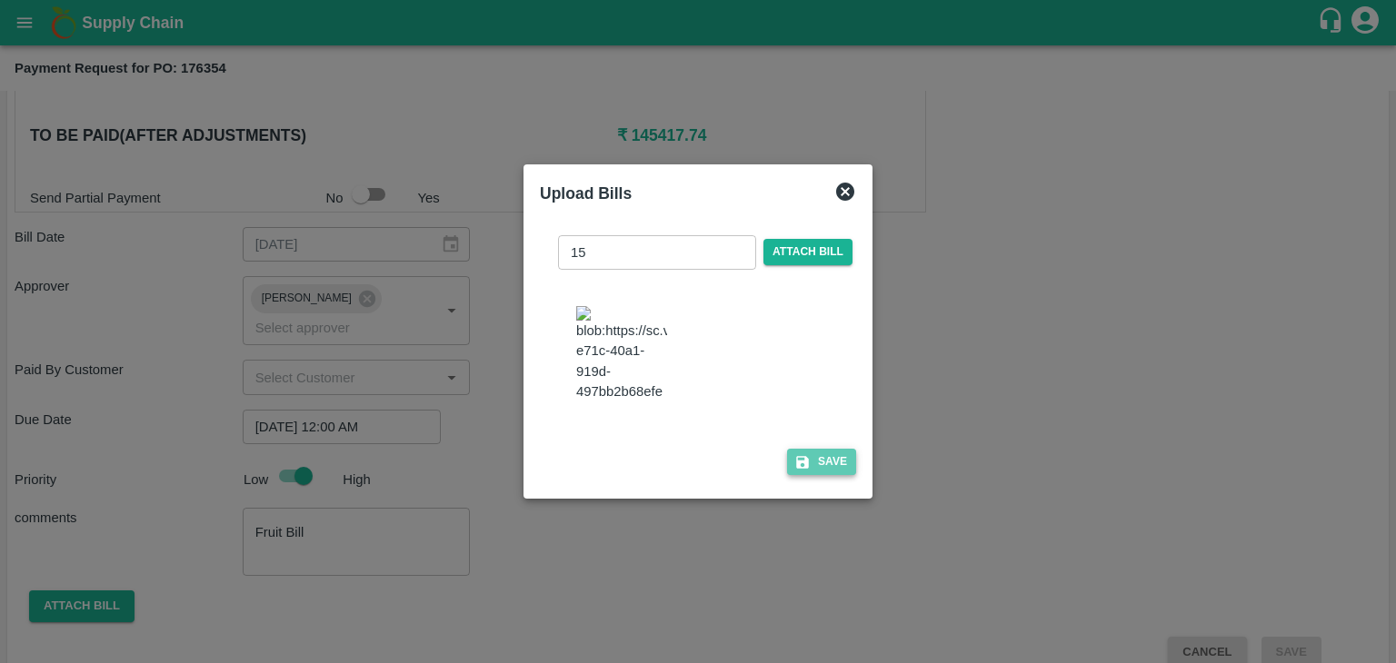
click at [828, 468] on button "Save" at bounding box center [821, 462] width 69 height 26
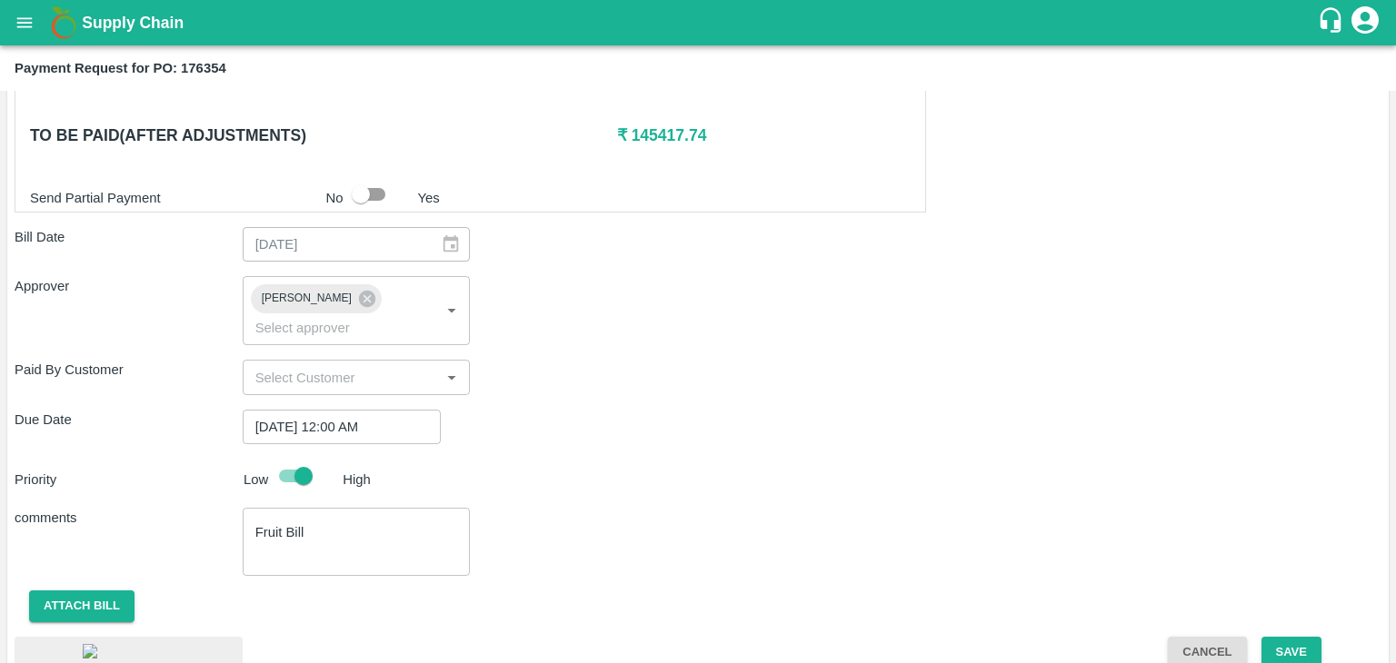
scroll to position [967, 0]
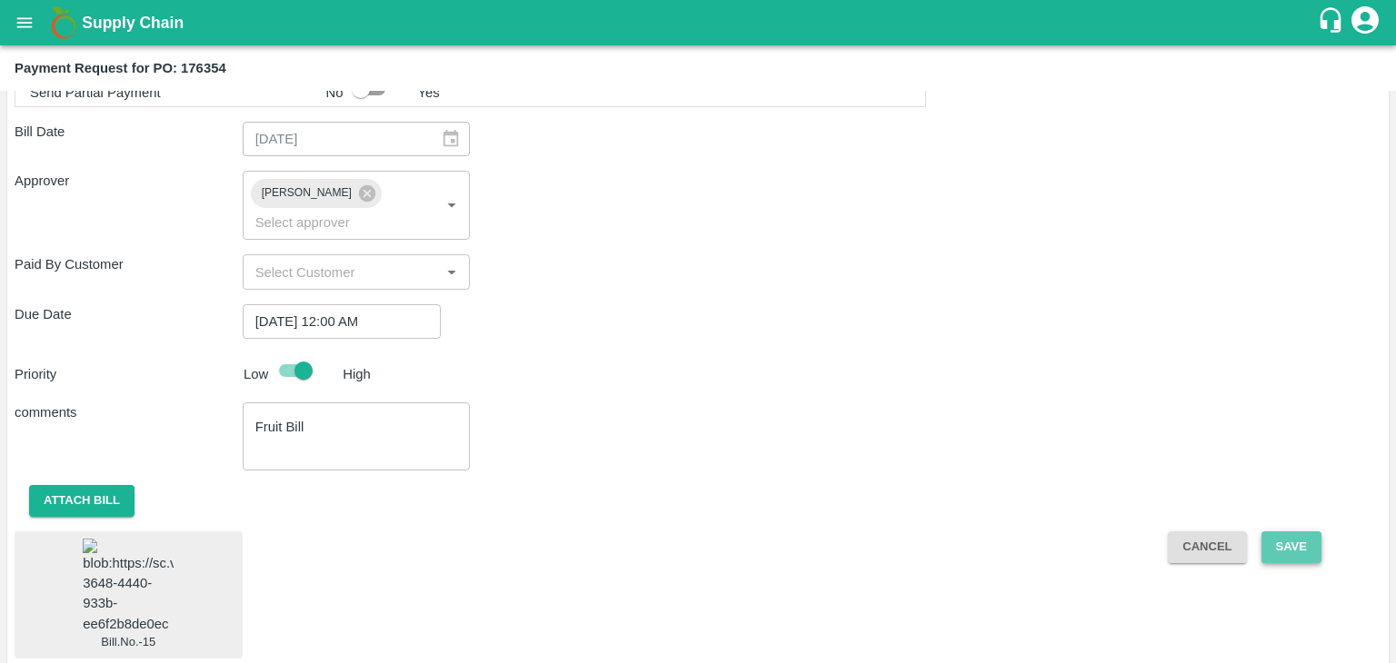
click at [1280, 532] on button "Save" at bounding box center [1291, 548] width 60 height 32
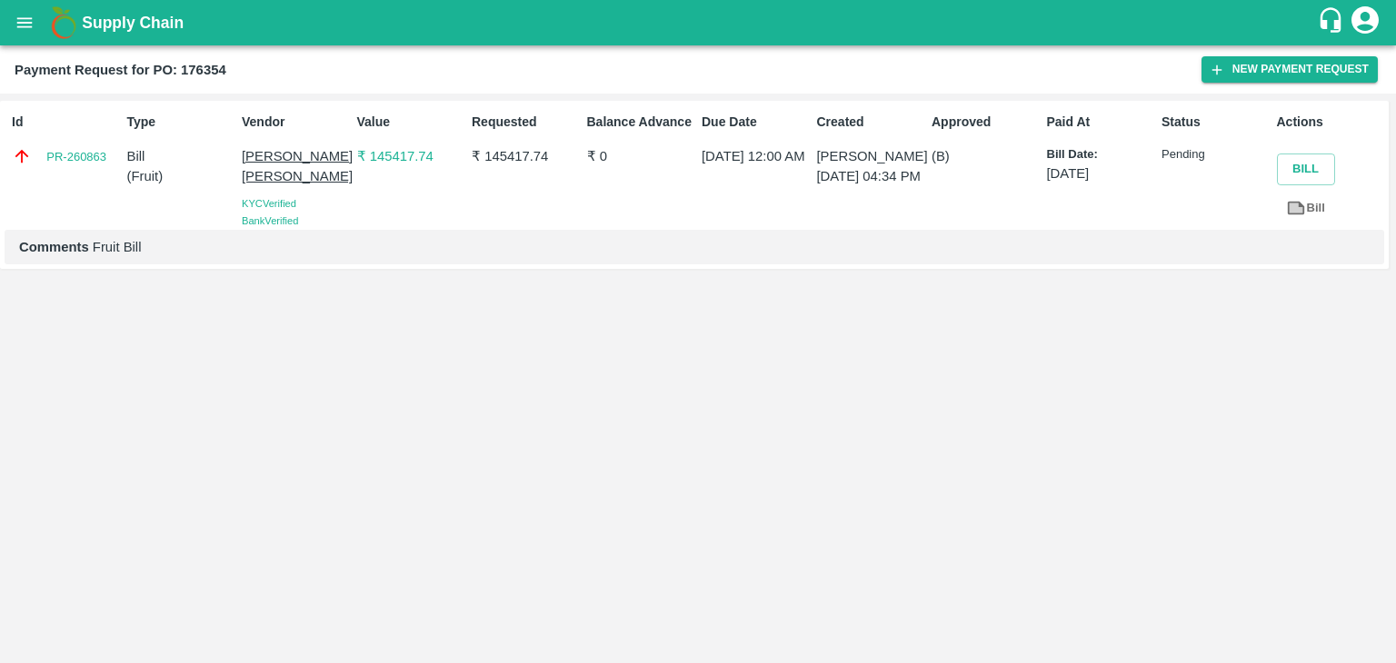
click at [26, 15] on icon "open drawer" at bounding box center [25, 23] width 20 height 20
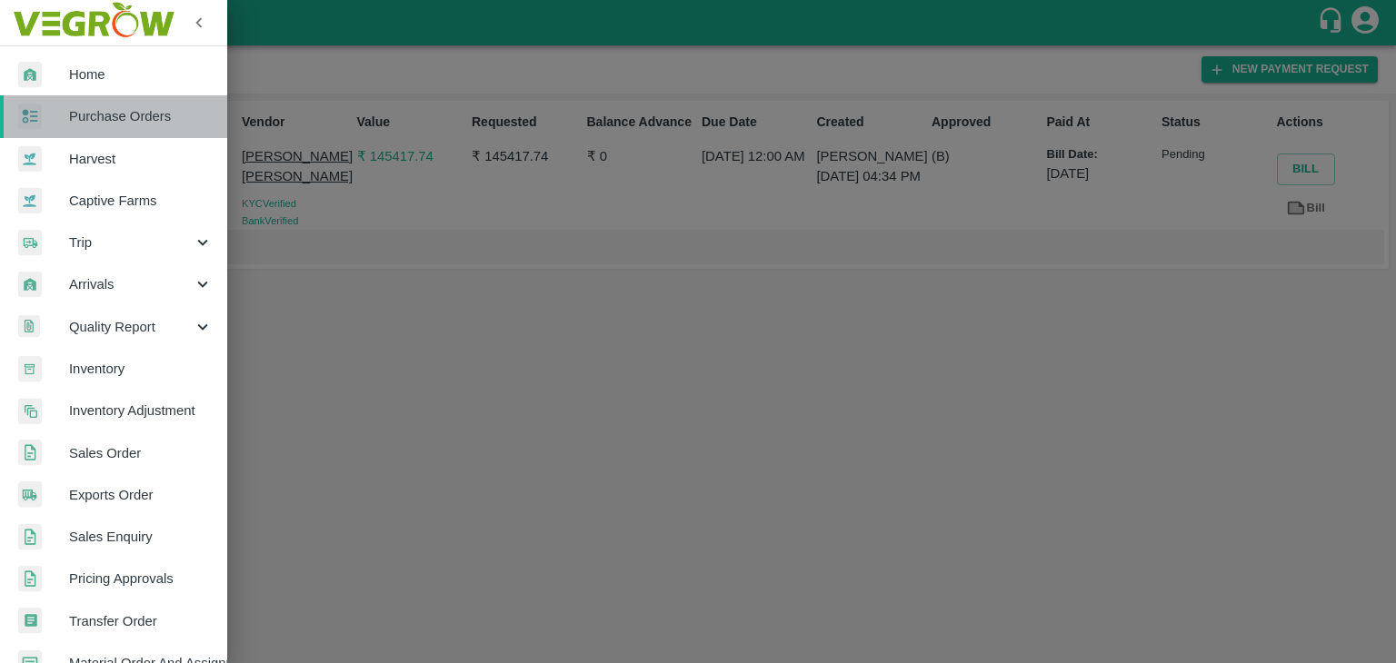
click at [124, 102] on link "Purchase Orders" at bounding box center [113, 116] width 227 height 42
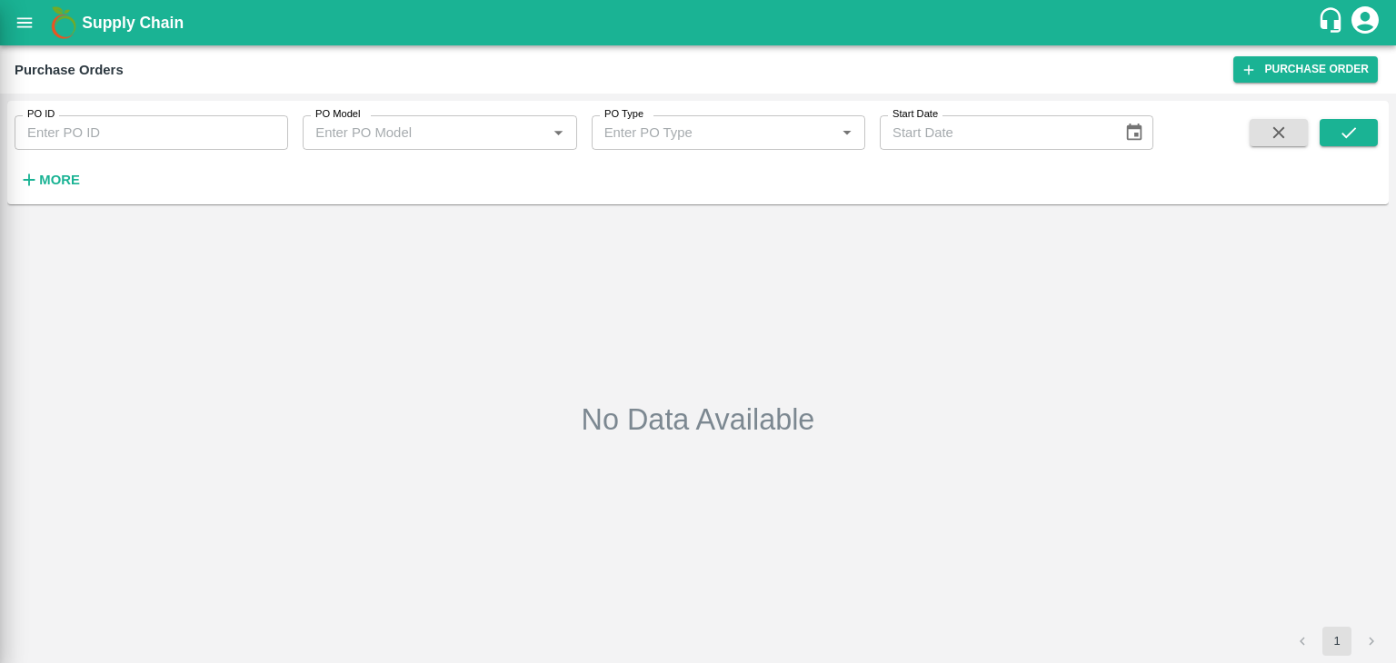
click at [233, 128] on div at bounding box center [698, 331] width 1396 height 663
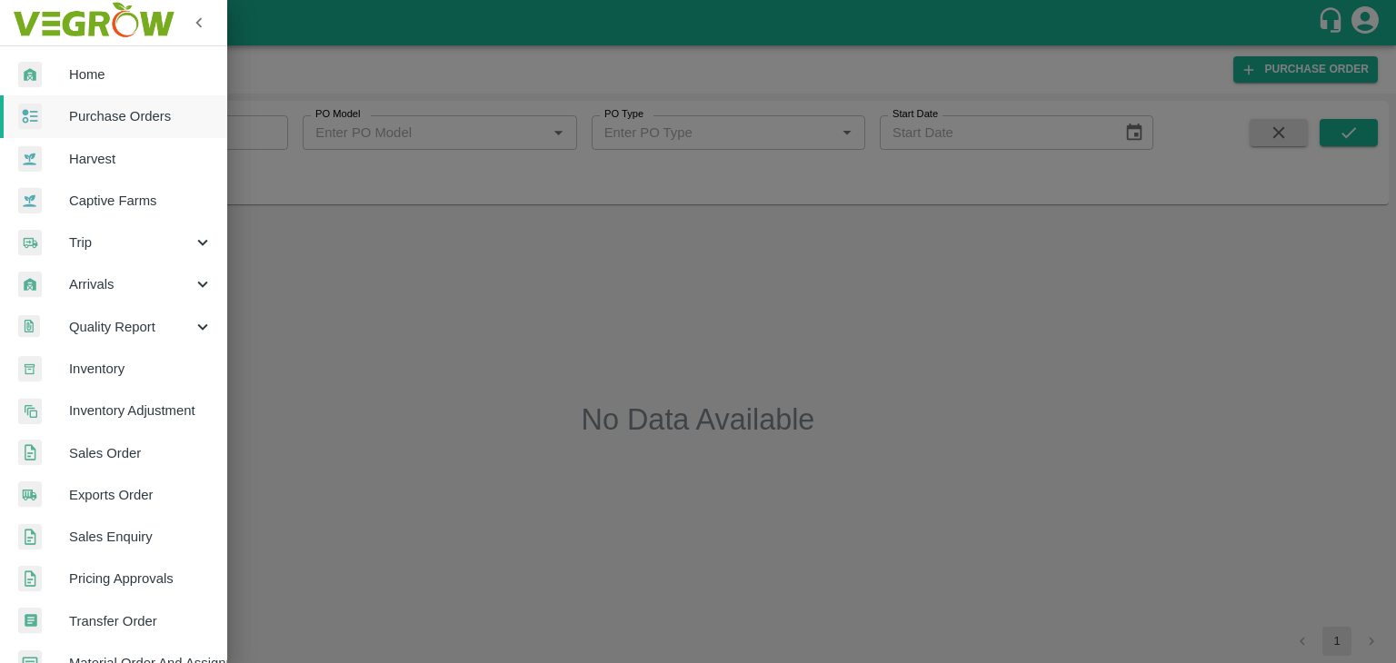
click at [239, 130] on div at bounding box center [698, 331] width 1396 height 663
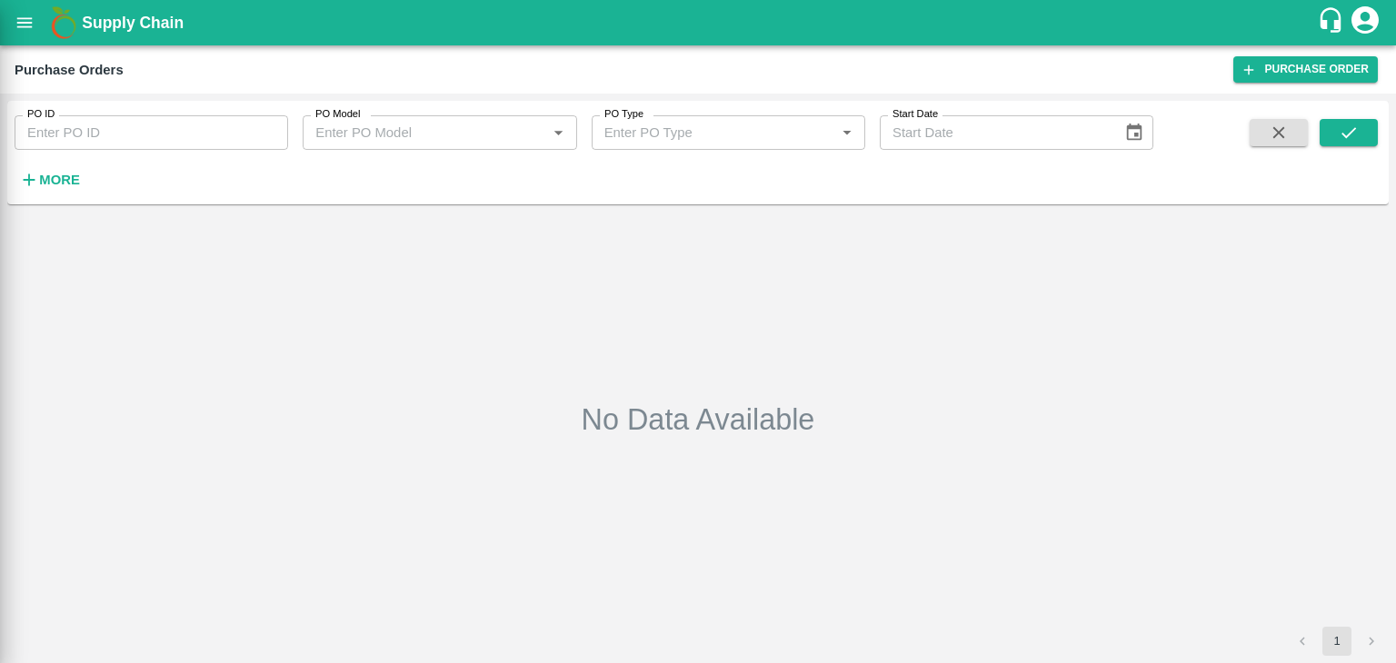
click at [239, 130] on div at bounding box center [698, 331] width 1396 height 663
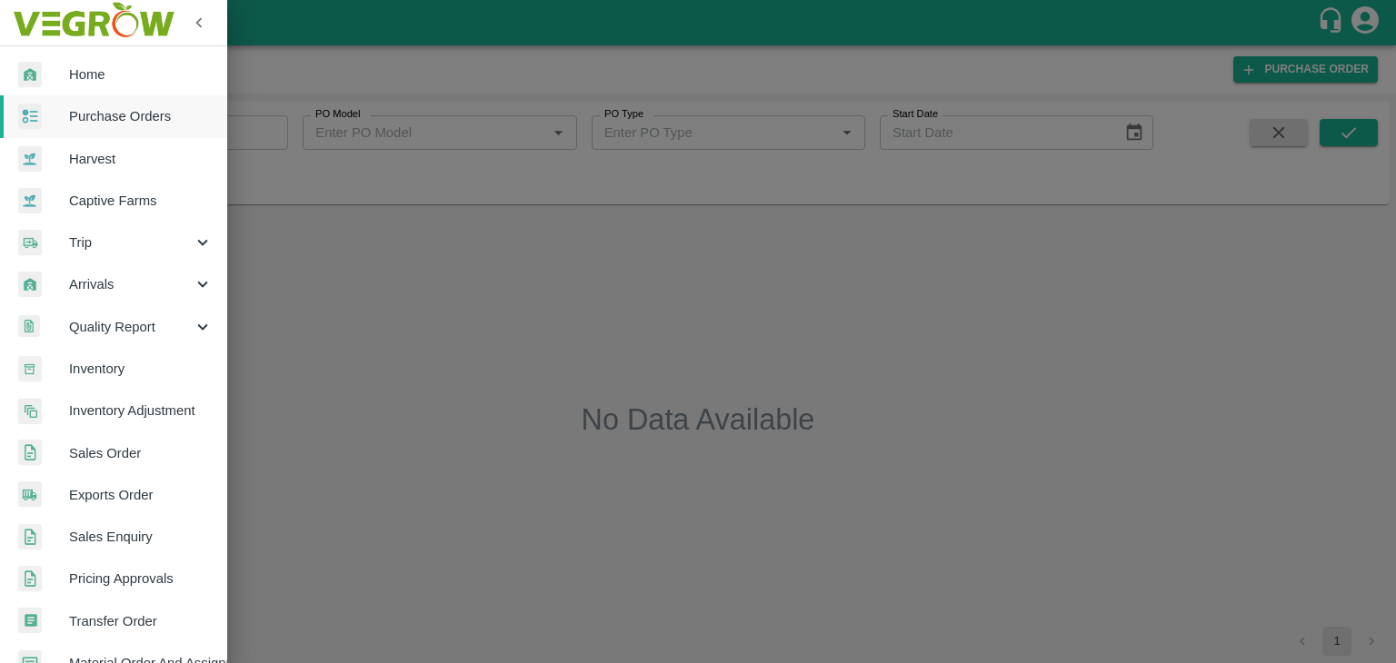
drag, startPoint x: 239, startPoint y: 130, endPoint x: 259, endPoint y: 134, distance: 20.3
click at [259, 134] on div at bounding box center [698, 331] width 1396 height 663
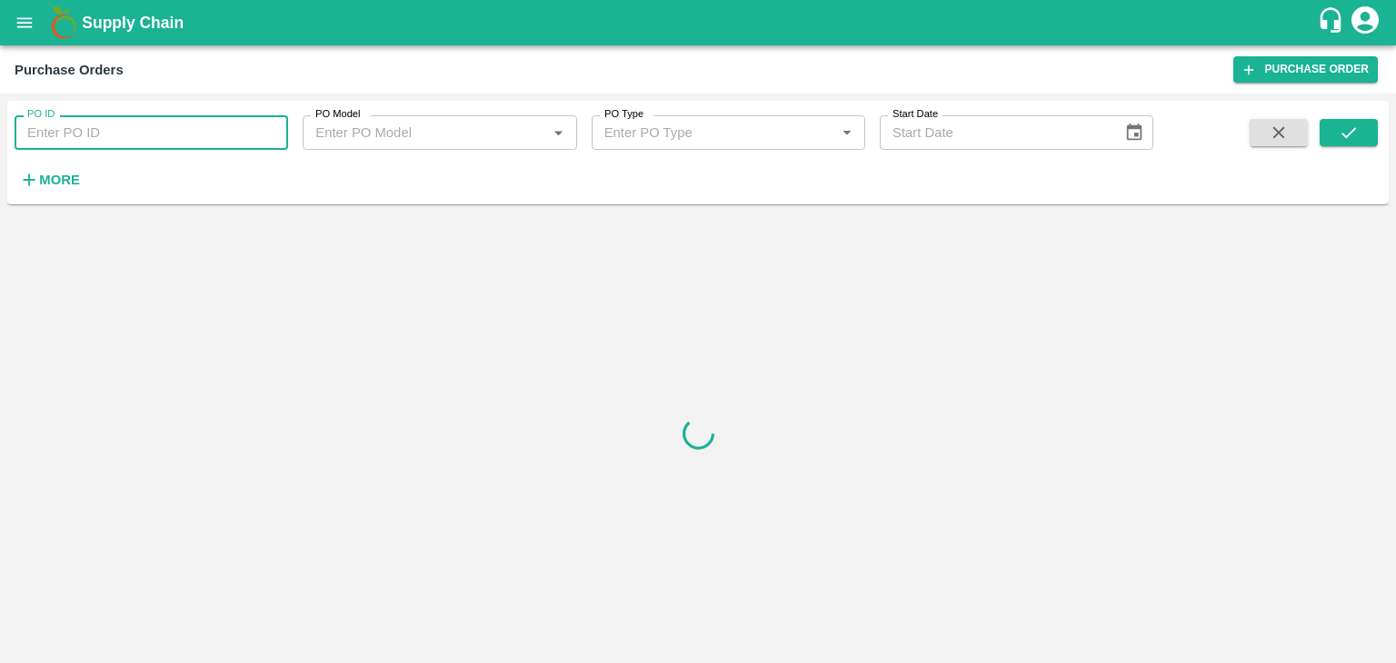
click at [265, 134] on input "PO ID" at bounding box center [151, 132] width 273 height 35
paste input "177280"
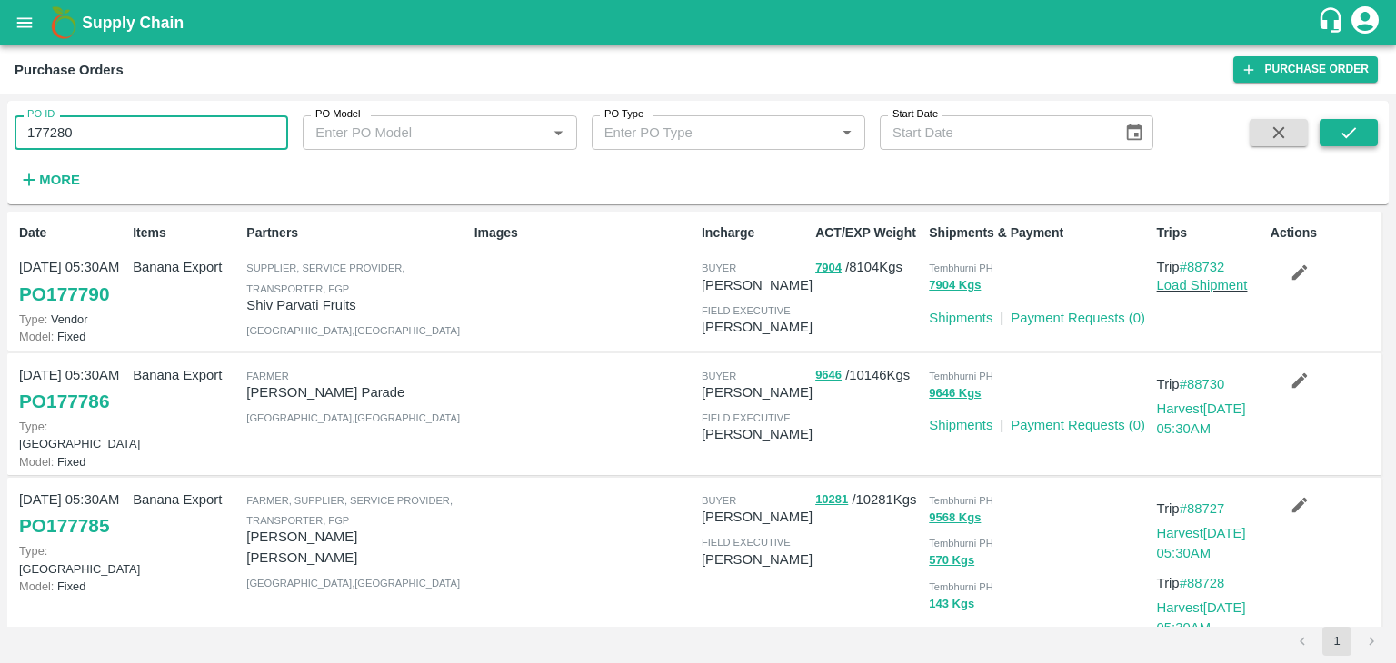
type input "177280"
click at [1344, 128] on icon "submit" at bounding box center [1348, 133] width 20 height 20
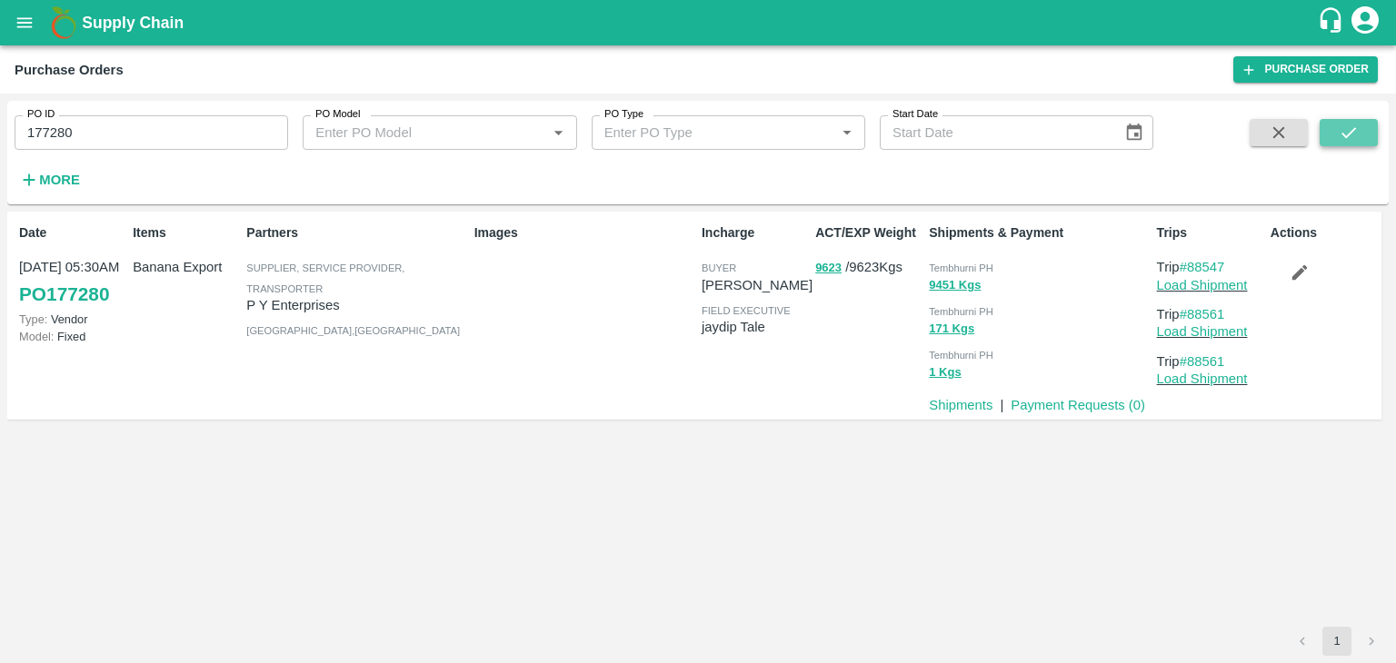
click at [1344, 128] on icon "submit" at bounding box center [1348, 133] width 20 height 20
click at [1088, 410] on link "Payment Requests ( 0 )" at bounding box center [1077, 405] width 134 height 15
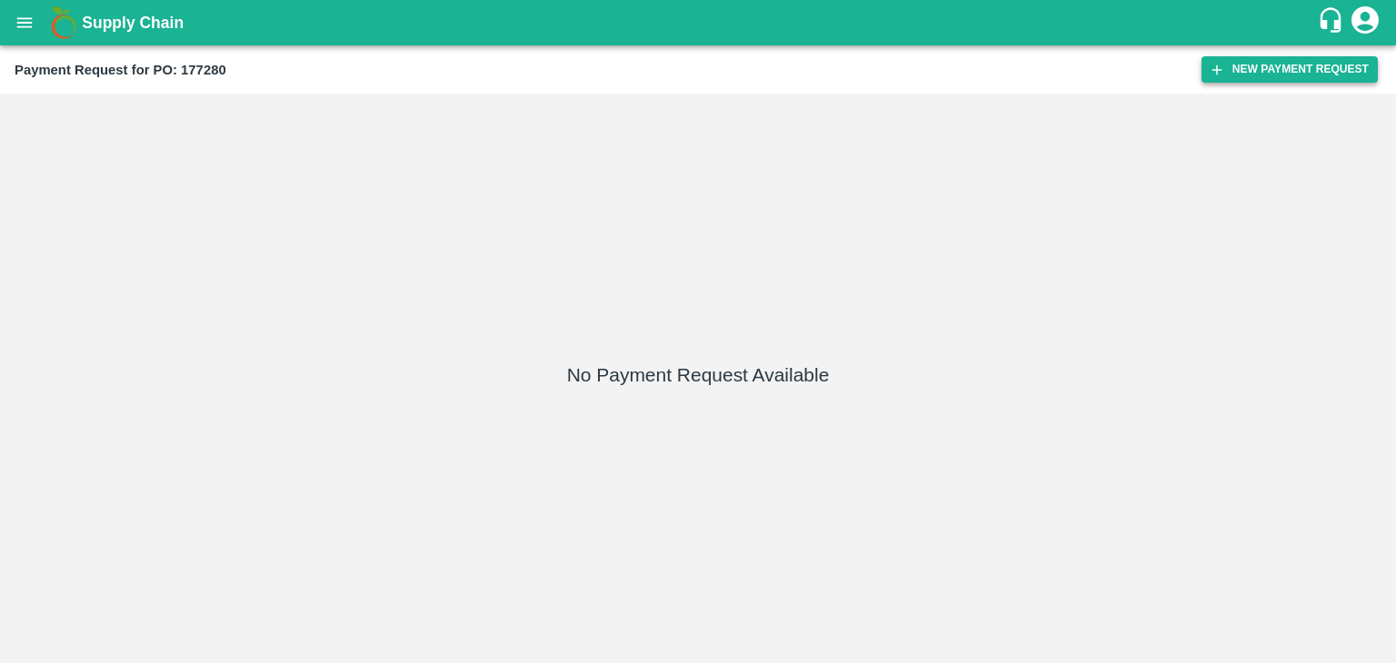
drag, startPoint x: 1336, startPoint y: 52, endPoint x: 1336, endPoint y: 67, distance: 15.4
click at [1336, 67] on div "Payment Request for PO: 177280 New Payment Request" at bounding box center [698, 69] width 1396 height 48
click at [1336, 67] on button "New Payment Request" at bounding box center [1289, 69] width 176 height 26
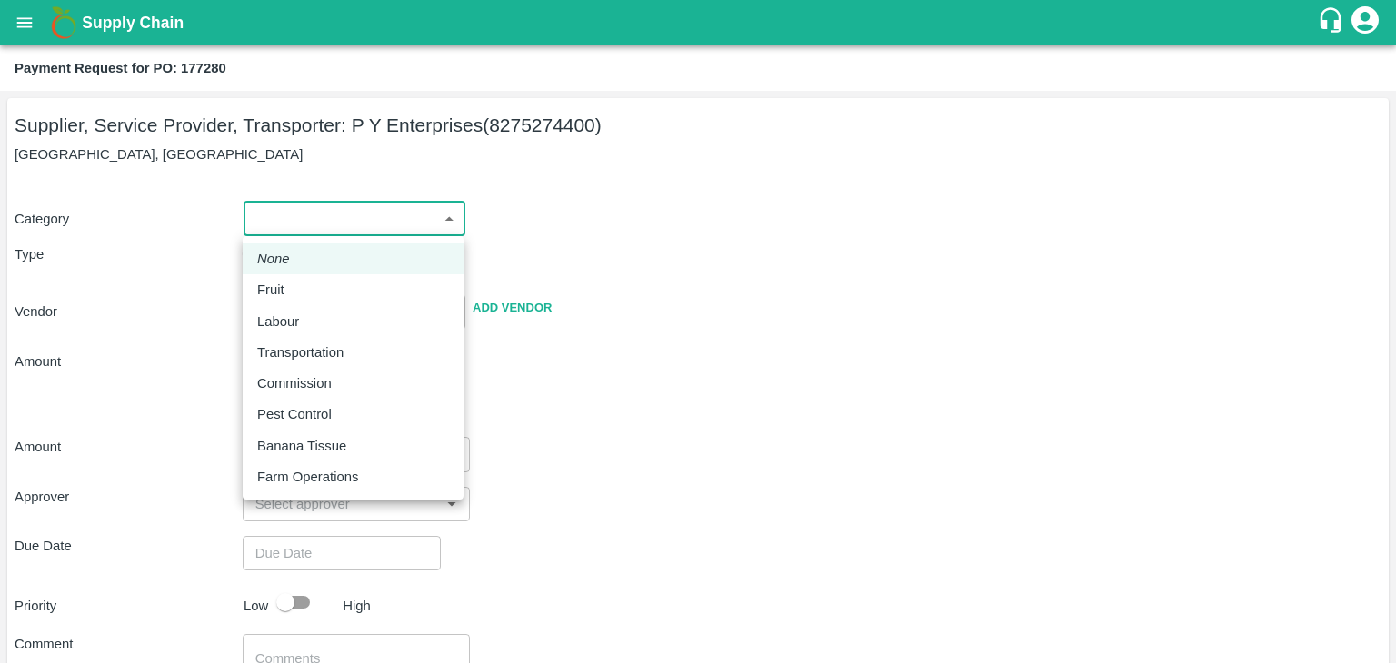
click at [321, 234] on body "Supply Chain Payment Request for PO: 177280 Supplier, Service Provider, Transpo…" at bounding box center [698, 331] width 1396 height 663
click at [289, 283] on div "Fruit" at bounding box center [275, 290] width 36 height 20
type input "1"
type input "P Y Enterprises - 8275274400(Supplier, Service Provider, Transporter)"
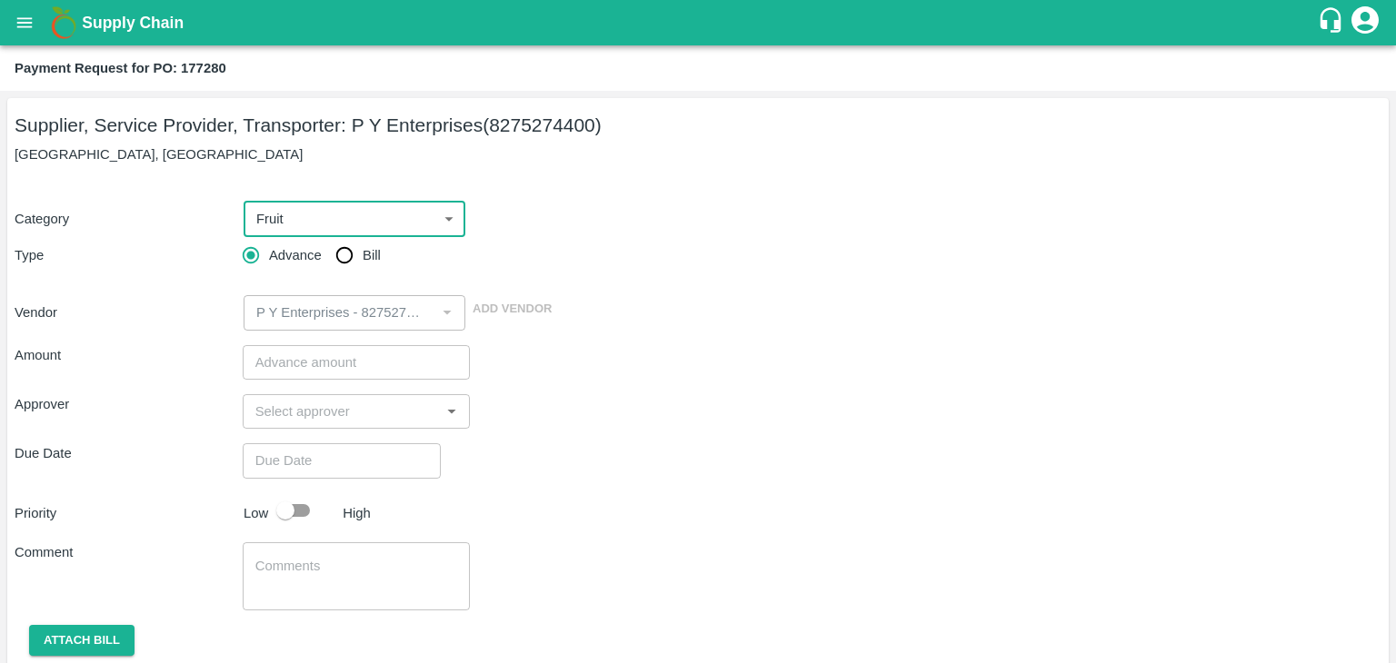
click at [330, 255] on input "Bill" at bounding box center [344, 255] width 36 height 36
radio input "true"
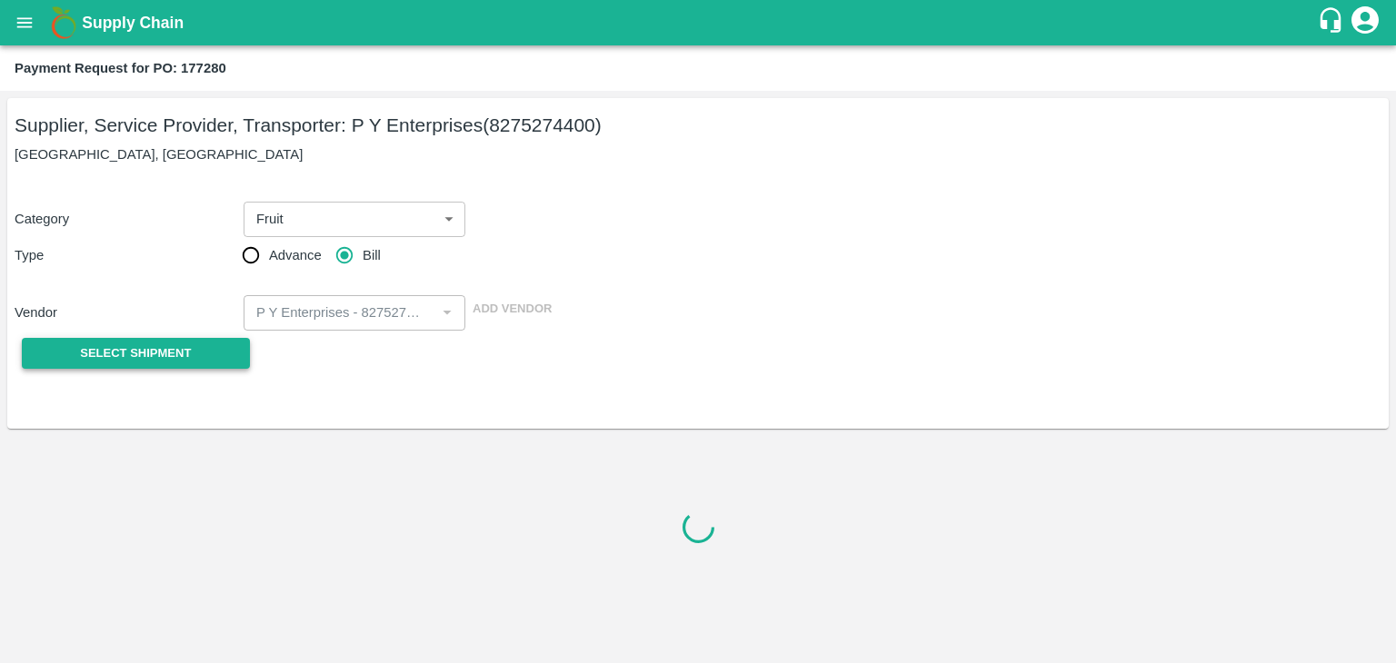
click at [160, 343] on span "Select Shipment" at bounding box center [135, 353] width 111 height 21
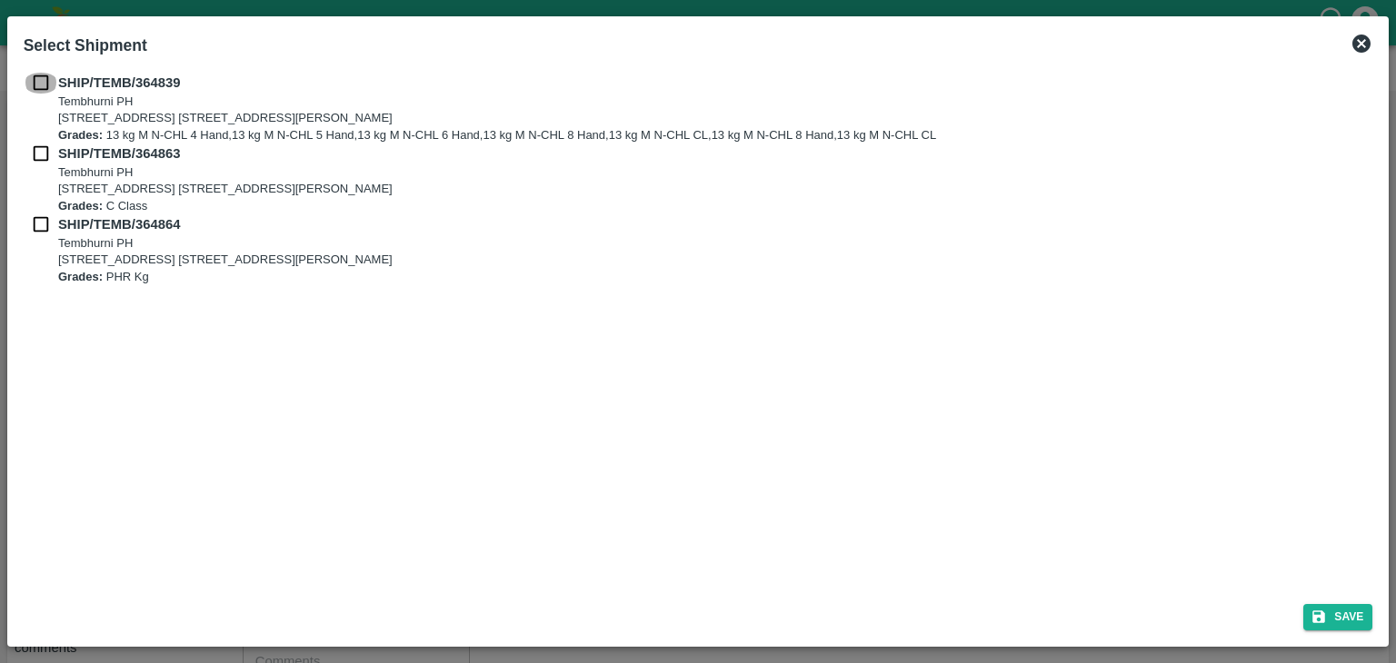
click at [33, 85] on input "checkbox" at bounding box center [41, 83] width 35 height 20
checkbox input "true"
click at [35, 168] on div "SHIP/TEMB/364863 [STREET_ADDRESS] [STREET_ADDRESS][PERSON_NAME] Grades: C Class" at bounding box center [698, 179] width 1349 height 71
click at [41, 152] on input "checkbox" at bounding box center [41, 154] width 35 height 20
checkbox input "true"
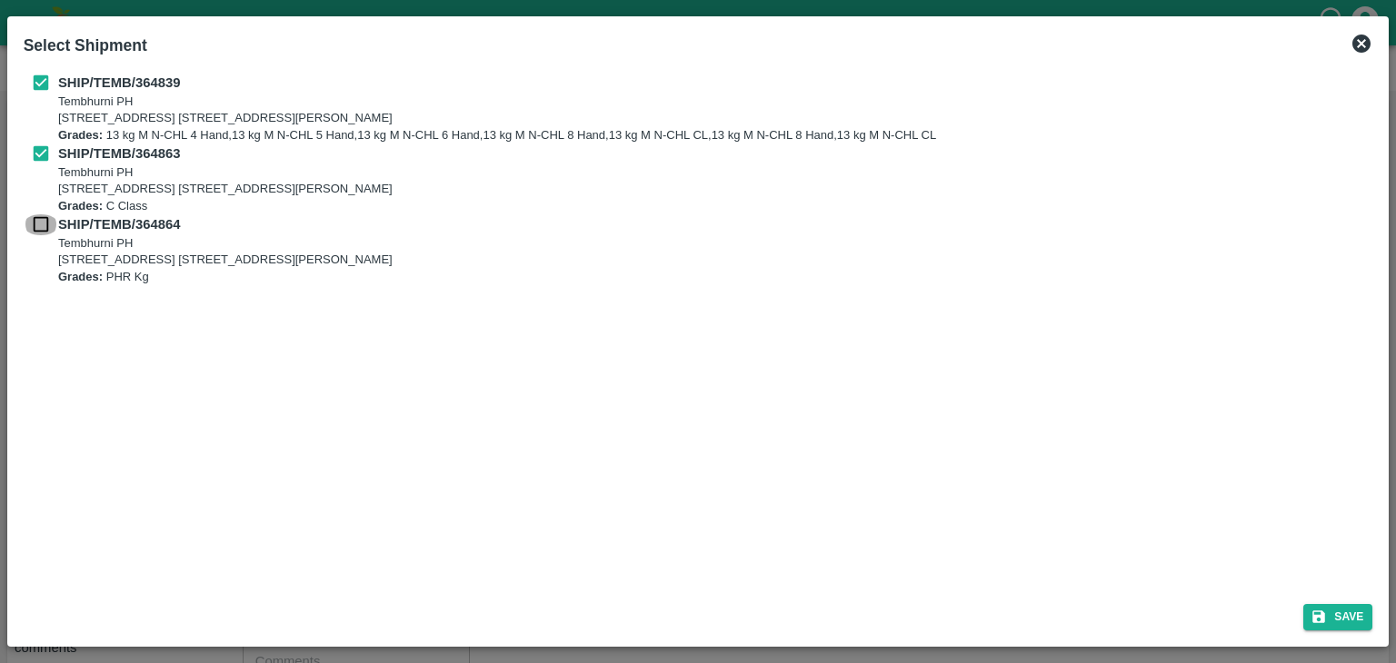
click at [37, 218] on input "checkbox" at bounding box center [41, 224] width 35 height 20
checkbox input "true"
click at [1308, 617] on button "Save" at bounding box center [1337, 617] width 69 height 26
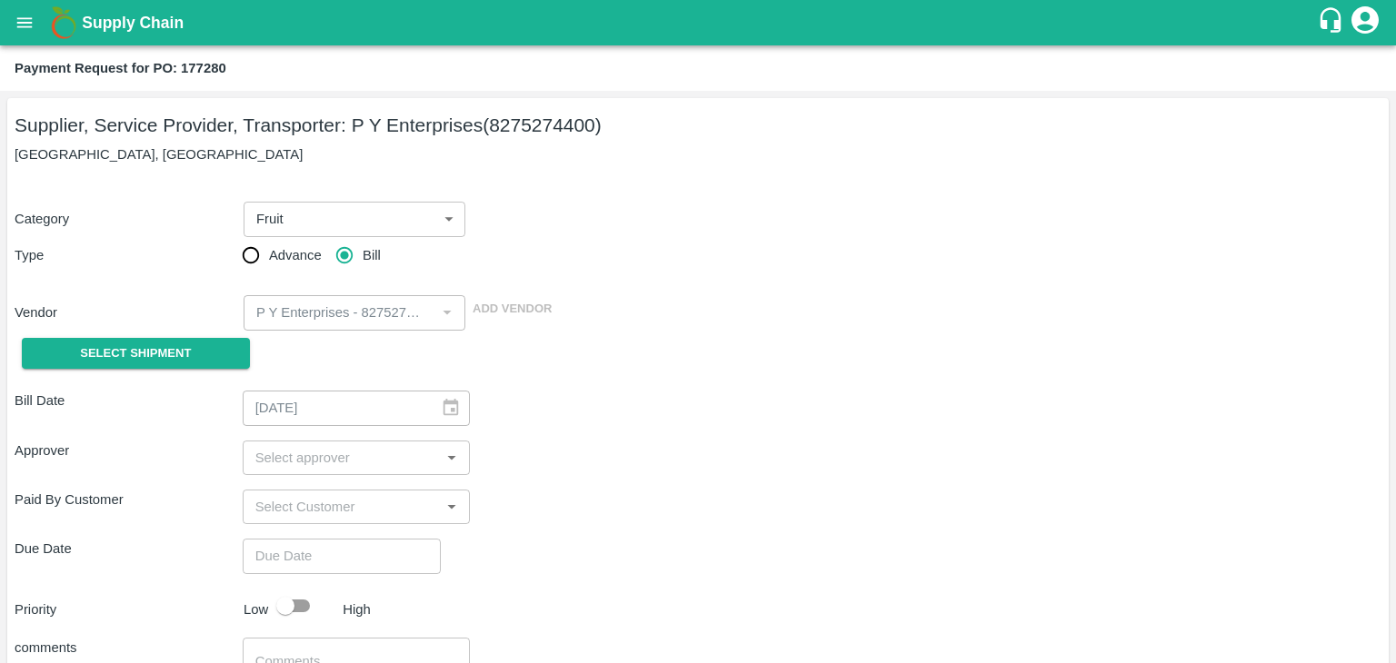
type input "[DATE]"
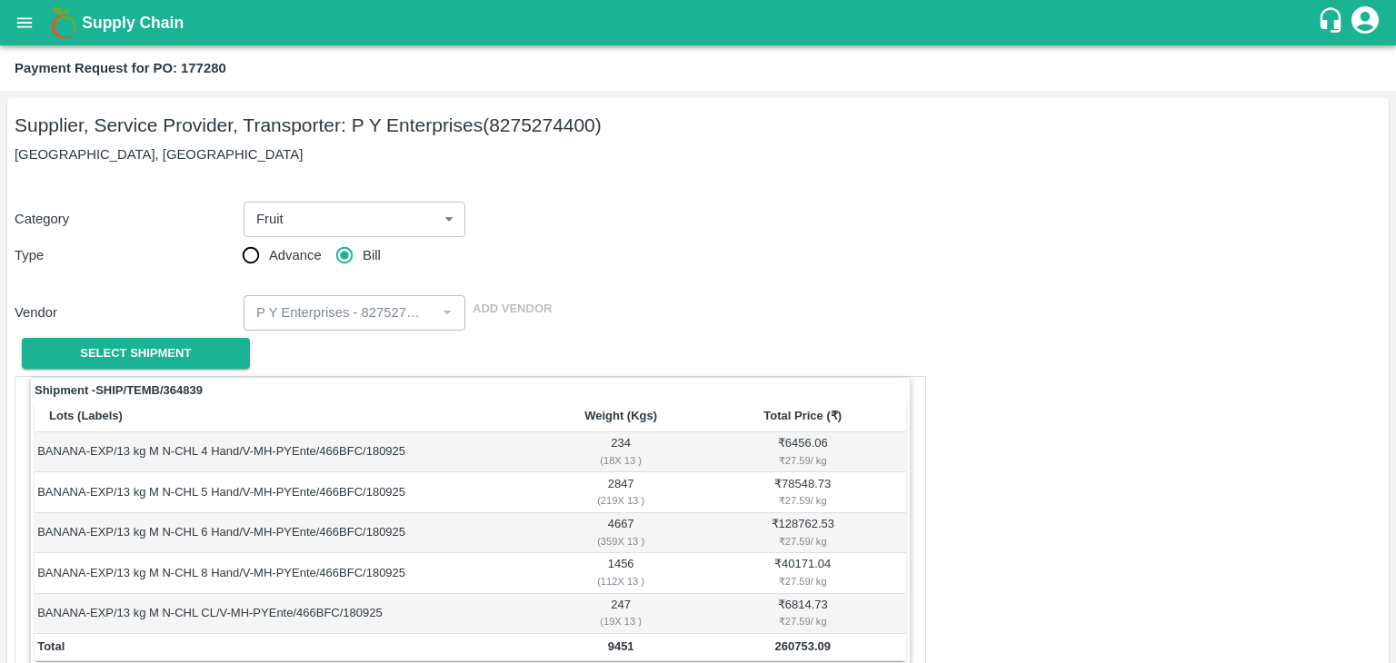
scroll to position [890, 0]
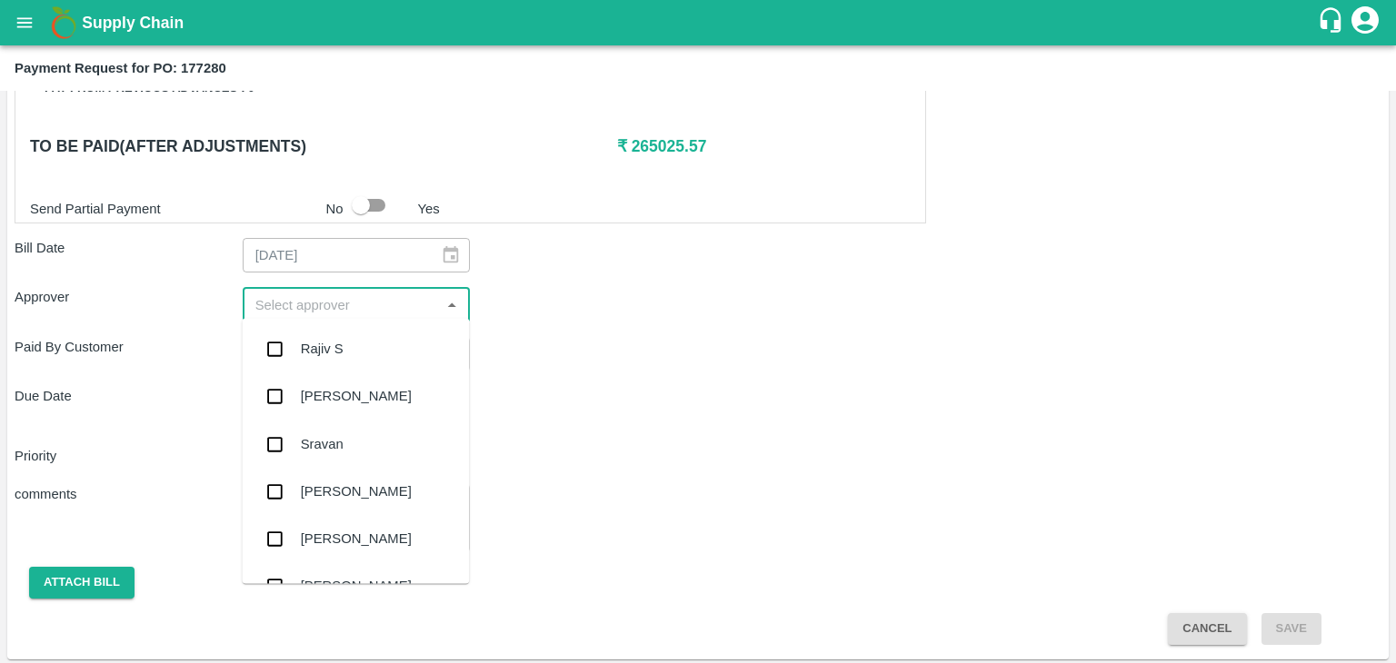
click at [363, 310] on input "input" at bounding box center [341, 305] width 187 height 24
type input "Ajit"
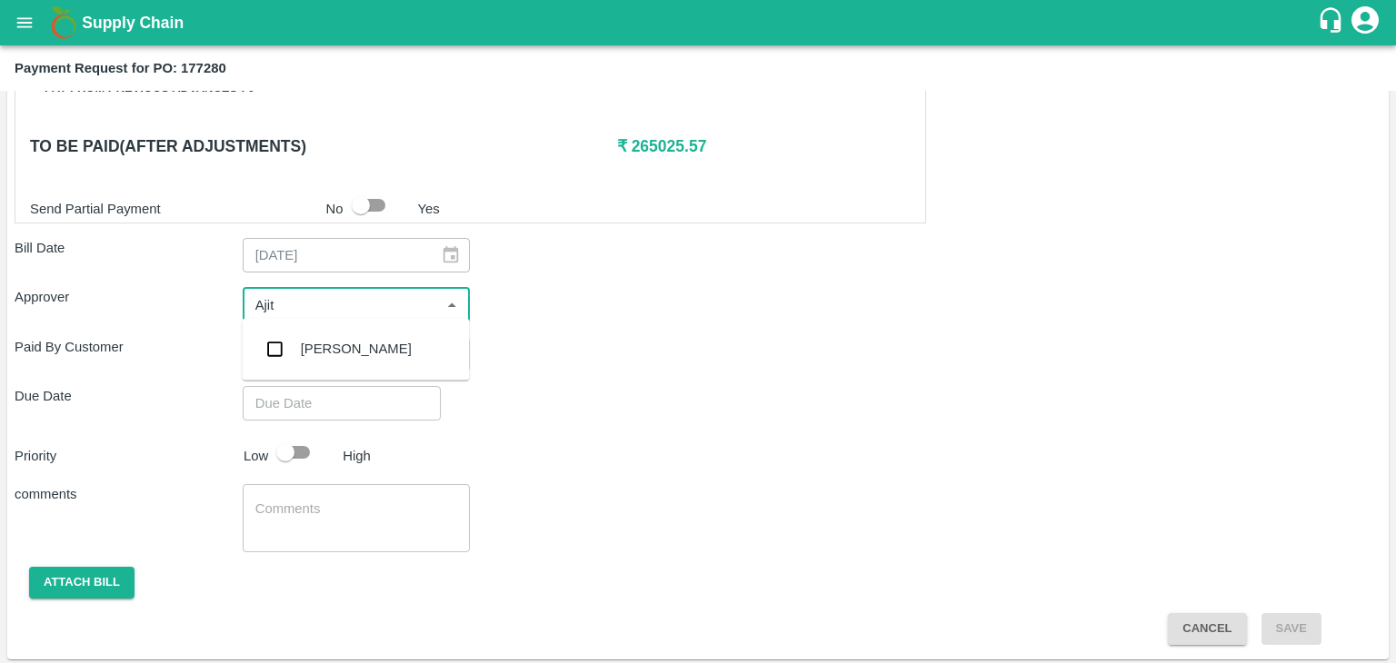
click at [333, 338] on div "[PERSON_NAME]" at bounding box center [355, 348] width 227 height 47
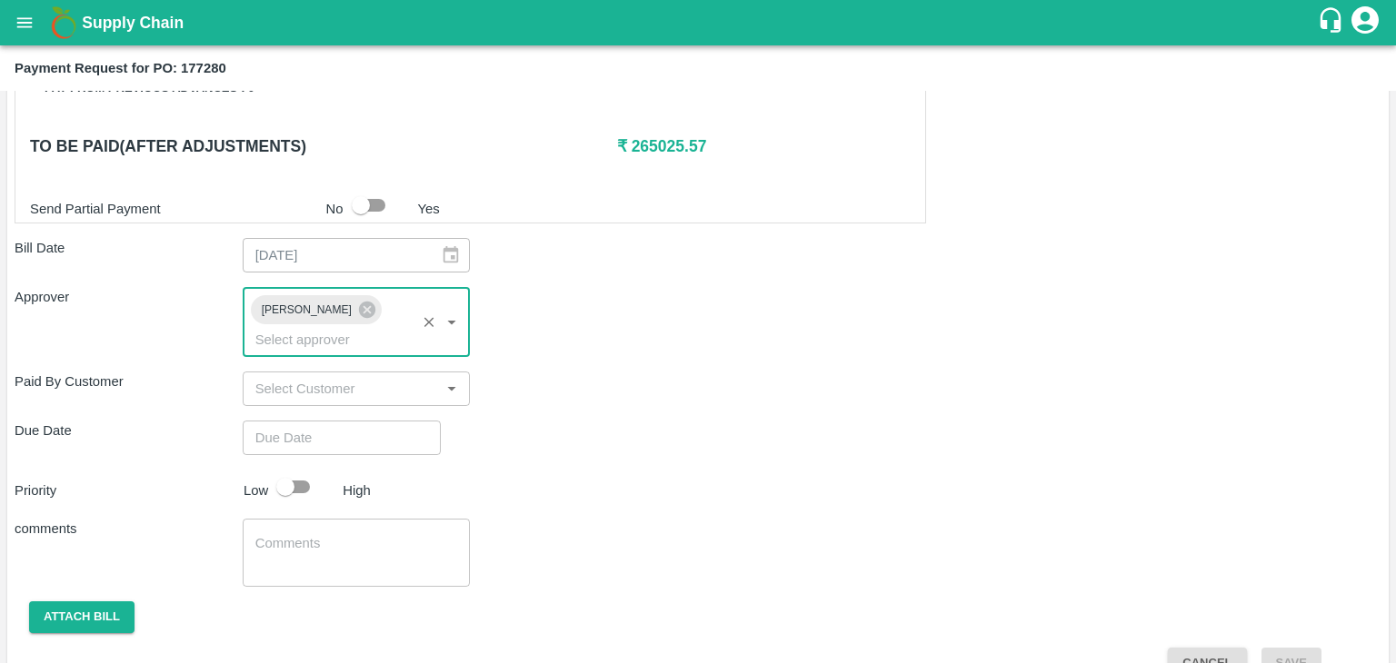
type input "DD/MM/YYYY hh:mm aa"
click at [382, 421] on input "DD/MM/YYYY hh:mm aa" at bounding box center [335, 438] width 185 height 35
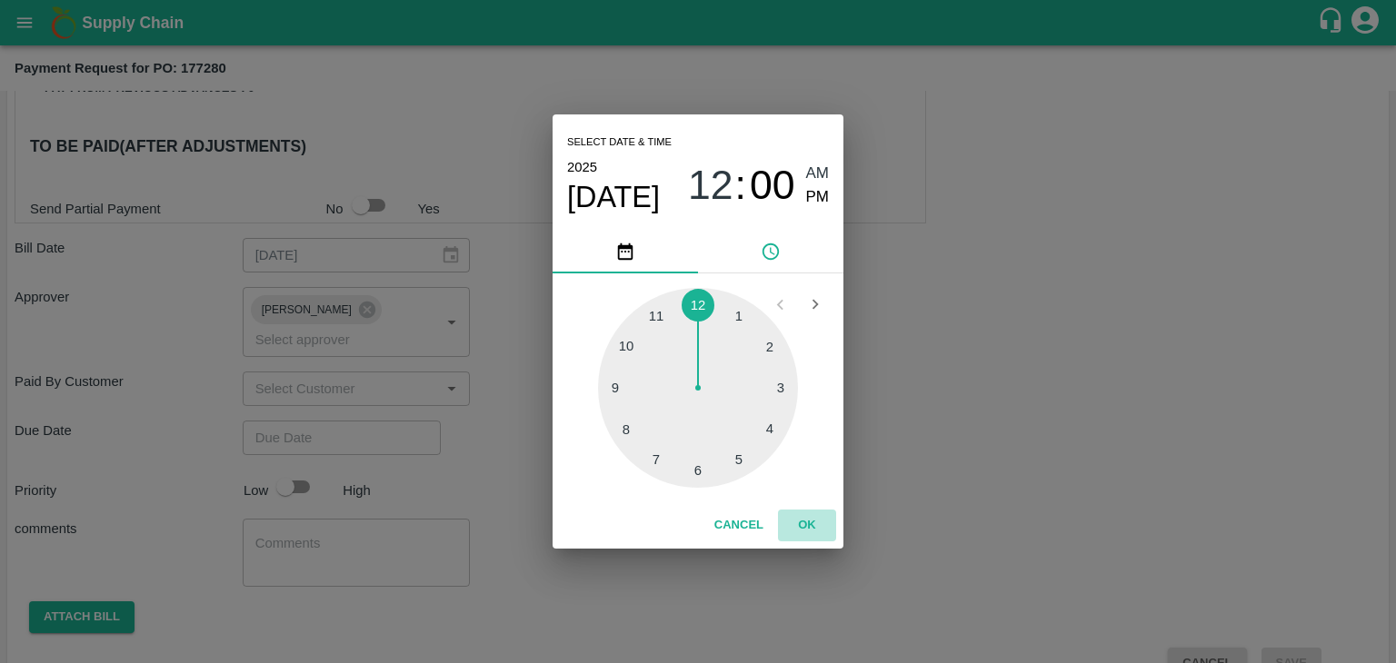
click at [820, 520] on button "OK" at bounding box center [807, 526] width 58 height 32
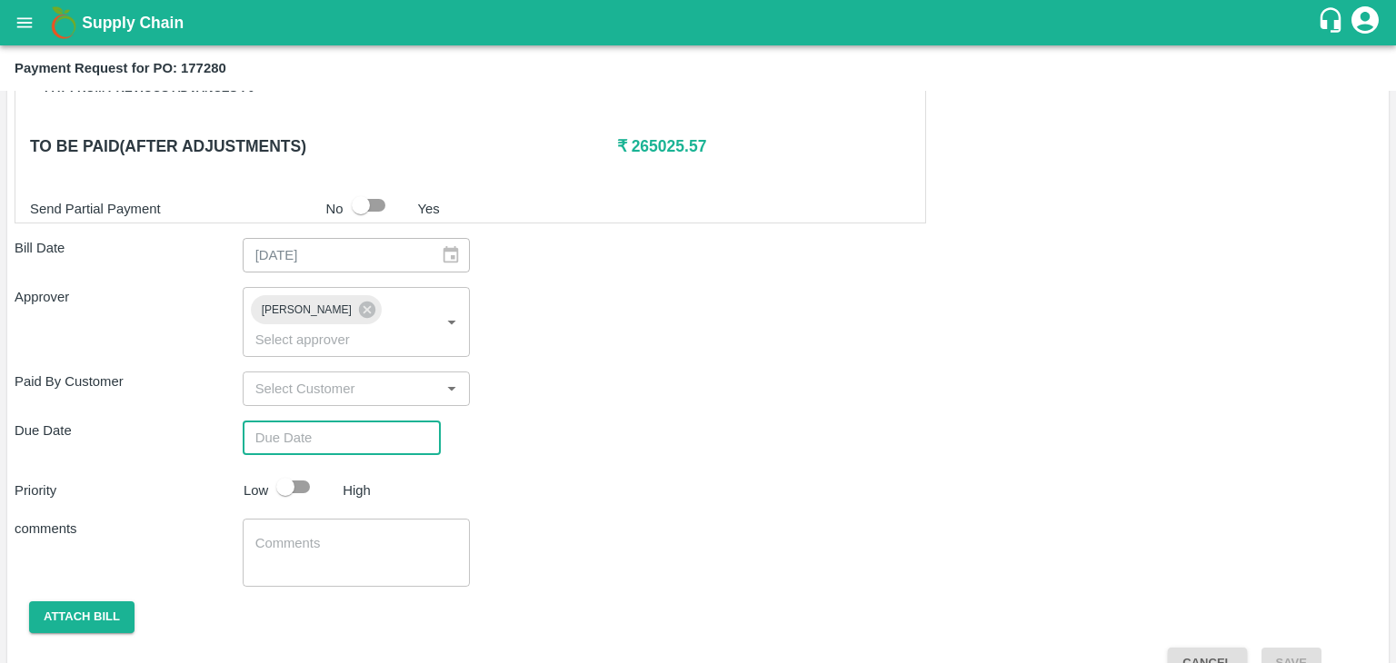
type input "[DATE] 12:00 AM"
drag, startPoint x: 290, startPoint y: 442, endPoint x: 306, endPoint y: 465, distance: 28.0
click at [306, 470] on input "checkbox" at bounding box center [286, 487] width 104 height 35
click at [306, 470] on input "checkbox" at bounding box center [304, 487] width 104 height 35
click at [306, 470] on input "checkbox" at bounding box center [286, 487] width 104 height 35
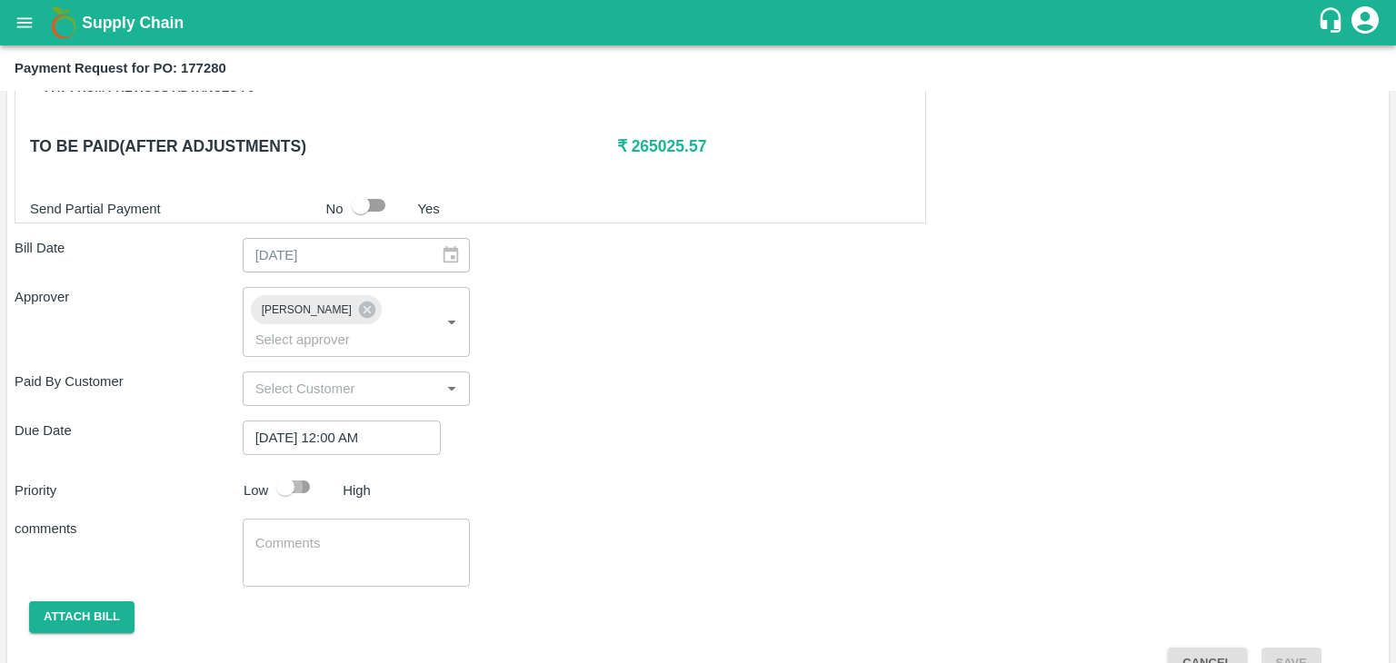
checkbox input "true"
click at [336, 534] on textarea at bounding box center [356, 553] width 203 height 38
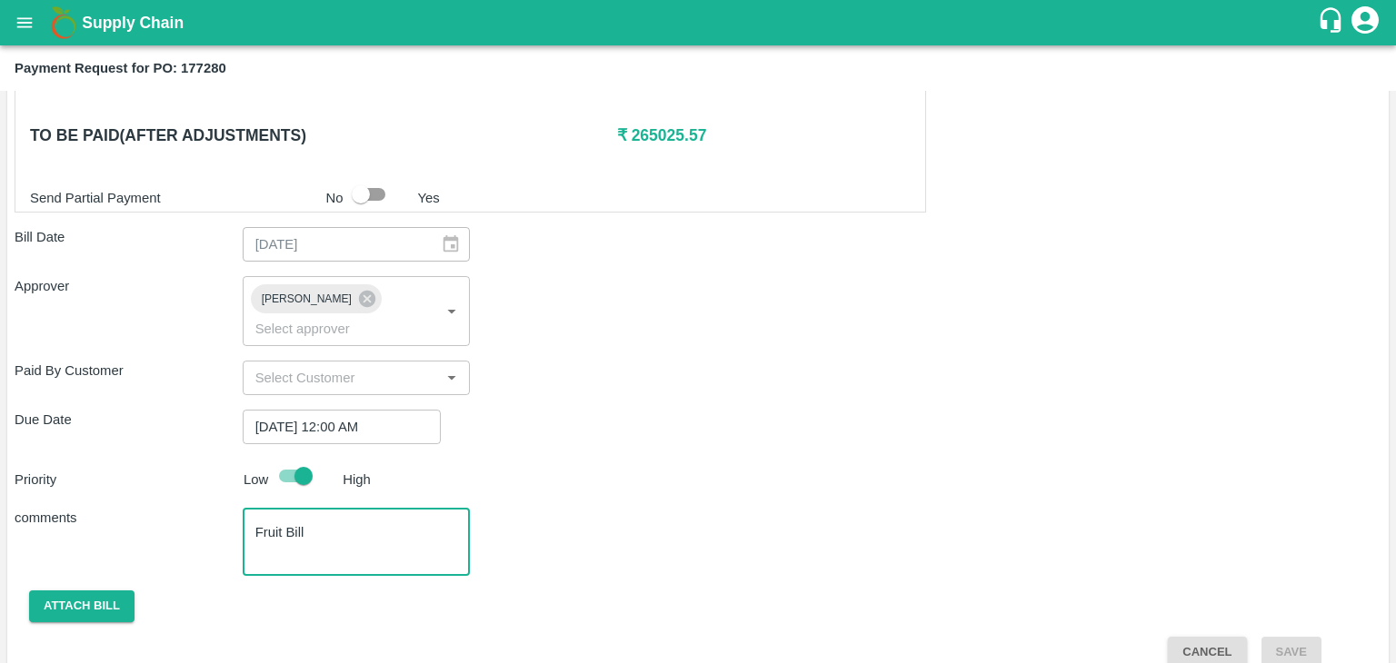
type textarea "Fruit Bill"
click at [71, 591] on button "Attach bill" at bounding box center [81, 607] width 105 height 32
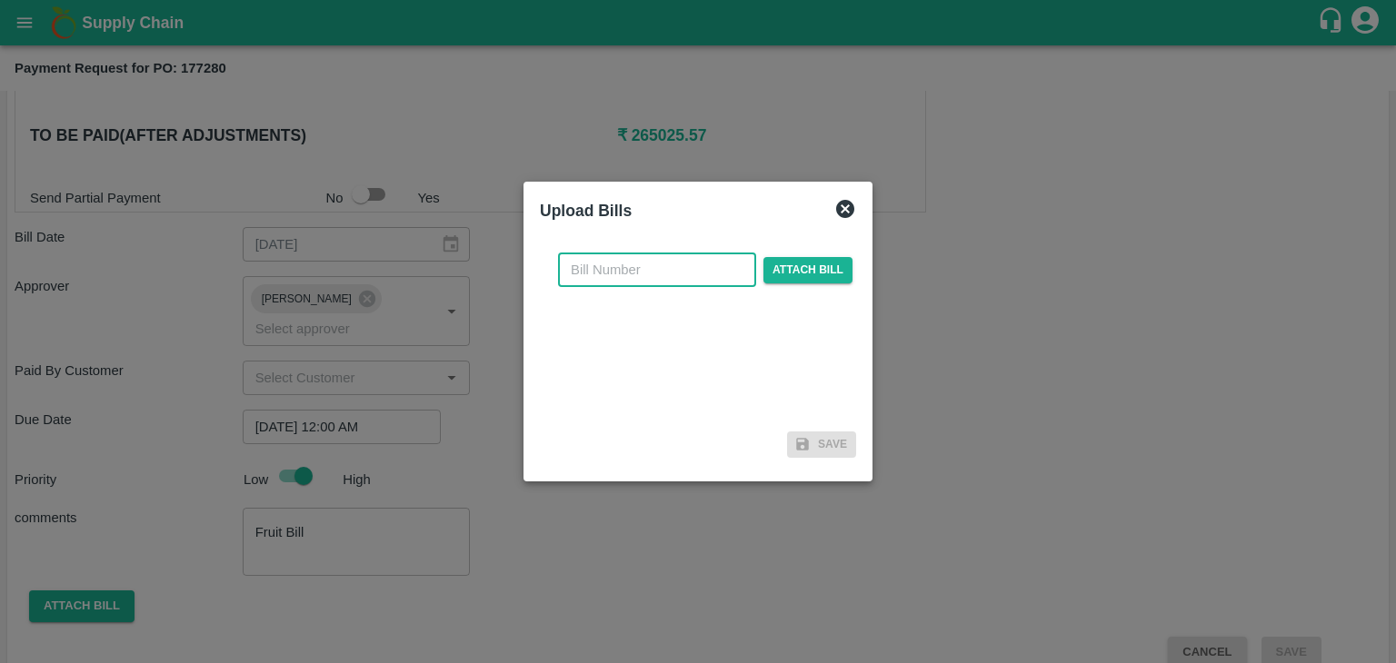
click at [627, 271] on input "text" at bounding box center [657, 270] width 198 height 35
type input "894"
click at [790, 263] on span "Attach bill" at bounding box center [807, 270] width 89 height 26
click at [0, 0] on input "Attach bill" at bounding box center [0, 0] width 0 height 0
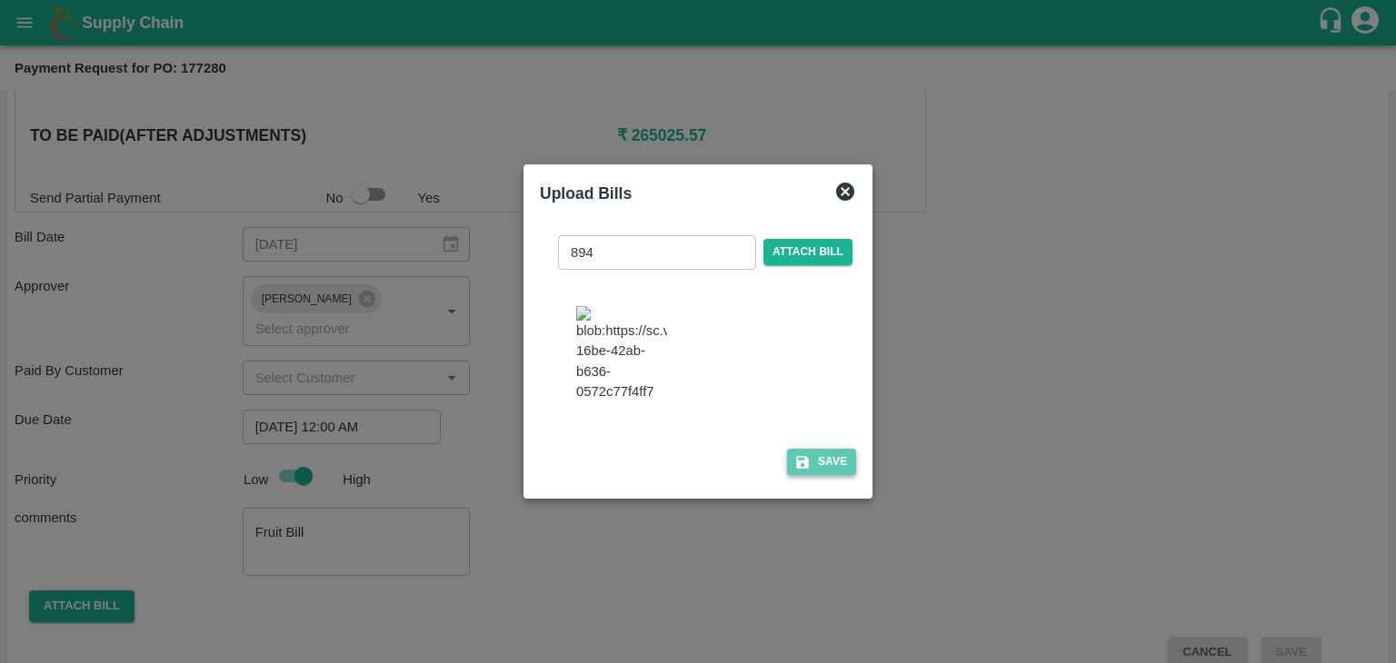
click at [832, 462] on button "Save" at bounding box center [821, 462] width 69 height 26
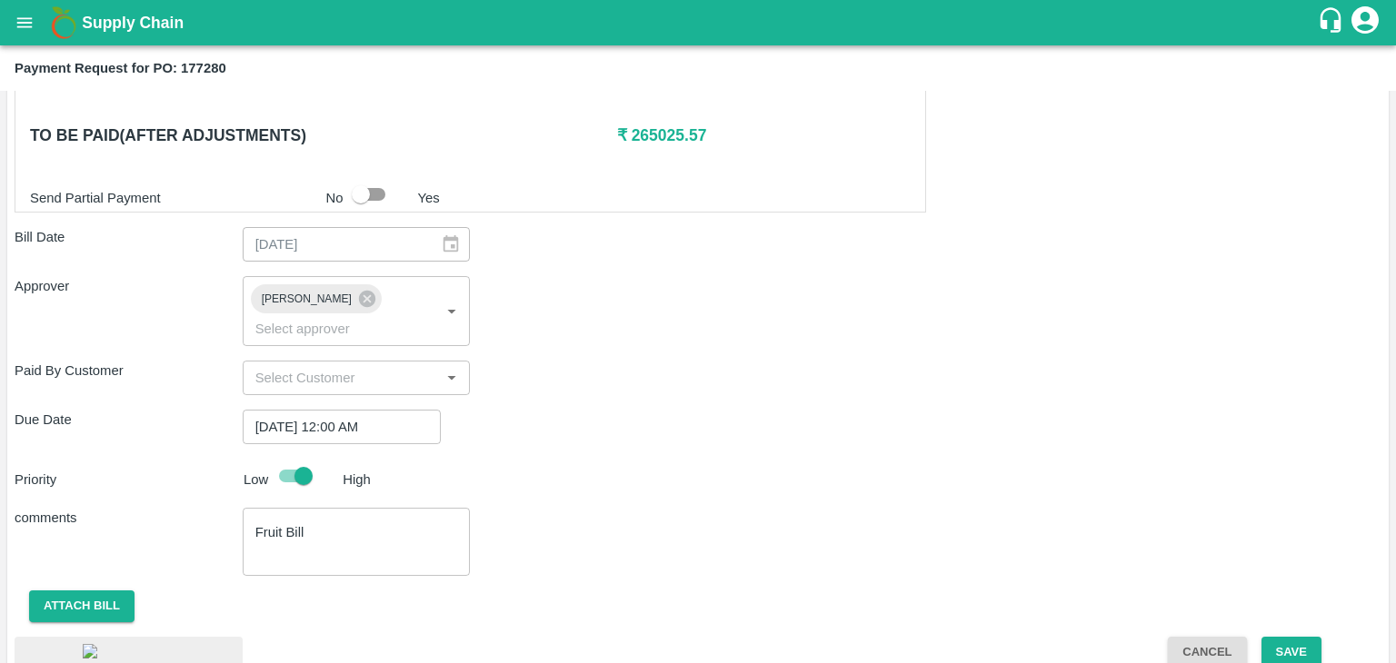
scroll to position [1009, 0]
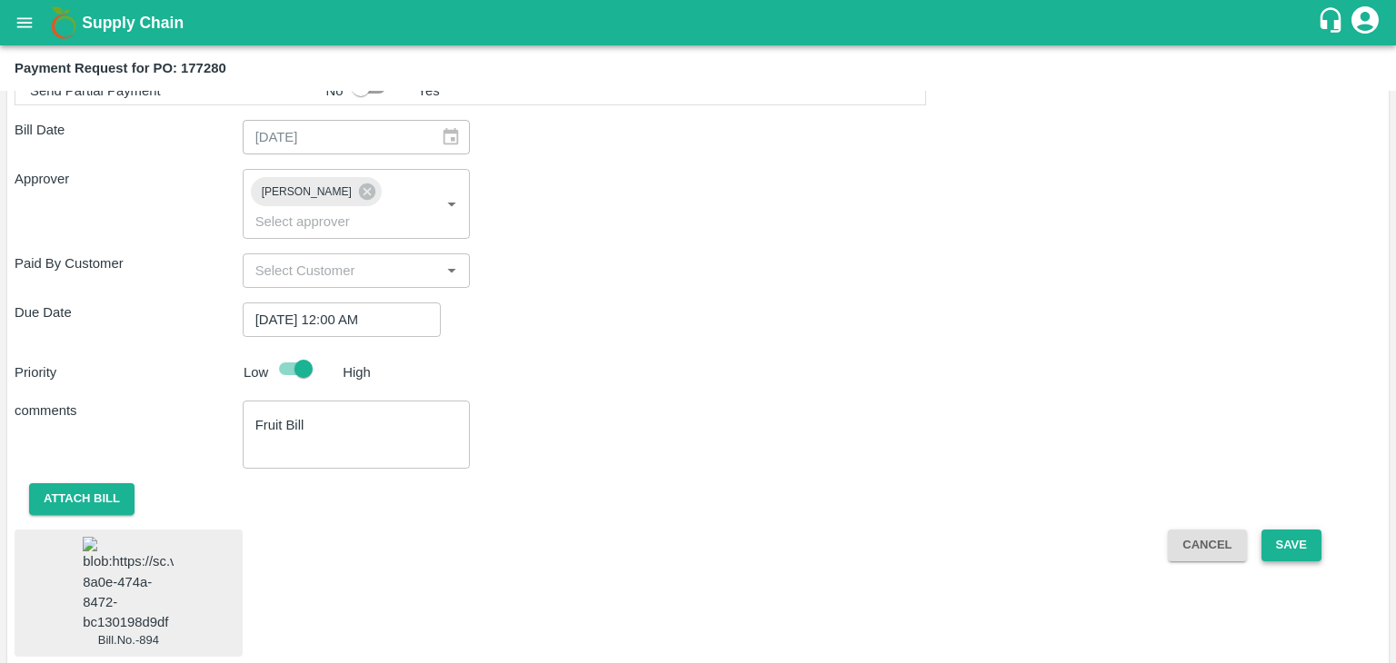
click at [1272, 530] on button "Save" at bounding box center [1291, 546] width 60 height 32
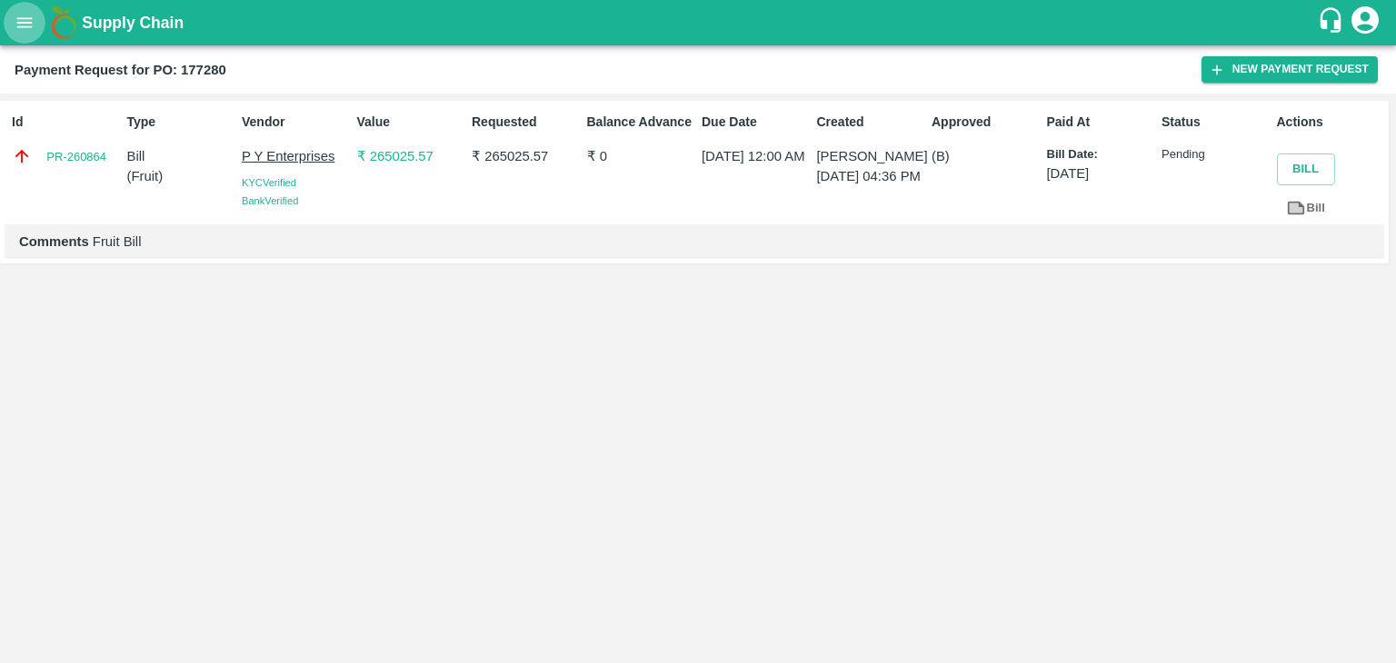
click at [25, 26] on icon "open drawer" at bounding box center [24, 22] width 15 height 10
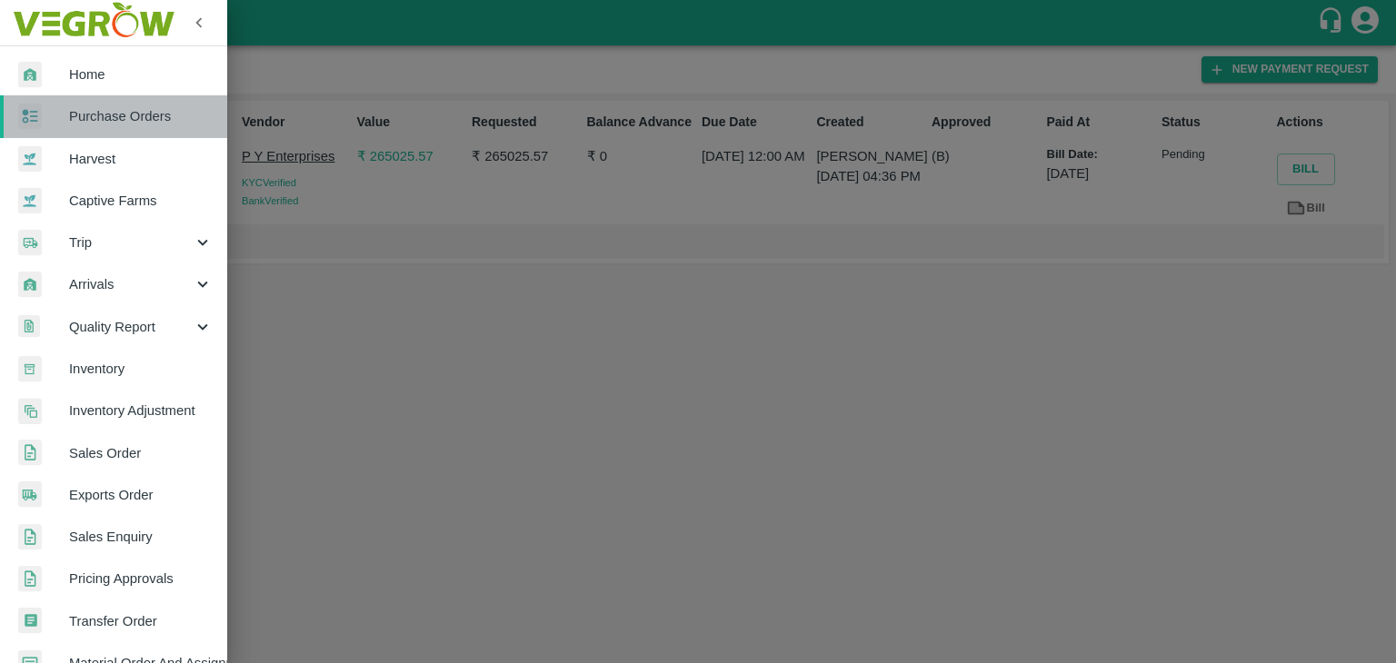
click at [133, 108] on span "Purchase Orders" at bounding box center [141, 116] width 144 height 20
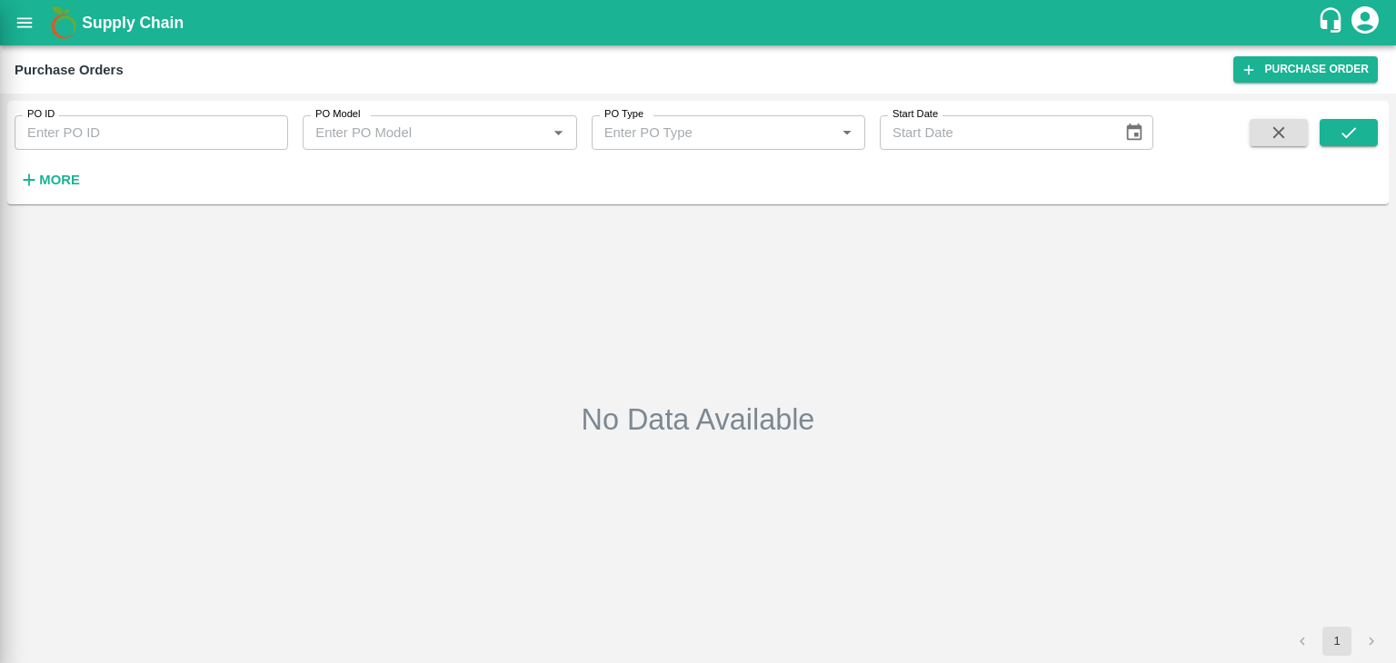
click at [265, 132] on div at bounding box center [698, 331] width 1396 height 663
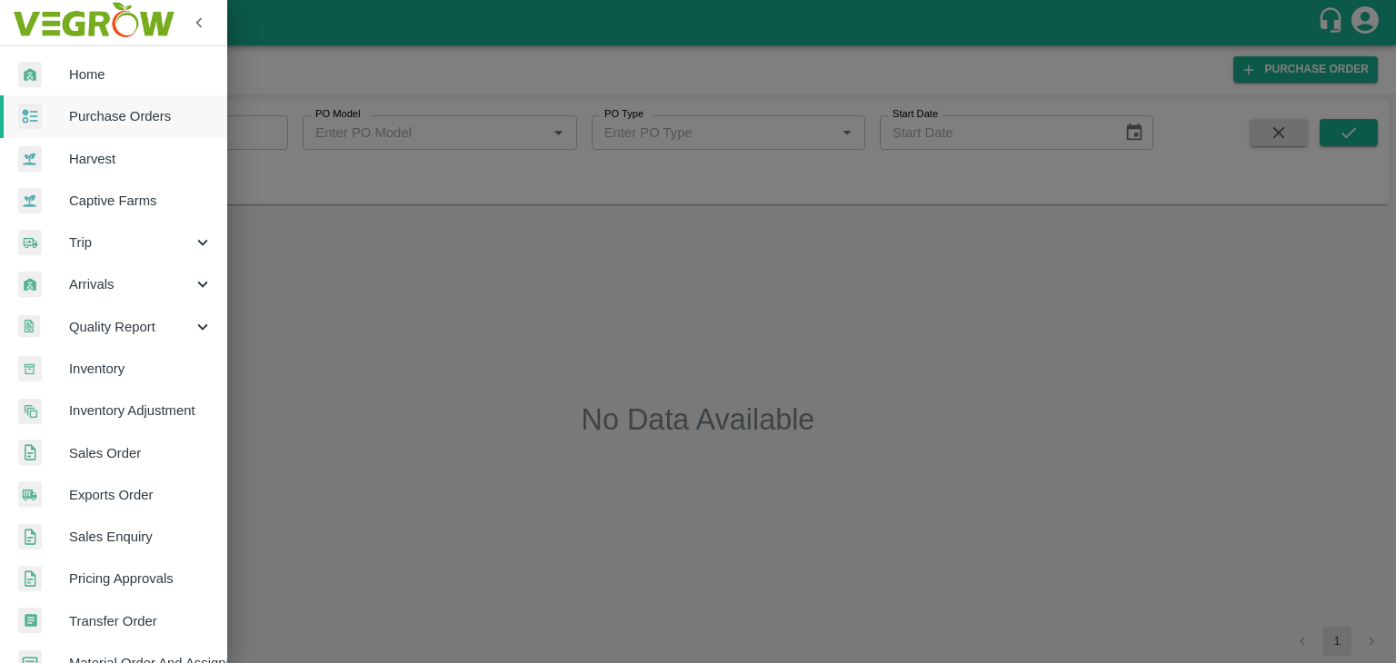
click at [265, 132] on div at bounding box center [698, 331] width 1396 height 663
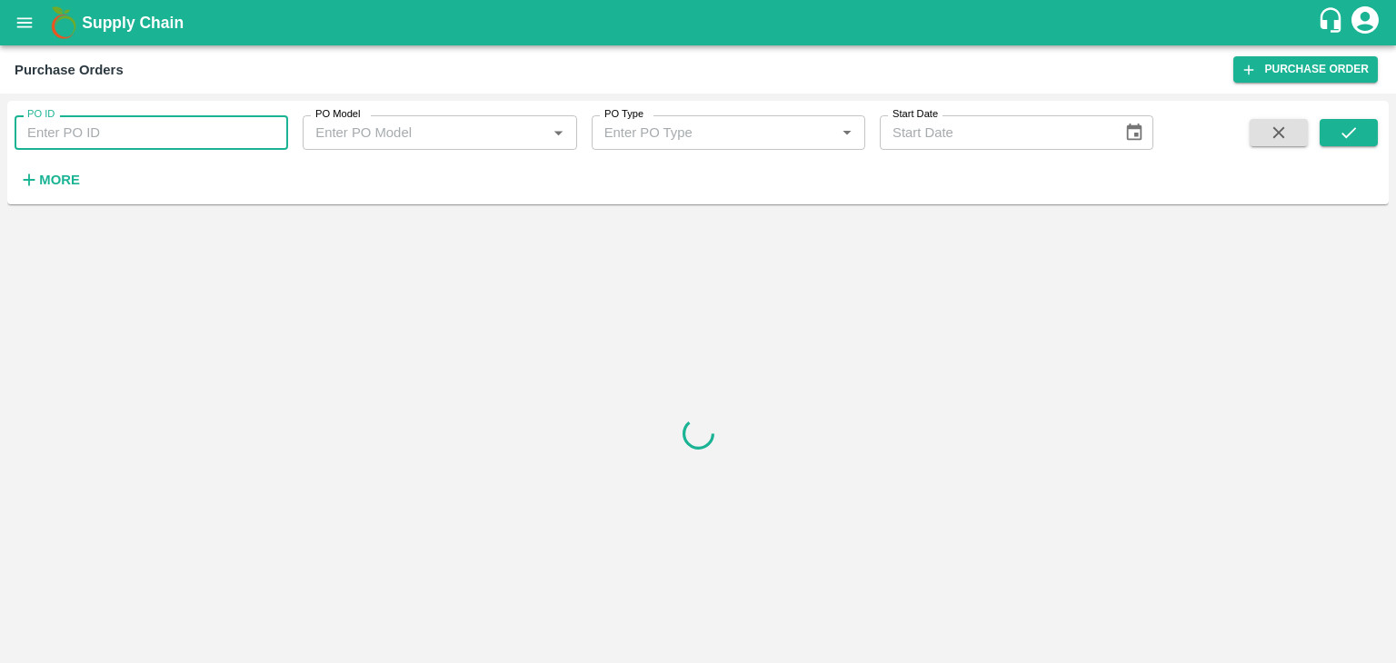
click at [265, 132] on input "PO ID" at bounding box center [151, 132] width 273 height 35
paste input "177284"
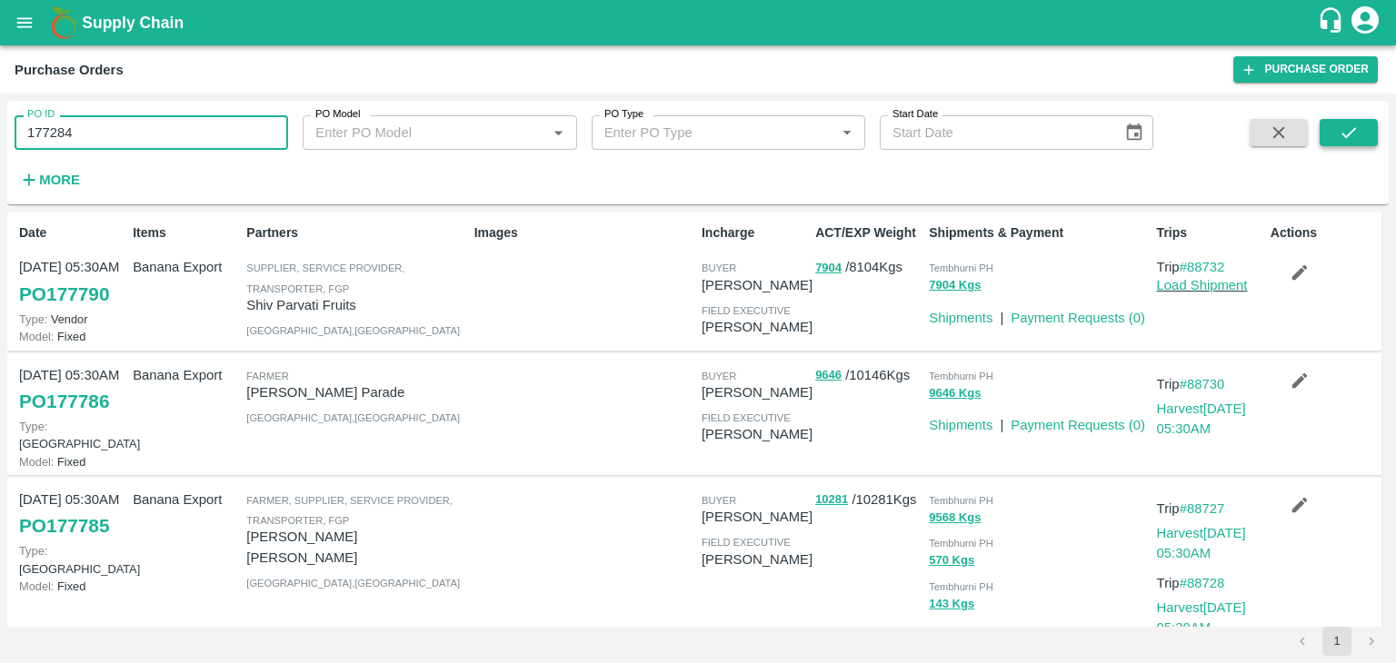
type input "177284"
click at [1359, 135] on button "submit" at bounding box center [1348, 132] width 58 height 27
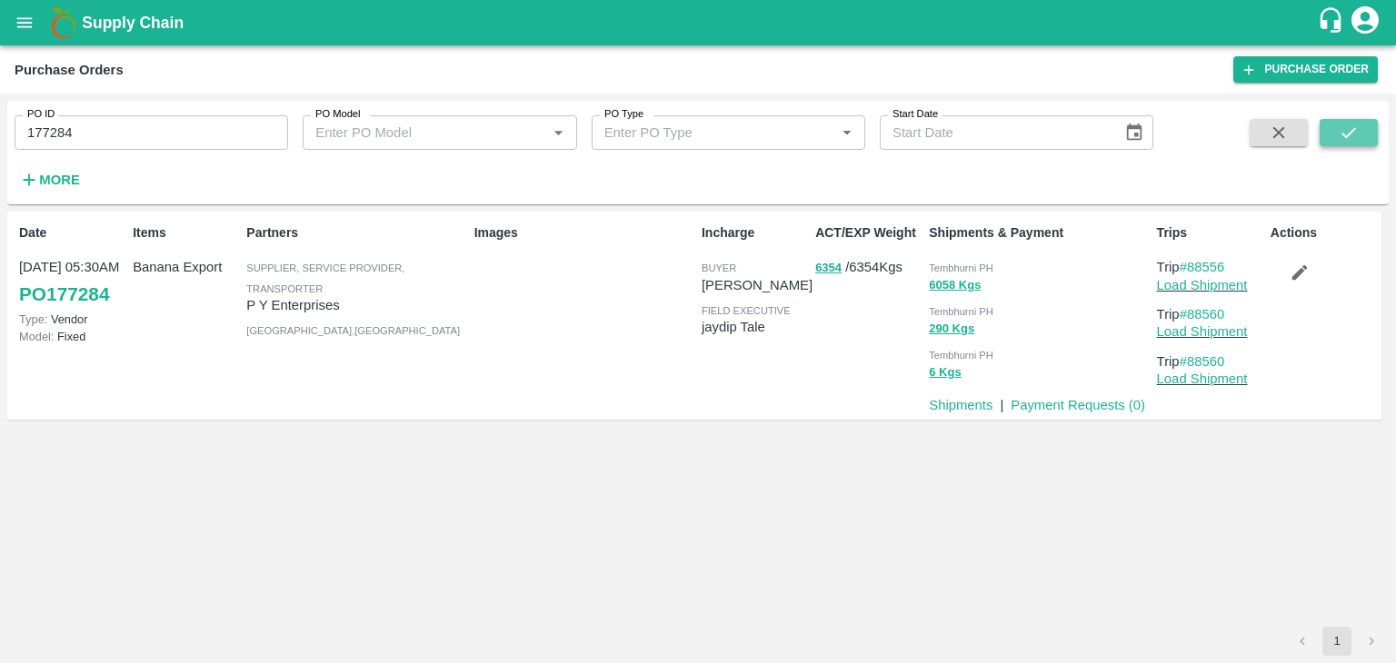
click at [1359, 135] on button "submit" at bounding box center [1348, 132] width 58 height 27
click at [1071, 405] on link "Payment Requests ( 0 )" at bounding box center [1077, 405] width 134 height 15
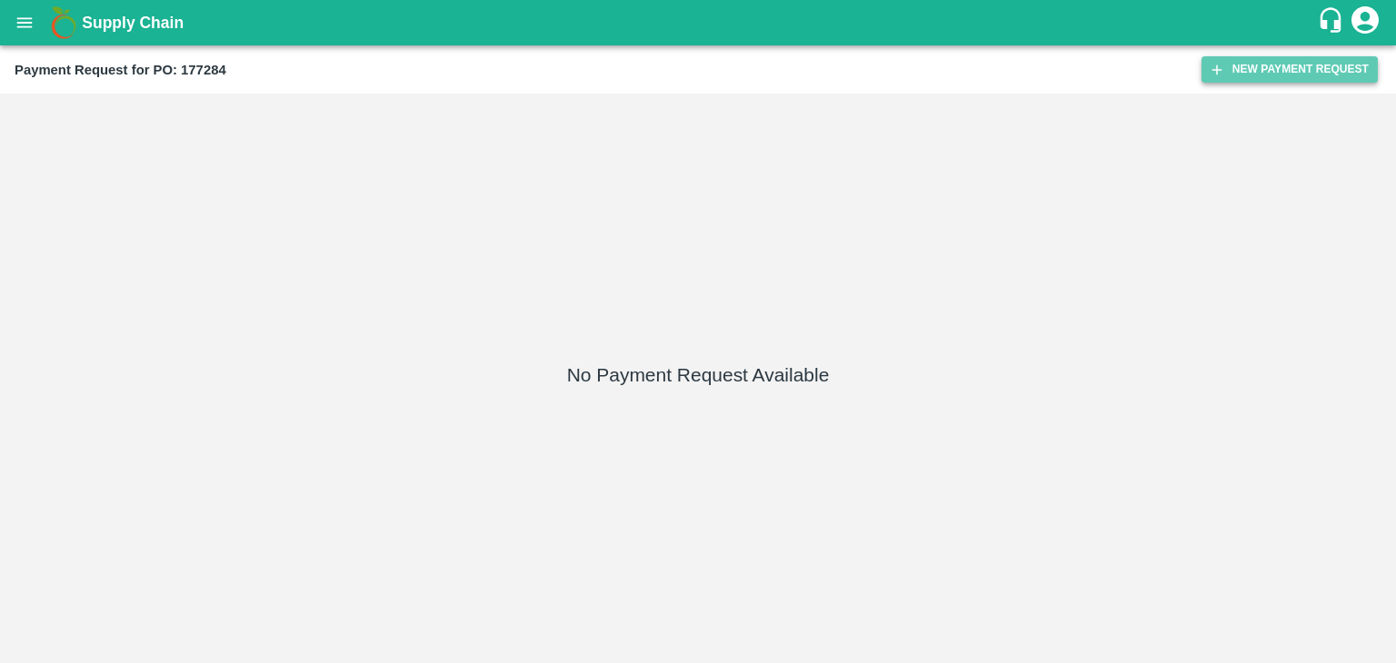
click at [1256, 77] on button "New Payment Request" at bounding box center [1289, 69] width 176 height 26
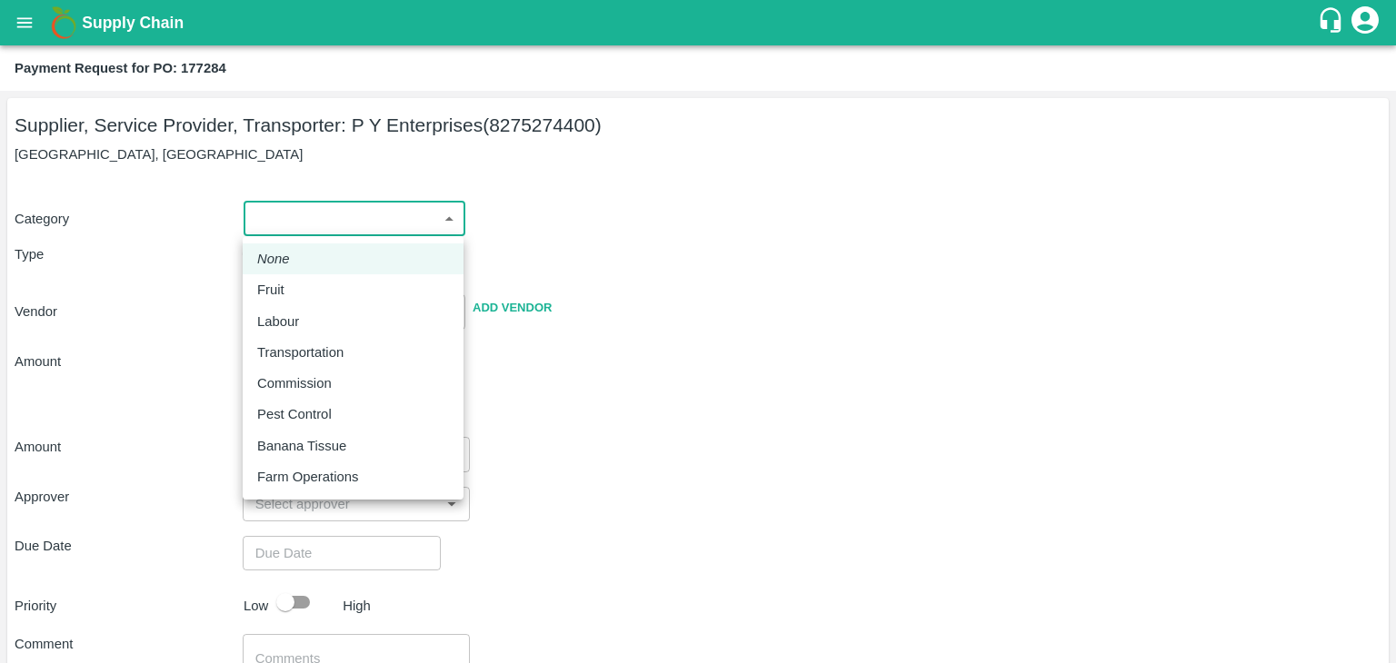
drag, startPoint x: 283, startPoint y: 226, endPoint x: 285, endPoint y: 288, distance: 61.8
click at [285, 288] on body "Supply Chain Payment Request for PO: 177284 Supplier, Service Provider, Transpo…" at bounding box center [698, 331] width 1396 height 663
click at [285, 288] on div "Fruit" at bounding box center [275, 290] width 36 height 20
type input "1"
type input "P Y Enterprises - 8275274400(Supplier, Service Provider, Transporter)"
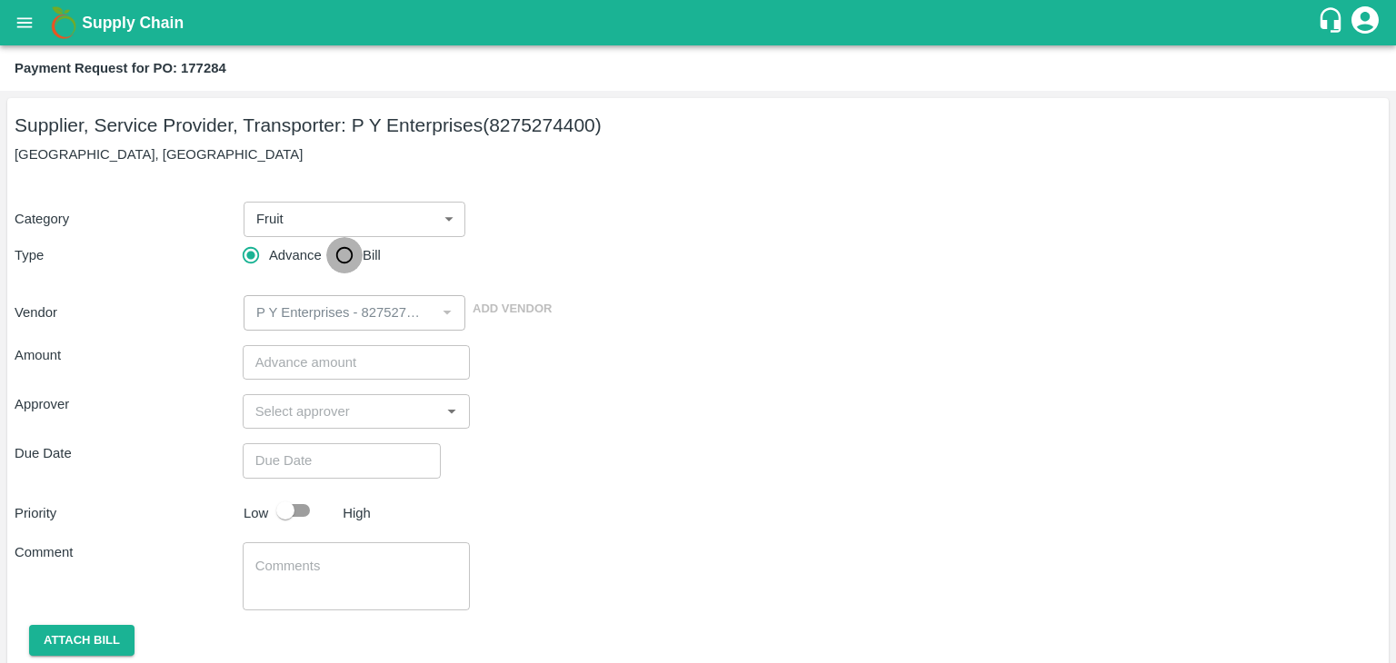
click at [341, 263] on input "Bill" at bounding box center [344, 255] width 36 height 36
radio input "true"
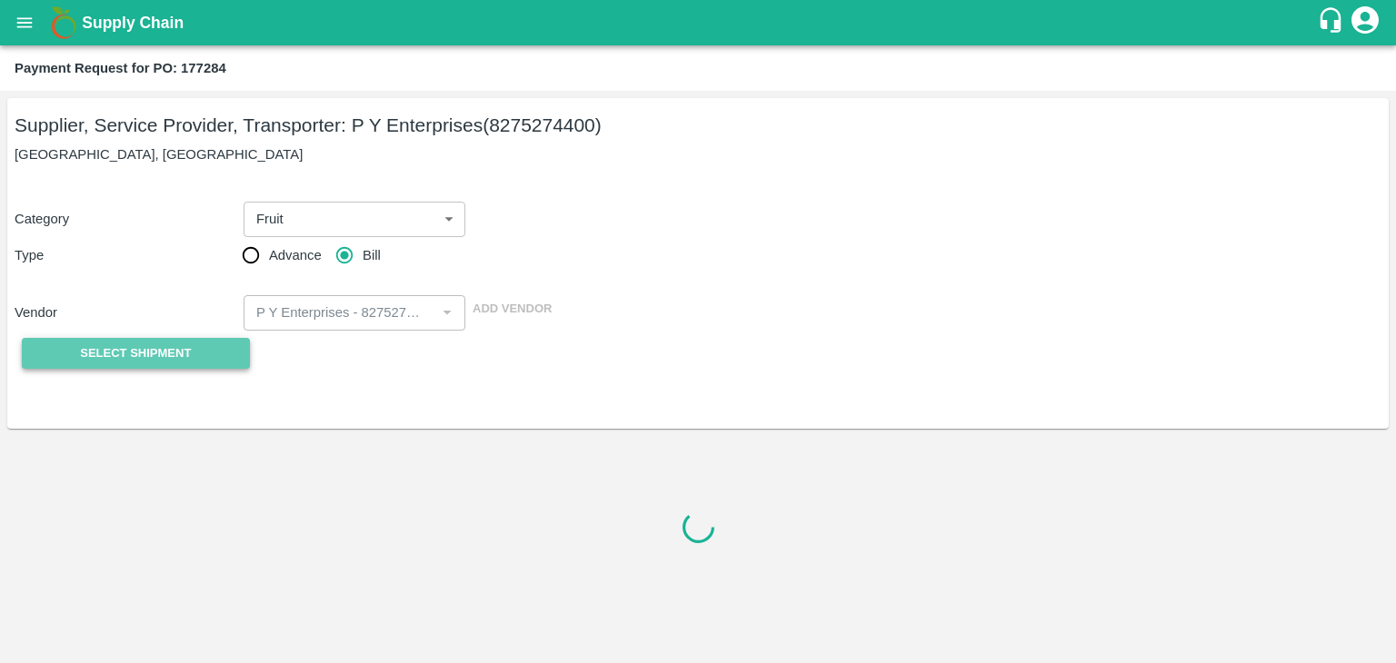
click at [174, 345] on span "Select Shipment" at bounding box center [135, 353] width 111 height 21
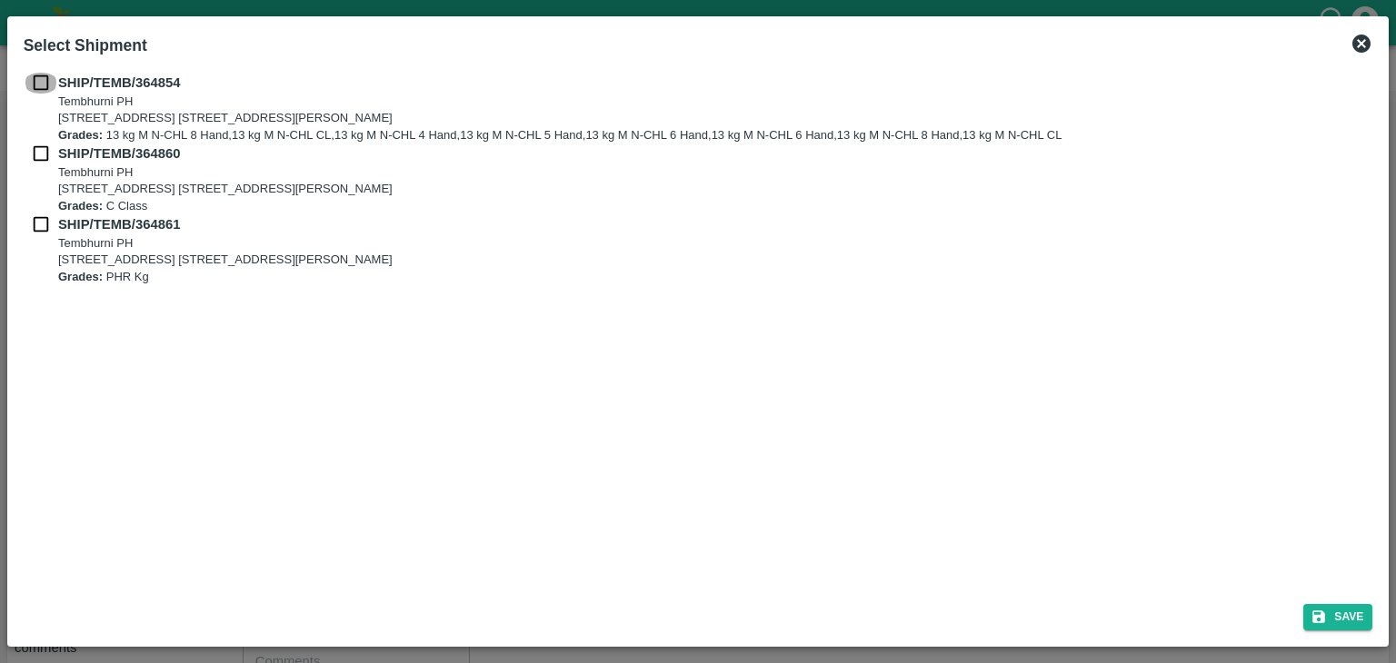
click at [43, 81] on input "checkbox" at bounding box center [41, 83] width 35 height 20
checkbox input "true"
click at [37, 150] on input "checkbox" at bounding box center [41, 154] width 35 height 20
checkbox input "true"
click at [36, 223] on input "checkbox" at bounding box center [41, 224] width 35 height 20
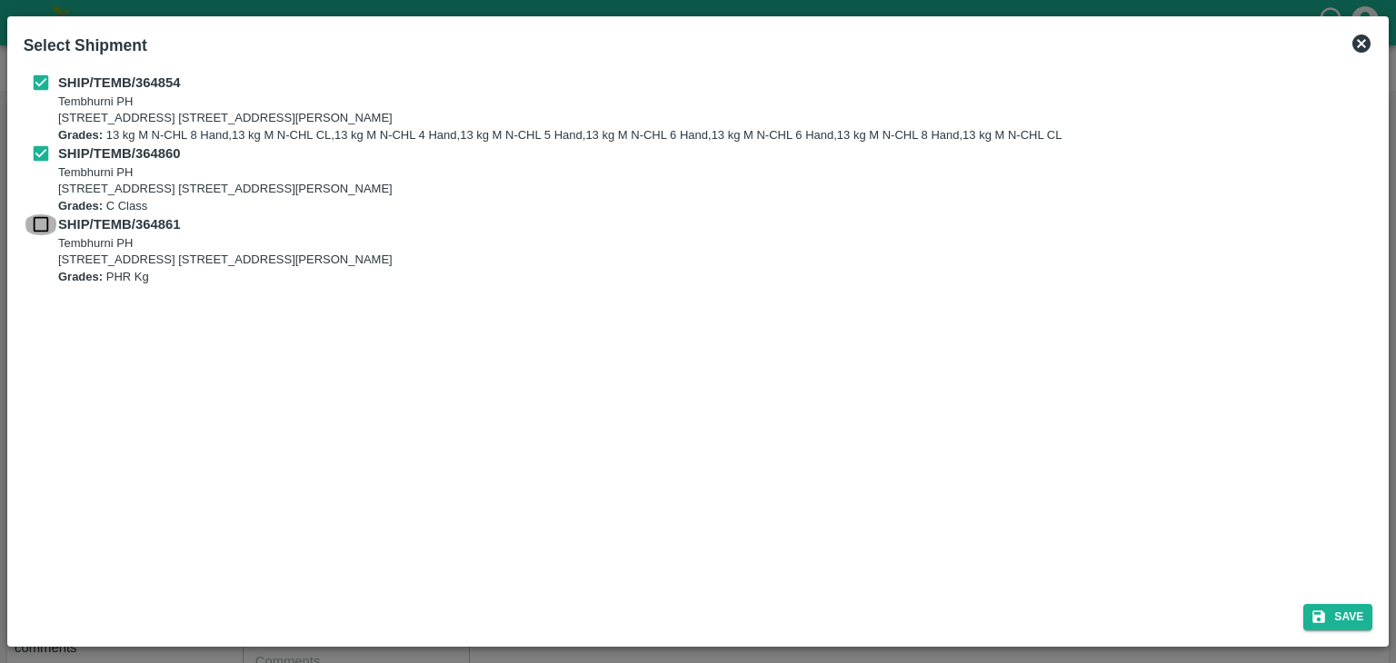
checkbox input "true"
click at [1369, 622] on button "Save" at bounding box center [1337, 617] width 69 height 26
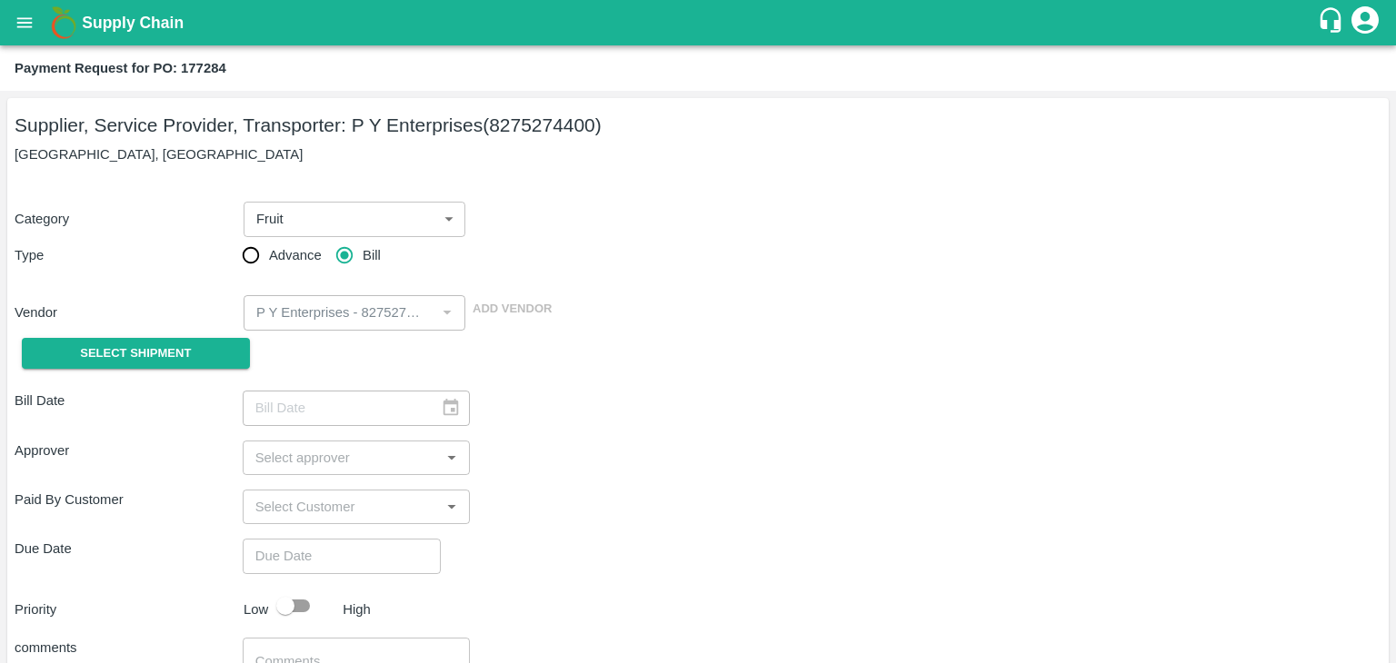
type input "19/09/2025"
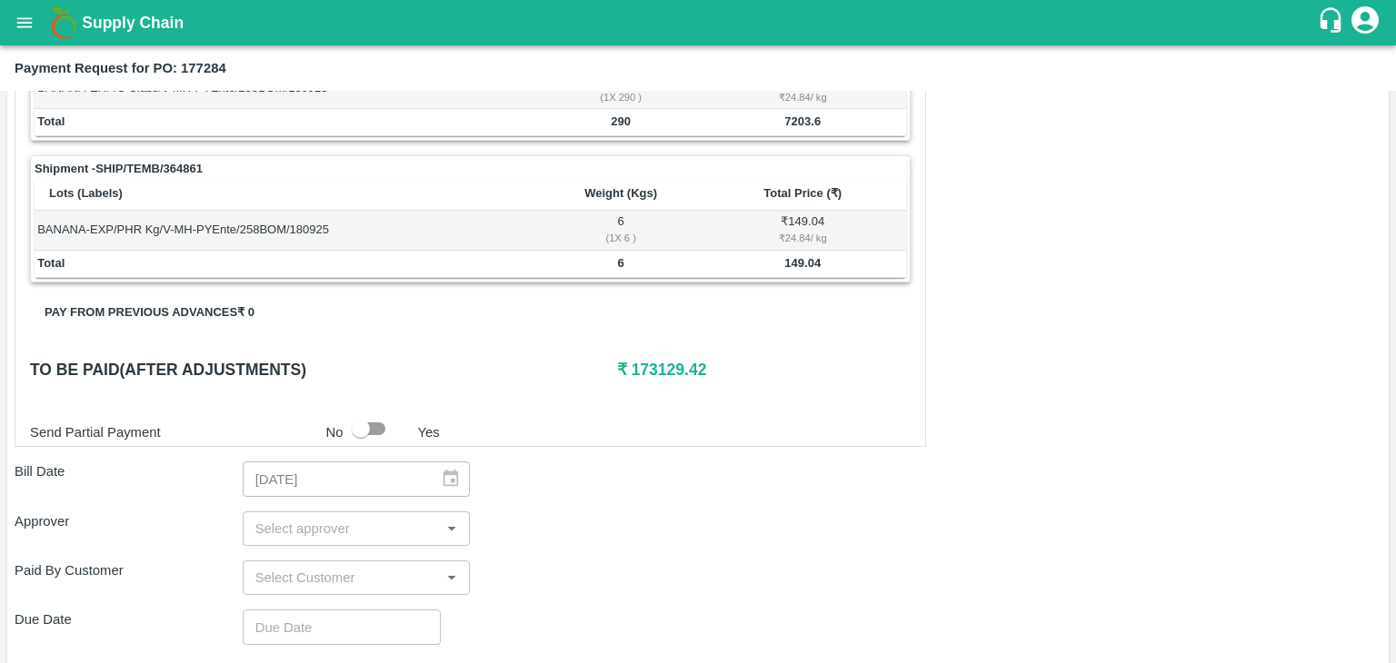
scroll to position [905, 0]
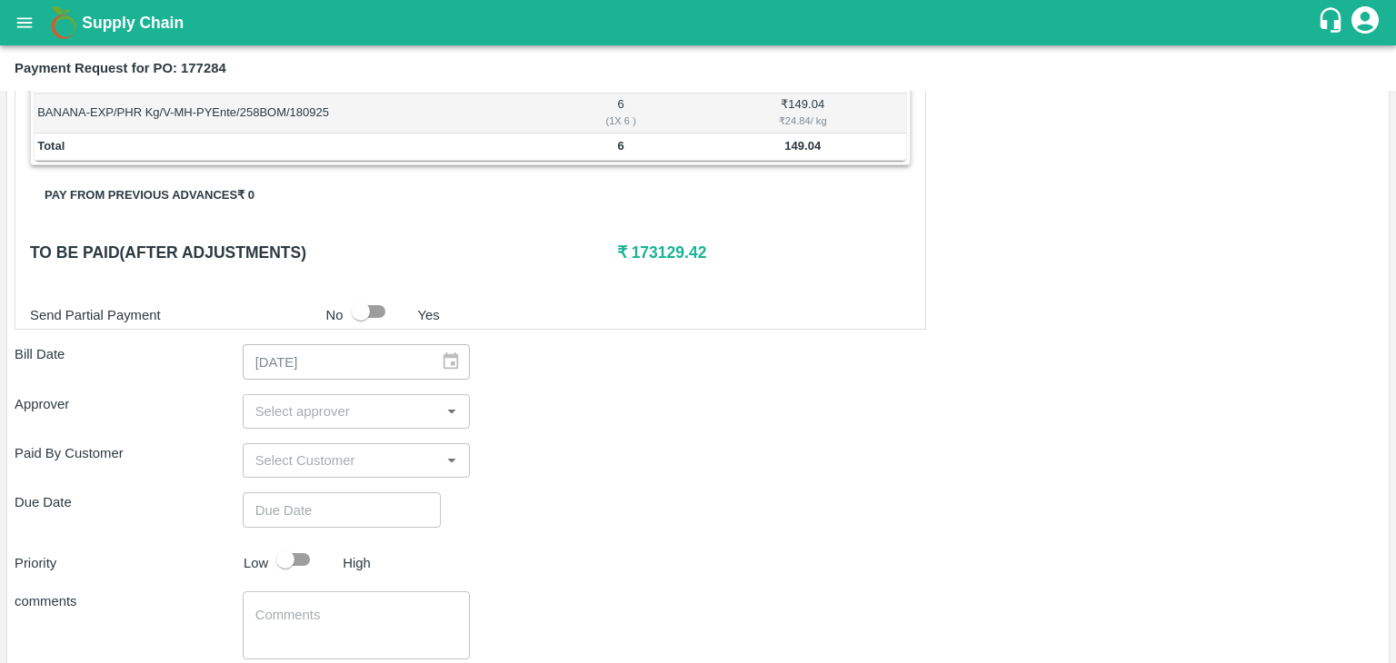
click at [341, 408] on input "input" at bounding box center [341, 412] width 187 height 24
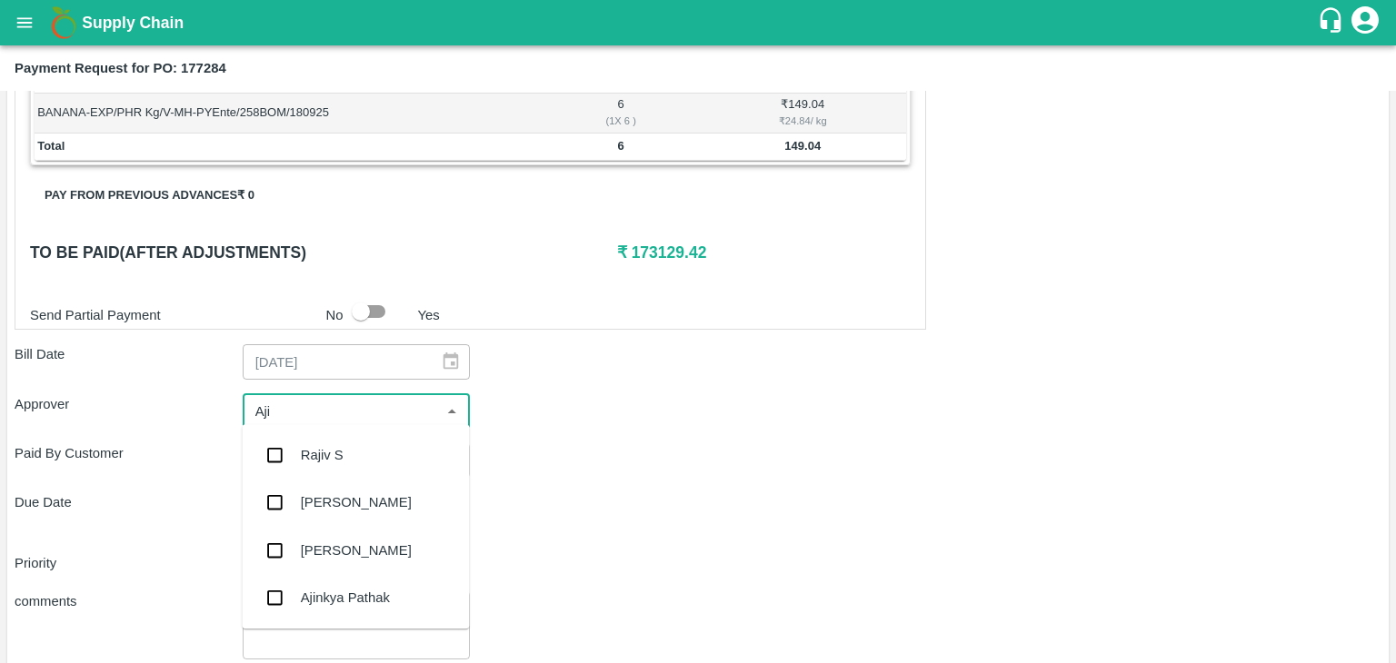
type input "Ajit"
click at [337, 452] on div "[PERSON_NAME]" at bounding box center [356, 455] width 111 height 20
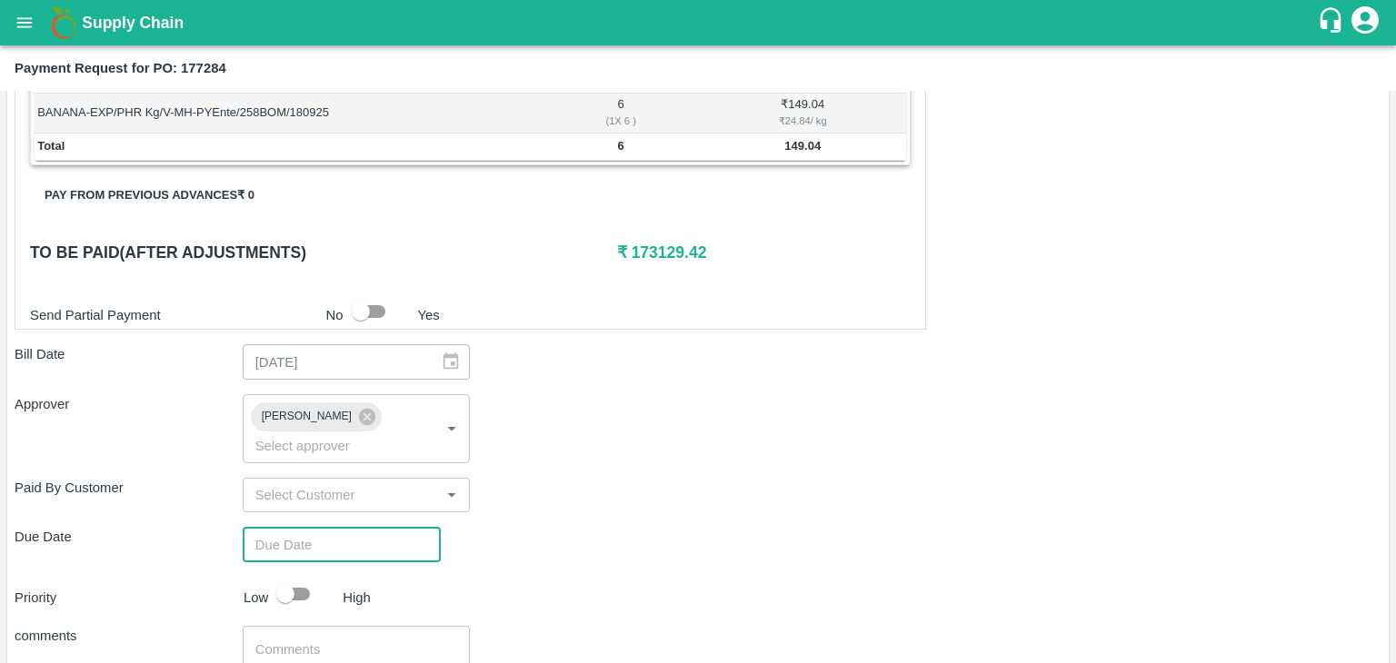
type input "DD/MM/YYYY hh:mm aa"
click at [370, 527] on input "DD/MM/YYYY hh:mm aa" at bounding box center [335, 544] width 185 height 35
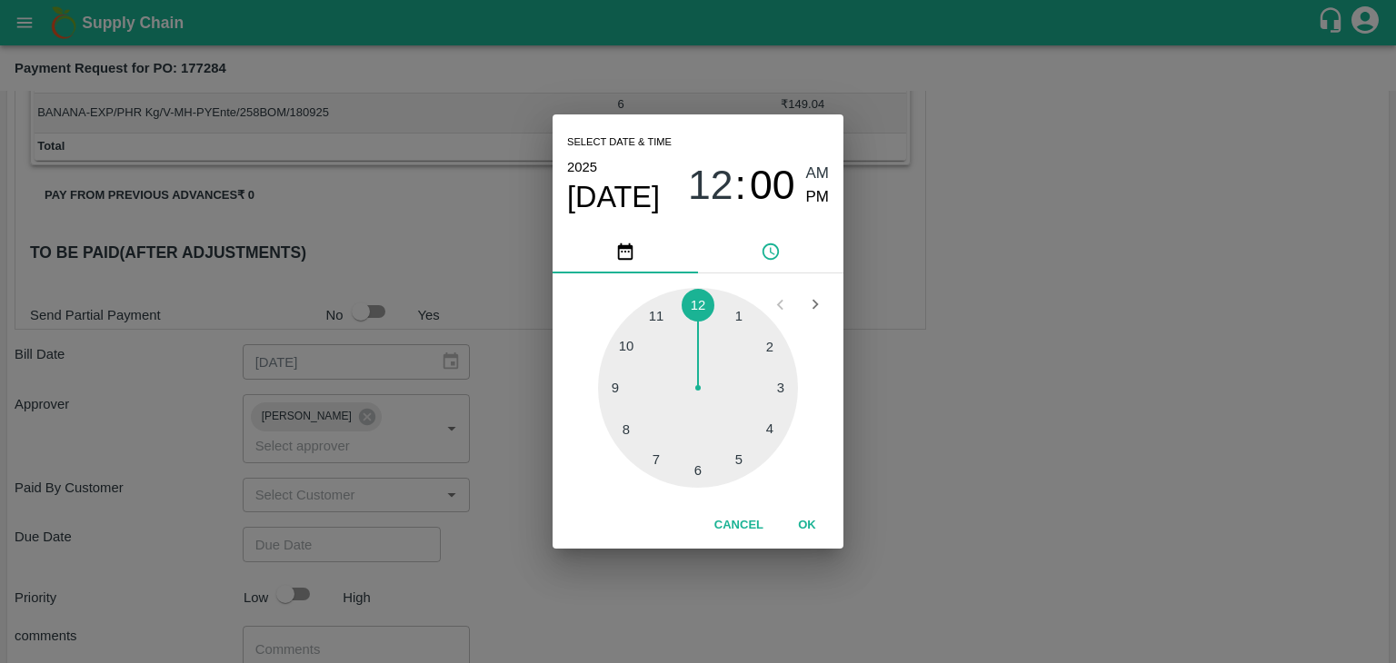
click at [792, 516] on button "OK" at bounding box center [807, 526] width 58 height 32
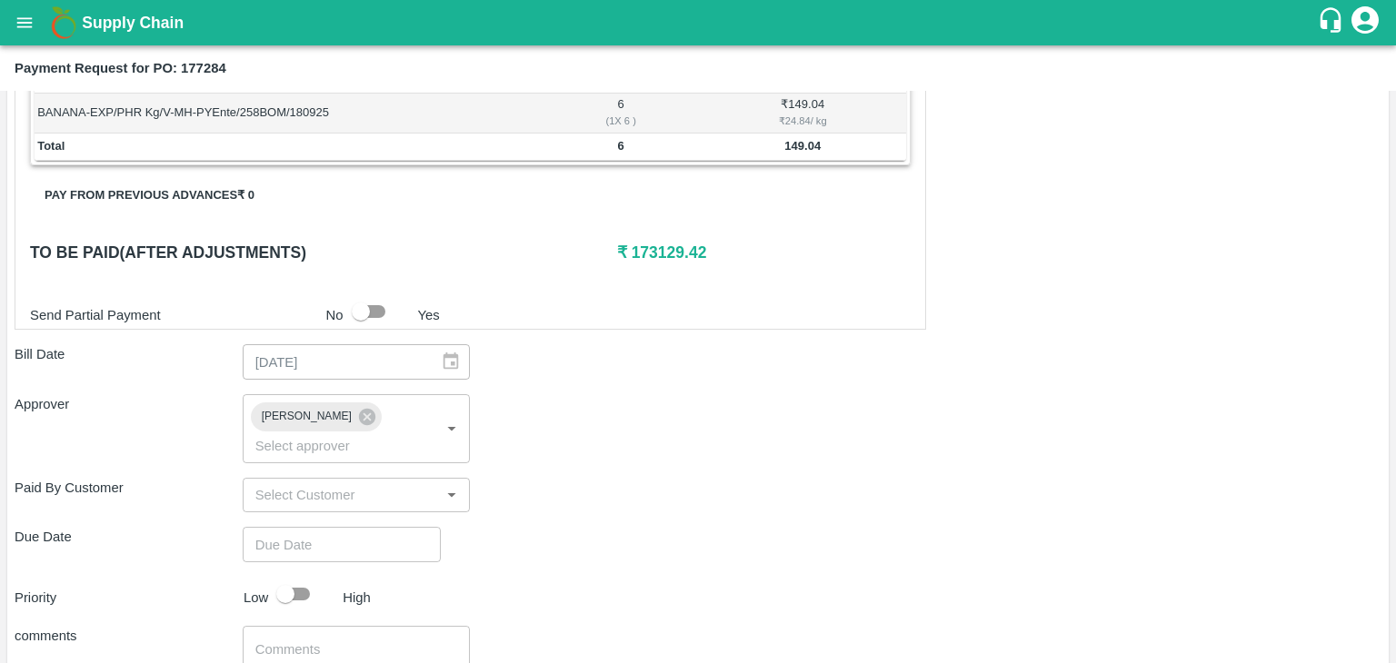
click at [295, 563] on div "Select date & time 2025 Sep 22 12 : 00 AM PM 1 2 3 4 5 6 7 8 9 10 11 12 Cancel …" at bounding box center [698, 331] width 1396 height 663
type input "22/09/2025 12:00 AM"
click at [312, 577] on input "checkbox" at bounding box center [286, 594] width 104 height 35
checkbox input "true"
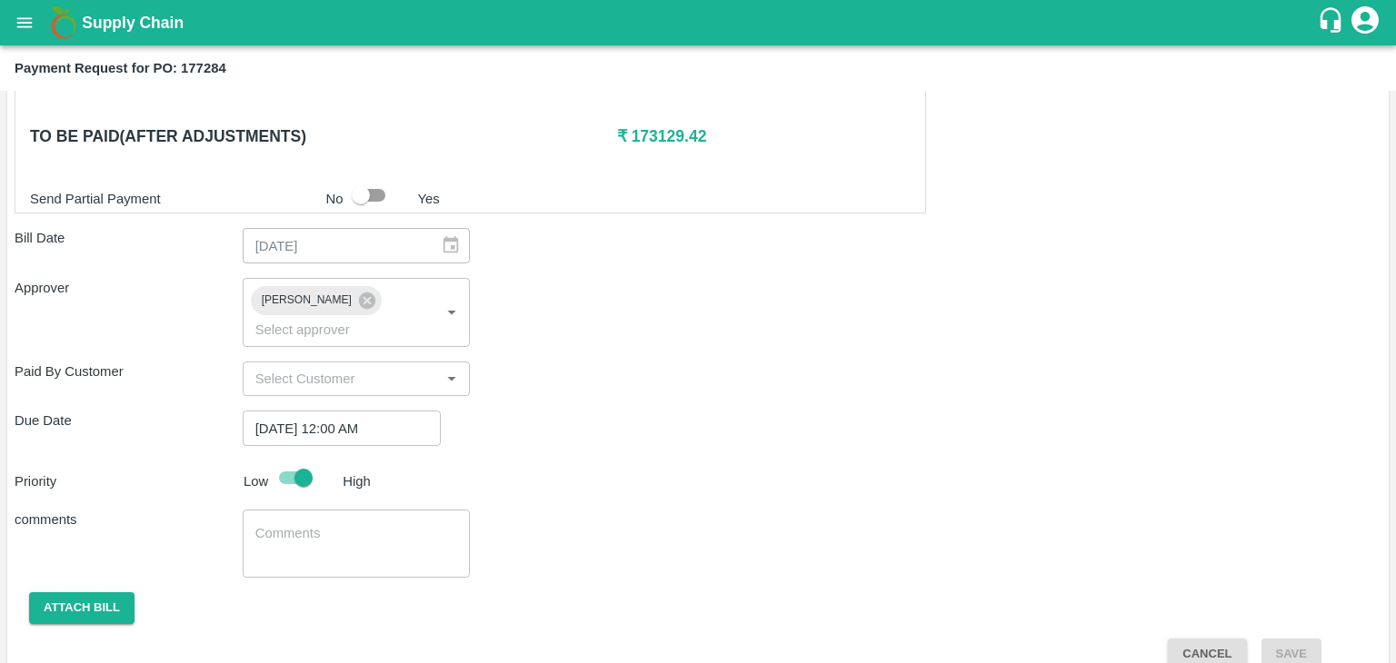
click at [306, 510] on div "x ​" at bounding box center [357, 544] width 228 height 68
type textarea "Fruit Bill"
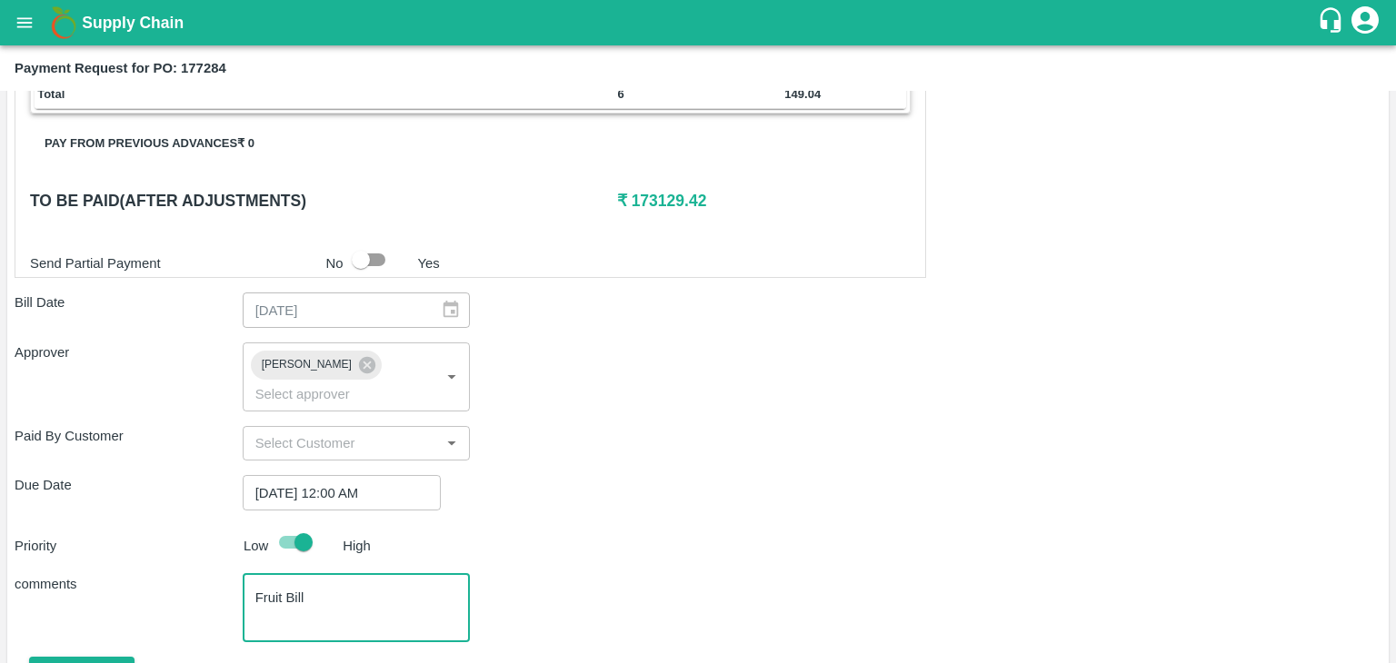
scroll to position [956, 0]
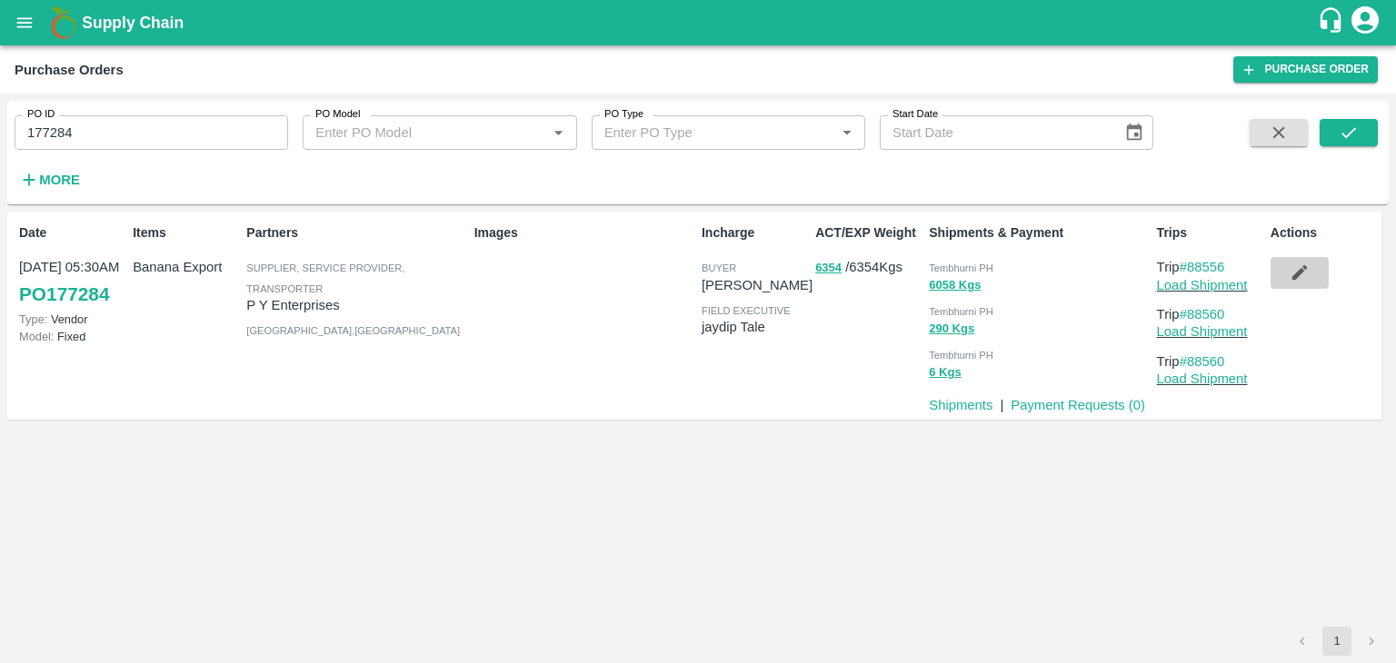
click at [1299, 280] on icon "button" at bounding box center [1299, 273] width 20 height 20
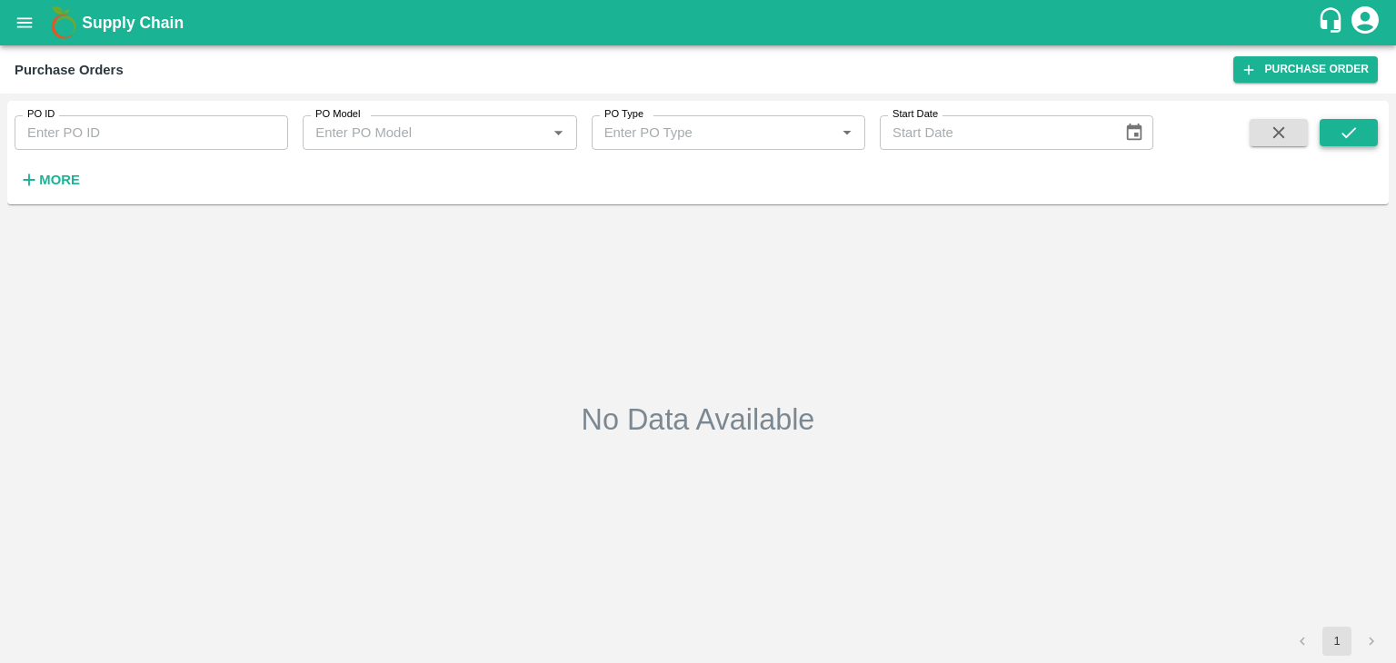
click at [1351, 131] on icon "submit" at bounding box center [1348, 132] width 15 height 11
click at [162, 124] on input "PO ID" at bounding box center [151, 132] width 273 height 35
drag, startPoint x: 162, startPoint y: 124, endPoint x: 513, endPoint y: 38, distance: 362.1
click at [162, 124] on input "PO ID" at bounding box center [151, 132] width 273 height 35
paste input "177284"
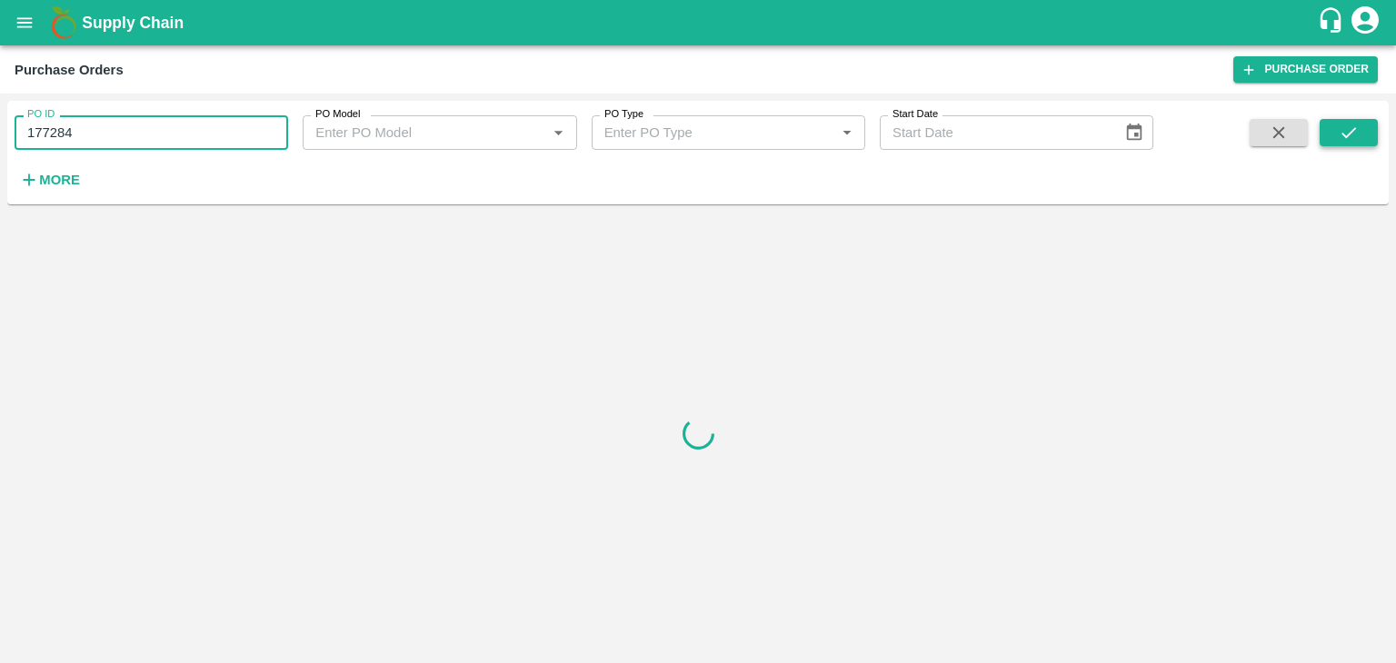
type input "177284"
click at [1344, 128] on icon "submit" at bounding box center [1348, 133] width 20 height 20
click at [146, 144] on input "177284" at bounding box center [151, 132] width 273 height 35
click at [1323, 140] on button "submit" at bounding box center [1348, 132] width 58 height 27
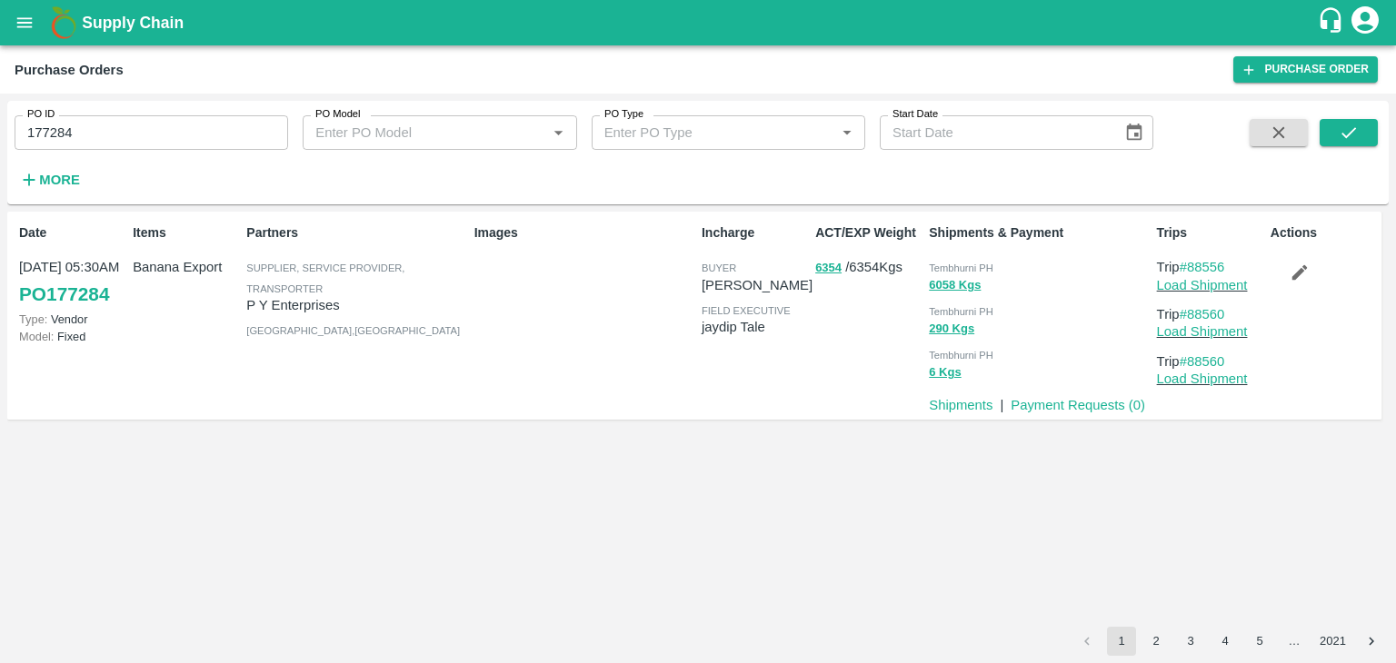
click at [1297, 263] on icon "button" at bounding box center [1299, 273] width 20 height 20
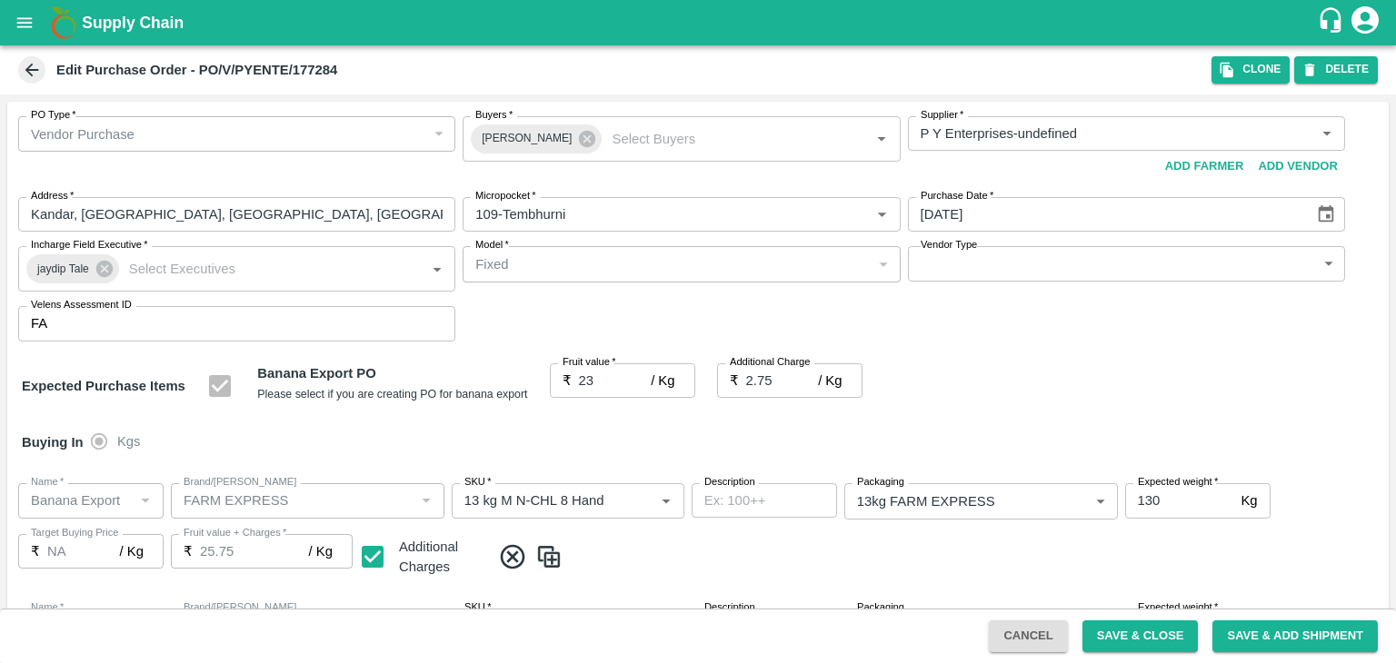
scroll to position [1337, 0]
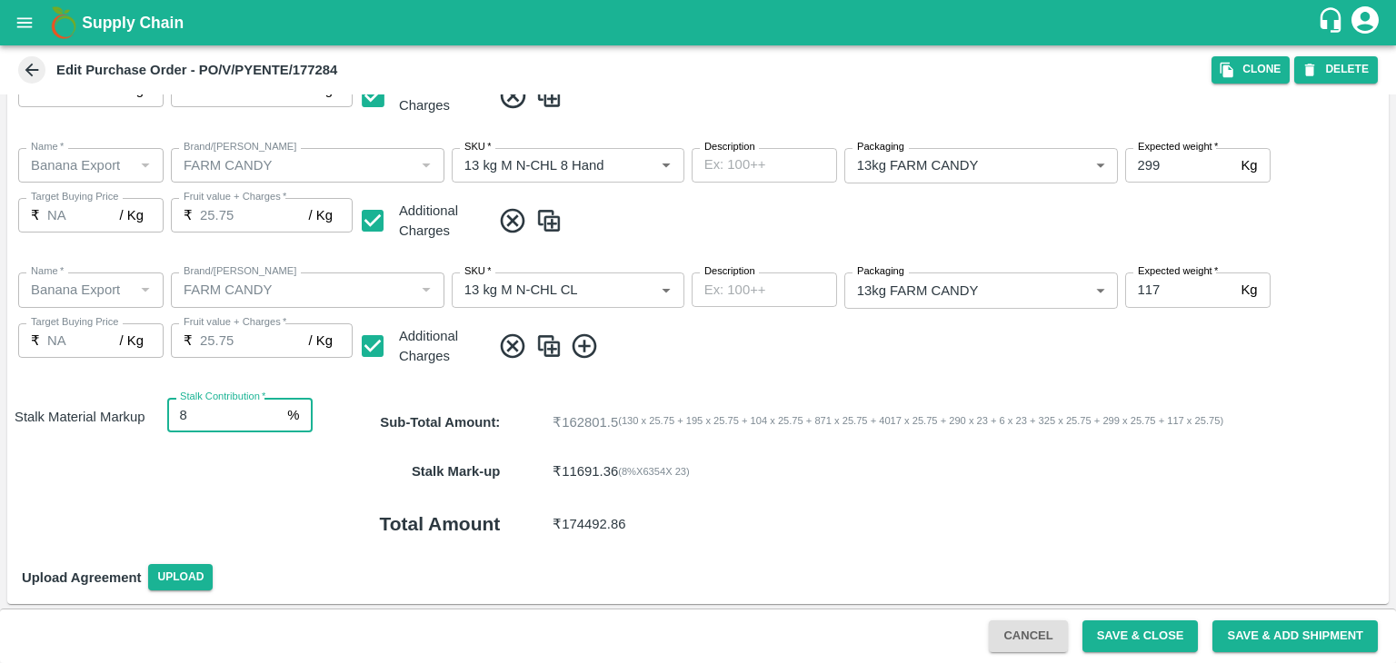
drag, startPoint x: 1152, startPoint y: 630, endPoint x: 885, endPoint y: 421, distance: 339.1
click at [1152, 630] on button "Save & Close" at bounding box center [1140, 637] width 116 height 32
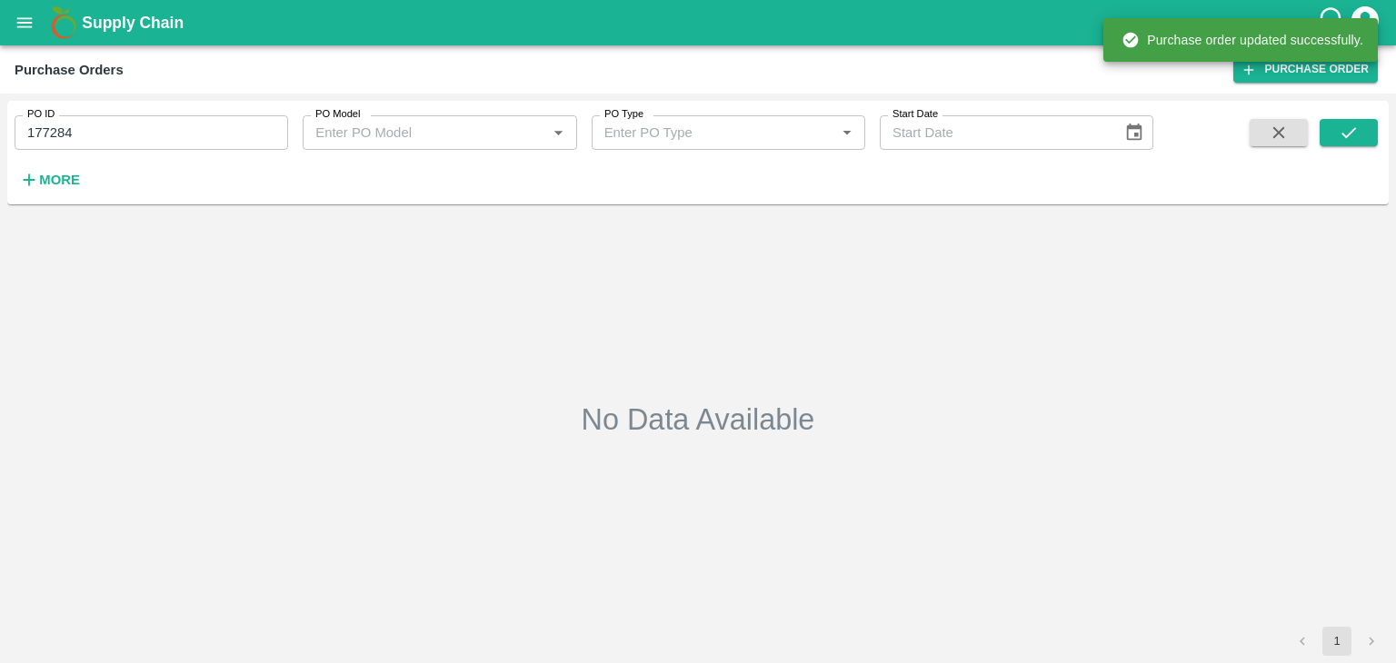
type input "177284"
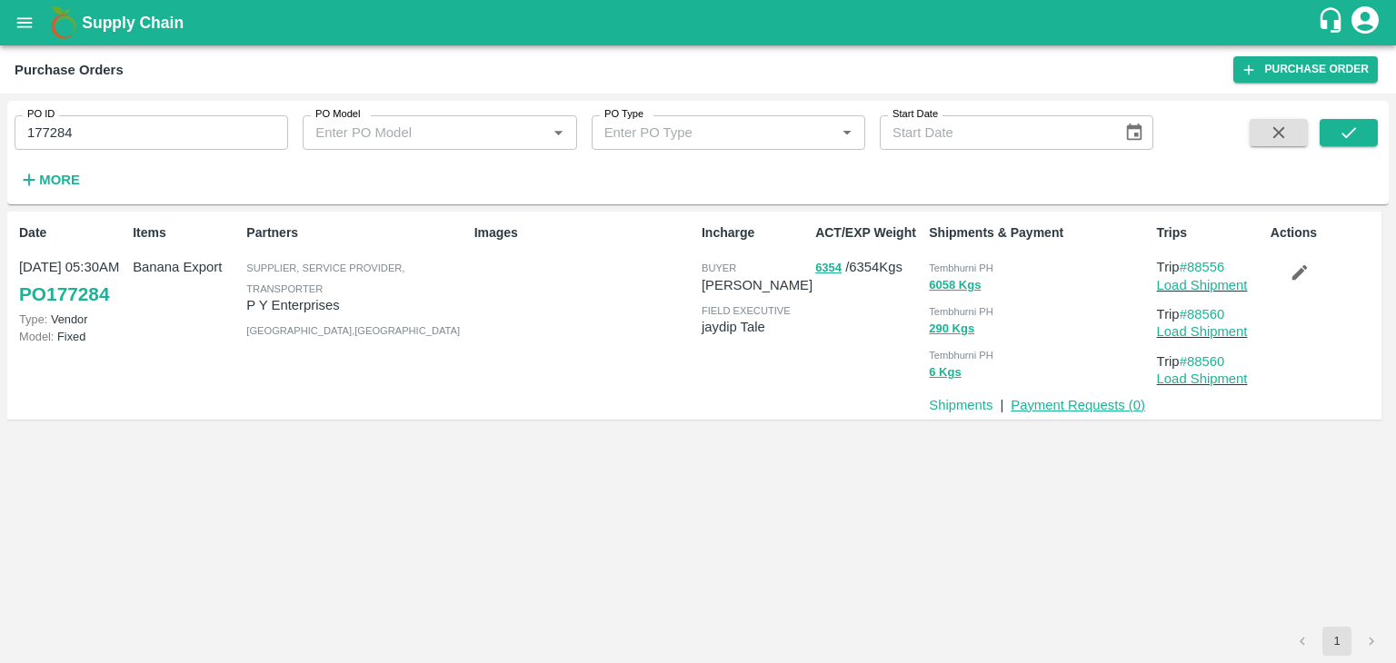
click at [1094, 411] on link "Payment Requests ( 0 )" at bounding box center [1077, 405] width 134 height 15
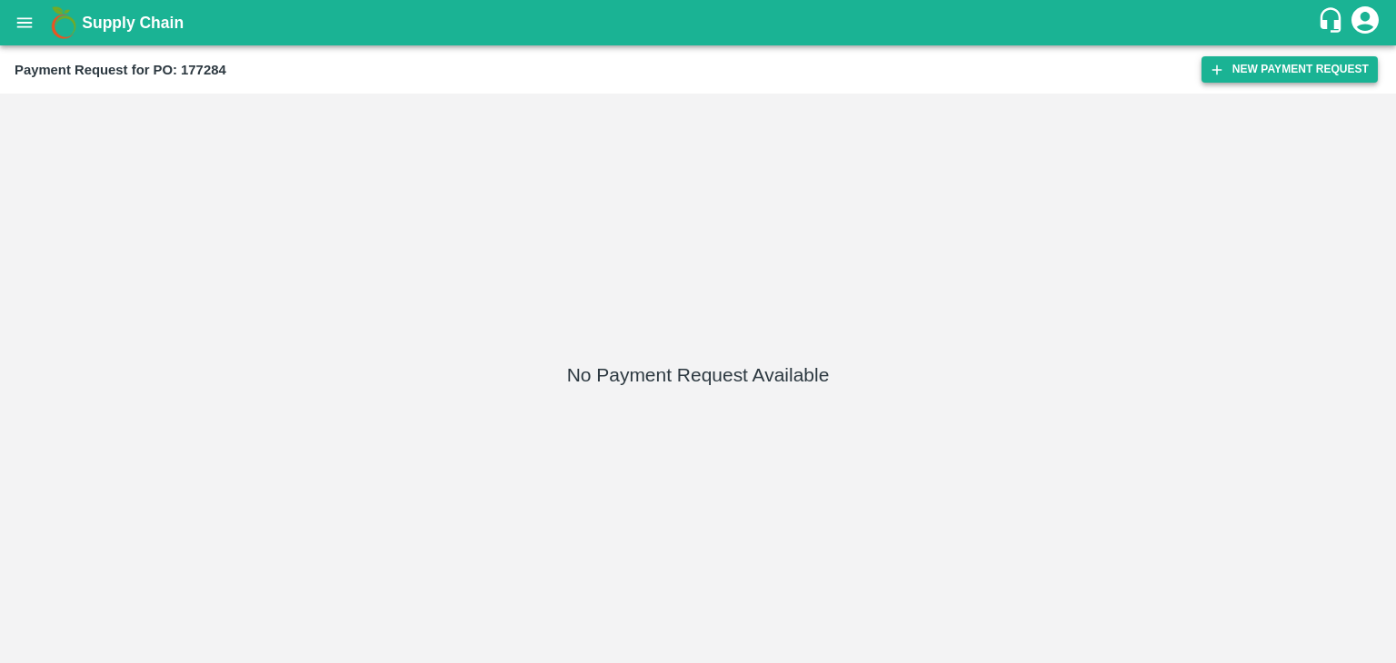
click at [1279, 65] on button "New Payment Request" at bounding box center [1289, 69] width 176 height 26
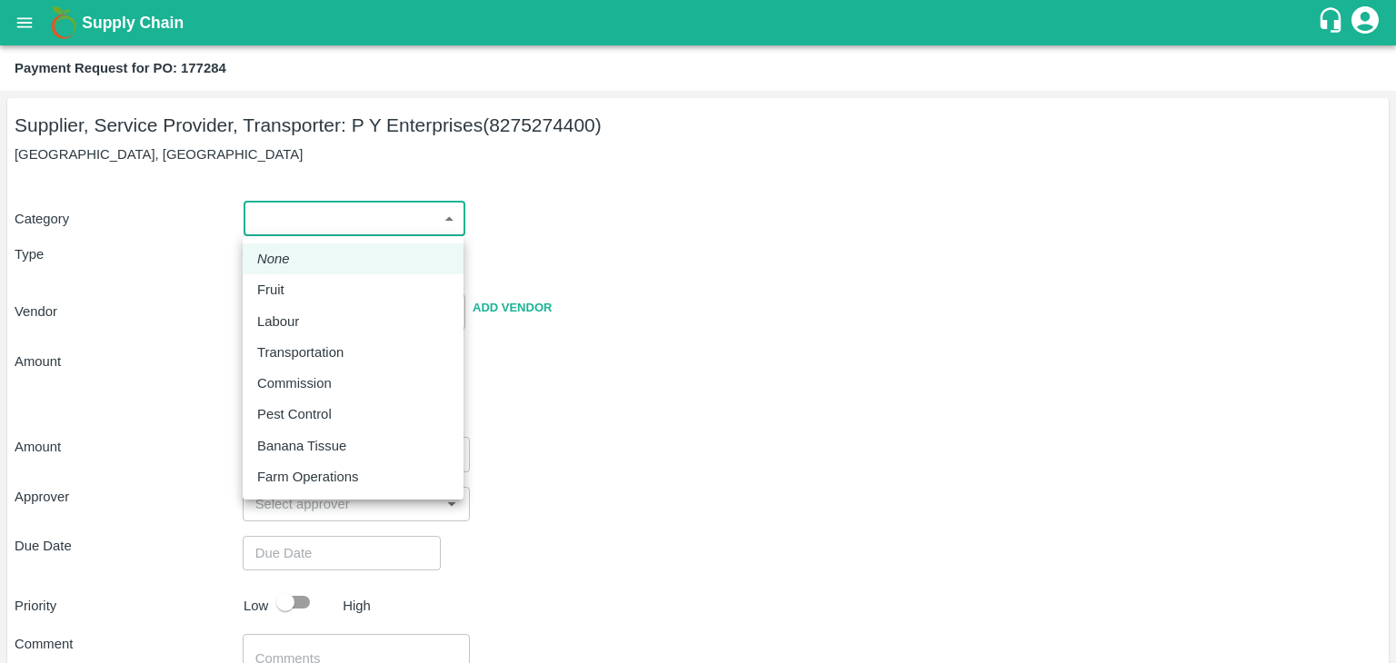
click at [309, 219] on body "Supply Chain Payment Request for PO: 177284 Supplier, Service Provider, Transpo…" at bounding box center [698, 331] width 1396 height 663
click at [291, 282] on div "Fruit" at bounding box center [275, 290] width 36 height 20
type input "1"
type input "P Y Enterprises - 8275274400(Supplier, Service Provider, Transporter)"
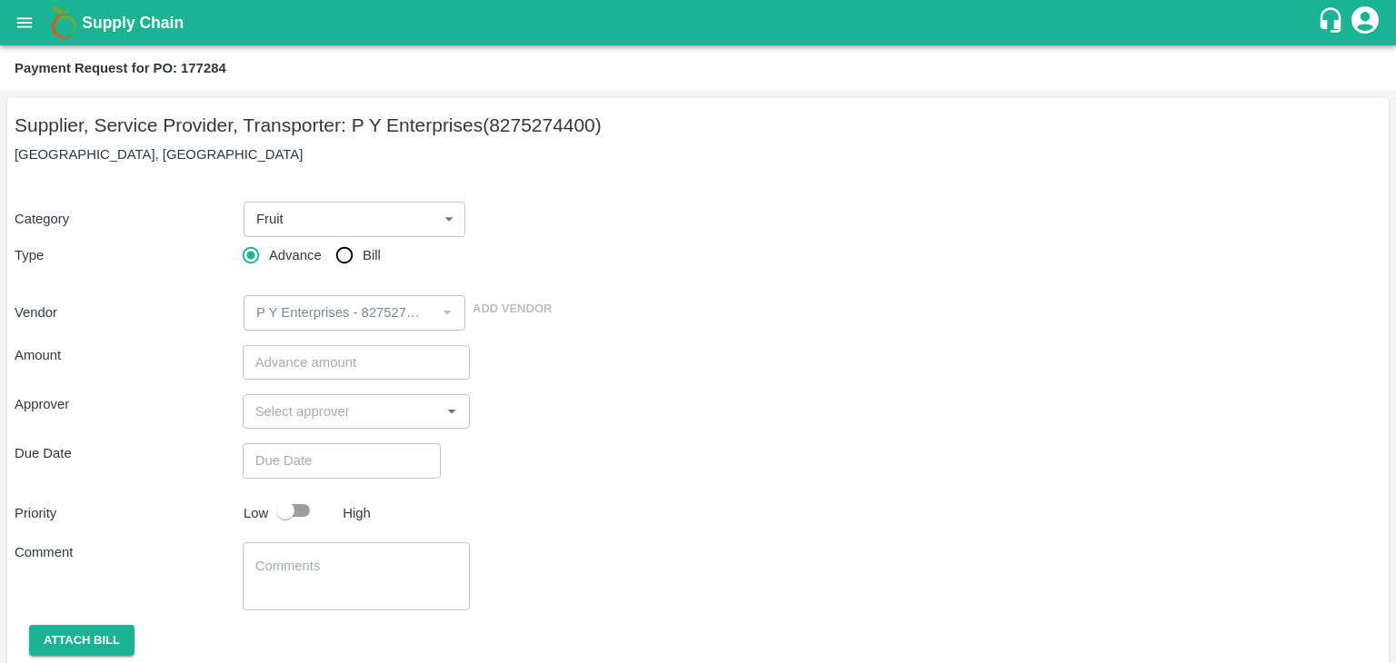
click at [318, 264] on span "Advance" at bounding box center [295, 255] width 53 height 20
click at [269, 264] on input "Advance" at bounding box center [251, 255] width 36 height 36
click at [334, 258] on input "Bill" at bounding box center [344, 255] width 36 height 36
radio input "true"
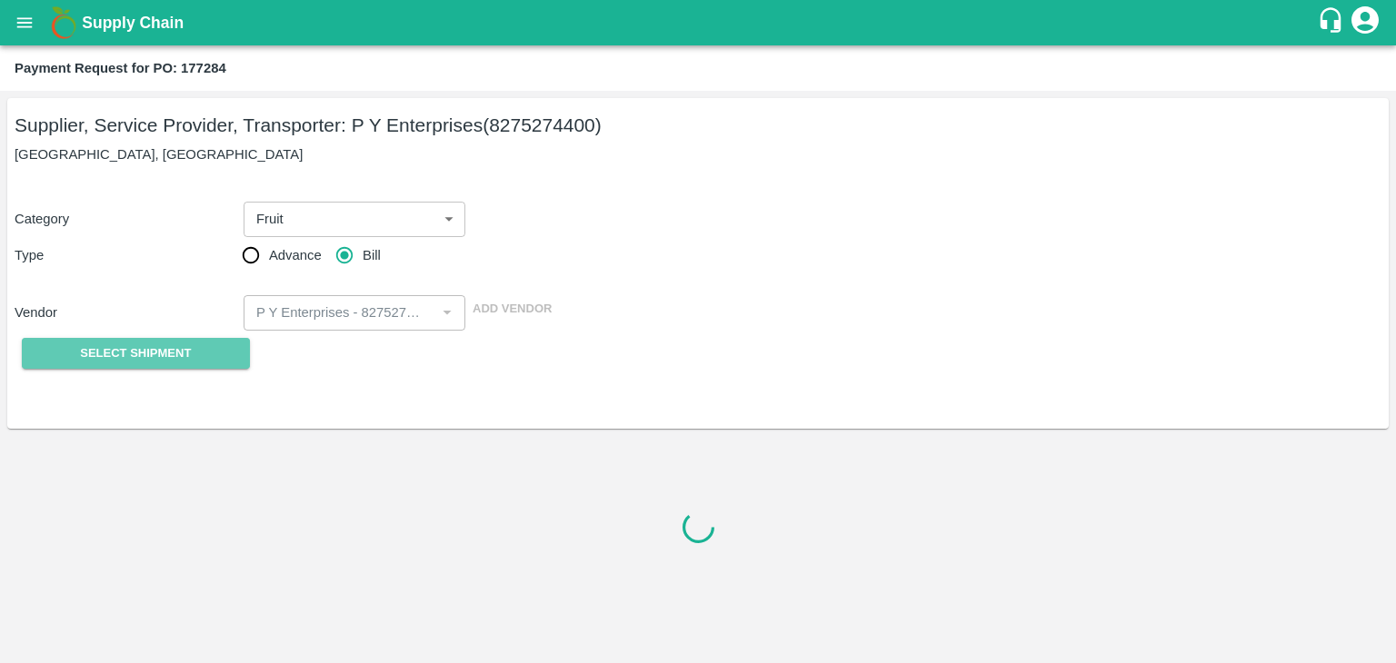
click at [193, 342] on button "Select Shipment" at bounding box center [136, 354] width 228 height 32
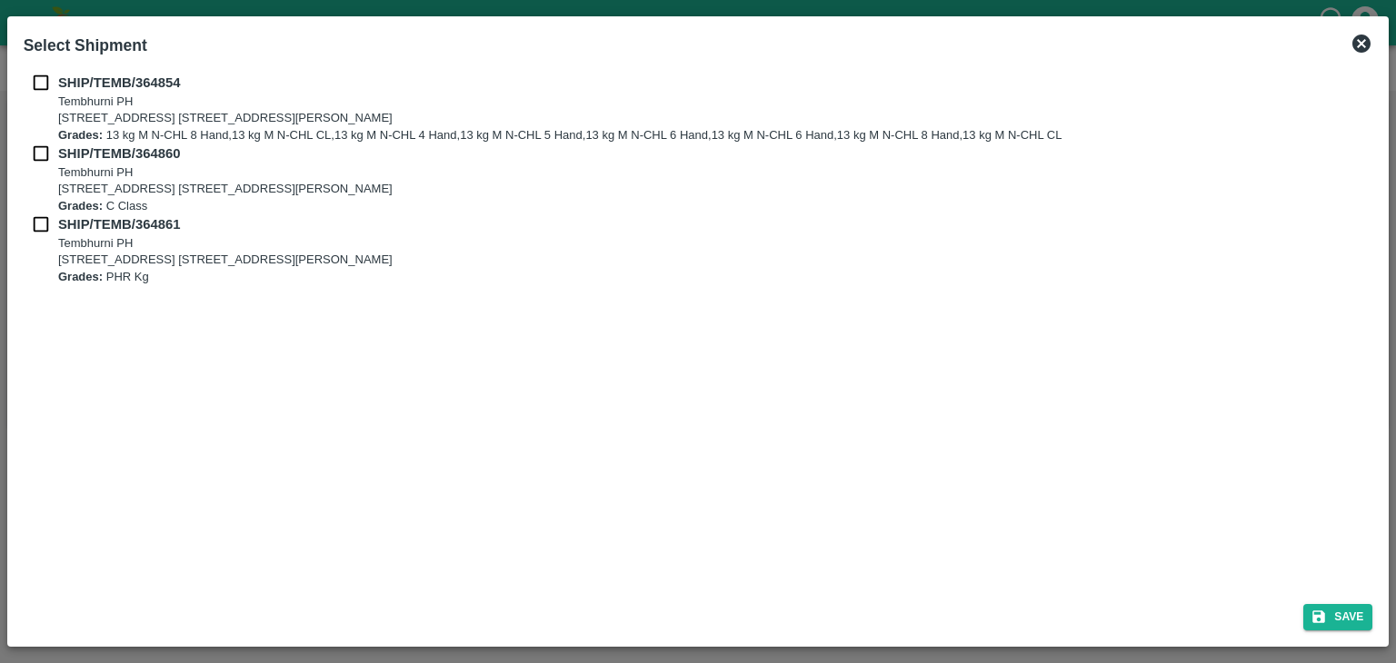
click at [37, 77] on input "checkbox" at bounding box center [41, 83] width 35 height 20
checkbox input "true"
click at [40, 144] on input "checkbox" at bounding box center [41, 154] width 35 height 20
checkbox input "true"
click at [38, 218] on input "checkbox" at bounding box center [41, 224] width 35 height 20
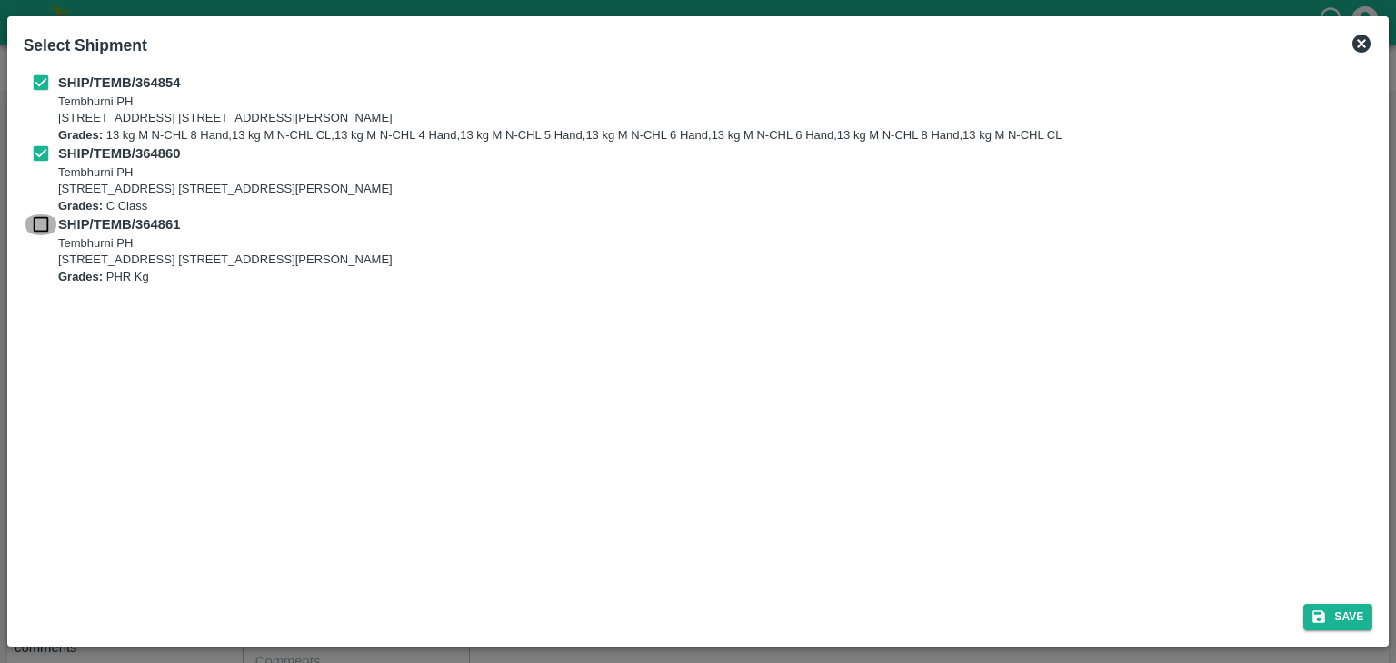
checkbox input "true"
click at [1354, 615] on button "Save" at bounding box center [1337, 617] width 69 height 26
type input "[DATE]"
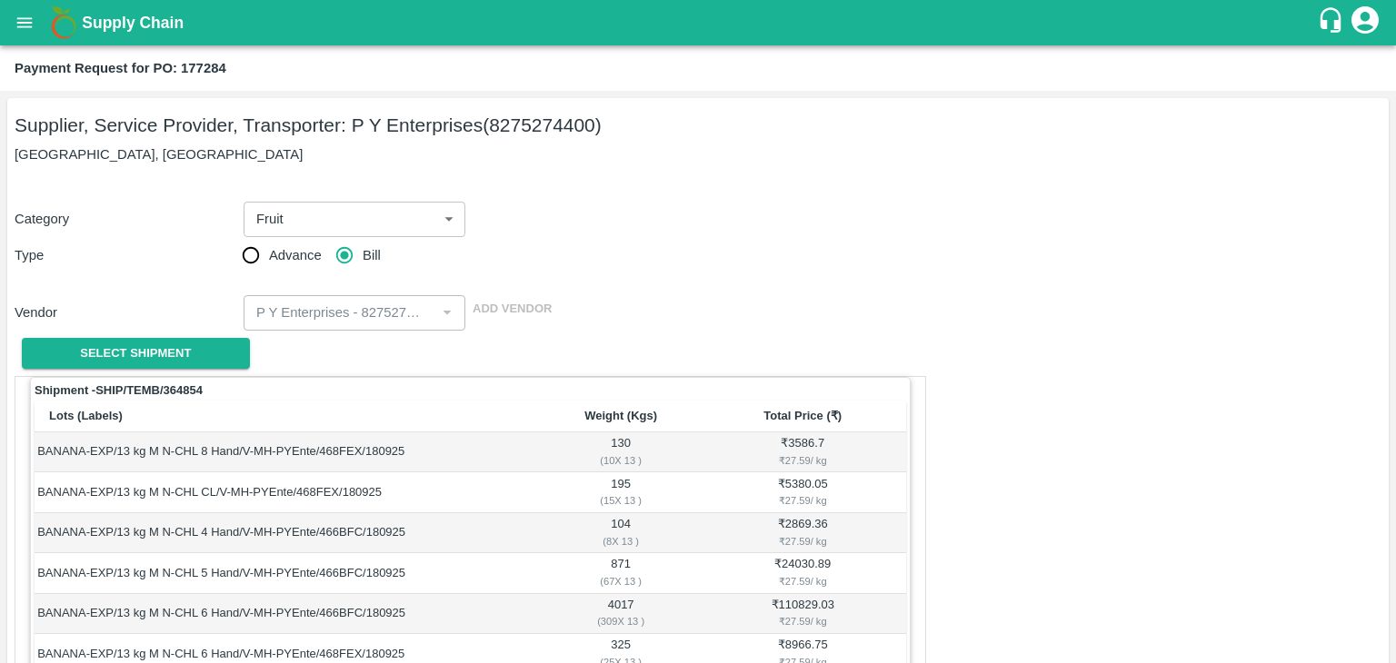
scroll to position [1011, 0]
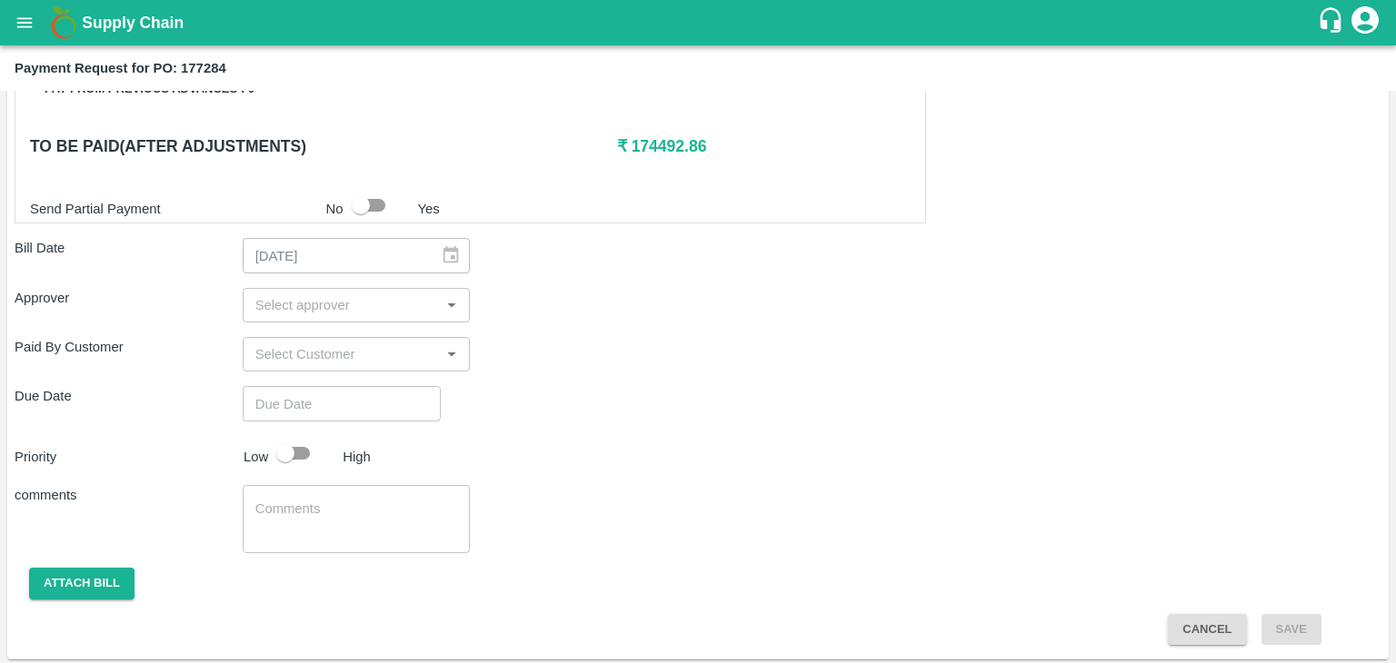
click at [288, 293] on input "input" at bounding box center [341, 305] width 187 height 24
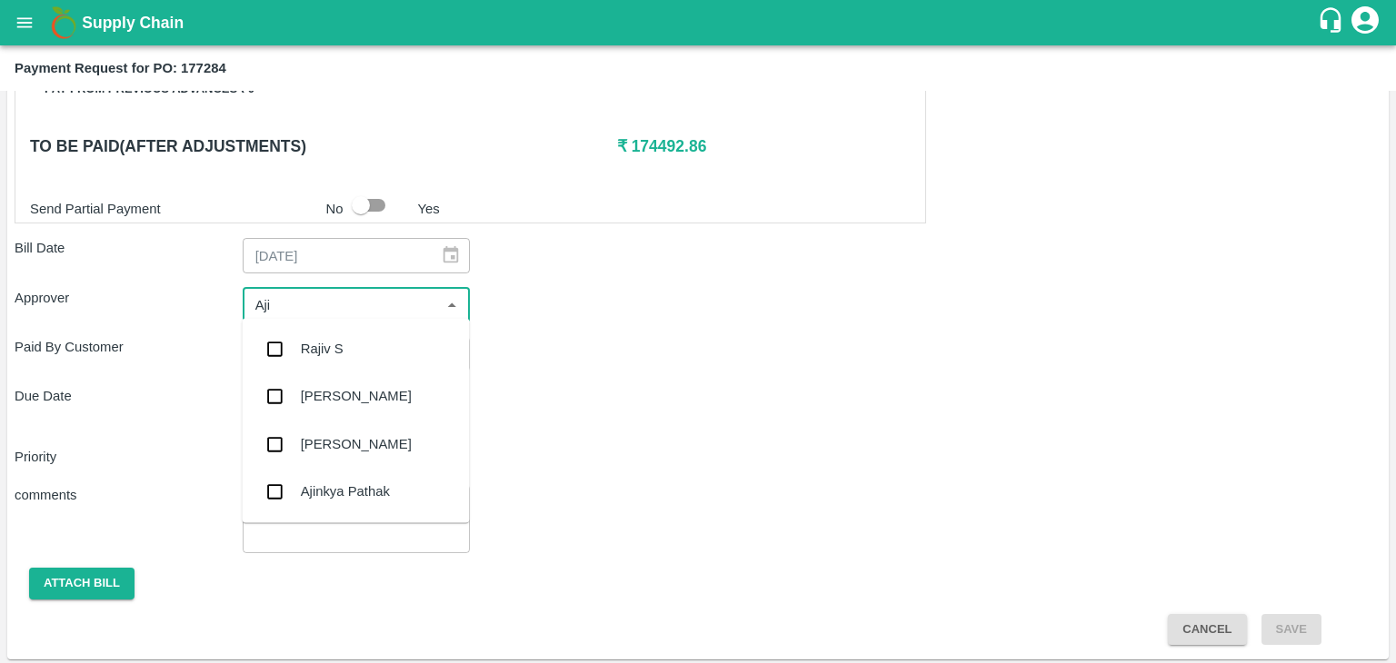
type input "Ajit"
click at [323, 357] on div "[PERSON_NAME]" at bounding box center [356, 349] width 111 height 20
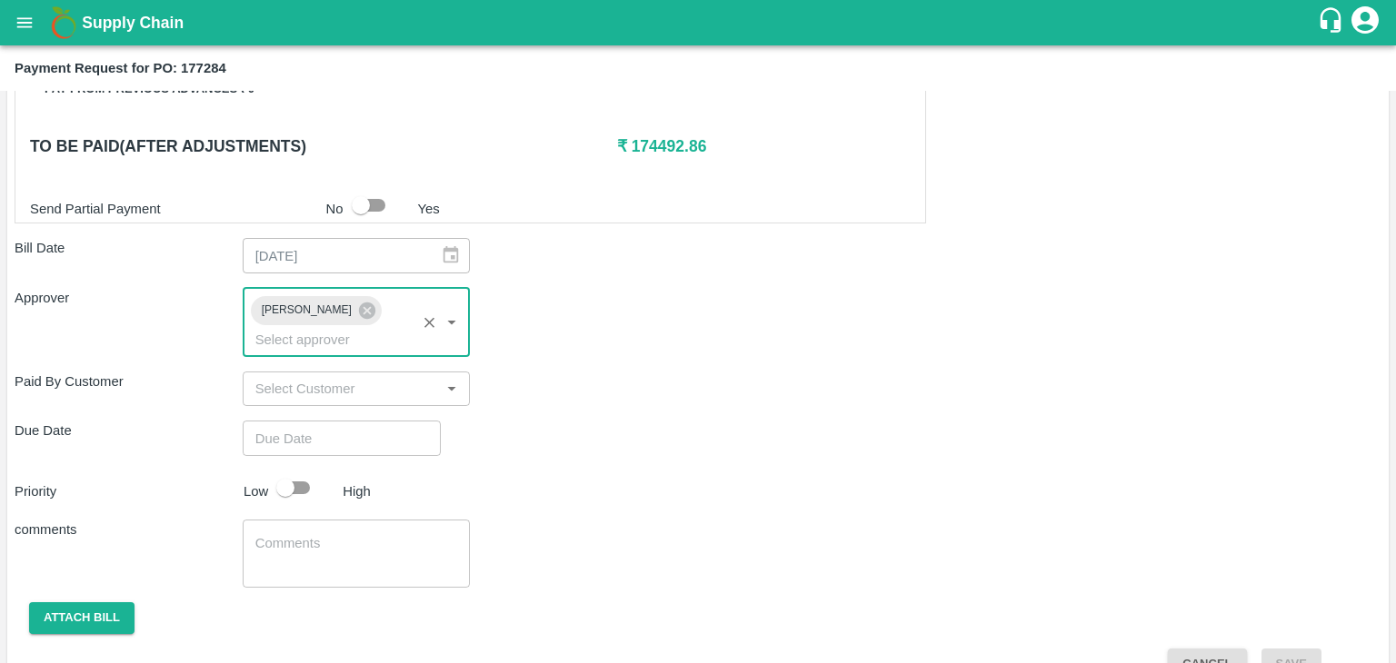
type input "DD/MM/YYYY hh:mm aa"
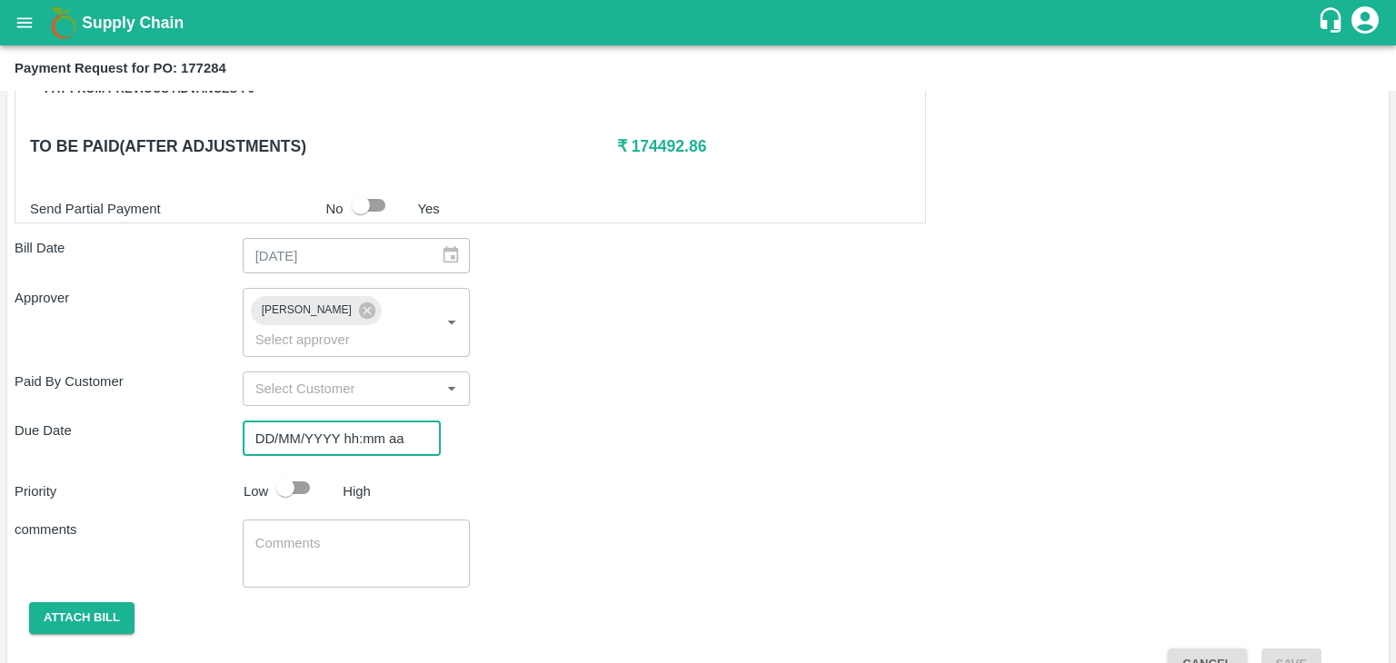
click at [381, 421] on input "DD/MM/YYYY hh:mm aa" at bounding box center [335, 438] width 185 height 35
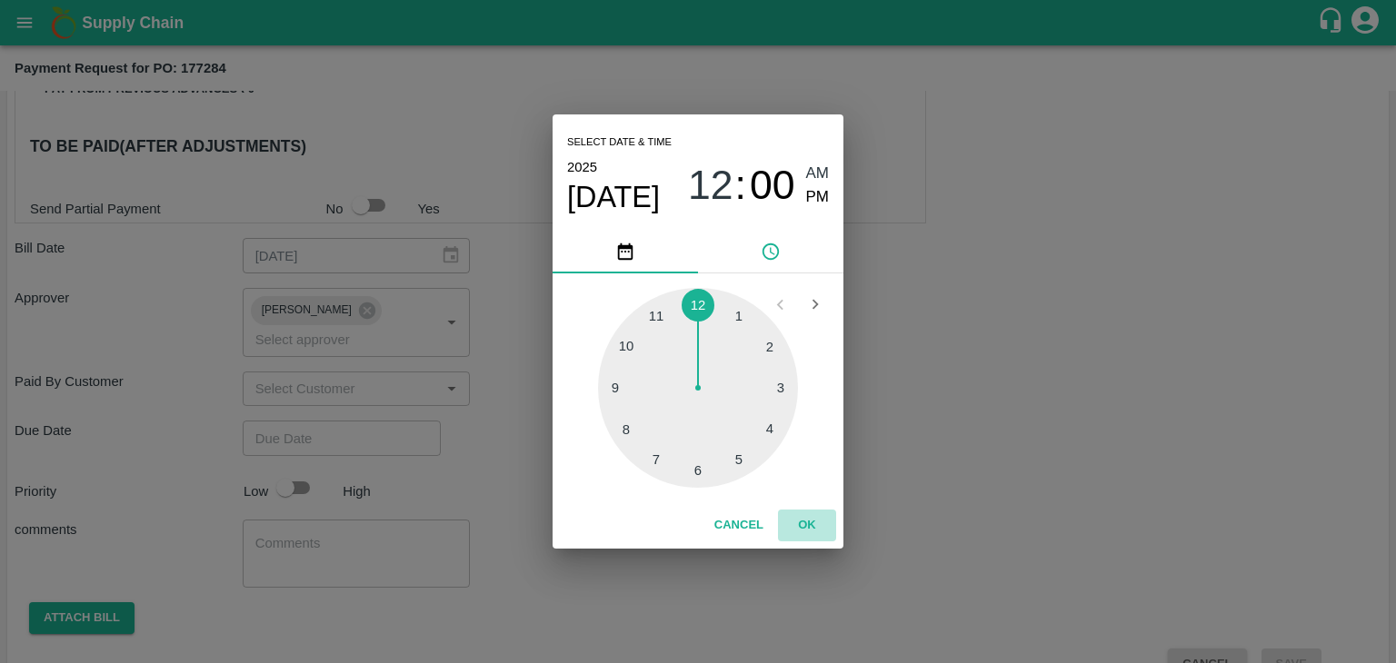
click at [805, 517] on button "OK" at bounding box center [807, 526] width 58 height 32
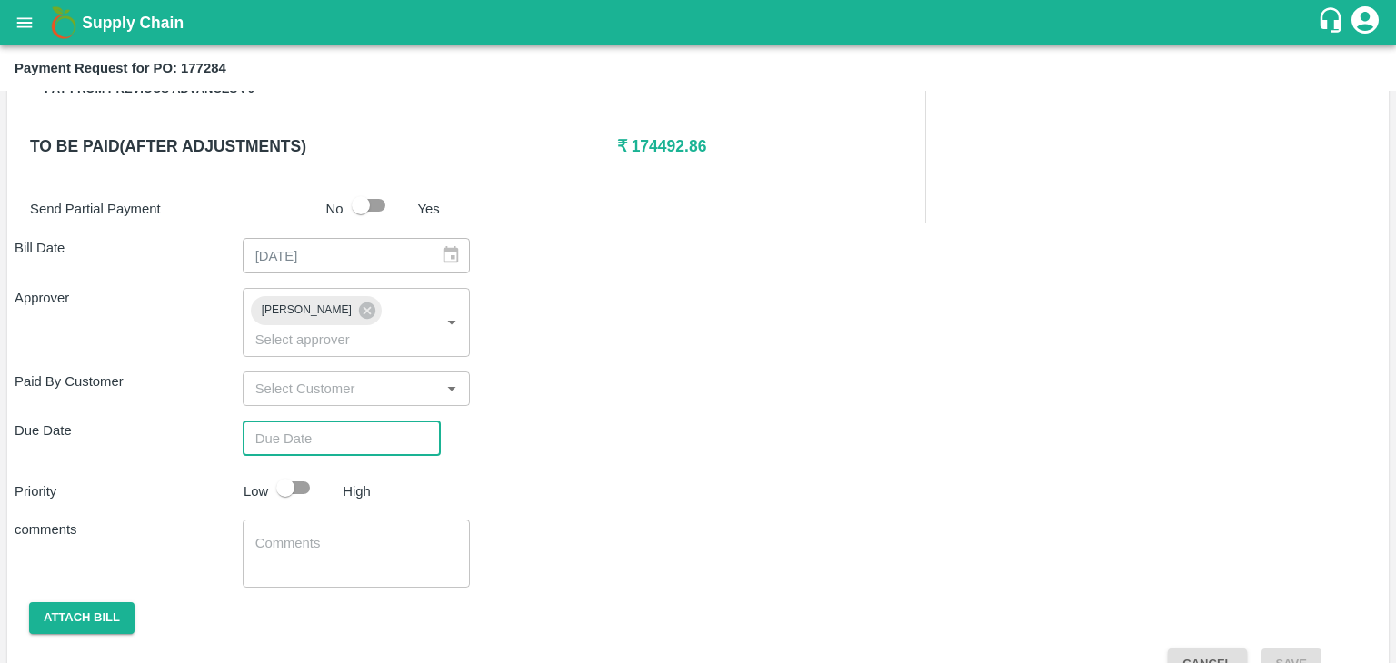
type input "[DATE] 12:00 AM"
click at [308, 471] on input "checkbox" at bounding box center [286, 488] width 104 height 35
checkbox input "true"
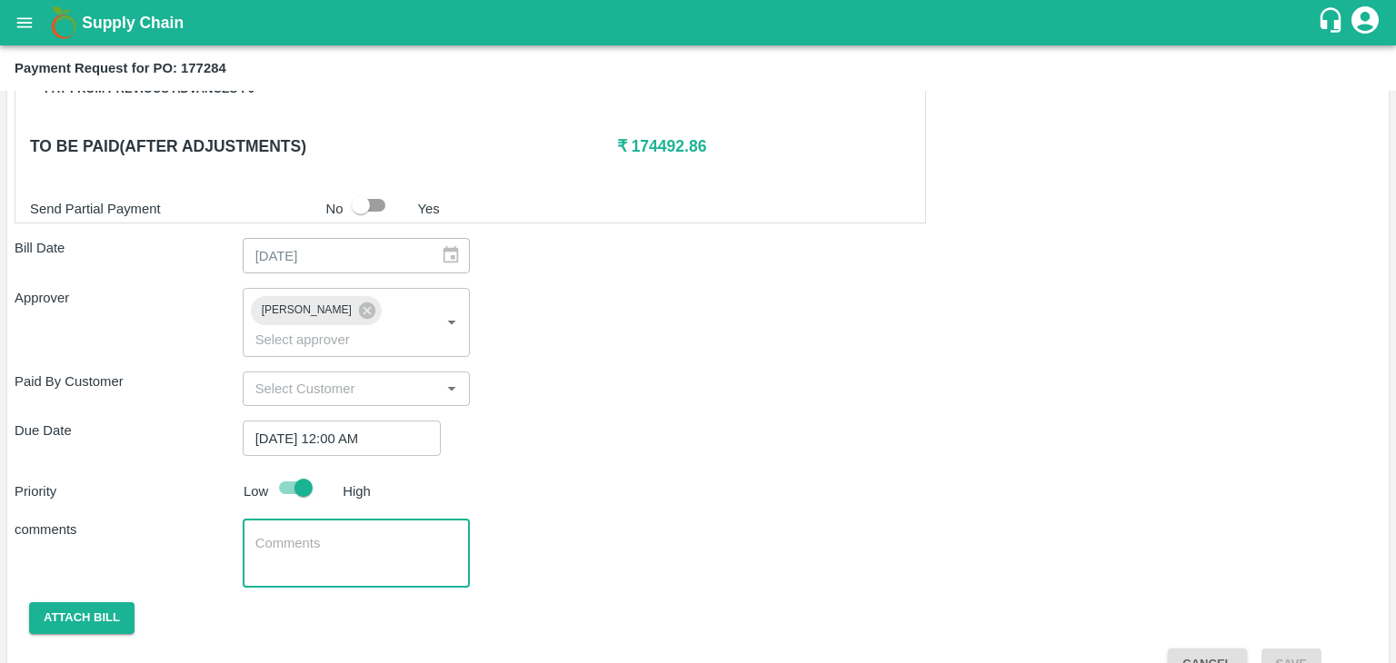
click at [371, 534] on textarea at bounding box center [356, 553] width 203 height 38
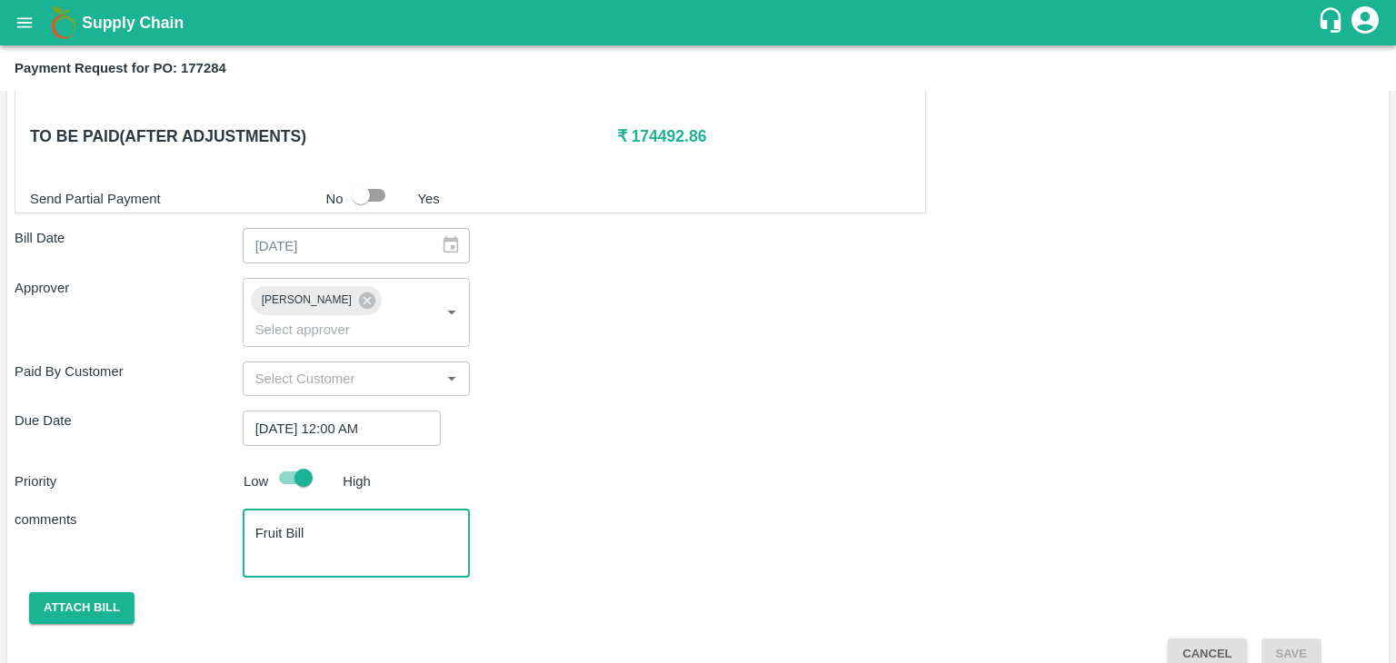
type textarea "Fruit Bill"
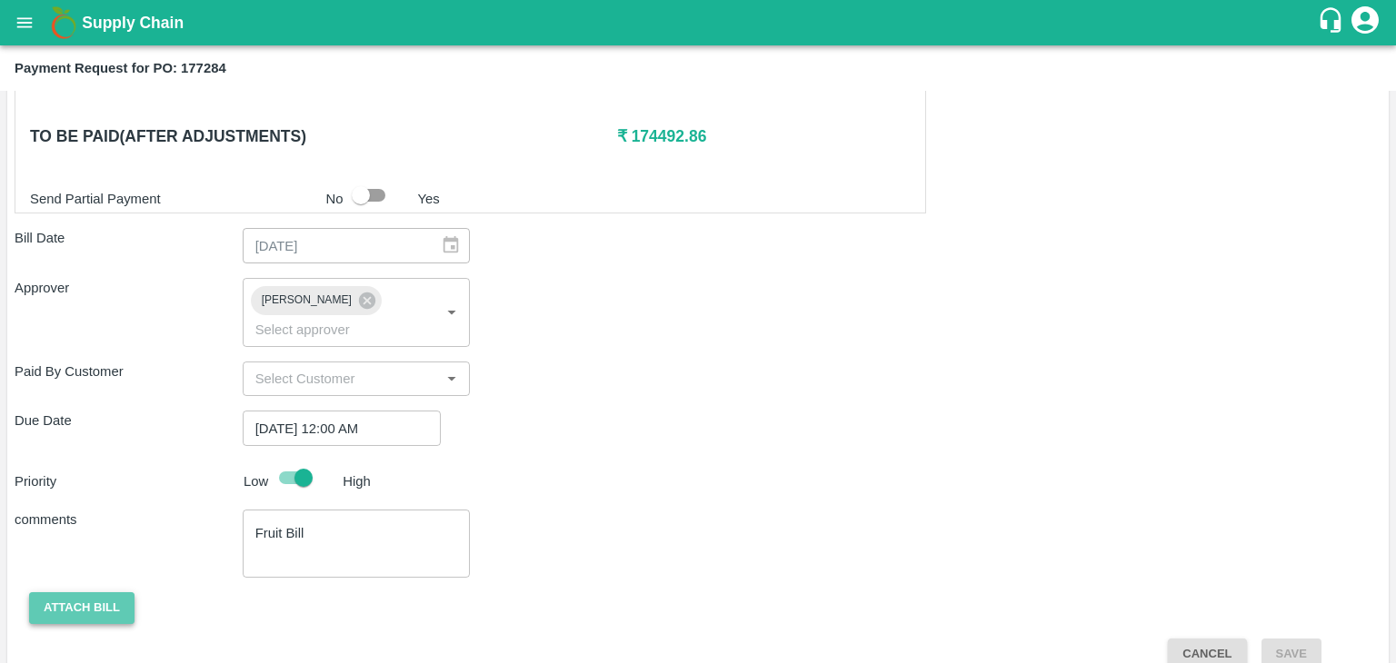
click at [89, 592] on button "Attach bill" at bounding box center [81, 608] width 105 height 32
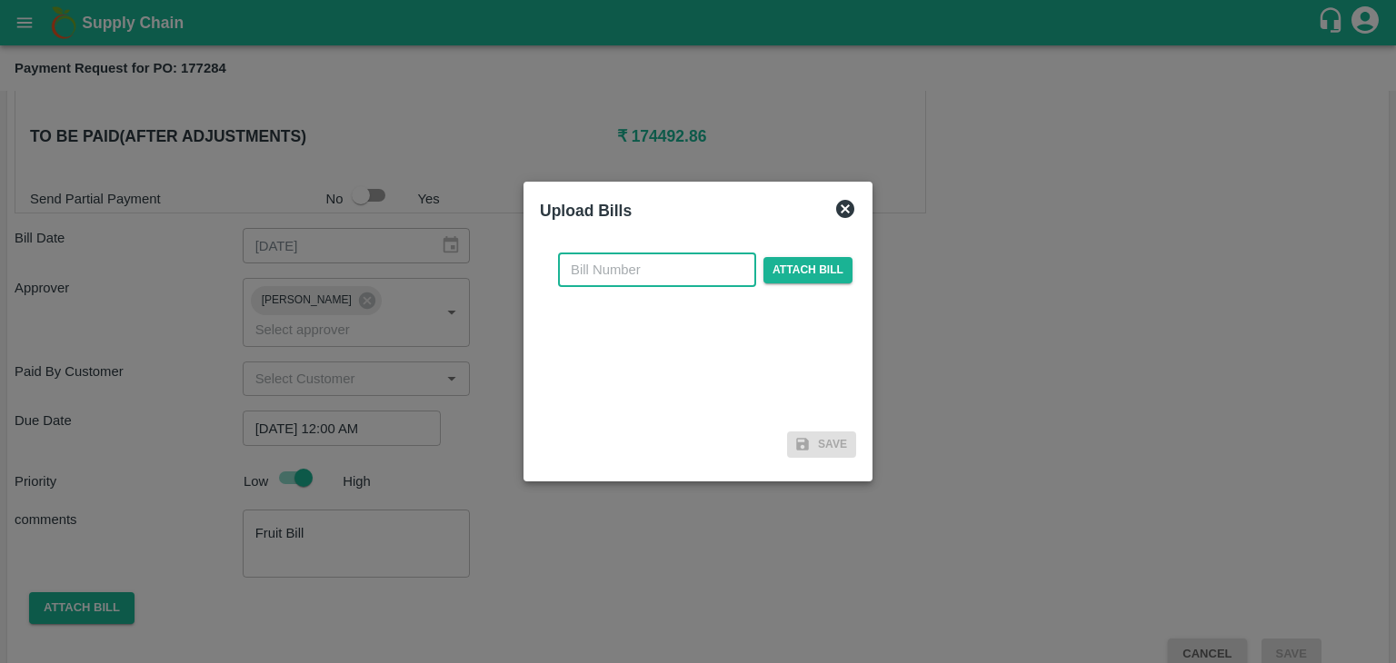
click at [629, 266] on input "text" at bounding box center [657, 270] width 198 height 35
type input "892"
click at [789, 264] on span "Attach bill" at bounding box center [807, 270] width 89 height 26
click at [0, 0] on input "Attach bill" at bounding box center [0, 0] width 0 height 0
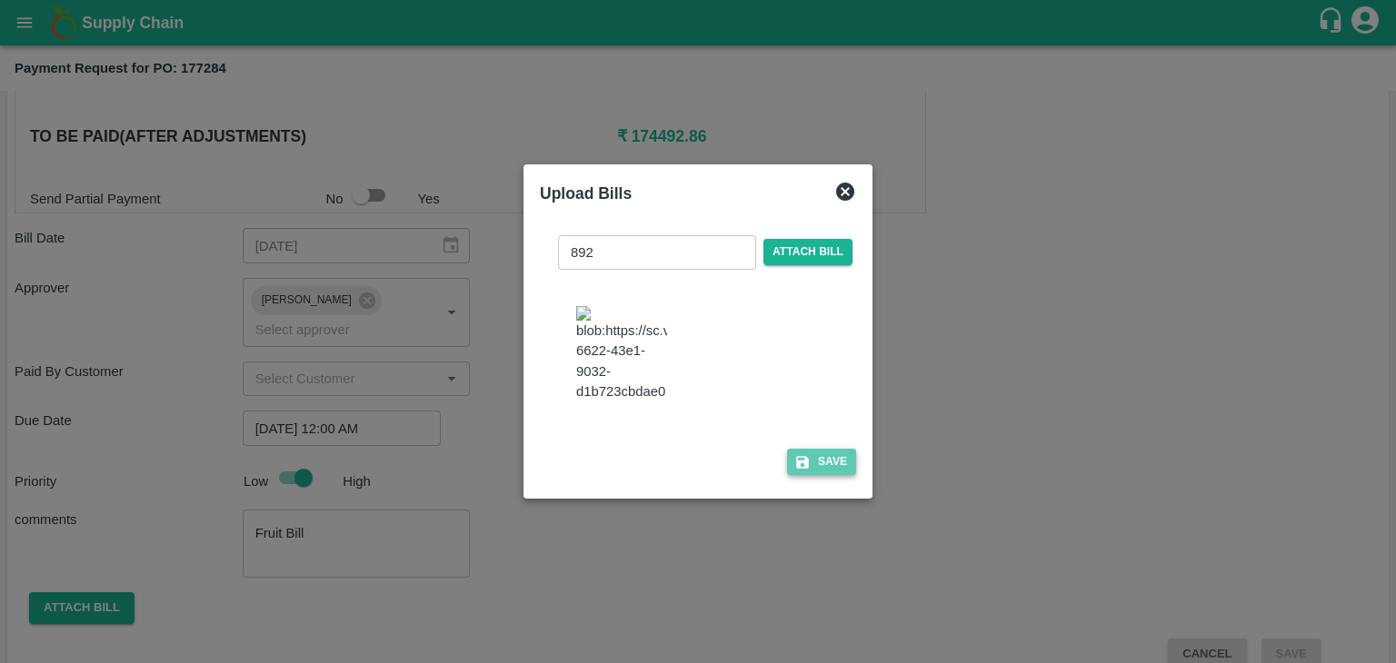
click at [835, 464] on button "Save" at bounding box center [821, 462] width 69 height 26
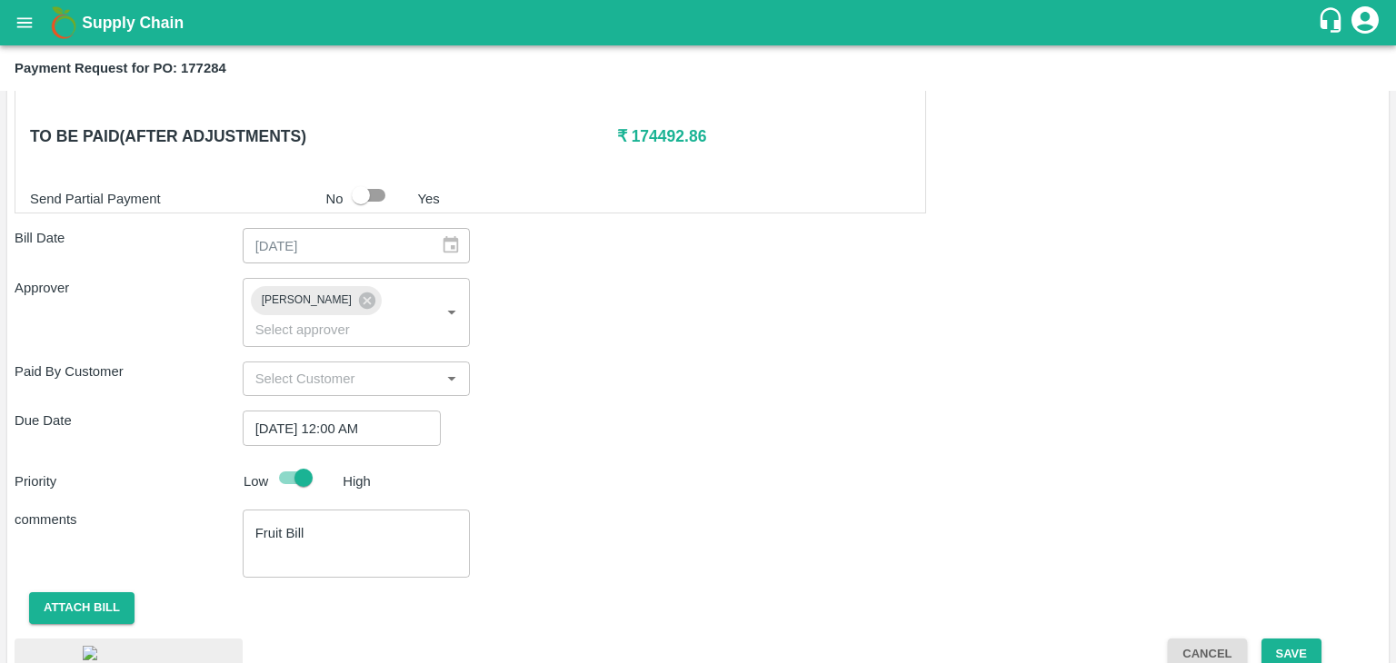
scroll to position [1128, 0]
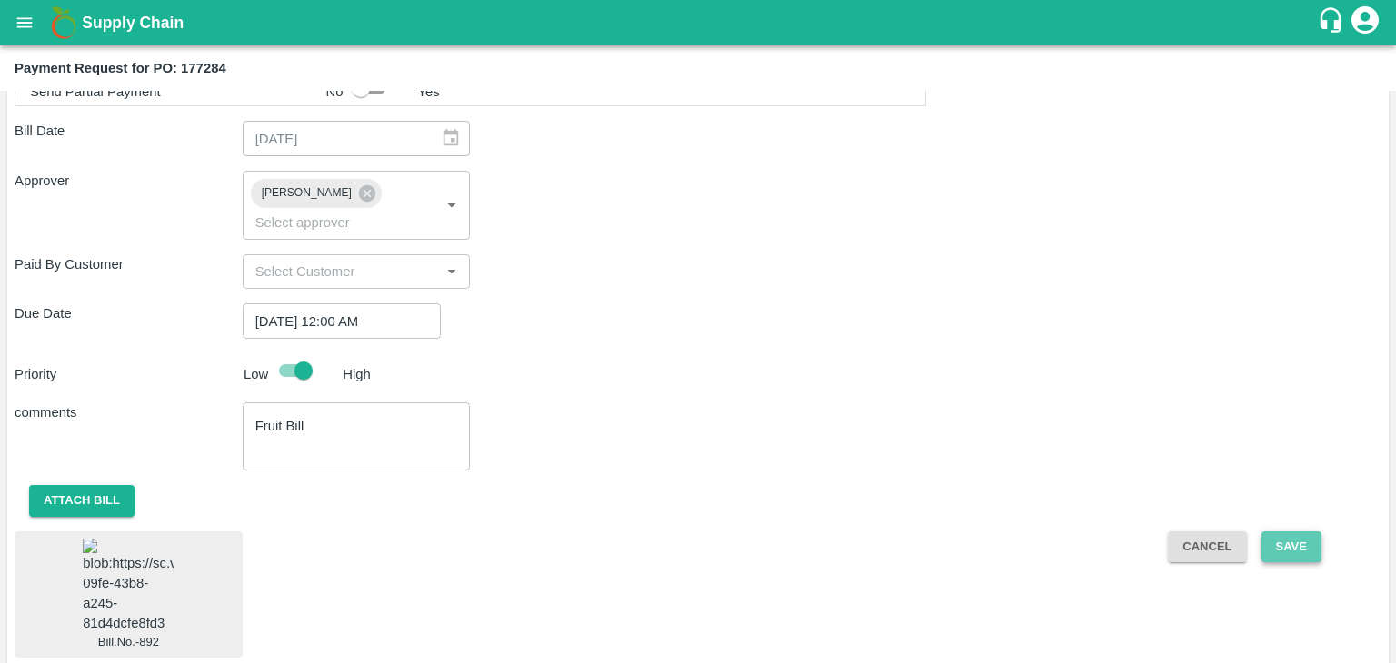
click at [1300, 532] on button "Save" at bounding box center [1291, 548] width 60 height 32
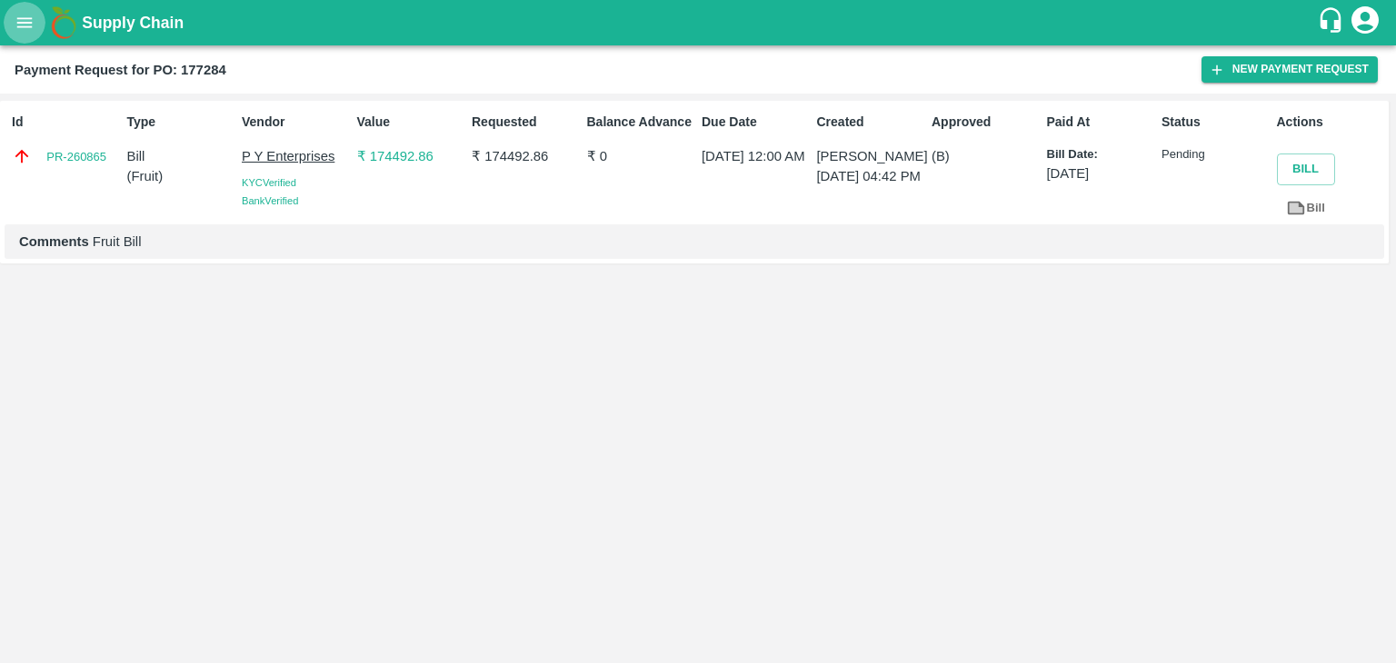
click at [10, 25] on button "open drawer" at bounding box center [25, 23] width 42 height 42
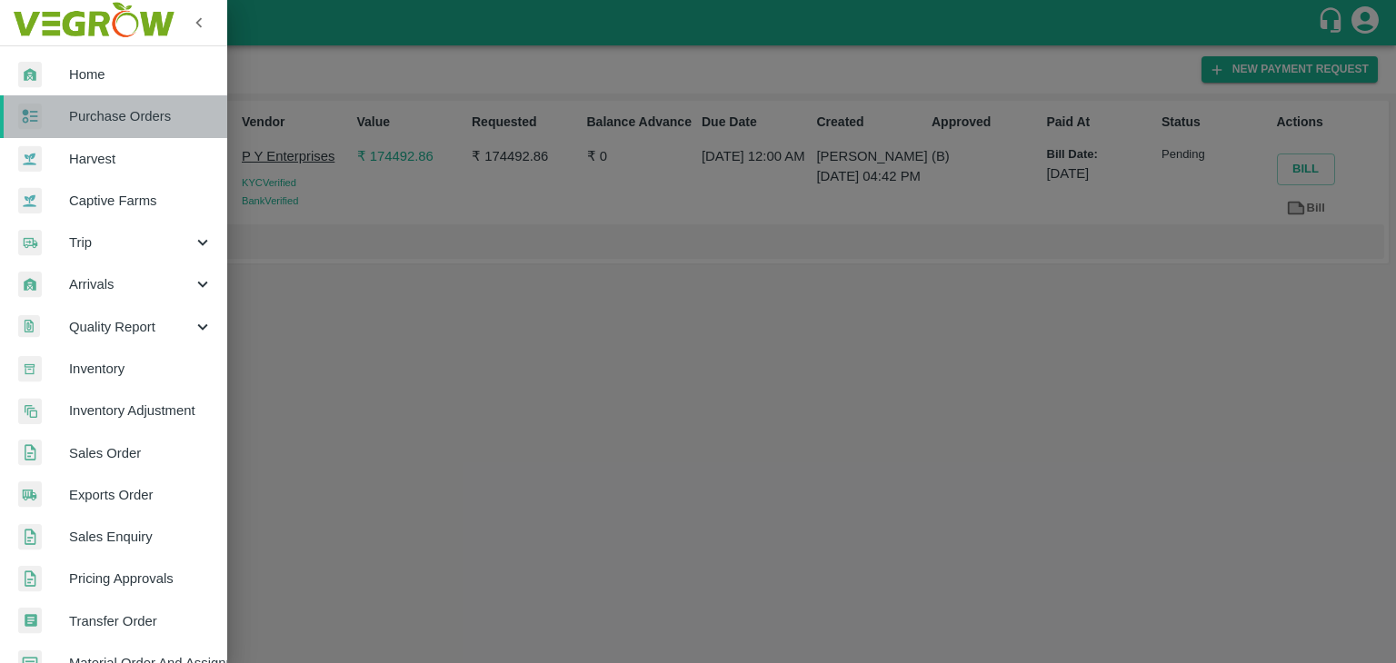
click at [138, 103] on link "Purchase Orders" at bounding box center [113, 116] width 227 height 42
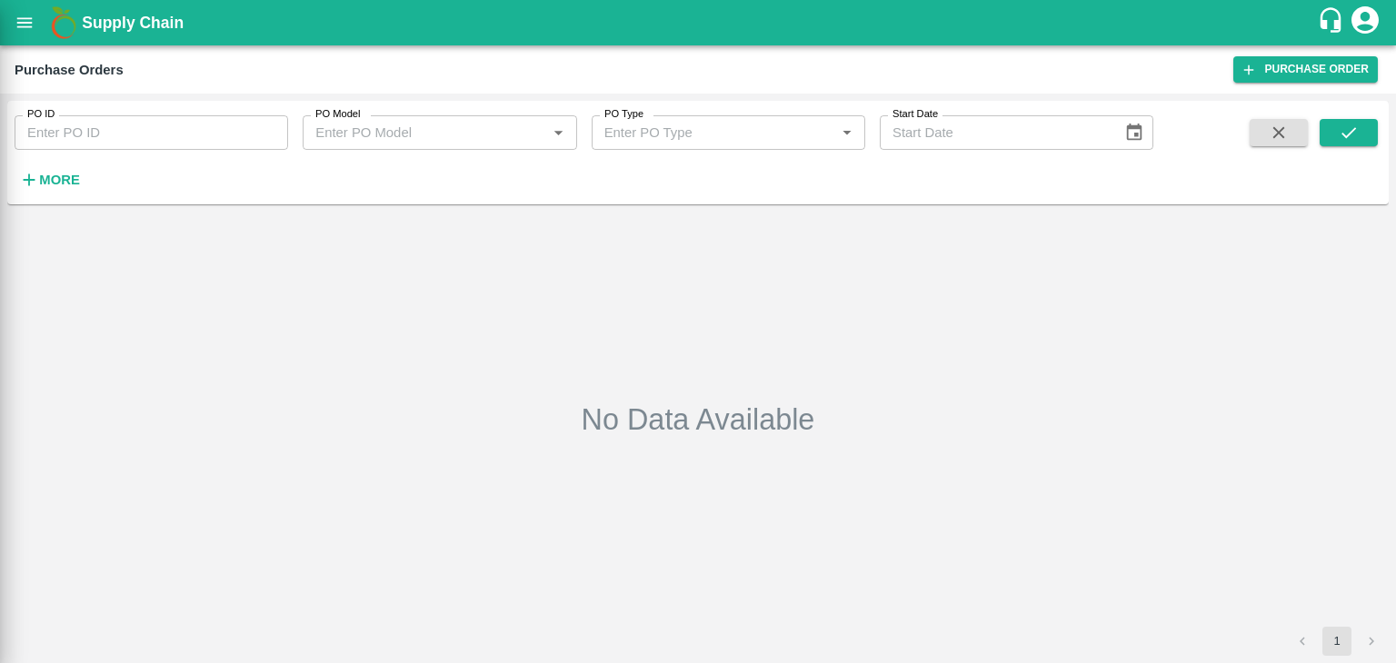
click at [262, 138] on div at bounding box center [698, 331] width 1396 height 663
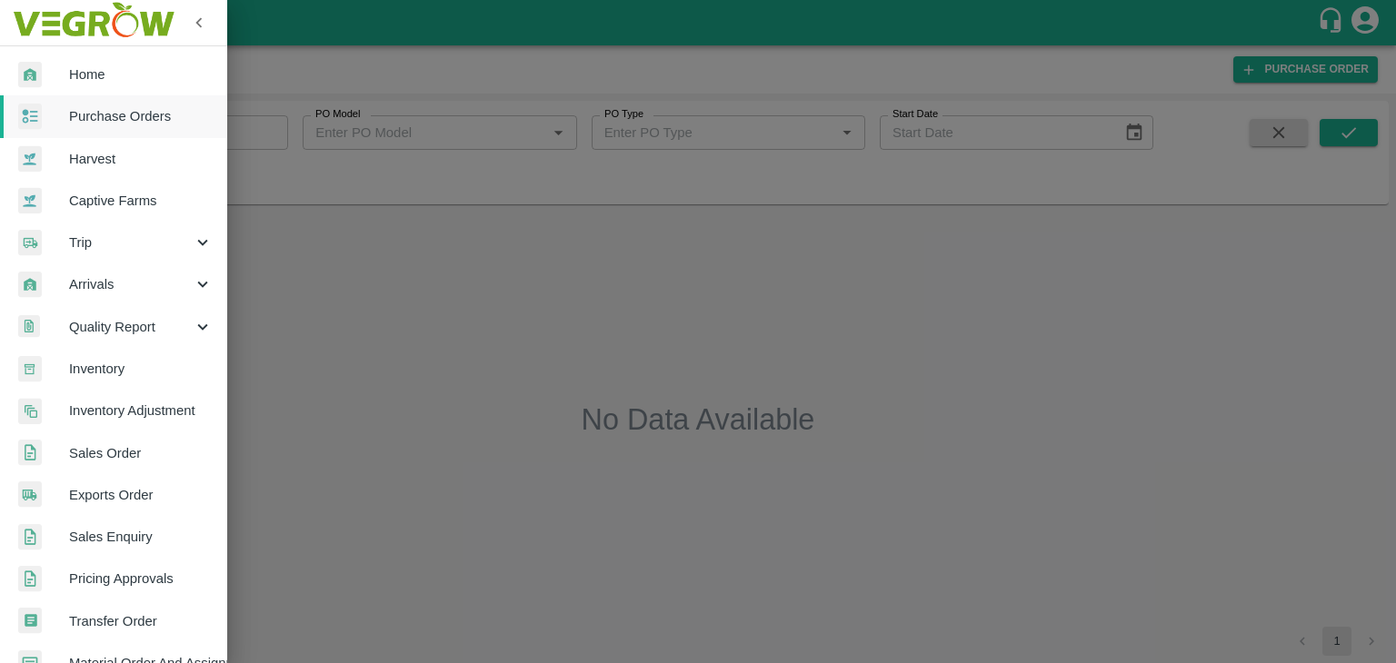
click at [273, 138] on div at bounding box center [698, 331] width 1396 height 663
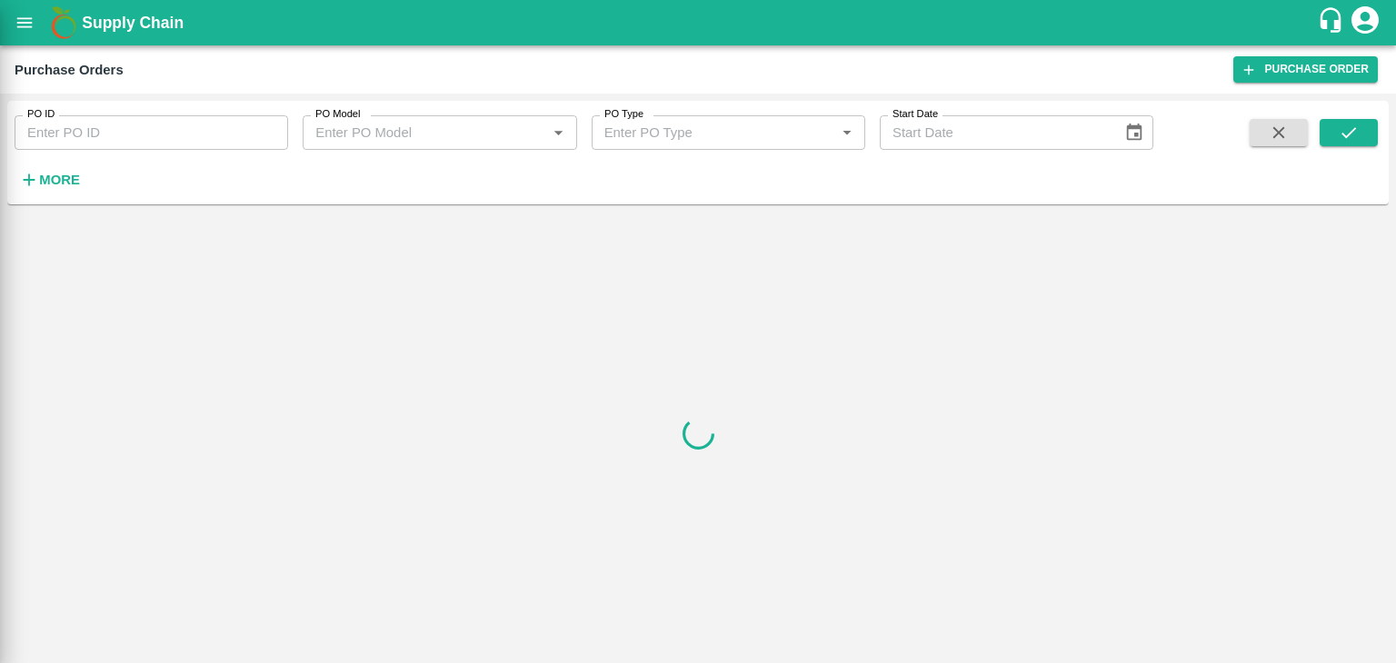
click at [273, 138] on div at bounding box center [698, 331] width 1396 height 663
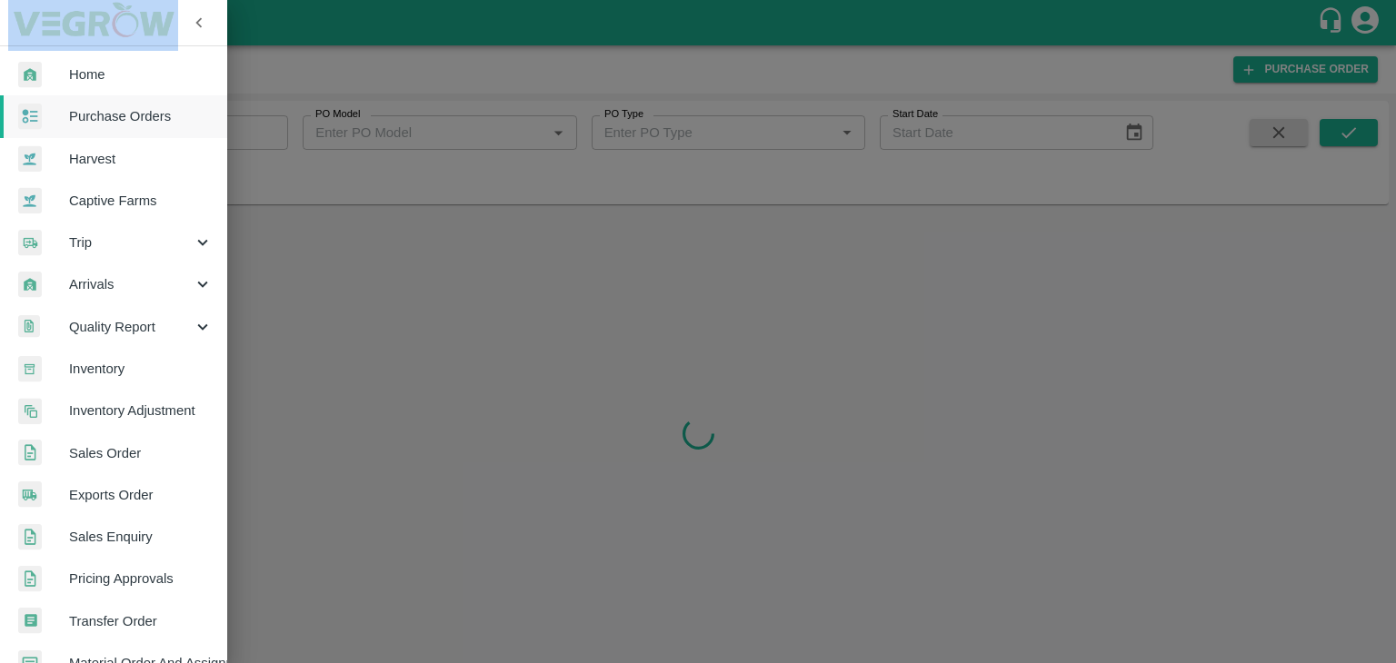
click at [273, 138] on div at bounding box center [698, 331] width 1396 height 663
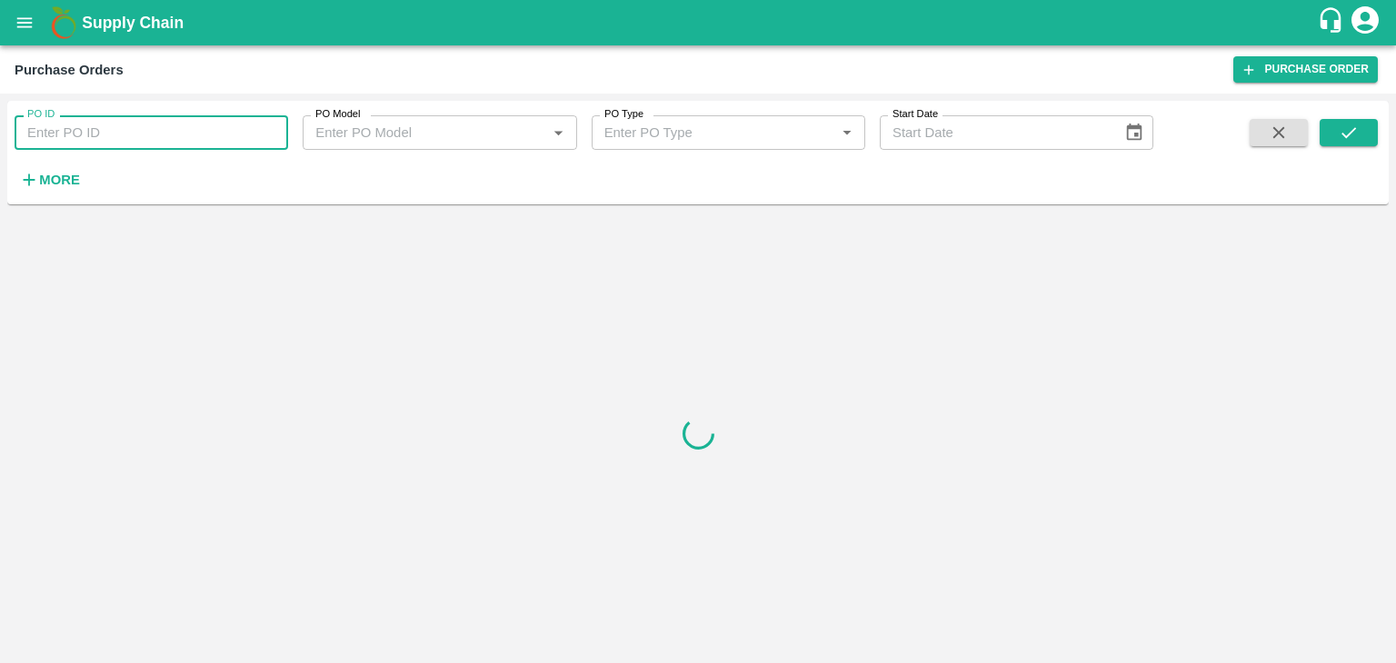
click at [273, 138] on input "PO ID" at bounding box center [151, 132] width 273 height 35
click at [276, 125] on input "PO ID" at bounding box center [151, 132] width 273 height 35
paste input "176991"
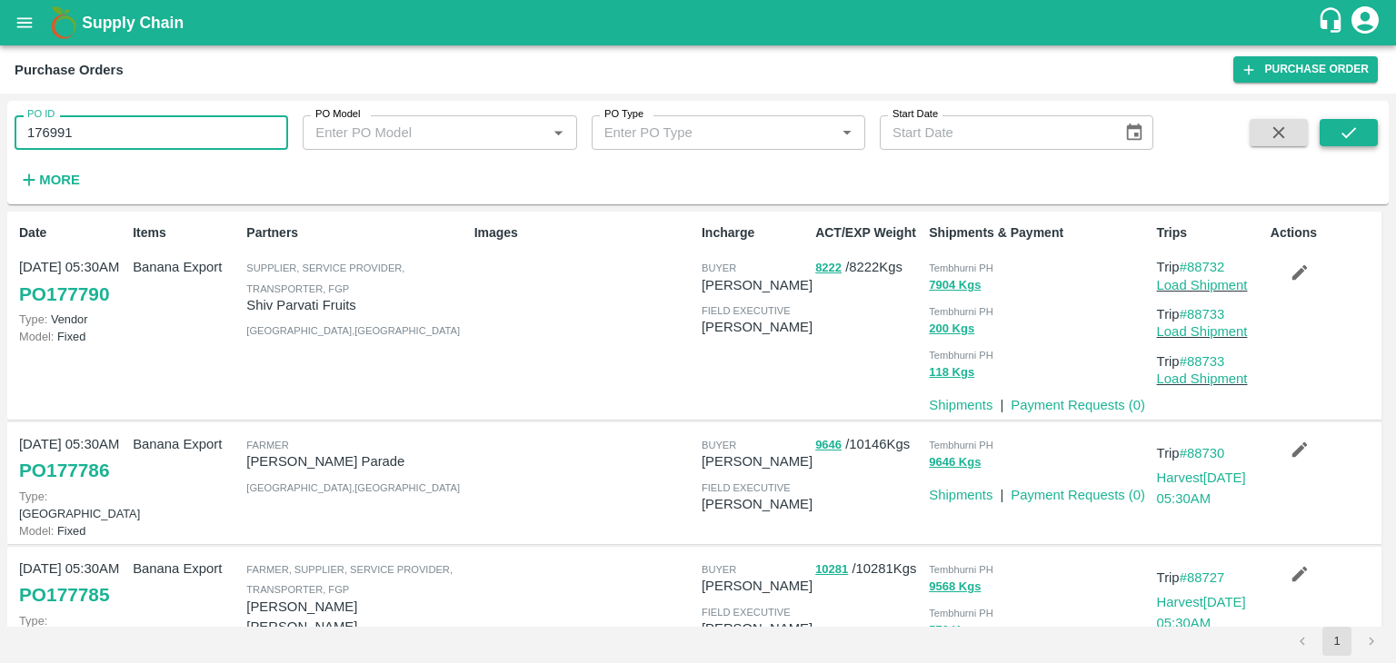
type input "176991"
click at [1363, 136] on button "submit" at bounding box center [1348, 132] width 58 height 27
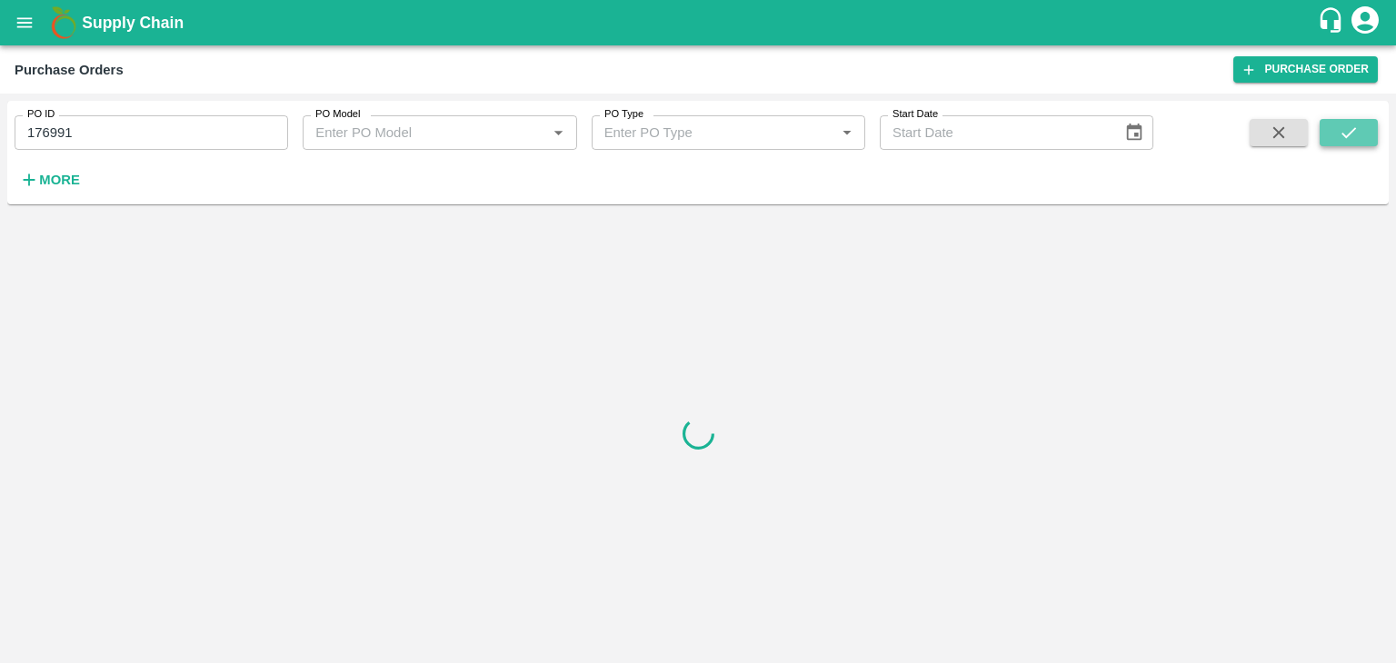
click at [1363, 136] on button "submit" at bounding box center [1348, 132] width 58 height 27
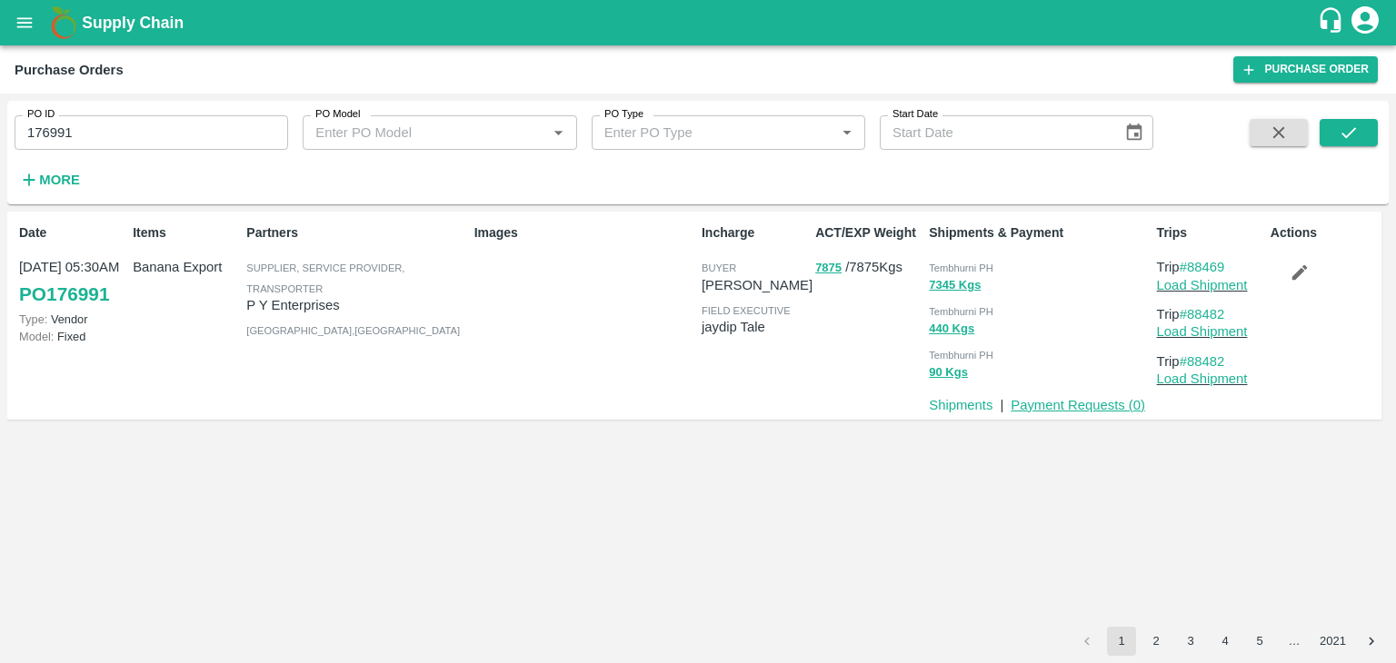
click at [1060, 407] on link "Payment Requests ( 0 )" at bounding box center [1077, 405] width 134 height 15
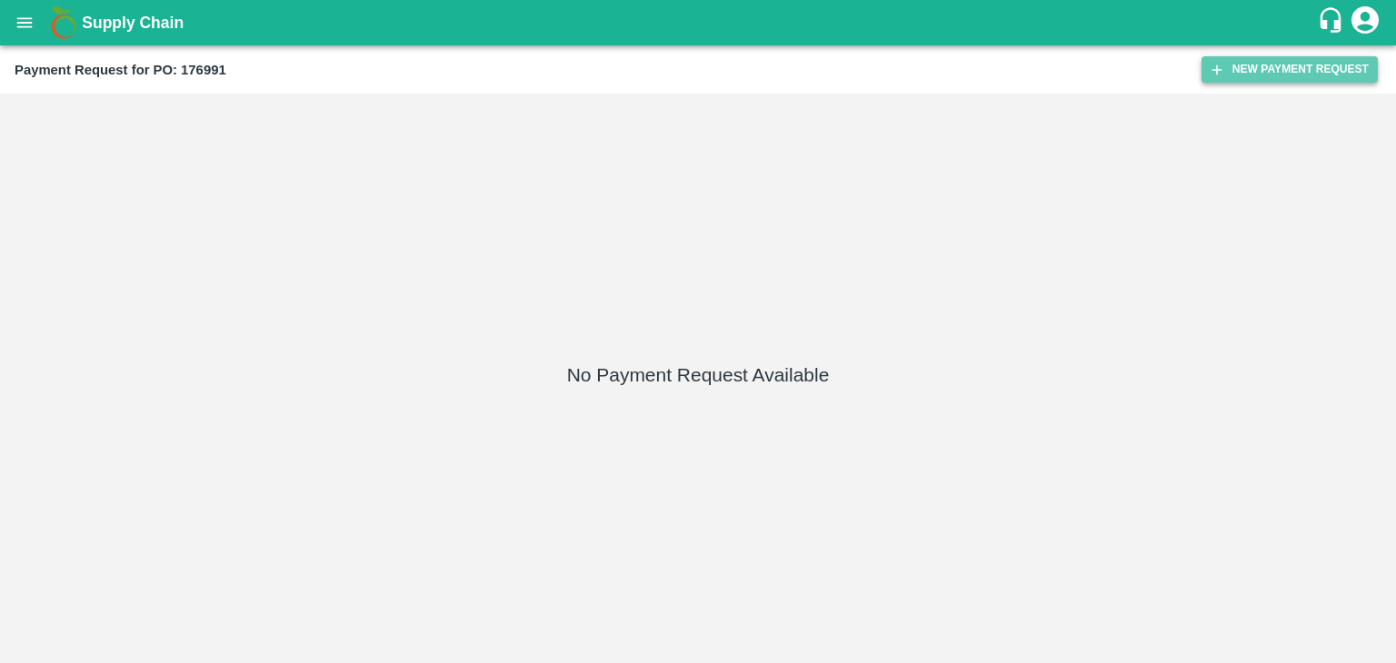
click at [1271, 56] on button "New Payment Request" at bounding box center [1289, 69] width 176 height 26
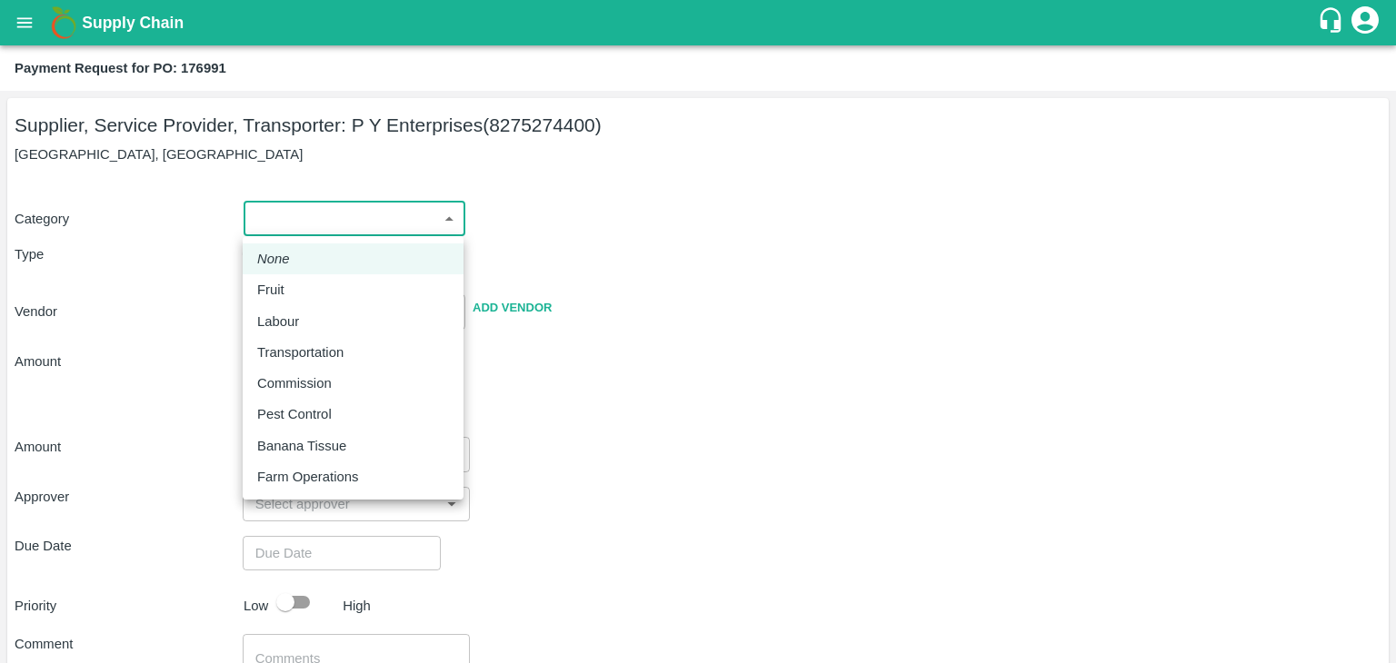
click at [304, 224] on body "Supply Chain Payment Request for PO: 176991 Supplier, Service Provider, Transpo…" at bounding box center [698, 331] width 1396 height 663
click at [298, 285] on div "Fruit" at bounding box center [353, 290] width 192 height 20
type input "1"
type input "P Y Enterprises - 8275274400(Supplier, Service Provider, Transporter)"
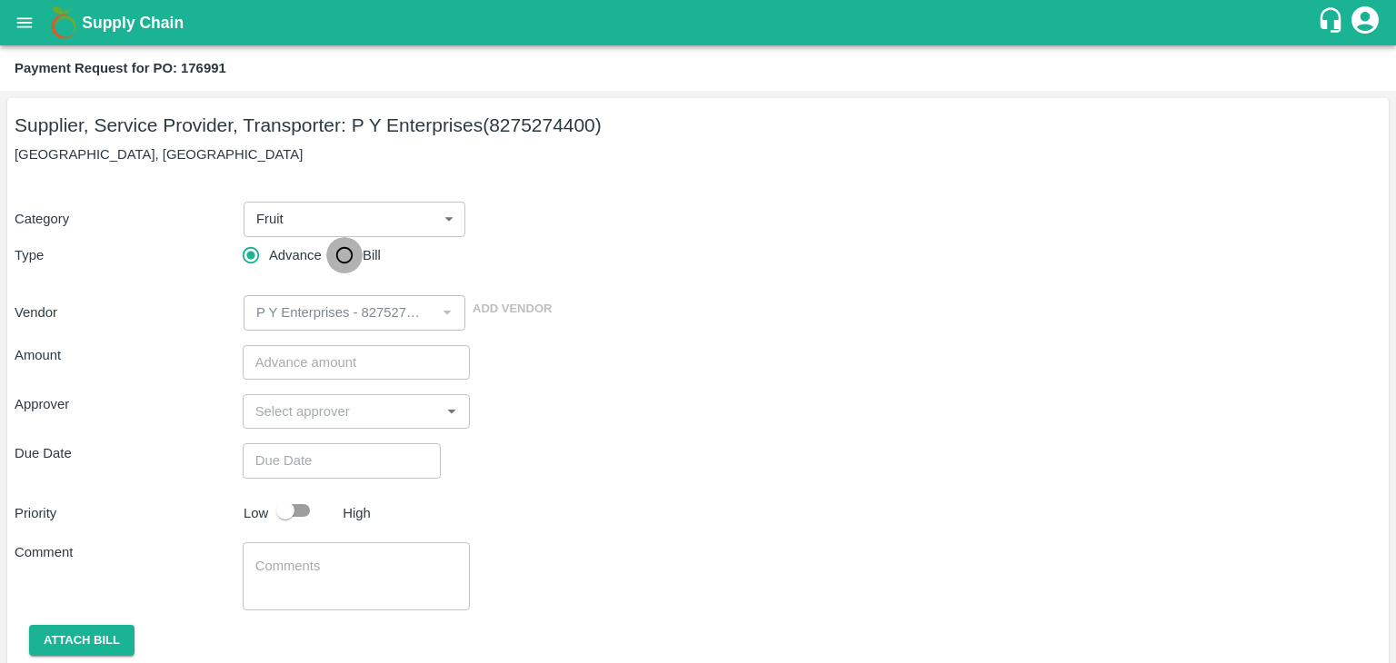
click at [349, 255] on input "Bill" at bounding box center [344, 255] width 36 height 36
radio input "true"
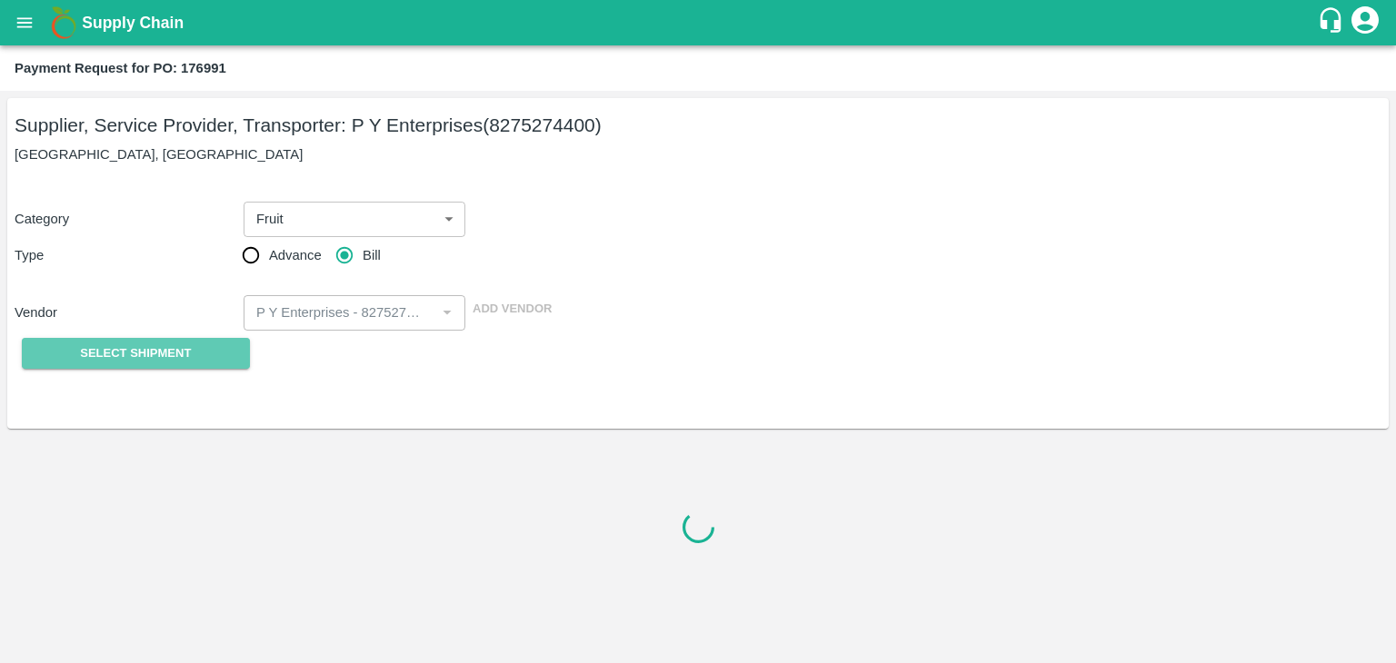
click at [127, 363] on span "Select Shipment" at bounding box center [135, 353] width 111 height 21
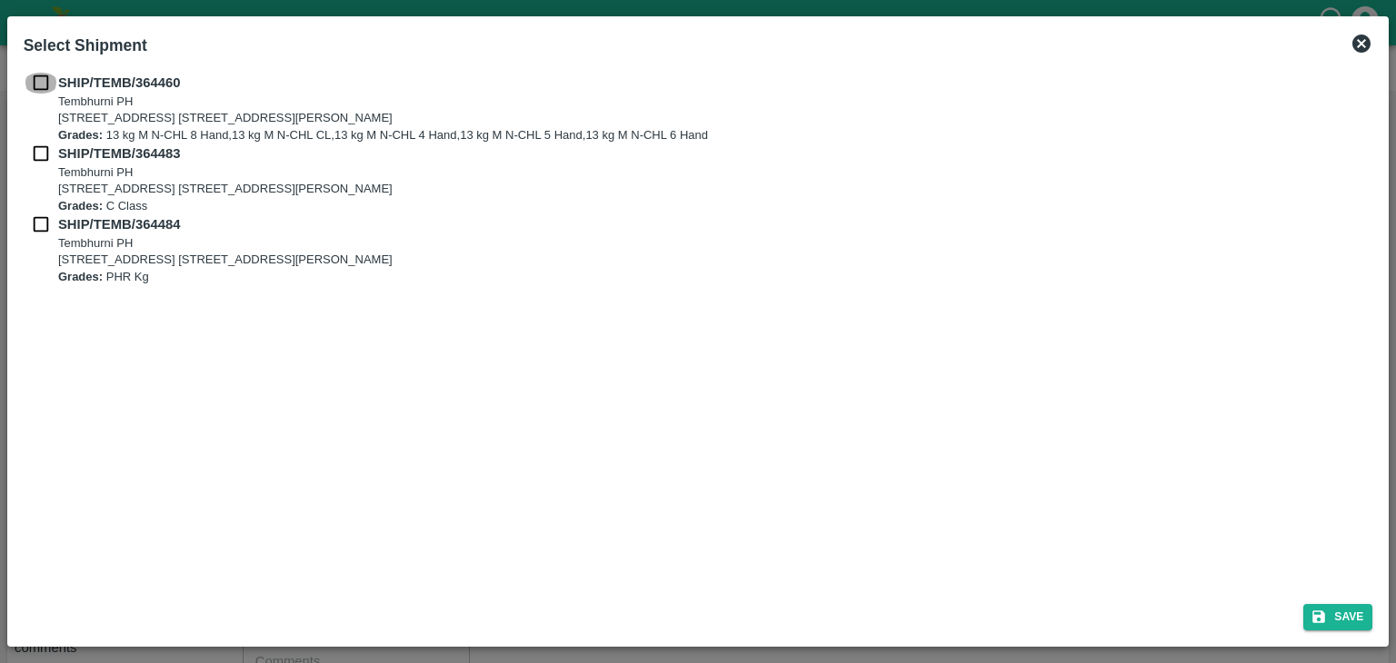
click at [32, 79] on input "checkbox" at bounding box center [41, 83] width 35 height 20
checkbox input "true"
click at [33, 158] on input "checkbox" at bounding box center [41, 154] width 35 height 20
checkbox input "true"
click at [35, 231] on input "checkbox" at bounding box center [41, 224] width 35 height 20
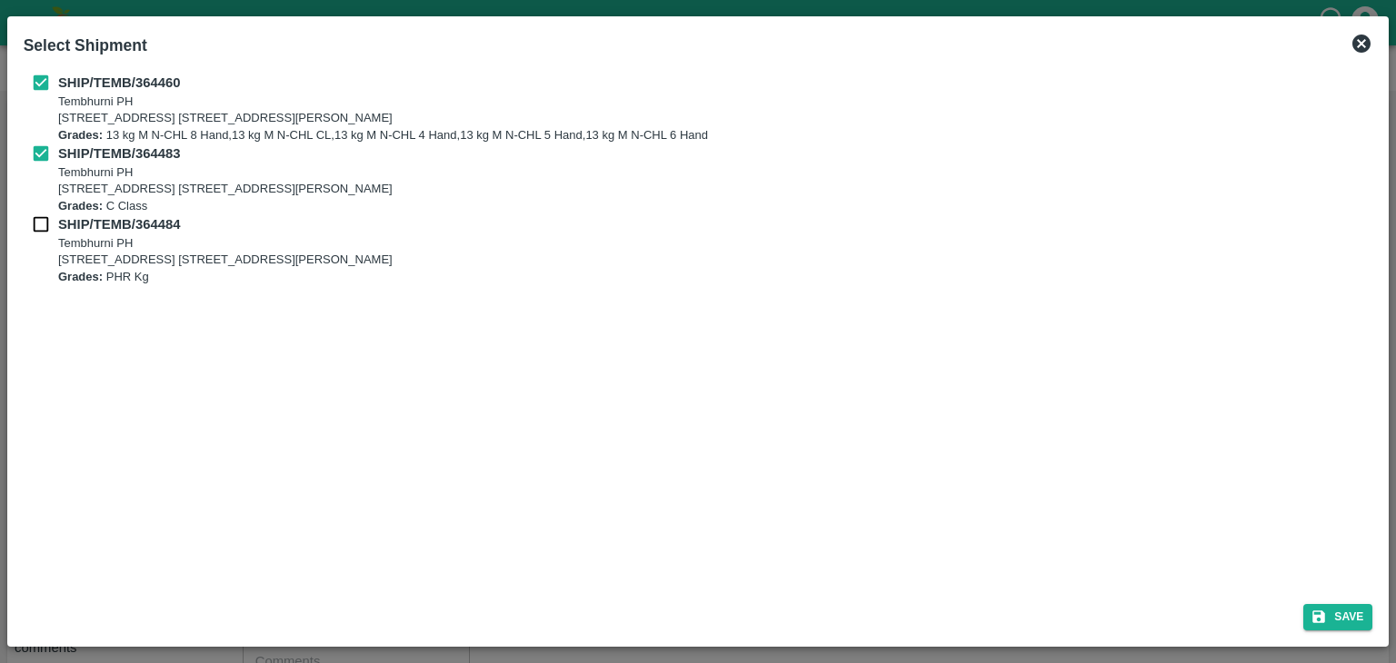
checkbox input "true"
click at [1366, 621] on button "Save" at bounding box center [1337, 617] width 69 height 26
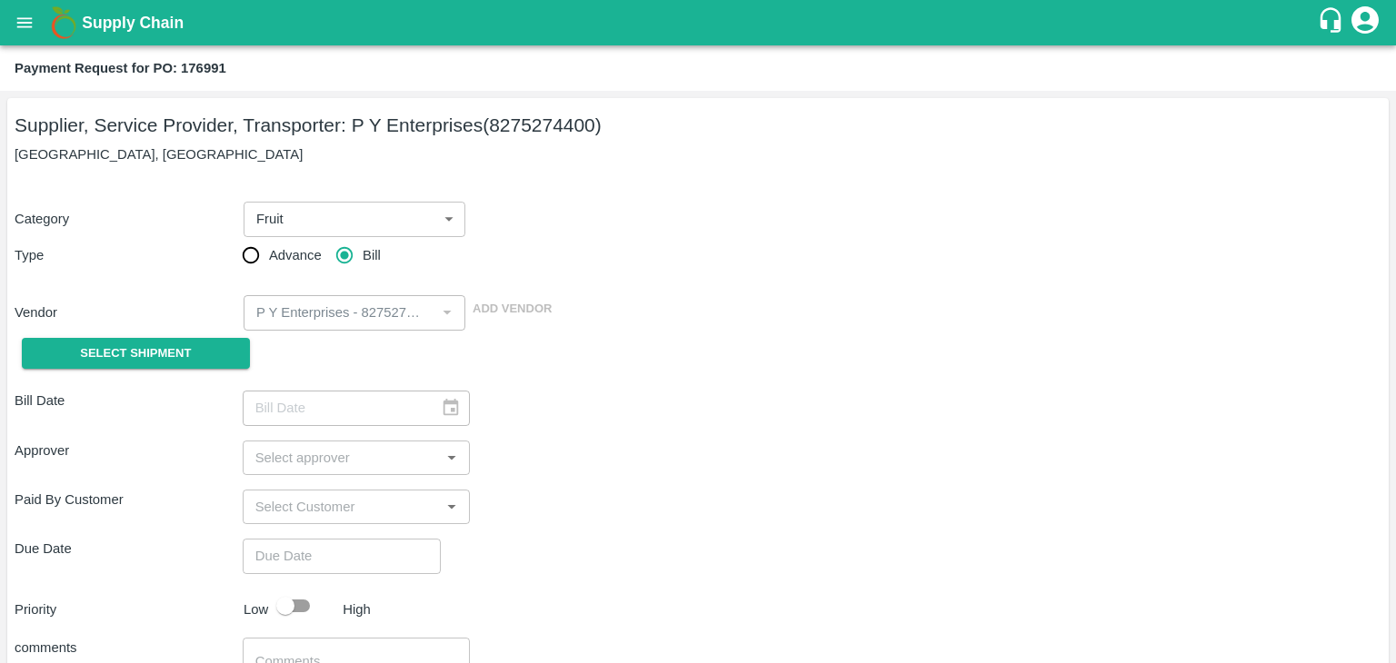
type input "18/09/2025"
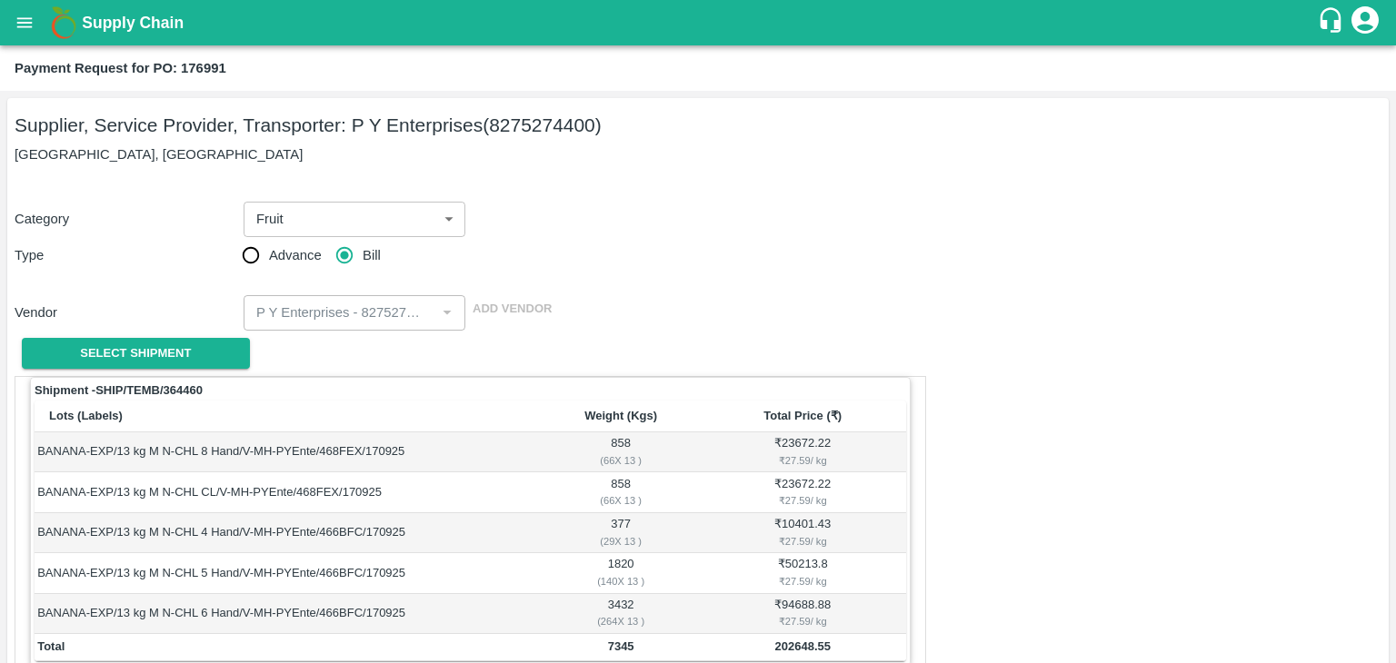
scroll to position [890, 0]
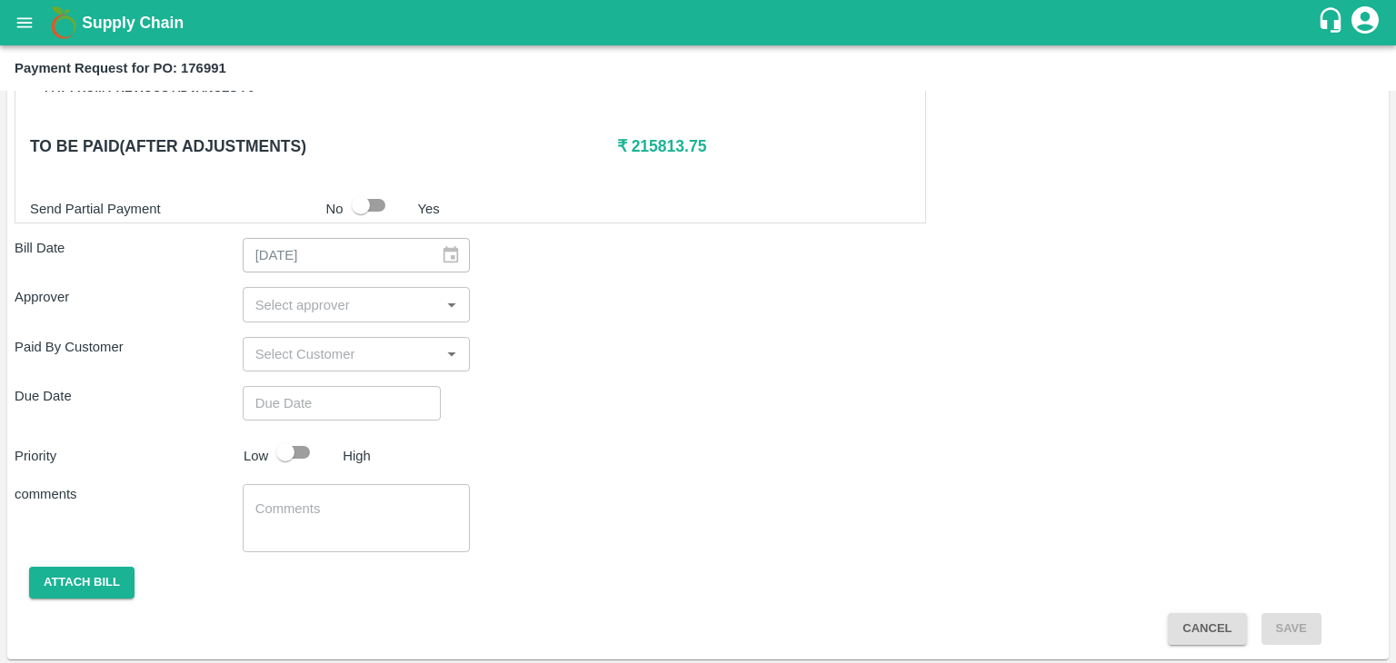
click at [327, 305] on input "input" at bounding box center [341, 305] width 187 height 24
type input "Ajit"
click at [336, 351] on div "[PERSON_NAME]" at bounding box center [356, 349] width 111 height 20
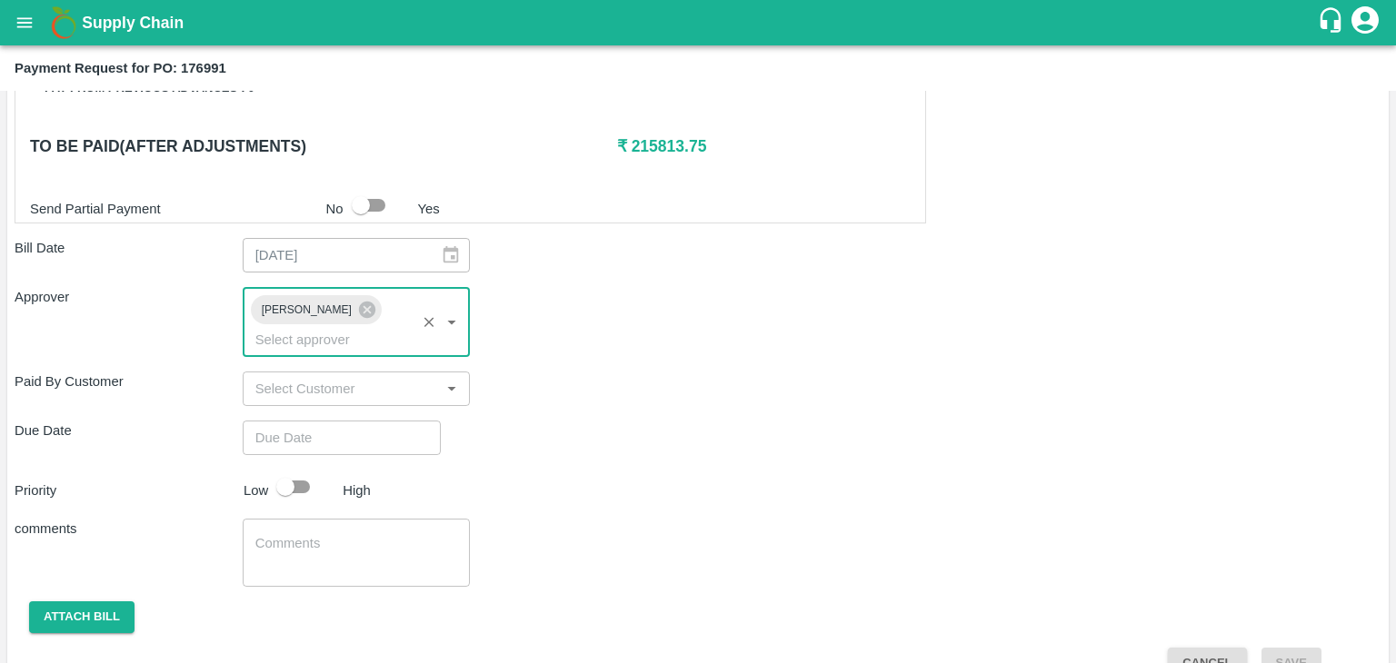
type input "DD/MM/YYYY hh:mm aa"
click at [382, 421] on input "DD/MM/YYYY hh:mm aa" at bounding box center [335, 438] width 185 height 35
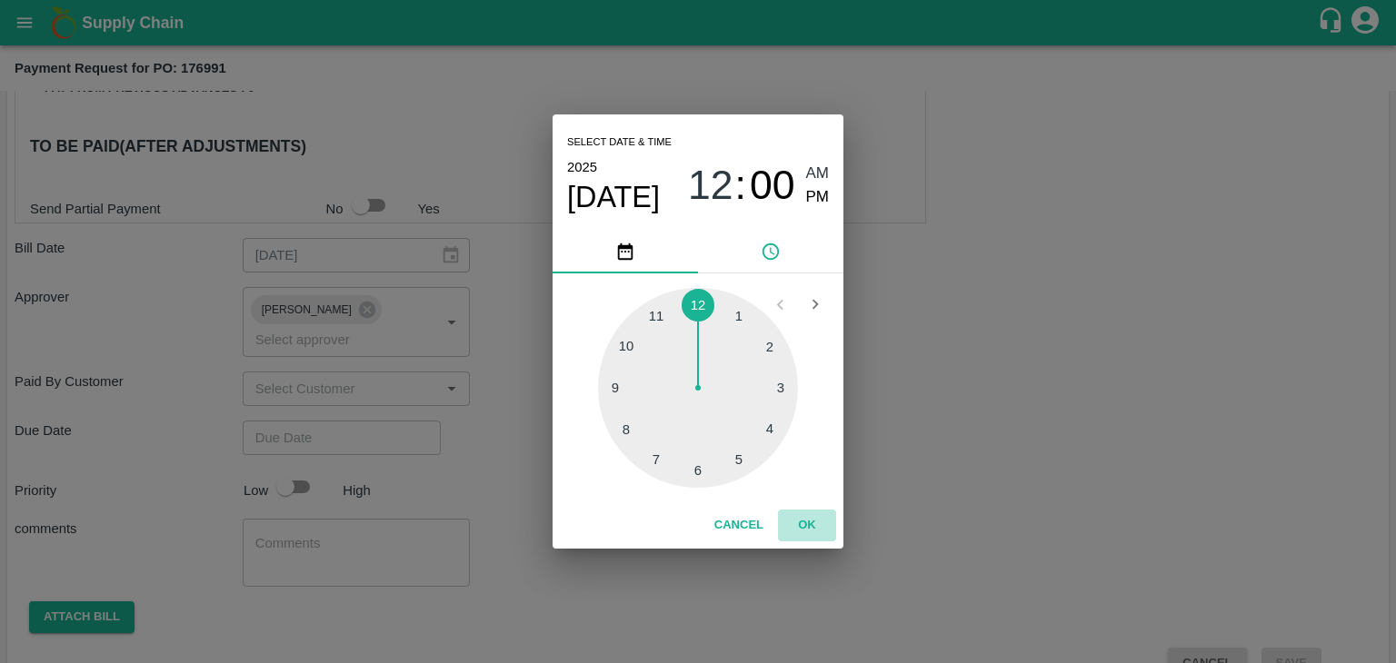
click at [816, 517] on button "OK" at bounding box center [807, 526] width 58 height 32
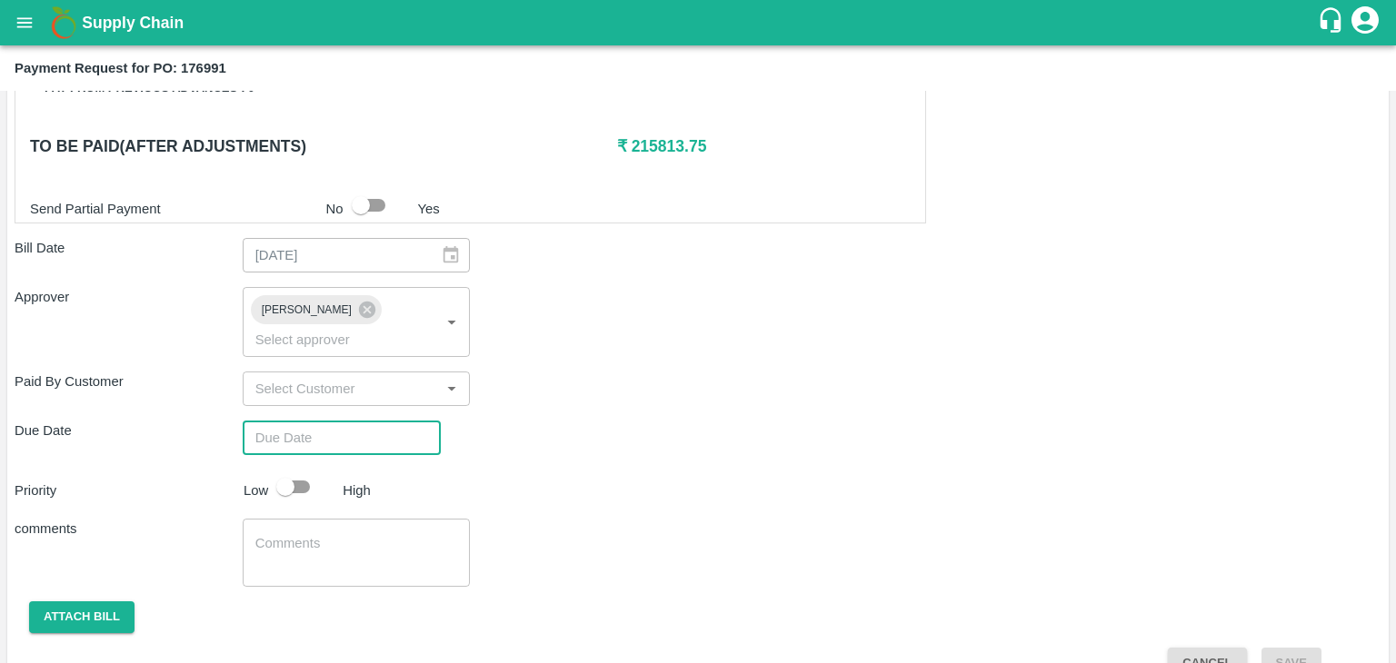
type input "[DATE] 12:00 AM"
click at [298, 470] on input "checkbox" at bounding box center [286, 487] width 104 height 35
checkbox input "true"
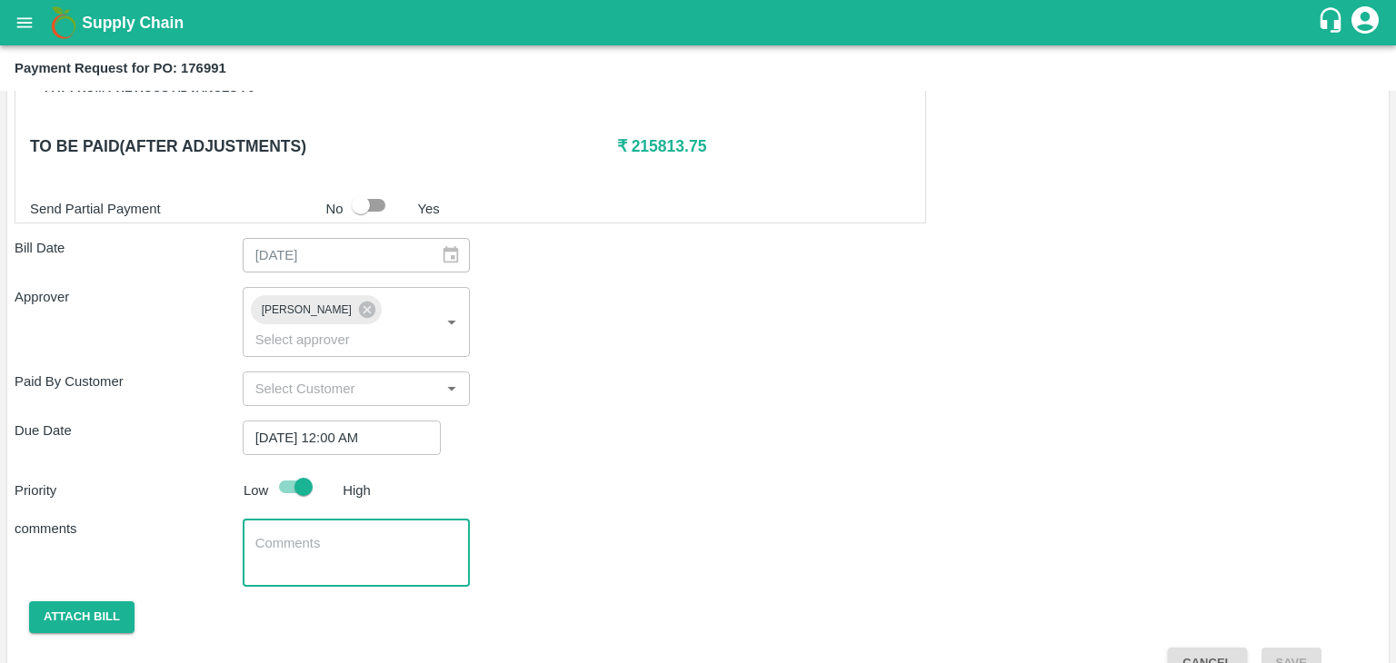
click at [349, 534] on textarea at bounding box center [356, 553] width 203 height 38
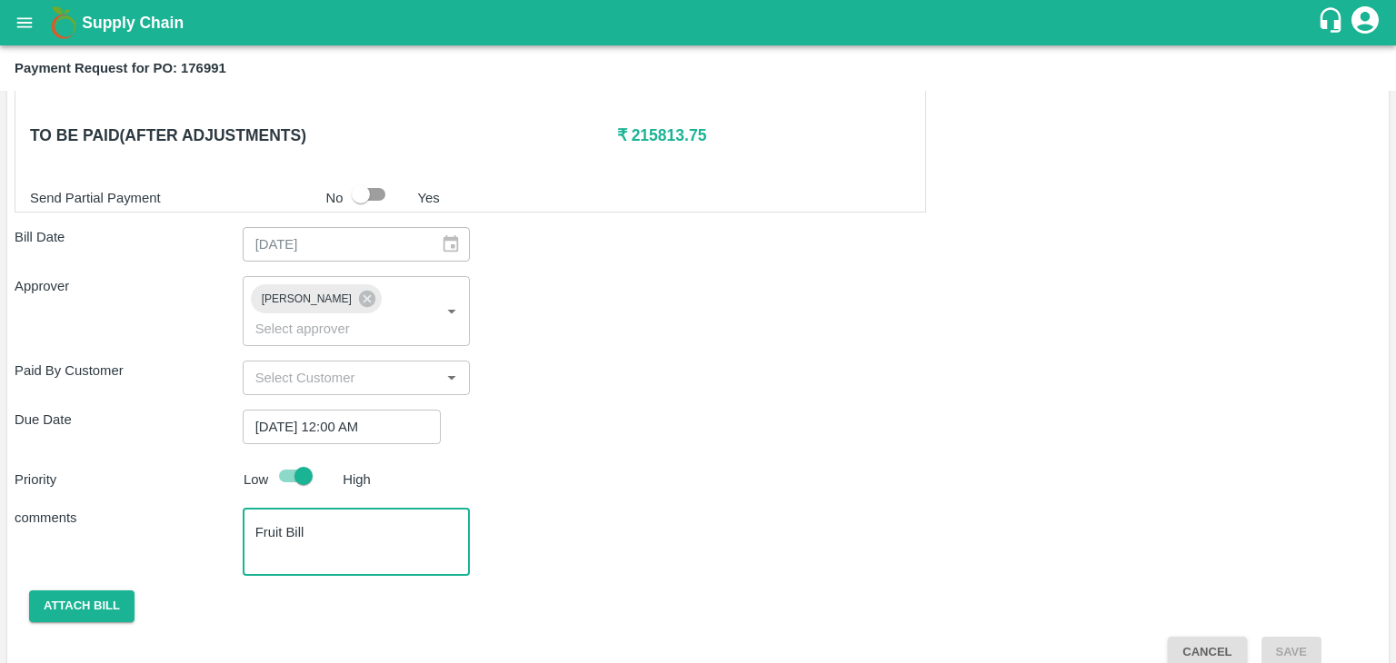
type textarea "Fruit Bill"
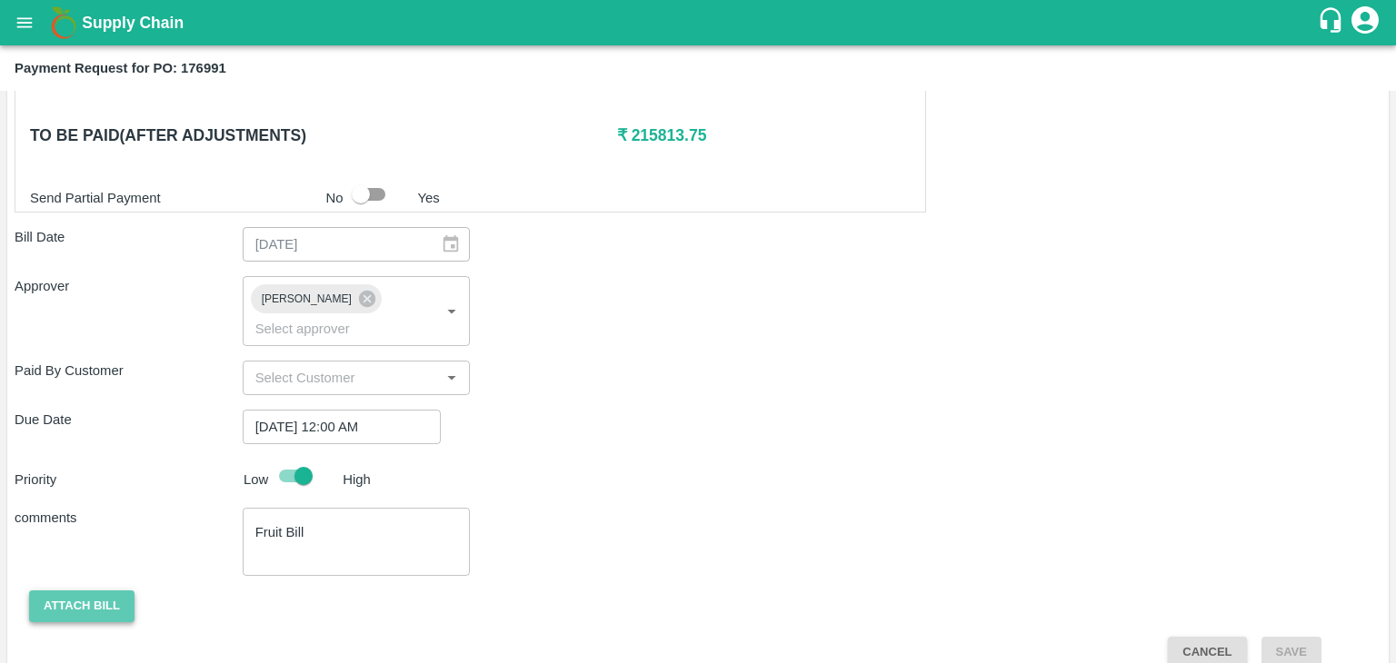
click at [109, 591] on button "Attach bill" at bounding box center [81, 607] width 105 height 32
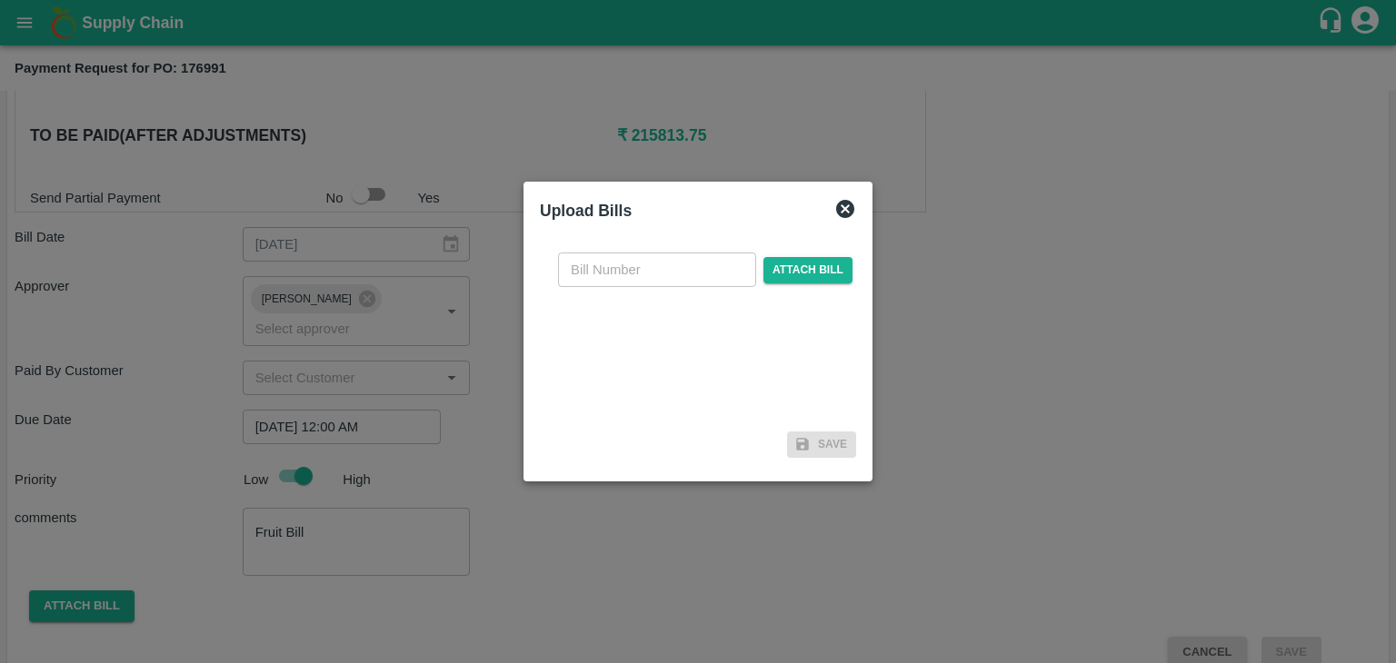
drag, startPoint x: 625, startPoint y: 252, endPoint x: 638, endPoint y: 269, distance: 21.4
click at [638, 269] on div "​ Attach bill" at bounding box center [698, 331] width 316 height 186
click at [638, 269] on input "text" at bounding box center [657, 270] width 198 height 35
type input "890"
click at [801, 262] on span "Attach bill" at bounding box center [807, 270] width 89 height 26
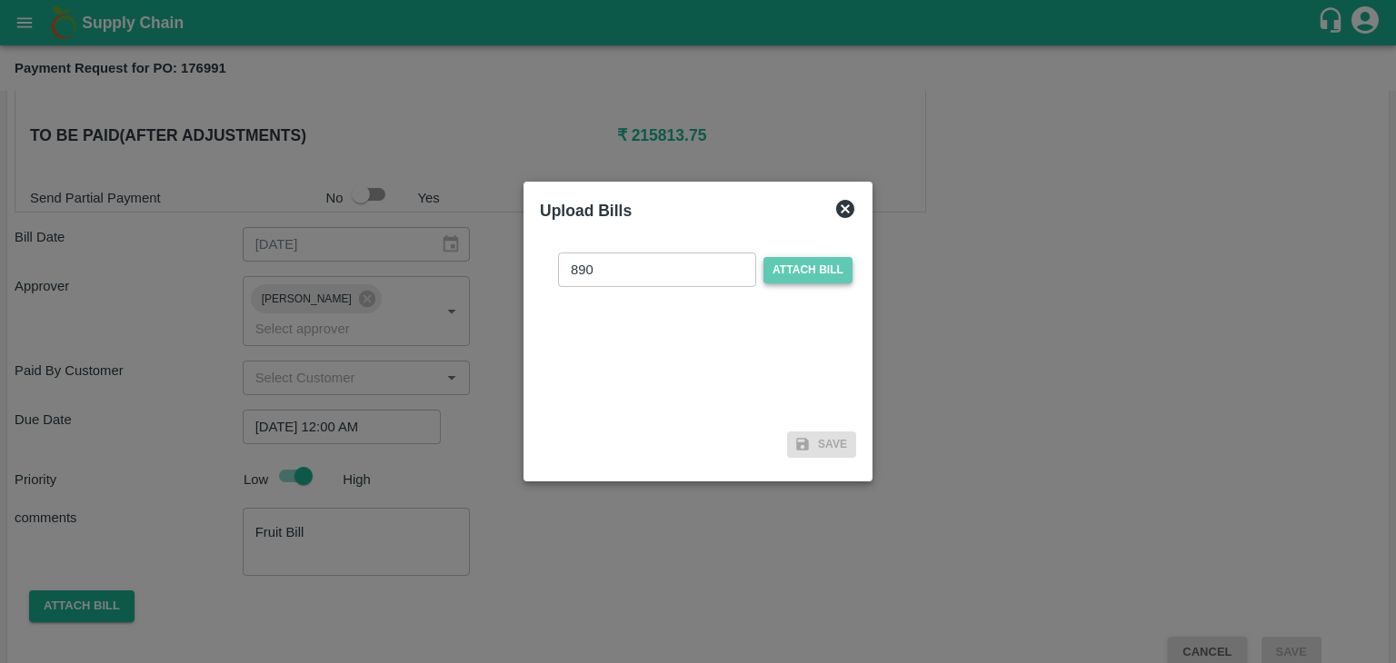
click at [0, 0] on input "Attach bill" at bounding box center [0, 0] width 0 height 0
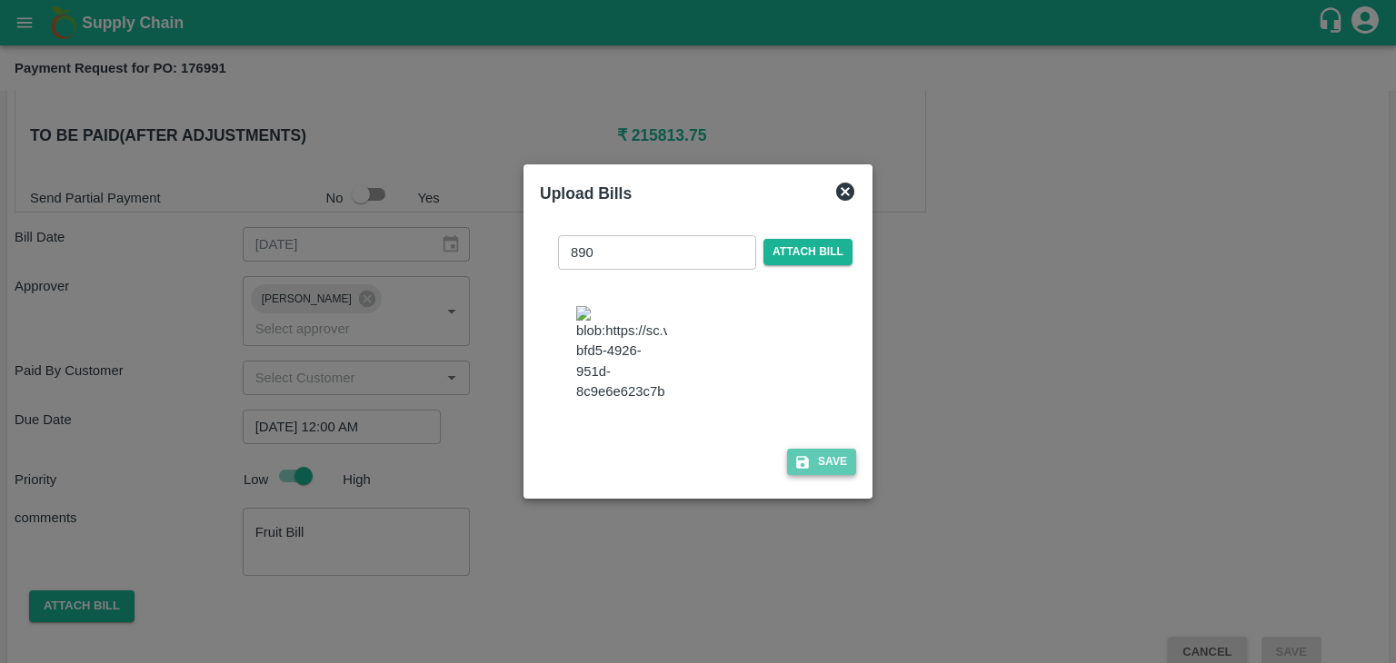
click at [832, 468] on button "Save" at bounding box center [821, 462] width 69 height 26
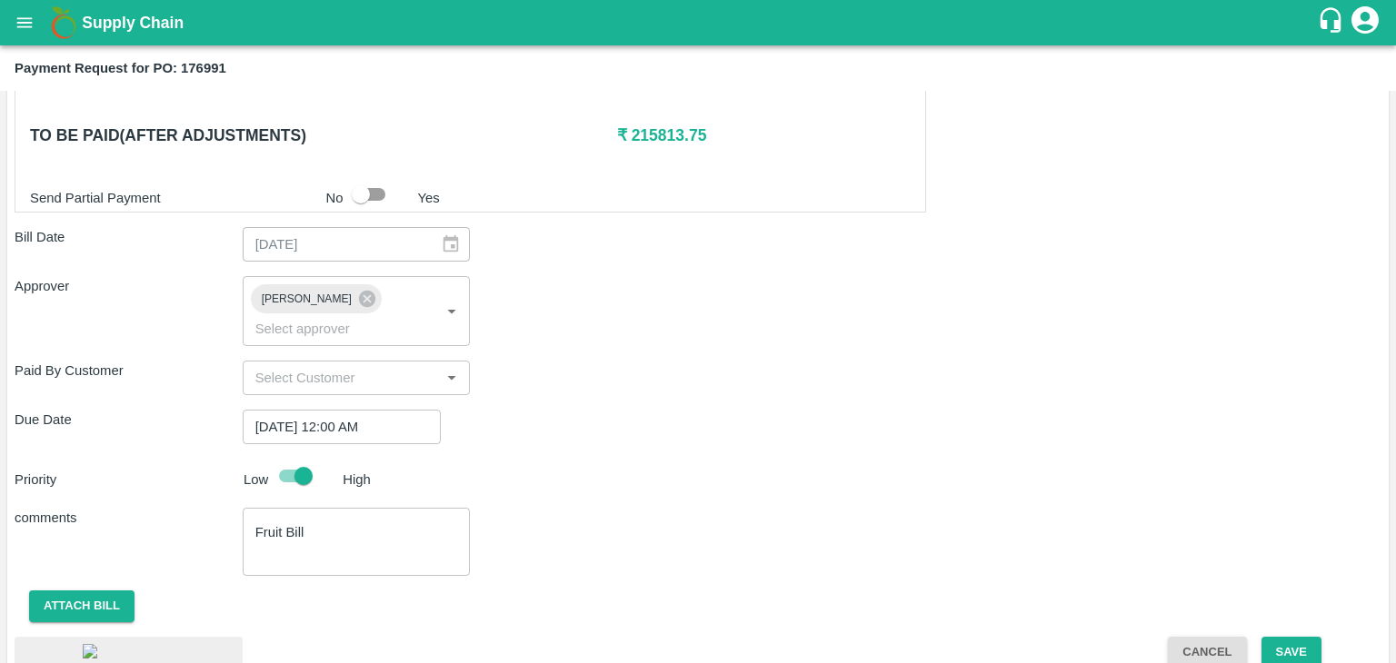
scroll to position [999, 0]
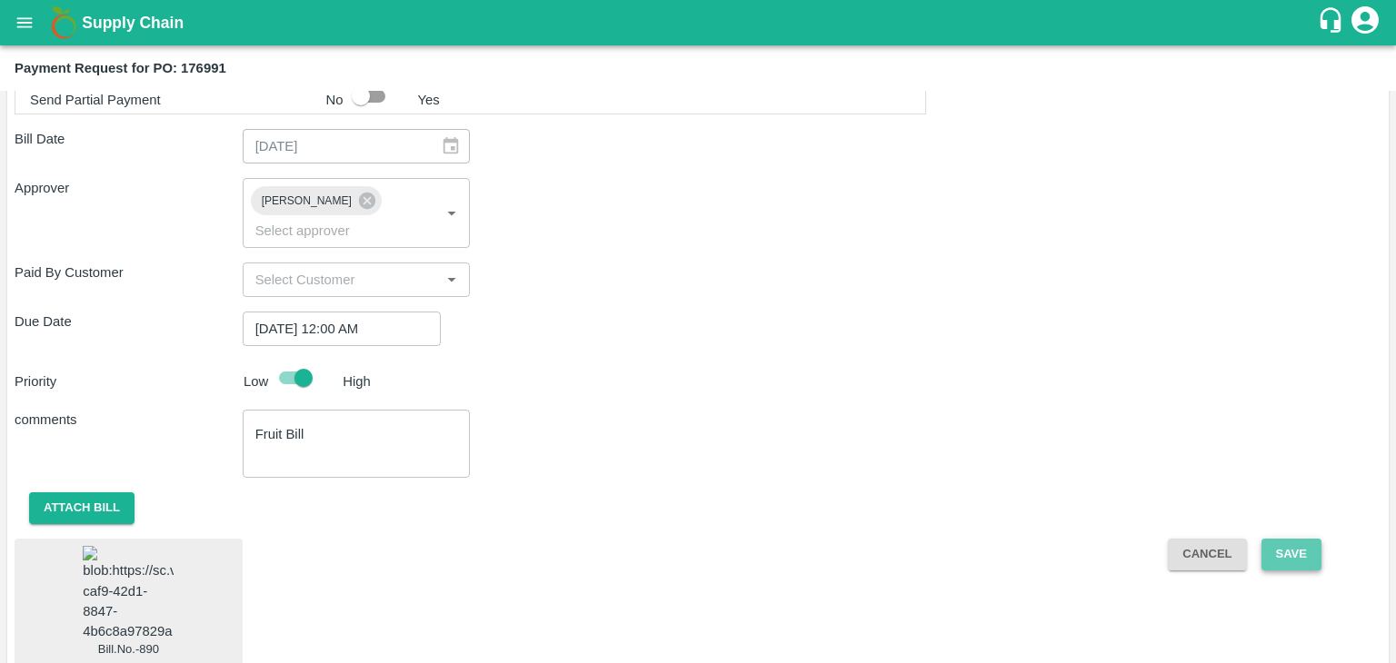
click at [1292, 539] on button "Save" at bounding box center [1291, 555] width 60 height 32
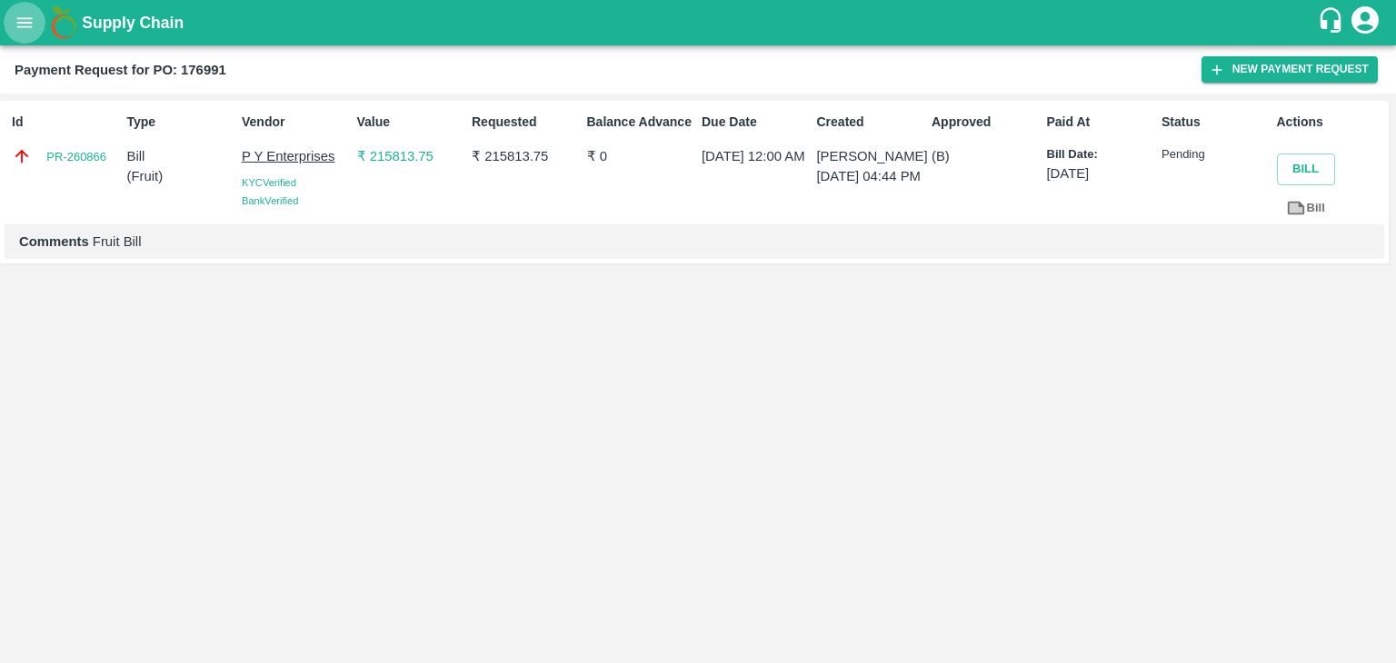
click at [20, 23] on icon "open drawer" at bounding box center [24, 22] width 15 height 10
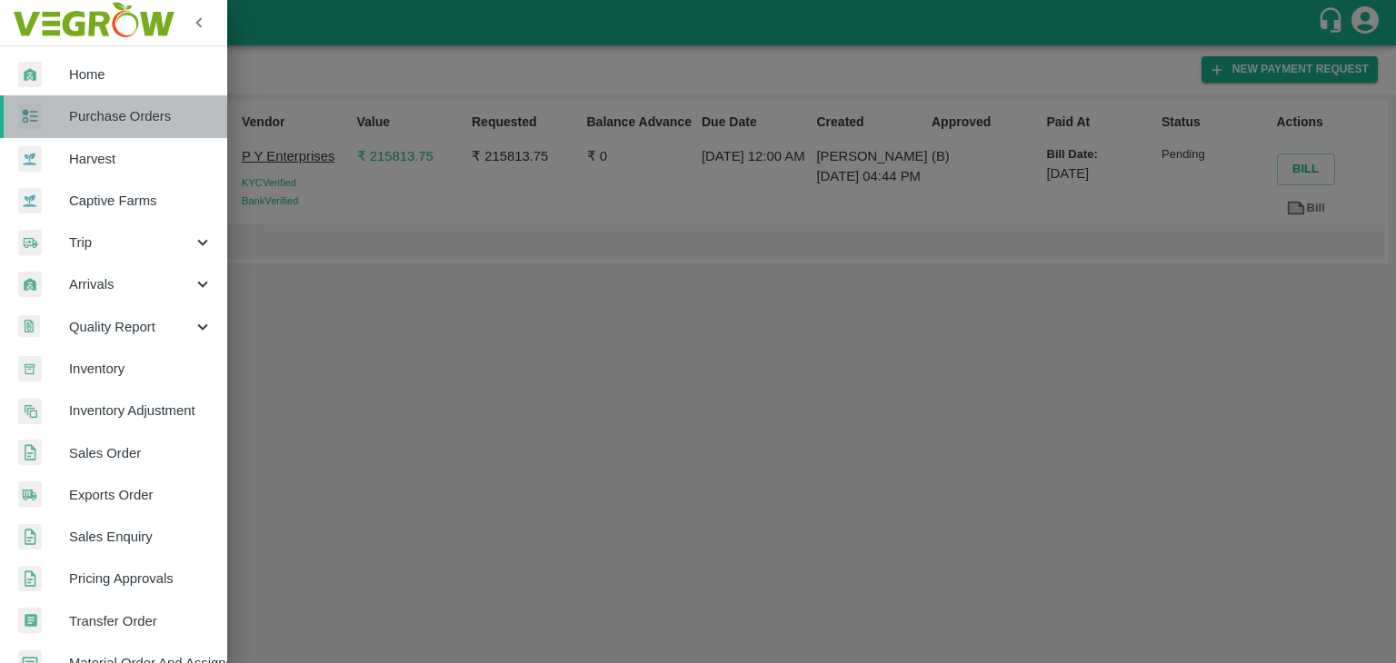
click at [144, 117] on span "Purchase Orders" at bounding box center [141, 116] width 144 height 20
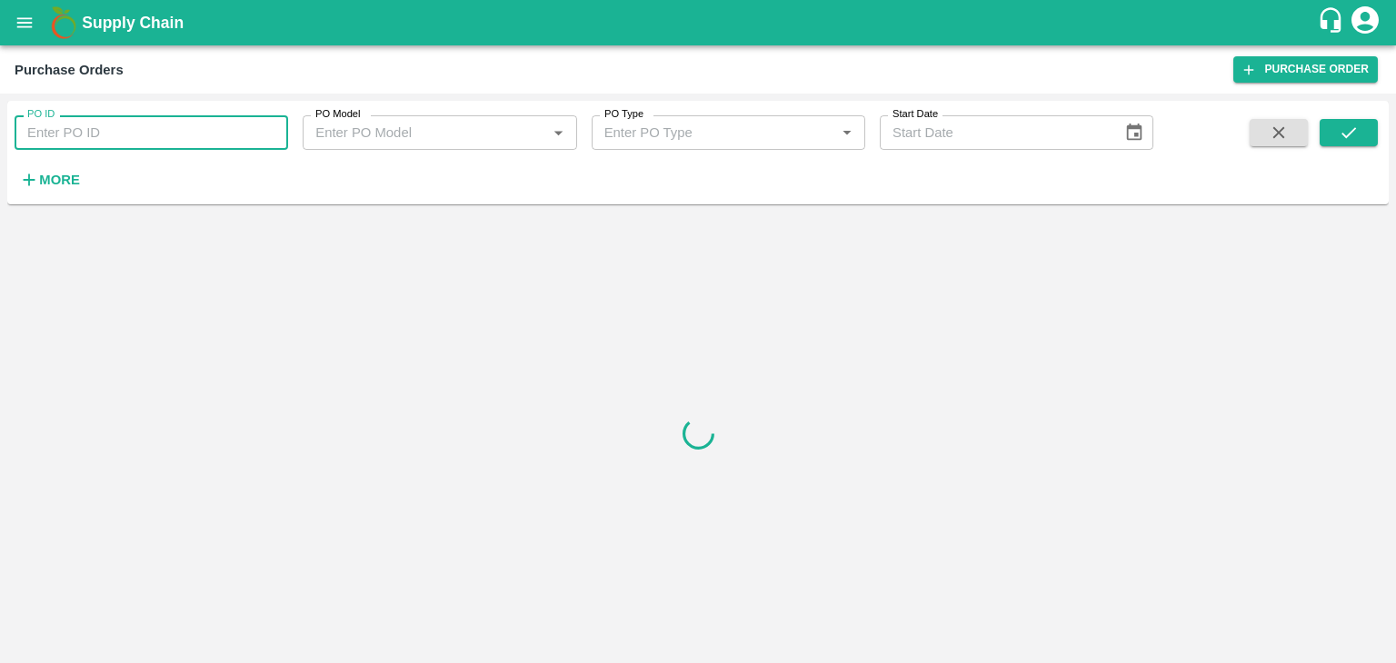
click at [276, 137] on input "PO ID" at bounding box center [151, 132] width 273 height 35
paste input "176746"
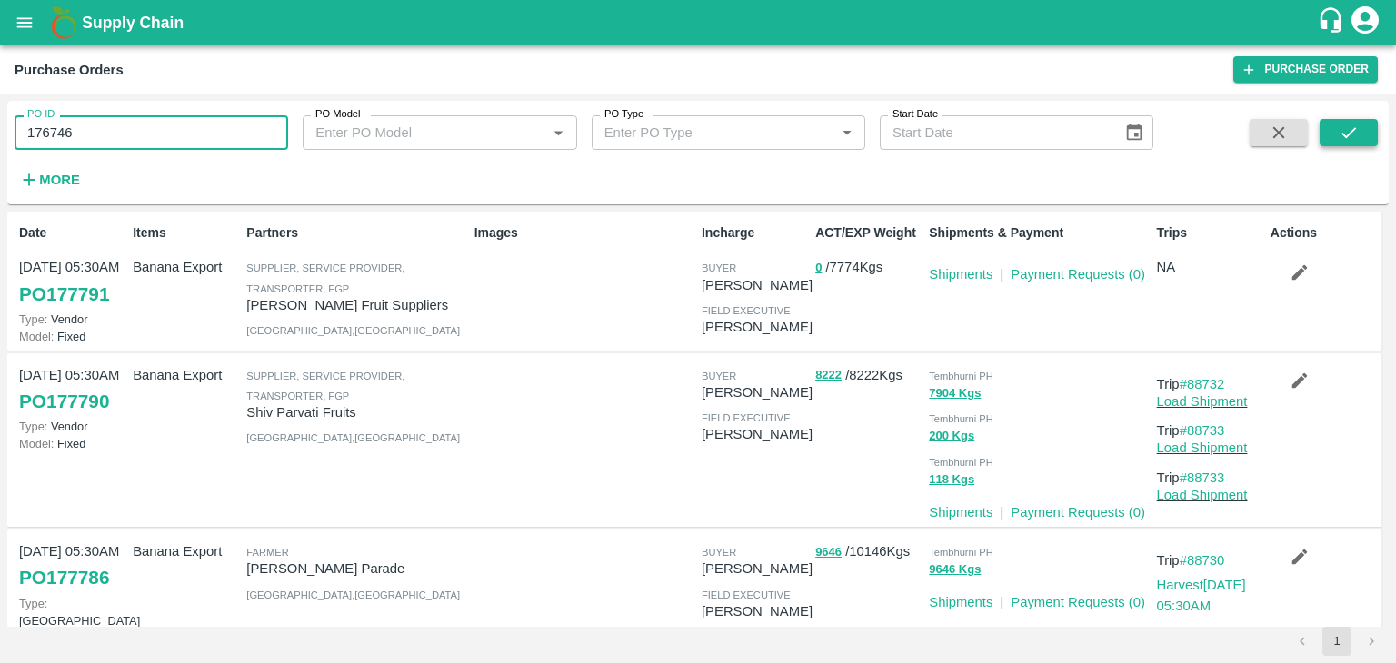
type input "176746"
click at [1361, 132] on button "submit" at bounding box center [1348, 132] width 58 height 27
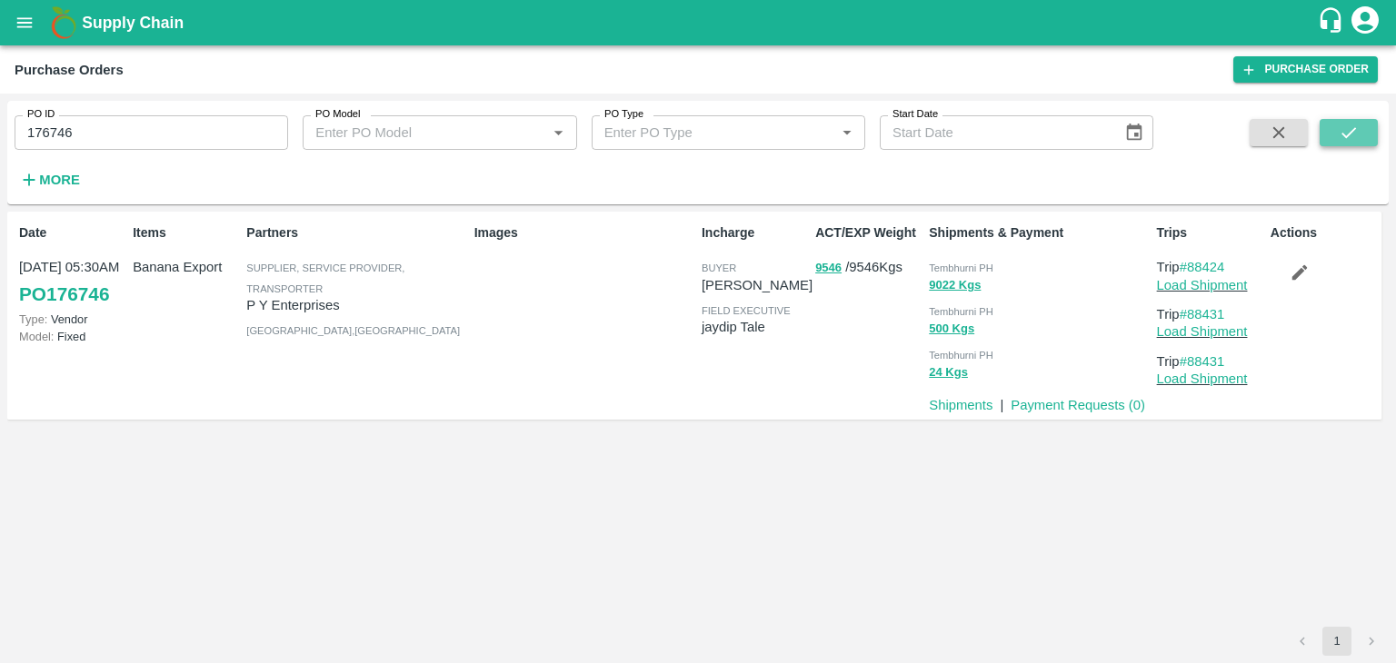
click at [1361, 132] on button "submit" at bounding box center [1348, 132] width 58 height 27
click at [1059, 405] on link "Payment Requests ( 0 )" at bounding box center [1077, 405] width 134 height 15
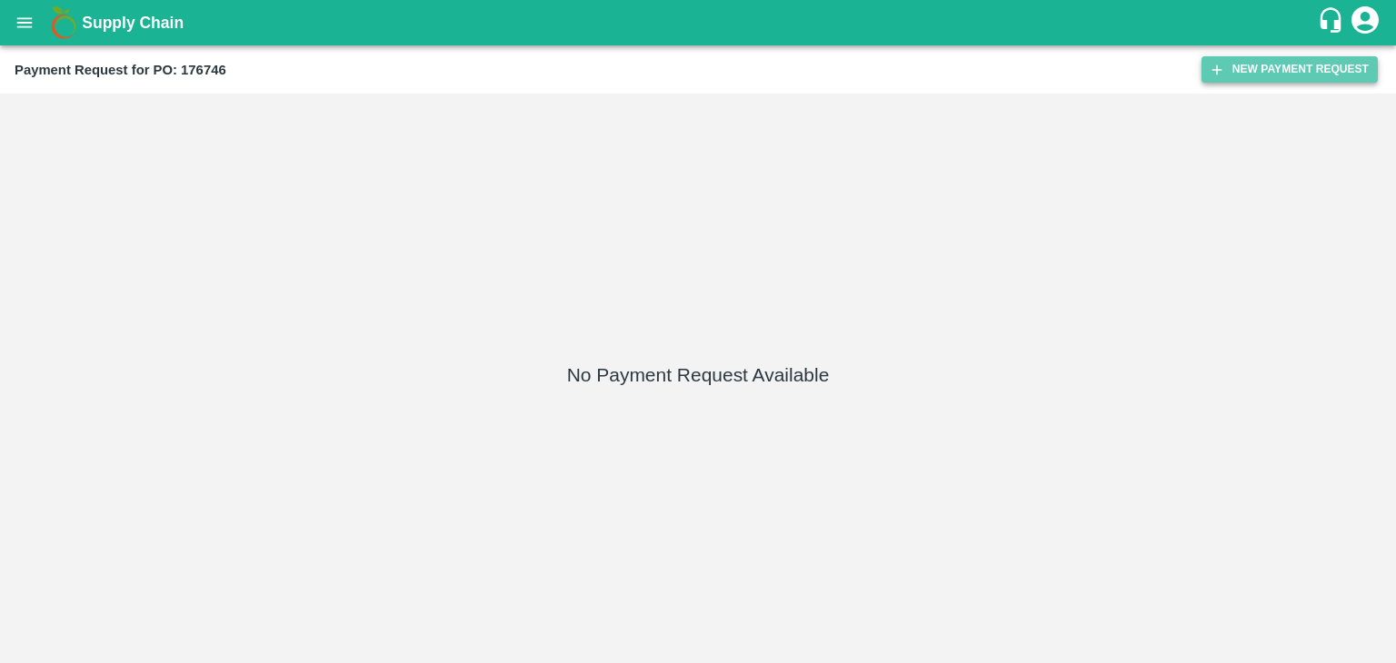
click at [1309, 62] on button "New Payment Request" at bounding box center [1289, 69] width 176 height 26
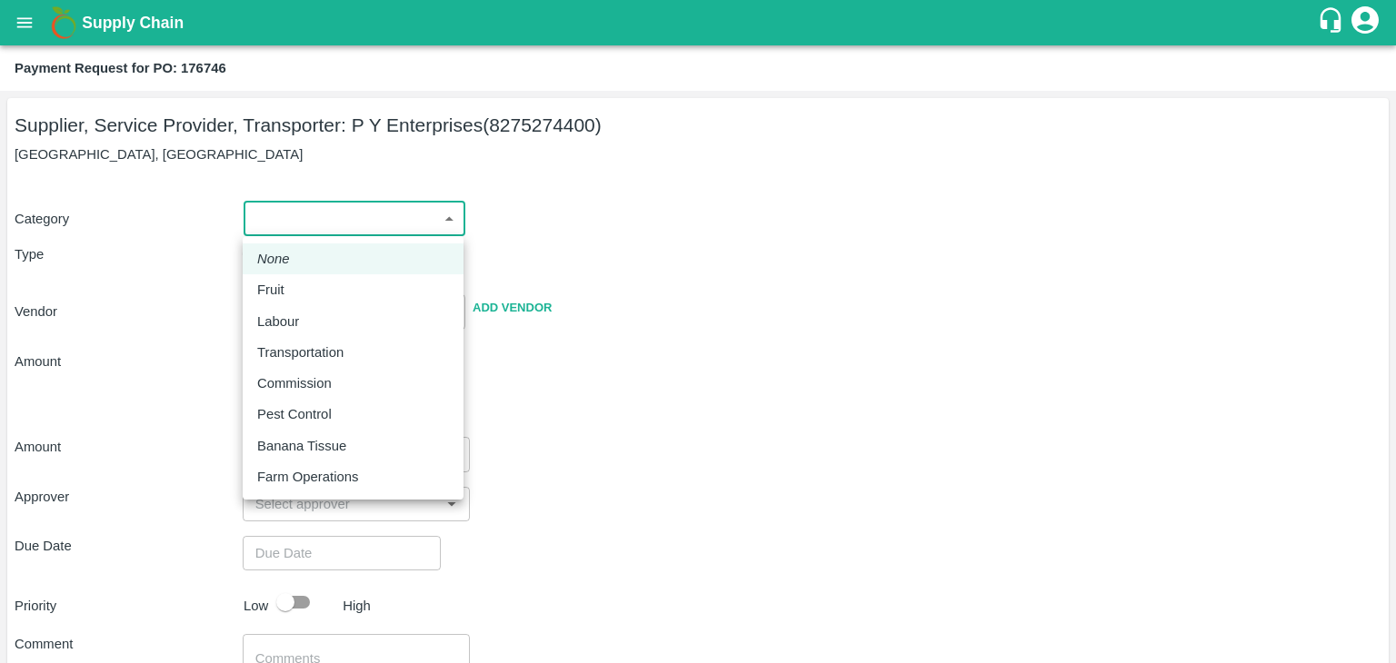
click at [313, 214] on body "Supply Chain Payment Request for PO: 176746 Supplier, Service Provider, Transpo…" at bounding box center [698, 331] width 1396 height 663
click at [287, 284] on div "Fruit" at bounding box center [275, 290] width 36 height 20
type input "1"
type input "P Y Enterprises - 8275274400(Supplier, Service Provider, Transporter)"
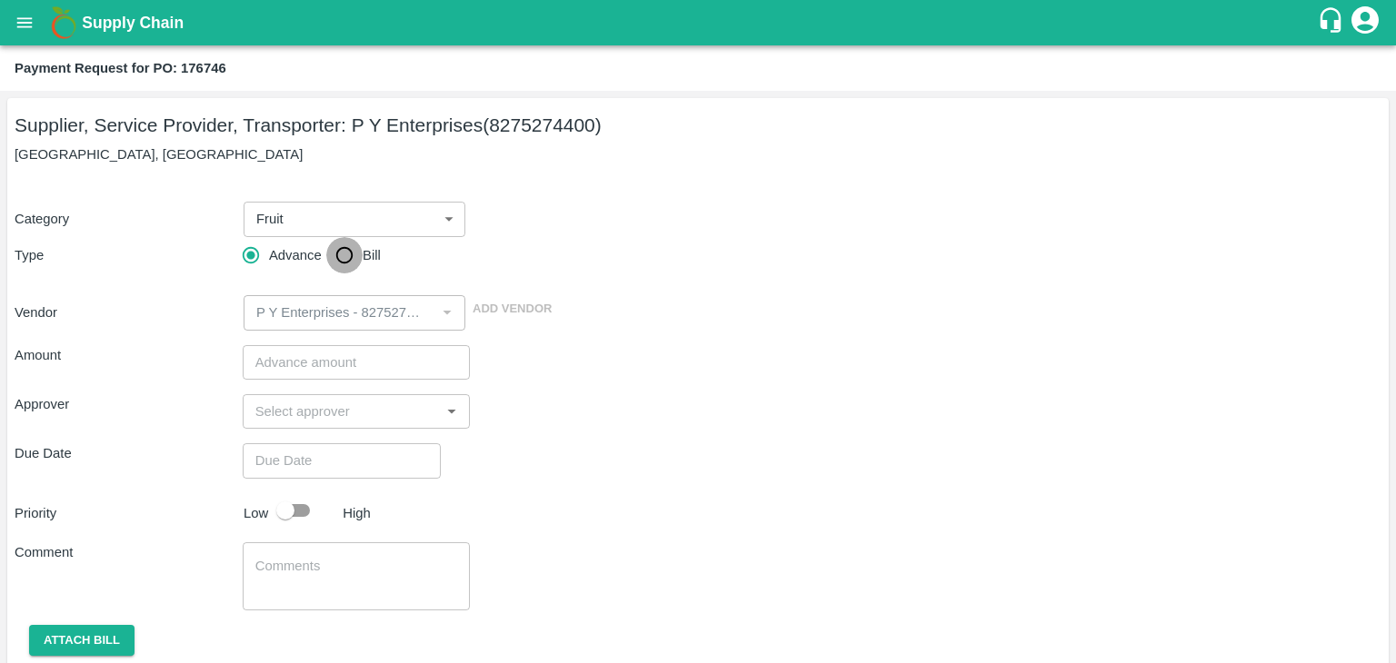
click at [353, 263] on input "Bill" at bounding box center [344, 255] width 36 height 36
radio input "true"
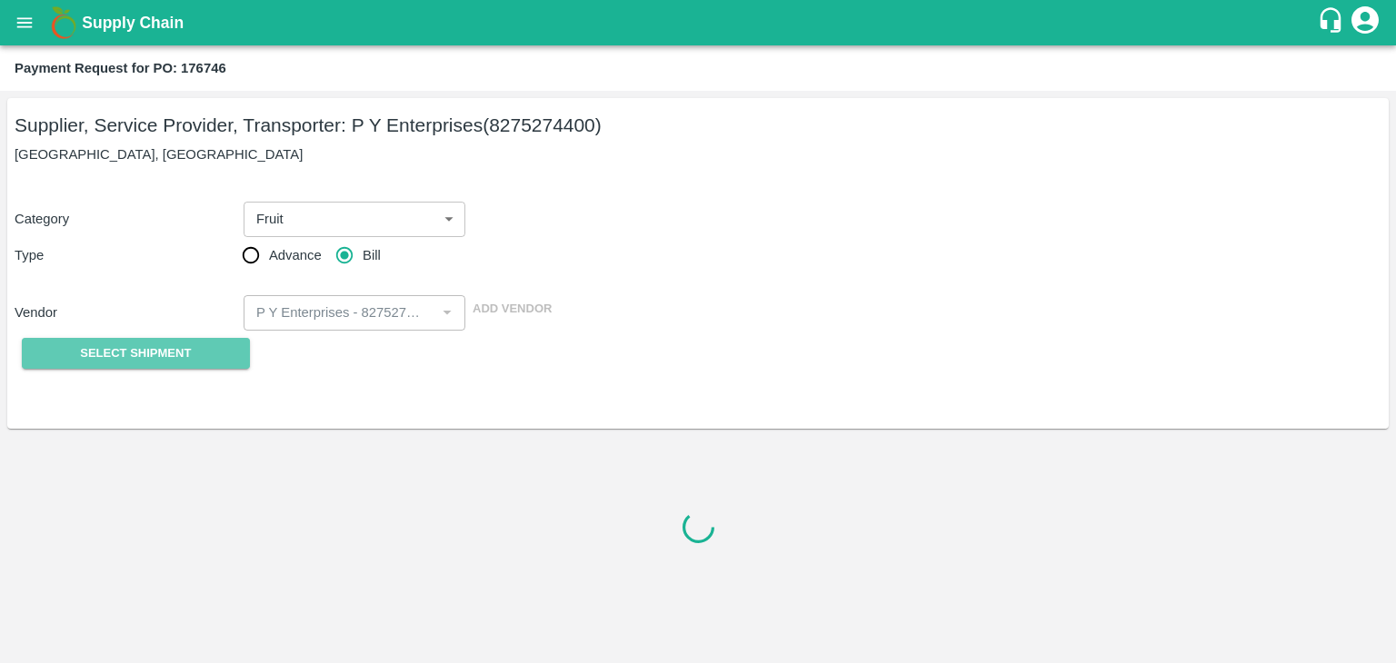
click at [153, 362] on span "Select Shipment" at bounding box center [135, 353] width 111 height 21
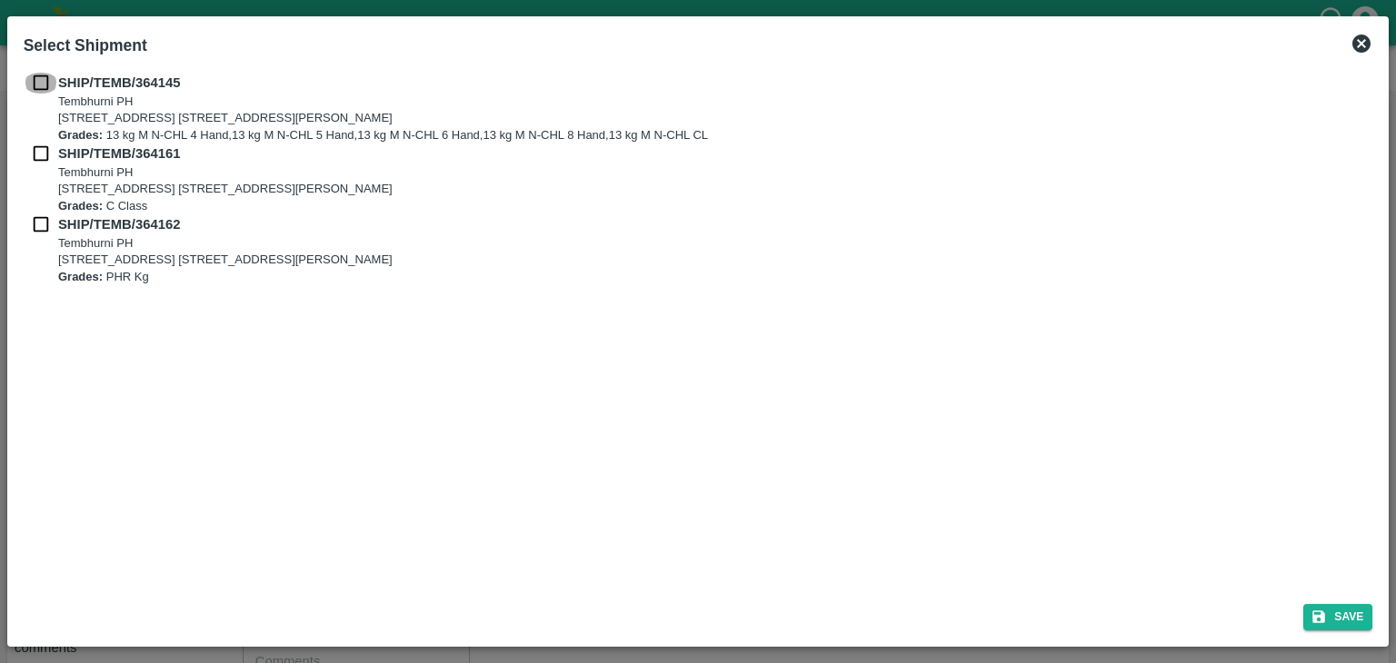
click at [35, 76] on input "checkbox" at bounding box center [41, 83] width 35 height 20
checkbox input "true"
click at [40, 145] on input "checkbox" at bounding box center [41, 154] width 35 height 20
checkbox input "true"
click at [40, 215] on input "checkbox" at bounding box center [41, 224] width 35 height 20
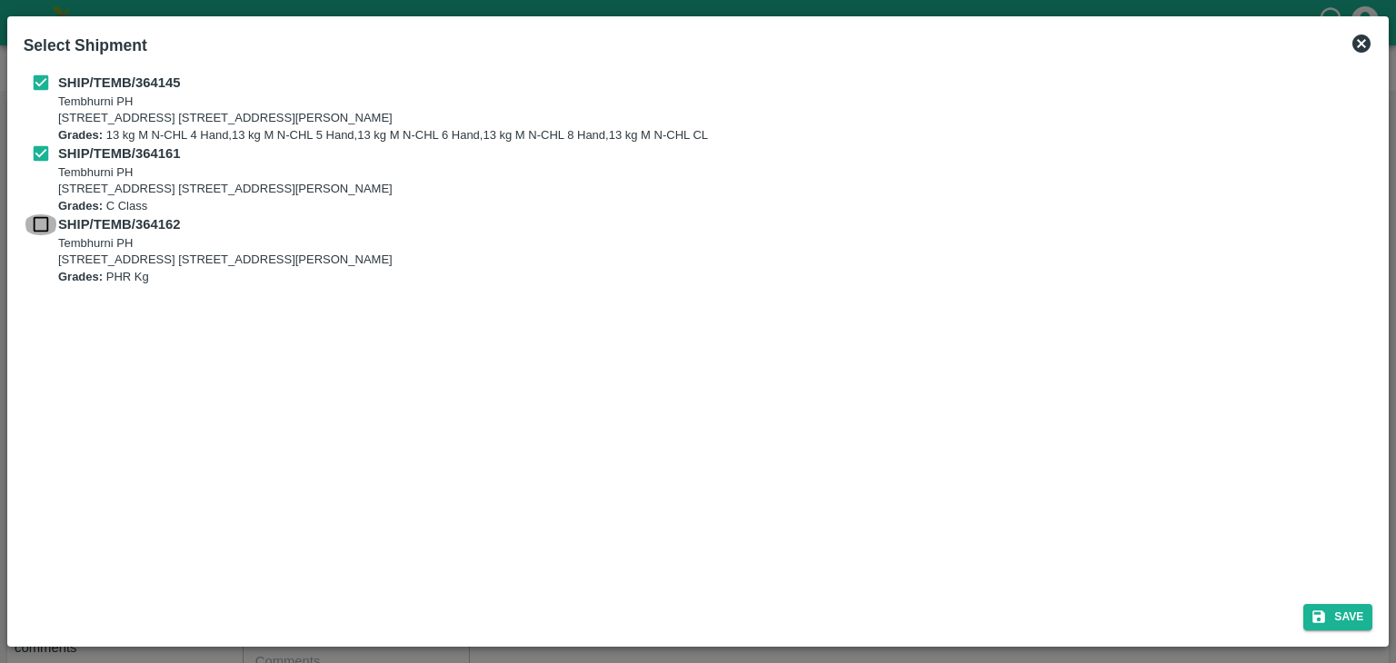
checkbox input "true"
click at [1345, 619] on button "Save" at bounding box center [1337, 617] width 69 height 26
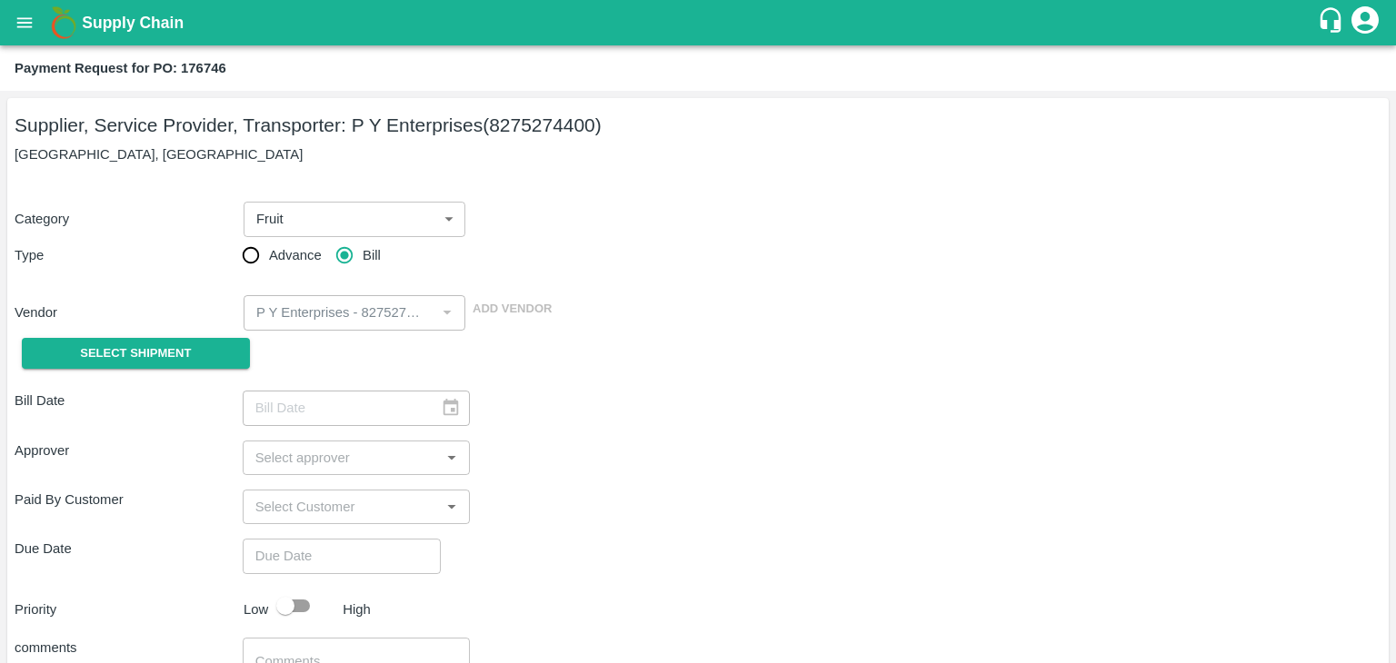
type input "[DATE]"
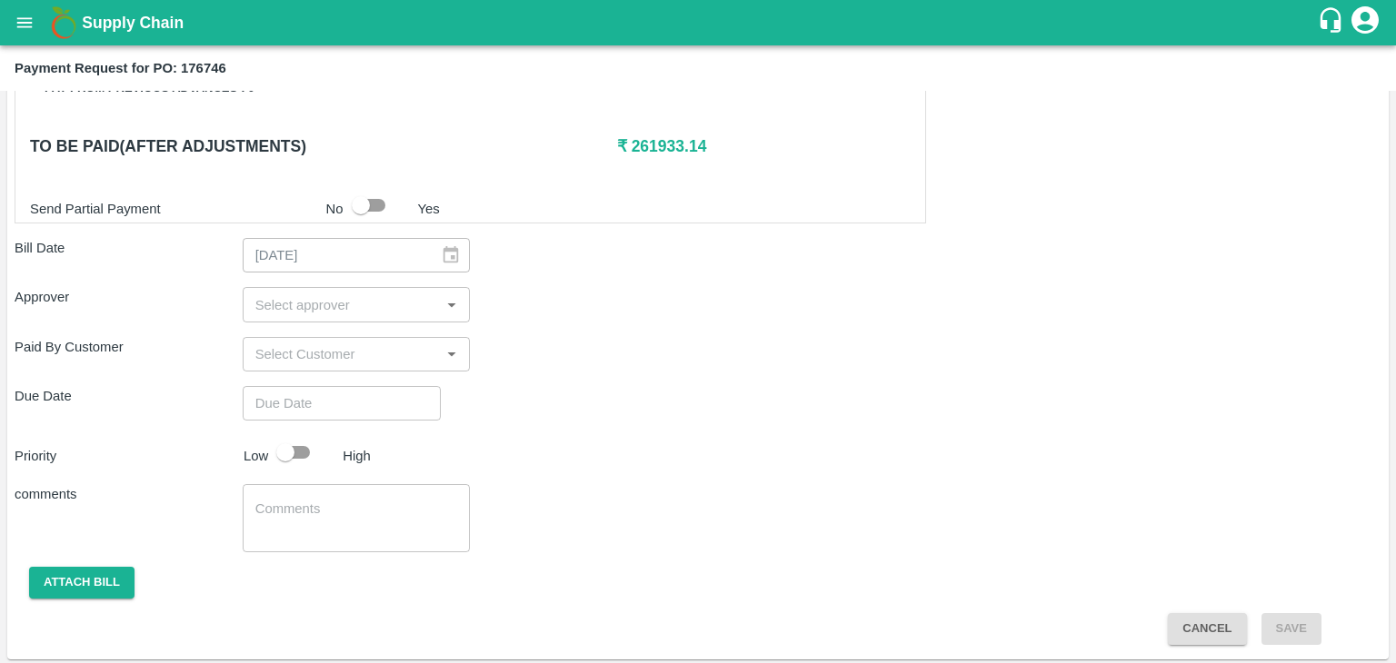
scroll to position [890, 0]
click at [302, 293] on input "input" at bounding box center [341, 305] width 187 height 24
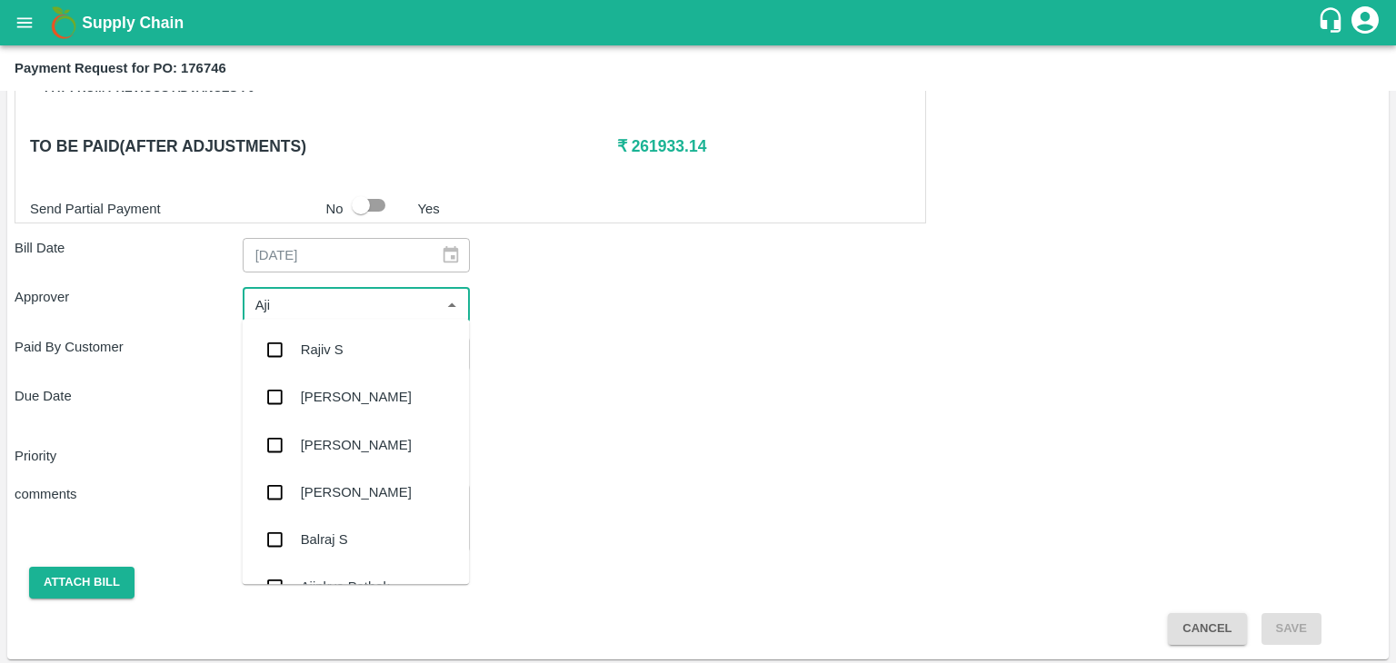
type input "Ajit"
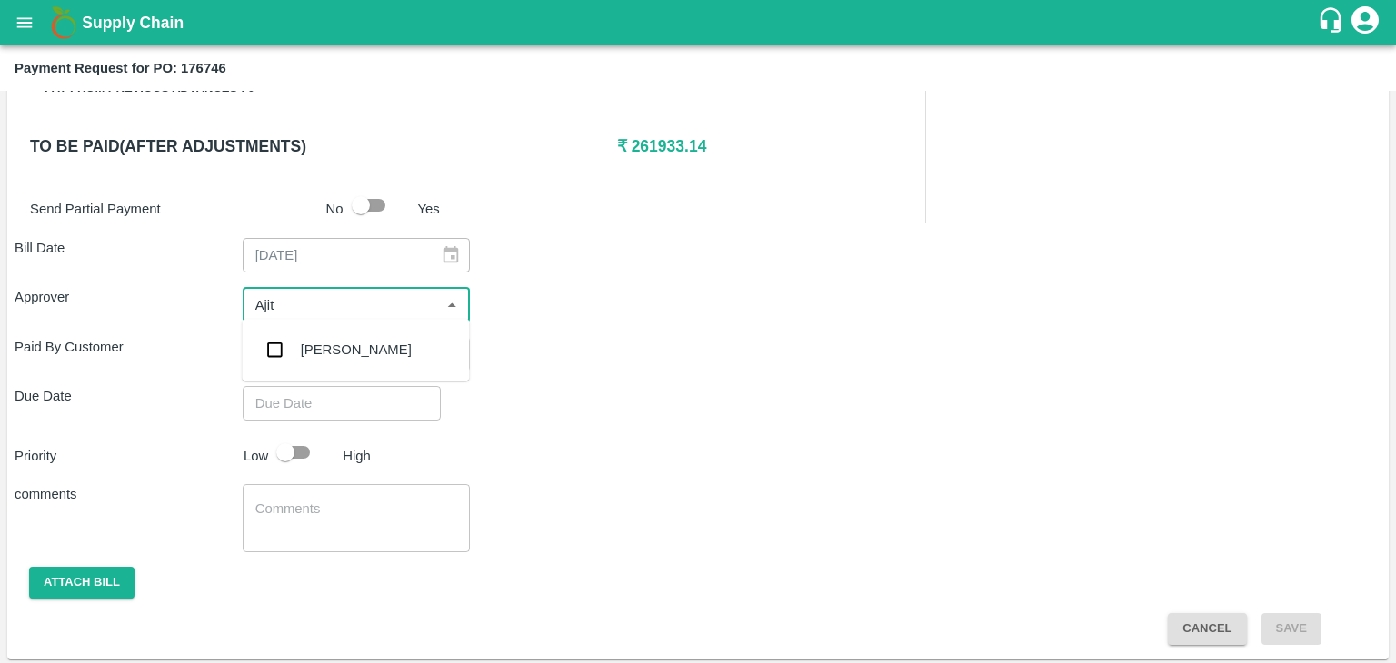
click at [333, 346] on div "[PERSON_NAME]" at bounding box center [356, 350] width 111 height 20
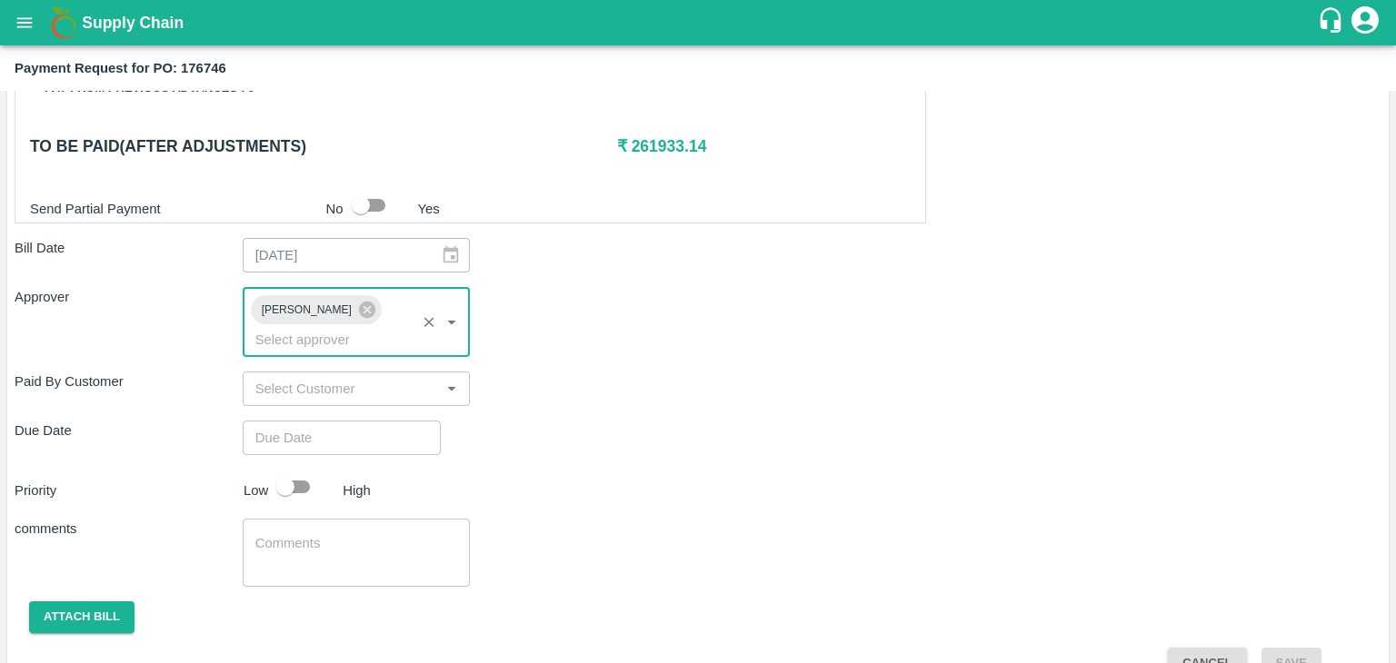
type input "DD/MM/YYYY hh:mm aa"
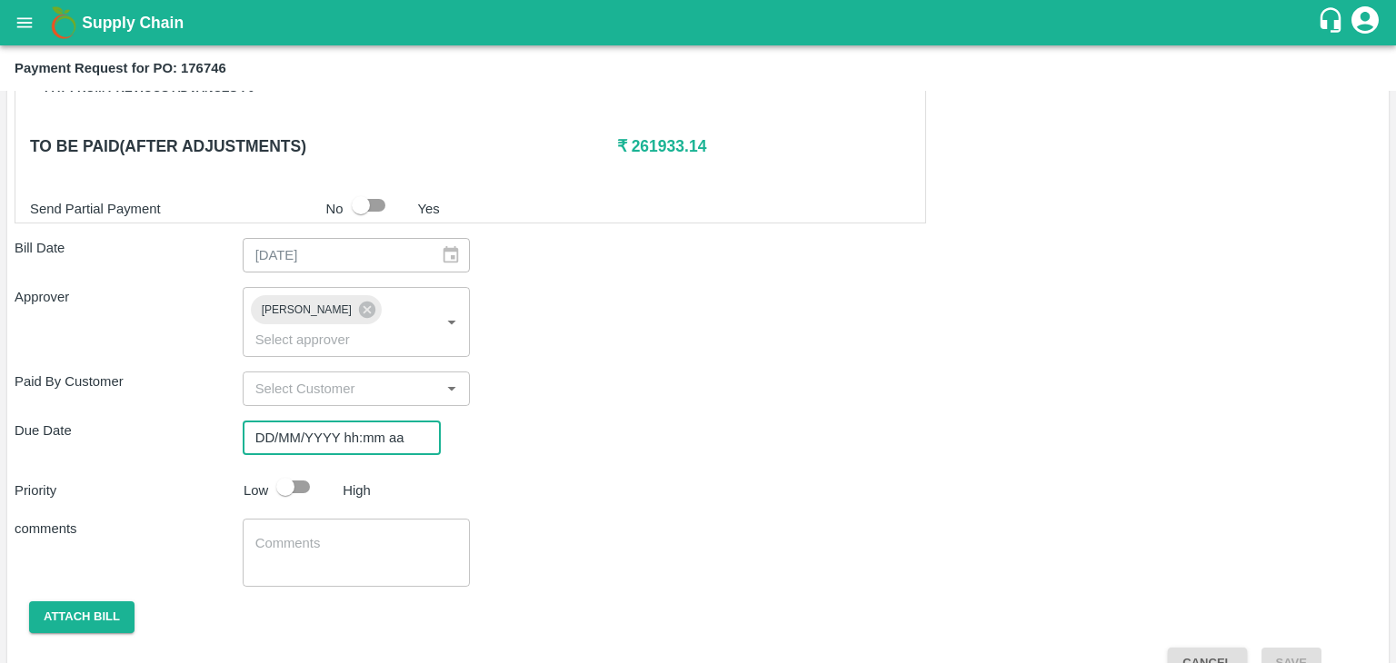
click at [376, 421] on input "DD/MM/YYYY hh:mm aa" at bounding box center [335, 438] width 185 height 35
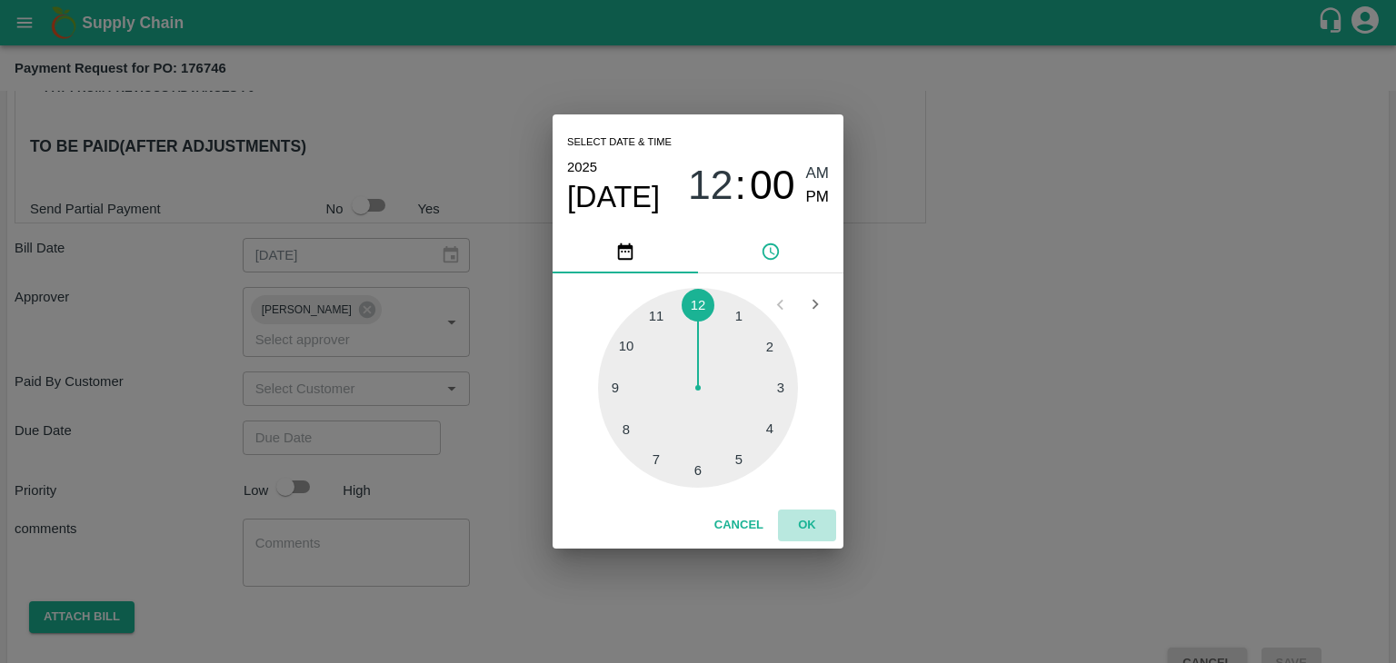
click at [797, 521] on button "OK" at bounding box center [807, 526] width 58 height 32
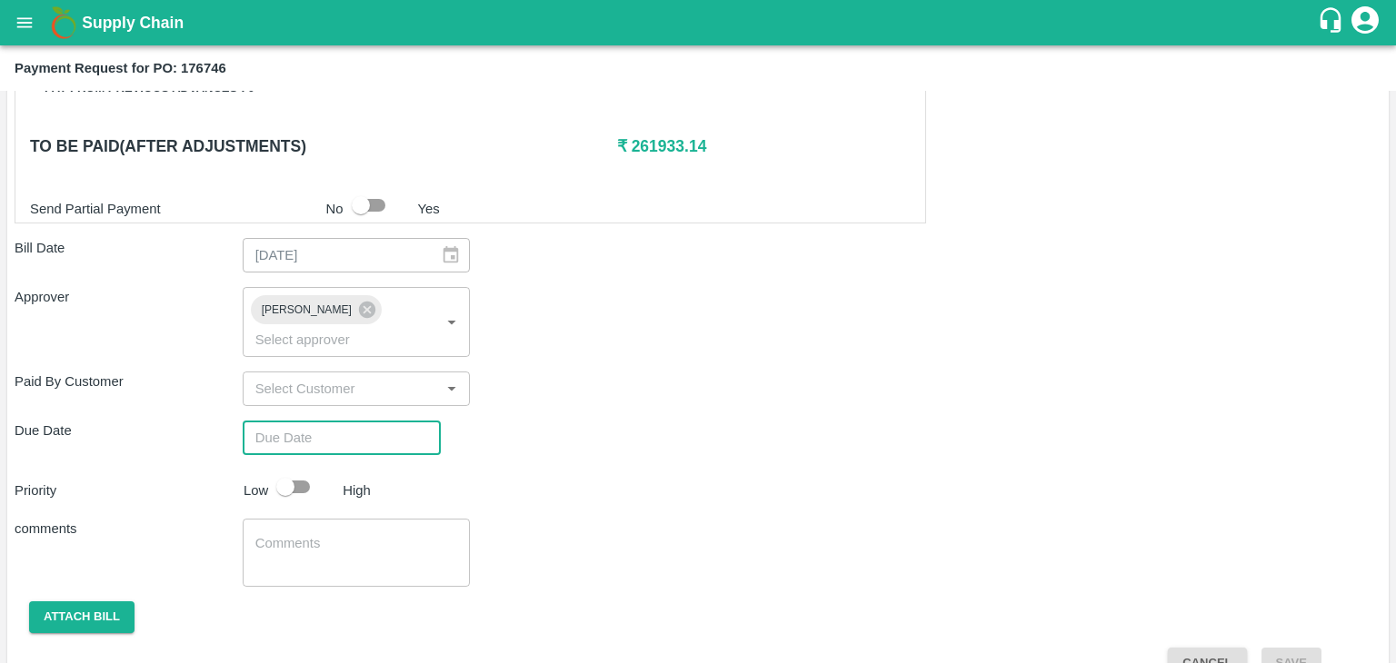
type input "[DATE] 12:00 AM"
click at [295, 470] on input "checkbox" at bounding box center [286, 487] width 104 height 35
checkbox input "true"
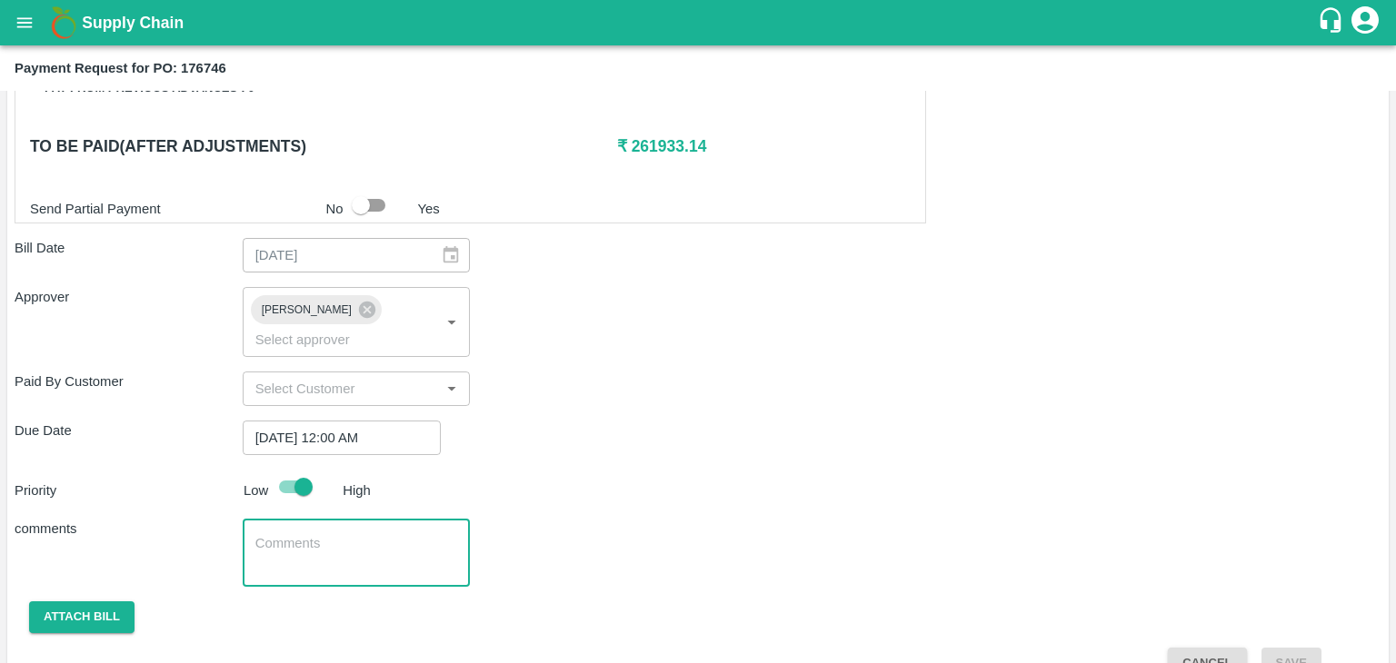
click at [379, 534] on textarea at bounding box center [356, 553] width 203 height 38
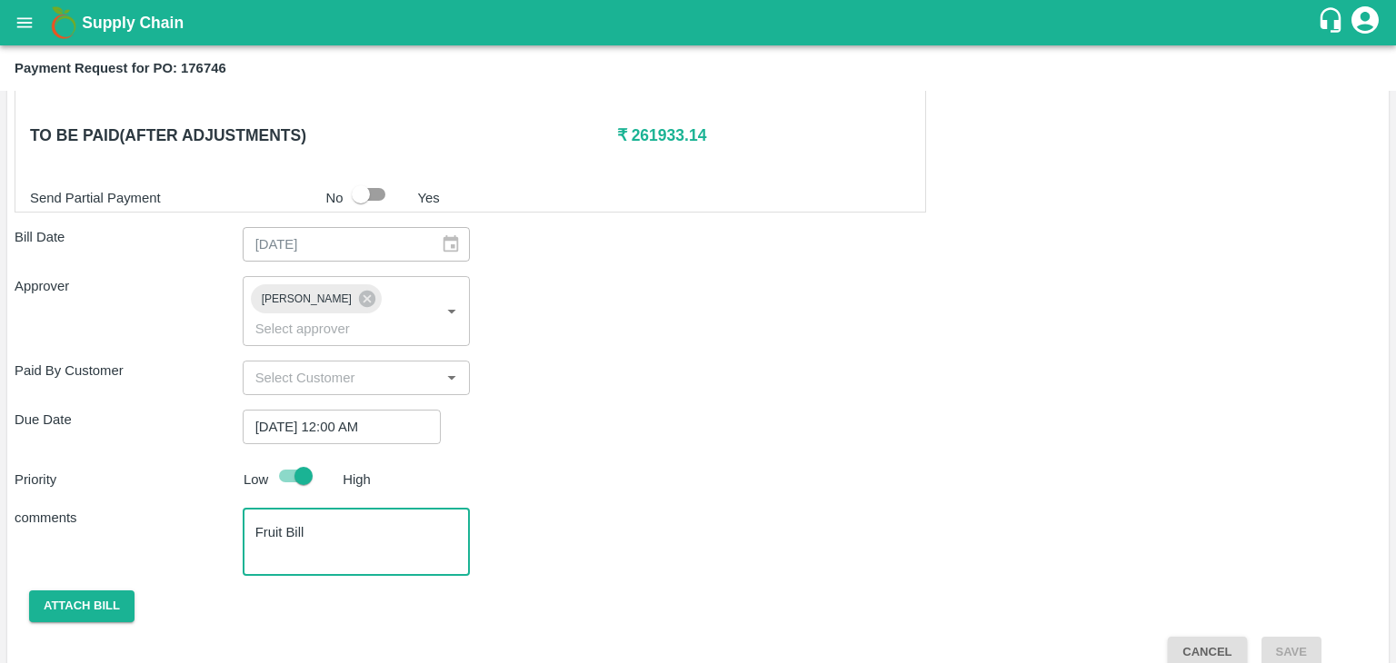
type textarea "Fruit Bill"
click at [92, 591] on button "Attach bill" at bounding box center [81, 607] width 105 height 32
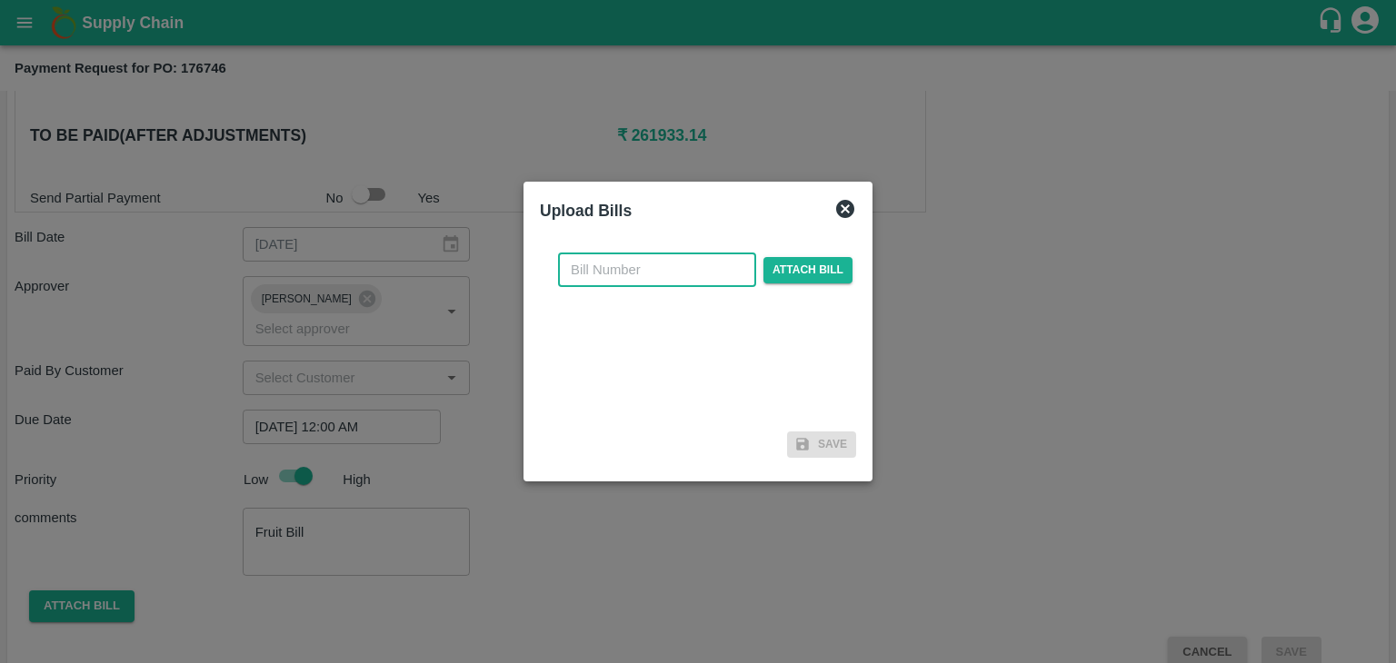
click at [672, 285] on input "text" at bounding box center [657, 270] width 198 height 35
type input "888"
click at [796, 274] on span "Attach bill" at bounding box center [807, 270] width 89 height 26
click at [0, 0] on input "Attach bill" at bounding box center [0, 0] width 0 height 0
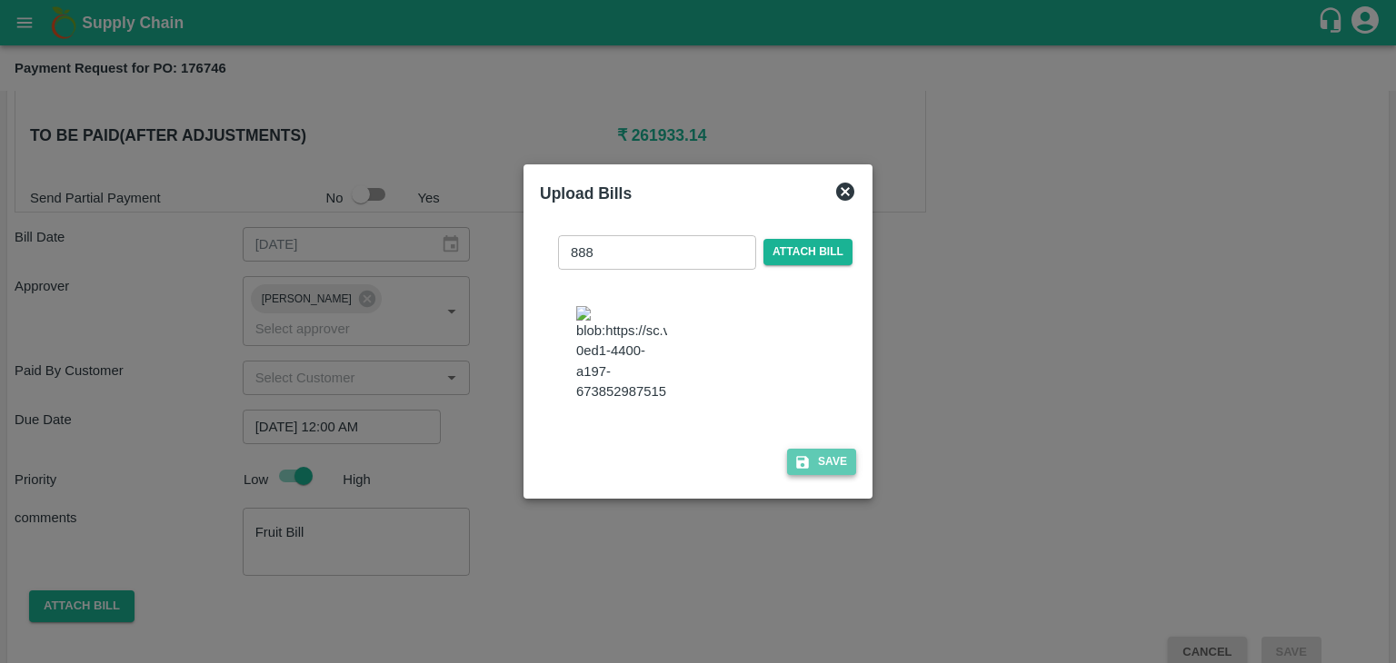
click at [810, 462] on button "Save" at bounding box center [821, 462] width 69 height 26
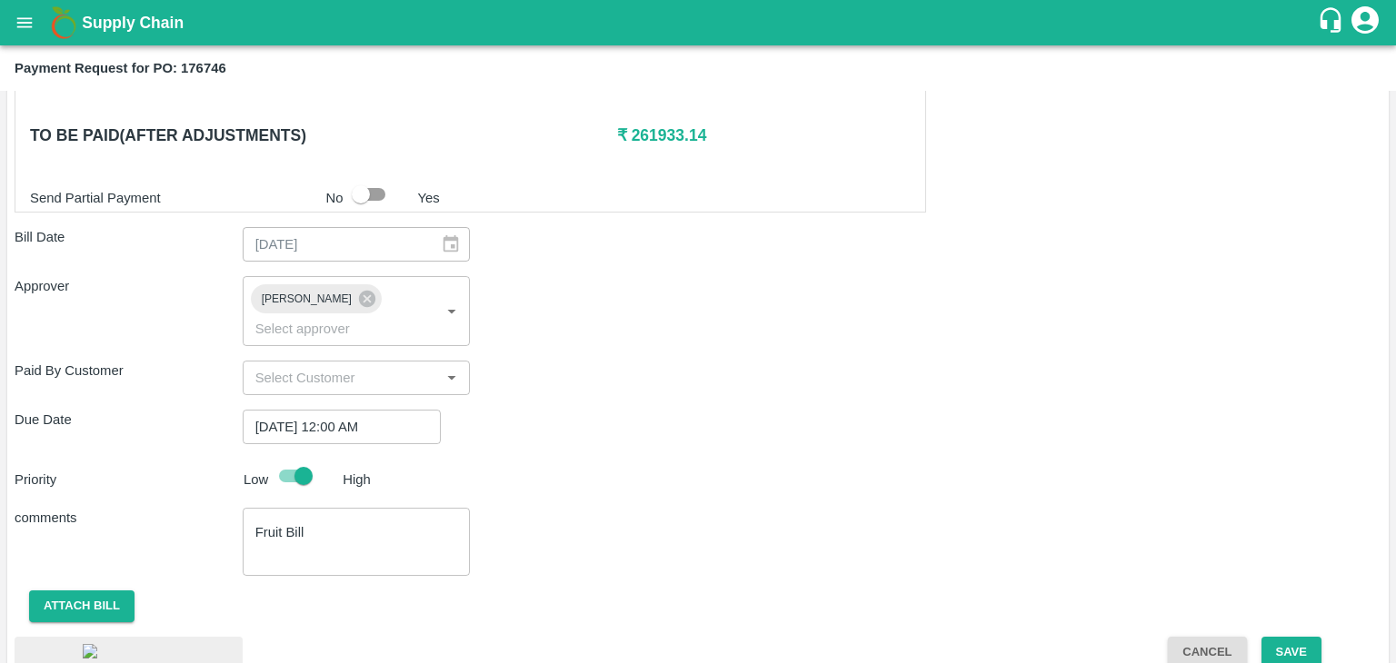
scroll to position [1006, 0]
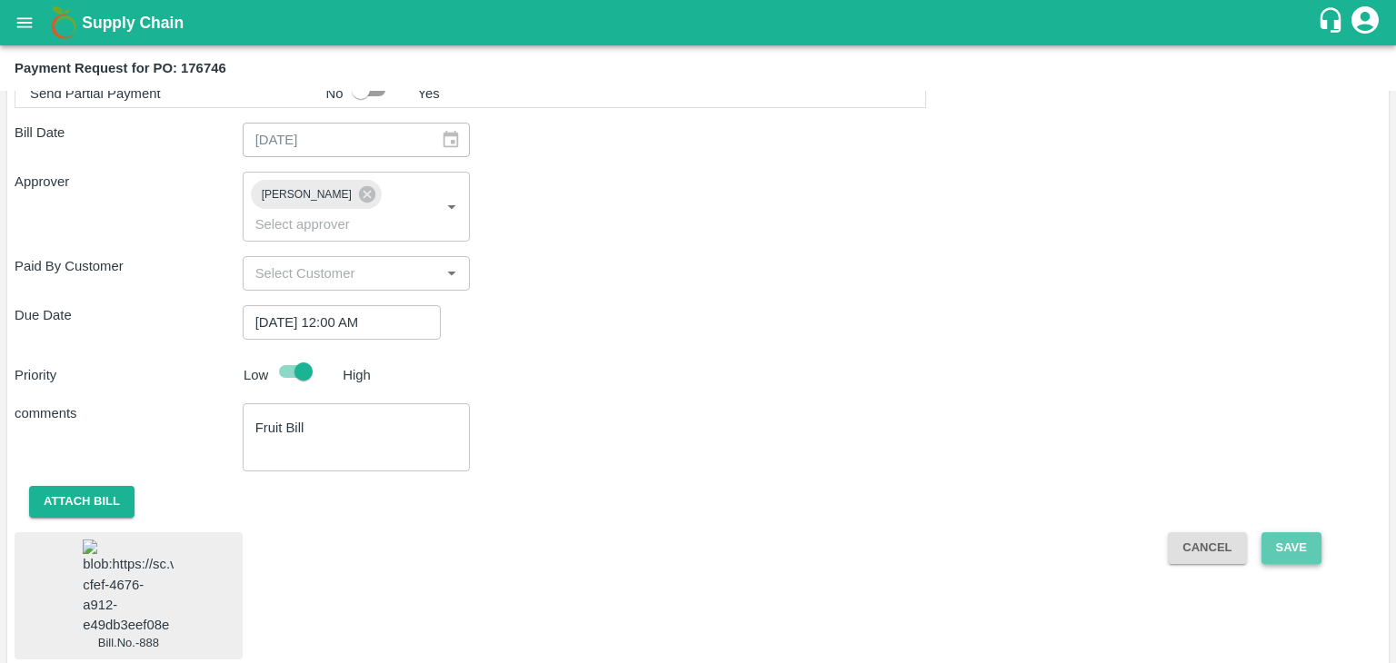
click at [1292, 532] on button "Save" at bounding box center [1291, 548] width 60 height 32
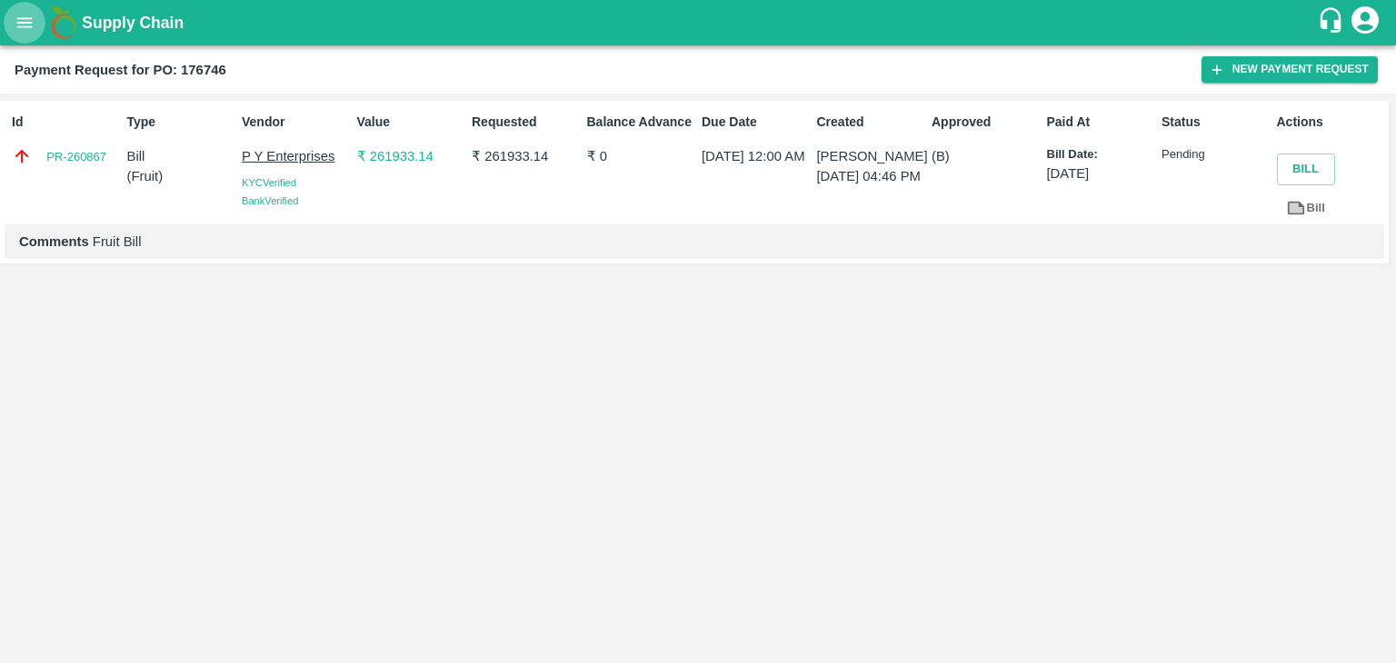
click at [31, 20] on icon "open drawer" at bounding box center [25, 23] width 20 height 20
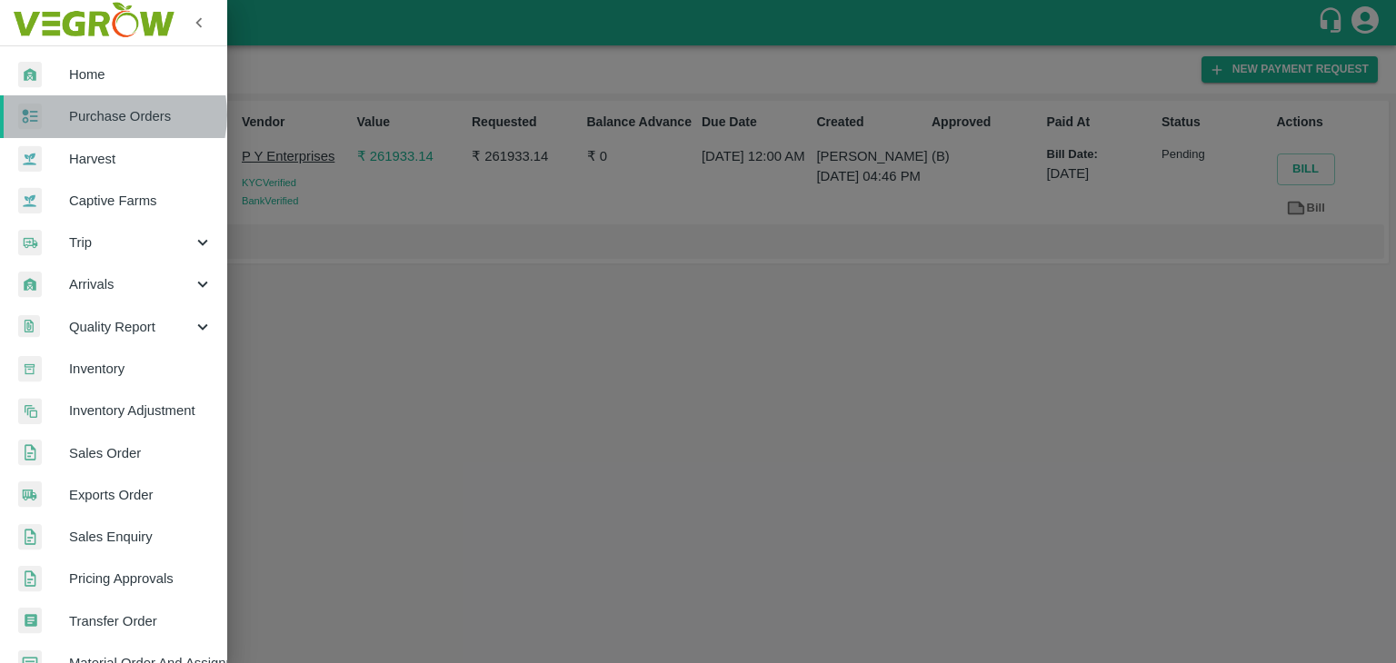
click at [112, 114] on span "Purchase Orders" at bounding box center [141, 116] width 144 height 20
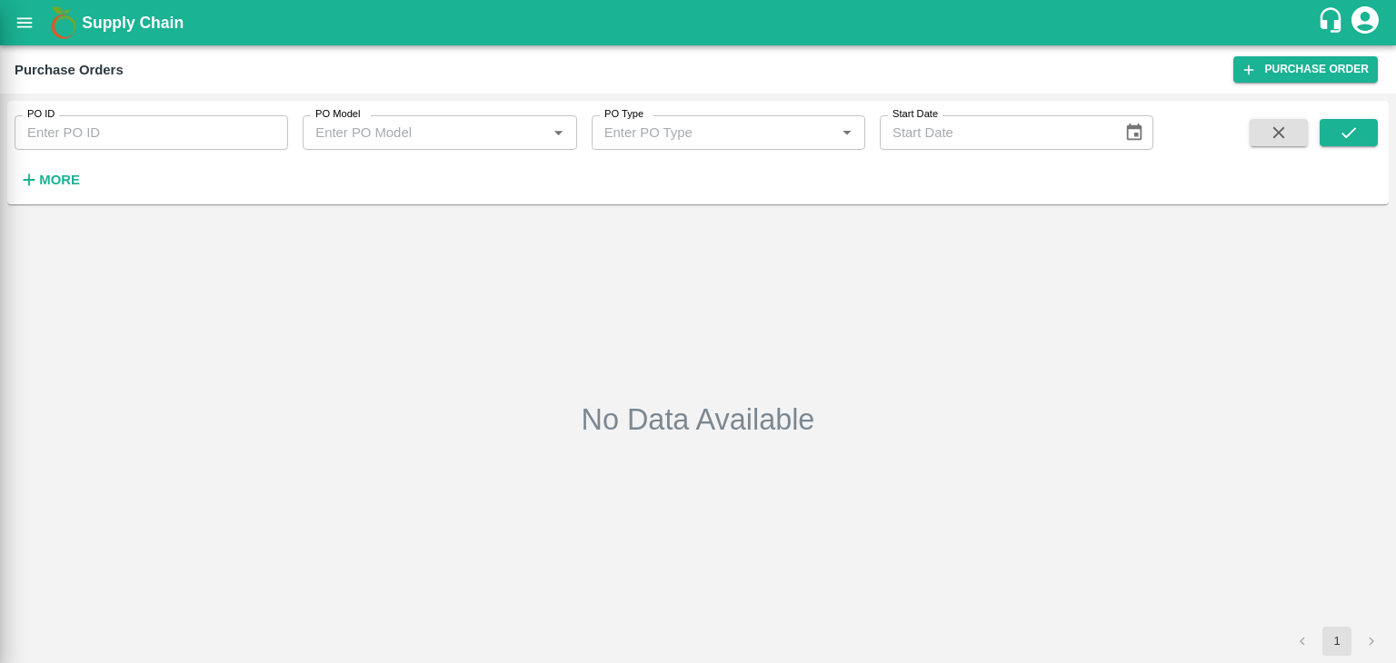
click at [276, 127] on div at bounding box center [698, 331] width 1396 height 663
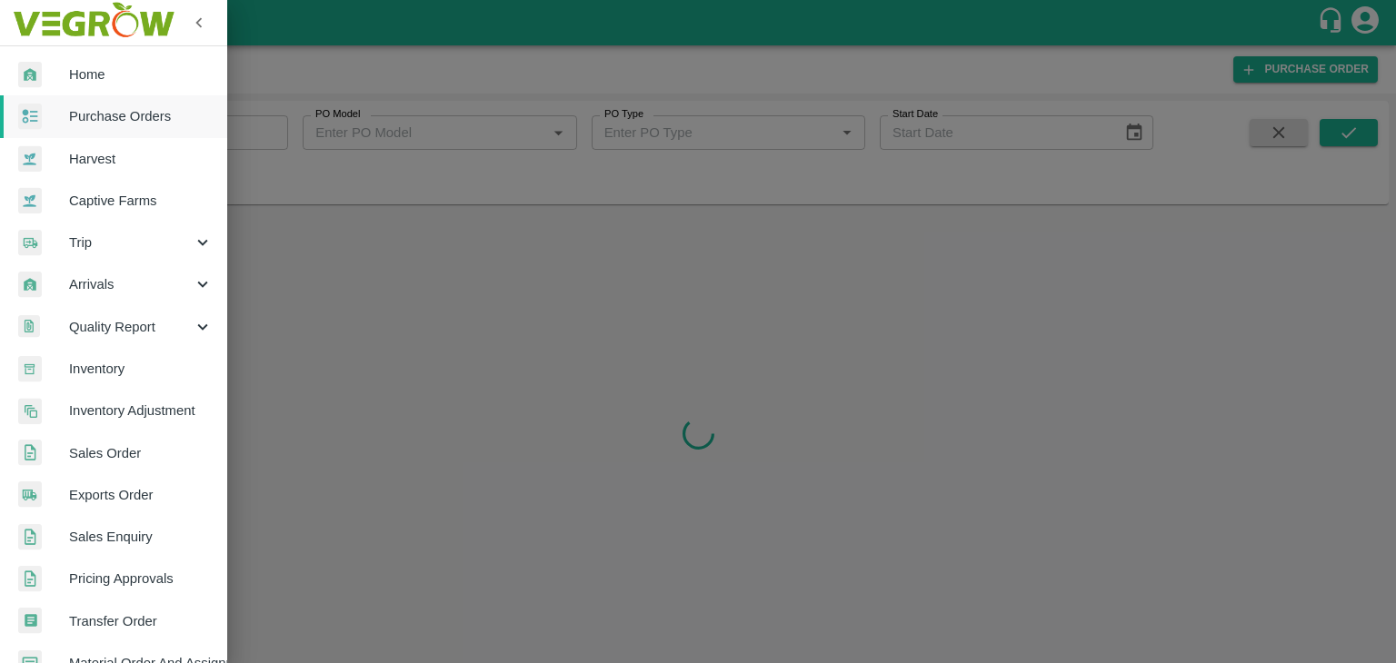
click at [279, 135] on div at bounding box center [698, 331] width 1396 height 663
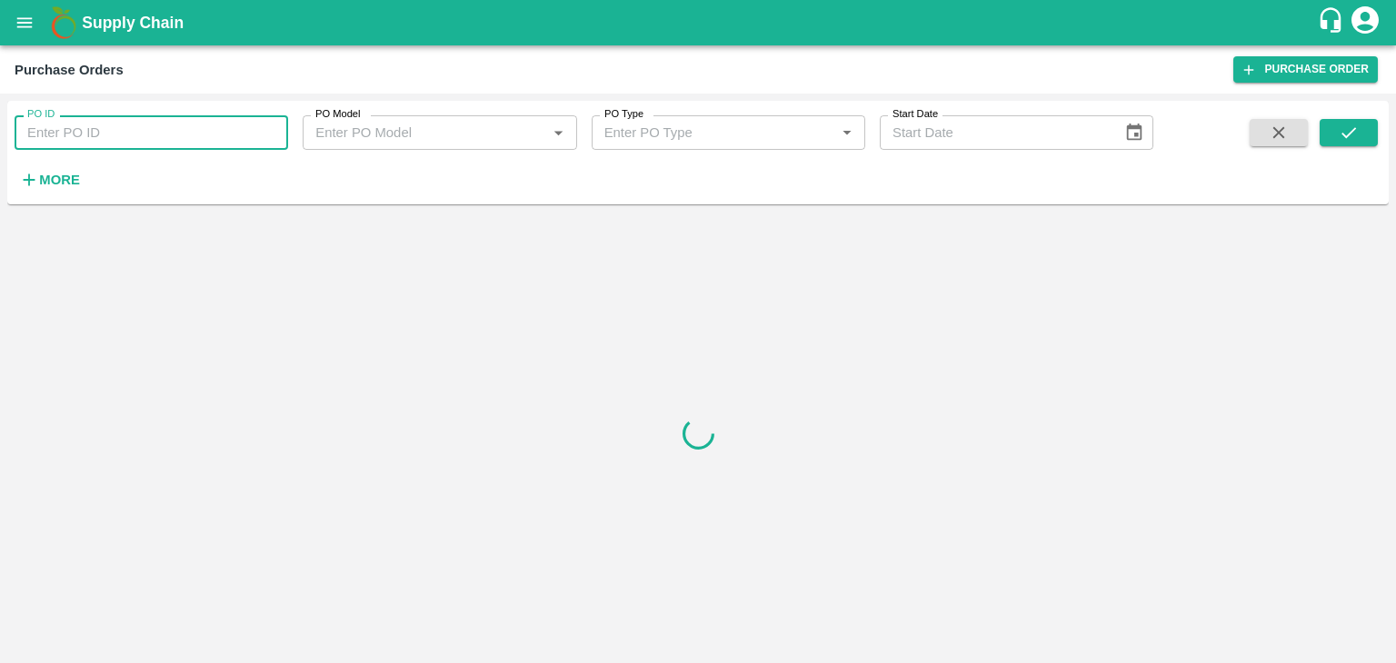
click at [279, 134] on input "PO ID" at bounding box center [151, 132] width 273 height 35
paste input "175316"
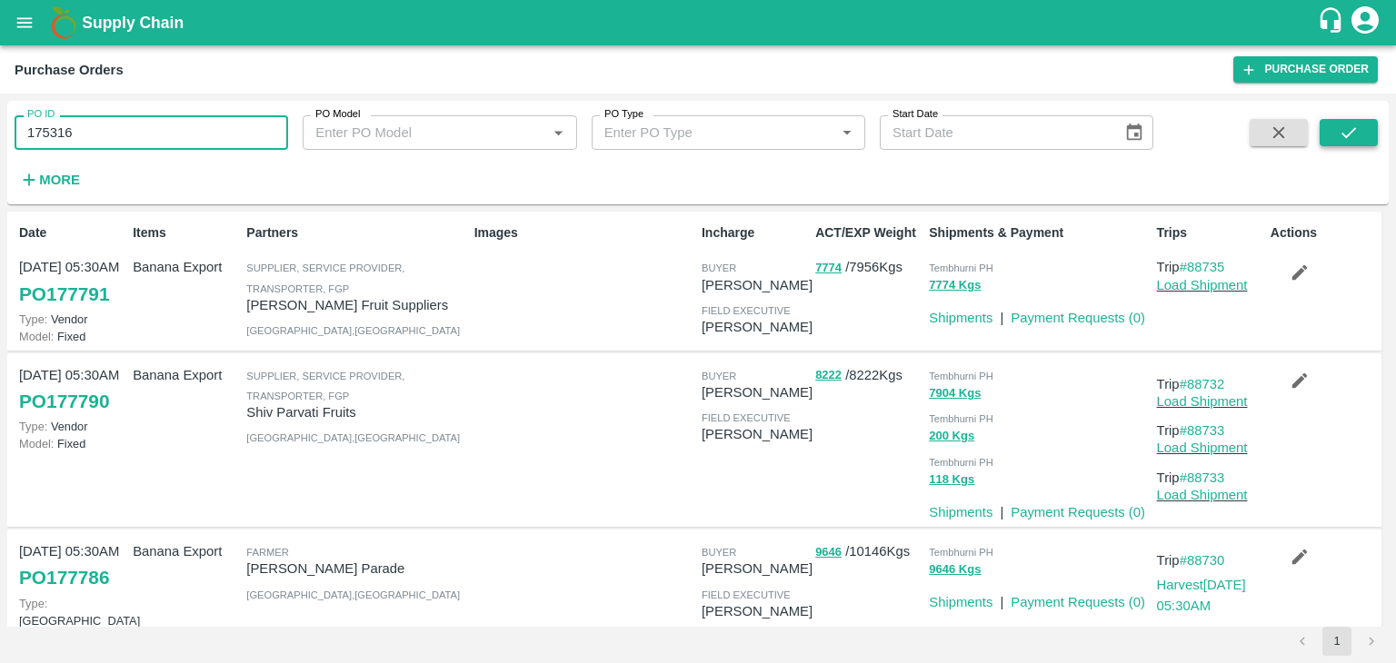
type input "175316"
click at [1338, 130] on icon "submit" at bounding box center [1348, 133] width 20 height 20
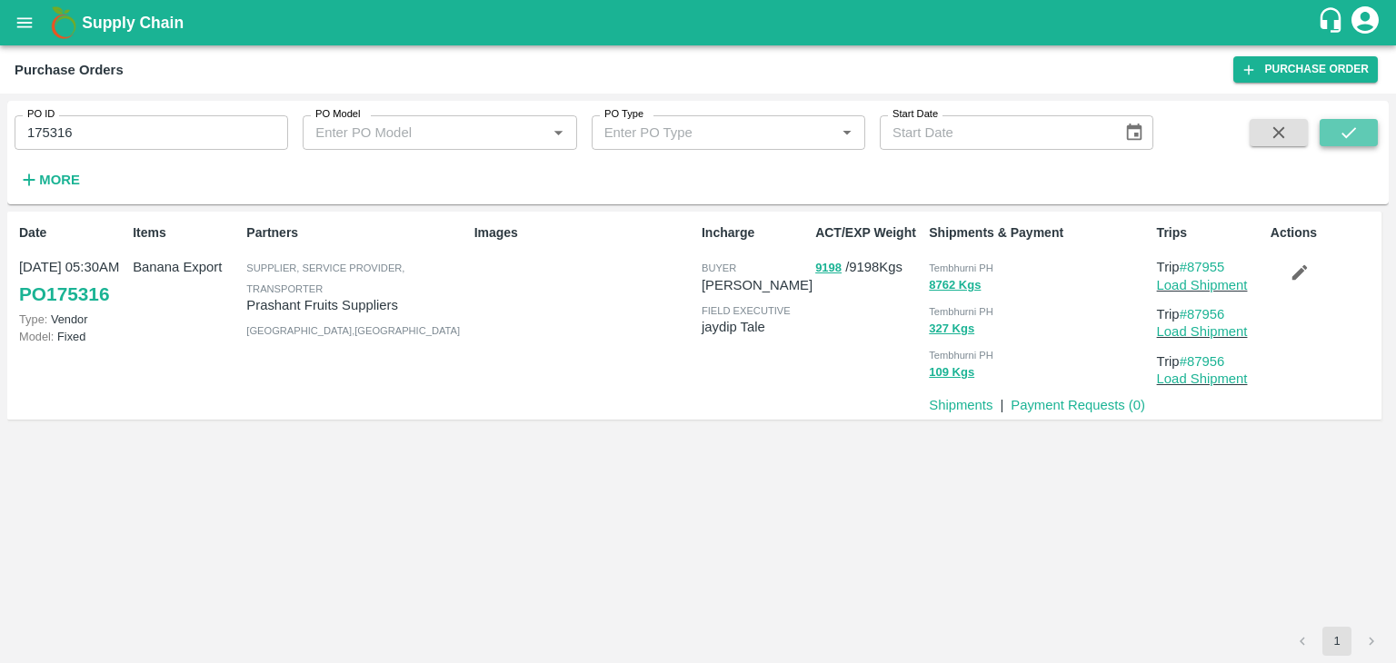
click at [1338, 130] on icon "submit" at bounding box center [1348, 133] width 20 height 20
click at [1067, 412] on link "Payment Requests ( 0 )" at bounding box center [1077, 405] width 134 height 15
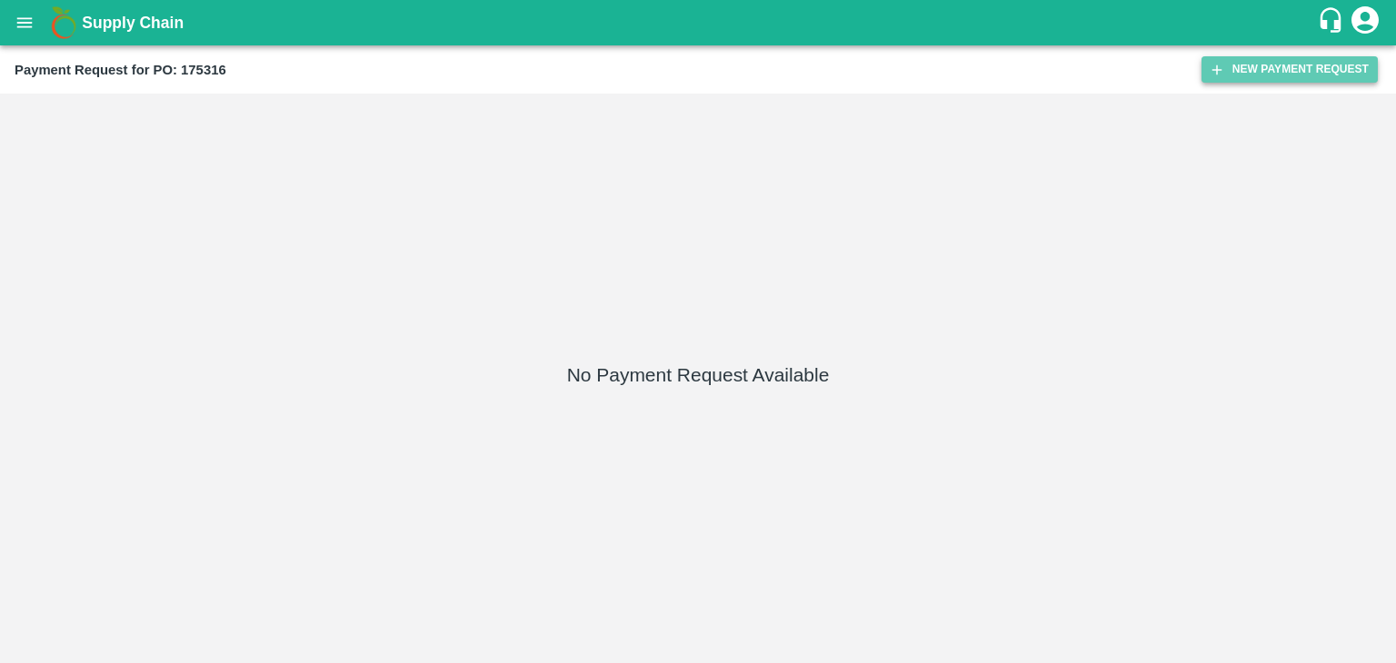
click at [1283, 70] on button "New Payment Request" at bounding box center [1289, 69] width 176 height 26
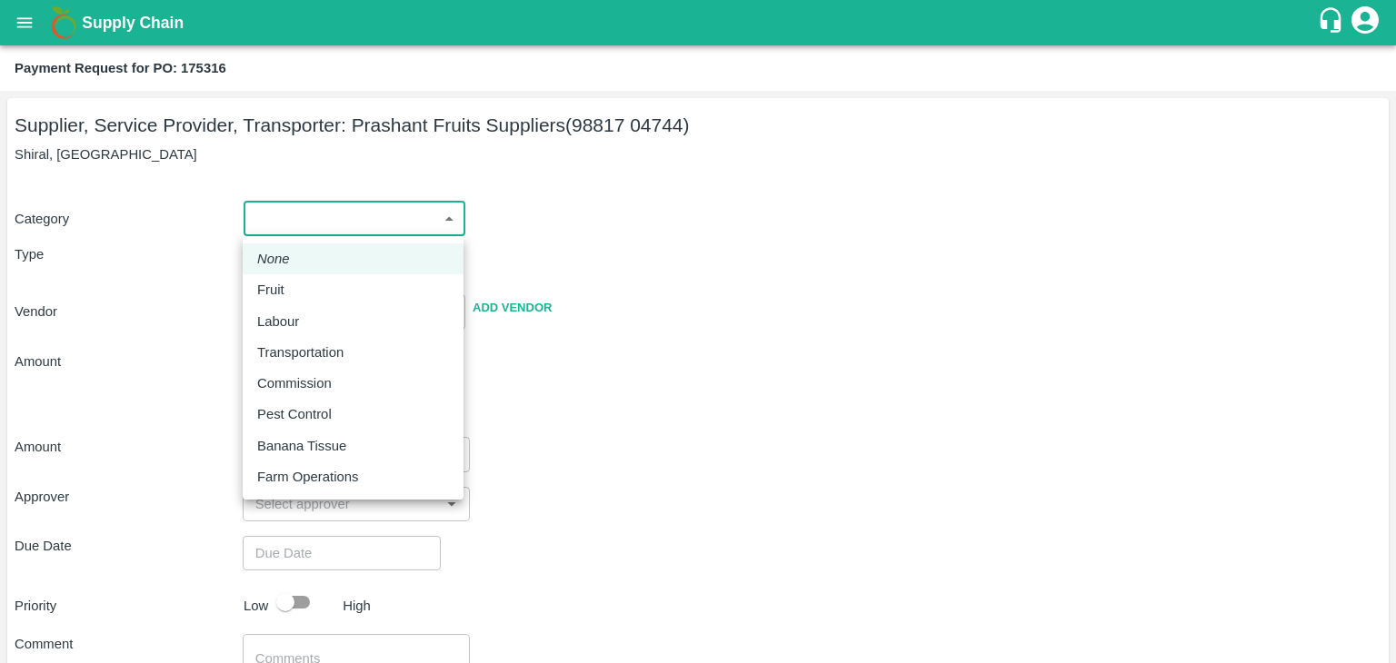
drag, startPoint x: 271, startPoint y: 224, endPoint x: 298, endPoint y: 276, distance: 58.5
click at [298, 276] on body "Supply Chain Payment Request for PO: 175316 Supplier, Service Provider, Transpo…" at bounding box center [698, 331] width 1396 height 663
click at [298, 276] on li "Fruit" at bounding box center [353, 289] width 221 height 31
type input "1"
type input "Prashant Fruits Suppliers - 98817 04744(Supplier, Service Provider, Transporter)"
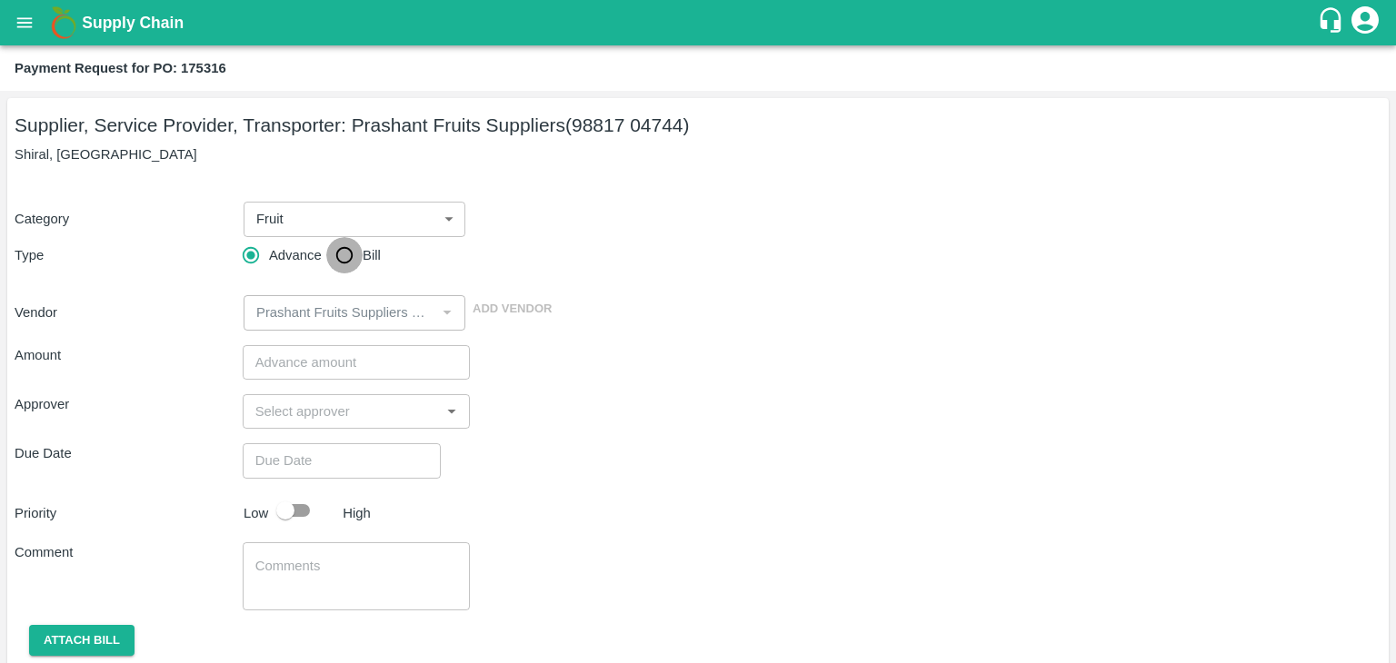
click at [331, 255] on input "Bill" at bounding box center [344, 255] width 36 height 36
radio input "true"
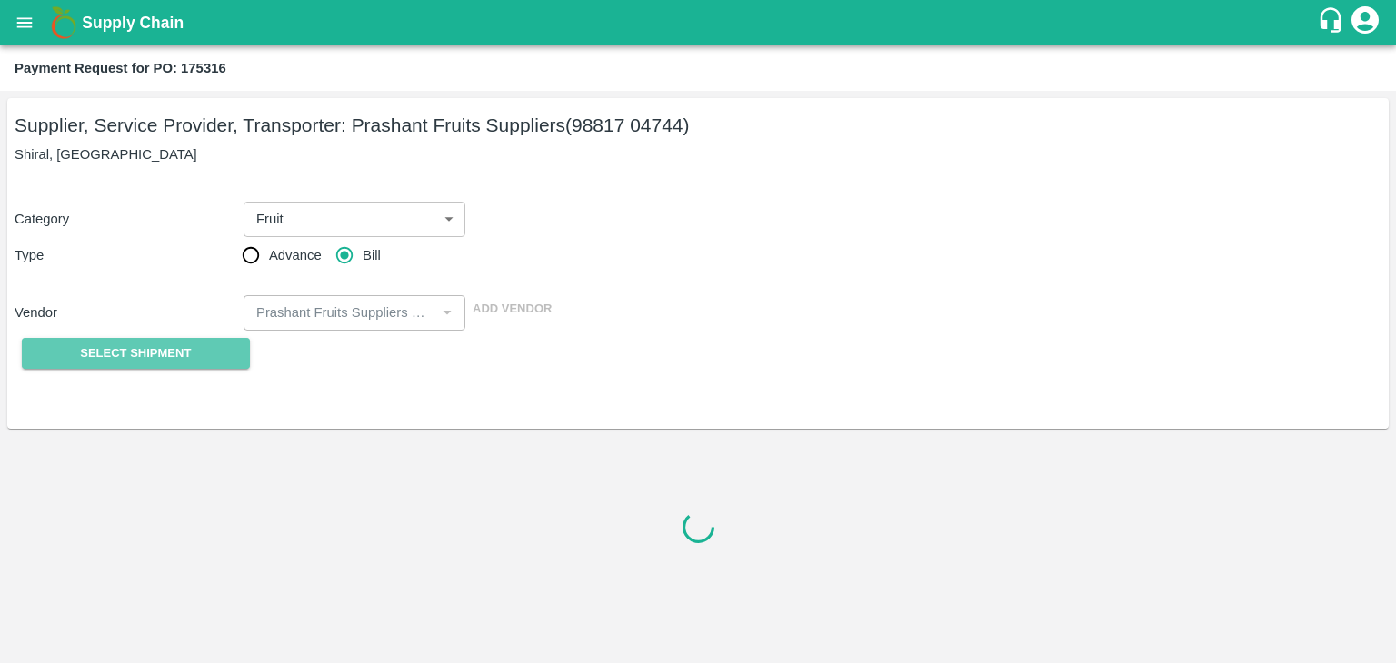
click at [149, 350] on span "Select Shipment" at bounding box center [135, 353] width 111 height 21
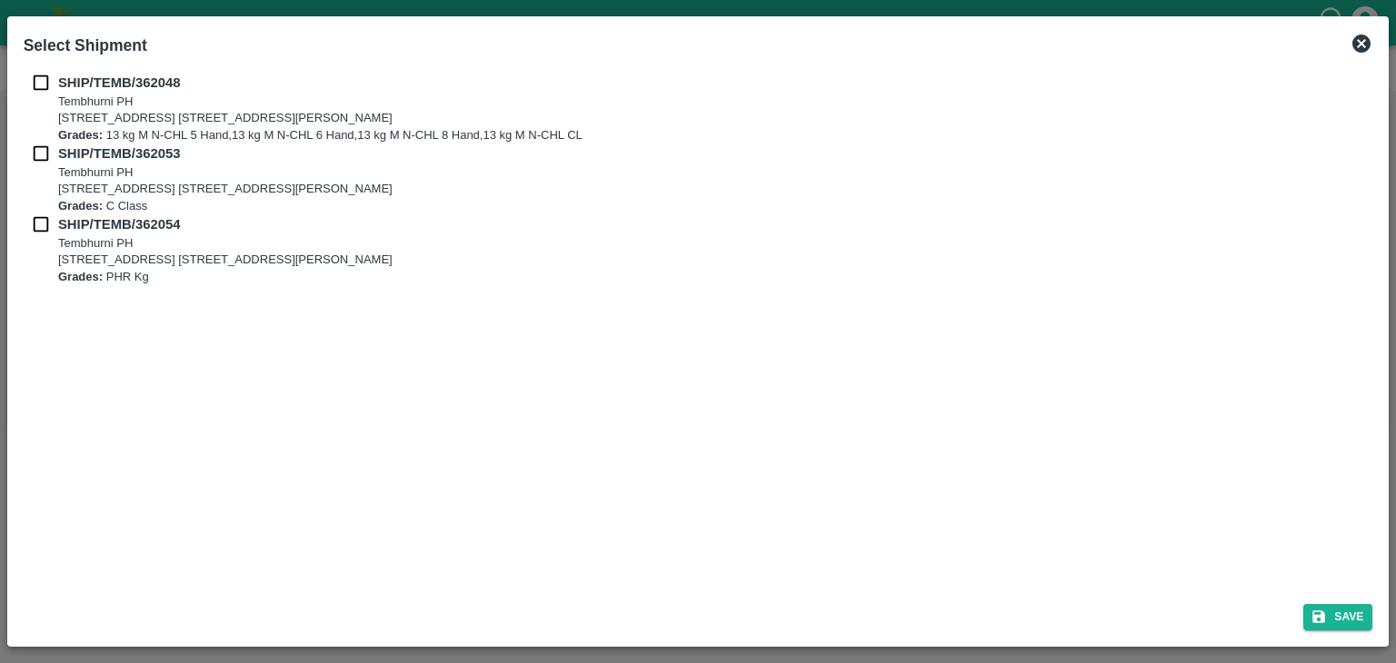
click at [55, 75] on input "checkbox" at bounding box center [41, 83] width 35 height 20
checkbox input "true"
click at [36, 144] on input "checkbox" at bounding box center [41, 154] width 35 height 20
checkbox input "true"
click at [38, 225] on input "checkbox" at bounding box center [41, 224] width 35 height 20
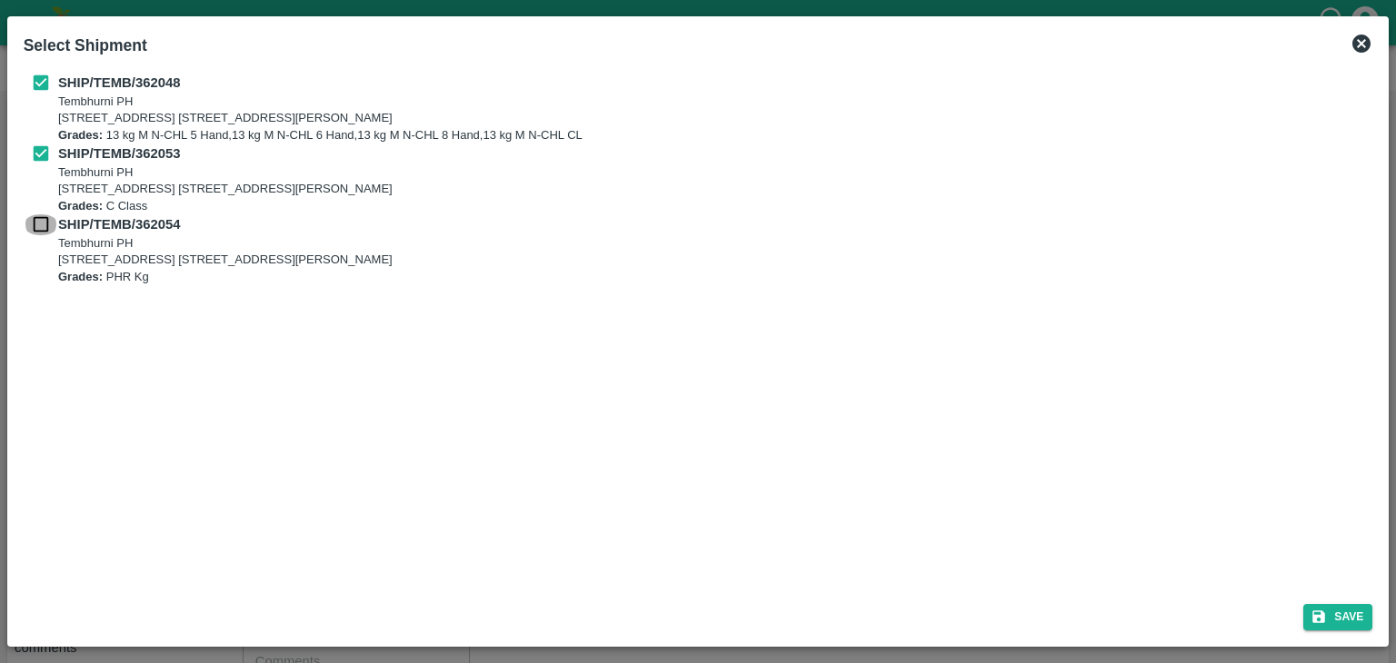
checkbox input "true"
click at [1308, 618] on button "Save" at bounding box center [1337, 617] width 69 height 26
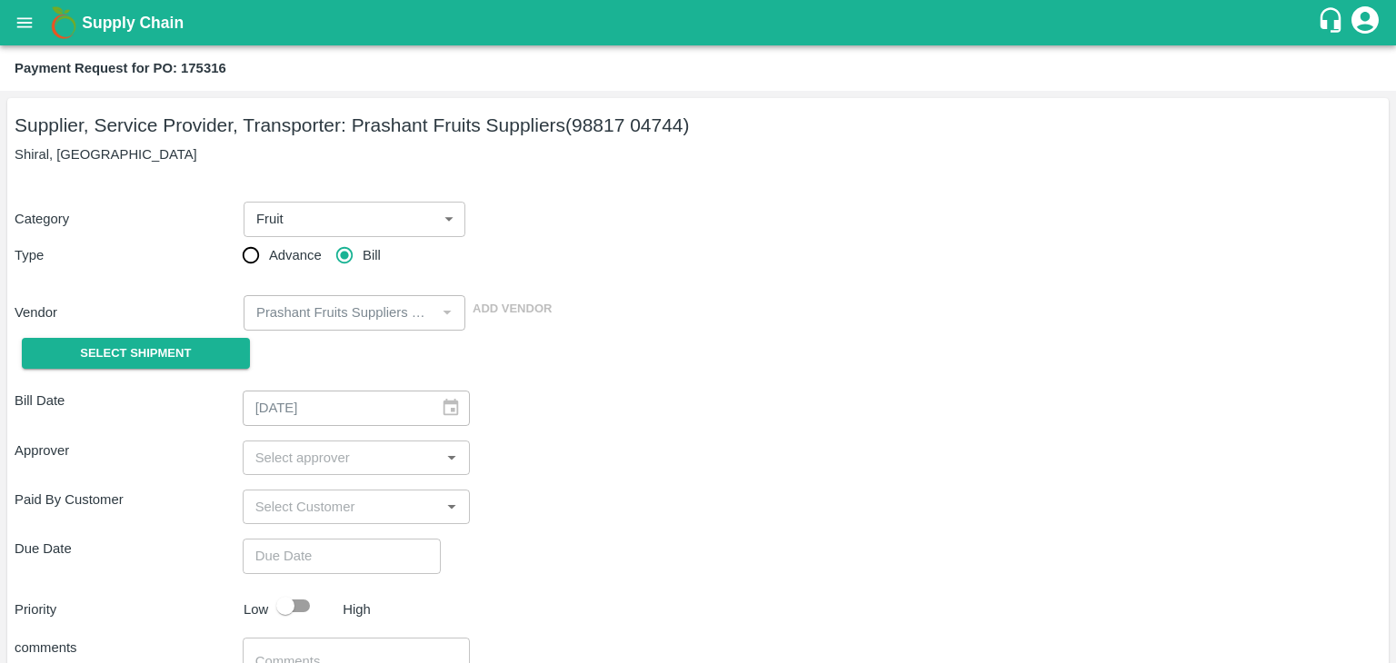
type input "[DATE]"
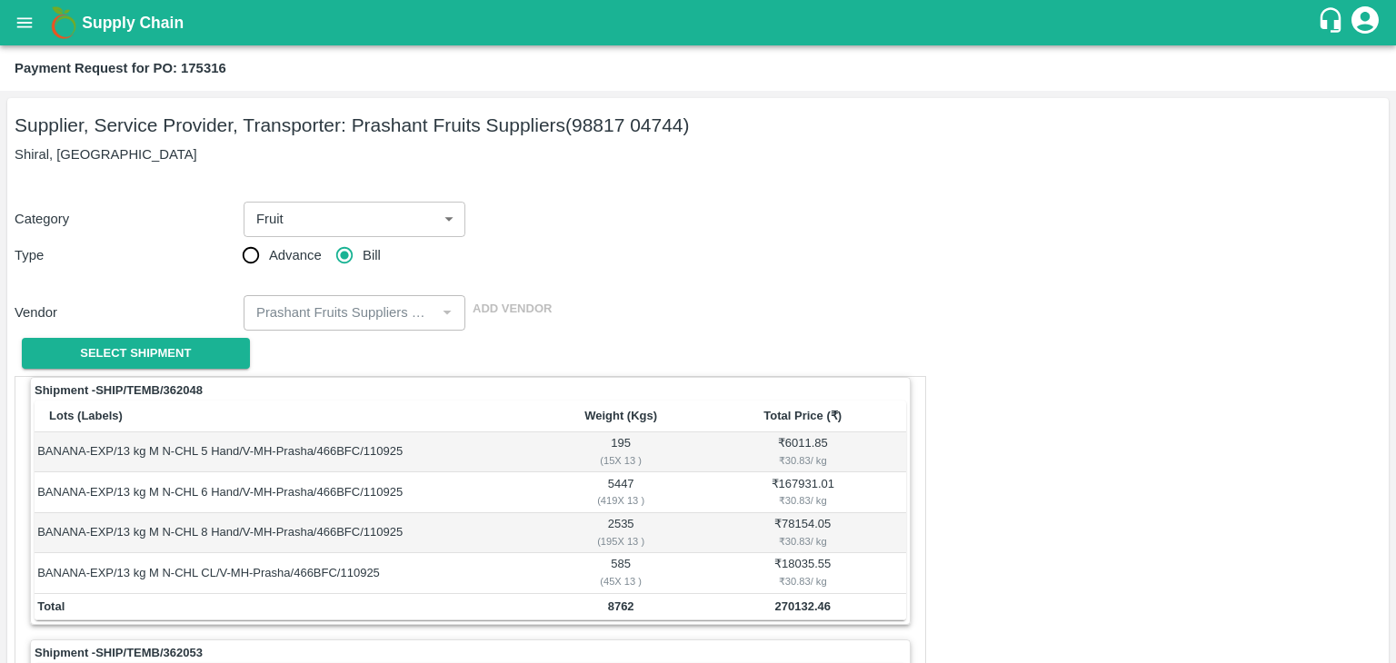
scroll to position [850, 0]
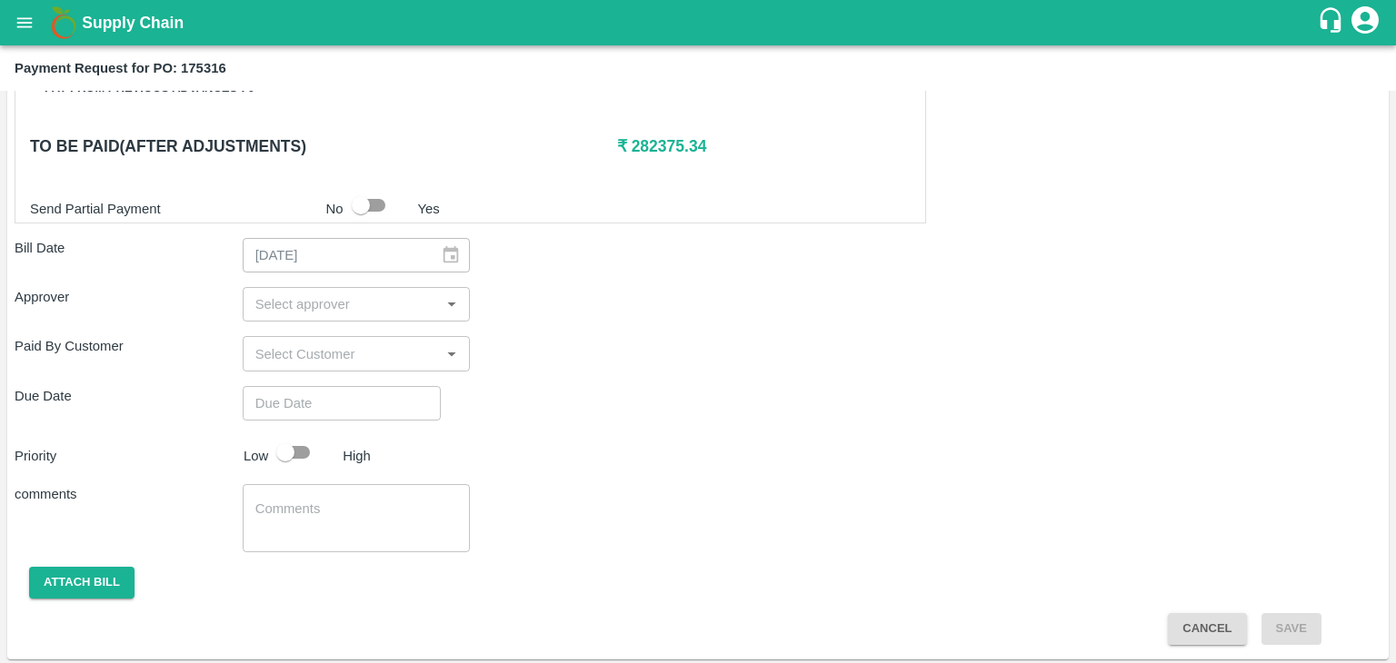
click at [352, 311] on input "input" at bounding box center [341, 305] width 187 height 24
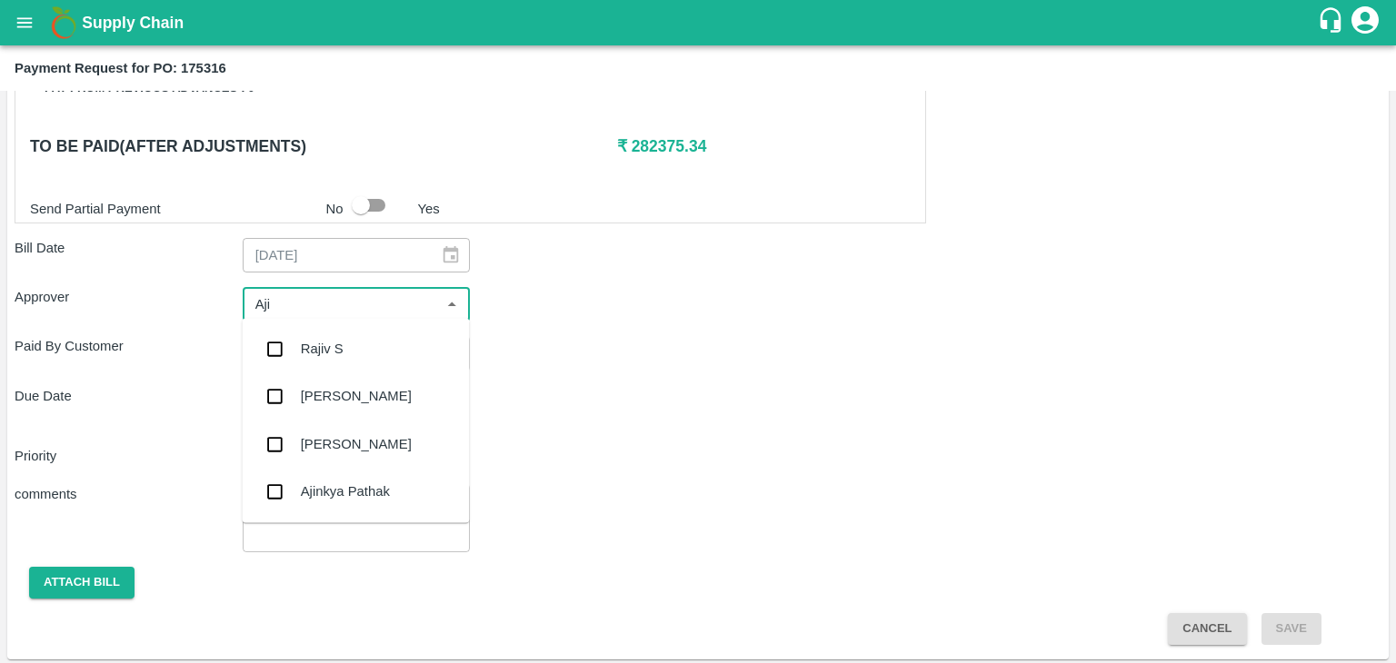
type input "Ajit"
click at [342, 346] on div "[PERSON_NAME]" at bounding box center [356, 349] width 111 height 20
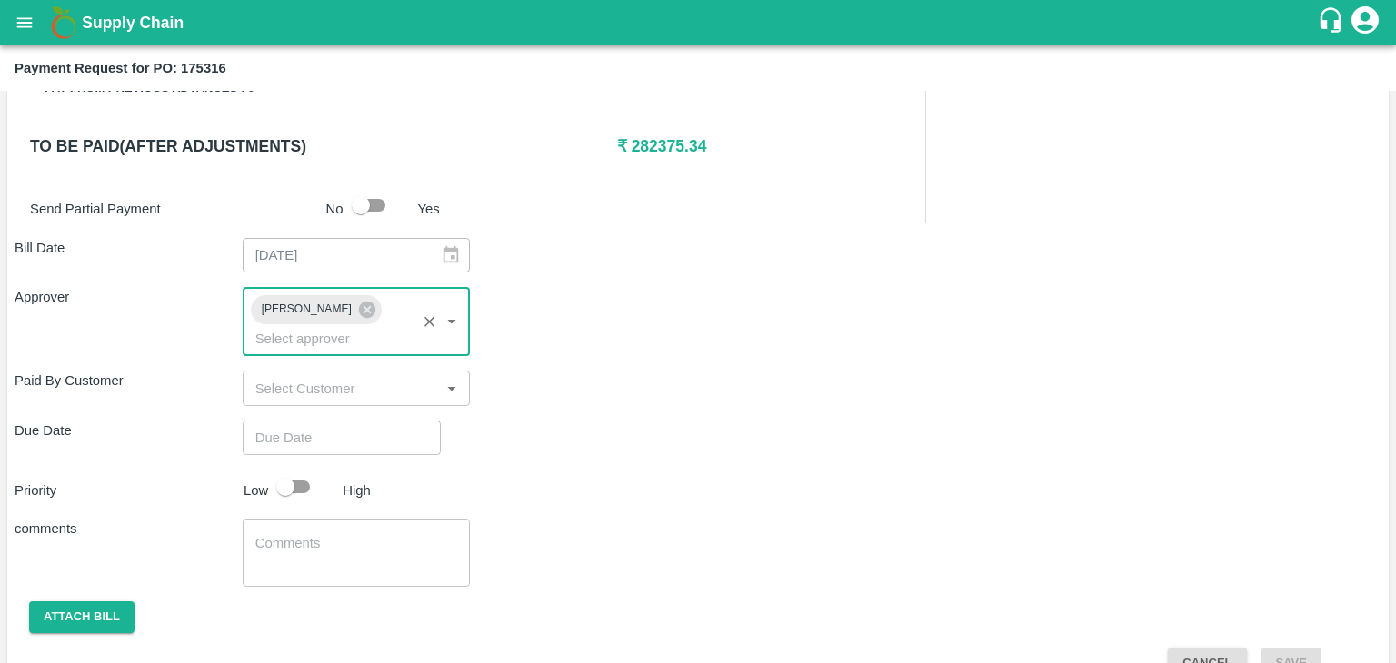
type input "DD/MM/YYYY hh:mm aa"
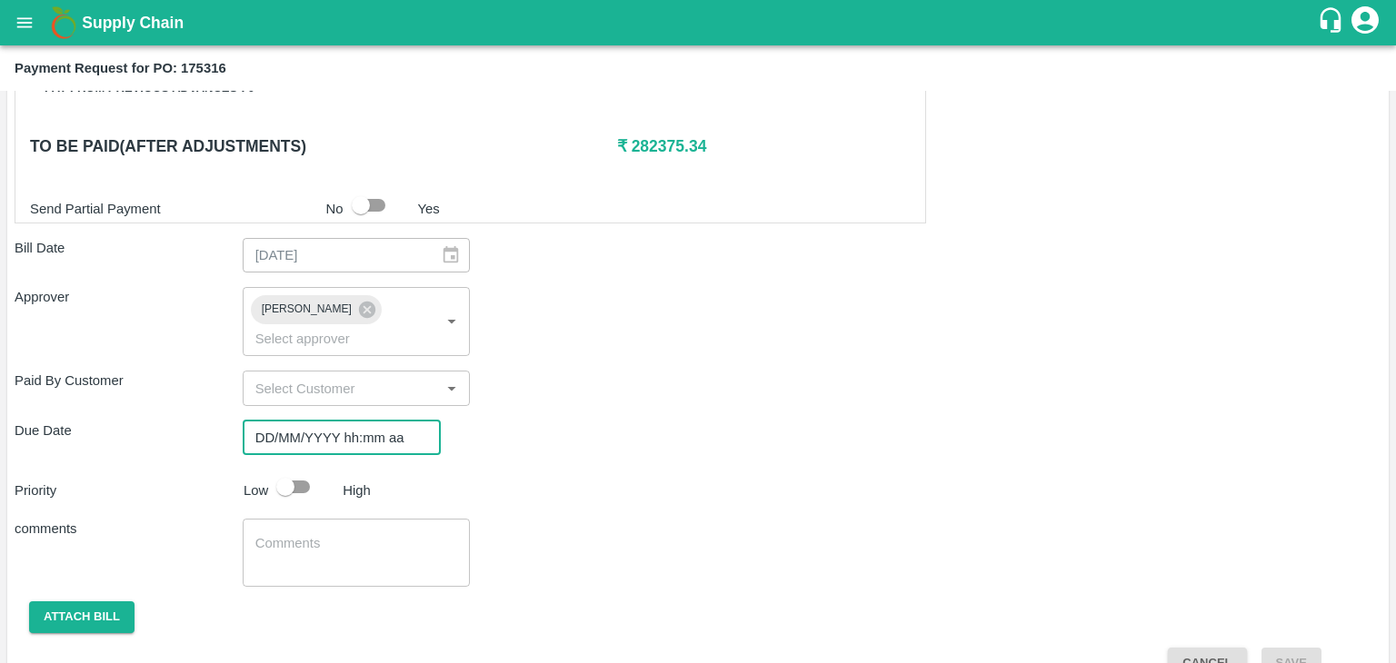
click at [381, 421] on input "DD/MM/YYYY hh:mm aa" at bounding box center [335, 438] width 185 height 35
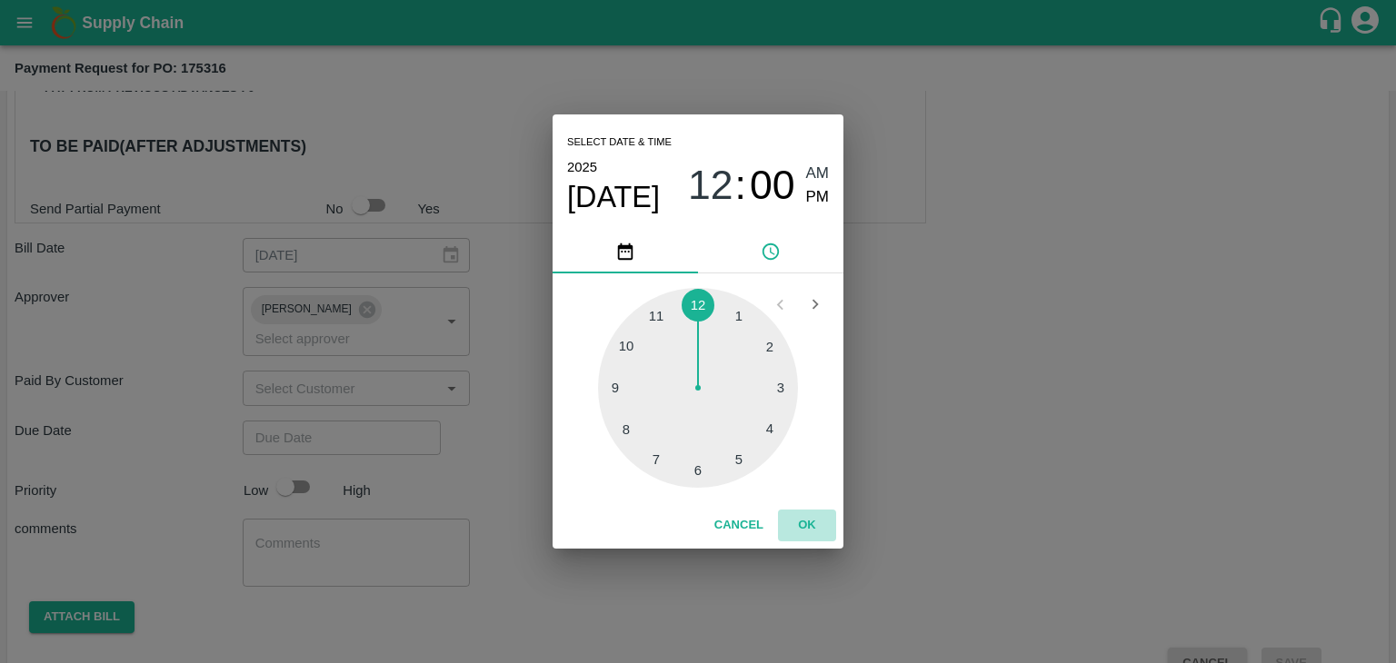
click at [814, 533] on button "OK" at bounding box center [807, 526] width 58 height 32
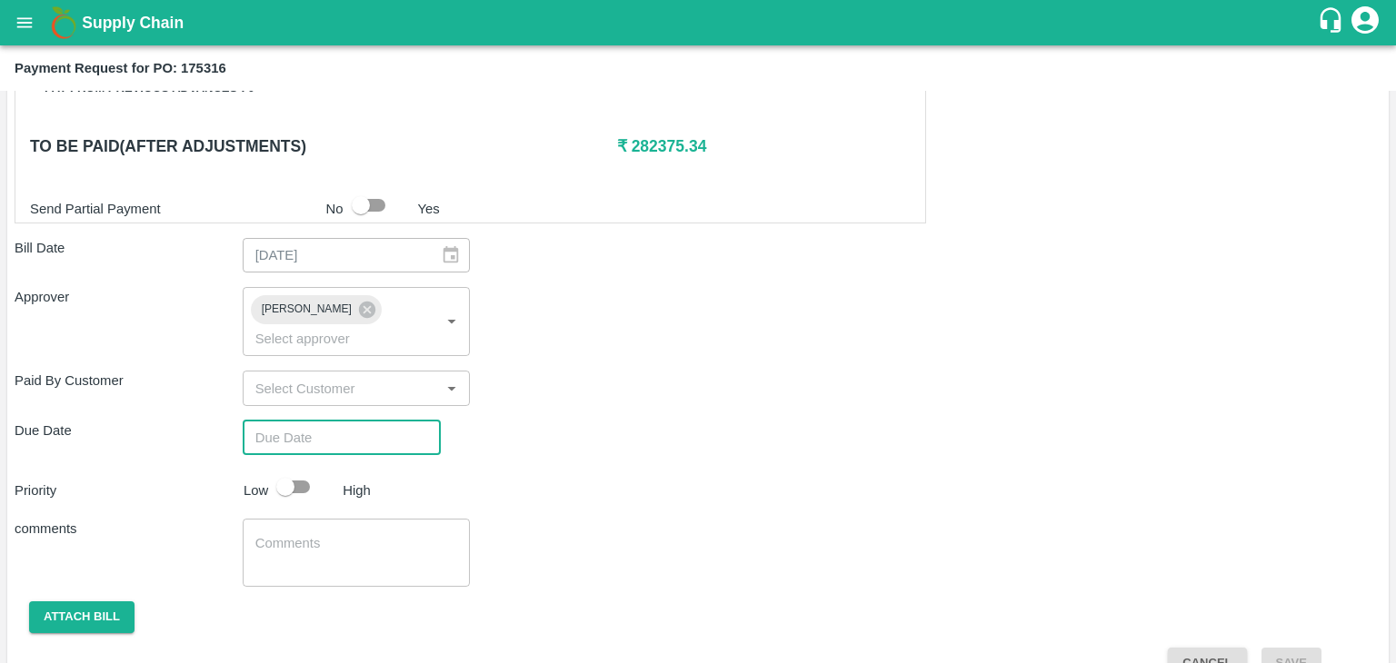
type input "[DATE] 12:00 AM"
click at [301, 470] on input "checkbox" at bounding box center [286, 487] width 104 height 35
checkbox input "true"
click at [392, 550] on div "x ​" at bounding box center [357, 553] width 228 height 68
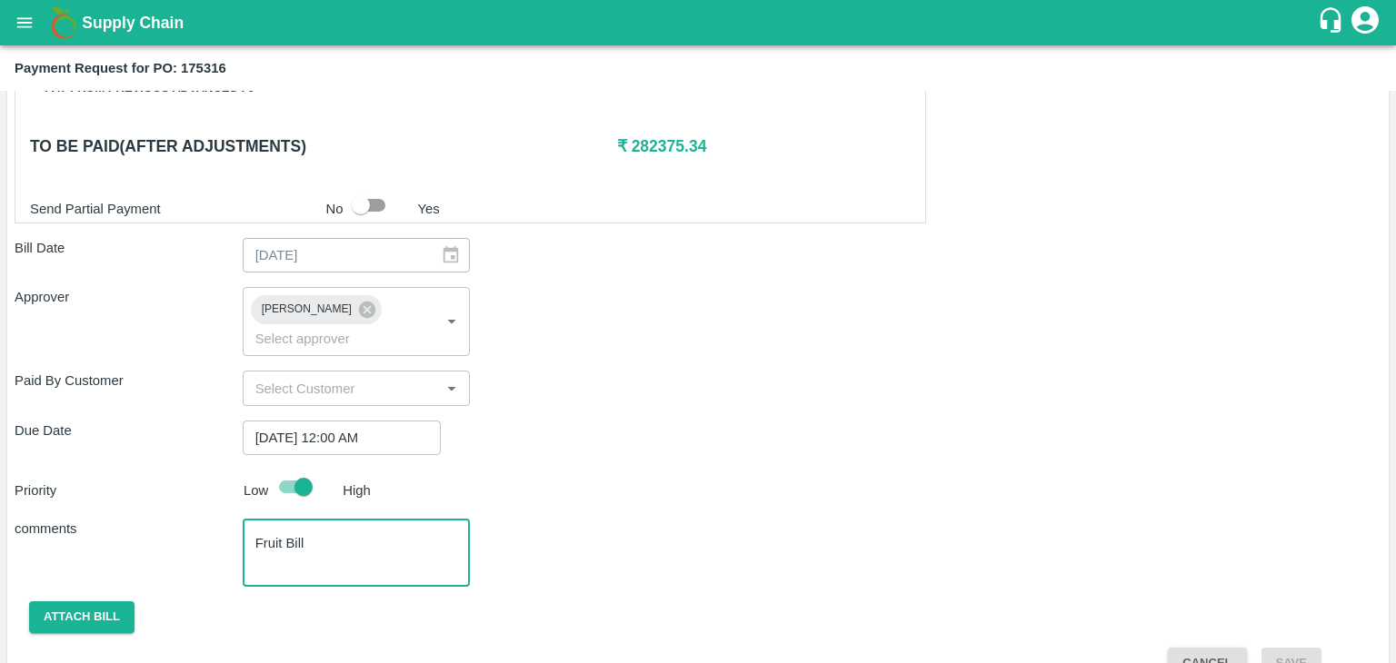
scroll to position [861, 0]
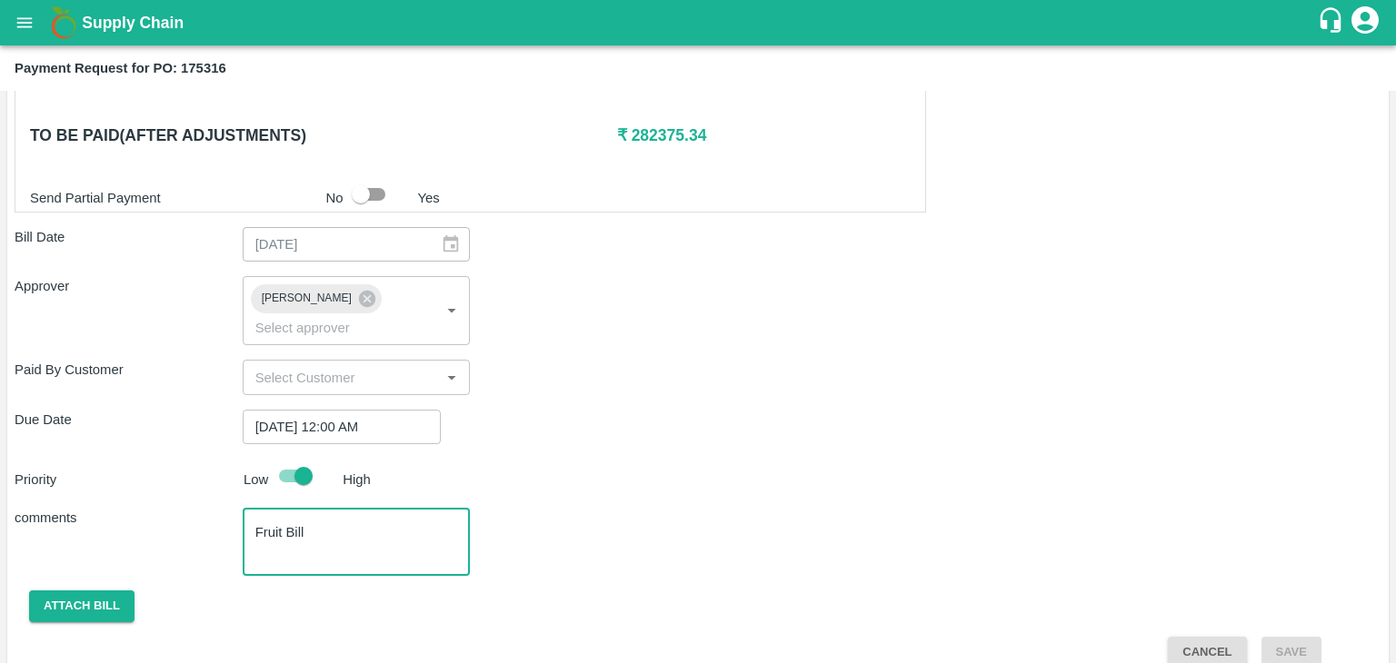
type textarea "Fruit Bill"
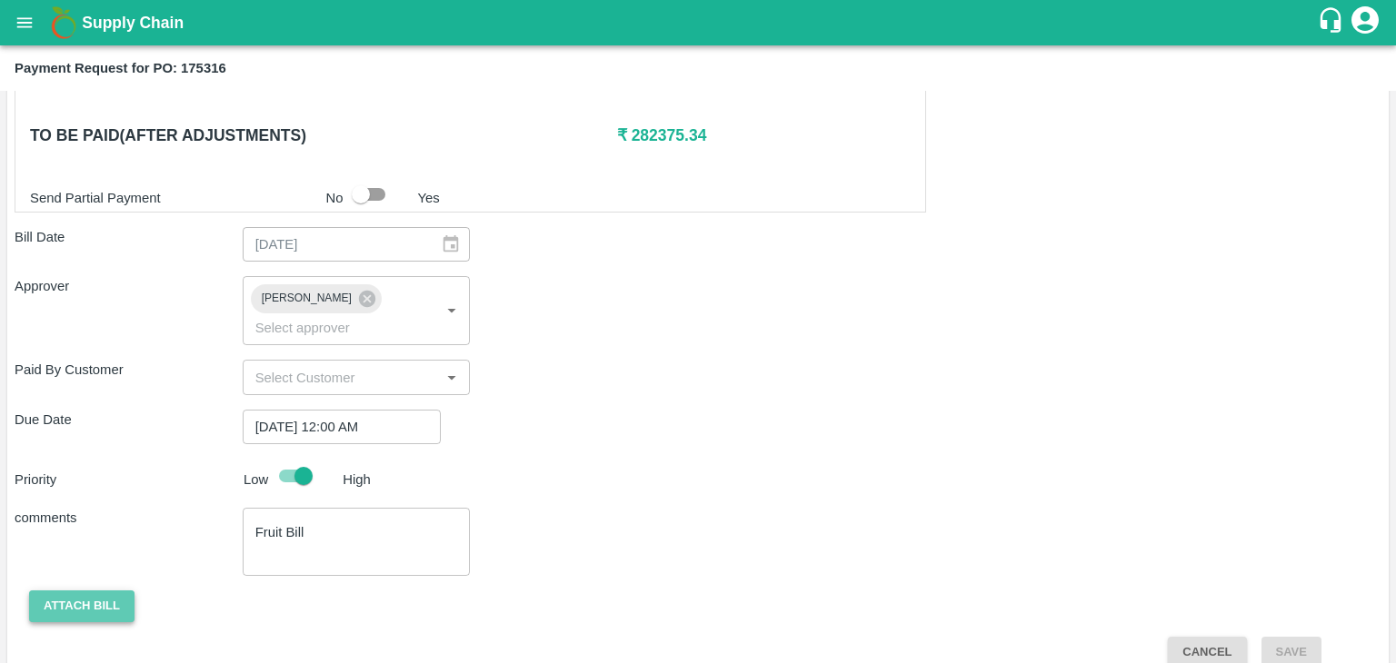
click at [84, 591] on button "Attach bill" at bounding box center [81, 607] width 105 height 32
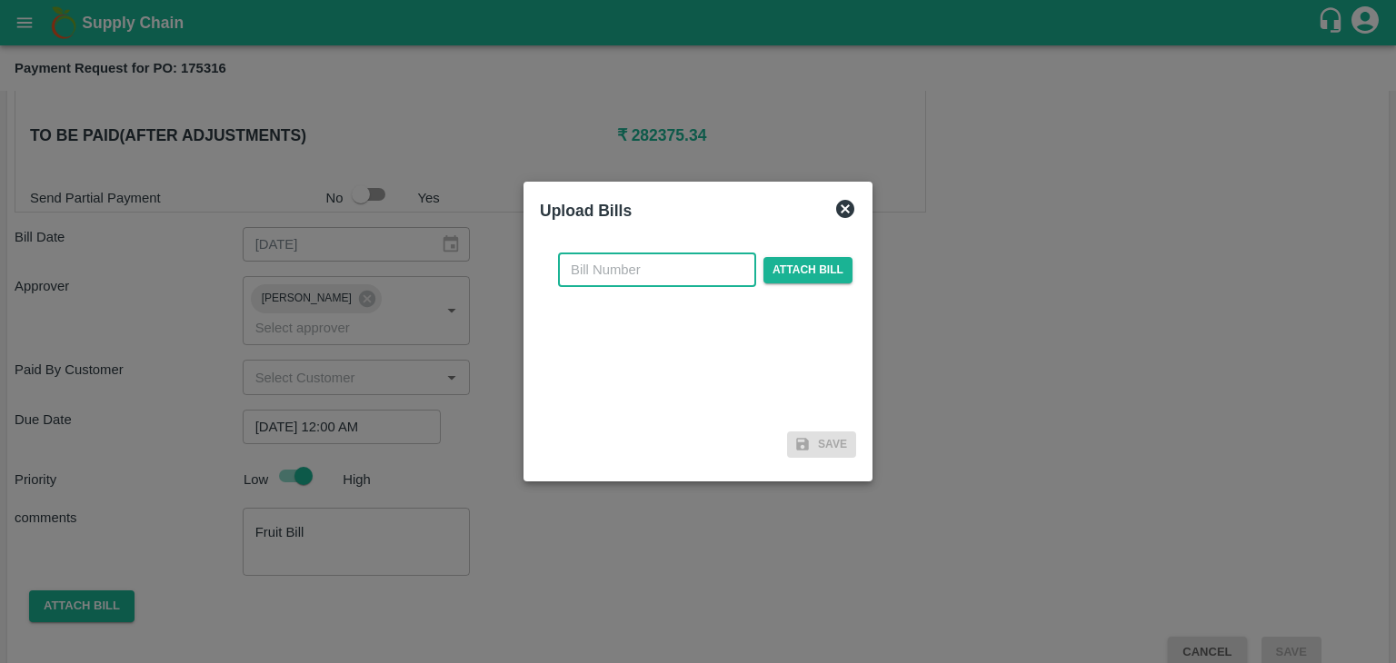
click at [670, 284] on input "text" at bounding box center [657, 270] width 198 height 35
type input "507"
click at [829, 284] on div "507 ​ Attach bill" at bounding box center [705, 270] width 302 height 35
click at [824, 276] on span "Attach bill" at bounding box center [807, 270] width 89 height 26
click at [0, 0] on input "Attach bill" at bounding box center [0, 0] width 0 height 0
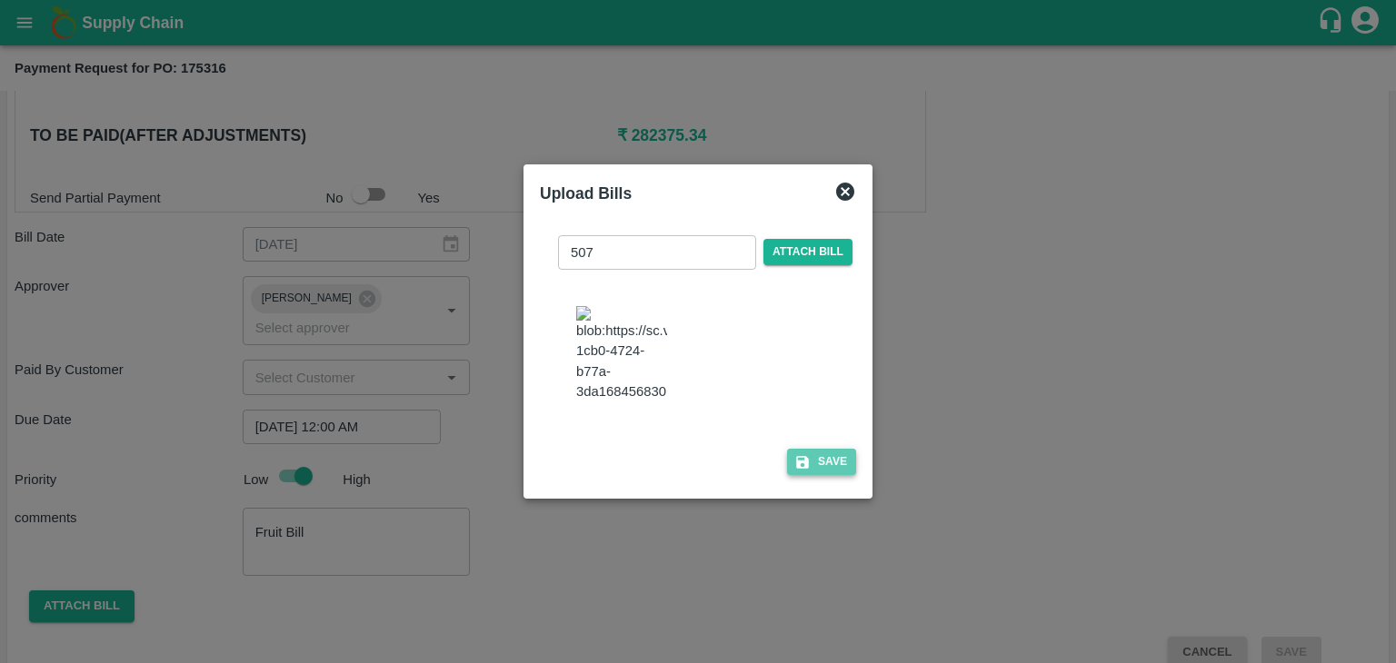
click at [819, 452] on button "Save" at bounding box center [821, 462] width 69 height 26
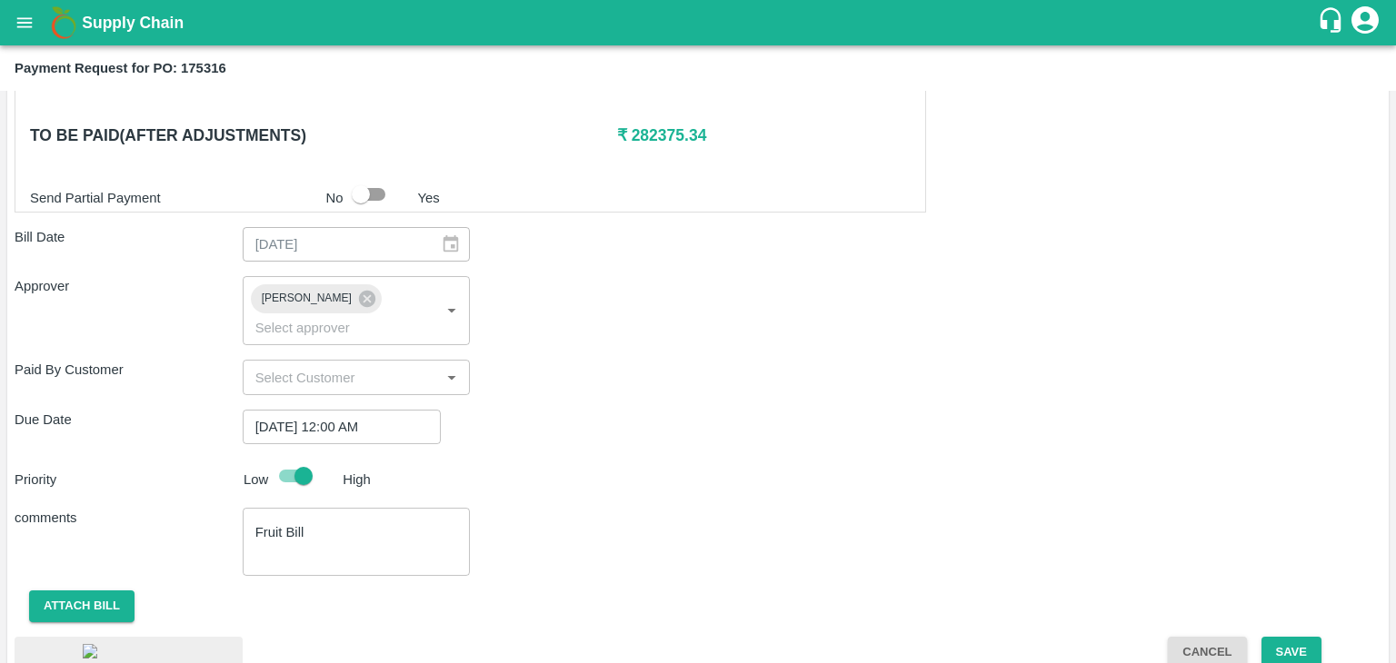
scroll to position [962, 0]
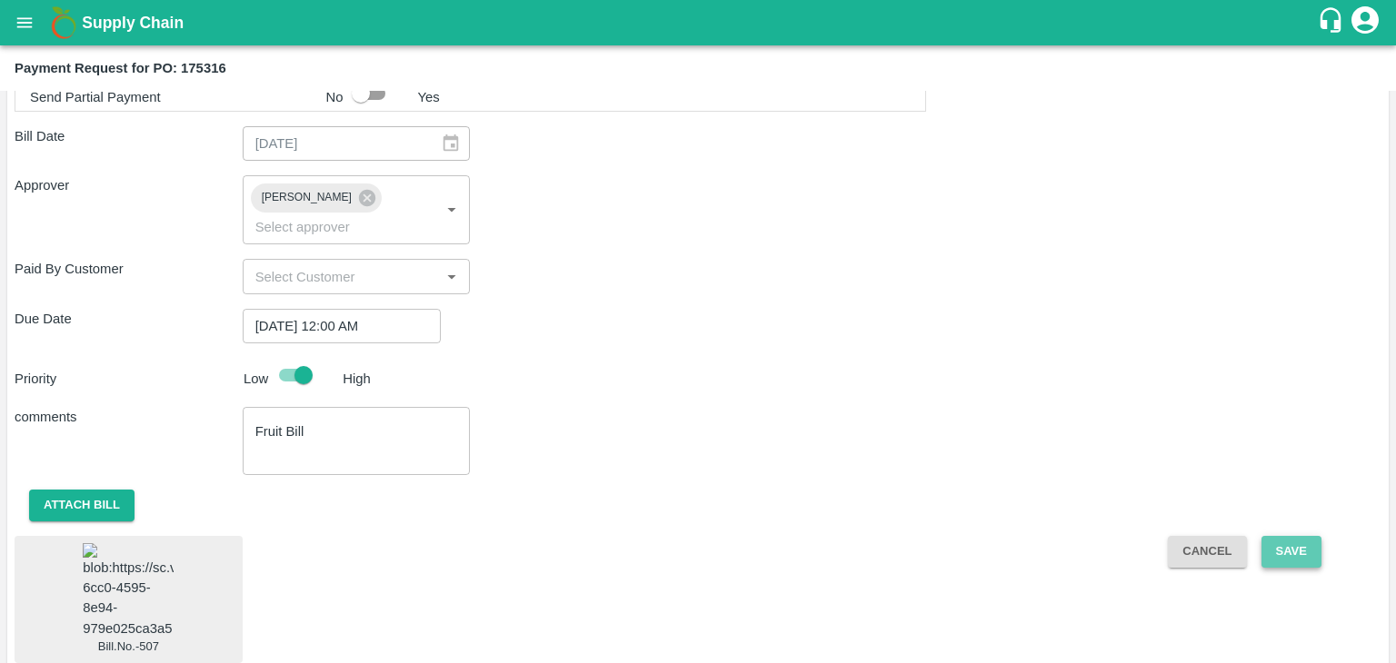
click at [1290, 537] on button "Save" at bounding box center [1291, 552] width 60 height 32
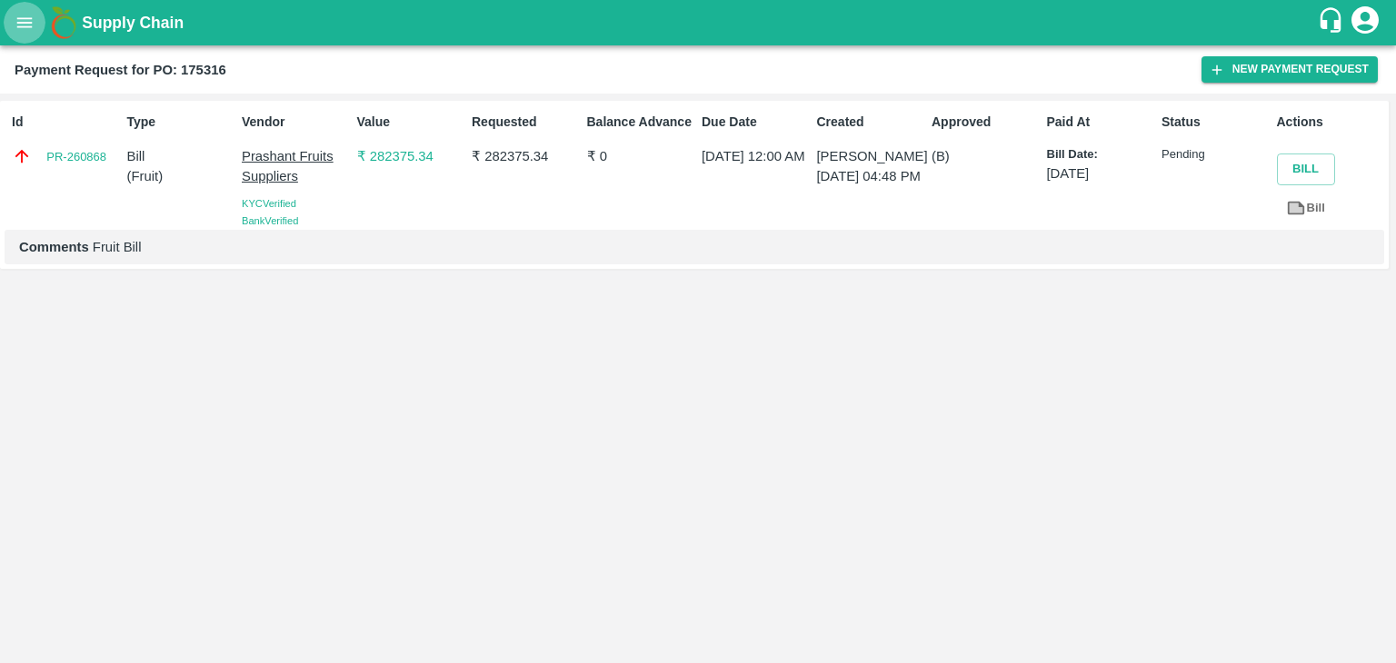
click at [22, 25] on icon "open drawer" at bounding box center [25, 23] width 20 height 20
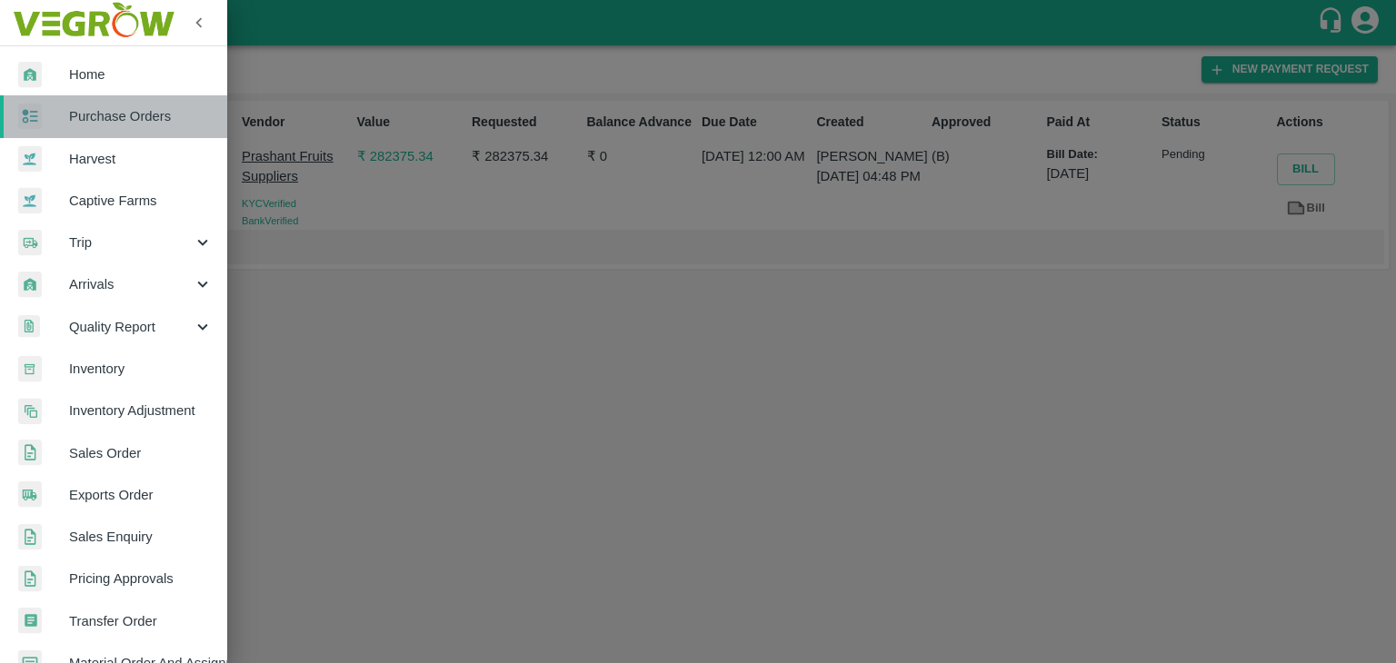
click at [122, 119] on span "Purchase Orders" at bounding box center [141, 116] width 144 height 20
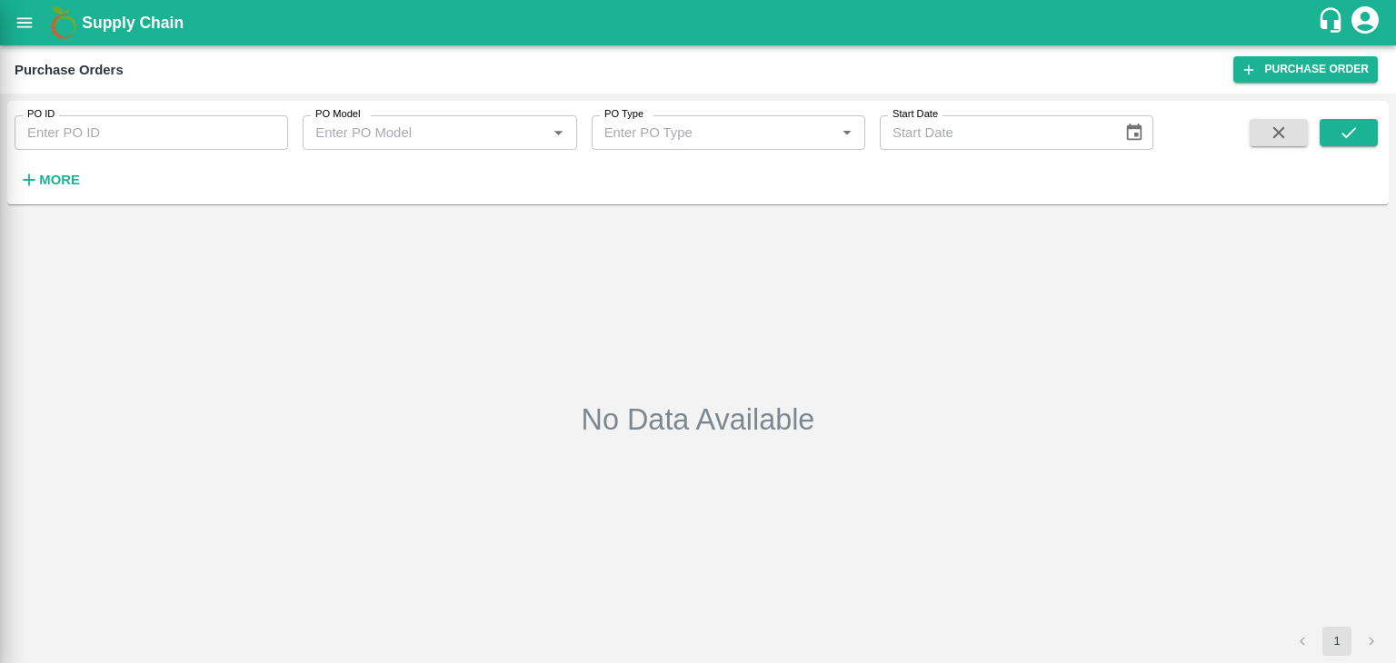
click at [280, 138] on div at bounding box center [698, 331] width 1396 height 663
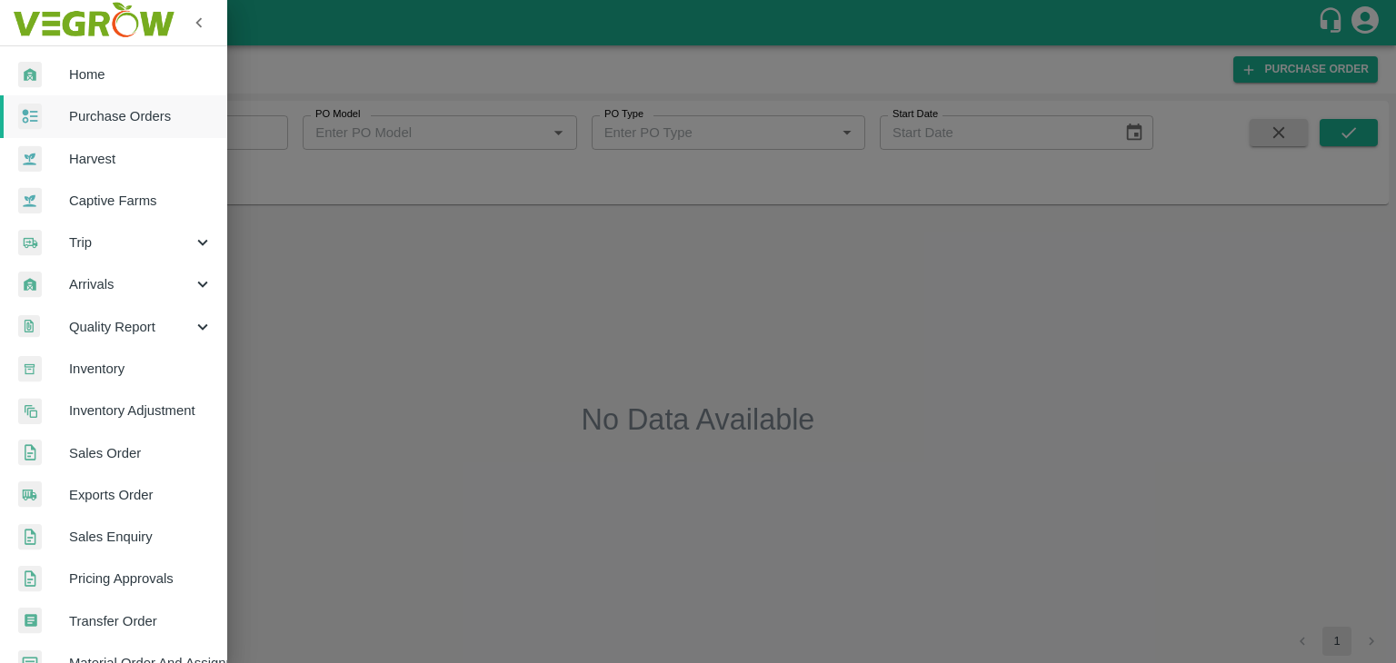
click at [280, 137] on div at bounding box center [698, 331] width 1396 height 663
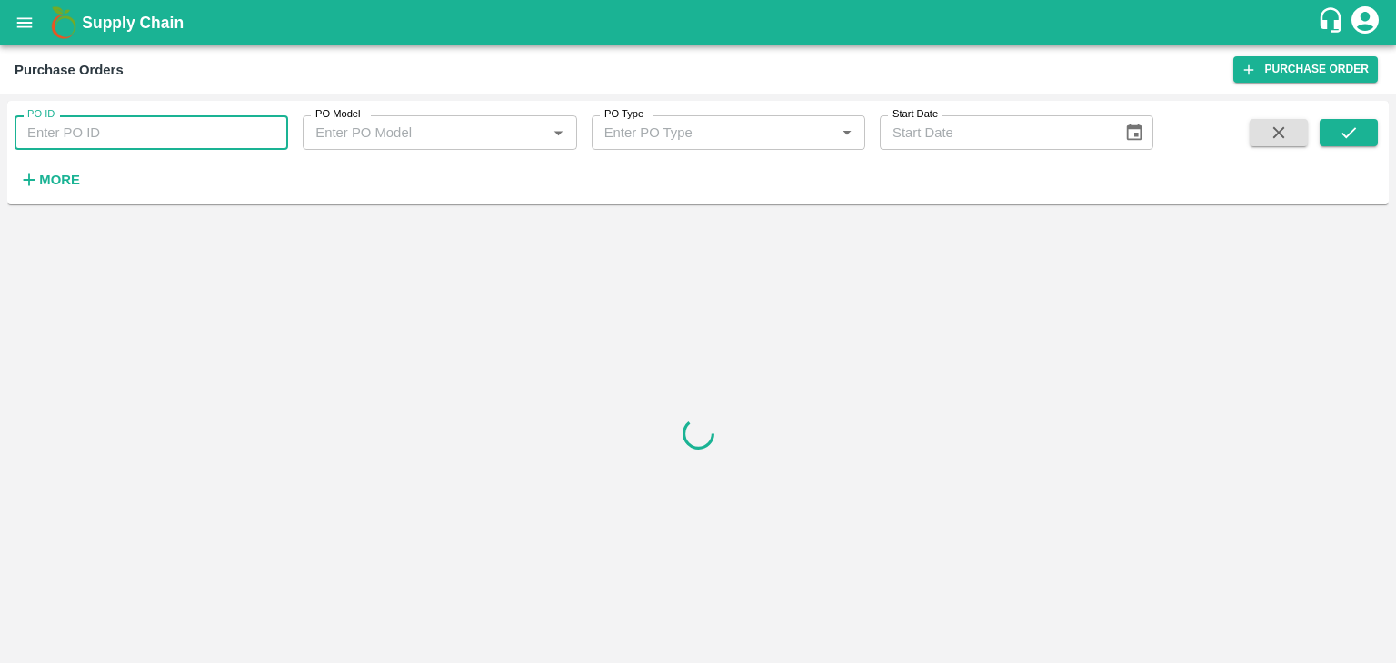
click at [273, 134] on input "PO ID" at bounding box center [151, 132] width 273 height 35
paste input "175573"
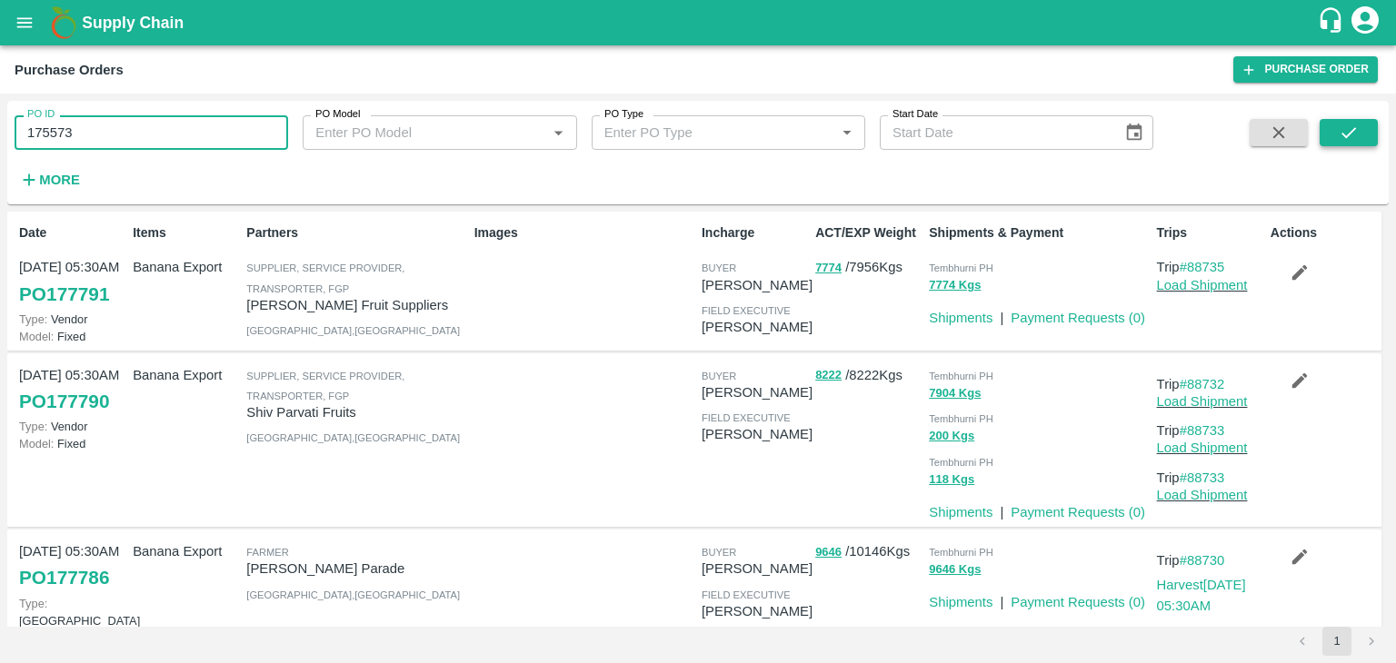
type input "175573"
click at [1375, 137] on button "submit" at bounding box center [1348, 132] width 58 height 27
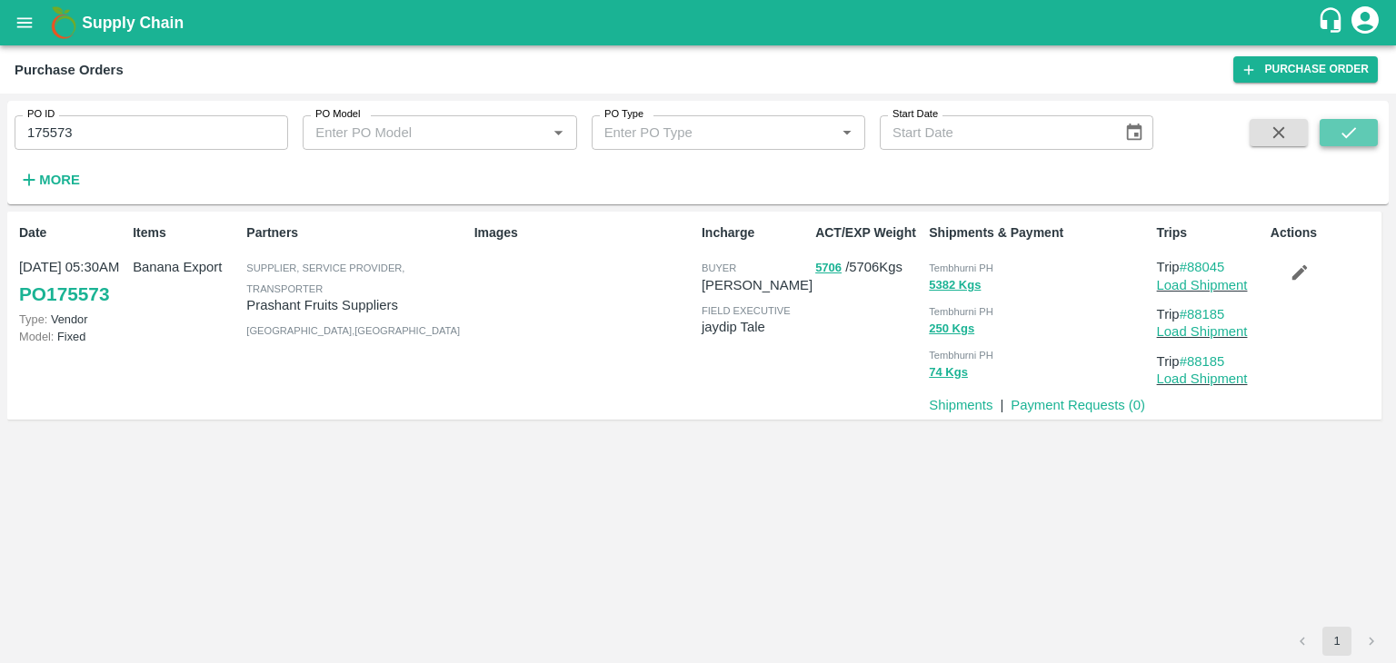
click at [1375, 137] on button "submit" at bounding box center [1348, 132] width 58 height 27
click at [1059, 404] on link "Payment Requests ( 0 )" at bounding box center [1077, 405] width 134 height 15
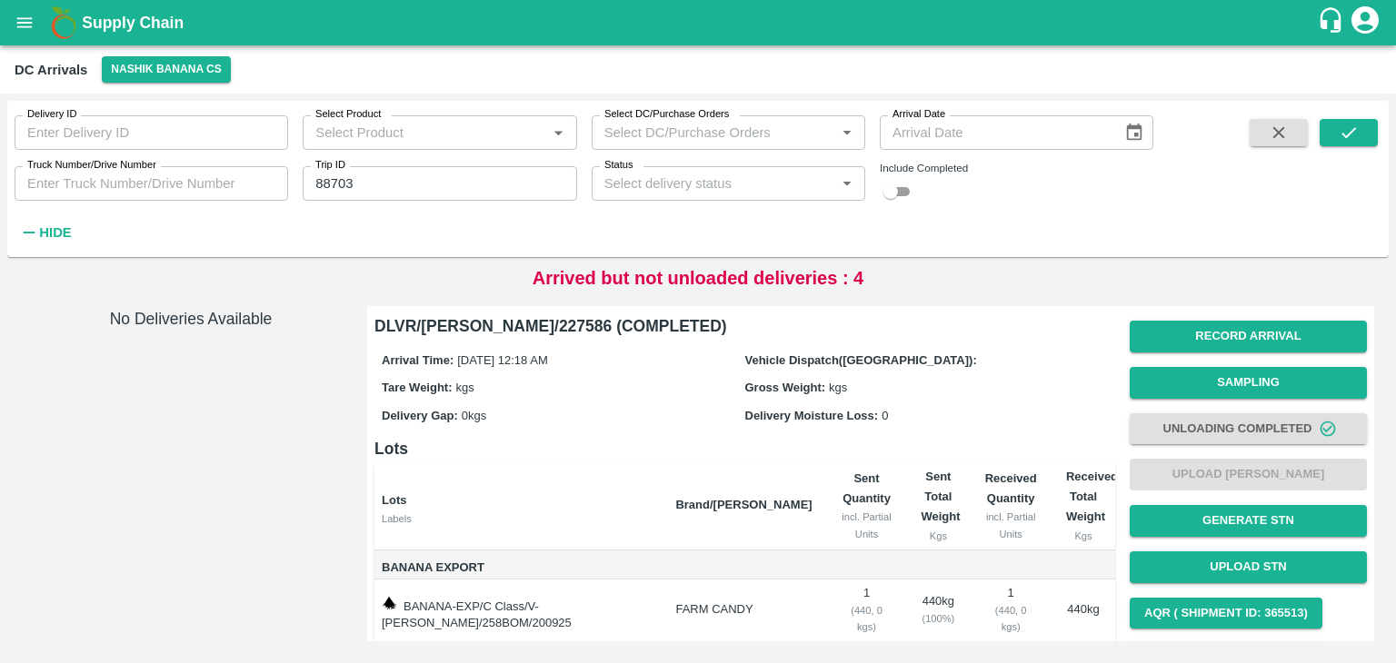
scroll to position [94, 0]
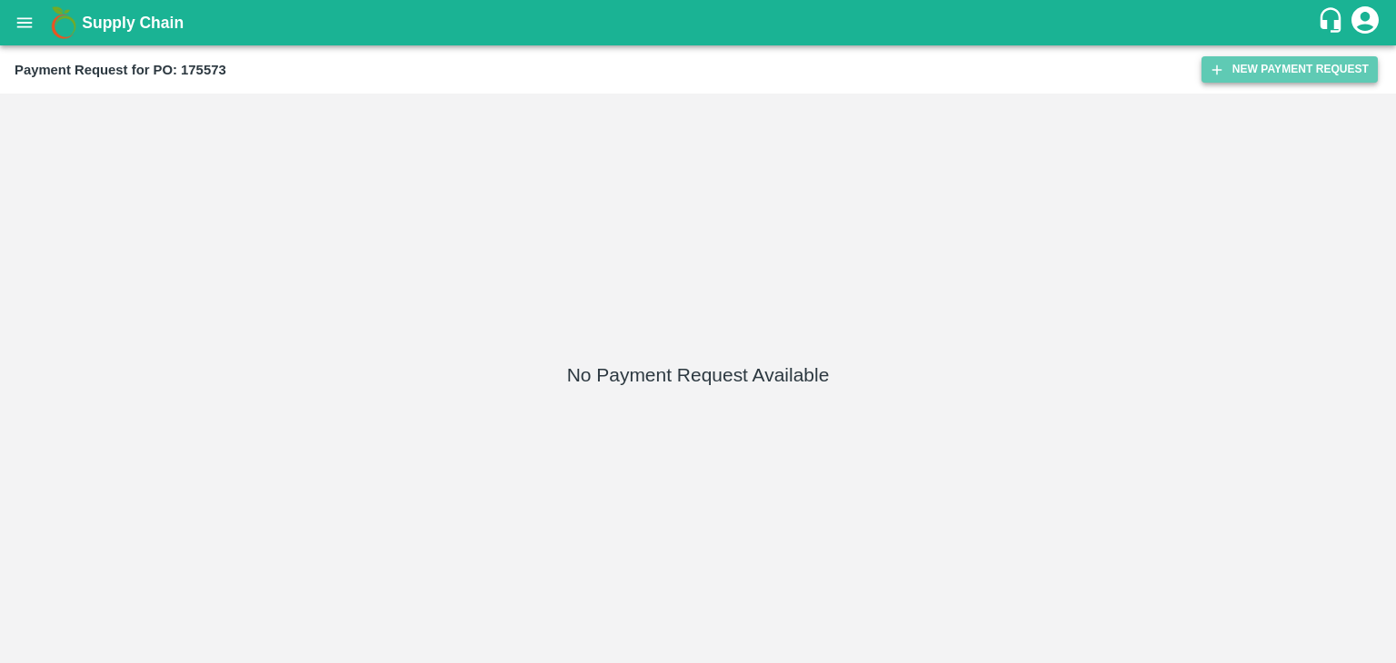
click at [1257, 56] on button "New Payment Request" at bounding box center [1289, 69] width 176 height 26
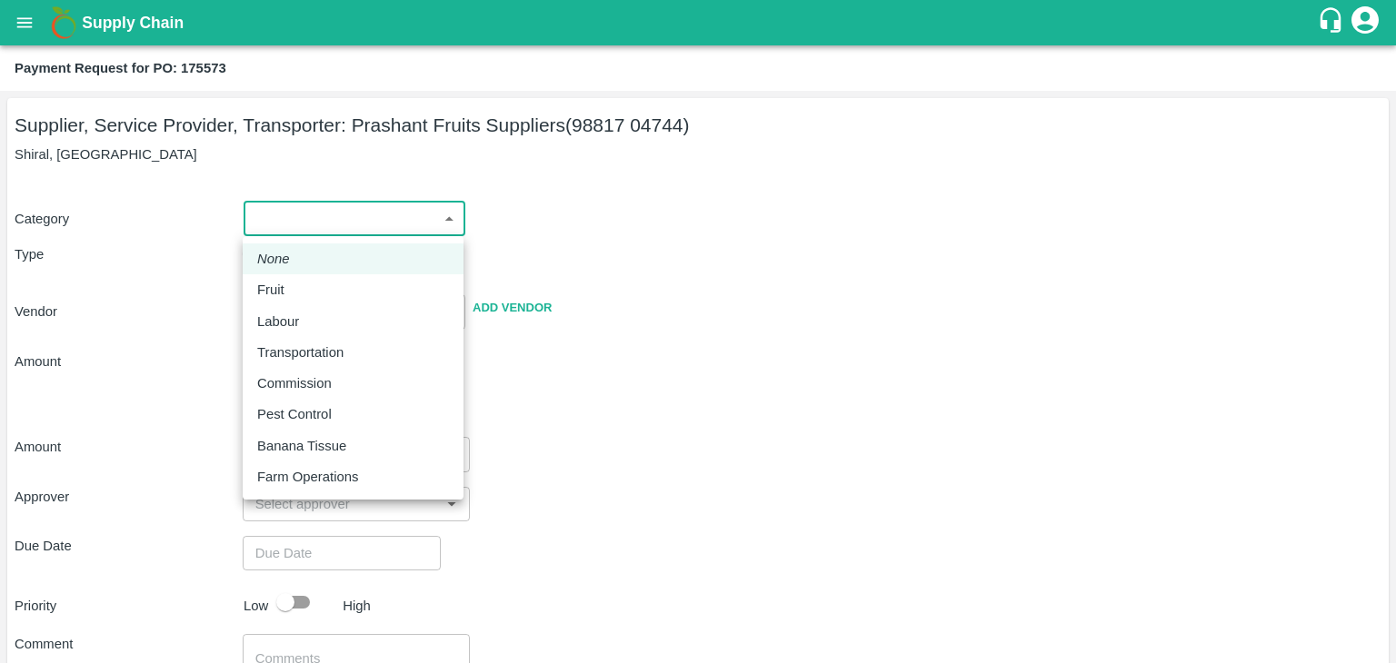
drag, startPoint x: 283, startPoint y: 213, endPoint x: 309, endPoint y: 285, distance: 77.3
click at [309, 285] on body "Supply Chain Payment Request for PO: 175573 Supplier, Service Provider, Transpo…" at bounding box center [698, 331] width 1396 height 663
click at [309, 285] on div "Fruit" at bounding box center [353, 290] width 192 height 20
type input "1"
type input "Prashant Fruits Suppliers - 98817 04744(Supplier, Service Provider, Transporter)"
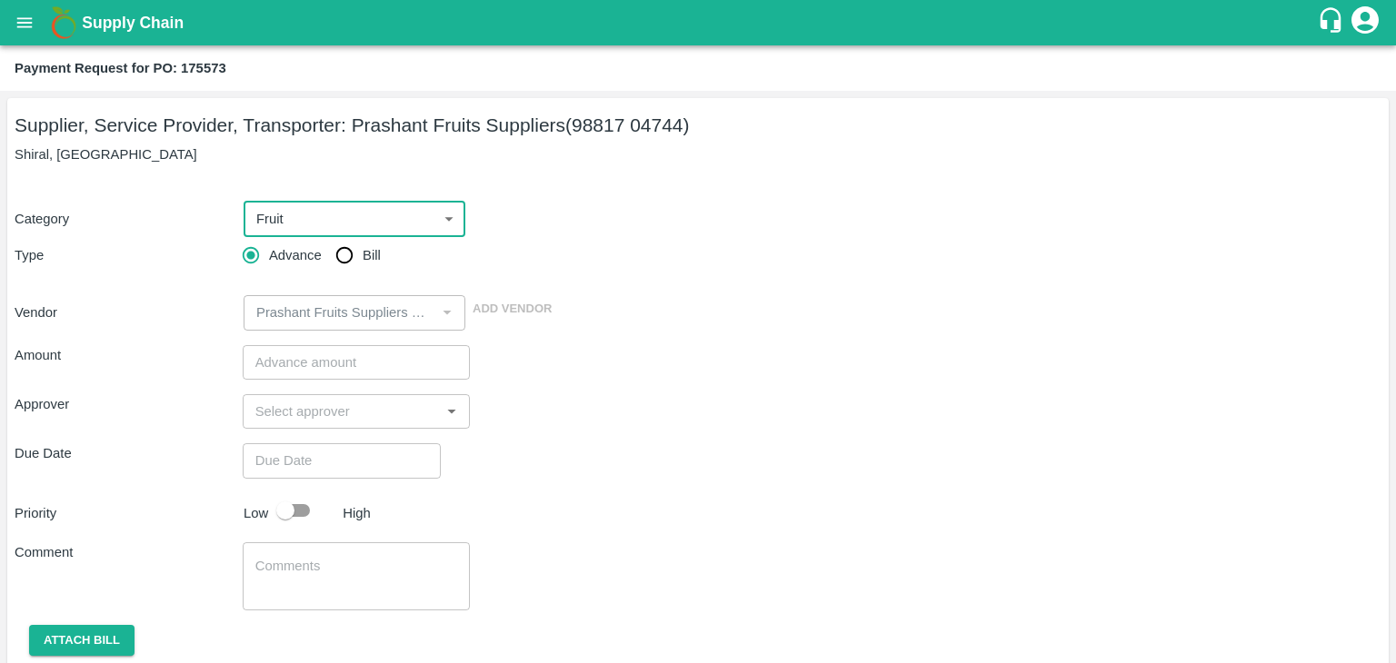
click at [338, 257] on input "Bill" at bounding box center [344, 255] width 36 height 36
radio input "true"
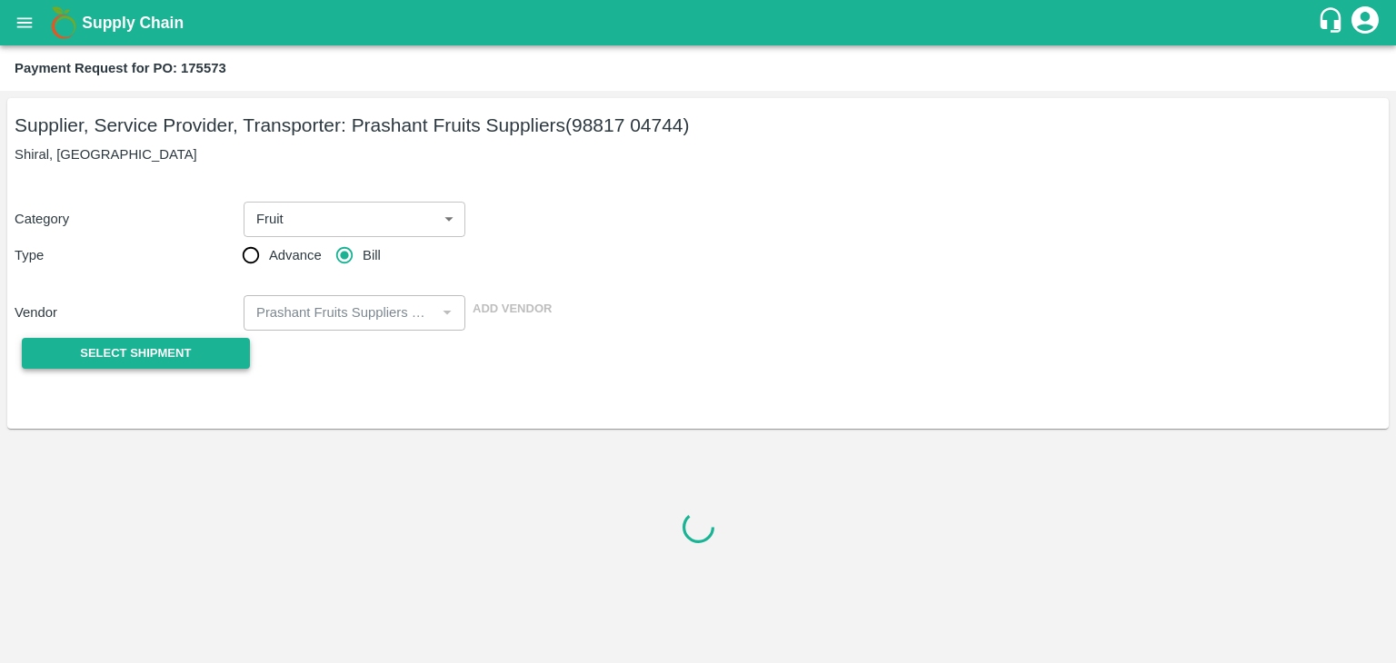
click at [102, 345] on span "Select Shipment" at bounding box center [135, 353] width 111 height 21
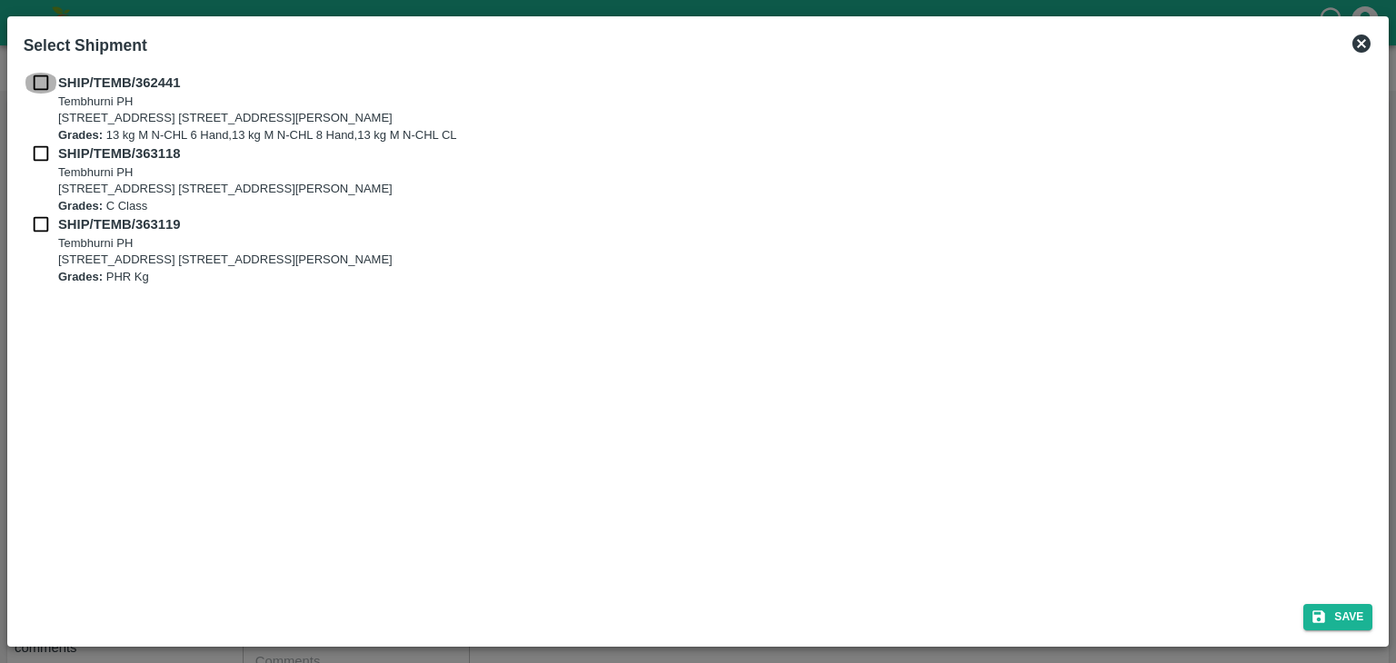
click at [35, 75] on input "checkbox" at bounding box center [41, 83] width 35 height 20
checkbox input "true"
click at [39, 158] on input "checkbox" at bounding box center [41, 154] width 35 height 20
checkbox input "true"
click at [37, 221] on input "checkbox" at bounding box center [41, 224] width 35 height 20
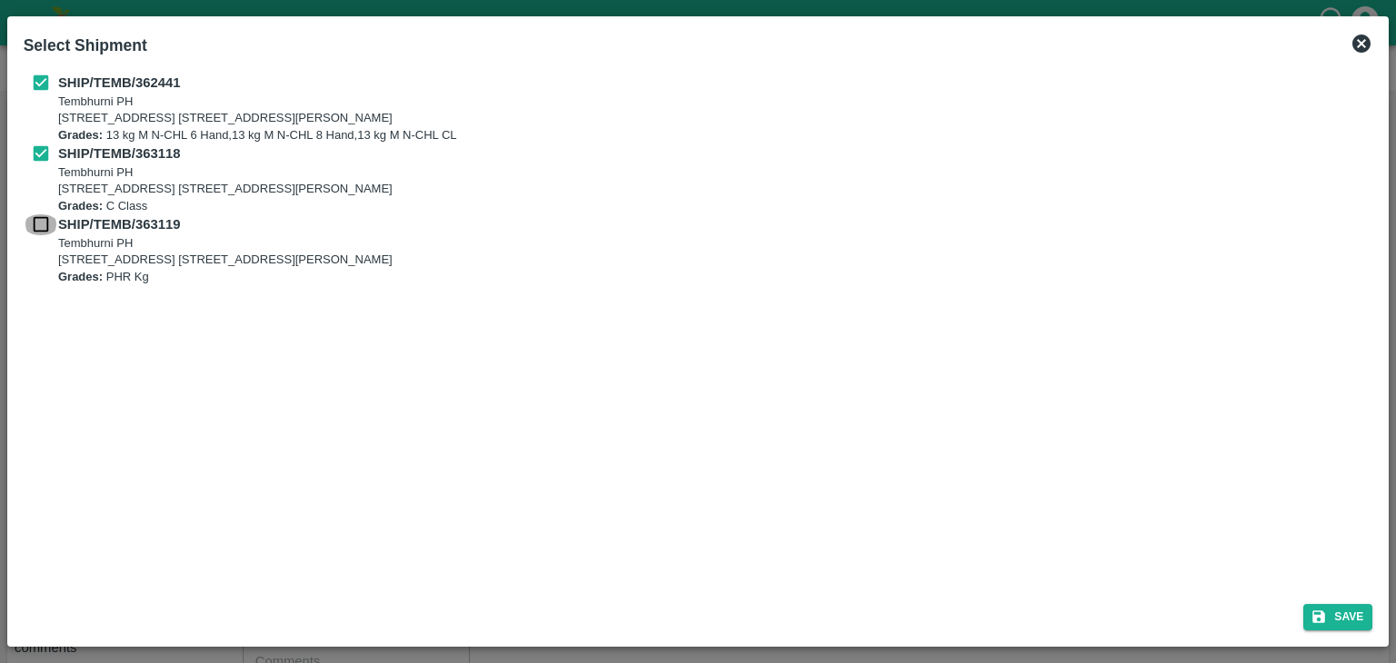
checkbox input "true"
click at [1352, 620] on button "Save" at bounding box center [1337, 617] width 69 height 26
type input "[DATE]"
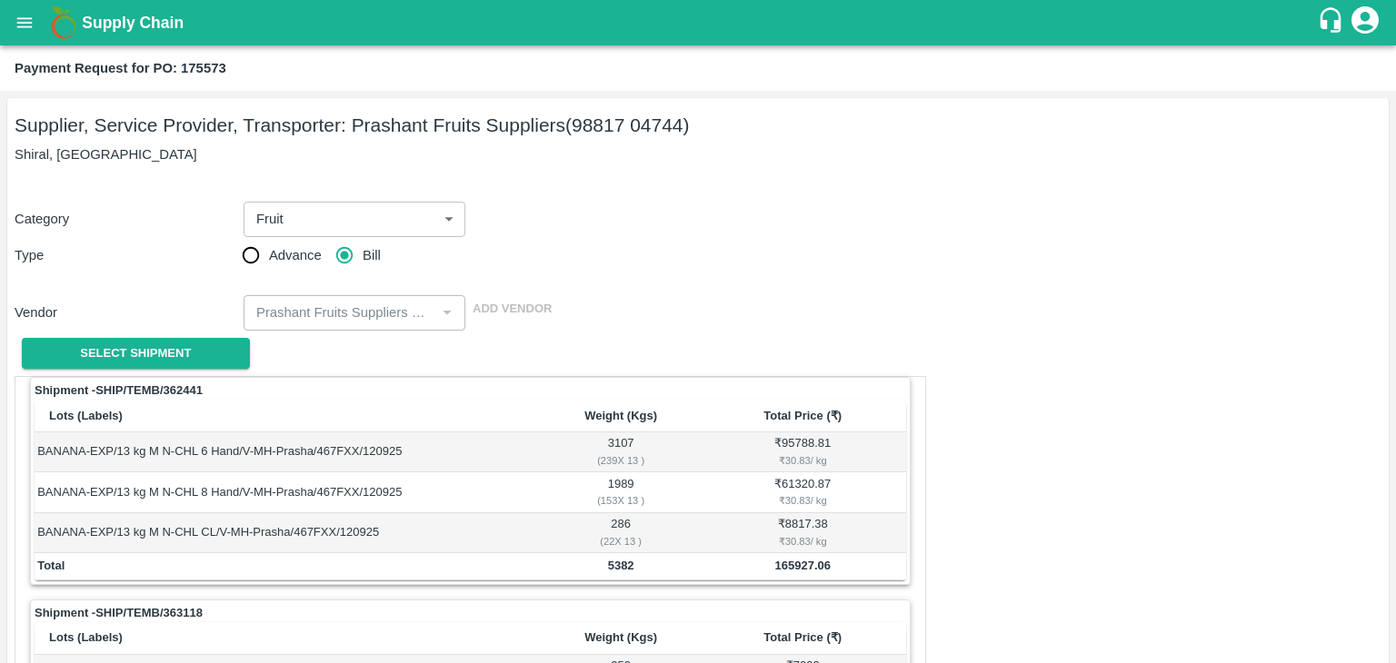
scroll to position [810, 0]
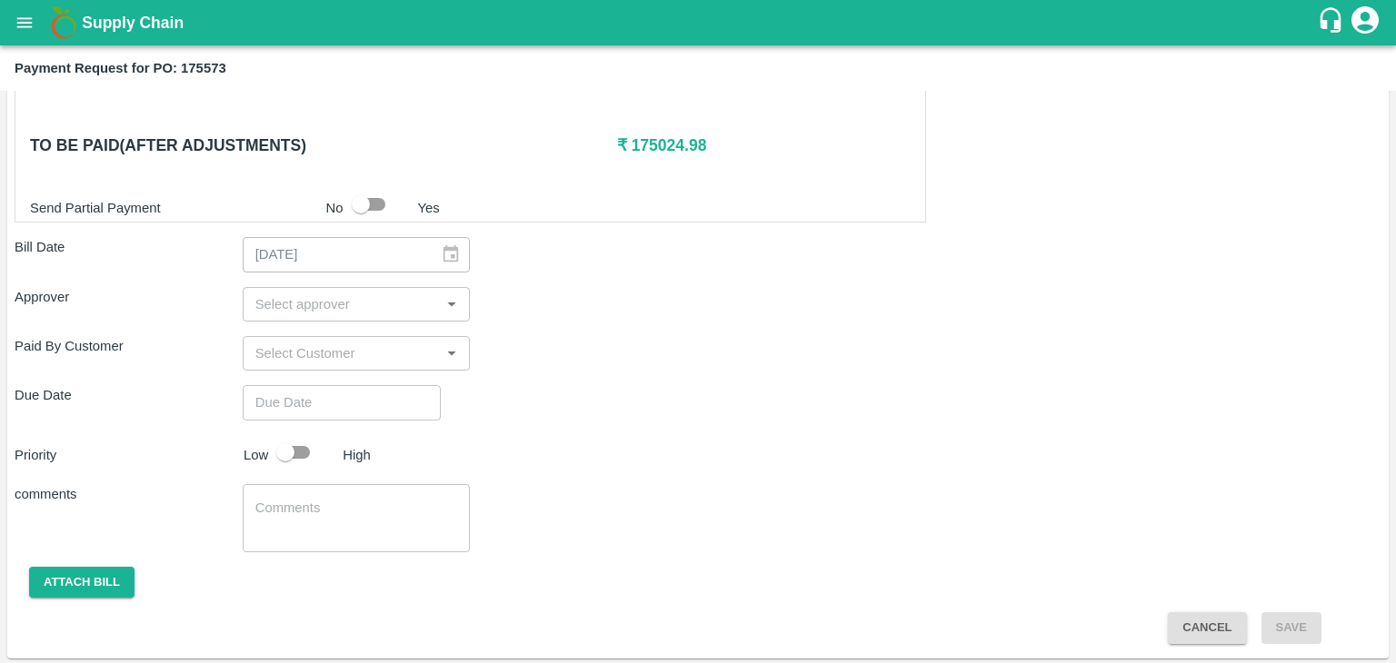
click at [292, 303] on input "input" at bounding box center [341, 305] width 187 height 24
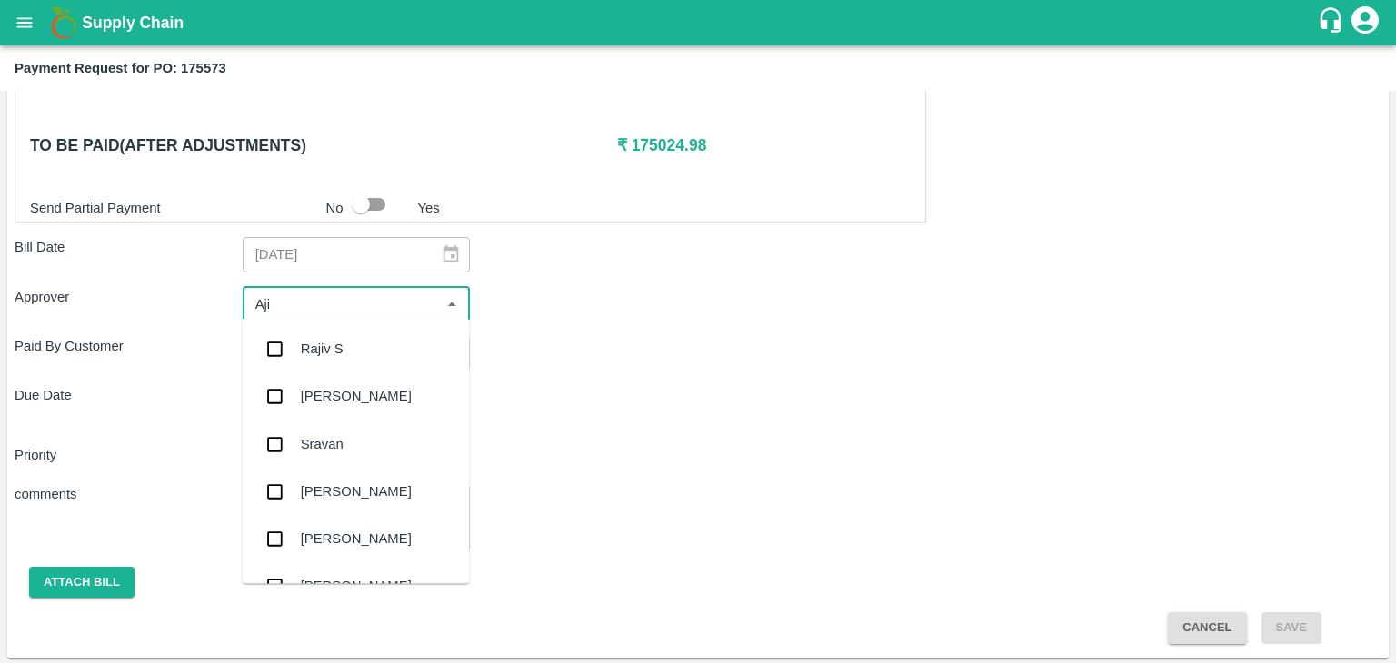
type input "Ajit"
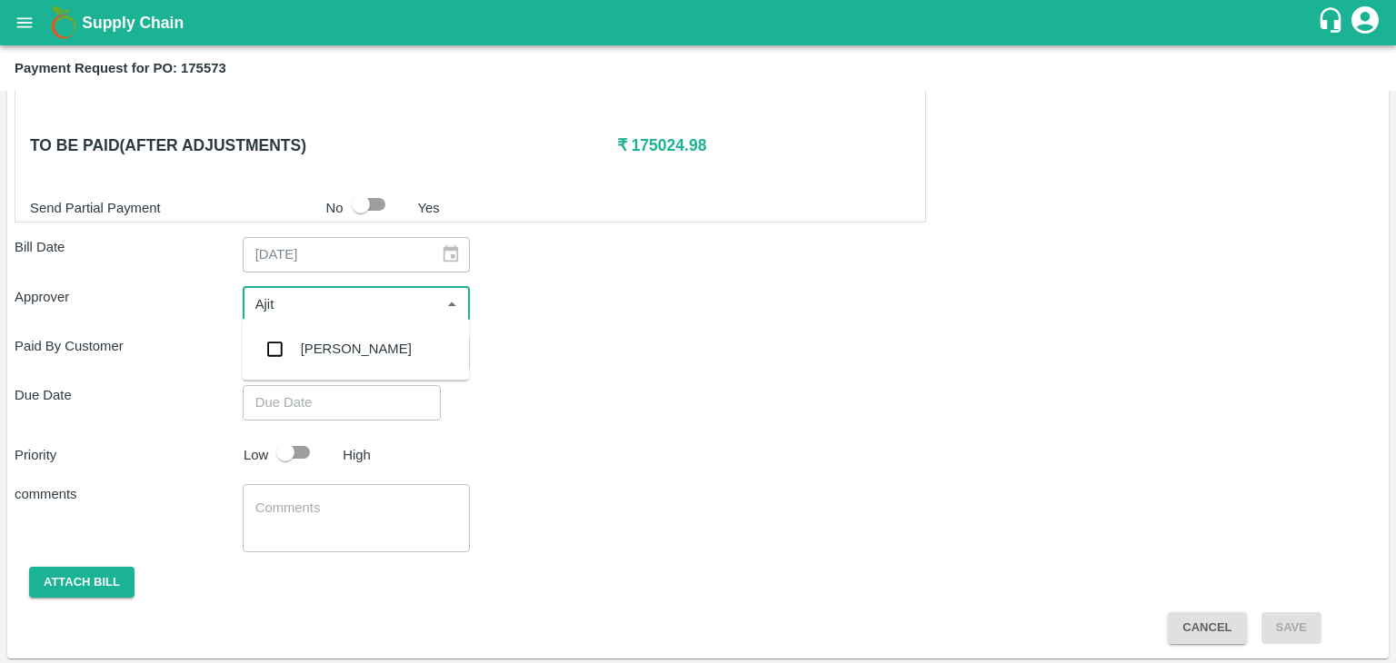
click at [335, 341] on div "[PERSON_NAME]" at bounding box center [356, 349] width 111 height 20
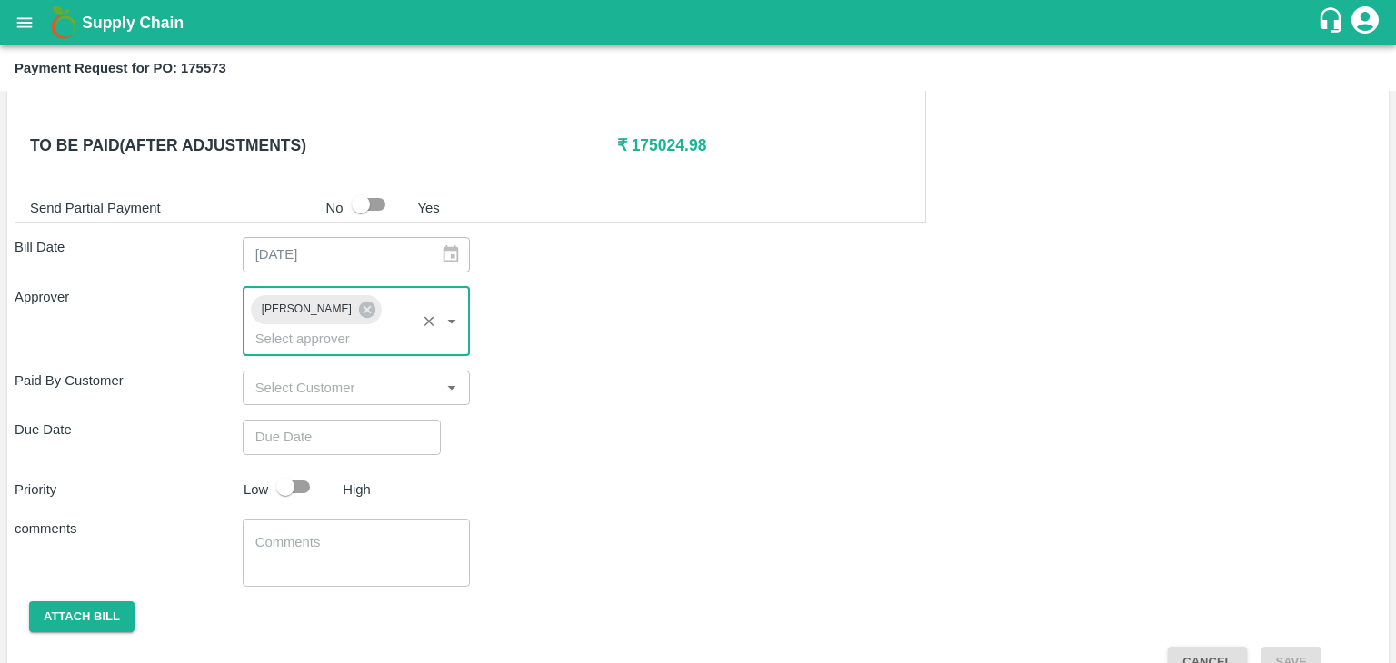
type input "DD/MM/YYYY hh:mm aa"
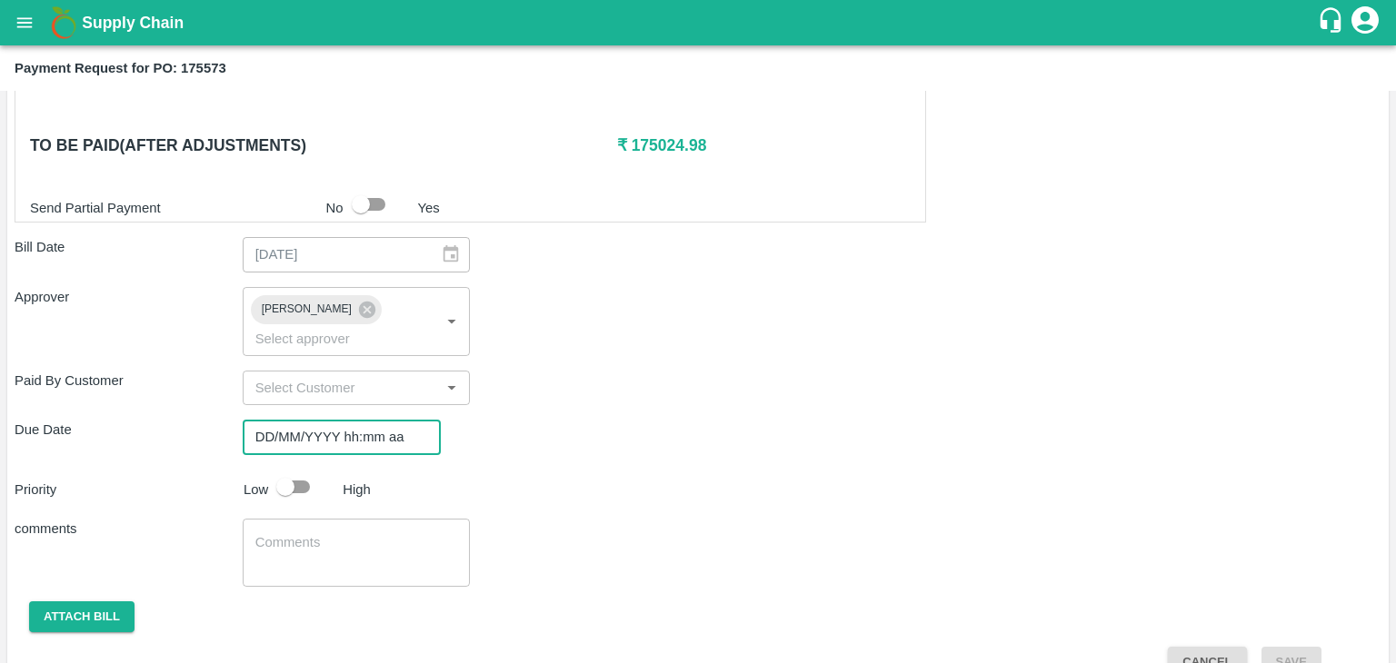
click at [380, 420] on input "DD/MM/YYYY hh:mm aa" at bounding box center [335, 437] width 185 height 35
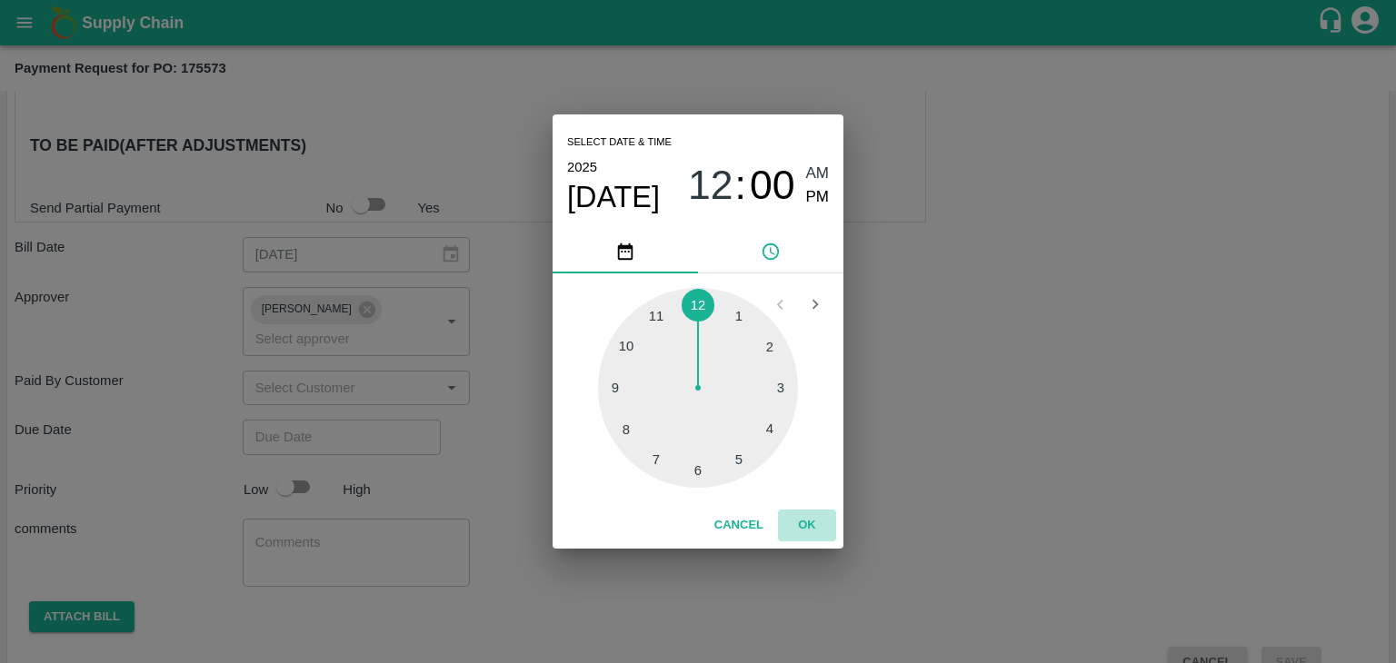
click at [790, 526] on button "OK" at bounding box center [807, 526] width 58 height 32
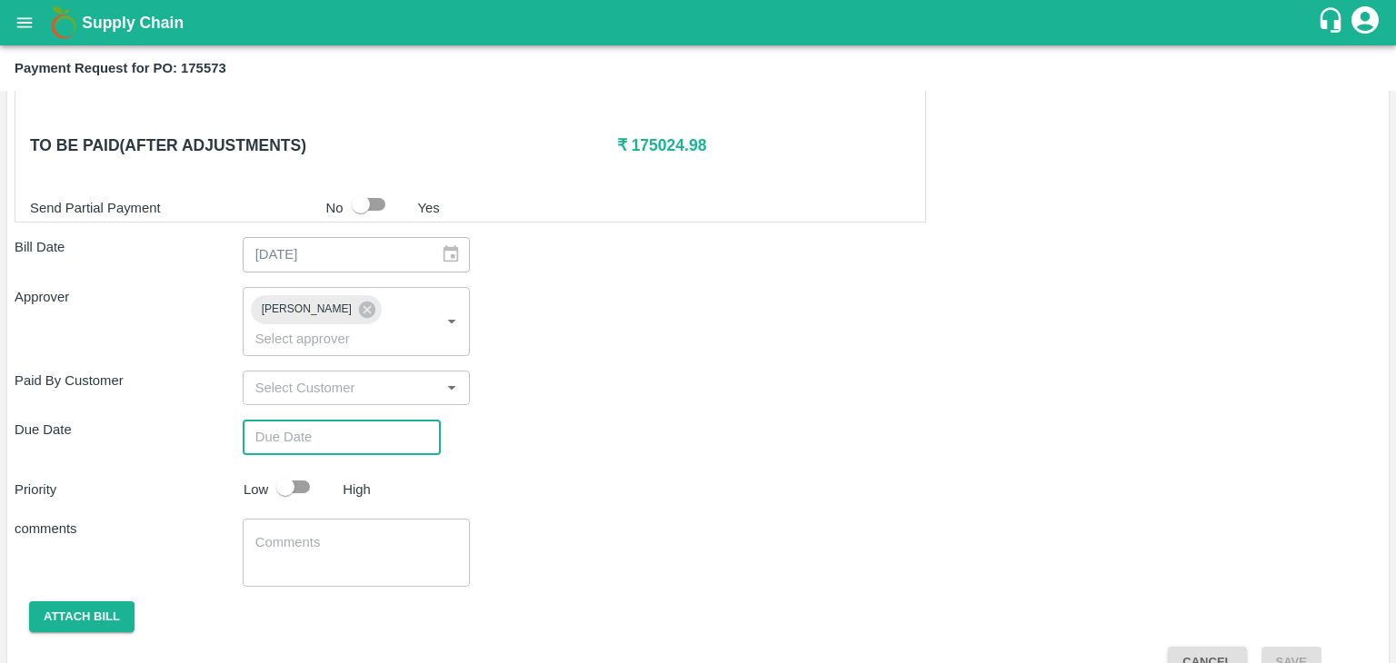
type input "[DATE] 12:00 AM"
click at [290, 470] on input "checkbox" at bounding box center [286, 487] width 104 height 35
checkbox input "true"
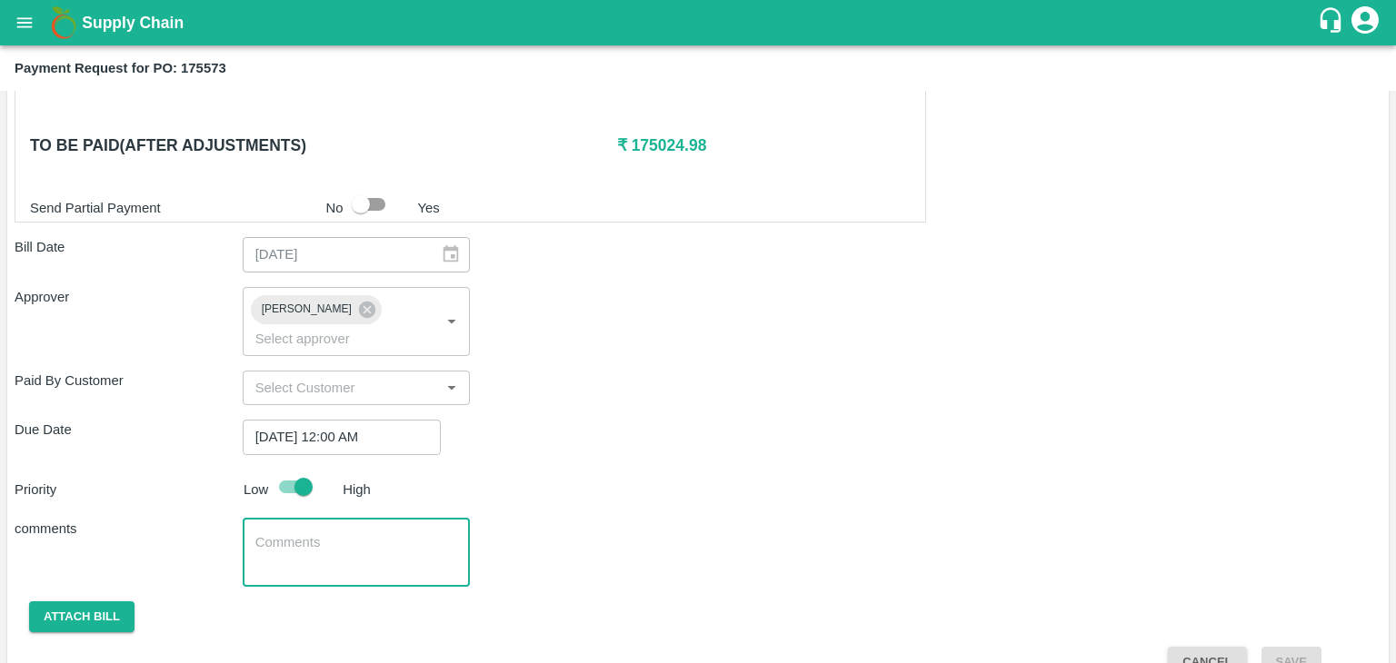
click at [353, 542] on textarea at bounding box center [356, 552] width 203 height 38
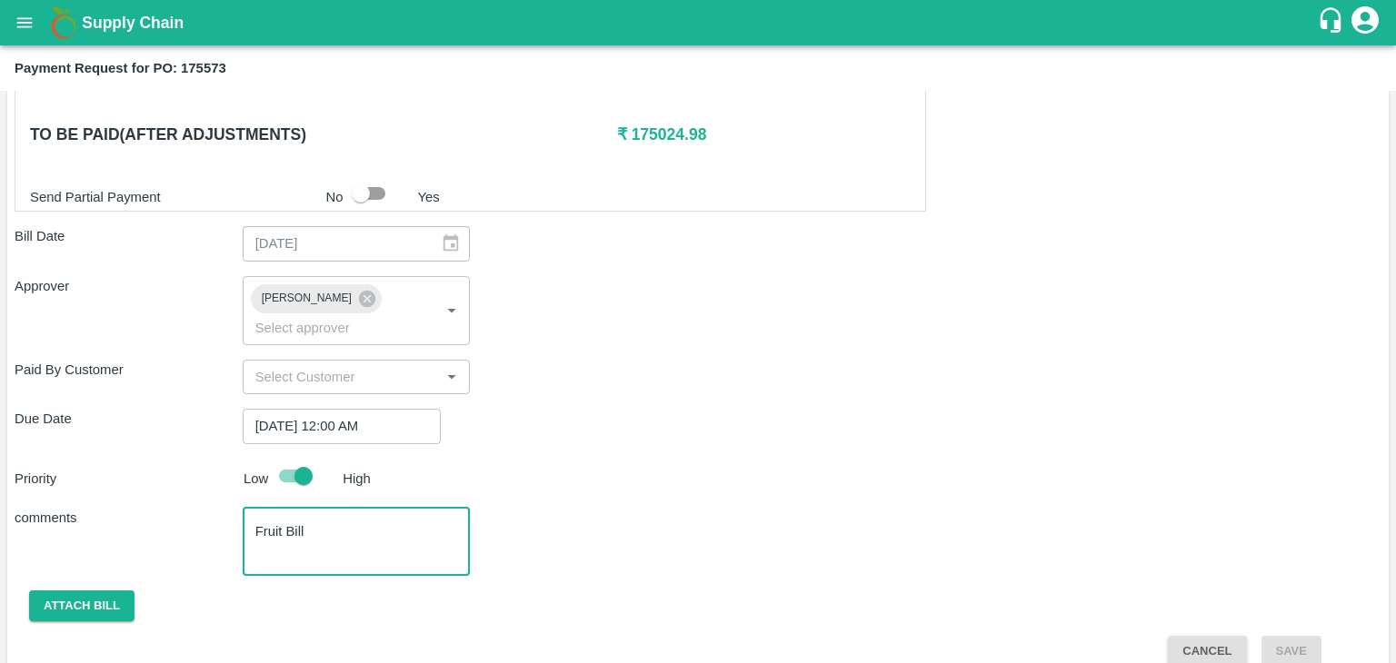
type textarea "Fruit Bill"
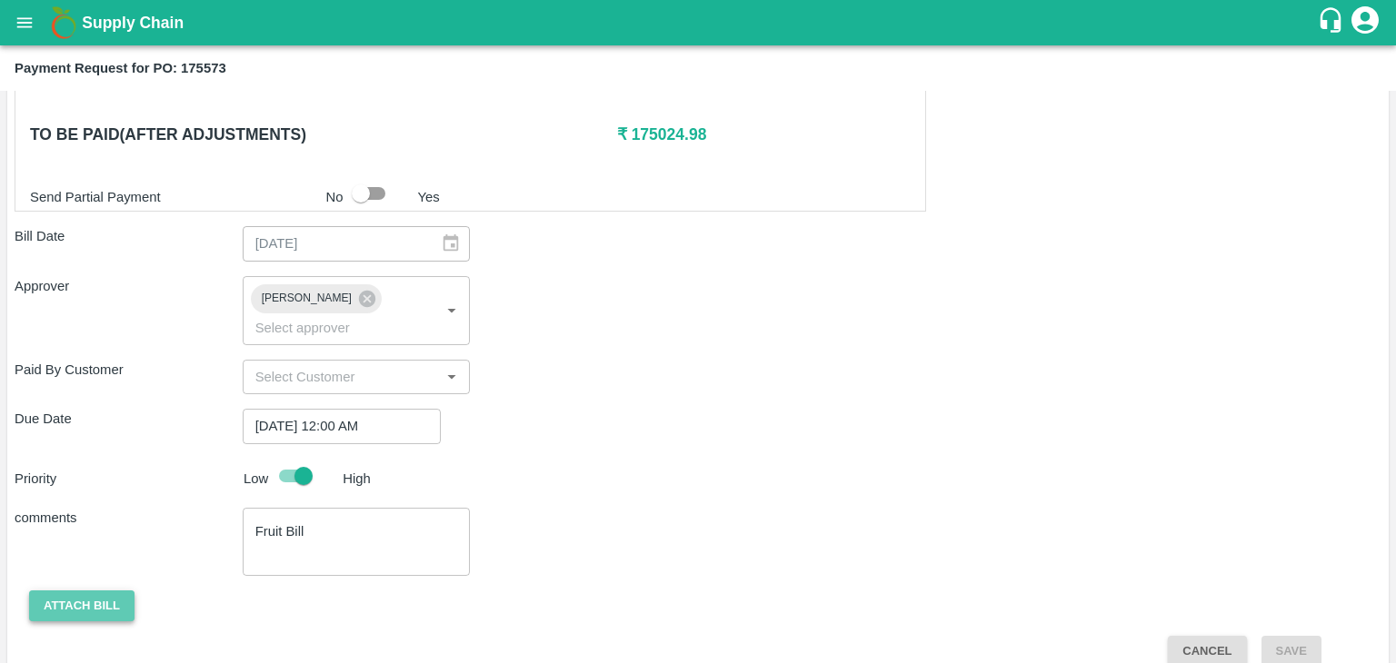
click at [62, 591] on button "Attach bill" at bounding box center [81, 607] width 105 height 32
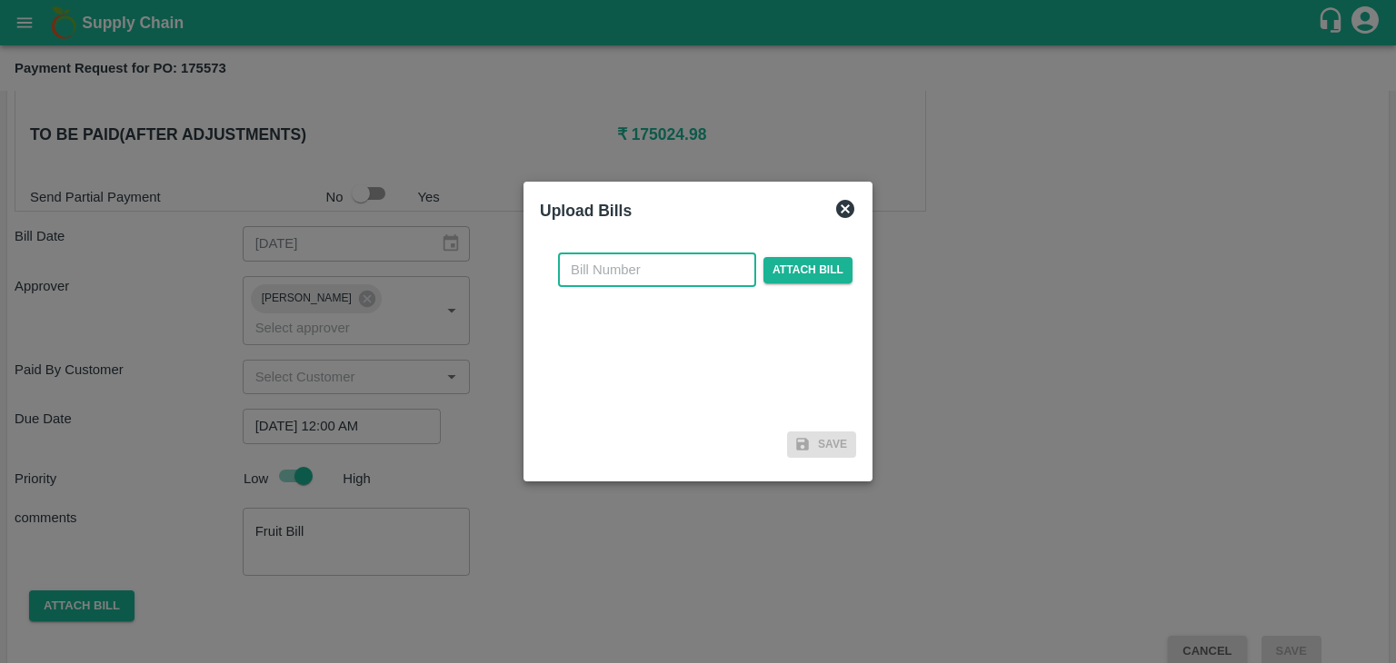
click at [668, 273] on input "text" at bounding box center [657, 270] width 198 height 35
type input "509"
click at [776, 273] on span "Attach bill" at bounding box center [807, 270] width 89 height 26
click at [0, 0] on input "Attach bill" at bounding box center [0, 0] width 0 height 0
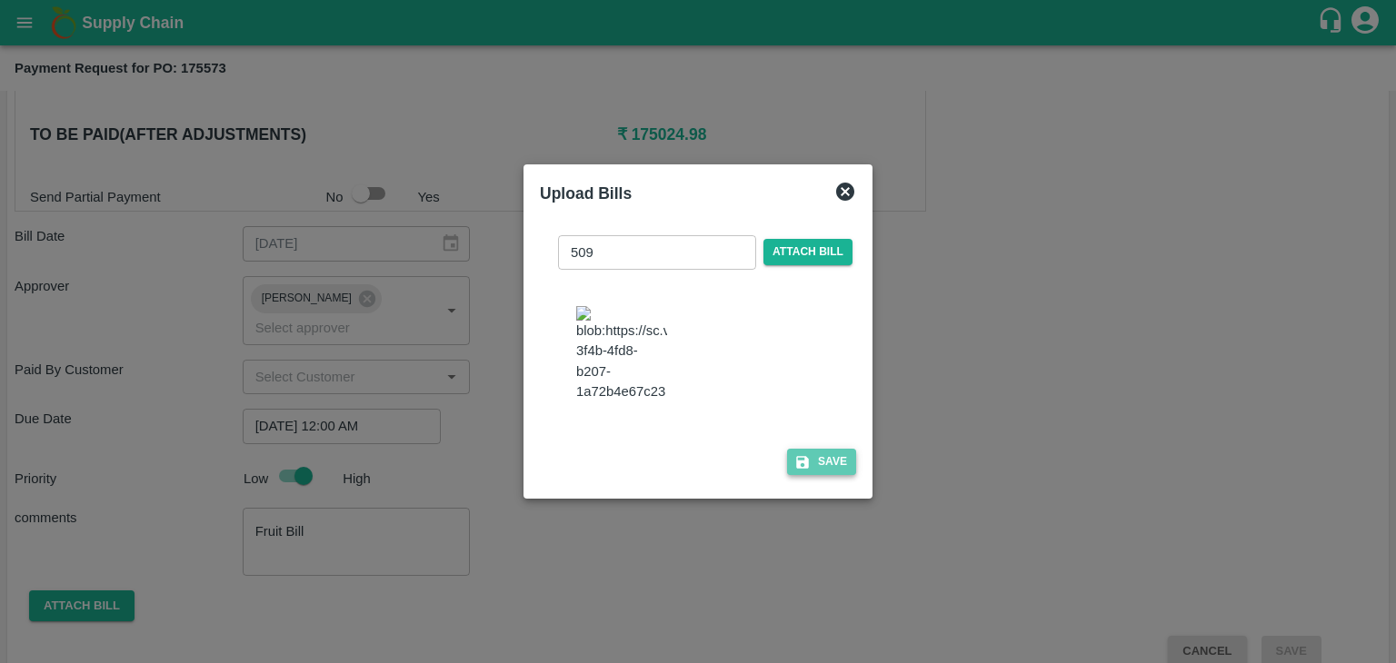
click at [808, 459] on button "Save" at bounding box center [821, 462] width 69 height 26
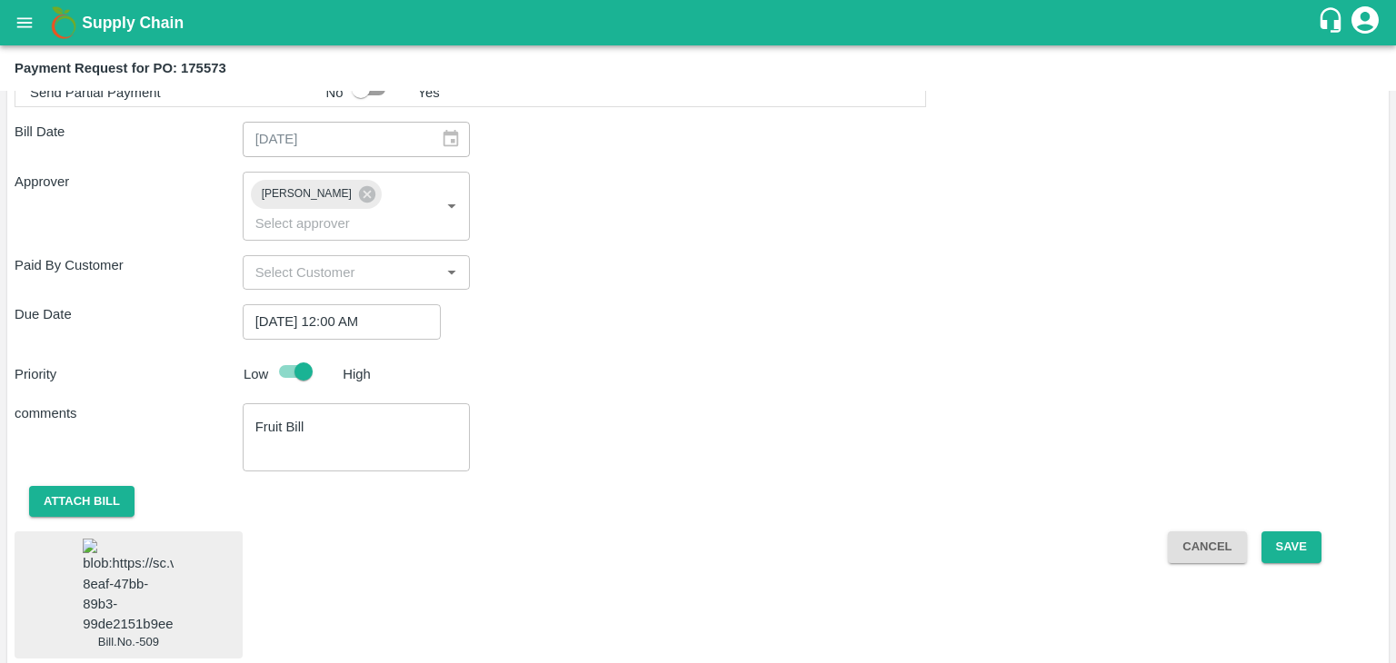
scroll to position [925, 0]
click at [1284, 532] on button "Save" at bounding box center [1291, 548] width 60 height 32
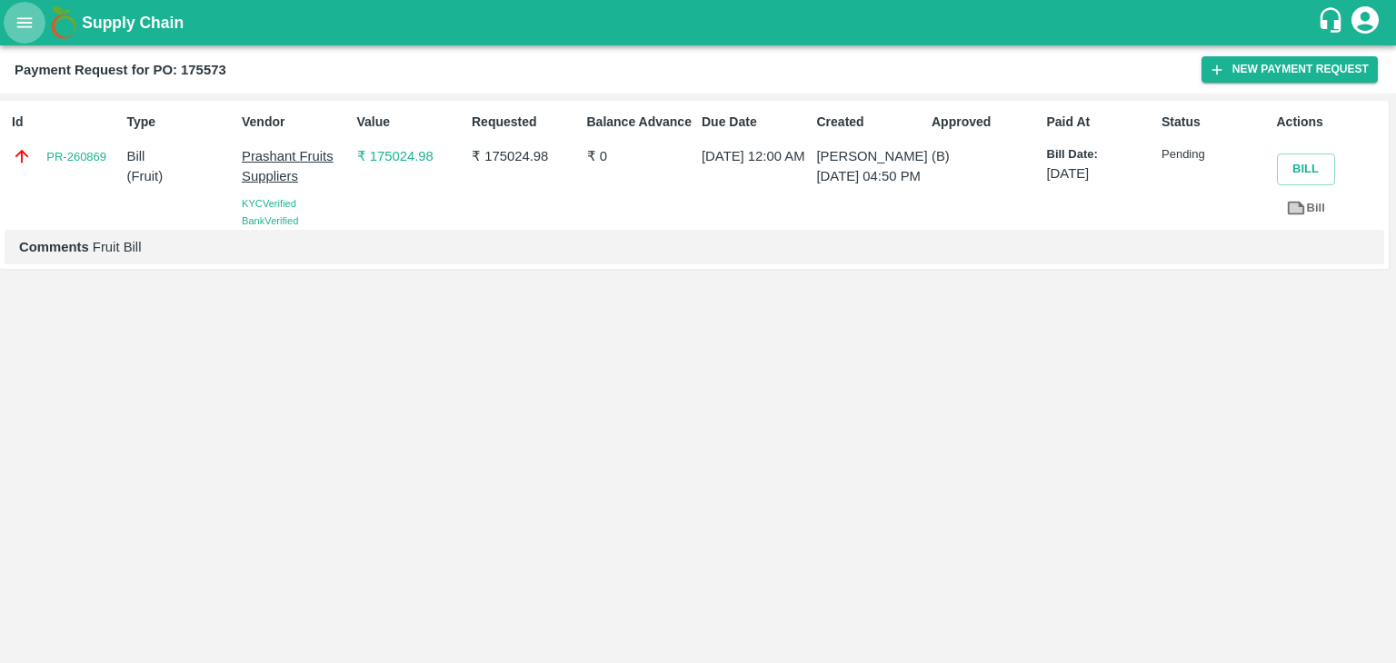
click at [29, 17] on icon "open drawer" at bounding box center [25, 23] width 20 height 20
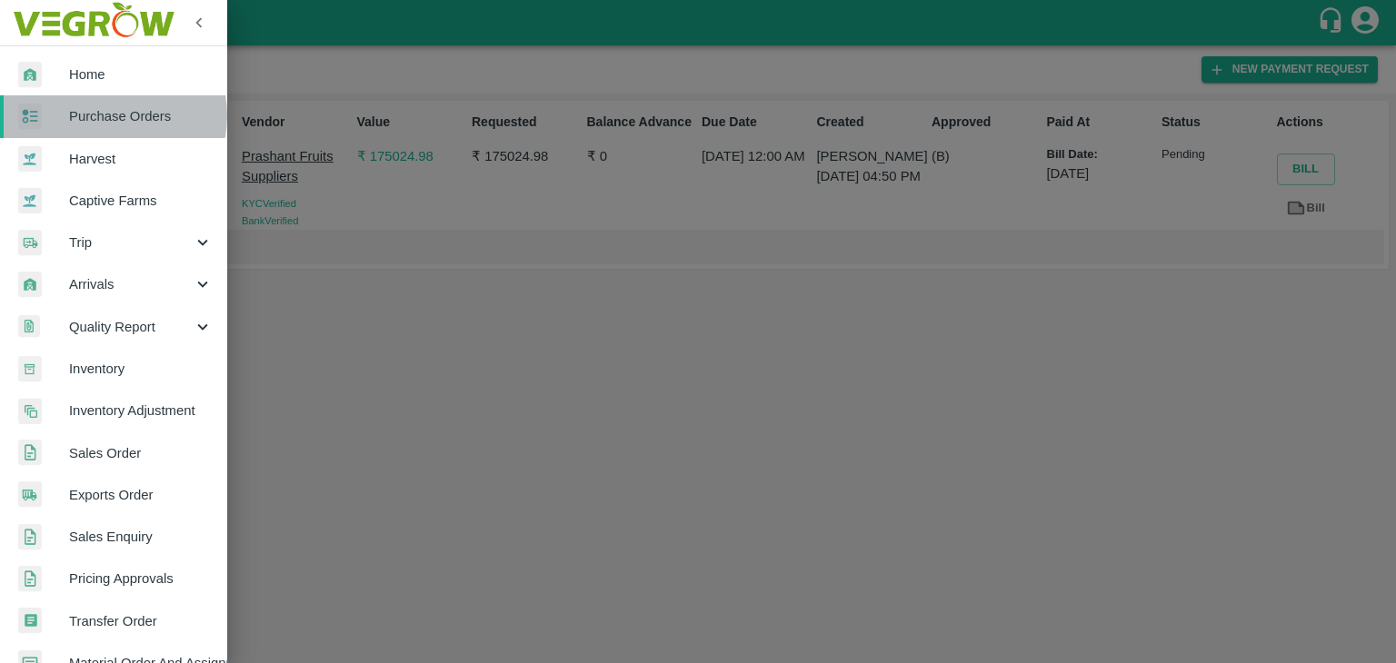
click at [112, 115] on span "Purchase Orders" at bounding box center [141, 116] width 144 height 20
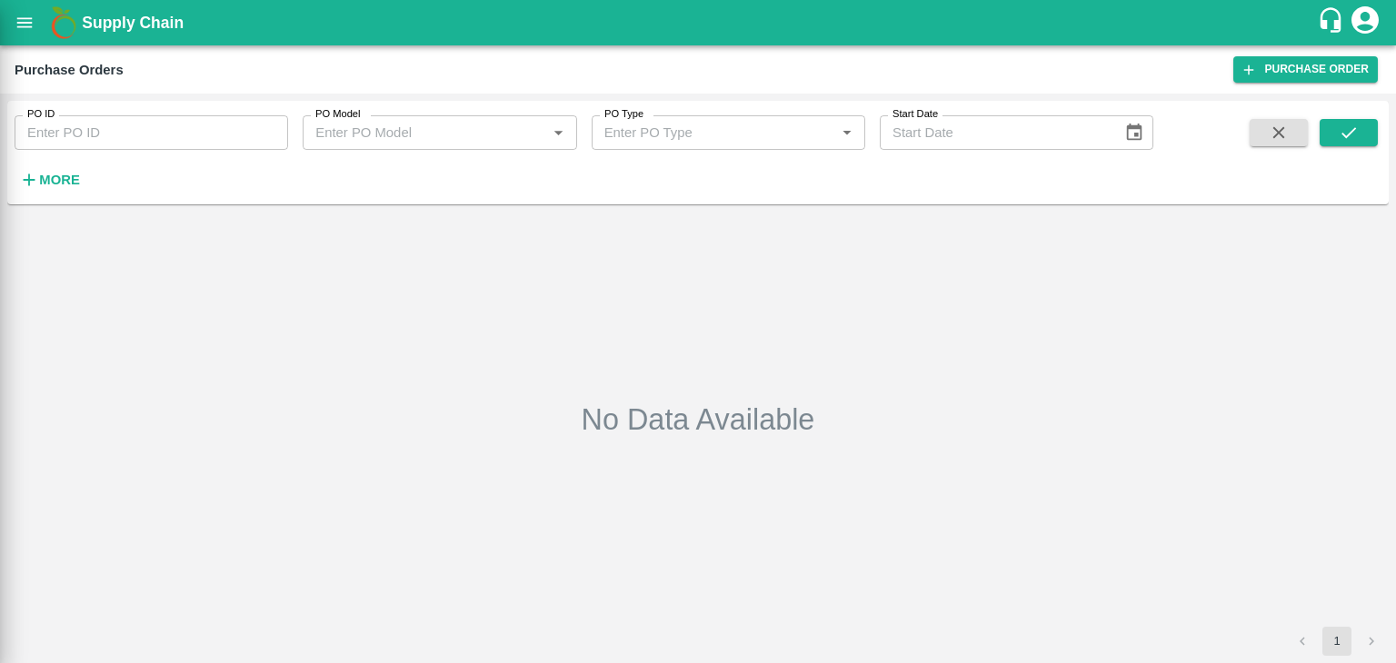
click at [272, 133] on div at bounding box center [698, 331] width 1396 height 663
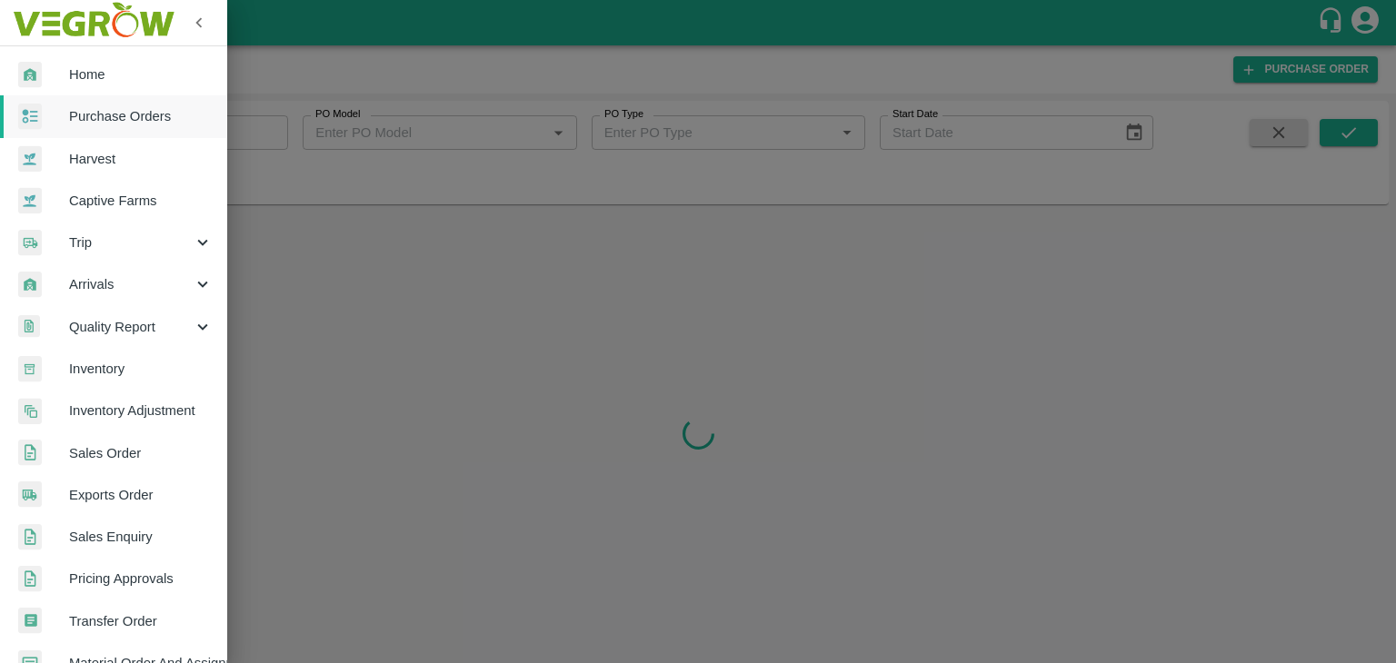
click at [272, 133] on div at bounding box center [698, 331] width 1396 height 663
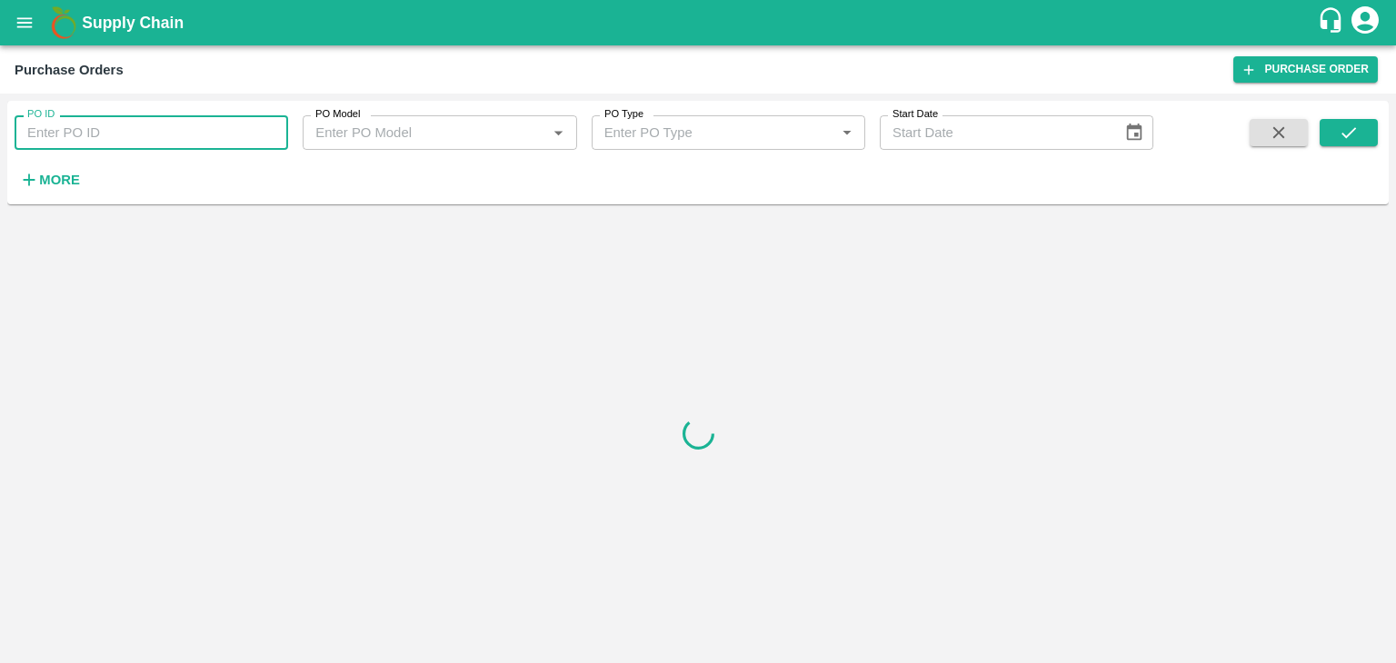
click at [276, 131] on input "PO ID" at bounding box center [151, 132] width 273 height 35
paste input "176142"
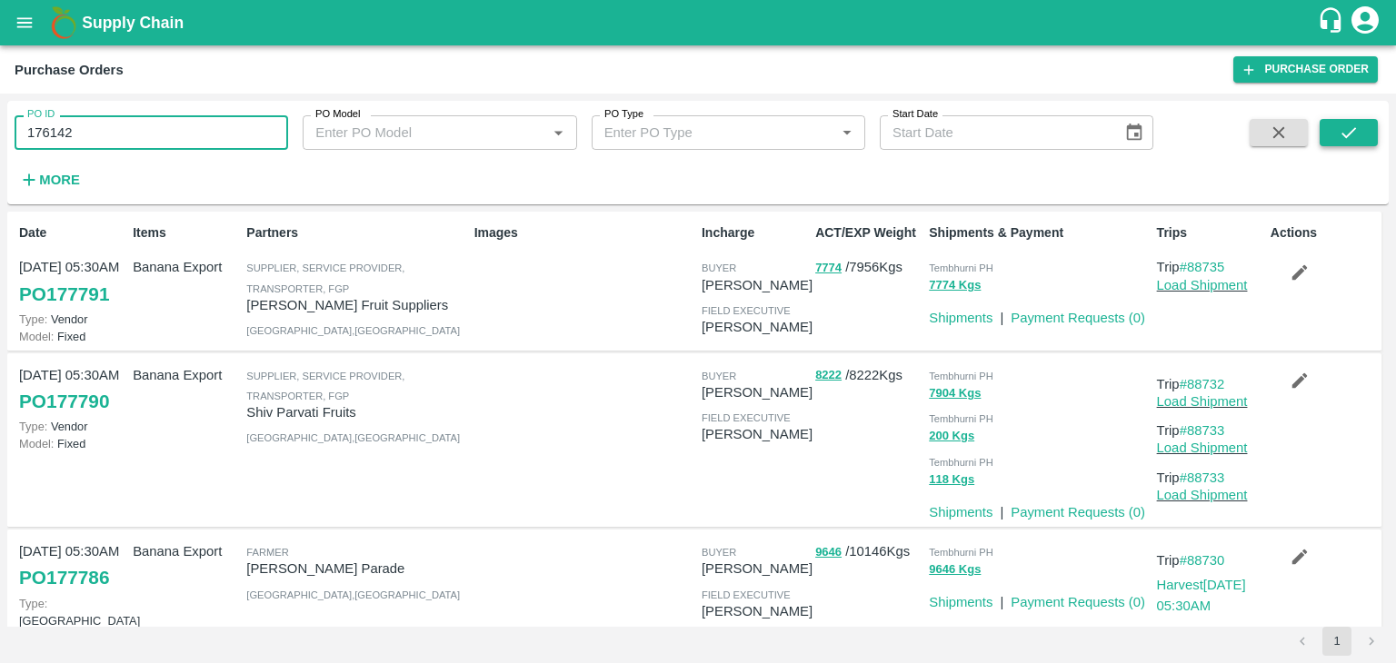
type input "176142"
click at [1366, 142] on button "submit" at bounding box center [1348, 132] width 58 height 27
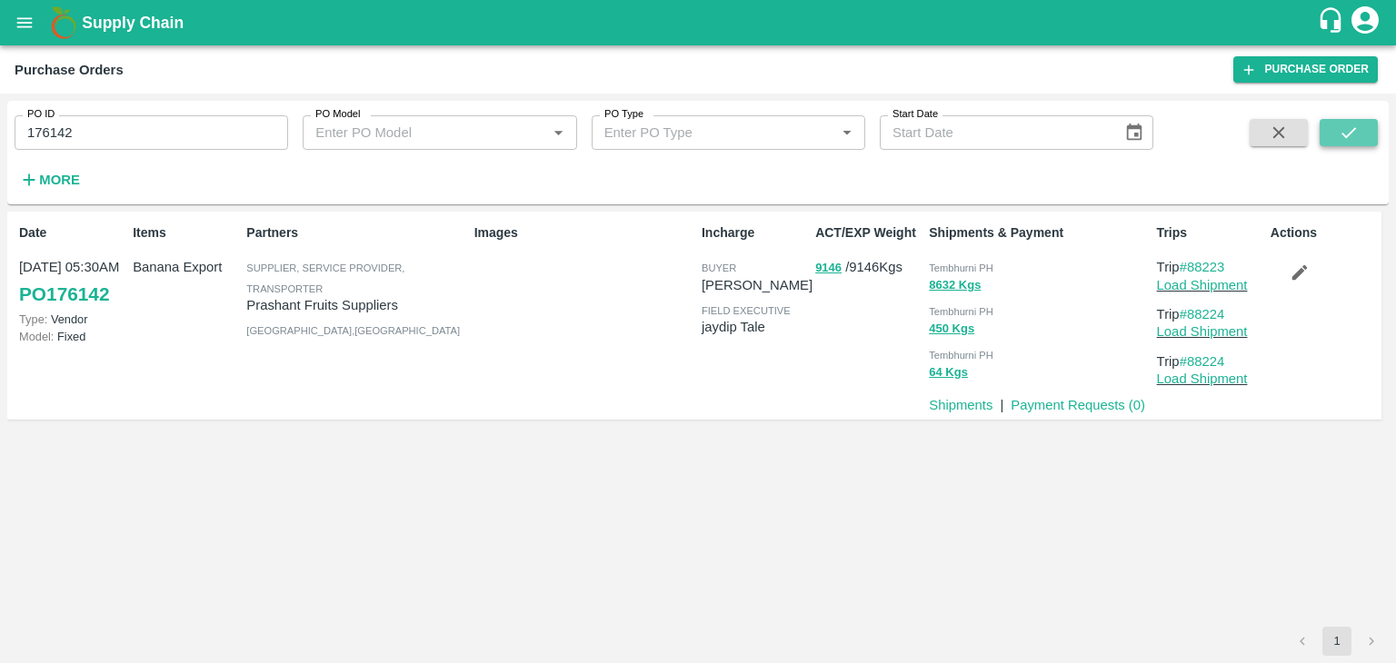
click at [1366, 142] on button "submit" at bounding box center [1348, 132] width 58 height 27
click at [1063, 399] on link "Payment Requests ( 0 )" at bounding box center [1077, 405] width 134 height 15
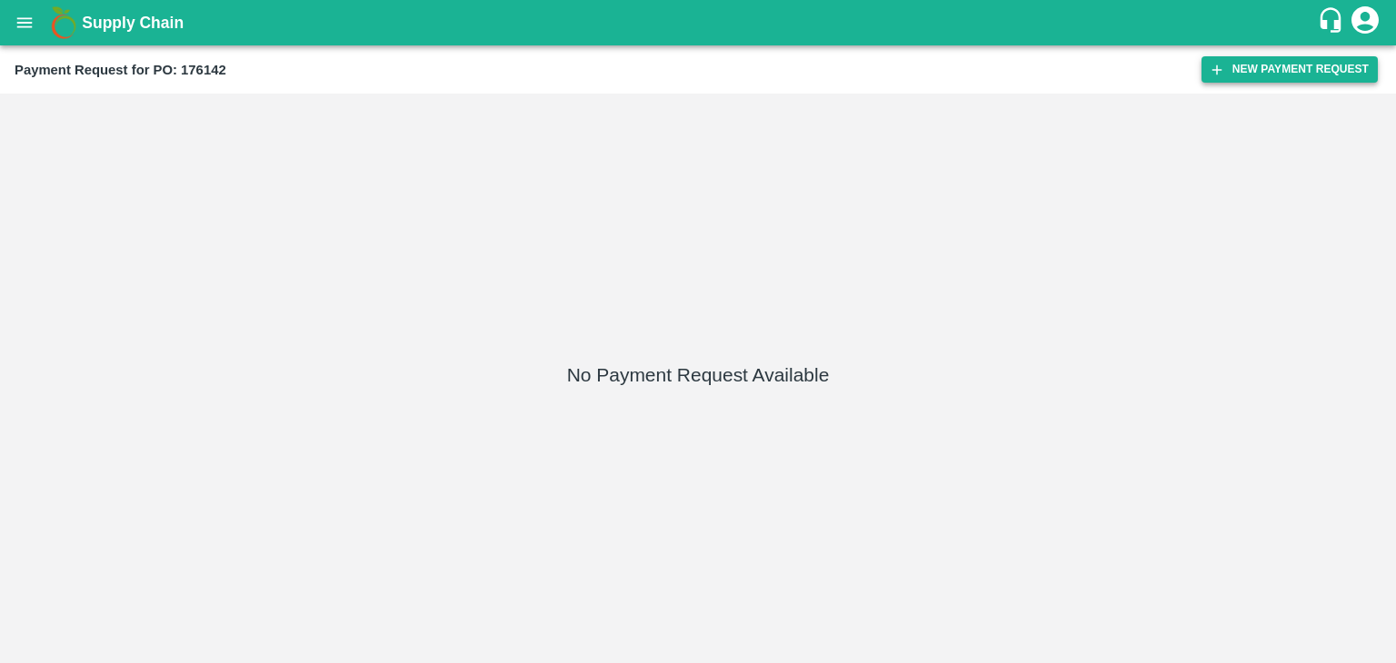
drag, startPoint x: 1230, startPoint y: 87, endPoint x: 1256, endPoint y: 72, distance: 29.8
click at [1256, 72] on div "Payment Request for PO: 176142 New Payment Request" at bounding box center [698, 69] width 1396 height 48
click at [1256, 72] on button "New Payment Request" at bounding box center [1289, 69] width 176 height 26
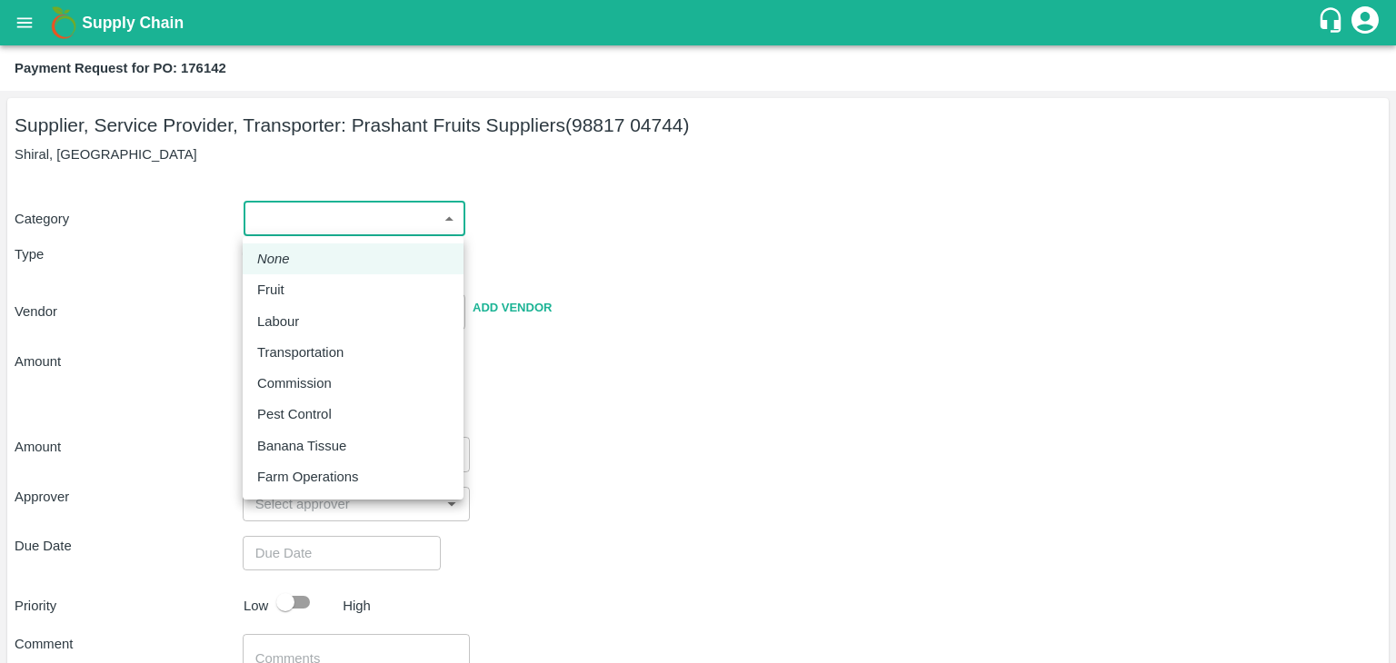
drag, startPoint x: 277, startPoint y: 218, endPoint x: 301, endPoint y: 283, distance: 68.7
click at [301, 283] on body "Supply Chain Payment Request for PO: 176142 Supplier, Service Provider, Transpo…" at bounding box center [698, 331] width 1396 height 663
click at [301, 283] on div "Fruit" at bounding box center [353, 290] width 192 height 20
type input "1"
type input "Prashant Fruits Suppliers - 98817 04744(Supplier, Service Provider, Transporter)"
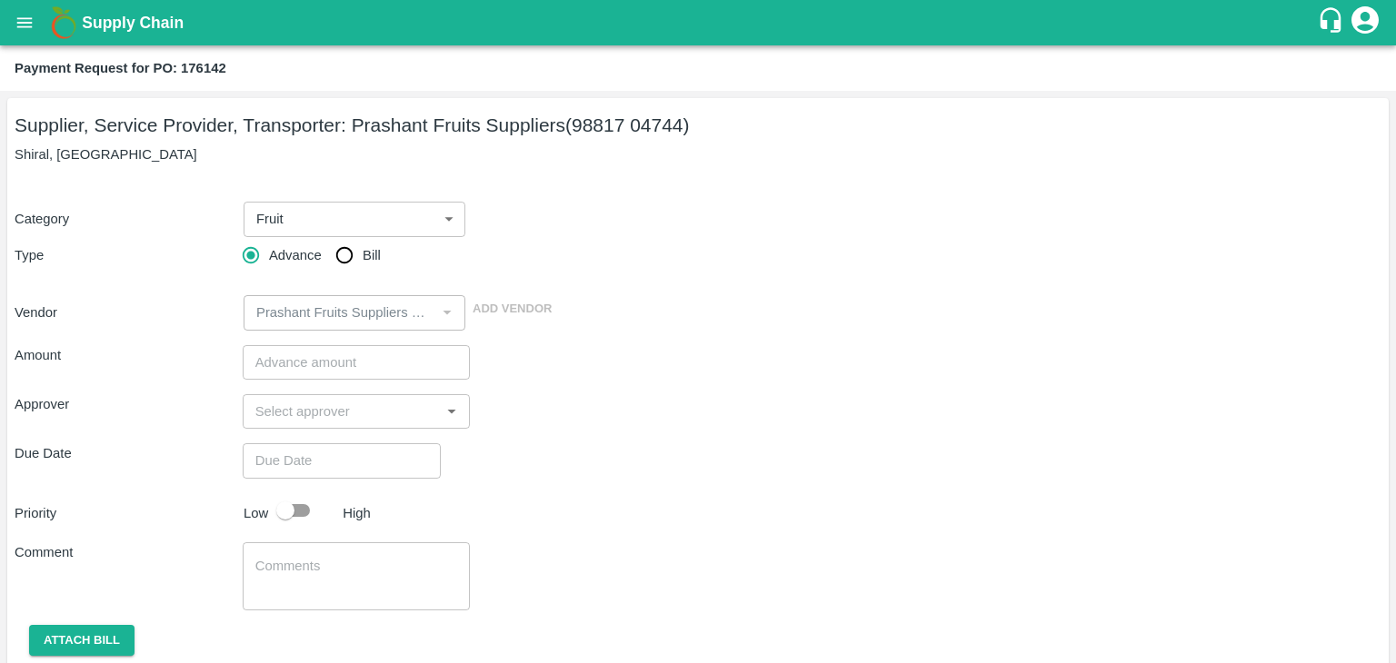
click at [323, 269] on div "Advance Bill" at bounding box center [357, 255] width 228 height 36
click at [342, 255] on input "Bill" at bounding box center [344, 255] width 36 height 36
radio input "true"
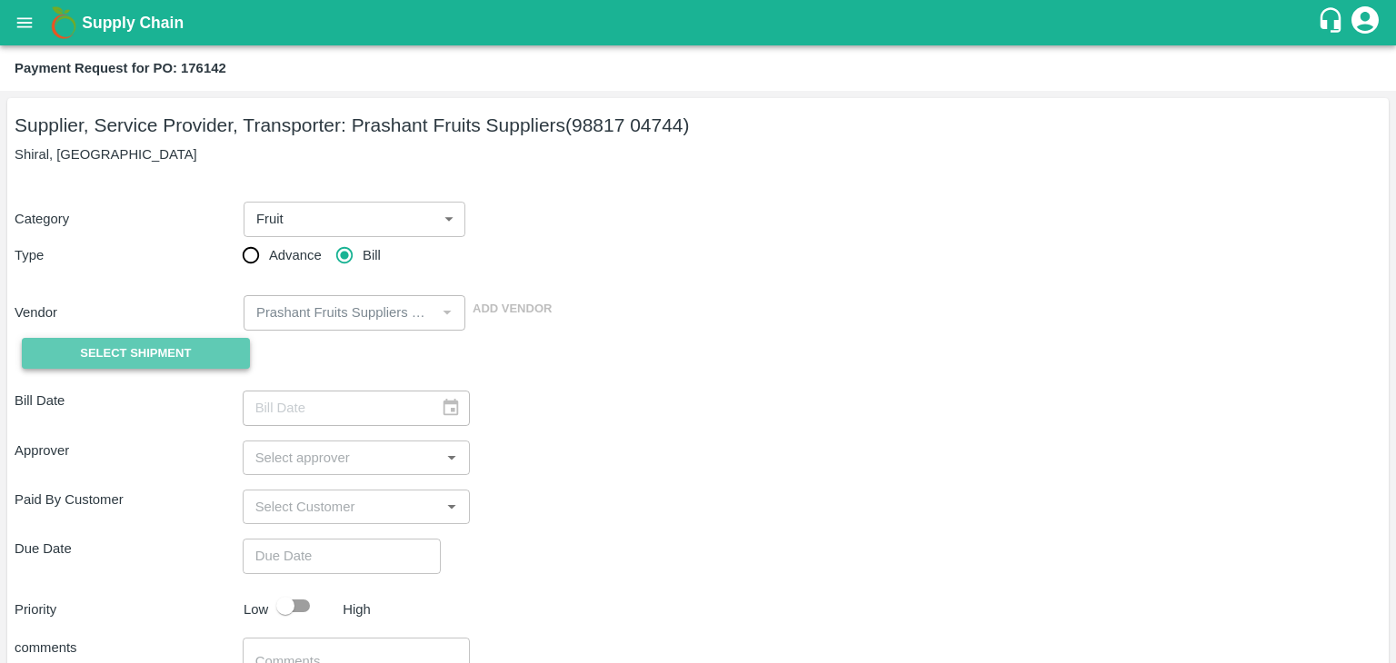
click at [119, 348] on span "Select Shipment" at bounding box center [135, 353] width 111 height 21
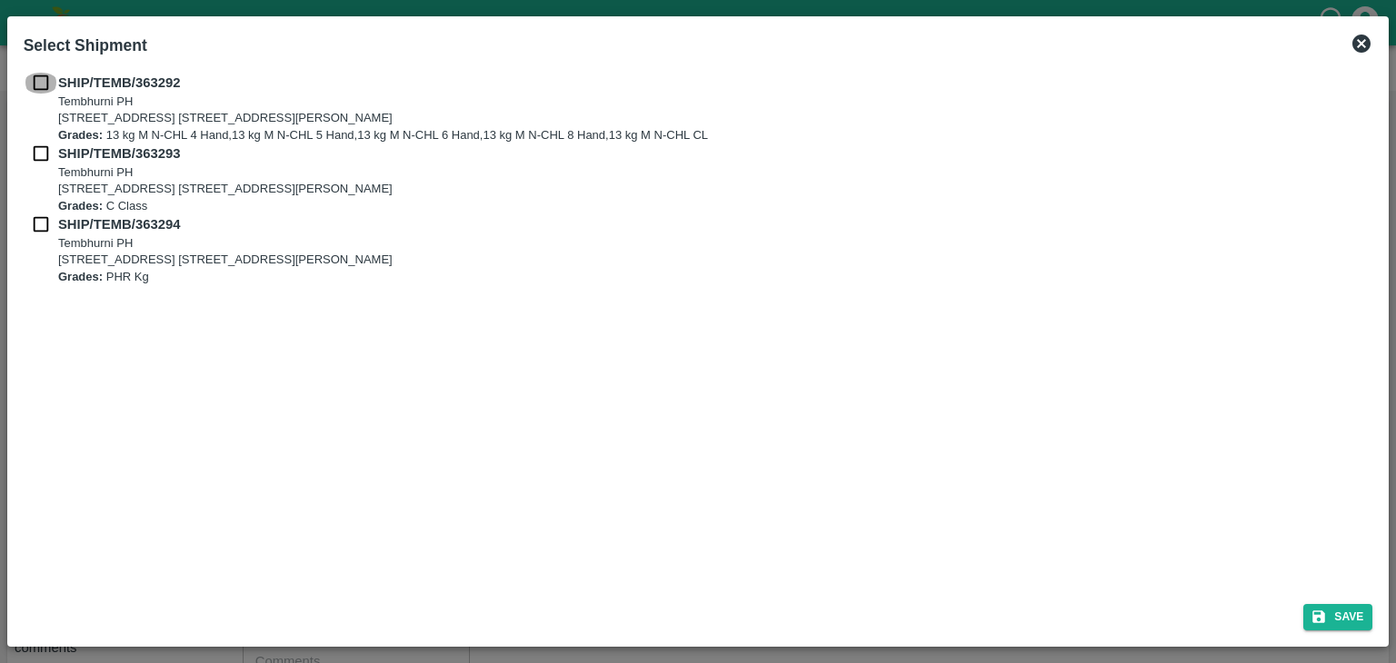
click at [40, 86] on input "checkbox" at bounding box center [41, 83] width 35 height 20
checkbox input "true"
click at [40, 157] on input "checkbox" at bounding box center [41, 154] width 35 height 20
checkbox input "true"
click at [38, 223] on input "checkbox" at bounding box center [41, 224] width 35 height 20
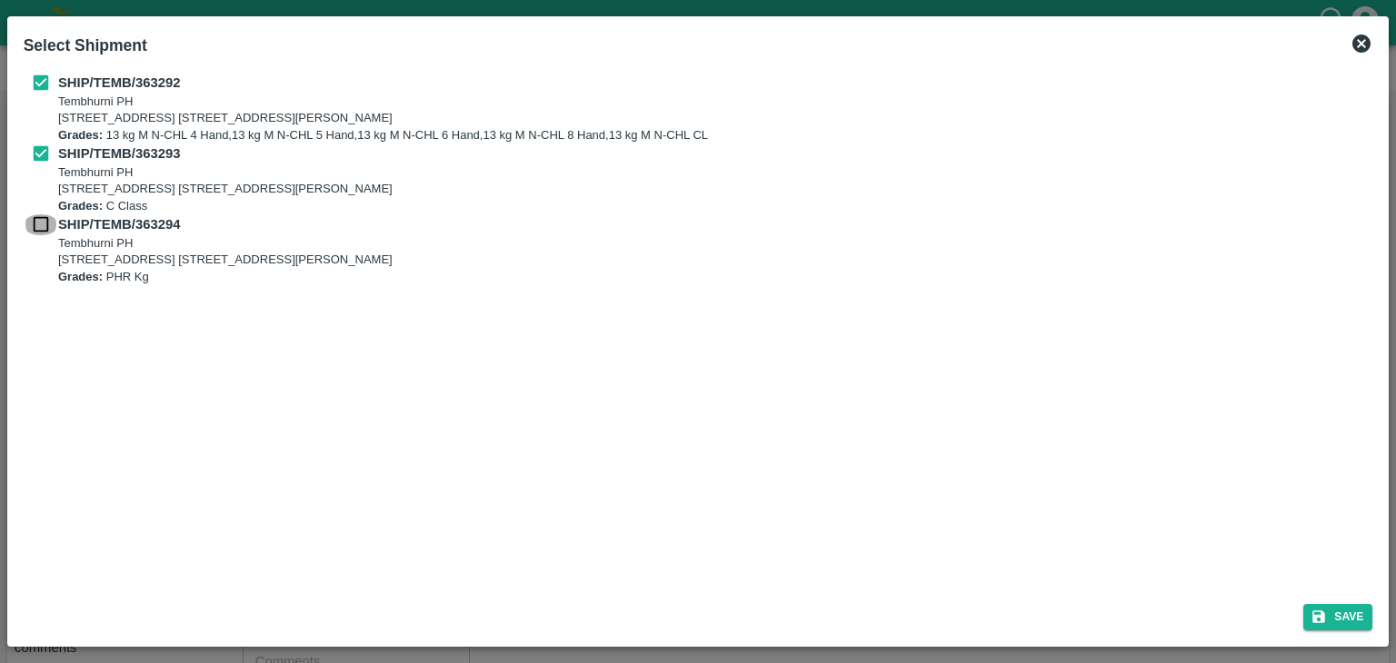
checkbox input "true"
click at [1361, 622] on button "Save" at bounding box center [1337, 617] width 69 height 26
type input "[DATE]"
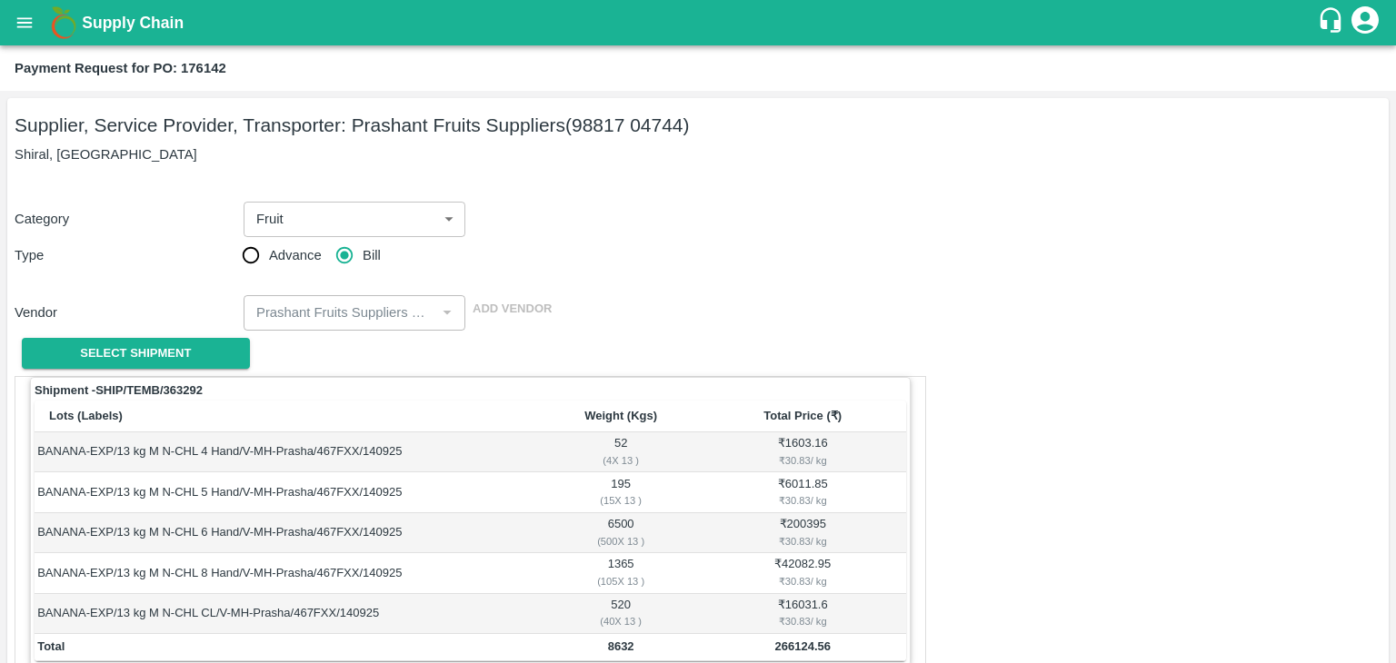
scroll to position [890, 0]
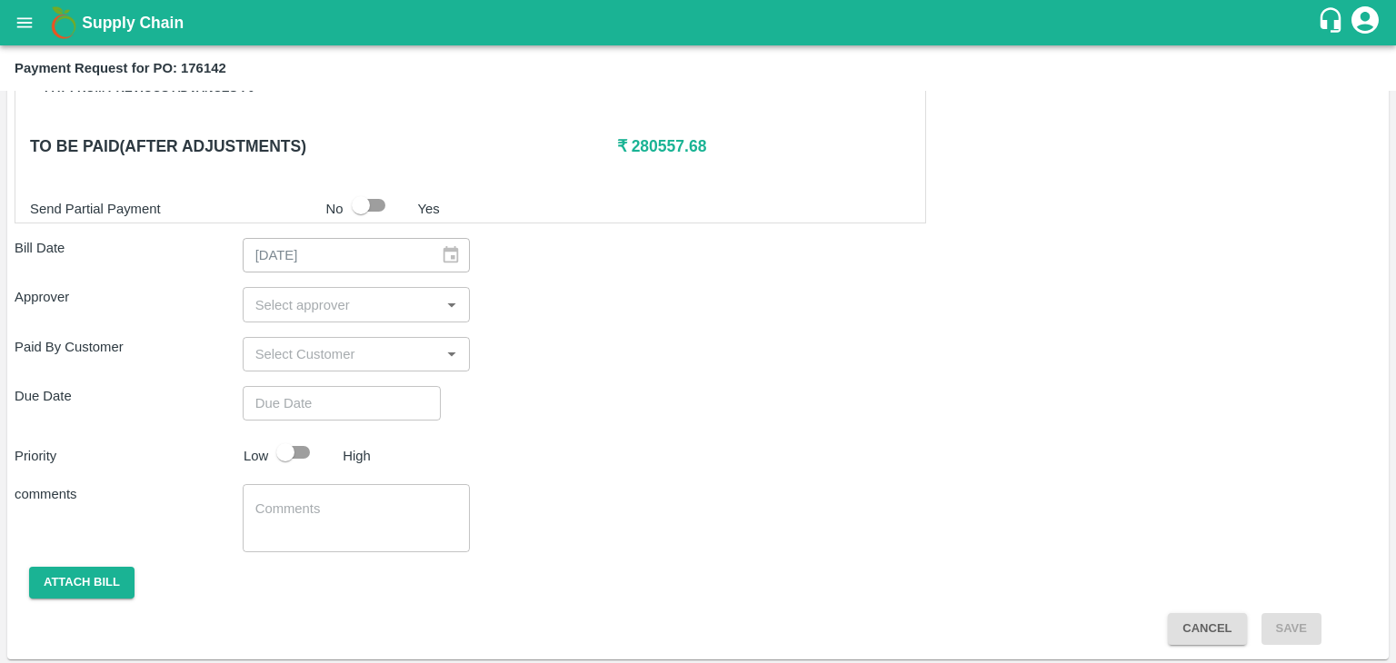
click at [373, 295] on input "input" at bounding box center [341, 305] width 187 height 24
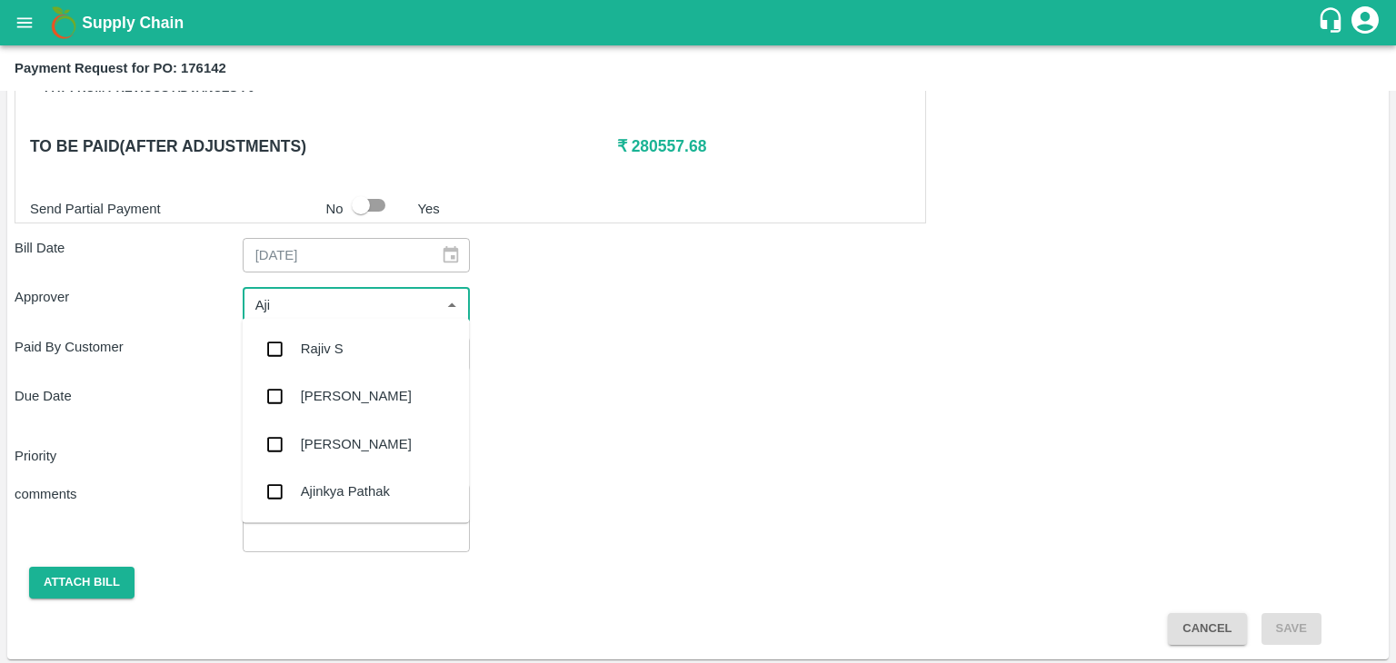
type input "Ajit"
click at [354, 350] on div "[PERSON_NAME]" at bounding box center [355, 348] width 227 height 47
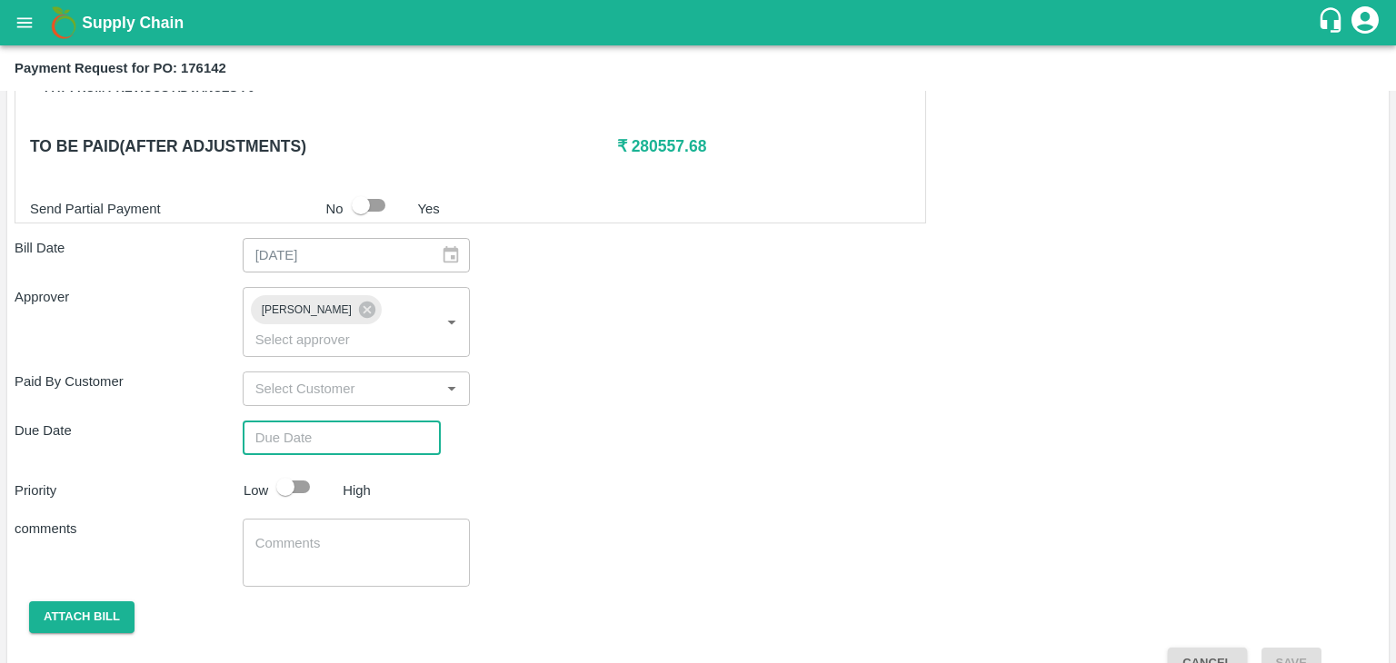
type input "DD/MM/YYYY hh:mm aa"
click at [390, 421] on input "DD/MM/YYYY hh:mm aa" at bounding box center [335, 438] width 185 height 35
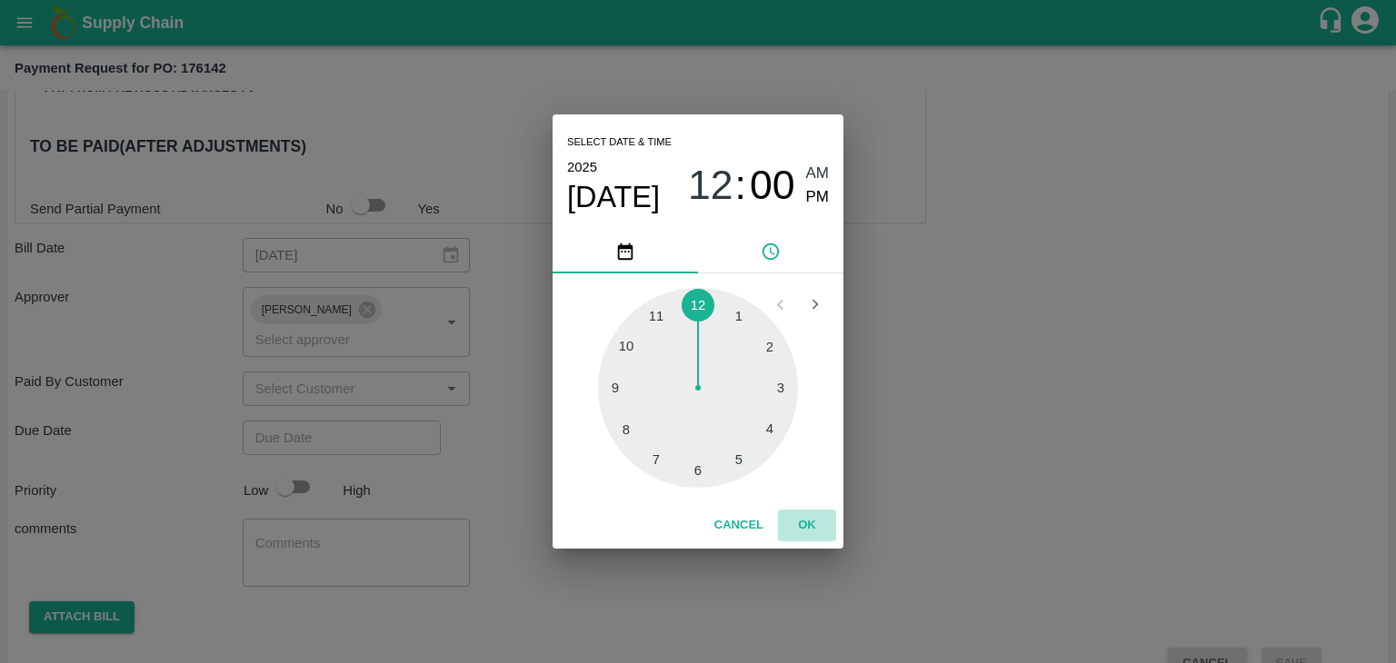
click at [810, 524] on button "OK" at bounding box center [807, 526] width 58 height 32
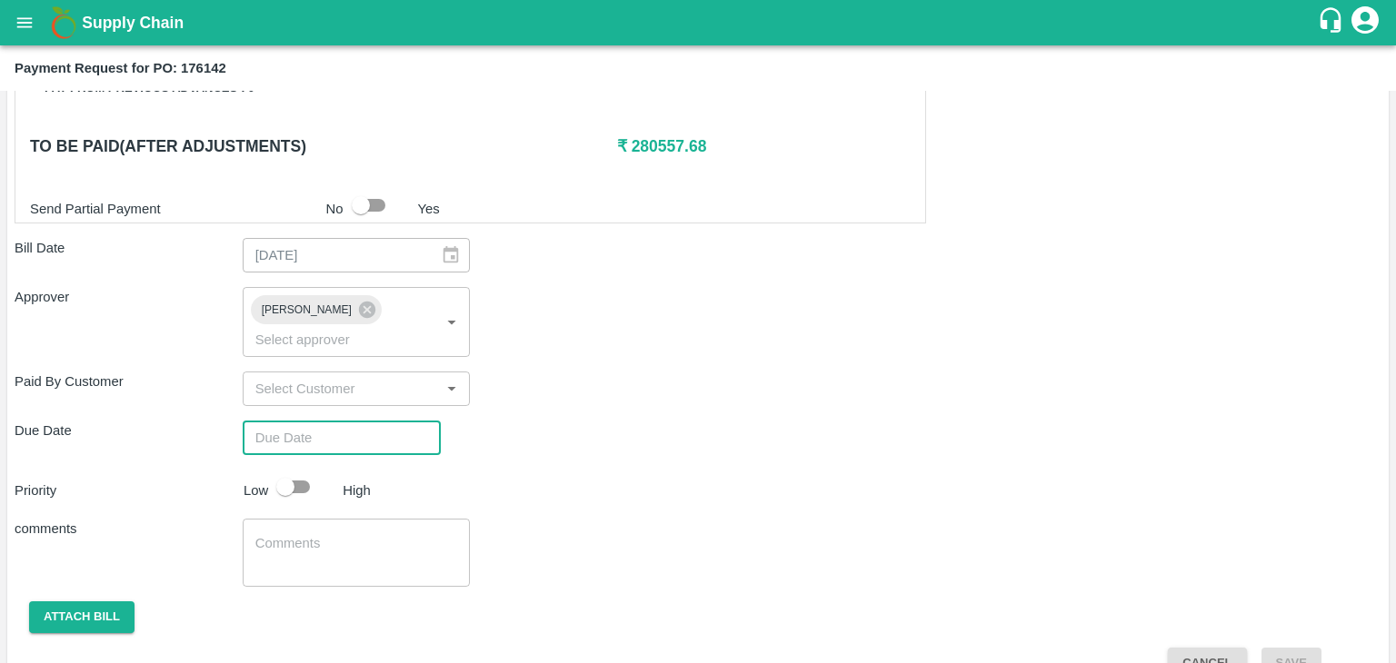
click at [296, 467] on div "Select date & time [DATE] 12 : 00 AM PM 1 2 3 4 5 6 7 8 9 10 11 12 Cancel OK" at bounding box center [698, 331] width 1396 height 663
type input "[DATE] 12:00 AM"
click at [314, 470] on input "checkbox" at bounding box center [286, 487] width 104 height 35
checkbox input "true"
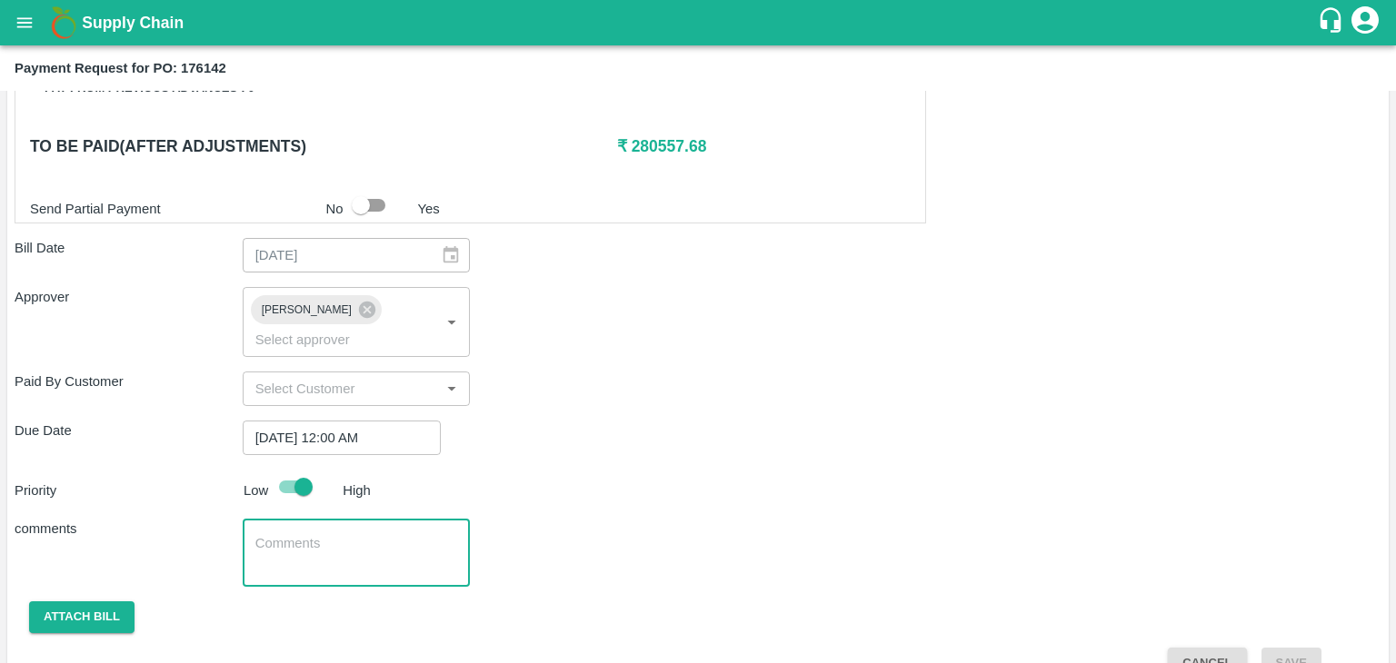
click at [346, 534] on textarea at bounding box center [356, 553] width 203 height 38
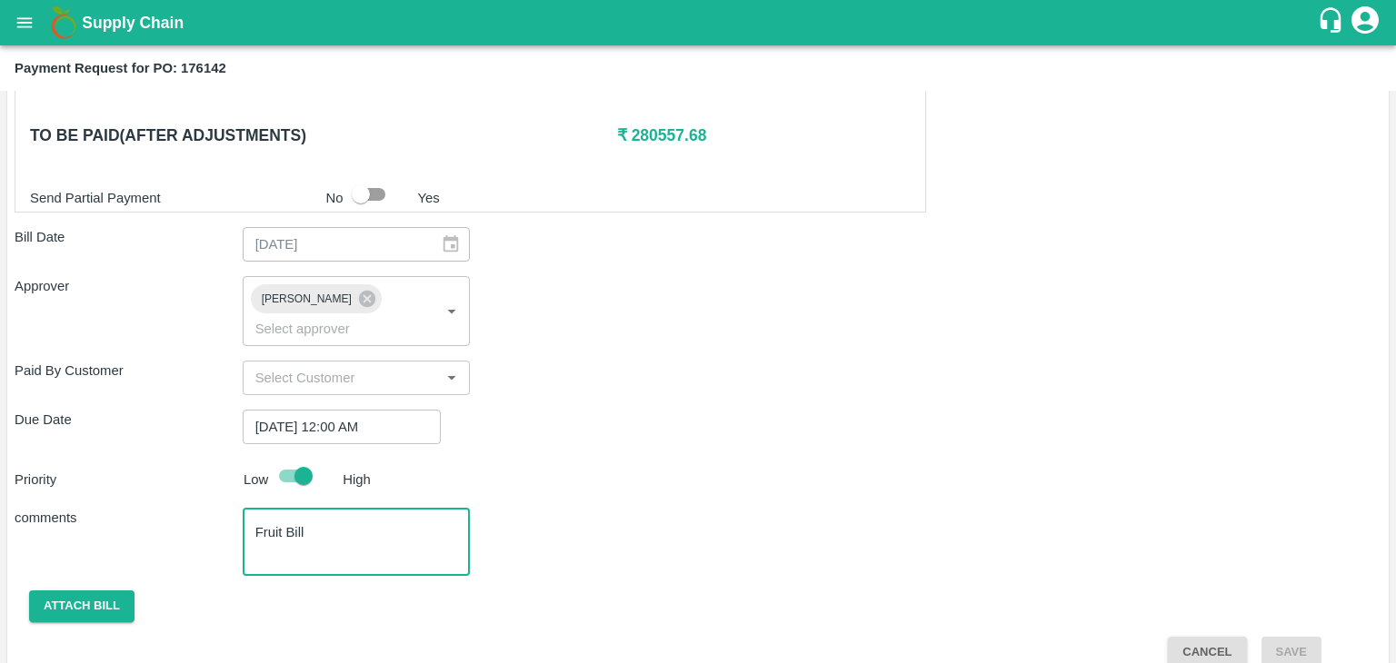
type textarea "Fruit Bill"
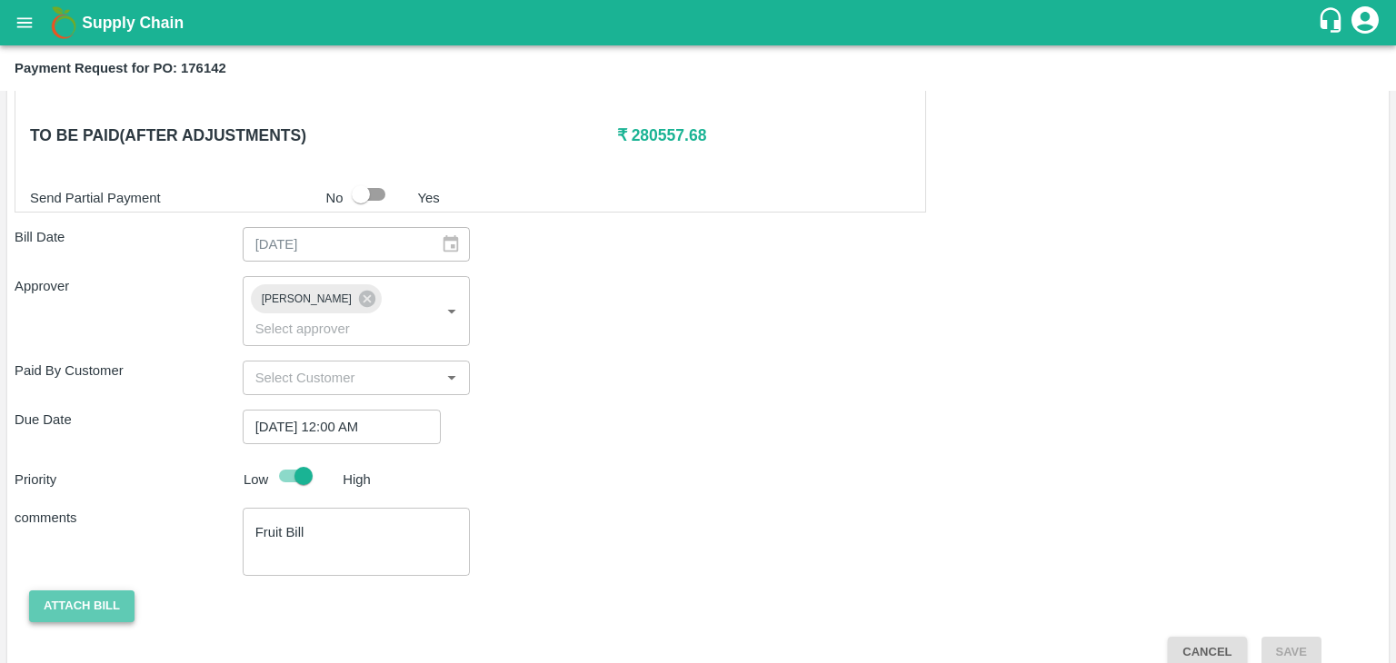
click at [86, 591] on button "Attach bill" at bounding box center [81, 607] width 105 height 32
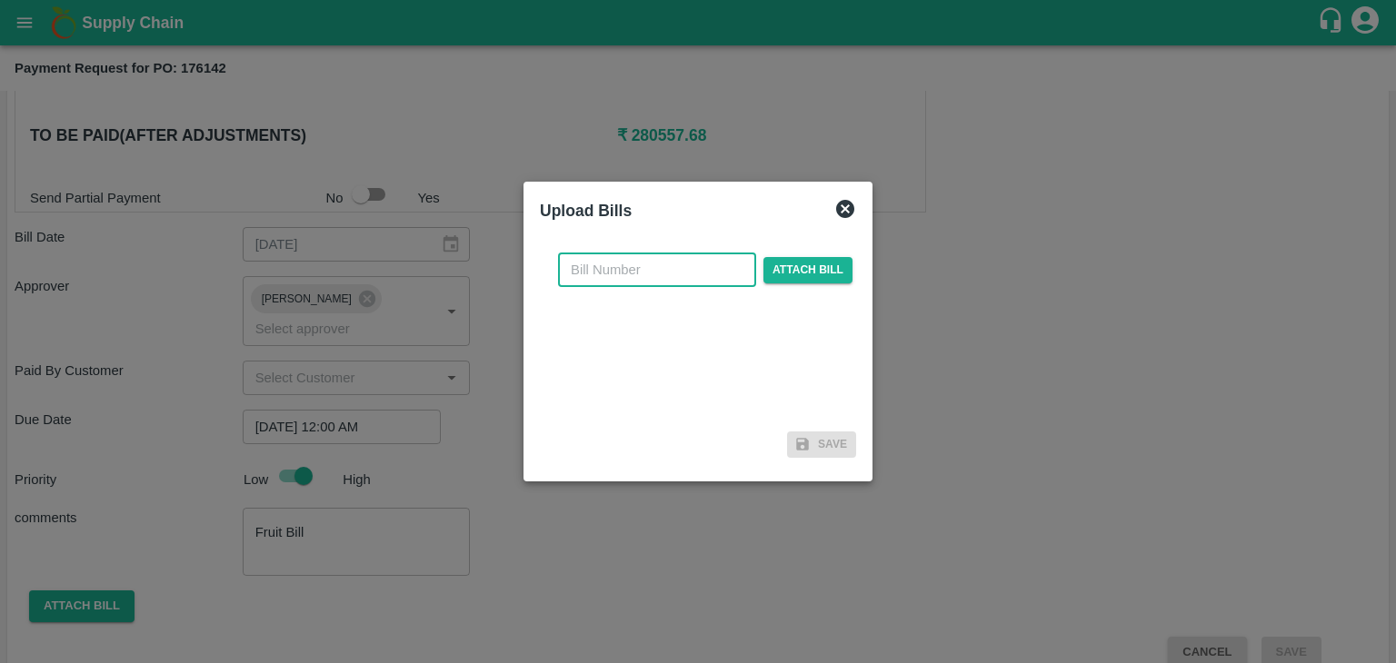
click at [705, 278] on input "text" at bounding box center [657, 270] width 198 height 35
type input "511"
click at [773, 277] on span "Attach bill" at bounding box center [807, 270] width 89 height 26
click at [0, 0] on input "Attach bill" at bounding box center [0, 0] width 0 height 0
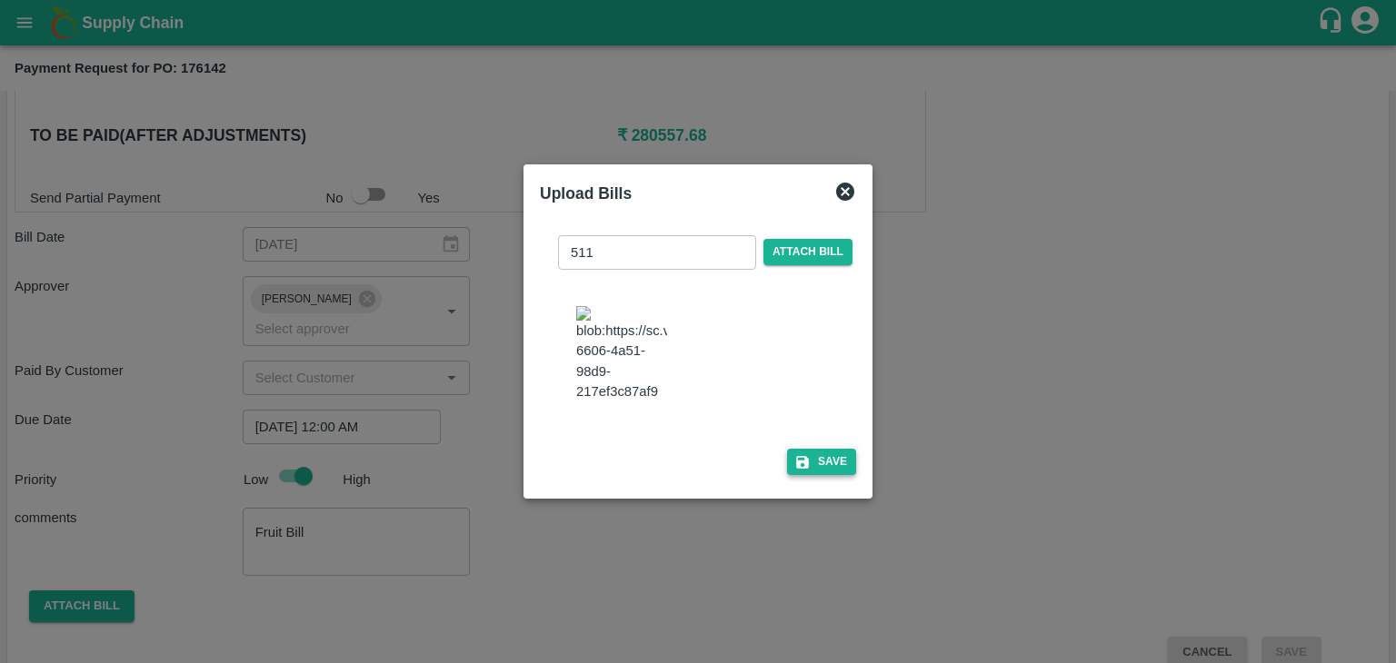
click at [816, 459] on button "Save" at bounding box center [821, 462] width 69 height 26
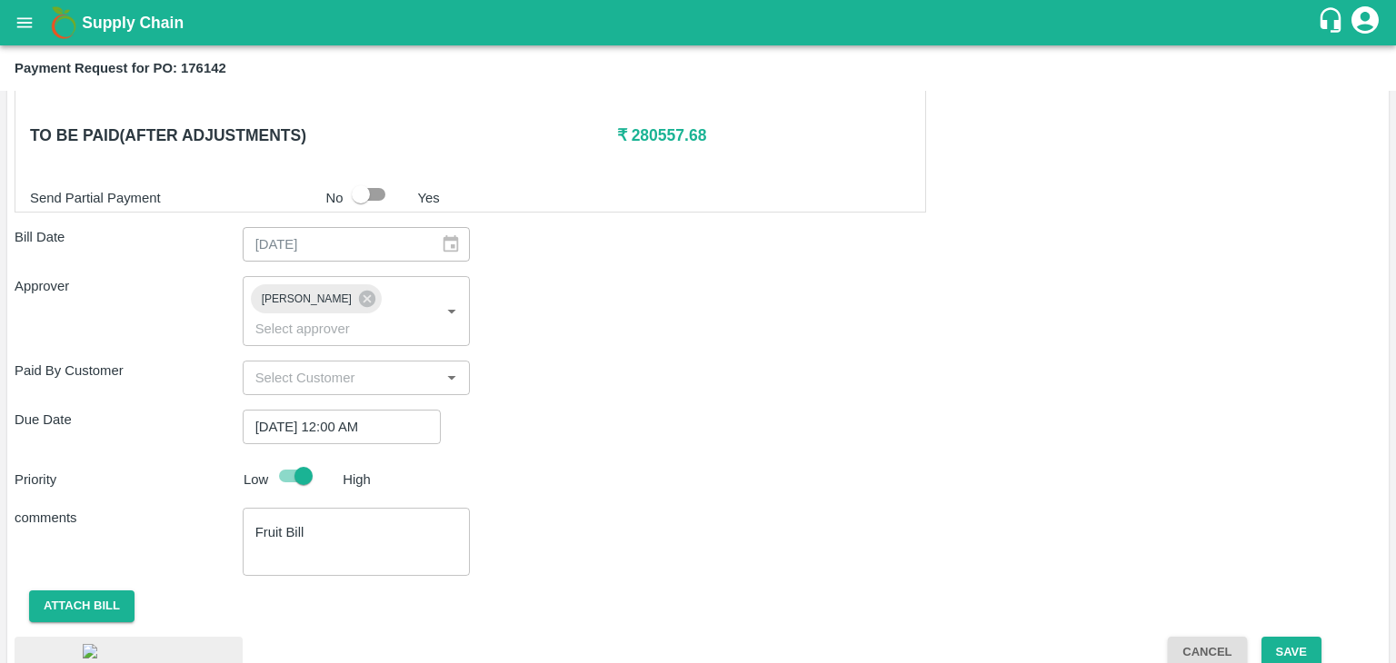
scroll to position [1006, 0]
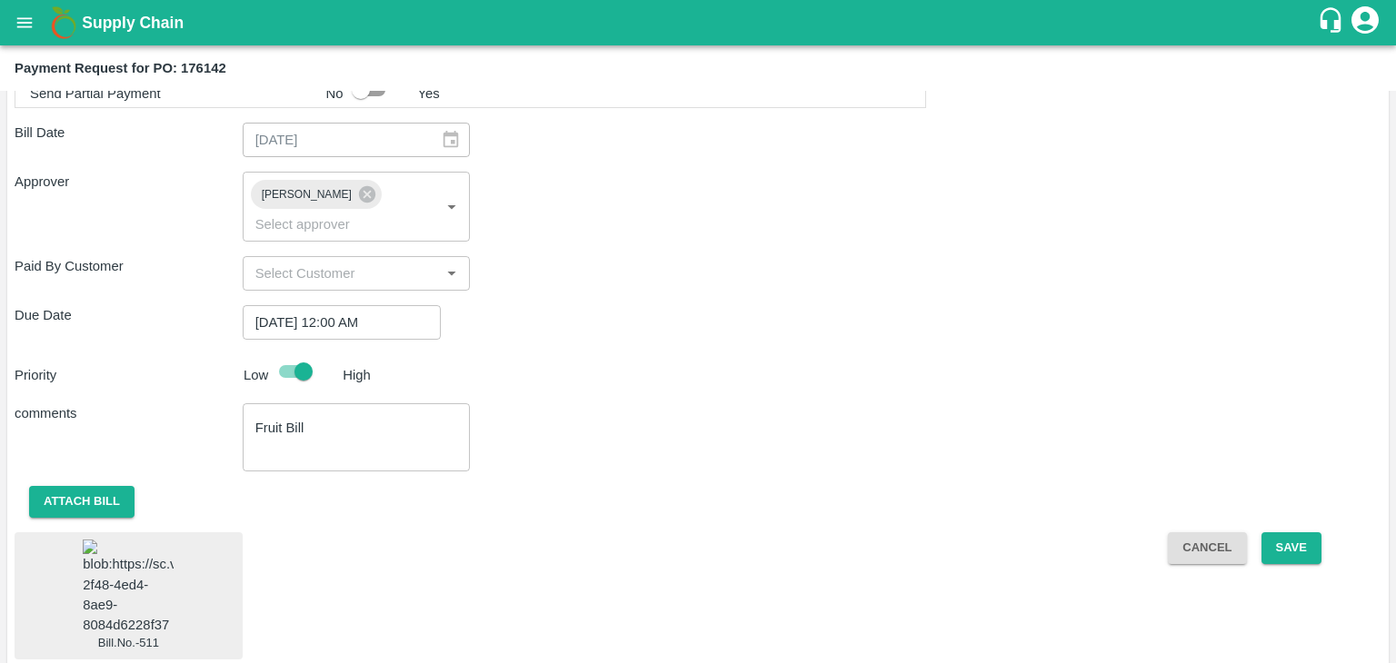
click at [124, 562] on img at bounding box center [128, 587] width 91 height 95
click at [1305, 532] on button "Save" at bounding box center [1291, 548] width 60 height 32
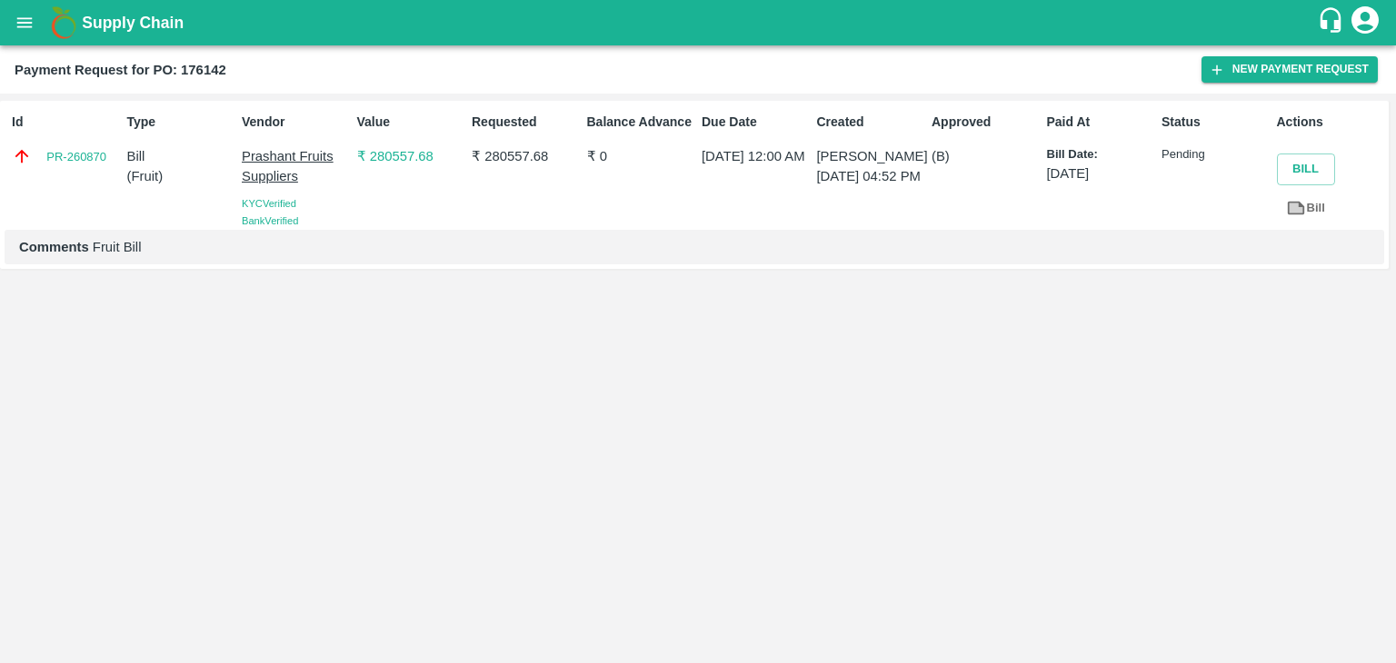
click at [26, 26] on icon "open drawer" at bounding box center [24, 22] width 15 height 10
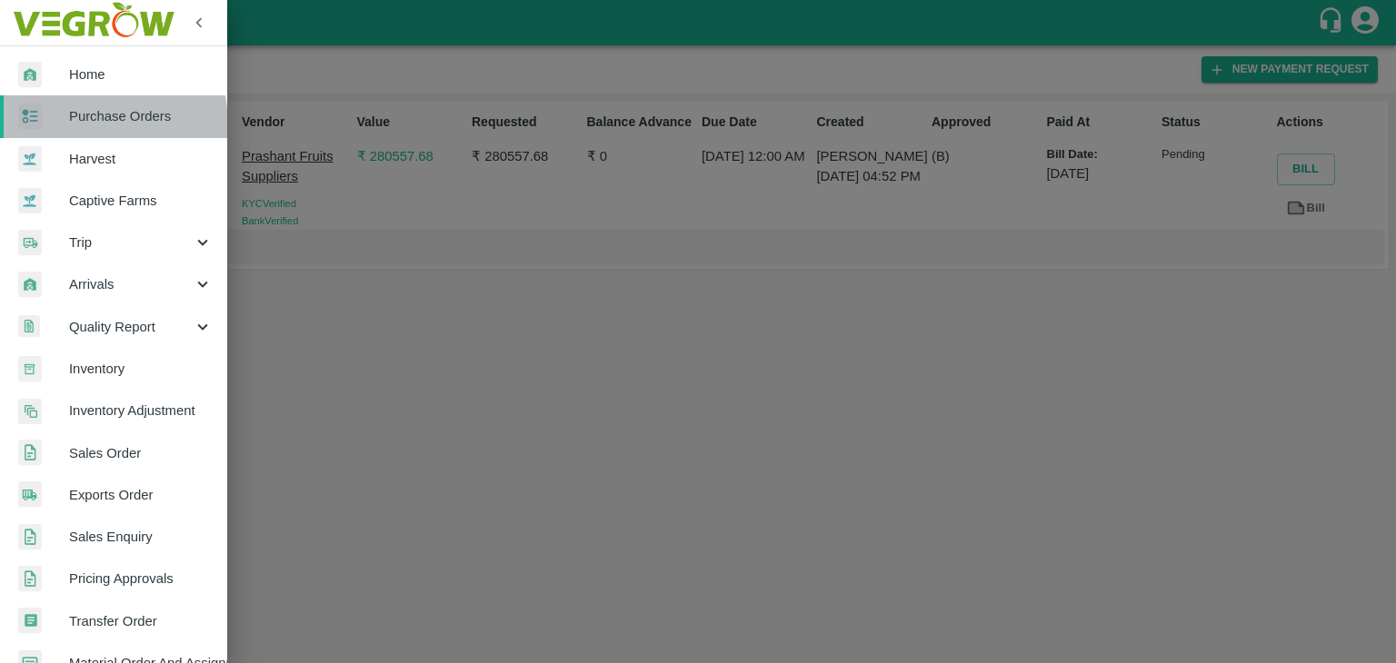
click at [103, 123] on span "Purchase Orders" at bounding box center [141, 116] width 144 height 20
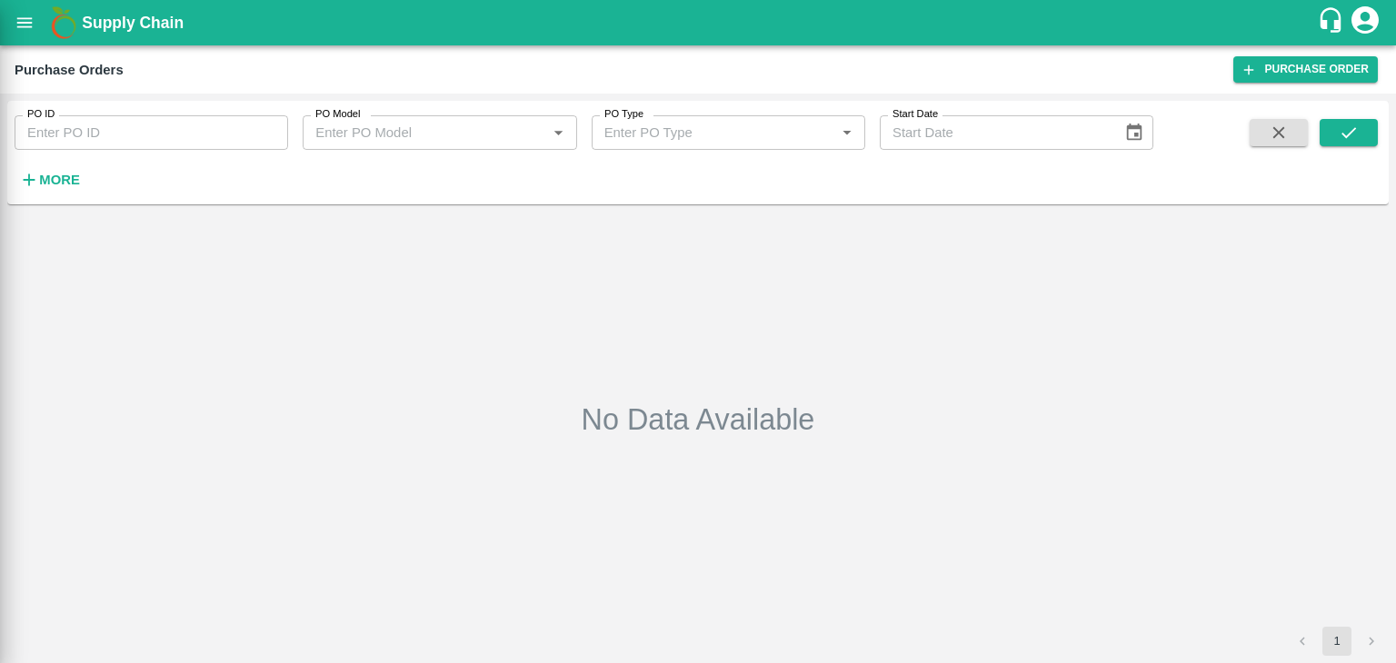
click at [254, 130] on div at bounding box center [698, 331] width 1396 height 663
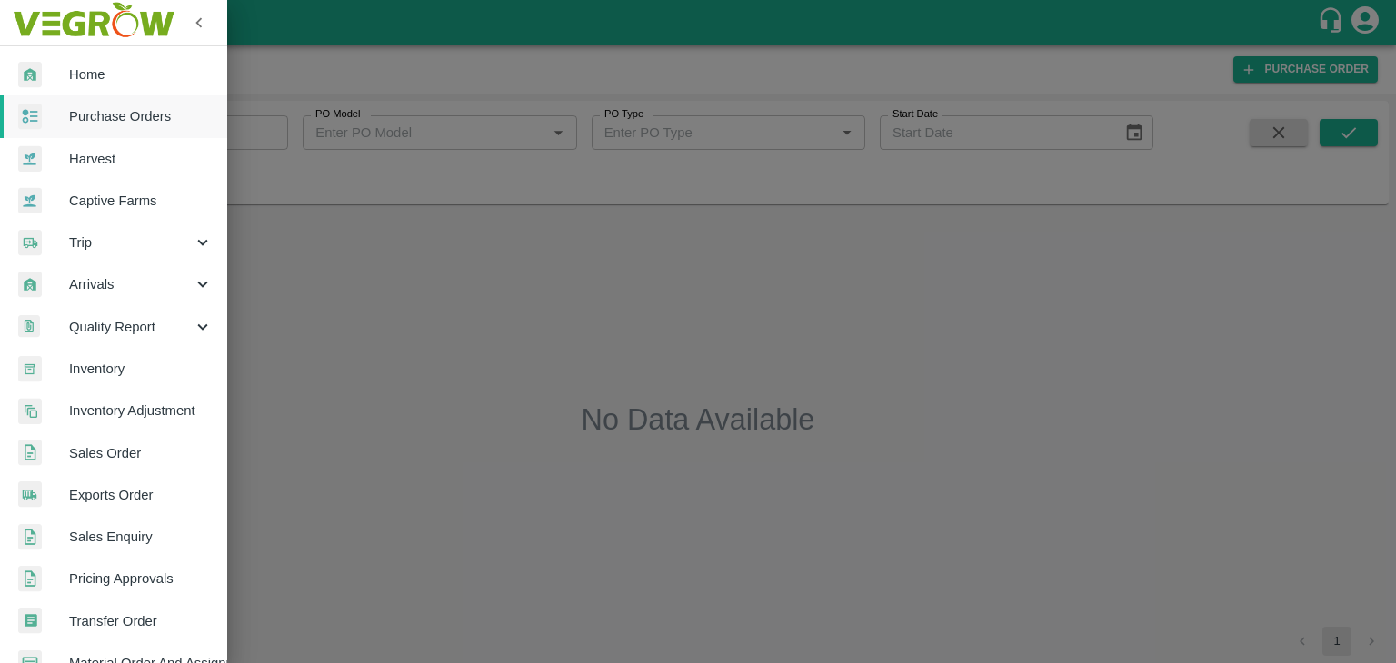
click at [271, 131] on div at bounding box center [698, 331] width 1396 height 663
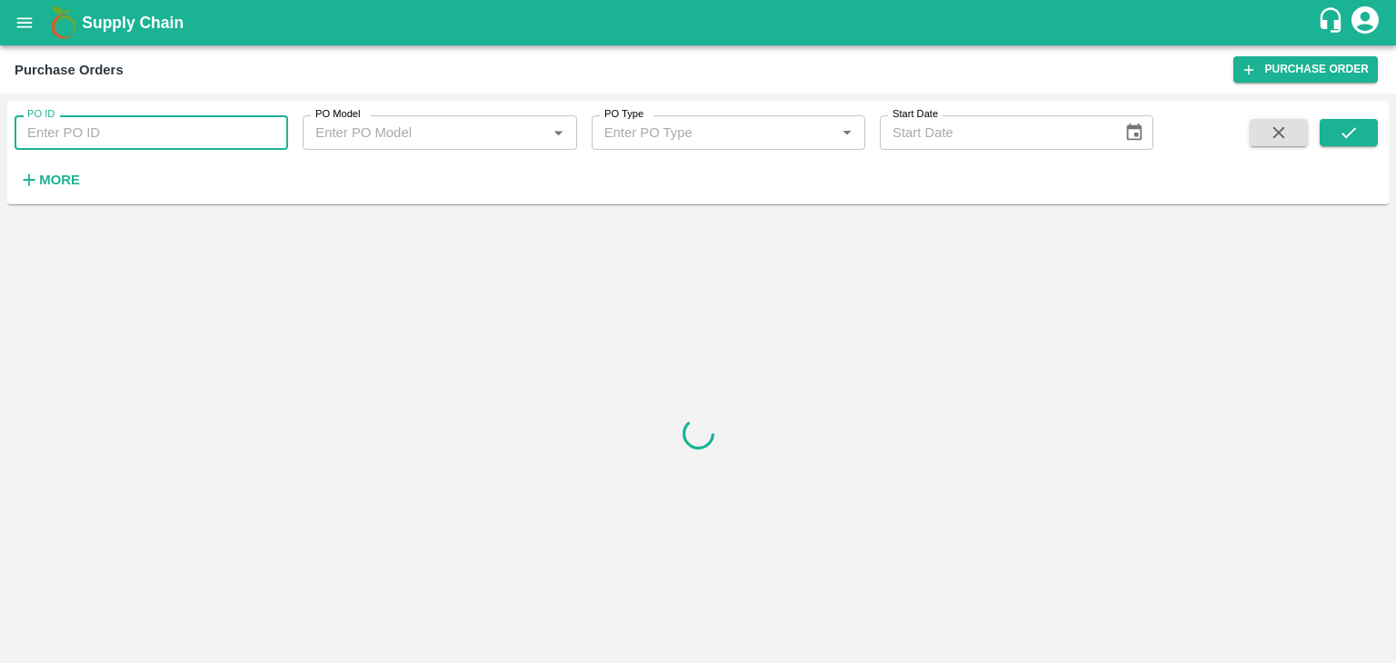
click at [271, 131] on input "PO ID" at bounding box center [151, 132] width 273 height 35
paste input "176477"
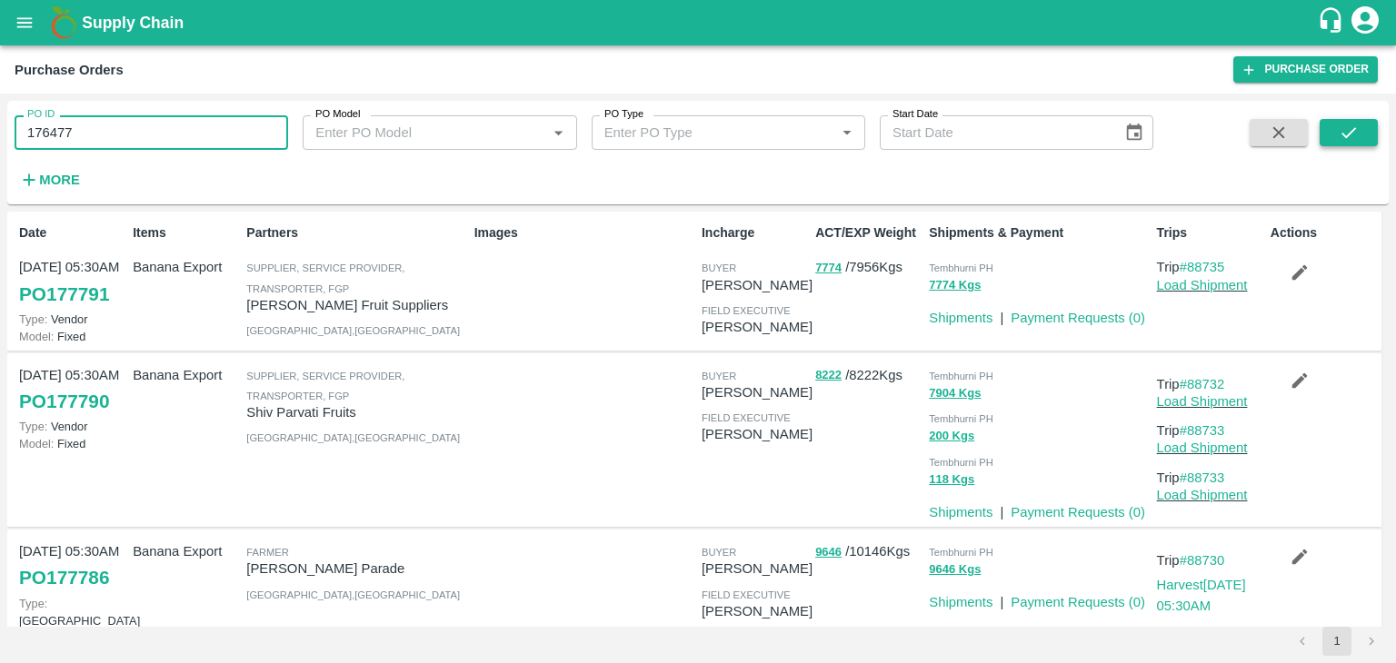
type input "176477"
click at [1357, 128] on icon "submit" at bounding box center [1348, 133] width 20 height 20
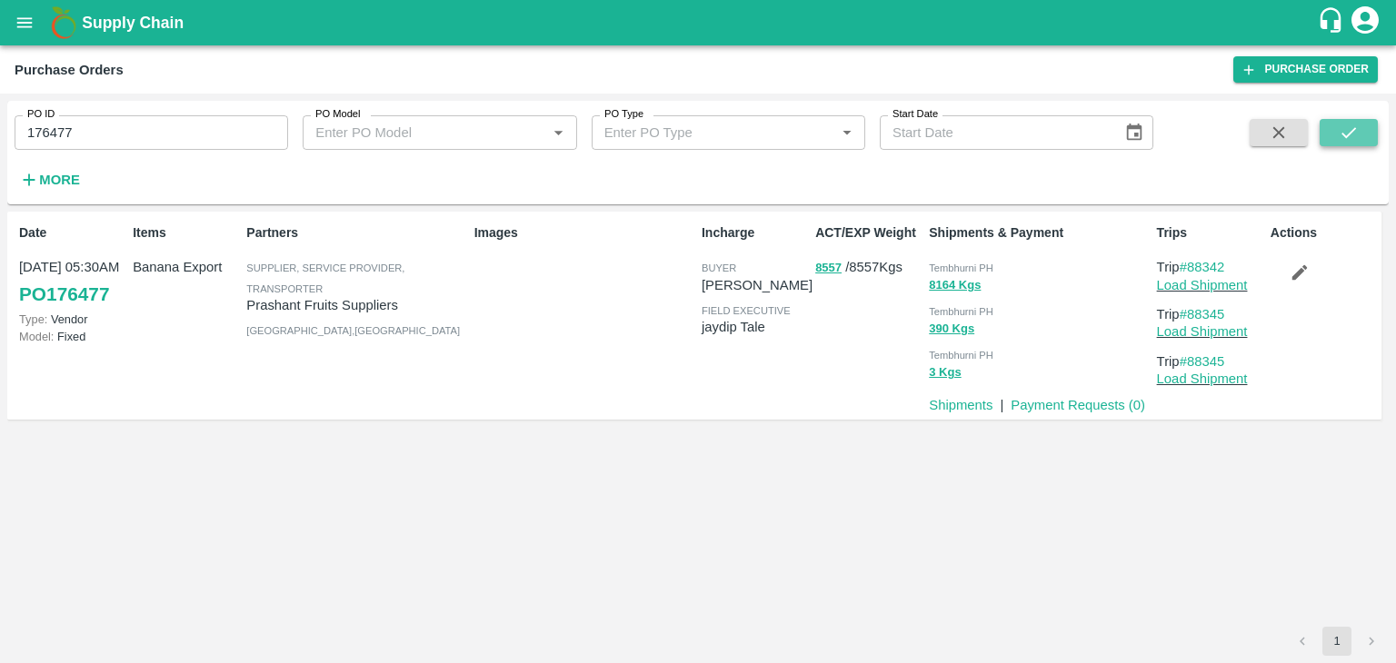
click at [1357, 128] on icon "submit" at bounding box center [1348, 133] width 20 height 20
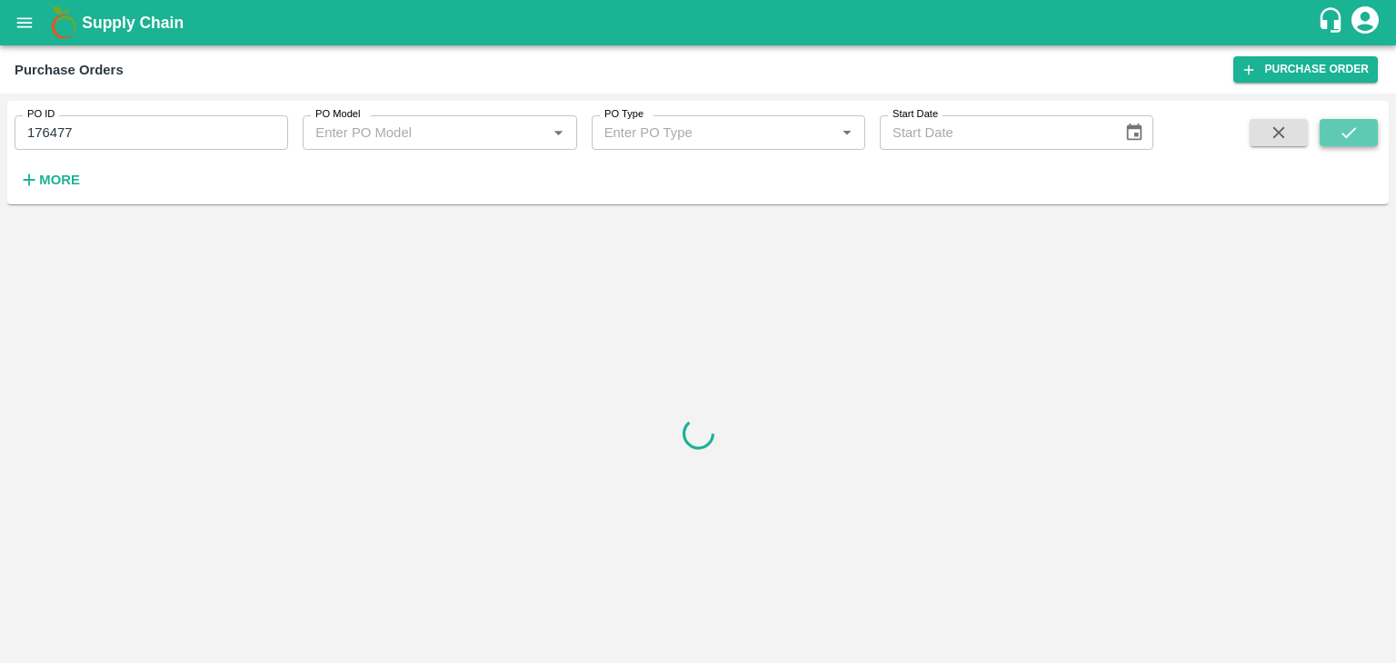
click at [1357, 128] on icon "submit" at bounding box center [1348, 133] width 20 height 20
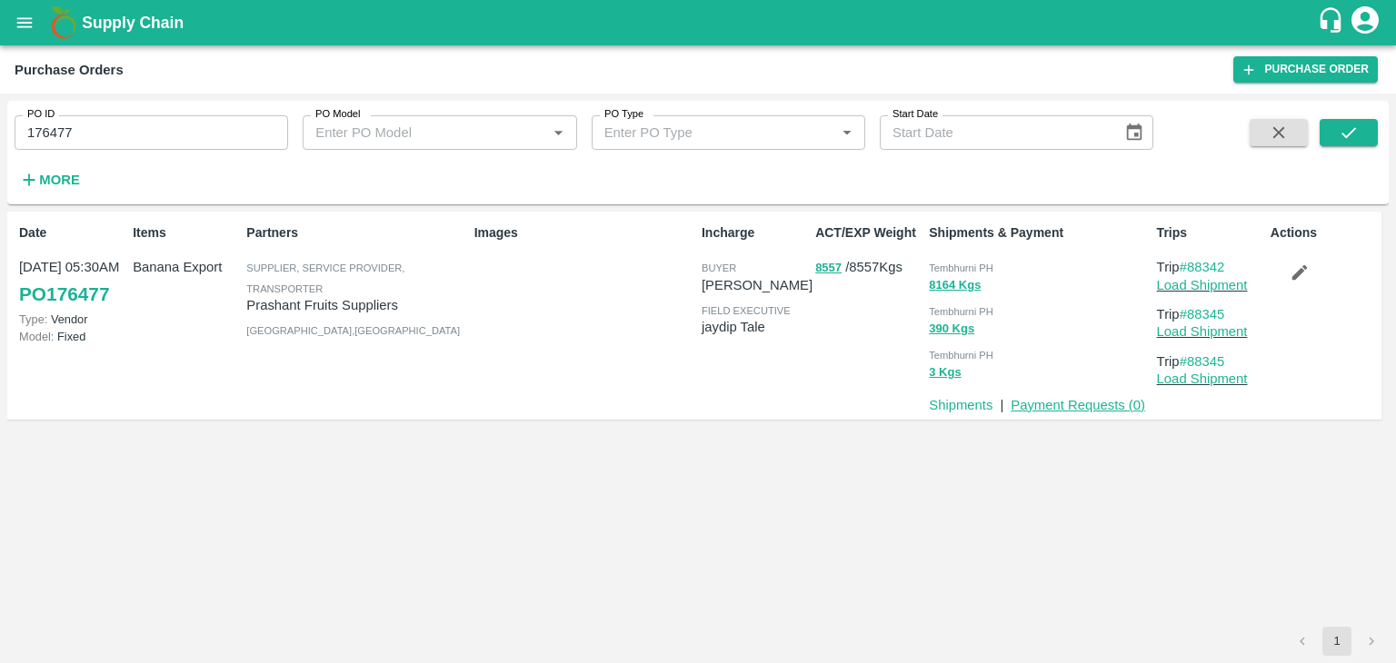
click at [1048, 405] on link "Payment Requests ( 0 )" at bounding box center [1077, 405] width 134 height 15
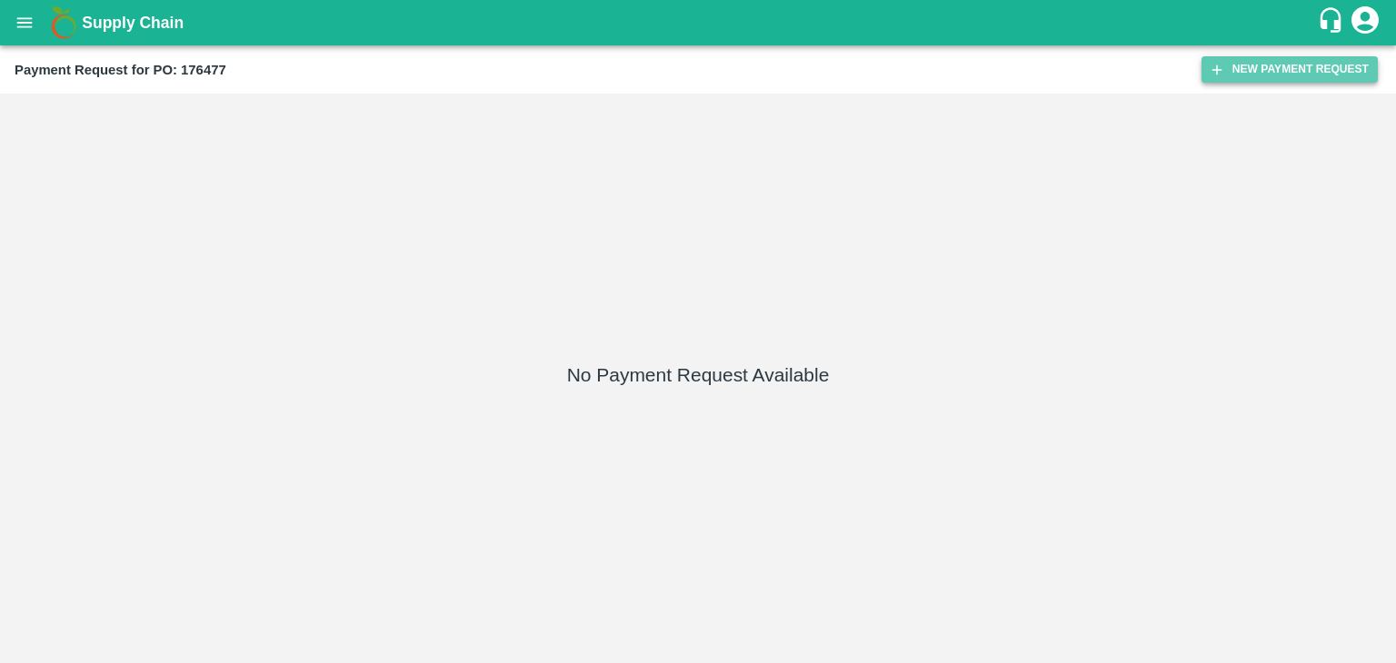
click at [1278, 66] on button "New Payment Request" at bounding box center [1289, 69] width 176 height 26
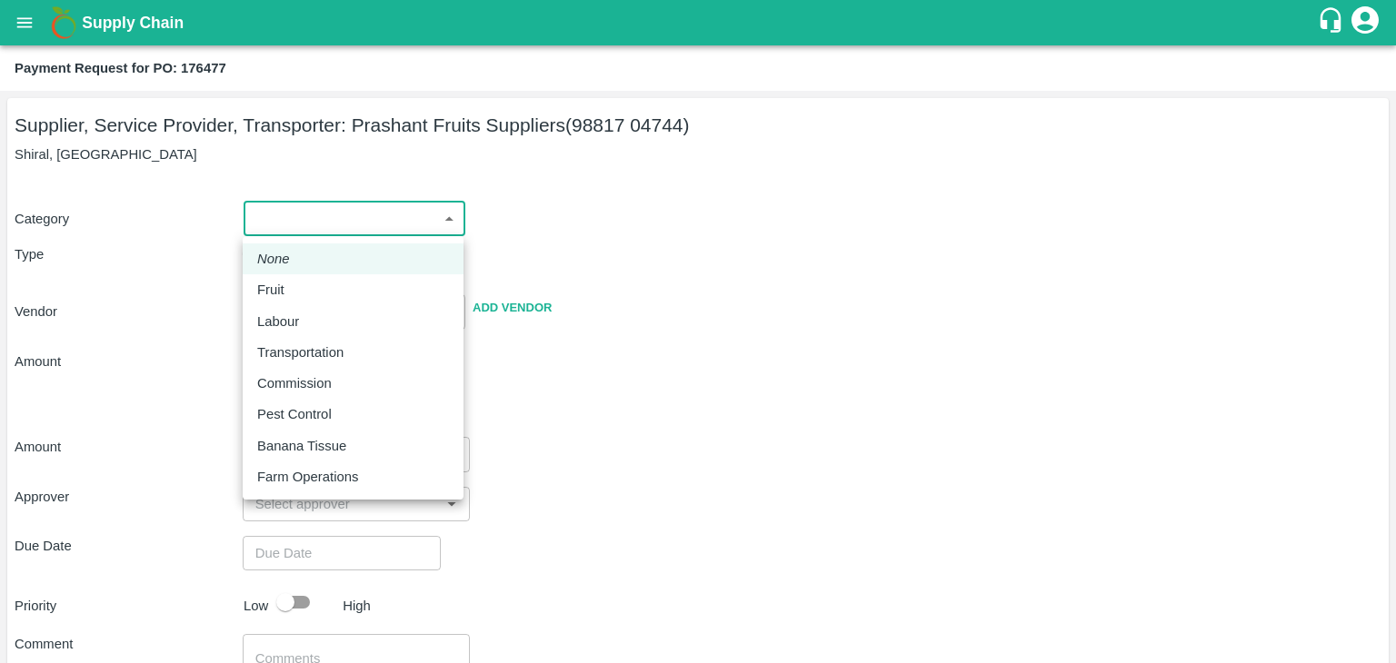
drag, startPoint x: 286, startPoint y: 215, endPoint x: 300, endPoint y: 292, distance: 77.5
click at [300, 292] on body "Supply Chain Payment Request for PO: 176477 Supplier, Service Provider, Transpo…" at bounding box center [698, 331] width 1396 height 663
click at [300, 292] on div "Fruit" at bounding box center [353, 290] width 192 height 20
type input "1"
type input "Prashant Fruits Suppliers - 98817 04744(Supplier, Service Provider, Transporter)"
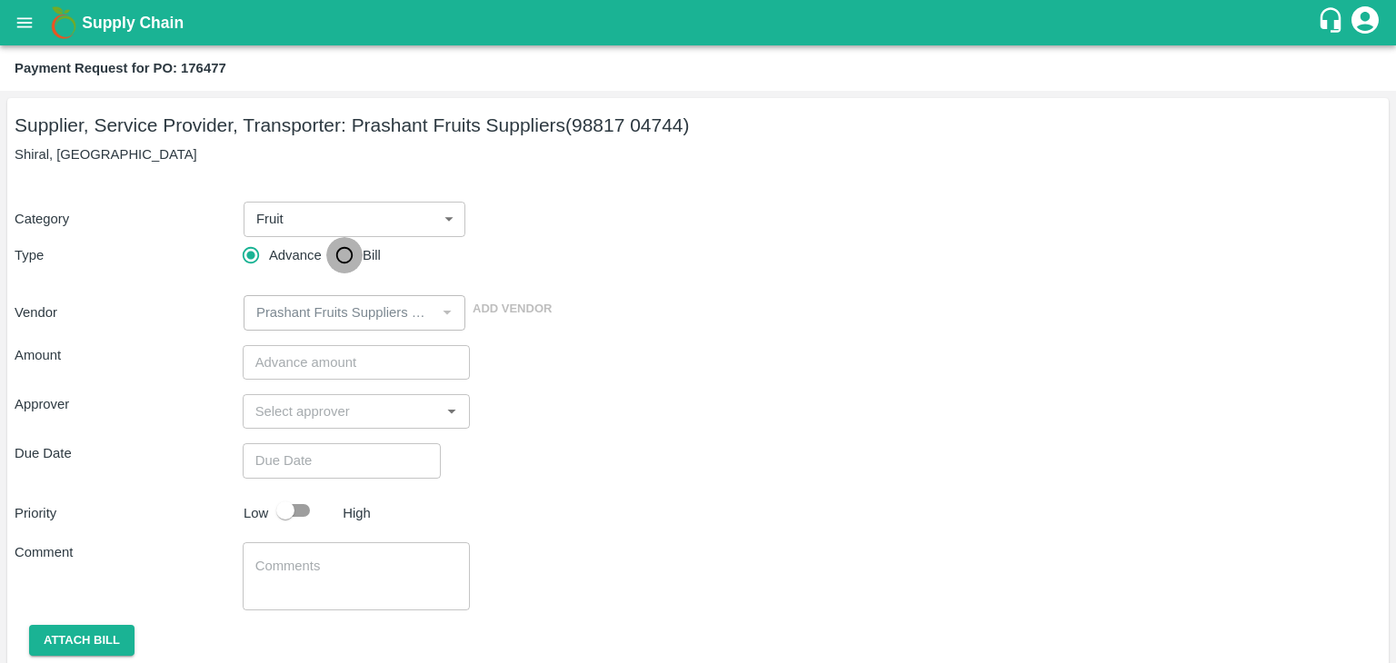
click at [326, 266] on input "Bill" at bounding box center [344, 255] width 36 height 36
radio input "true"
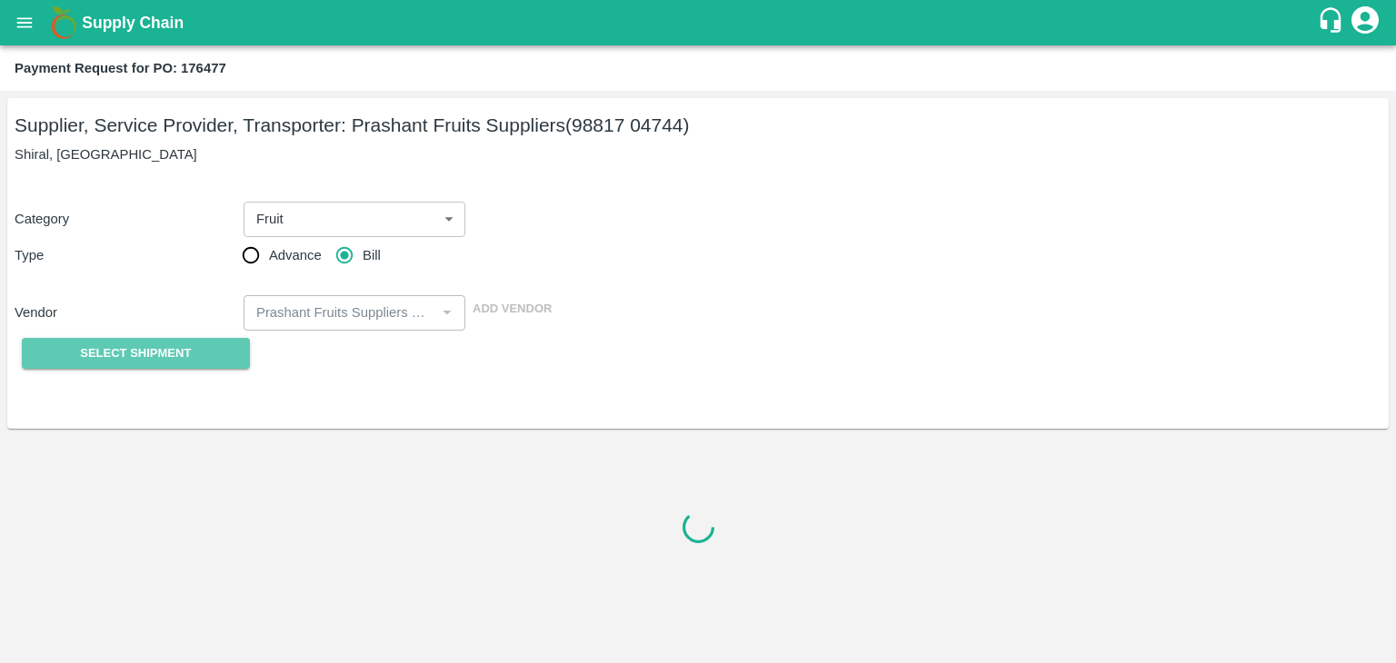
click at [151, 364] on button "Select Shipment" at bounding box center [136, 354] width 228 height 32
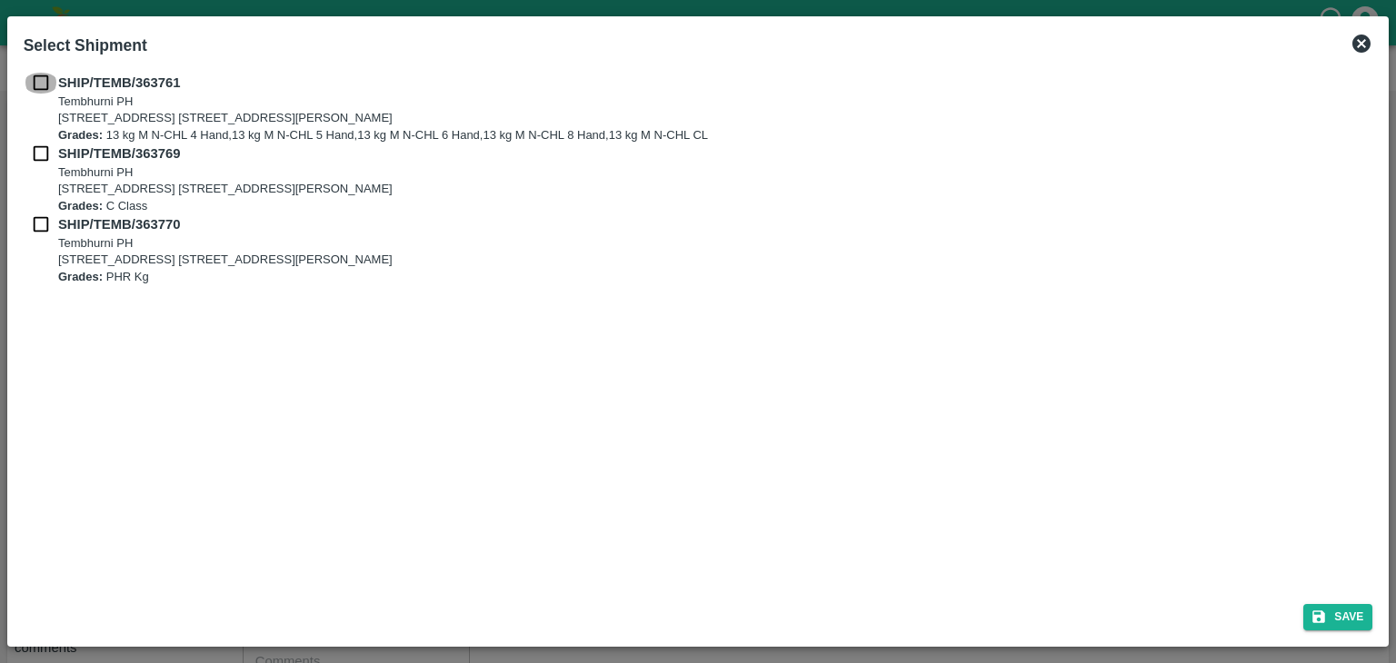
click at [45, 78] on input "checkbox" at bounding box center [41, 83] width 35 height 20
checkbox input "true"
click at [43, 150] on input "checkbox" at bounding box center [41, 154] width 35 height 20
checkbox input "true"
click at [37, 215] on input "checkbox" at bounding box center [41, 224] width 35 height 20
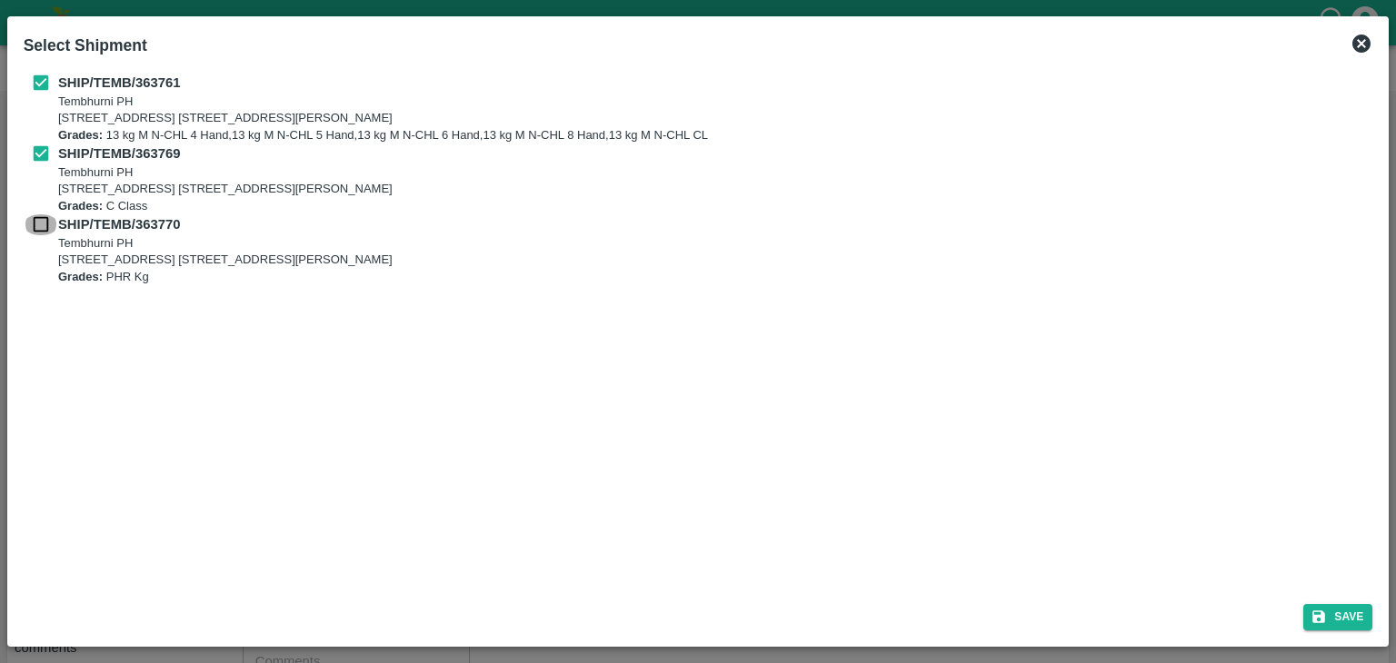
checkbox input "true"
click at [1325, 601] on div "Save" at bounding box center [698, 614] width 1364 height 48
click at [1337, 611] on button "Save" at bounding box center [1337, 617] width 69 height 26
type input "[DATE]"
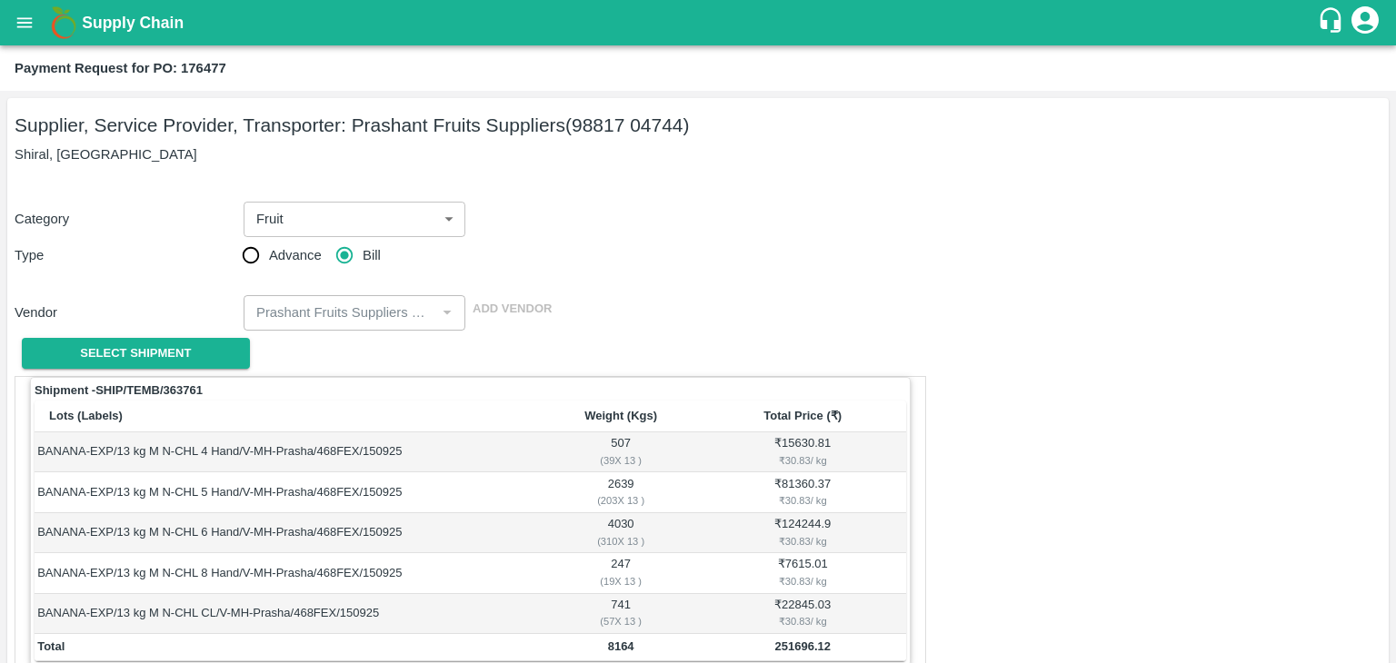
scroll to position [890, 0]
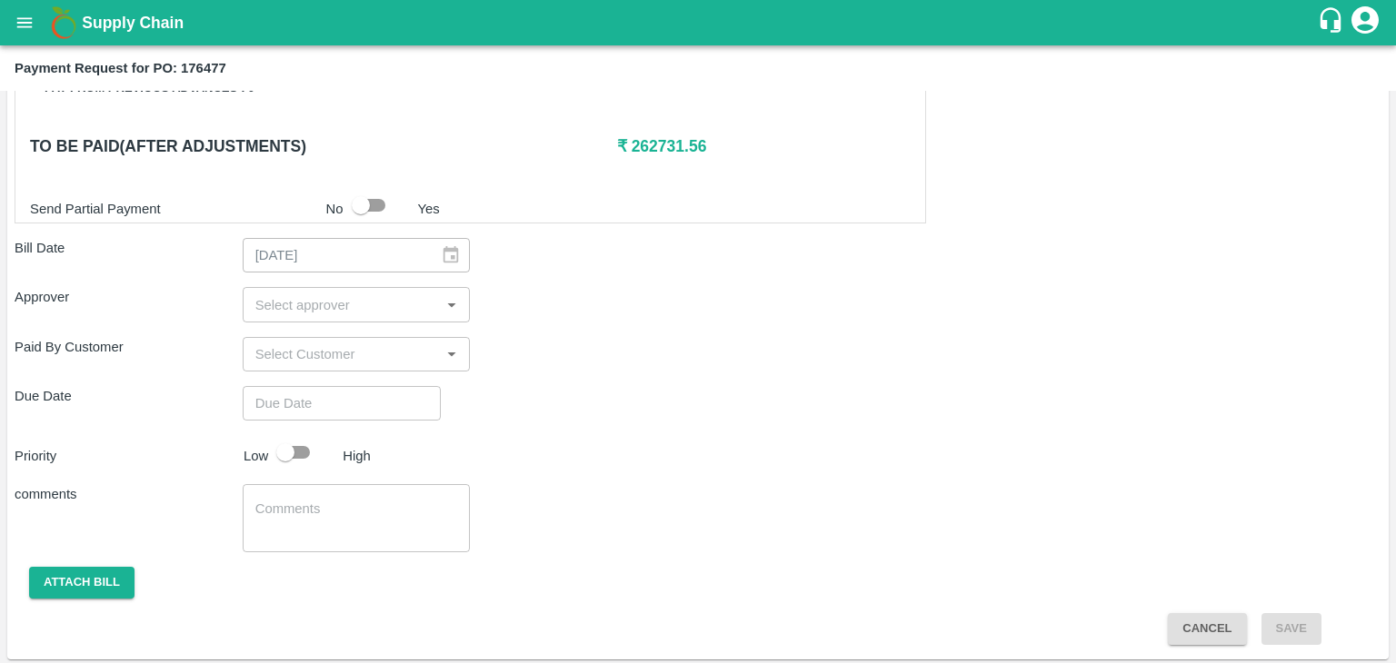
click at [327, 312] on input "input" at bounding box center [341, 305] width 187 height 24
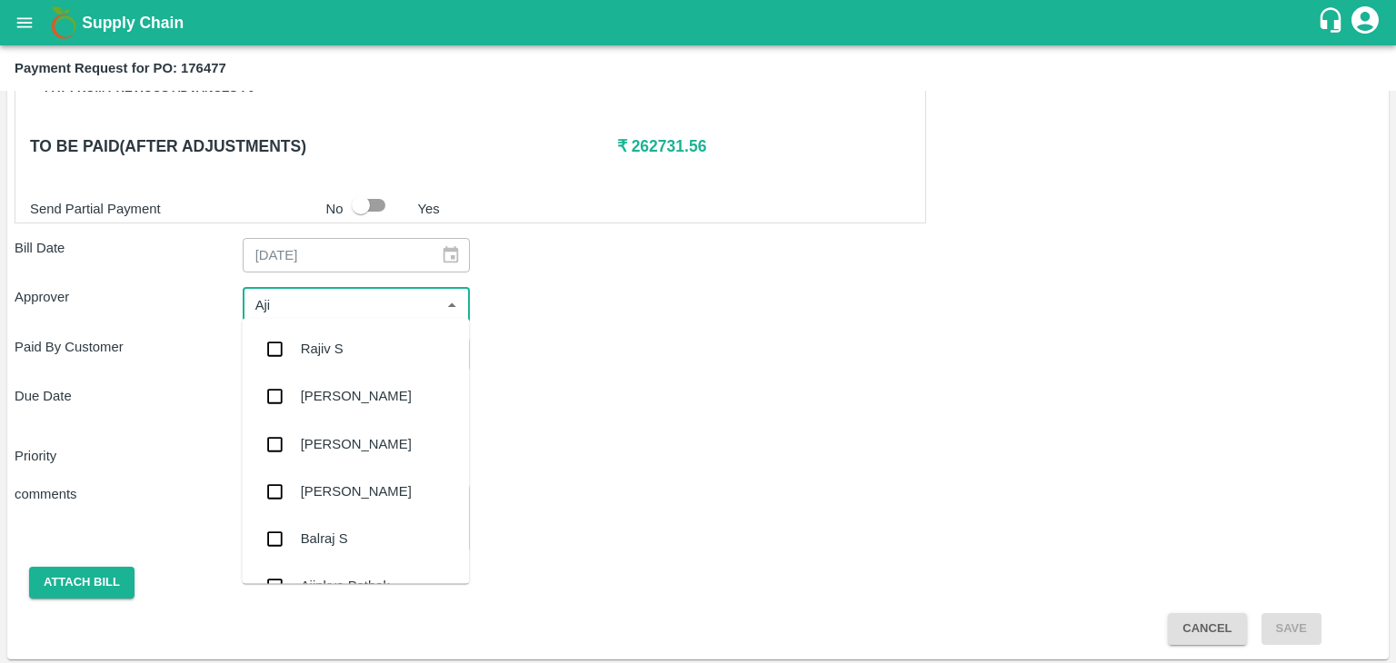
type input "Ajit"
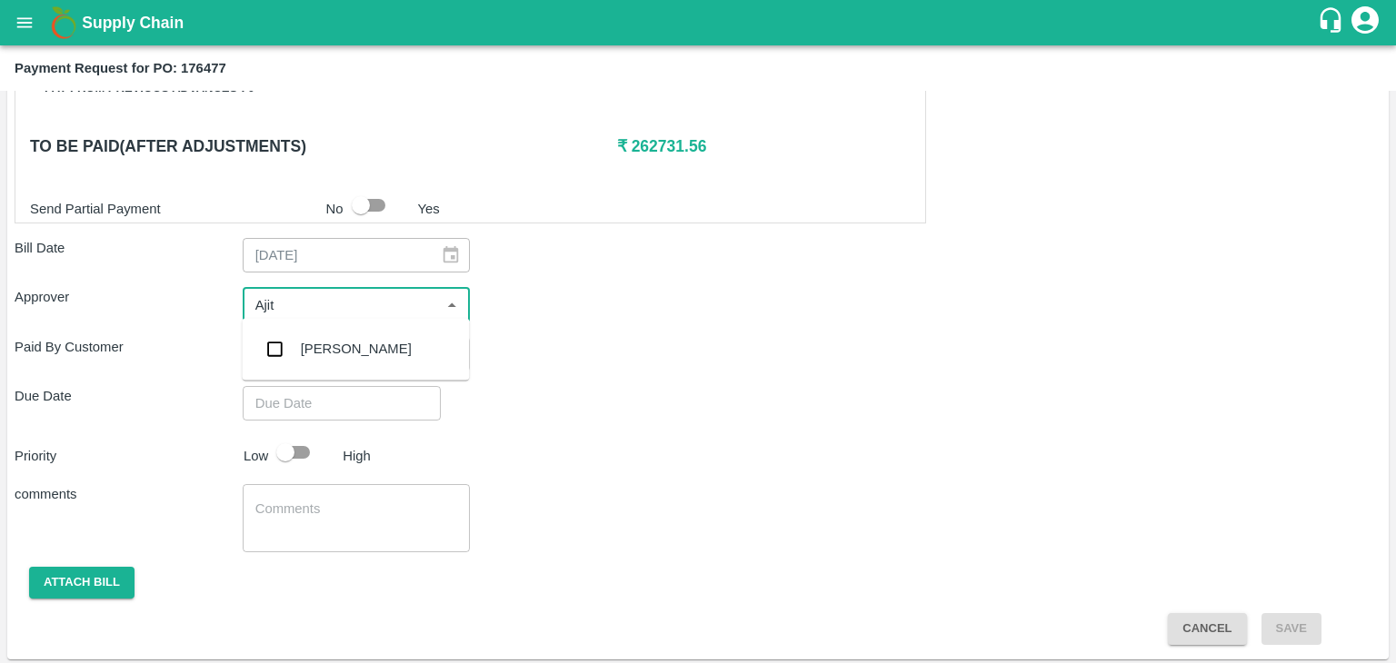
click at [343, 350] on div "[PERSON_NAME]" at bounding box center [356, 349] width 111 height 20
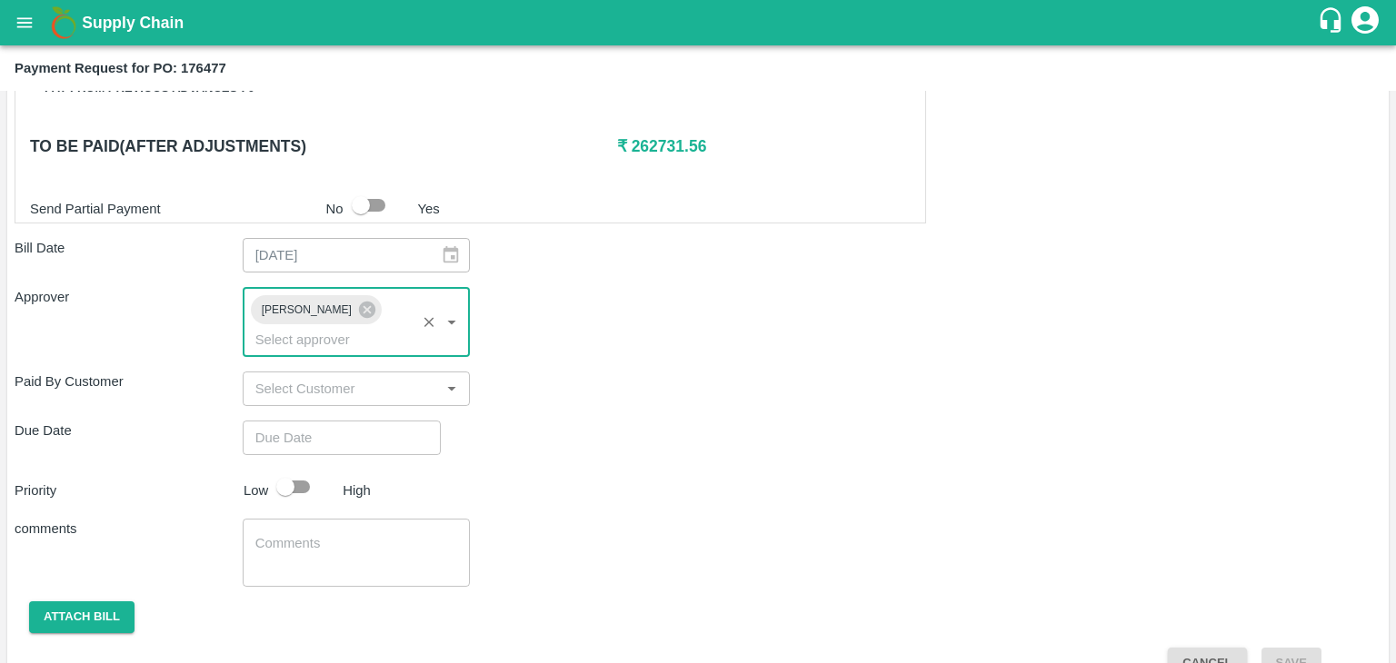
type input "DD/MM/YYYY hh:mm aa"
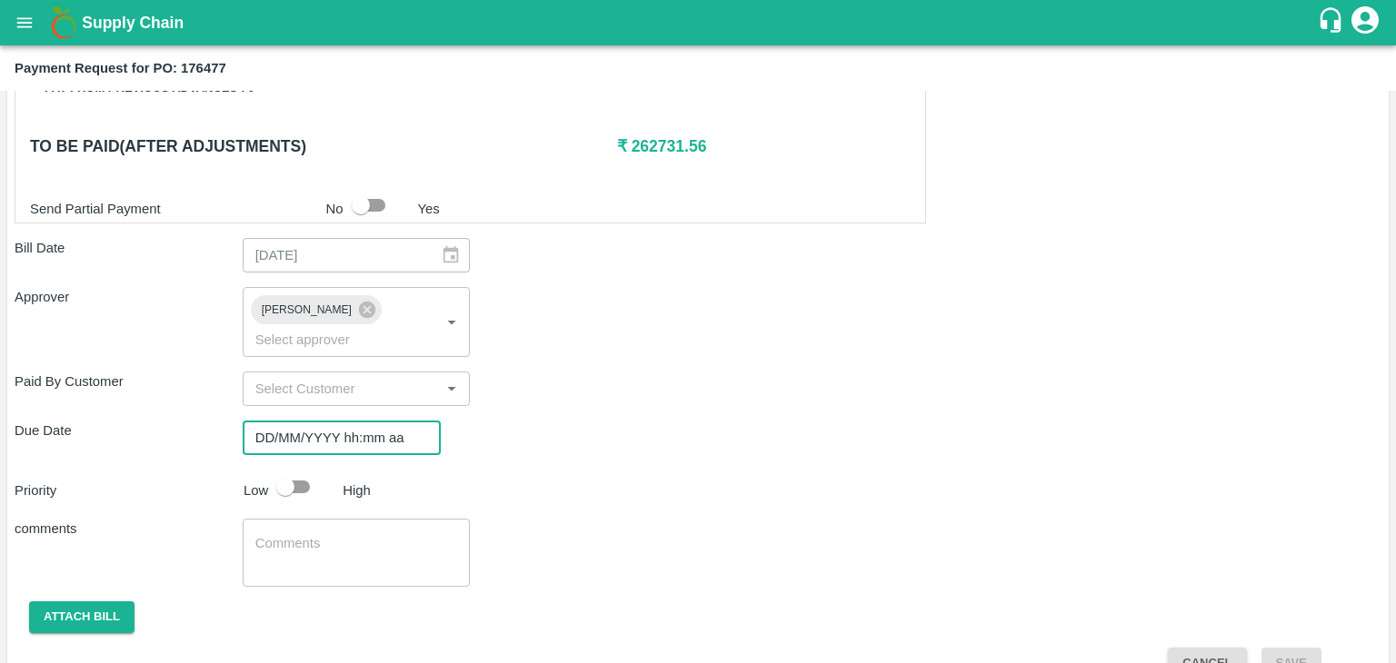
click at [381, 421] on input "DD/MM/YYYY hh:mm aa" at bounding box center [335, 438] width 185 height 35
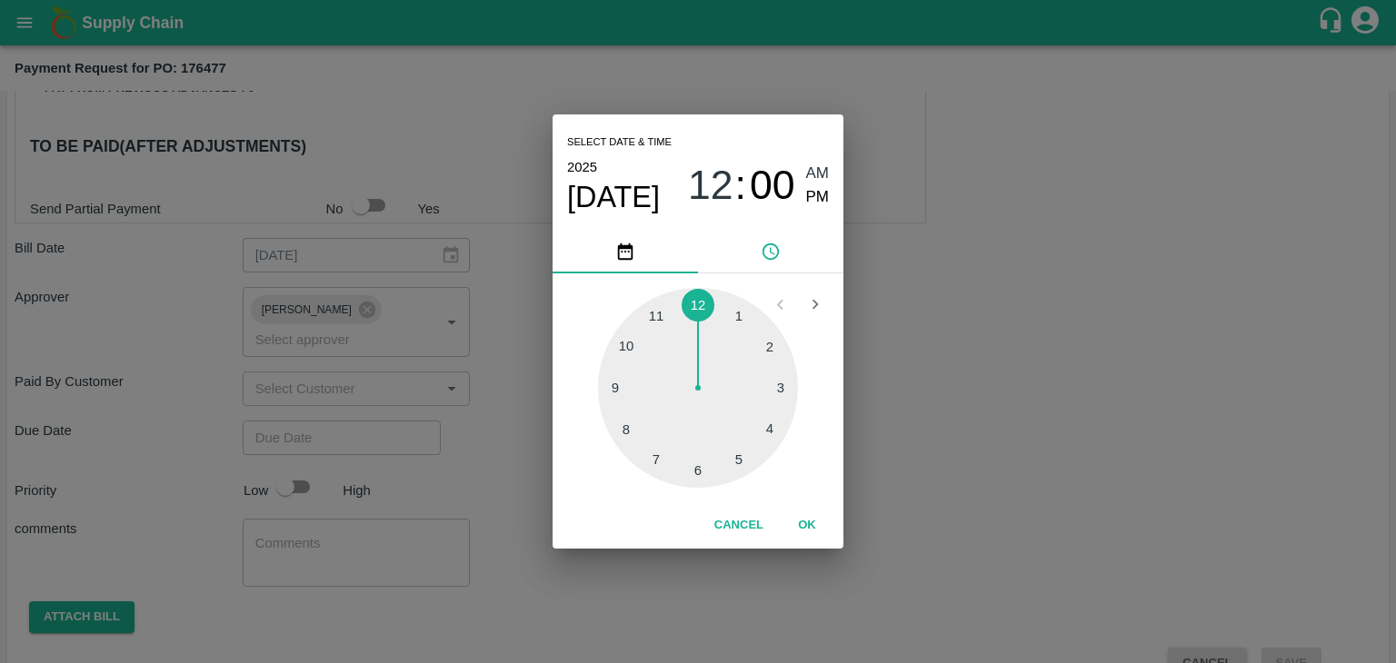
click at [814, 540] on button "OK" at bounding box center [807, 526] width 58 height 32
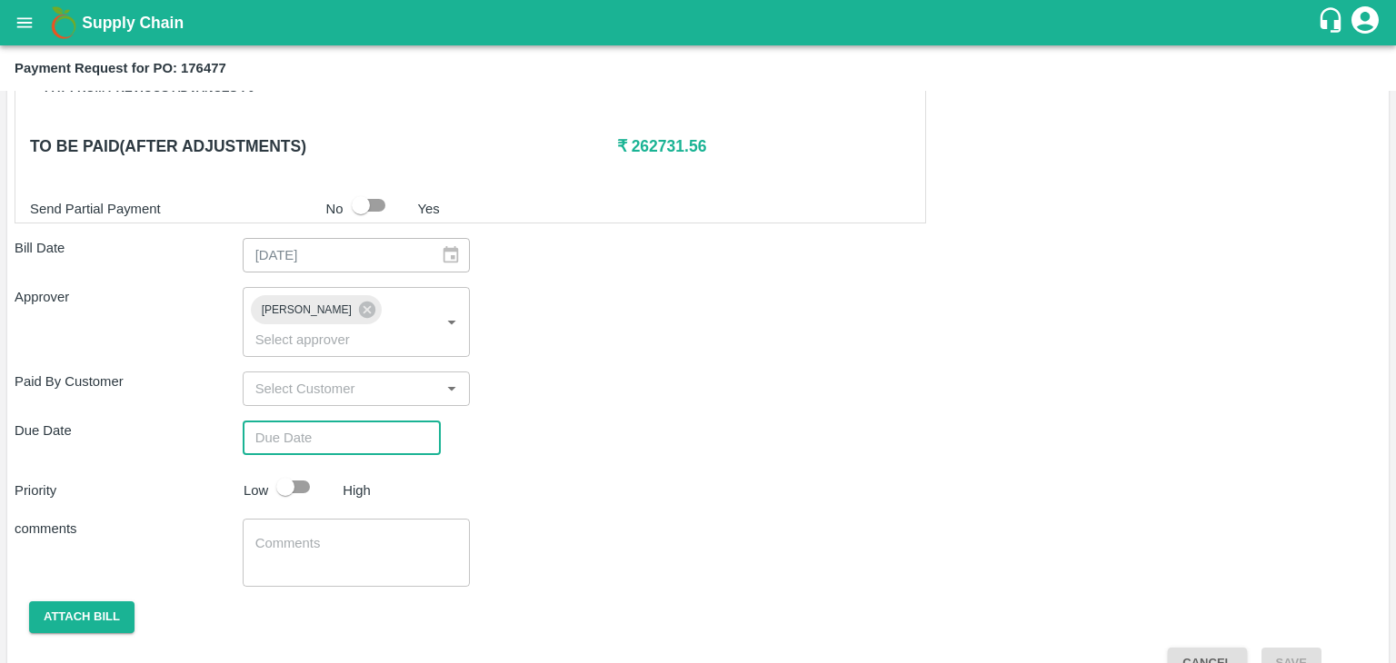
type input "[DATE] 12:00 AM"
click at [299, 470] on input "checkbox" at bounding box center [286, 487] width 104 height 35
checkbox input "true"
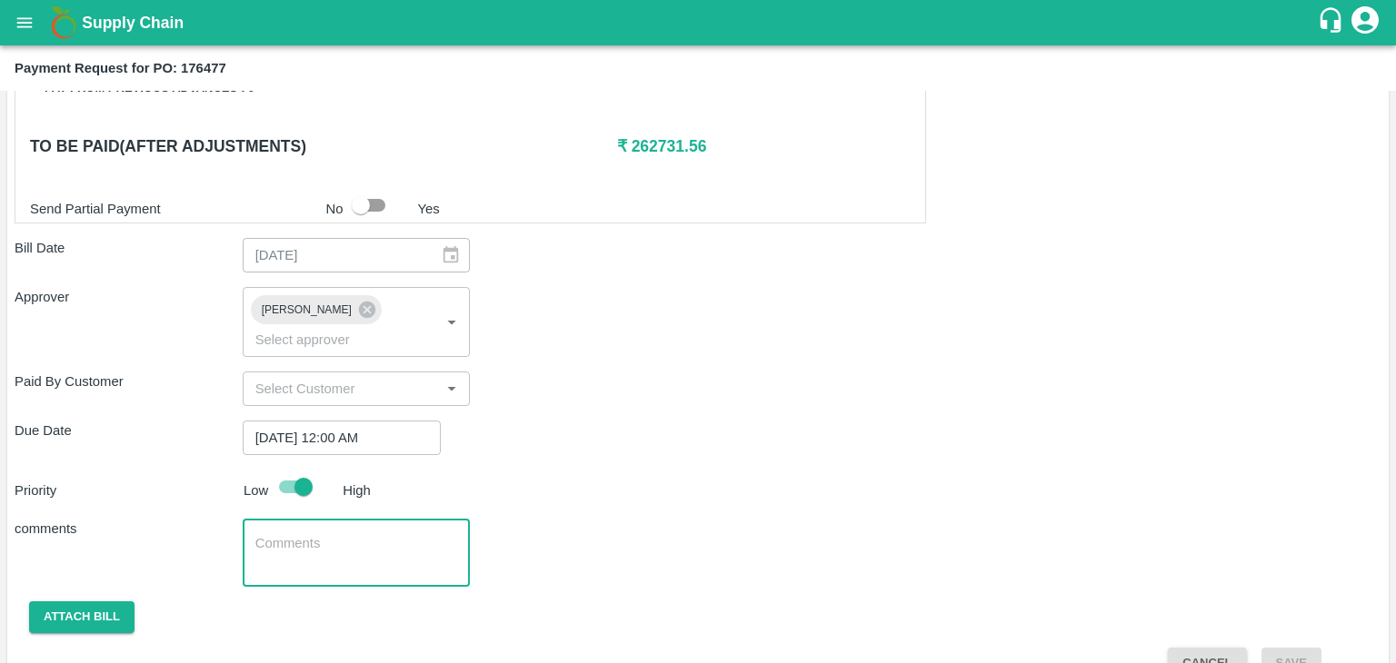
click at [356, 534] on textarea at bounding box center [356, 553] width 203 height 38
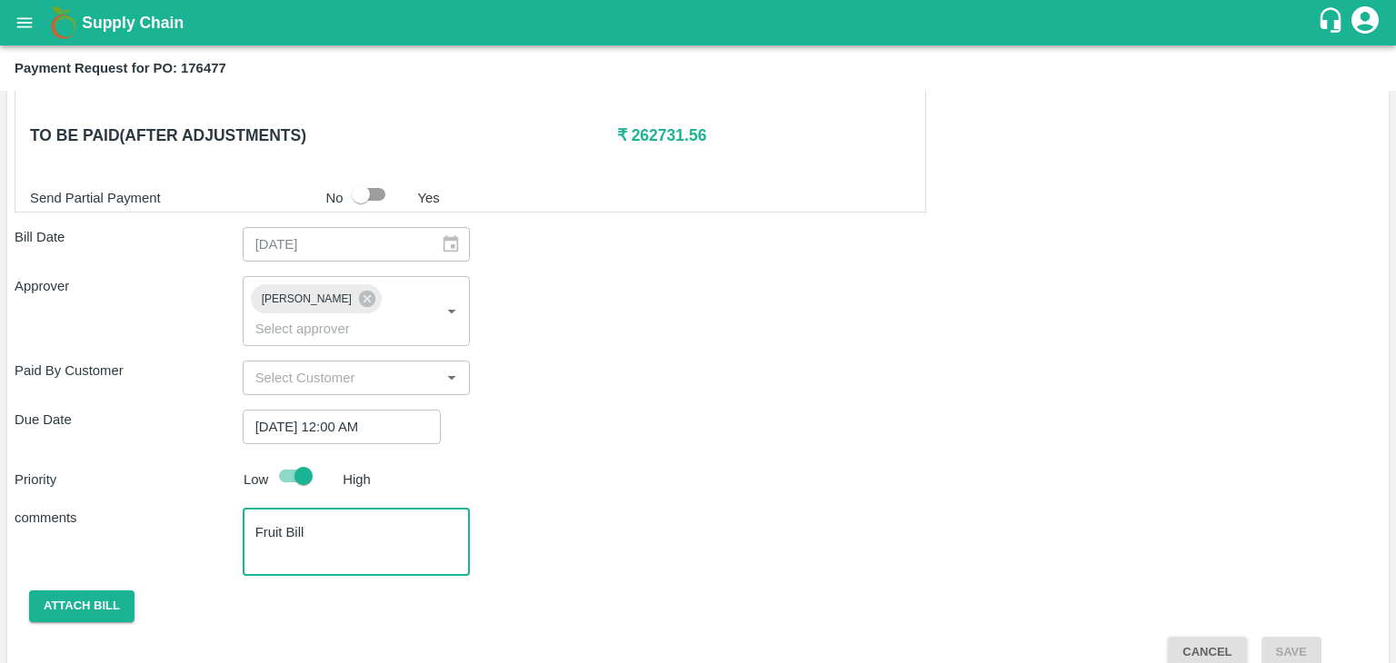
type textarea "Fruit Bill"
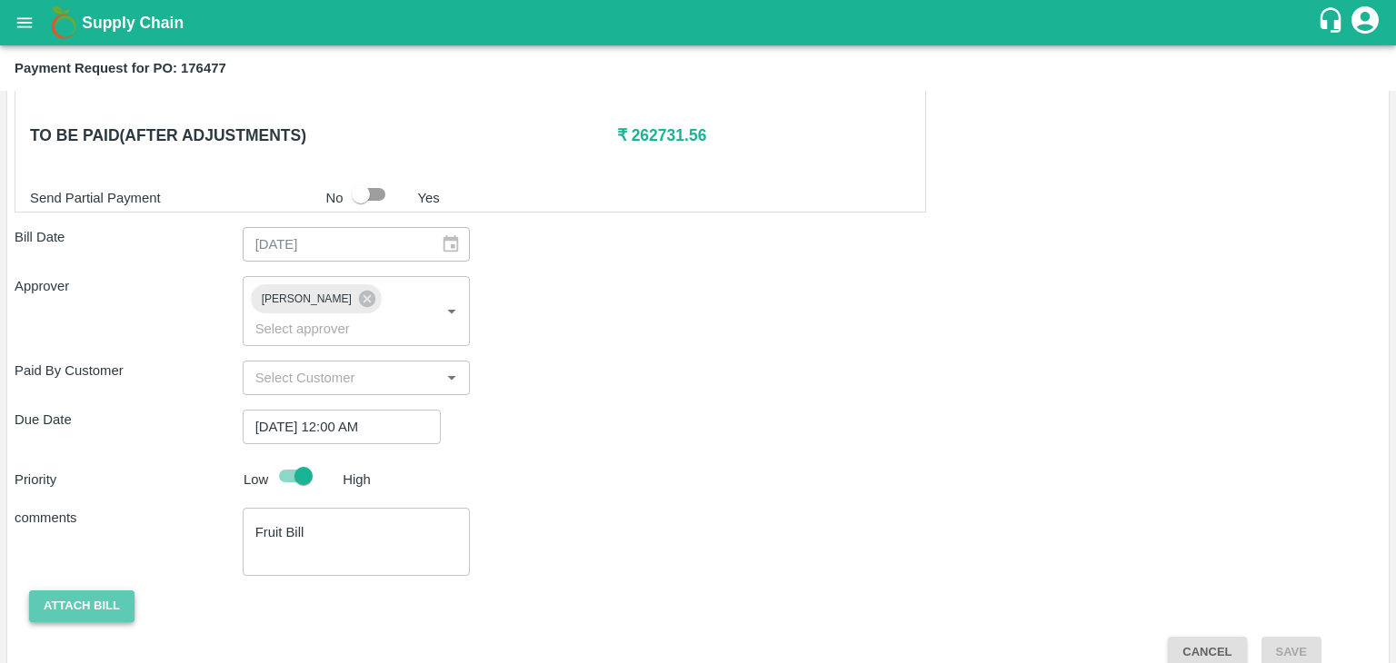
click at [105, 591] on button "Attach bill" at bounding box center [81, 607] width 105 height 32
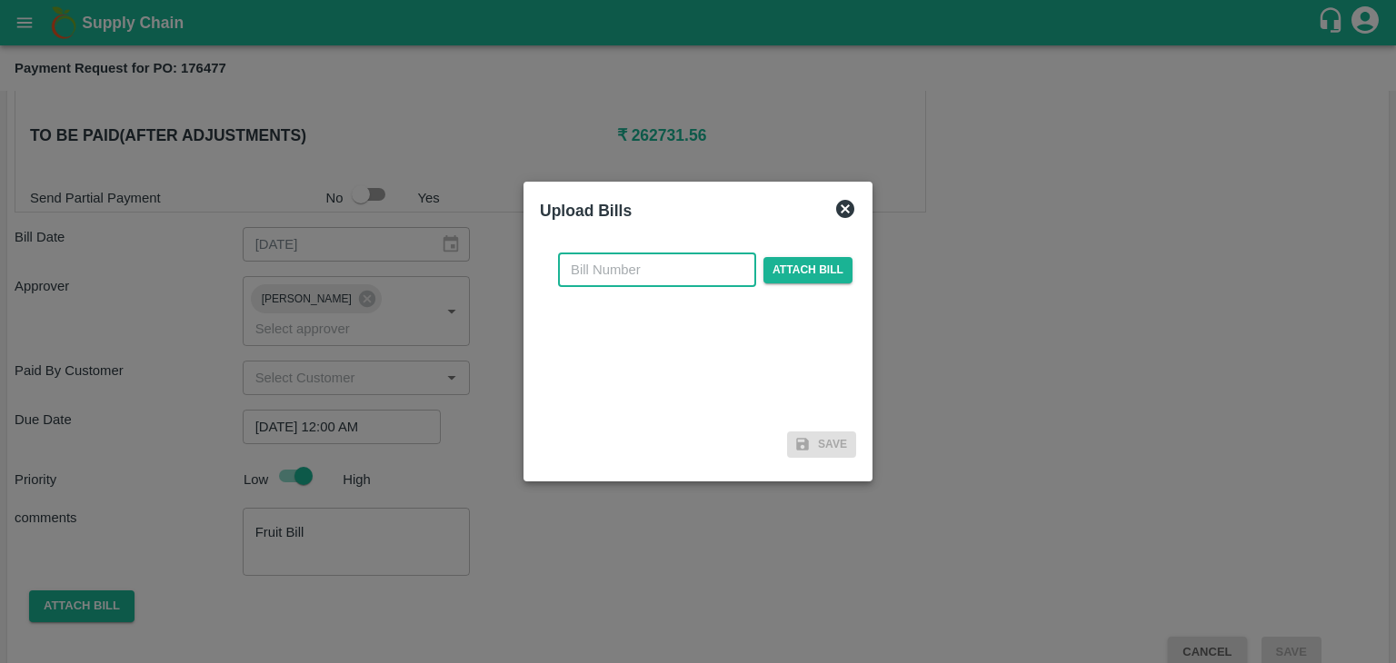
click at [704, 277] on input "text" at bounding box center [657, 270] width 198 height 35
type input "513"
click at [789, 274] on span "Attach bill" at bounding box center [807, 270] width 89 height 26
click at [0, 0] on input "Attach bill" at bounding box center [0, 0] width 0 height 0
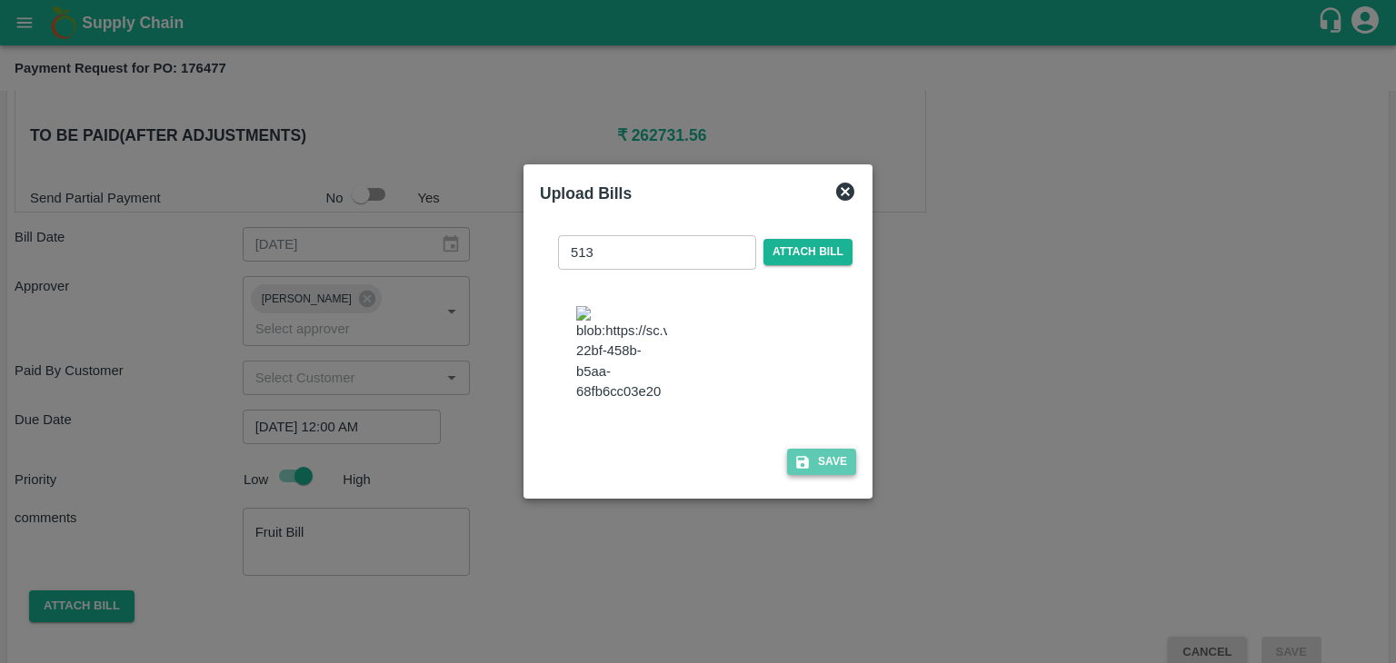
click at [821, 470] on button "Save" at bounding box center [821, 462] width 69 height 26
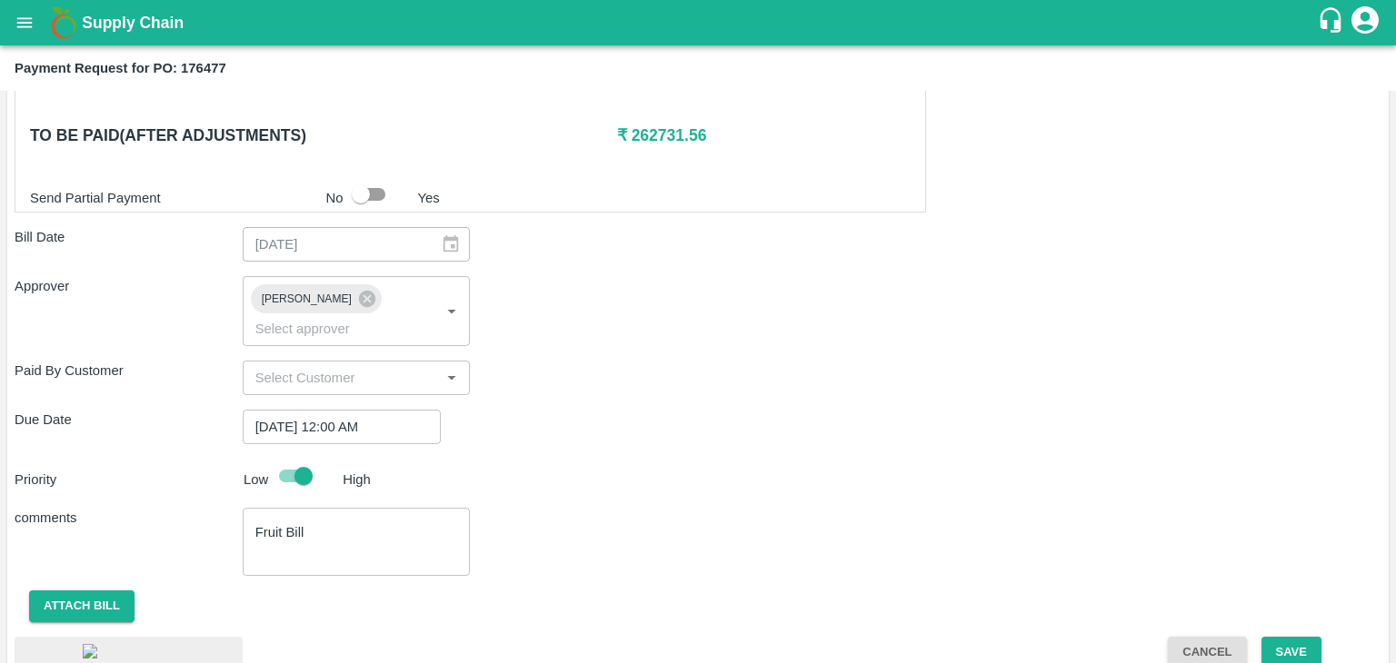
scroll to position [1008, 0]
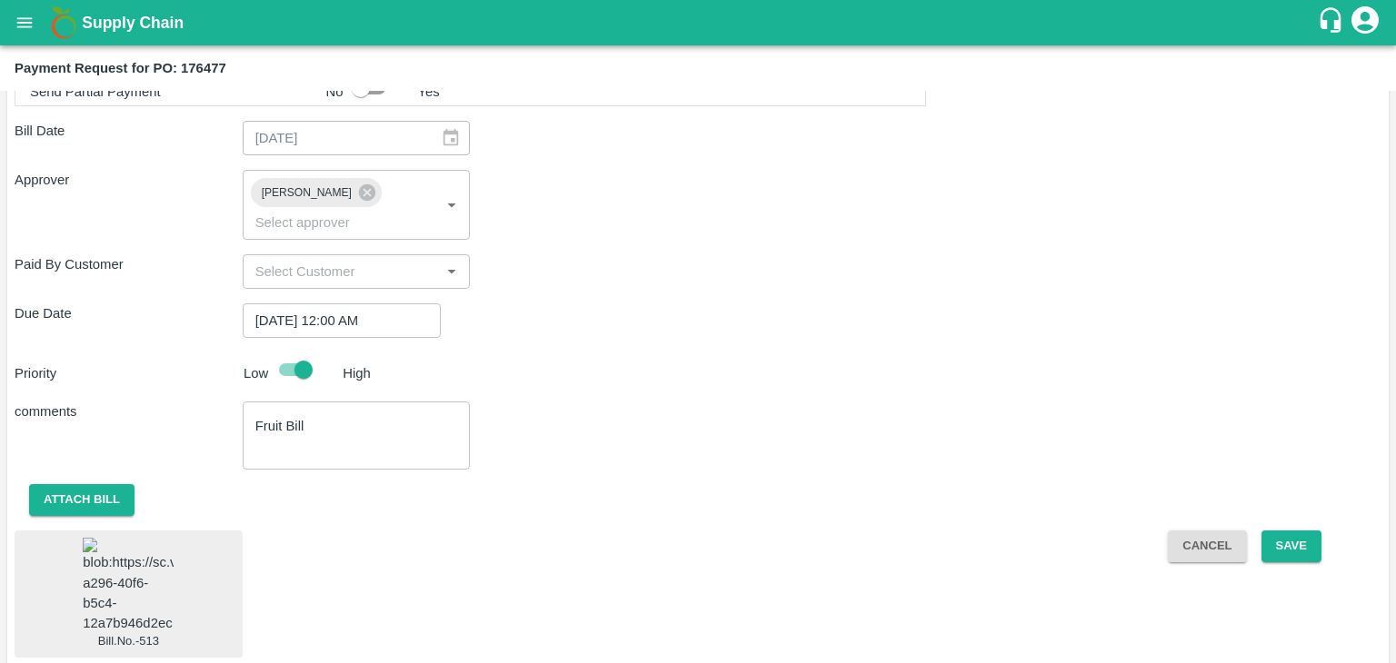
click at [177, 571] on span "Bill.No.-513" at bounding box center [129, 594] width 228 height 127
click at [149, 571] on img at bounding box center [128, 585] width 91 height 95
click at [1308, 531] on button "Save" at bounding box center [1291, 547] width 60 height 32
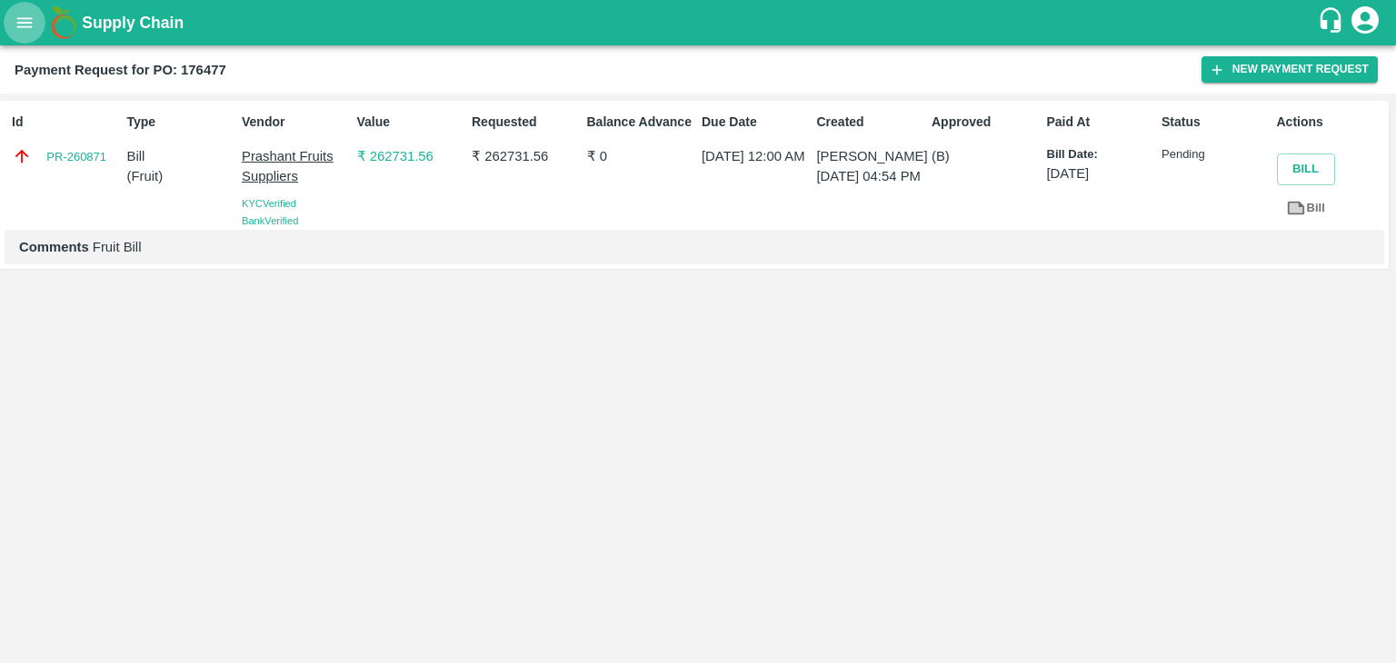
click at [15, 13] on icon "open drawer" at bounding box center [25, 23] width 20 height 20
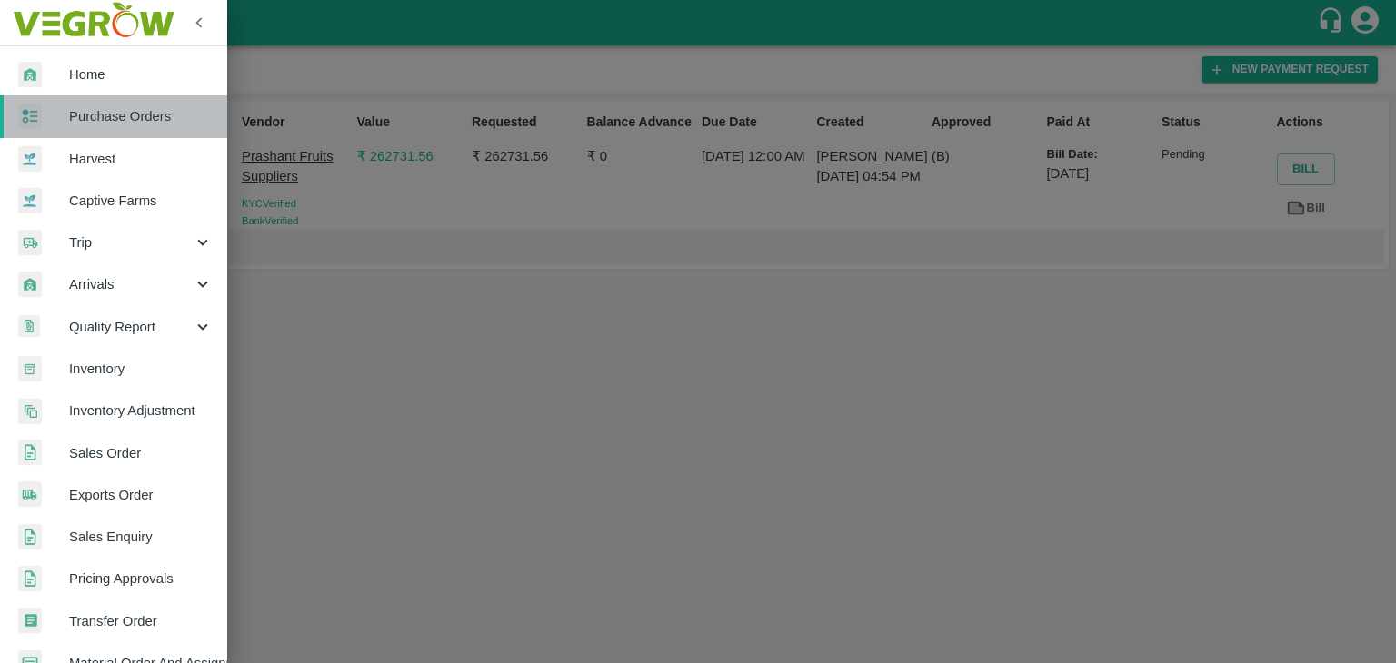
click at [130, 116] on span "Purchase Orders" at bounding box center [141, 116] width 144 height 20
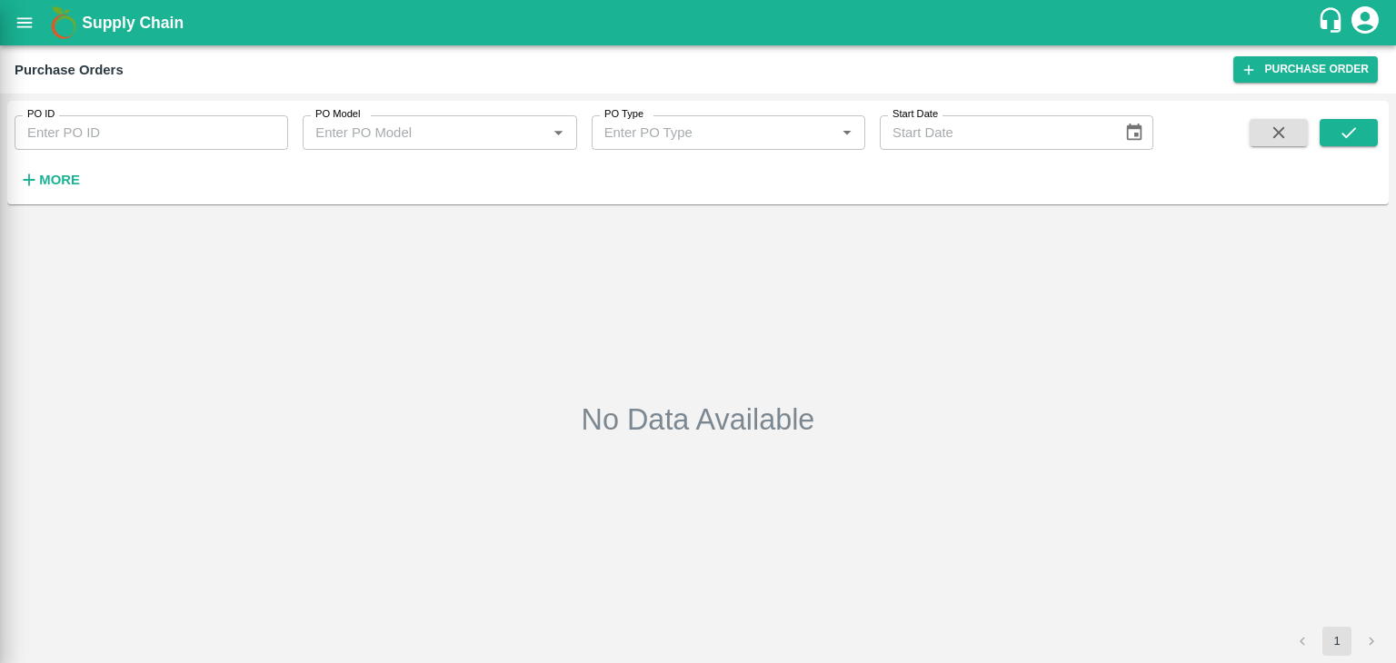
click at [262, 131] on div at bounding box center [698, 331] width 1396 height 663
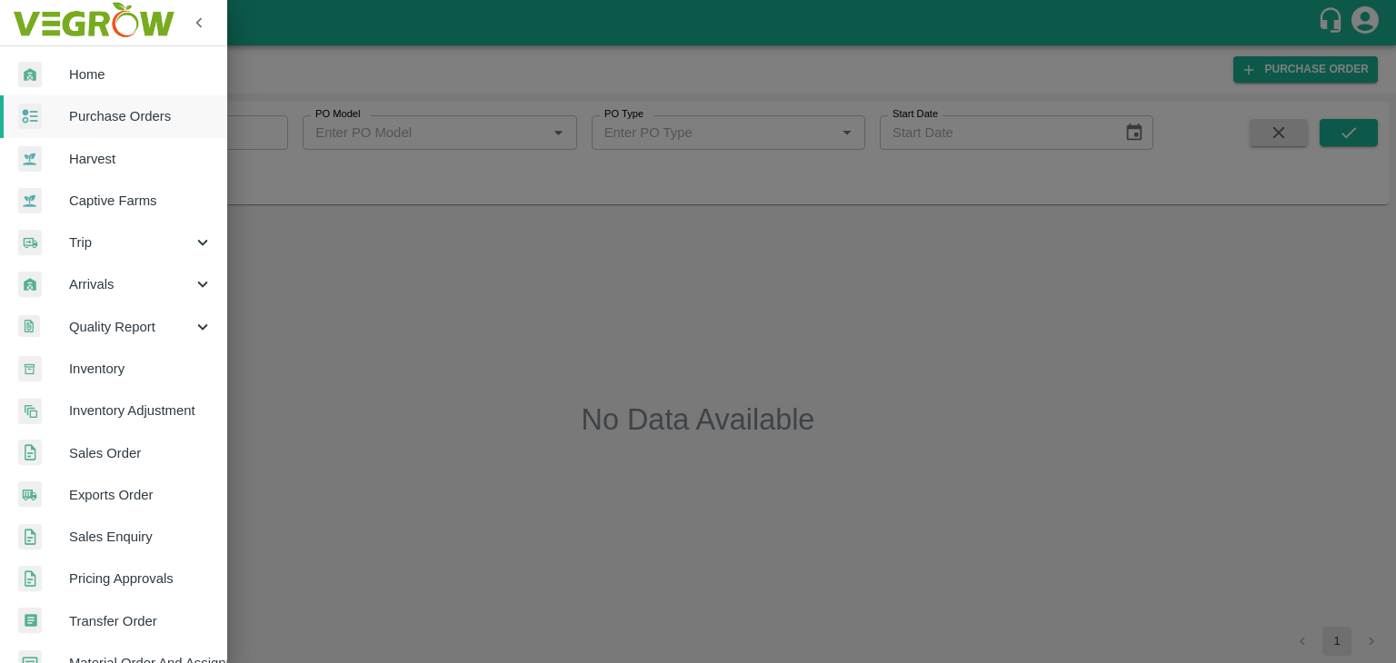
click at [270, 132] on div at bounding box center [698, 331] width 1396 height 663
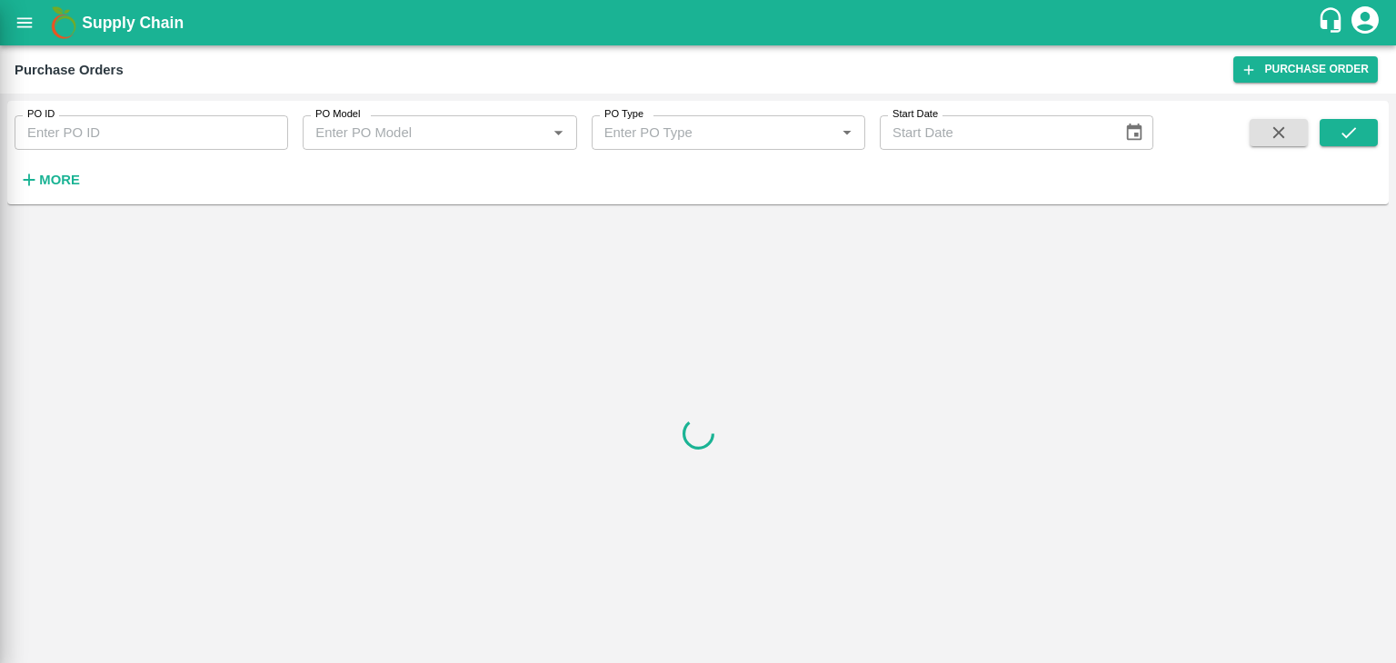
click at [270, 132] on div at bounding box center [698, 331] width 1396 height 663
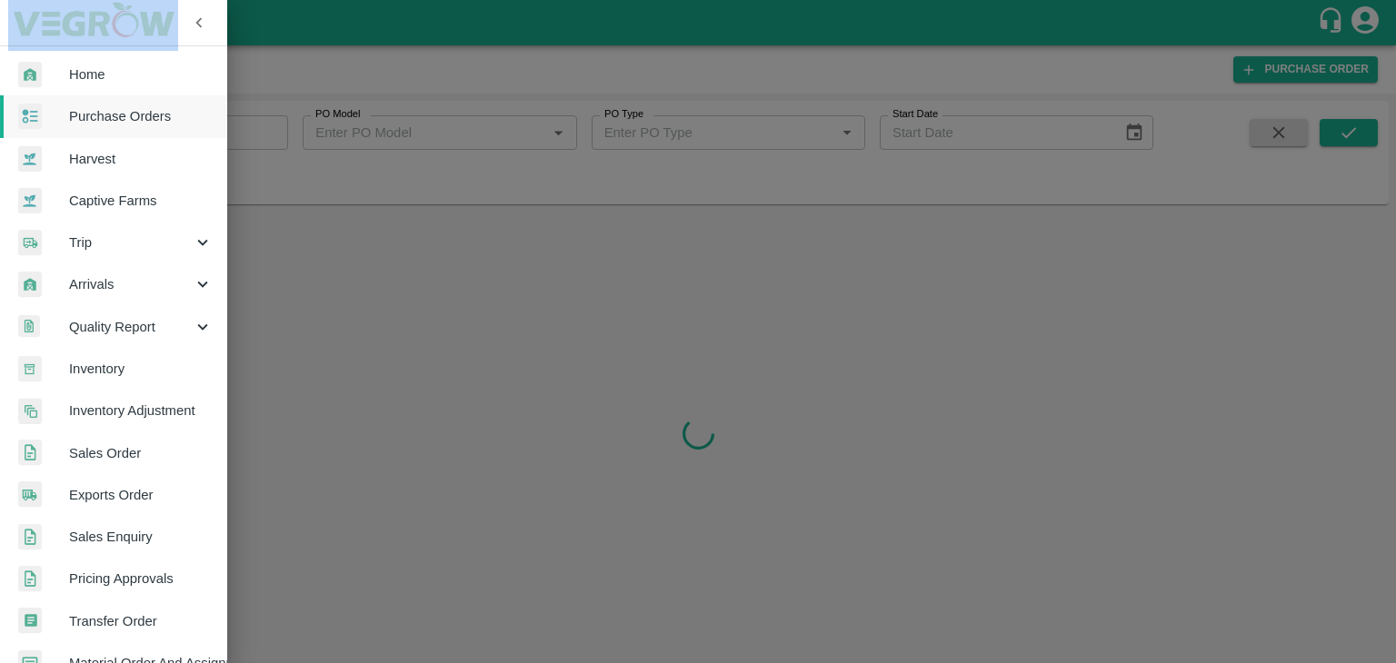
click at [270, 132] on div at bounding box center [698, 331] width 1396 height 663
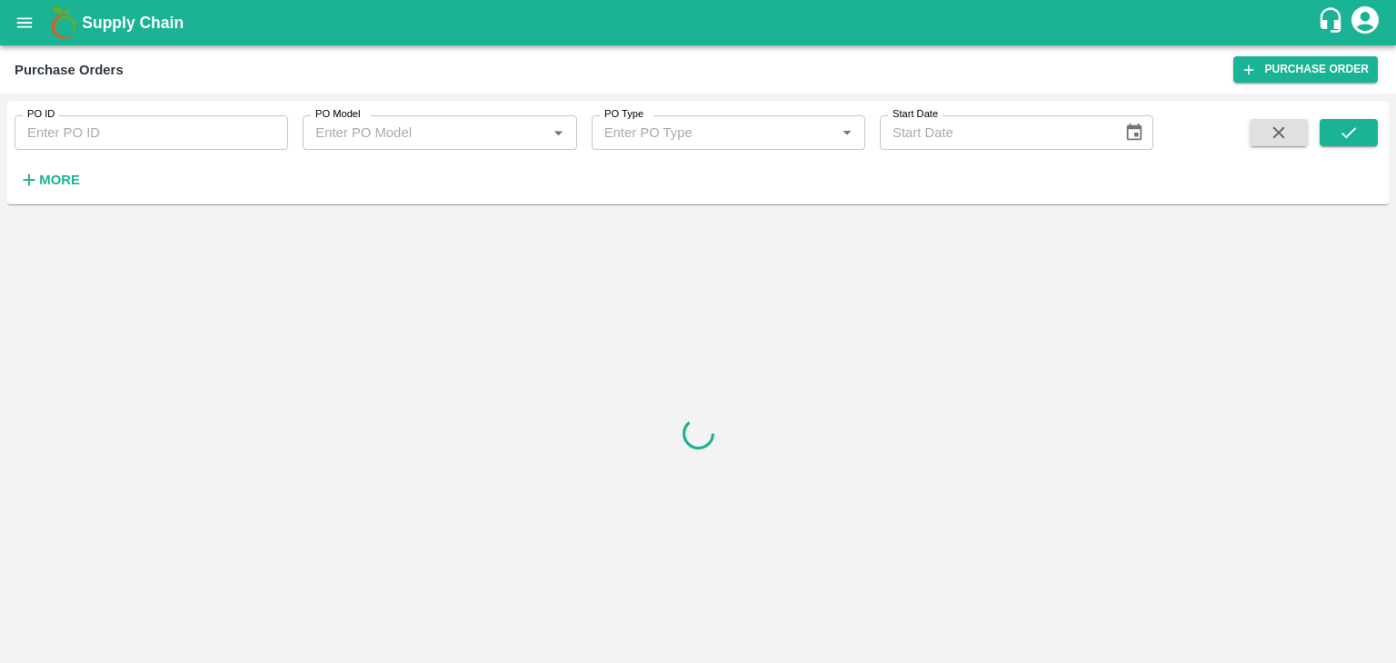
click at [270, 132] on input "PO ID" at bounding box center [151, 132] width 273 height 35
paste input "177409"
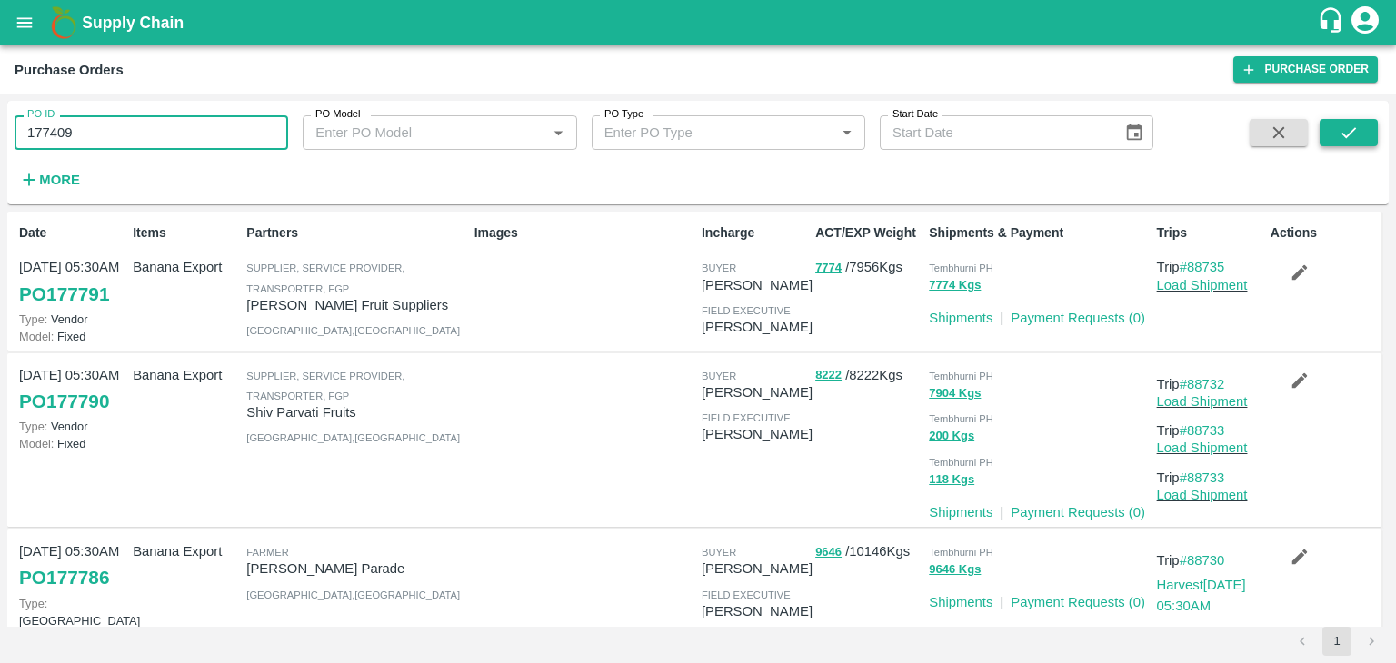
type input "177409"
click at [1355, 129] on icon "submit" at bounding box center [1348, 132] width 15 height 11
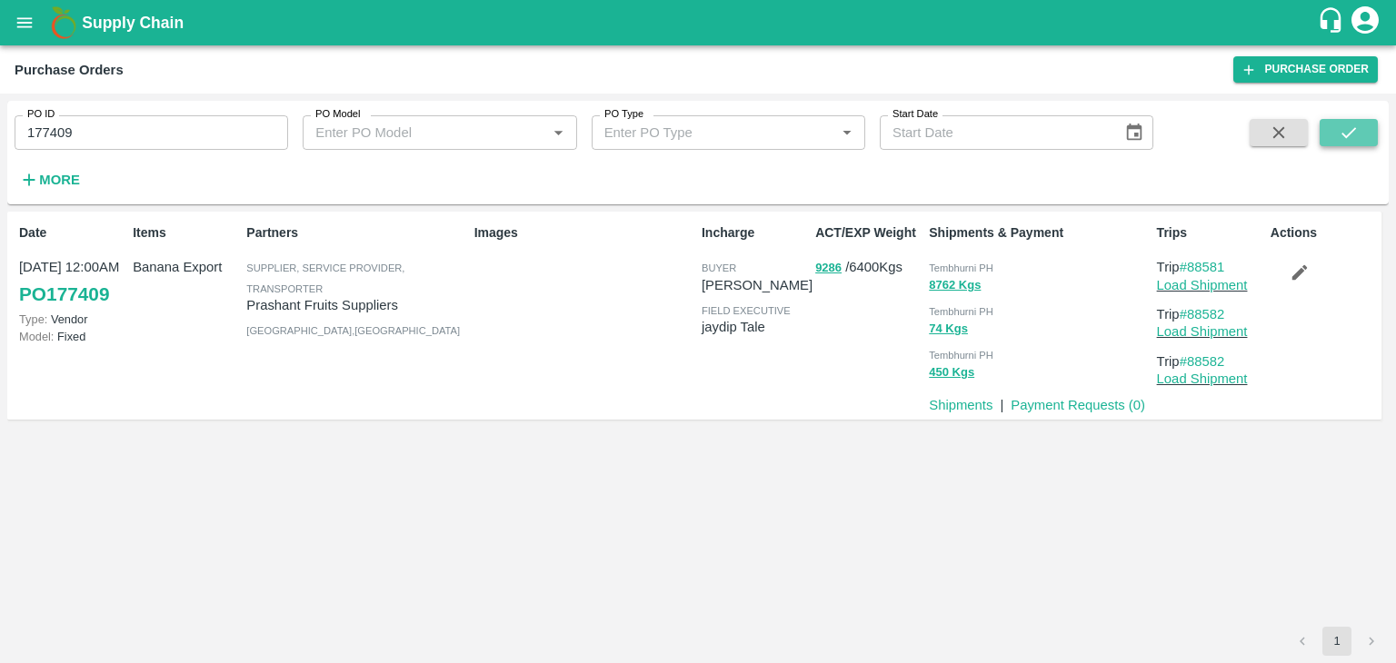
click at [1355, 129] on icon "submit" at bounding box center [1348, 132] width 15 height 11
click at [1054, 405] on link "Payment Requests ( 0 )" at bounding box center [1077, 405] width 134 height 15
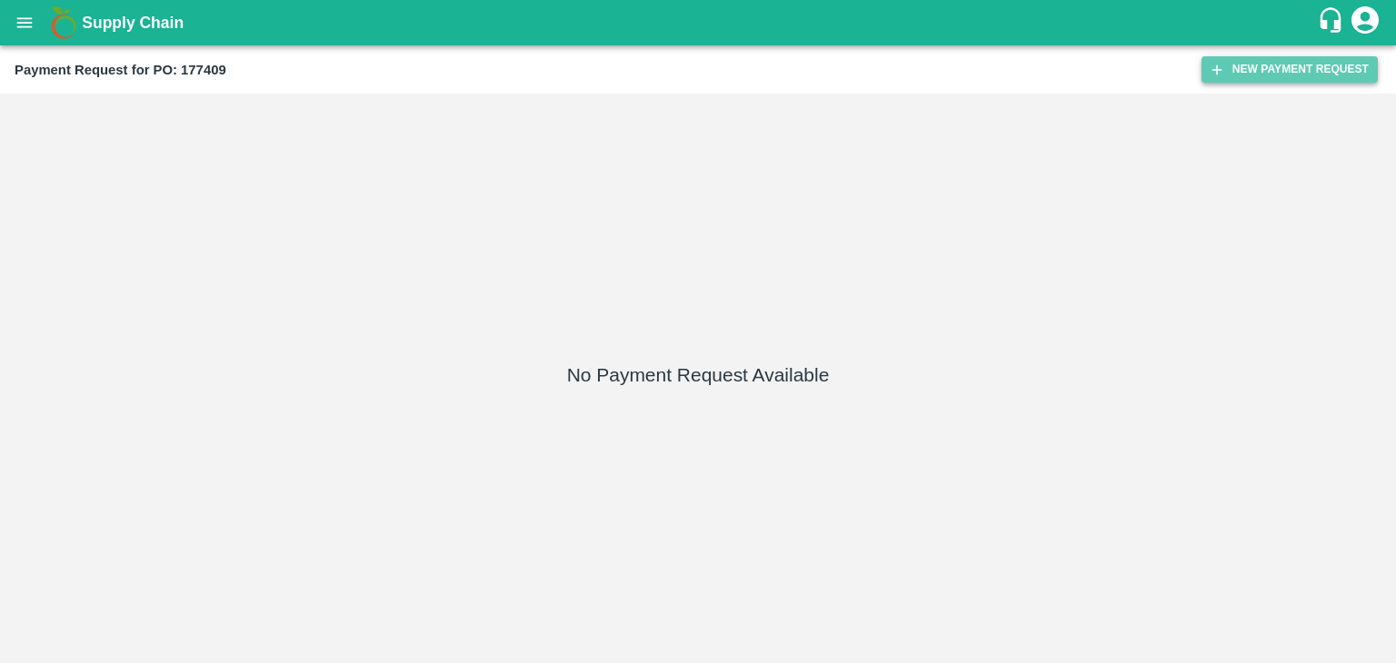
click at [1254, 66] on button "New Payment Request" at bounding box center [1289, 69] width 176 height 26
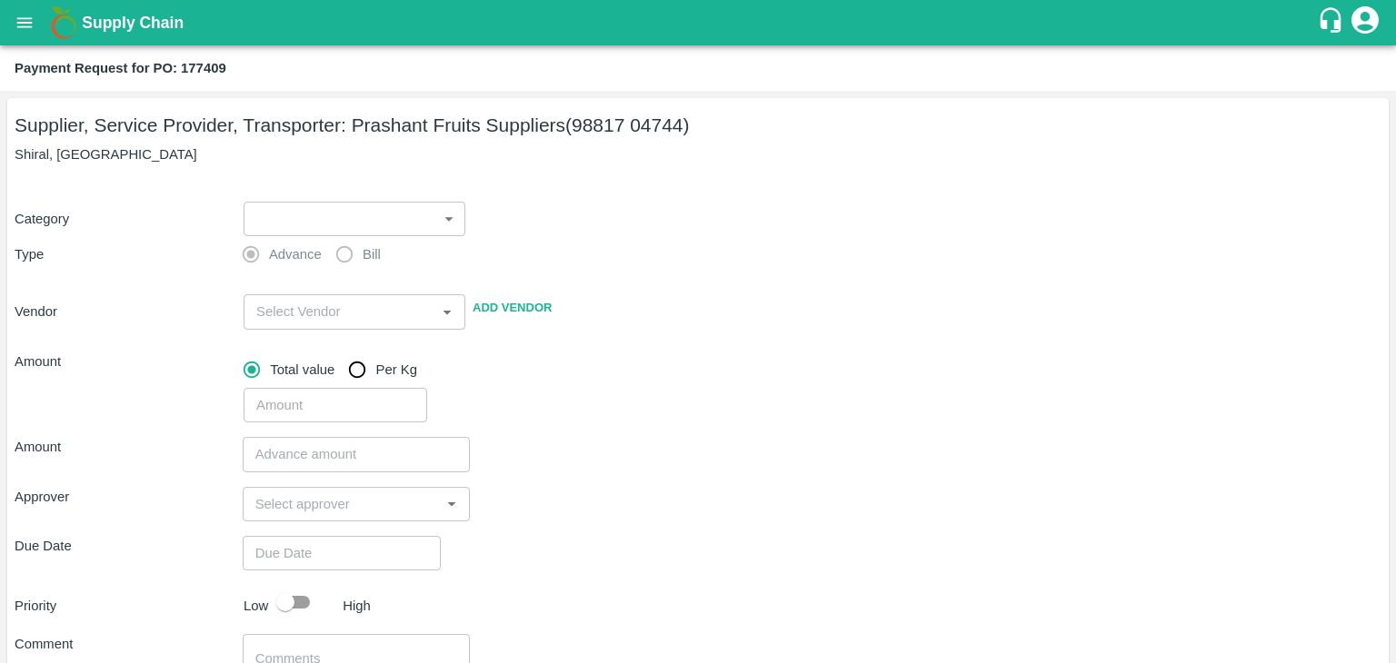
click at [301, 223] on body "Supply Chain Payment Request for PO: 177409 Supplier, Service Provider, Transpo…" at bounding box center [698, 331] width 1396 height 663
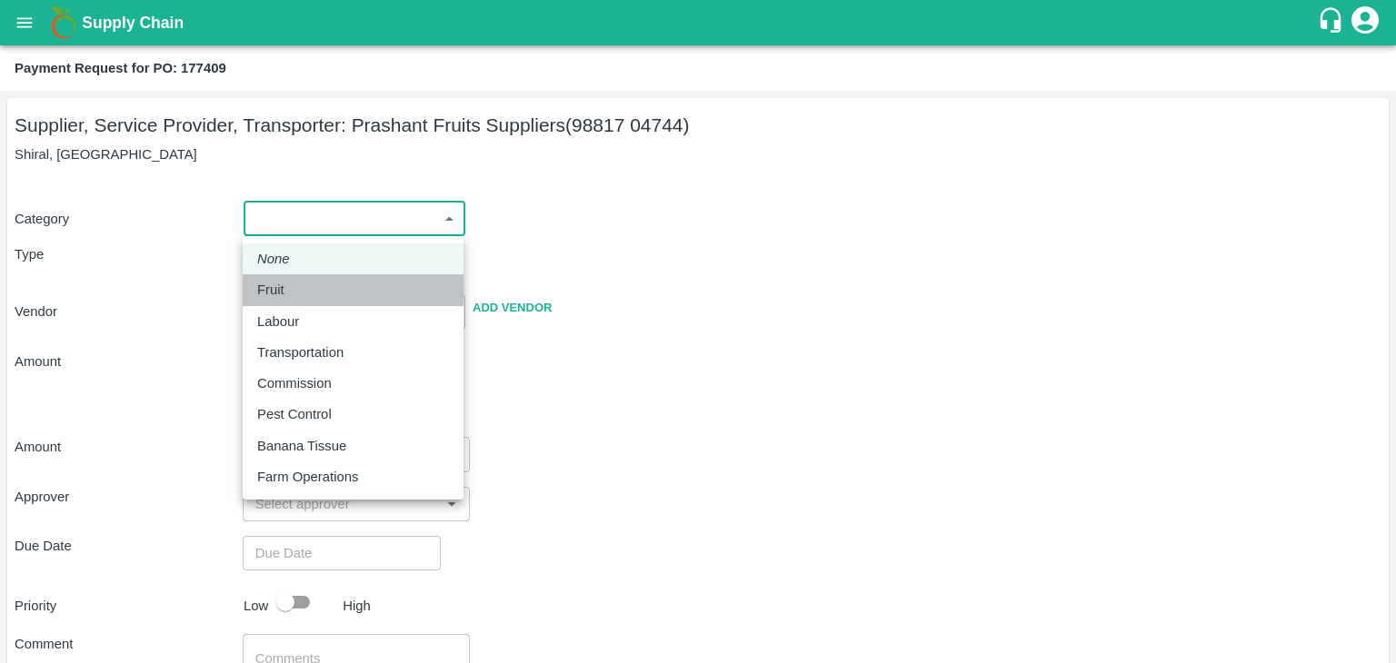
click at [301, 293] on div "Fruit" at bounding box center [353, 290] width 192 height 20
type input "1"
type input "Prashant Fruits Suppliers - 98817 04744(Supplier, Service Provider, Transporter)"
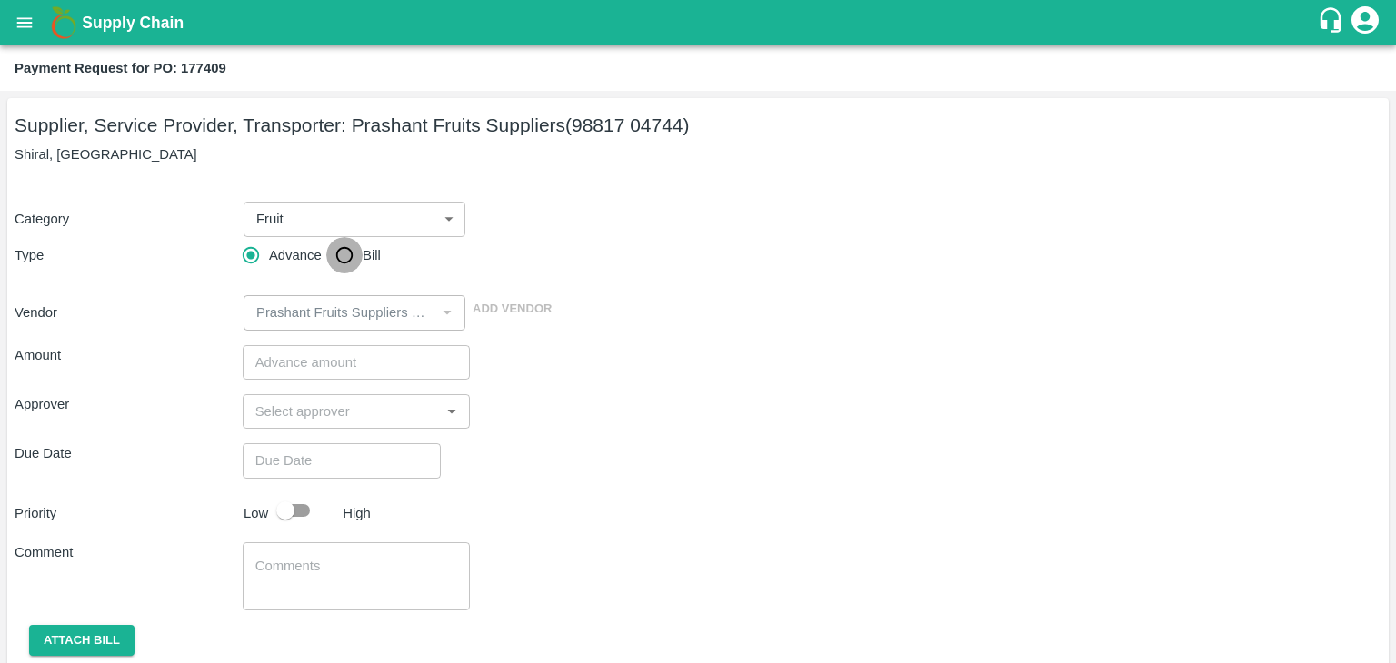
click at [344, 252] on input "Bill" at bounding box center [344, 255] width 36 height 36
radio input "true"
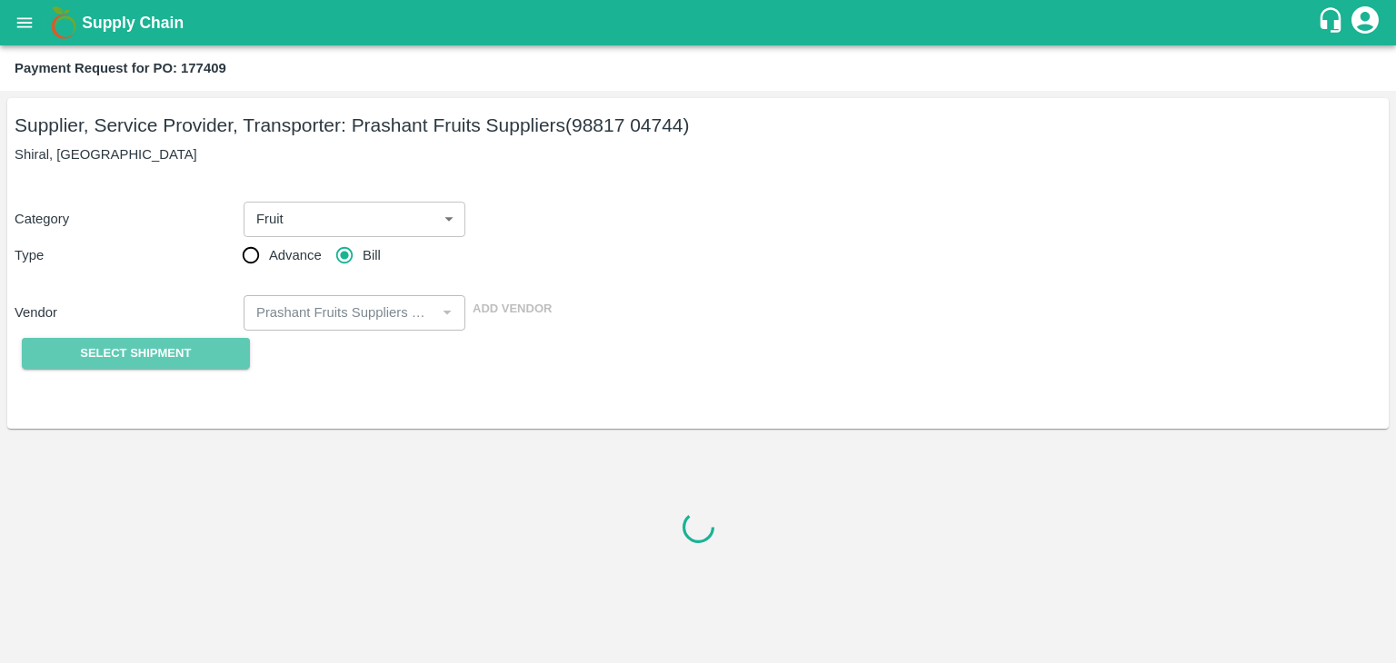
click at [124, 349] on span "Select Shipment" at bounding box center [135, 353] width 111 height 21
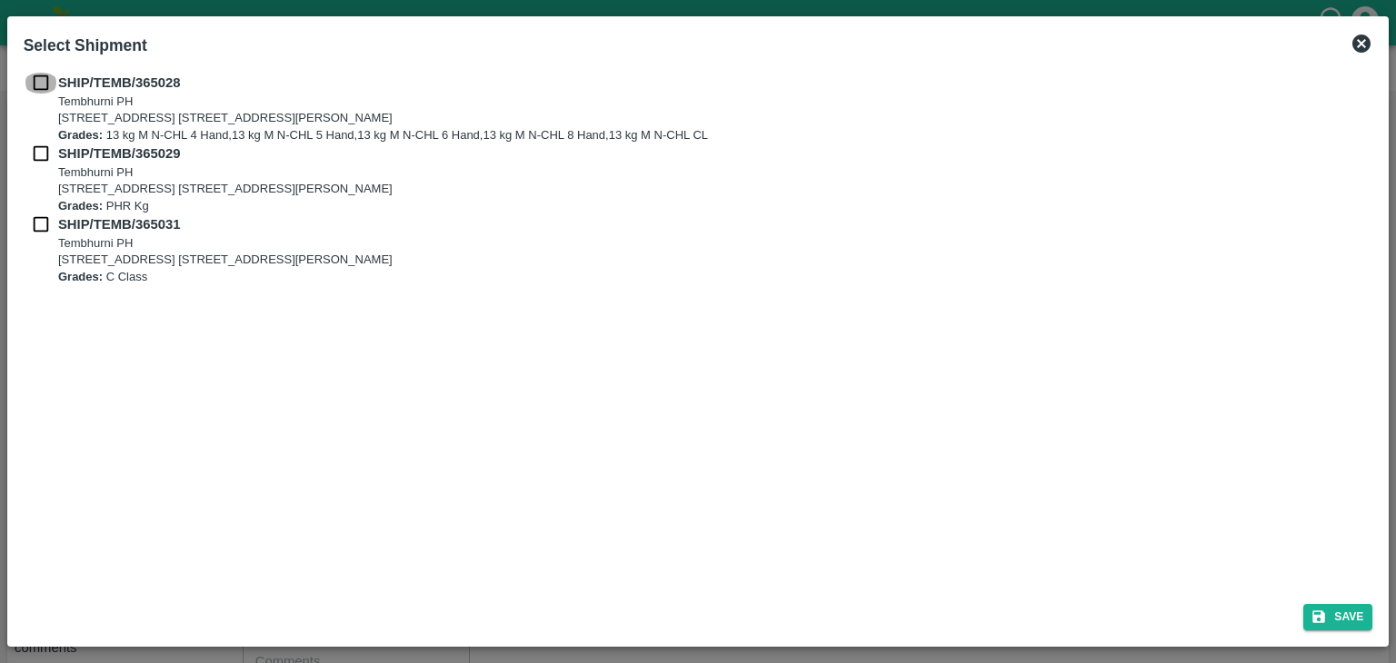
click at [41, 85] on input "checkbox" at bounding box center [41, 83] width 35 height 20
checkbox input "true"
click at [40, 154] on input "checkbox" at bounding box center [41, 154] width 35 height 20
checkbox input "true"
click at [37, 226] on input "checkbox" at bounding box center [41, 224] width 35 height 20
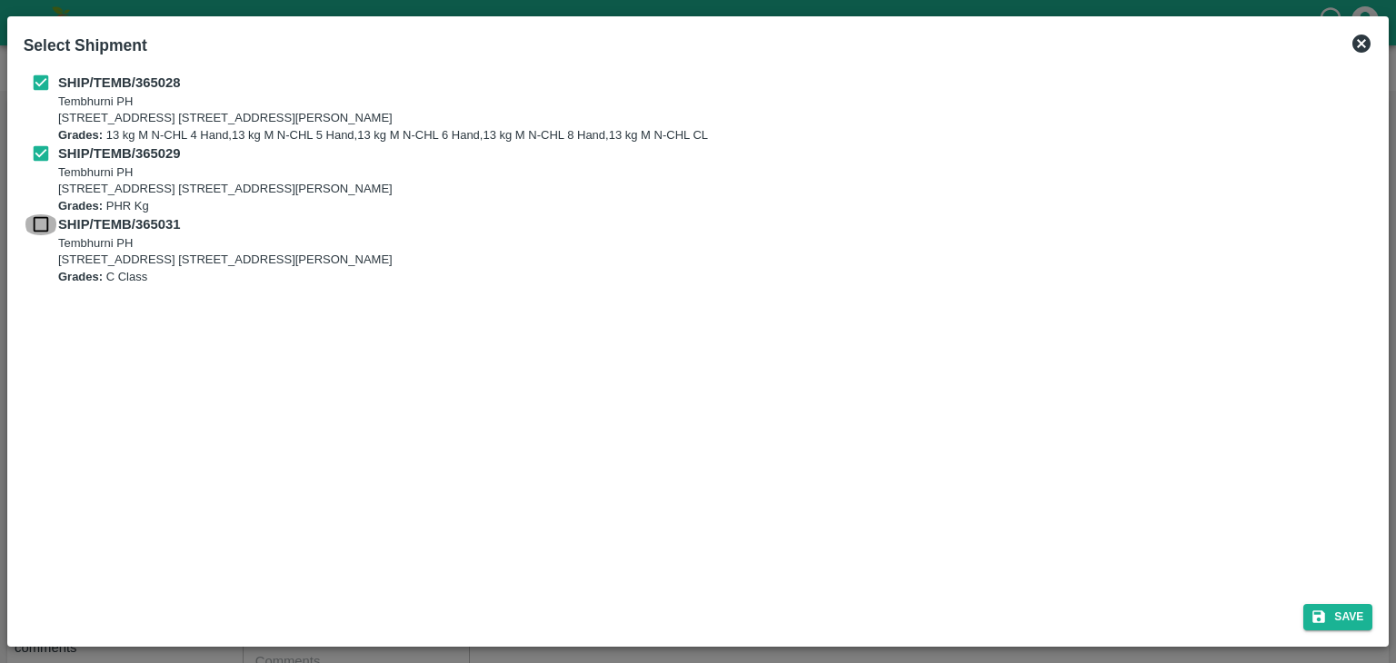
checkbox input "true"
click at [1321, 612] on icon "submit" at bounding box center [1319, 617] width 13 height 13
type input "[DATE]"
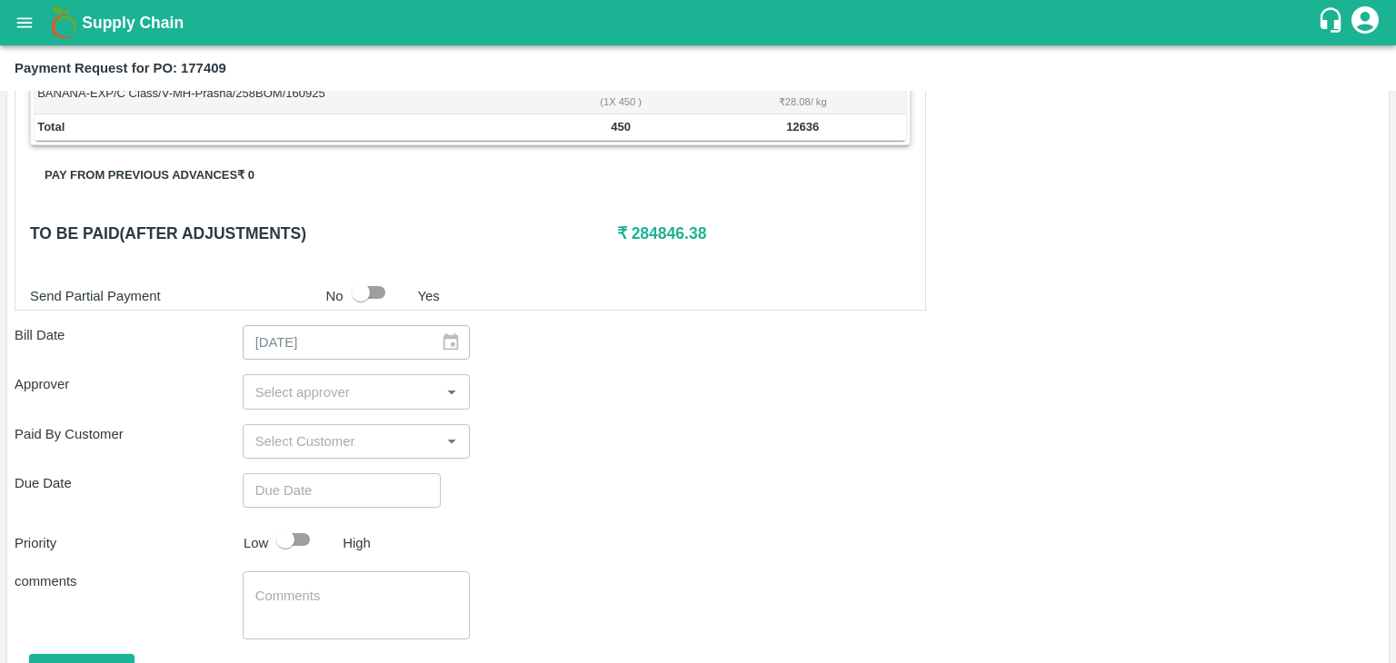
scroll to position [890, 0]
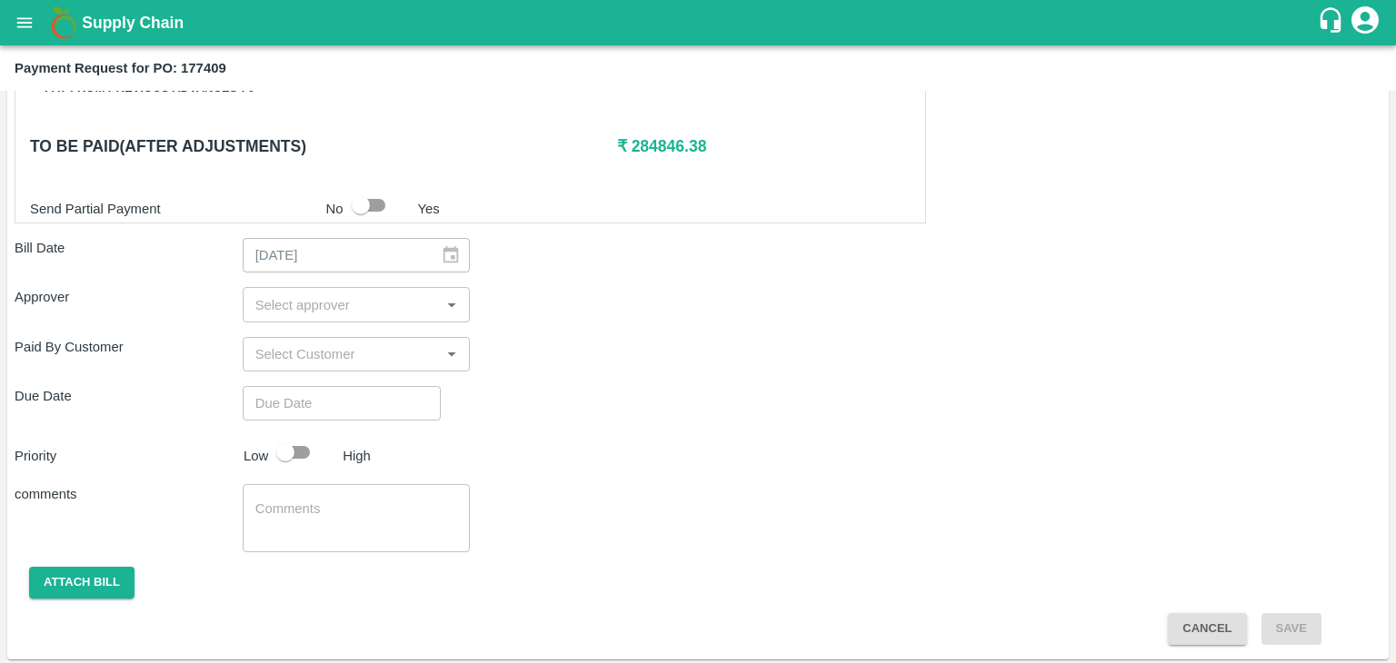
click at [363, 306] on input "input" at bounding box center [341, 305] width 187 height 24
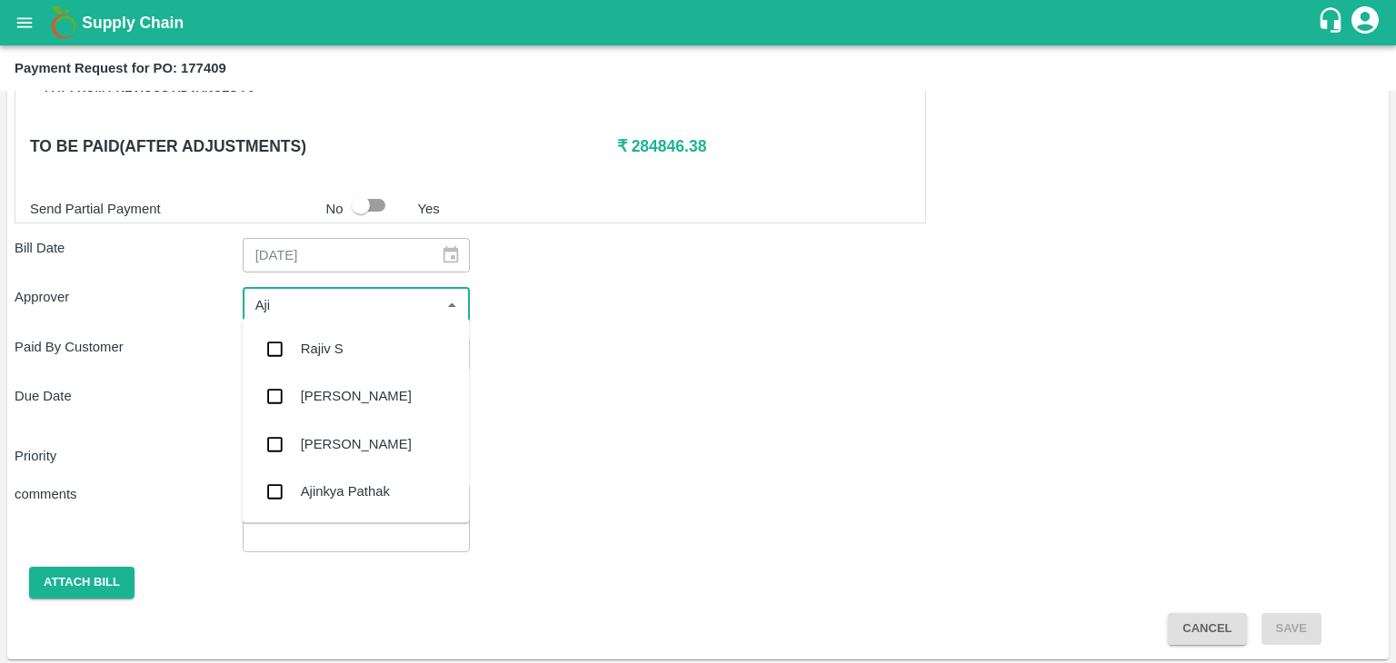
type input "Ajit"
click at [346, 353] on div "[PERSON_NAME]" at bounding box center [356, 349] width 111 height 20
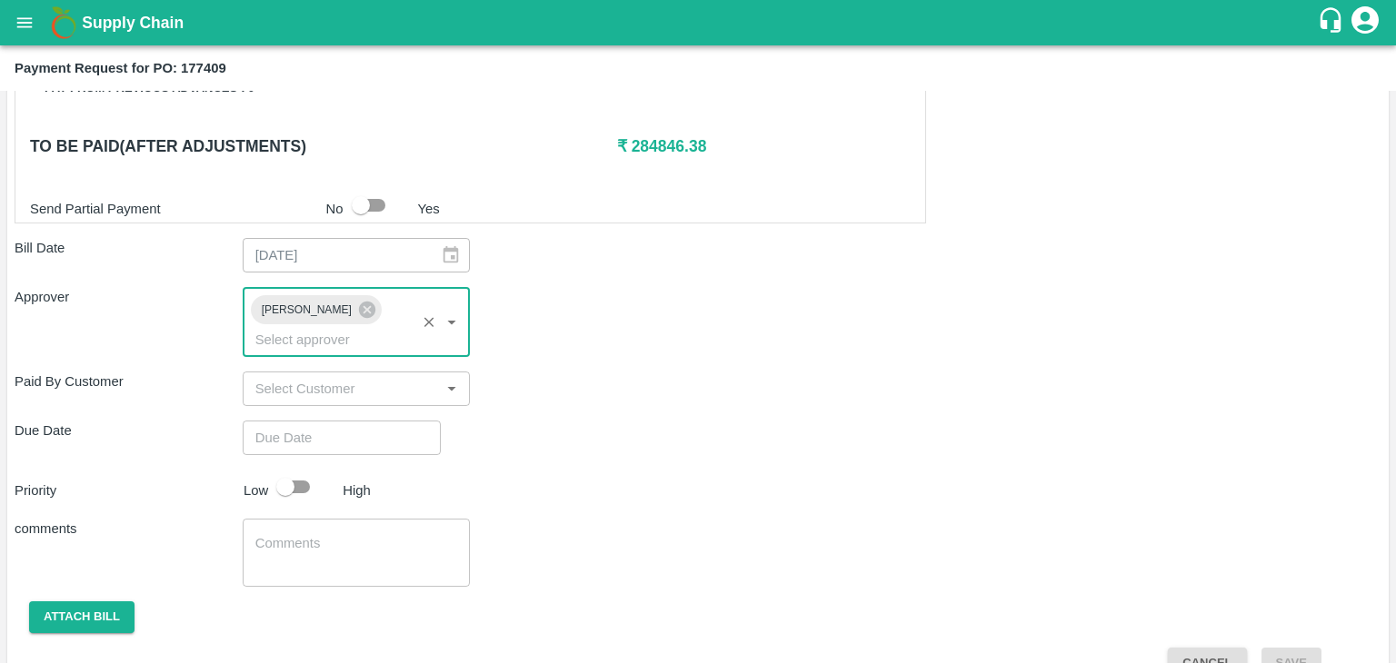
type input "DD/MM/YYYY hh:mm aa"
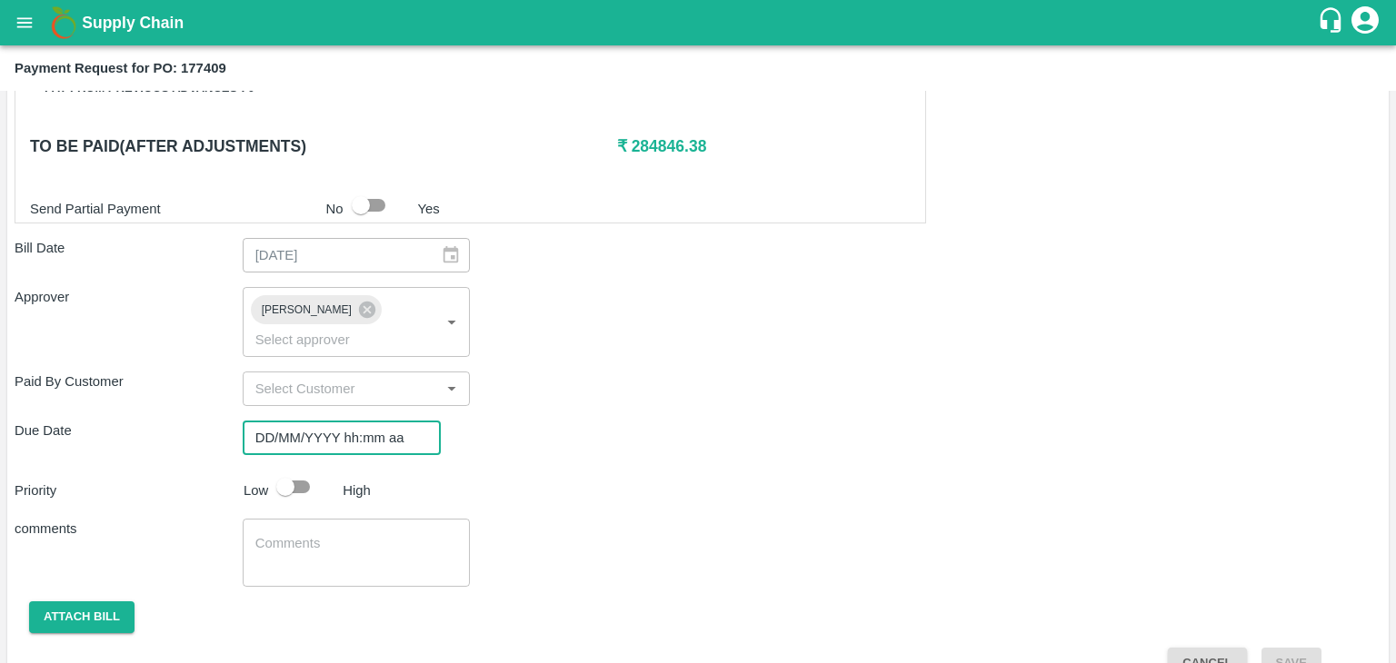
click at [387, 421] on input "DD/MM/YYYY hh:mm aa" at bounding box center [335, 438] width 185 height 35
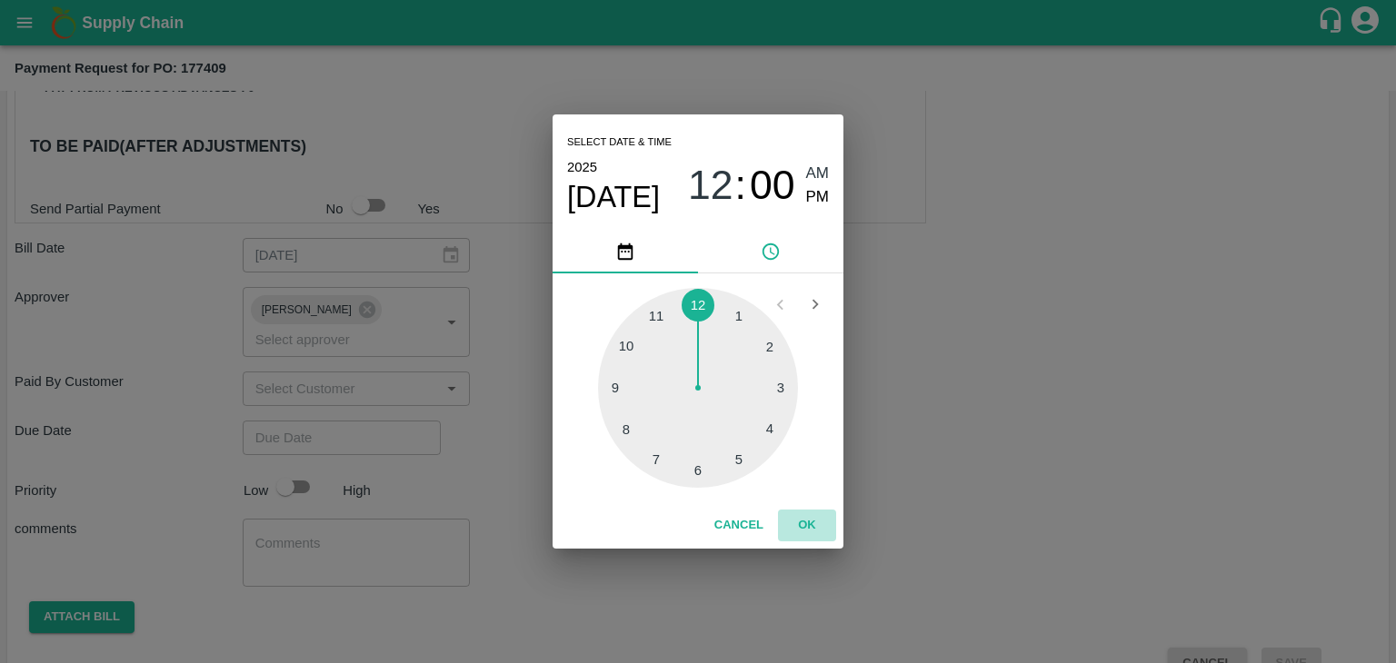
click at [808, 527] on button "OK" at bounding box center [807, 526] width 58 height 32
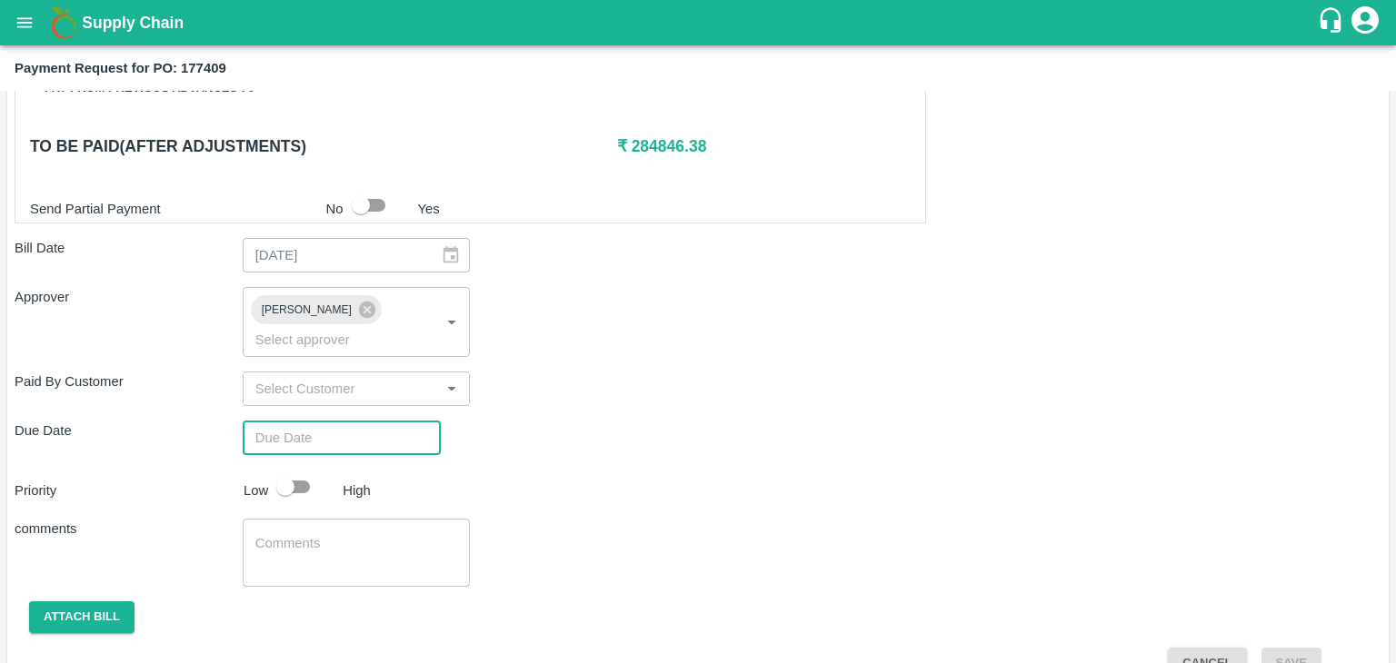
type input "[DATE] 12:00 AM"
click at [295, 470] on input "checkbox" at bounding box center [286, 487] width 104 height 35
checkbox input "true"
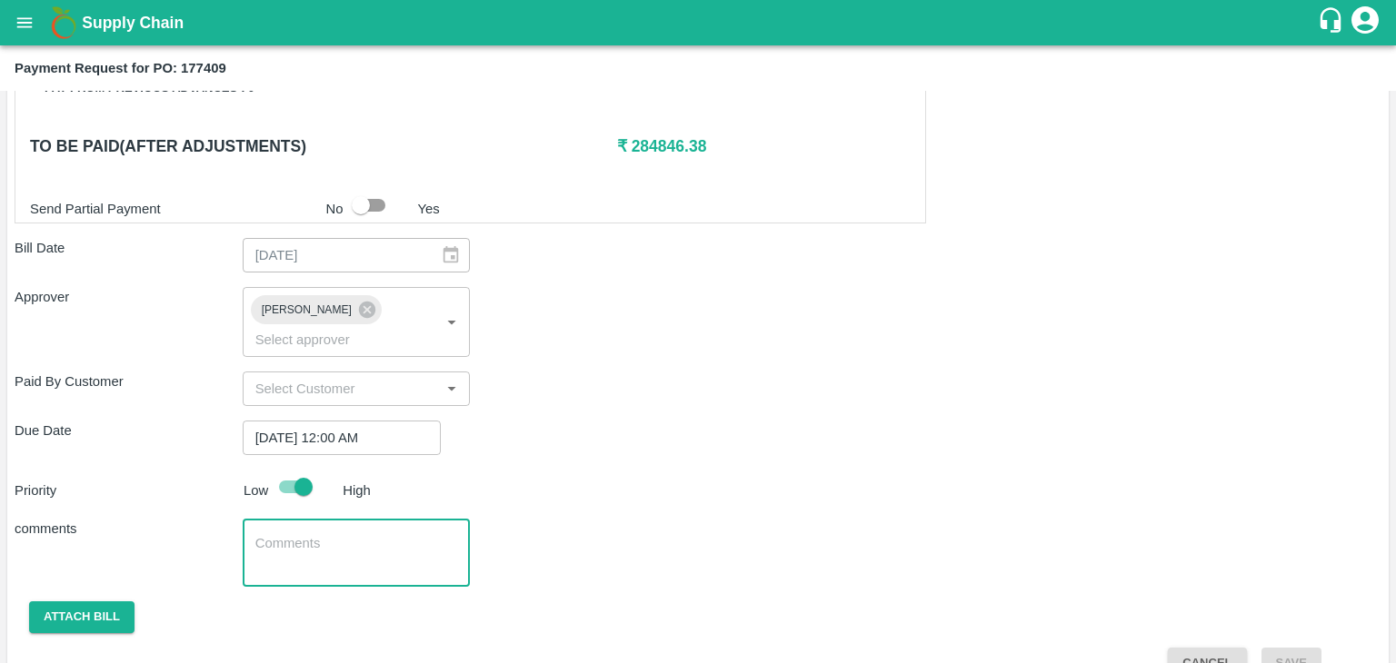
click at [376, 534] on textarea at bounding box center [356, 553] width 203 height 38
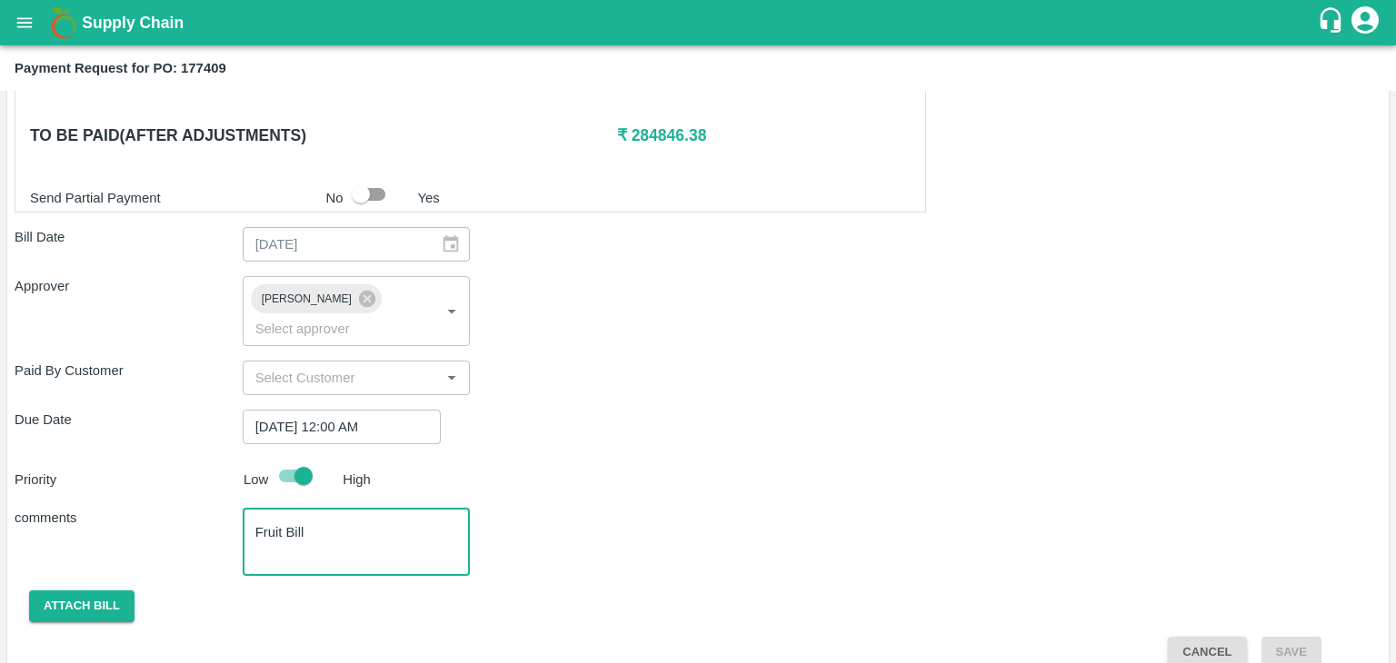
type textarea "Fruit Bill"
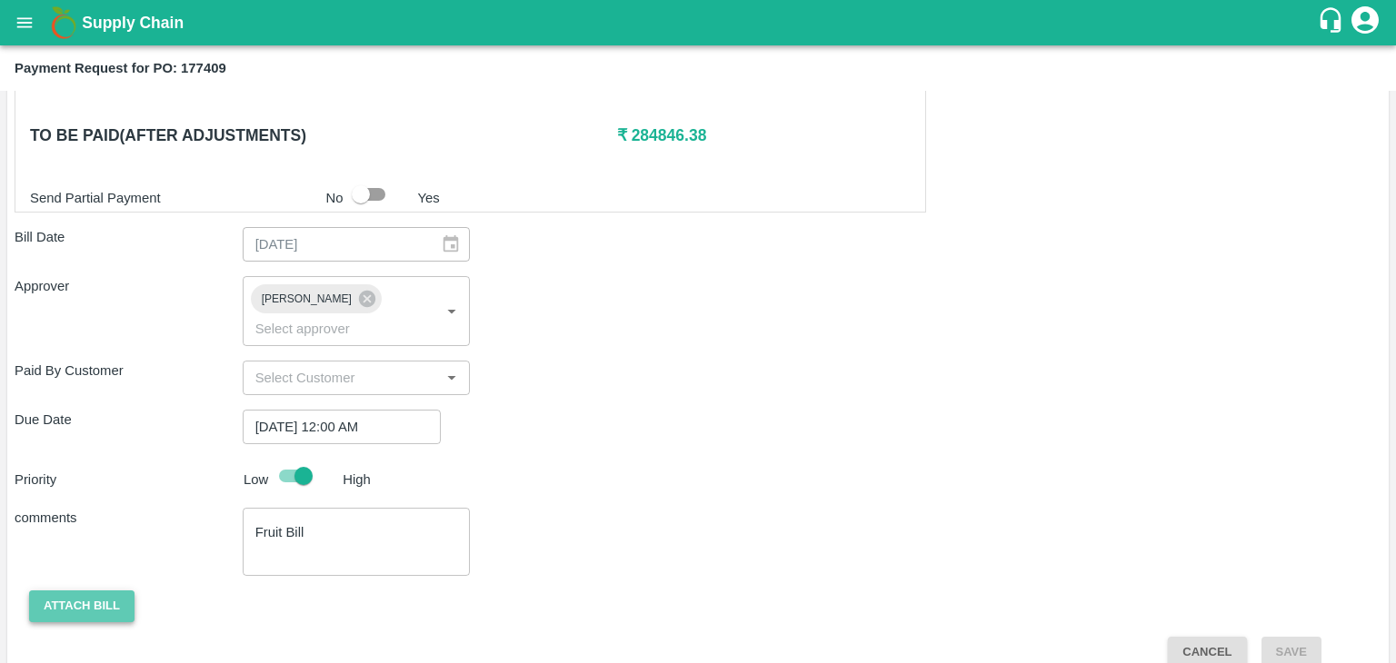
click at [85, 591] on button "Attach bill" at bounding box center [81, 607] width 105 height 32
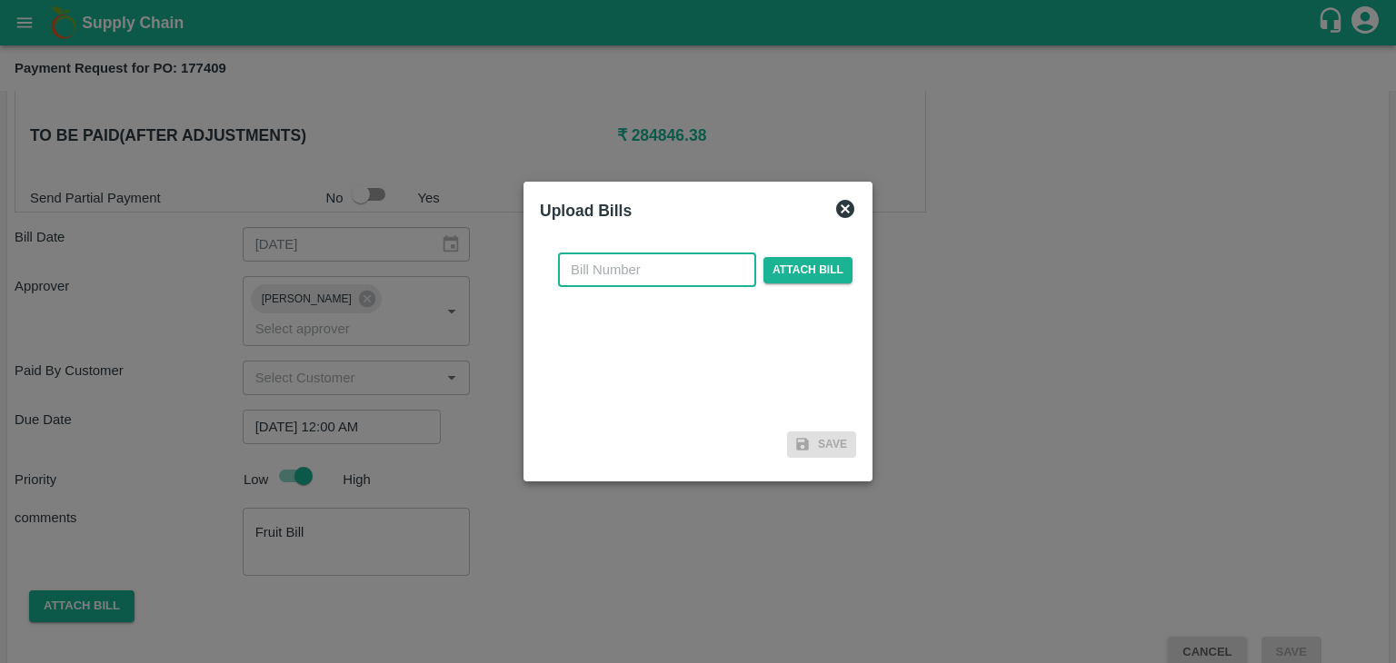
click at [699, 269] on input "text" at bounding box center [657, 270] width 198 height 35
type input "519"
click at [807, 267] on span "Attach bill" at bounding box center [807, 270] width 89 height 26
click at [0, 0] on input "Attach bill" at bounding box center [0, 0] width 0 height 0
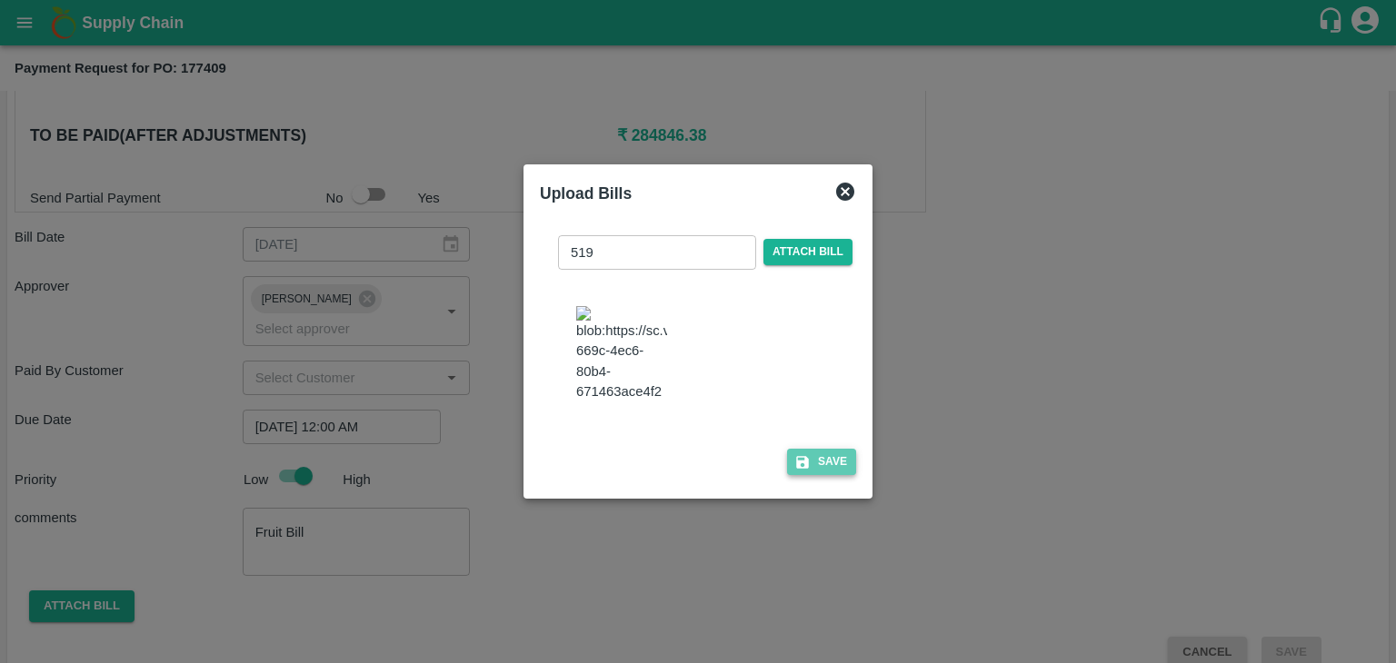
click at [832, 465] on button "Save" at bounding box center [821, 462] width 69 height 26
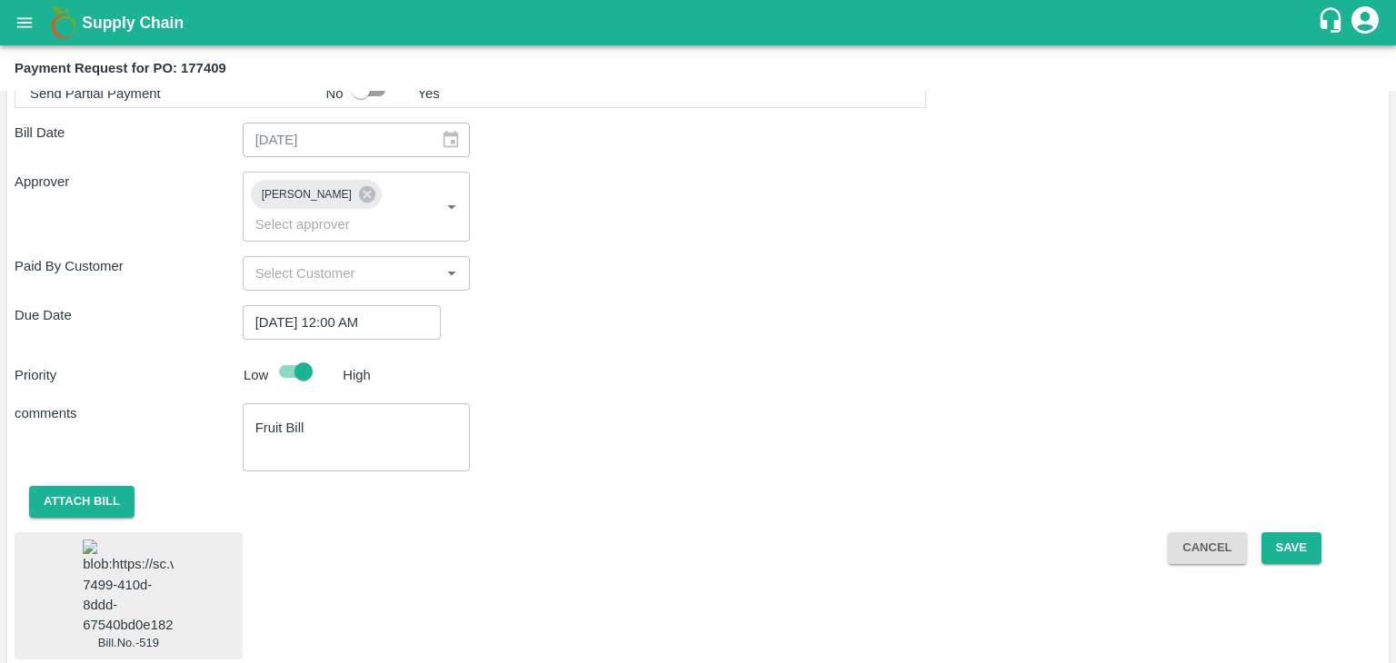
scroll to position [1005, 0]
click at [138, 579] on img at bounding box center [128, 588] width 91 height 95
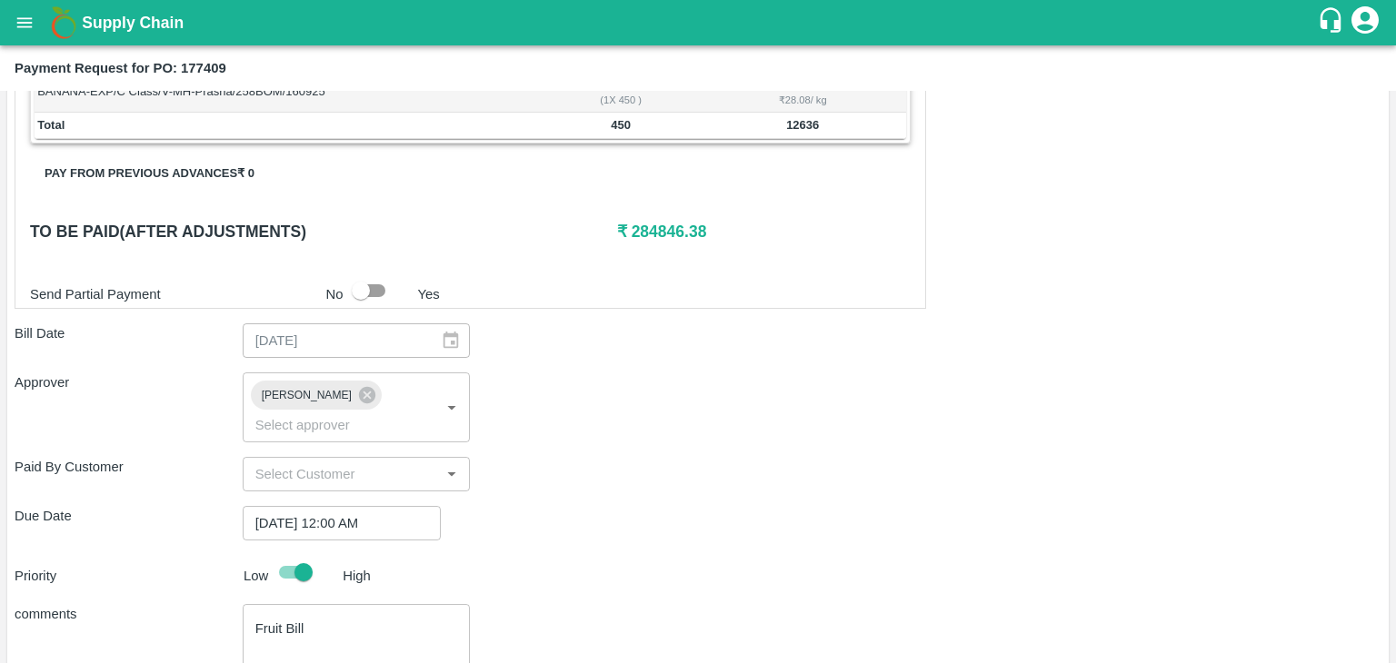
scroll to position [1006, 0]
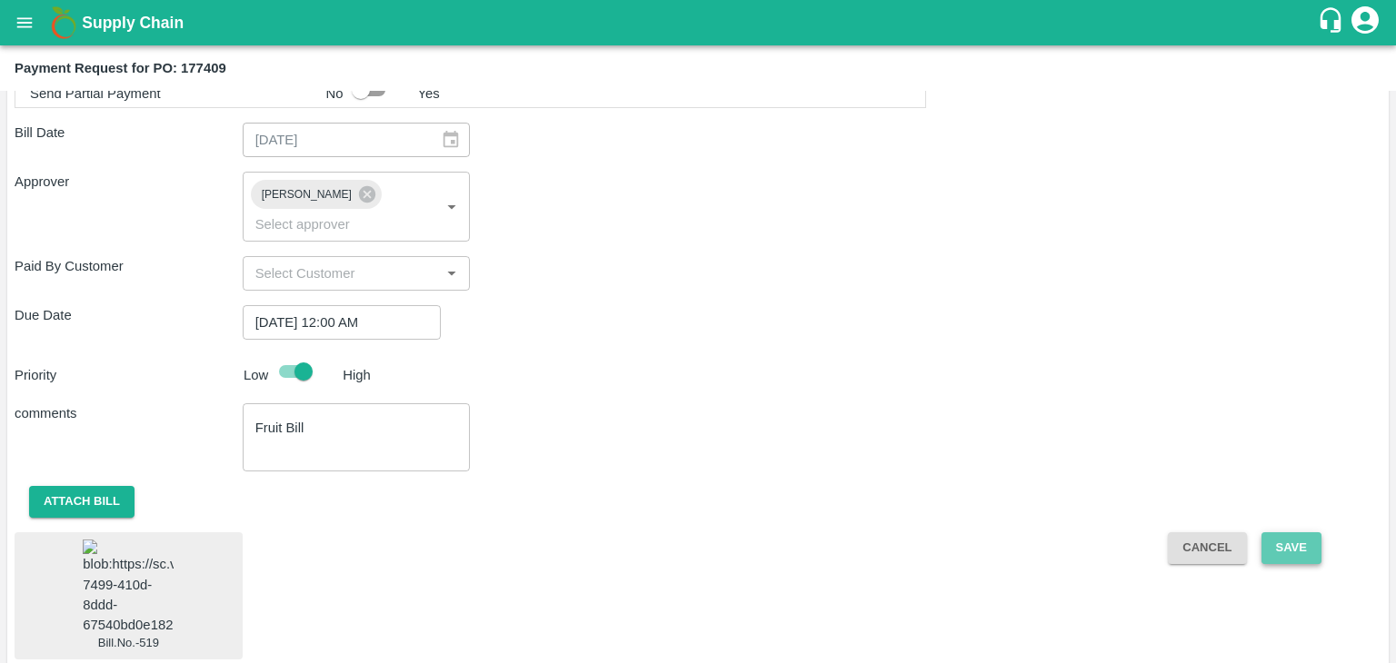
click at [1300, 532] on button "Save" at bounding box center [1291, 548] width 60 height 32
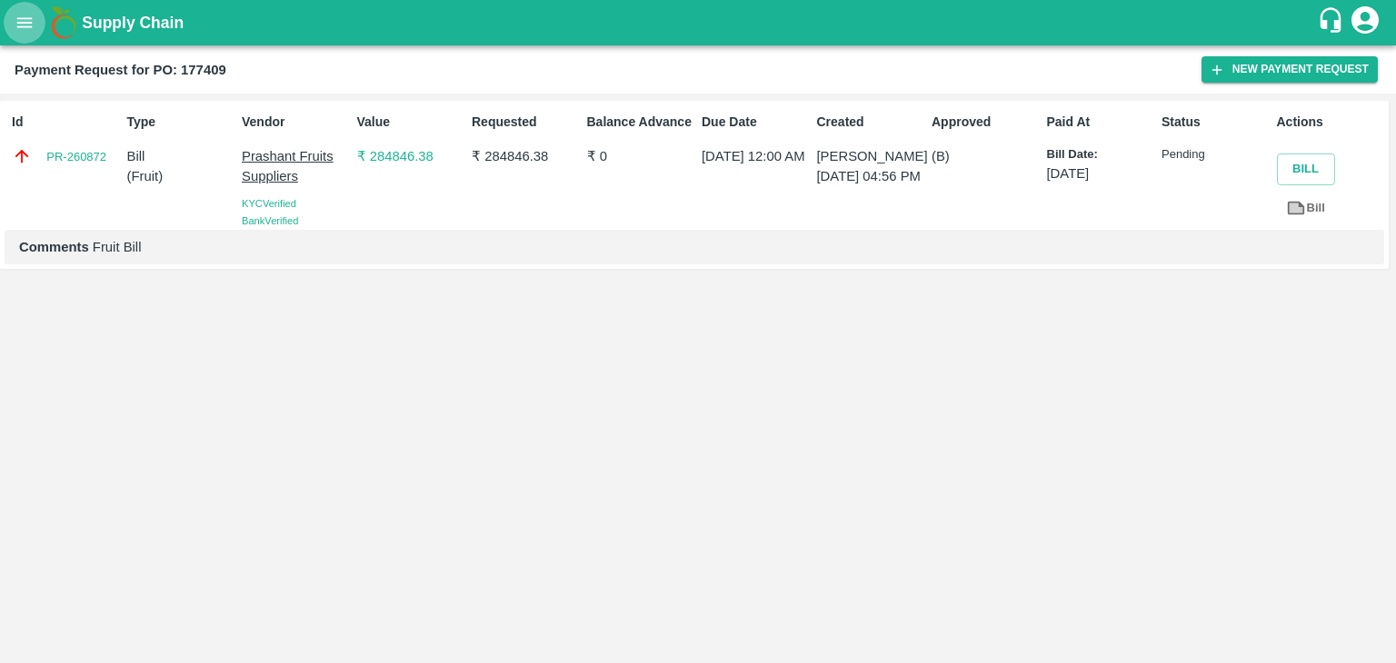
click at [24, 22] on icon "open drawer" at bounding box center [24, 22] width 15 height 10
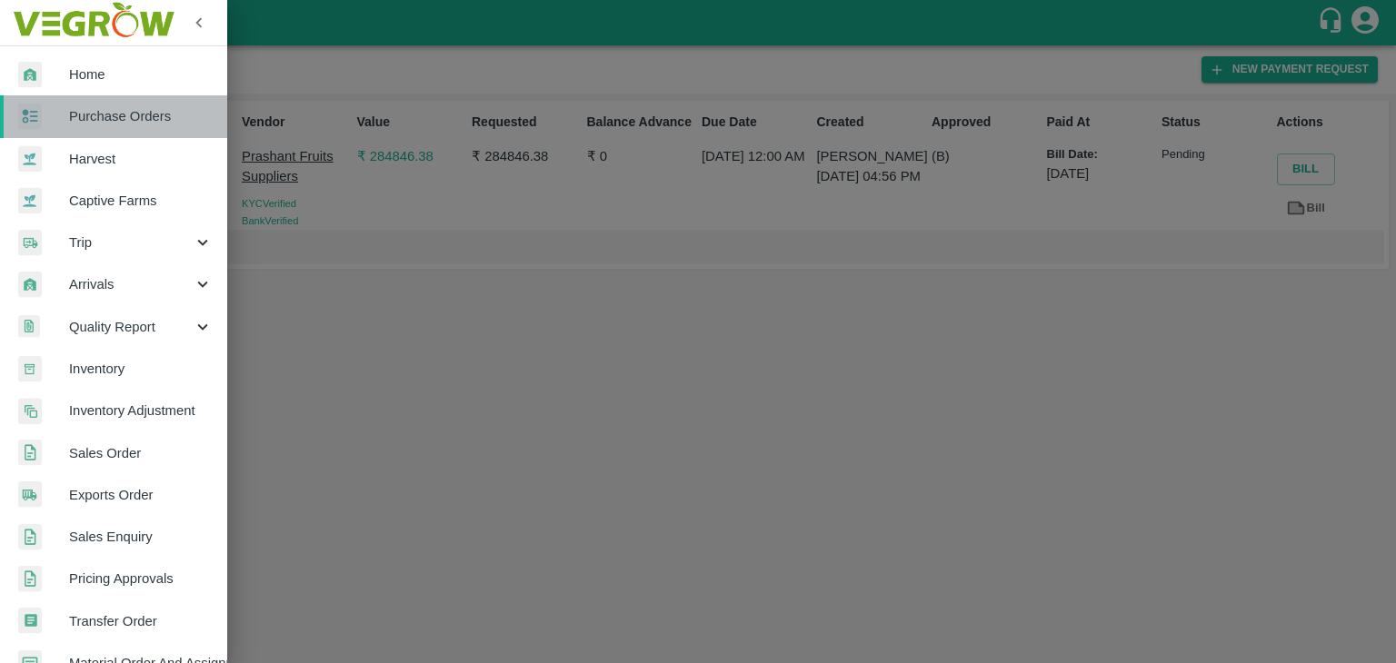
click at [134, 114] on span "Purchase Orders" at bounding box center [141, 116] width 144 height 20
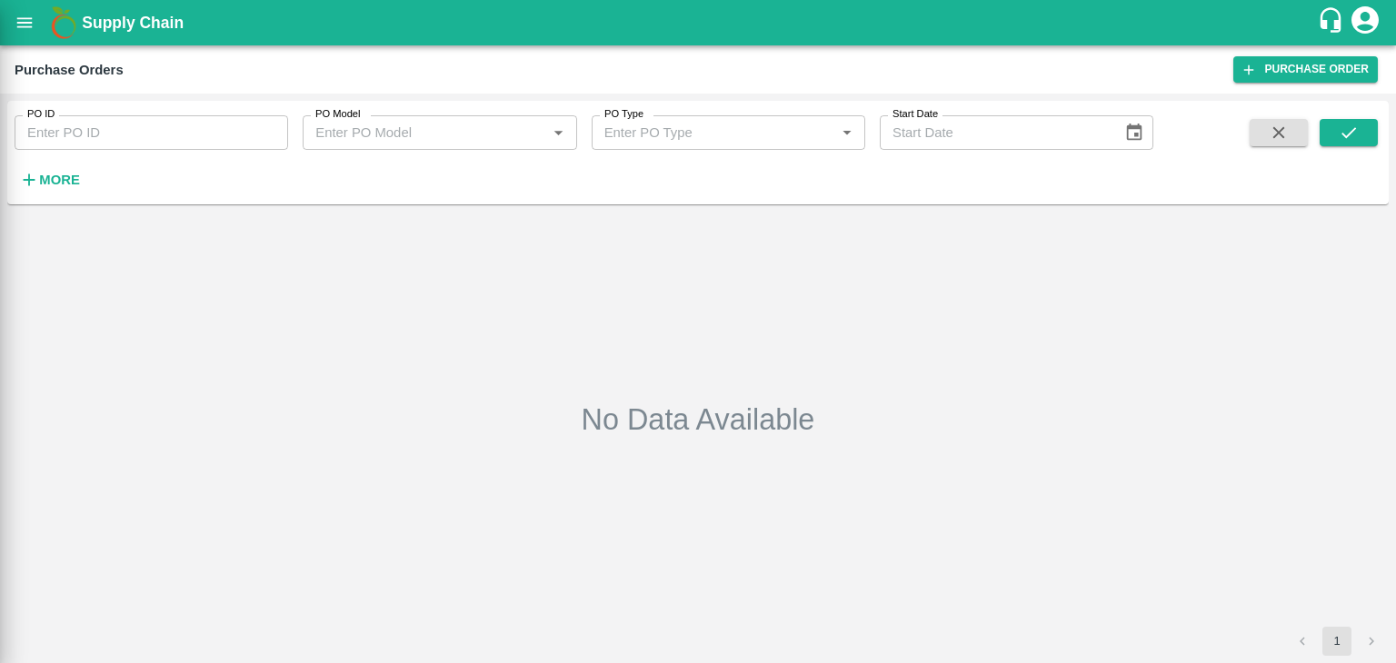
click at [269, 130] on div at bounding box center [698, 331] width 1396 height 663
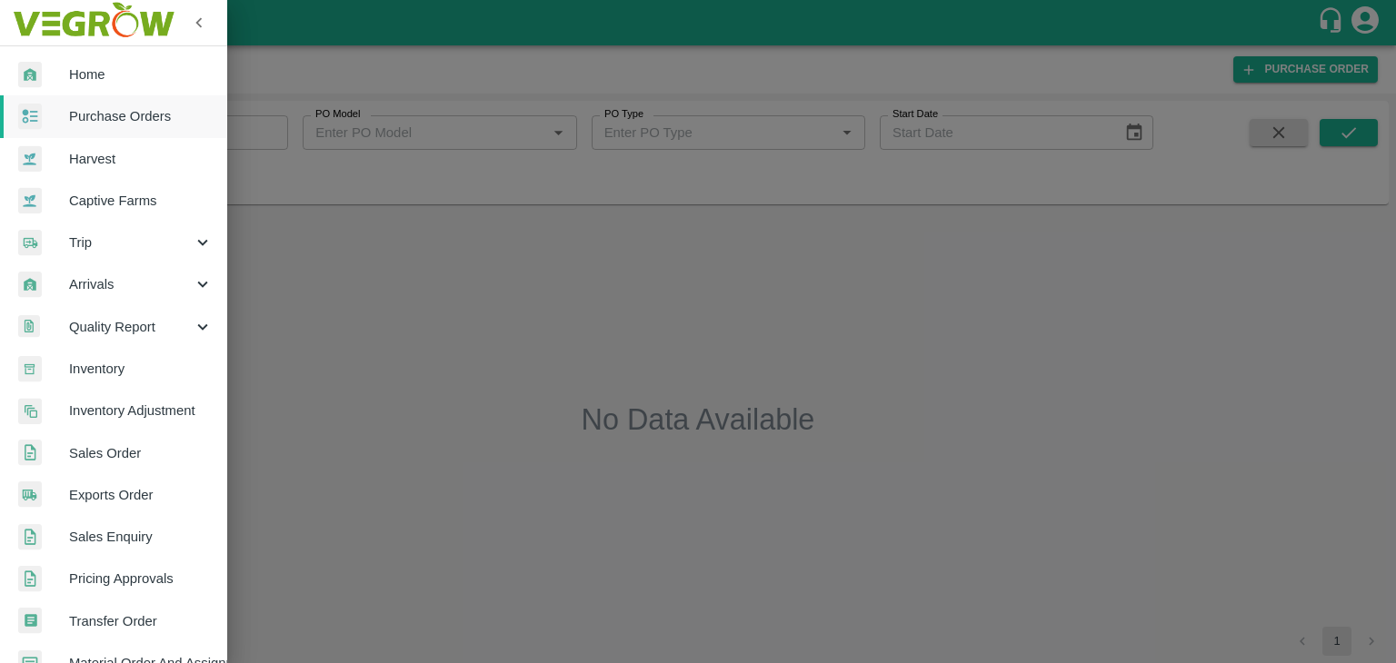
click at [272, 130] on div at bounding box center [698, 331] width 1396 height 663
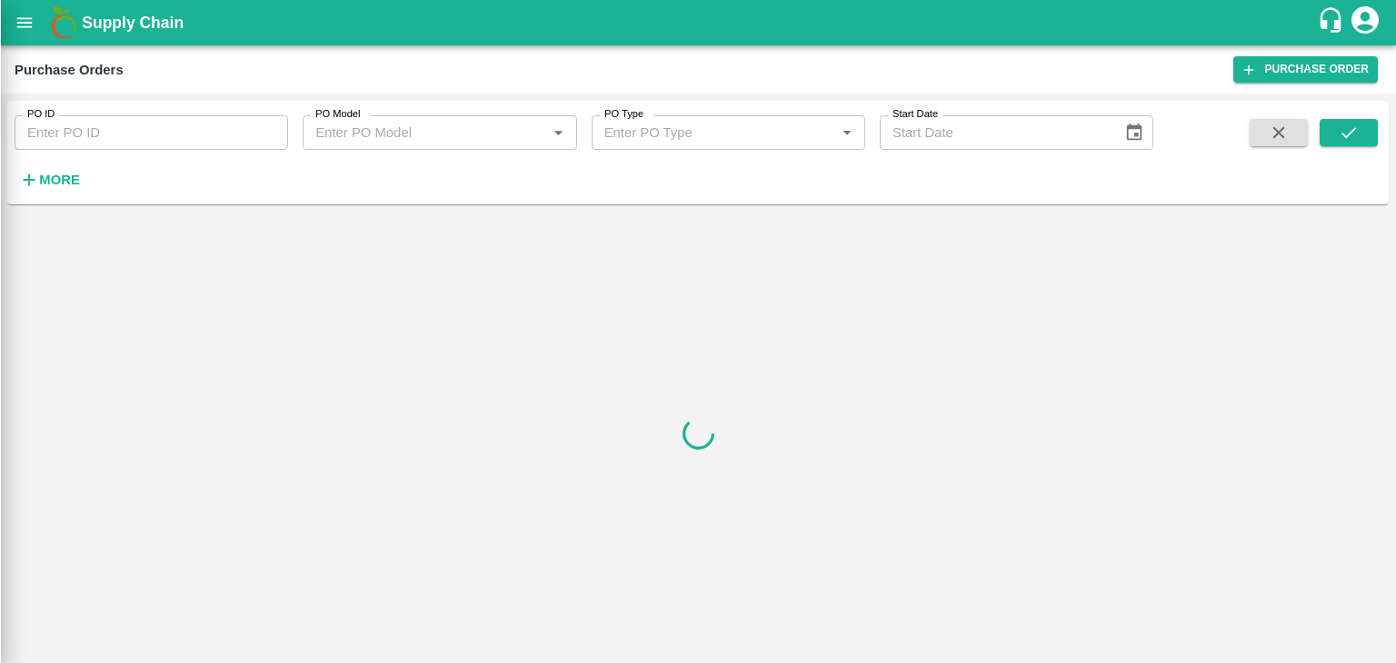
click at [272, 130] on div at bounding box center [698, 331] width 1396 height 663
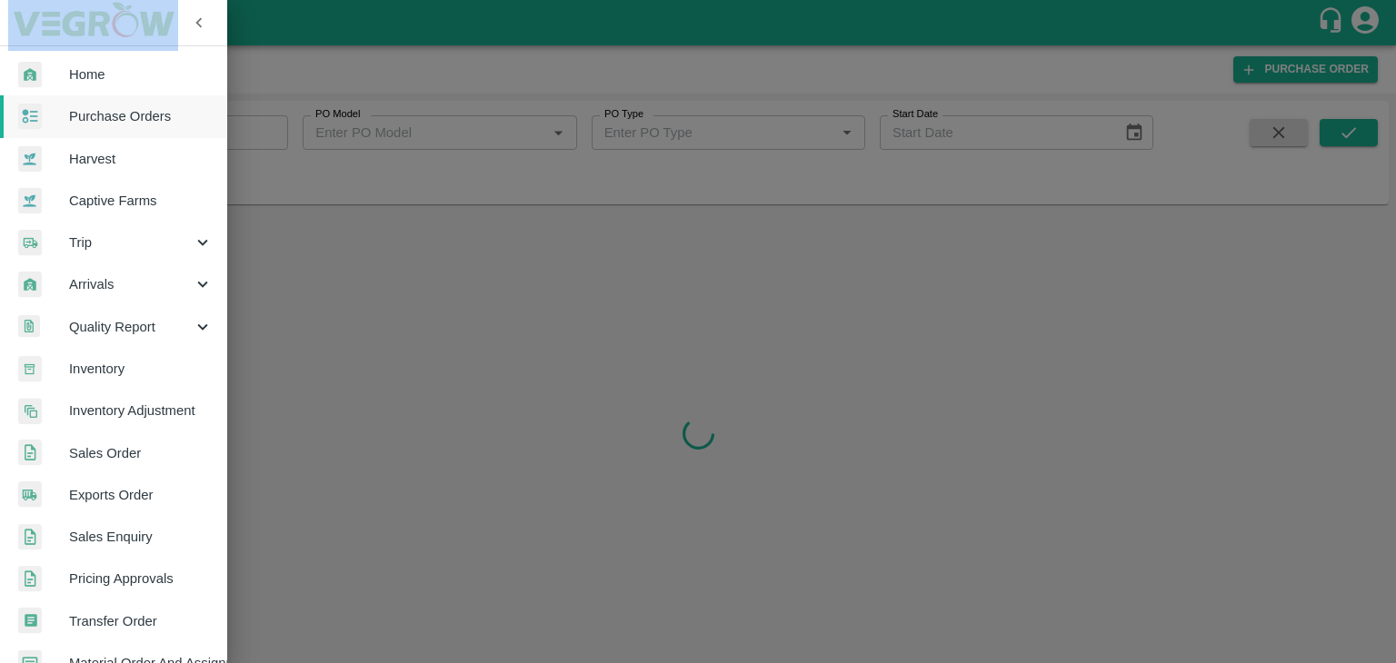
click at [272, 130] on div at bounding box center [698, 331] width 1396 height 663
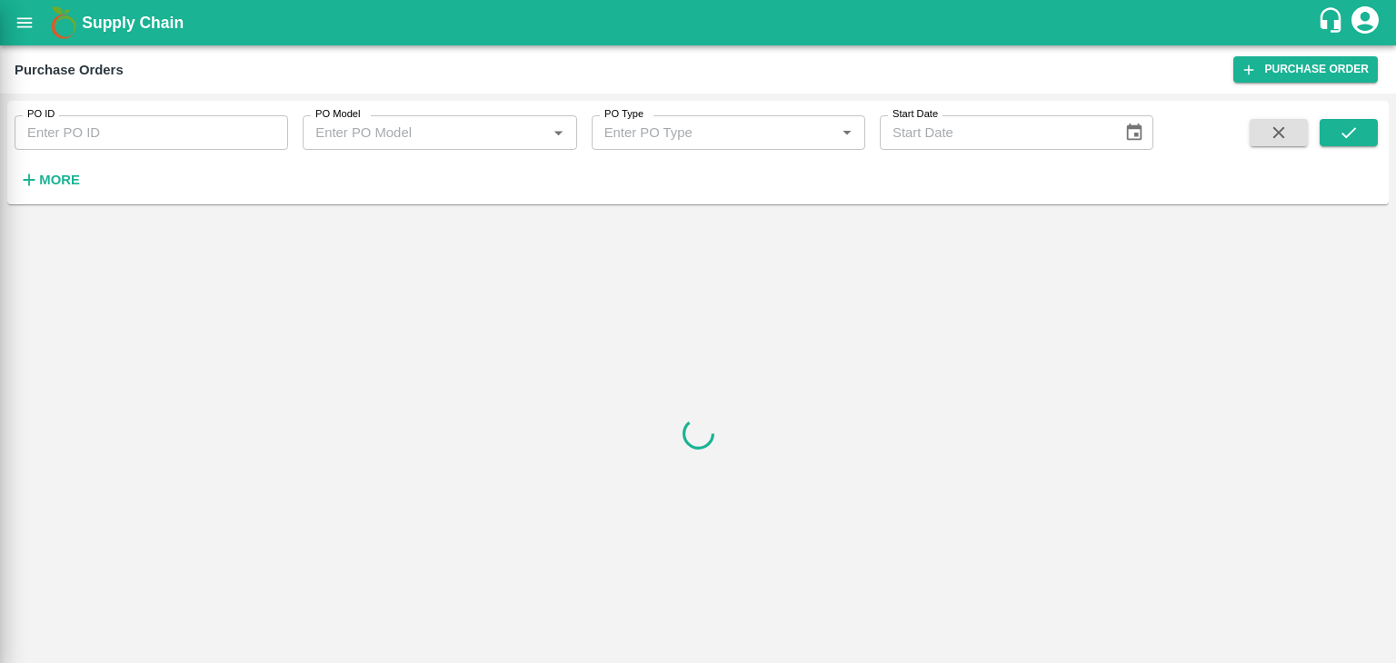
click at [272, 130] on div at bounding box center [698, 331] width 1396 height 663
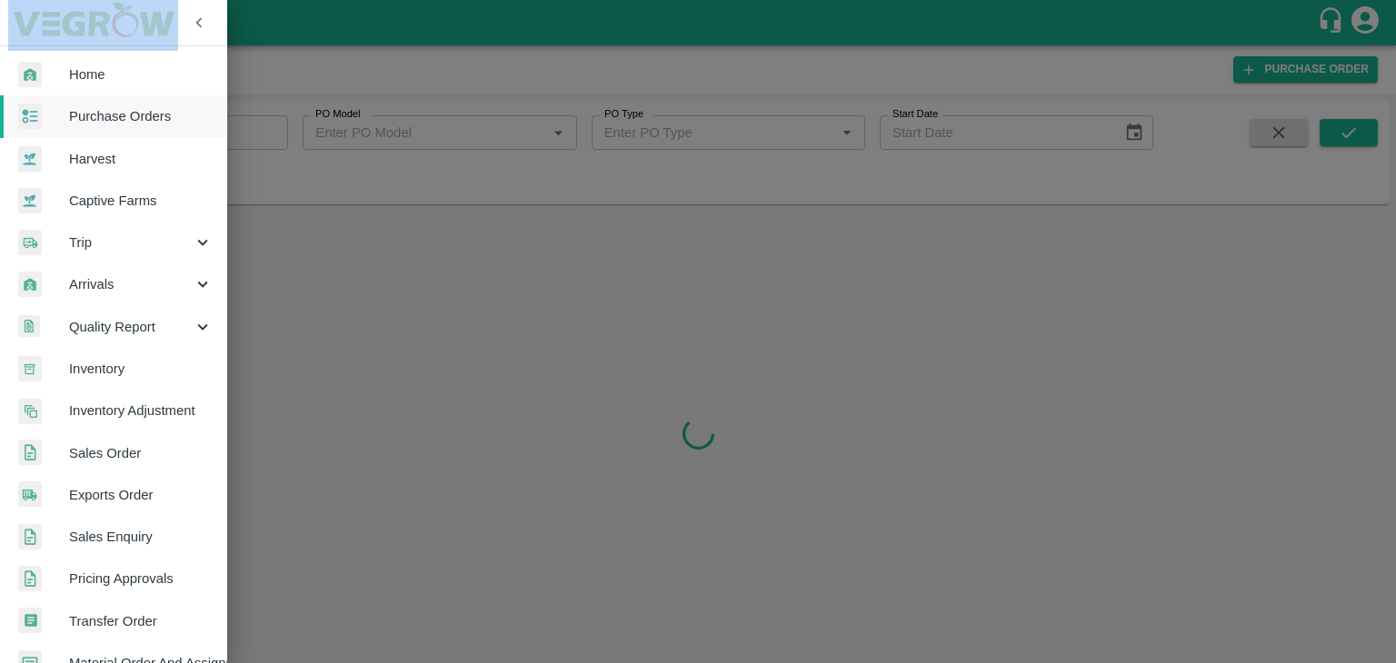
click at [272, 130] on div at bounding box center [698, 331] width 1396 height 663
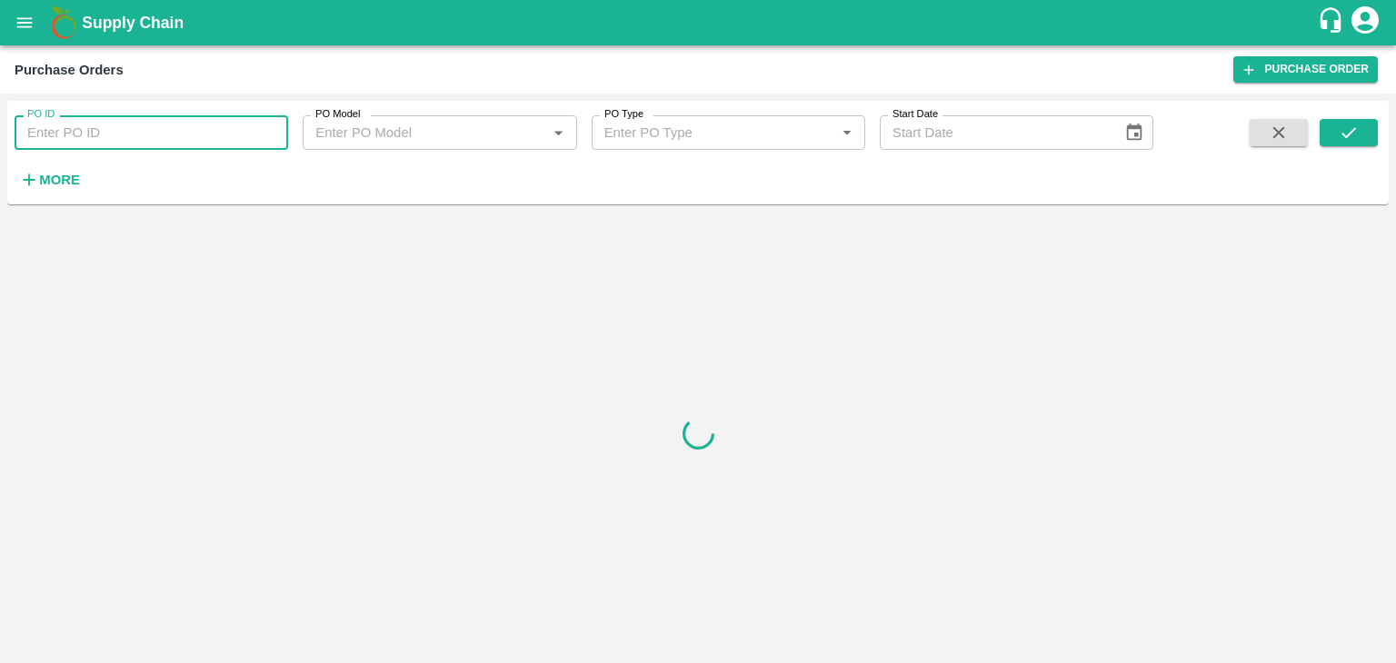
click at [272, 130] on input "PO ID" at bounding box center [151, 132] width 273 height 35
paste input "176954"
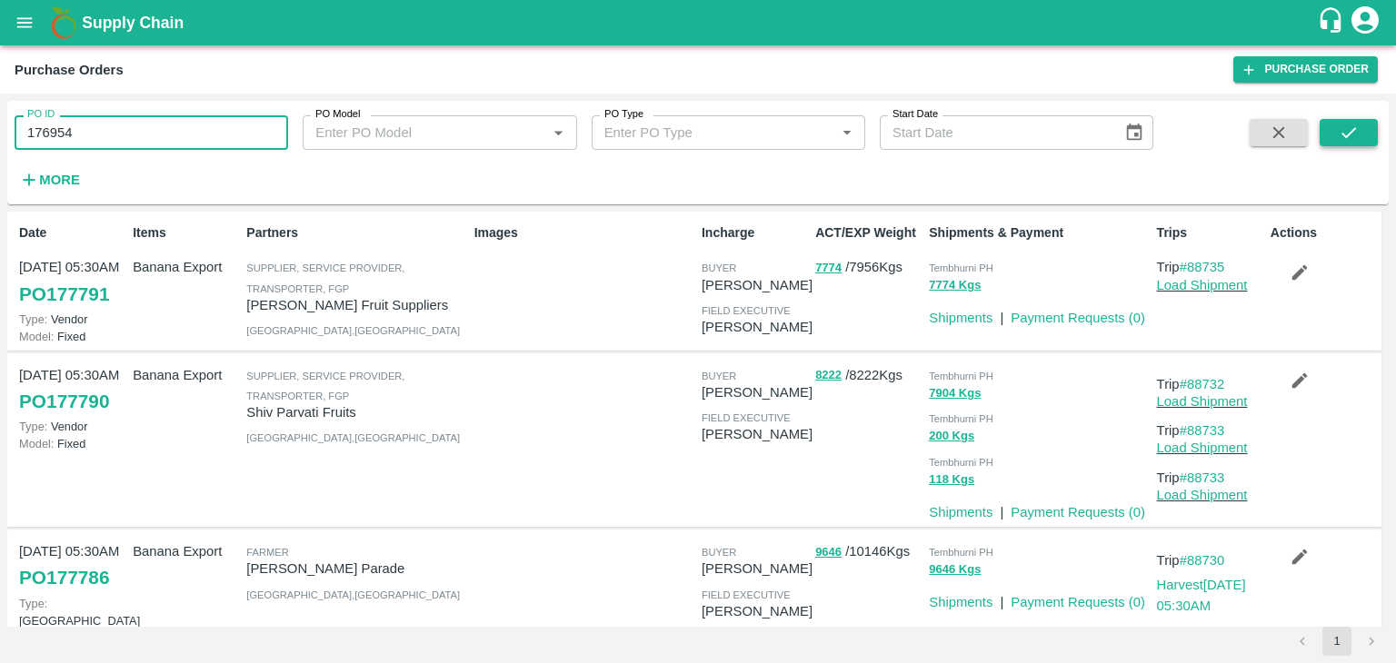
type input "176954"
click at [1334, 124] on button "submit" at bounding box center [1348, 132] width 58 height 27
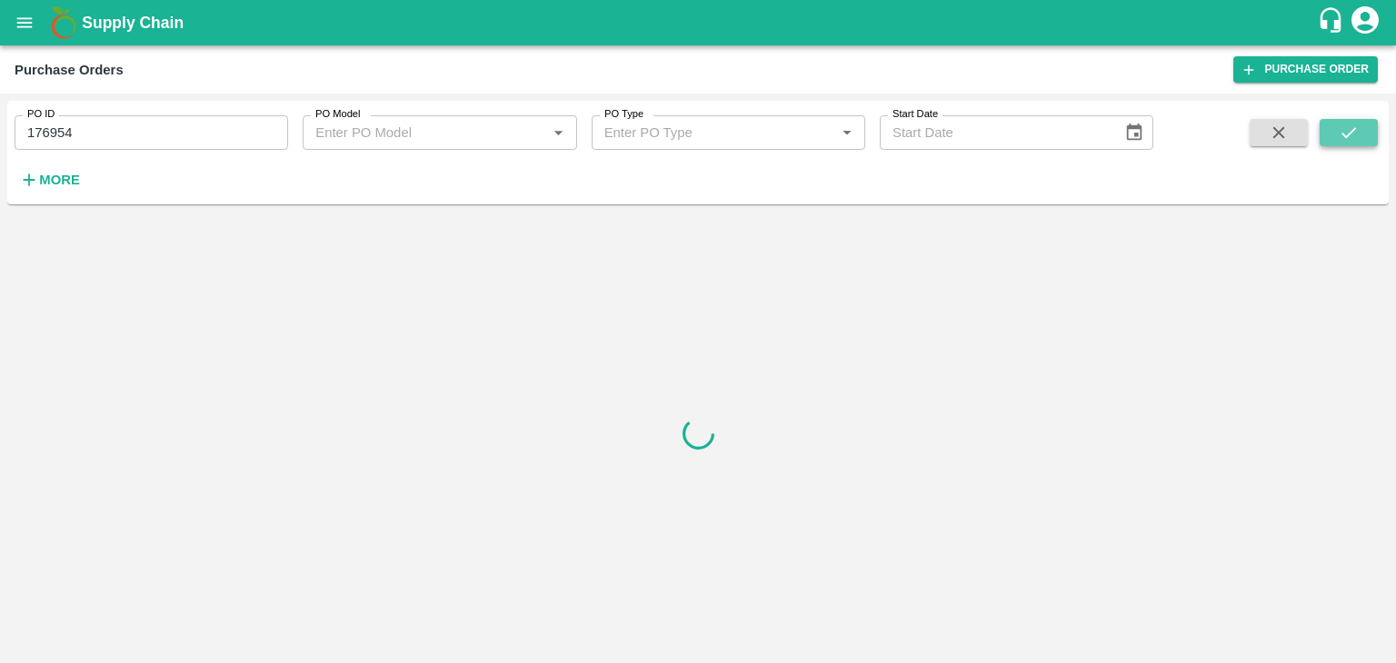
click at [1334, 124] on button "submit" at bounding box center [1348, 132] width 58 height 27
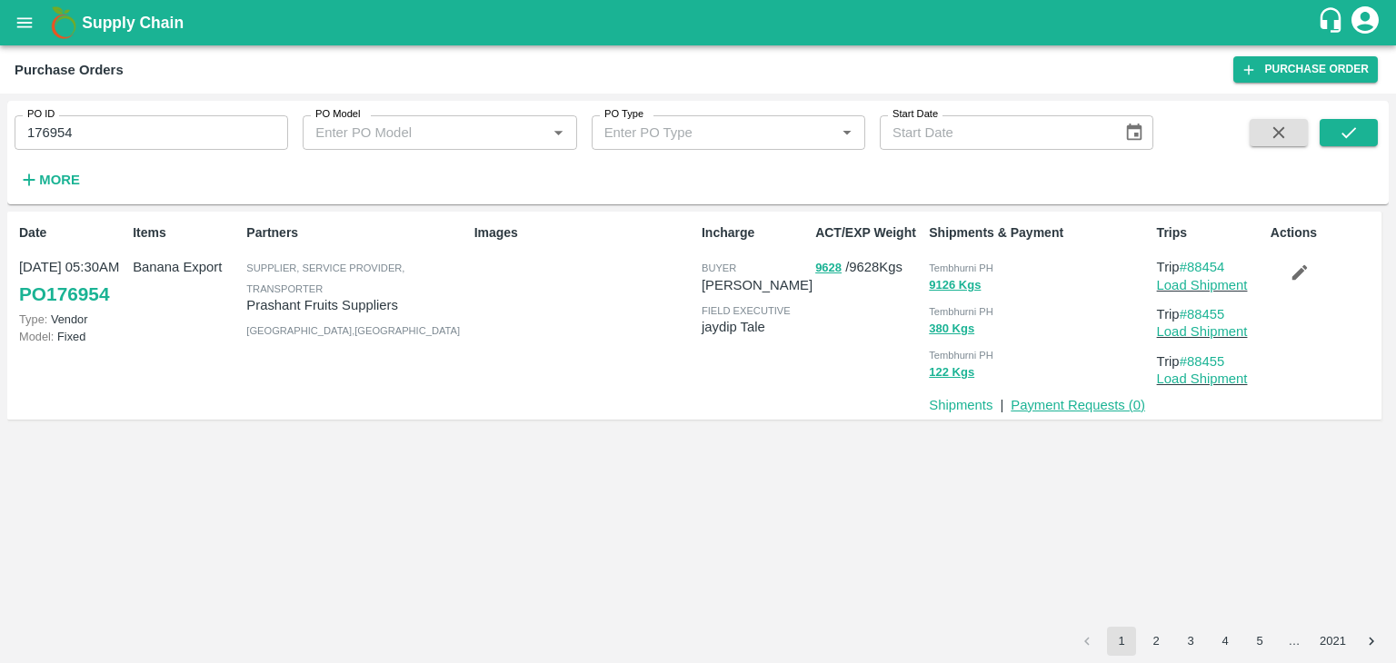
click at [1099, 408] on link "Payment Requests ( 0 )" at bounding box center [1077, 405] width 134 height 15
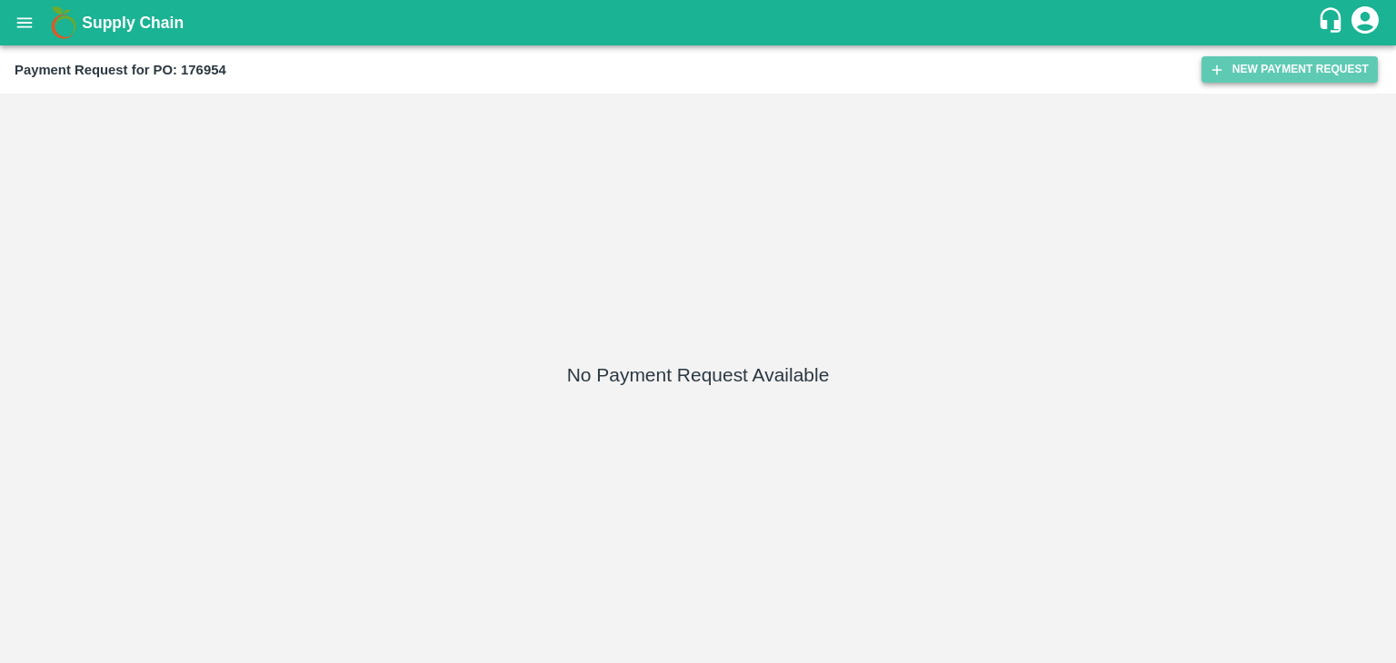
click at [1239, 82] on button "New Payment Request" at bounding box center [1289, 69] width 176 height 26
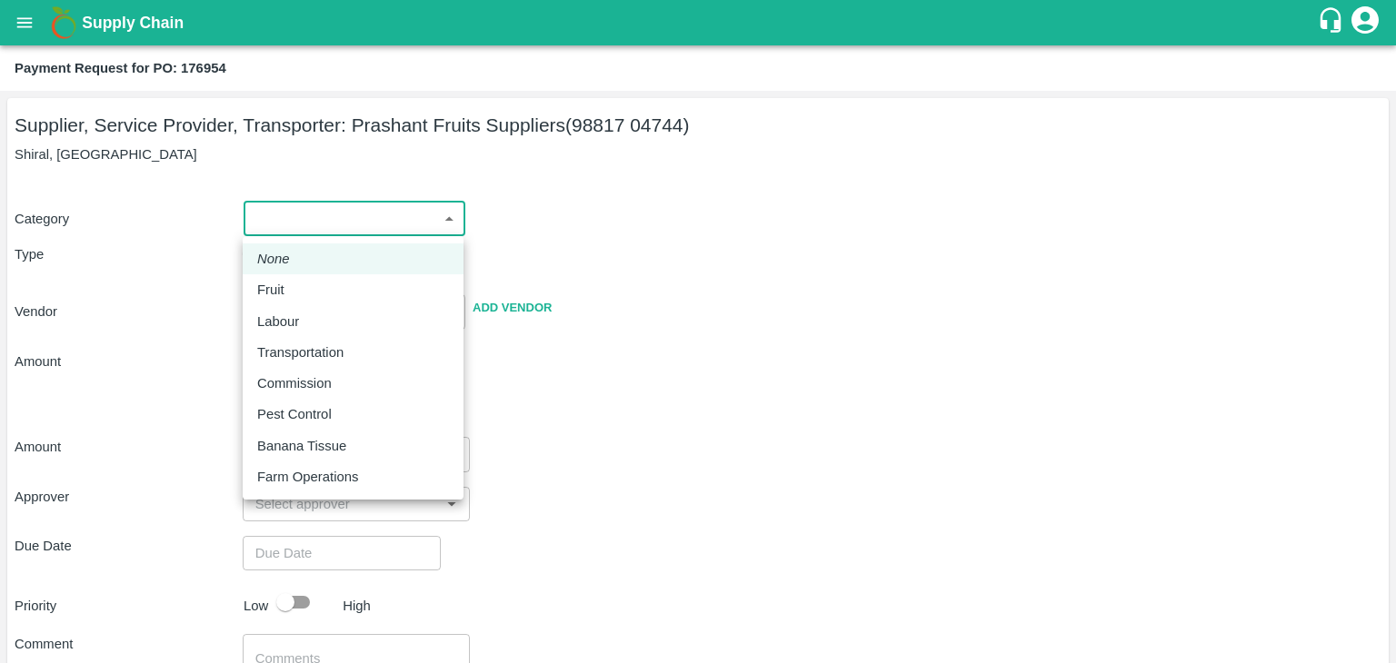
click at [298, 204] on body "Supply Chain Payment Request for PO: 176954 Supplier, Service Provider, Transpo…" at bounding box center [698, 331] width 1396 height 663
click at [272, 299] on p "Fruit" at bounding box center [270, 290] width 27 height 20
type input "1"
type input "Prashant Fruits Suppliers - 98817 04744(Supplier, Service Provider, Transporter)"
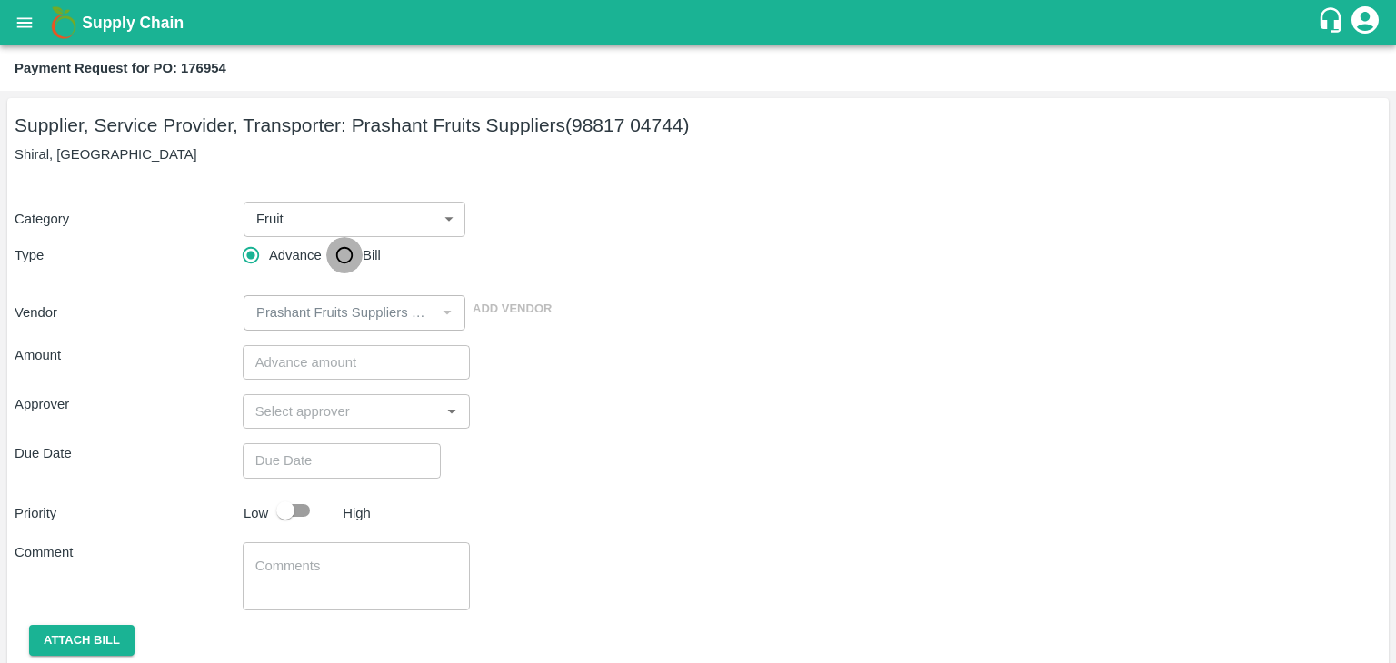
click at [360, 244] on input "Bill" at bounding box center [344, 255] width 36 height 36
radio input "true"
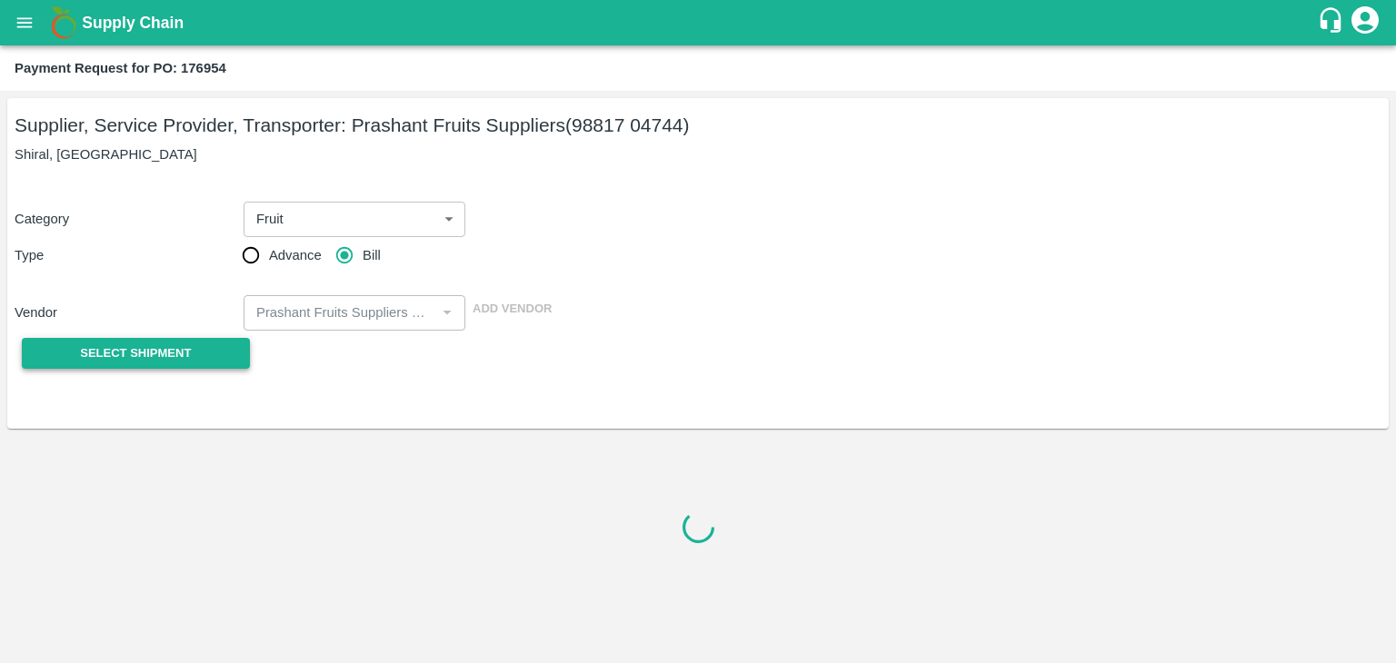
click at [160, 351] on span "Select Shipment" at bounding box center [135, 353] width 111 height 21
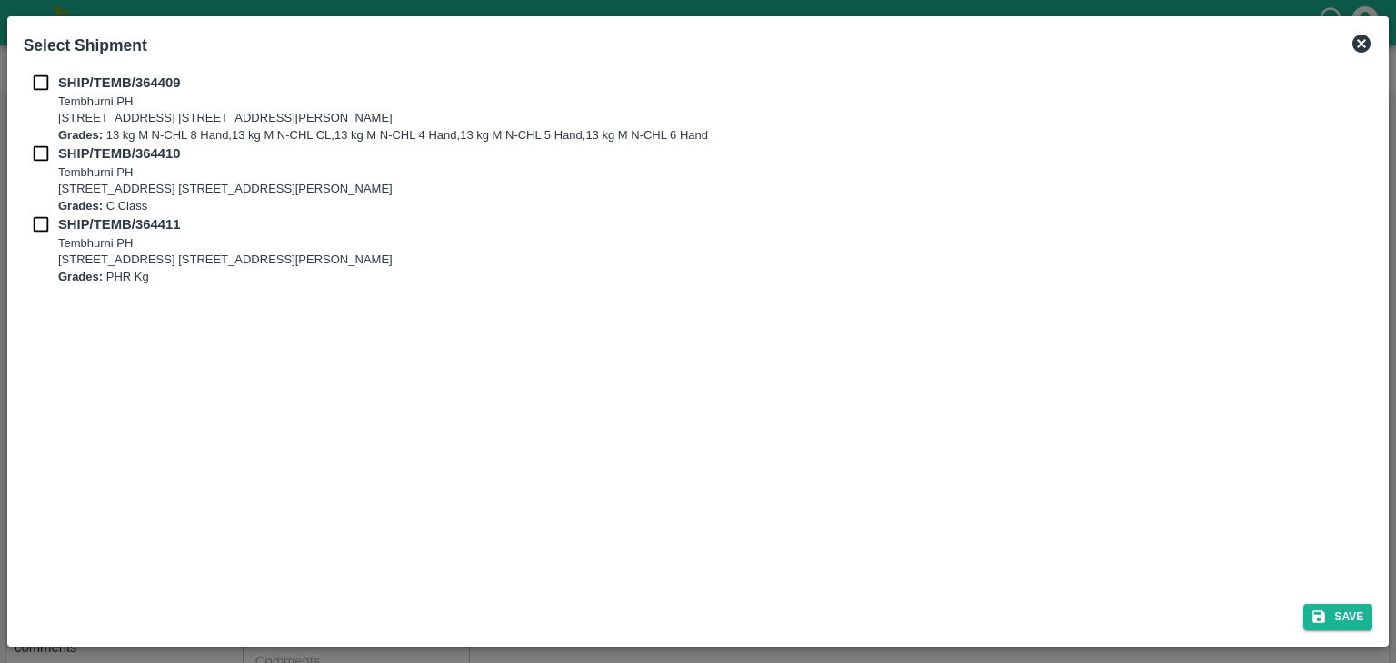
click at [40, 93] on div "SHIP/TEMB/364409 [STREET_ADDRESS] E-5, YASHSHREE INDUSTRIES, M.I.D.C., A/P TEMB…" at bounding box center [698, 108] width 1349 height 71
click at [36, 83] on input "checkbox" at bounding box center [41, 83] width 35 height 20
checkbox input "true"
click at [33, 145] on input "checkbox" at bounding box center [41, 154] width 35 height 20
checkbox input "true"
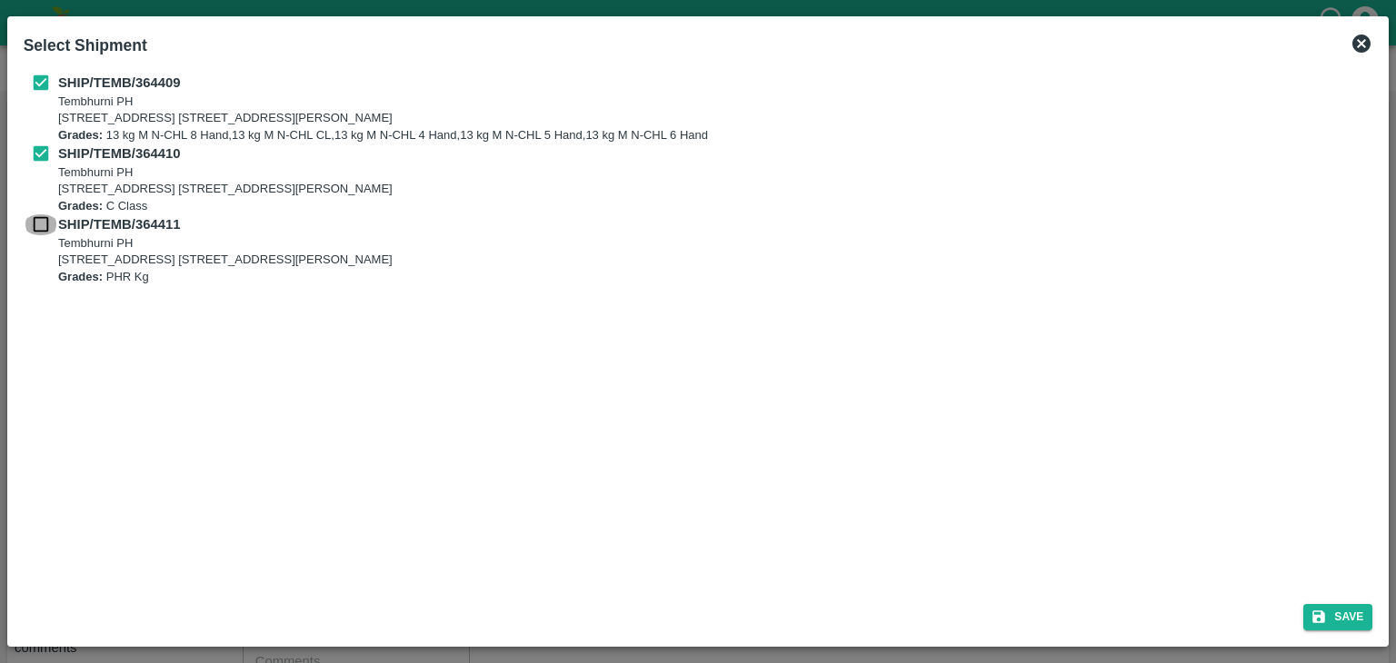
click at [36, 220] on input "checkbox" at bounding box center [41, 224] width 35 height 20
checkbox input "true"
click at [1347, 615] on button "Save" at bounding box center [1337, 617] width 69 height 26
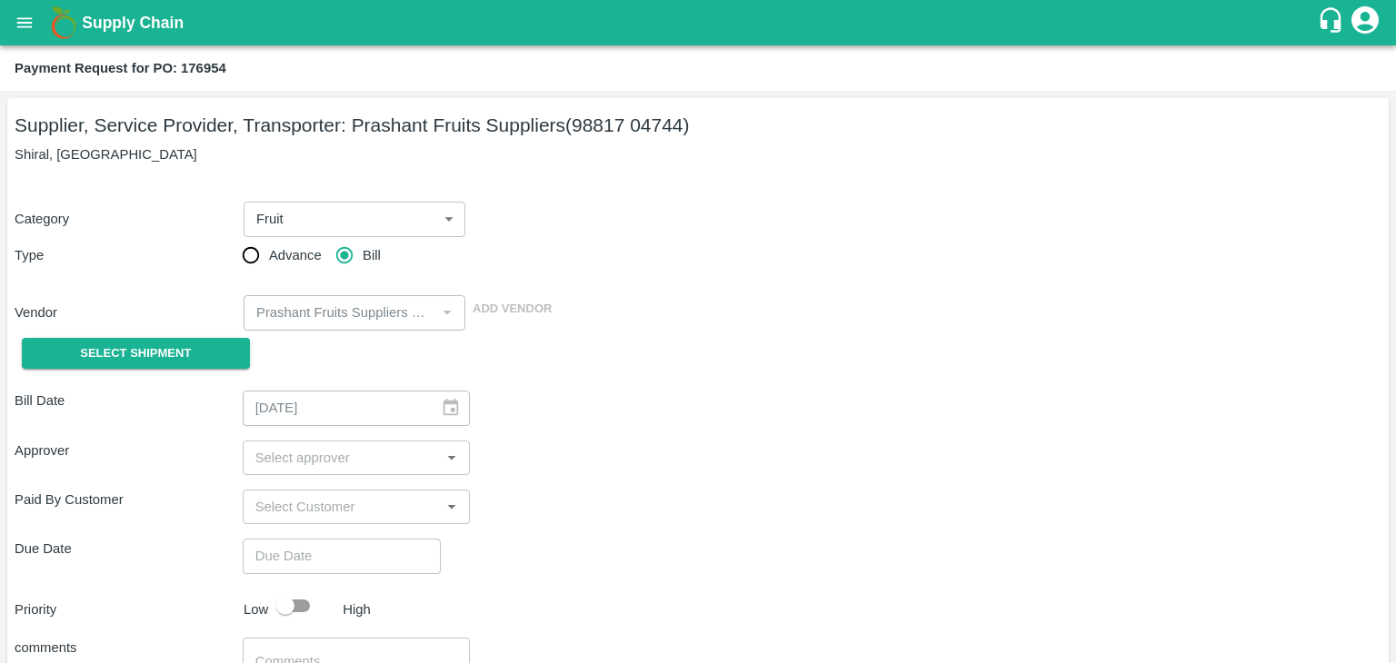
type input "[DATE]"
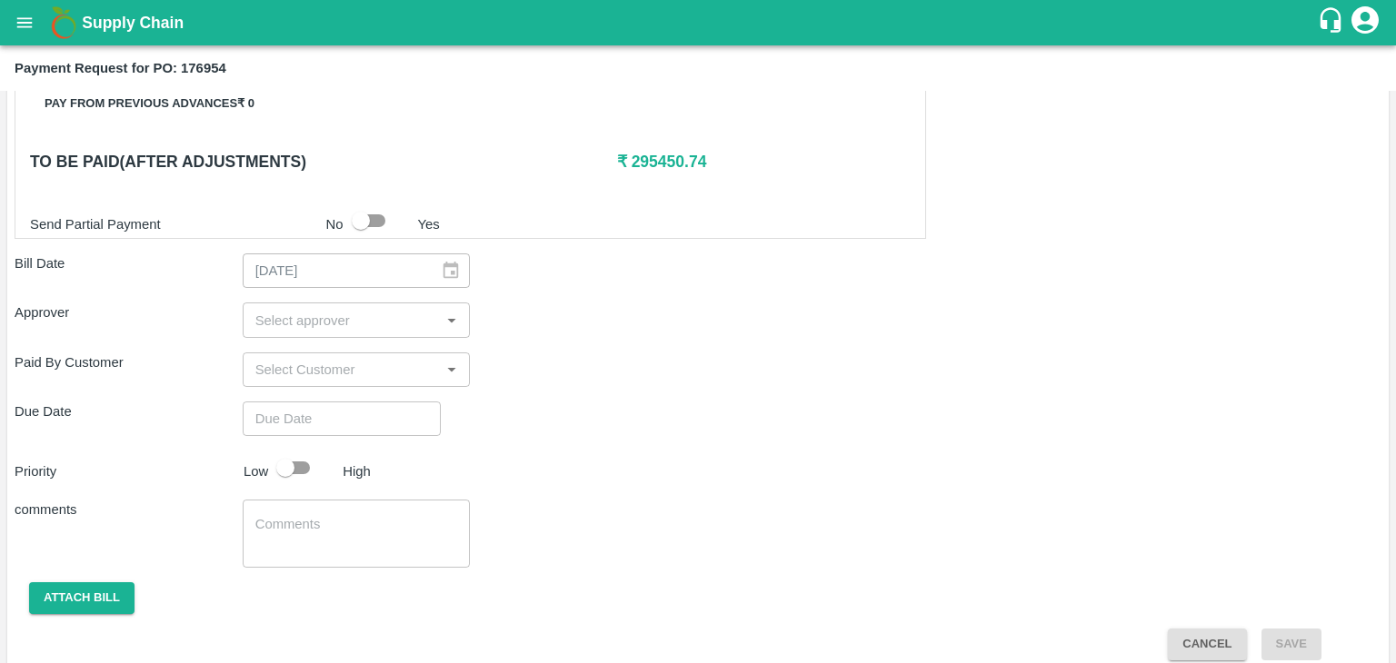
scroll to position [890, 0]
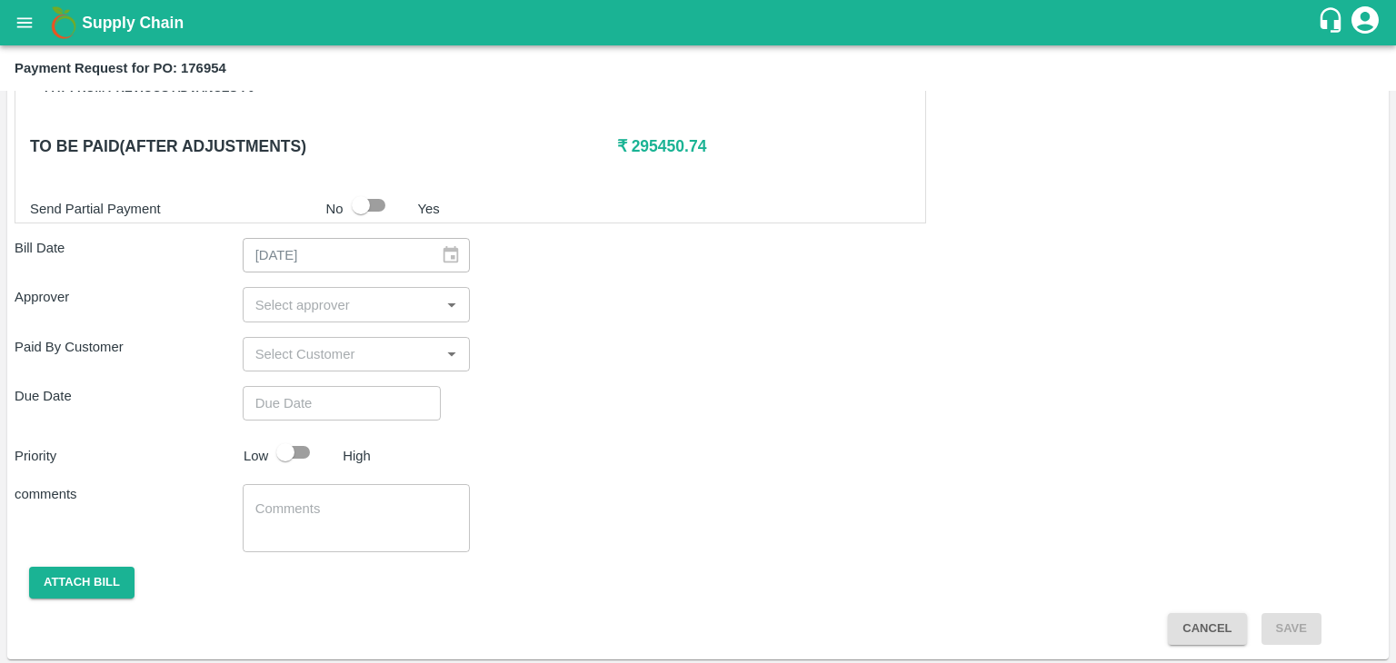
click at [392, 303] on input "input" at bounding box center [341, 305] width 187 height 24
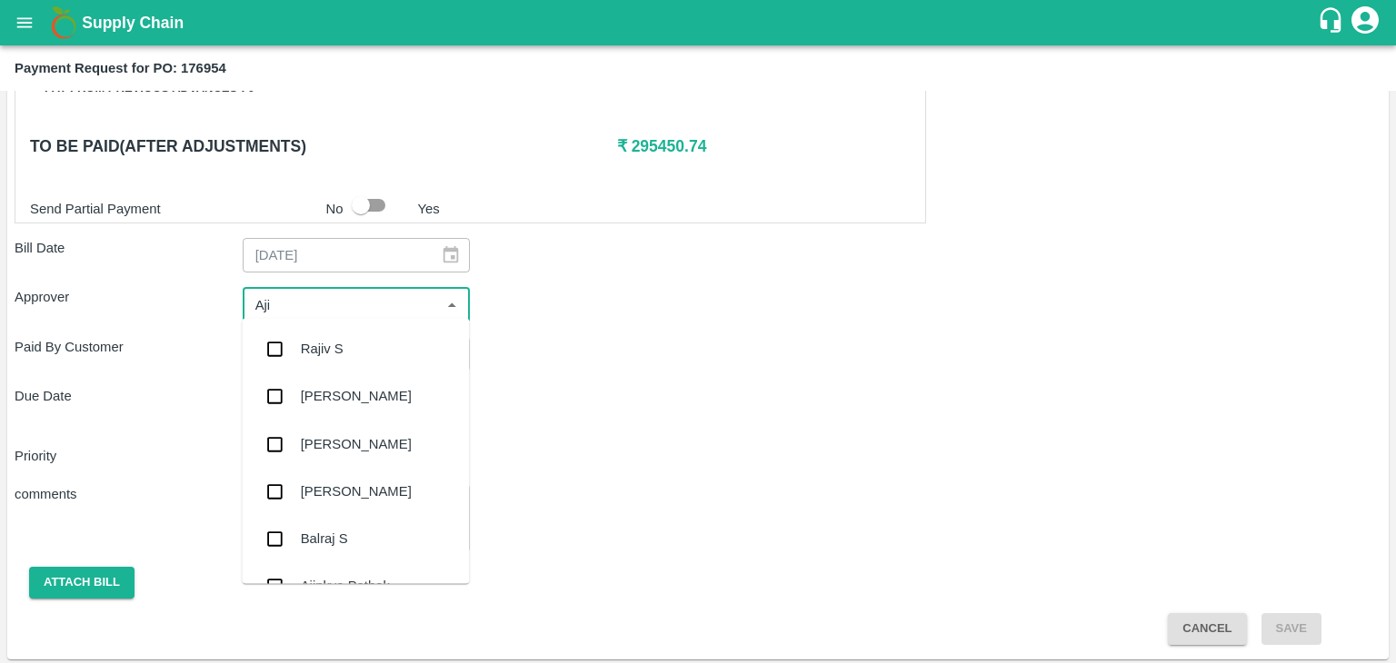
type input "Ajit"
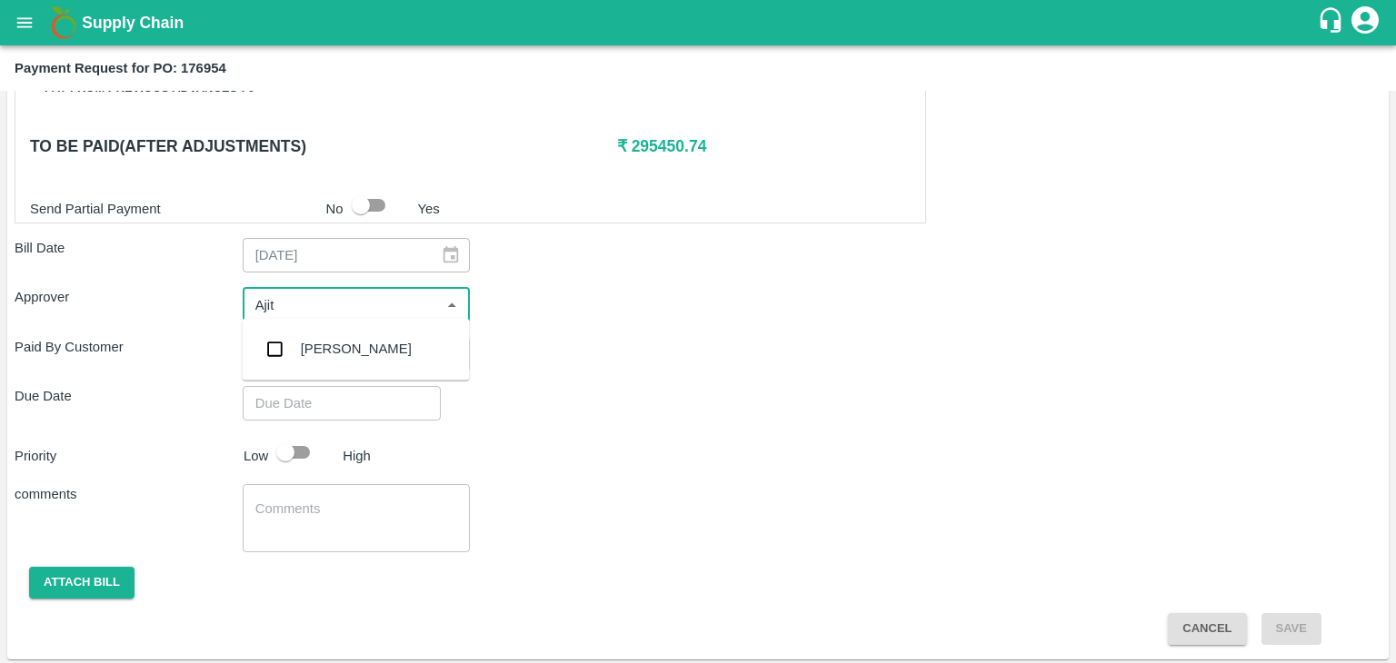
click at [357, 343] on div "[PERSON_NAME]" at bounding box center [355, 348] width 227 height 47
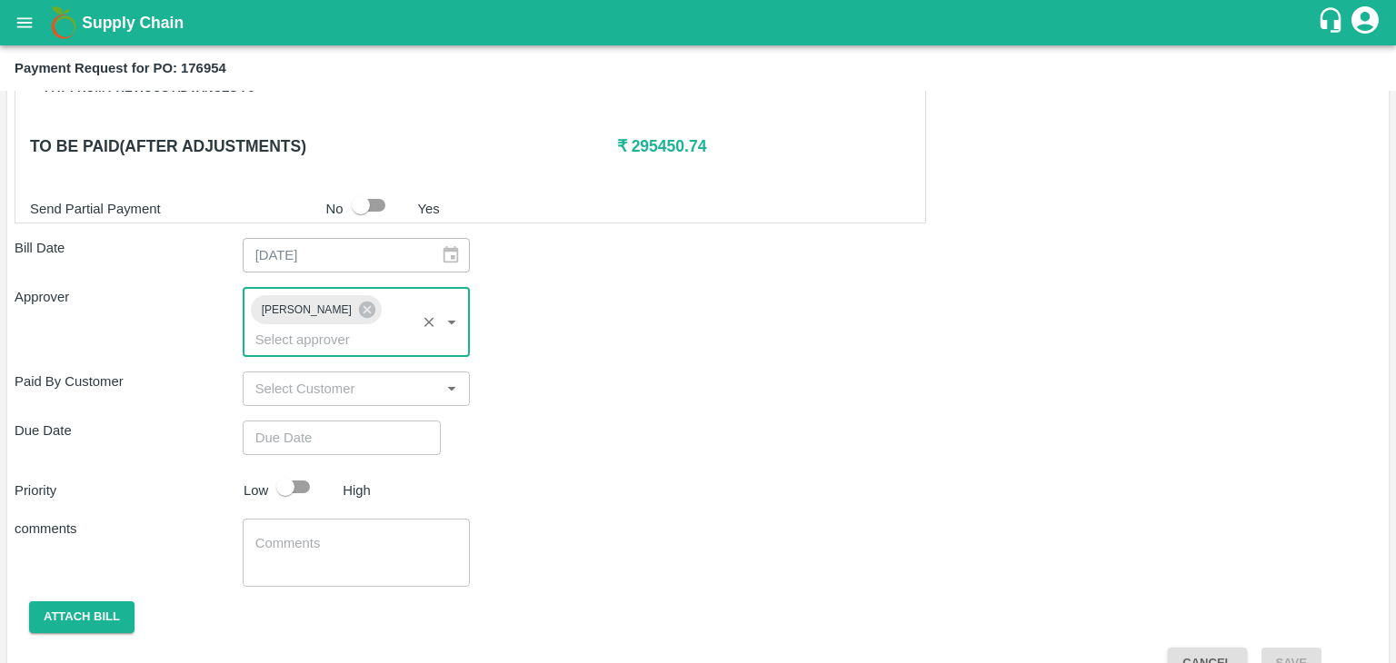
type input "DD/MM/YYYY hh:mm aa"
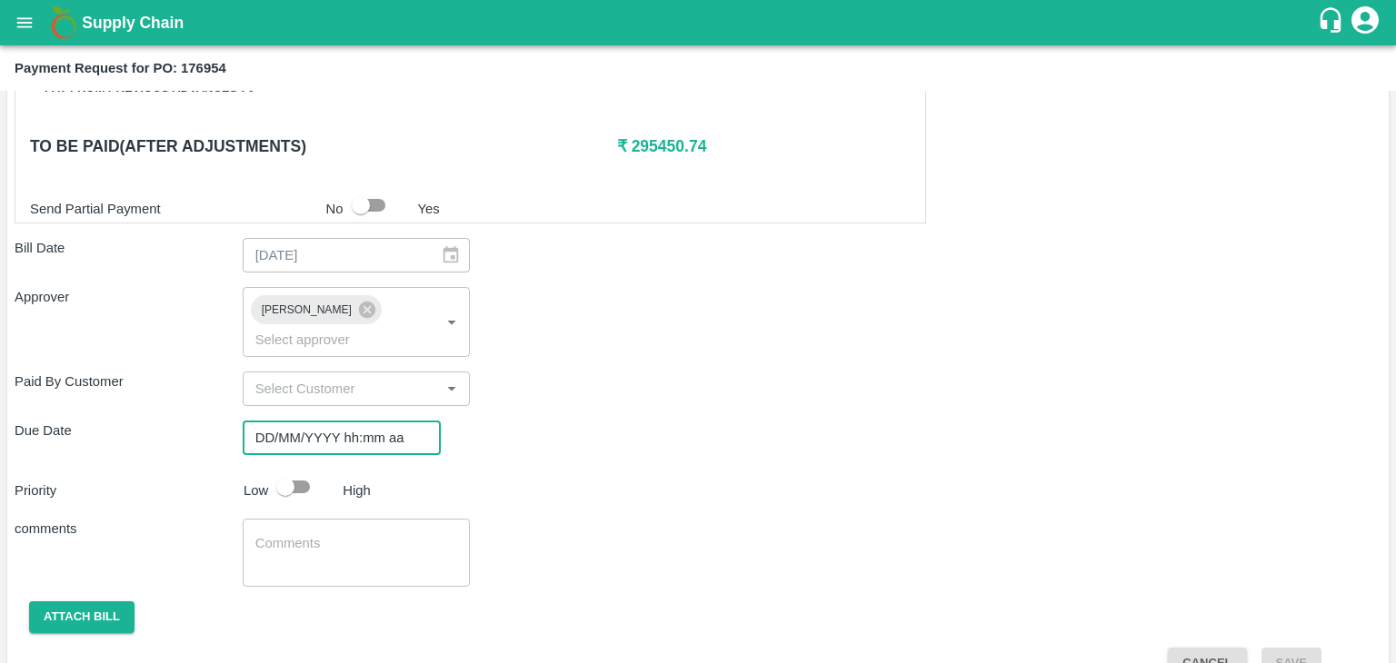
click at [363, 423] on input "DD/MM/YYYY hh:mm aa" at bounding box center [335, 438] width 185 height 35
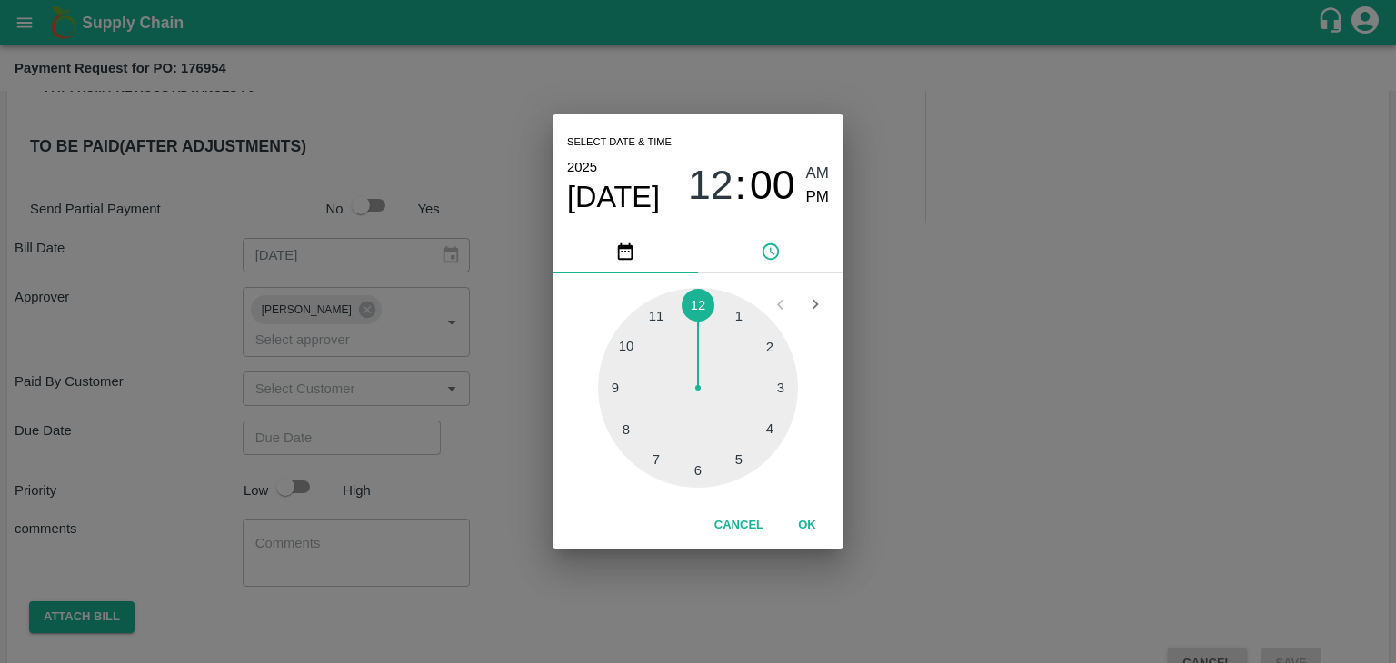
click at [807, 525] on button "OK" at bounding box center [807, 526] width 58 height 32
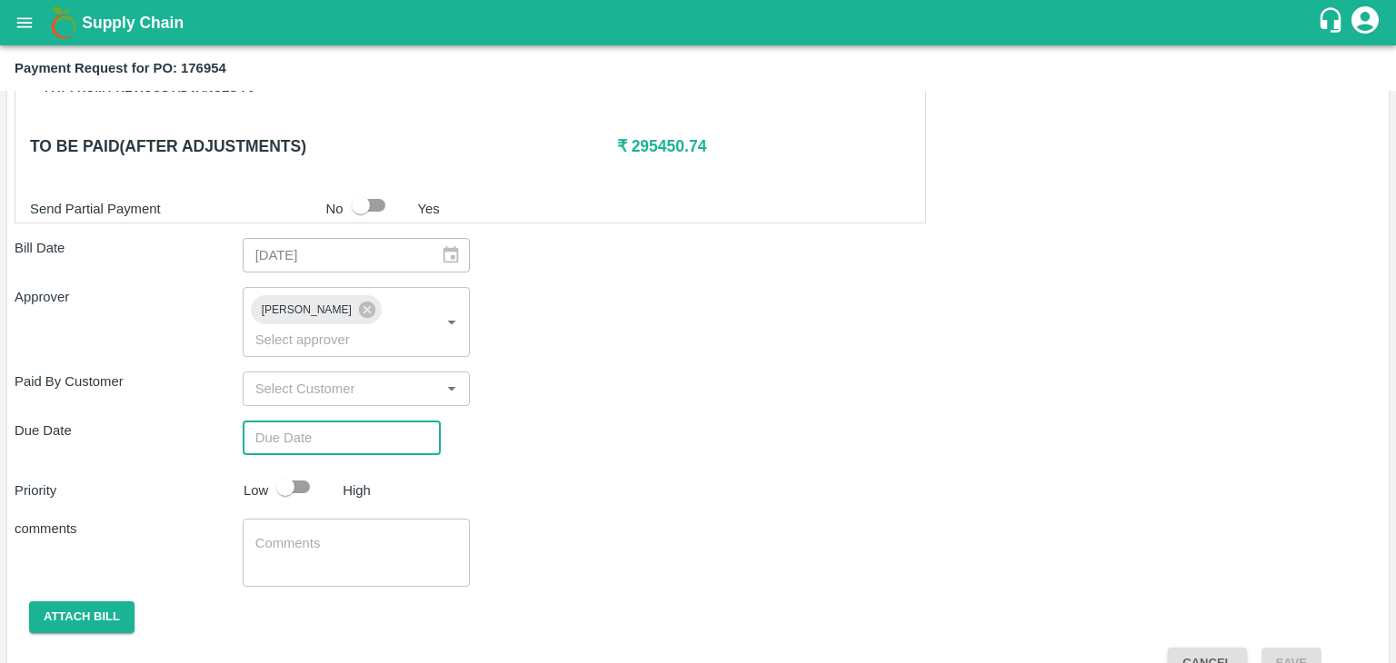
type input "[DATE] 12:00 AM"
click at [284, 470] on input "checkbox" at bounding box center [286, 487] width 104 height 35
checkbox input "true"
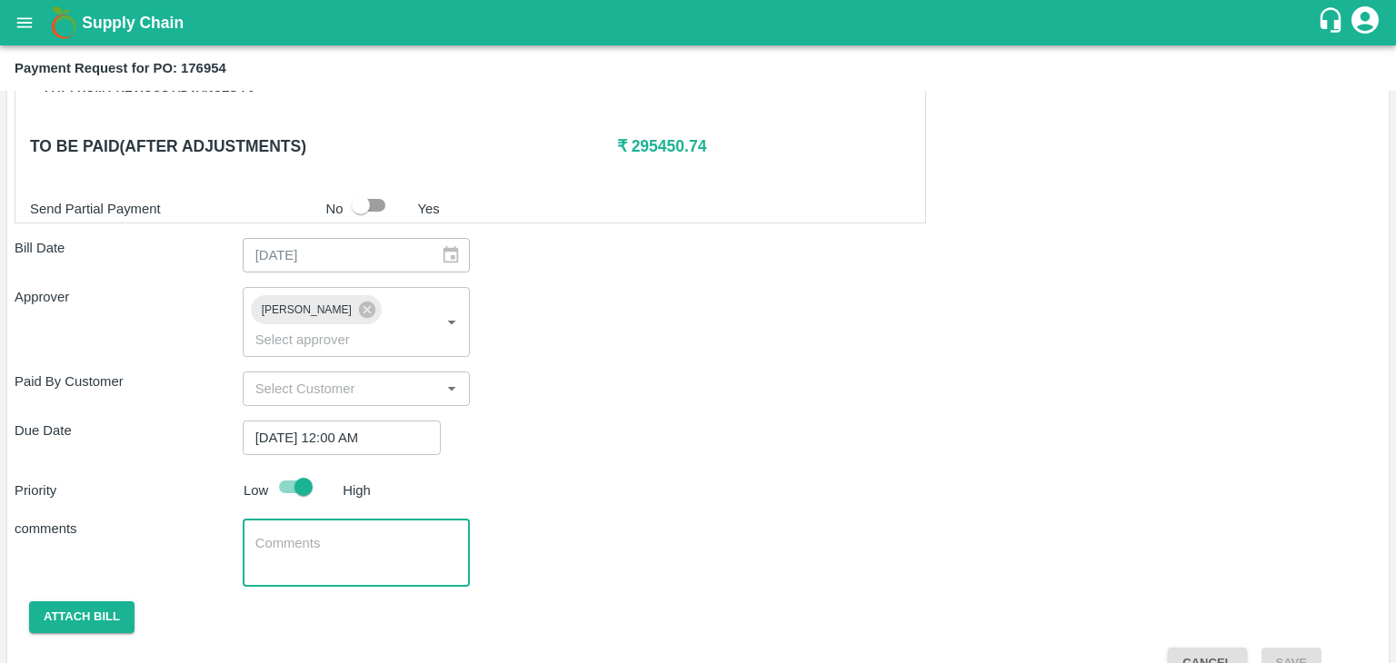
click at [346, 534] on textarea at bounding box center [356, 553] width 203 height 38
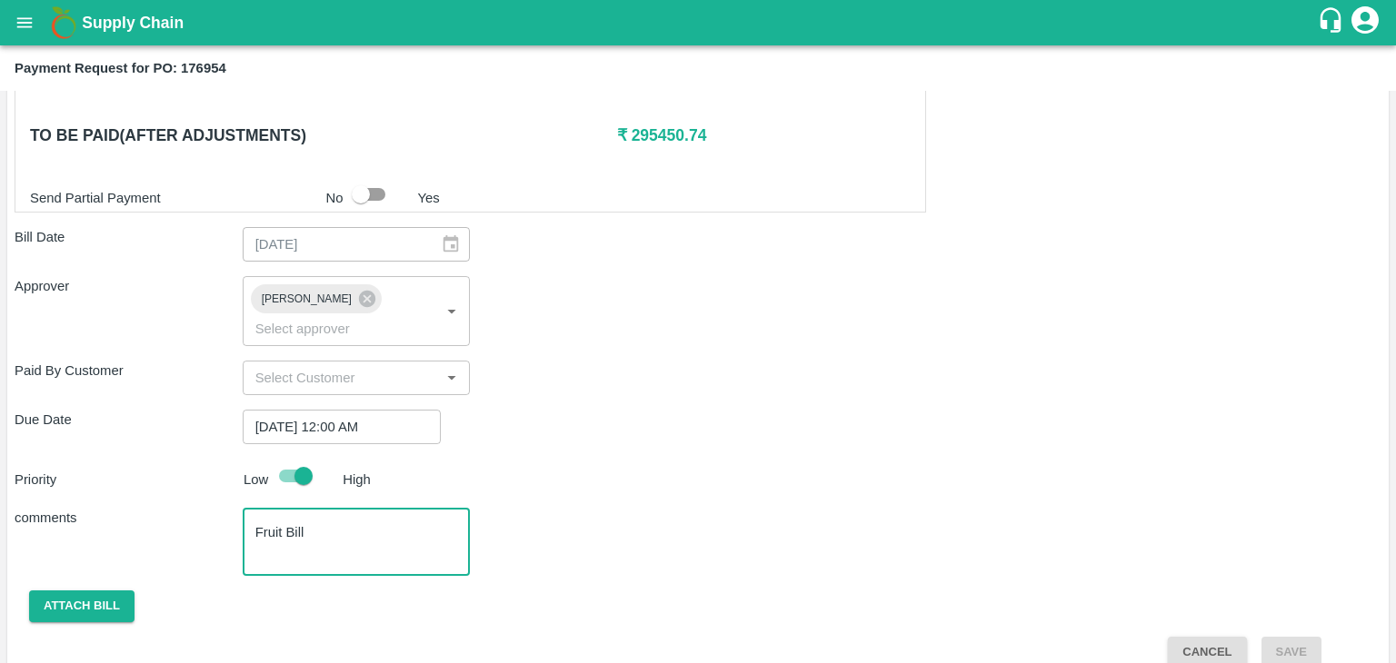
type textarea "Fruit Bill"
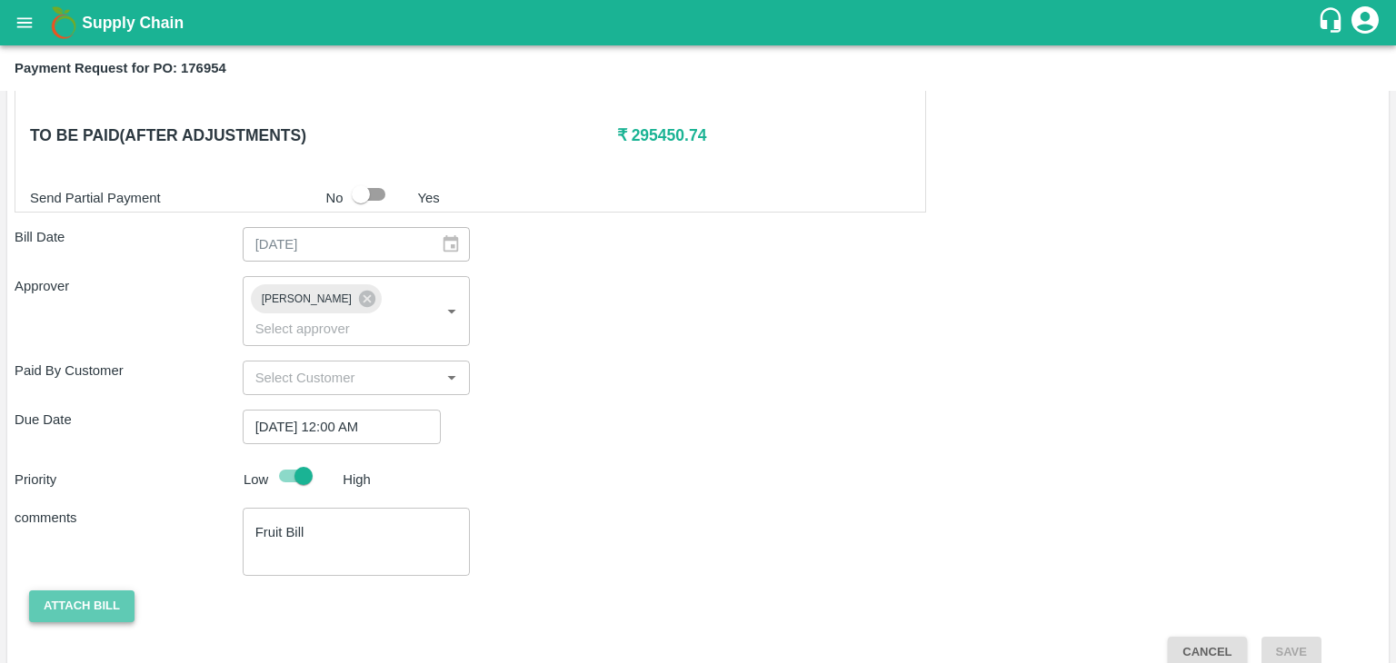
click at [92, 591] on button "Attach bill" at bounding box center [81, 607] width 105 height 32
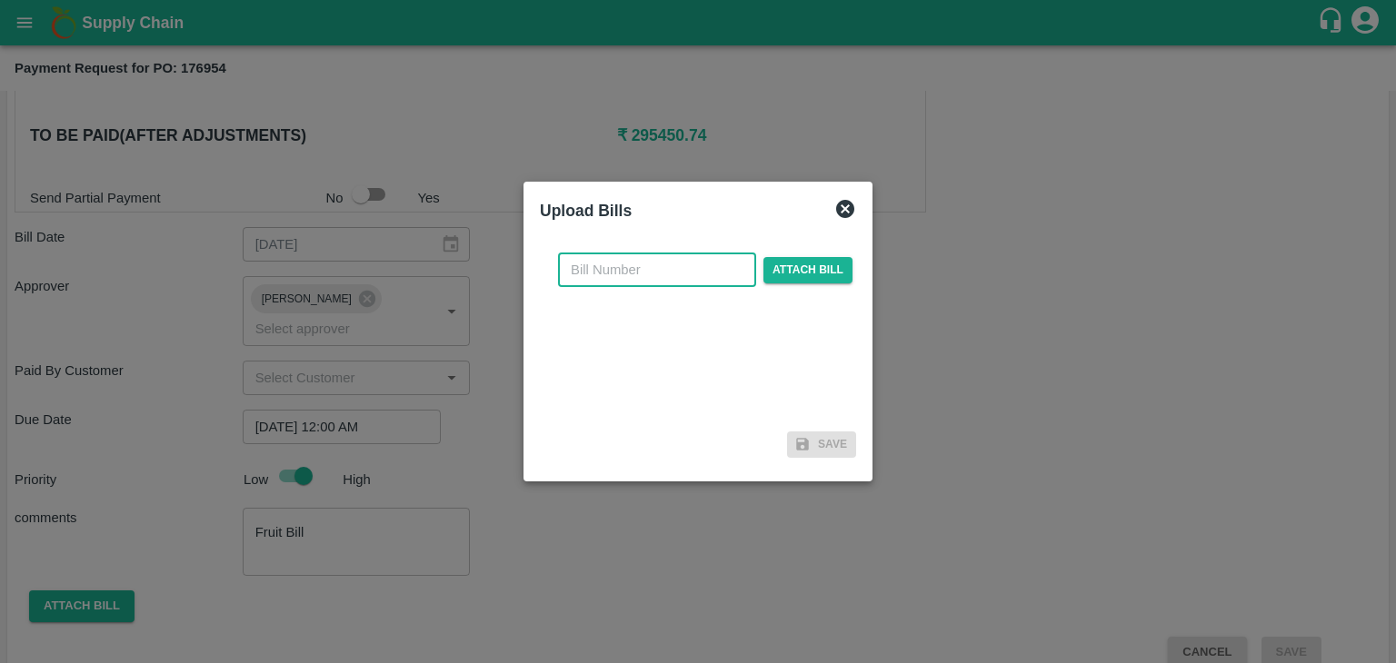
click at [652, 281] on input "text" at bounding box center [657, 270] width 198 height 35
type input "515"
click at [766, 274] on span "Attach bill" at bounding box center [807, 270] width 89 height 26
click at [0, 0] on input "Attach bill" at bounding box center [0, 0] width 0 height 0
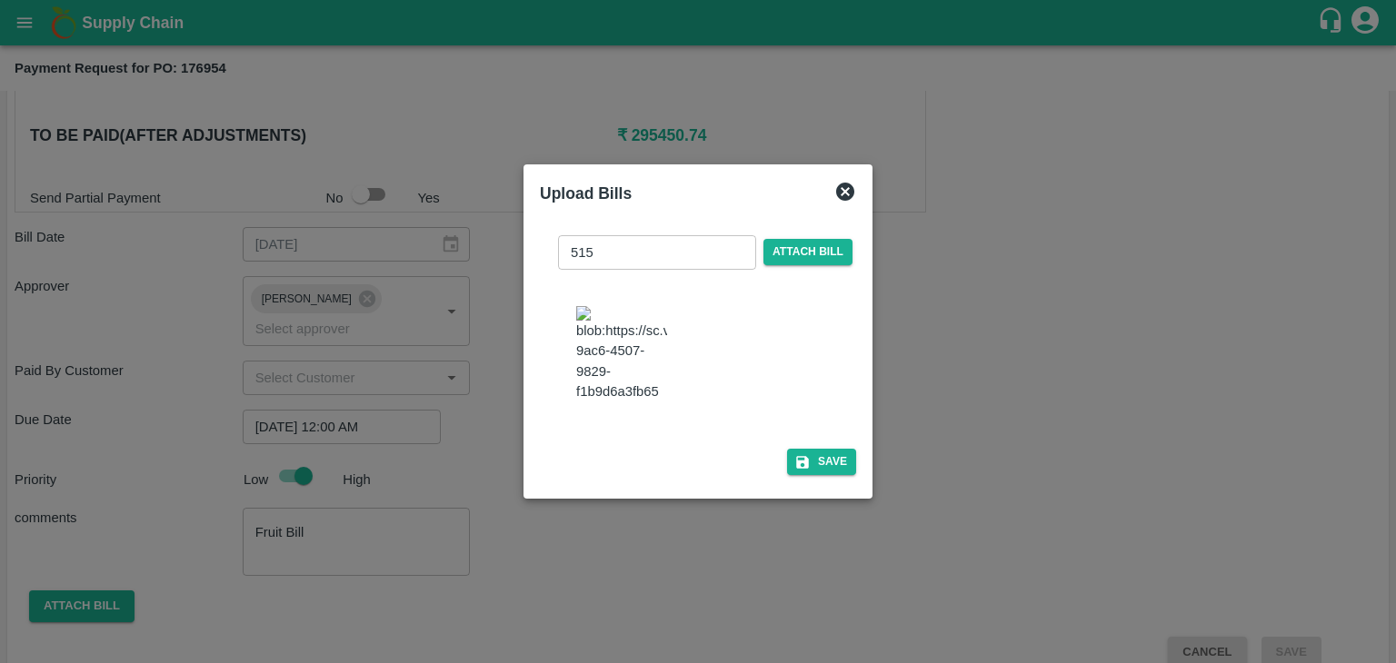
click at [795, 452] on div "515 ​ Attach bill Save" at bounding box center [698, 352] width 316 height 263
click at [812, 463] on button "Save" at bounding box center [821, 462] width 69 height 26
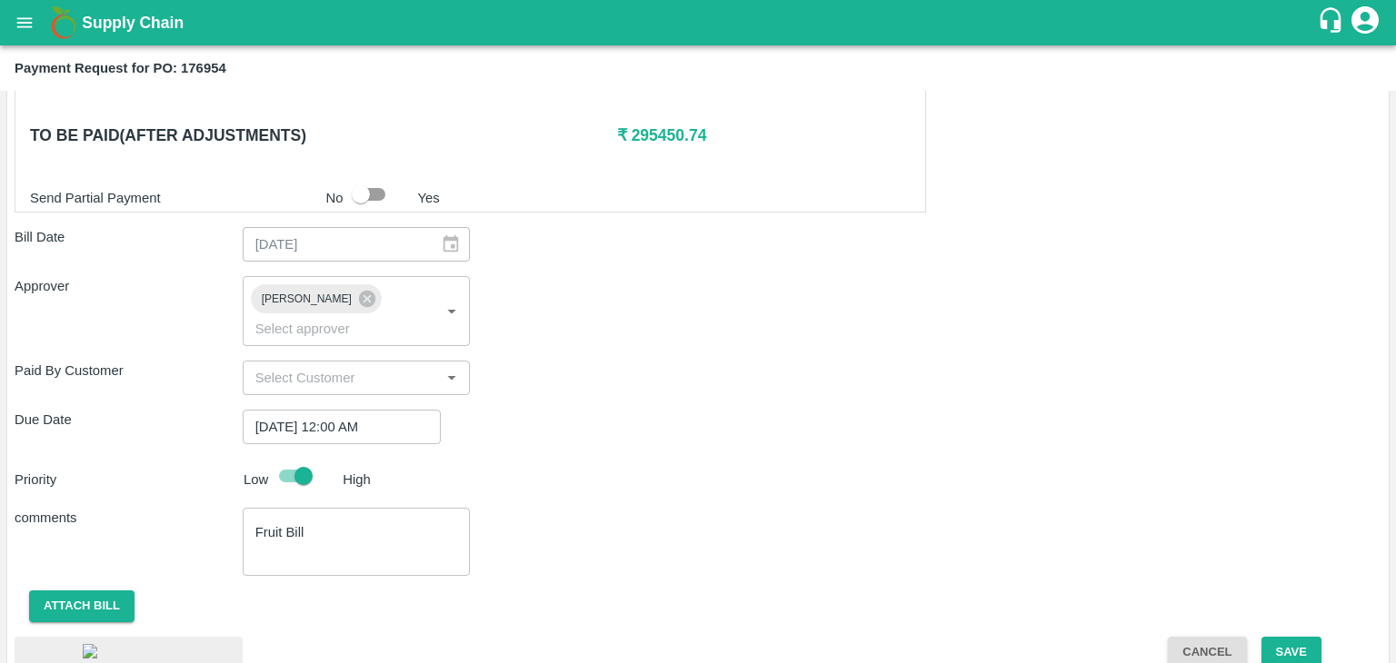
scroll to position [1011, 0]
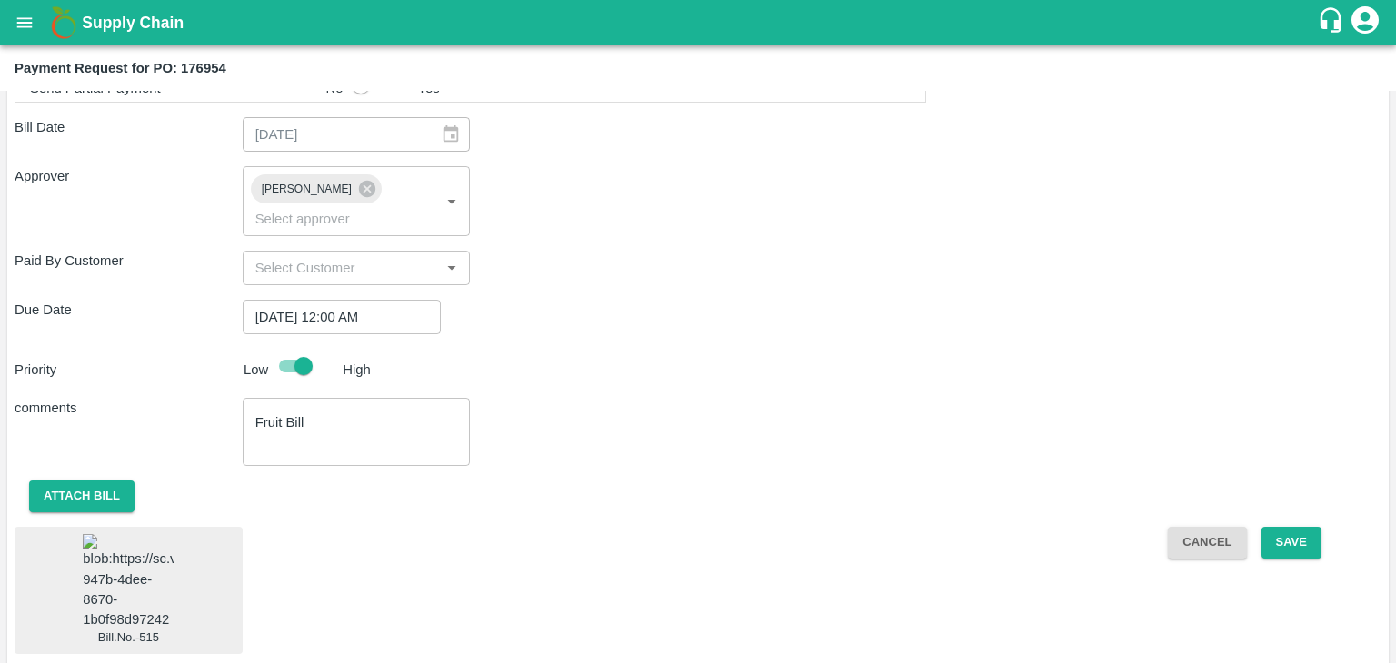
click at [160, 534] on img at bounding box center [128, 581] width 91 height 95
click at [1267, 527] on button "Save" at bounding box center [1291, 543] width 60 height 32
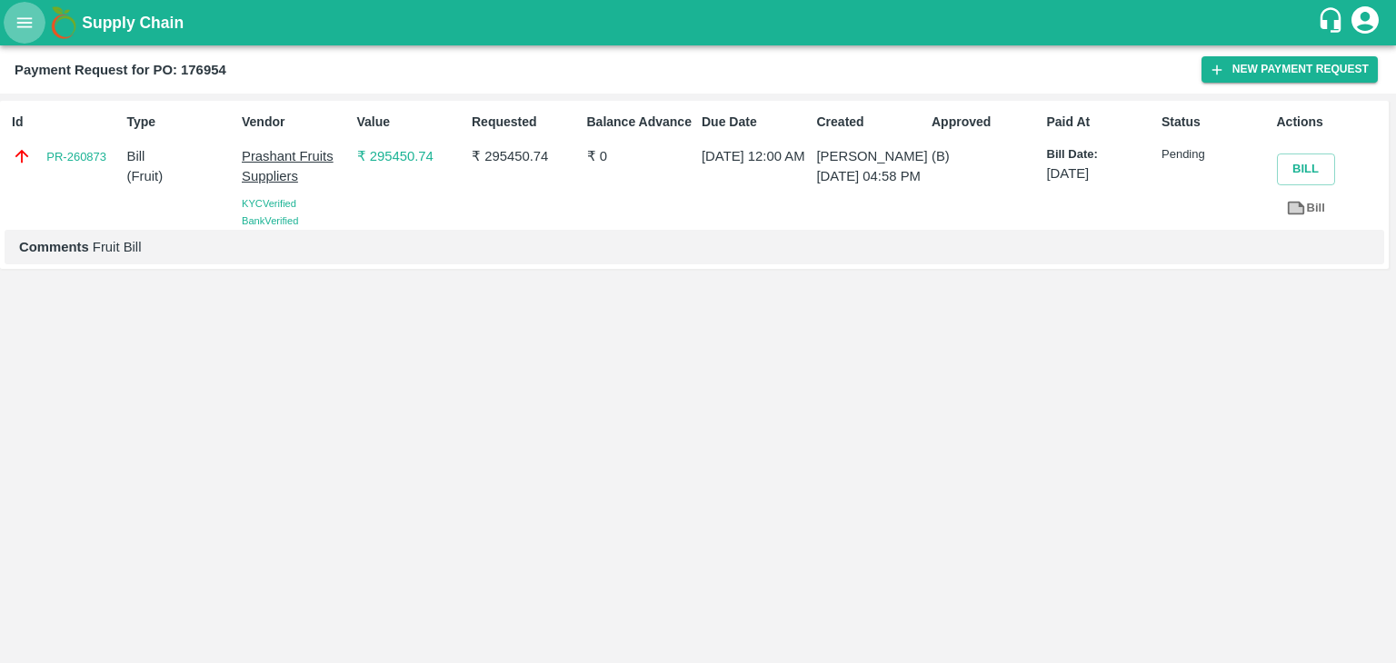
click at [20, 25] on icon "open drawer" at bounding box center [25, 23] width 20 height 20
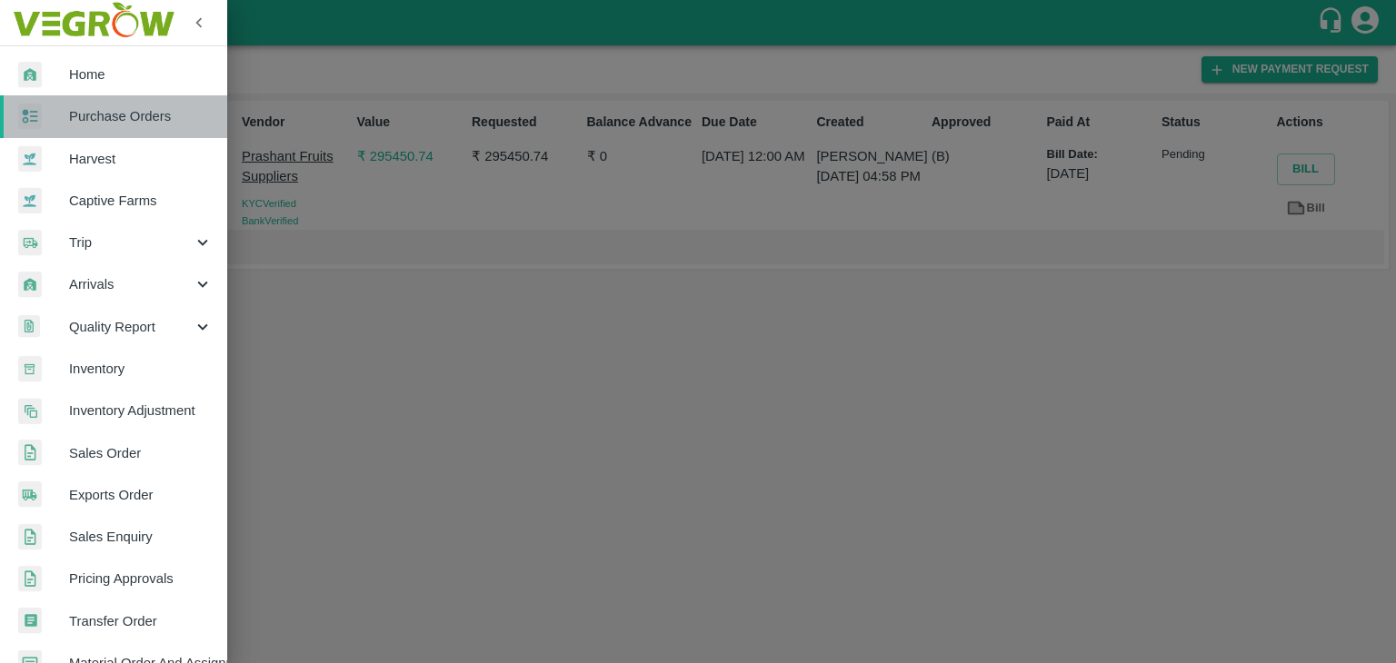
click at [119, 112] on span "Purchase Orders" at bounding box center [141, 116] width 144 height 20
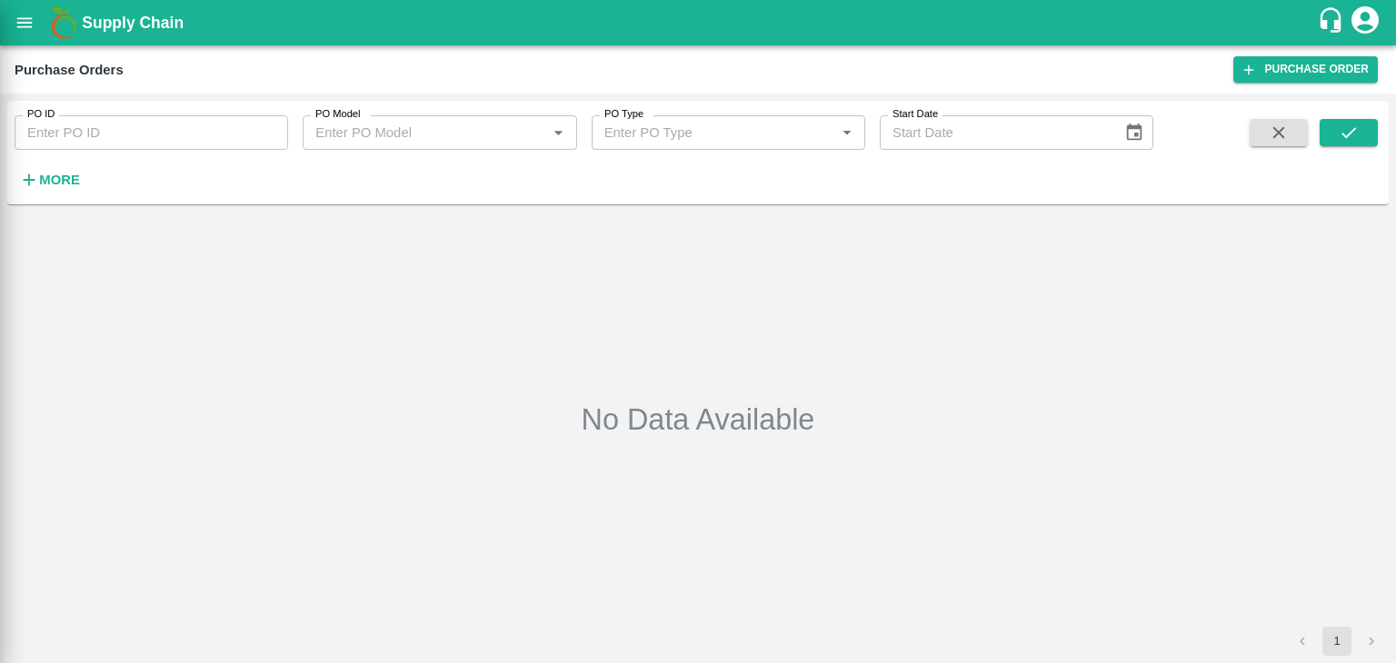
click at [270, 133] on div at bounding box center [698, 331] width 1396 height 663
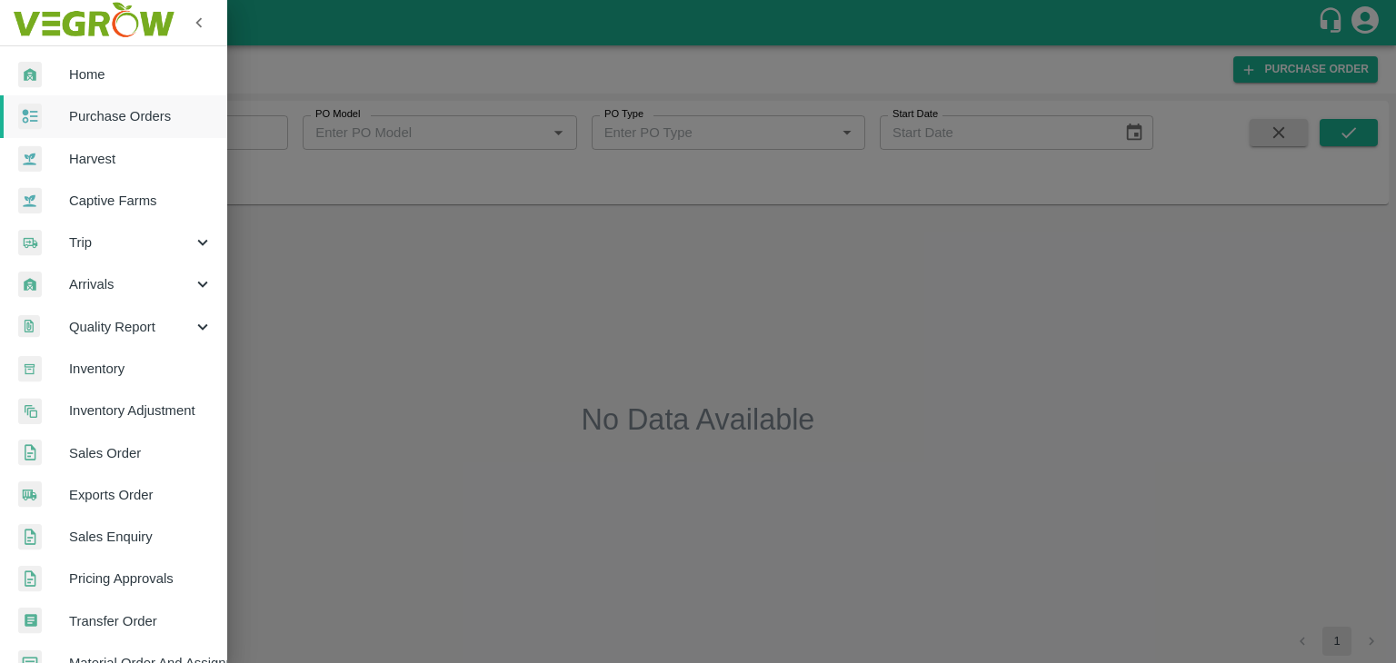
click at [279, 134] on div at bounding box center [698, 331] width 1396 height 663
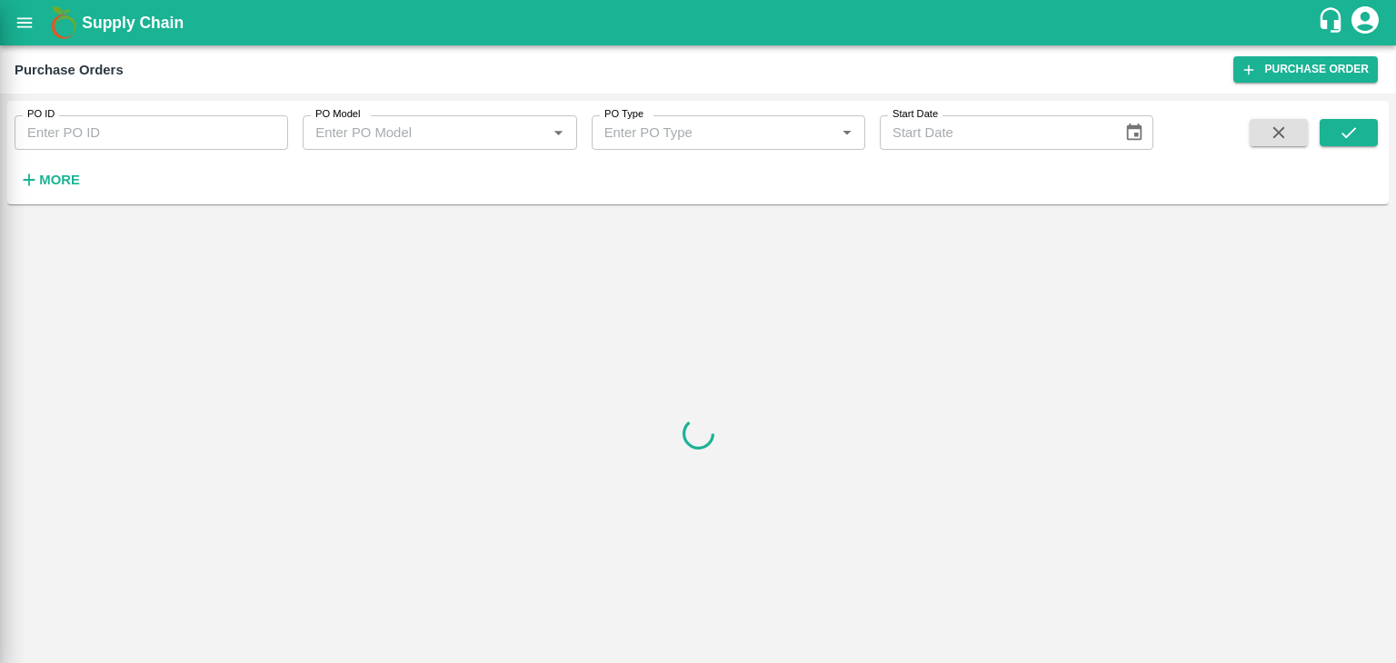
click at [279, 134] on div at bounding box center [698, 331] width 1396 height 663
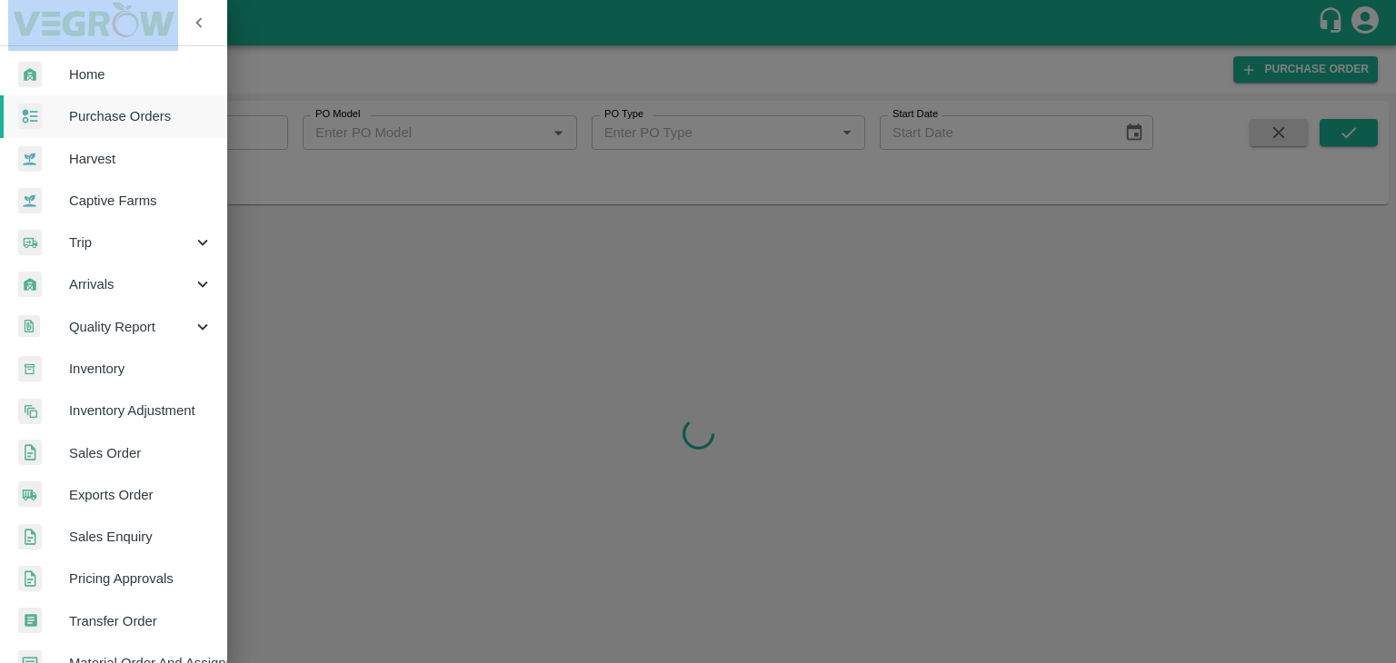
click at [279, 134] on div at bounding box center [698, 331] width 1396 height 663
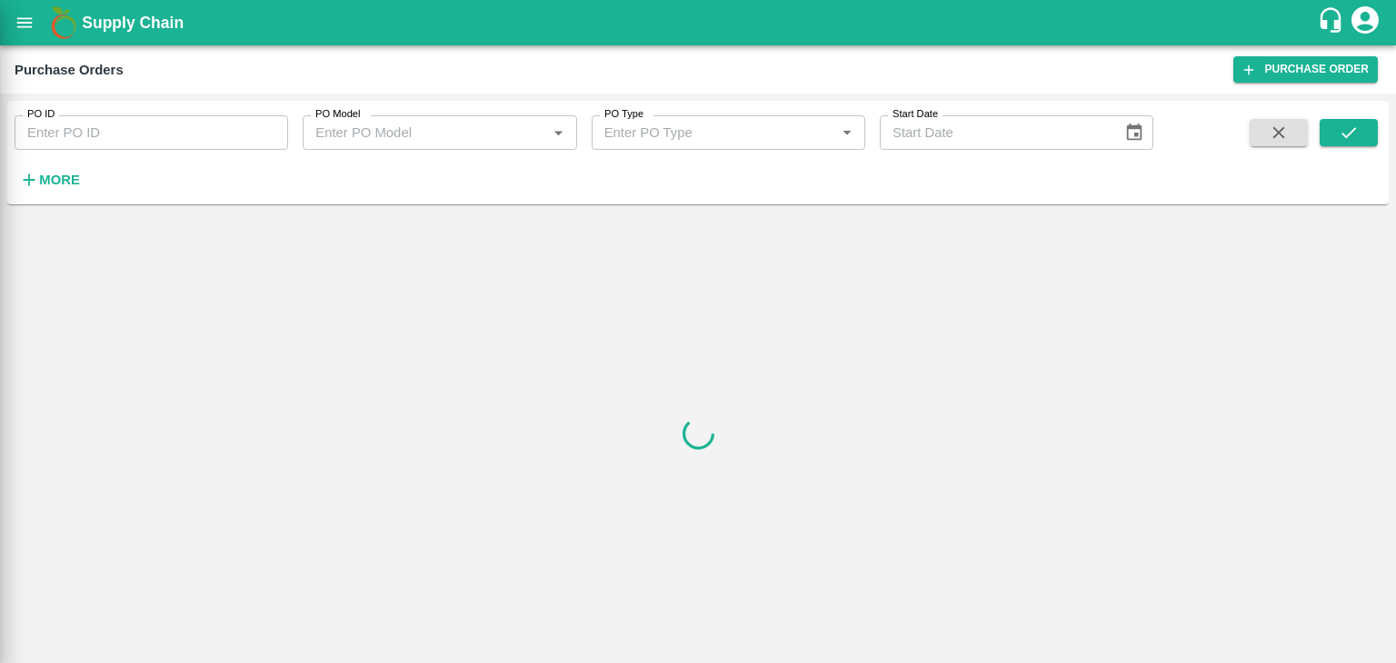
click at [279, 134] on input "PO ID" at bounding box center [151, 132] width 273 height 35
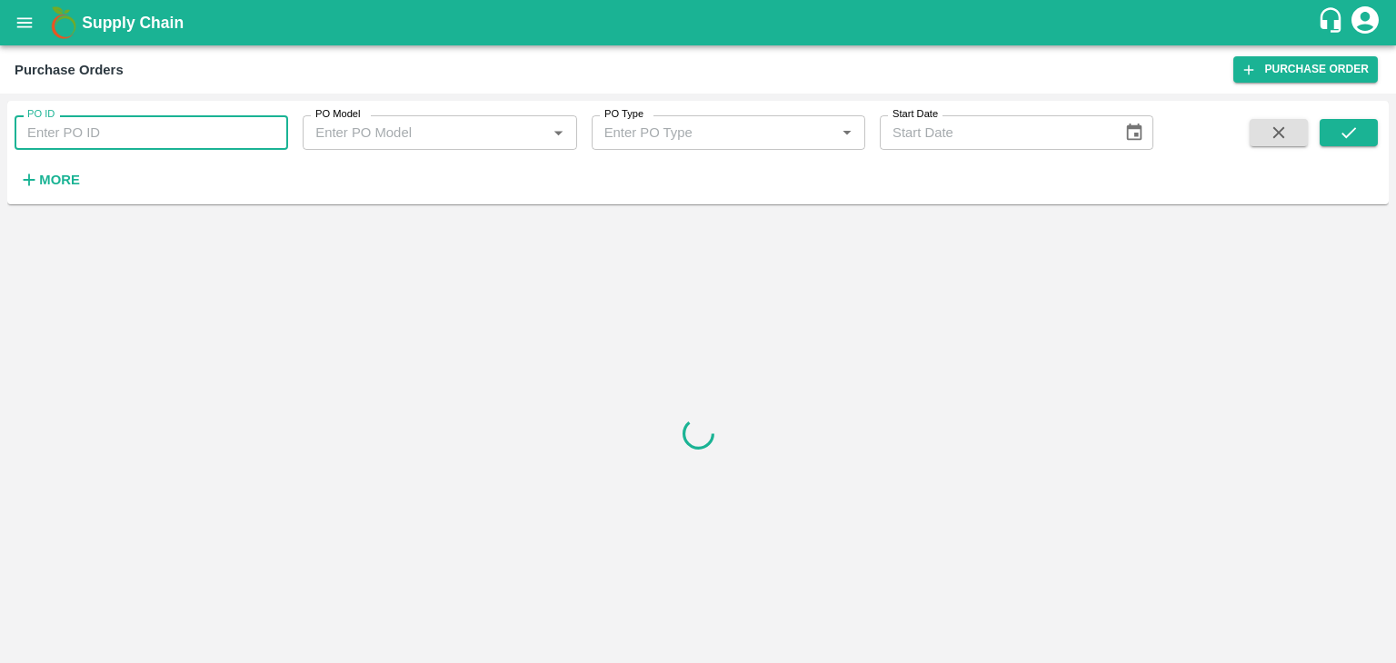
click at [279, 134] on input "PO ID" at bounding box center [151, 132] width 273 height 35
paste input "177236"
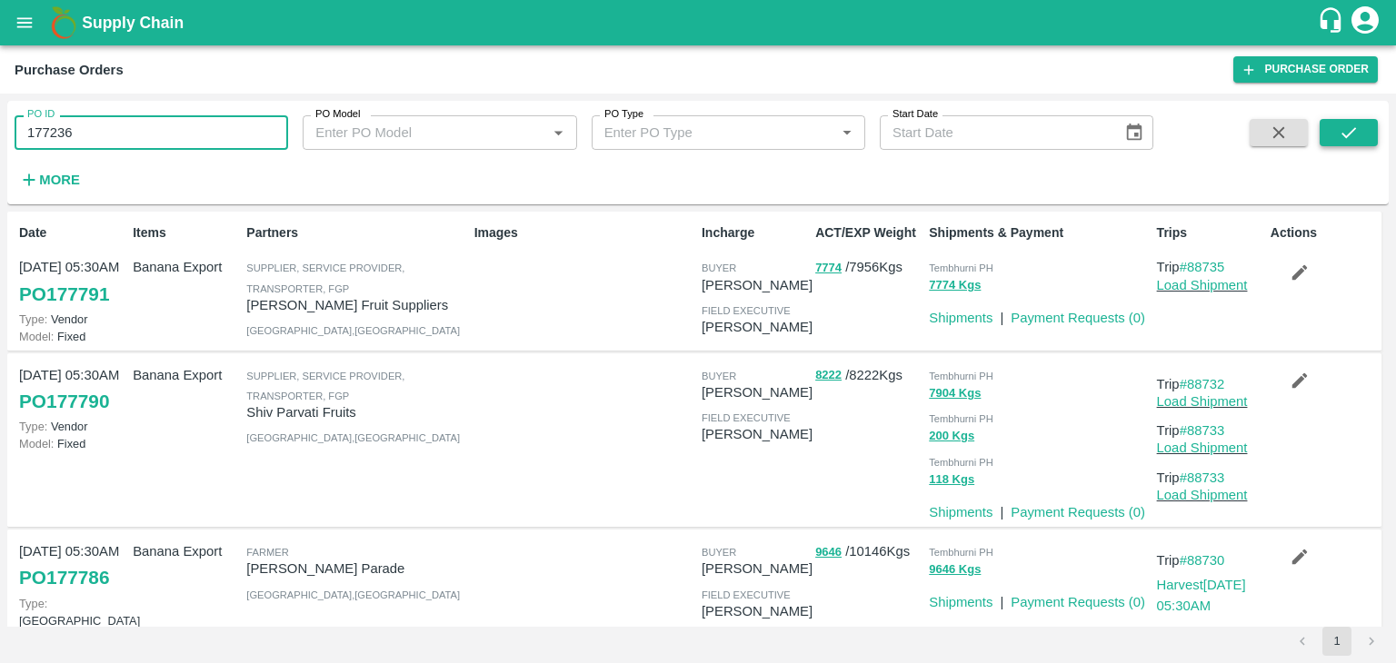
type input "177236"
click at [1341, 124] on icon "submit" at bounding box center [1348, 133] width 20 height 20
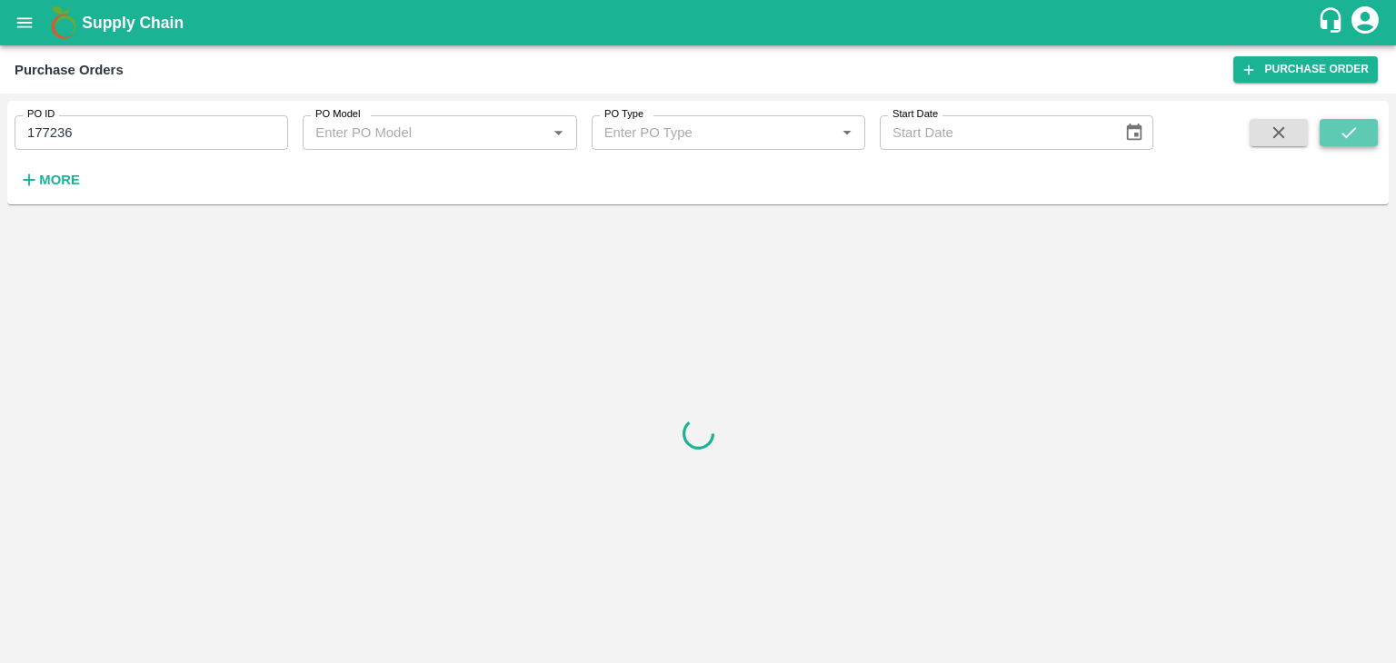
click at [1341, 124] on icon "submit" at bounding box center [1348, 133] width 20 height 20
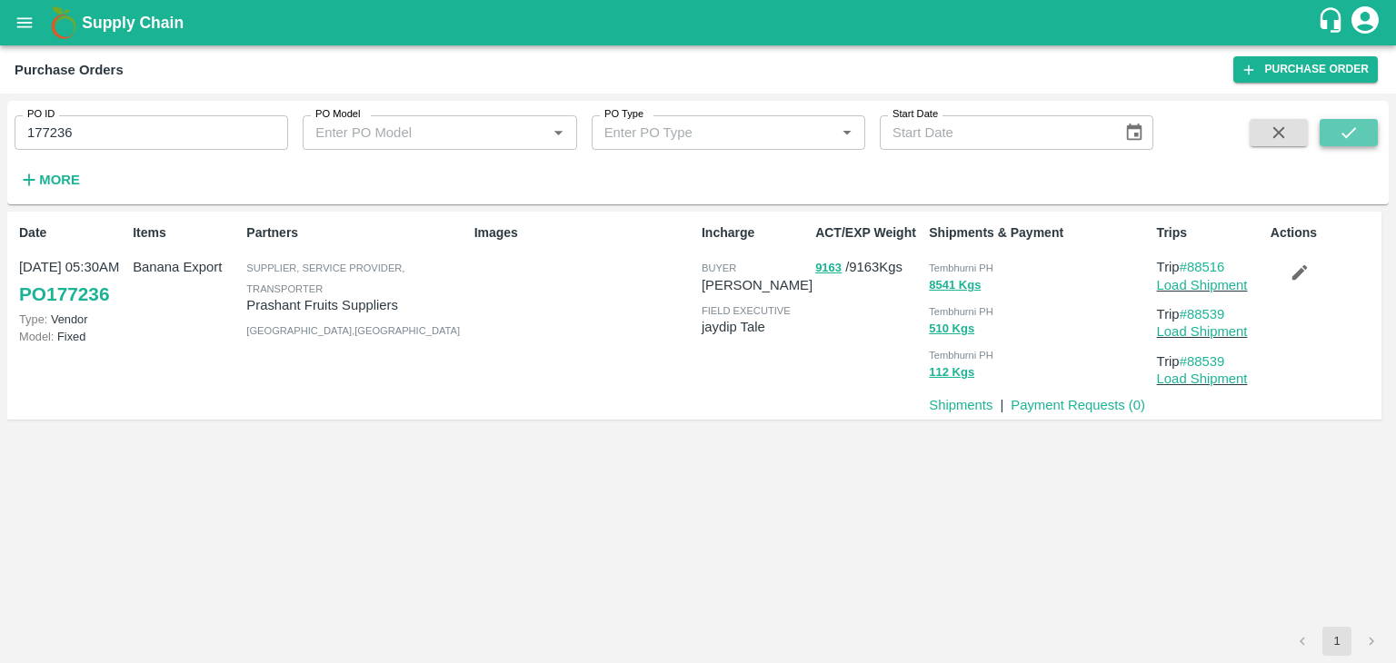
click at [1341, 124] on icon "submit" at bounding box center [1348, 133] width 20 height 20
click at [1068, 403] on link "Payment Requests ( 0 )" at bounding box center [1077, 405] width 134 height 15
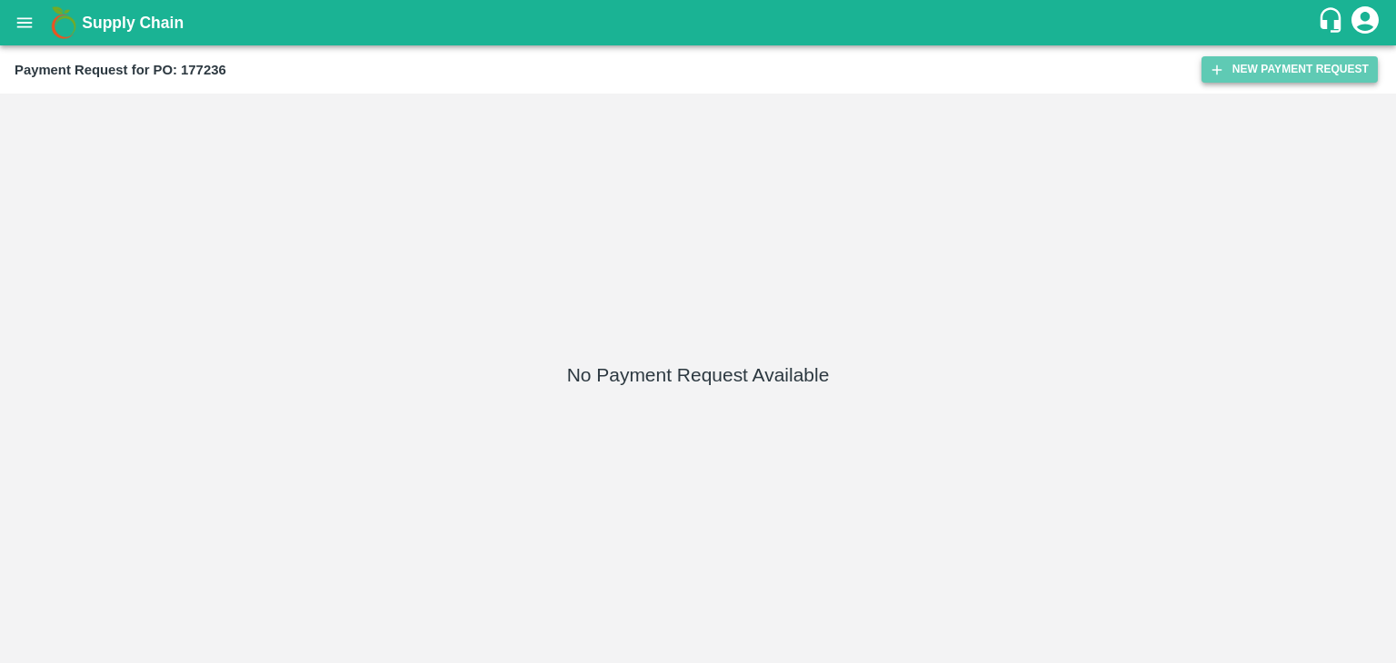
click at [1295, 70] on button "New Payment Request" at bounding box center [1289, 69] width 176 height 26
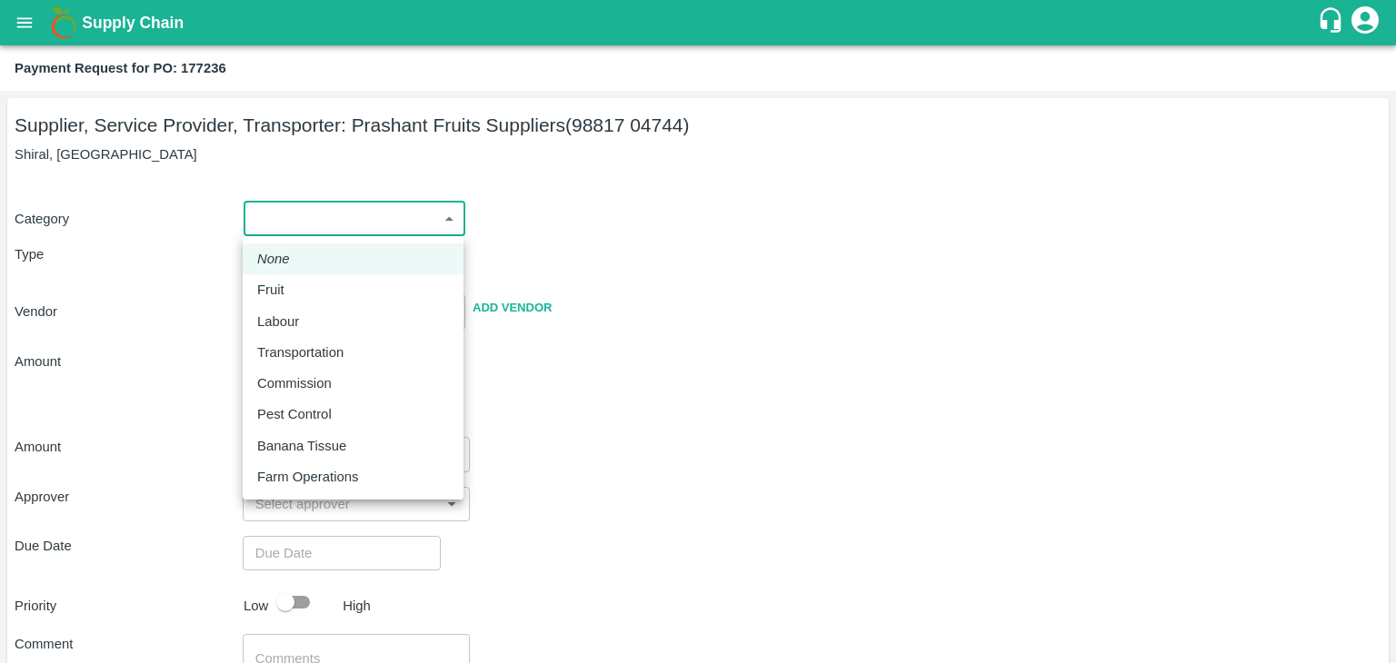
drag, startPoint x: 269, startPoint y: 220, endPoint x: 295, endPoint y: 292, distance: 76.5
click at [295, 292] on body "Supply Chain Payment Request for PO: 177236 Supplier, Service Provider, Transpo…" at bounding box center [698, 331] width 1396 height 663
click at [295, 292] on div "Fruit" at bounding box center [353, 290] width 192 height 20
type input "1"
type input "Prashant Fruits Suppliers - 98817 04744(Supplier, Service Provider, Transporter)"
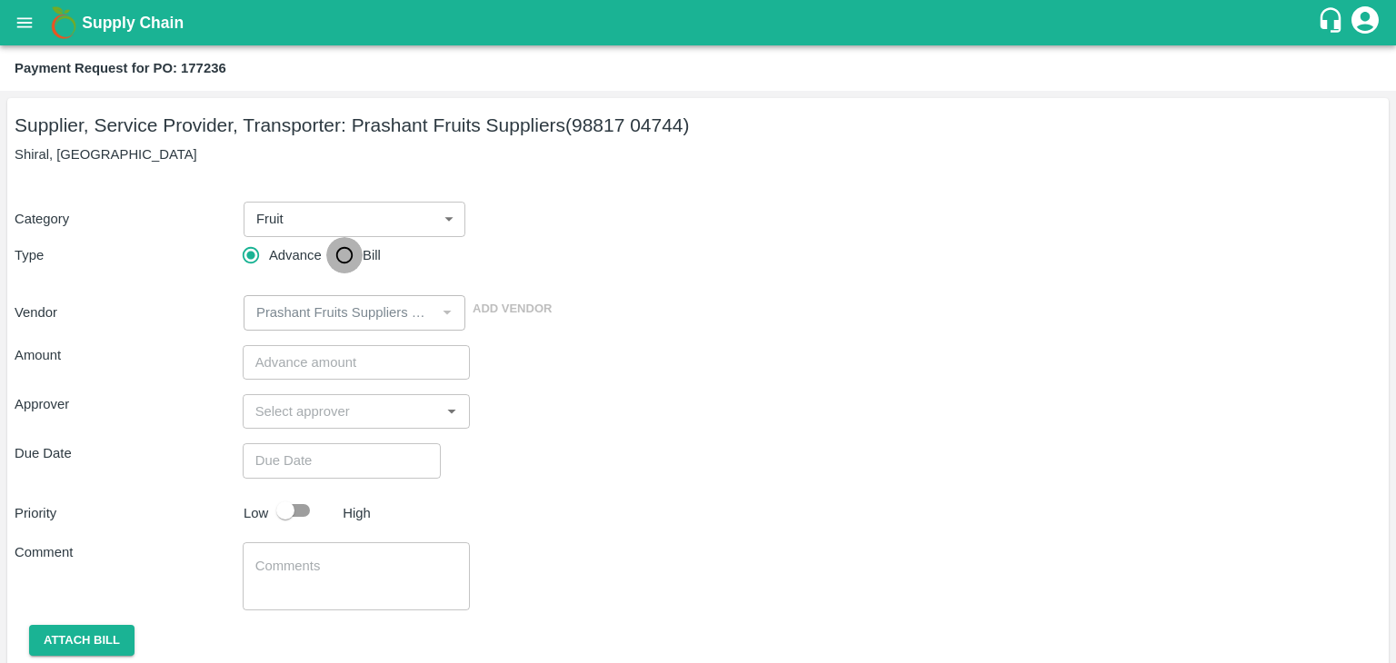
click at [338, 252] on input "Bill" at bounding box center [344, 255] width 36 height 36
radio input "true"
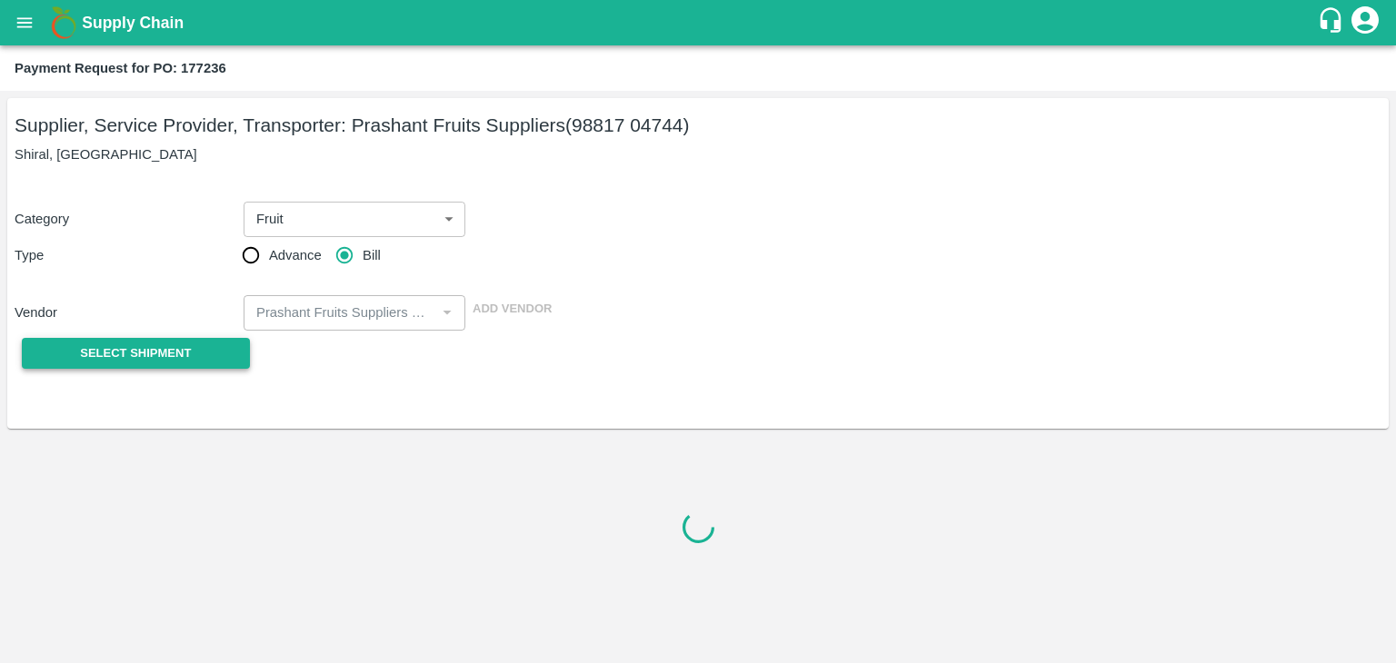
drag, startPoint x: 165, startPoint y: 333, endPoint x: 149, endPoint y: 353, distance: 25.8
click at [149, 353] on div "Select Shipment" at bounding box center [129, 354] width 228 height 46
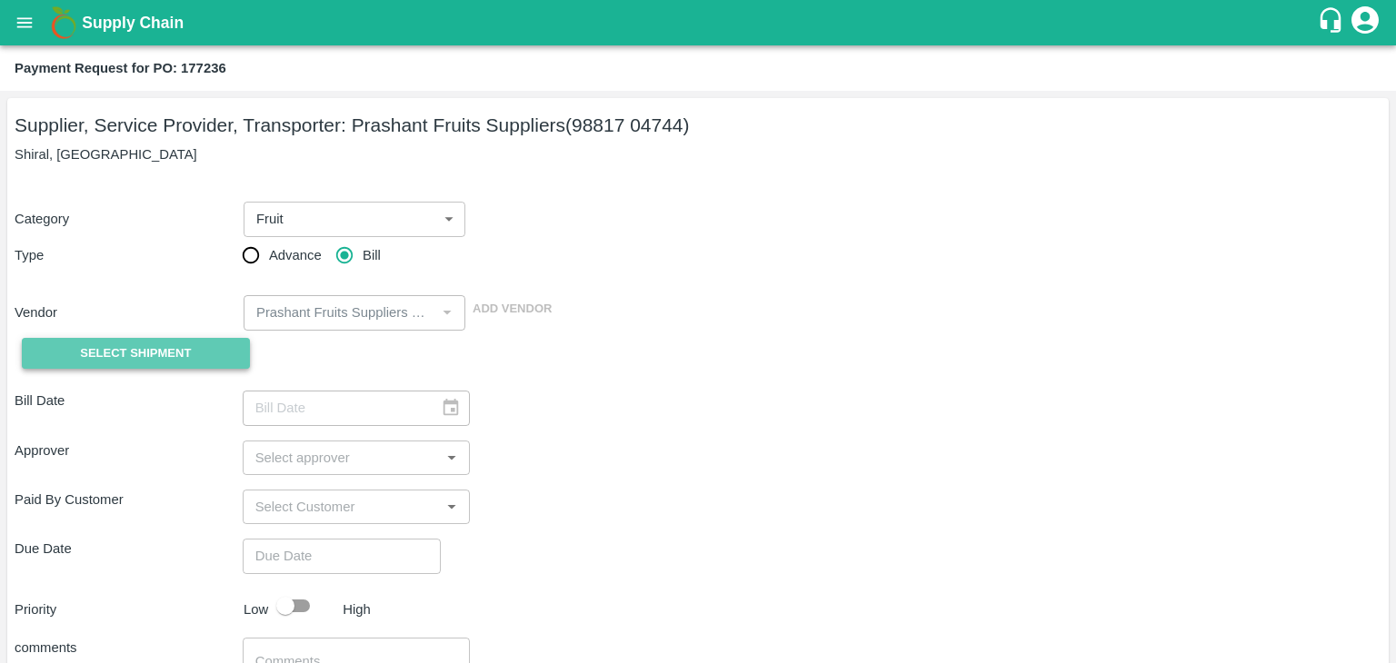
click at [149, 353] on span "Select Shipment" at bounding box center [135, 353] width 111 height 21
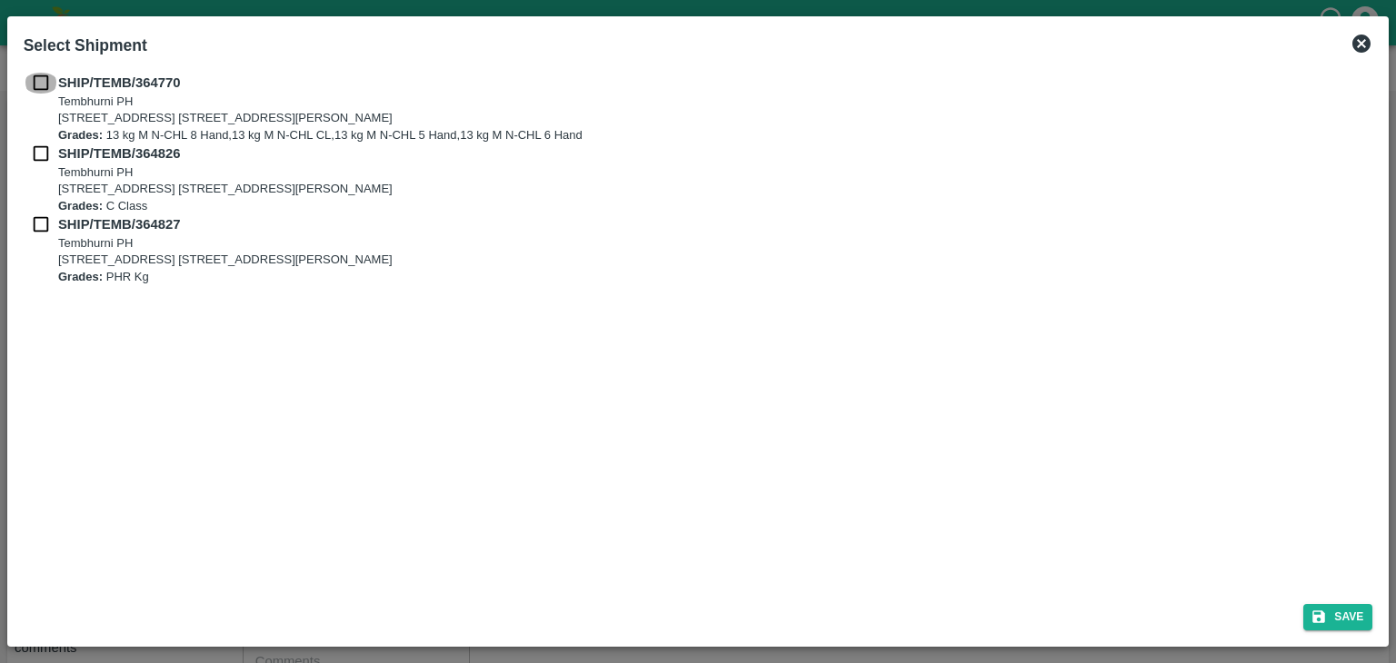
click at [38, 89] on input "checkbox" at bounding box center [41, 83] width 35 height 20
checkbox input "true"
click at [34, 150] on input "checkbox" at bounding box center [41, 154] width 35 height 20
checkbox input "true"
click at [35, 231] on input "checkbox" at bounding box center [41, 224] width 35 height 20
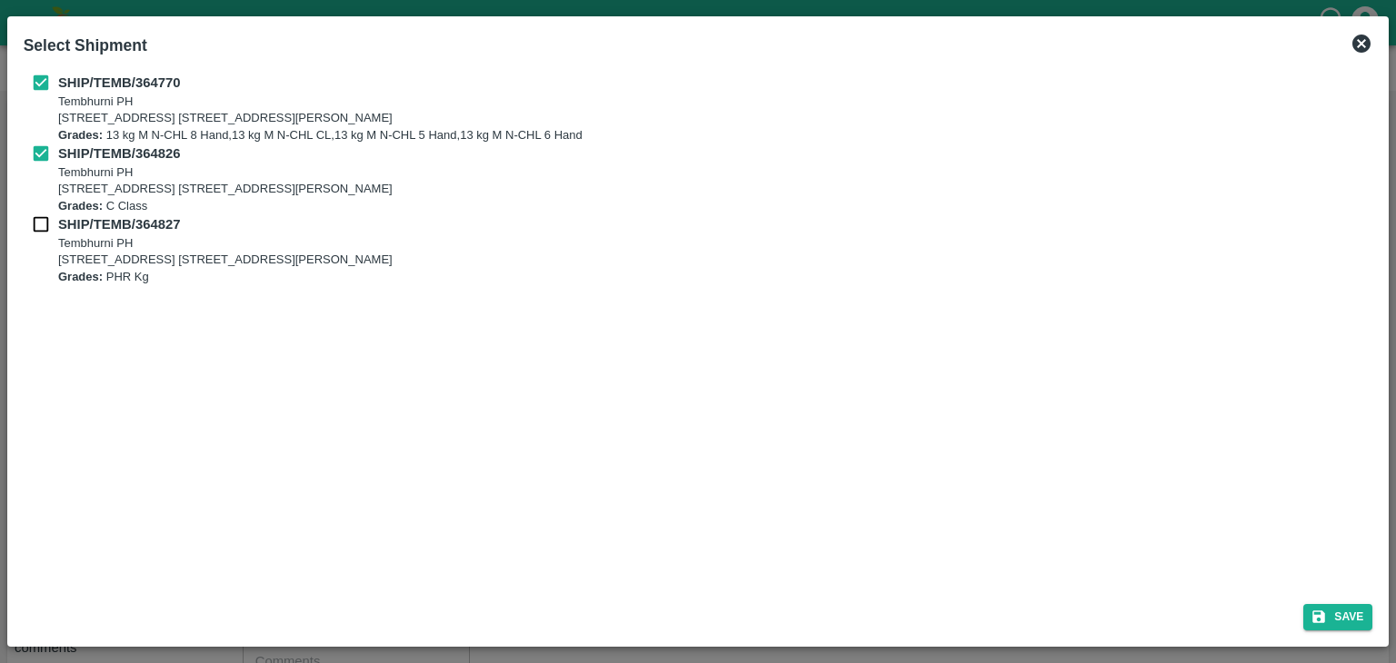
checkbox input "true"
click at [1358, 617] on button "Save" at bounding box center [1337, 617] width 69 height 26
type input "[DATE]"
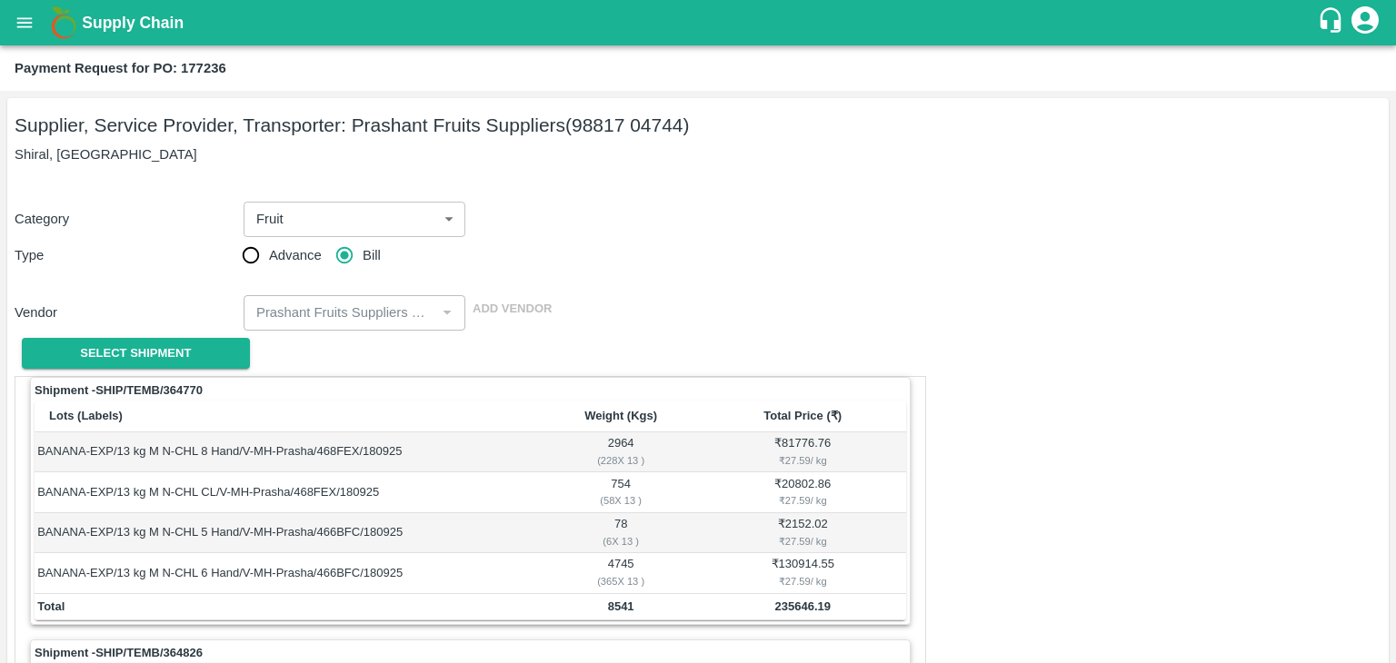
scroll to position [850, 0]
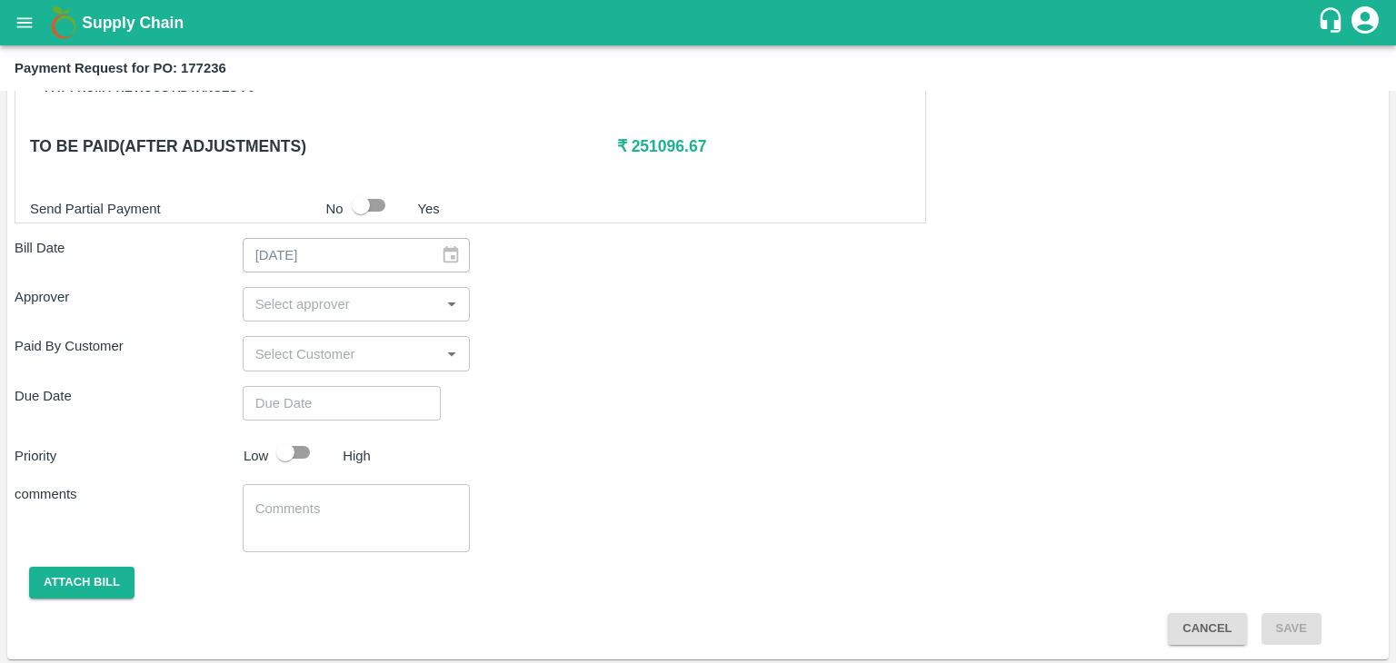
click at [429, 306] on input "input" at bounding box center [341, 305] width 187 height 24
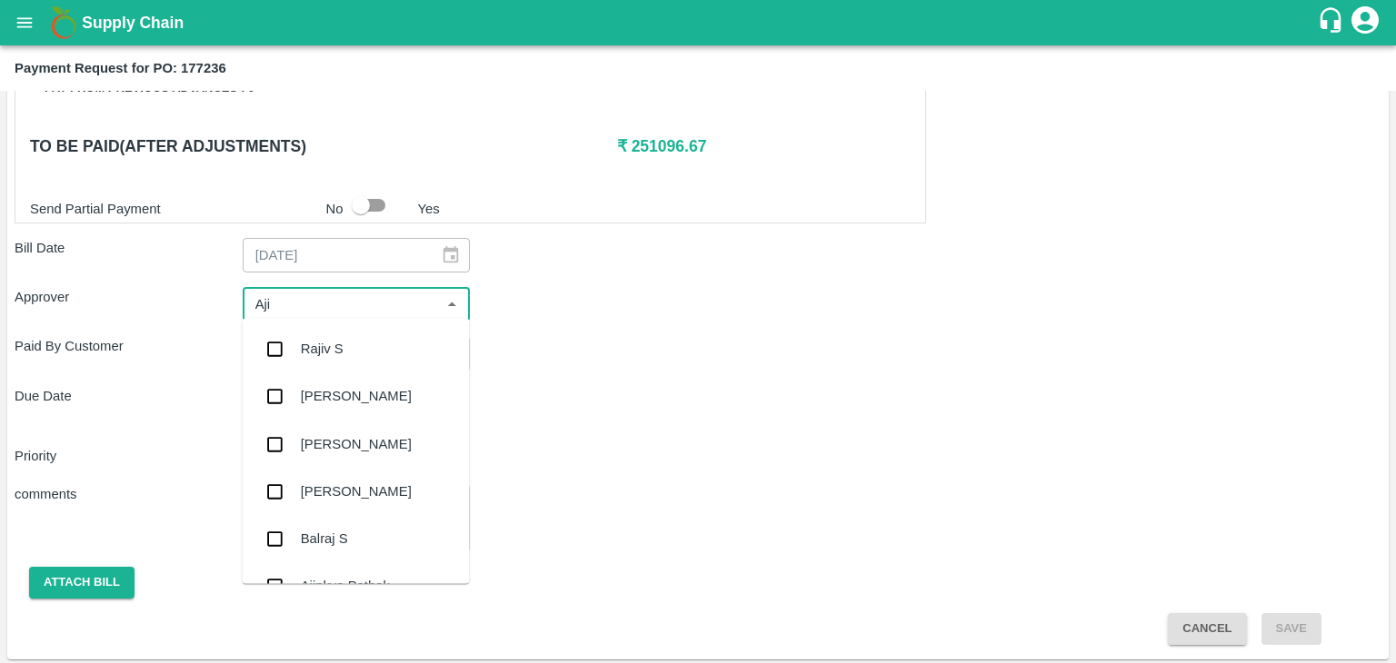
type input "Ajit"
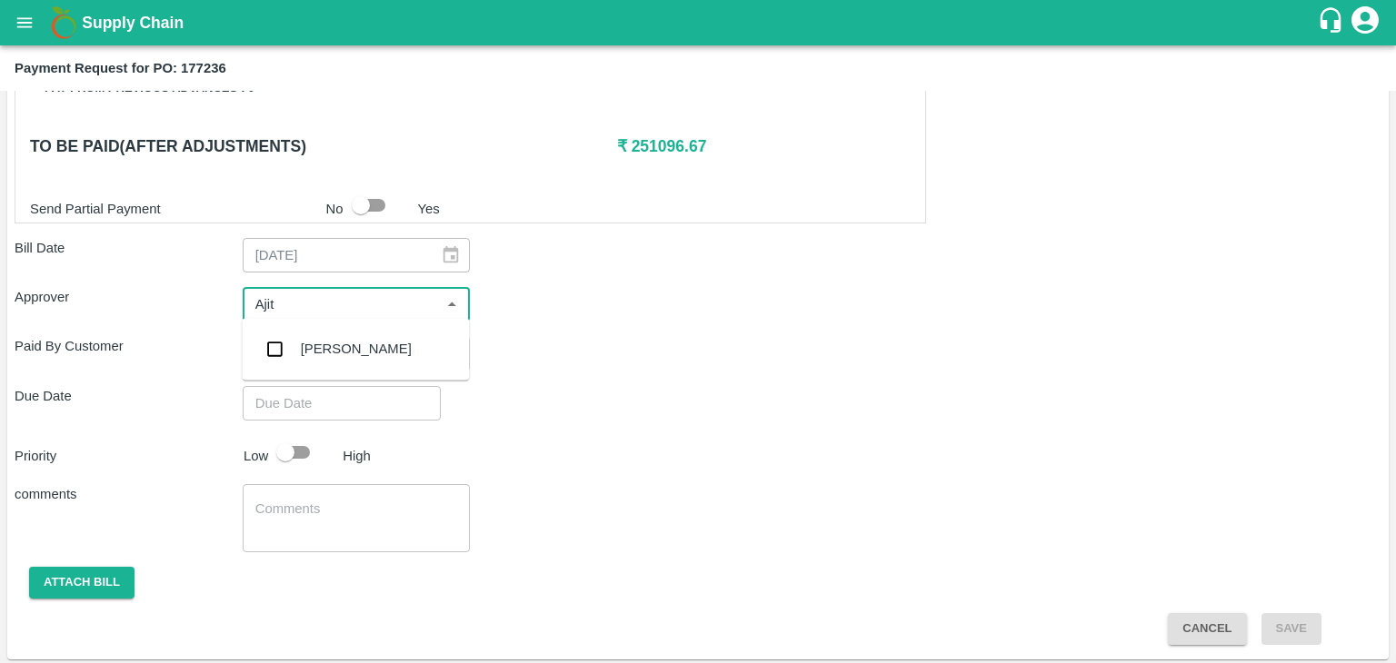
click at [343, 358] on div "[PERSON_NAME]" at bounding box center [356, 349] width 111 height 20
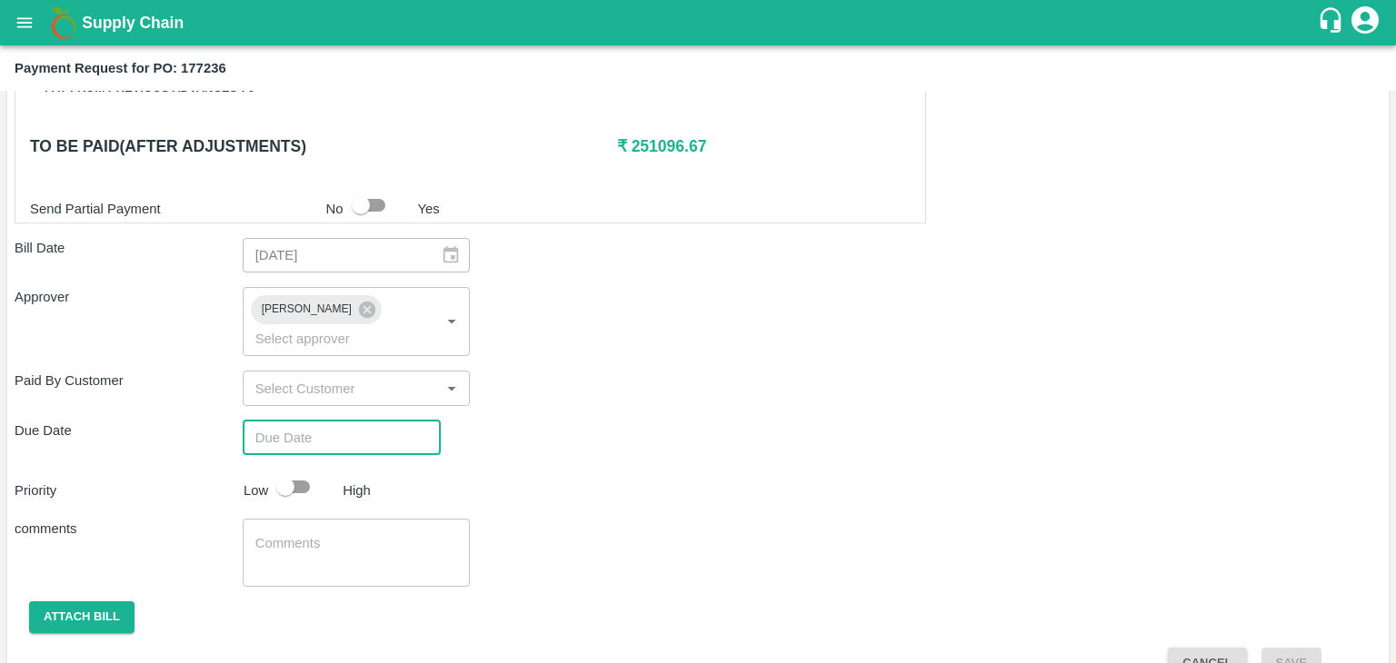
type input "DD/MM/YYYY hh:mm aa"
click at [379, 421] on input "DD/MM/YYYY hh:mm aa" at bounding box center [335, 438] width 185 height 35
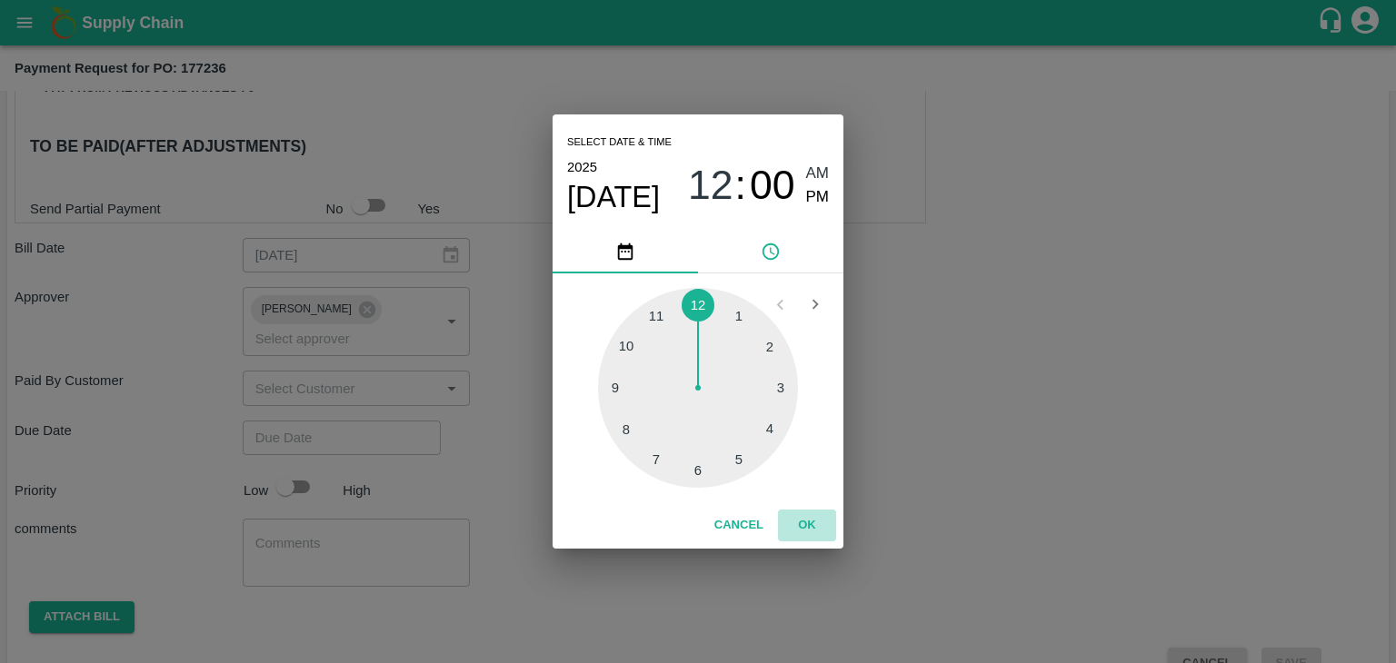
click at [820, 531] on button "OK" at bounding box center [807, 526] width 58 height 32
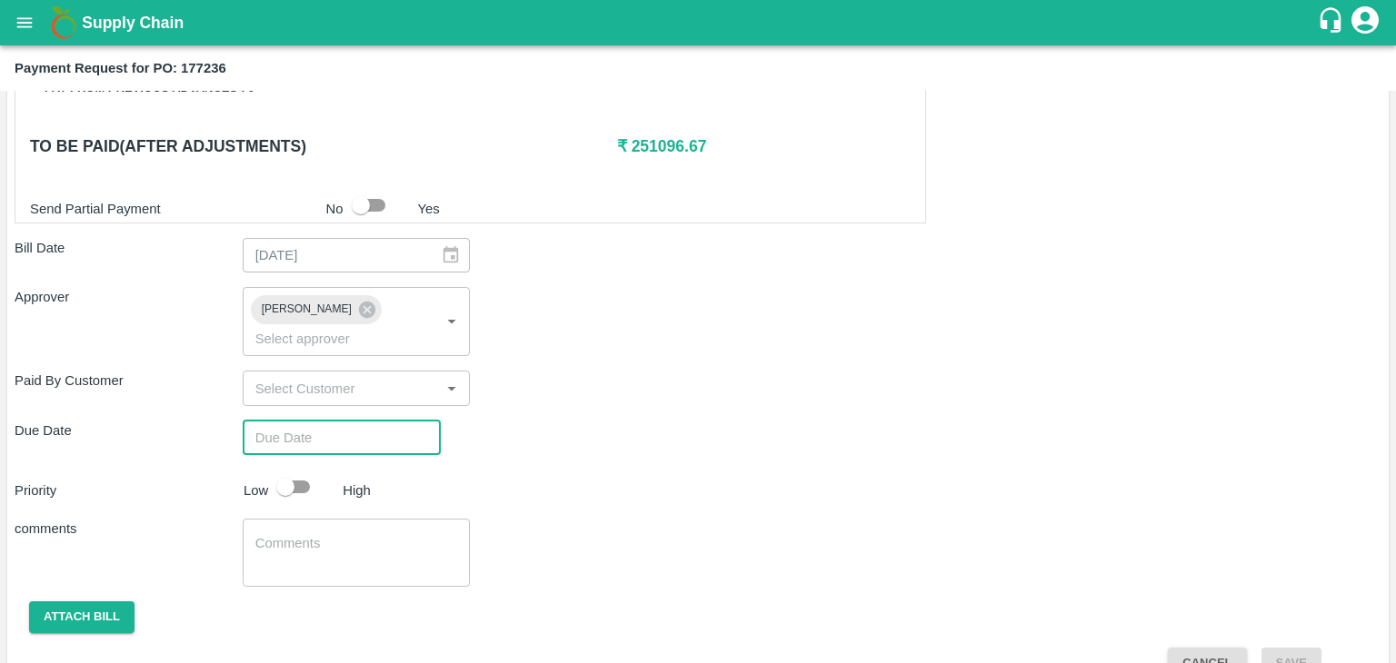
click at [279, 456] on div "Select date & time [DATE] 12 : 00 AM PM 1 2 3 4 5 6 7 8 9 10 11 12 Cancel OK" at bounding box center [698, 331] width 1396 height 663
click at [298, 457] on div "Select date & time [DATE] 12 : 00 AM PM 1 2 3 4 5 6 7 8 9 10 11 12 Cancel OK" at bounding box center [698, 331] width 1396 height 663
type input "[DATE] 12:00 AM"
click at [286, 470] on input "checkbox" at bounding box center [286, 487] width 104 height 35
checkbox input "true"
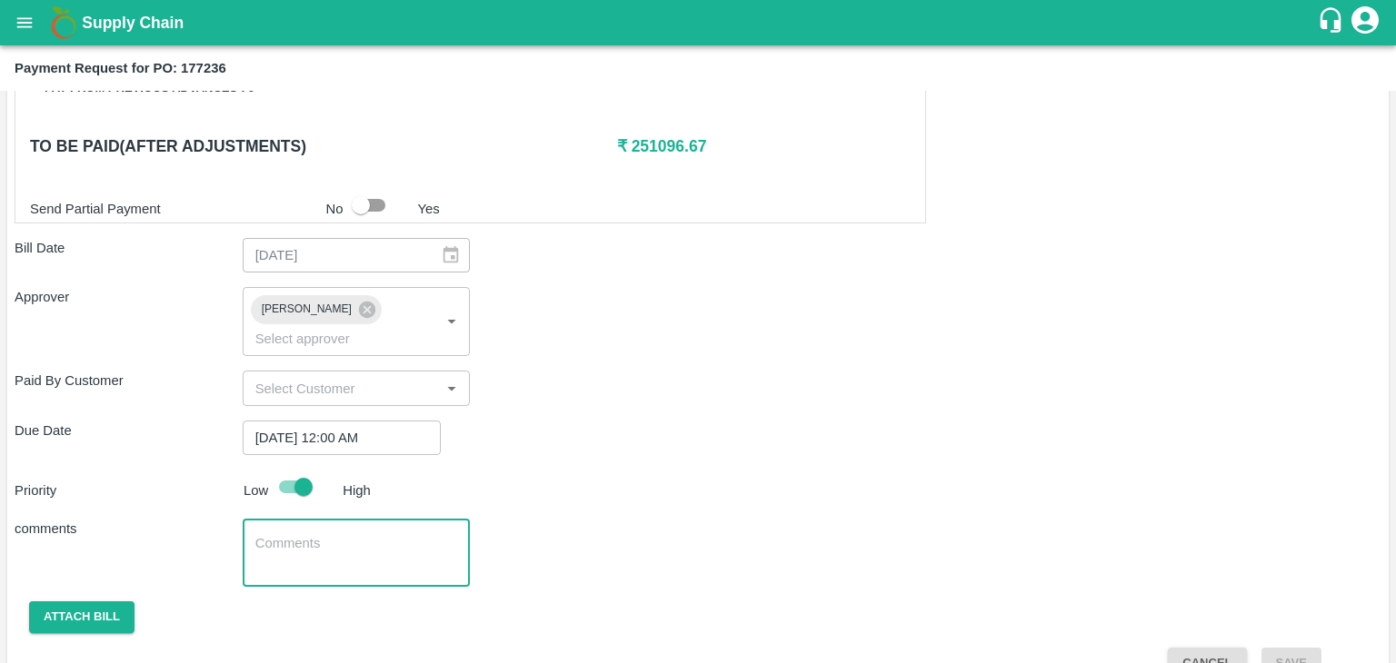
click at [343, 534] on textarea at bounding box center [356, 553] width 203 height 38
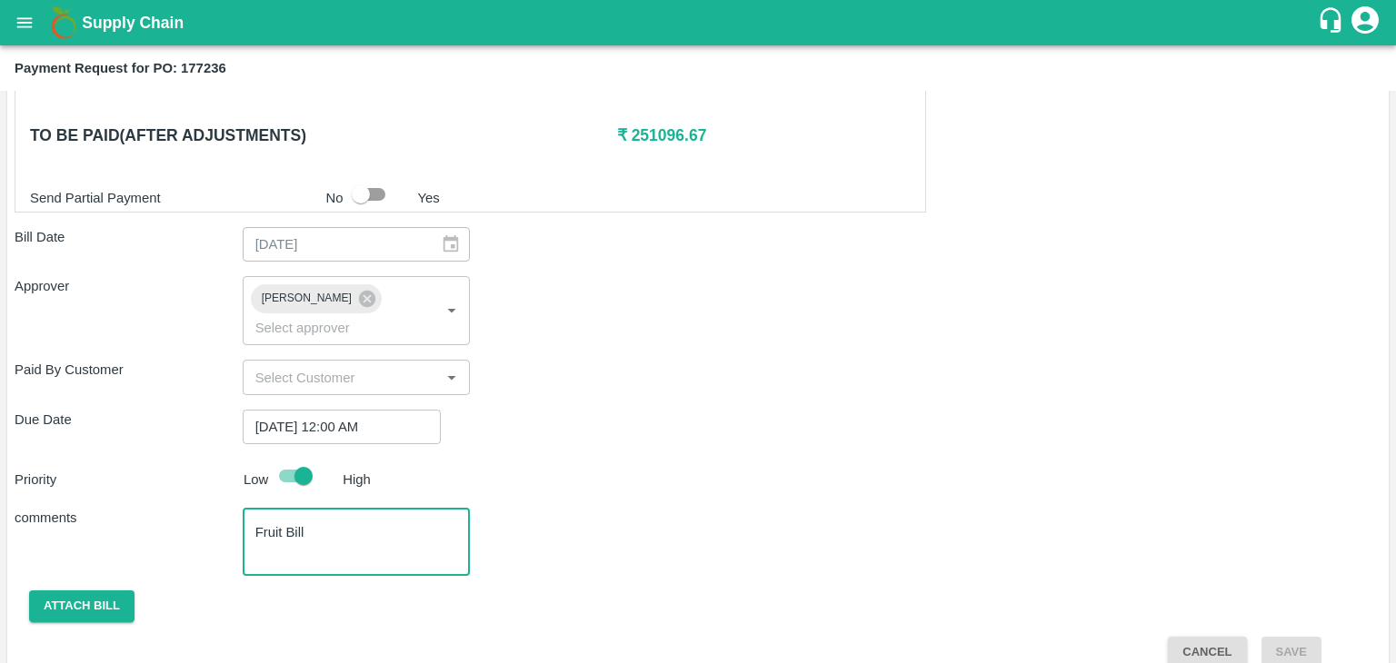
type textarea "Fruit Bill"
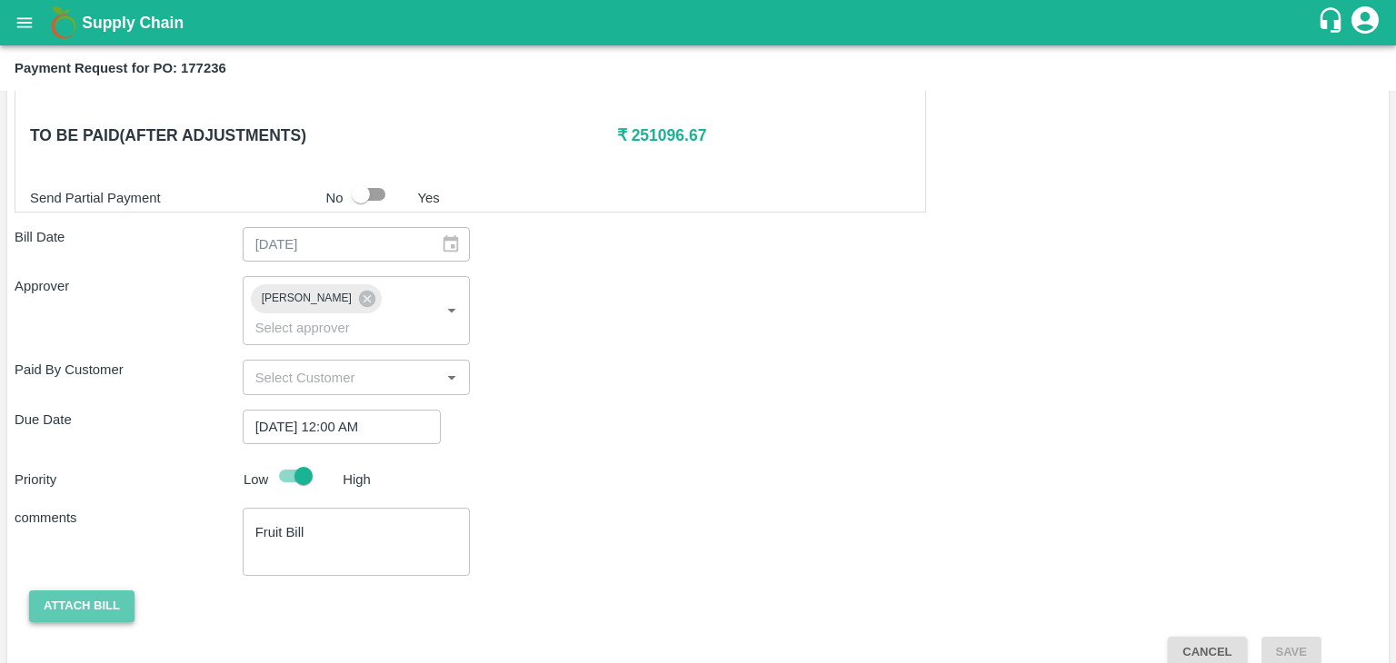
click at [94, 591] on button "Attach bill" at bounding box center [81, 607] width 105 height 32
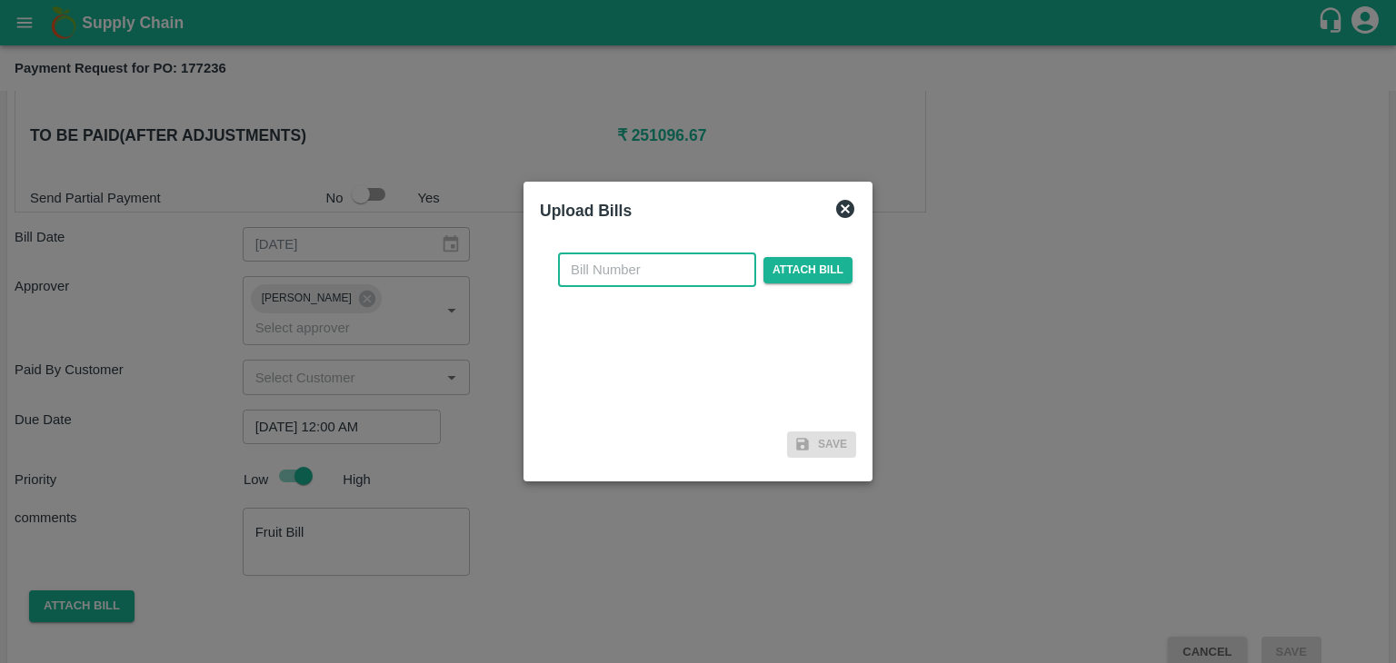
click at [621, 273] on input "text" at bounding box center [657, 270] width 198 height 35
type input "517"
click at [770, 271] on span "Attach bill" at bounding box center [807, 270] width 89 height 26
click at [0, 0] on input "Attach bill" at bounding box center [0, 0] width 0 height 0
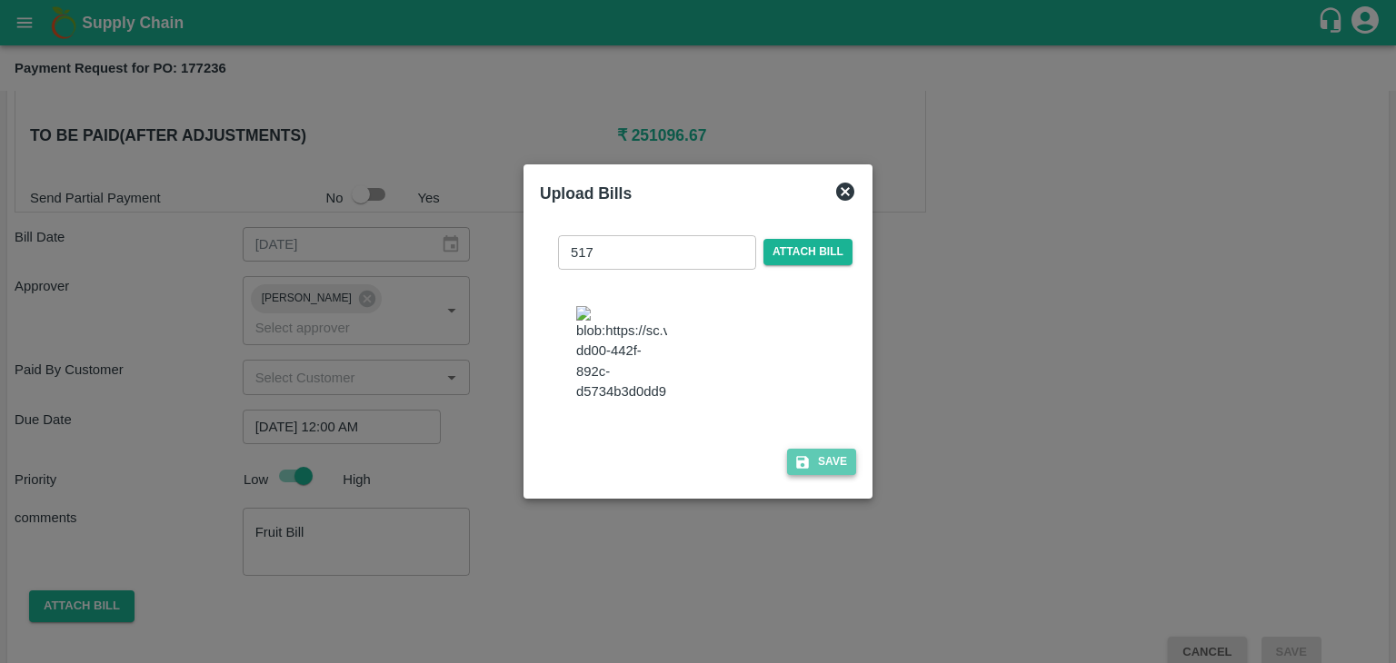
click at [837, 469] on button "Save" at bounding box center [821, 462] width 69 height 26
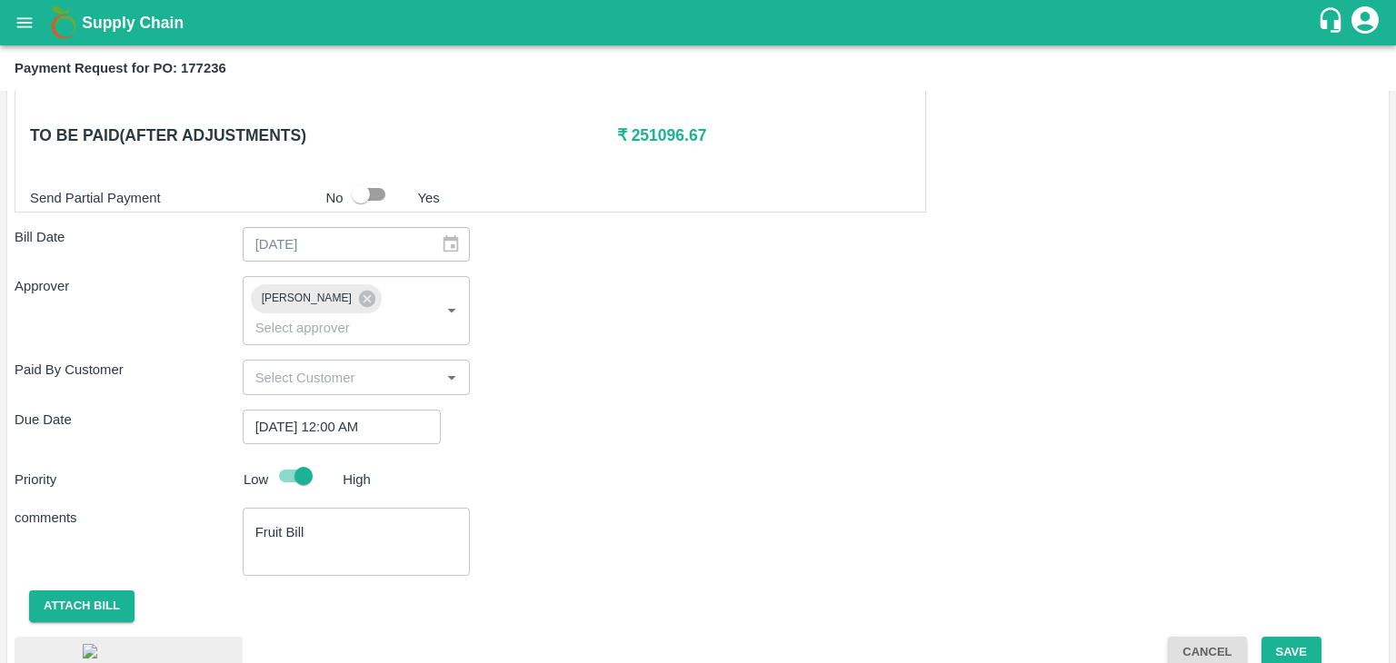
scroll to position [964, 0]
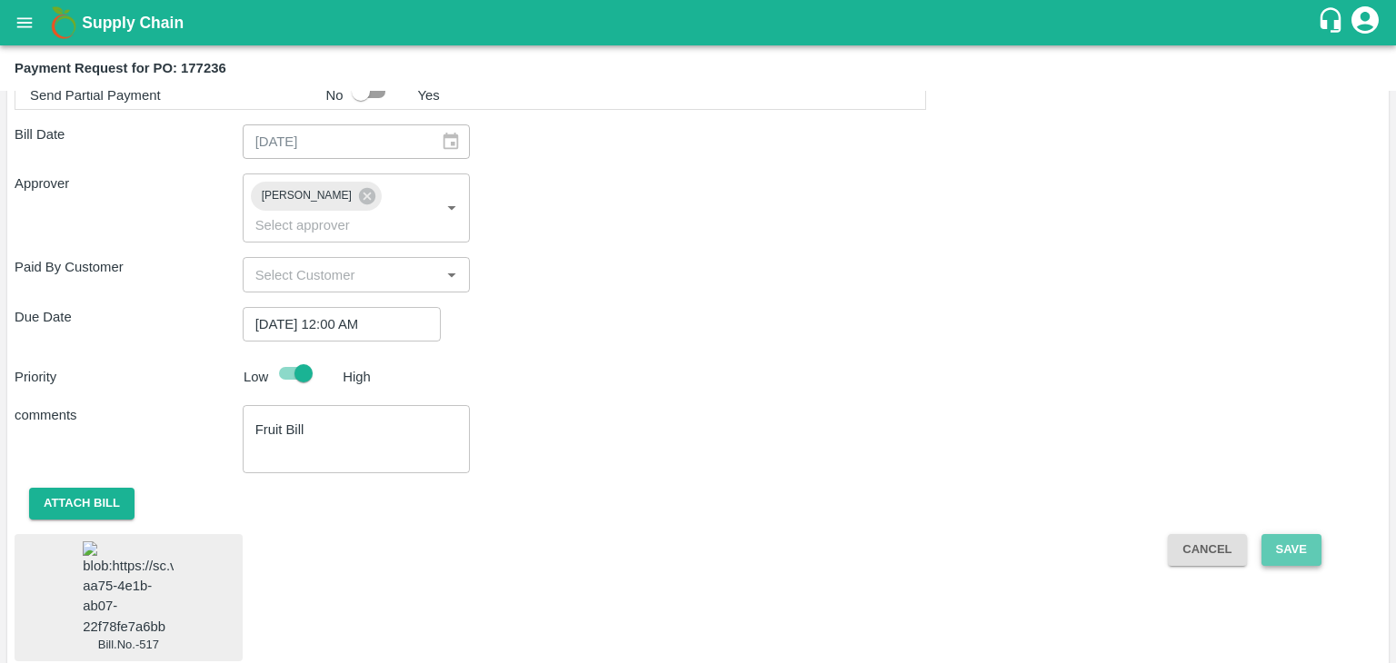
click at [1265, 534] on button "Save" at bounding box center [1291, 550] width 60 height 32
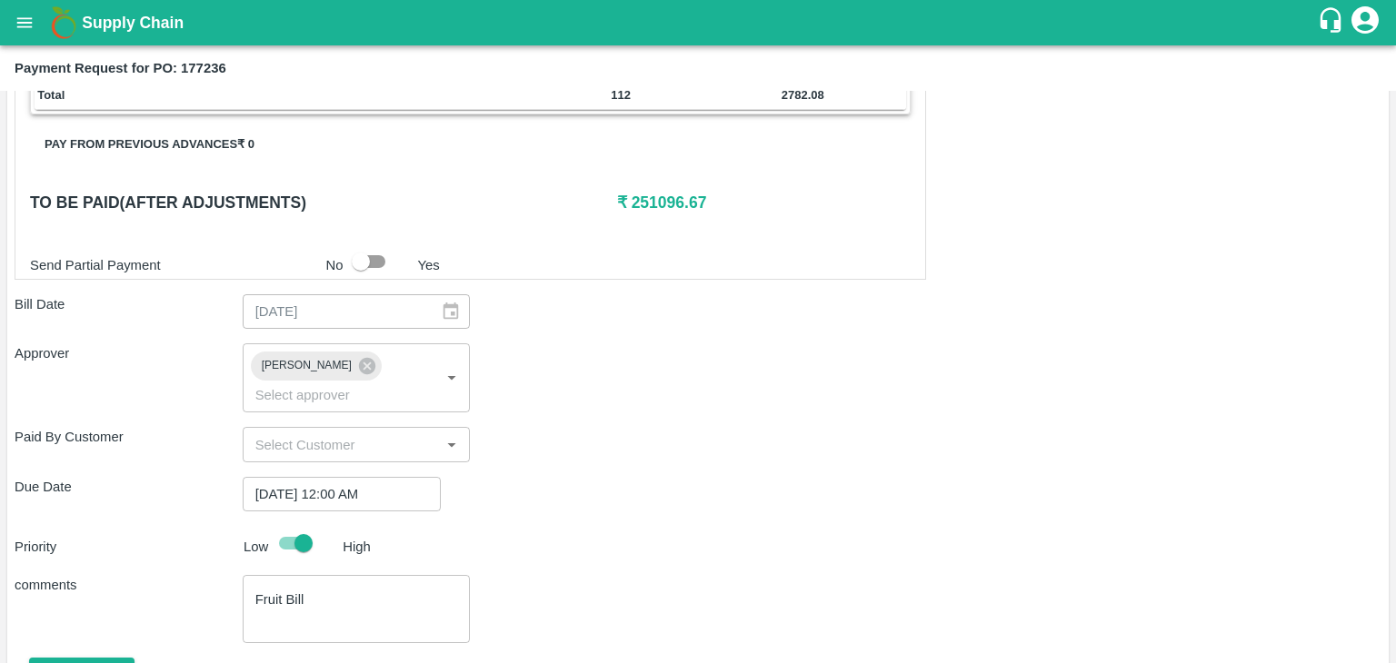
scroll to position [782, 0]
